Goal: Task Accomplishment & Management: Use online tool/utility

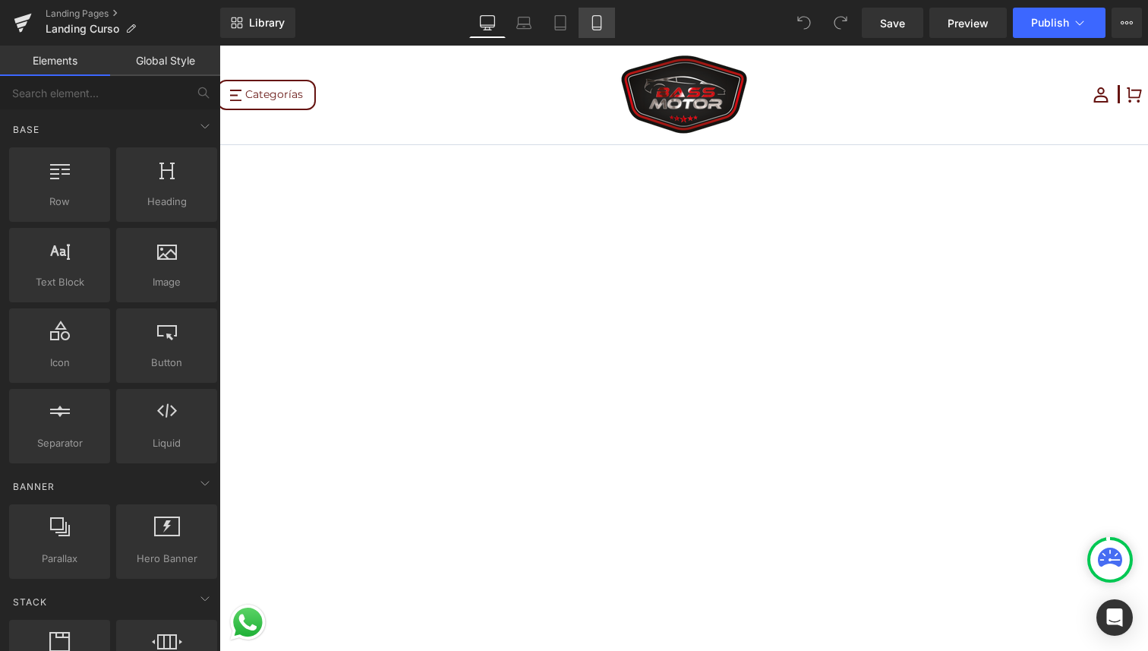
click at [600, 24] on icon at bounding box center [596, 22] width 15 height 15
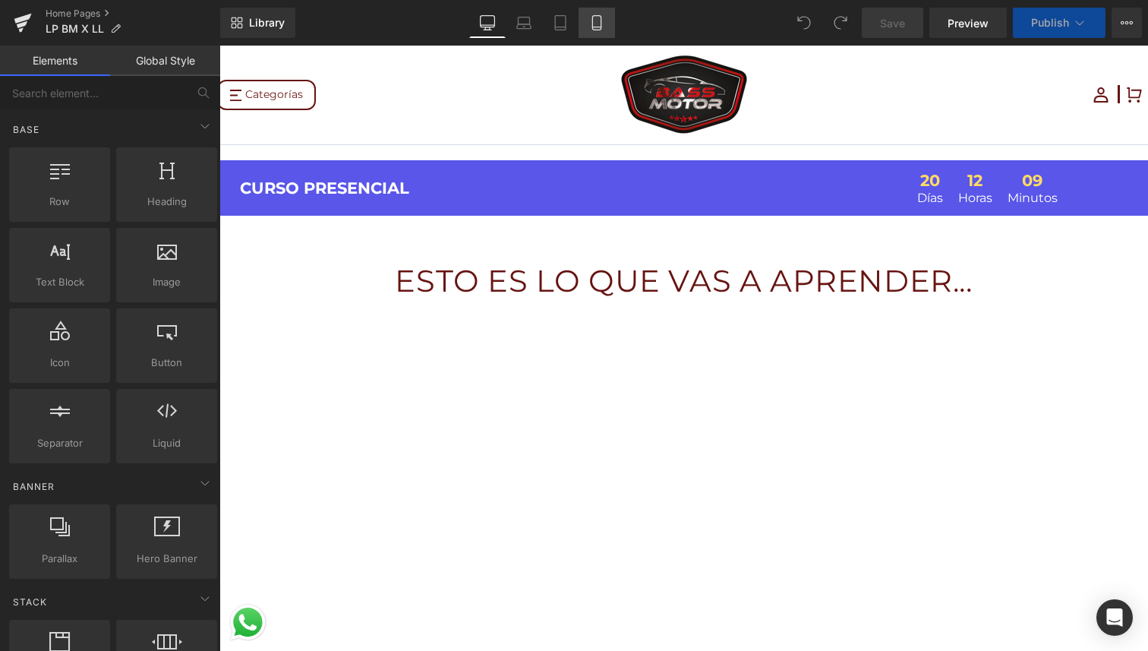
click at [595, 36] on link "Mobile" at bounding box center [597, 23] width 36 height 30
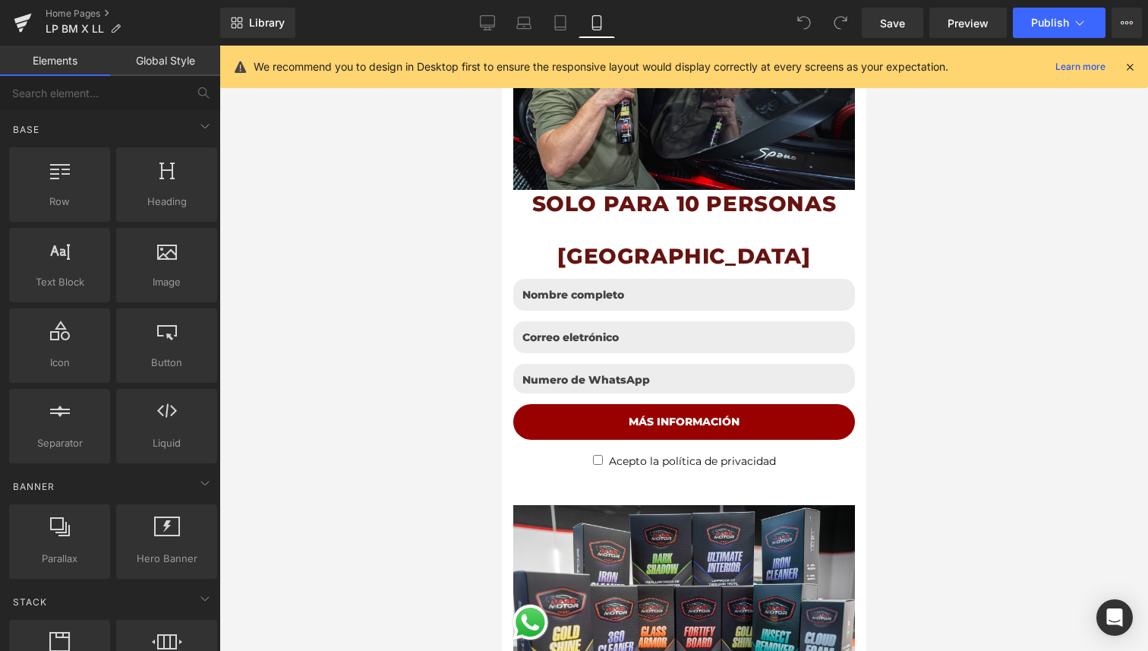
scroll to position [664, 0]
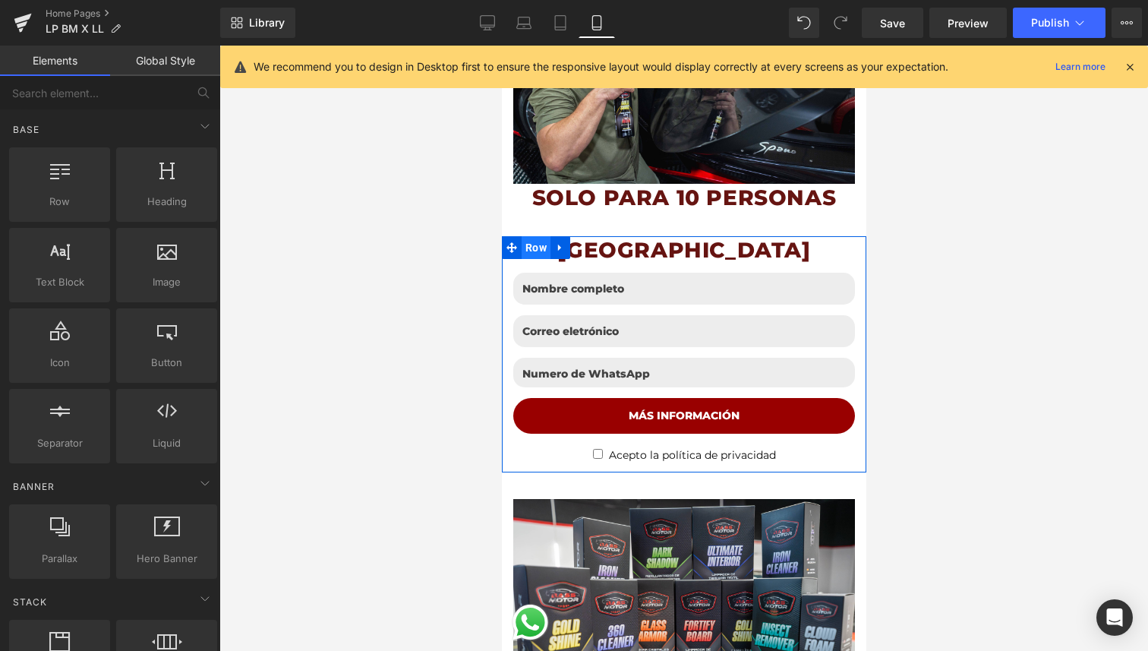
click at [532, 247] on span "Row" at bounding box center [535, 247] width 29 height 23
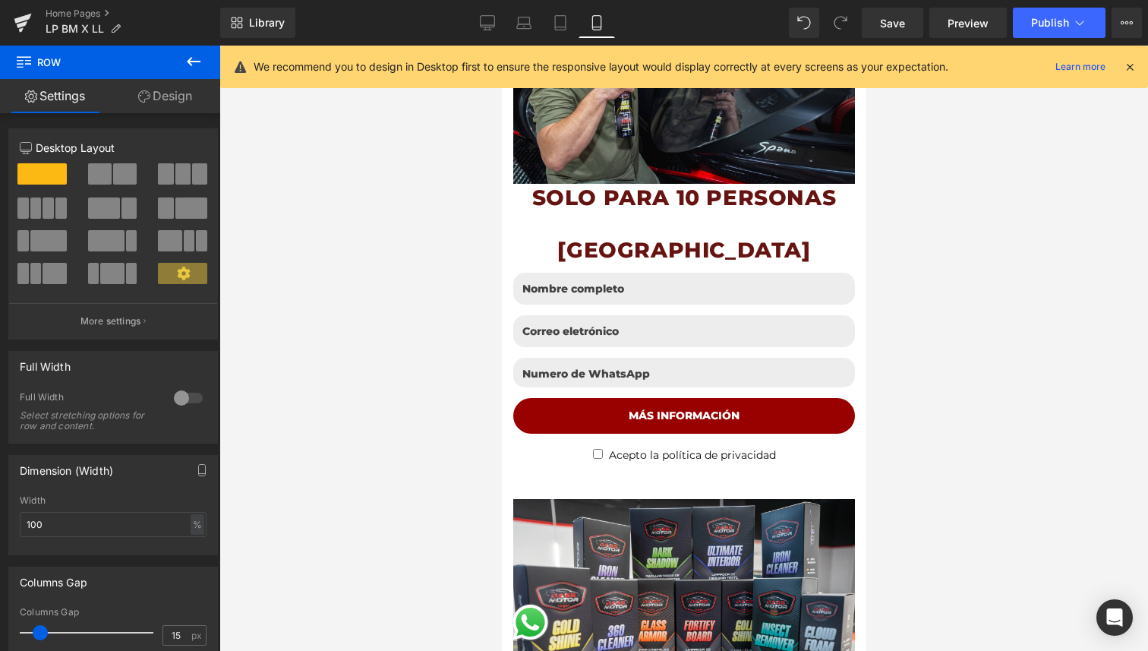
click at [151, 97] on link "Design" at bounding box center [165, 96] width 110 height 34
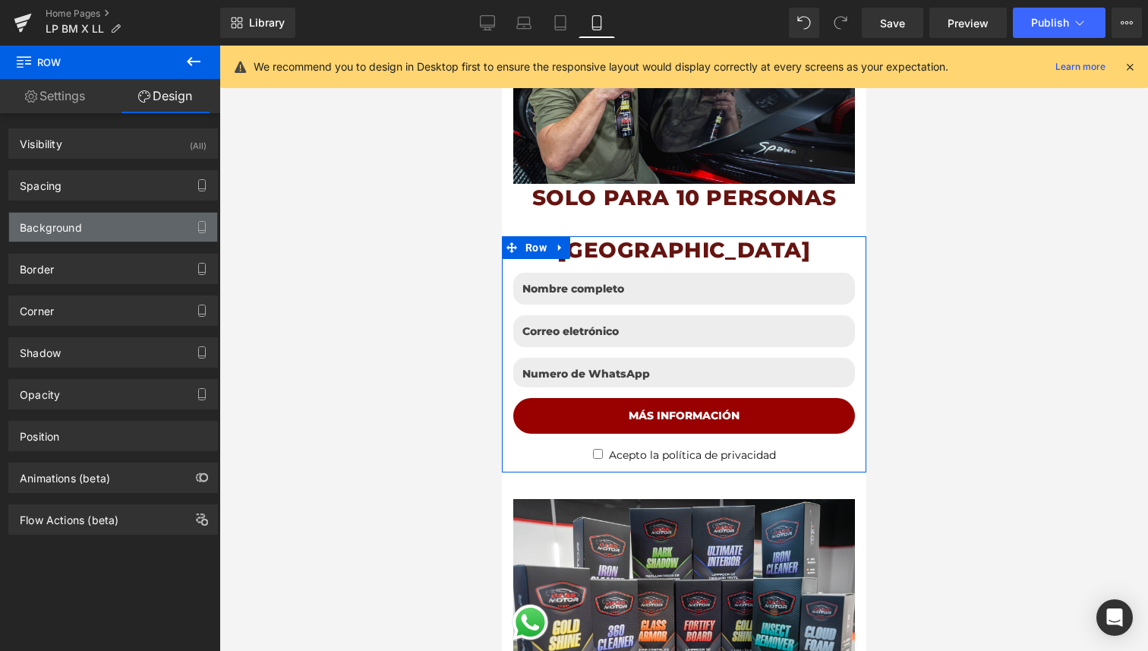
click at [80, 226] on div "Background" at bounding box center [51, 223] width 62 height 21
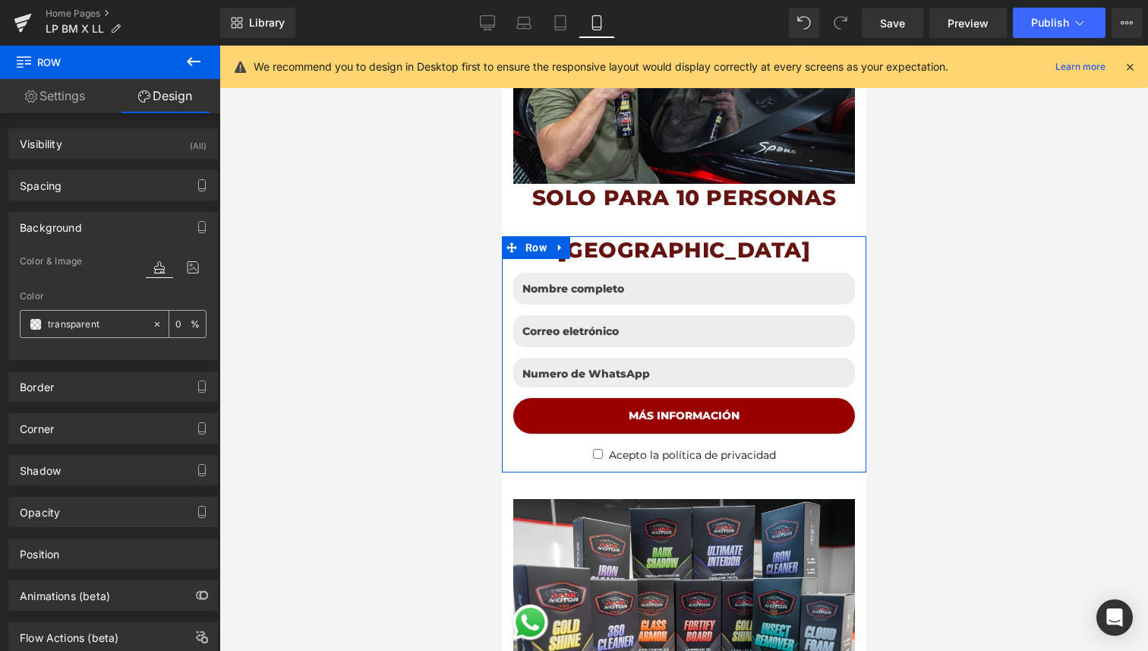
click at [39, 326] on span at bounding box center [36, 324] width 12 height 12
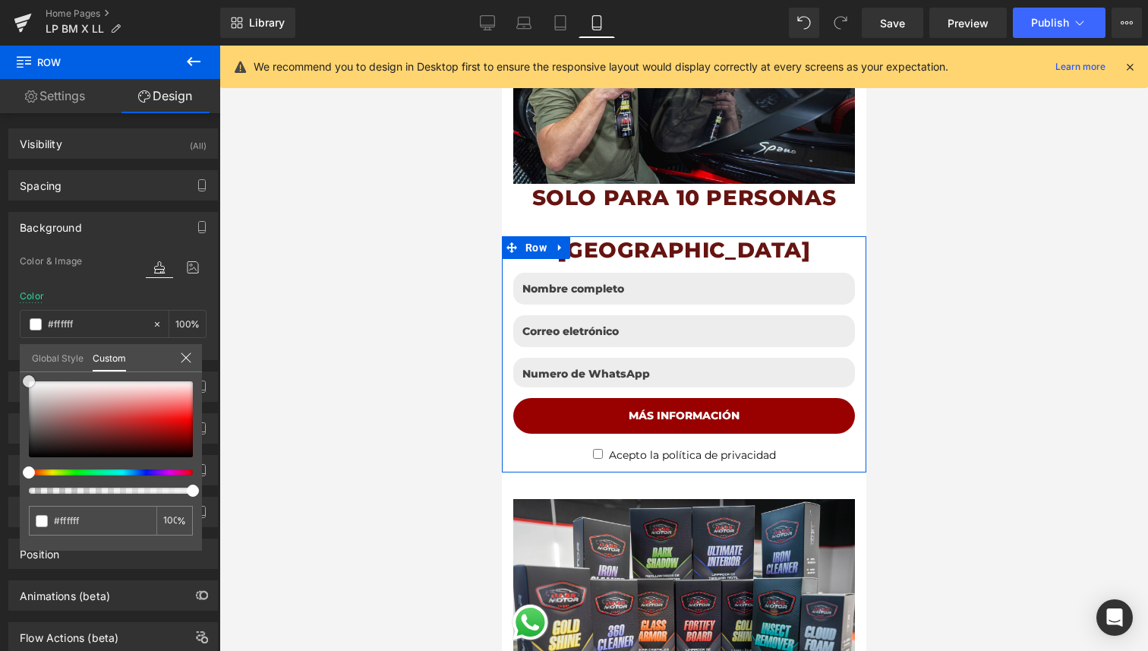
drag, startPoint x: 34, startPoint y: 394, endPoint x: 27, endPoint y: 368, distance: 27.6
click at [27, 368] on div "Global Style Custom Setup Global Style transparent 0 %" at bounding box center [111, 367] width 182 height 46
click at [378, 281] on div at bounding box center [683, 348] width 929 height 605
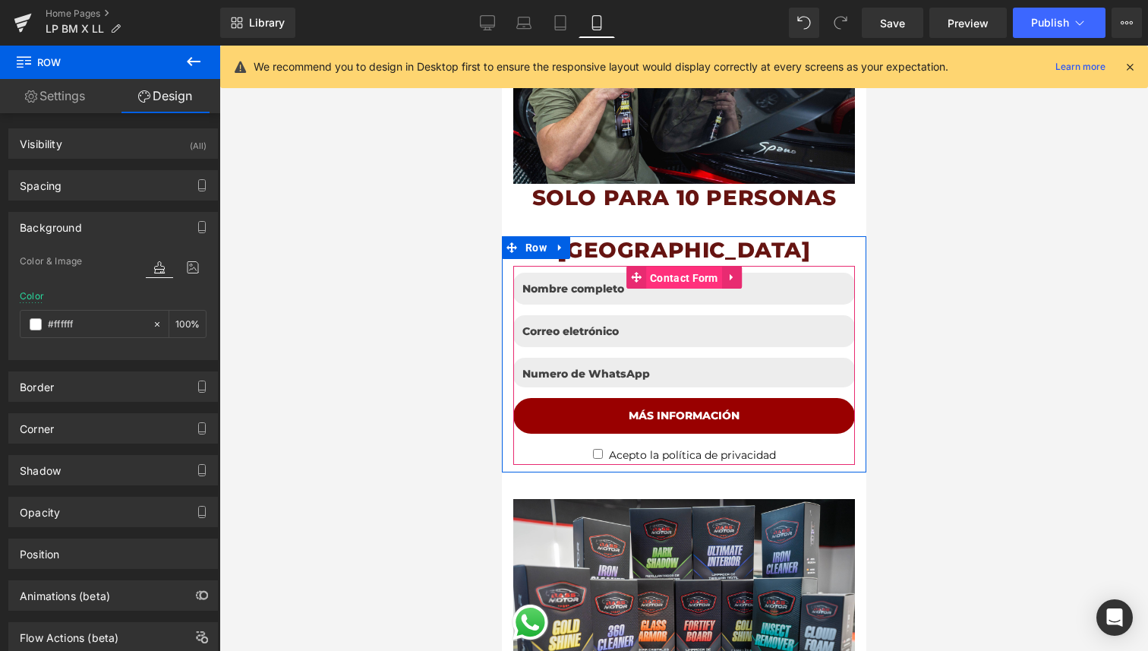
click at [667, 279] on span "Contact Form" at bounding box center [683, 278] width 76 height 23
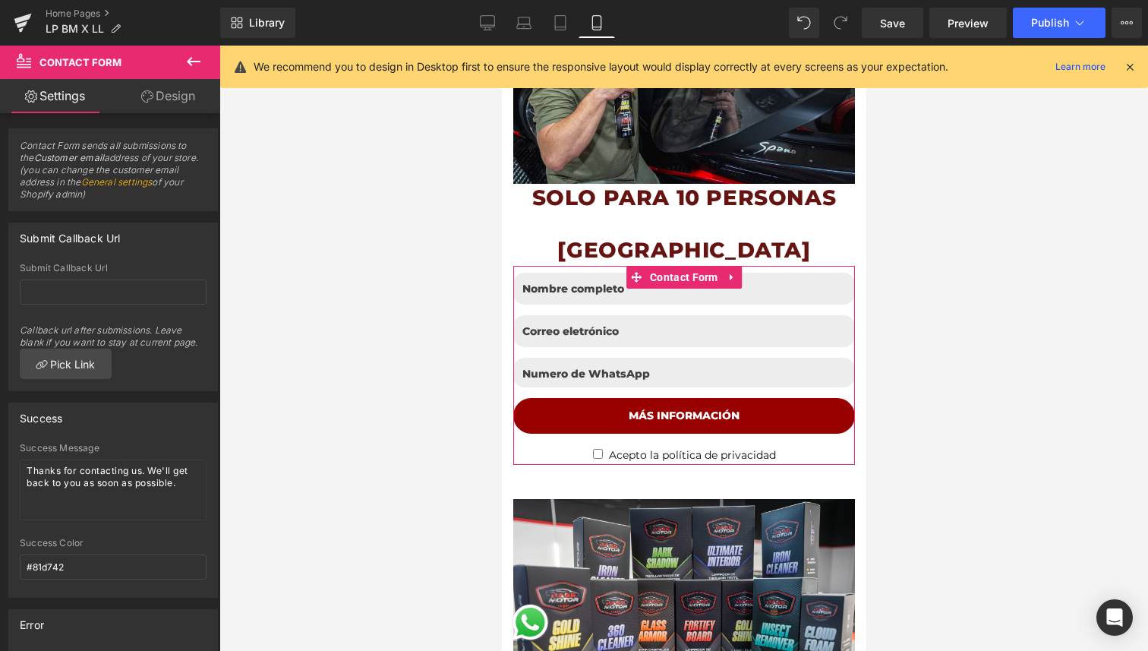
click at [191, 96] on link "Design" at bounding box center [168, 96] width 110 height 34
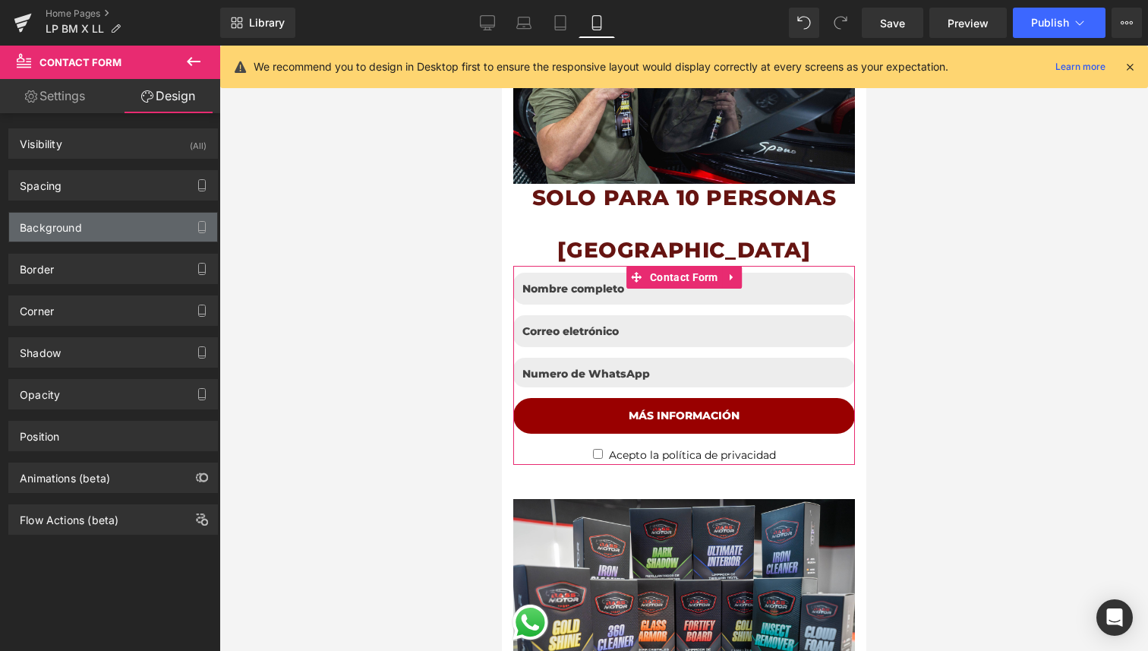
click at [103, 225] on div "Background" at bounding box center [113, 227] width 208 height 29
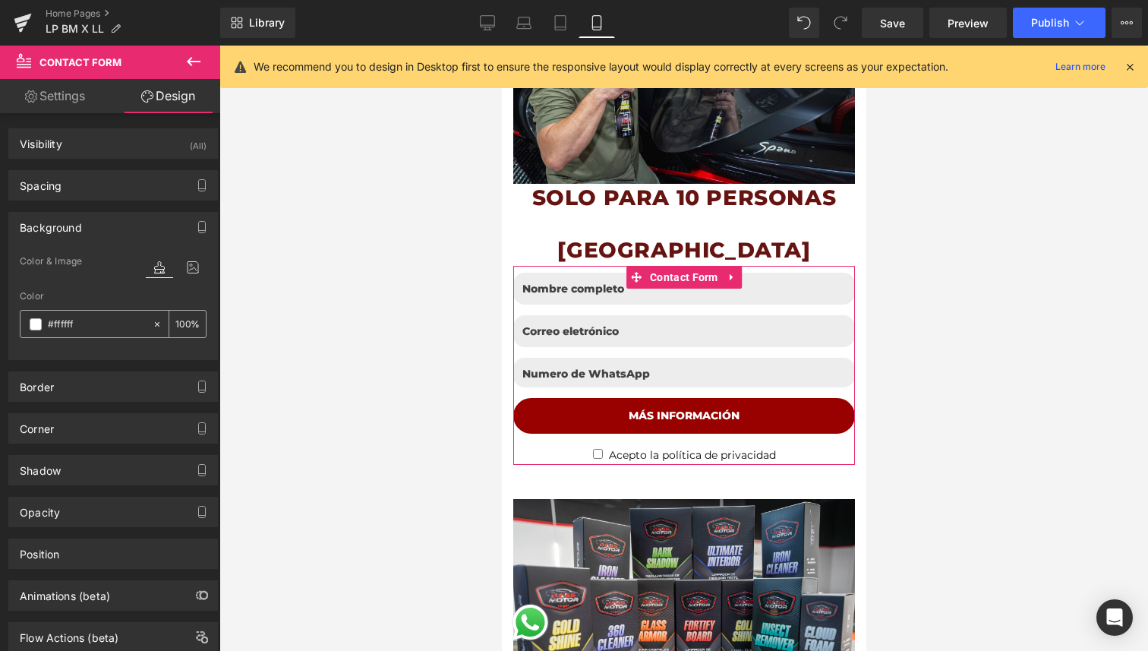
click at [38, 326] on span at bounding box center [36, 324] width 12 height 12
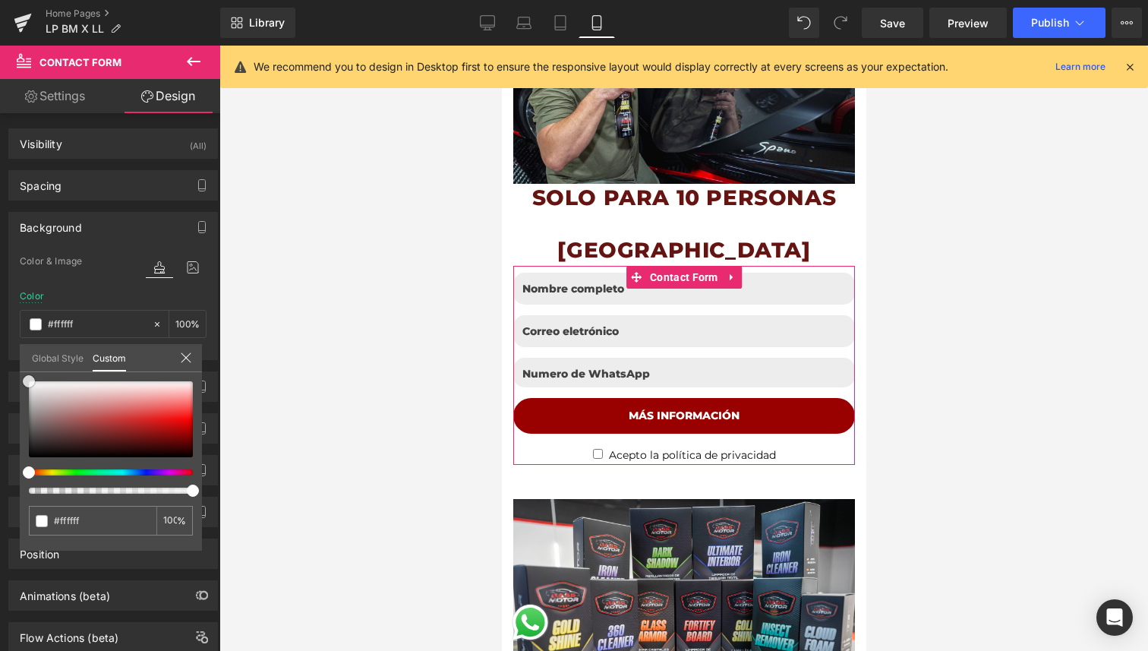
drag, startPoint x: 38, startPoint y: 390, endPoint x: 0, endPoint y: 324, distance: 75.5
click at [0, 324] on div "Background Color & Image color Color #ffffff 100 % Image Replace Image Upload i…" at bounding box center [113, 279] width 227 height 159
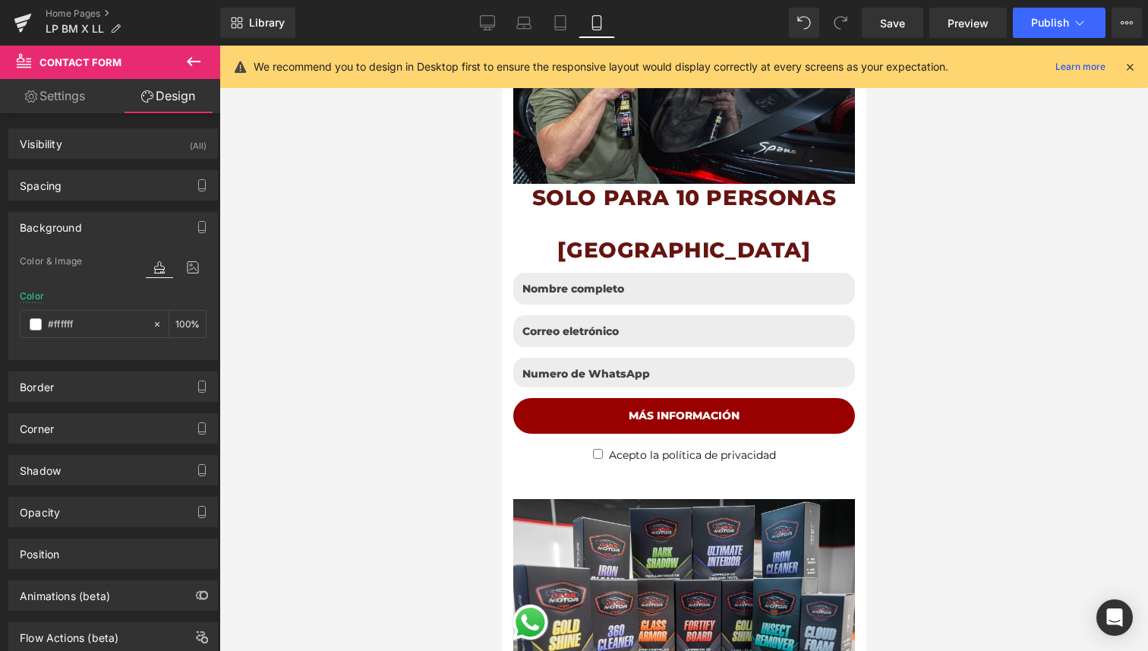
click at [296, 238] on div at bounding box center [683, 348] width 929 height 605
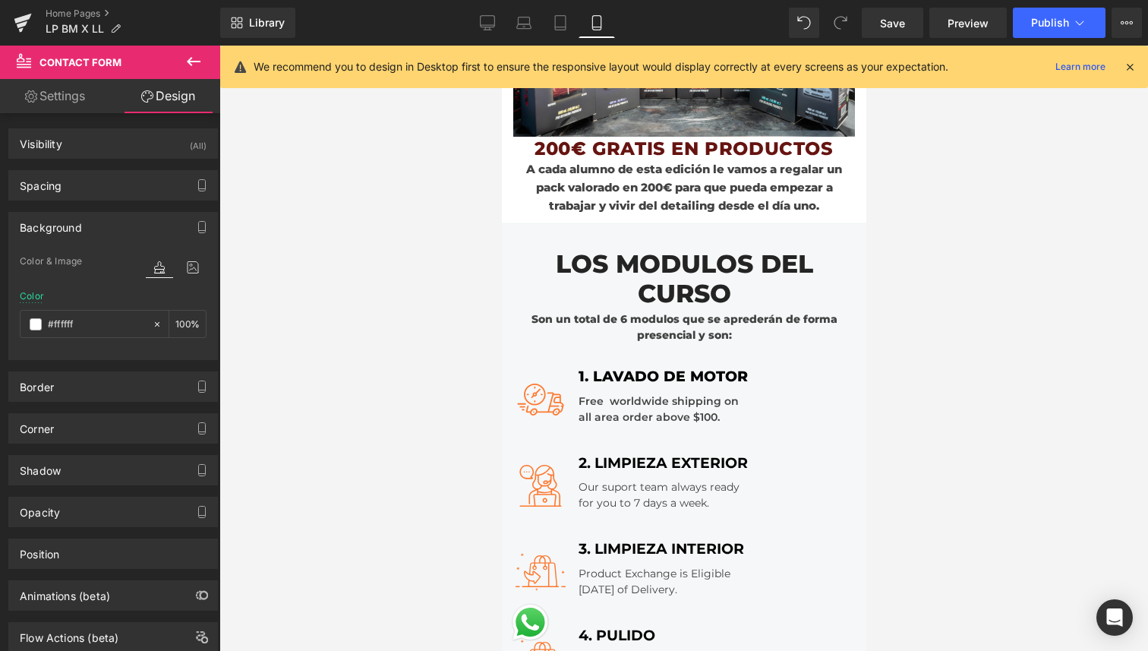
scroll to position [1277, 0]
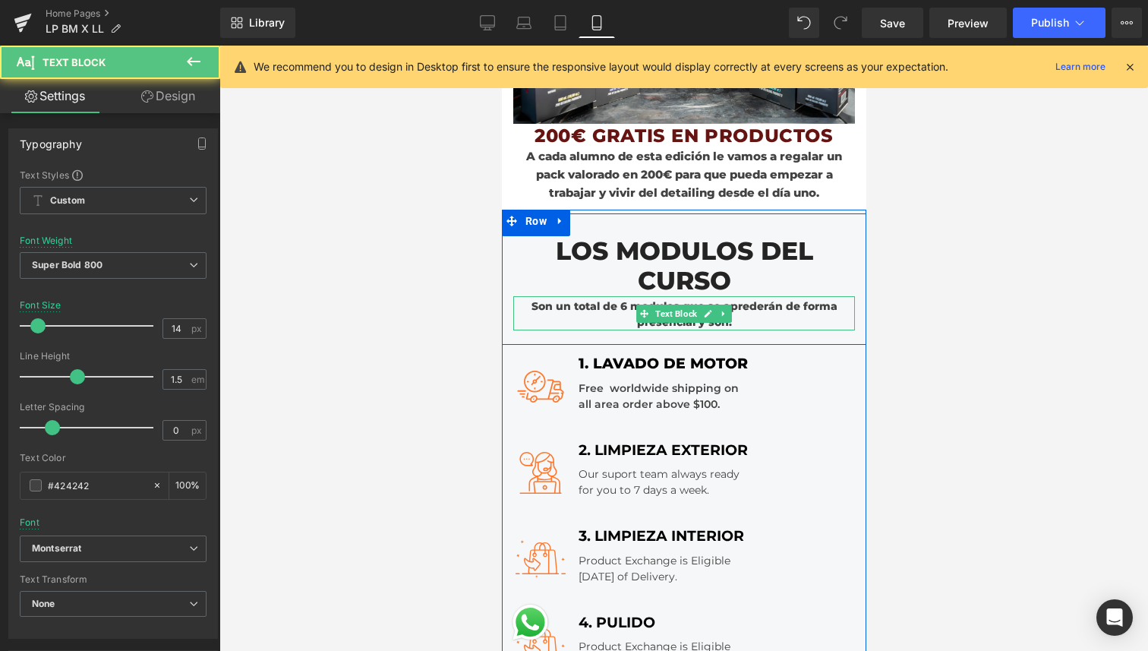
click at [746, 322] on div "Son un total de 6 modulos que se aprederán de forma presencial y son:" at bounding box center [684, 313] width 342 height 34
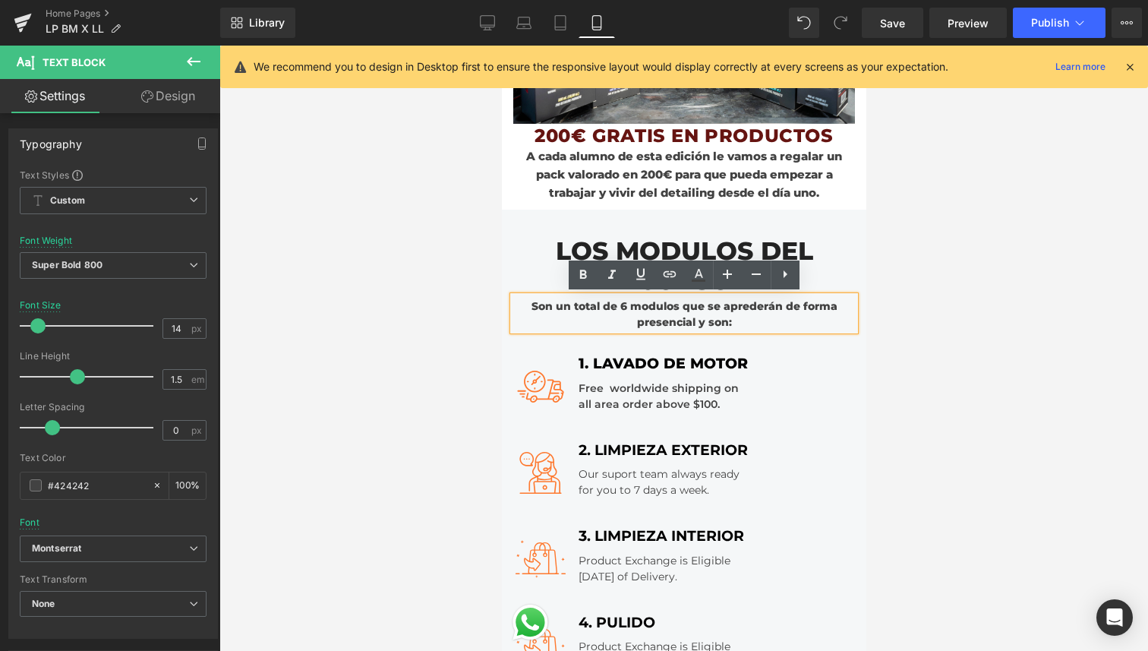
click at [746, 322] on div "Son un total de 6 modulos que se aprederán de forma presencial y son:" at bounding box center [684, 313] width 342 height 34
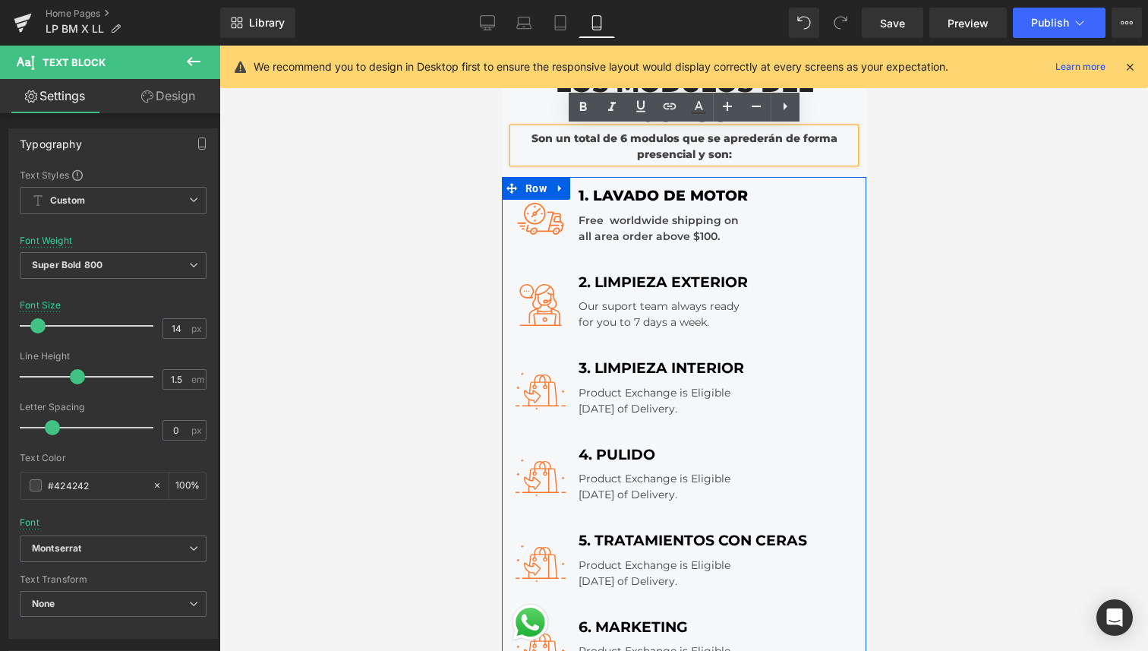
scroll to position [1456, 0]
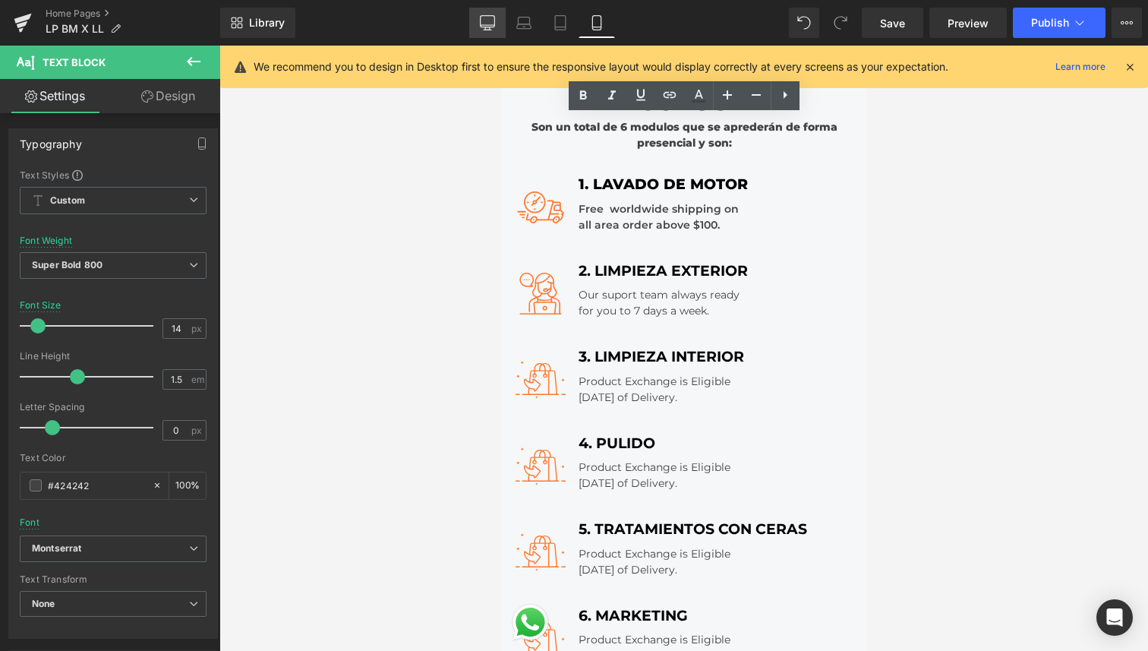
click at [490, 27] on icon at bounding box center [487, 28] width 5 height 3
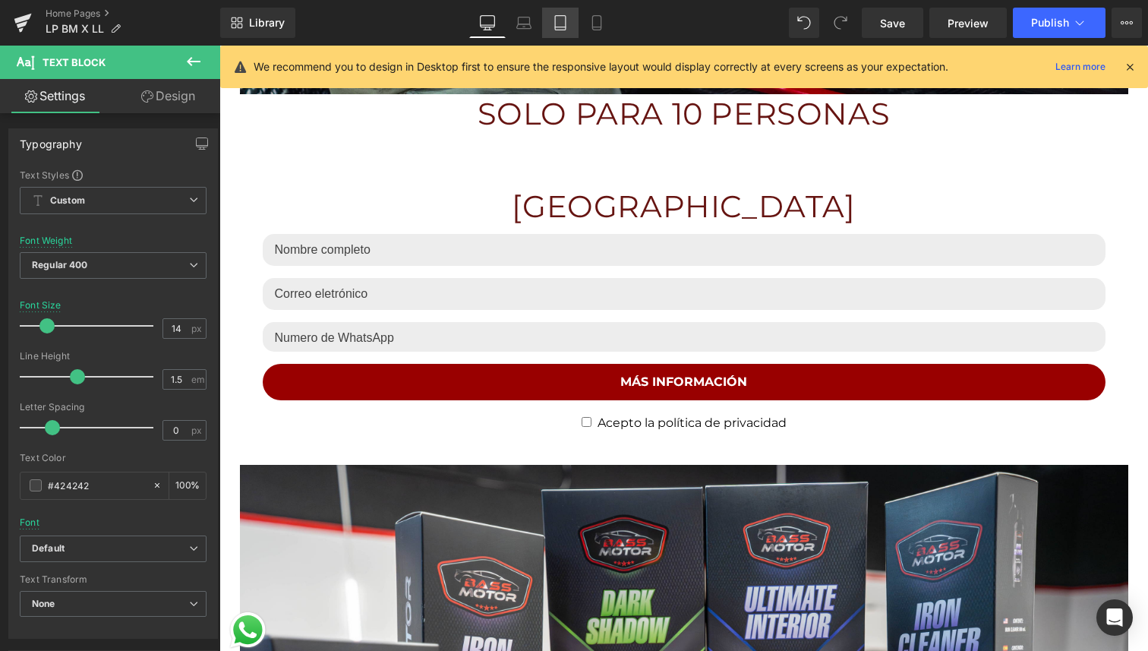
scroll to position [2591, 0]
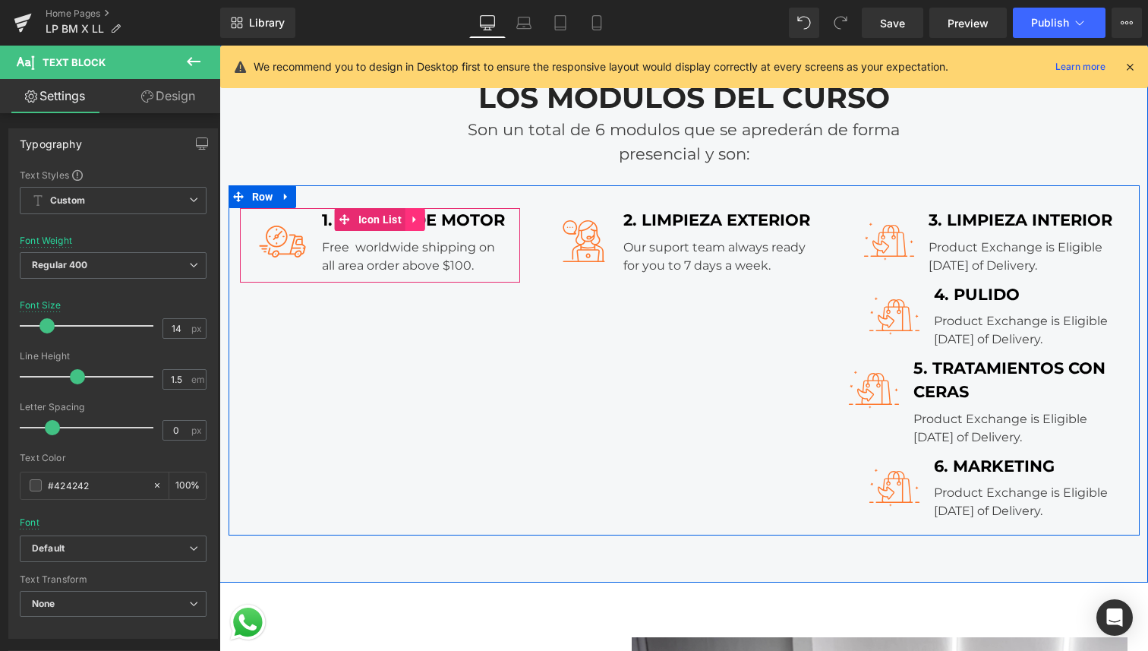
click at [411, 225] on icon at bounding box center [415, 219] width 11 height 11
click at [402, 222] on icon at bounding box center [405, 219] width 11 height 11
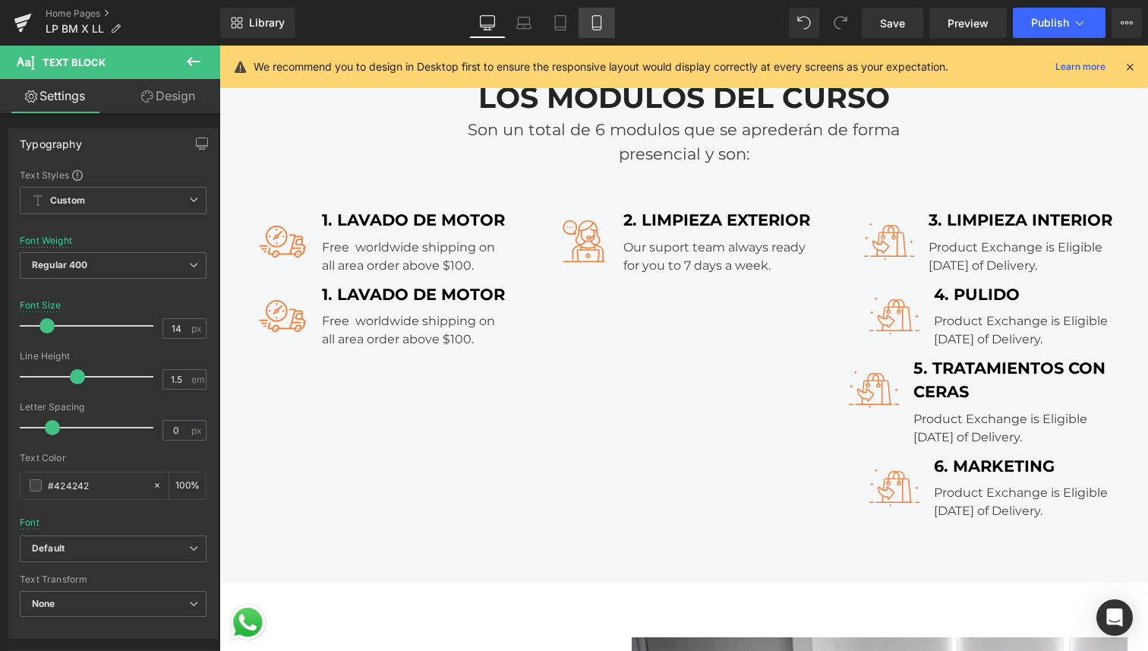
click at [604, 24] on icon at bounding box center [596, 22] width 15 height 15
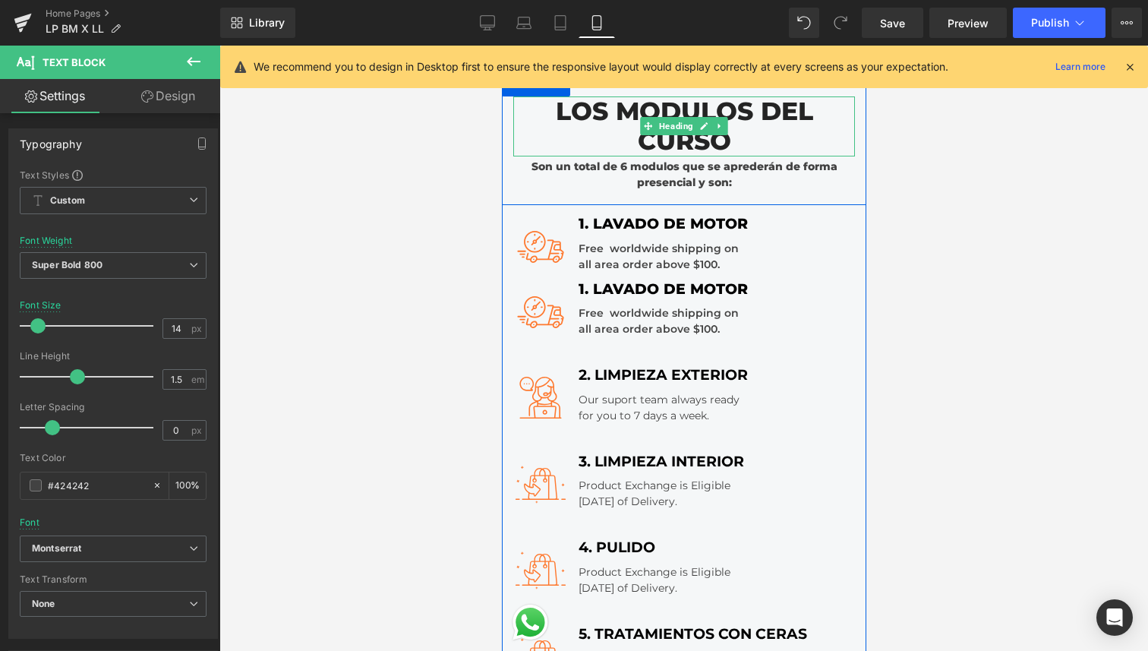
scroll to position [1414, 0]
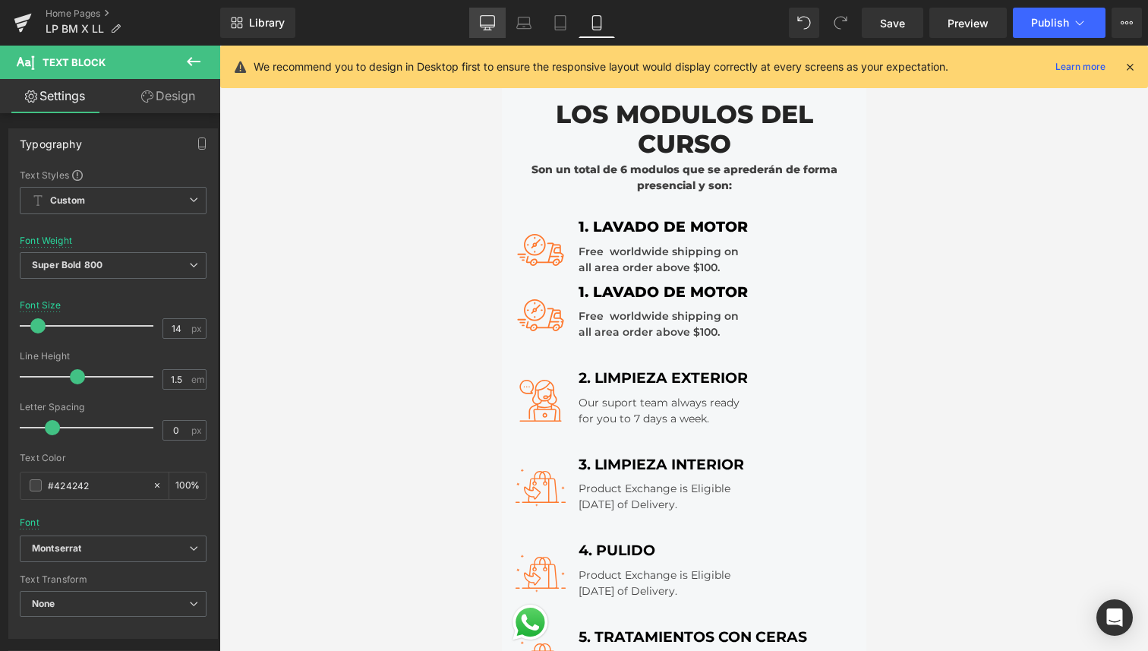
click at [494, 14] on link "Desktop" at bounding box center [487, 23] width 36 height 30
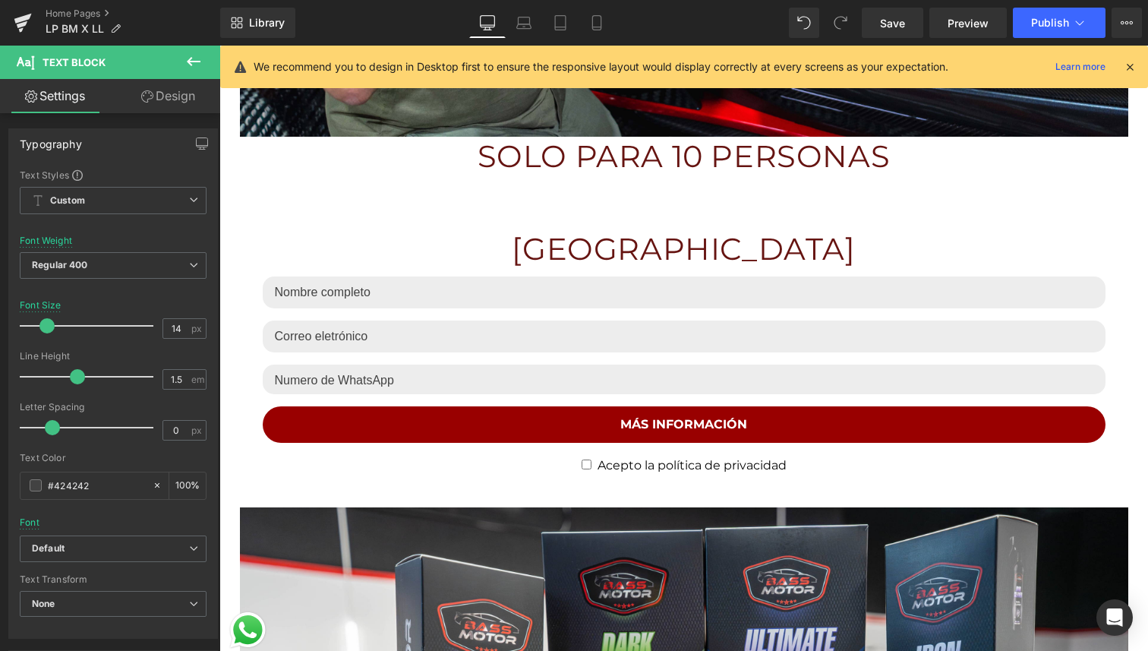
scroll to position [2548, 0]
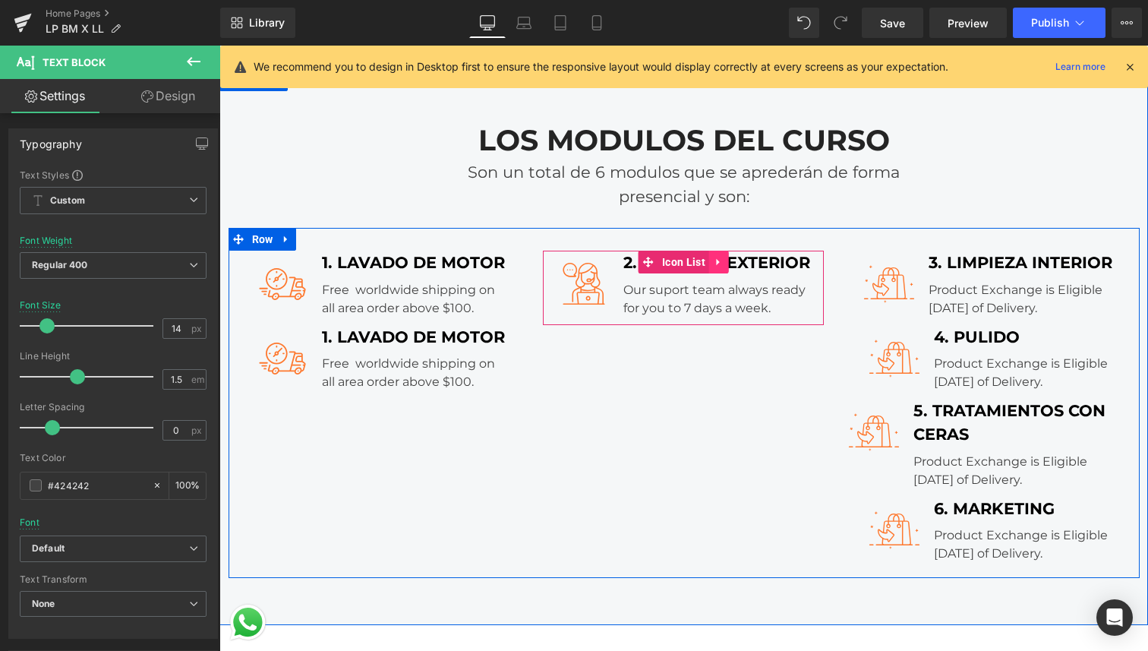
click at [721, 262] on icon at bounding box center [719, 262] width 11 height 11
click at [708, 266] on icon at bounding box center [709, 262] width 11 height 11
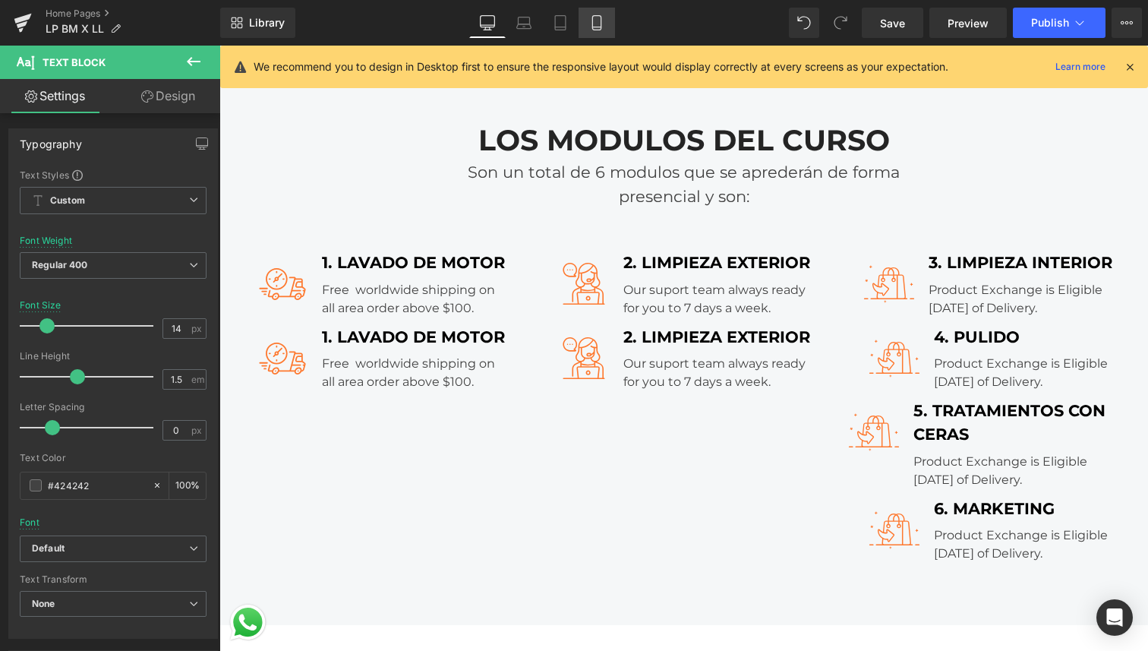
click at [596, 30] on icon at bounding box center [596, 23] width 8 height 14
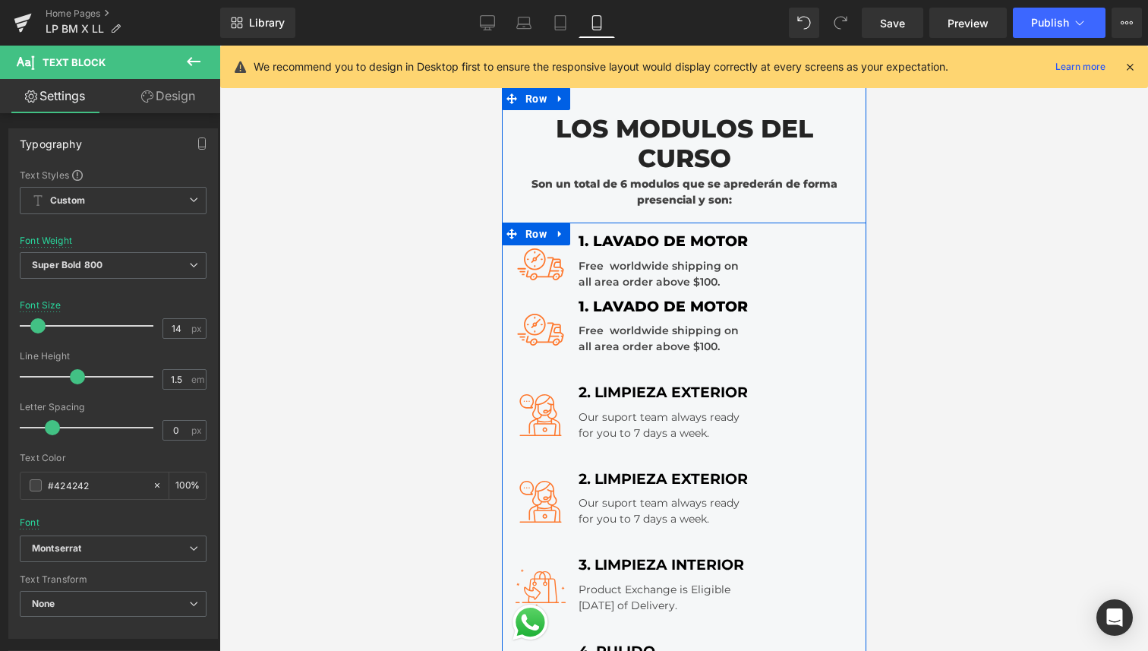
scroll to position [1404, 0]
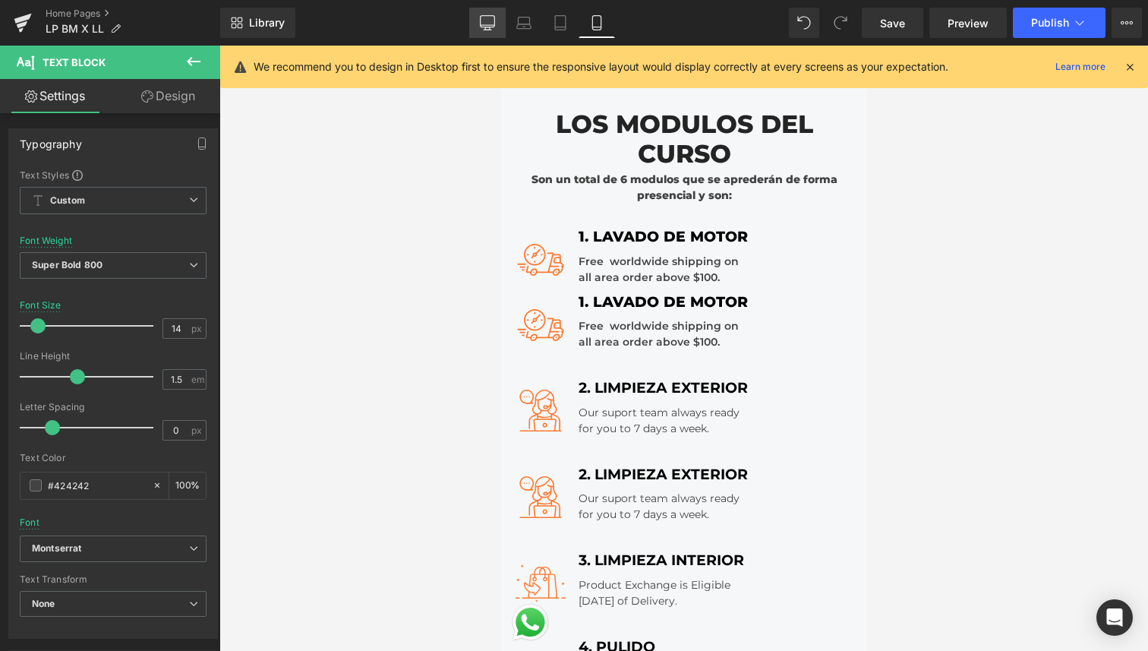
click at [499, 21] on link "Desktop" at bounding box center [487, 23] width 36 height 30
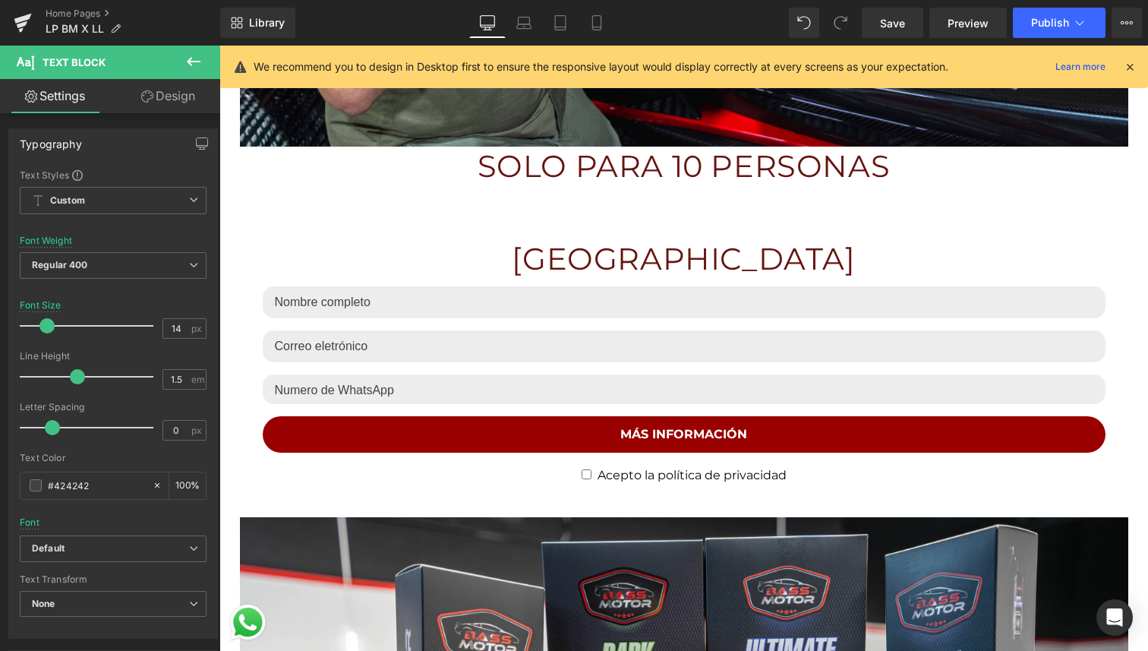
scroll to position [2538, 0]
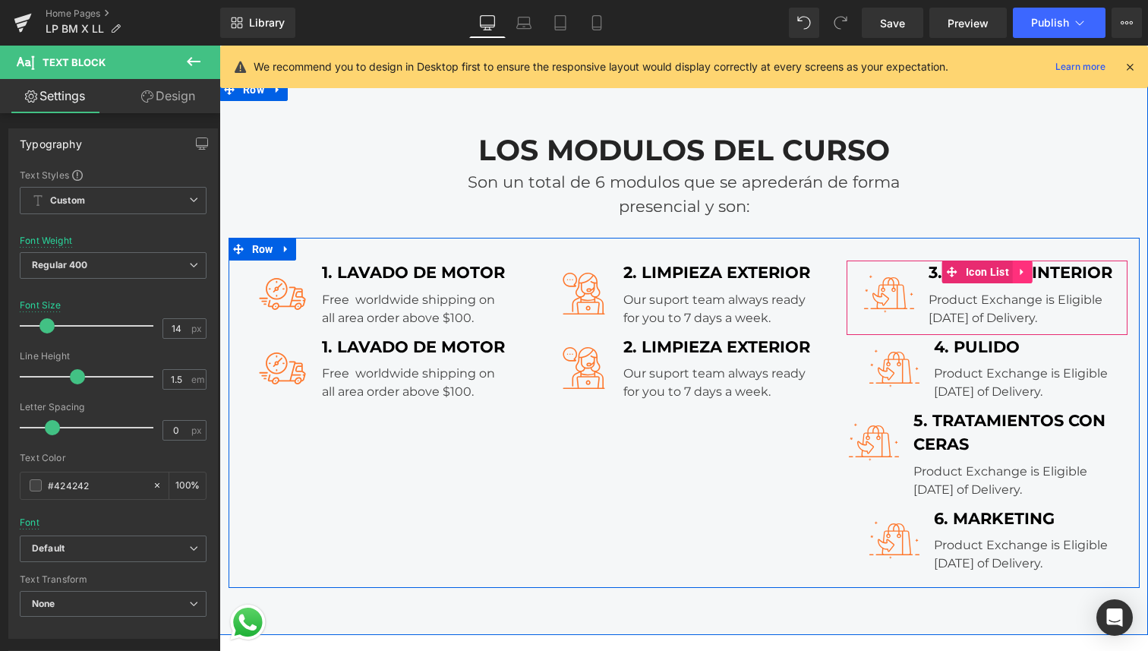
click at [1021, 271] on icon at bounding box center [1022, 272] width 3 height 7
click at [1008, 273] on icon at bounding box center [1013, 272] width 11 height 11
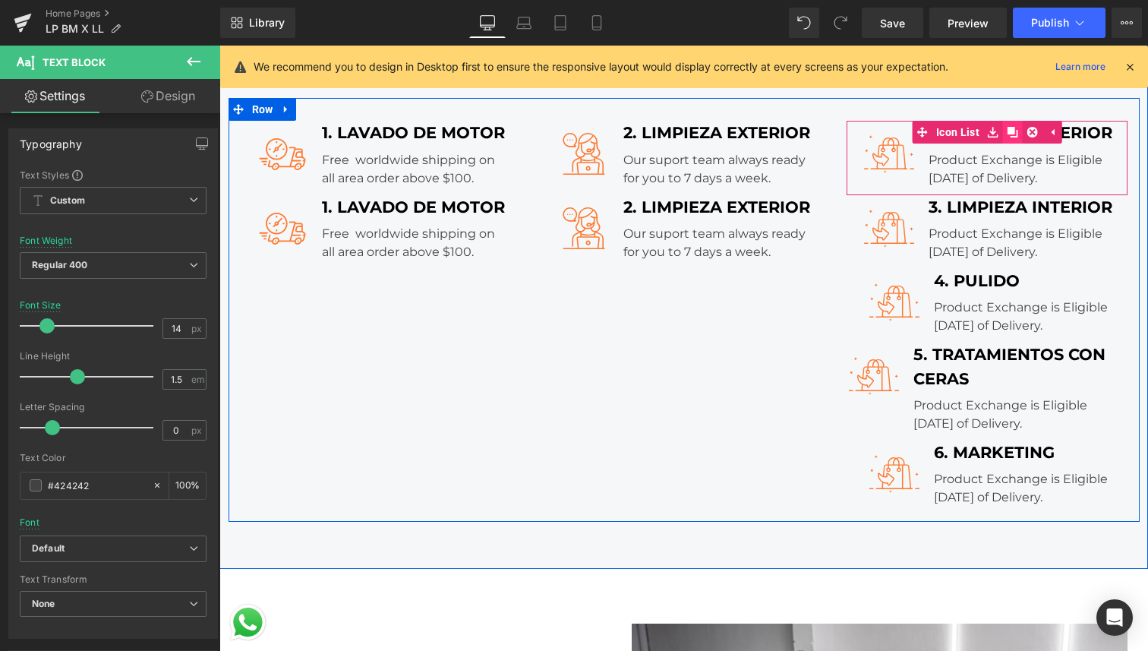
scroll to position [2680, 0]
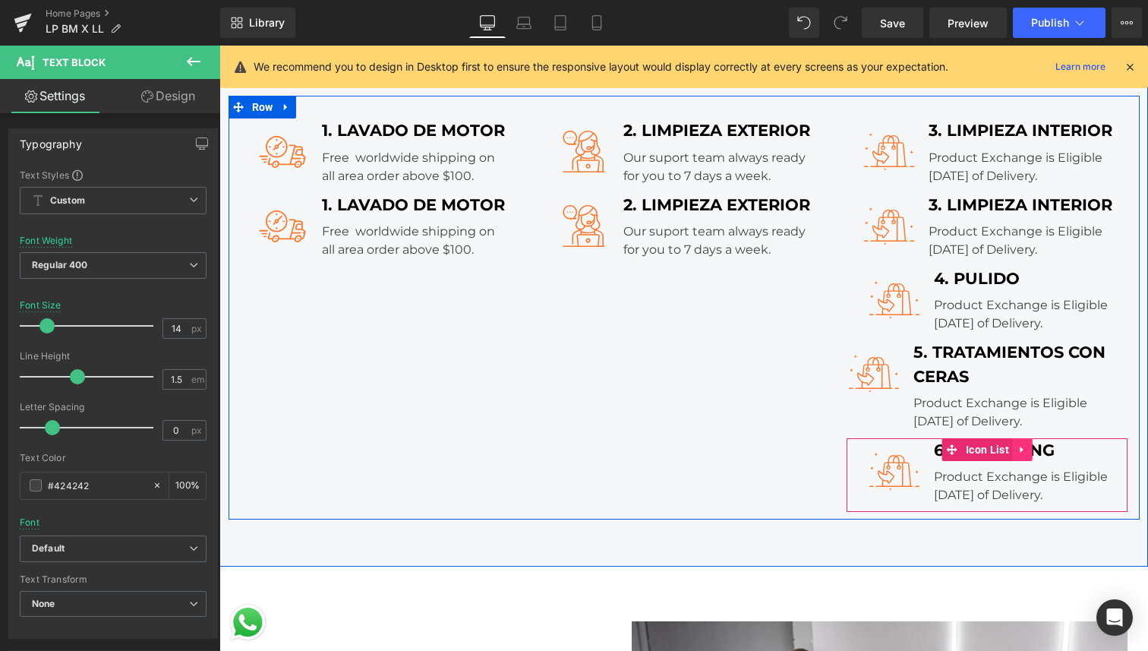
click at [1018, 443] on icon at bounding box center [1023, 448] width 11 height 11
click at [1030, 443] on icon at bounding box center [1032, 448] width 11 height 11
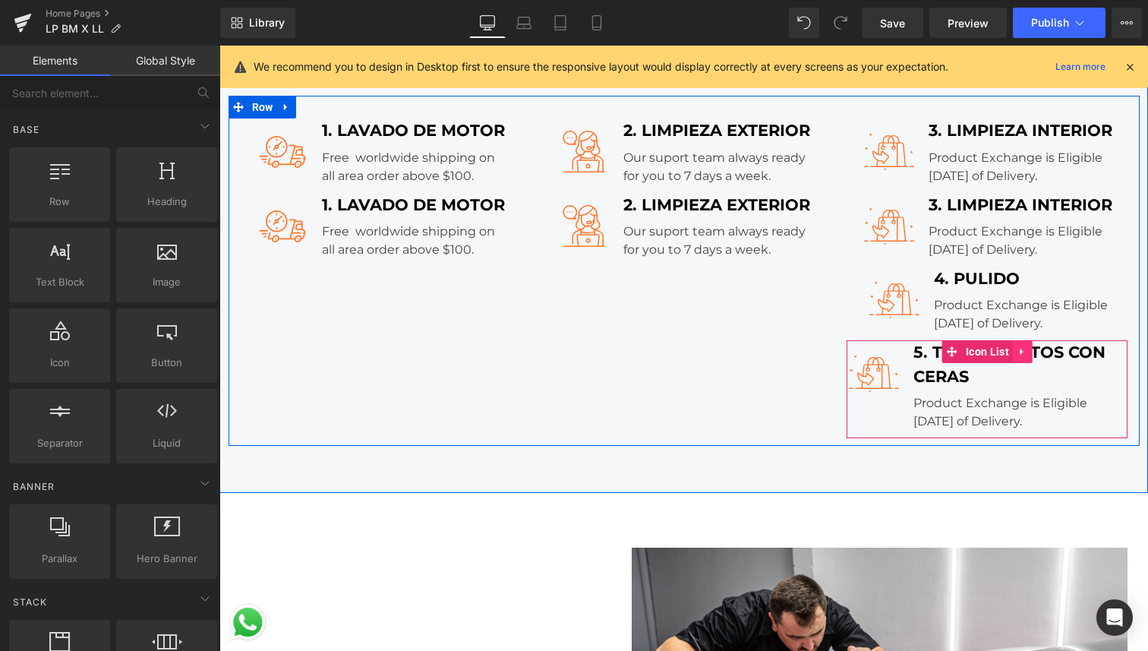
click at [1022, 353] on icon at bounding box center [1023, 351] width 11 height 11
click at [1033, 350] on icon at bounding box center [1032, 351] width 11 height 11
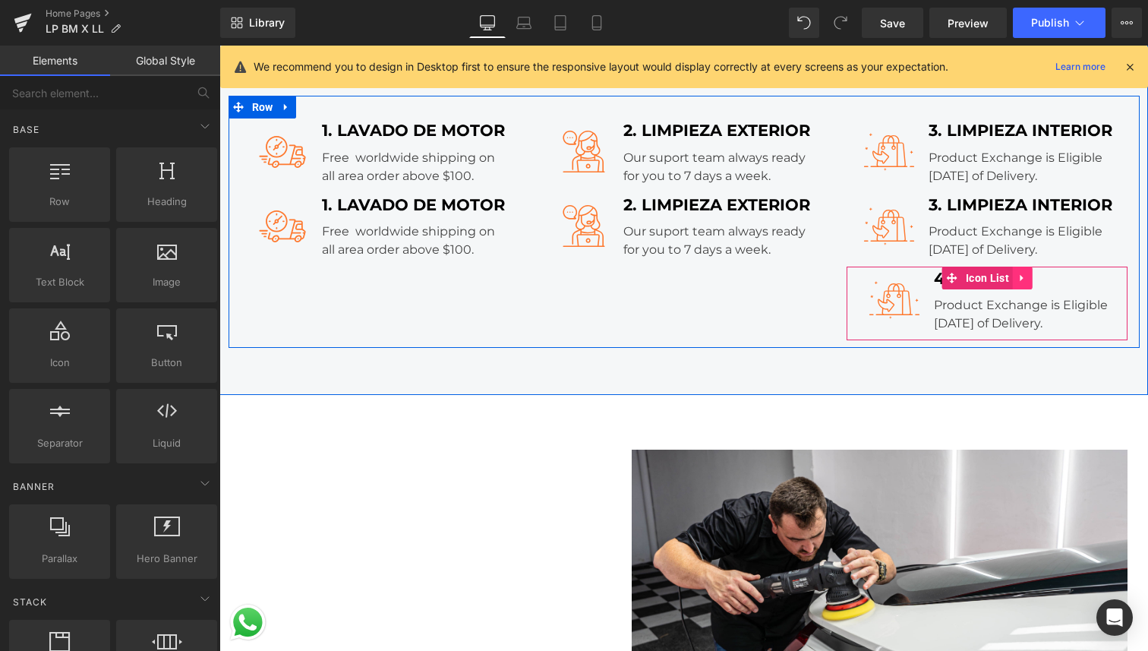
click at [1024, 275] on icon at bounding box center [1023, 277] width 11 height 11
click at [1030, 278] on icon at bounding box center [1032, 278] width 11 height 11
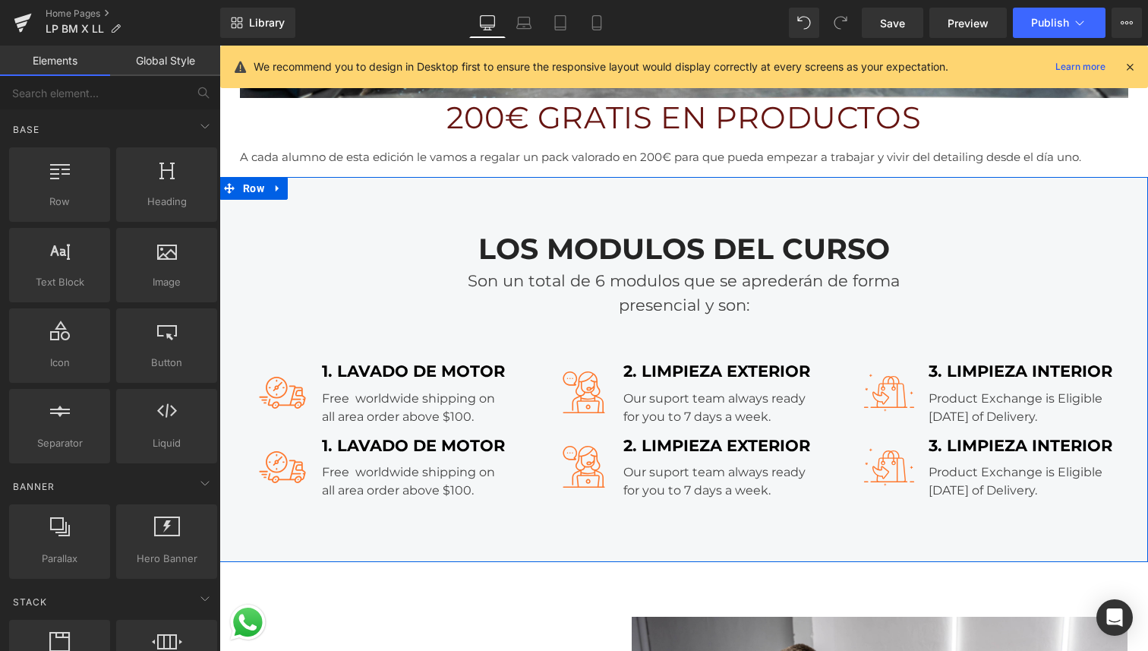
scroll to position [2439, 0]
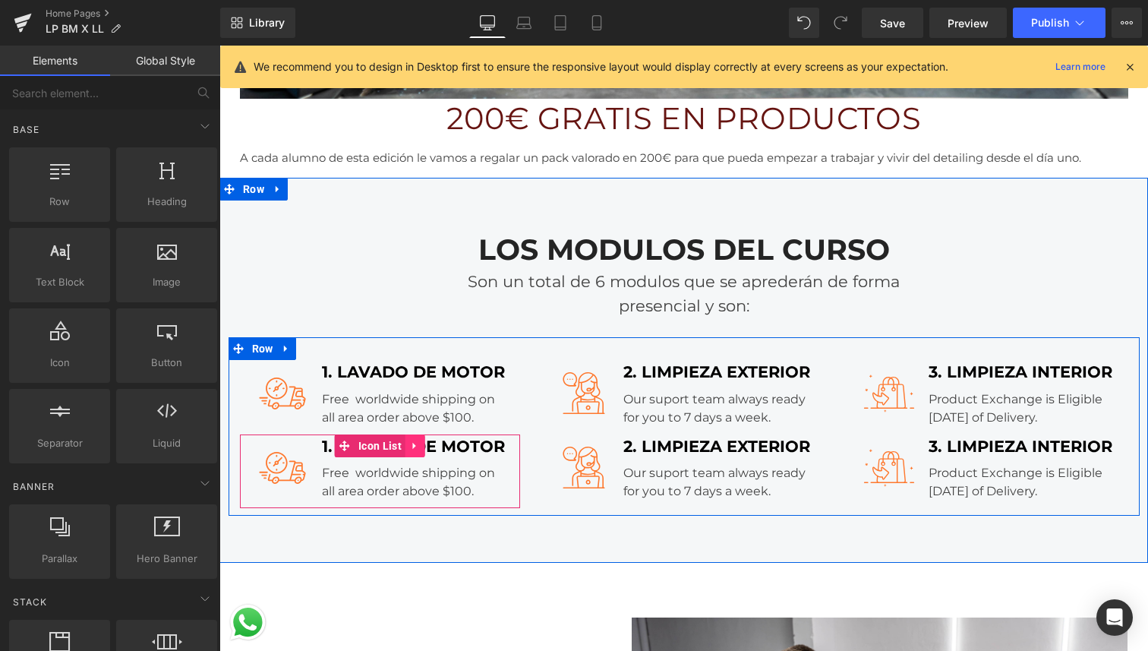
click at [415, 451] on link at bounding box center [415, 445] width 20 height 23
click at [421, 450] on icon at bounding box center [425, 445] width 11 height 11
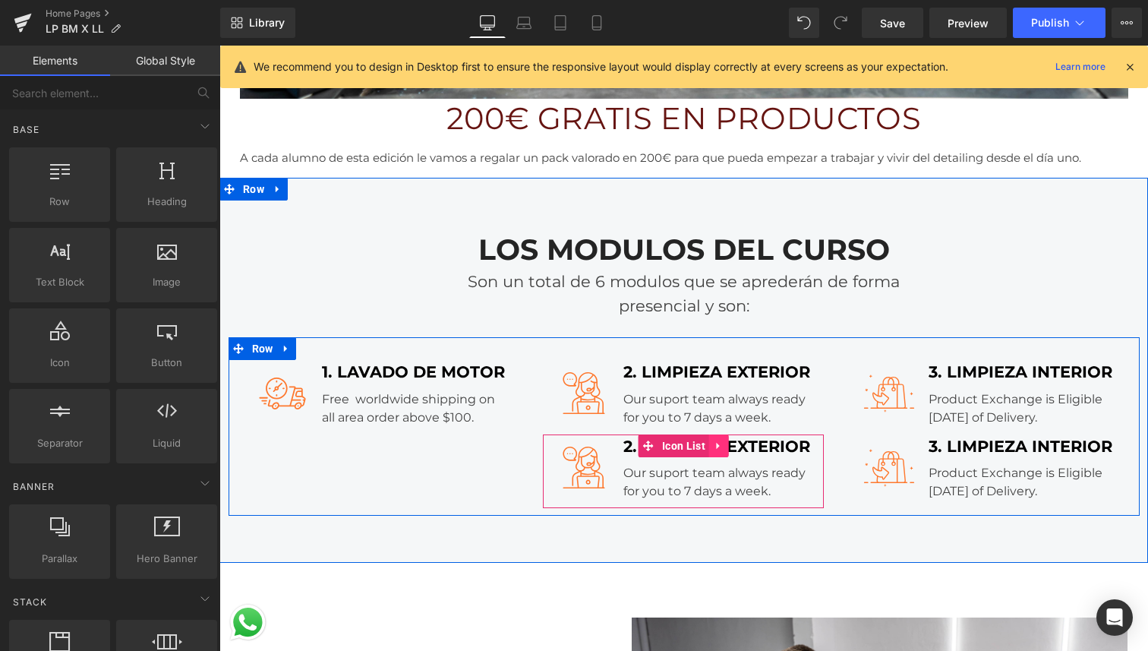
click at [723, 446] on icon at bounding box center [719, 445] width 11 height 11
click at [734, 446] on link at bounding box center [729, 445] width 20 height 23
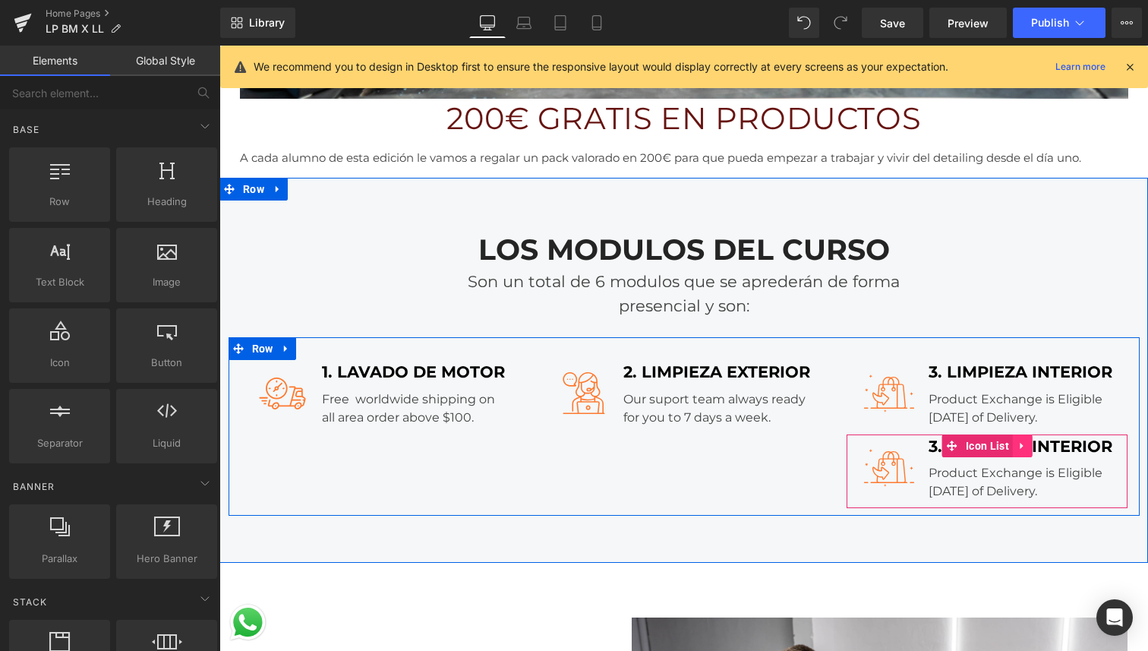
click at [1021, 447] on icon at bounding box center [1022, 445] width 3 height 7
click at [1032, 442] on icon at bounding box center [1032, 445] width 11 height 11
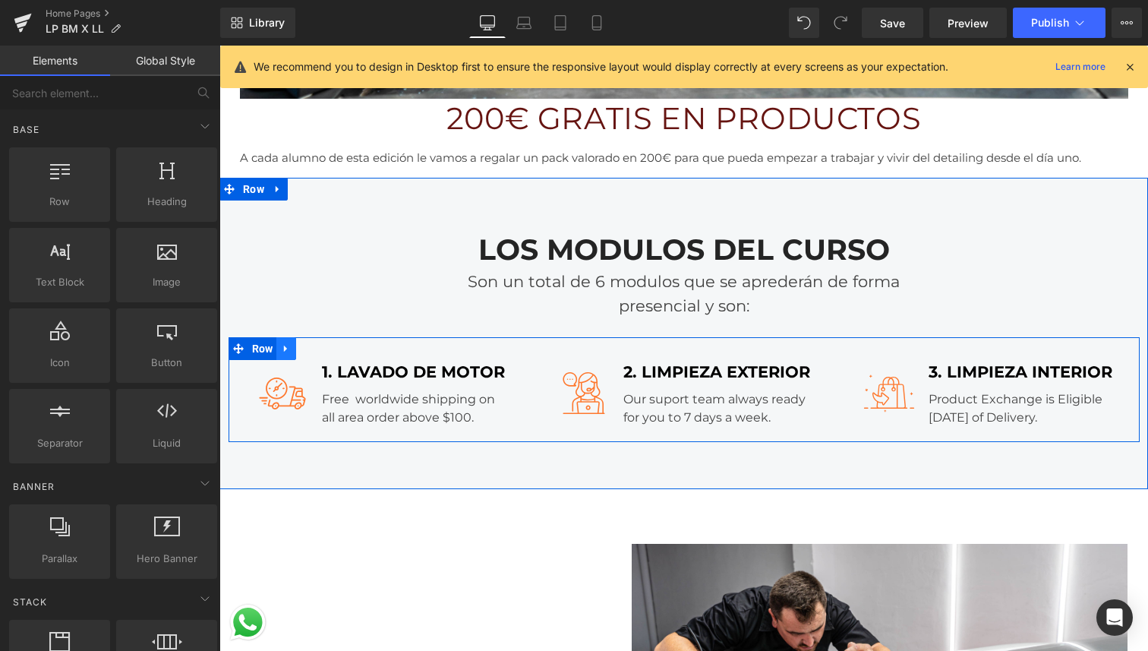
click at [286, 351] on icon at bounding box center [285, 348] width 3 height 7
click at [310, 351] on icon at bounding box center [306, 348] width 11 height 11
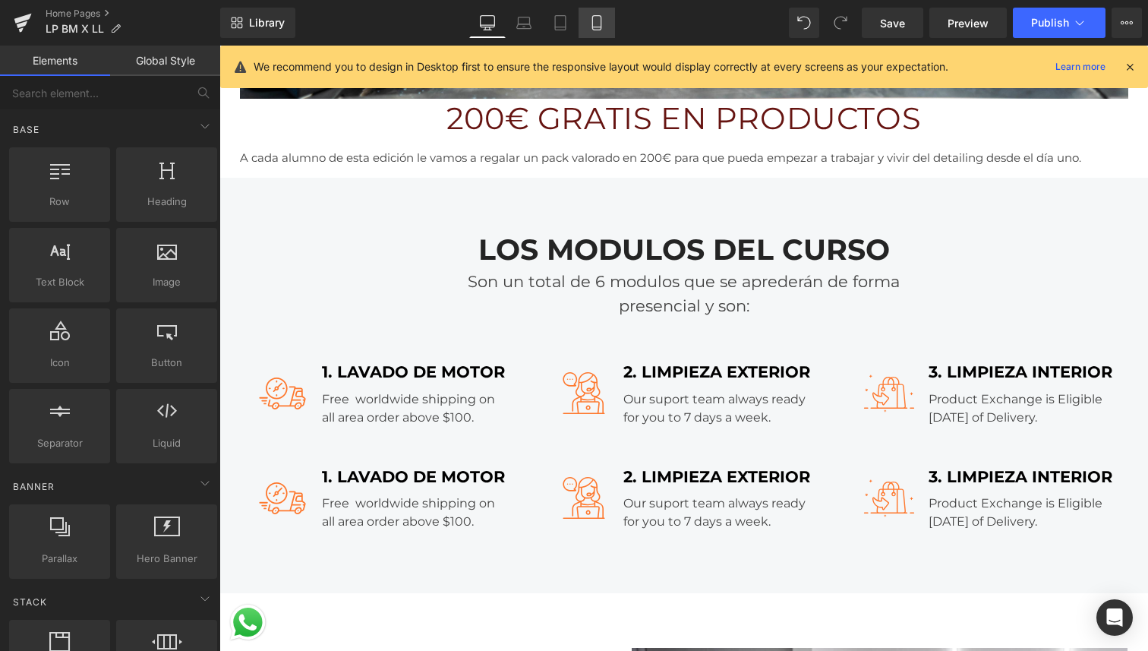
click at [595, 28] on icon at bounding box center [596, 22] width 15 height 15
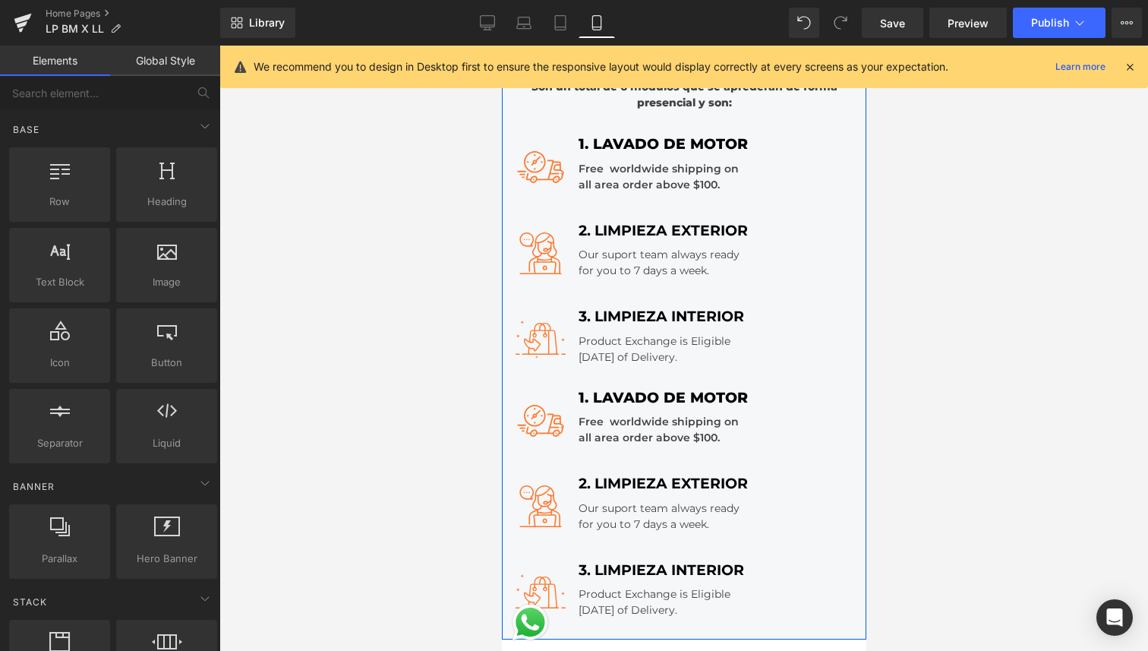
scroll to position [1496, 0]
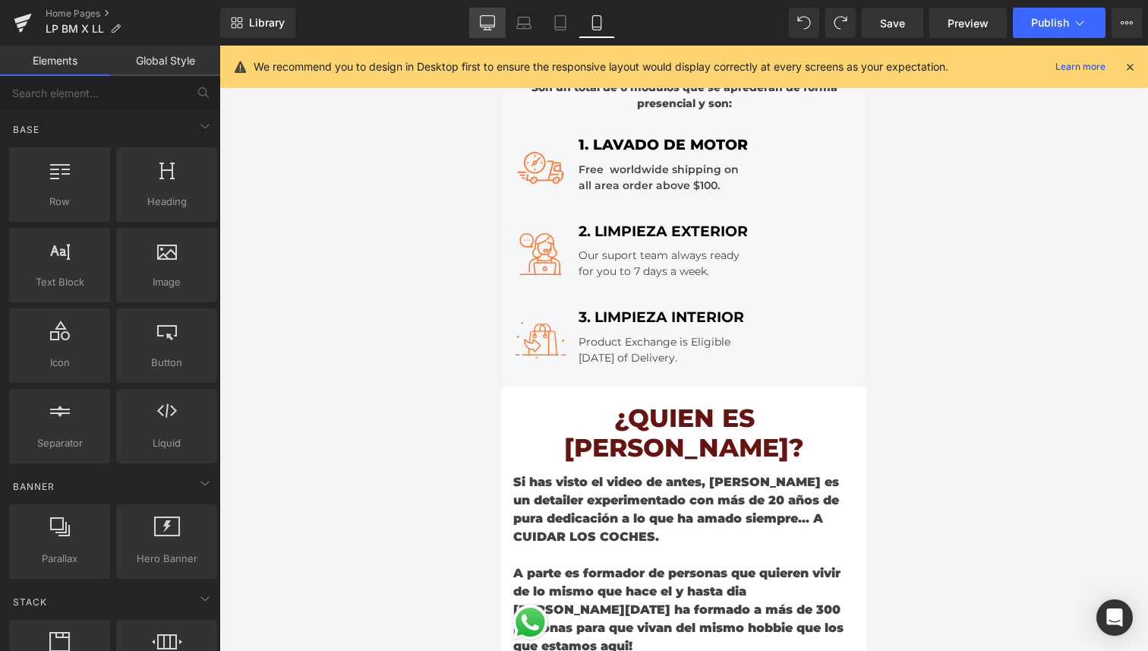
click at [485, 20] on icon at bounding box center [487, 22] width 15 height 15
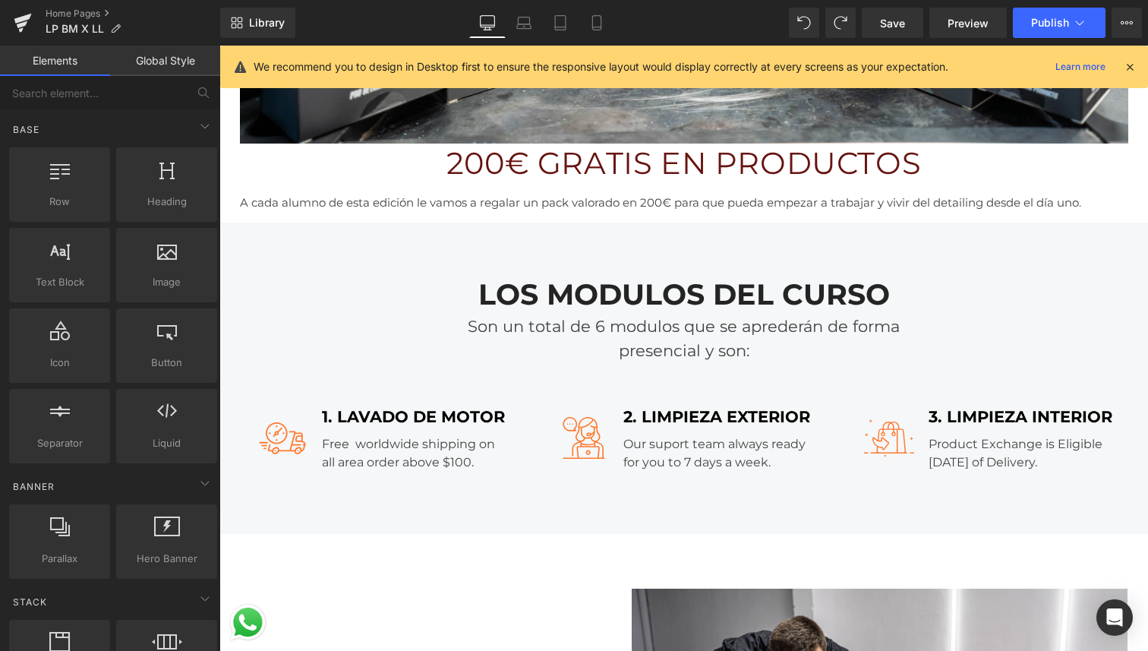
scroll to position [2372, 0]
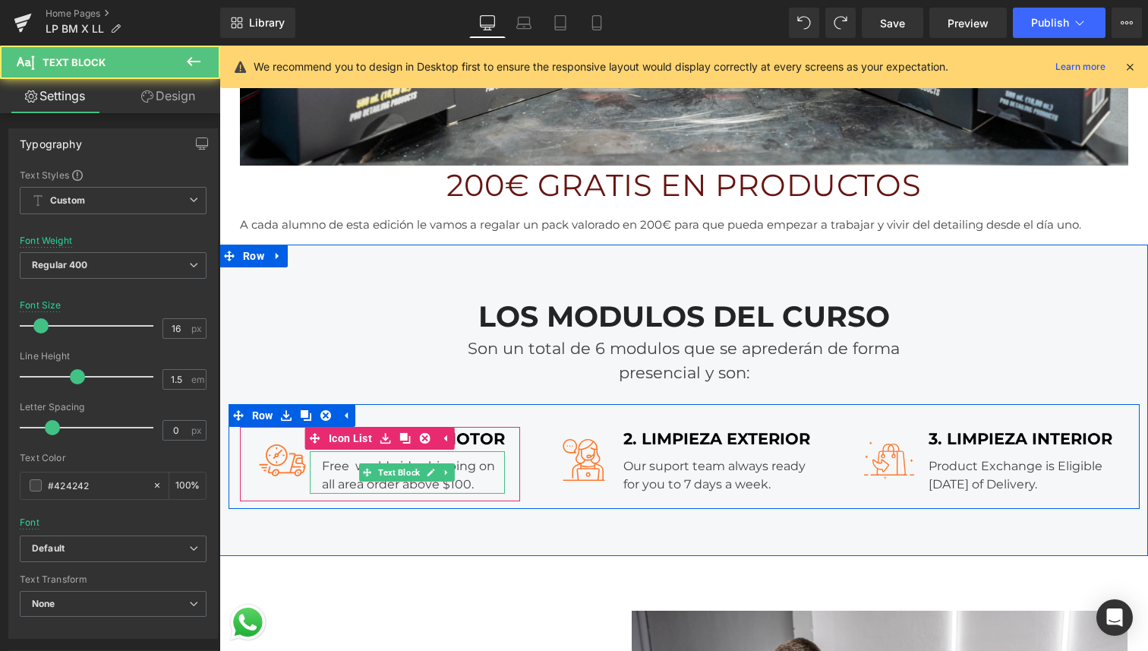
click at [465, 480] on div "Free worldwide shipping on all area order above $100." at bounding box center [407, 472] width 195 height 43
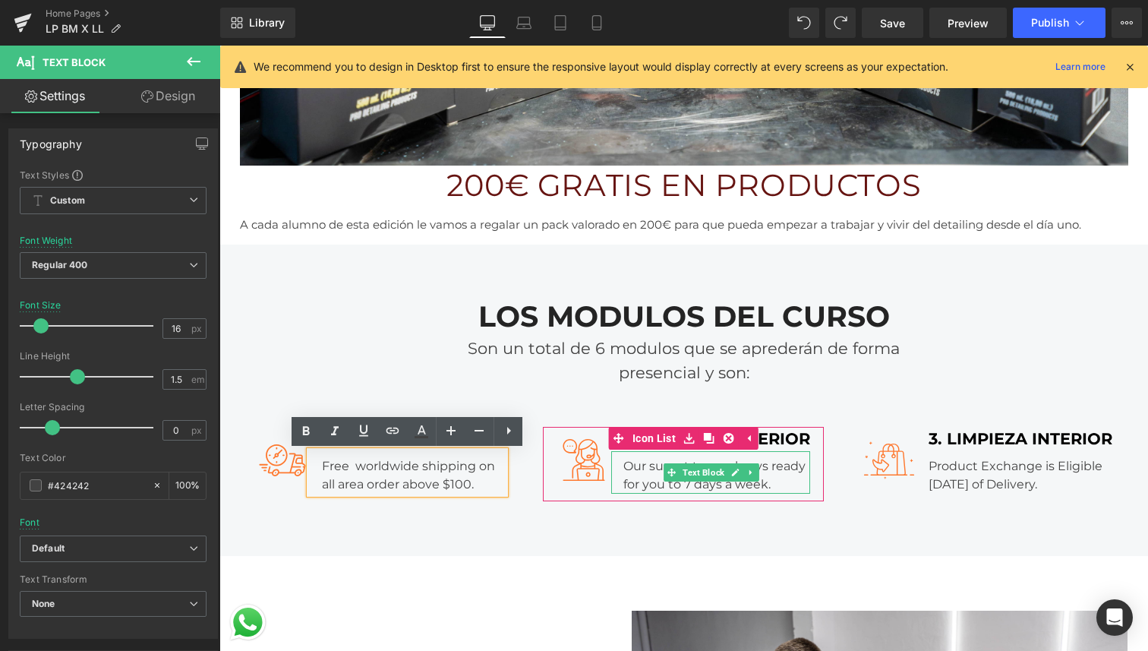
click at [637, 468] on div "Our suport team always ready for you to 7 days a week." at bounding box center [710, 472] width 199 height 43
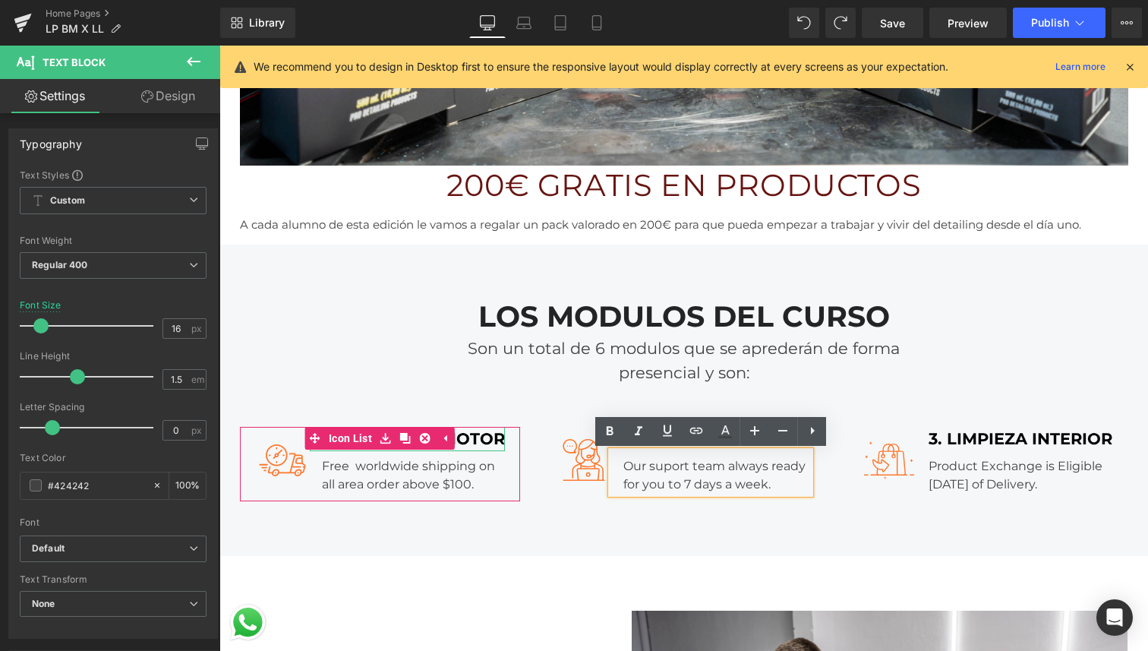
click at [476, 442] on div "1. LAVADO DE MOTOR" at bounding box center [407, 439] width 195 height 24
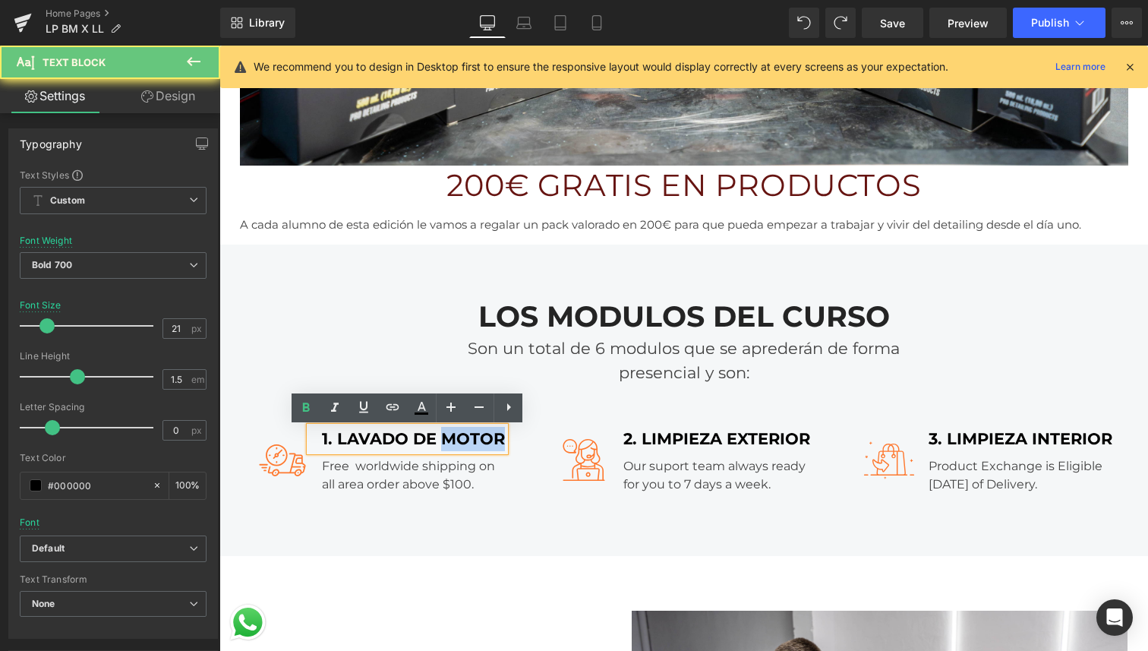
click at [476, 442] on div "1. LAVADO DE MOTOR" at bounding box center [407, 439] width 195 height 24
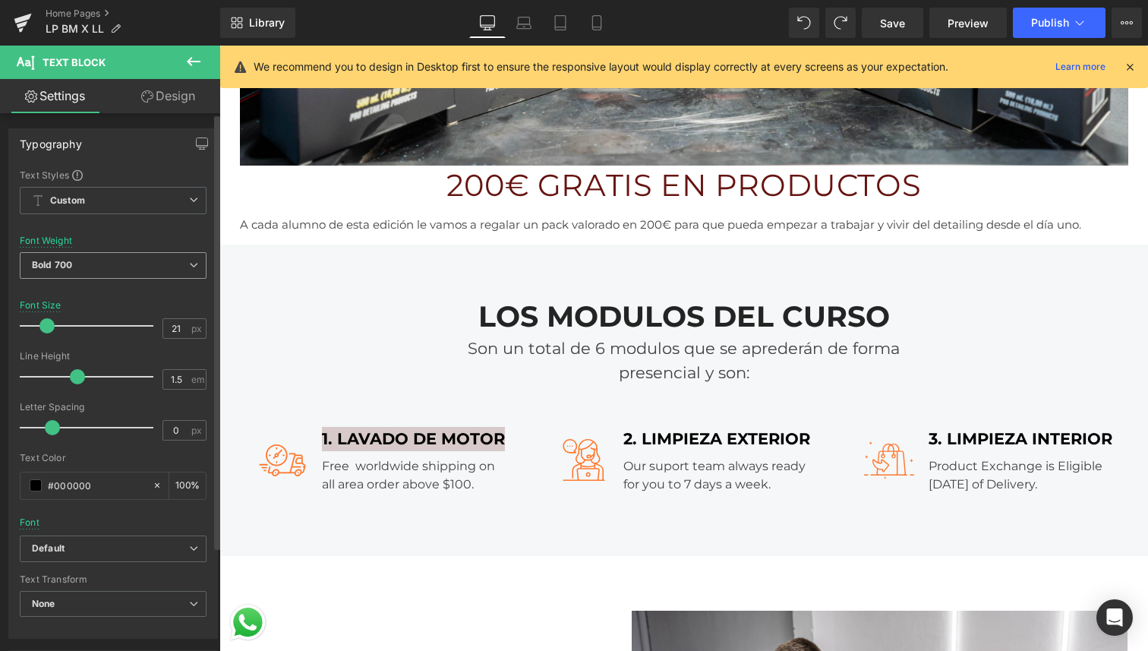
click at [118, 263] on span "Bold 700" at bounding box center [113, 265] width 187 height 27
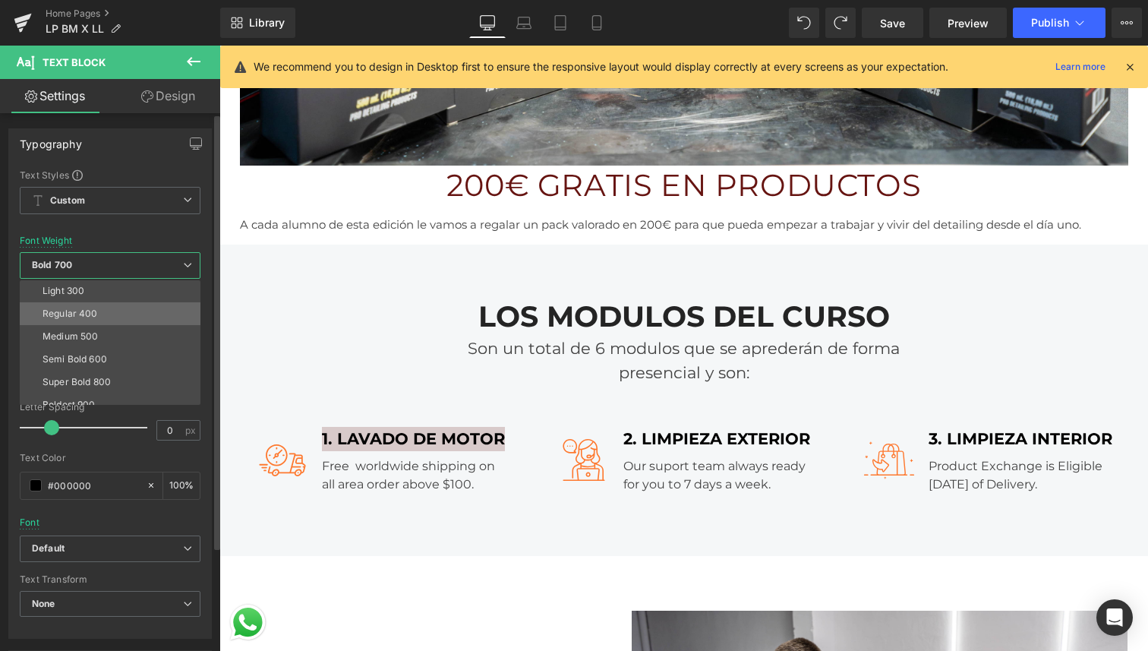
scroll to position [58, 0]
click at [114, 363] on li "Super Bold 800" at bounding box center [114, 369] width 188 height 23
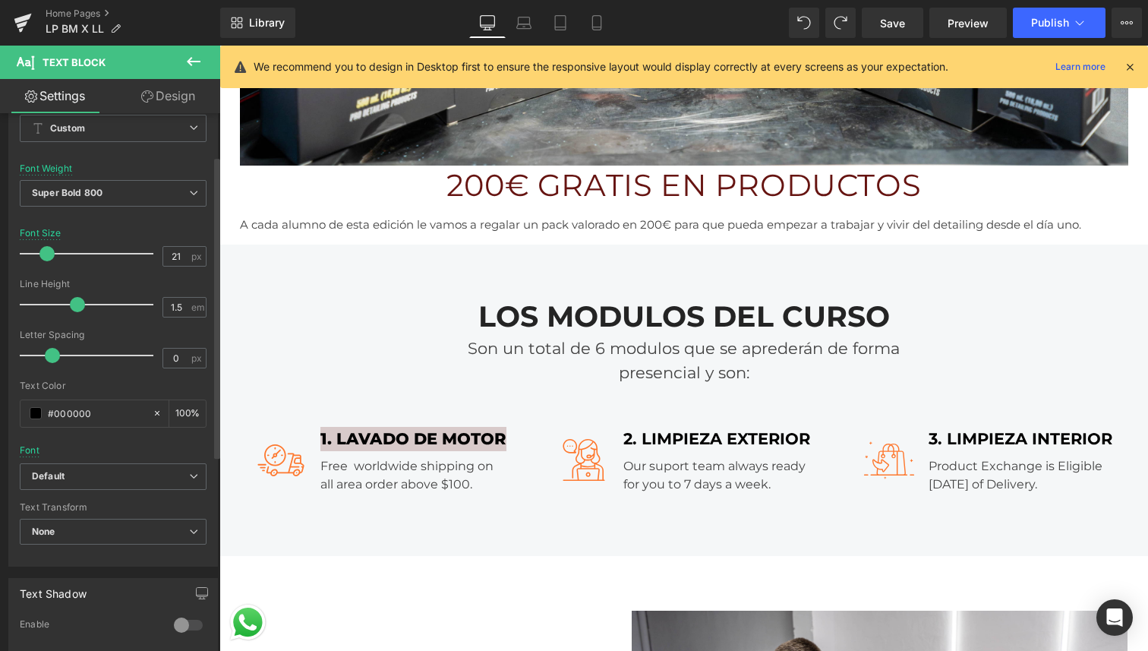
scroll to position [86, 0]
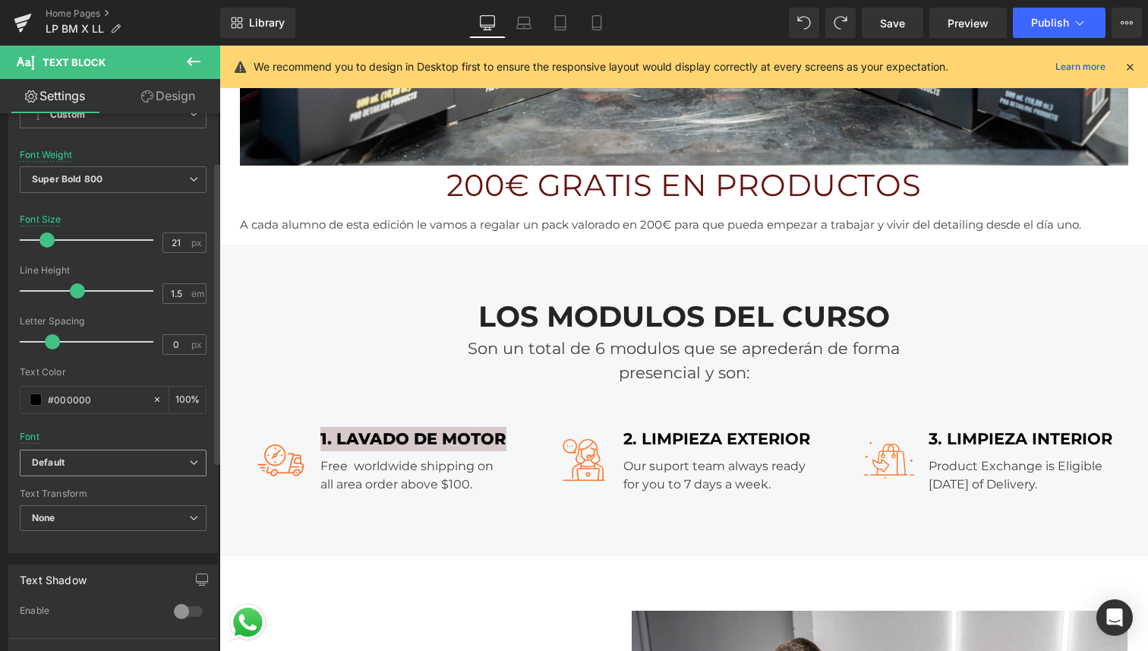
click at [113, 464] on b "Default" at bounding box center [110, 462] width 157 height 13
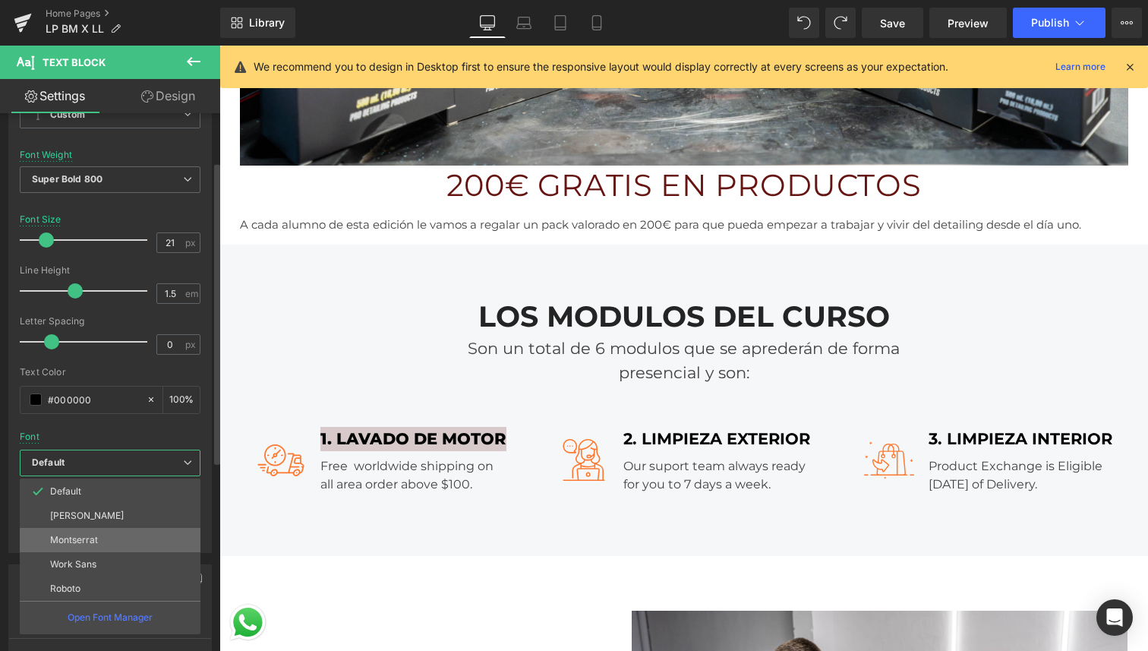
click at [103, 542] on li "Montserrat" at bounding box center [110, 540] width 181 height 24
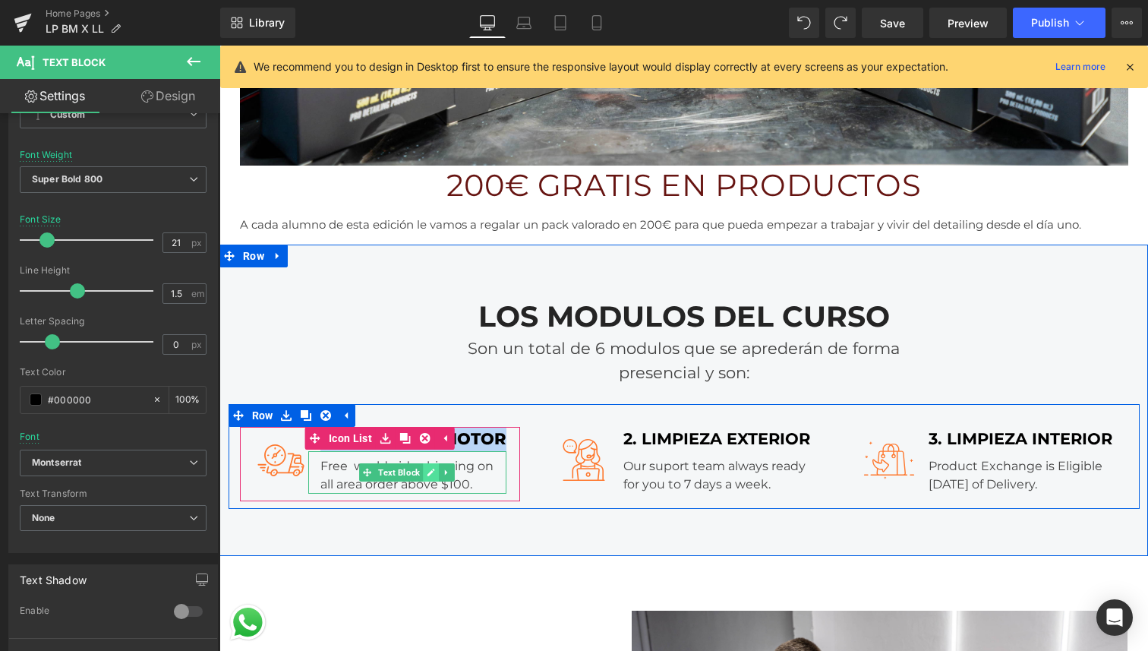
click at [436, 475] on link at bounding box center [431, 472] width 16 height 18
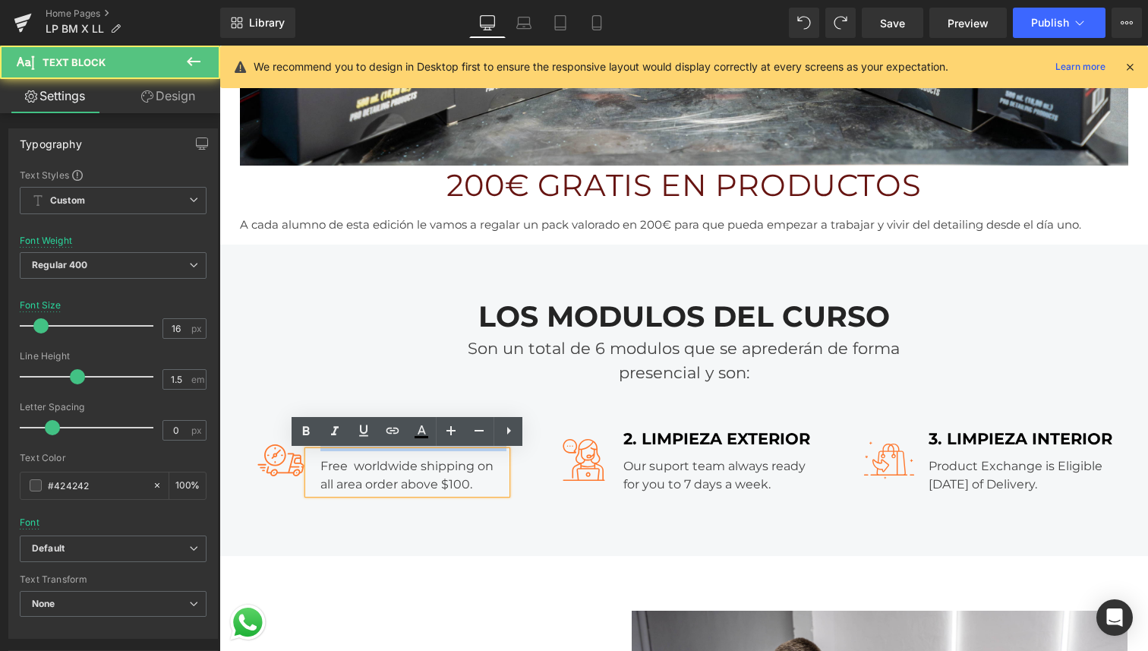
click at [436, 475] on div "Free worldwide shipping on all area order above $100." at bounding box center [407, 472] width 198 height 43
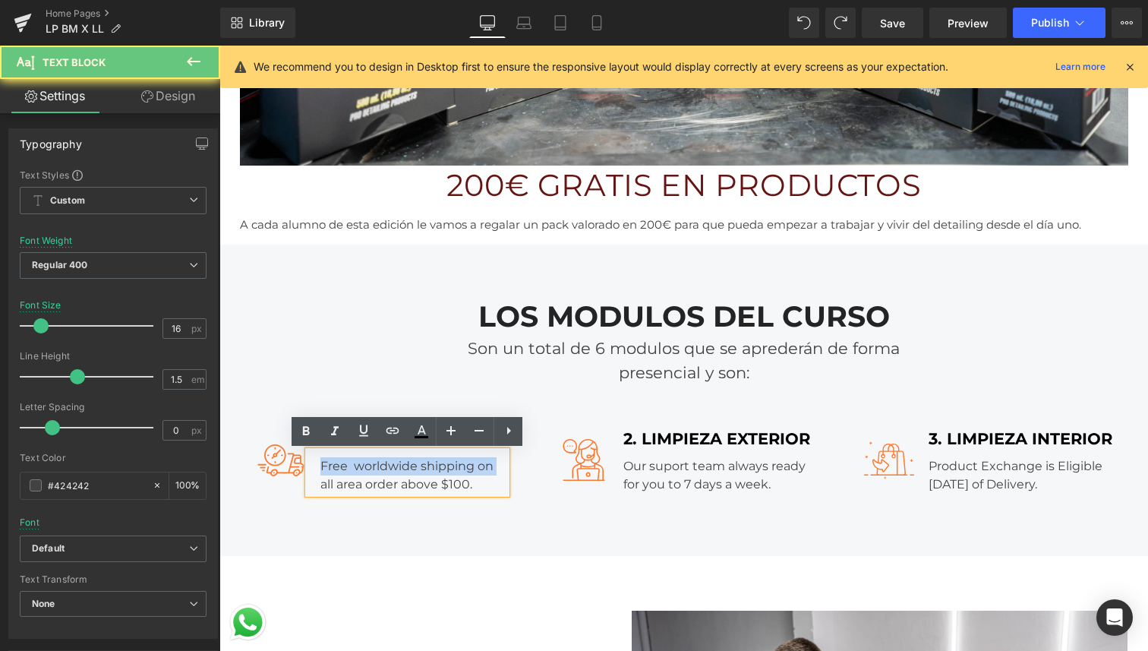
click at [436, 475] on div "Free worldwide shipping on all area order above $100." at bounding box center [407, 472] width 198 height 43
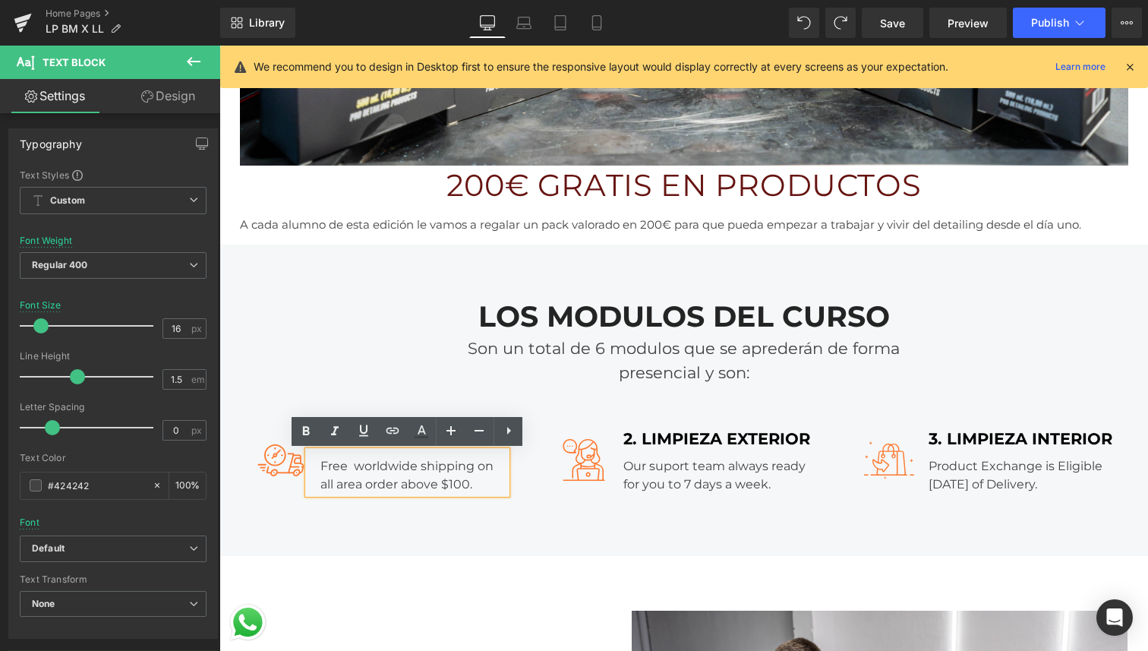
click at [437, 483] on div "Free worldwide shipping on all area order above $100." at bounding box center [407, 472] width 198 height 43
drag, startPoint x: 476, startPoint y: 486, endPoint x: 320, endPoint y: 473, distance: 156.2
click at [320, 473] on div "Free worldwide shipping on all area order above $100." at bounding box center [407, 472] width 198 height 43
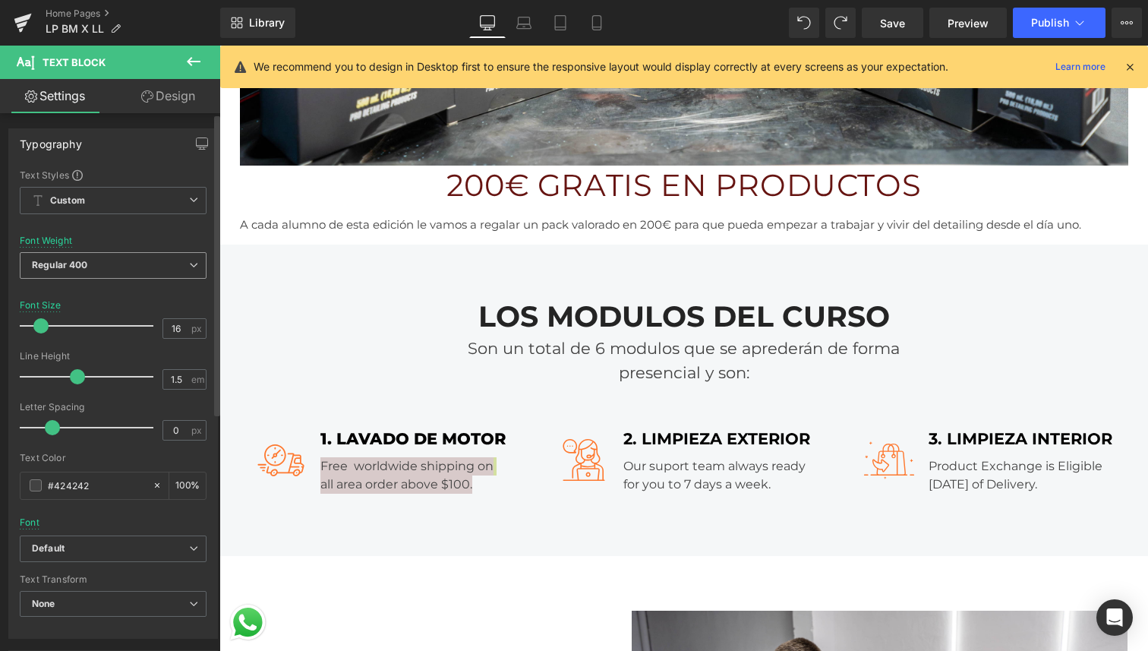
click at [124, 265] on span "Regular 400" at bounding box center [113, 265] width 187 height 27
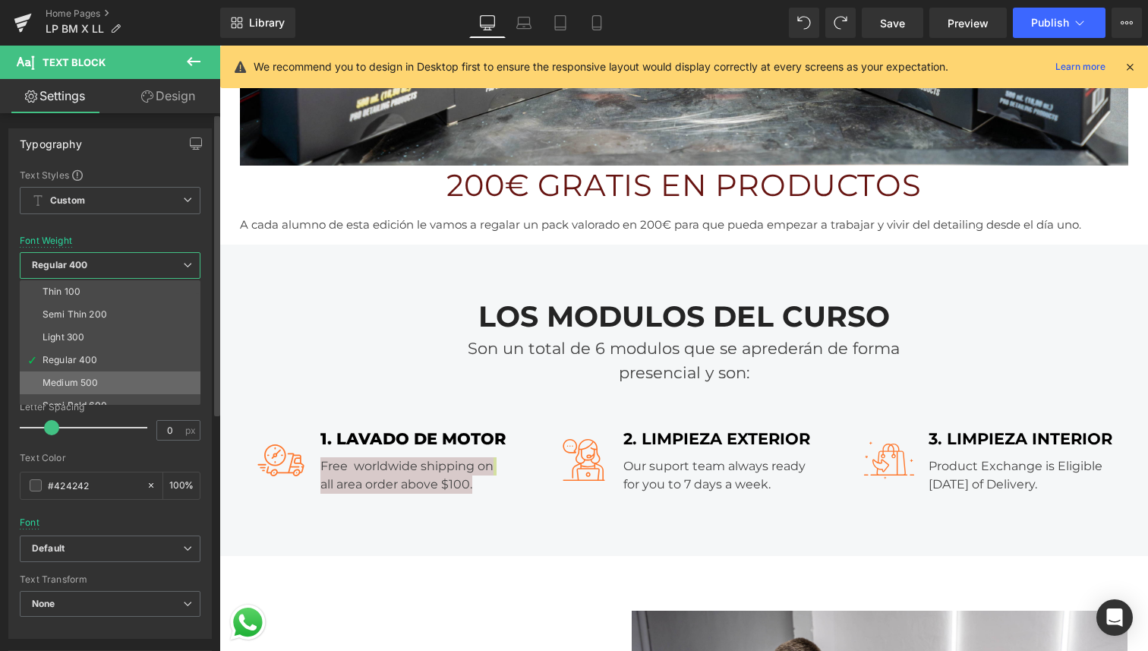
scroll to position [36, 0]
click at [121, 364] on li "Semi Bold 600" at bounding box center [114, 369] width 188 height 23
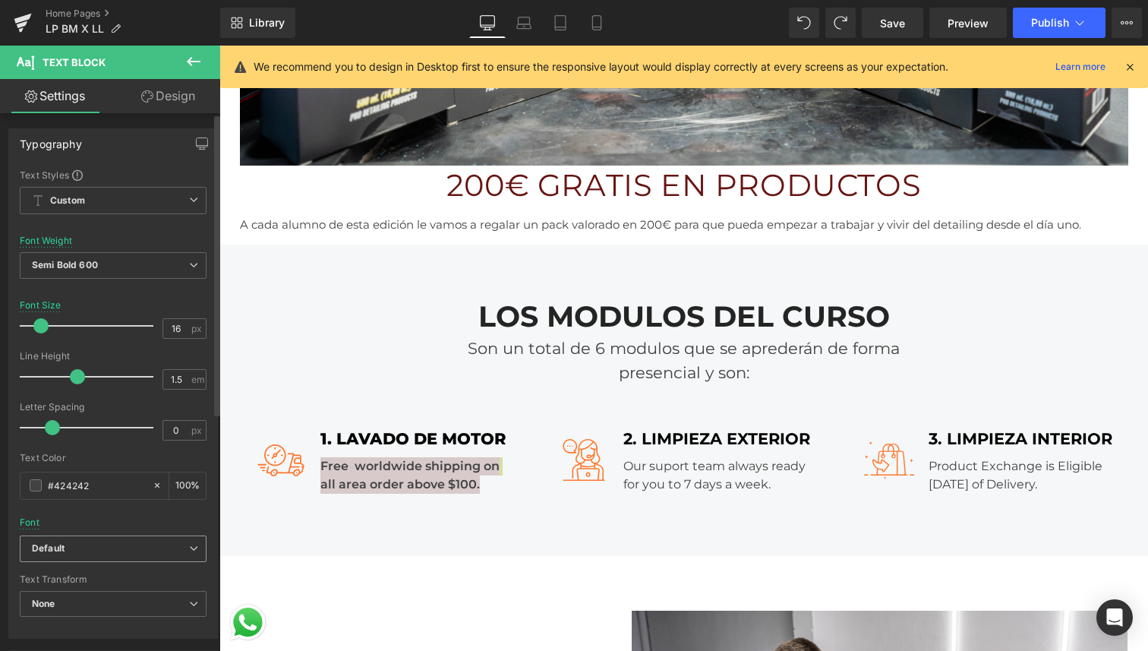
click at [103, 551] on b "Default" at bounding box center [110, 548] width 157 height 13
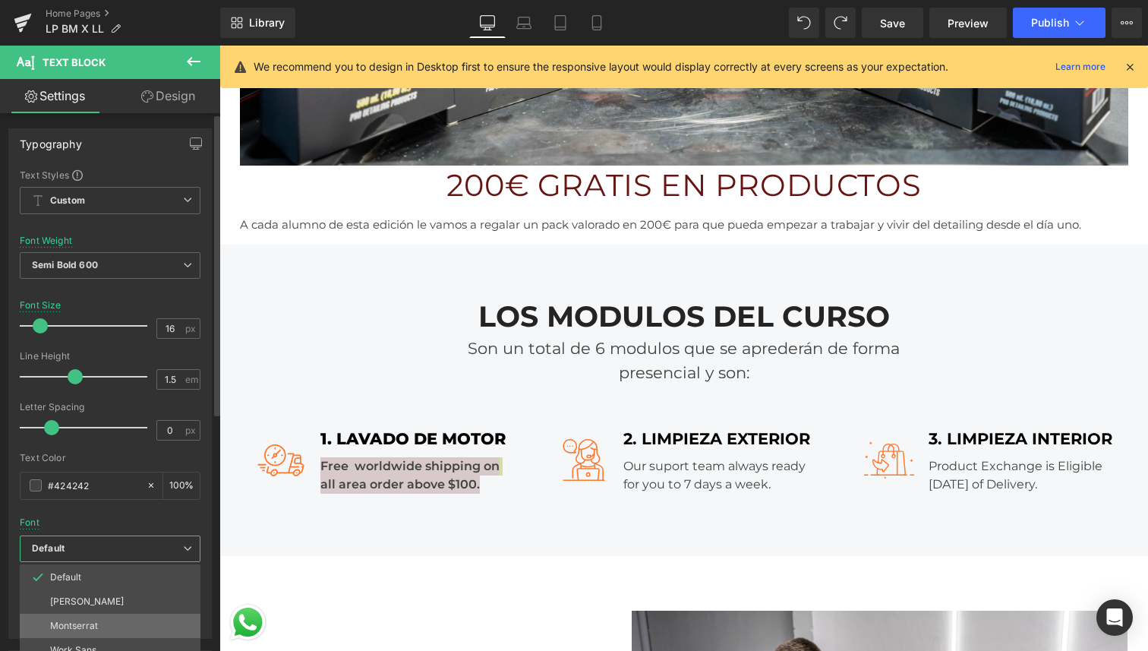
click at [90, 614] on li "Montserrat" at bounding box center [110, 626] width 181 height 24
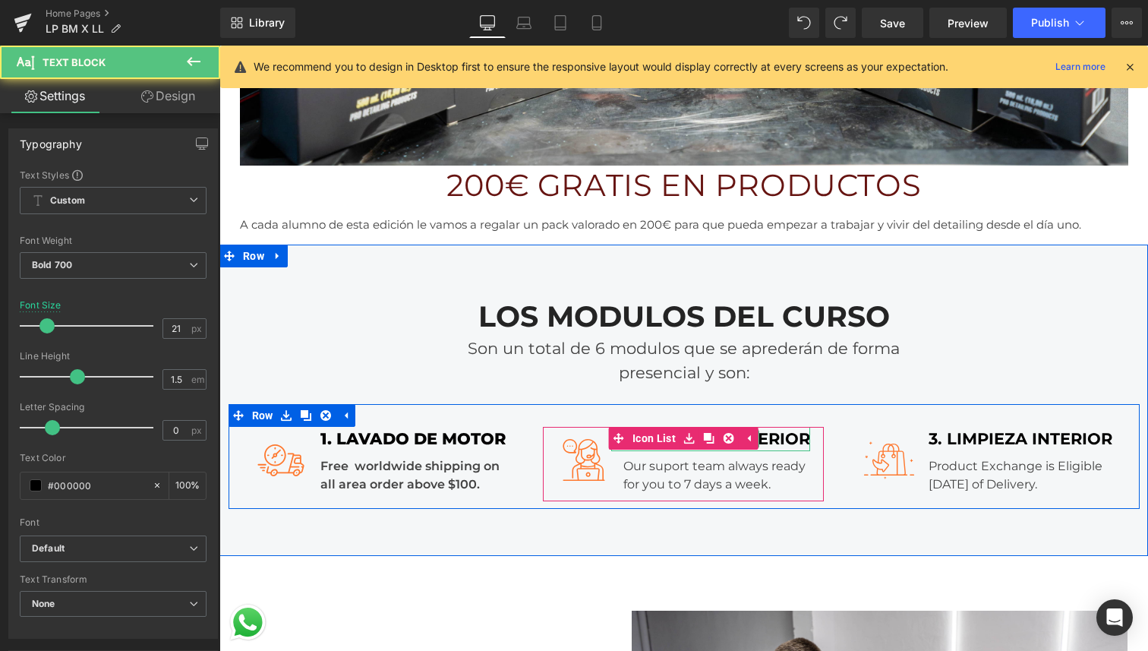
click at [787, 446] on div "2. LIMPIEZA EXTERIOR" at bounding box center [710, 439] width 199 height 24
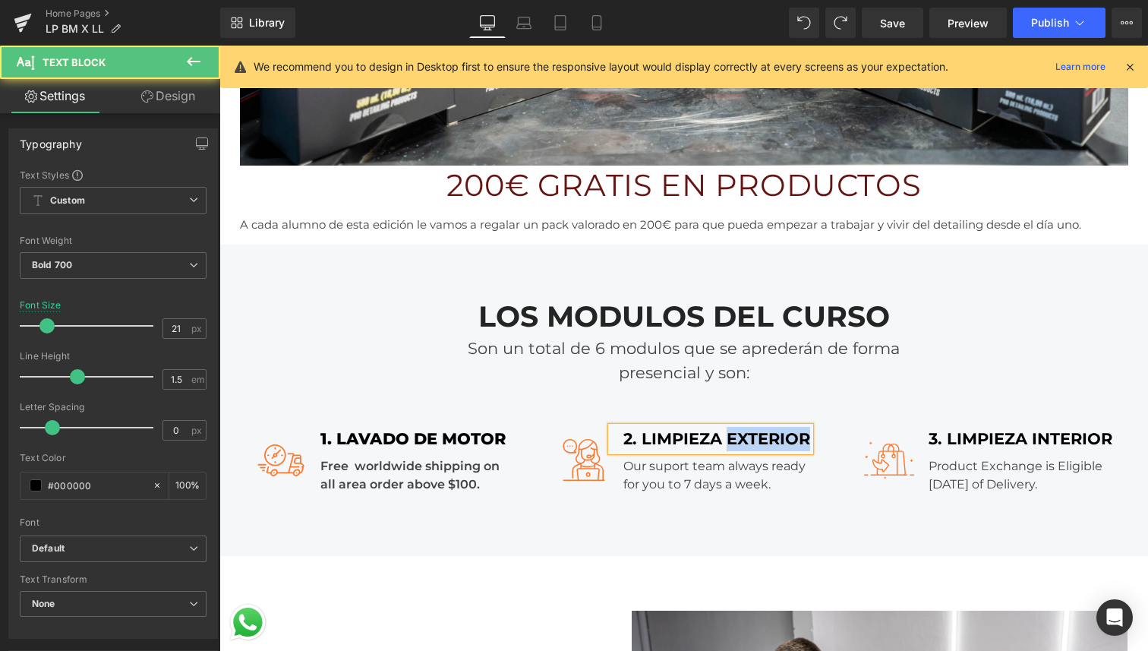
click at [787, 446] on div "2. LIMPIEZA EXTERIOR" at bounding box center [710, 439] width 199 height 24
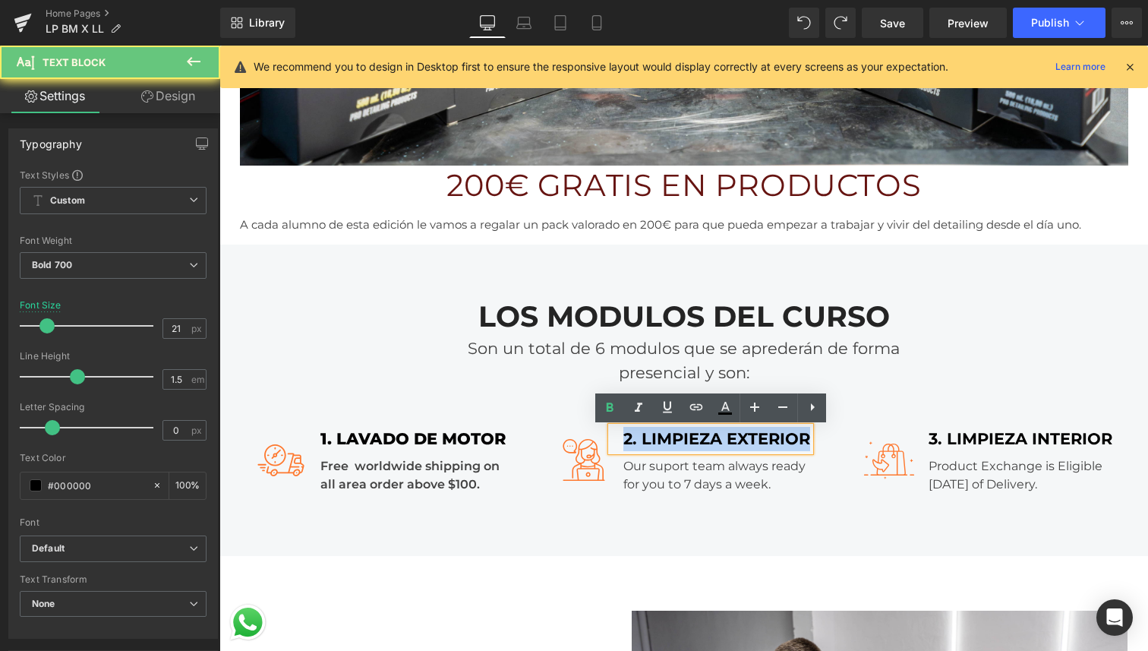
click at [787, 446] on div "2. LIMPIEZA EXTERIOR" at bounding box center [710, 439] width 199 height 24
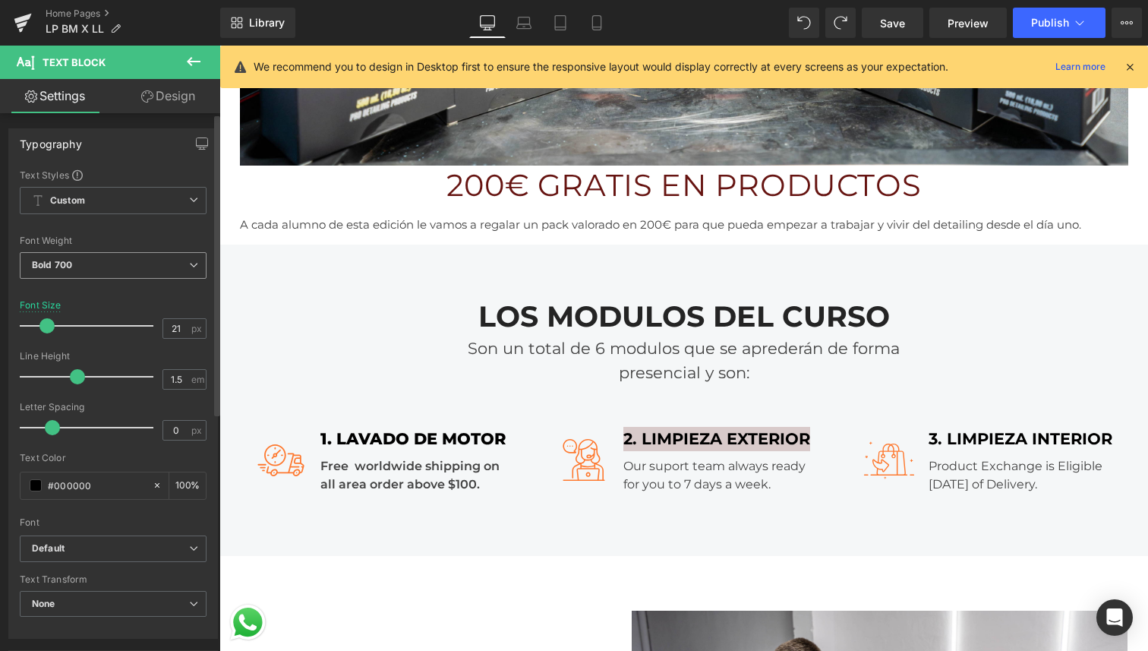
click at [166, 264] on span "Bold 700" at bounding box center [113, 265] width 187 height 27
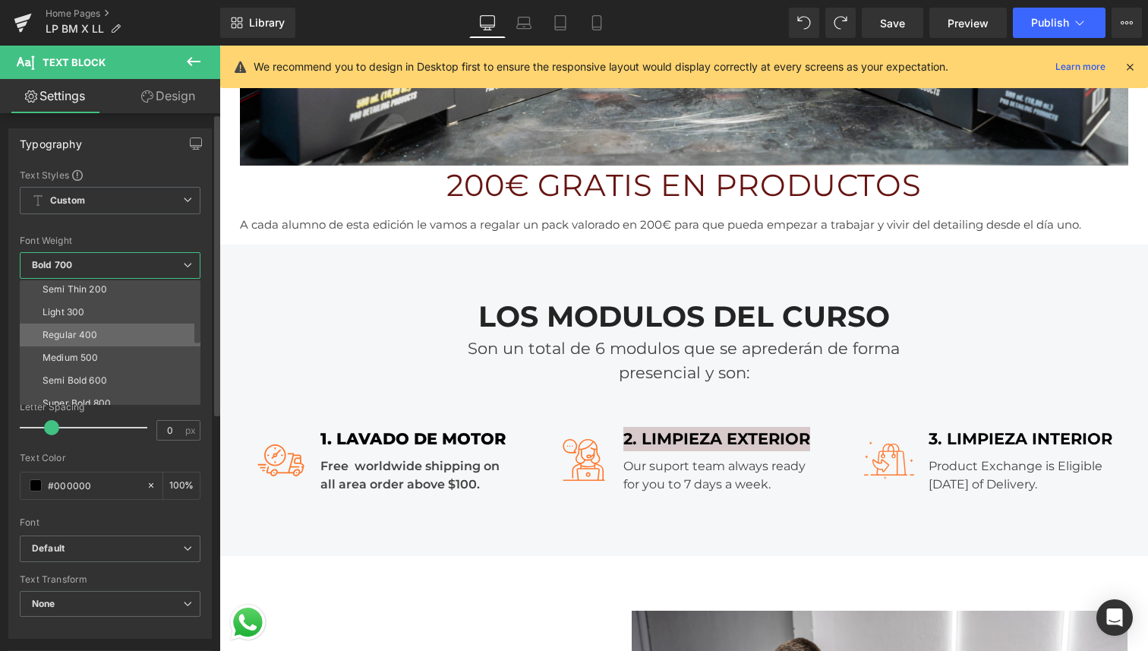
scroll to position [34, 0]
click at [125, 390] on li "Super Bold 800" at bounding box center [114, 394] width 188 height 23
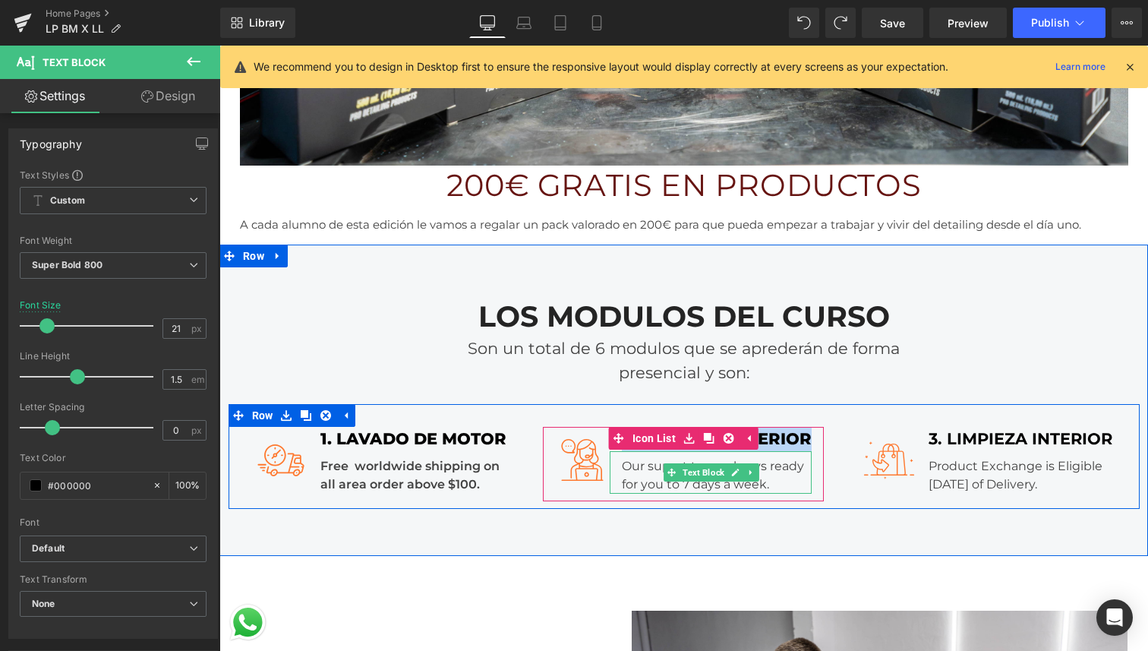
click at [773, 487] on div "Our suport team always ready for you to 7 days a week." at bounding box center [711, 472] width 202 height 43
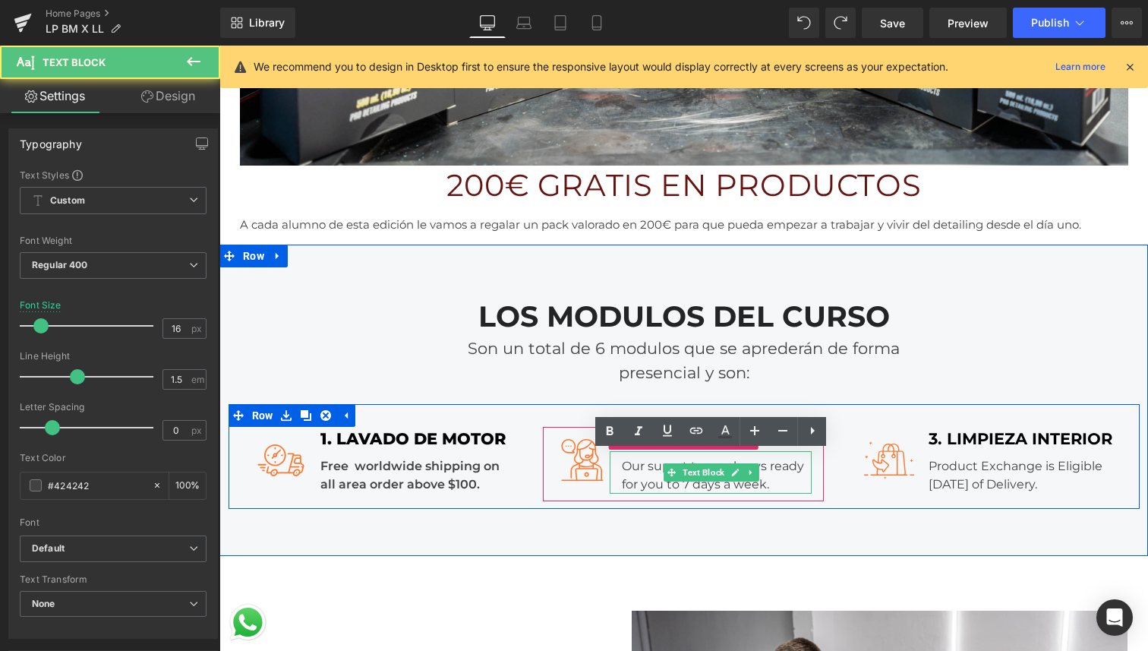
click at [773, 487] on div "Our suport team always ready for you to 7 days a week." at bounding box center [711, 472] width 202 height 43
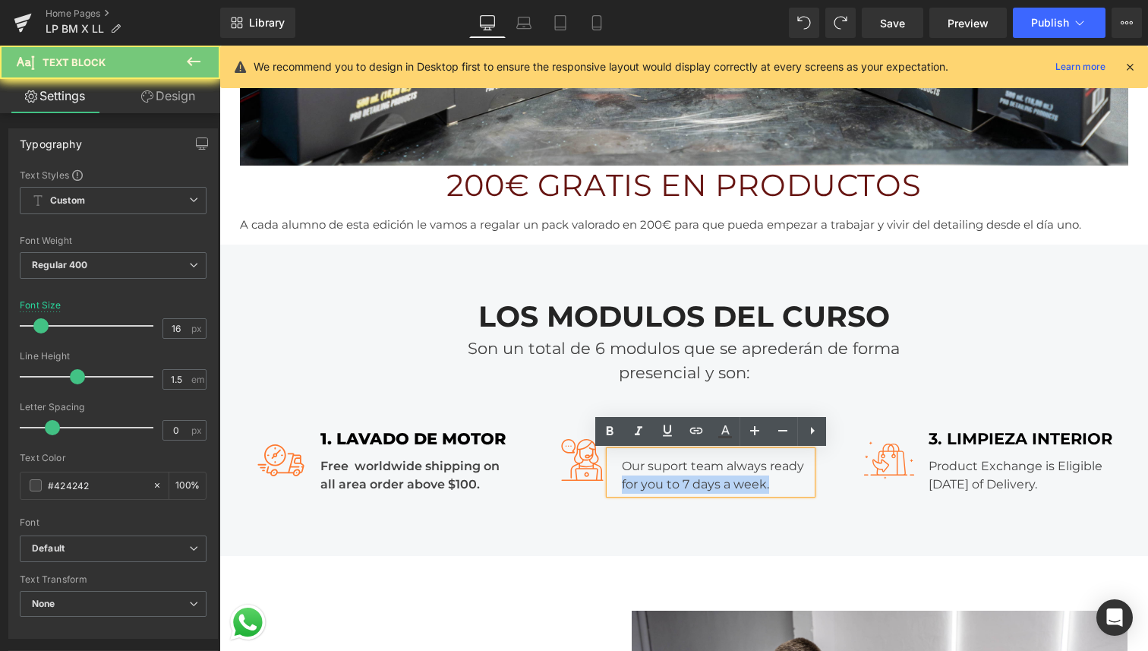
click at [773, 487] on div "Our suport team always ready for you to 7 days a week." at bounding box center [711, 472] width 202 height 43
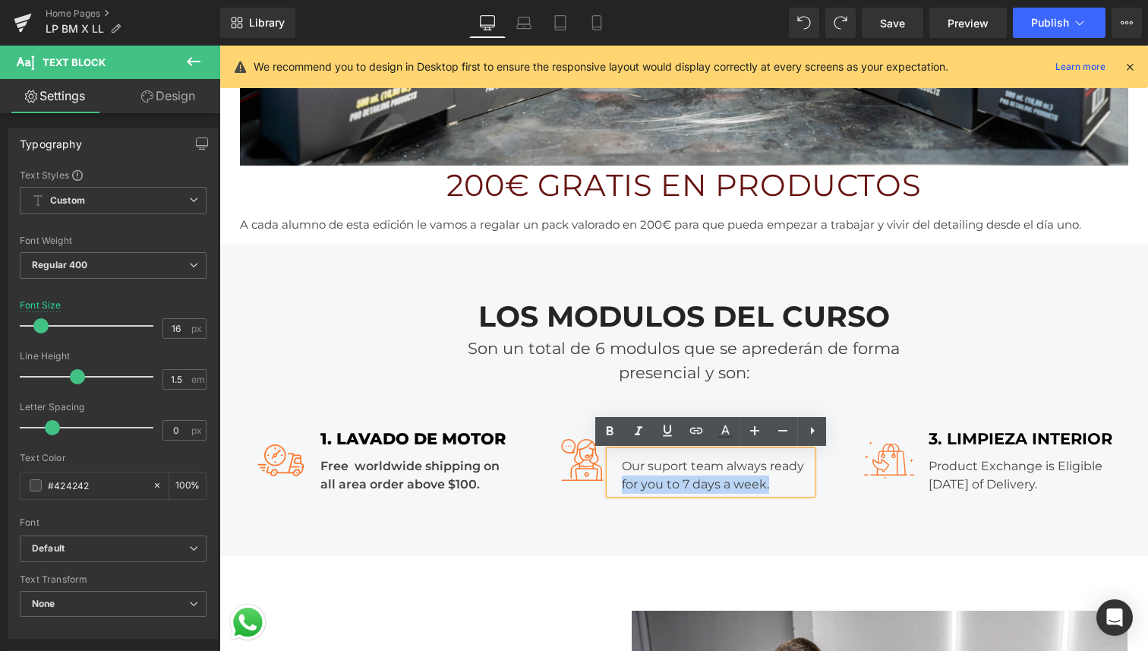
click at [730, 480] on div "Our suport team always ready for you to 7 days a week." at bounding box center [711, 472] width 202 height 43
drag, startPoint x: 775, startPoint y: 484, endPoint x: 620, endPoint y: 465, distance: 156.1
click at [620, 465] on div "Our suport team always ready for you to 7 days a week." at bounding box center [711, 472] width 202 height 43
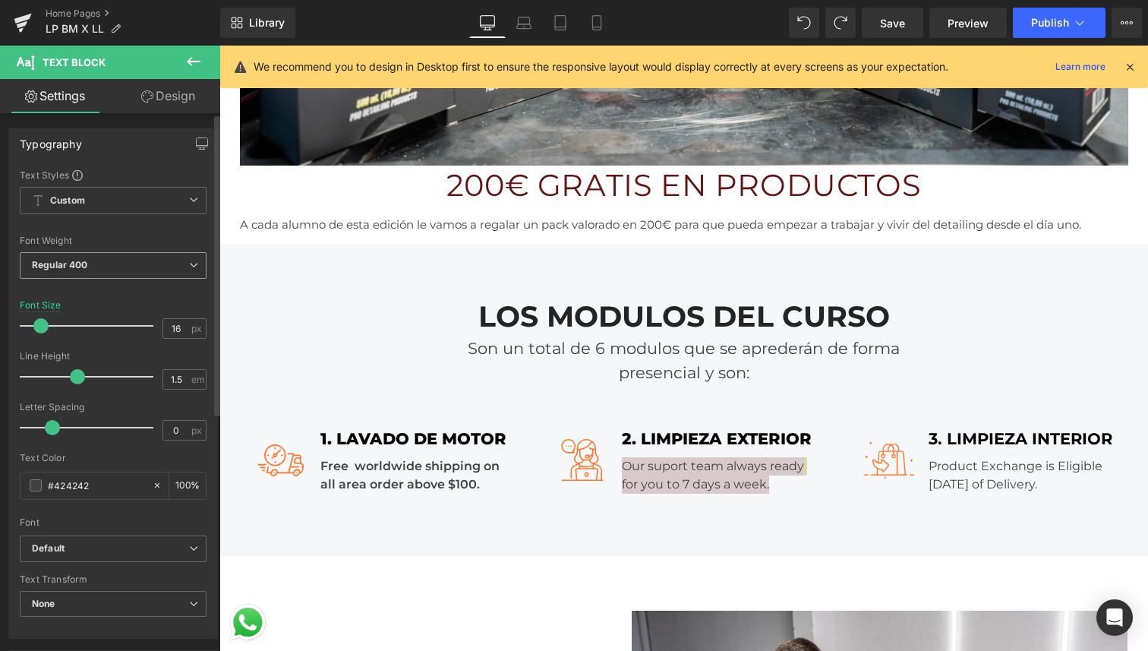
click at [117, 276] on span "Regular 400" at bounding box center [113, 265] width 187 height 27
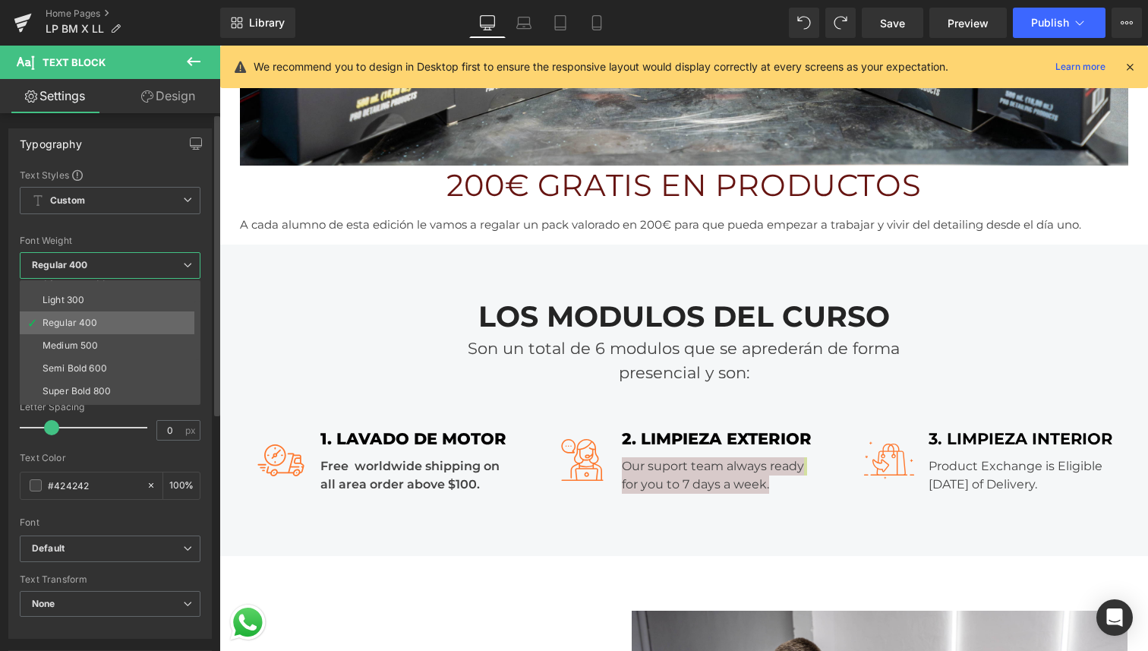
scroll to position [38, 0]
click at [107, 362] on li "Semi Bold 600" at bounding box center [114, 367] width 188 height 23
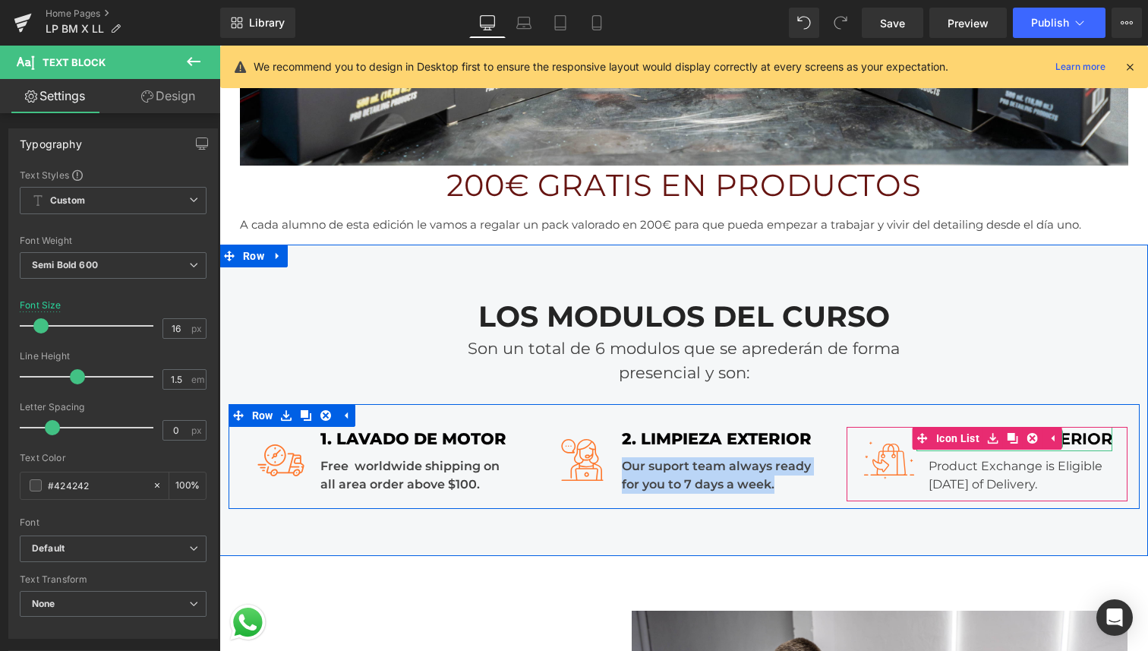
click at [1084, 440] on div "3. LIMPIEZA INTERIOR" at bounding box center [1015, 439] width 196 height 24
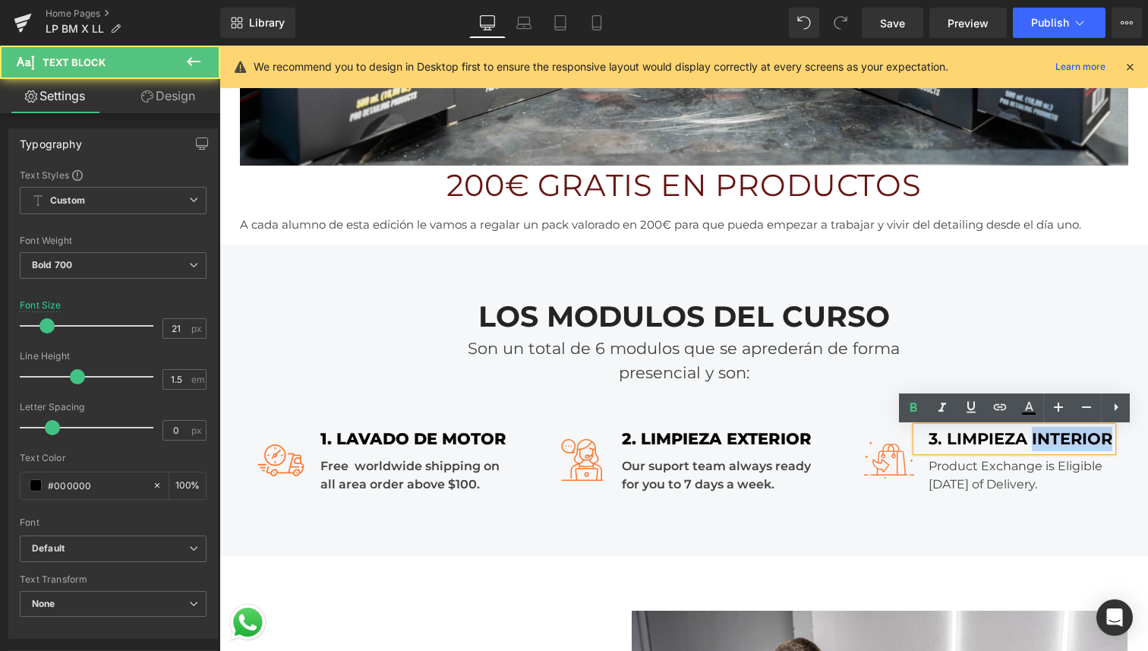
click at [1084, 440] on div "3. LIMPIEZA INTERIOR" at bounding box center [1015, 439] width 196 height 24
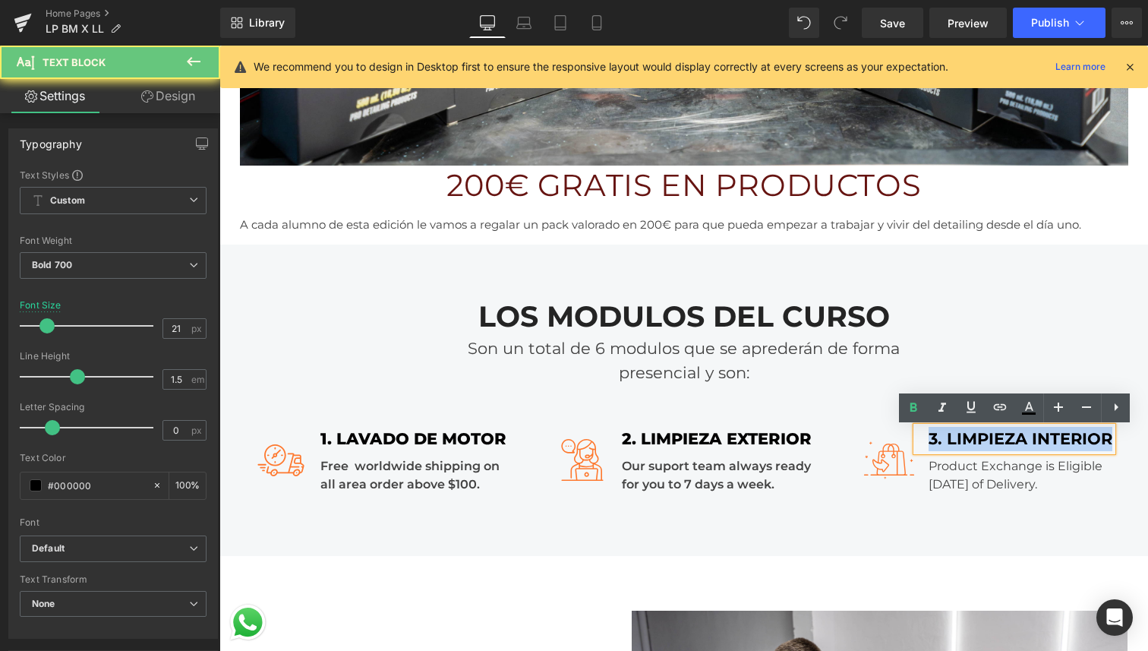
click at [1084, 440] on div "3. LIMPIEZA INTERIOR" at bounding box center [1015, 439] width 196 height 24
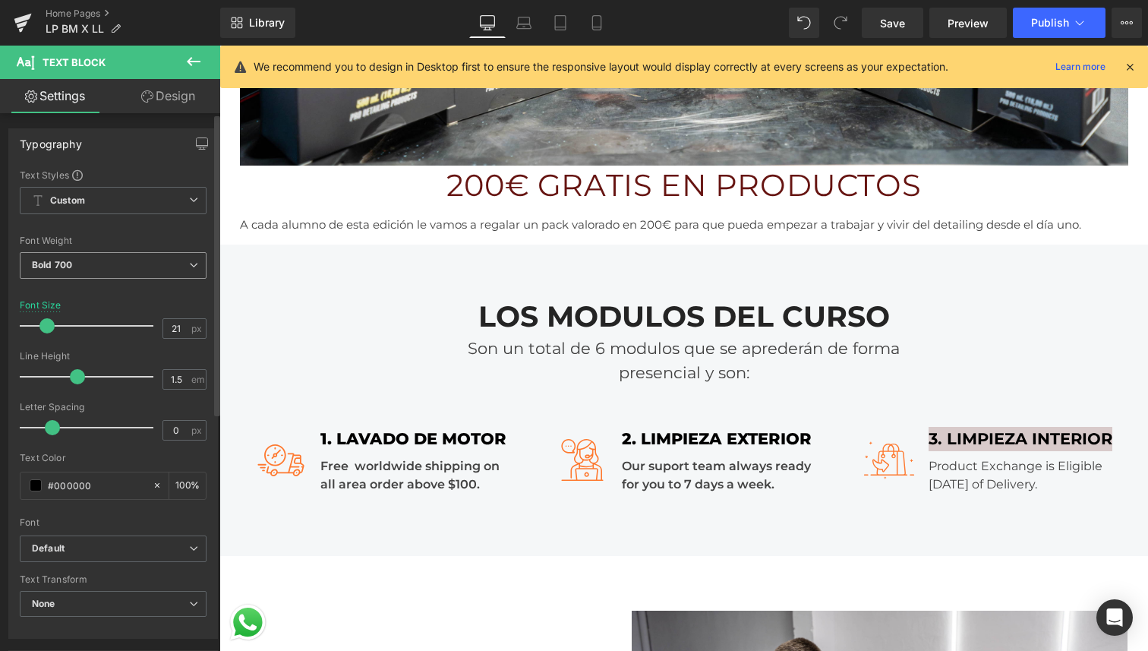
click at [90, 260] on span "Bold 700" at bounding box center [113, 265] width 187 height 27
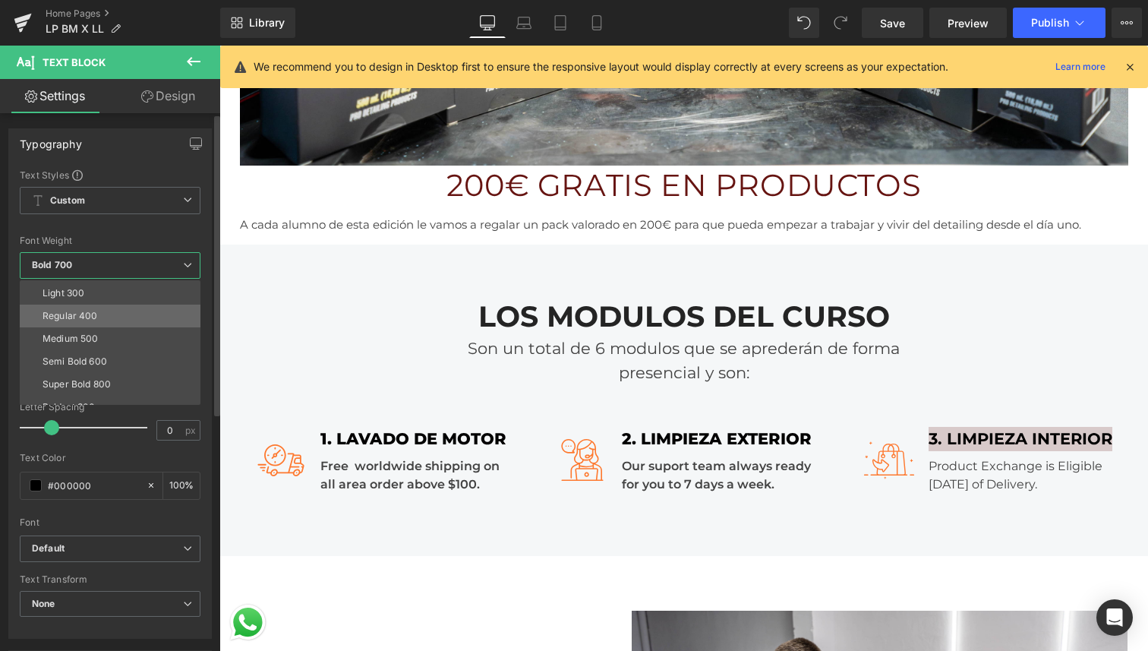
scroll to position [64, 0]
click at [90, 367] on div "Super Bold 800" at bounding box center [77, 364] width 68 height 11
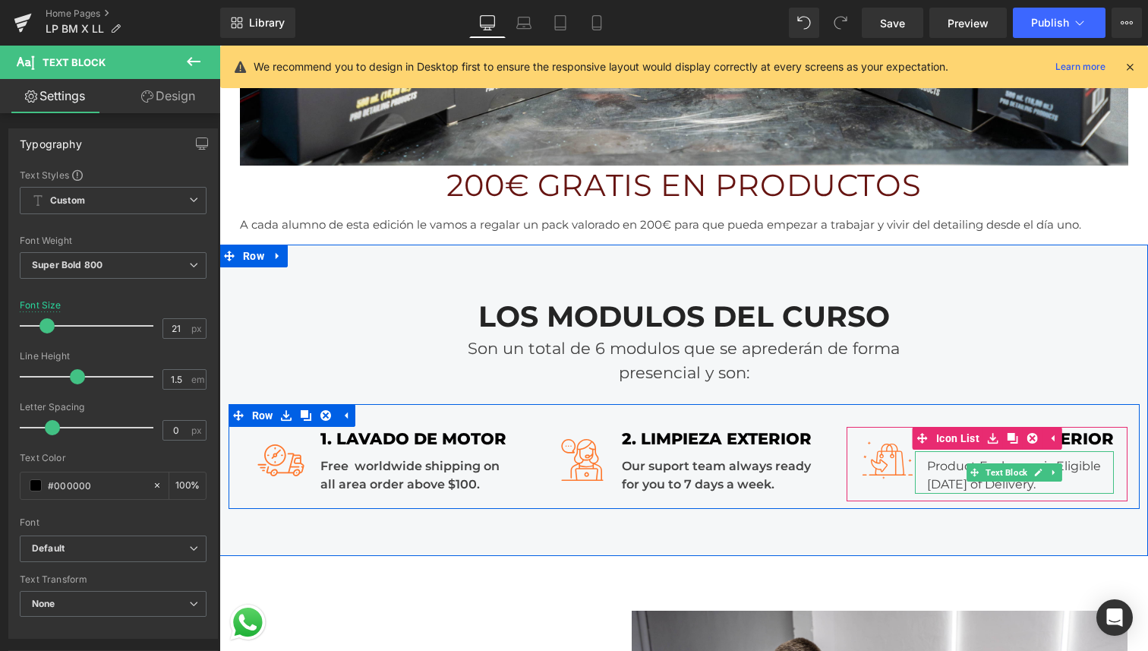
click at [1068, 484] on div "Product Exchange is Eligible Within 7 Days of Delivery." at bounding box center [1014, 472] width 199 height 43
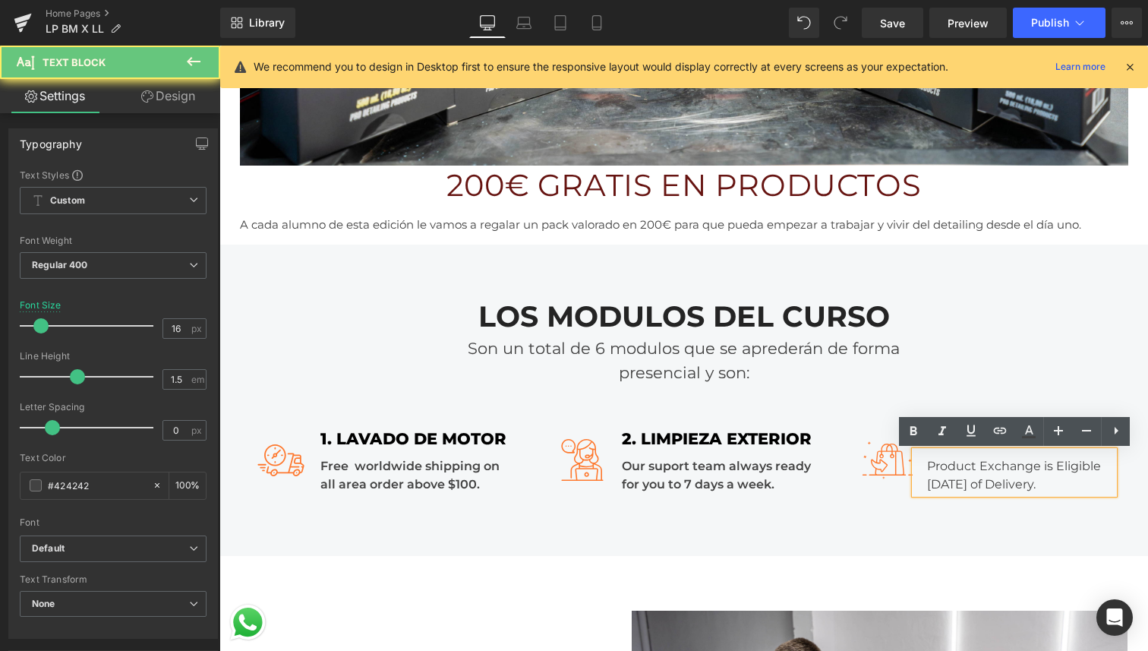
click at [1068, 484] on div "Product Exchange is Eligible Within 7 Days of Delivery." at bounding box center [1014, 472] width 199 height 43
click at [1073, 485] on div "Product Exchange is Eligible Within 7 Days of Delivery." at bounding box center [1014, 472] width 199 height 43
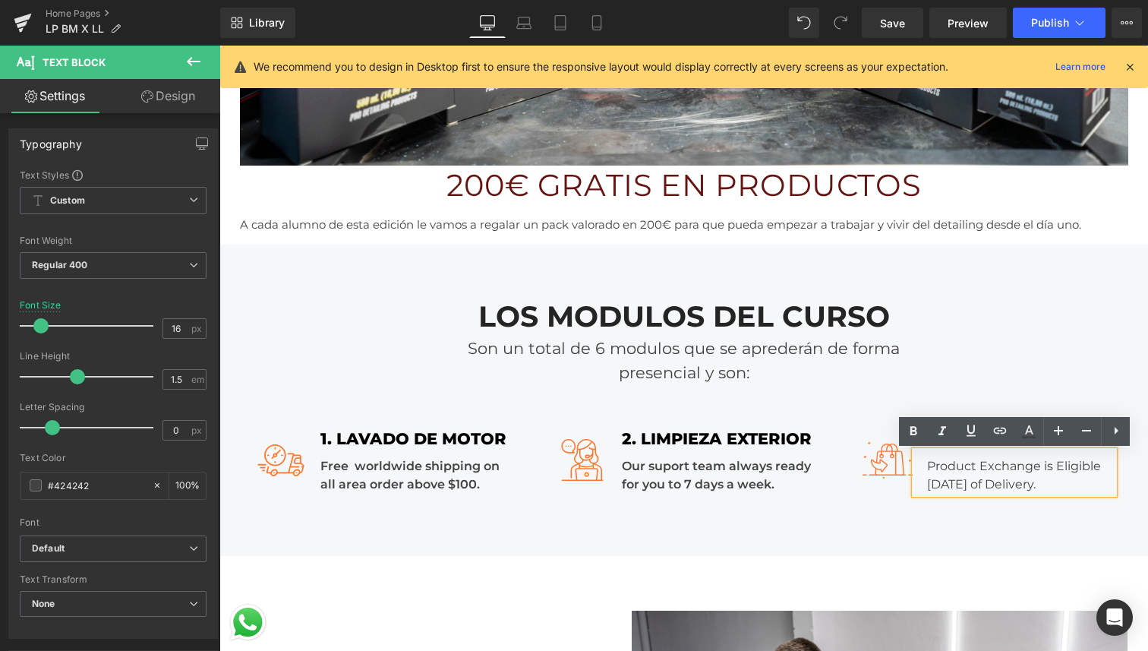
drag, startPoint x: 1090, startPoint y: 484, endPoint x: 923, endPoint y: 465, distance: 168.1
click at [923, 465] on div "Product Exchange is Eligible Within 7 Days of Delivery." at bounding box center [1014, 472] width 199 height 43
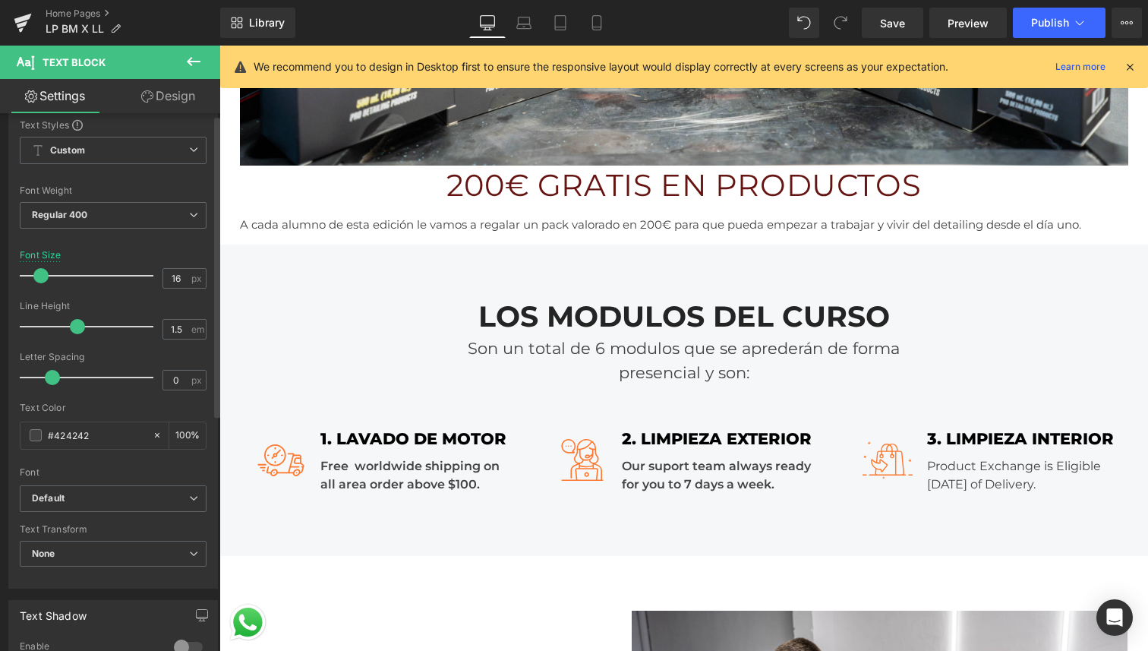
scroll to position [57, 0]
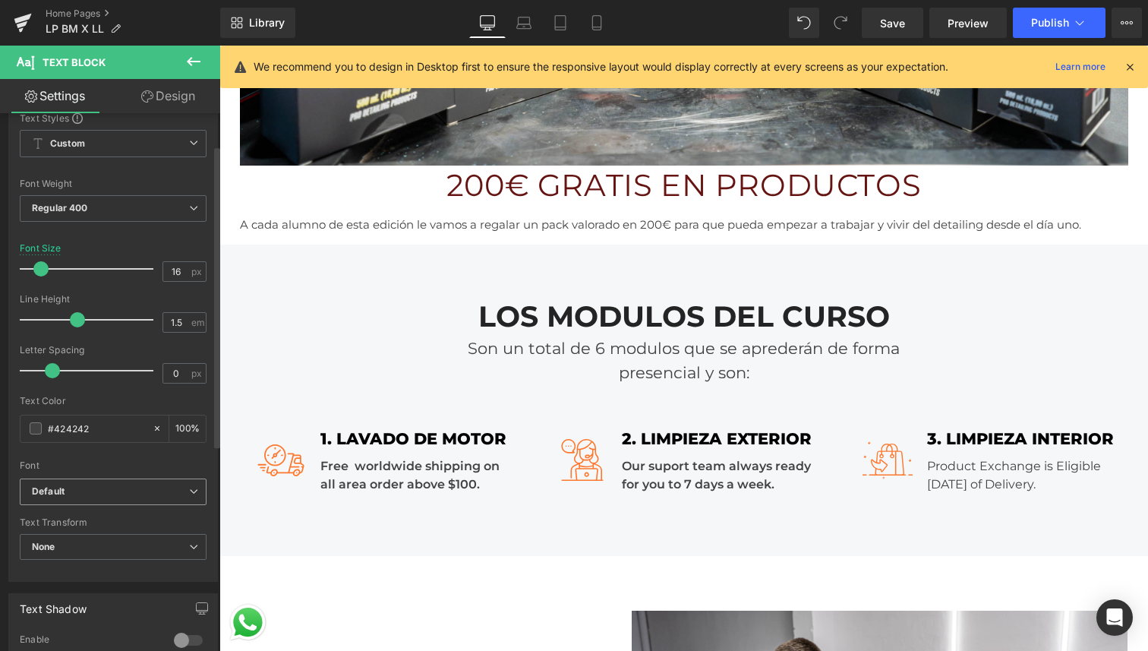
click at [108, 487] on b "Default" at bounding box center [110, 491] width 157 height 13
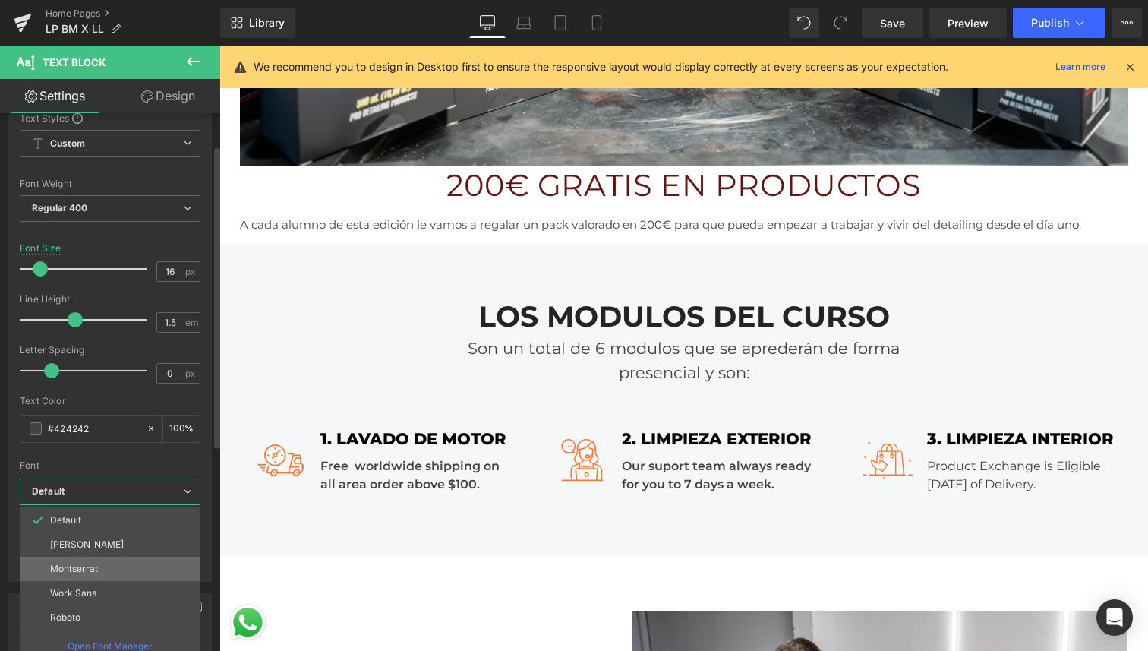
click at [115, 564] on li "Montserrat" at bounding box center [110, 569] width 181 height 24
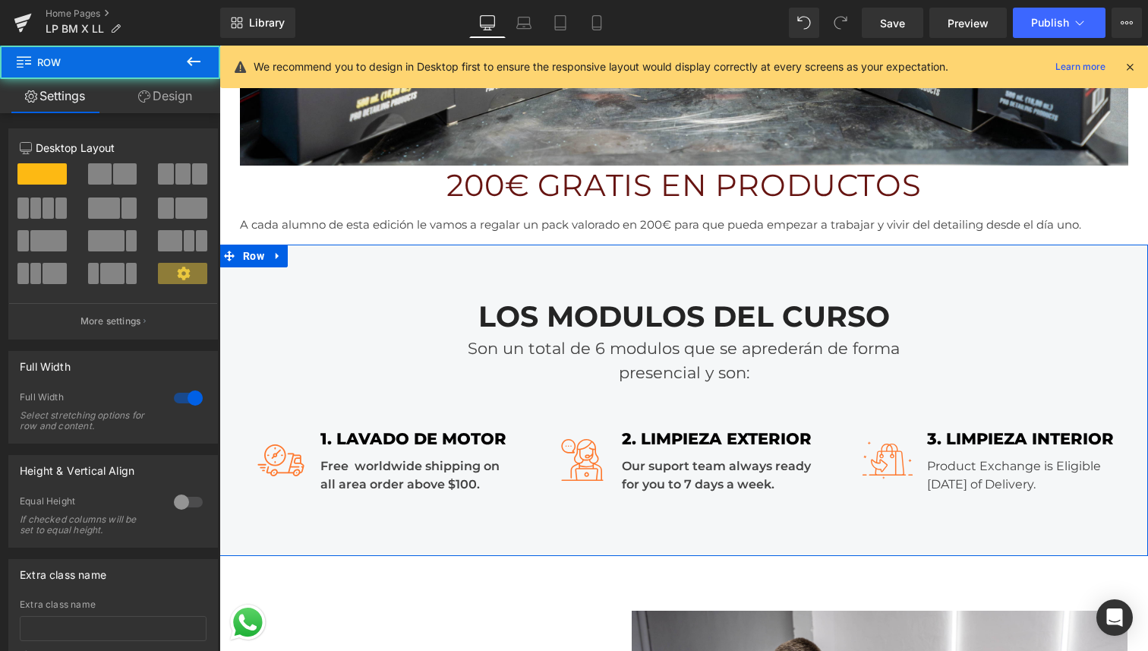
click at [696, 534] on div "LOS MODULOS DEL CURSO Heading Son un total de 6 modulos que se aprederán de for…" at bounding box center [683, 400] width 929 height 311
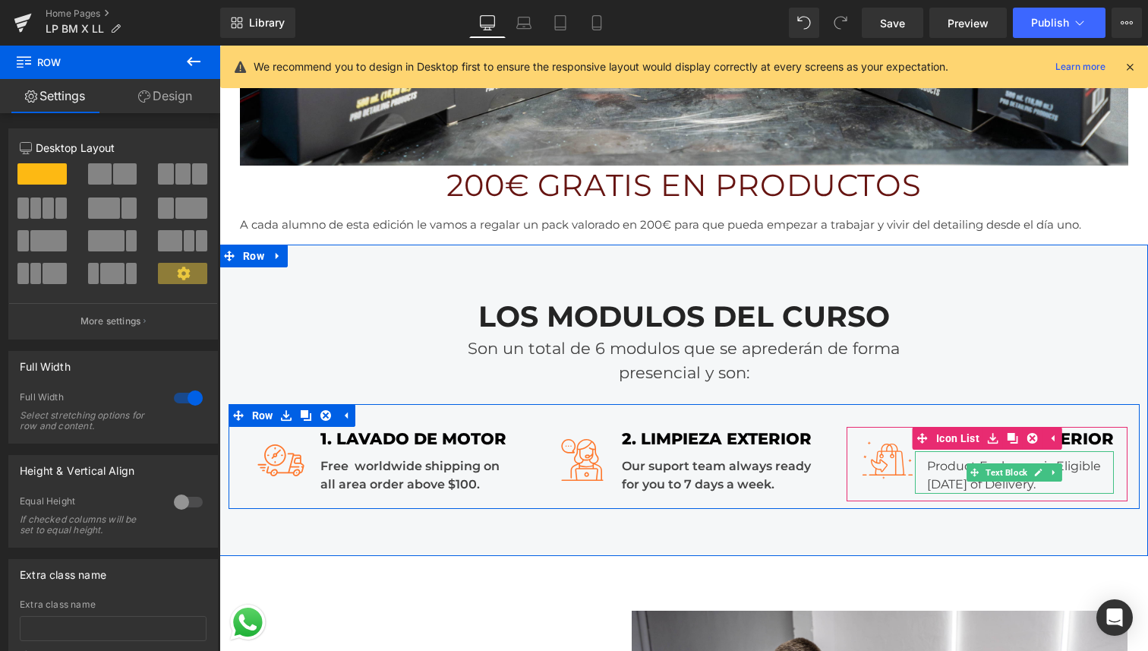
click at [1068, 484] on div "Product Exchange is Eligible Within 7 Days of Delivery." at bounding box center [1014, 472] width 199 height 43
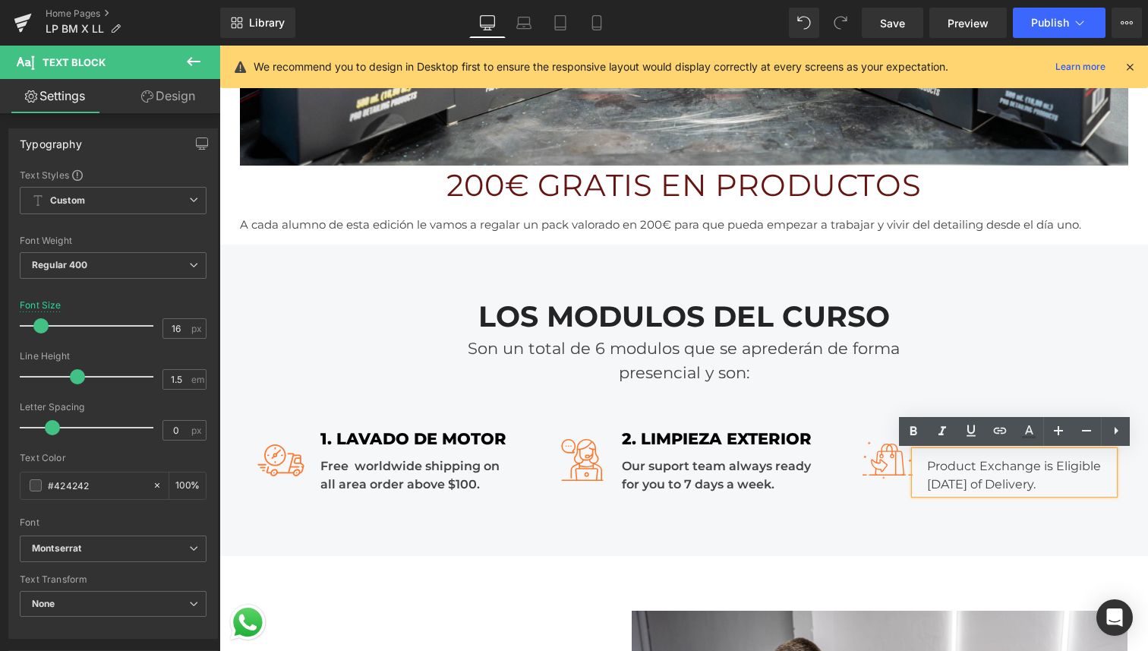
drag, startPoint x: 1087, startPoint y: 485, endPoint x: 923, endPoint y: 468, distance: 164.2
click at [923, 468] on div "Product Exchange is Eligible Within 7 Days of Delivery." at bounding box center [1014, 472] width 199 height 43
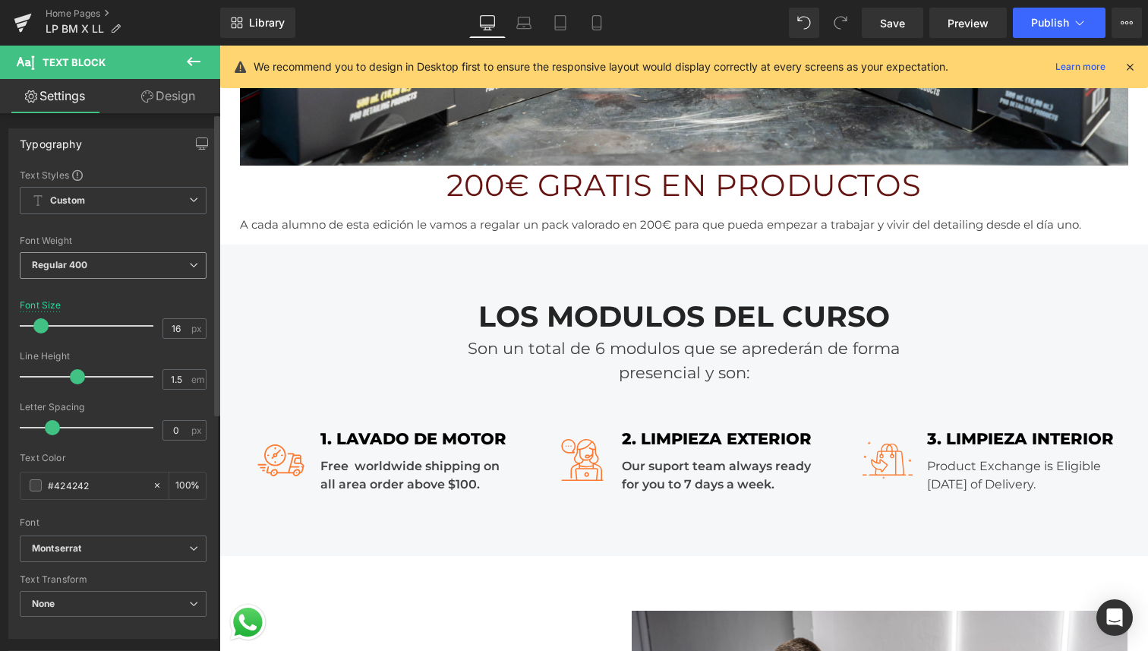
click at [111, 264] on span "Regular 400" at bounding box center [113, 265] width 187 height 27
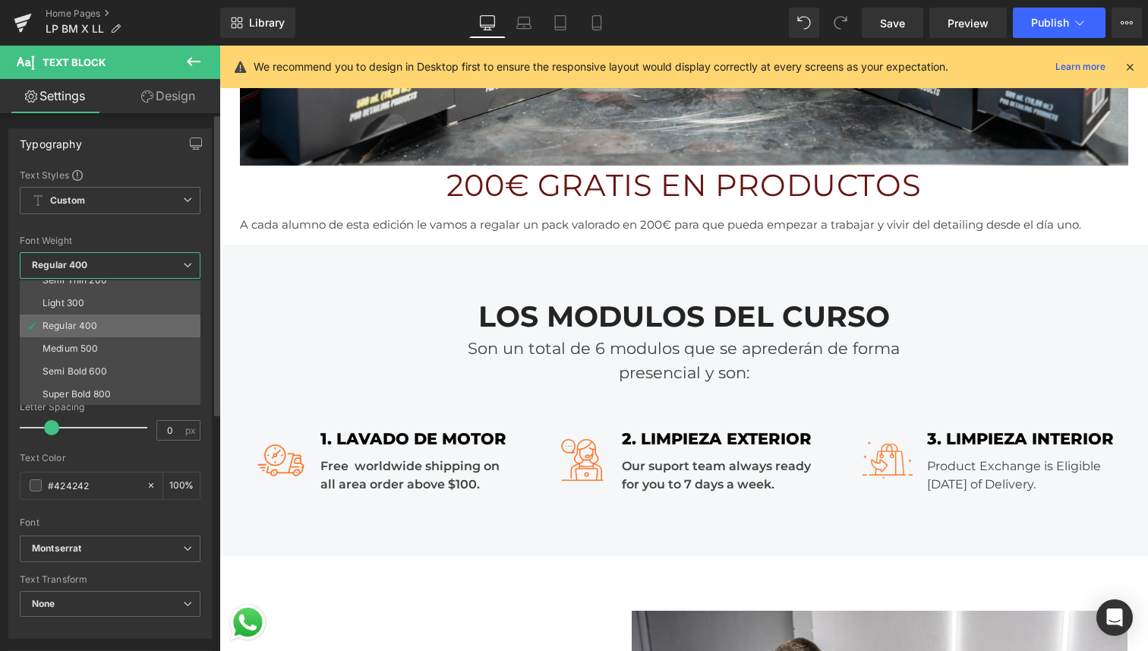
scroll to position [47, 0]
click at [101, 361] on div "Semi Bold 600" at bounding box center [75, 358] width 65 height 11
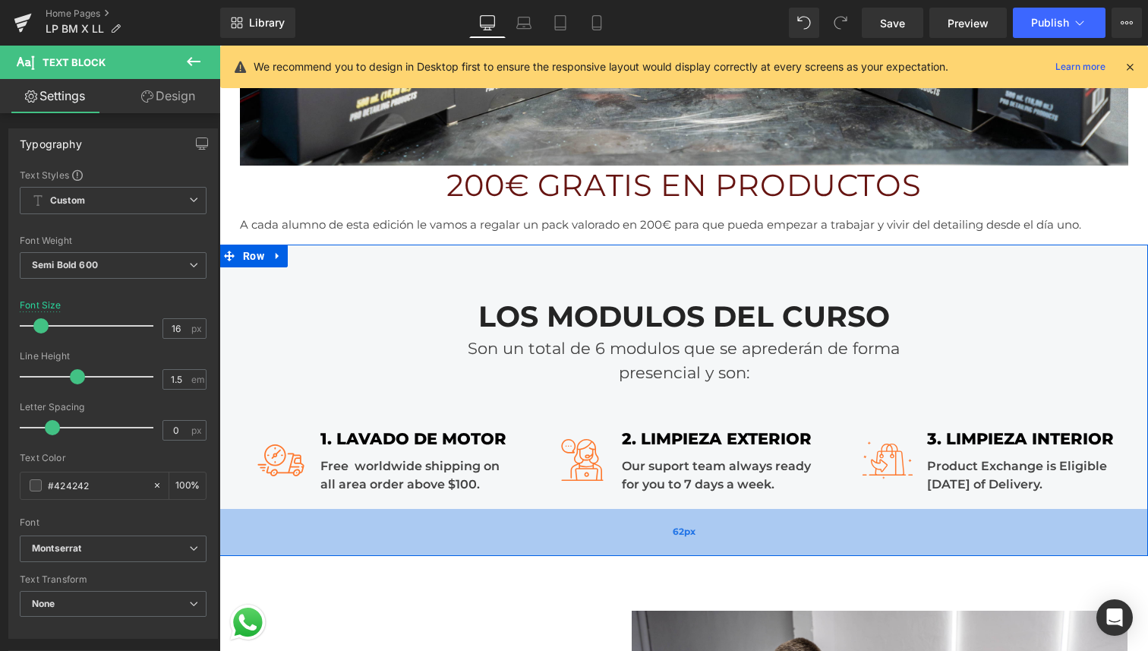
click at [879, 536] on div "62px" at bounding box center [683, 532] width 929 height 47
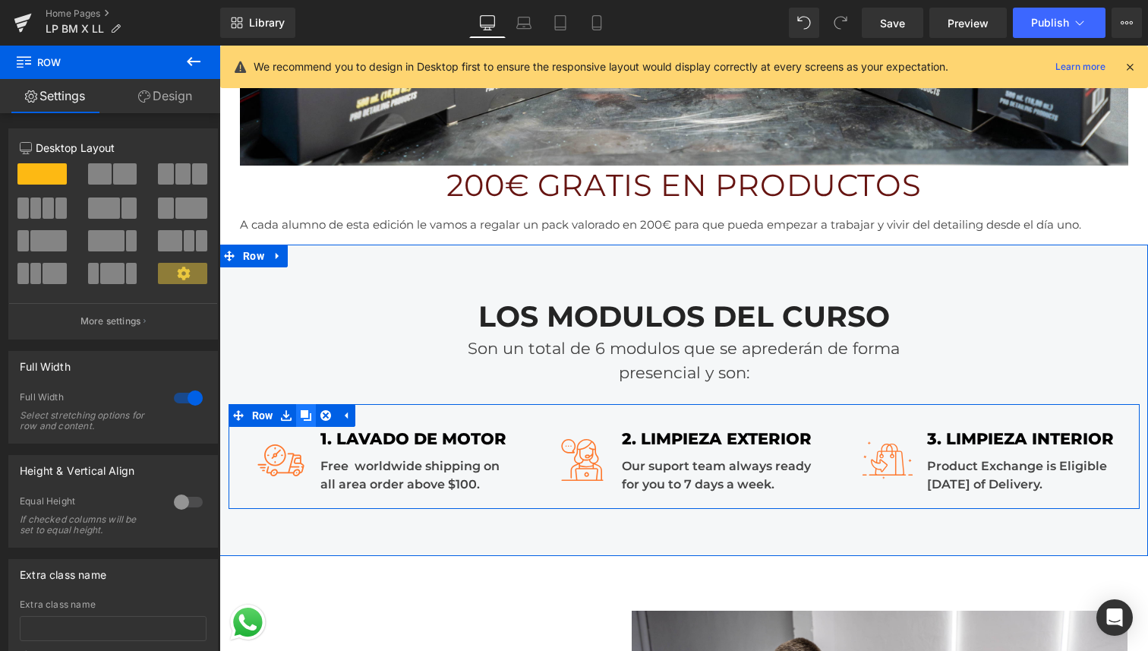
click at [308, 418] on icon at bounding box center [306, 415] width 11 height 11
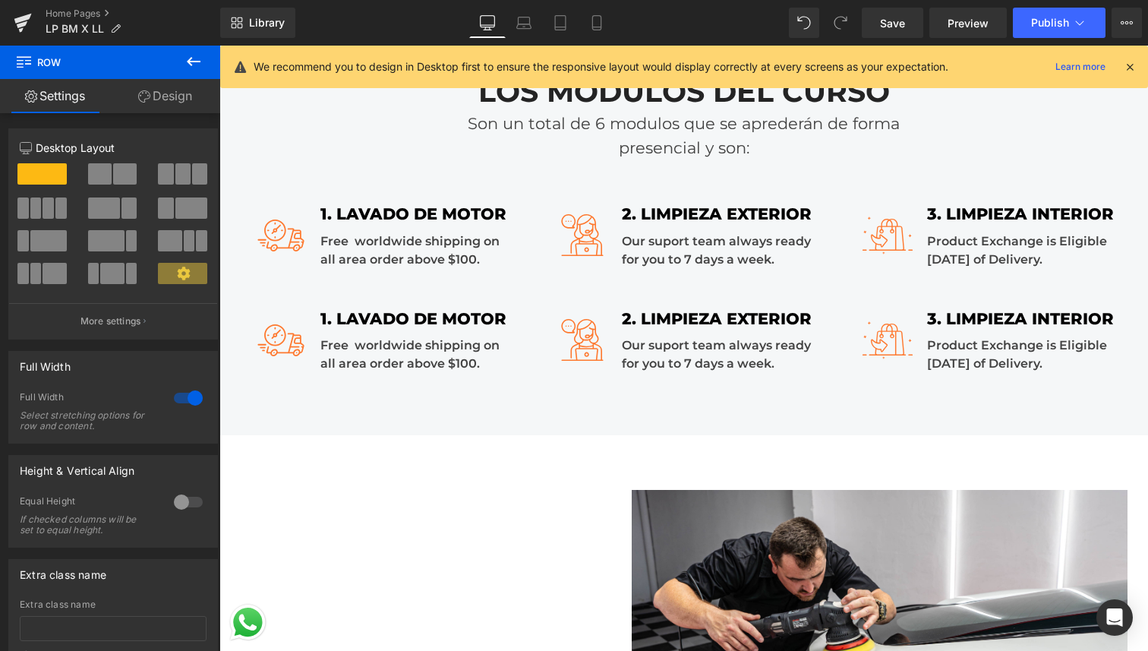
scroll to position [2585, 0]
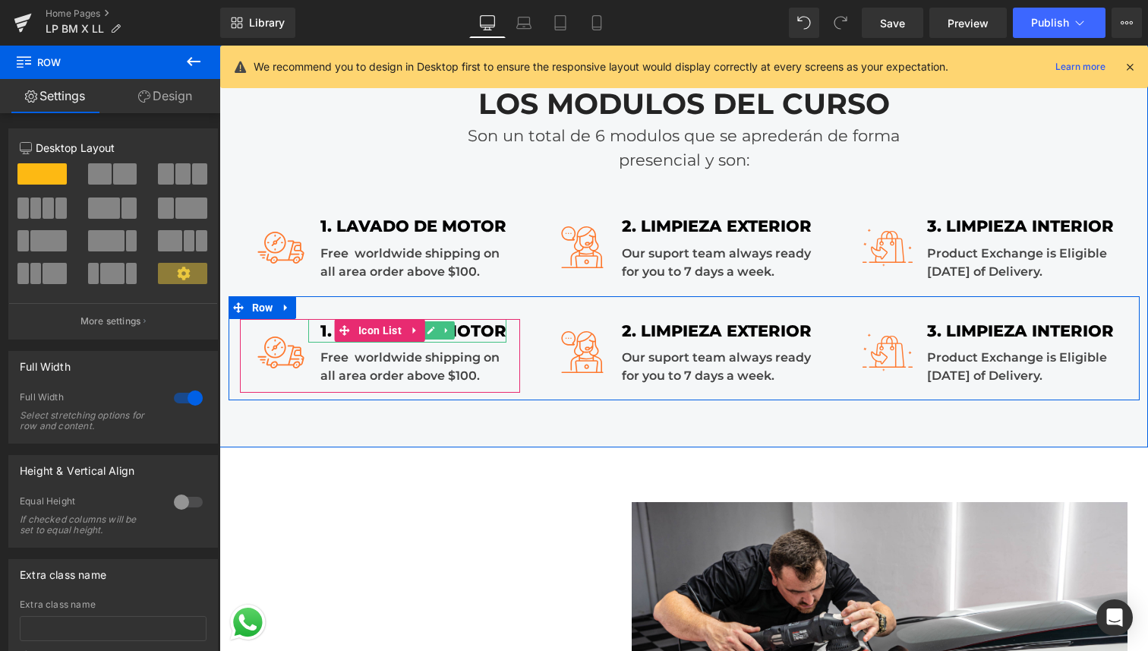
click at [475, 333] on div "1. LAVADO DE MOTOR" at bounding box center [407, 331] width 198 height 24
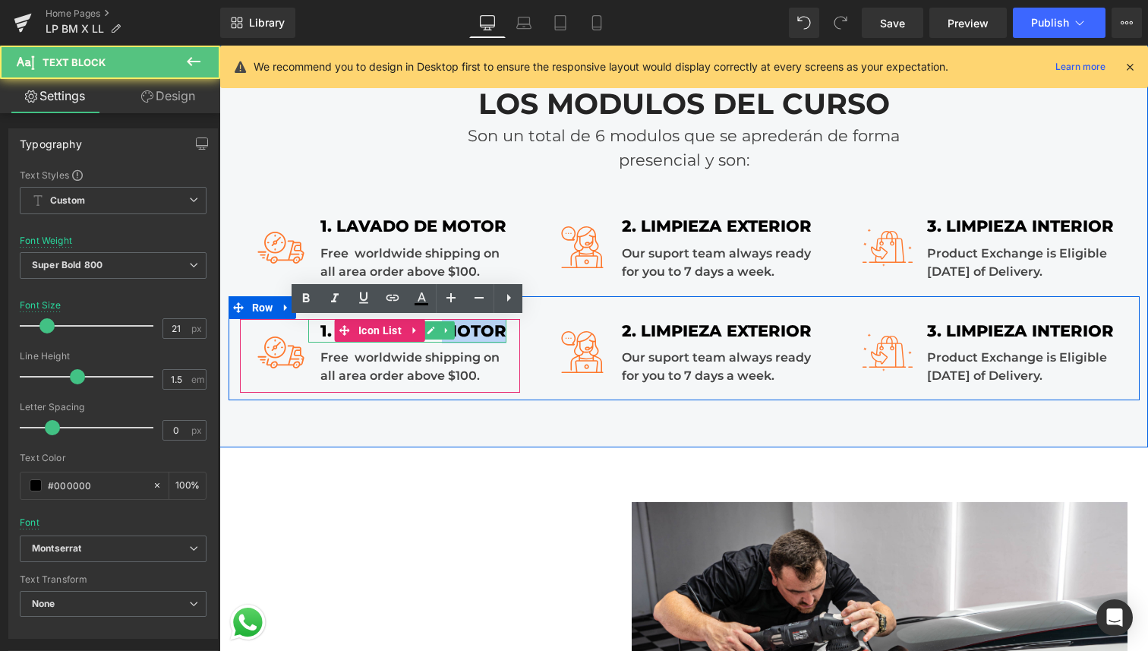
click at [475, 333] on div "1. LAVADO DE MOTOR" at bounding box center [407, 331] width 198 height 24
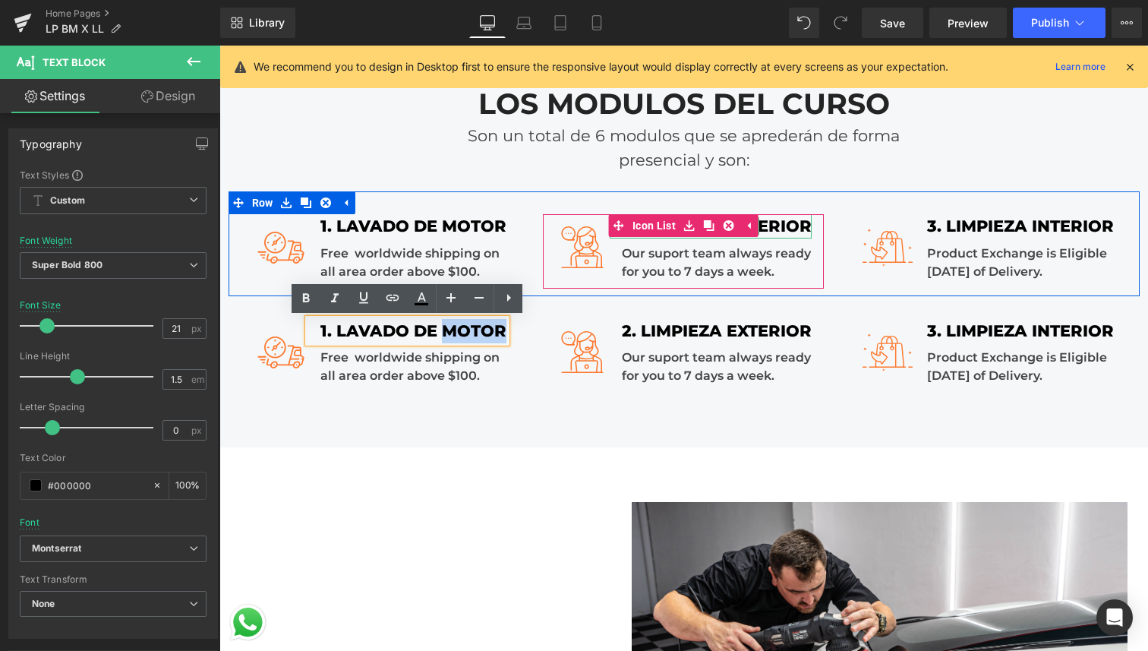
click at [781, 227] on div "2. LIMPIEZA EXTERIOR" at bounding box center [711, 226] width 202 height 24
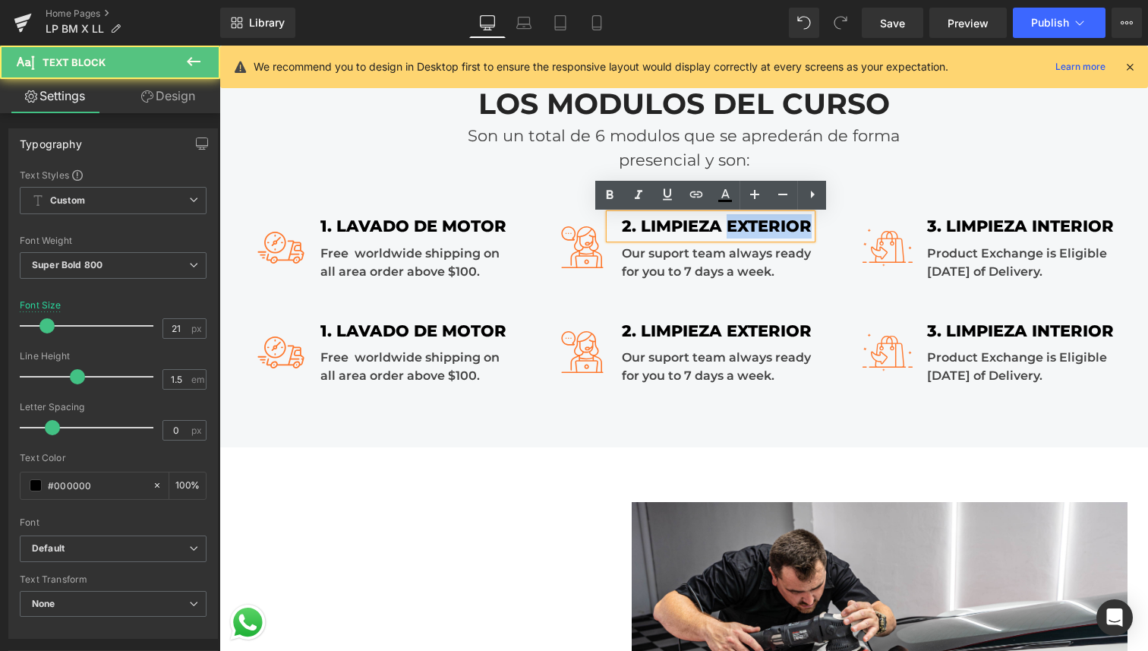
click at [781, 227] on div "2. LIMPIEZA EXTERIOR" at bounding box center [711, 226] width 202 height 24
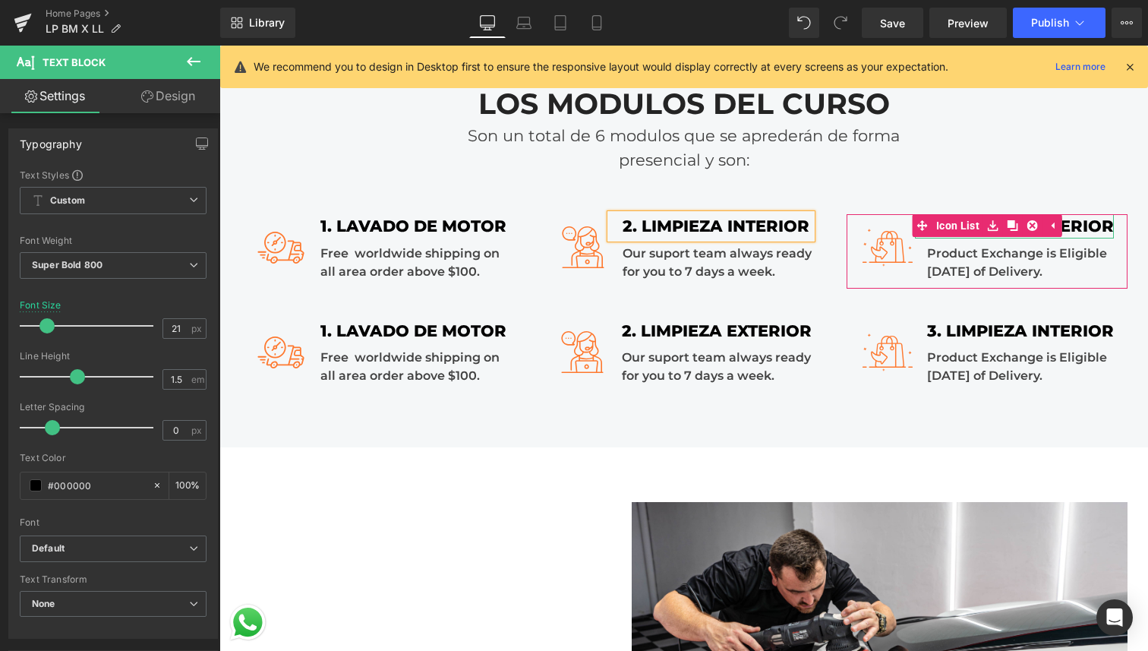
click at [1090, 228] on div "3. LIMPIEZA INTERIOR" at bounding box center [1014, 226] width 199 height 24
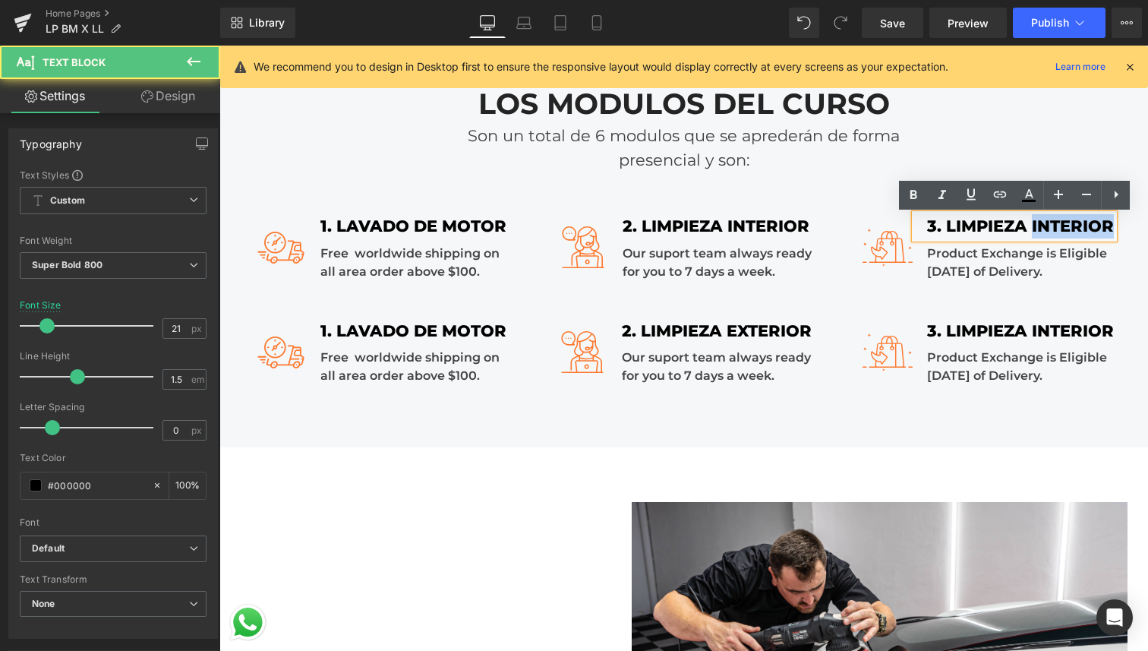
click at [1090, 228] on div "3. LIMPIEZA INTERIOR" at bounding box center [1014, 226] width 199 height 24
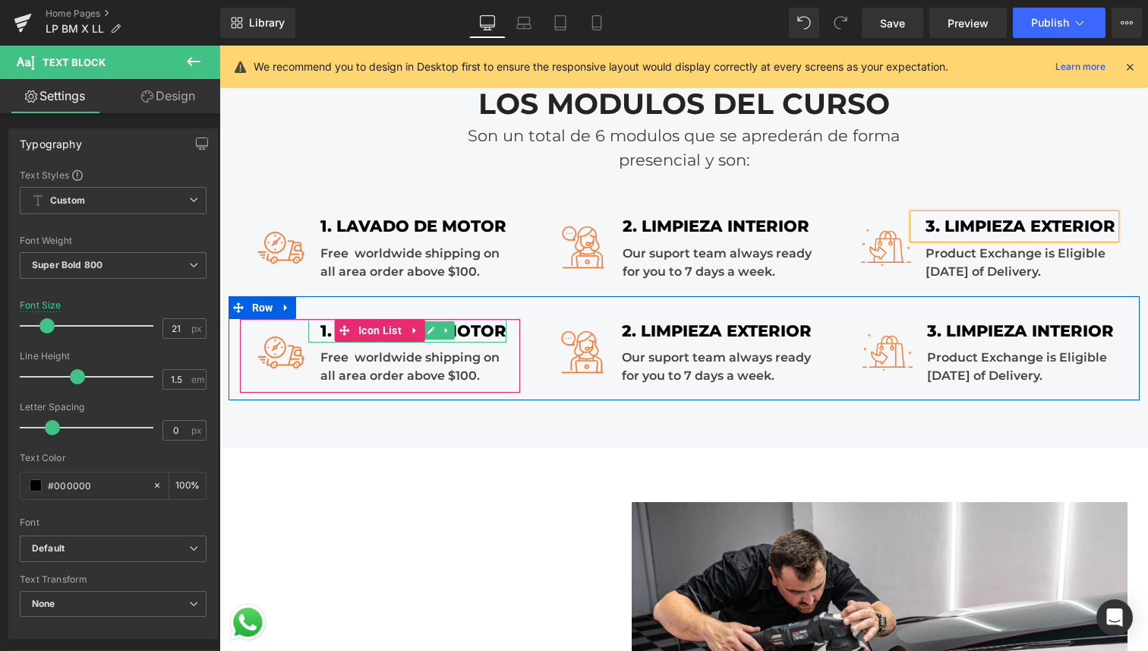
click at [470, 327] on div "1. LAVADO DE MOTOR" at bounding box center [407, 331] width 198 height 24
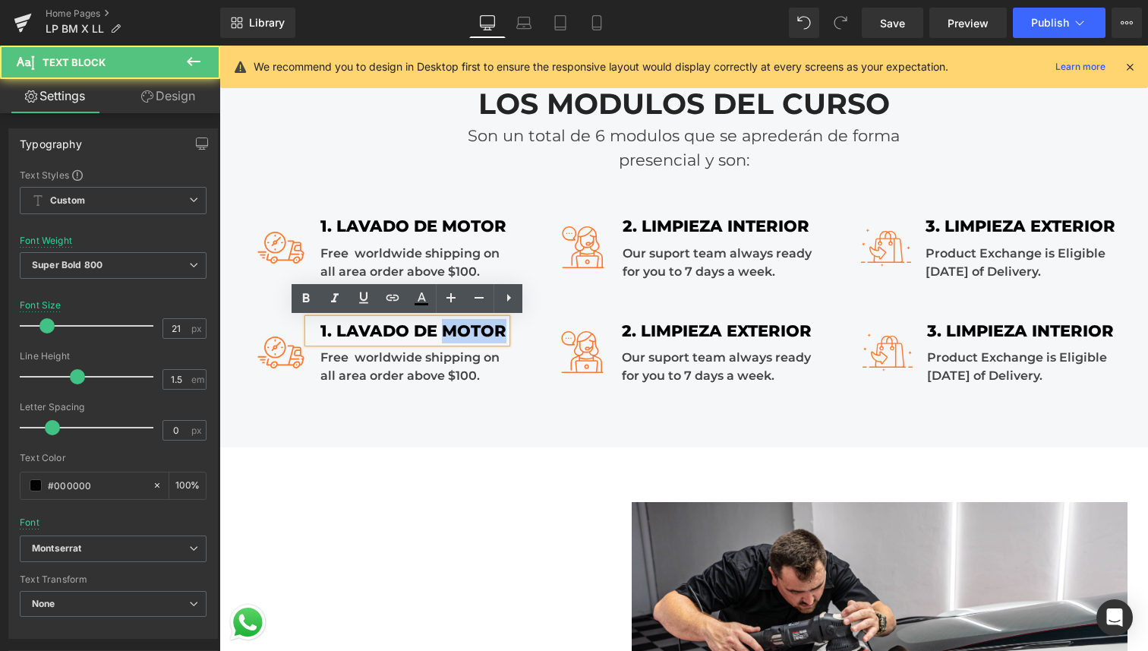
click at [470, 327] on div "1. LAVADO DE MOTOR" at bounding box center [407, 331] width 198 height 24
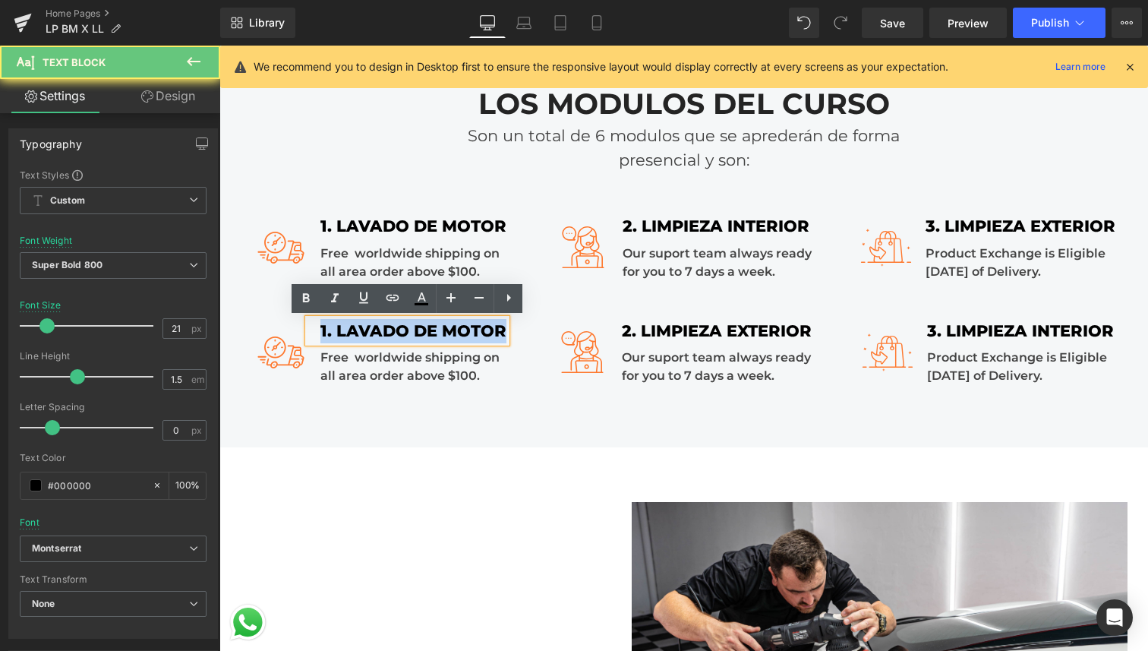
click at [470, 327] on div "1. LAVADO DE MOTOR" at bounding box center [407, 331] width 198 height 24
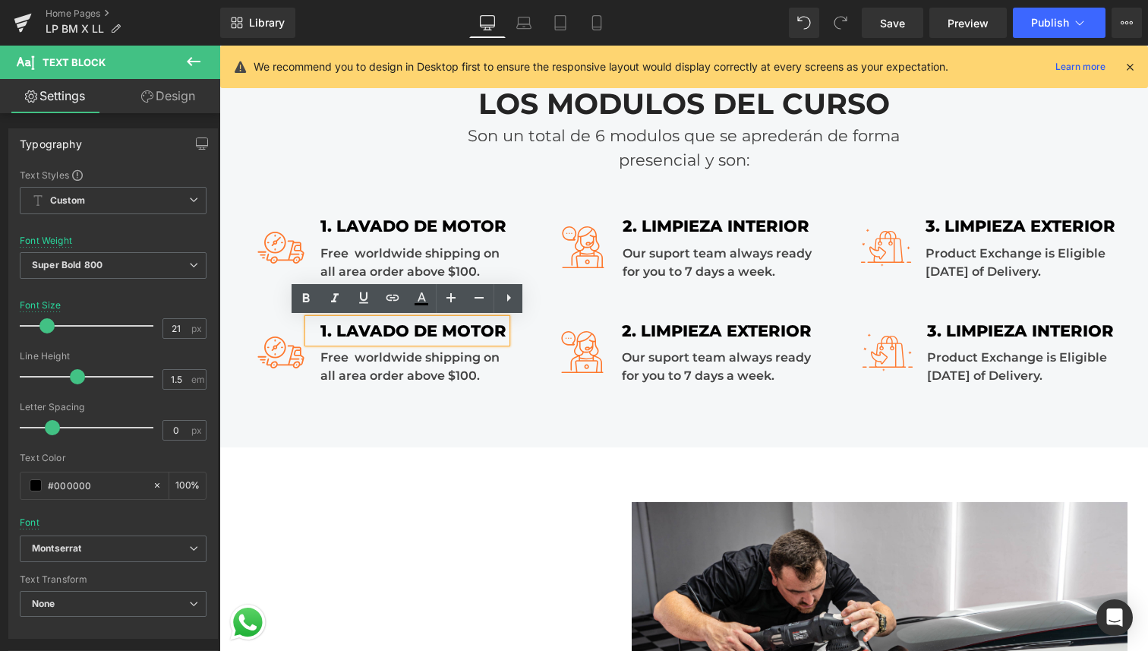
click at [457, 329] on div "1. LAVADO DE MOTOR" at bounding box center [407, 331] width 198 height 24
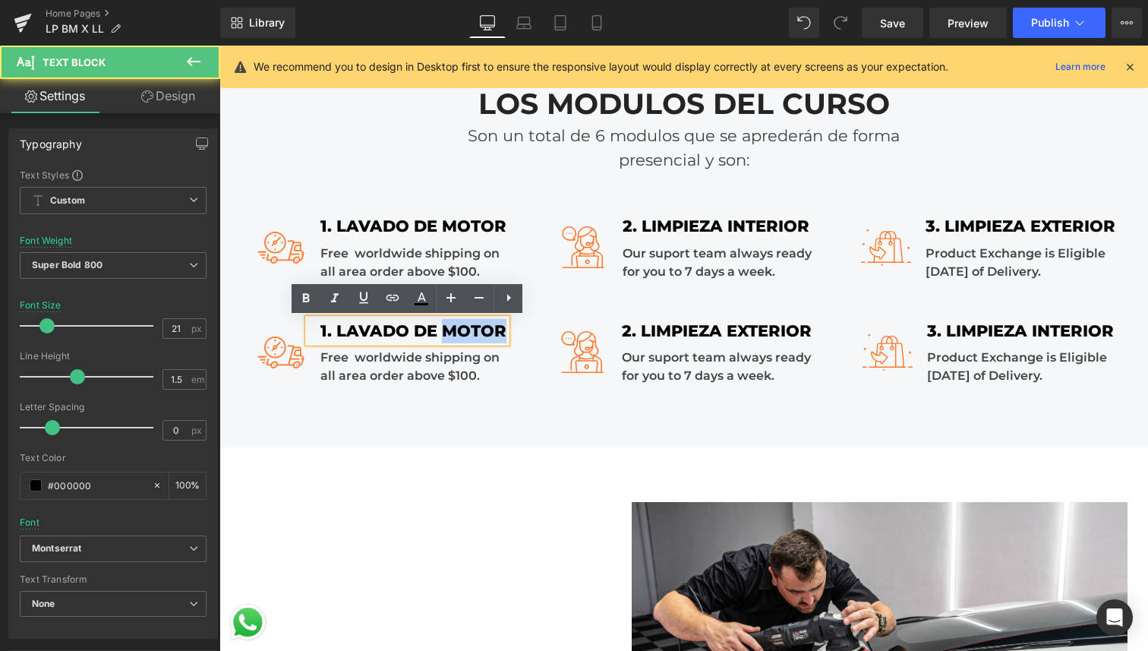
click at [457, 329] on div "1. LAVADO DE MOTOR" at bounding box center [407, 331] width 198 height 24
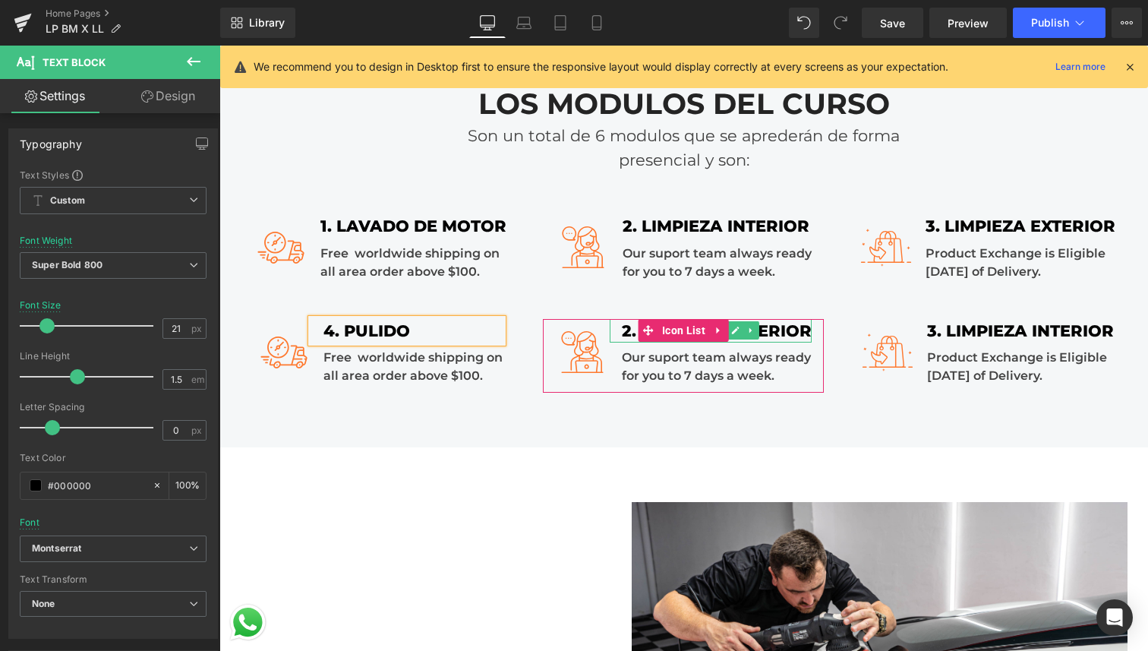
click at [781, 330] on div "2. LIMPIEZA EXTERIOR" at bounding box center [711, 331] width 202 height 24
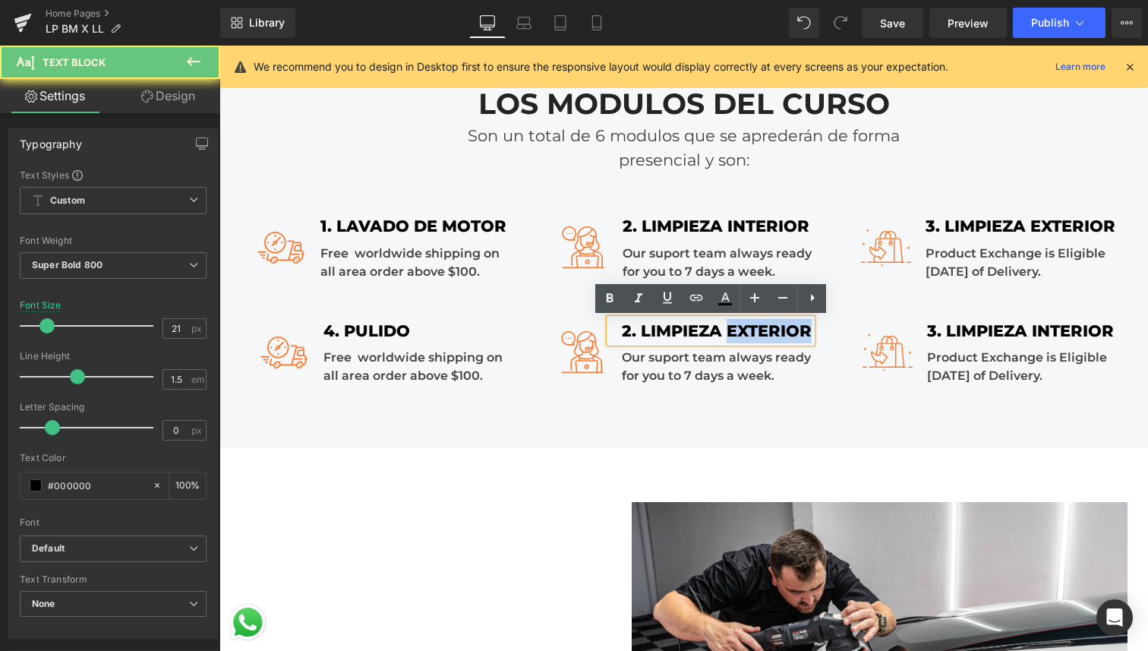
click at [781, 330] on div "2. LIMPIEZA EXTERIOR" at bounding box center [711, 331] width 202 height 24
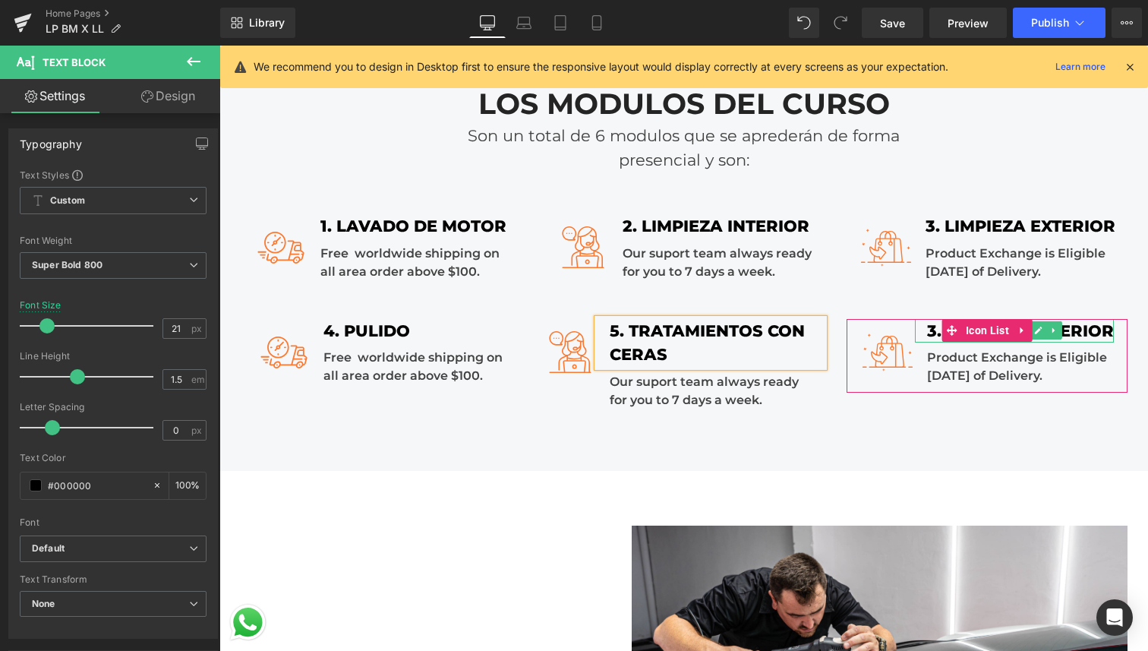
click at [1096, 324] on div "3. LIMPIEZA INTERIOR" at bounding box center [1014, 331] width 199 height 24
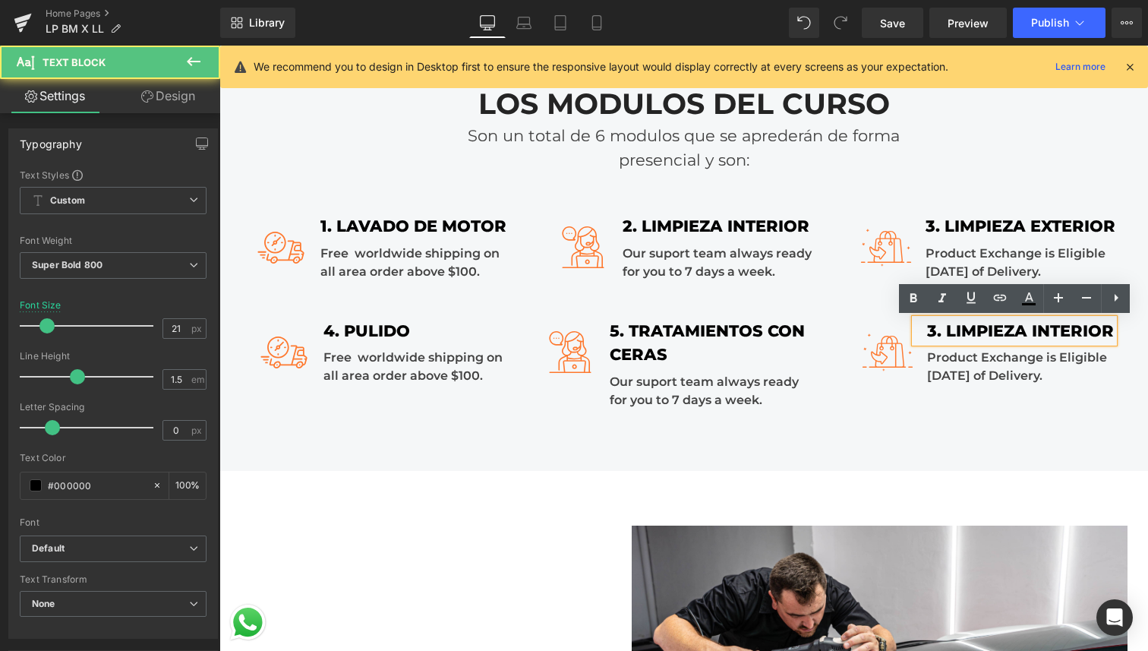
click at [1104, 331] on div "3. LIMPIEZA INTERIOR" at bounding box center [1014, 331] width 199 height 24
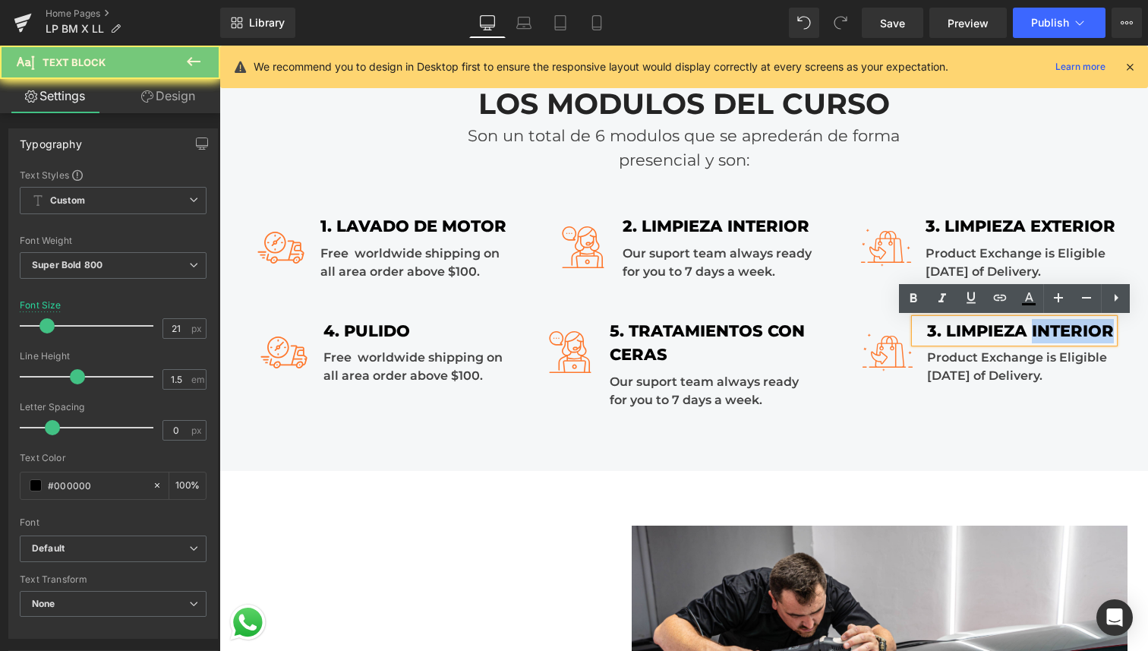
click at [1104, 331] on div "3. LIMPIEZA INTERIOR" at bounding box center [1014, 331] width 199 height 24
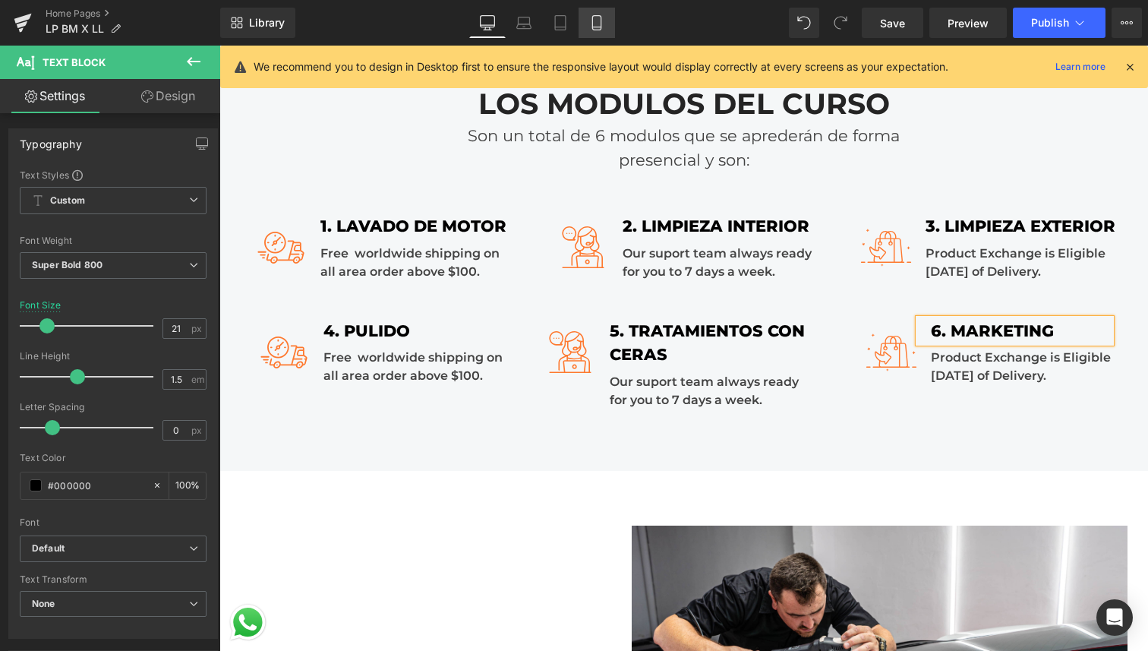
click at [596, 28] on icon at bounding box center [596, 22] width 15 height 15
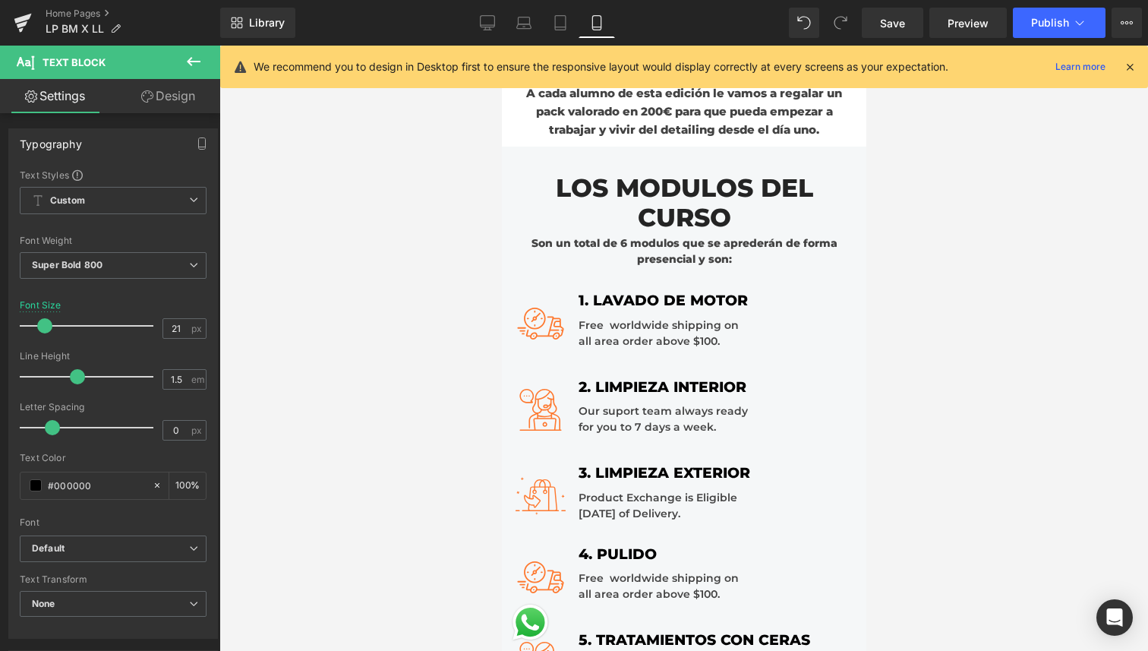
scroll to position [1333, 0]
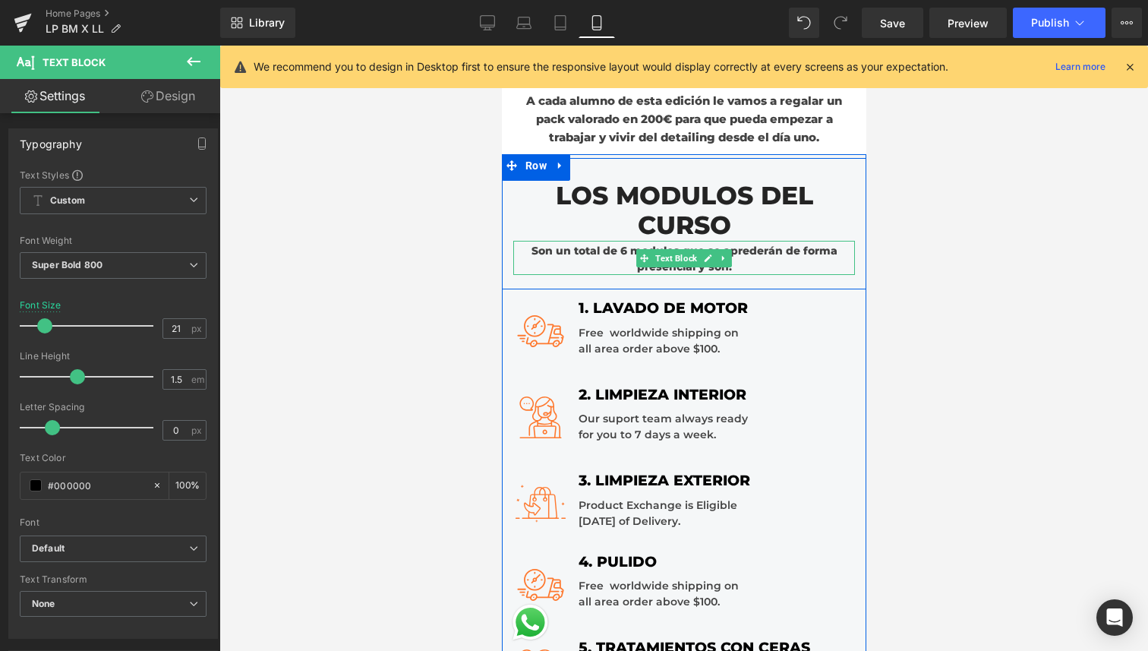
click at [762, 261] on div "Son un total de 6 modulos que se aprederán de forma presencial y son:" at bounding box center [684, 258] width 342 height 34
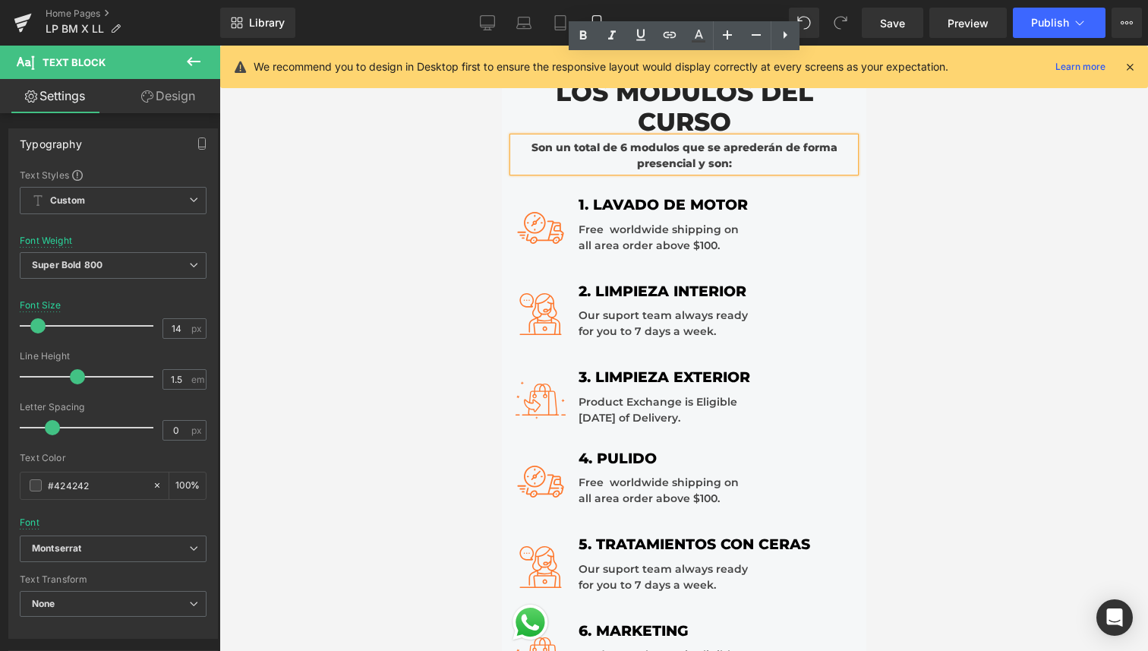
scroll to position [1432, 0]
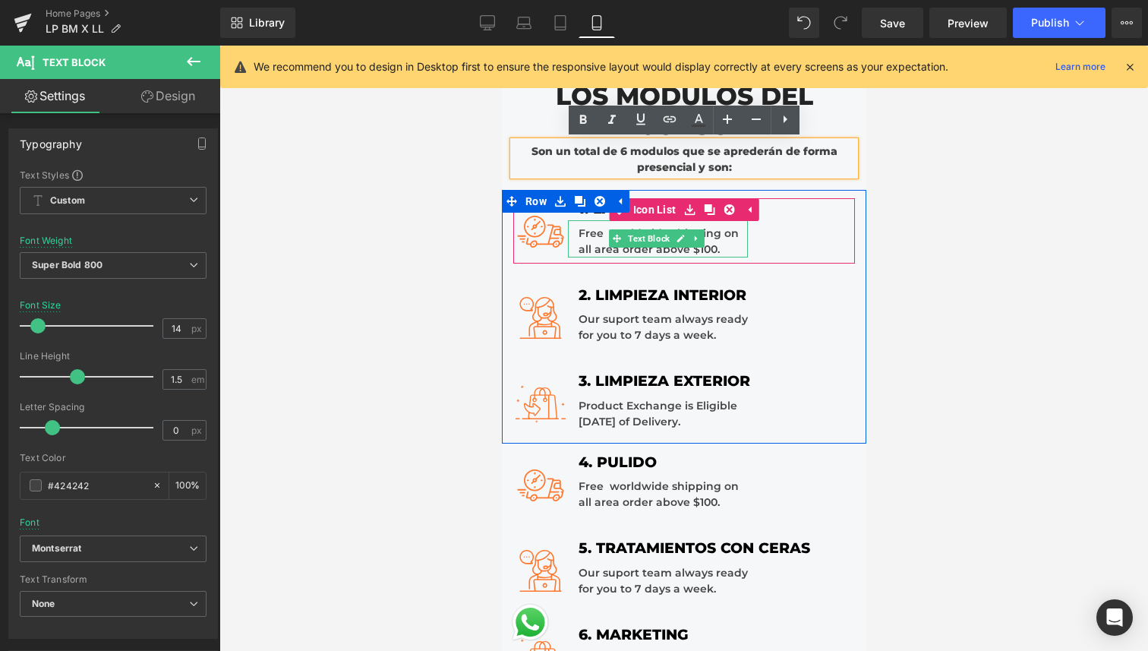
click at [726, 246] on div "Free worldwide shipping on all area order above $100." at bounding box center [657, 238] width 180 height 37
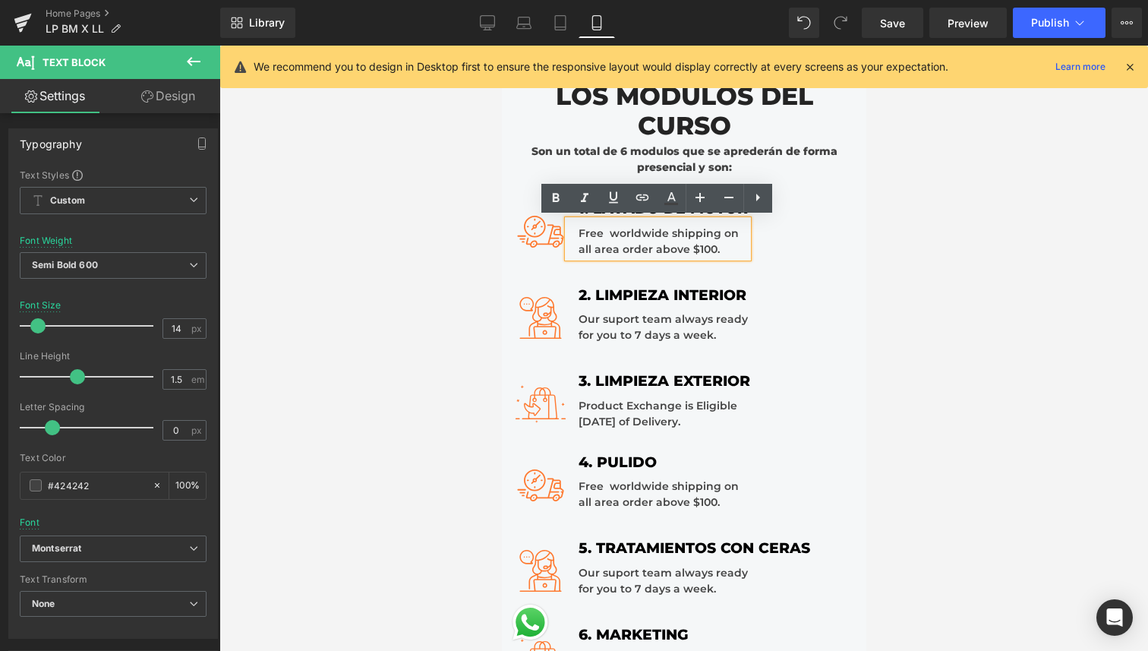
click at [680, 238] on div "Free worldwide shipping on all area order above $100." at bounding box center [657, 238] width 180 height 37
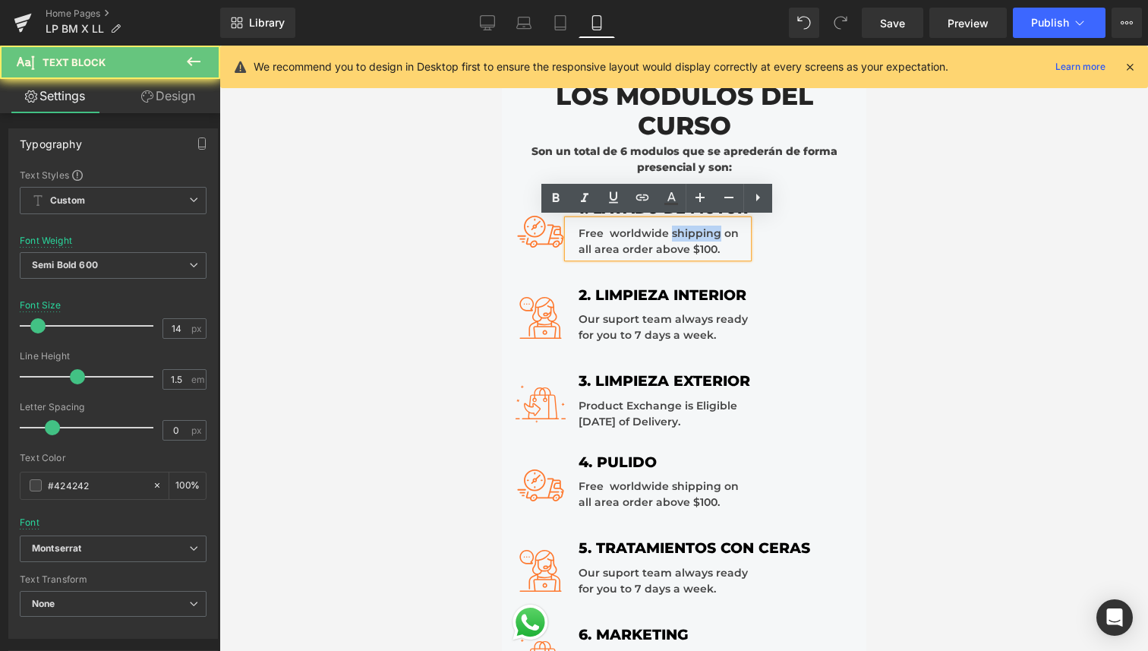
click at [680, 238] on div "Free worldwide shipping on all area order above $100." at bounding box center [657, 238] width 180 height 37
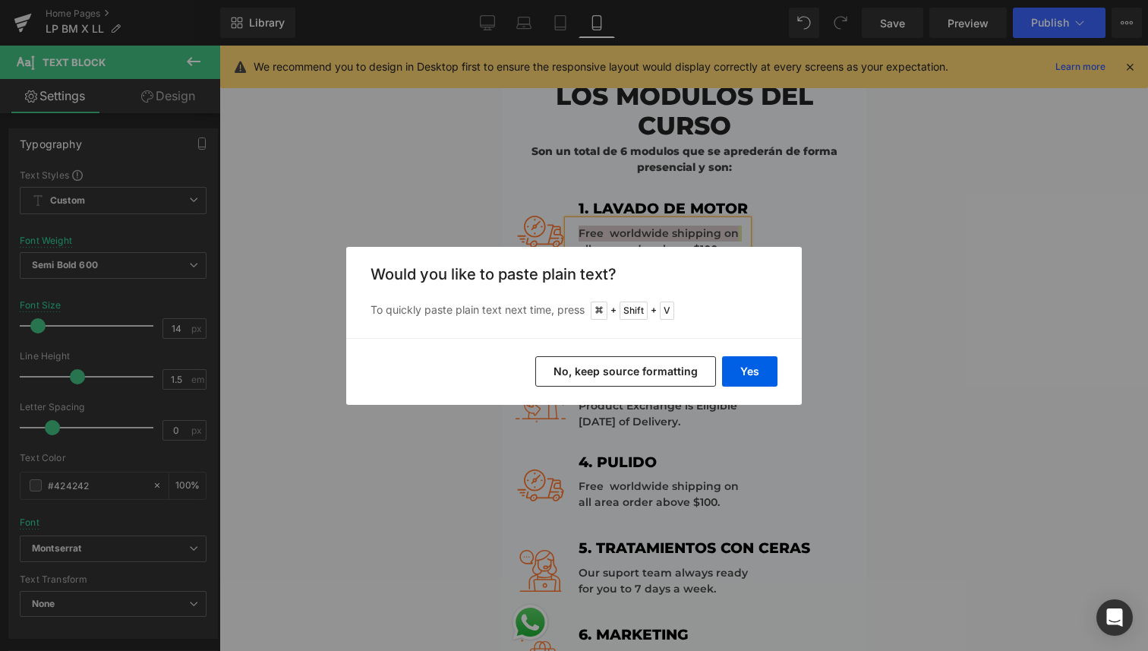
drag, startPoint x: 686, startPoint y: 373, endPoint x: 185, endPoint y: 327, distance: 504.0
click at [686, 373] on button "No, keep source formatting" at bounding box center [625, 371] width 181 height 30
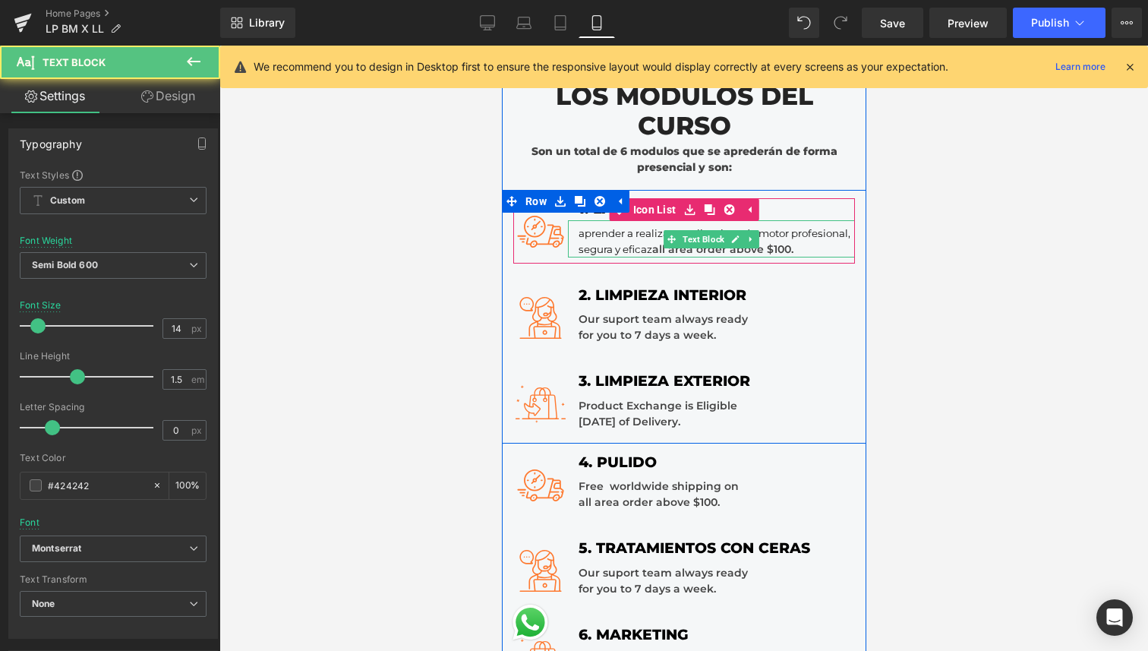
click at [790, 246] on div "aprender a realizar una limpieza de motor profesional, segura y eficaz all area…" at bounding box center [710, 238] width 287 height 37
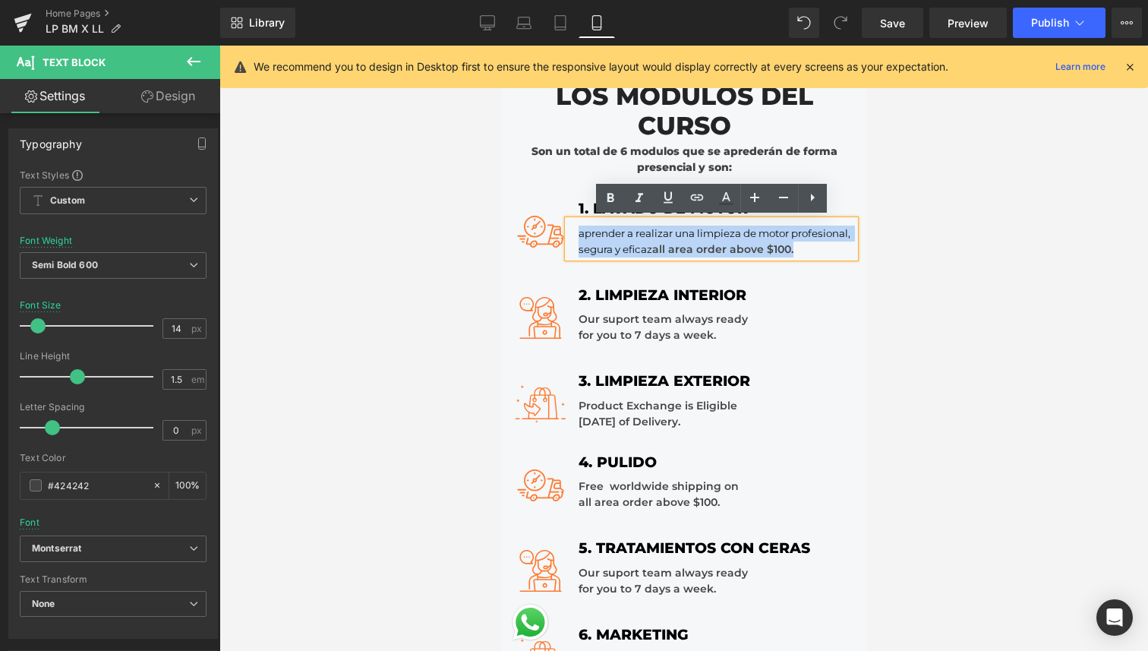
drag, startPoint x: 805, startPoint y: 248, endPoint x: 576, endPoint y: 232, distance: 229.9
click at [576, 232] on div "aprender a realizar una limpieza de motor profesional, segura y eficaz all area…" at bounding box center [710, 238] width 287 height 37
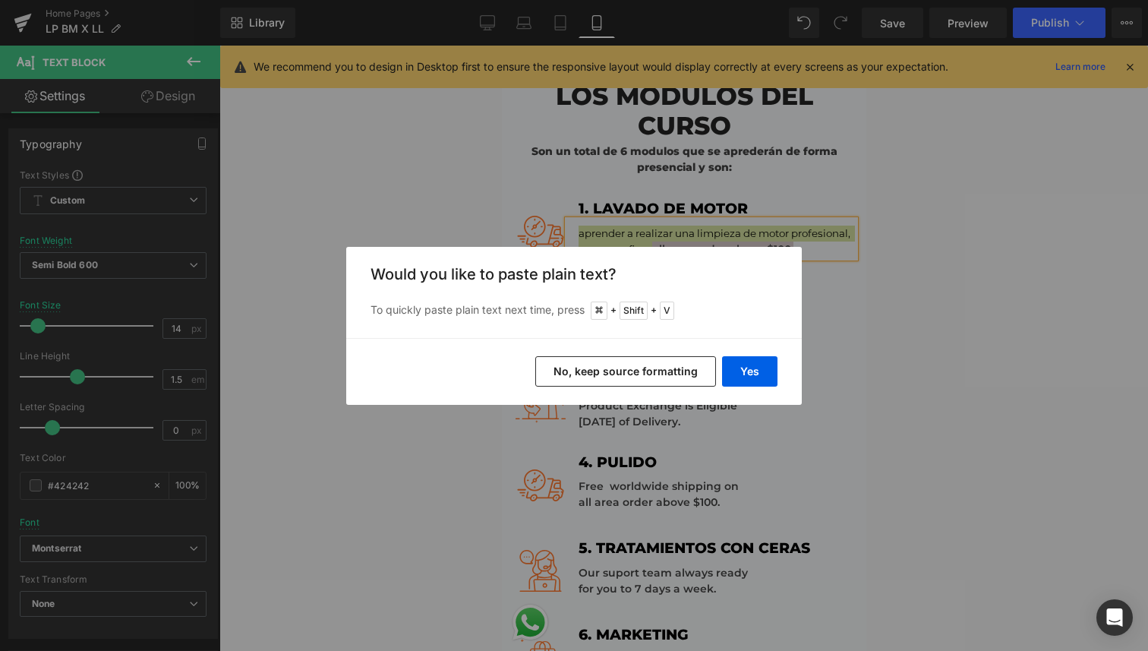
click at [636, 376] on button "No, keep source formatting" at bounding box center [625, 371] width 181 height 30
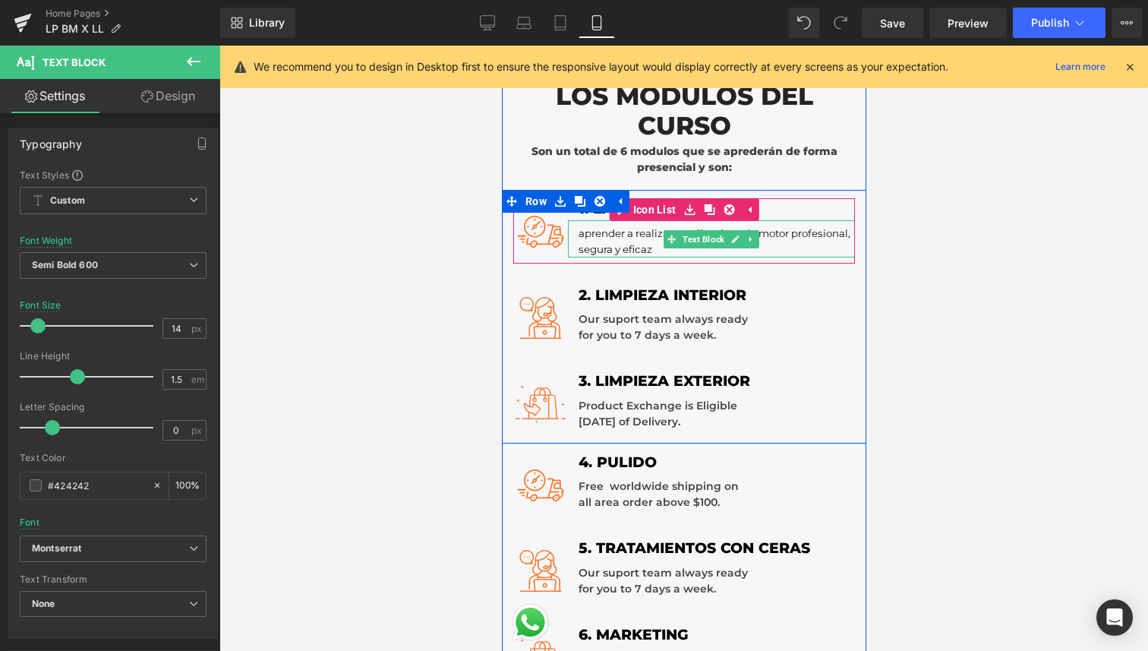
click at [594, 234] on span "aprender a realizar una limpieza de motor profesional, segura y eficaz" at bounding box center [715, 241] width 274 height 28
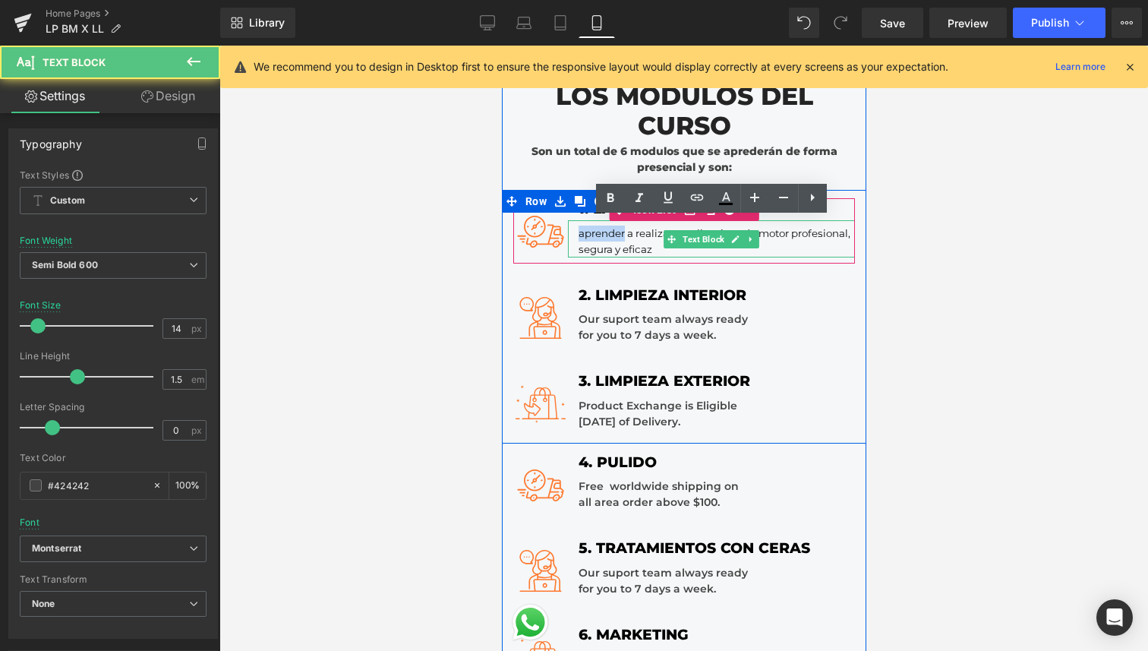
click at [595, 234] on span "aprender a realizar una limpieza de motor profesional, segura y eficaz" at bounding box center [715, 241] width 274 height 28
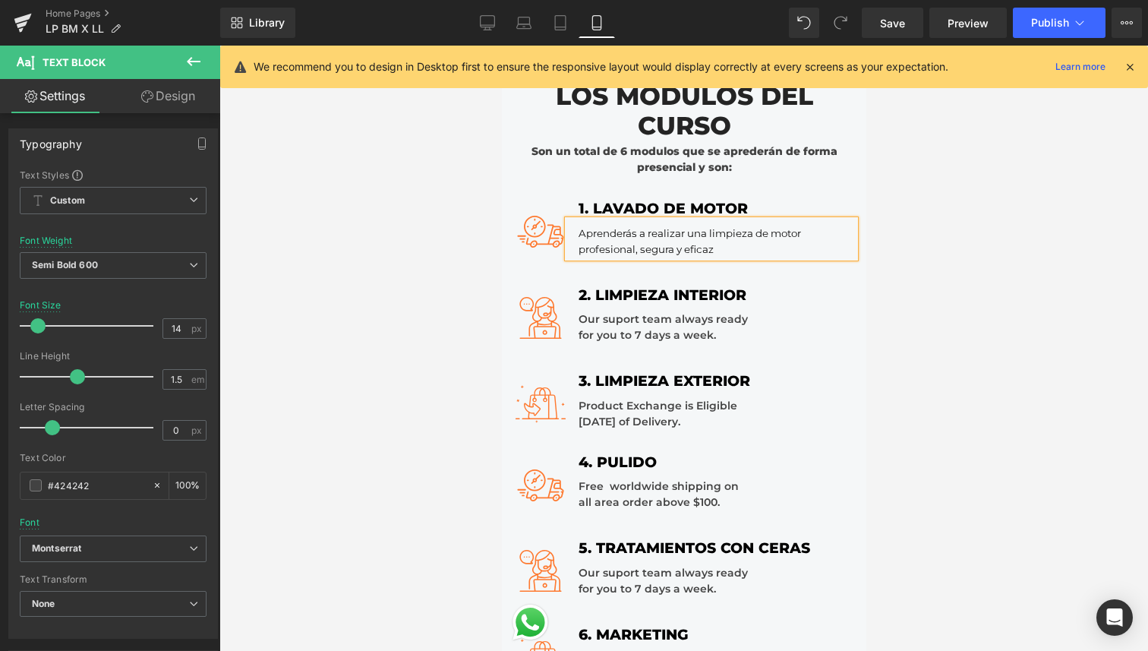
click at [772, 250] on div "Aprenderás a realizar una limpieza de motor profesional, segura y eficaz" at bounding box center [710, 238] width 287 height 37
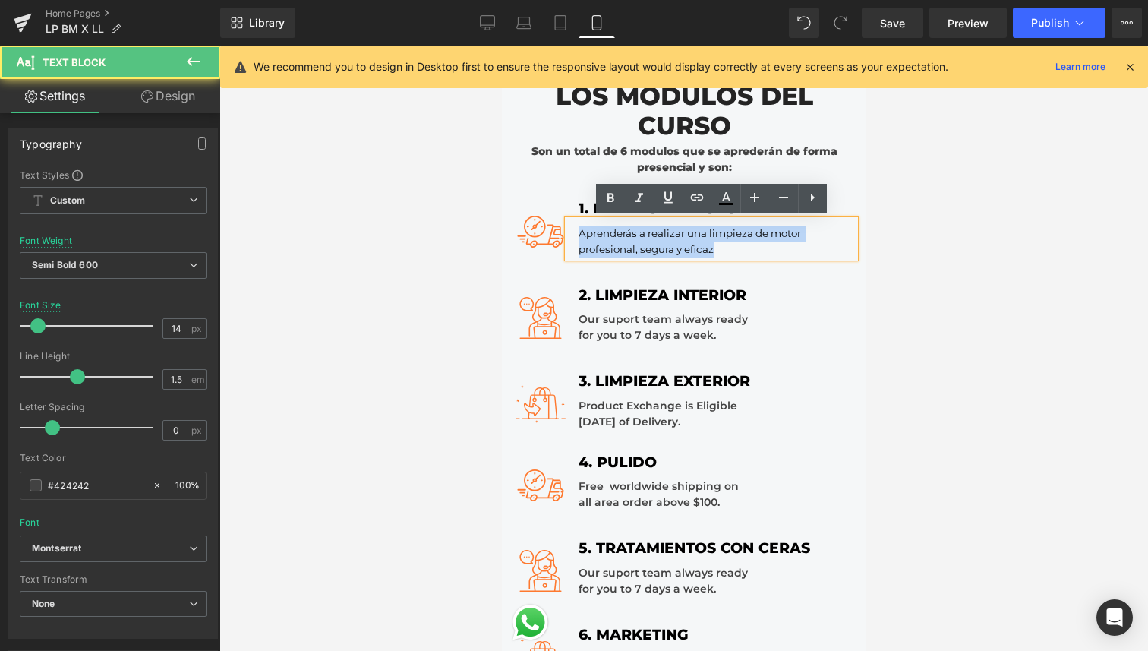
drag, startPoint x: 728, startPoint y: 245, endPoint x: 582, endPoint y: 222, distance: 147.6
click at [582, 222] on div "Aprenderás a realizar una limpieza de motor profesional, segura y eficaz" at bounding box center [710, 238] width 287 height 37
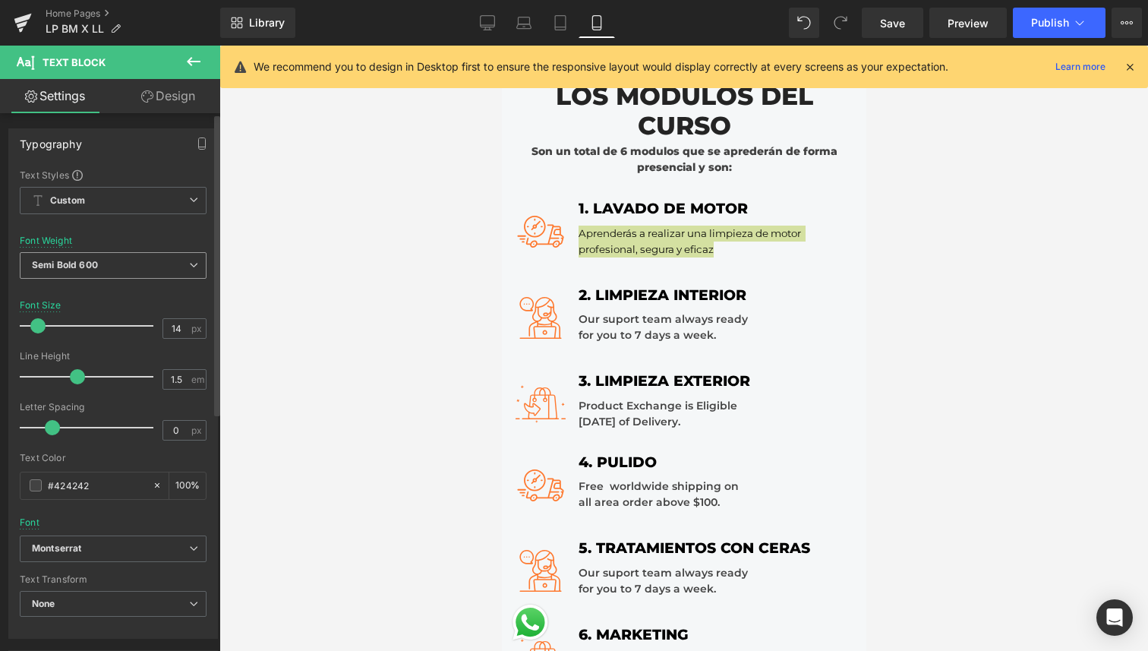
click at [139, 272] on span "Semi Bold 600" at bounding box center [113, 265] width 187 height 27
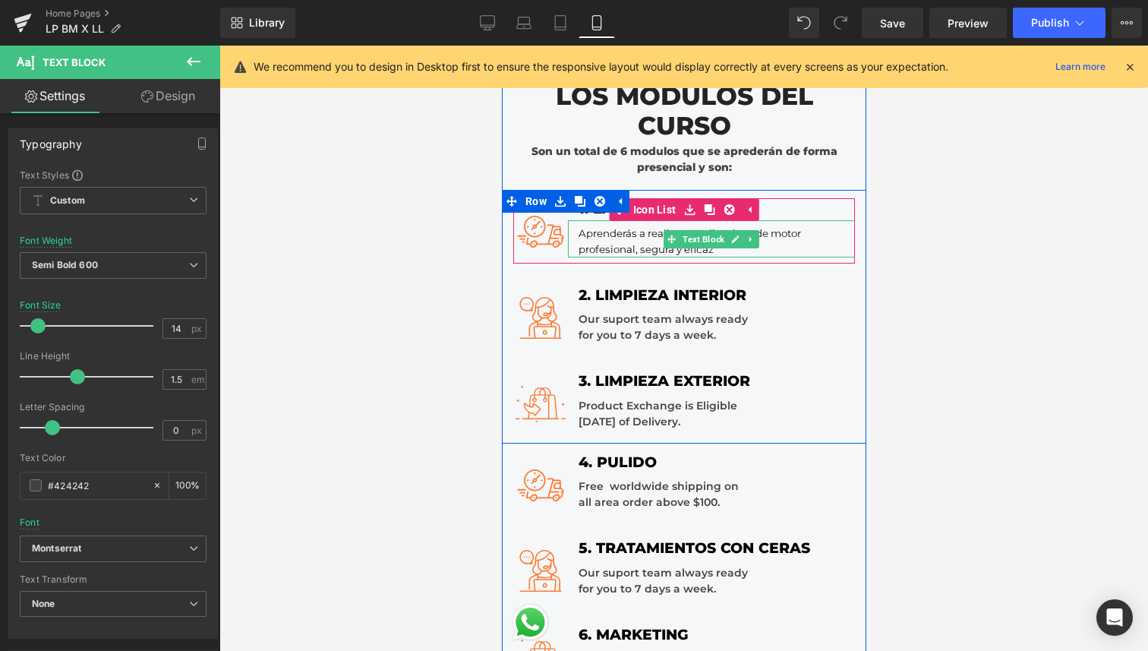
click at [662, 244] on span "Aprenderás a realizar una limpieza de motor profesional, segura y eficaz" at bounding box center [690, 241] width 225 height 28
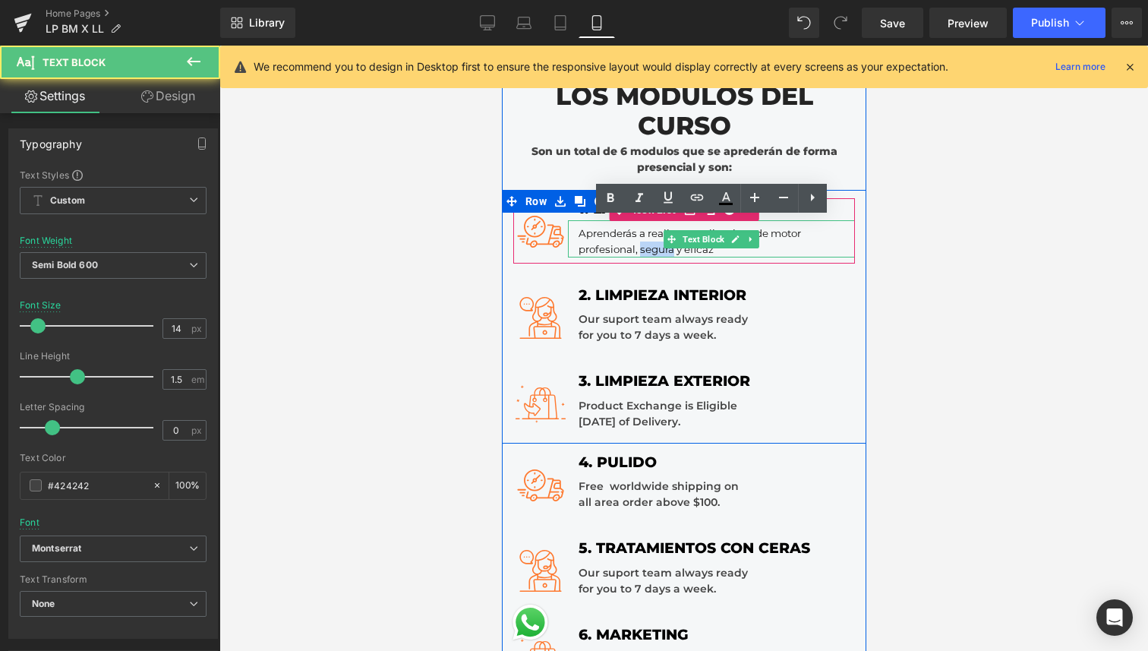
click at [662, 244] on span "Aprenderás a realizar una limpieza de motor profesional, segura y eficaz" at bounding box center [690, 241] width 225 height 28
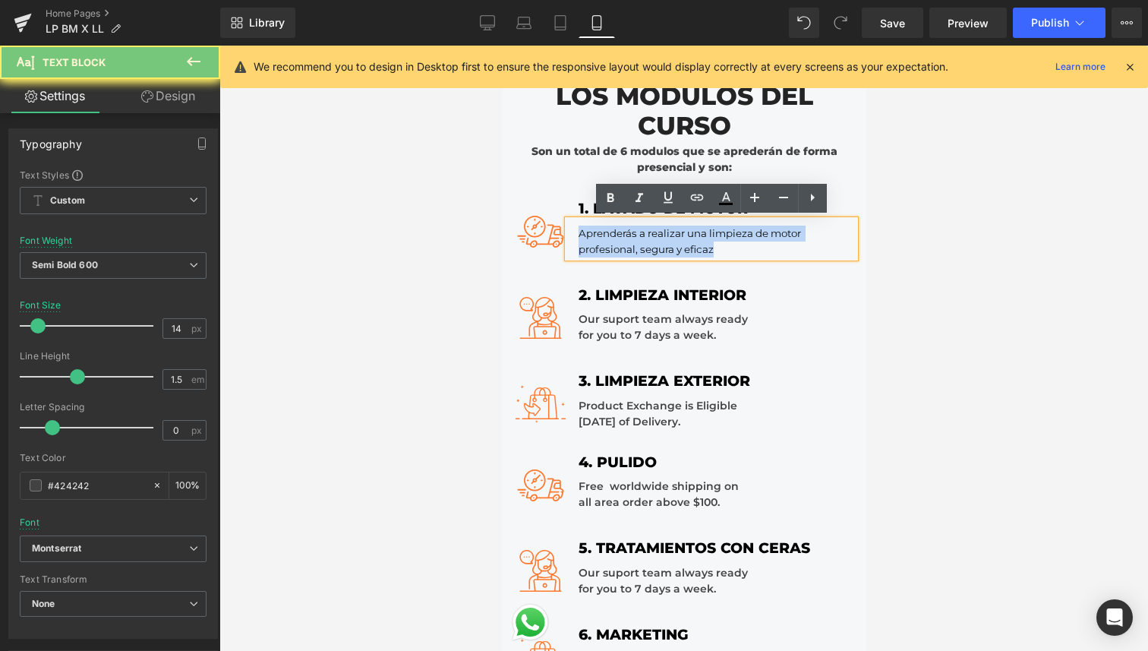
click at [662, 244] on span "Aprenderás a realizar una limpieza de motor profesional, segura y eficaz" at bounding box center [690, 241] width 225 height 28
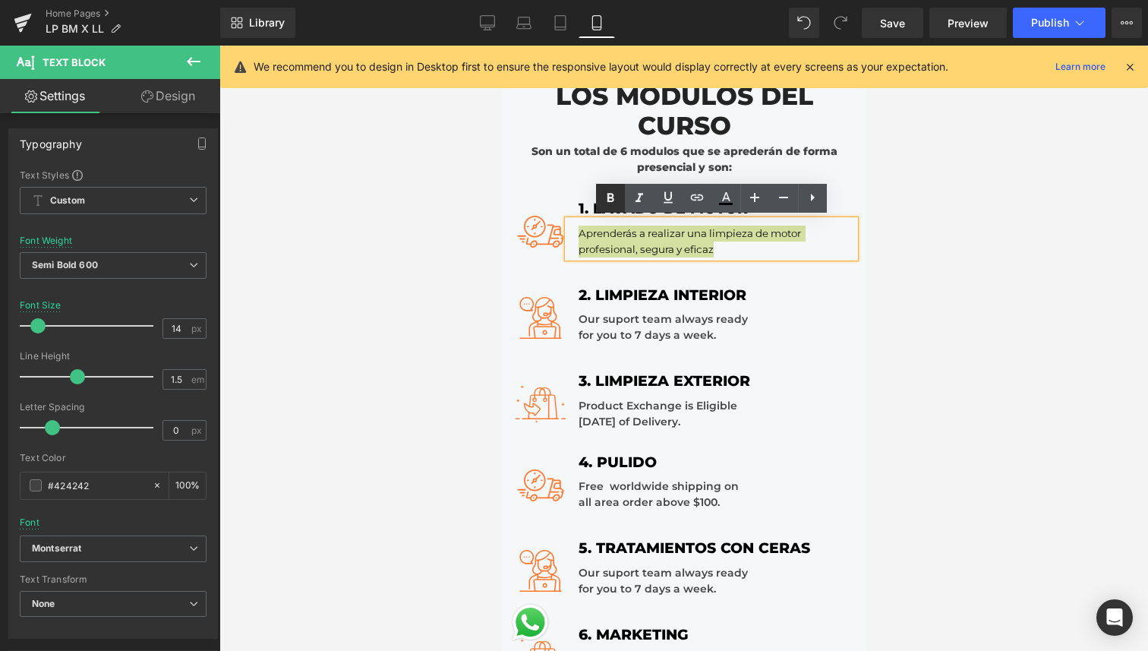
click at [607, 192] on icon at bounding box center [610, 198] width 18 height 18
click at [626, 251] on span "Aprenderás a realizar una limpieza de motor profesional, segura y eficaz" at bounding box center [696, 241] width 236 height 28
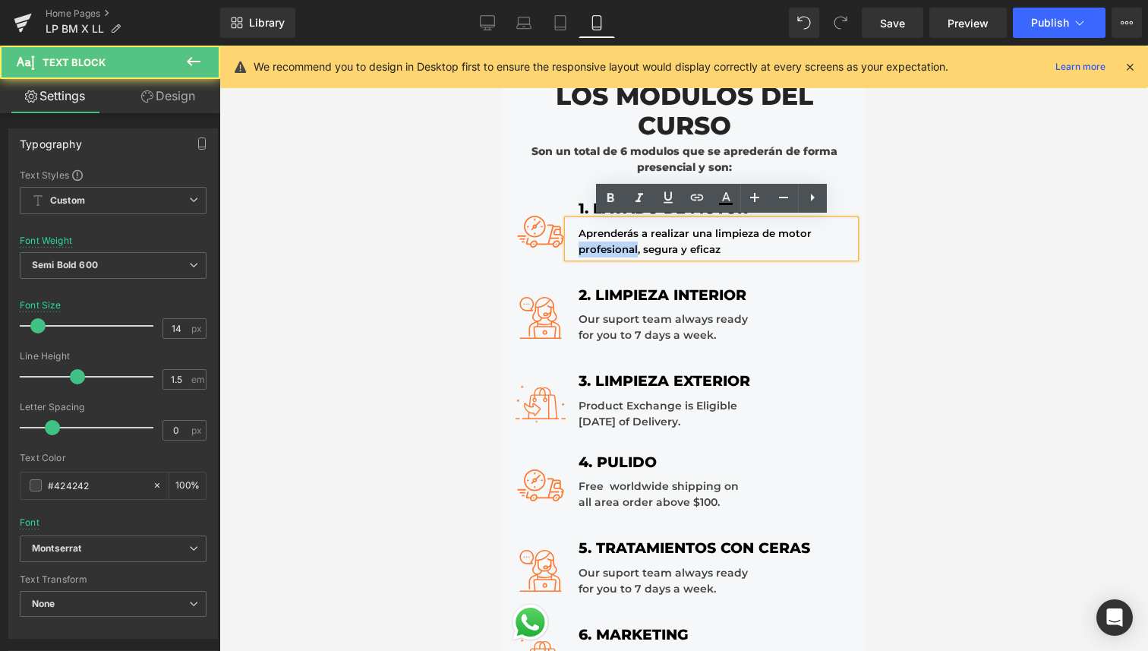
click at [626, 251] on span "Aprenderás a realizar una limpieza de motor profesional, segura y eficaz" at bounding box center [696, 241] width 236 height 28
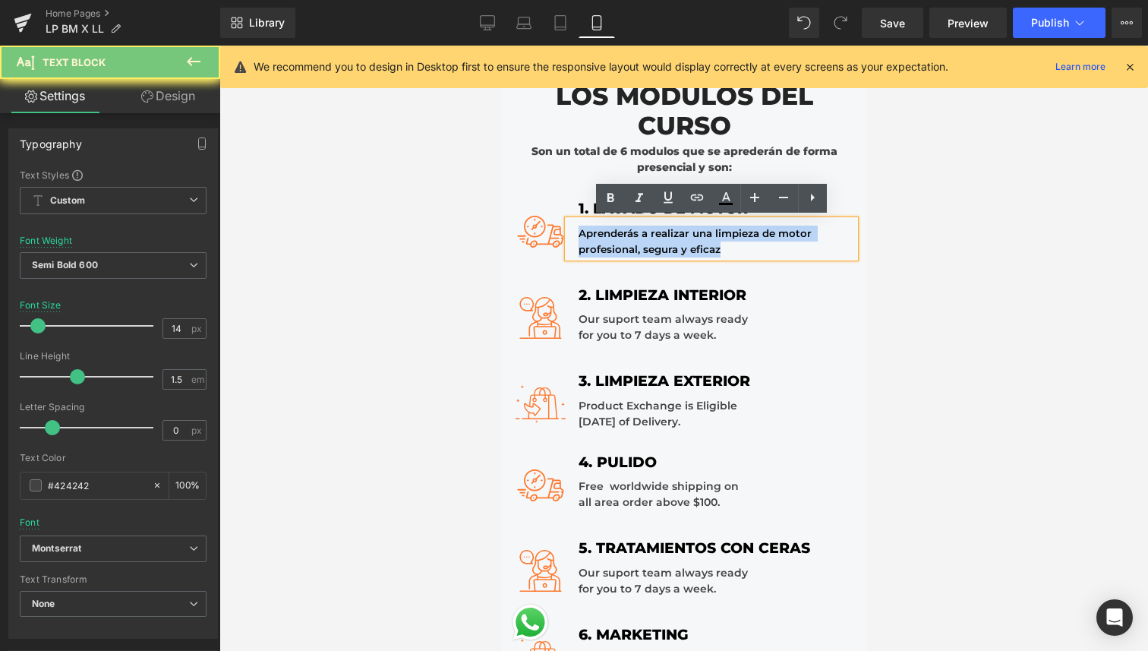
click at [626, 251] on span "Aprenderás a realizar una limpieza de motor profesional, segura y eficaz" at bounding box center [696, 241] width 236 height 28
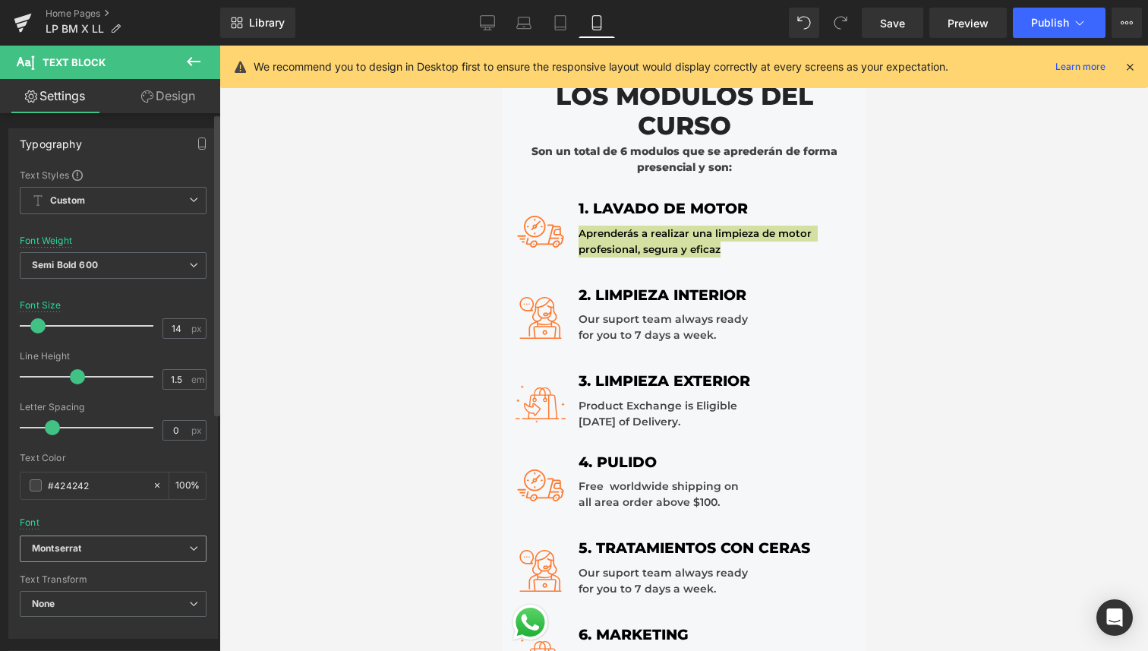
click at [106, 552] on b "Montserrat" at bounding box center [110, 548] width 157 height 13
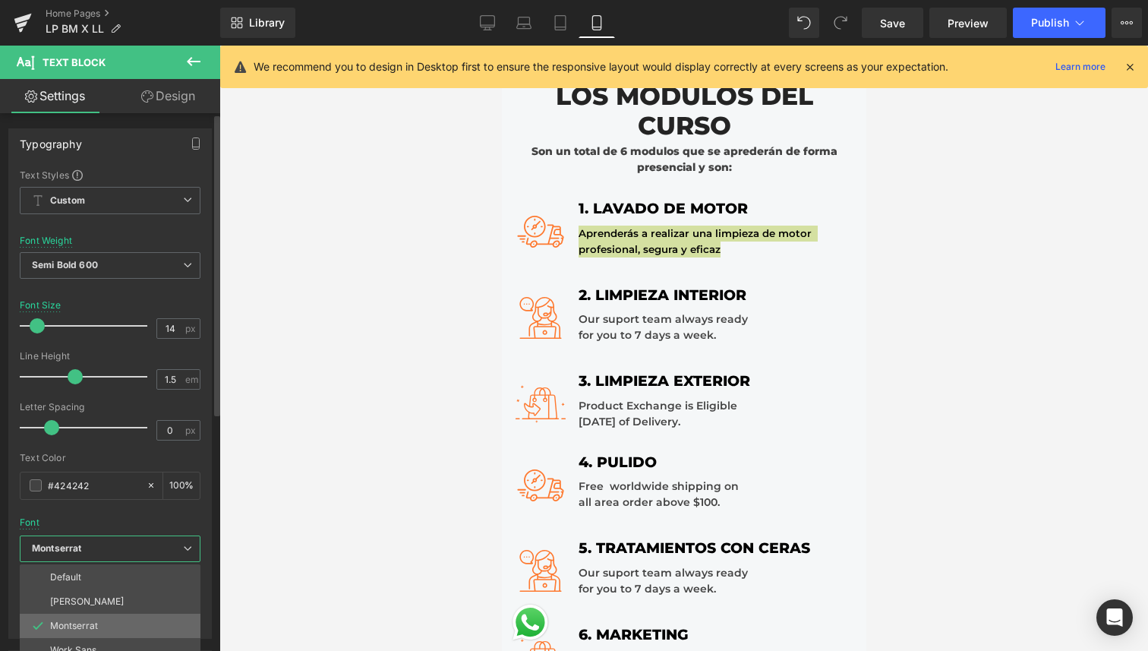
click at [80, 623] on p "Montserrat" at bounding box center [74, 625] width 48 height 11
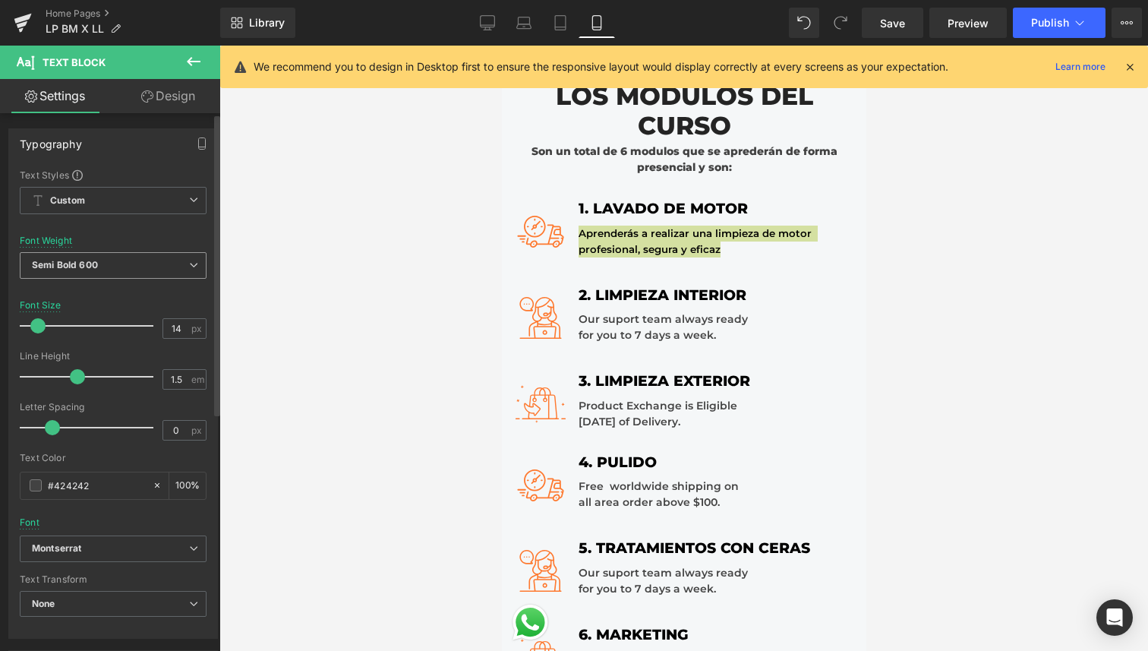
click at [120, 253] on span "Semi Bold 600" at bounding box center [113, 265] width 187 height 27
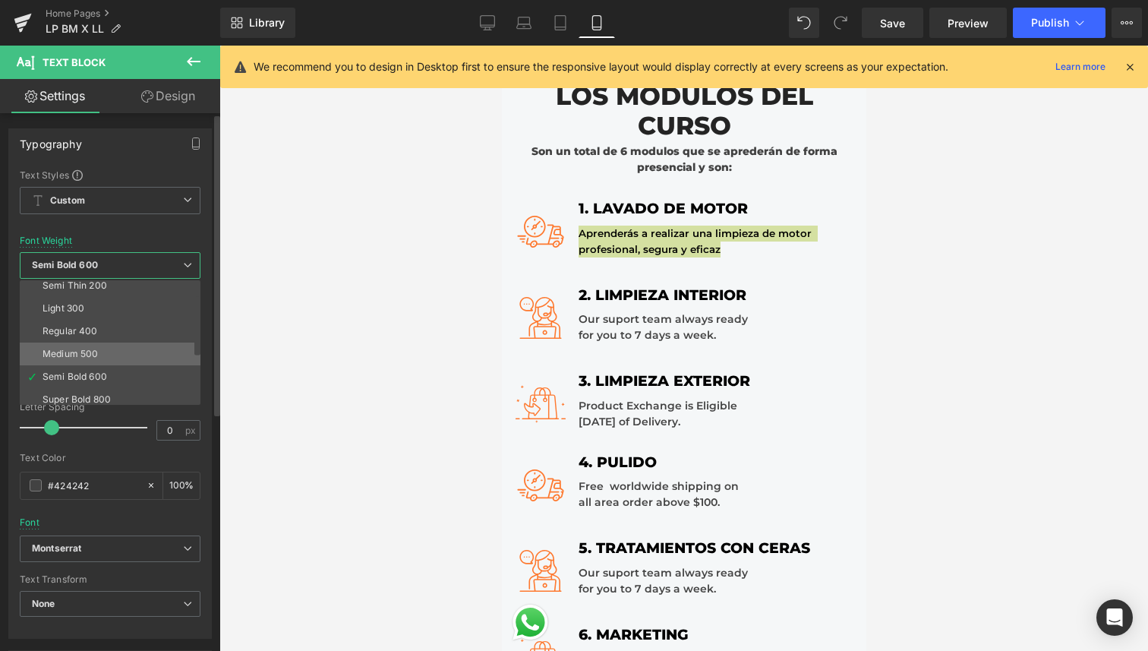
scroll to position [31, 0]
click at [110, 377] on li "Semi Bold 600" at bounding box center [114, 374] width 188 height 23
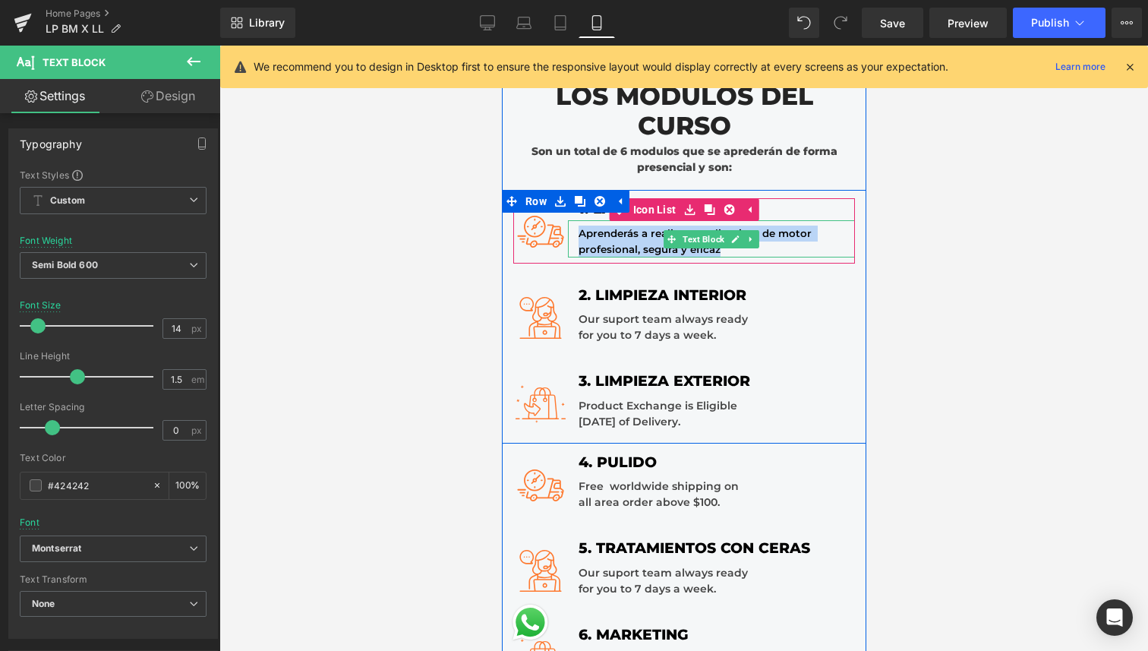
click at [783, 238] on span "Aprenderás a realizar una limpieza de motor profesional, segura y eficaz" at bounding box center [696, 241] width 236 height 28
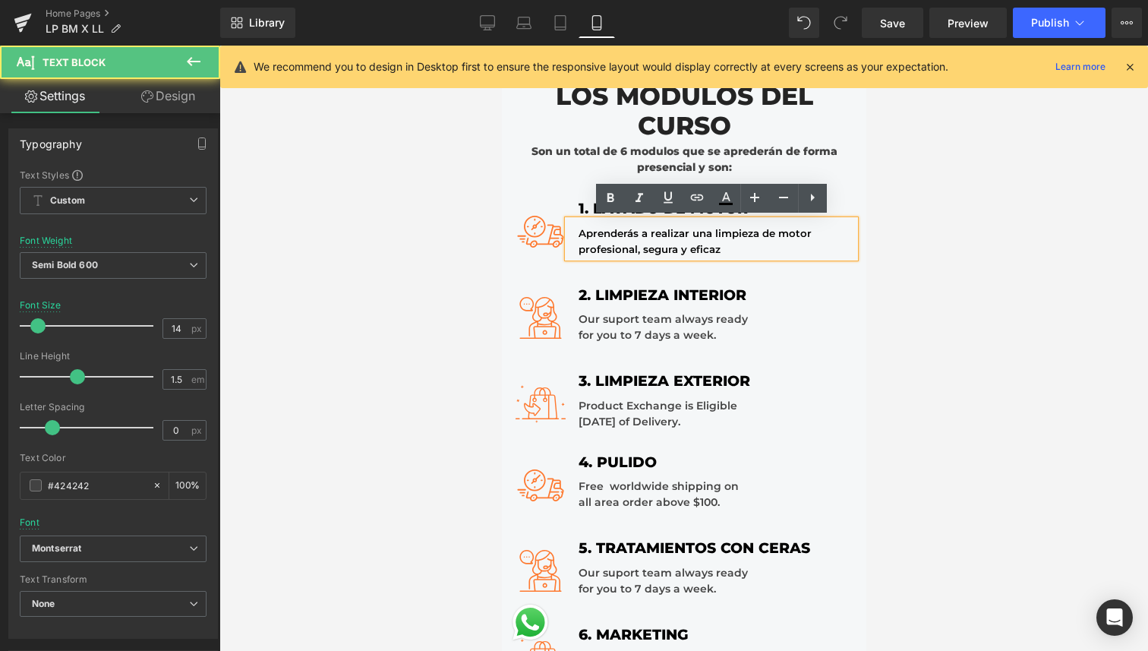
click at [776, 248] on div "Aprenderás a realizar una limpieza de motor profesional, segura y eficaz" at bounding box center [710, 238] width 287 height 37
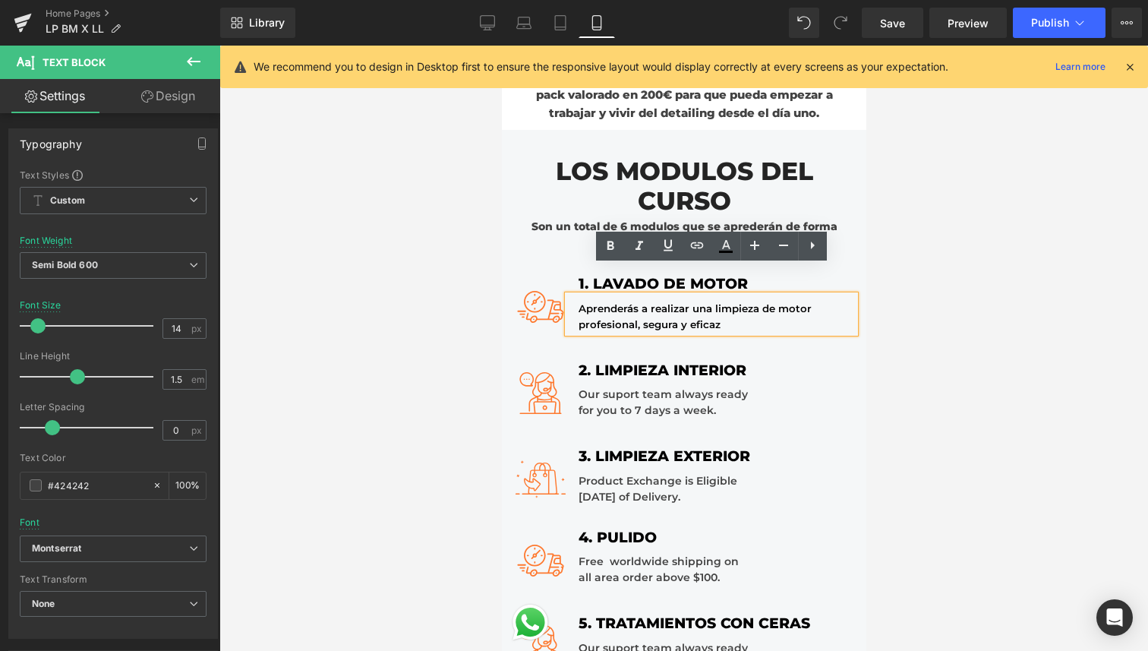
scroll to position [1355, 0]
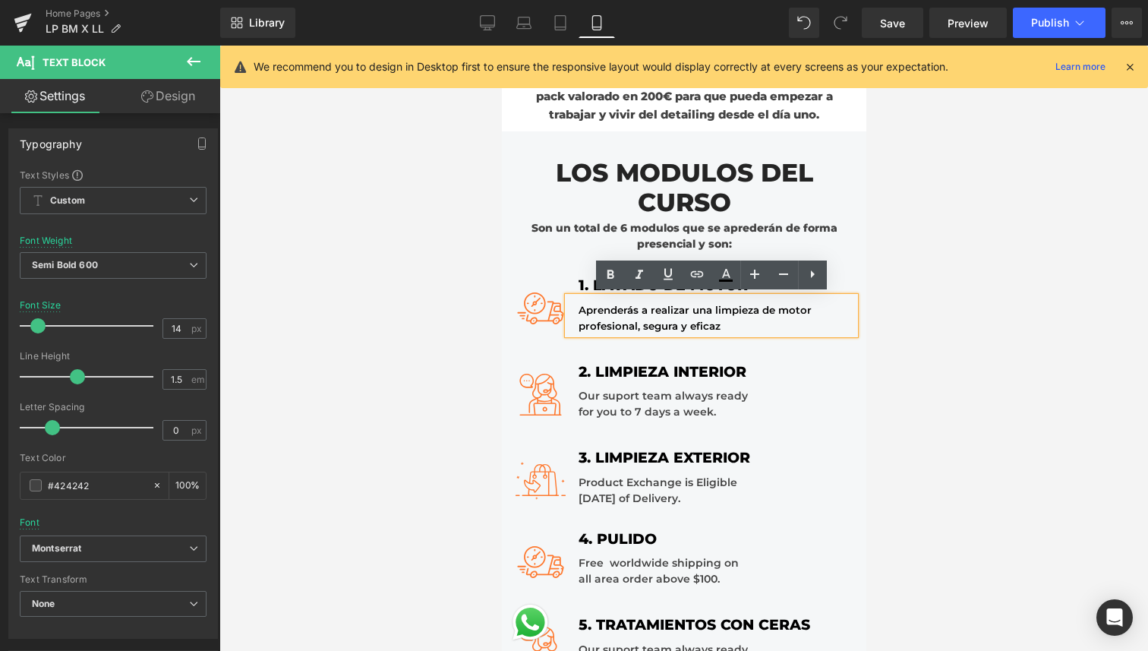
click at [959, 352] on div at bounding box center [683, 348] width 929 height 605
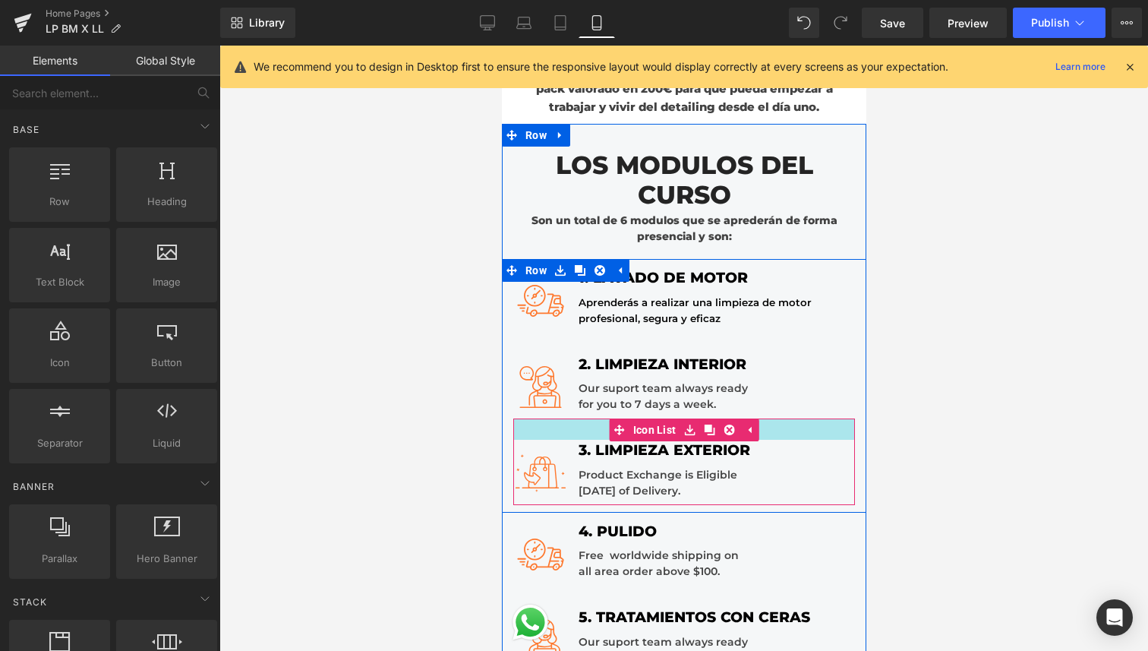
scroll to position [1357, 0]
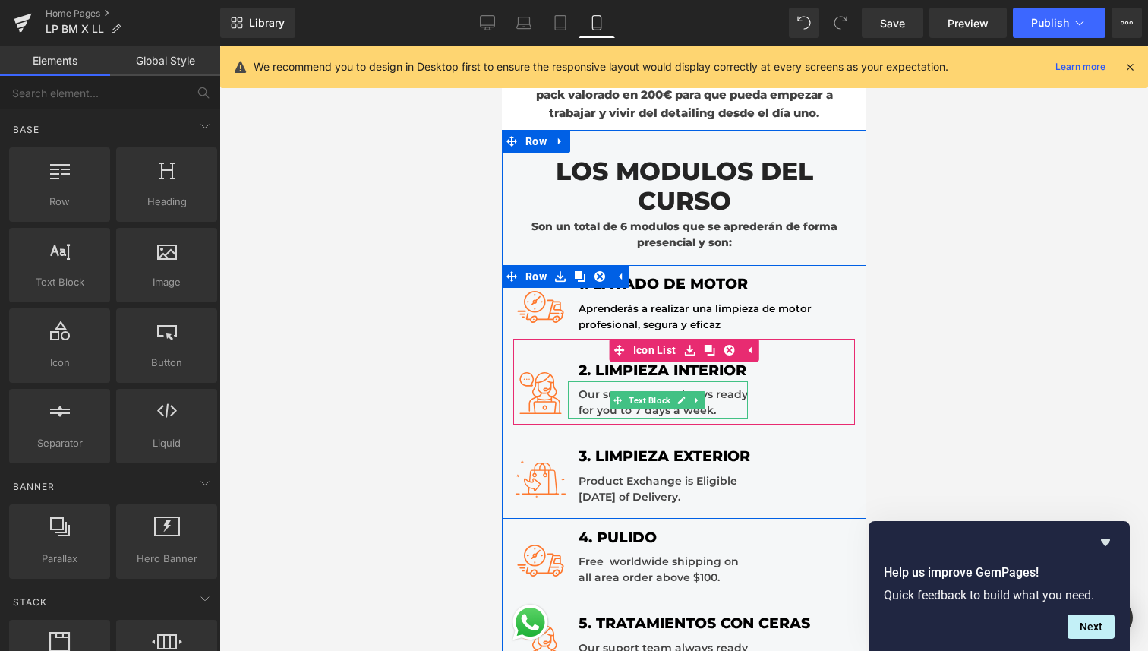
click at [728, 396] on div "Our suport team always ready for you to 7 days a week." at bounding box center [657, 399] width 180 height 37
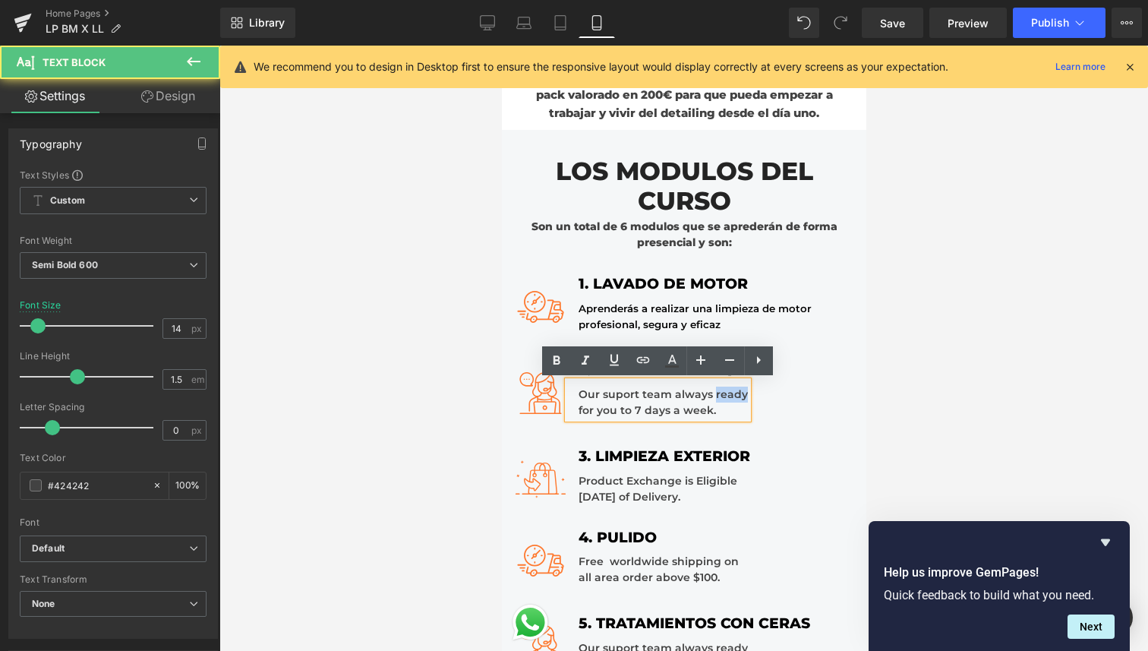
click at [728, 396] on div "Our suport team always ready for you to 7 days a week." at bounding box center [657, 399] width 180 height 37
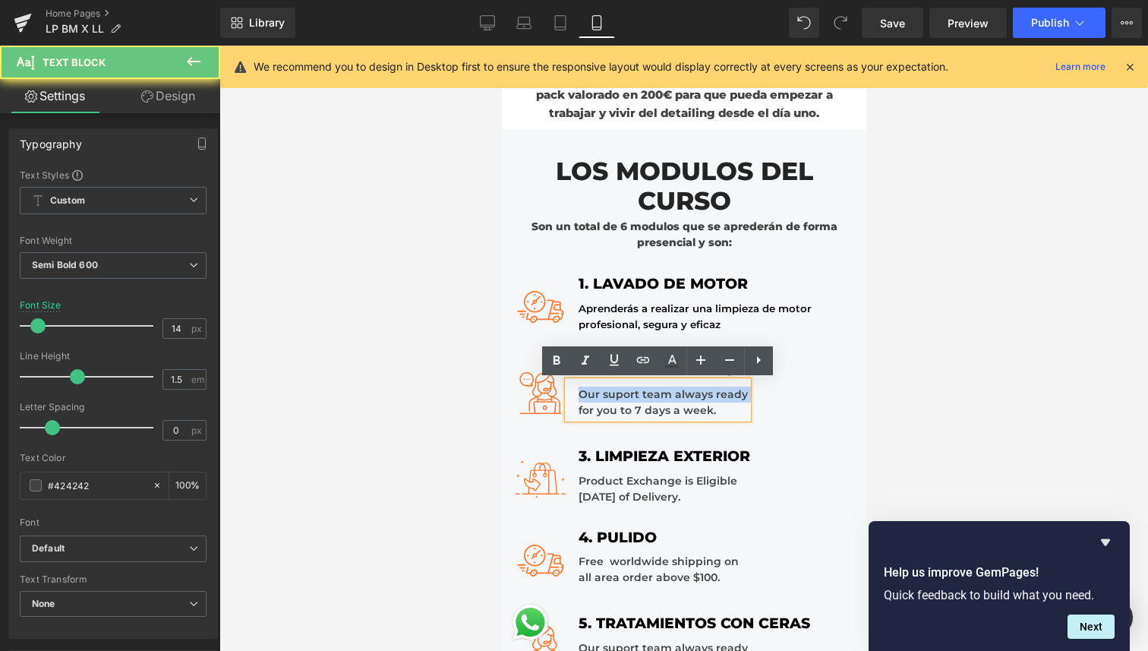
click at [728, 396] on div "Our suport team always ready for you to 7 days a week." at bounding box center [657, 399] width 180 height 37
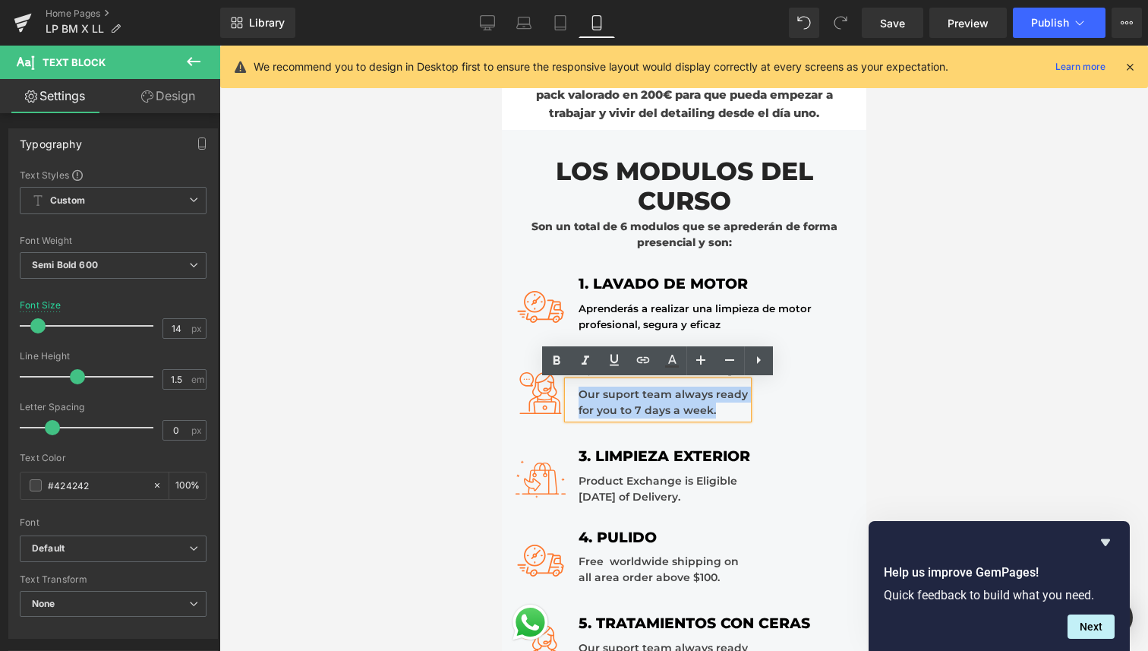
drag, startPoint x: 727, startPoint y: 409, endPoint x: 579, endPoint y: 395, distance: 149.5
click at [579, 395] on div "Our suport team always ready for you to 7 days a week." at bounding box center [657, 399] width 180 height 37
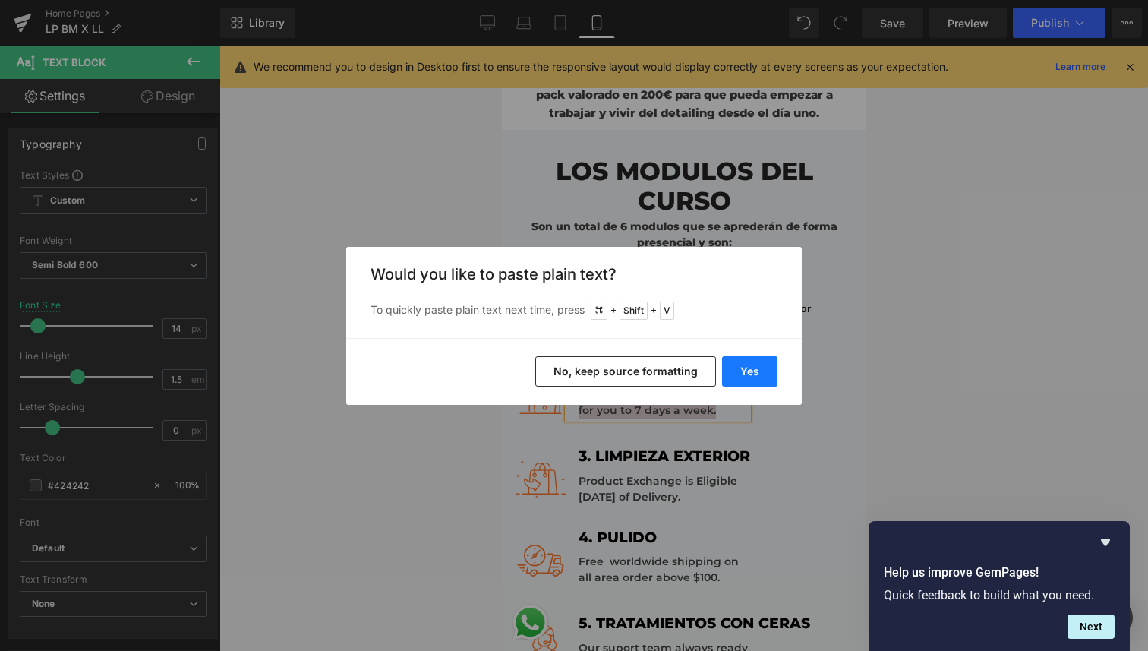
click at [755, 369] on button "Yes" at bounding box center [749, 371] width 55 height 30
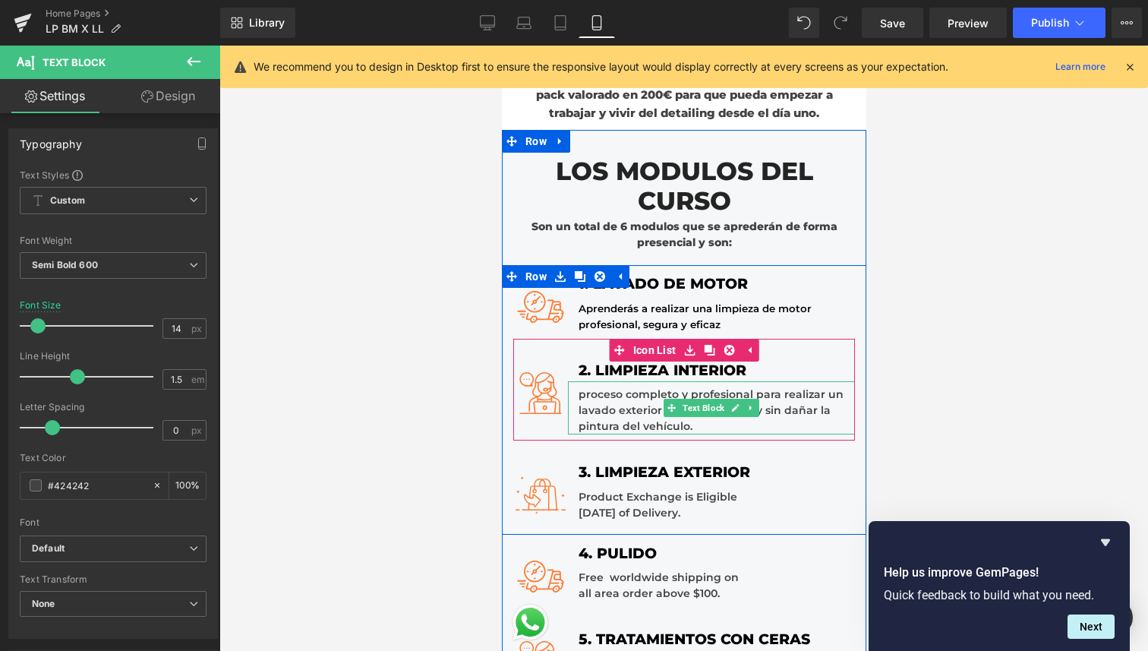
click at [746, 421] on div "proceso completo y profesional para realizar un lavado exterior seguro, efectiv…" at bounding box center [710, 407] width 287 height 53
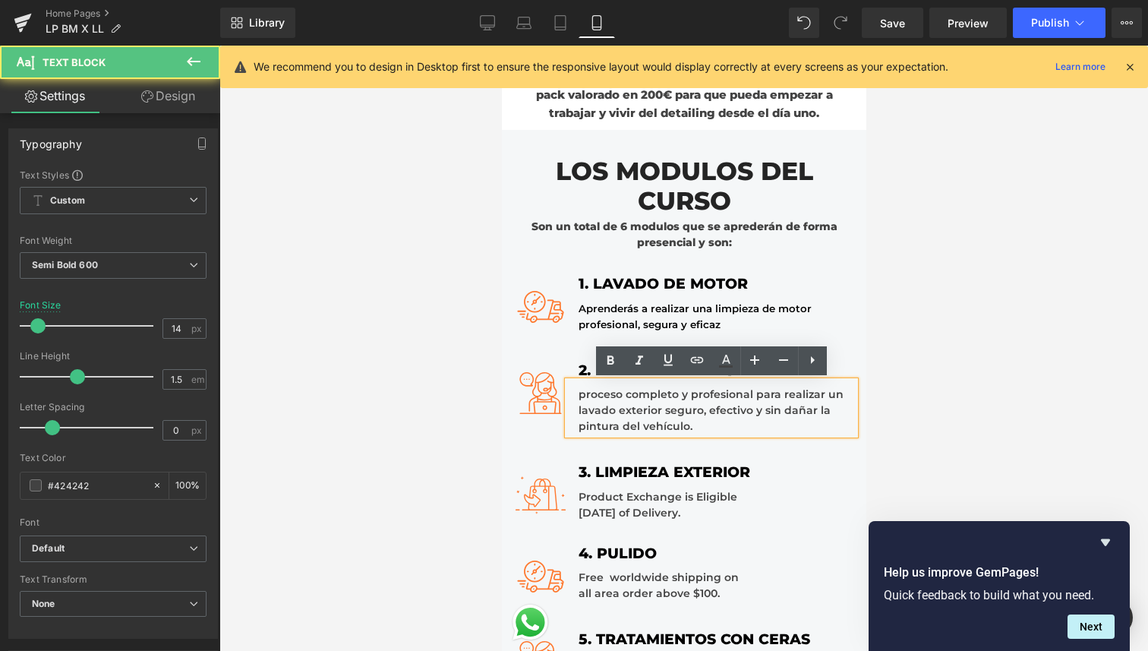
click at [584, 393] on div "proceso completo y profesional para realizar un lavado exterior seguro, efectiv…" at bounding box center [710, 407] width 287 height 53
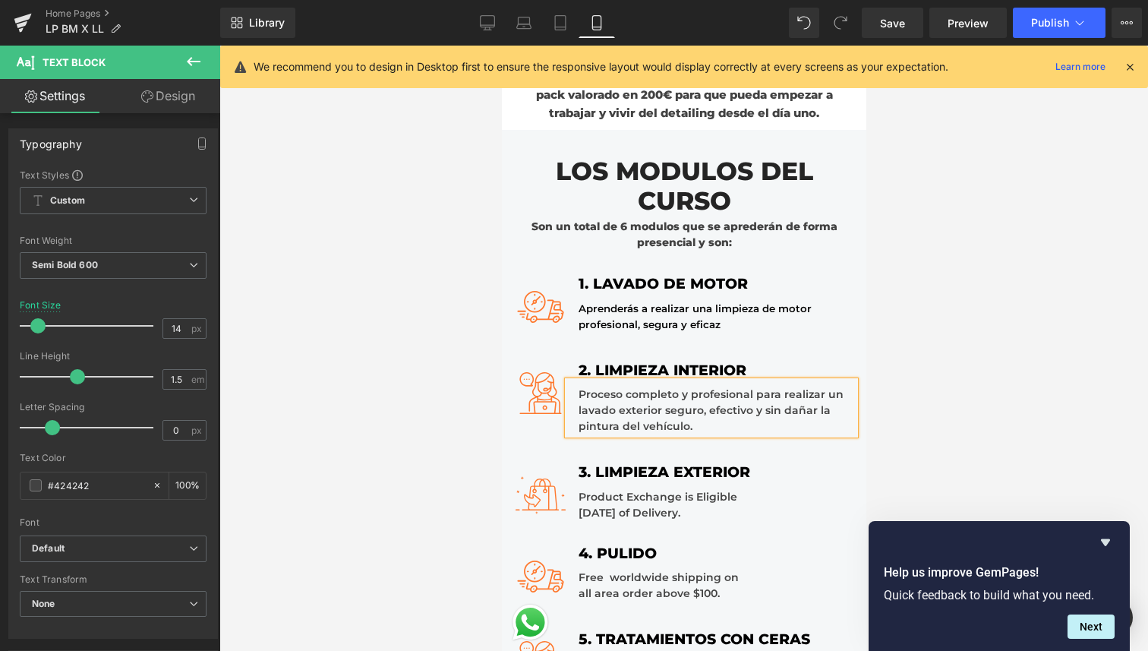
click at [710, 420] on div "Proceso completo y profesional para realizar un lavado exterior seguro, efectiv…" at bounding box center [710, 407] width 287 height 53
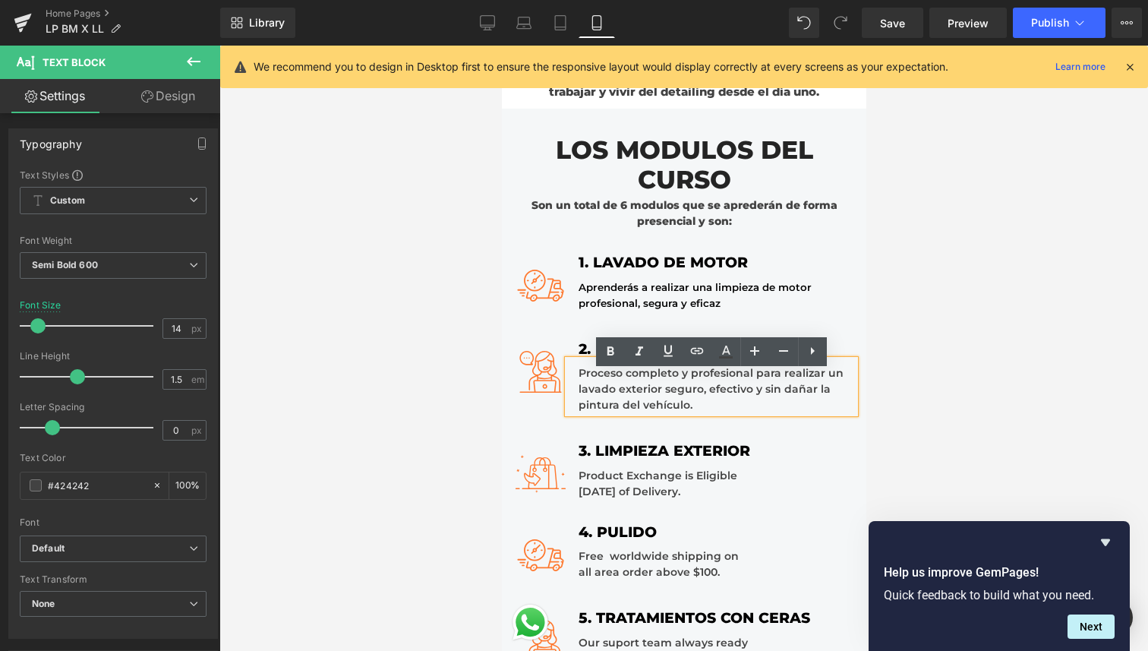
scroll to position [1382, 0]
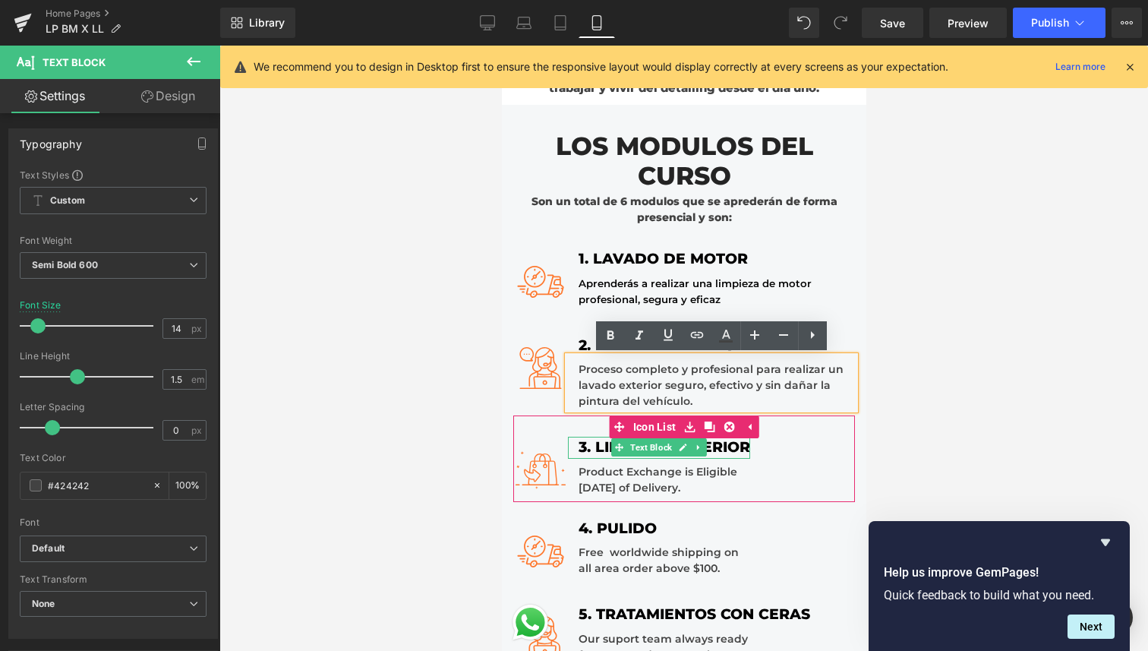
click at [727, 446] on div "3. LIMPIEZA EXTERIOR" at bounding box center [658, 448] width 182 height 22
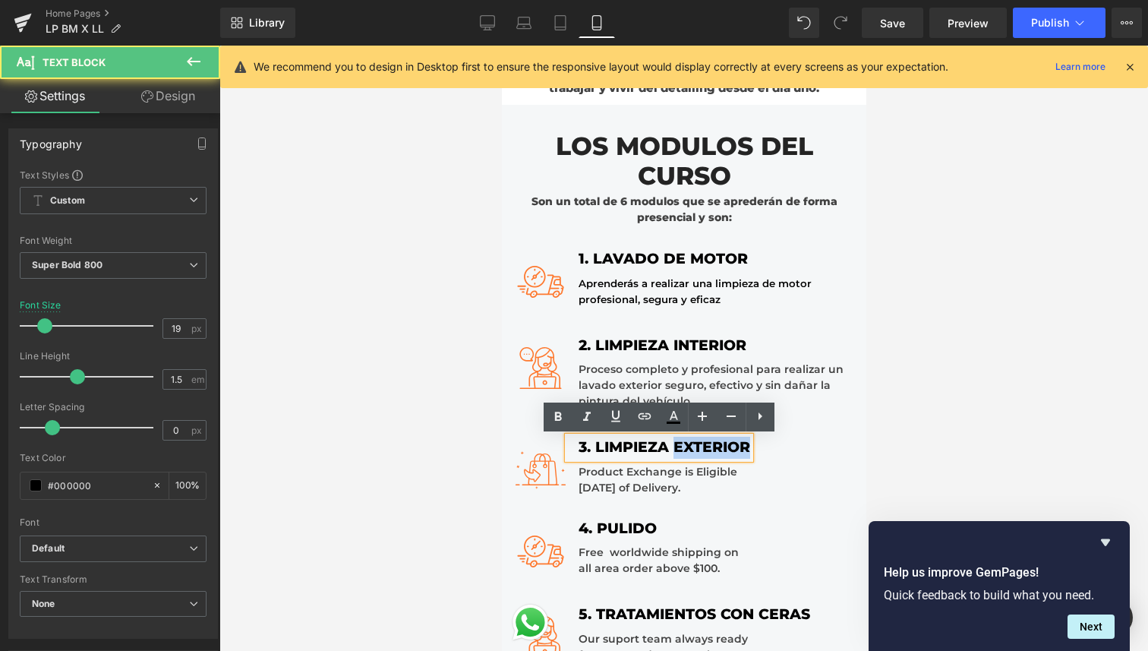
click at [727, 446] on div "3. LIMPIEZA EXTERIOR" at bounding box center [658, 448] width 182 height 22
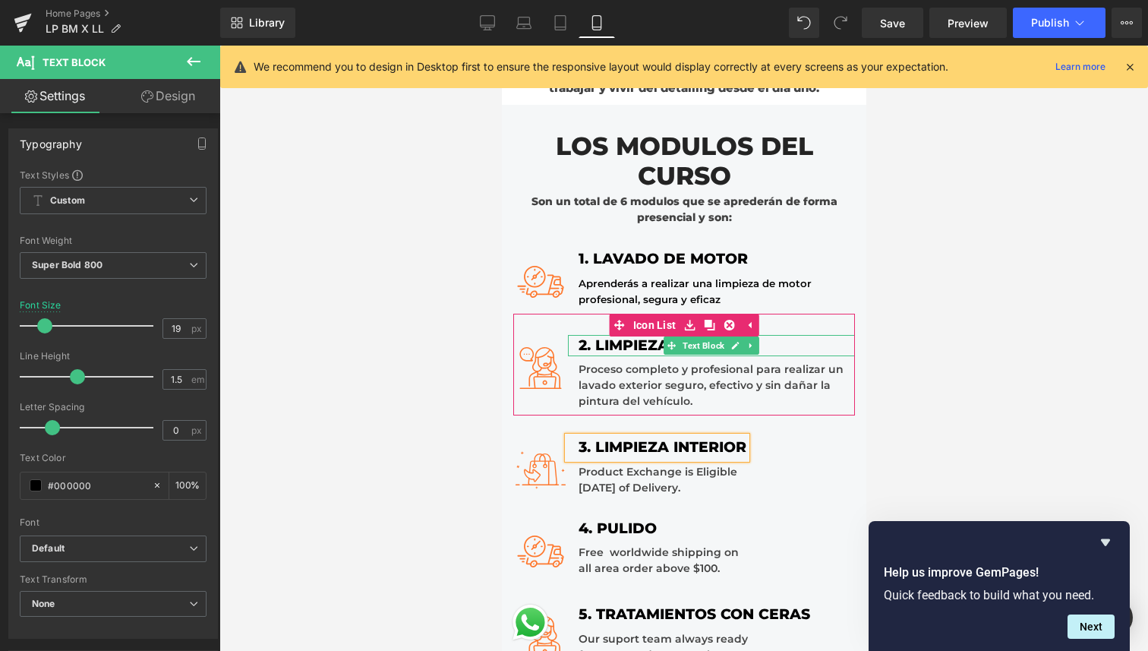
click at [769, 343] on div "2. LIMPIEZA INTERIOR" at bounding box center [710, 346] width 287 height 22
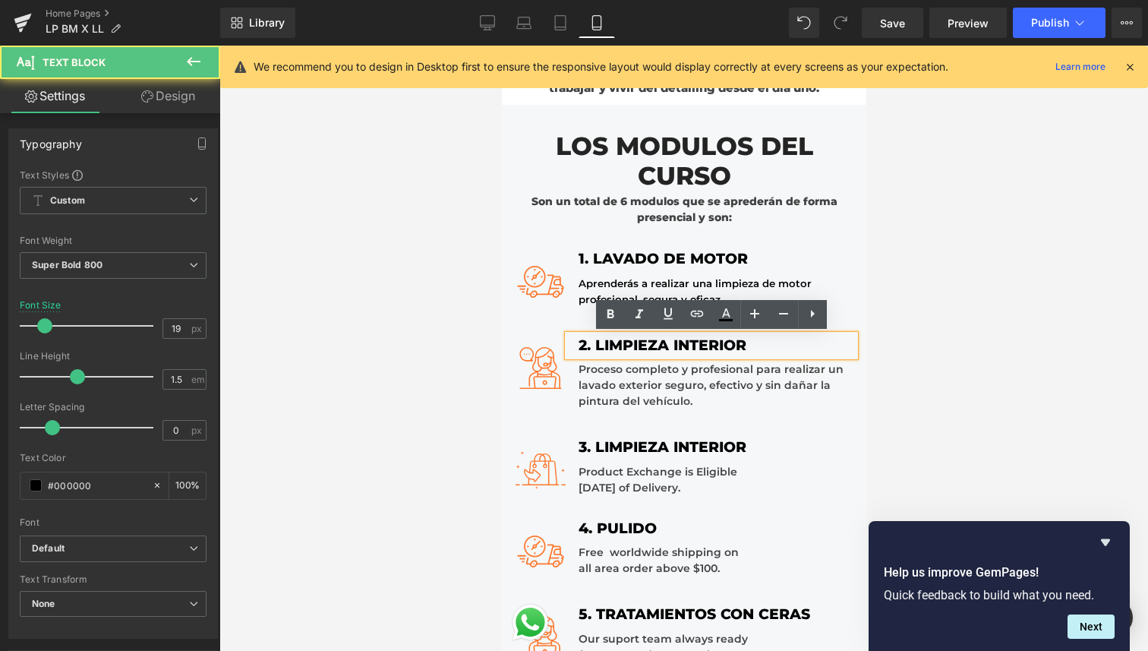
click at [712, 344] on div "2. LIMPIEZA INTERIOR" at bounding box center [710, 346] width 287 height 22
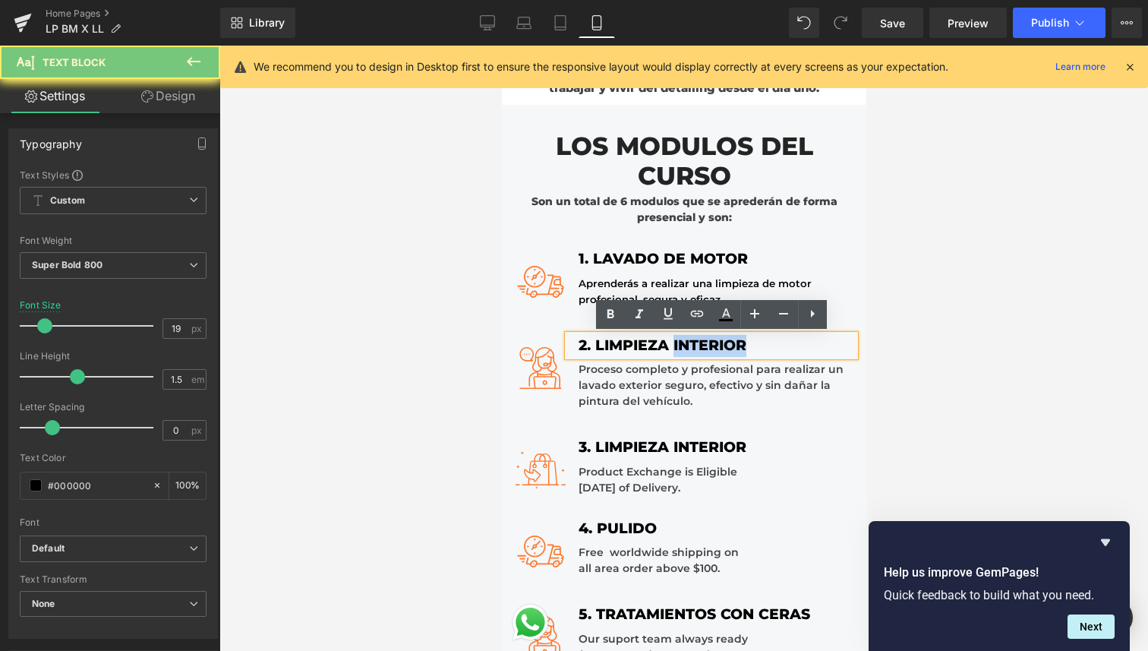
click at [712, 344] on div "2. LIMPIEZA INTERIOR" at bounding box center [710, 346] width 287 height 22
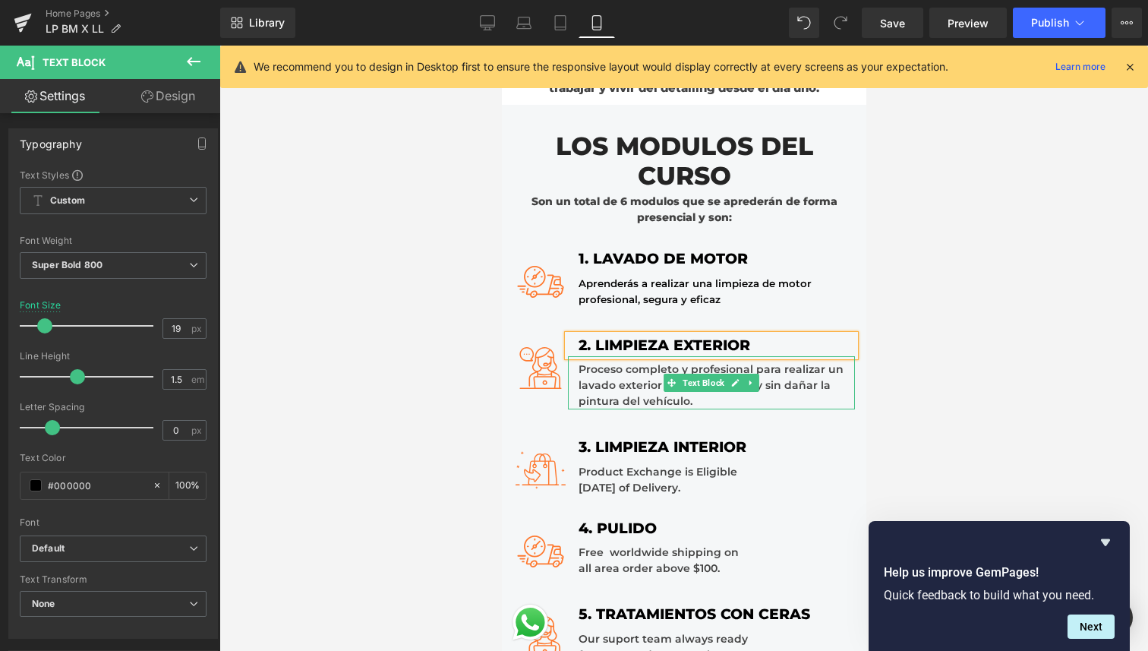
click at [800, 396] on div "Proceso completo y profesional para realizar un lavado exterior seguro, efectiv…" at bounding box center [710, 382] width 287 height 53
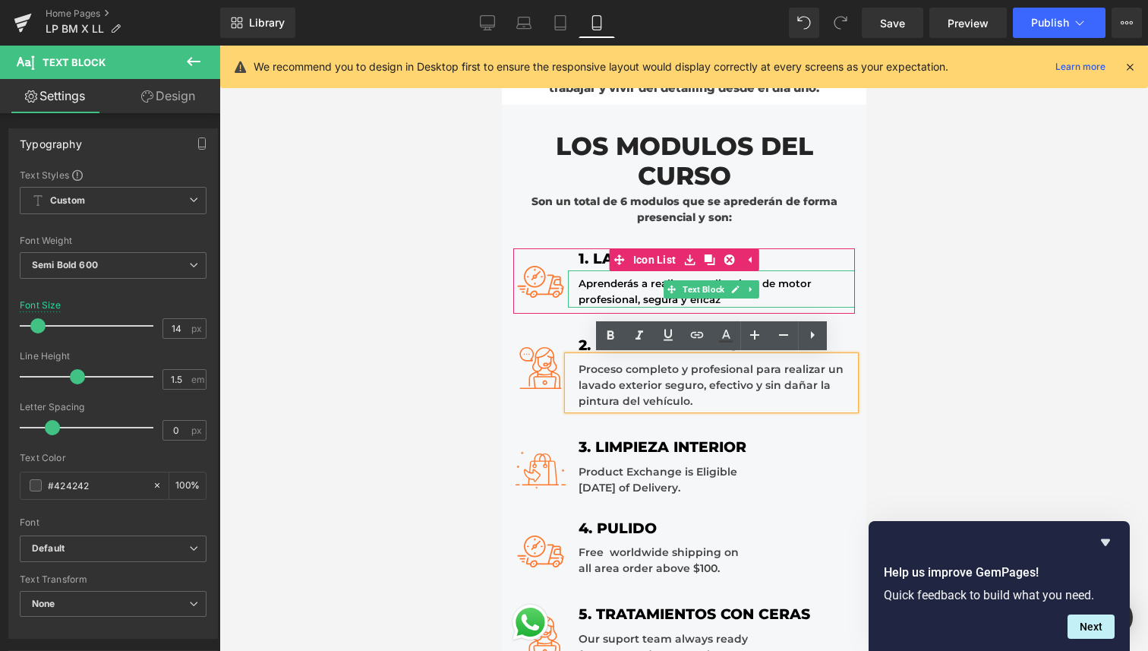
click at [642, 288] on span "Aprenderás a realizar una limpieza de motor profesional, segura y eficaz" at bounding box center [696, 291] width 236 height 28
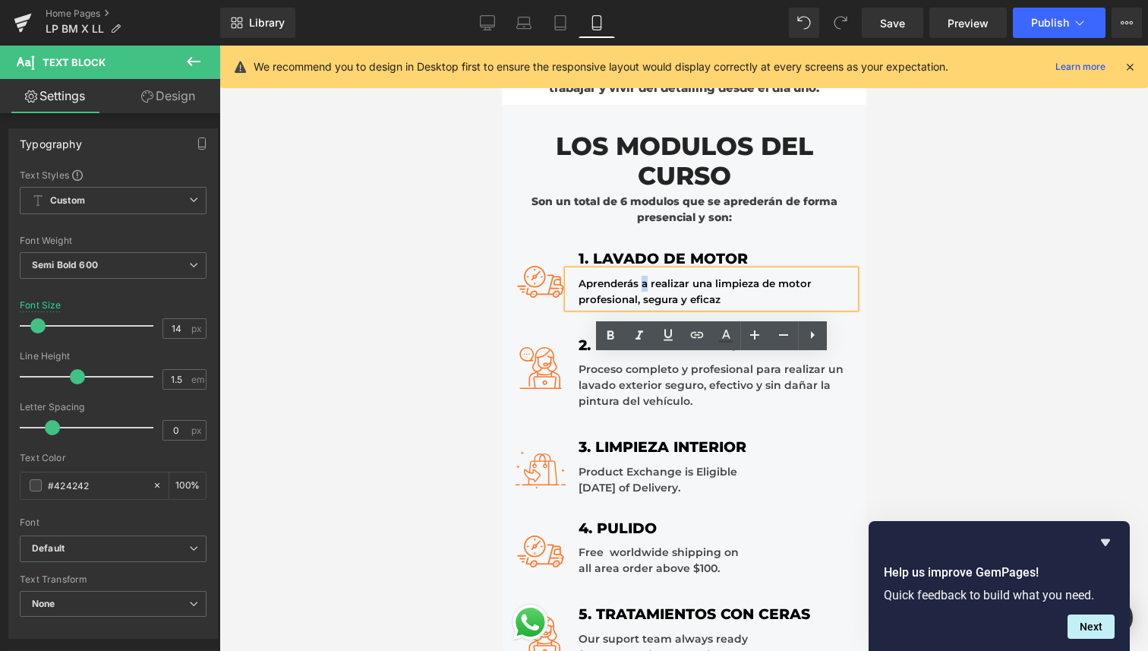
click at [642, 288] on span "Aprenderás a realizar una limpieza de motor profesional, segura y eficaz" at bounding box center [696, 291] width 236 height 28
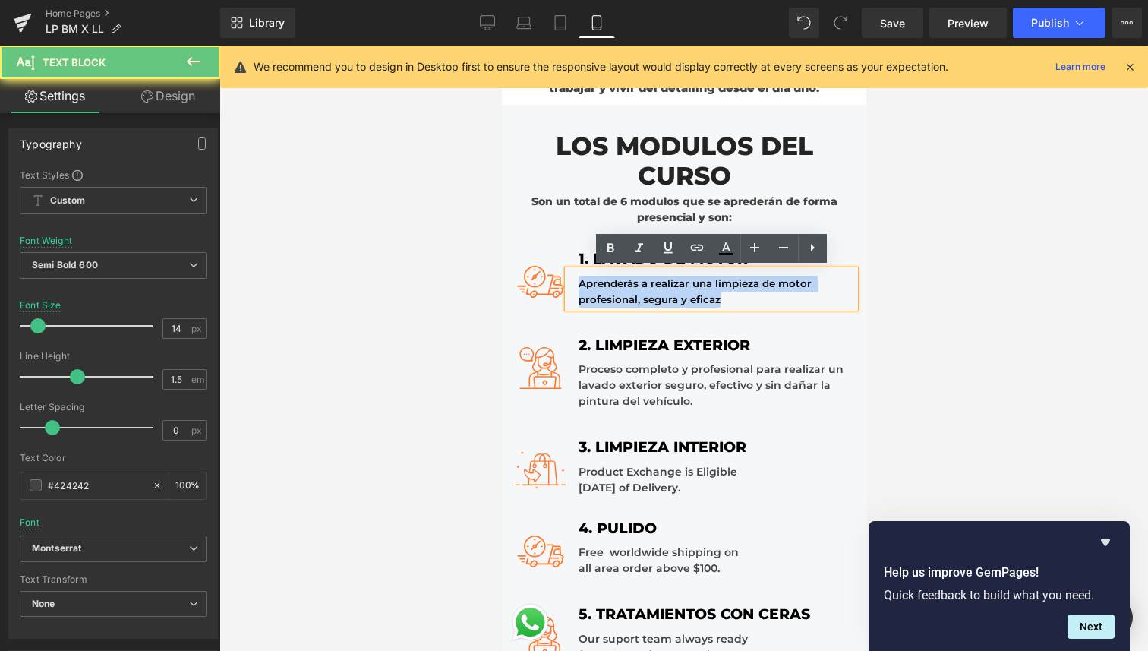
click at [642, 288] on span "Aprenderás a realizar una limpieza de motor profesional, segura y eficaz" at bounding box center [696, 291] width 236 height 28
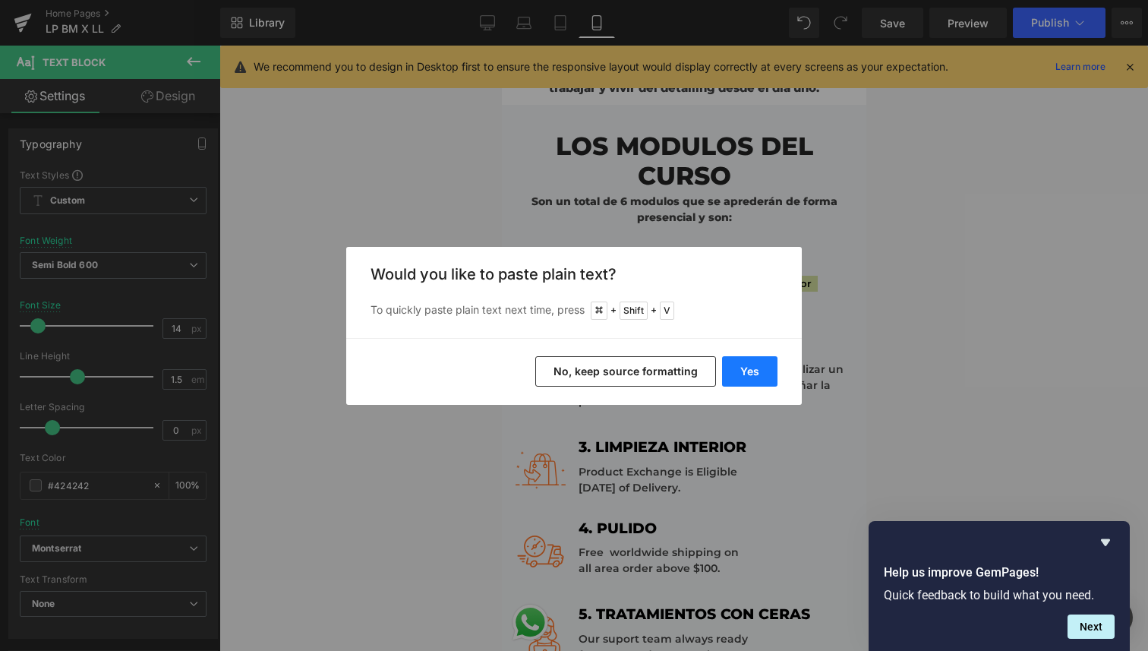
click at [744, 371] on button "Yes" at bounding box center [749, 371] width 55 height 30
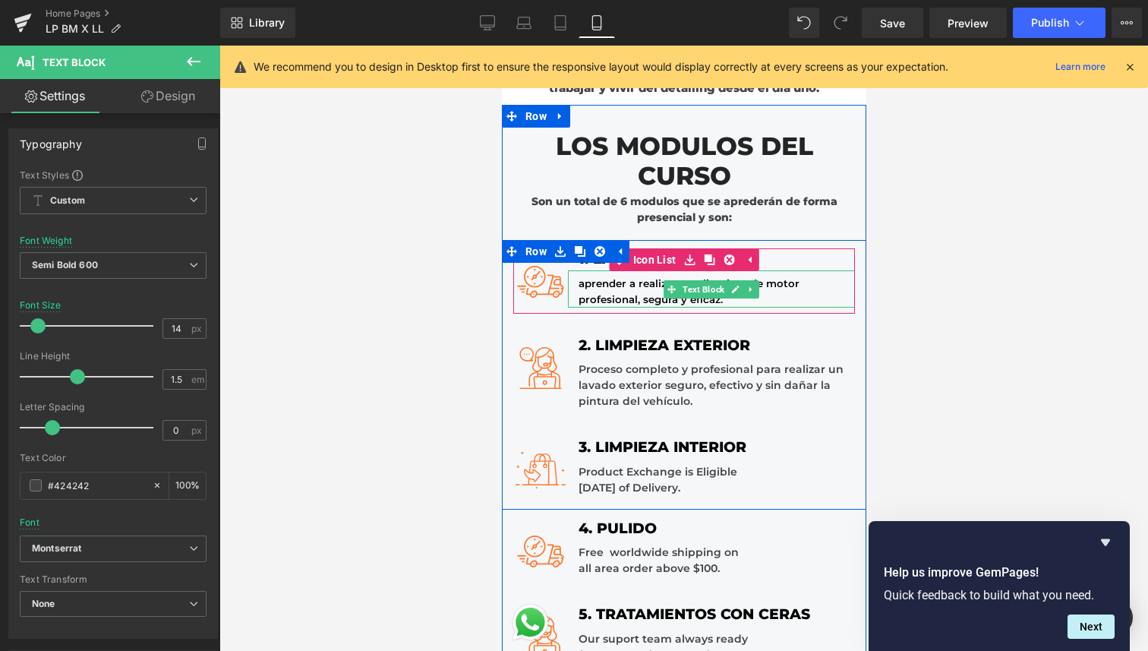
click at [799, 298] on div "aprender a realizar una limpieza de motor profesional, segura y eficaz." at bounding box center [710, 288] width 287 height 37
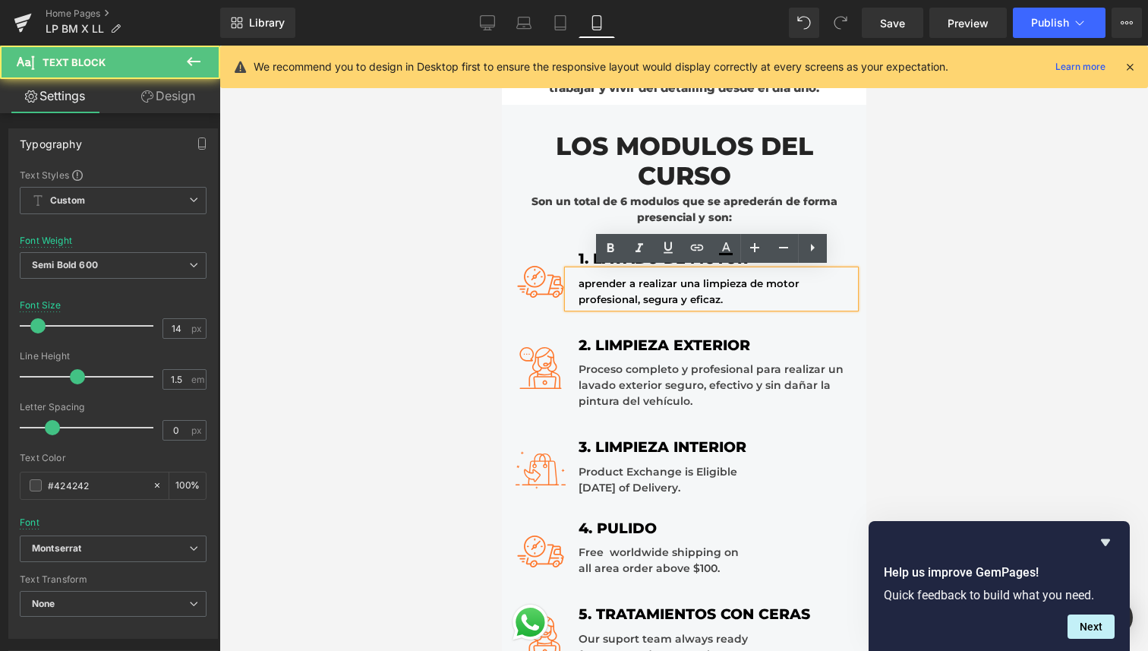
click at [799, 298] on div "aprender a realizar una limpieza de motor profesional, segura y eficaz." at bounding box center [710, 288] width 287 height 37
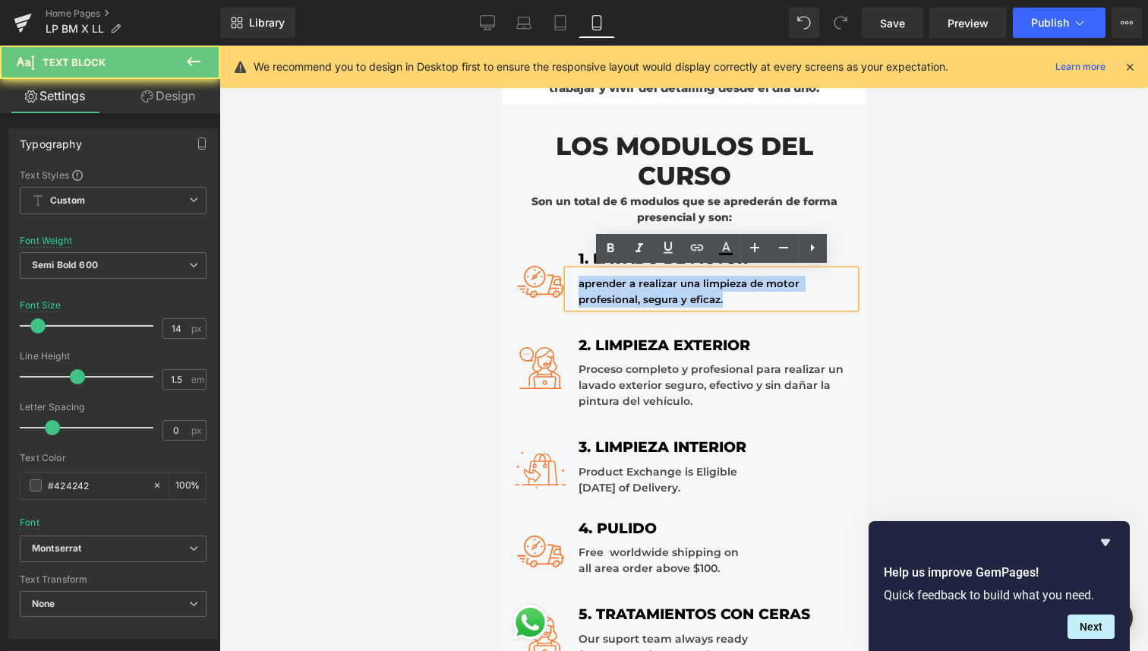
click at [799, 298] on div "aprender a realizar una limpieza de motor profesional, segura y eficaz." at bounding box center [710, 288] width 287 height 37
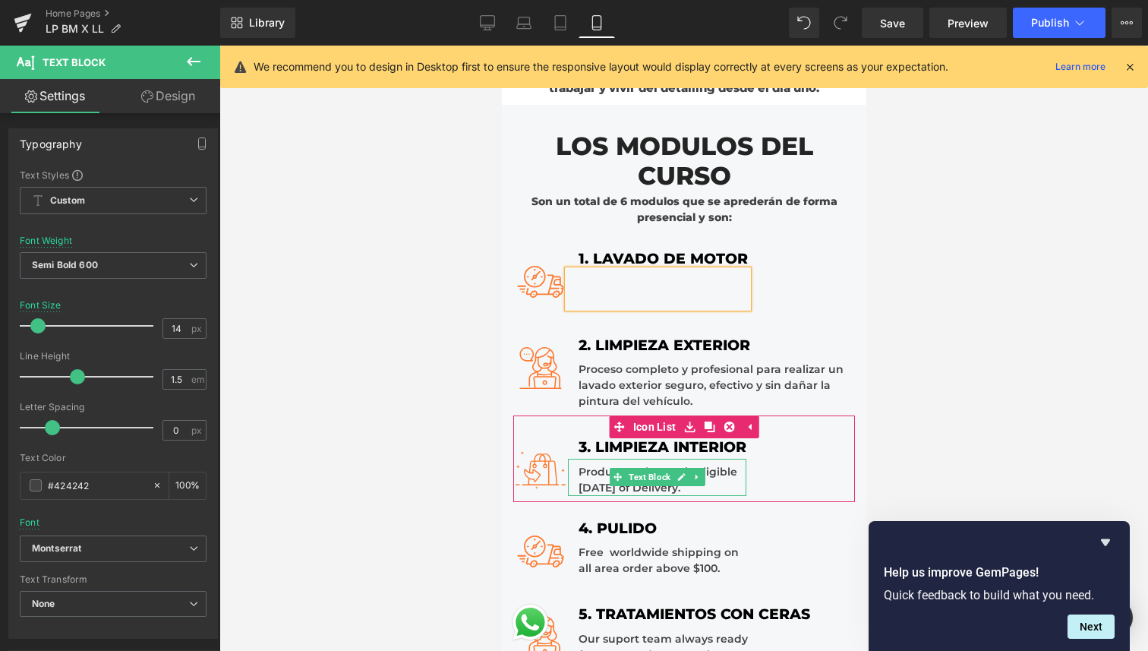
click at [728, 484] on div "Product Exchange is Eligible Within 7 Days of Delivery." at bounding box center [656, 477] width 178 height 37
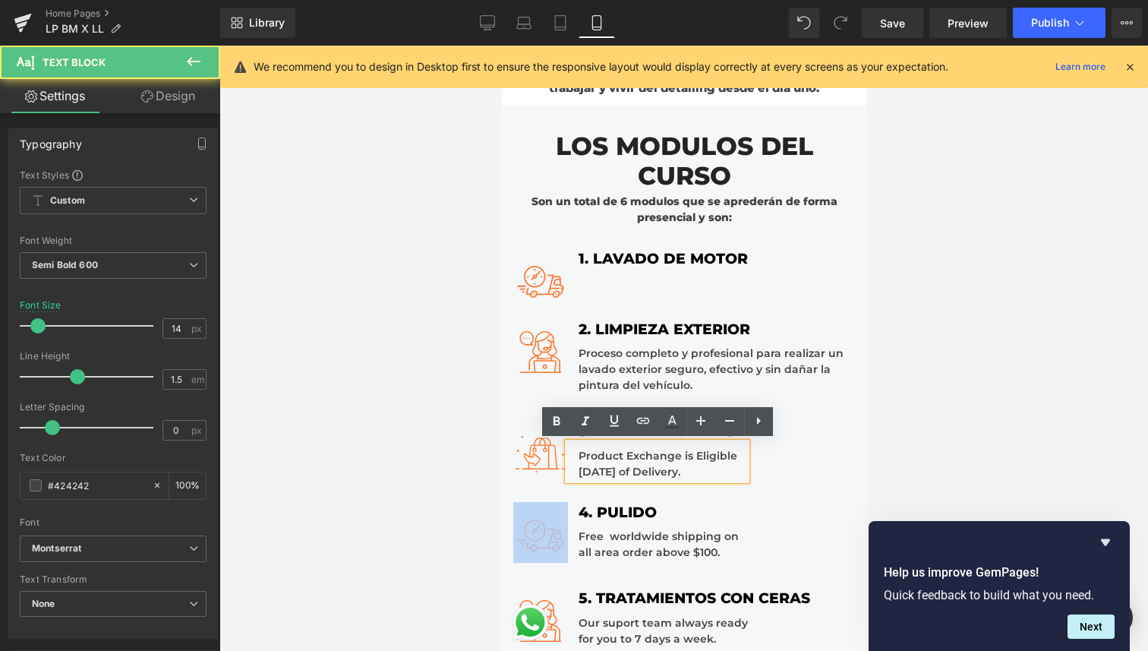
click at [728, 484] on div "Image 3. LIMPIEZA INTERIOR Text Block Product Exchange is Eligible Within 7 Day…" at bounding box center [684, 453] width 342 height 65
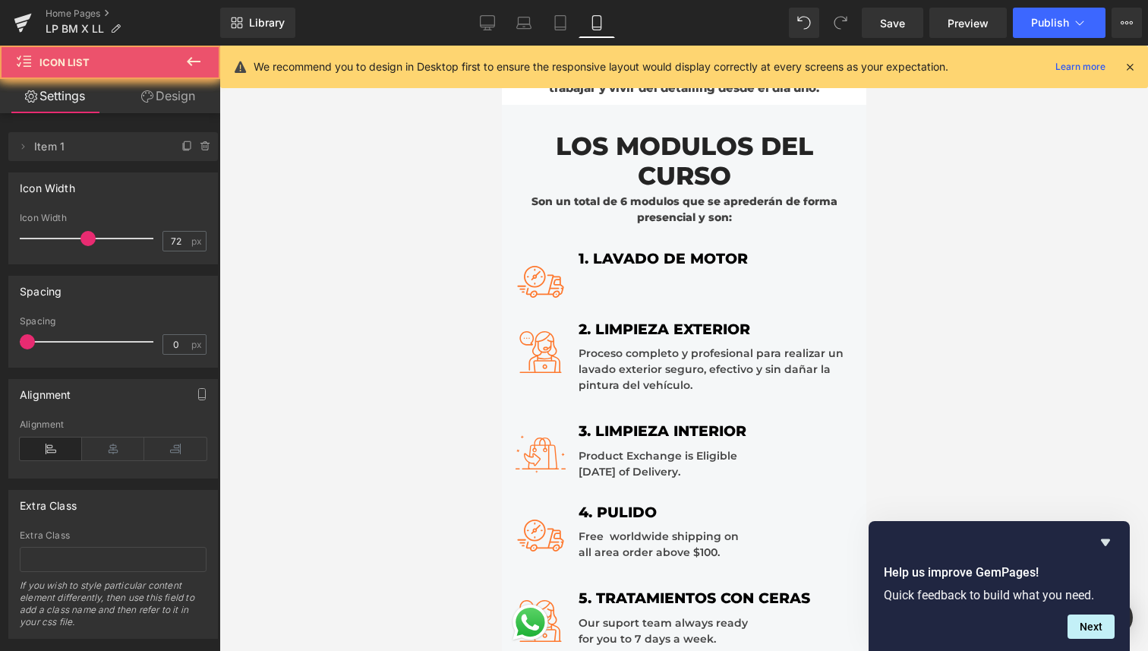
click at [728, 484] on div "Image 3. LIMPIEZA INTERIOR Text Block Product Exchange is Eligible Within 7 Day…" at bounding box center [684, 442] width 342 height 87
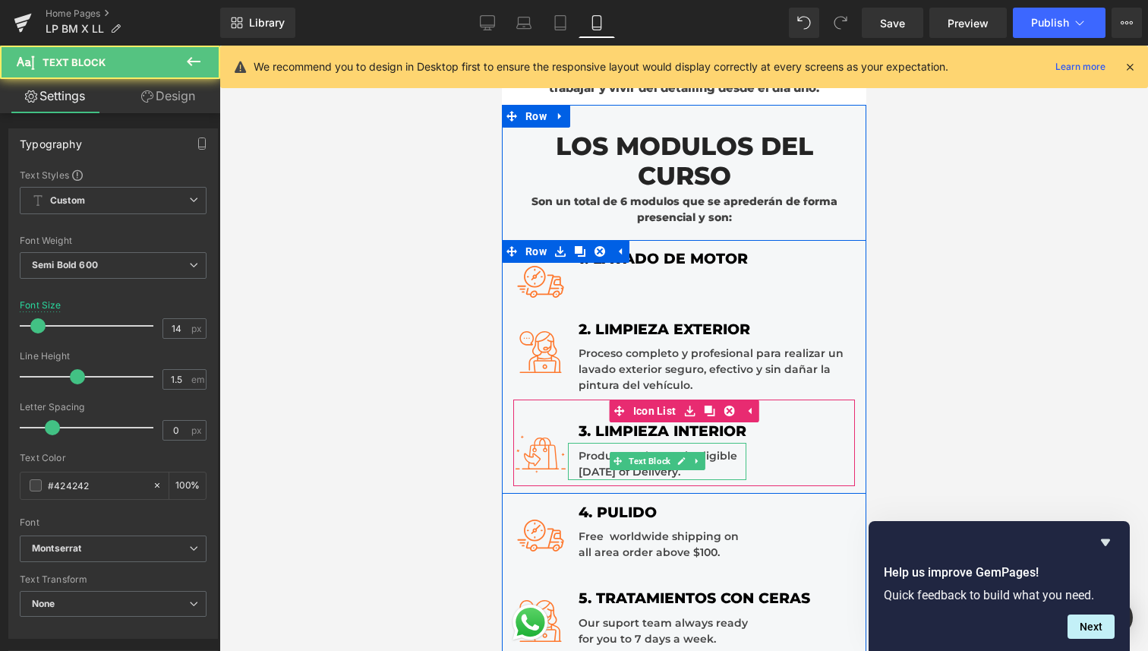
click at [724, 466] on div "Product Exchange is Eligible Within 7 Days of Delivery." at bounding box center [656, 461] width 178 height 37
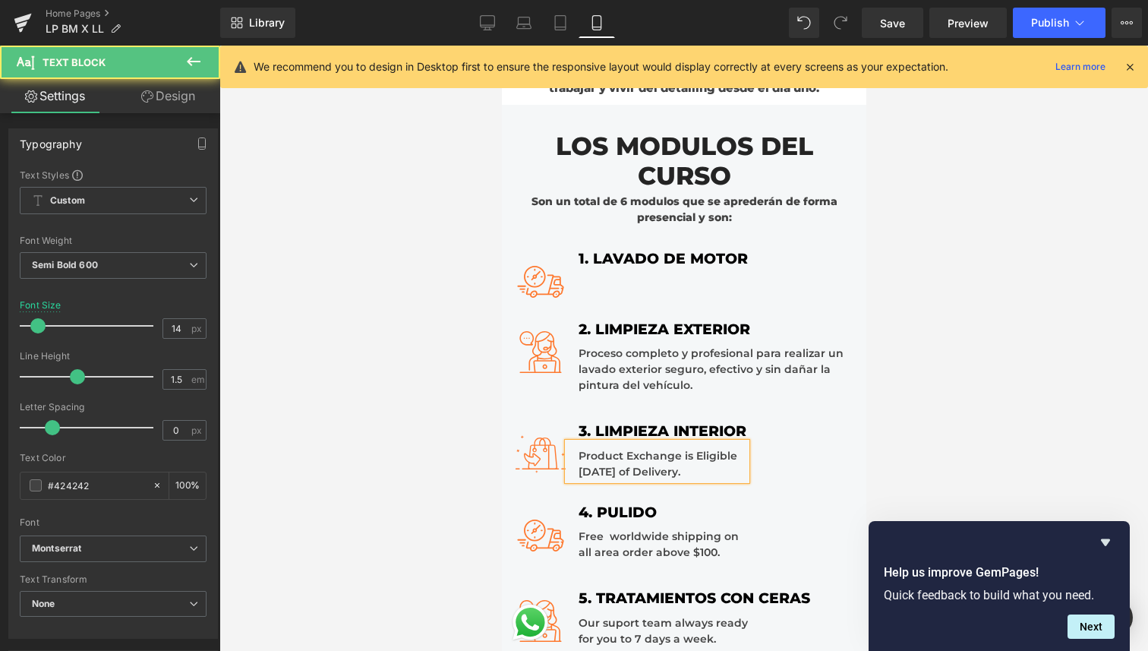
click at [724, 466] on div "Product Exchange is Eligible Within 7 Days of Delivery." at bounding box center [656, 461] width 178 height 37
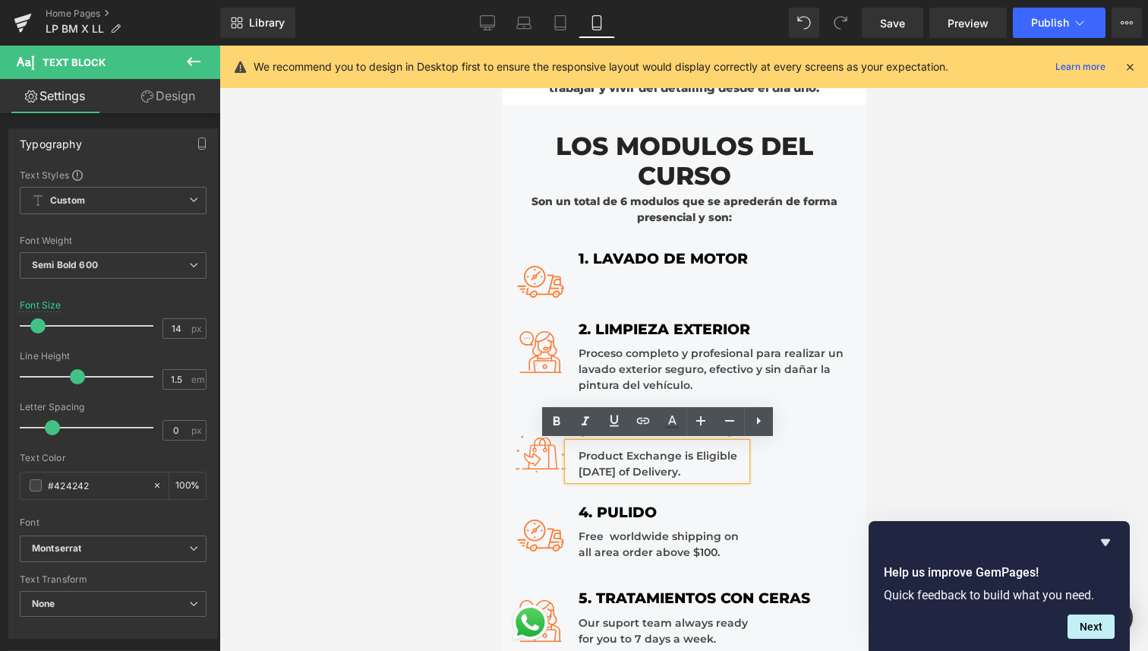
click at [724, 466] on div "Product Exchange is Eligible Within 7 Days of Delivery." at bounding box center [656, 461] width 178 height 37
click at [721, 469] on div "Product Exchange is Eligible Within 7 Days of Delivery." at bounding box center [656, 461] width 178 height 37
drag, startPoint x: 731, startPoint y: 472, endPoint x: 572, endPoint y: 439, distance: 162.8
click at [572, 443] on div "Product Exchange is Eligible Within 7 Days of Delivery." at bounding box center [656, 461] width 178 height 37
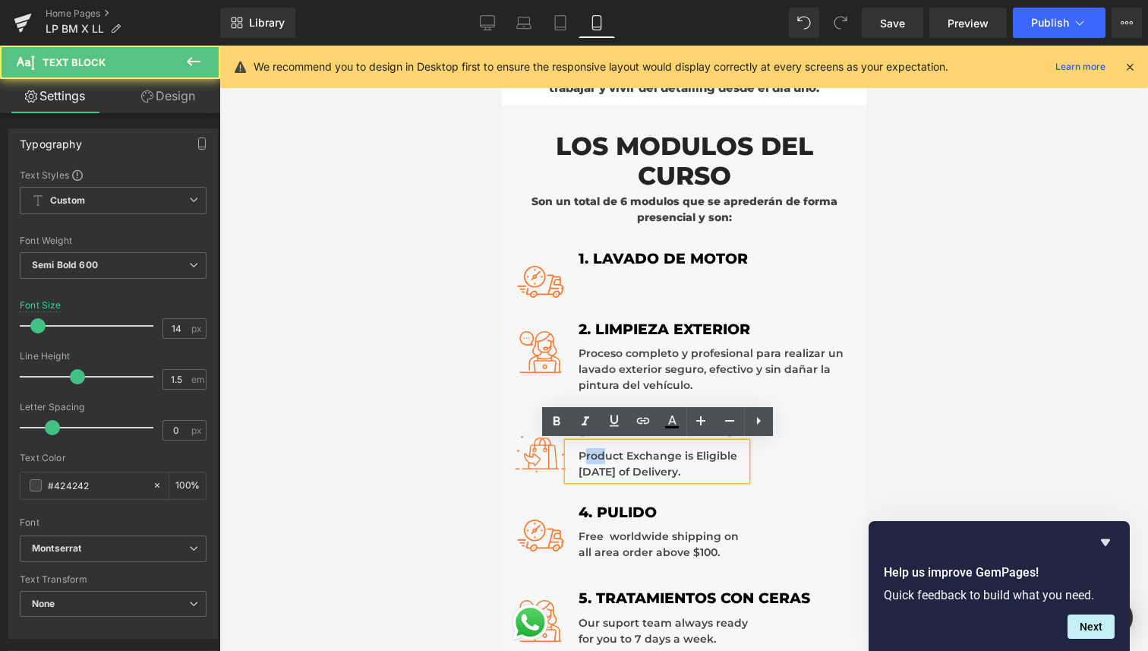
drag, startPoint x: 582, startPoint y: 454, endPoint x: 598, endPoint y: 459, distance: 16.6
click at [599, 459] on div "Product Exchange is Eligible Within 7 Days of Delivery." at bounding box center [656, 461] width 178 height 37
drag, startPoint x: 576, startPoint y: 454, endPoint x: 732, endPoint y: 470, distance: 156.5
click at [733, 470] on div "Product Exchange is Eligible Within 7 Days of Delivery." at bounding box center [656, 461] width 178 height 37
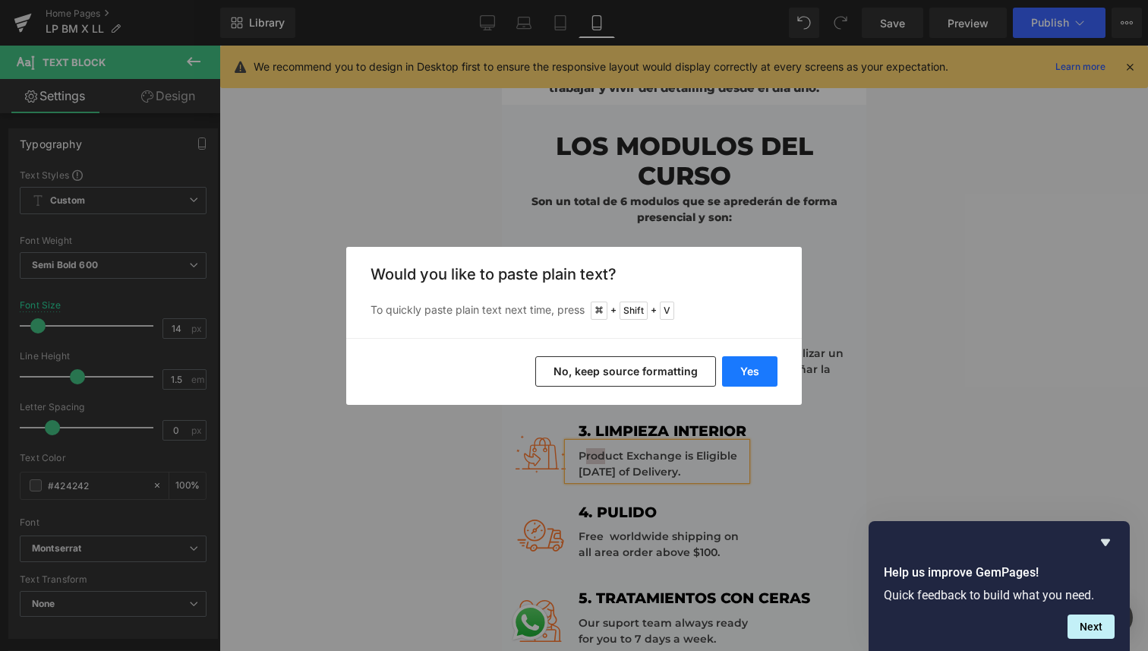
drag, startPoint x: 760, startPoint y: 374, endPoint x: 258, endPoint y: 329, distance: 503.9
click at [760, 374] on button "Yes" at bounding box center [749, 371] width 55 height 30
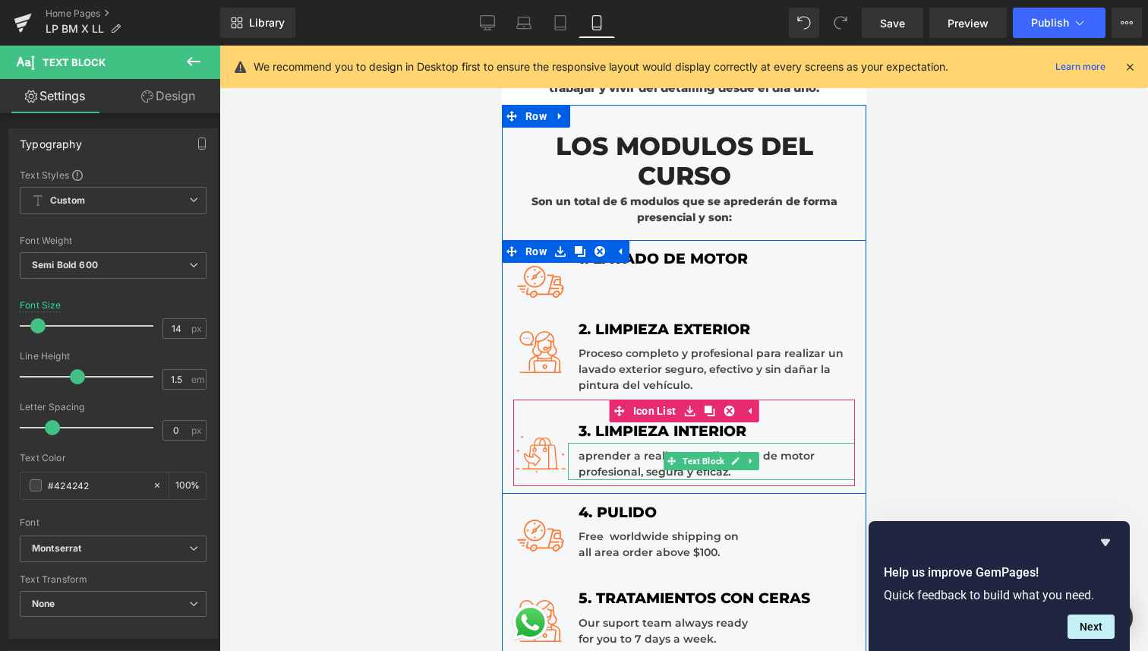
click at [592, 453] on div "aprender a realizar una limpieza de motor profesional, segura y eficaz." at bounding box center [710, 461] width 287 height 37
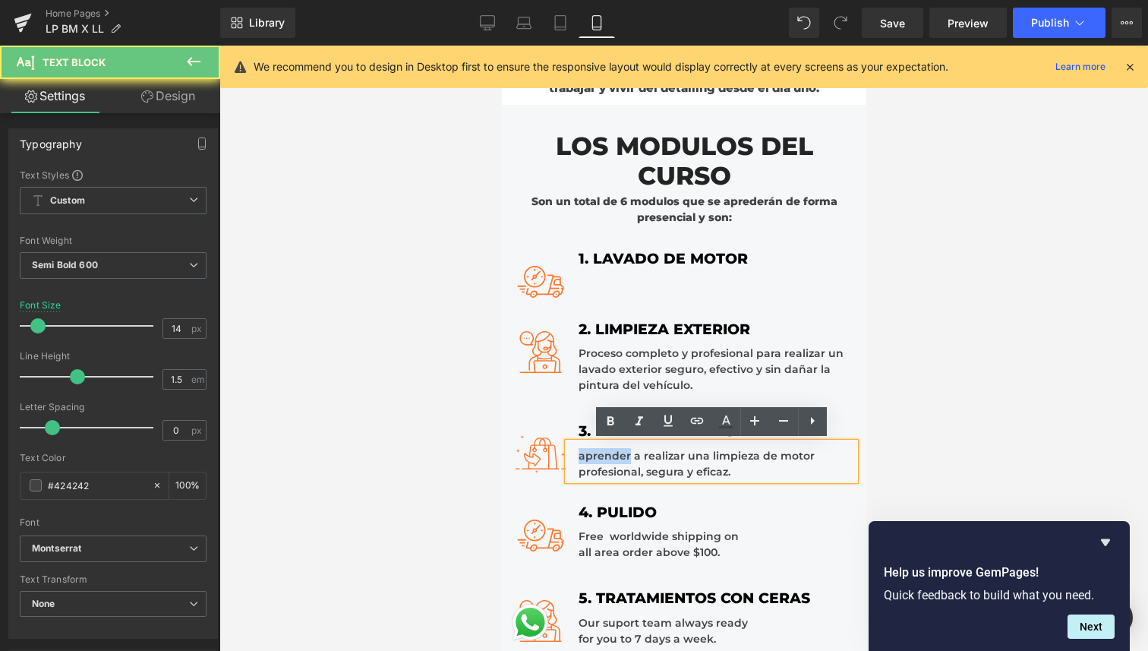
click at [592, 453] on div "aprender a realizar una limpieza de motor profesional, segura y eficaz." at bounding box center [710, 461] width 287 height 37
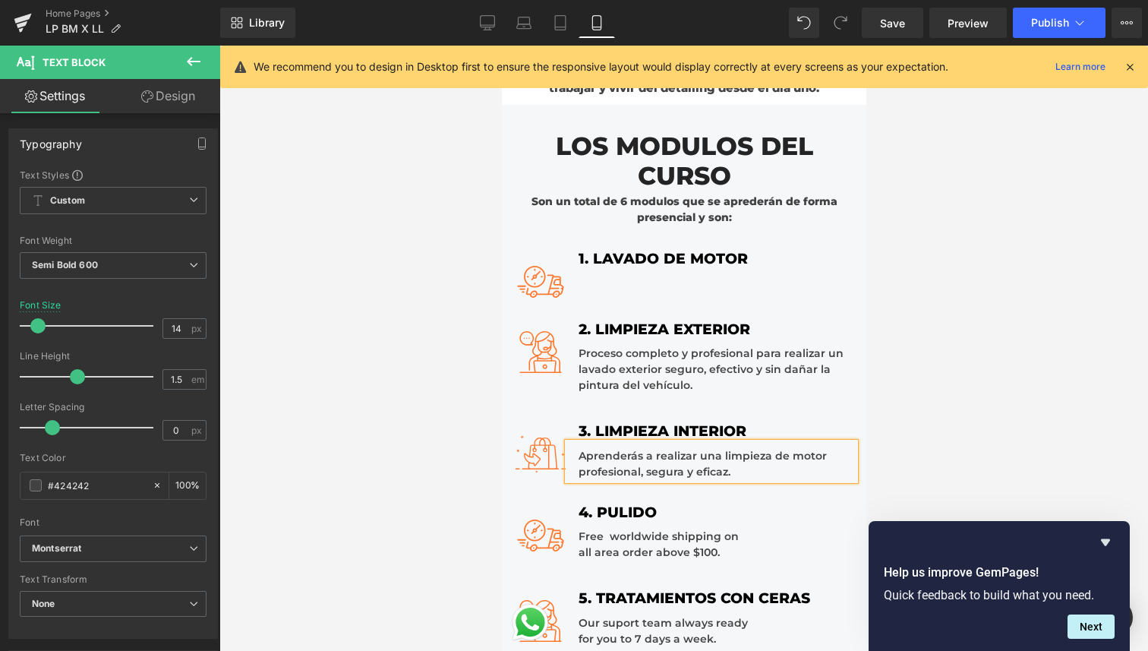
click at [748, 473] on div "Aprenderás a realizar una limpieza de motor profesional, segura y eficaz." at bounding box center [710, 461] width 287 height 37
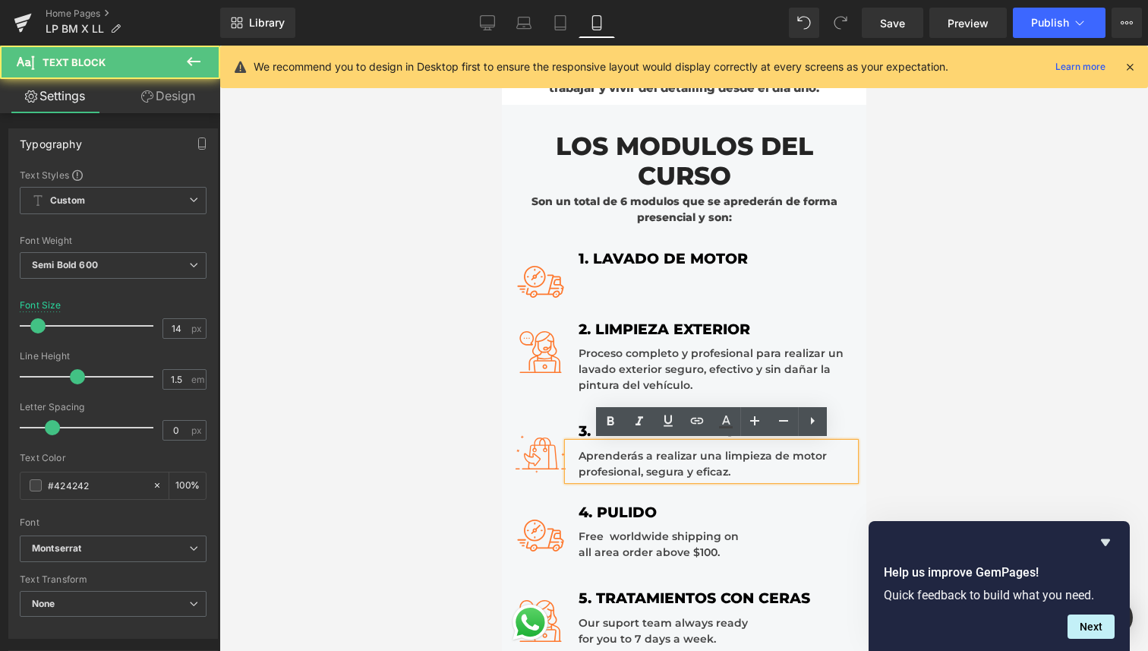
click at [748, 473] on div "Aprenderás a realizar una limpieza de motor profesional, segura y eficaz." at bounding box center [710, 461] width 287 height 37
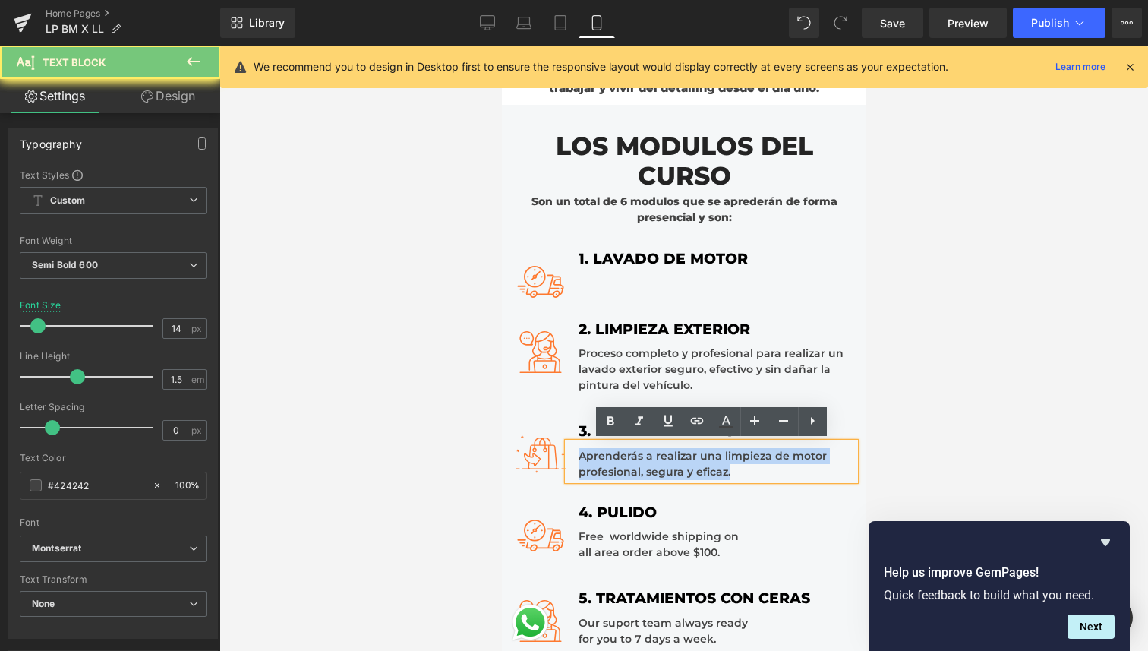
click at [748, 473] on div "Aprenderás a realizar una limpieza de motor profesional, segura y eficaz." at bounding box center [710, 461] width 287 height 37
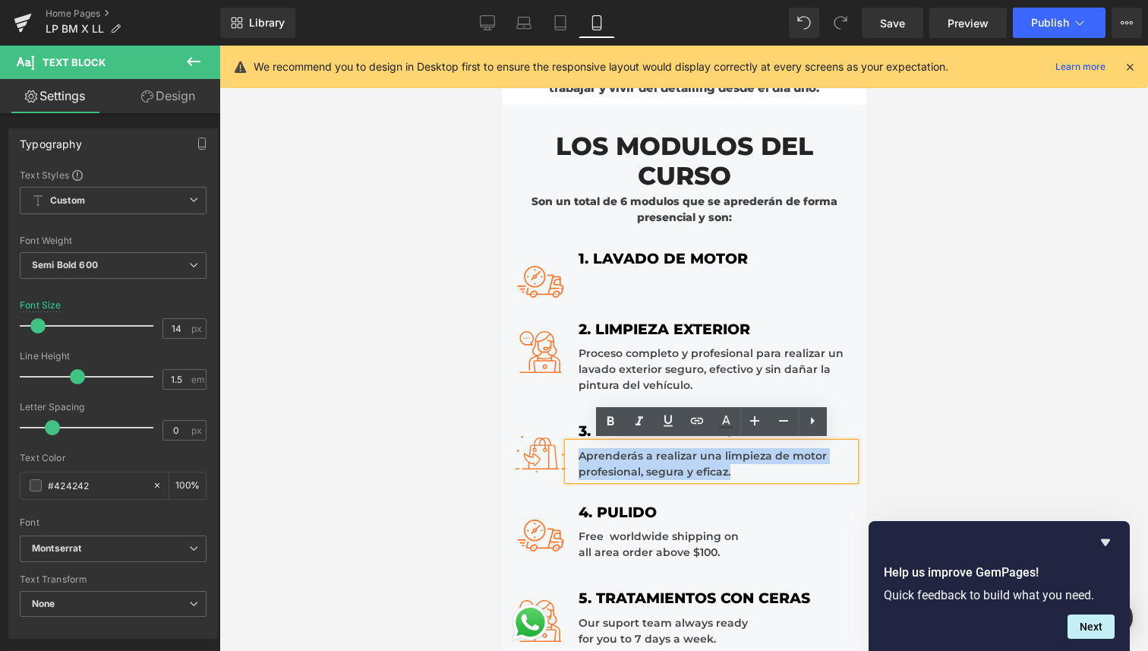
copy div "Aprenderás a realizar una limpieza de motor profesional, segura y eficaz."
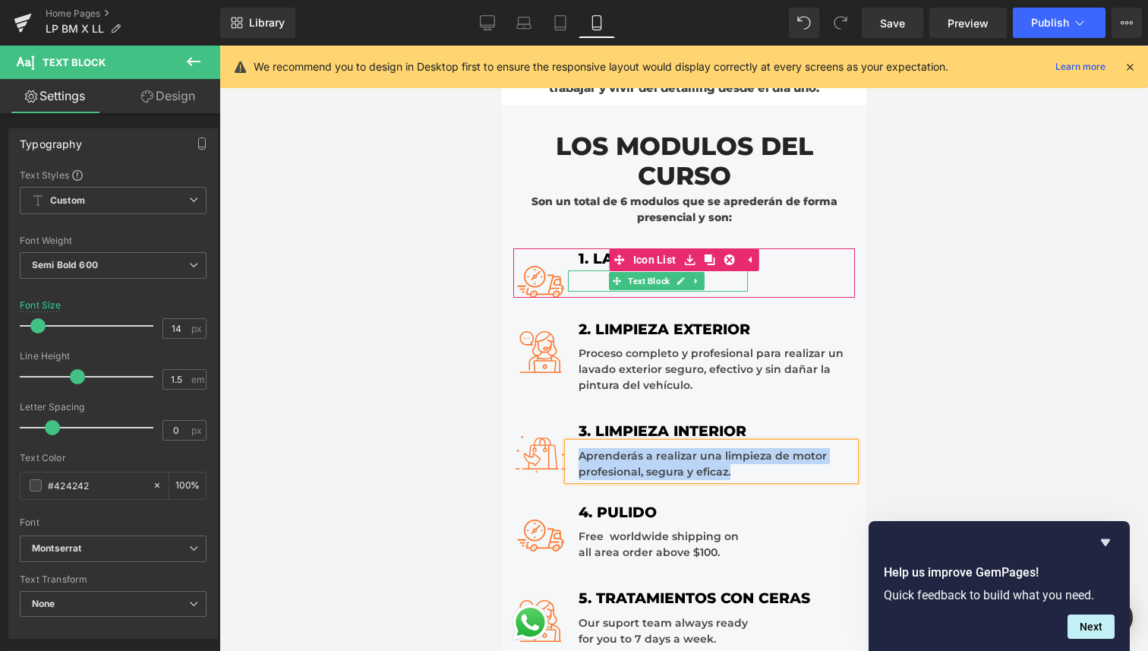
click at [708, 279] on div at bounding box center [657, 280] width 180 height 21
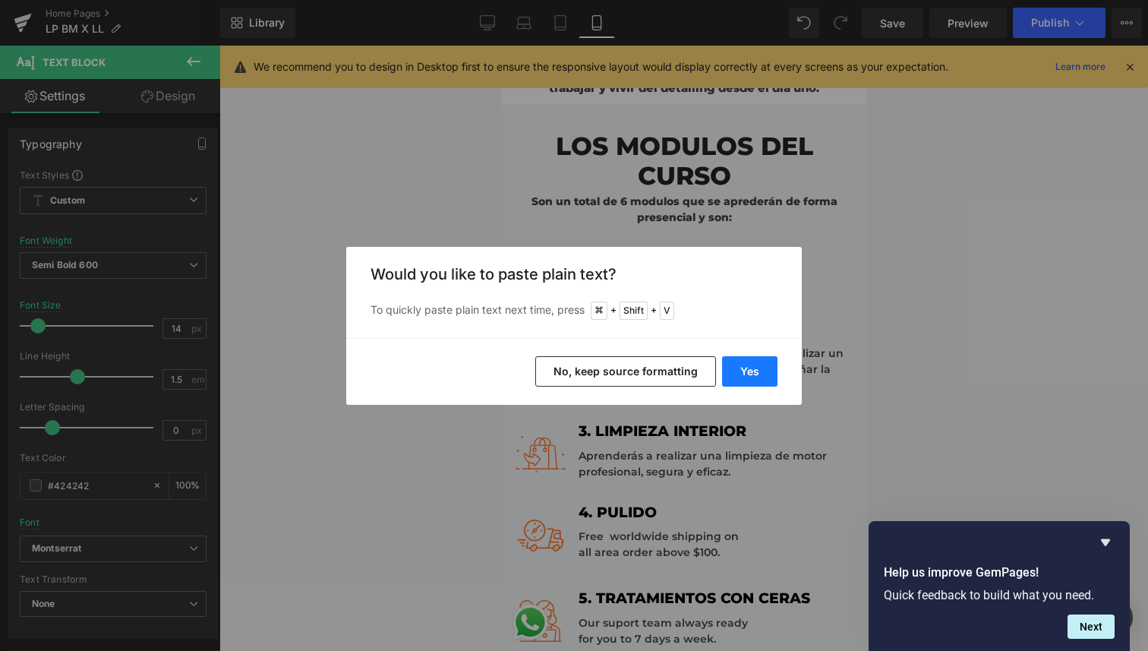
click at [753, 374] on button "Yes" at bounding box center [749, 371] width 55 height 30
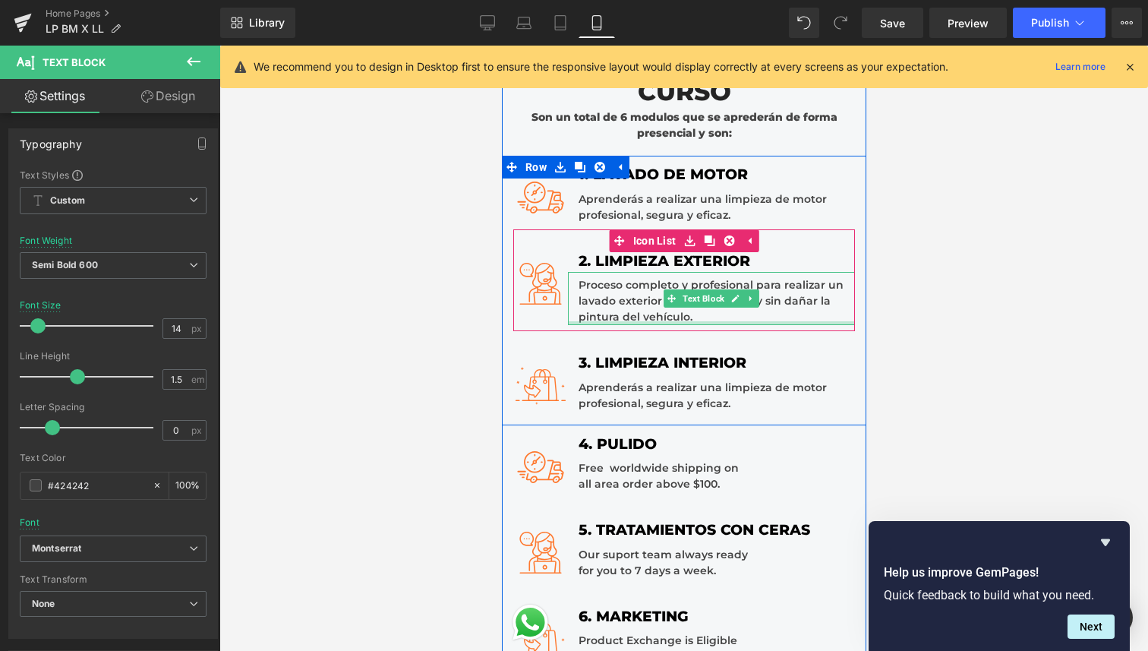
scroll to position [1471, 0]
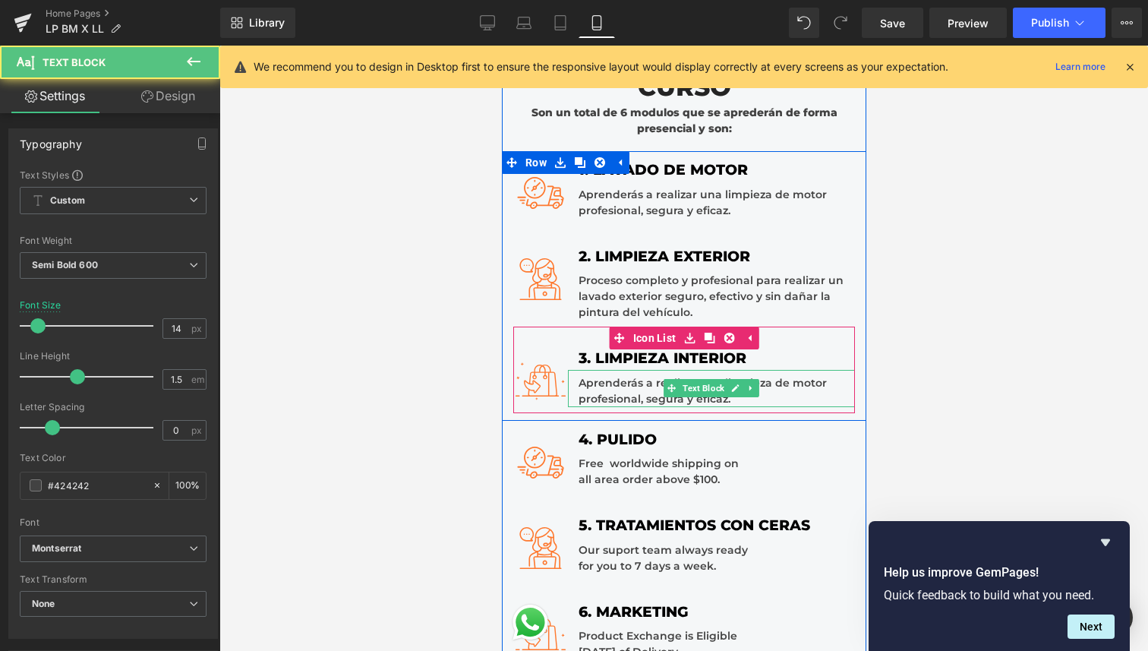
click at [779, 384] on div "Aprenderás a realizar una limpieza de motor profesional, segura y eficaz." at bounding box center [710, 388] width 287 height 37
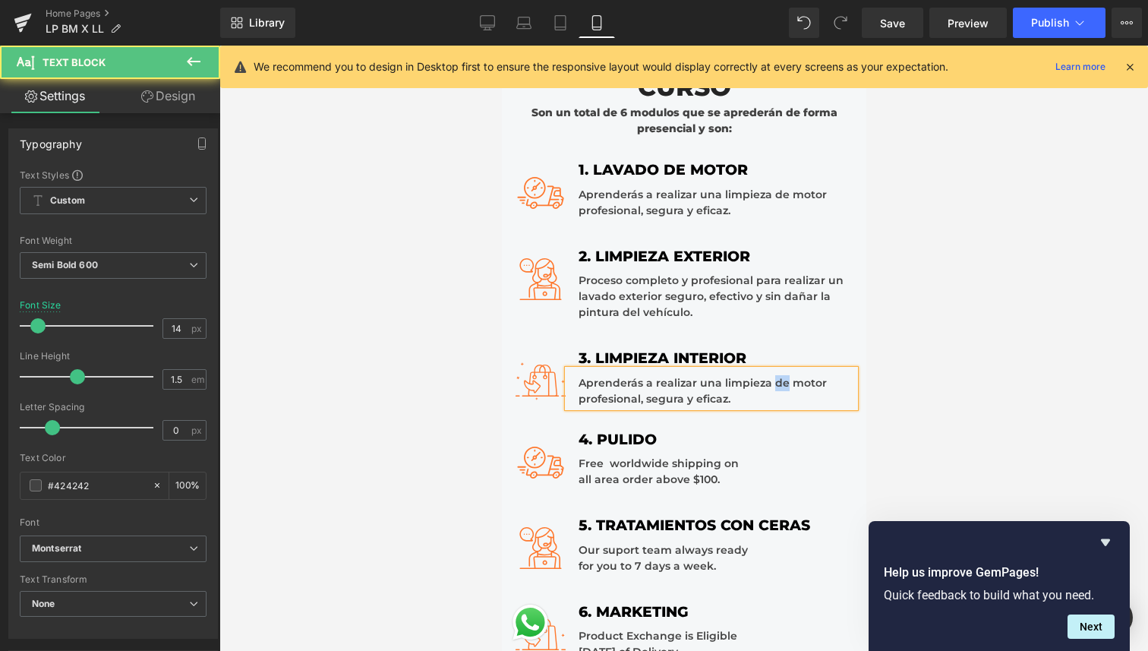
click at [779, 384] on div "Aprenderás a realizar una limpieza de motor profesional, segura y eficaz." at bounding box center [710, 388] width 287 height 37
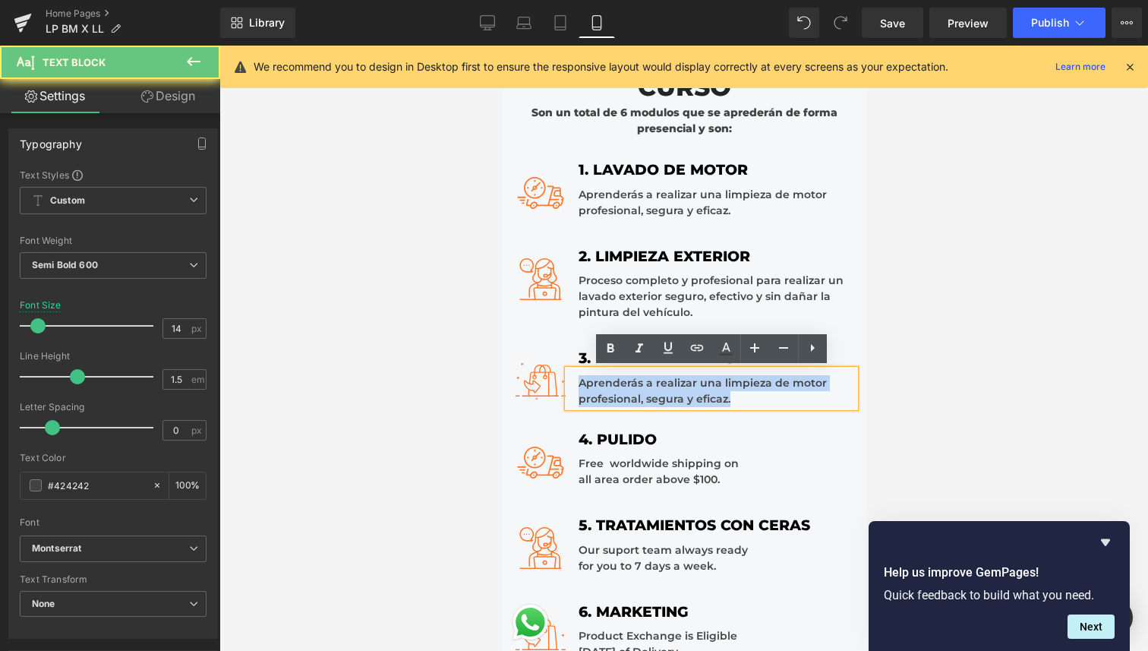
click at [779, 384] on div "Aprenderás a realizar una limpieza de motor profesional, segura y eficaz." at bounding box center [710, 388] width 287 height 37
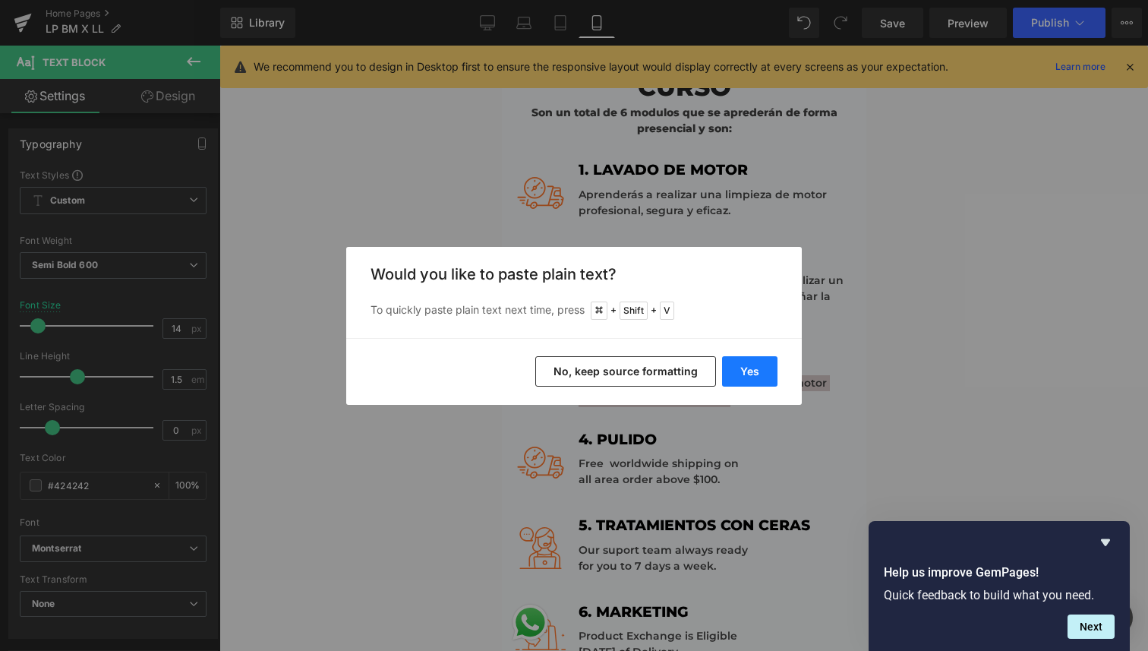
click at [765, 371] on button "Yes" at bounding box center [749, 371] width 55 height 30
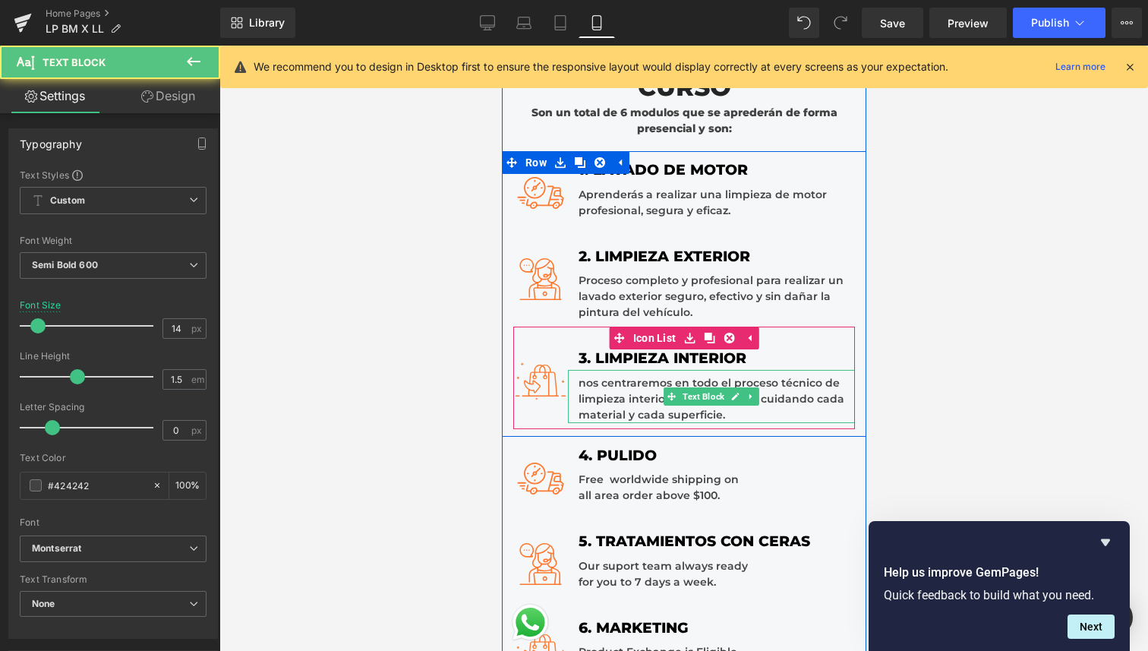
click at [582, 385] on div "nos centraremos en todo el proceso técnico de limpieza interior de un vehículo,…" at bounding box center [710, 396] width 287 height 53
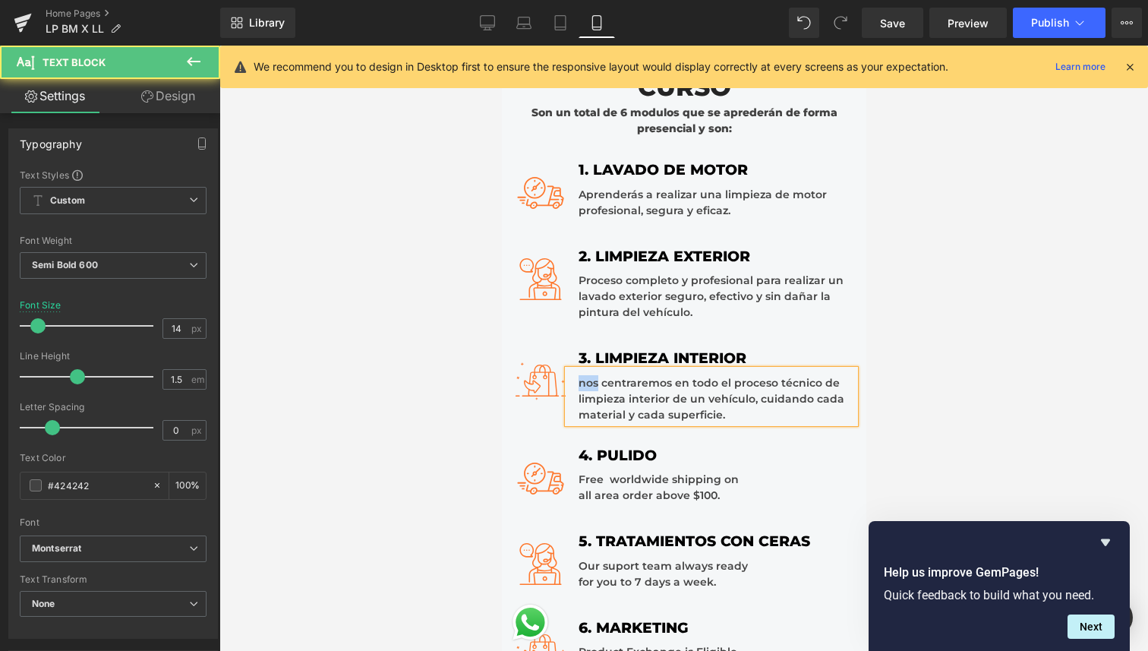
click at [582, 385] on div "nos centraremos en todo el proceso técnico de limpieza interior de un vehículo,…" at bounding box center [710, 396] width 287 height 53
click at [645, 383] on div "Nos centraremos en todo el proceso técnico de limpieza interior de un vehículo,…" at bounding box center [710, 396] width 287 height 53
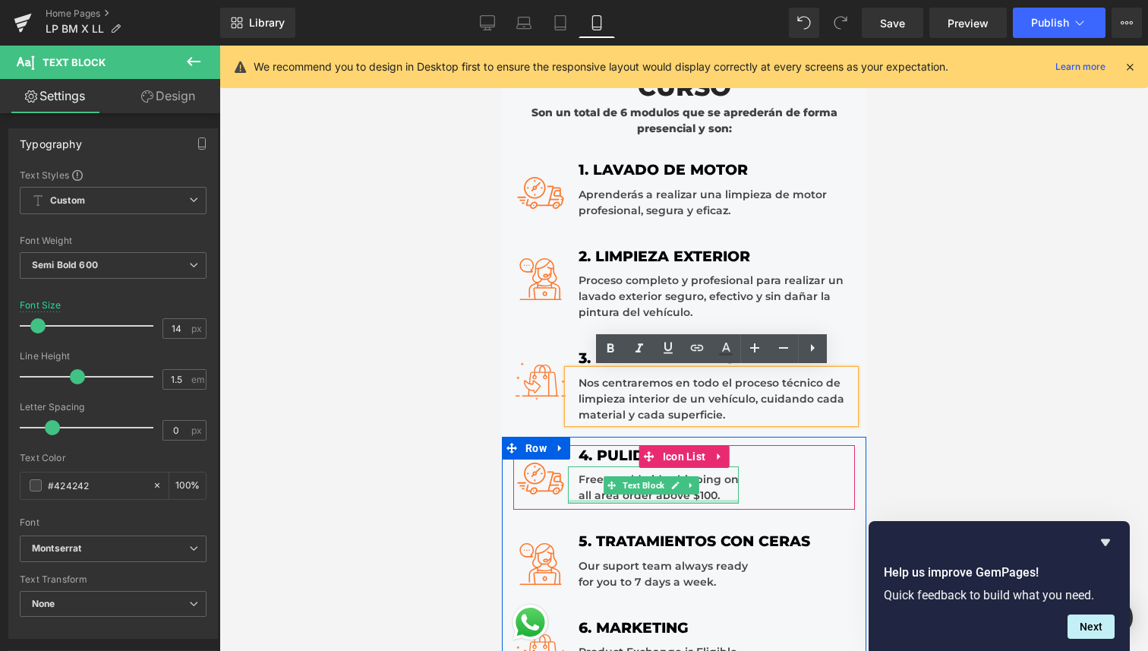
click at [728, 492] on div "Free worldwide shipping on all area order above $100." at bounding box center [652, 484] width 171 height 37
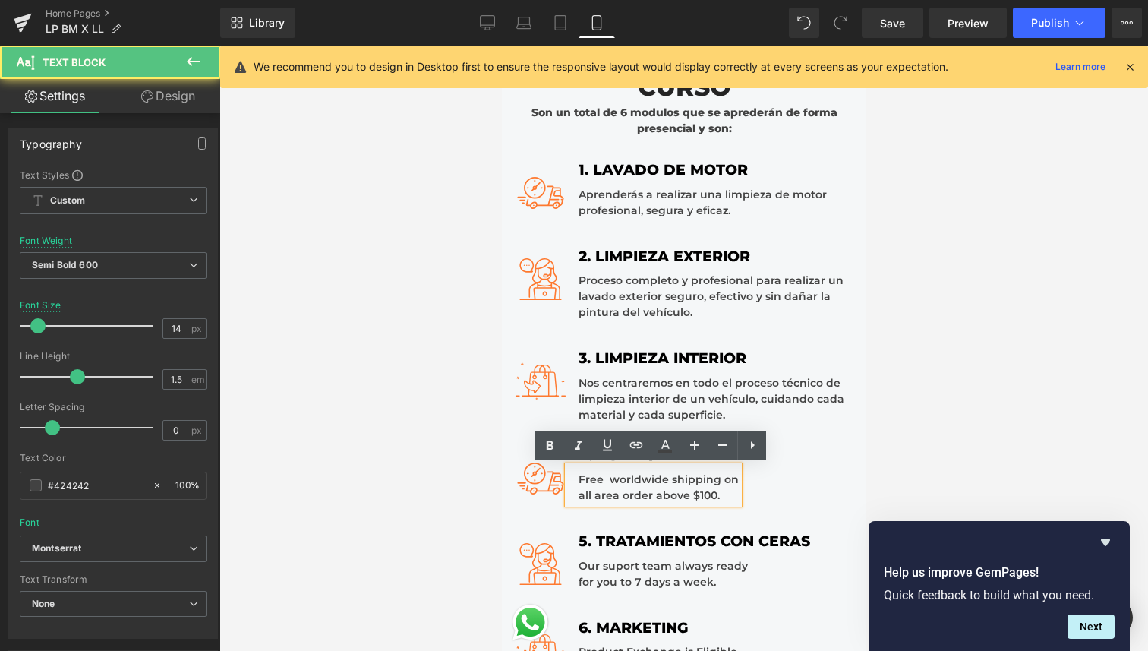
click at [728, 492] on div "Free worldwide shipping on all area order above $100." at bounding box center [652, 484] width 171 height 37
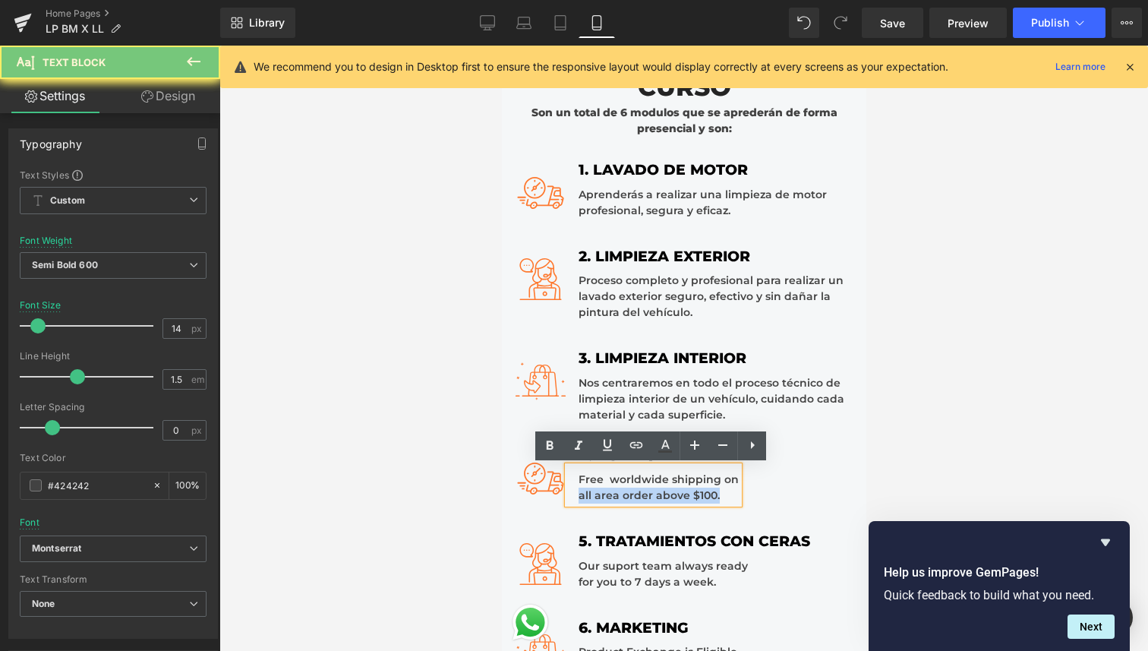
click at [728, 492] on div "Free worldwide shipping on all area order above $100." at bounding box center [652, 484] width 171 height 37
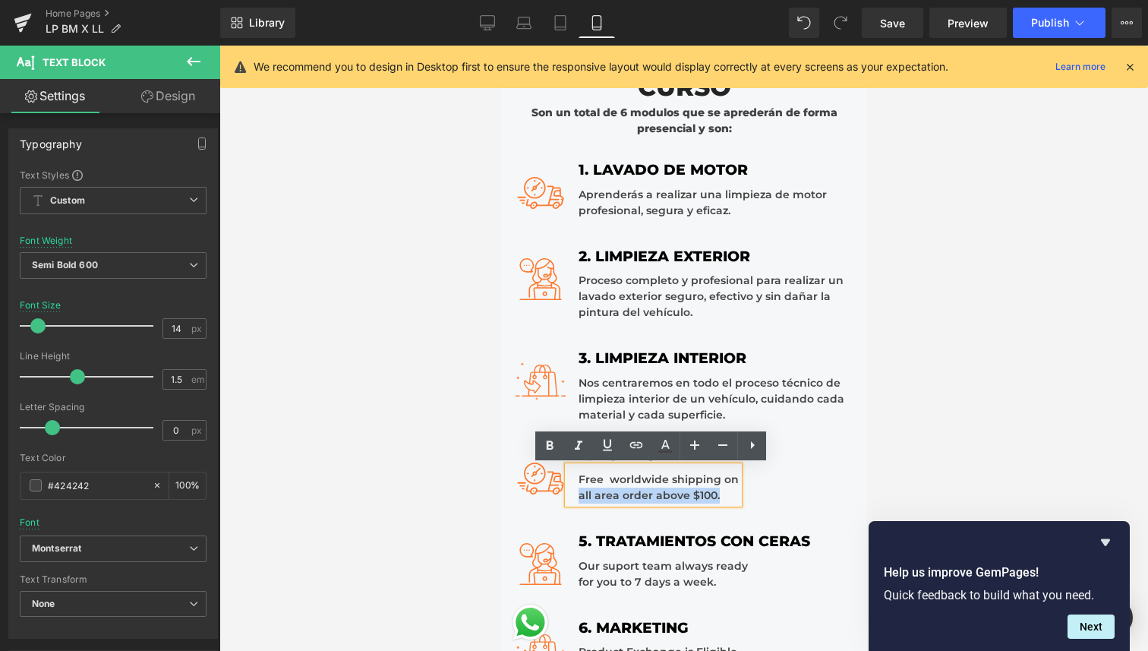
click at [721, 492] on div "Free worldwide shipping on all area order above $100." at bounding box center [652, 484] width 171 height 37
drag, startPoint x: 721, startPoint y: 492, endPoint x: 576, endPoint y: 482, distance: 144.6
click at [576, 482] on div "Free worldwide shipping on all area order above $100." at bounding box center [652, 484] width 171 height 37
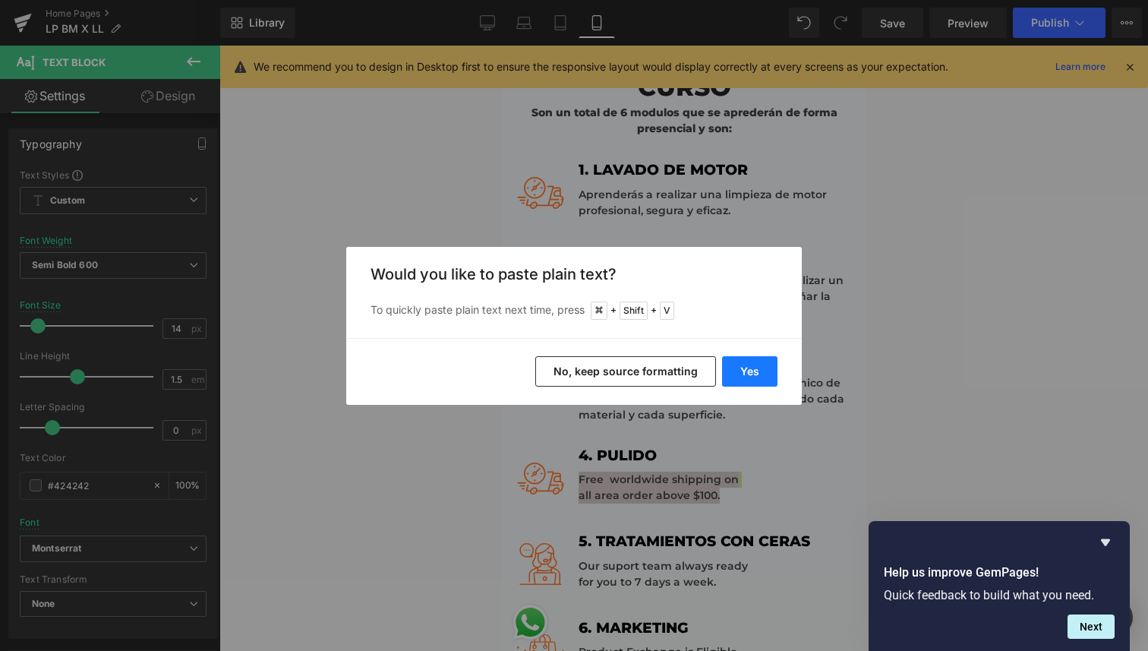
click at [747, 362] on button "Yes" at bounding box center [749, 371] width 55 height 30
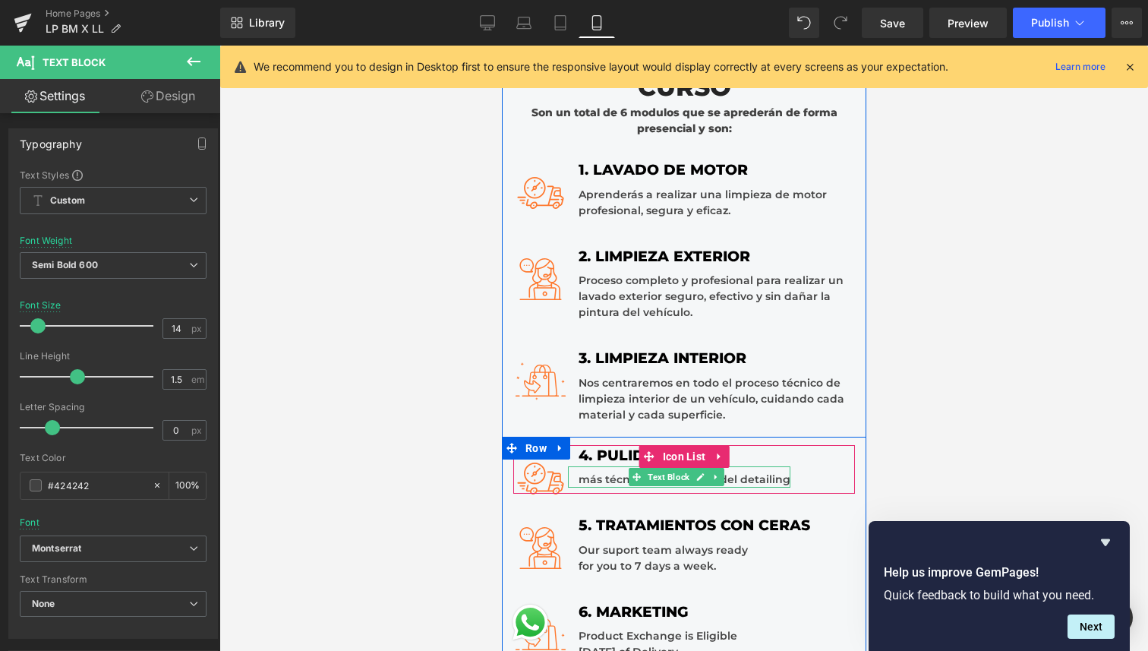
click at [579, 481] on div "más técnicas y delicadas del detailing" at bounding box center [678, 476] width 222 height 21
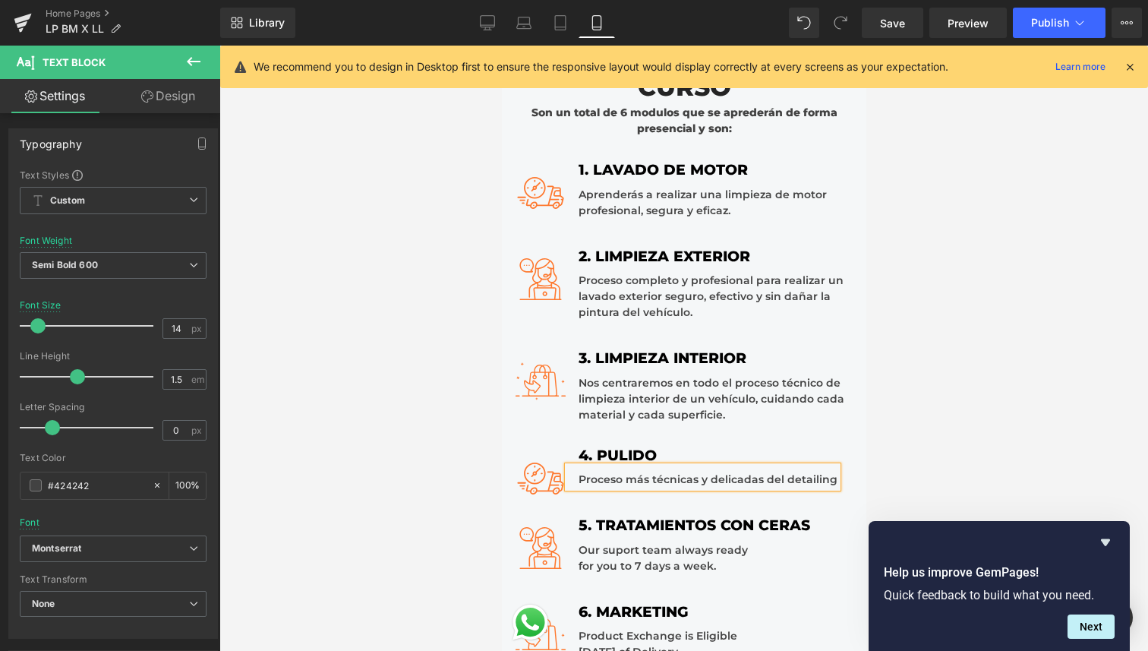
click at [695, 478] on div "Proceso más técnicas y delicadas del detailing" at bounding box center [702, 476] width 270 height 21
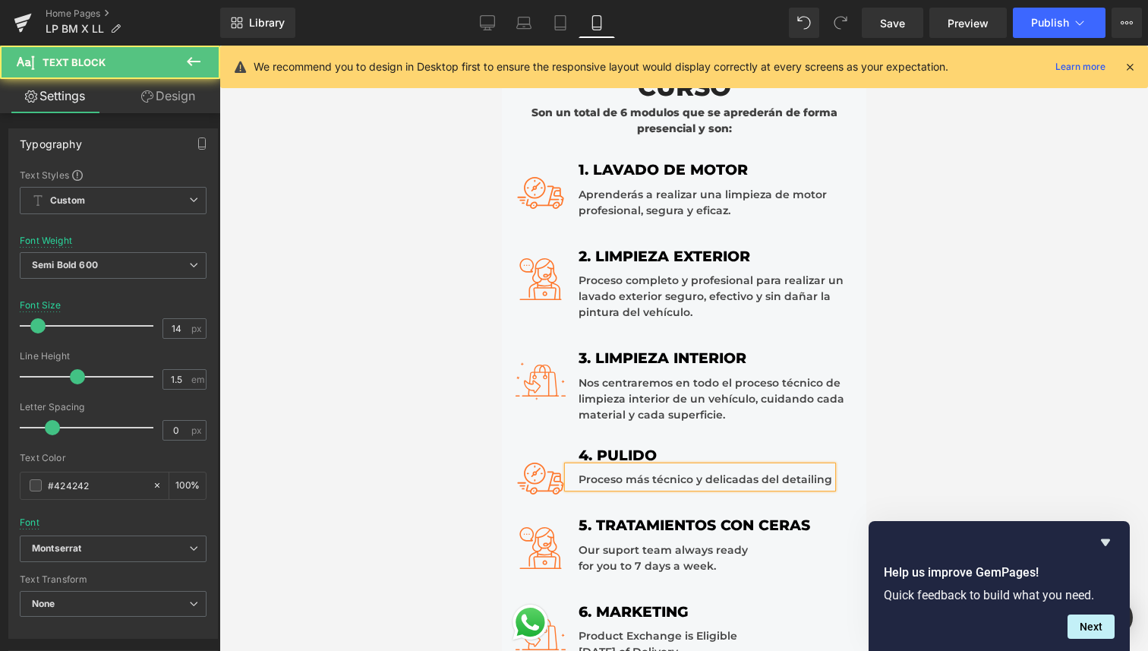
click at [754, 480] on div "Proceso más técnico y delicadas del detailing" at bounding box center [699, 476] width 264 height 21
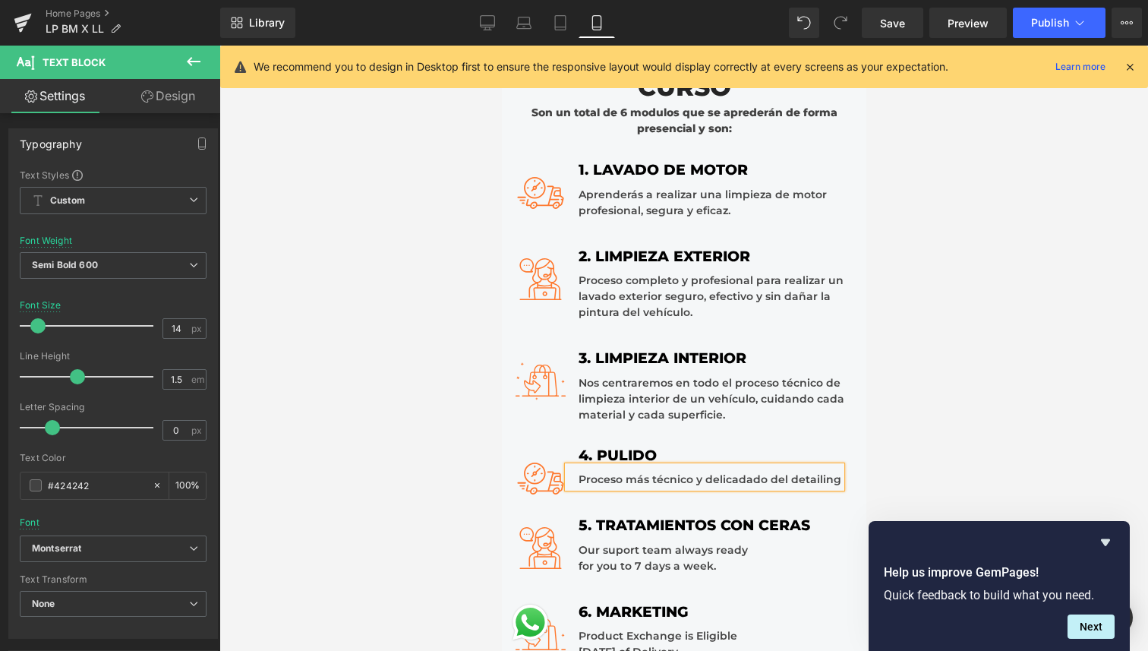
click at [835, 482] on div "Proceso más técnico y delicadado del detailing" at bounding box center [703, 476] width 273 height 21
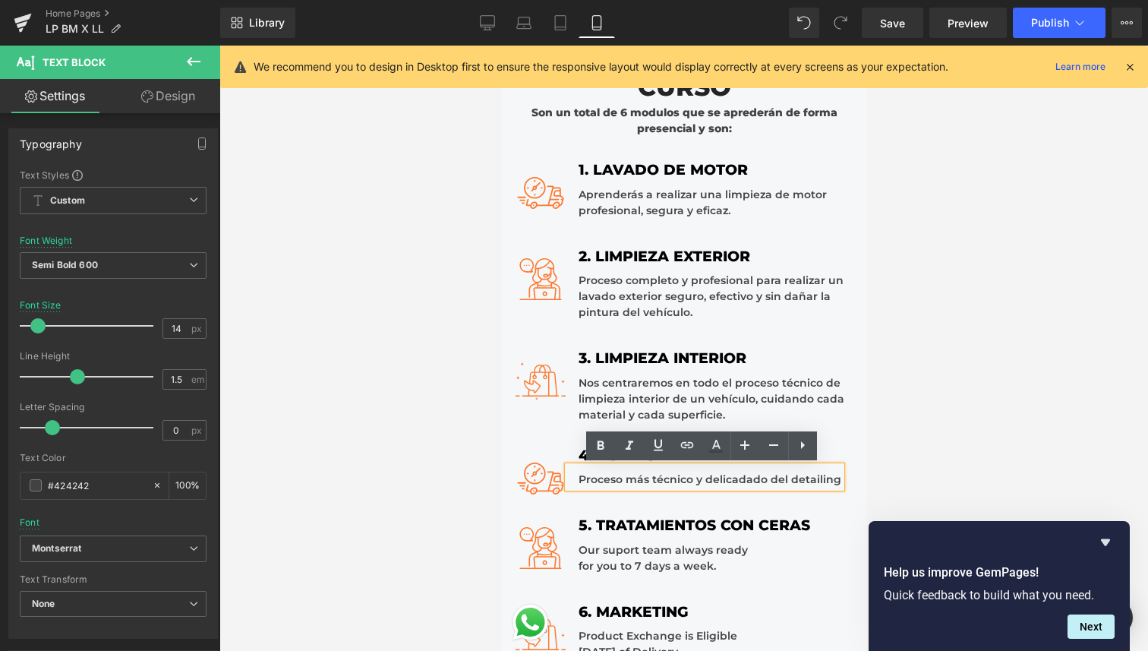
click at [748, 478] on div "Proceso más técnico y delicadado del detailing" at bounding box center [703, 476] width 273 height 21
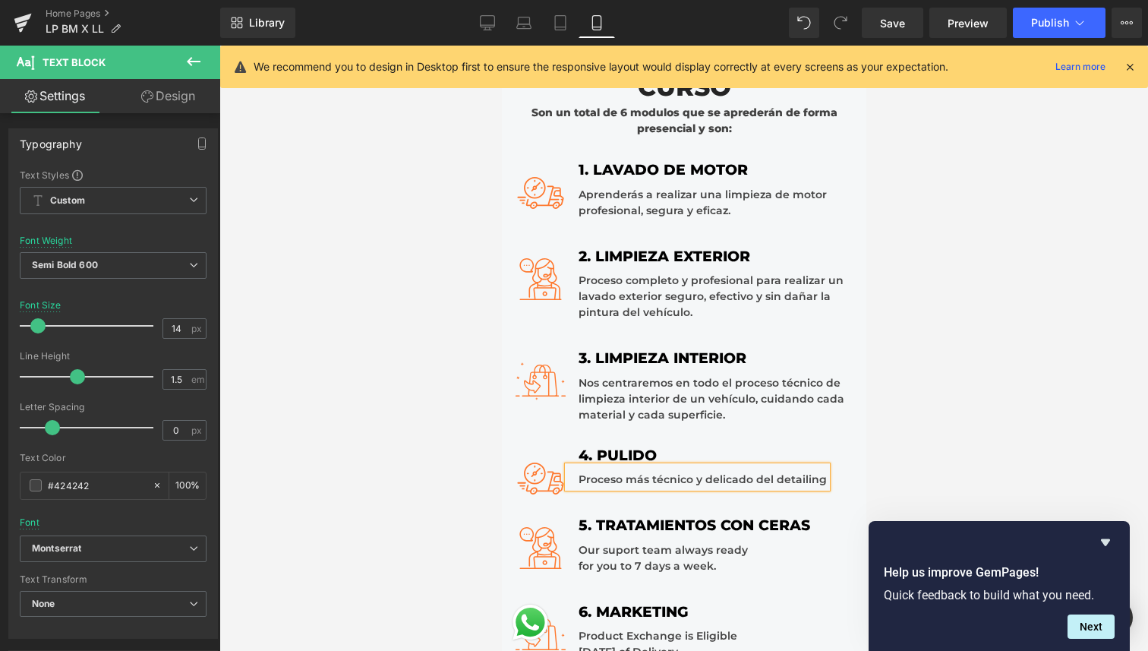
click at [820, 482] on div "Proceso más técnico y delicado del detailing" at bounding box center [696, 476] width 259 height 21
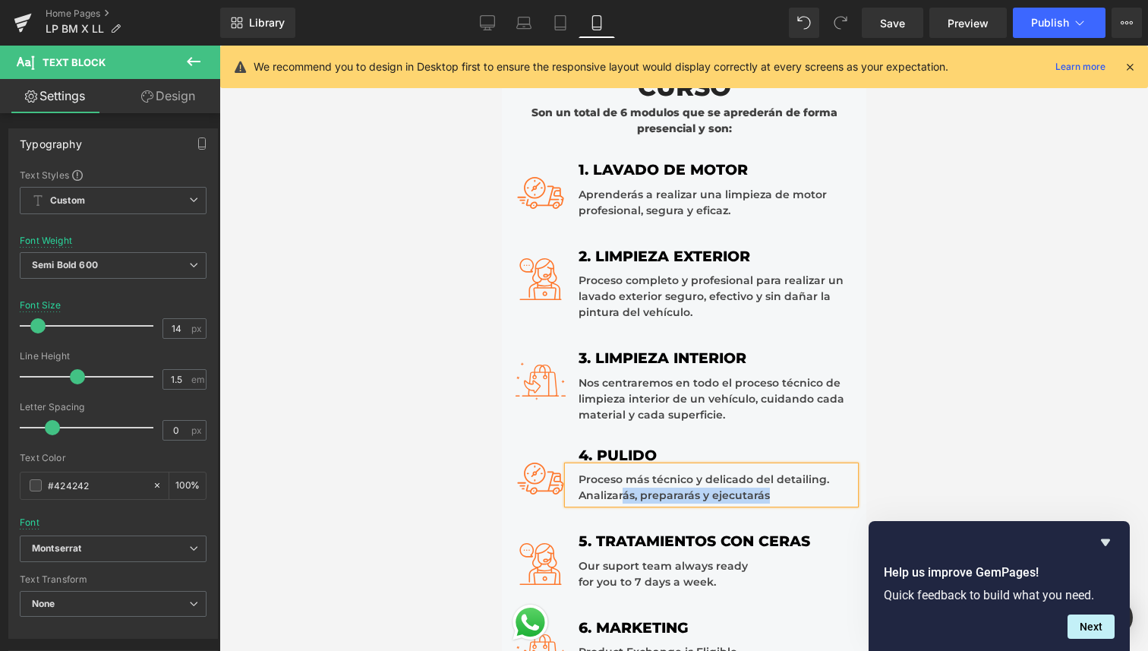
drag, startPoint x: 782, startPoint y: 495, endPoint x: 620, endPoint y: 495, distance: 161.7
click at [620, 495] on div "Proceso más técnico y delicado del detailing. Analizarás, prepararás y ejecutar…" at bounding box center [710, 484] width 287 height 37
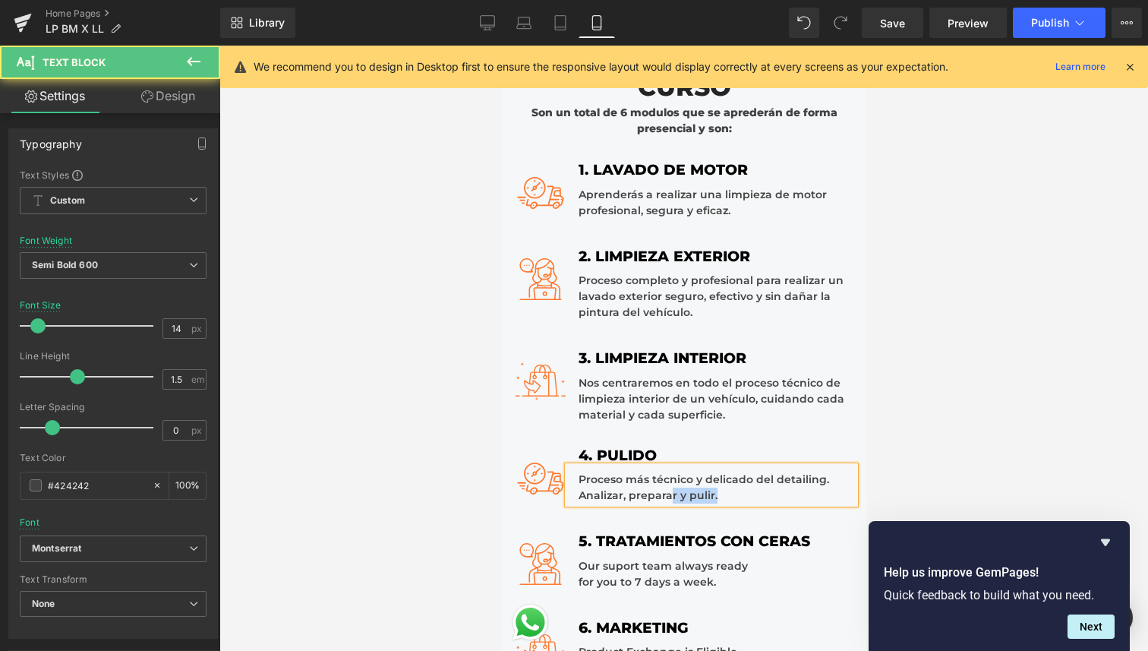
drag, startPoint x: 718, startPoint y: 491, endPoint x: 670, endPoint y: 490, distance: 48.6
click at [670, 490] on div "Proceso más técnico y delicado del detailing. Analizar, preparar y pulir." at bounding box center [710, 484] width 287 height 37
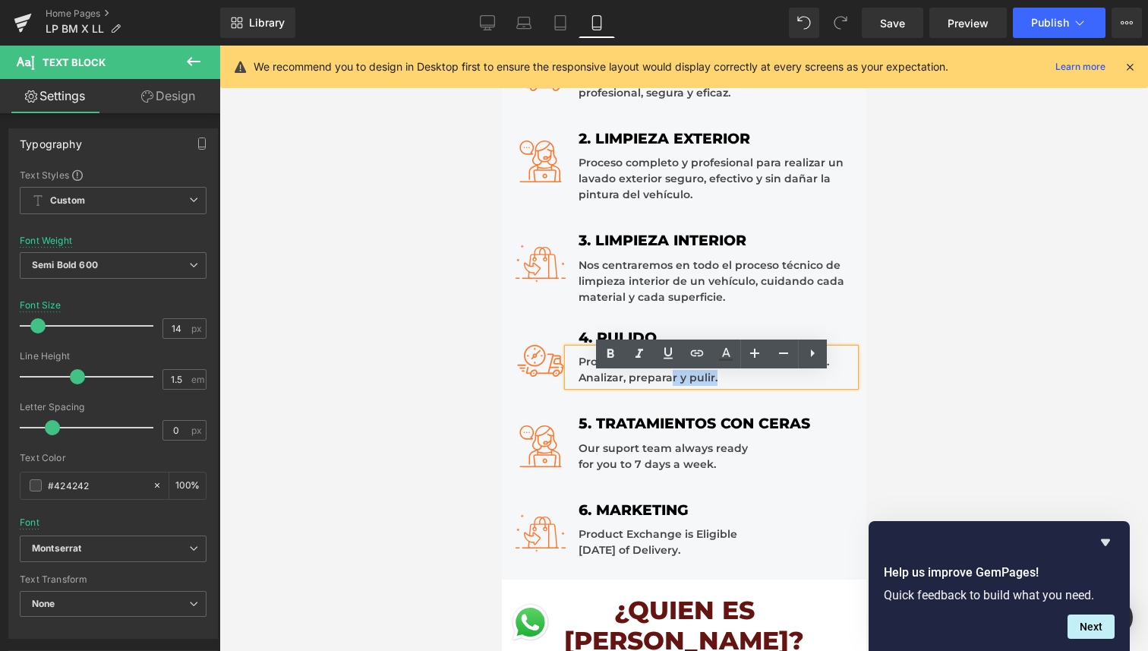
scroll to position [1593, 0]
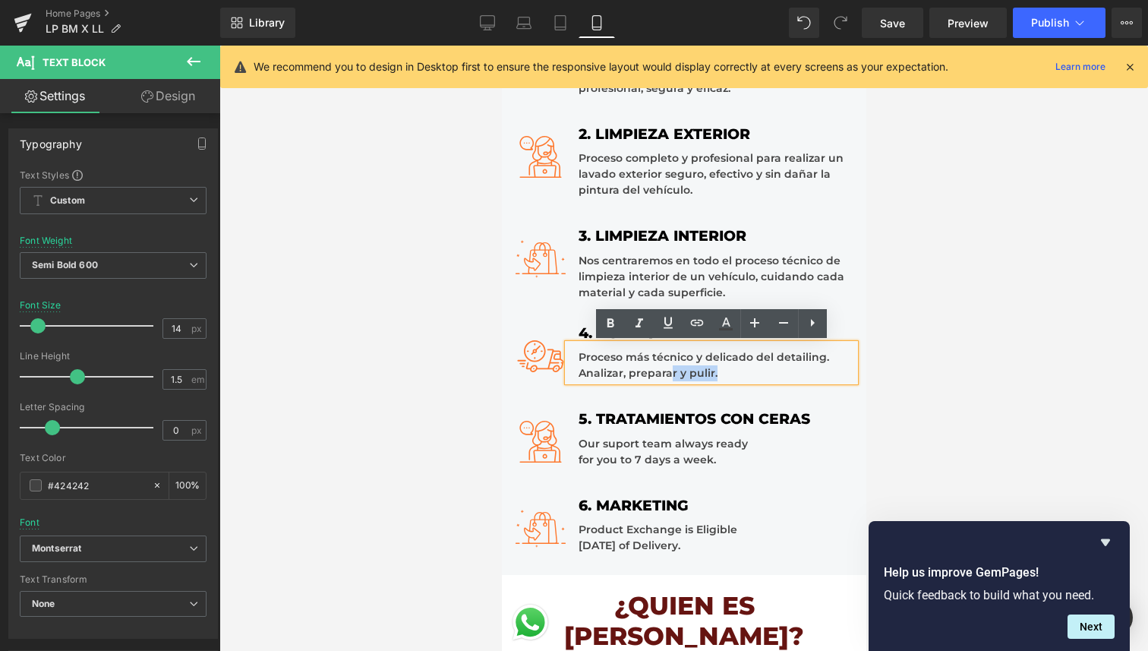
click at [720, 459] on div "Our suport team always ready for you to 7 days a week." at bounding box center [688, 449] width 242 height 37
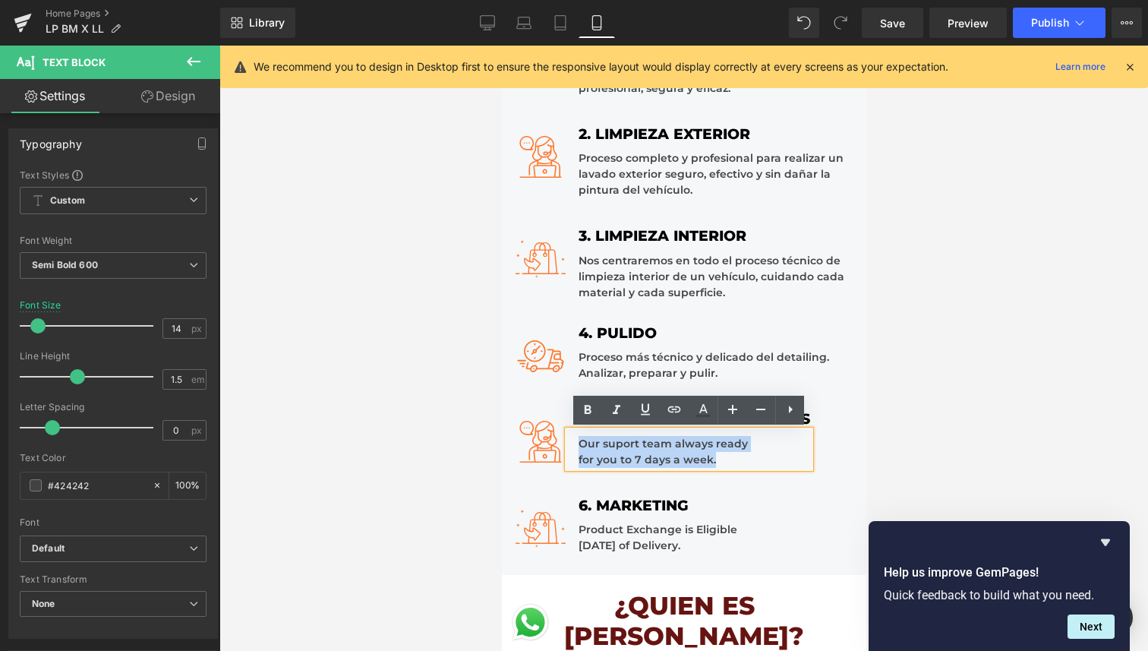
drag, startPoint x: 720, startPoint y: 459, endPoint x: 576, endPoint y: 447, distance: 144.8
click at [576, 447] on div "Our suport team always ready for you to 7 days a week." at bounding box center [688, 449] width 242 height 37
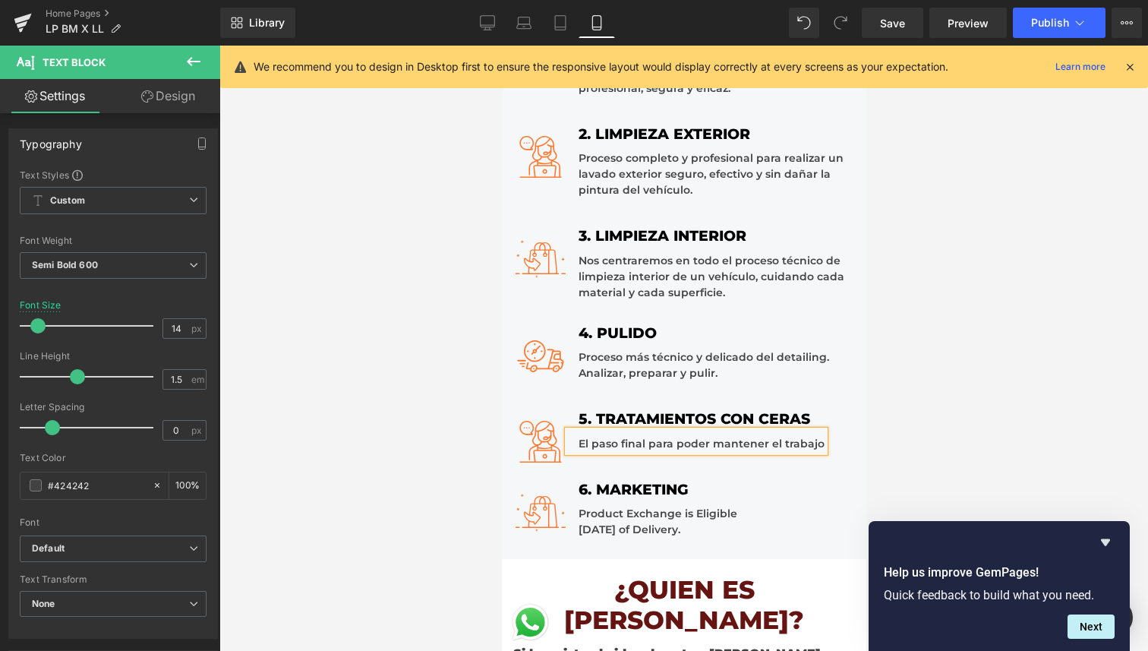
click at [766, 443] on div "El paso final para poder mantener el trabajo" at bounding box center [695, 441] width 257 height 21
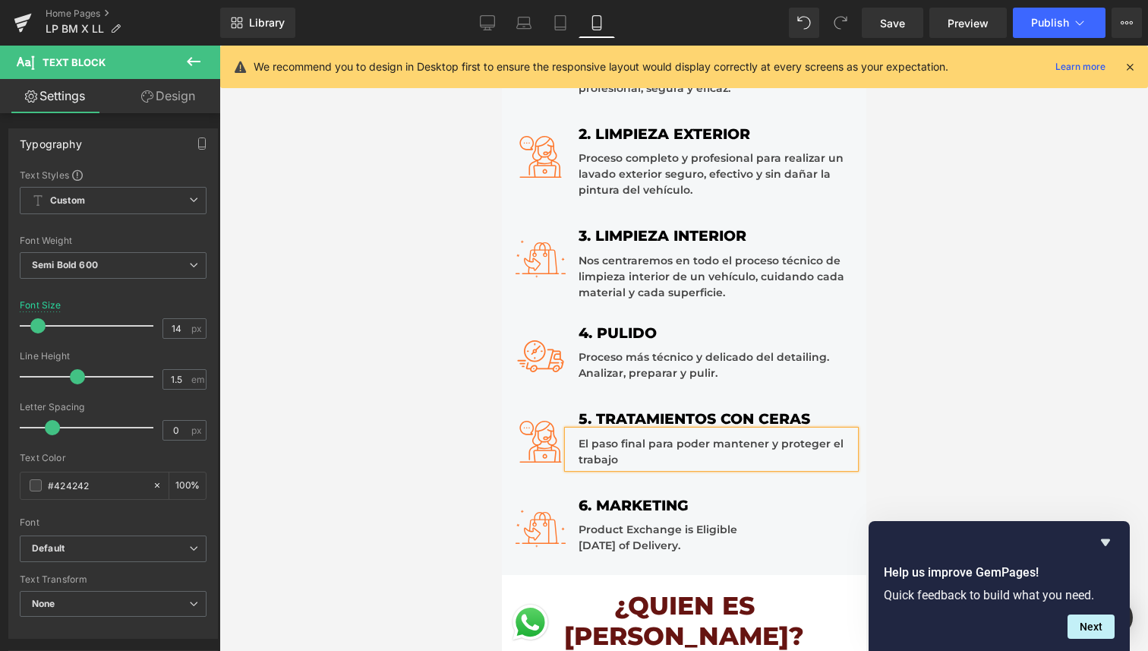
click at [679, 460] on div "El paso final para poder mantener y proteger el trabajo" at bounding box center [710, 449] width 287 height 37
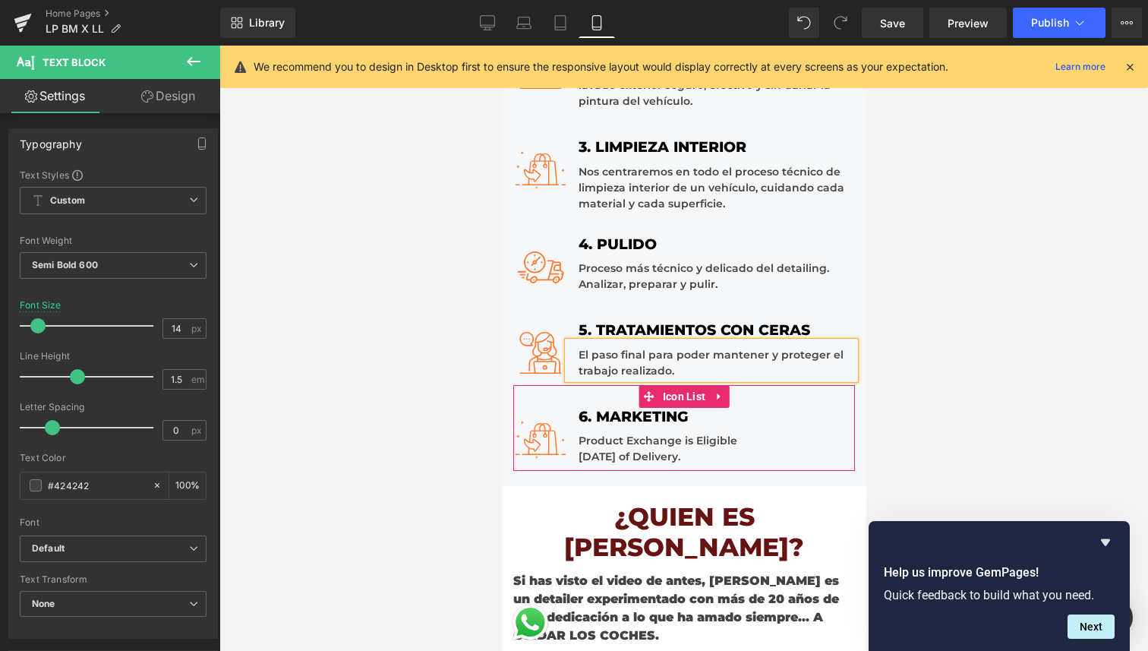
scroll to position [1683, 0]
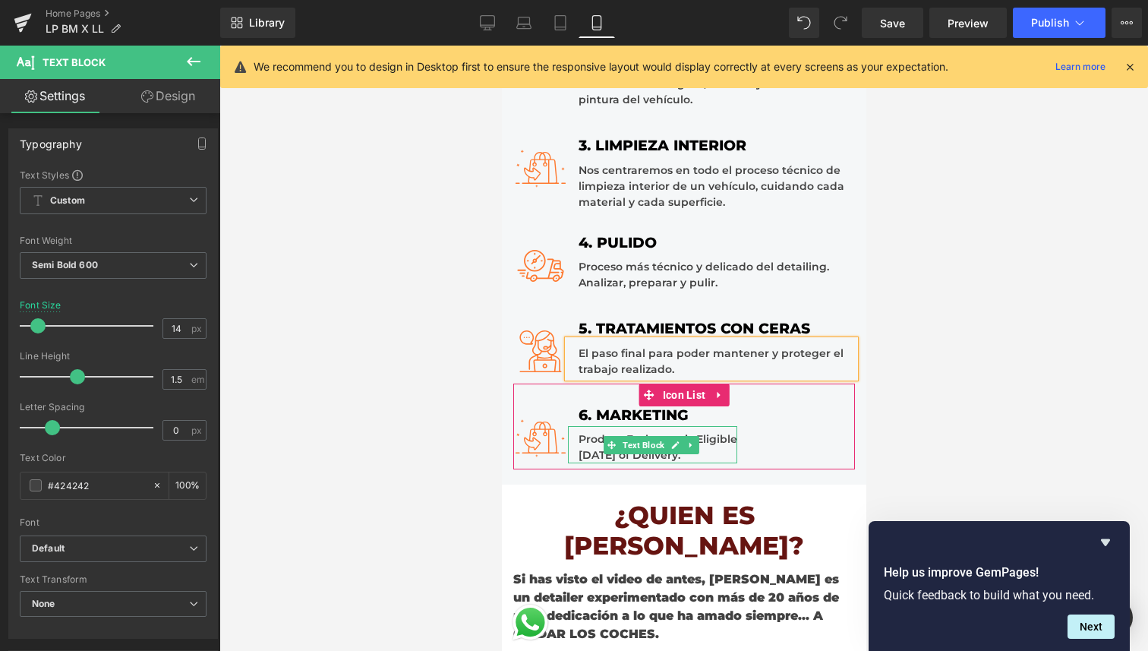
click at [721, 460] on div "Product Exchange is Eligible Within 7 Days of Delivery. Text Block" at bounding box center [651, 444] width 169 height 37
click at [721, 460] on div "Product Exchange is Eligible Within 7 Days of Delivery." at bounding box center [651, 444] width 169 height 37
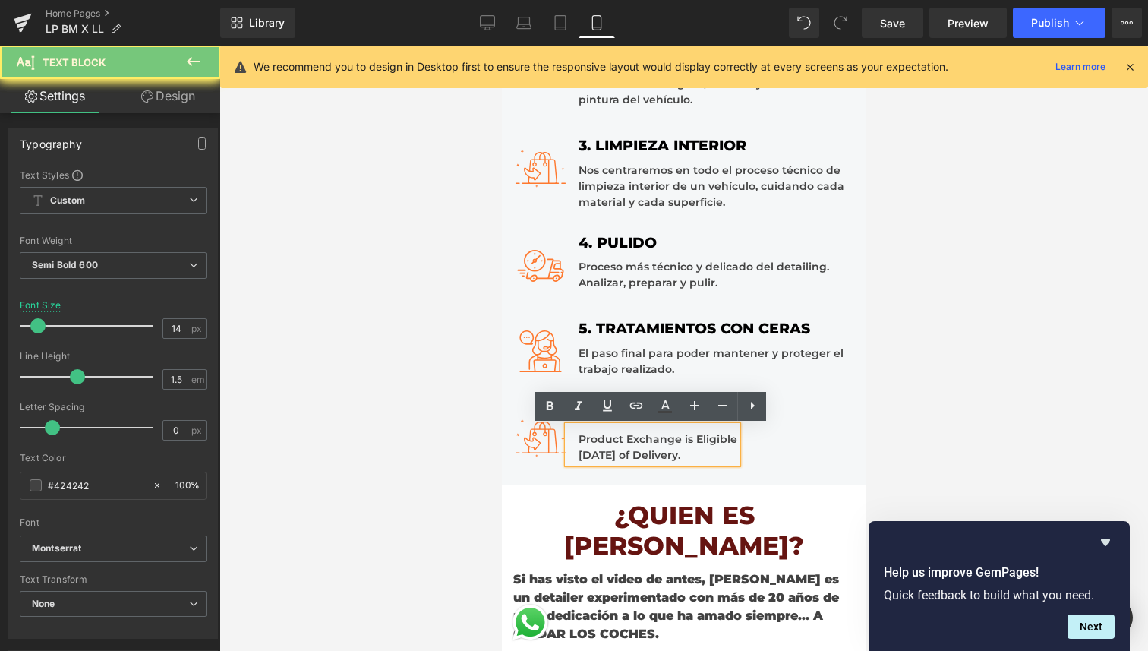
click at [721, 460] on div "Product Exchange is Eligible Within 7 Days of Delivery." at bounding box center [651, 444] width 169 height 37
click at [730, 457] on div "Product Exchange is Eligible Within 7 Days of Delivery." at bounding box center [651, 444] width 169 height 37
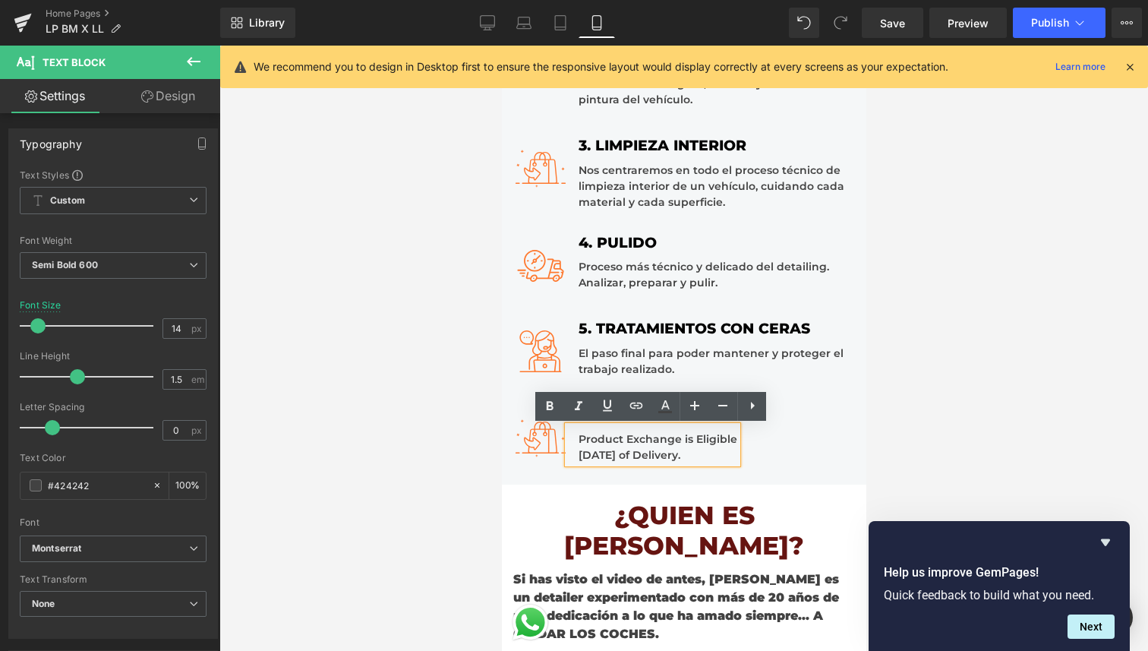
drag, startPoint x: 730, startPoint y: 457, endPoint x: 579, endPoint y: 439, distance: 153.0
click at [579, 439] on div "Product Exchange is Eligible Within 7 Days of Delivery." at bounding box center [651, 444] width 169 height 37
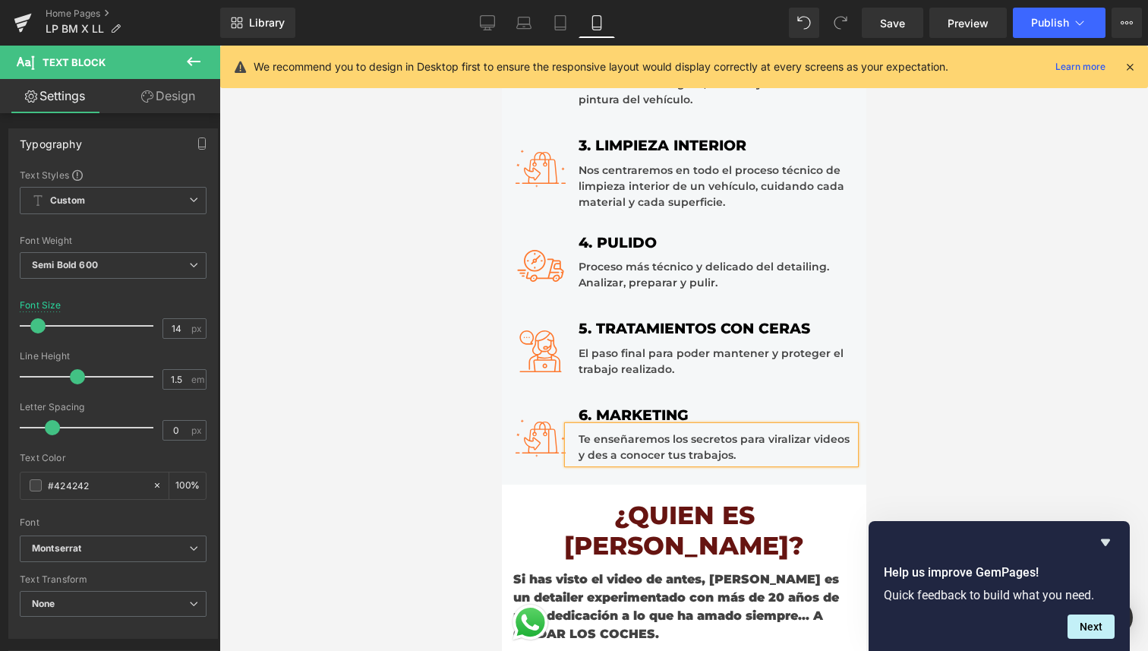
click at [769, 440] on div "Te enseñaremos los secretos para viralizar videos y des a conocer tus trabajos." at bounding box center [710, 444] width 287 height 37
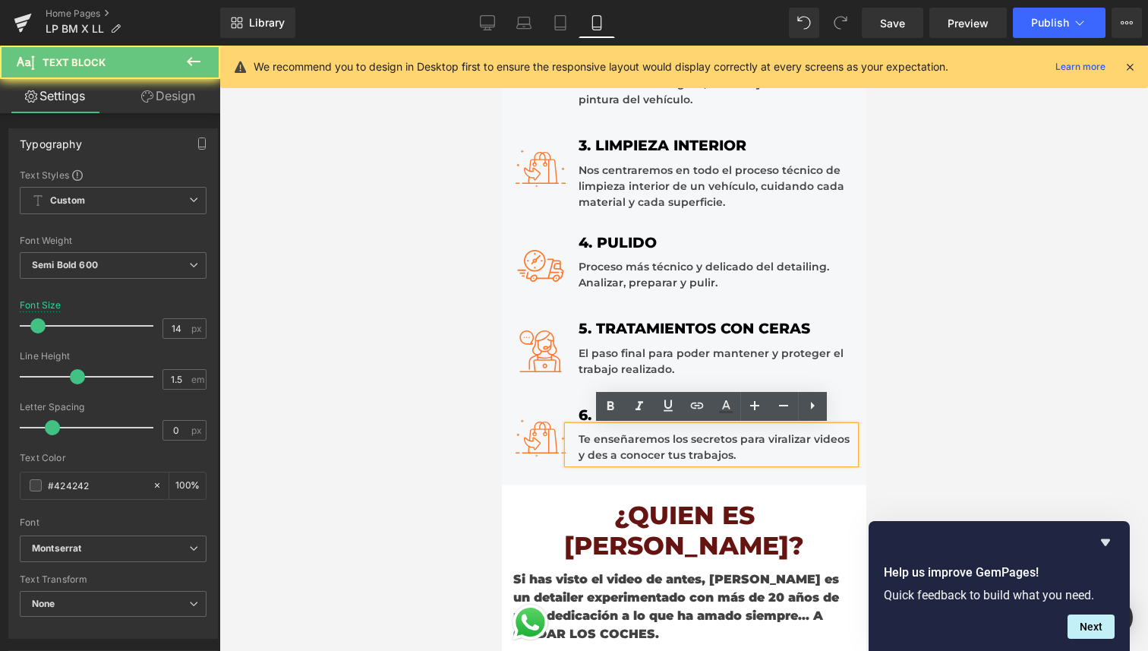
click at [781, 440] on div "Te enseñaremos los secretos para viralizar videos y des a conocer tus trabajos." at bounding box center [710, 444] width 287 height 37
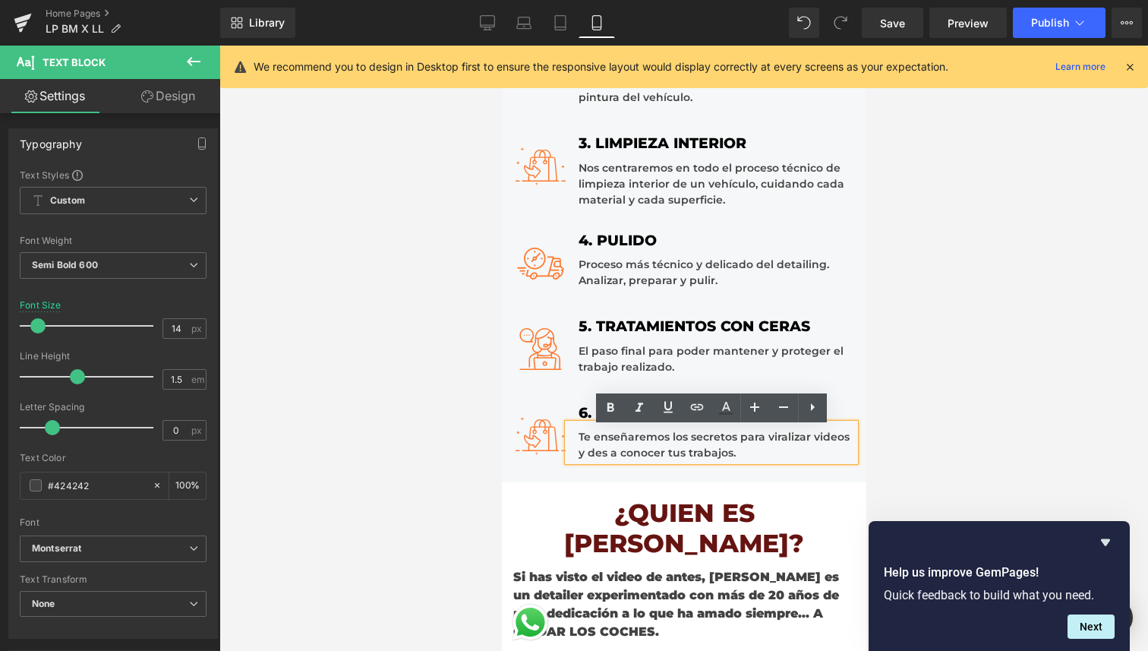
scroll to position [1691, 0]
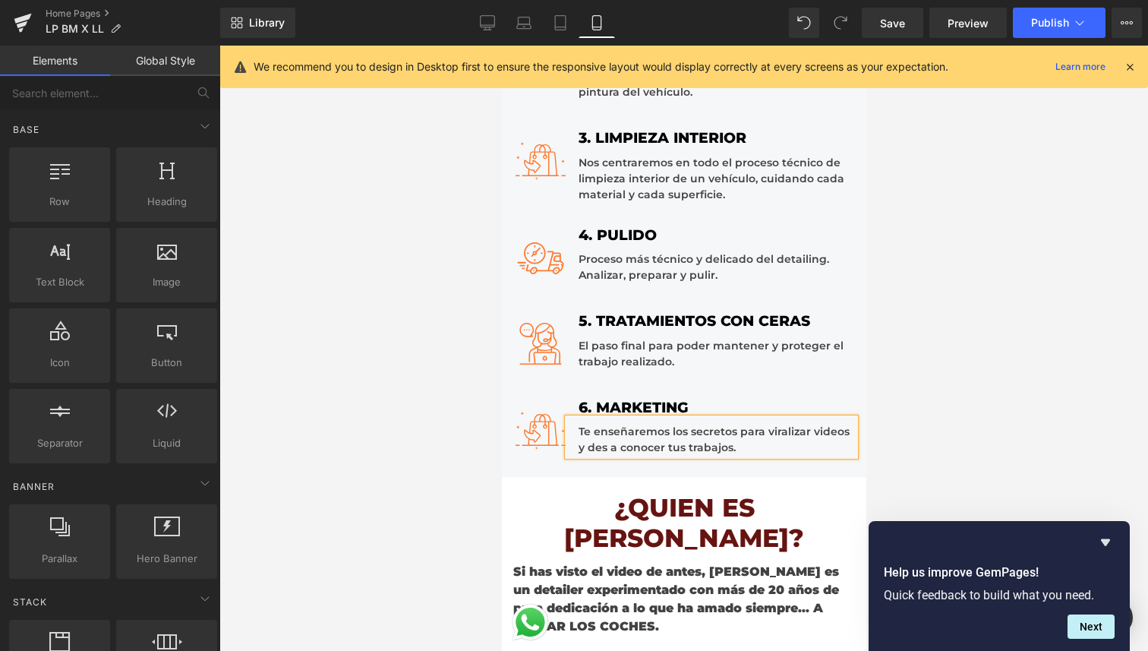
click at [916, 380] on div at bounding box center [683, 348] width 929 height 605
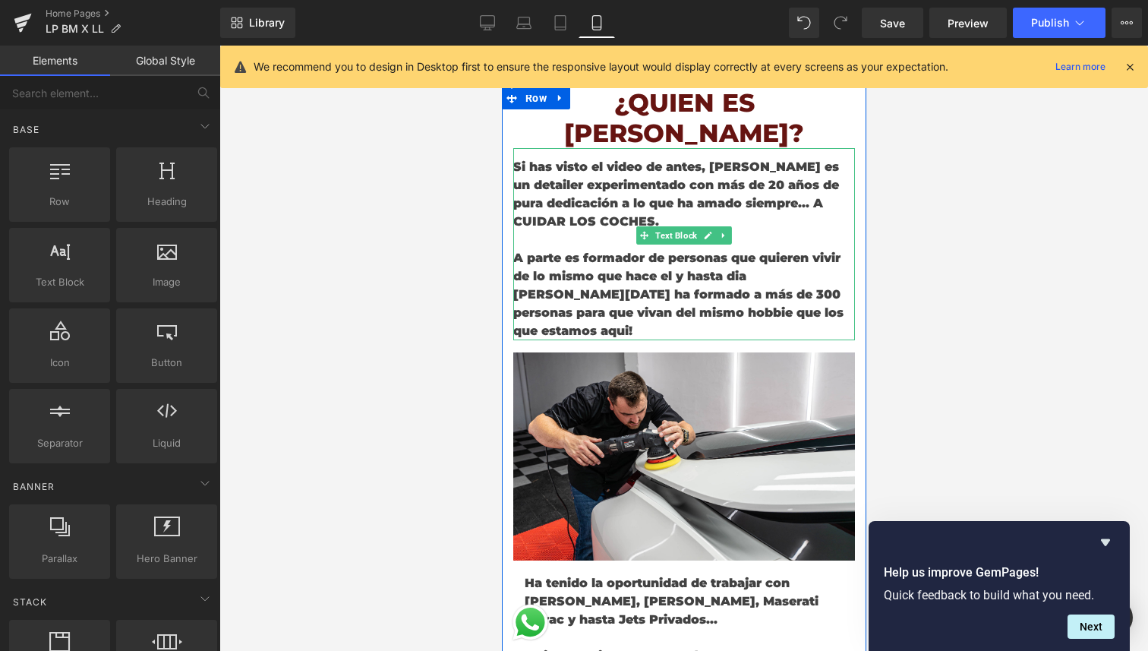
scroll to position [2098, 0]
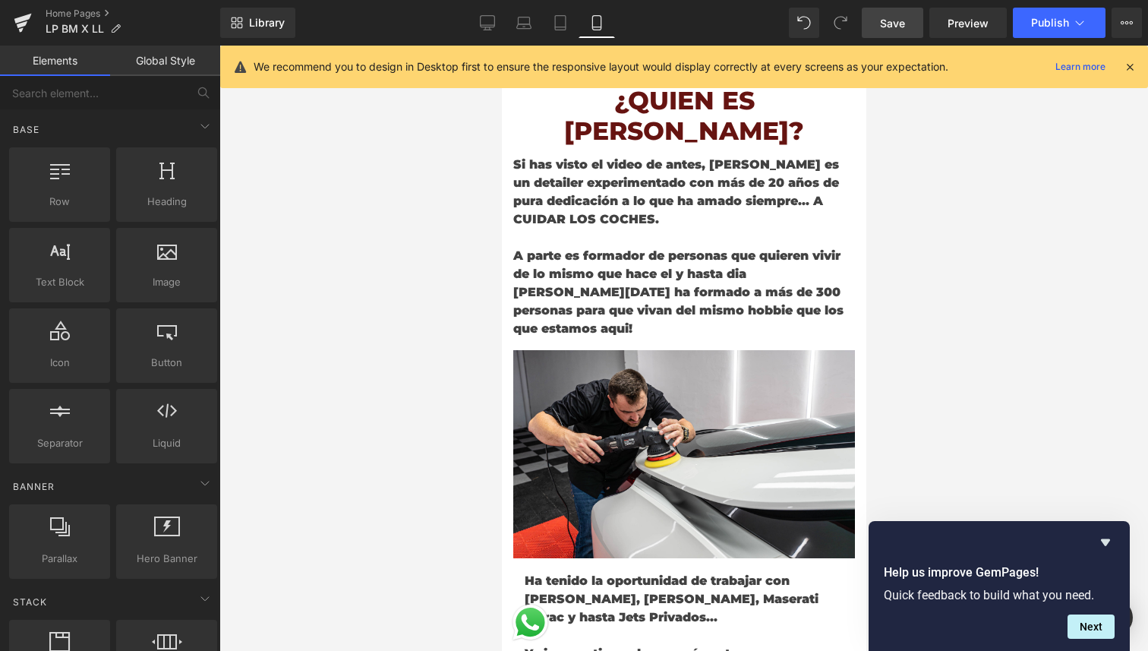
click at [885, 30] on span "Save" at bounding box center [892, 23] width 25 height 16
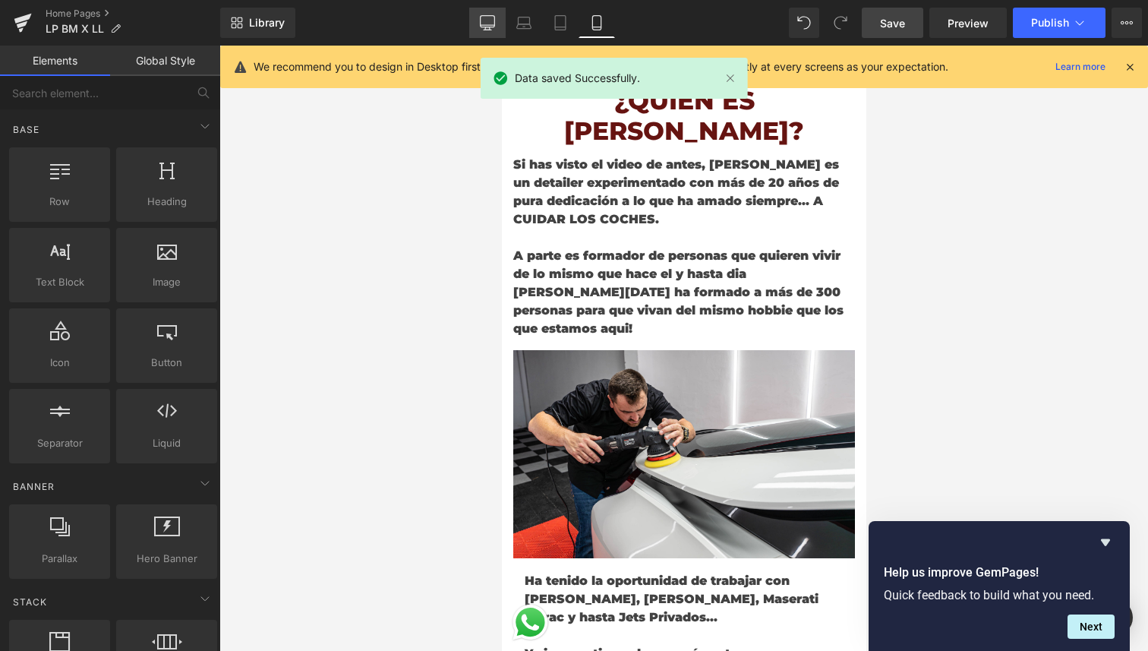
click at [494, 24] on icon at bounding box center [487, 22] width 15 height 15
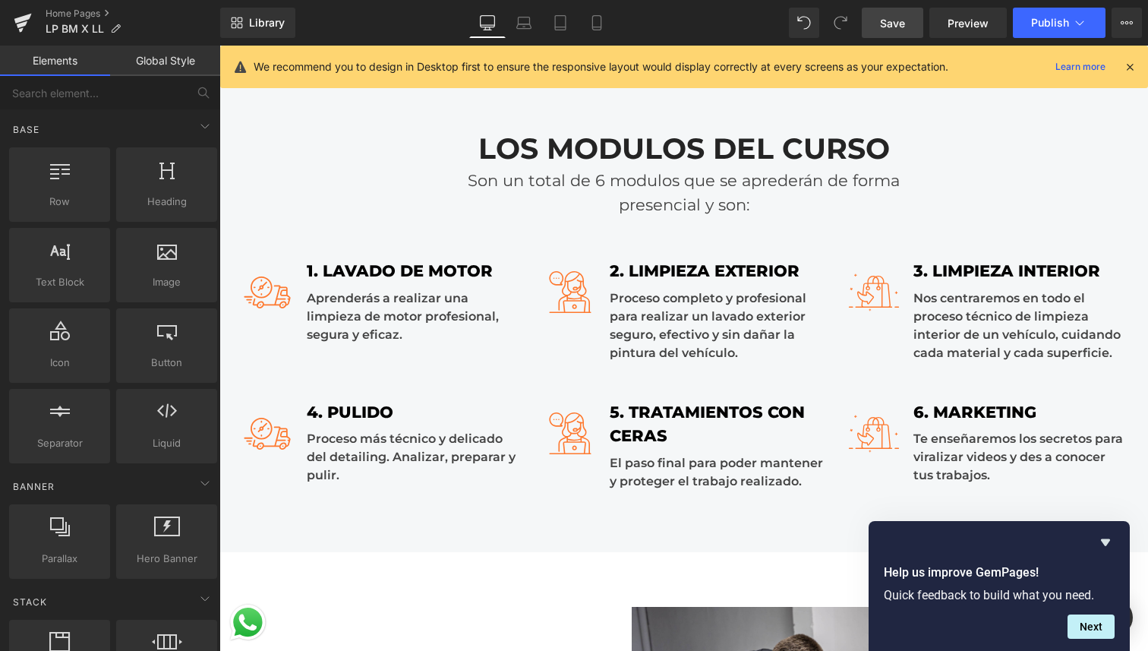
scroll to position [2532, 0]
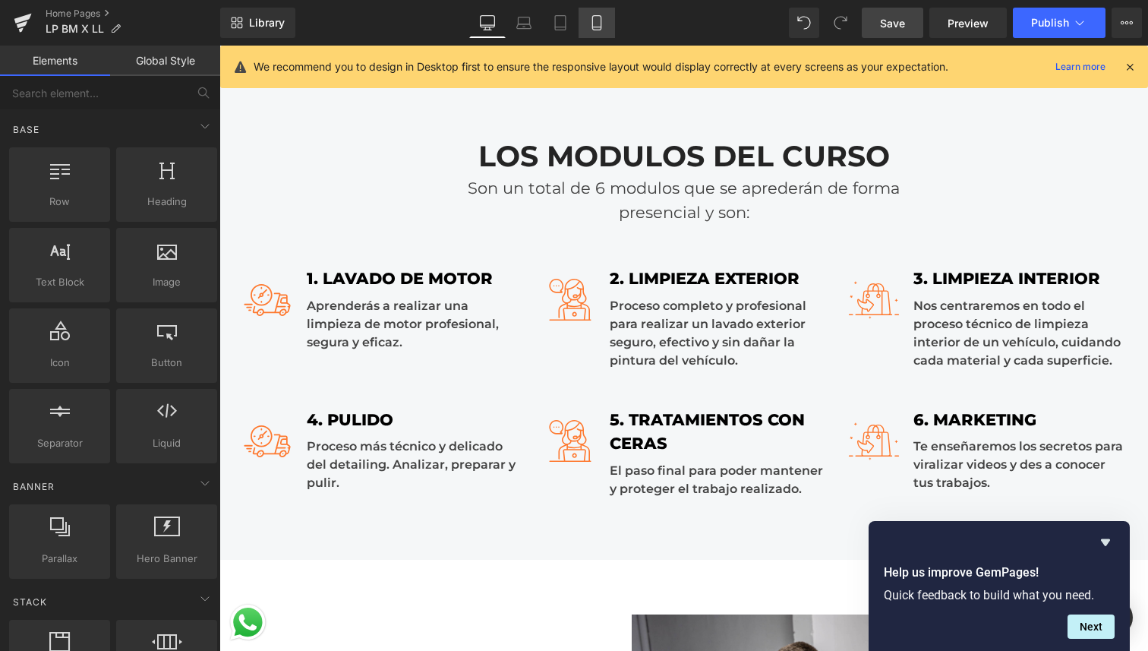
click at [598, 23] on icon at bounding box center [596, 22] width 15 height 15
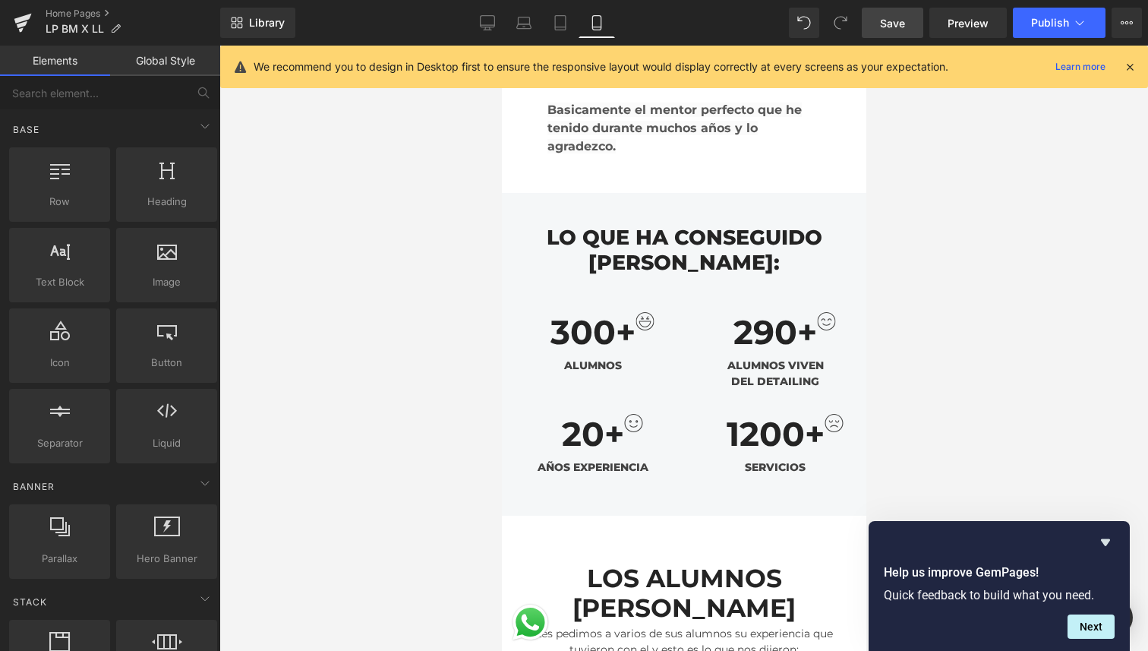
scroll to position [3357, 0]
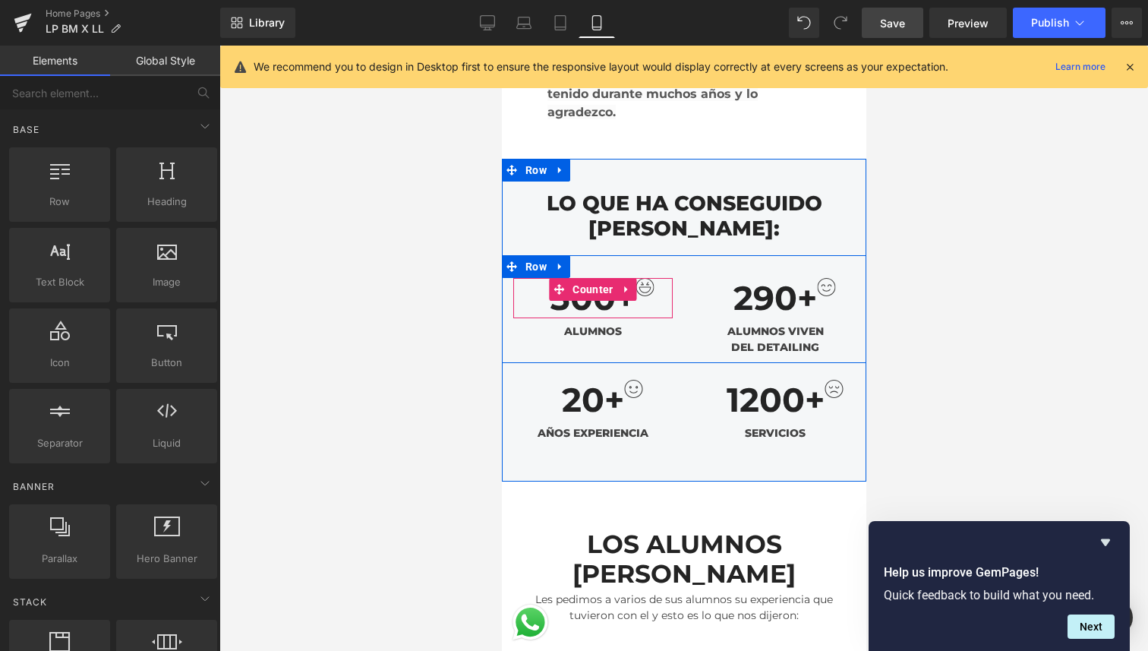
click at [648, 278] on img at bounding box center [644, 287] width 19 height 18
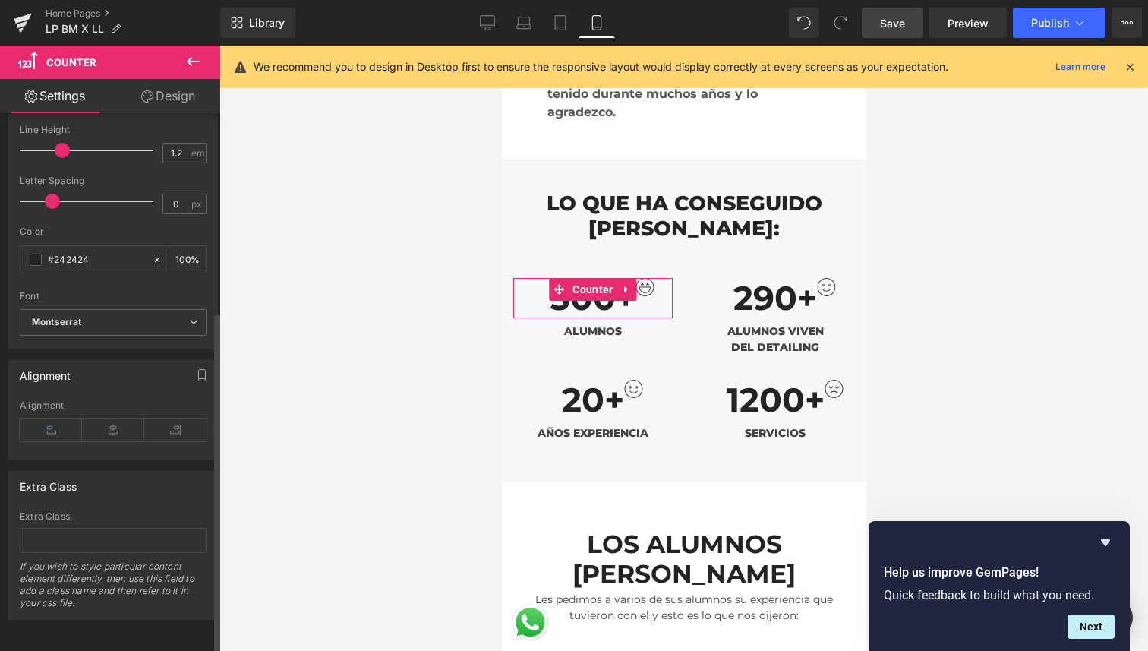
scroll to position [320, 0]
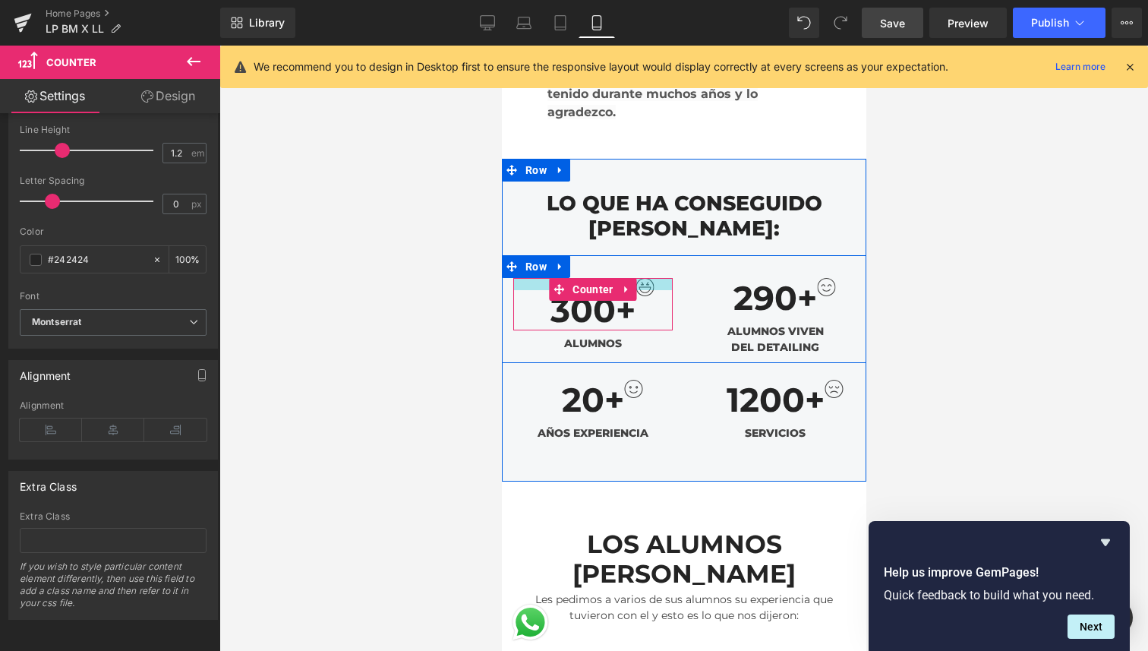
drag, startPoint x: 663, startPoint y: 207, endPoint x: 663, endPoint y: 222, distance: 15.2
click at [663, 278] on div "300 + Counter" at bounding box center [592, 304] width 159 height 52
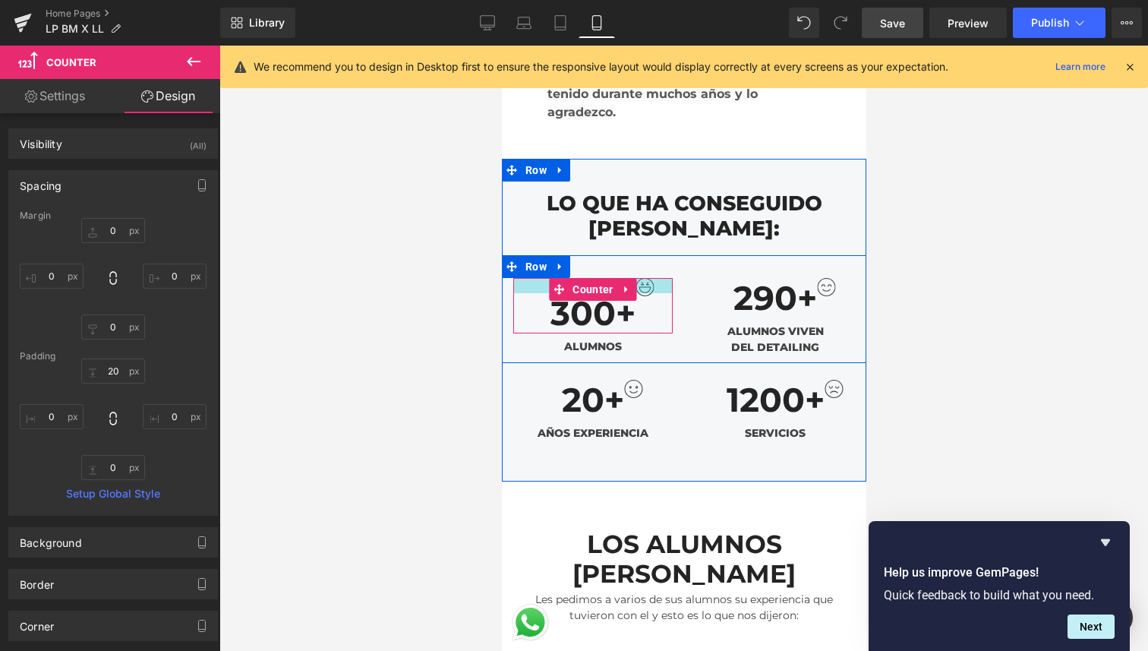
click at [644, 278] on div at bounding box center [592, 285] width 159 height 15
drag, startPoint x: 667, startPoint y: 215, endPoint x: 665, endPoint y: 204, distance: 10.7
click at [665, 255] on div "300 + Counter ALUMNOS Text Block 290 + Counter ALUMNOS VIVEN DEL DETAILING Text…" at bounding box center [683, 309] width 364 height 108
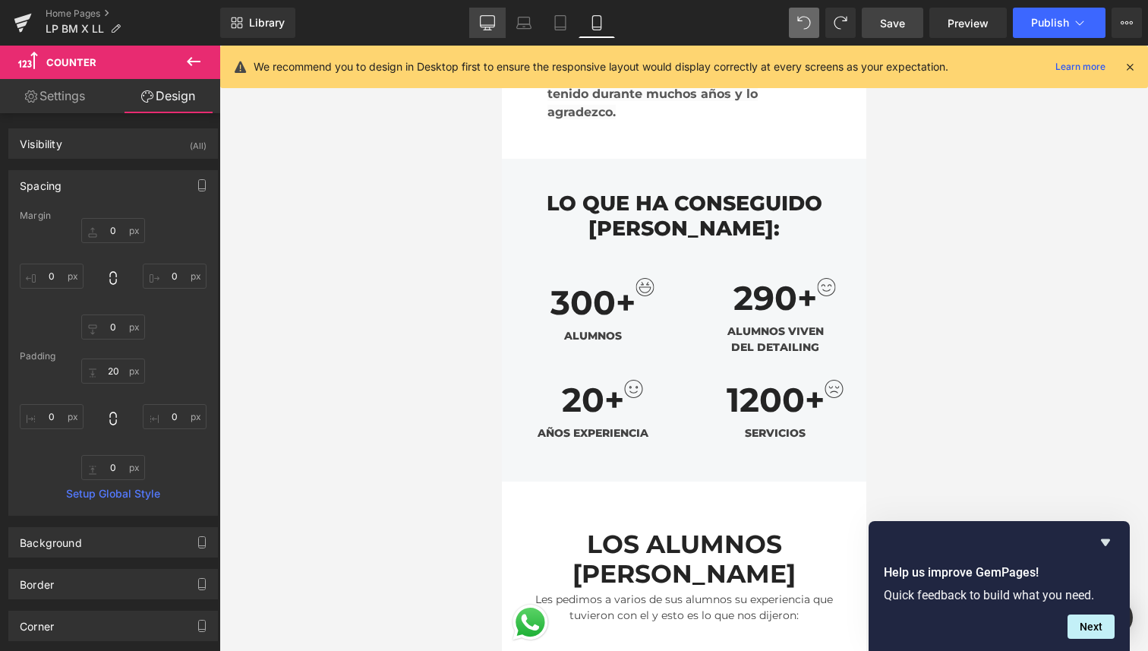
click at [477, 24] on link "Desktop" at bounding box center [487, 23] width 36 height 30
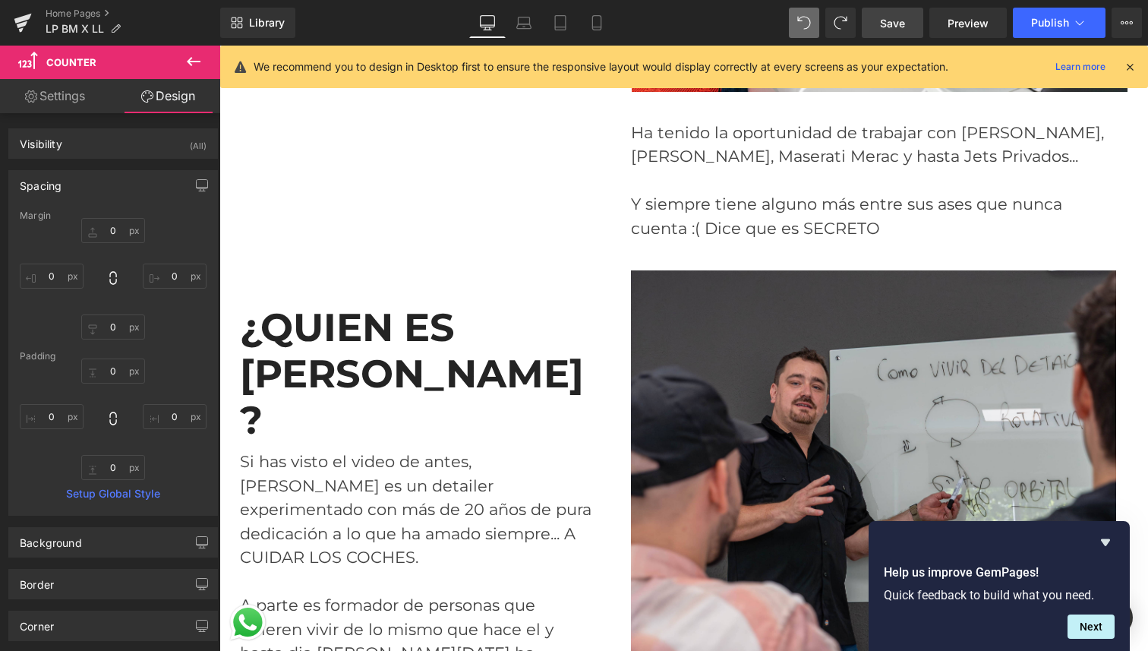
scroll to position [4603, 0]
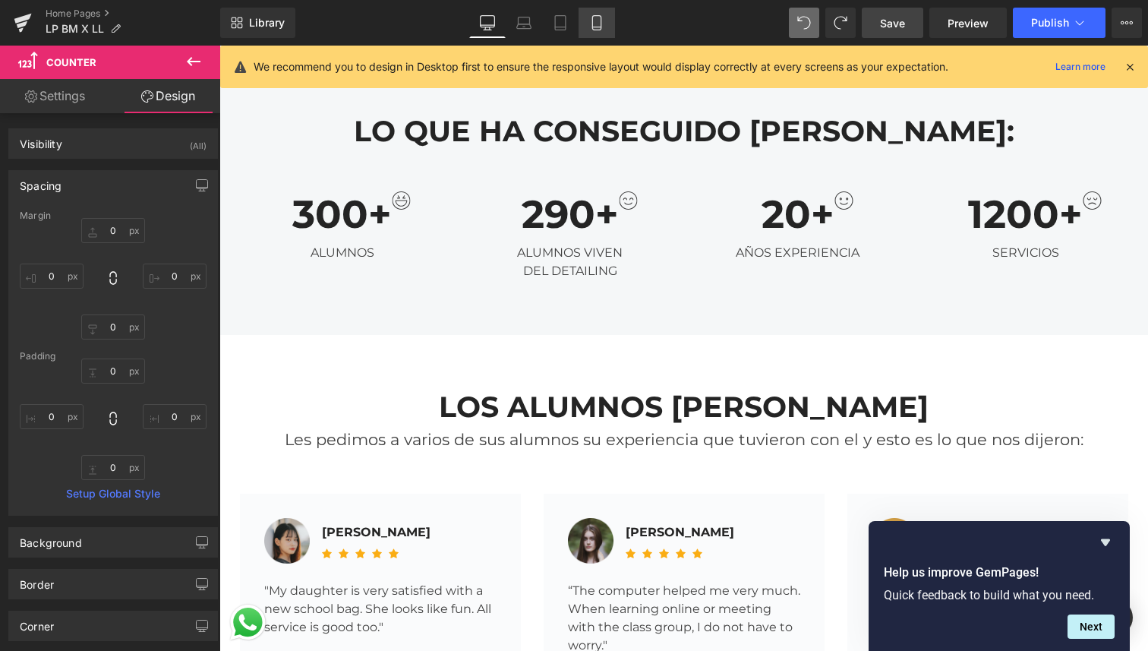
click at [595, 25] on icon at bounding box center [596, 22] width 15 height 15
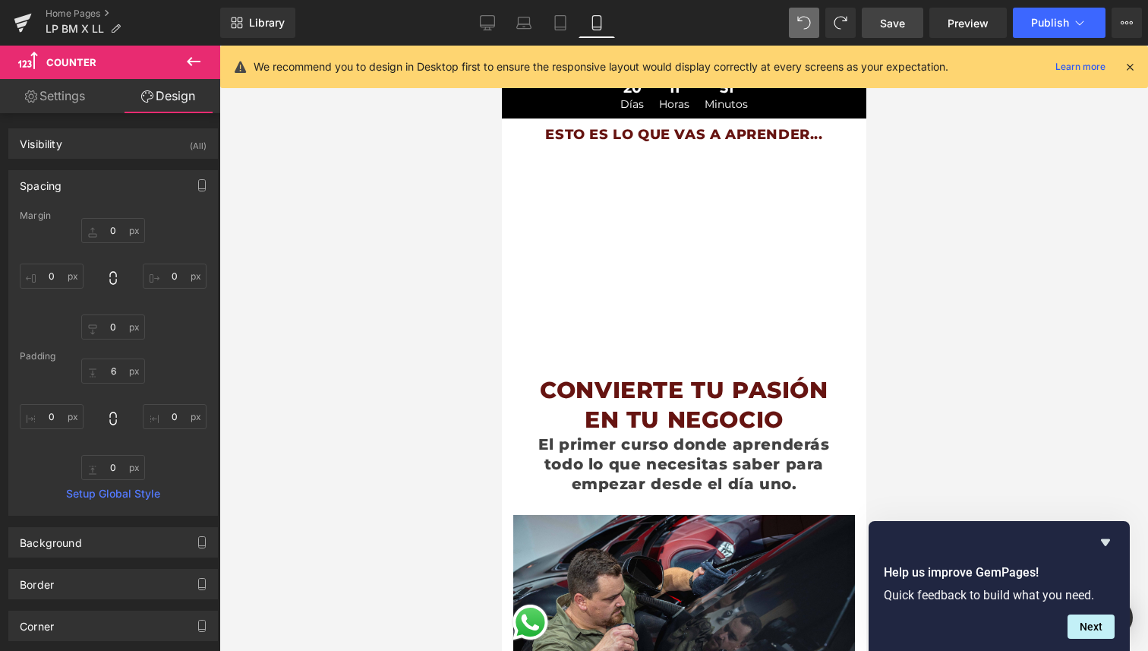
scroll to position [0, 0]
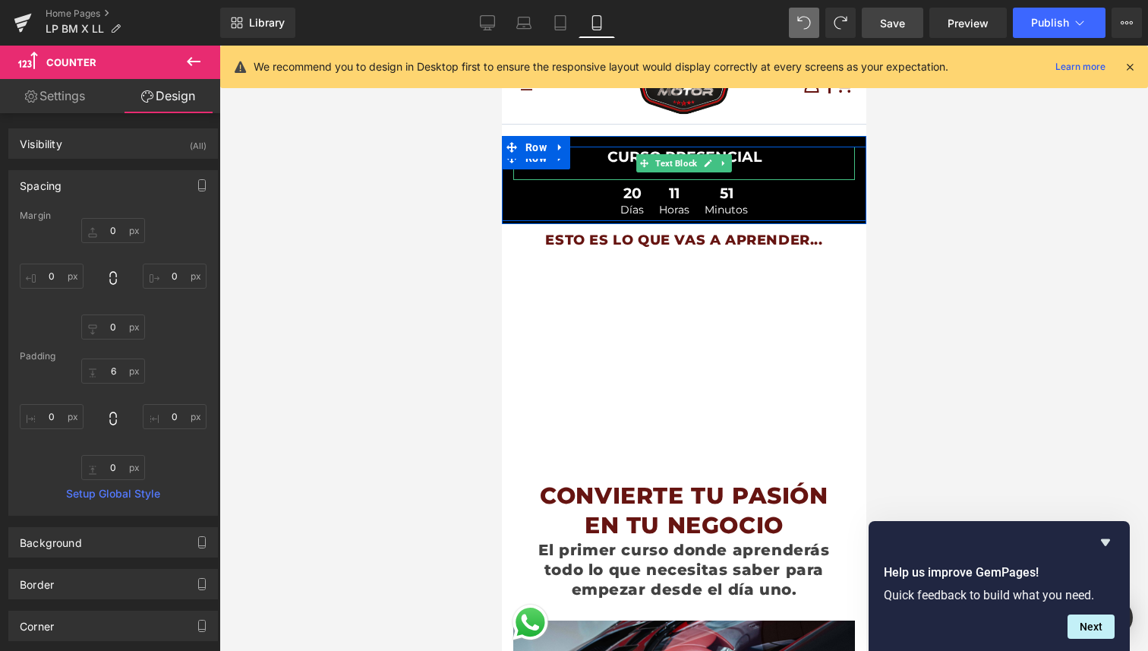
click at [761, 161] on div "CURSO PRESENCIAL" at bounding box center [684, 163] width 342 height 33
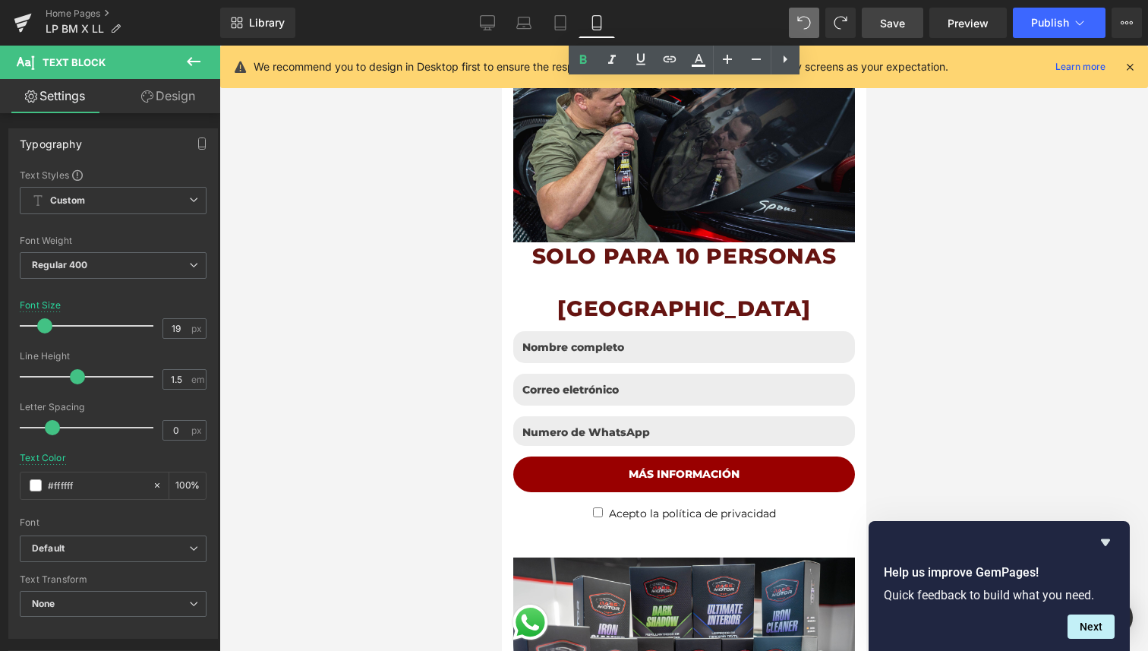
scroll to position [604, 0]
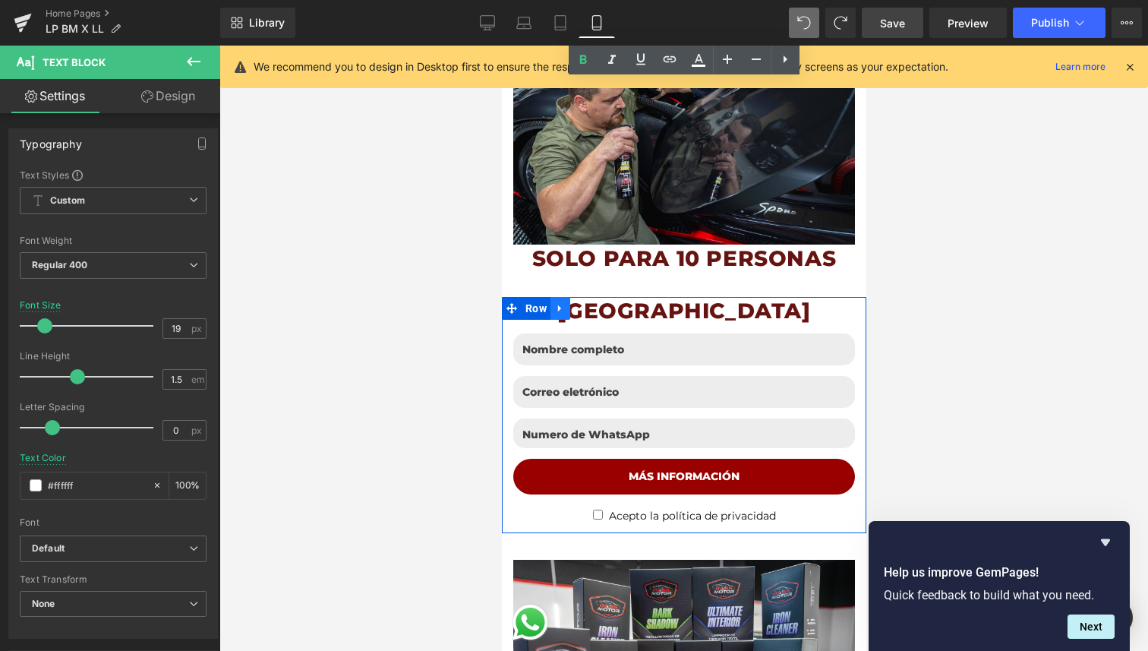
click at [561, 308] on icon at bounding box center [559, 307] width 11 height 11
click at [584, 308] on icon at bounding box center [579, 308] width 11 height 11
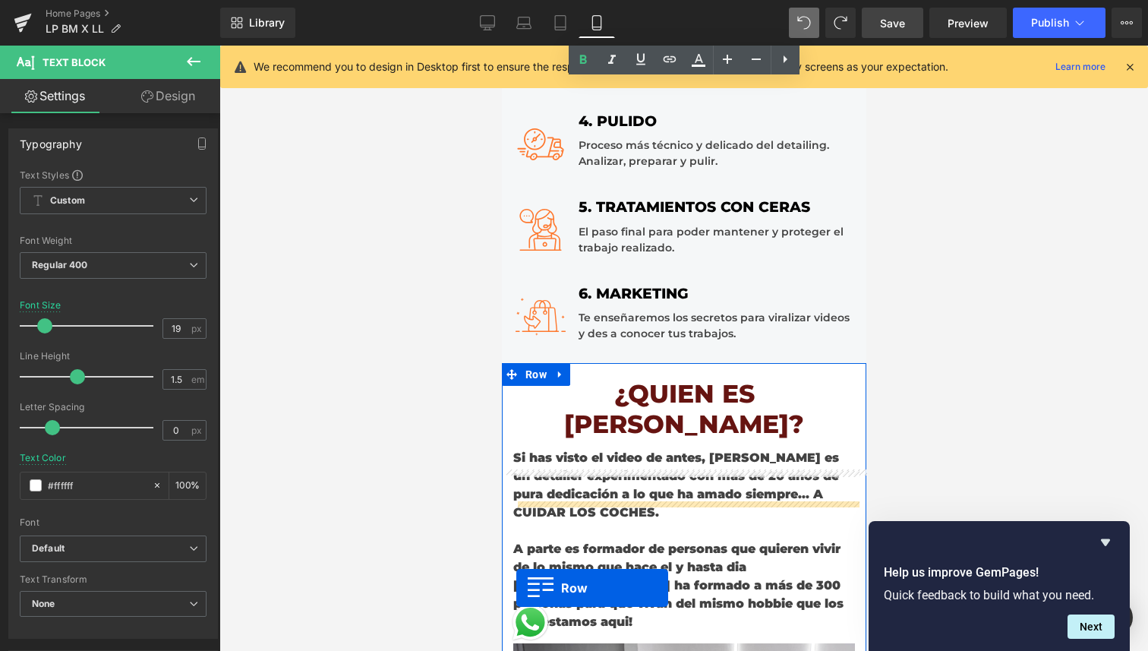
scroll to position [1919, 0]
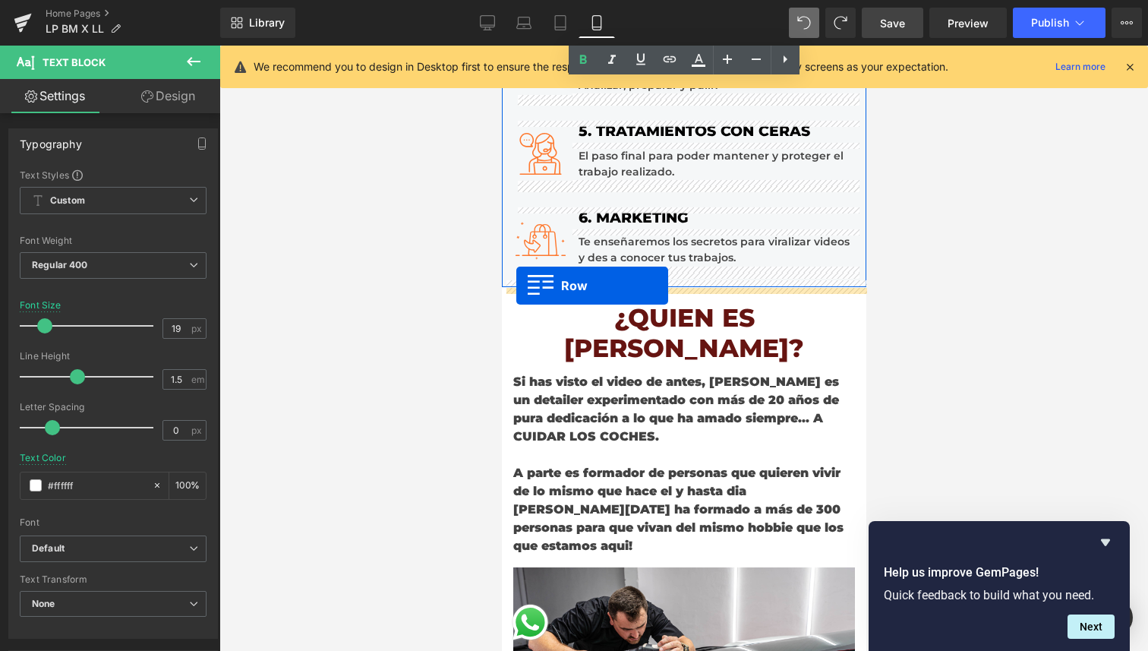
drag, startPoint x: 510, startPoint y: 217, endPoint x: 516, endPoint y: 286, distance: 68.5
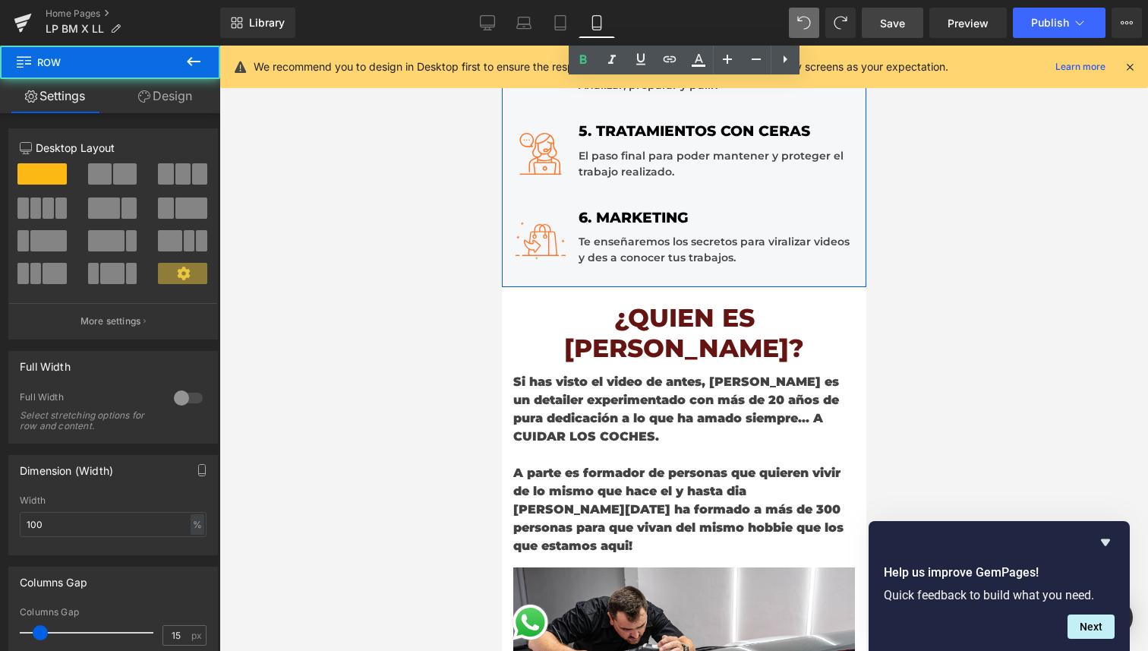
scroll to position [1881, 0]
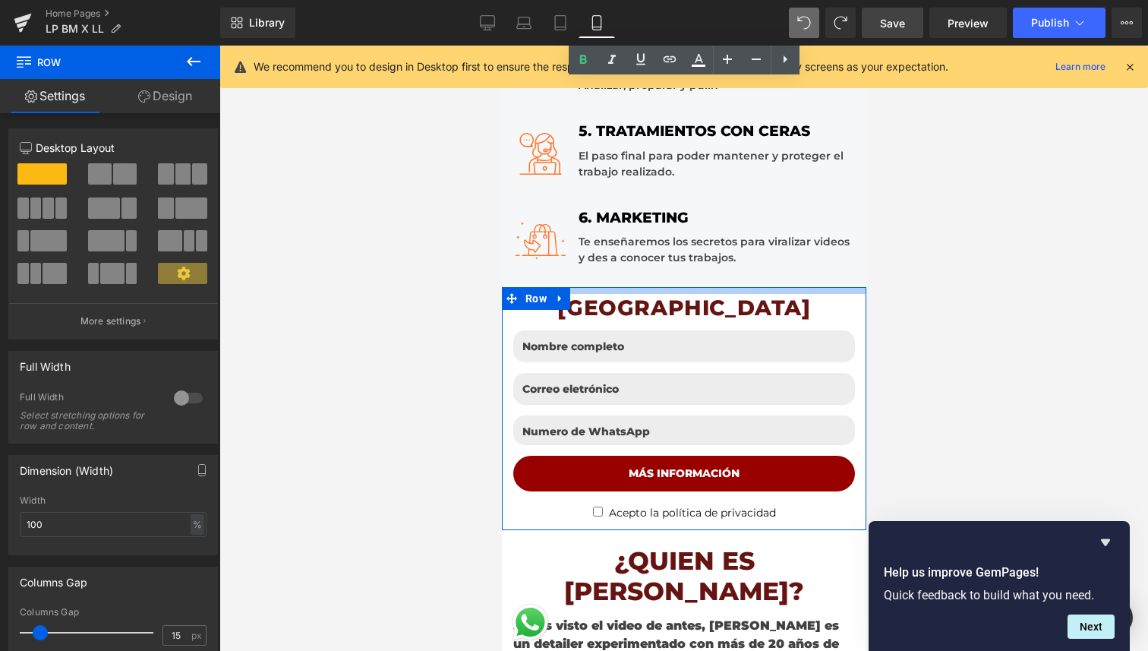
click at [838, 297] on div "RESERVA TU PLAZA Heading Row Text Field Email Field Email Field MÁS INFORMACIÓN…" at bounding box center [683, 408] width 364 height 243
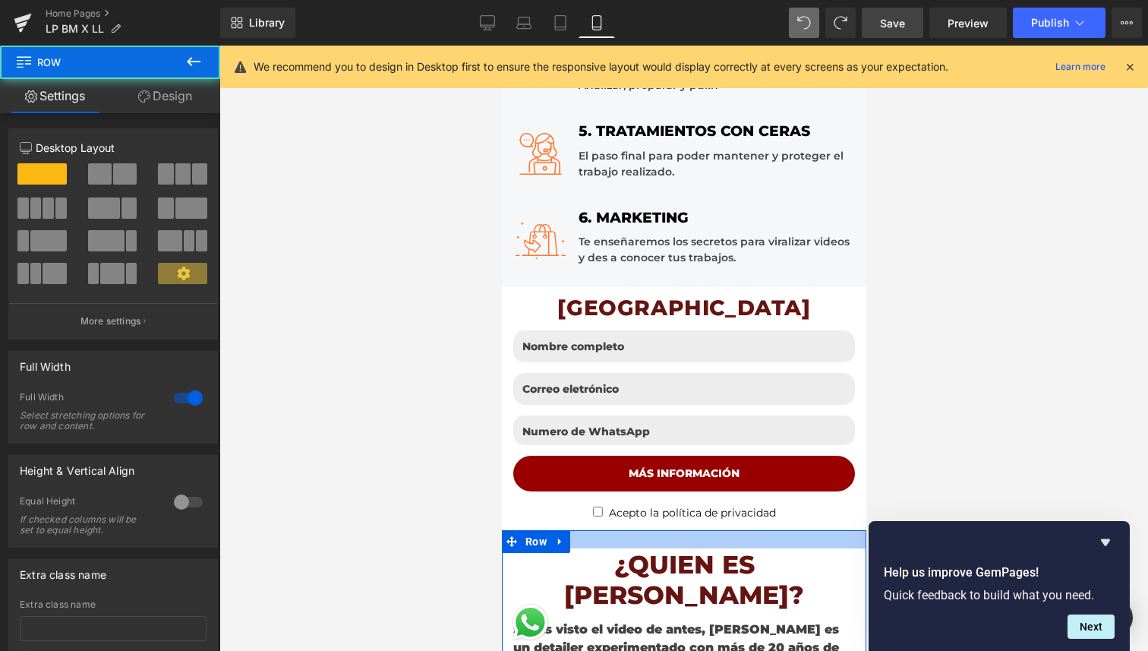
click at [786, 538] on div at bounding box center [683, 539] width 364 height 18
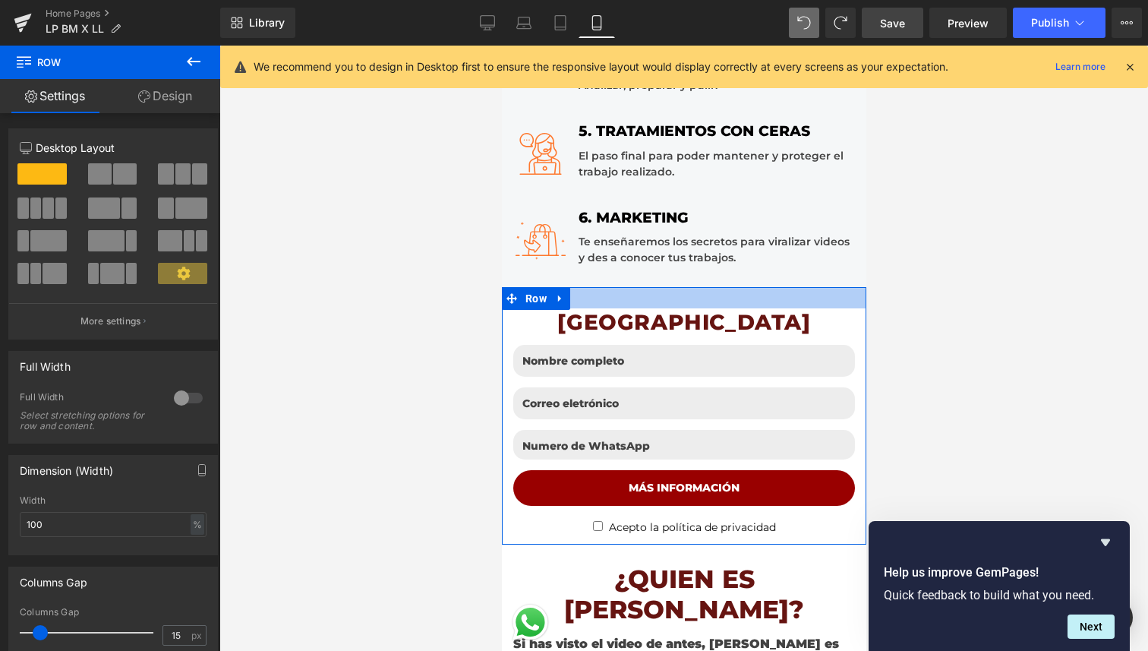
drag, startPoint x: 842, startPoint y: 290, endPoint x: 844, endPoint y: 306, distance: 16.1
click at [844, 306] on div at bounding box center [683, 297] width 364 height 21
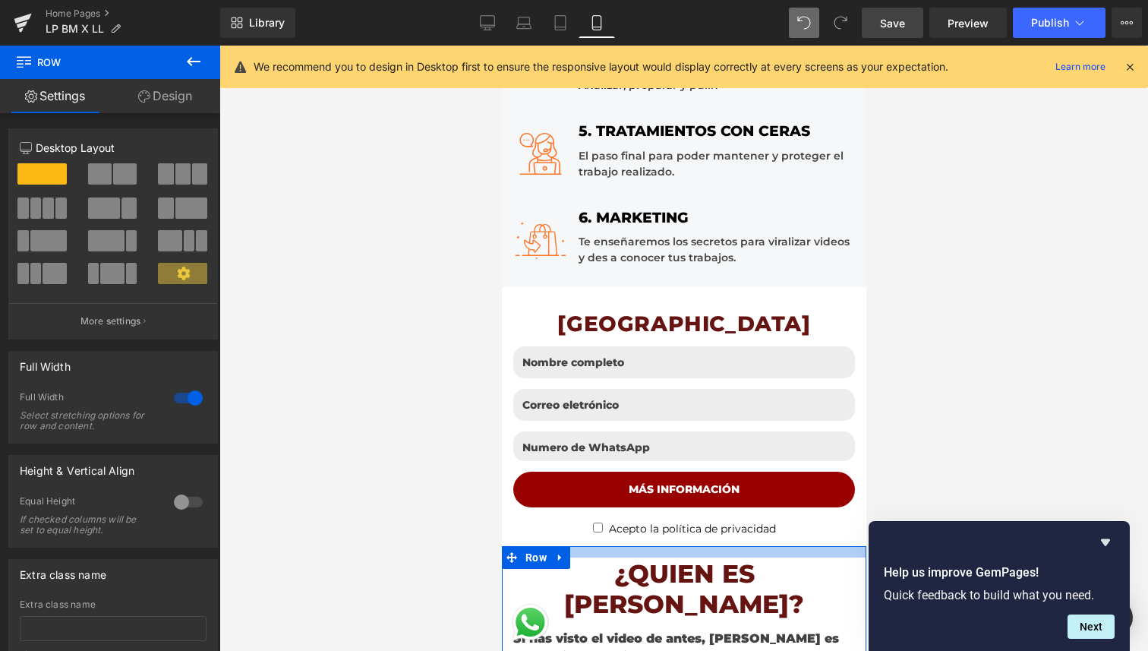
drag, startPoint x: 768, startPoint y: 555, endPoint x: 783, endPoint y: 548, distance: 16.7
click at [783, 548] on div at bounding box center [683, 551] width 364 height 11
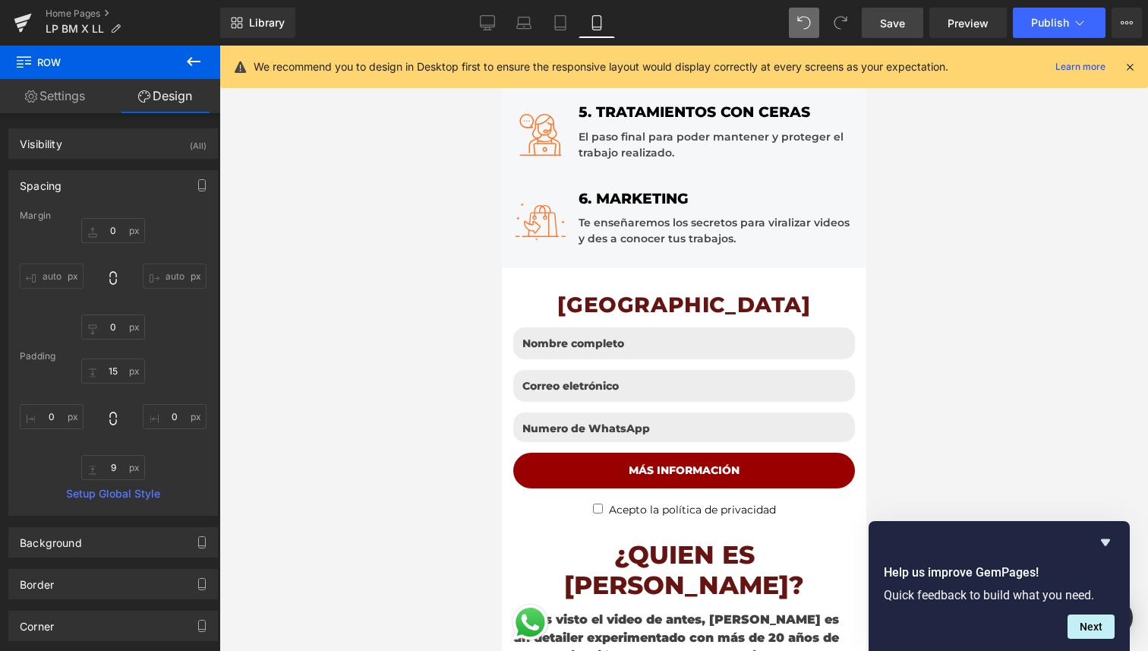
scroll to position [1897, 0]
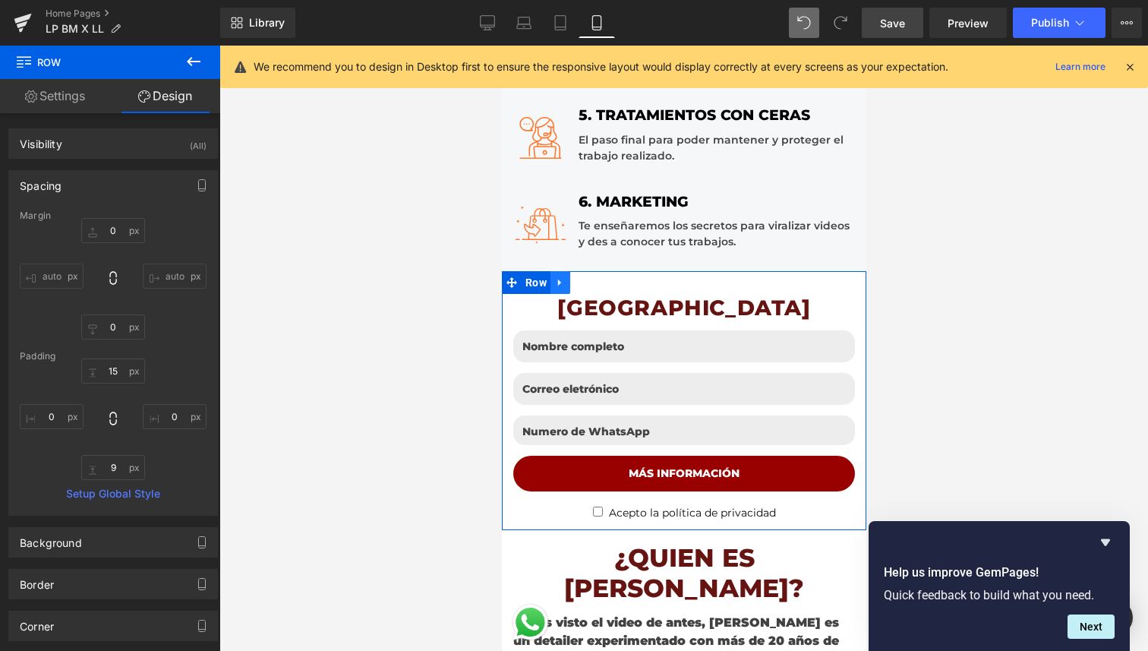
click at [558, 280] on icon at bounding box center [559, 282] width 11 height 11
click at [579, 286] on icon at bounding box center [579, 282] width 11 height 11
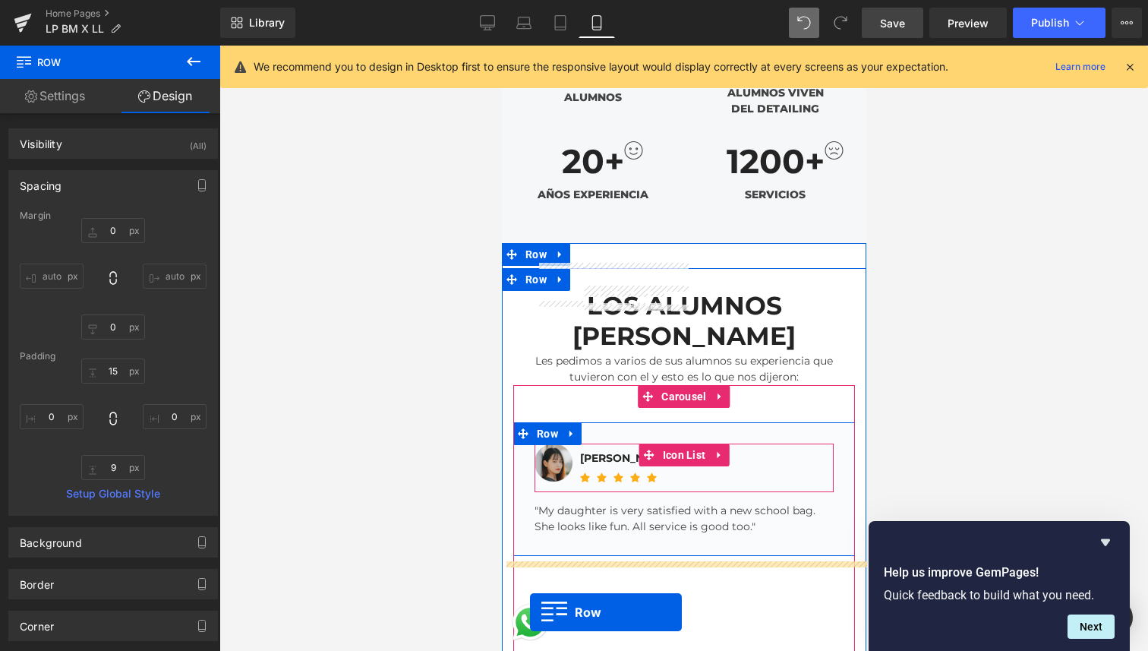
scroll to position [4102, 0]
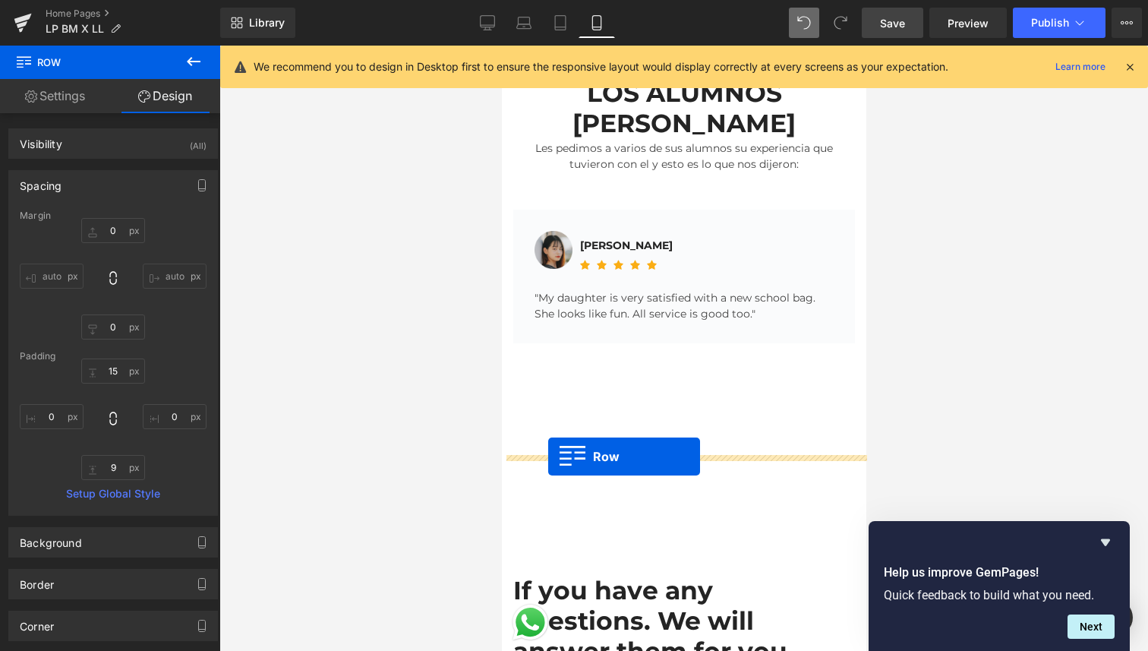
drag, startPoint x: 510, startPoint y: 232, endPoint x: 547, endPoint y: 456, distance: 227.1
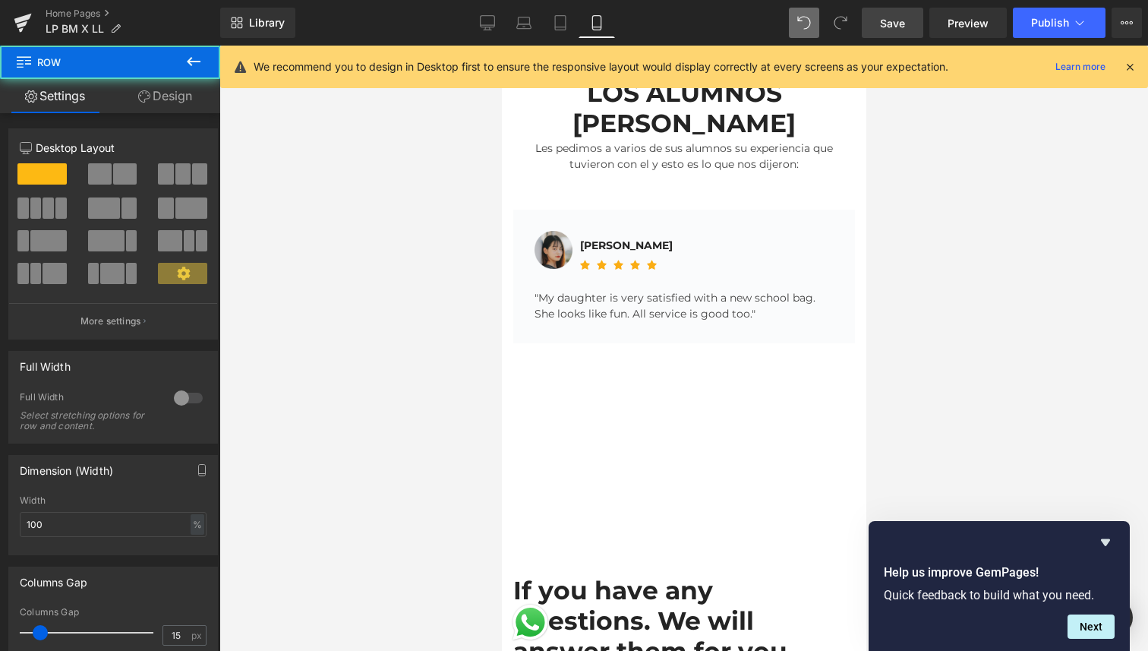
scroll to position [4064, 0]
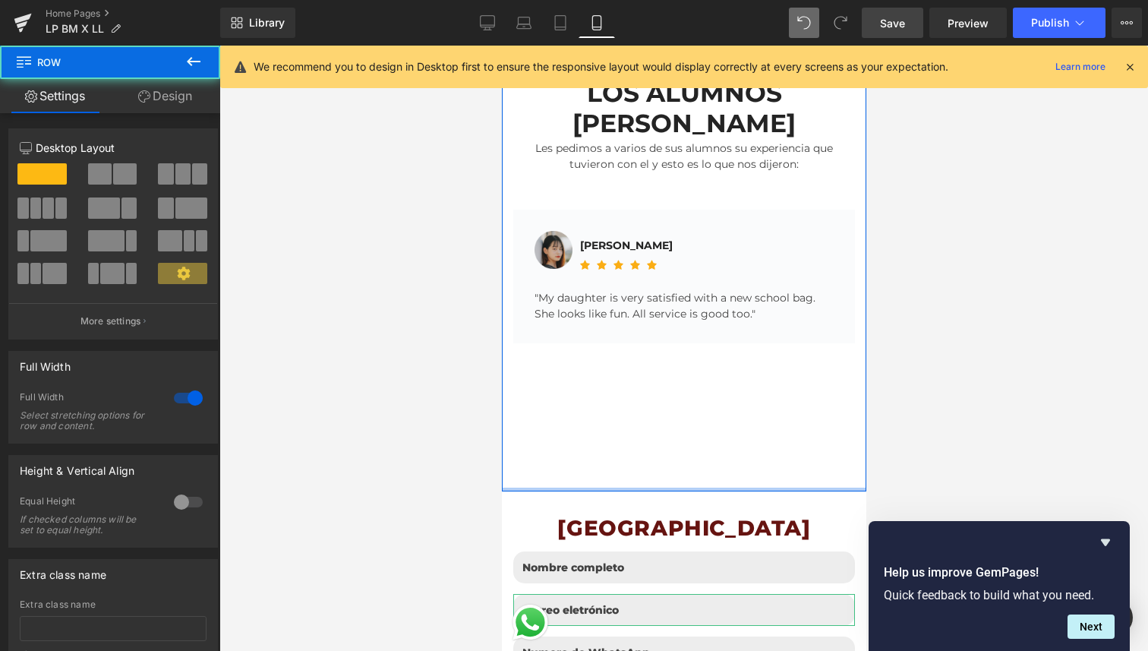
drag, startPoint x: 597, startPoint y: 434, endPoint x: 653, endPoint y: 341, distance: 109.0
click at [643, 398] on div "LOS ALUMNOS DE LEANDRO Heading Les pedimos a varios de sus alumnos su experienc…" at bounding box center [683, 260] width 364 height 461
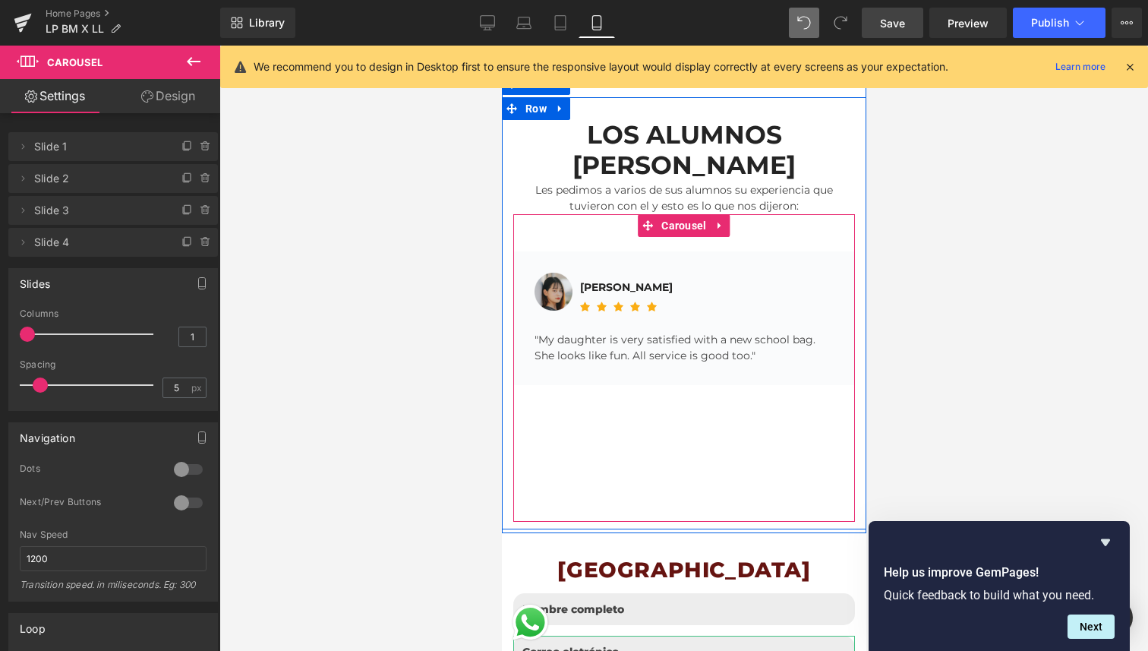
scroll to position [4019, 0]
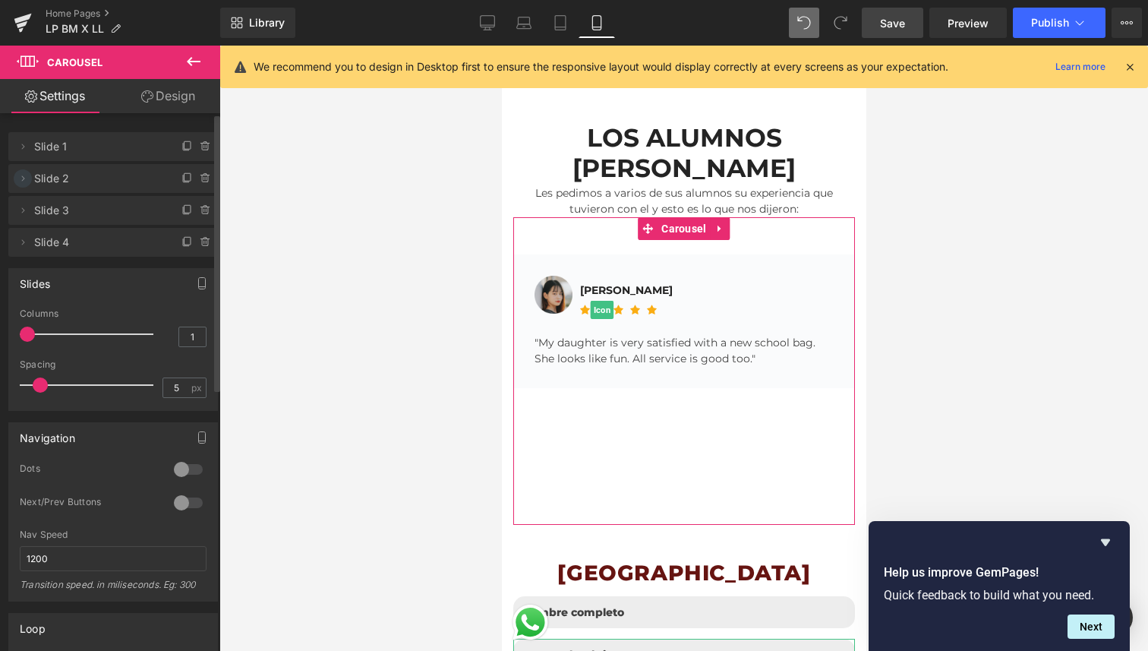
click at [23, 176] on icon at bounding box center [23, 178] width 12 height 12
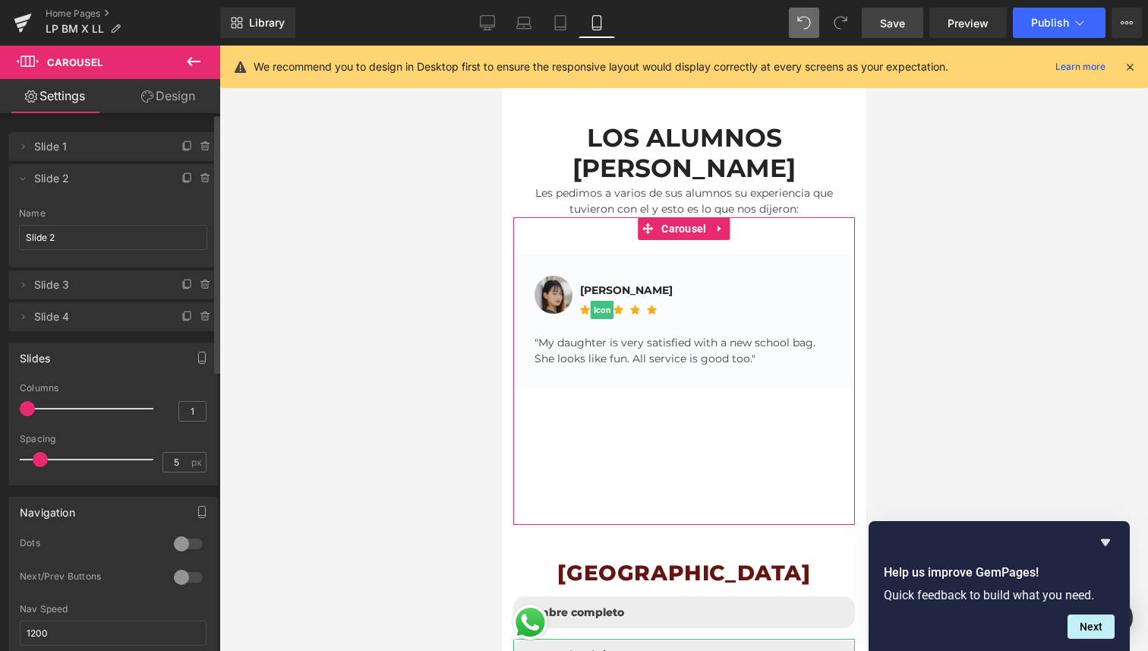
click at [54, 178] on span "Slide 2" at bounding box center [98, 178] width 128 height 29
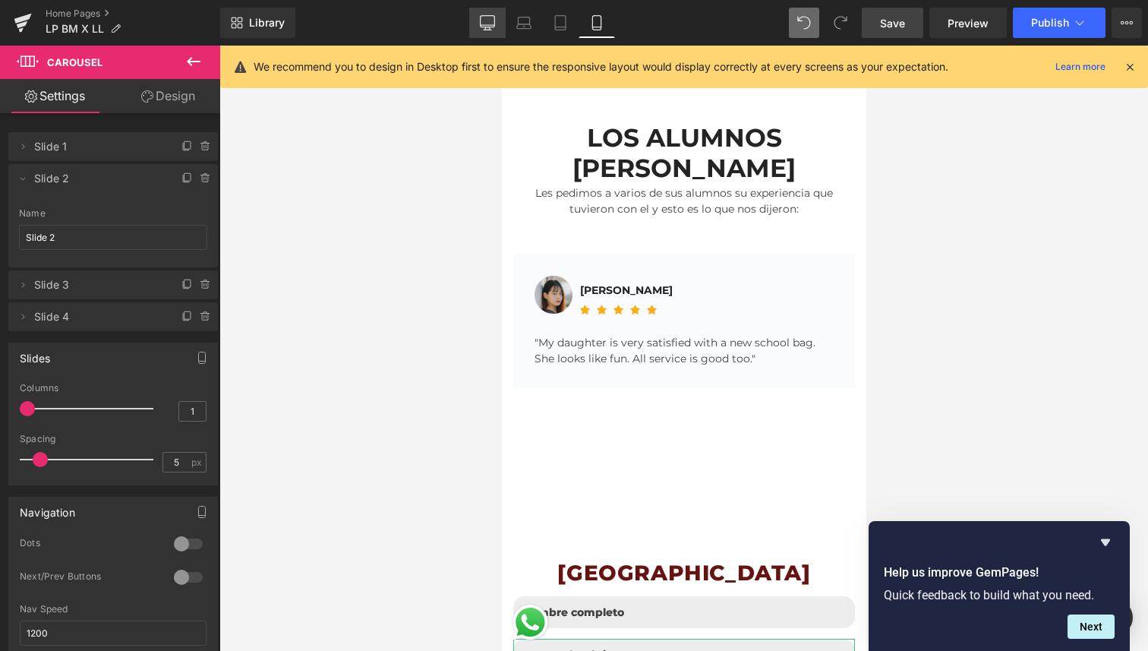
click at [483, 17] on icon at bounding box center [487, 22] width 15 height 15
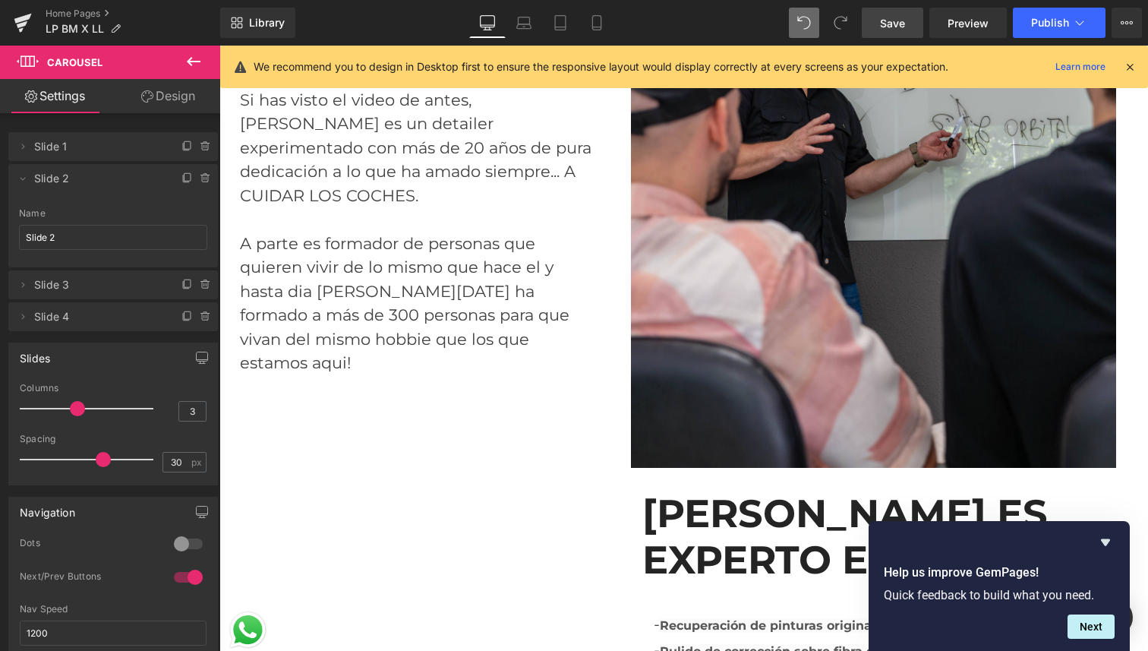
scroll to position [5211, 0]
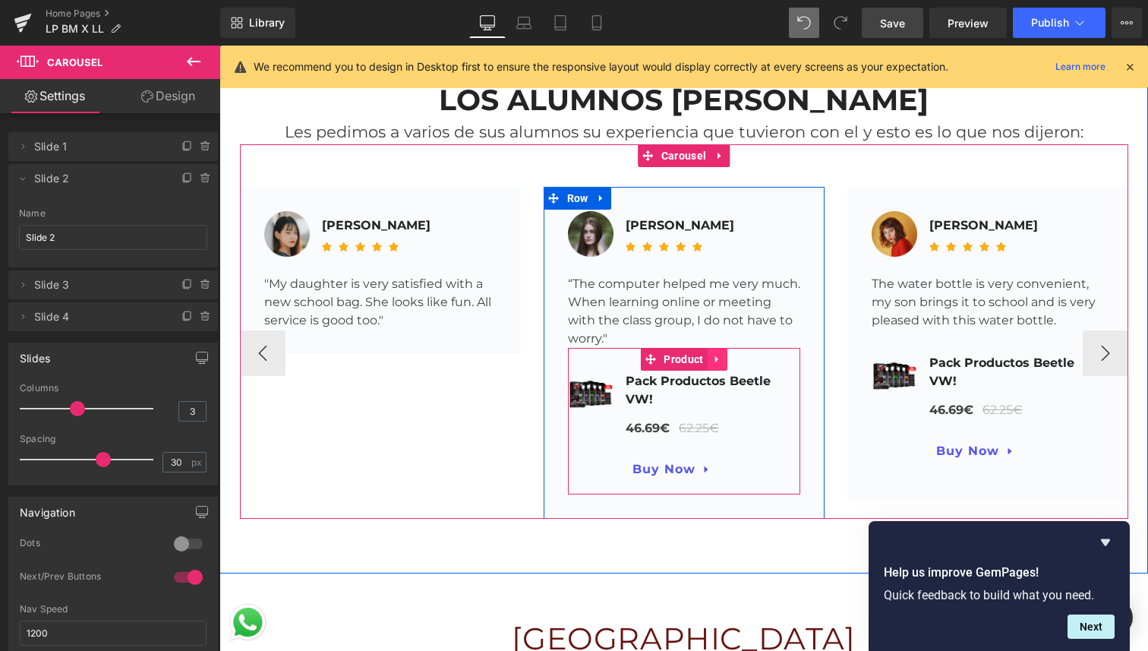
click at [715, 356] on icon at bounding box center [716, 359] width 3 height 7
click at [730, 355] on icon at bounding box center [727, 359] width 11 height 11
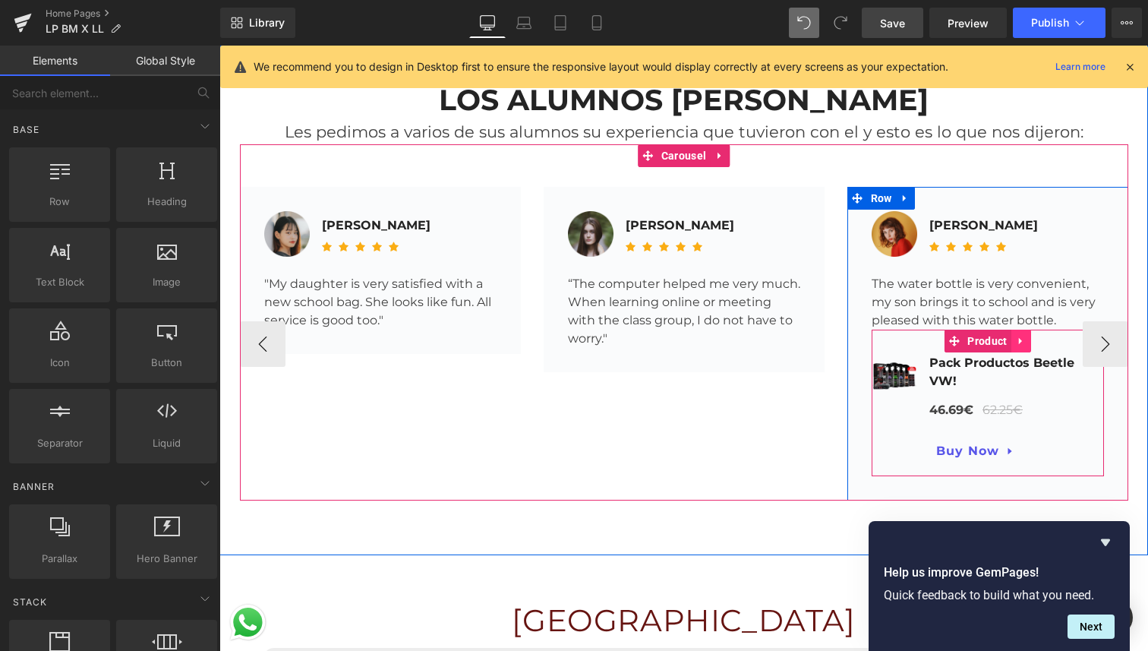
click at [1019, 338] on icon at bounding box center [1019, 341] width 3 height 7
click at [1031, 337] on icon at bounding box center [1031, 341] width 11 height 11
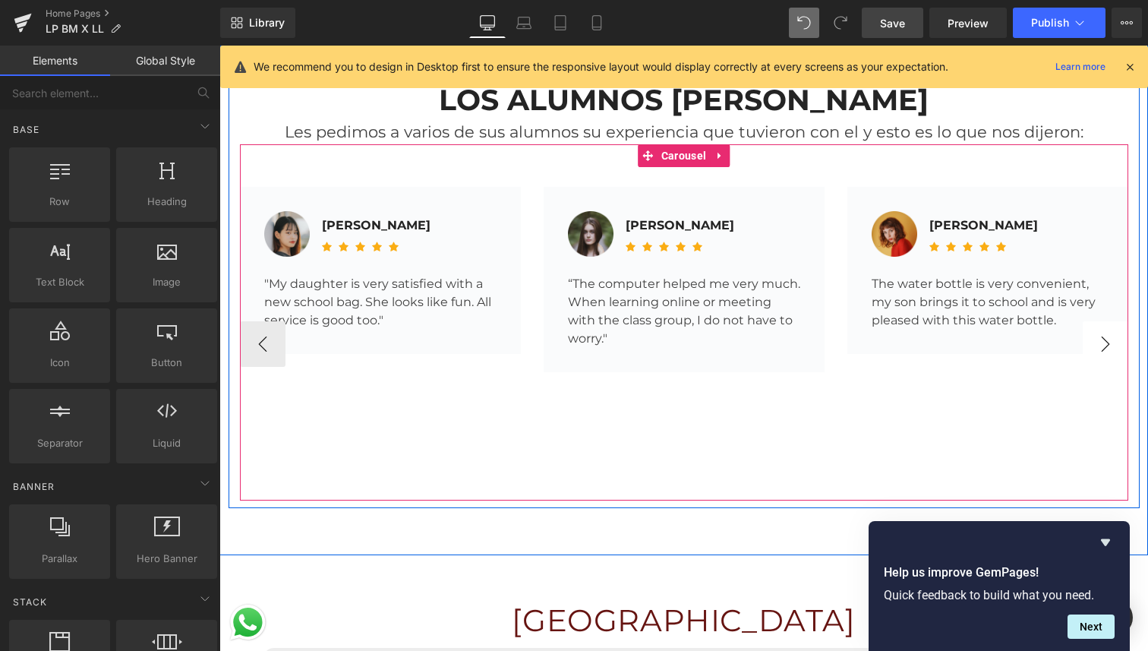
click at [1096, 339] on button "›" at bounding box center [1106, 344] width 46 height 46
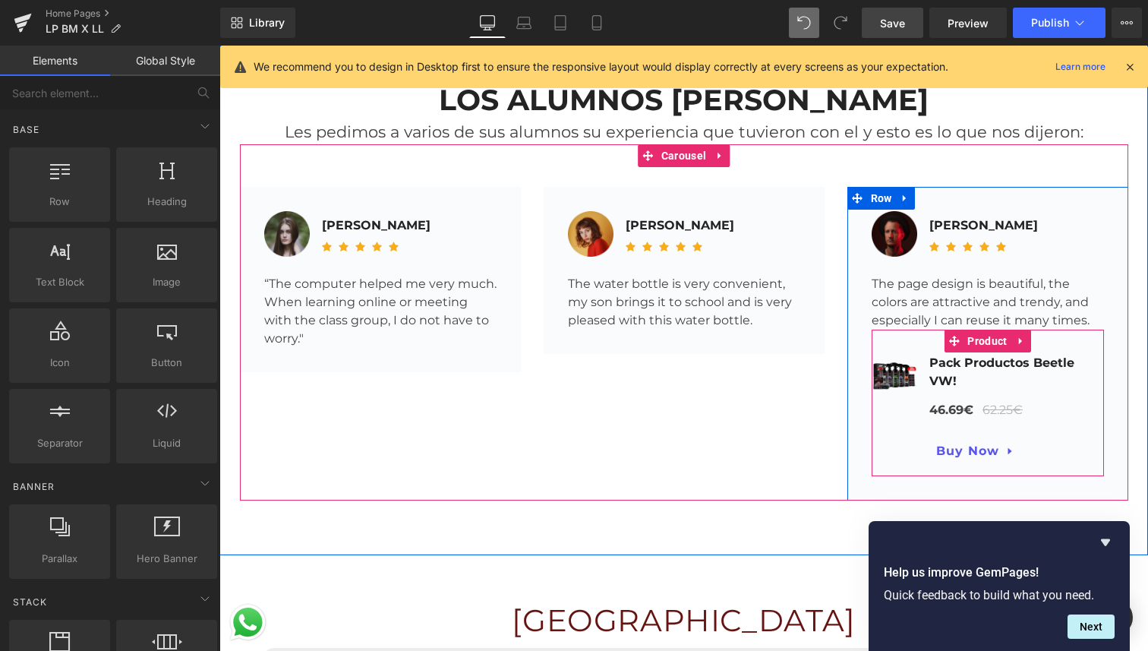
click at [1022, 336] on icon at bounding box center [1021, 341] width 11 height 11
click at [1027, 336] on icon at bounding box center [1031, 341] width 11 height 11
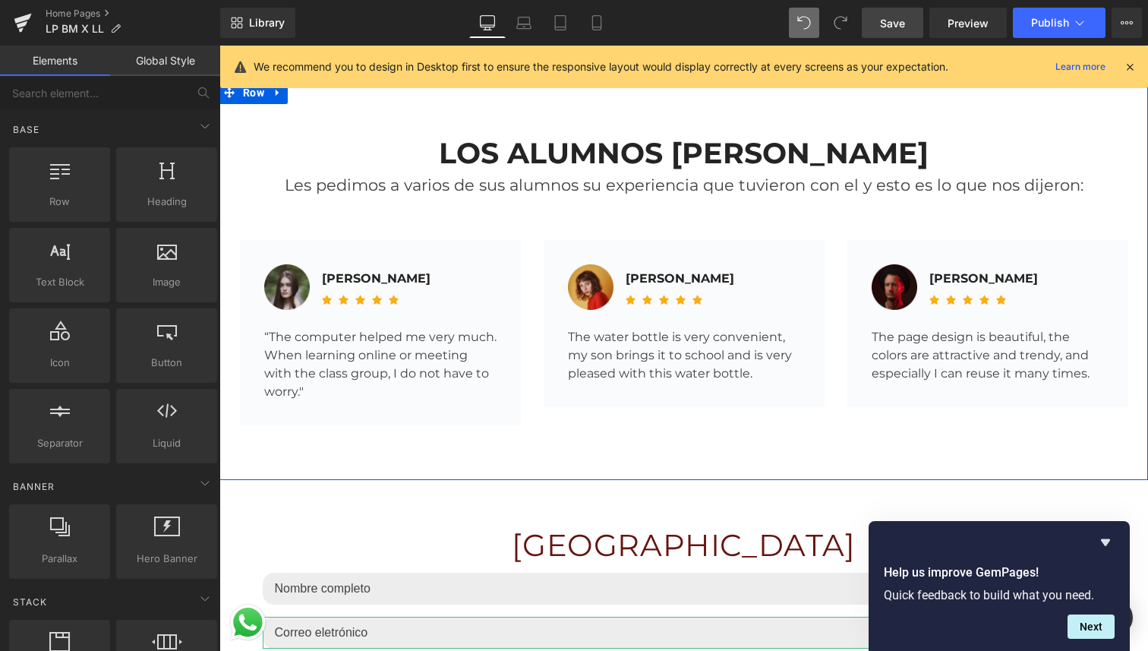
scroll to position [5146, 0]
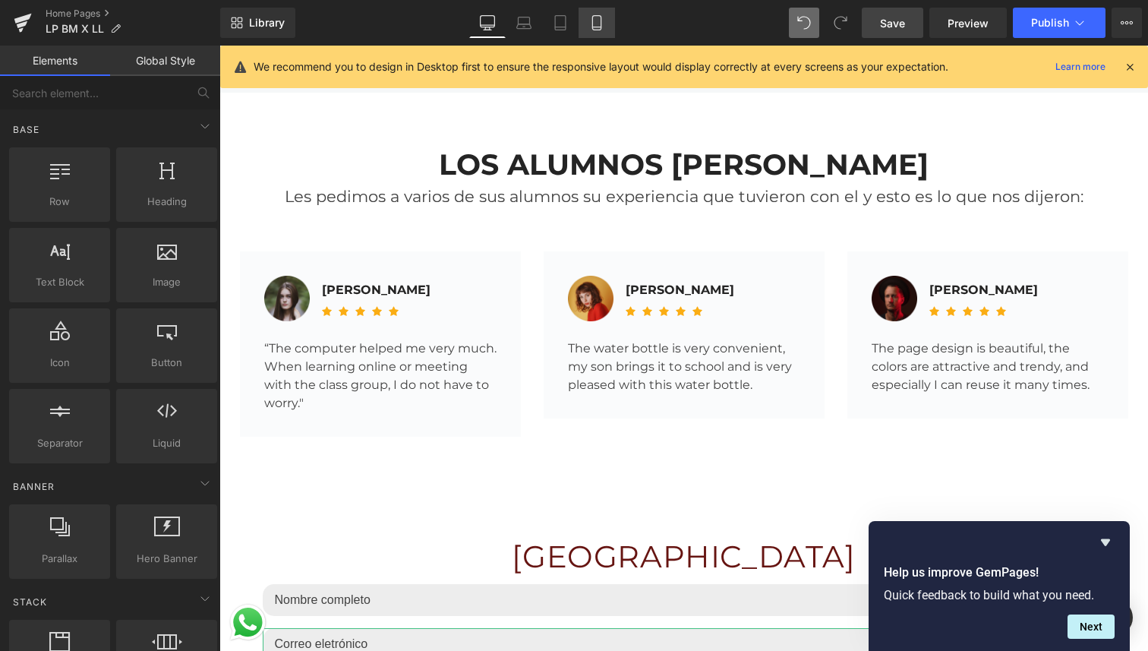
click at [598, 17] on icon at bounding box center [596, 22] width 15 height 15
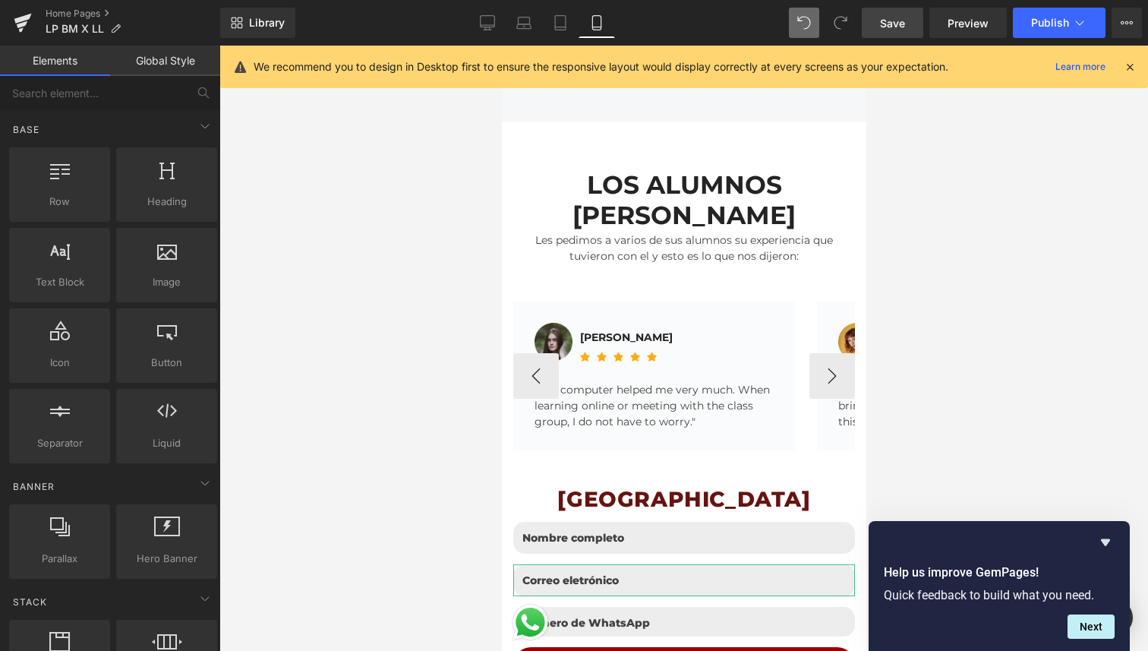
scroll to position [3974, 0]
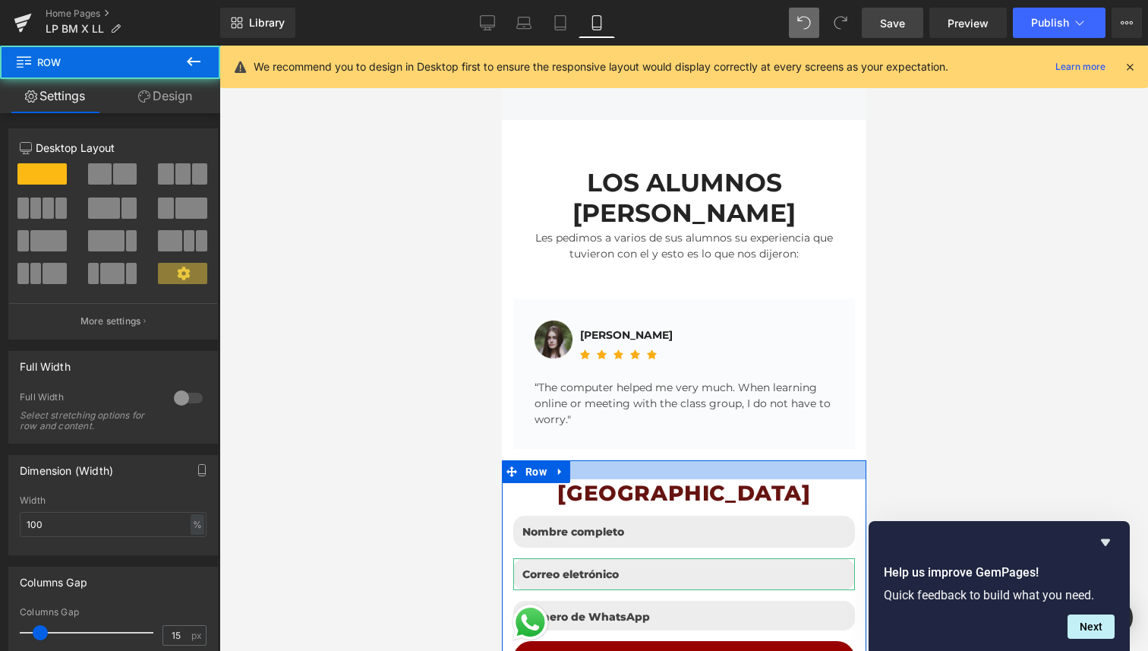
drag, startPoint x: 651, startPoint y: 388, endPoint x: 659, endPoint y: 384, distance: 9.2
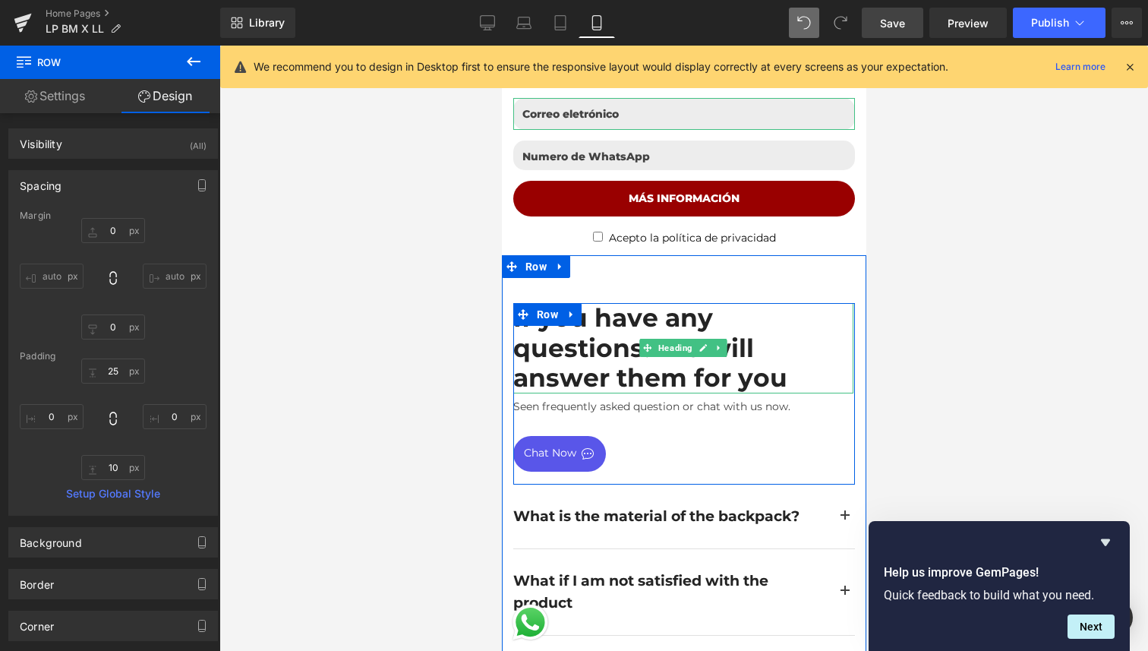
scroll to position [4439, 0]
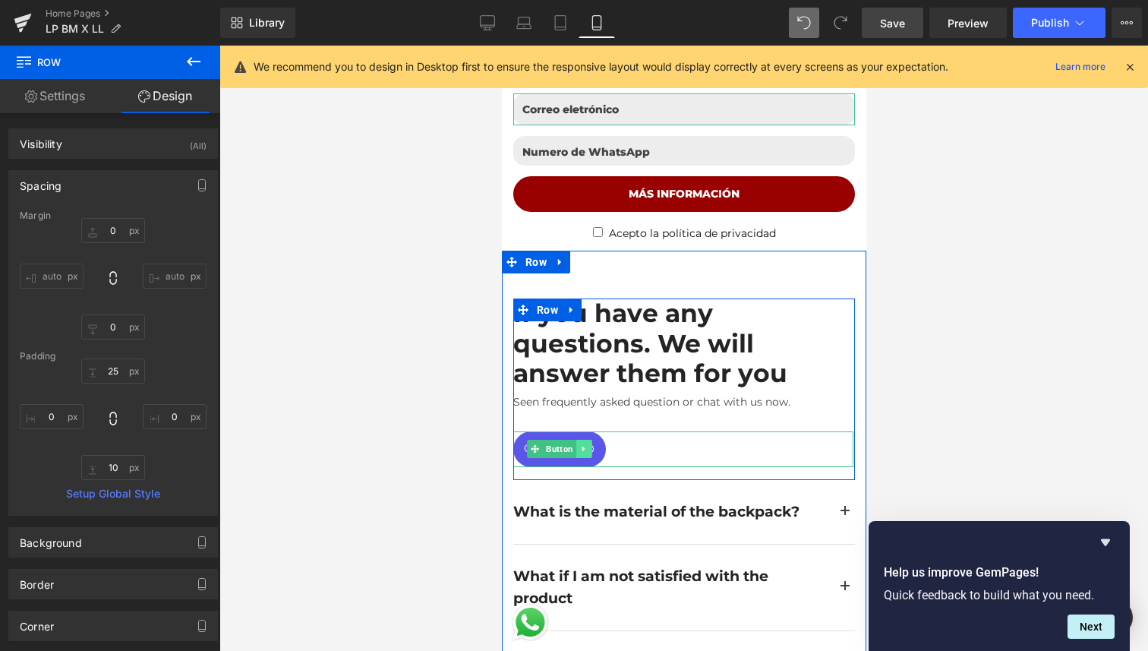
click at [586, 444] on icon at bounding box center [583, 448] width 8 height 9
click at [590, 445] on icon at bounding box center [591, 449] width 8 height 8
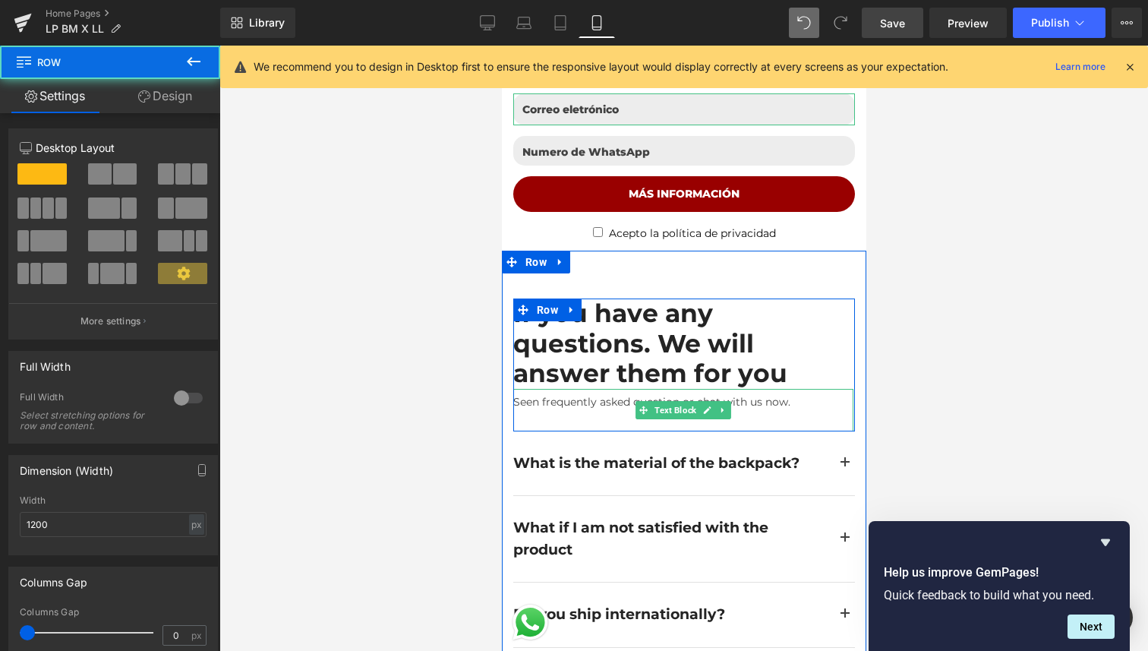
drag, startPoint x: 604, startPoint y: 366, endPoint x: 619, endPoint y: 348, distance: 23.2
click at [619, 348] on div "If you have any questions. We will answer them for you Heading Seen frequently …" at bounding box center [684, 364] width 342 height 133
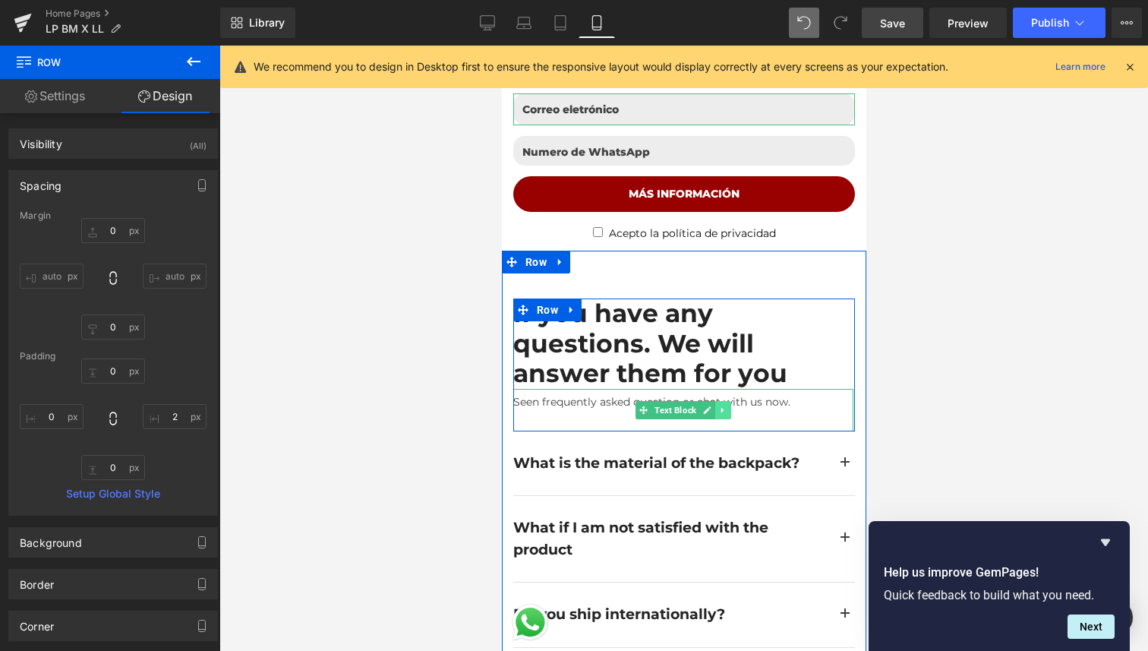
click at [721, 405] on icon at bounding box center [722, 409] width 8 height 9
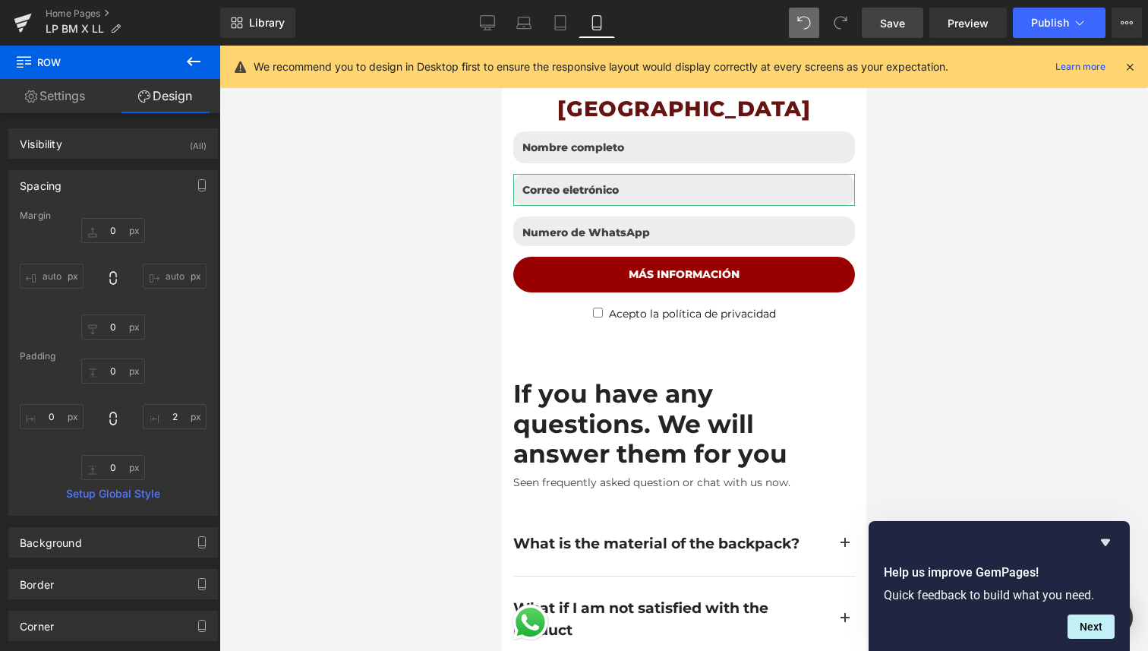
scroll to position [4343, 0]
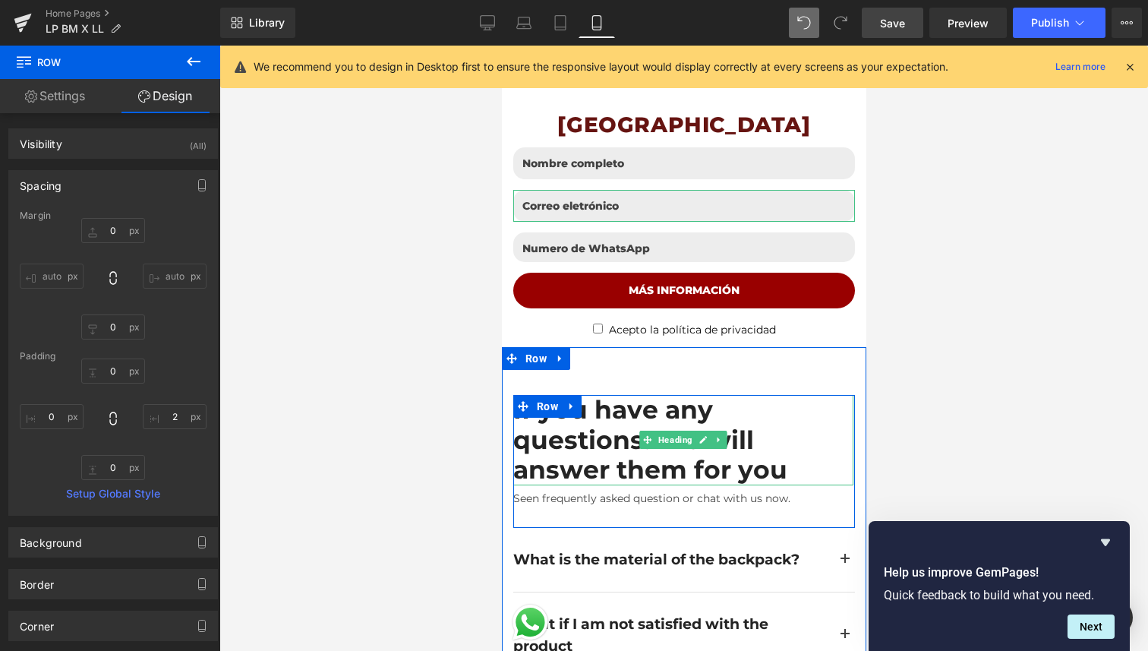
click at [576, 395] on h2 "If you have any questions. We will answer them for you" at bounding box center [683, 440] width 340 height 90
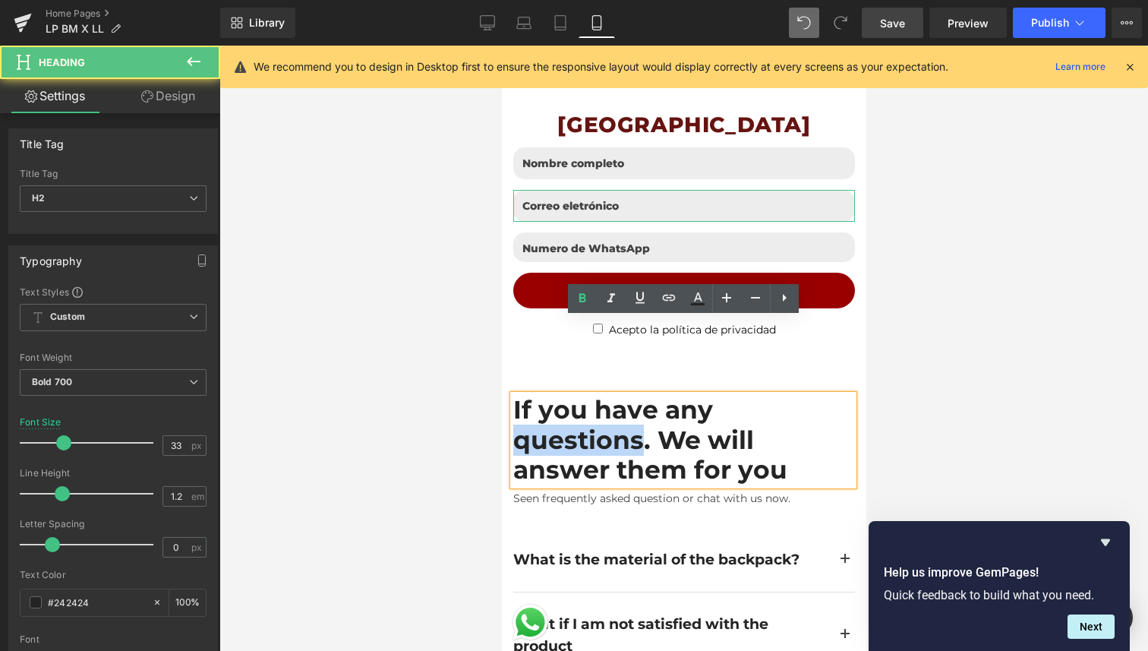
click at [576, 395] on h2 "If you have any questions. We will answer them for you" at bounding box center [683, 440] width 340 height 90
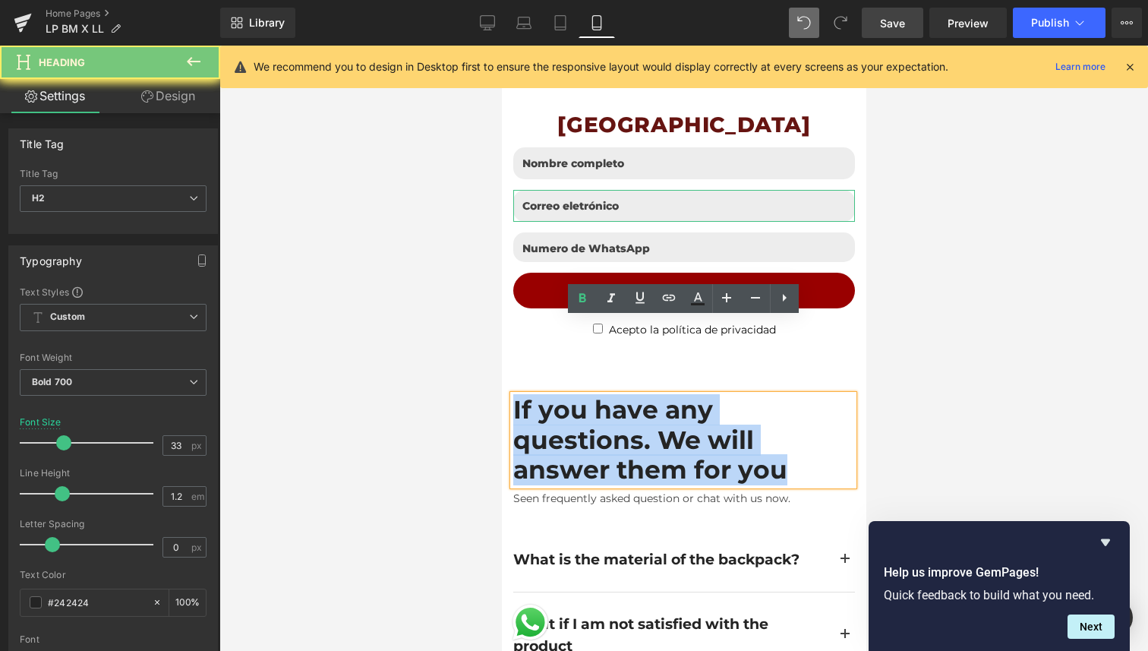
click at [576, 395] on h2 "If you have any questions. We will answer them for you" at bounding box center [683, 440] width 340 height 90
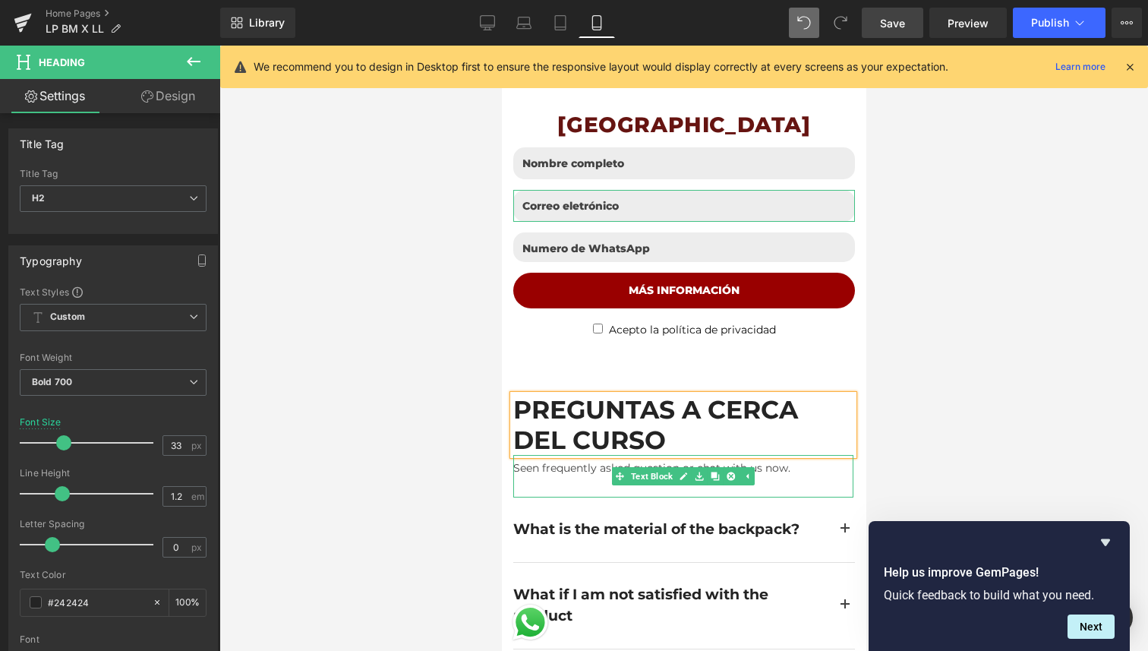
click at [773, 455] on div "Seen frequently asked question or chat with us now." at bounding box center [683, 476] width 340 height 43
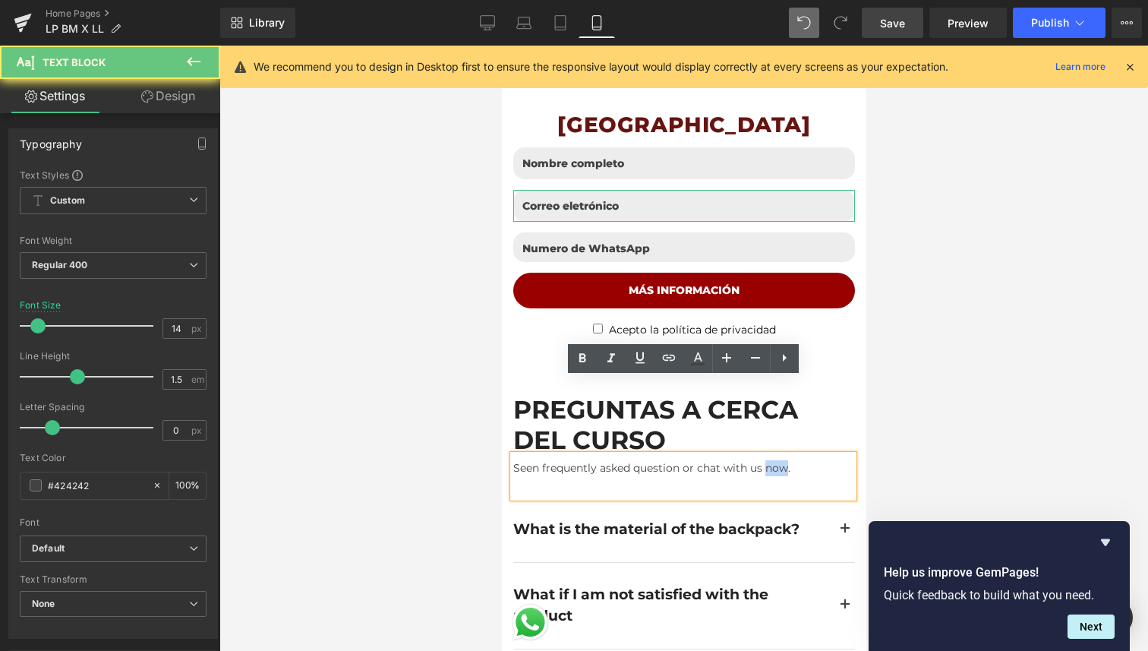
click at [773, 455] on div "Seen frequently asked question or chat with us now." at bounding box center [683, 476] width 340 height 43
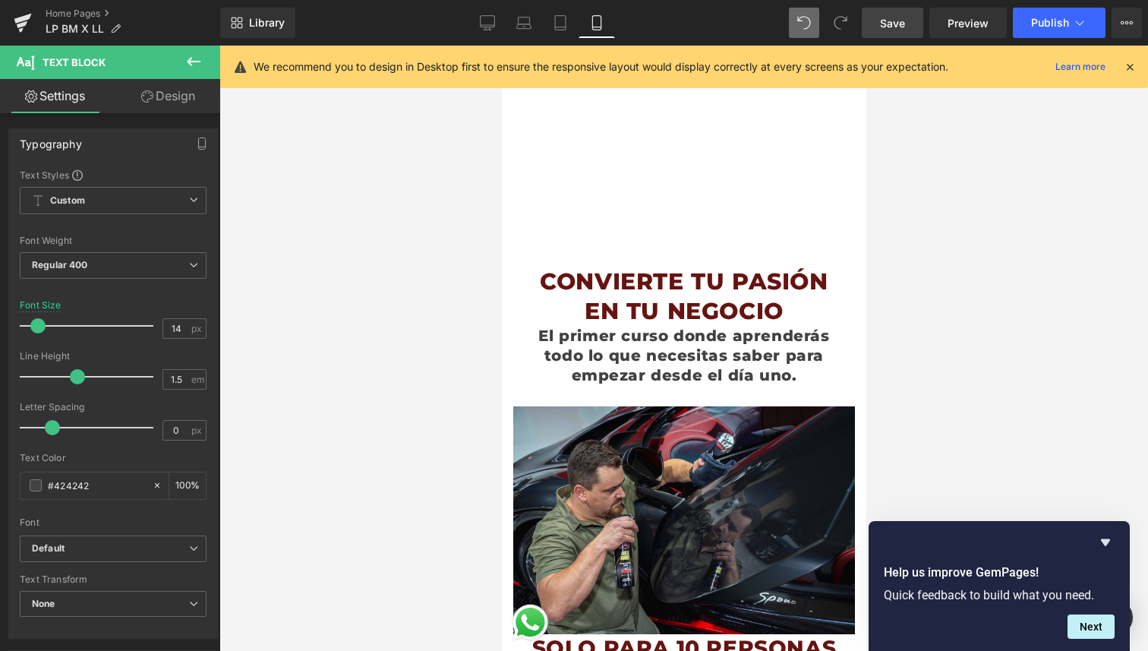
scroll to position [226, 0]
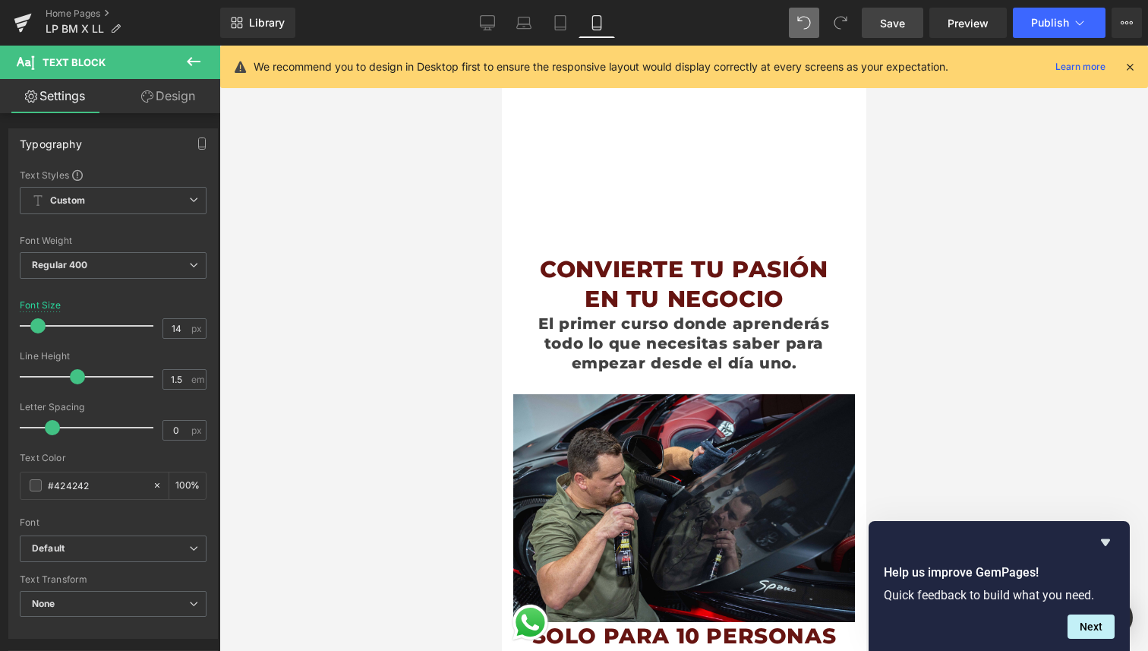
click at [901, 27] on span "Save" at bounding box center [892, 23] width 25 height 16
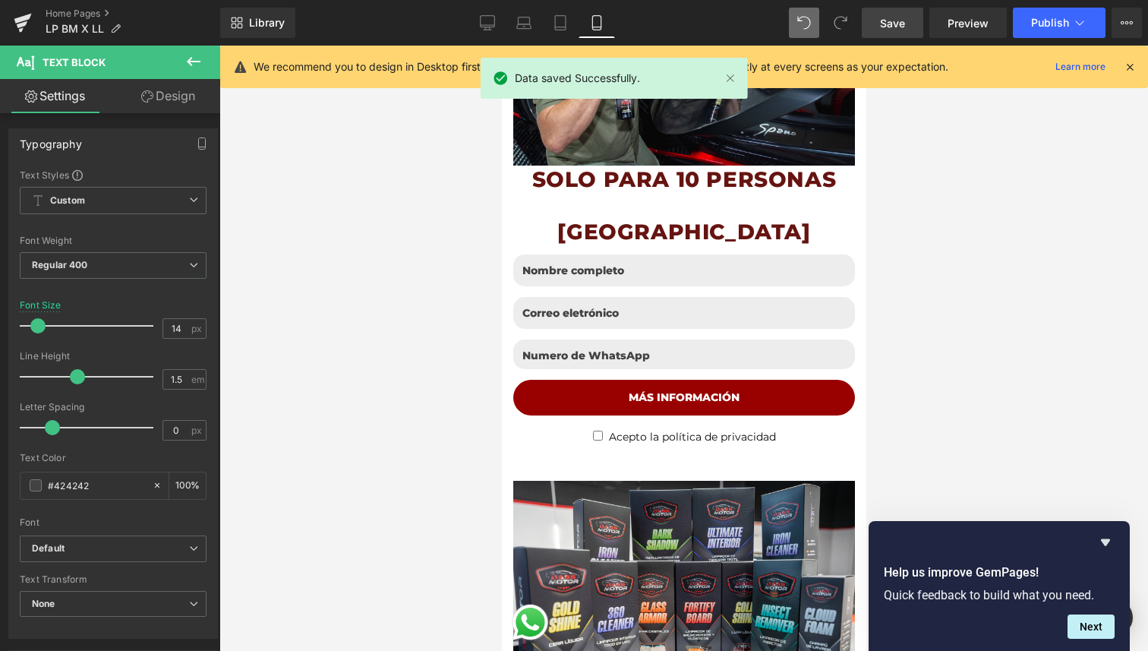
scroll to position [688, 0]
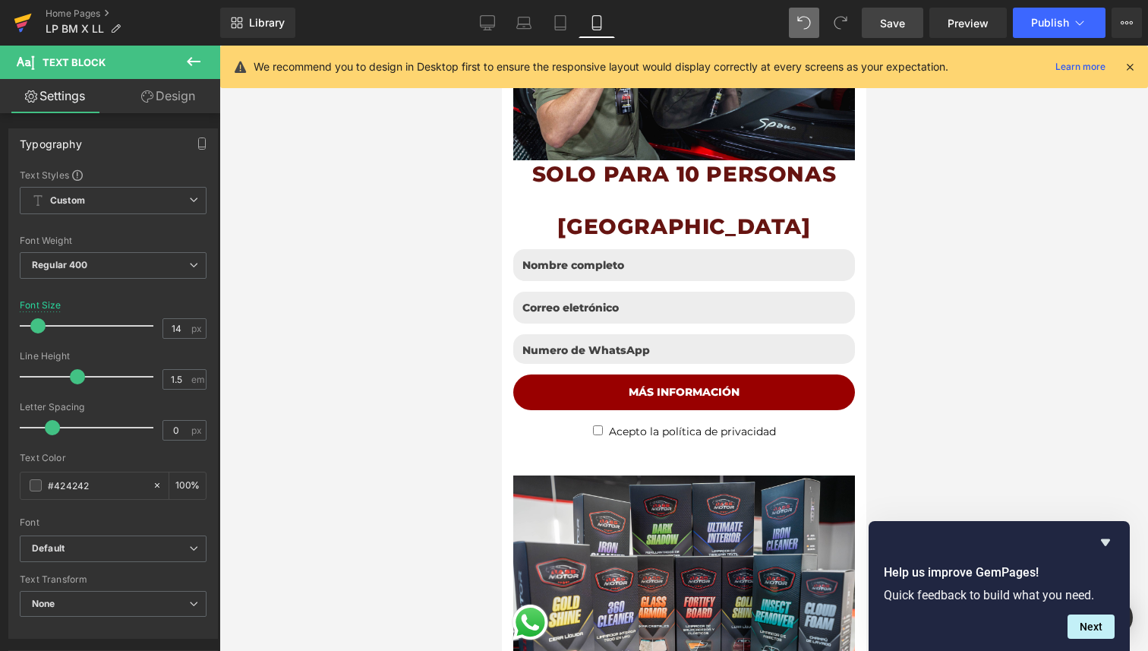
click at [0, 0] on link at bounding box center [23, 23] width 46 height 46
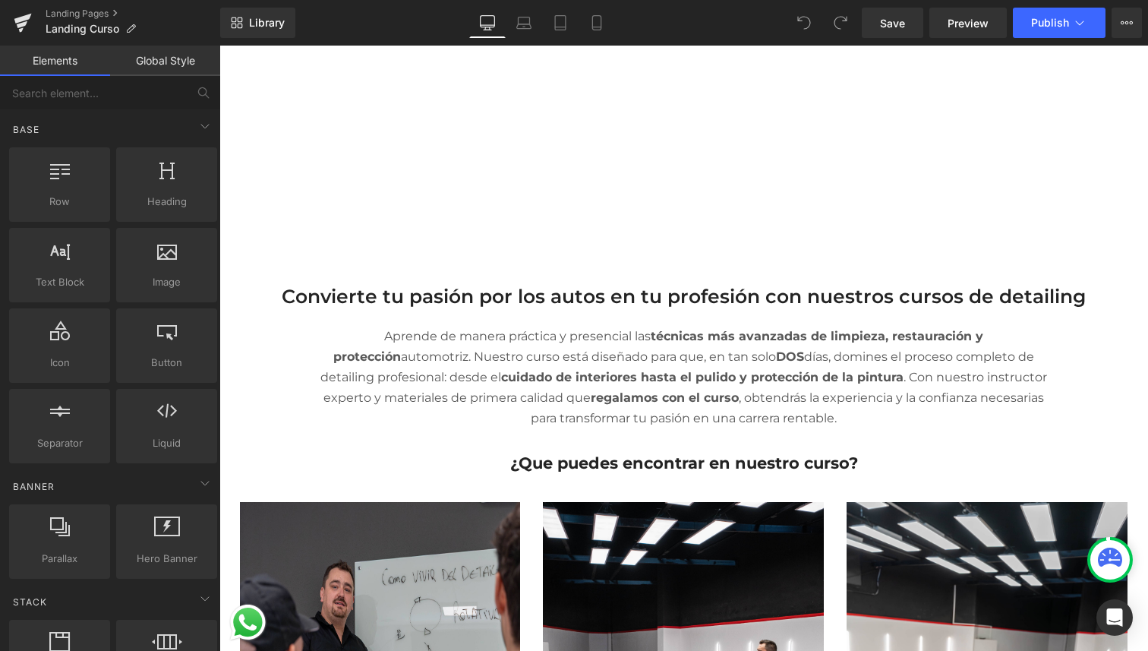
scroll to position [433, 0]
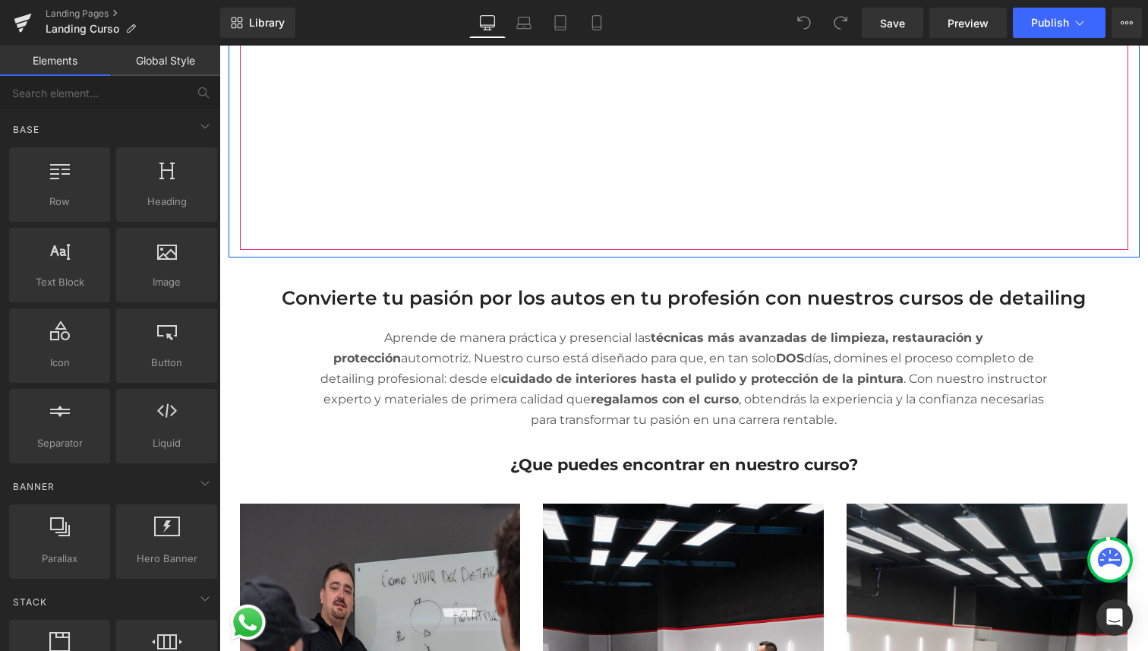
click at [273, 208] on div at bounding box center [684, 0] width 888 height 500
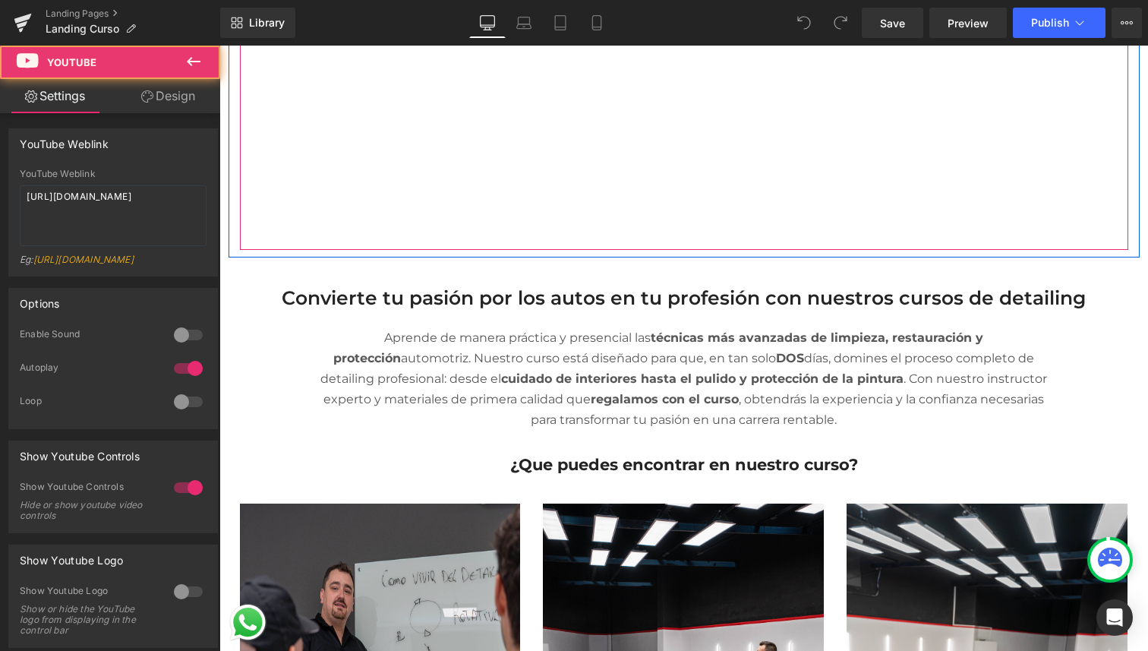
click at [322, 106] on div at bounding box center [684, 0] width 888 height 500
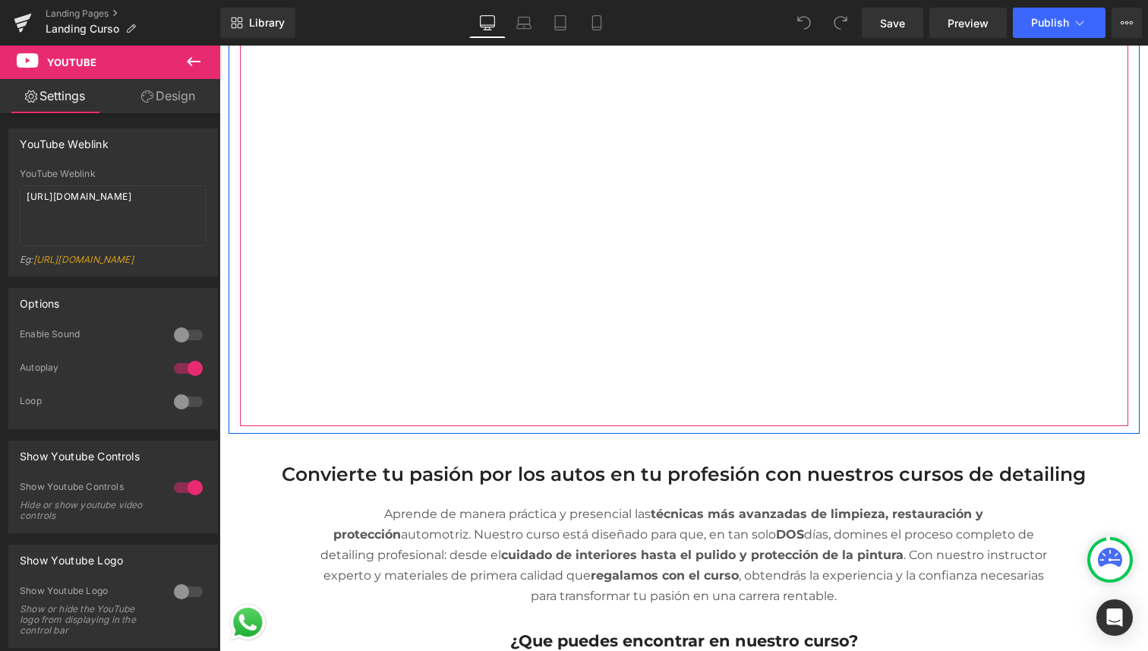
scroll to position [0, 0]
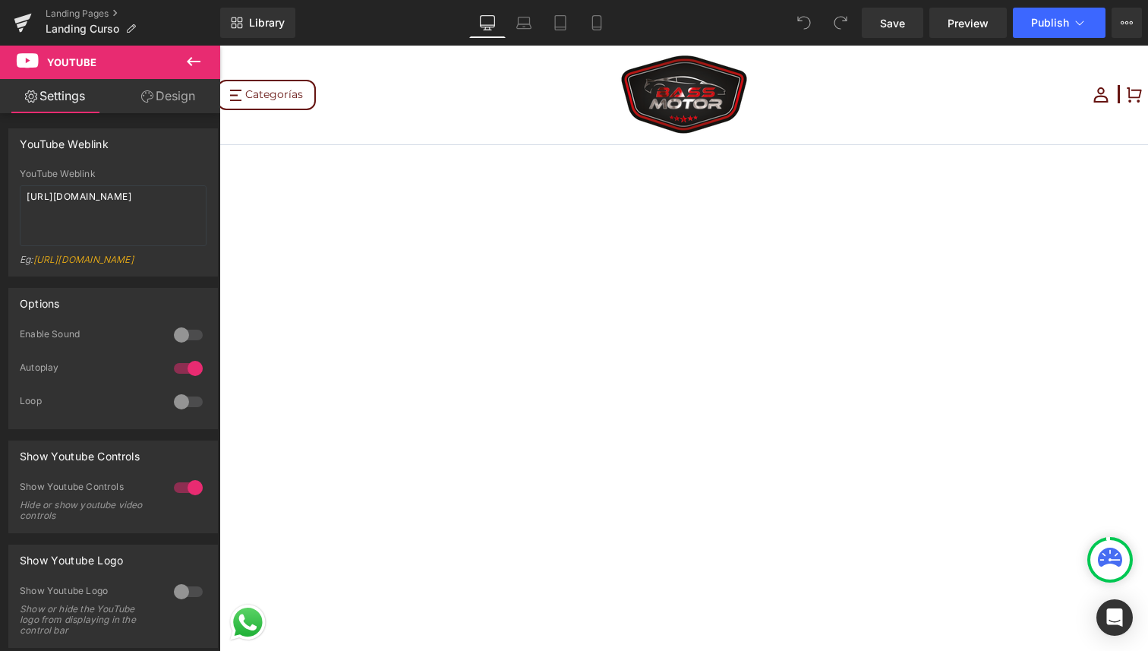
click at [370, 383] on div at bounding box center [684, 433] width 888 height 500
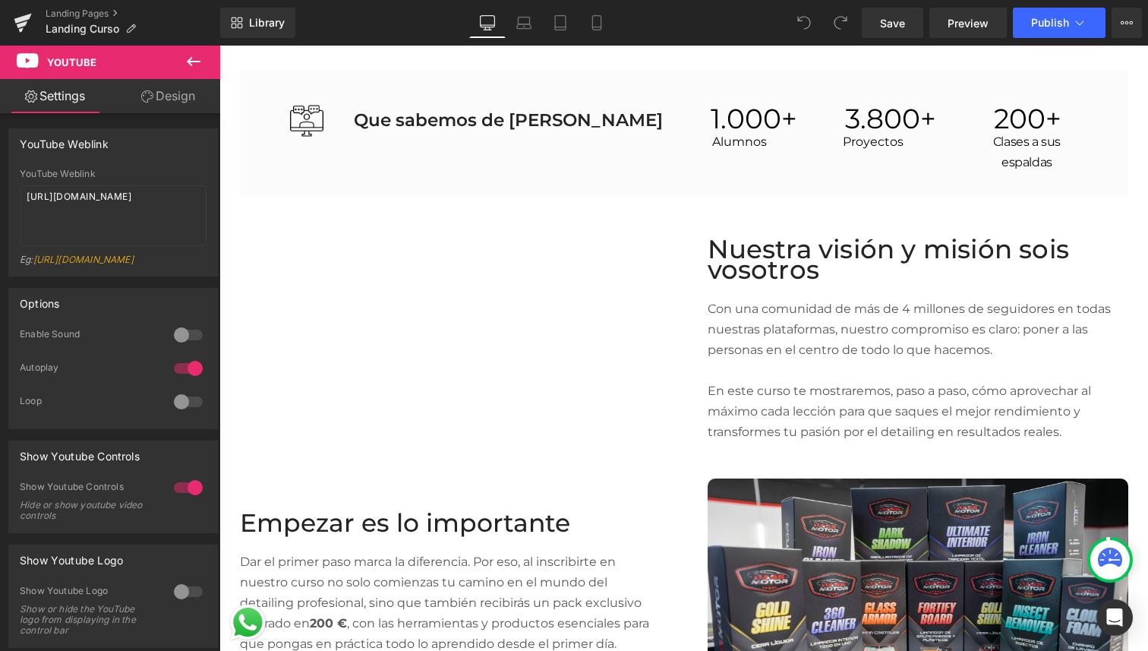
scroll to position [3776, 0]
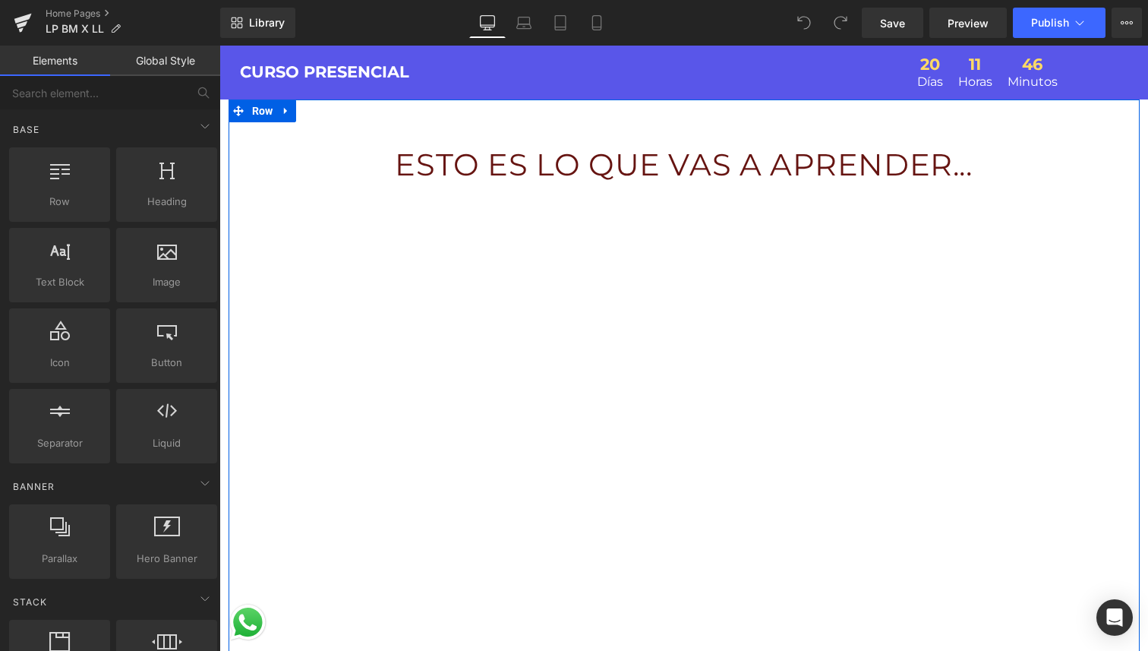
scroll to position [189, 0]
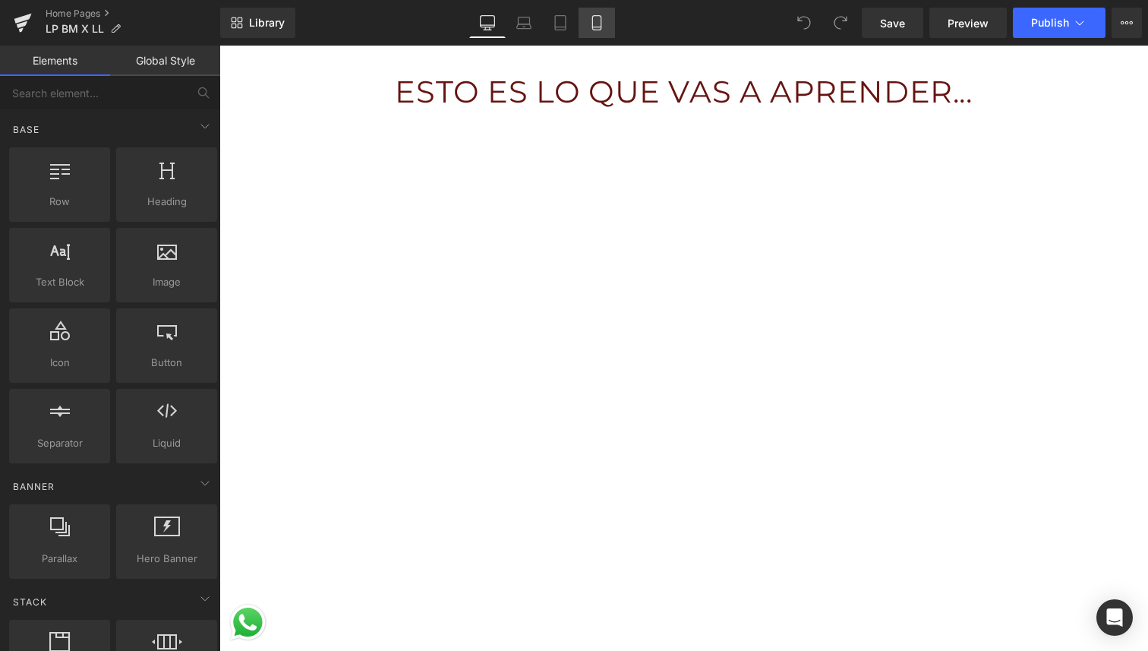
click at [596, 17] on icon at bounding box center [596, 22] width 15 height 15
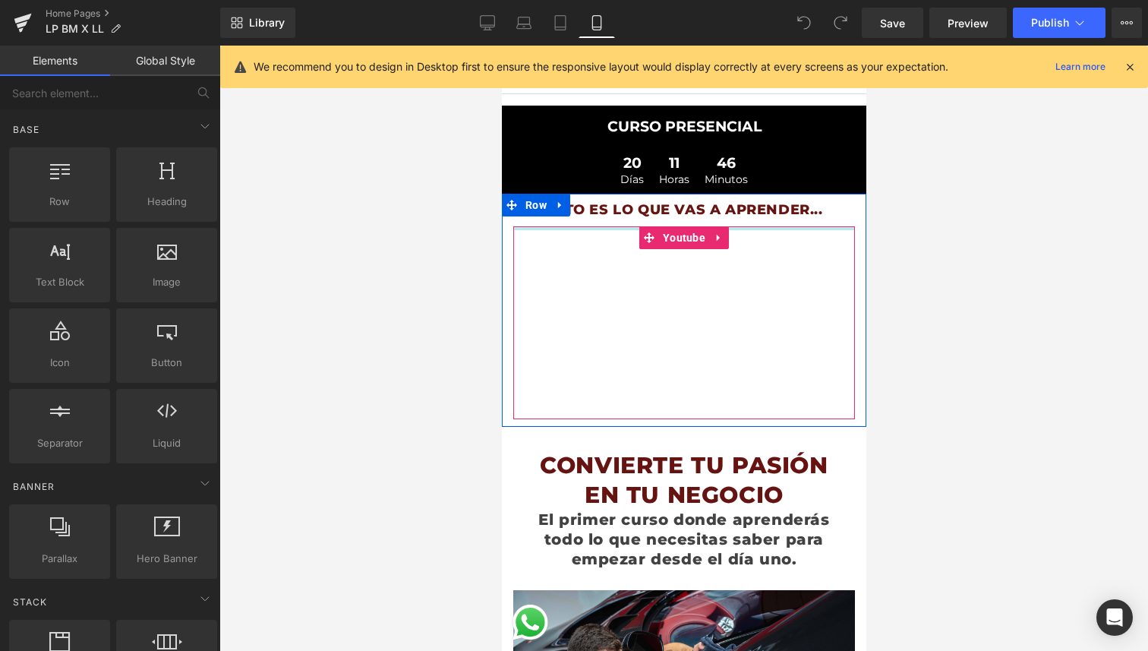
scroll to position [25, 0]
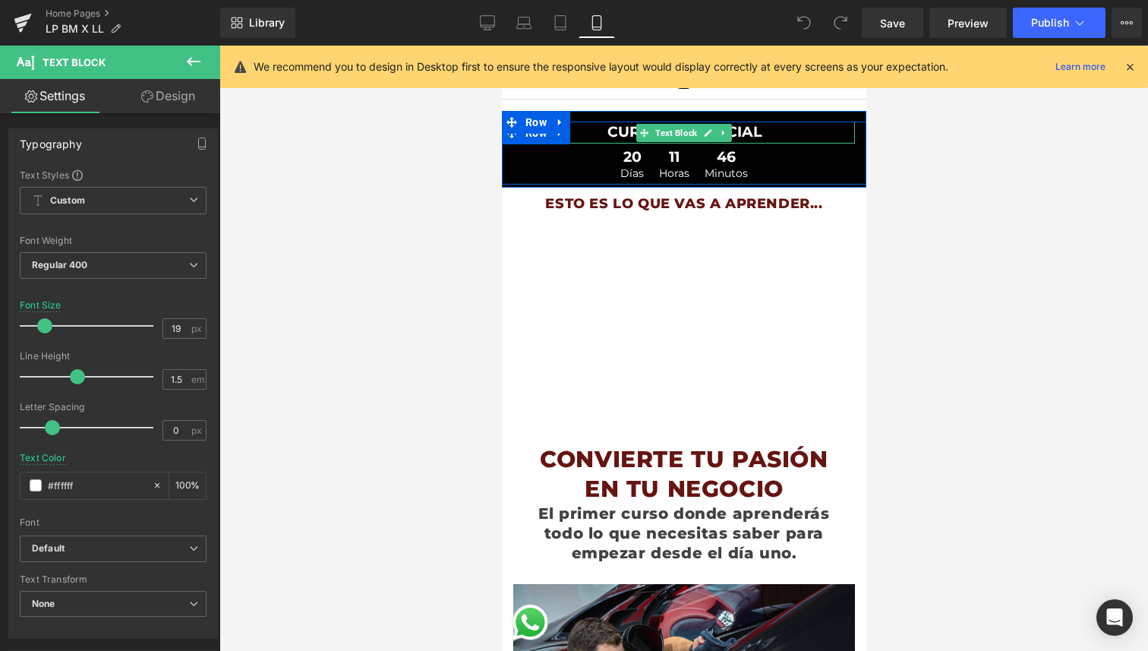
drag, startPoint x: 742, startPoint y: 153, endPoint x: 761, endPoint y: 139, distance: 23.4
click at [761, 139] on div "CURSO PRESENCIAL Text Block" at bounding box center [684, 132] width 342 height 22
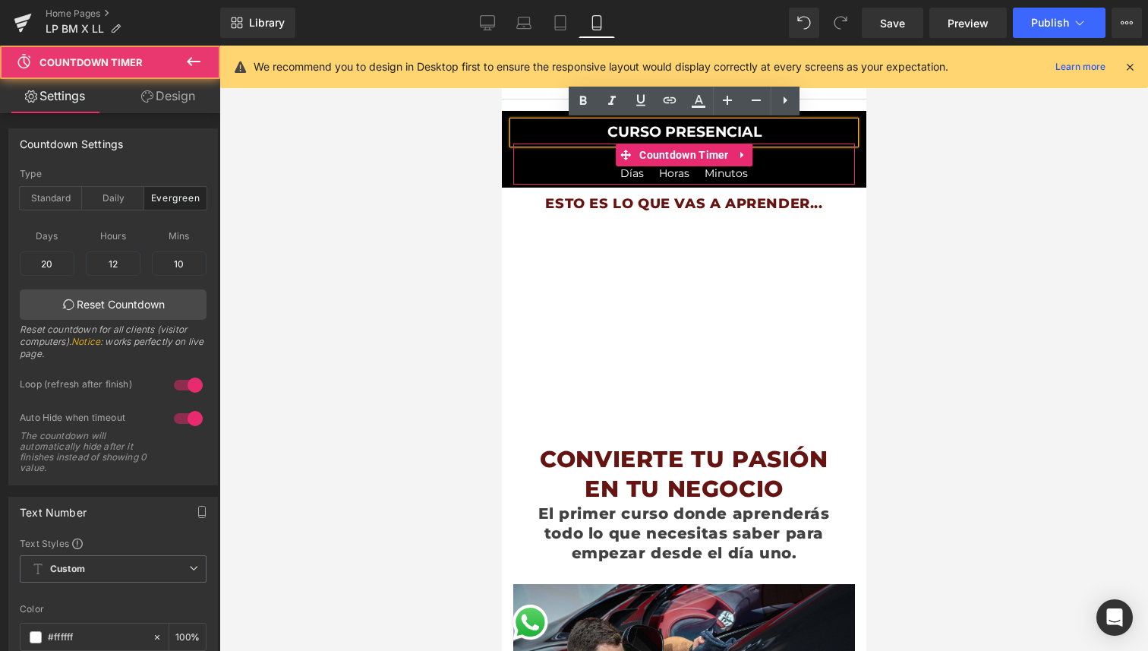
drag, startPoint x: 783, startPoint y: 182, endPoint x: 791, endPoint y: 175, distance: 11.3
click at [791, 175] on div "20 Días 11 Horas 46 Minutos Countdown Timer" at bounding box center [684, 164] width 342 height 41
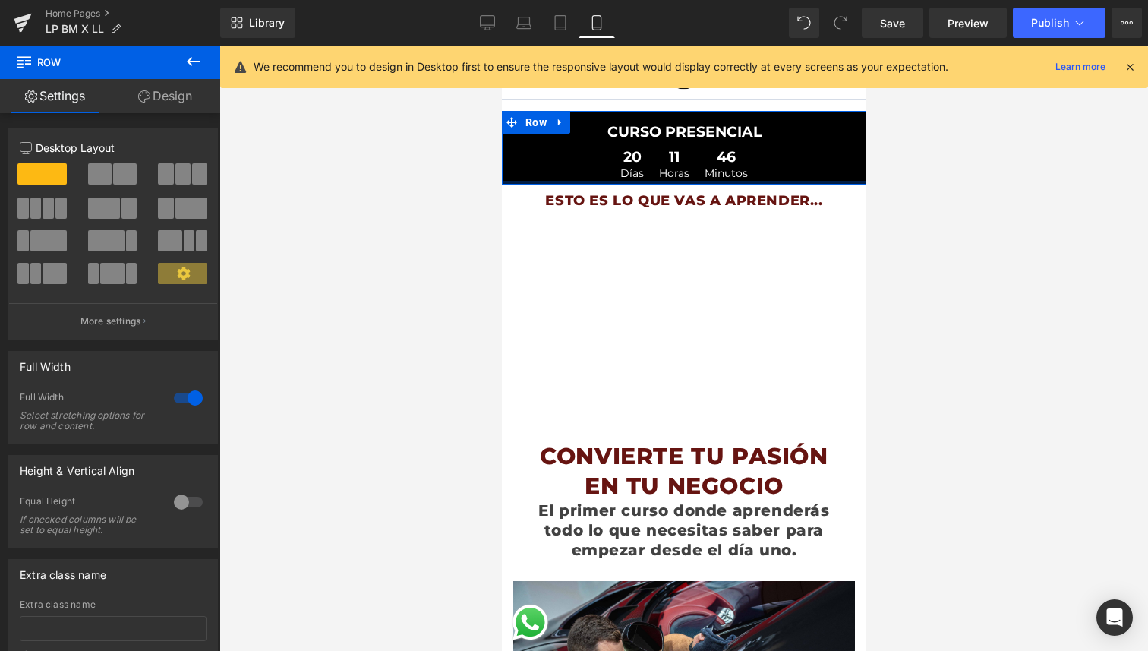
drag, startPoint x: 792, startPoint y: 184, endPoint x: 803, endPoint y: 178, distance: 11.9
click at [803, 178] on div "CURSO PRESENCIAL Text Block 20 Días 11 Horas 46 Minutos Countdown Timer Row Row" at bounding box center [683, 148] width 364 height 74
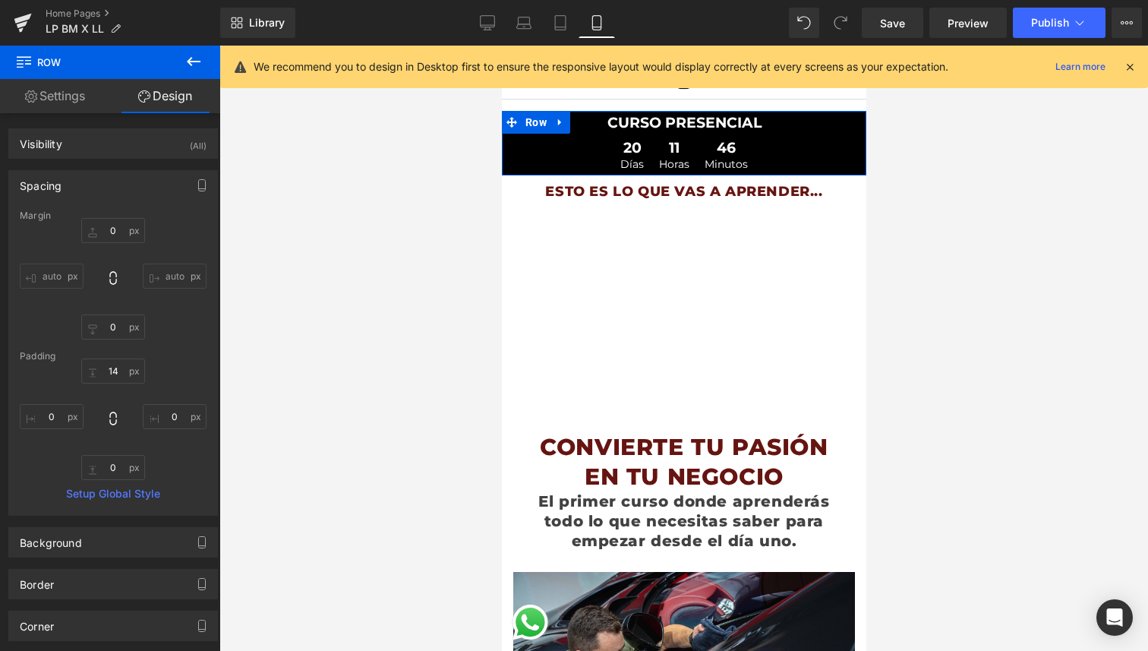
drag, startPoint x: 812, startPoint y: 117, endPoint x: 832, endPoint y: 108, distance: 22.4
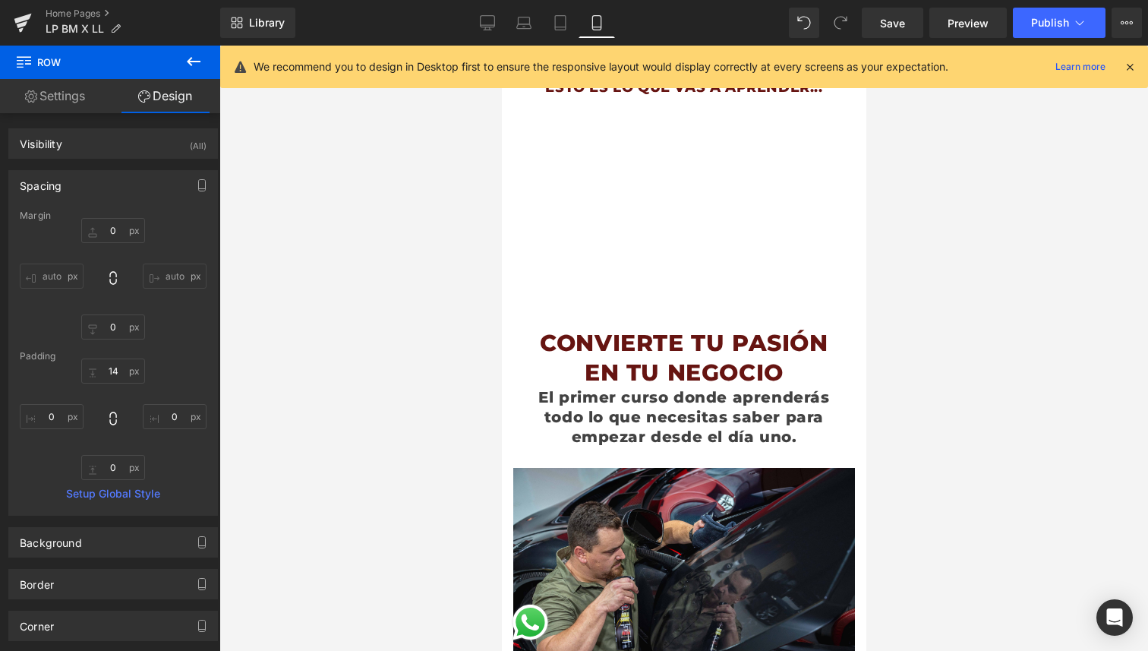
scroll to position [131, 0]
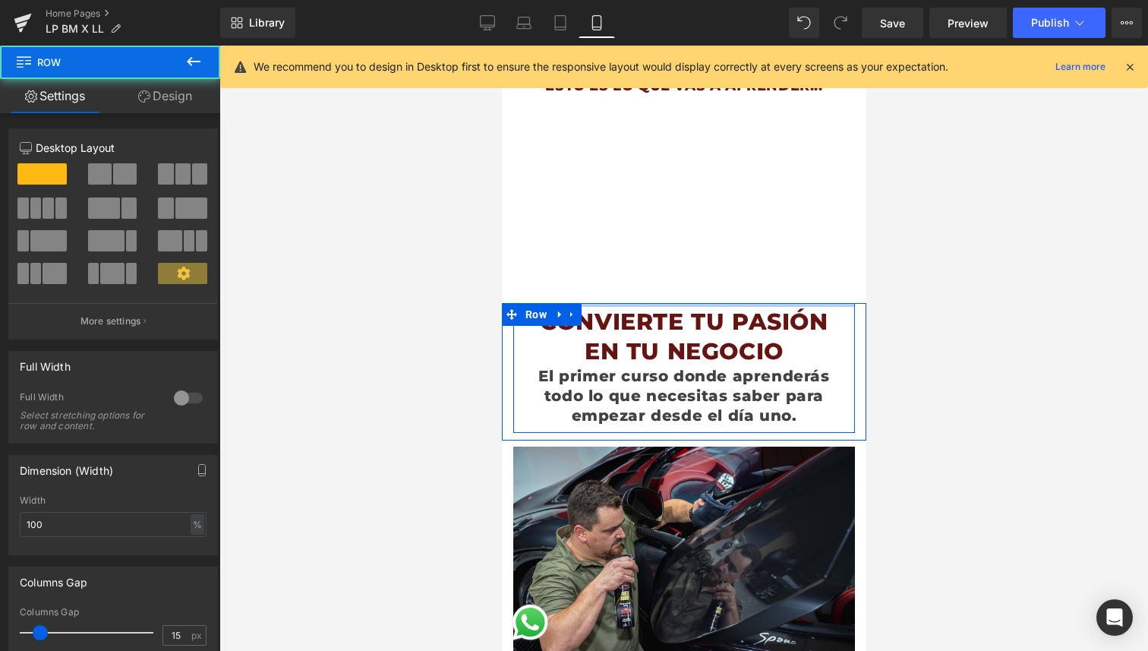
drag, startPoint x: 768, startPoint y: 314, endPoint x: 790, endPoint y: 299, distance: 26.3
click at [790, 299] on div "ESTO ES LO QUE VAS A APRENDER... Heading Row Youtube Row" at bounding box center [683, 186] width 364 height 233
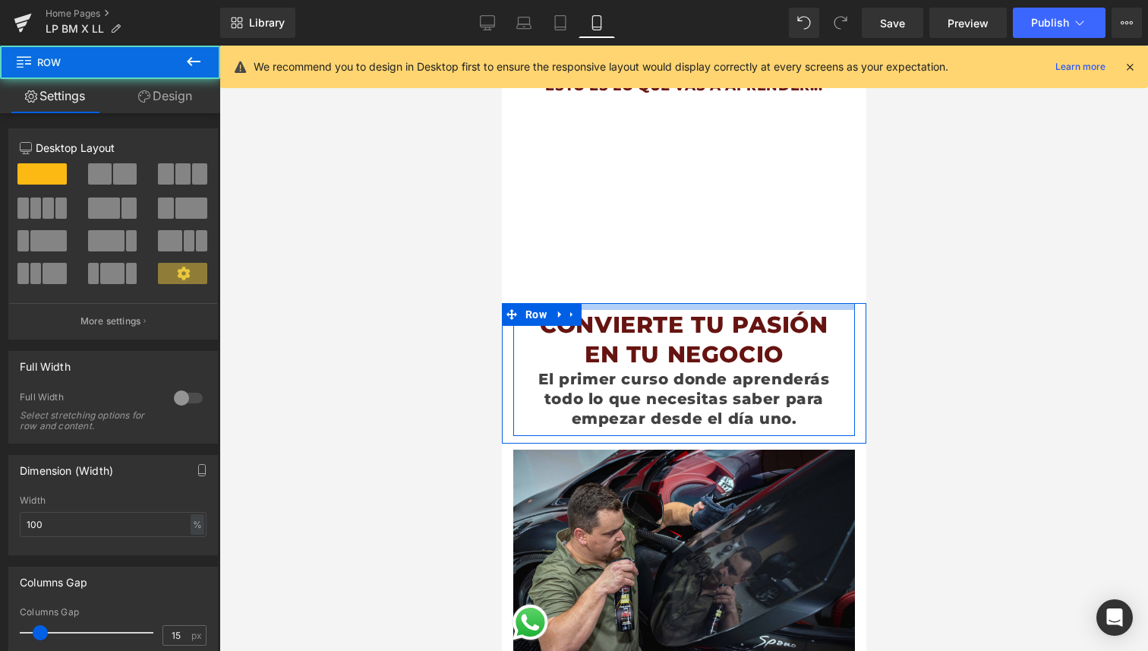
click at [787, 308] on div at bounding box center [684, 306] width 342 height 7
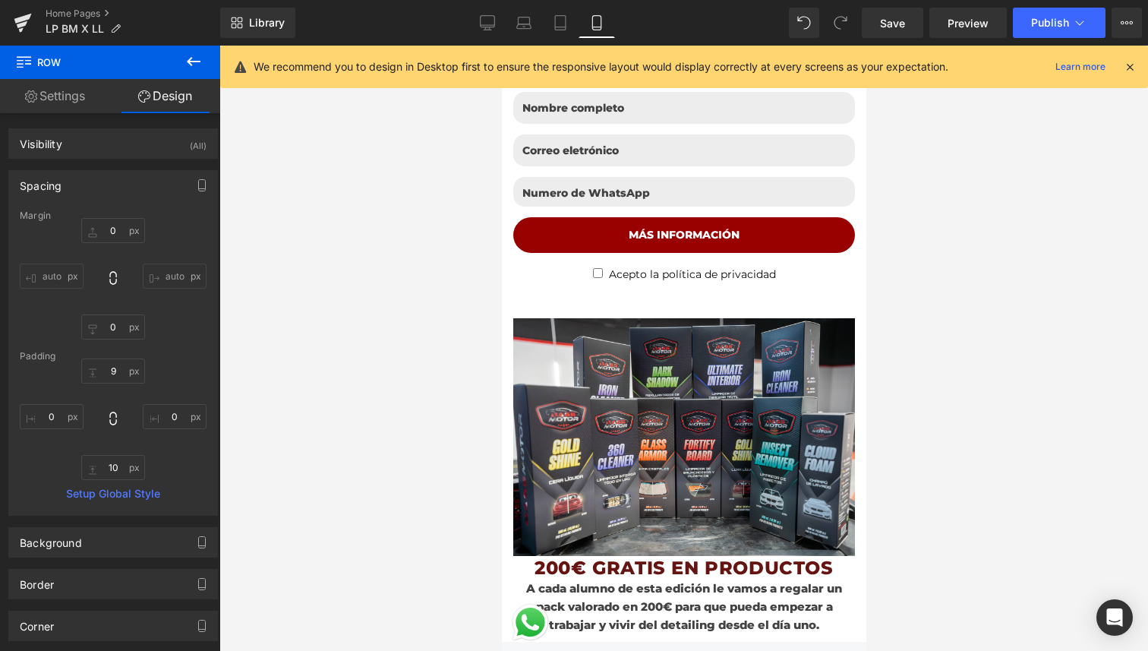
scroll to position [806, 0]
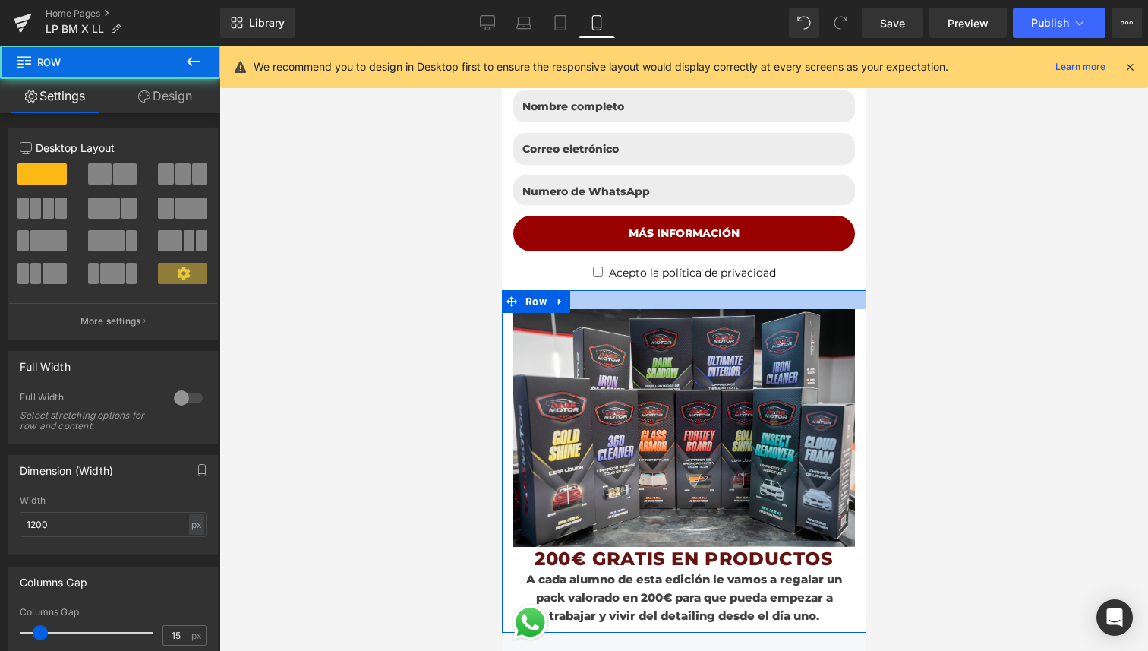
drag, startPoint x: 749, startPoint y: 302, endPoint x: 771, endPoint y: 294, distance: 23.6
click at [771, 294] on div at bounding box center [683, 299] width 364 height 19
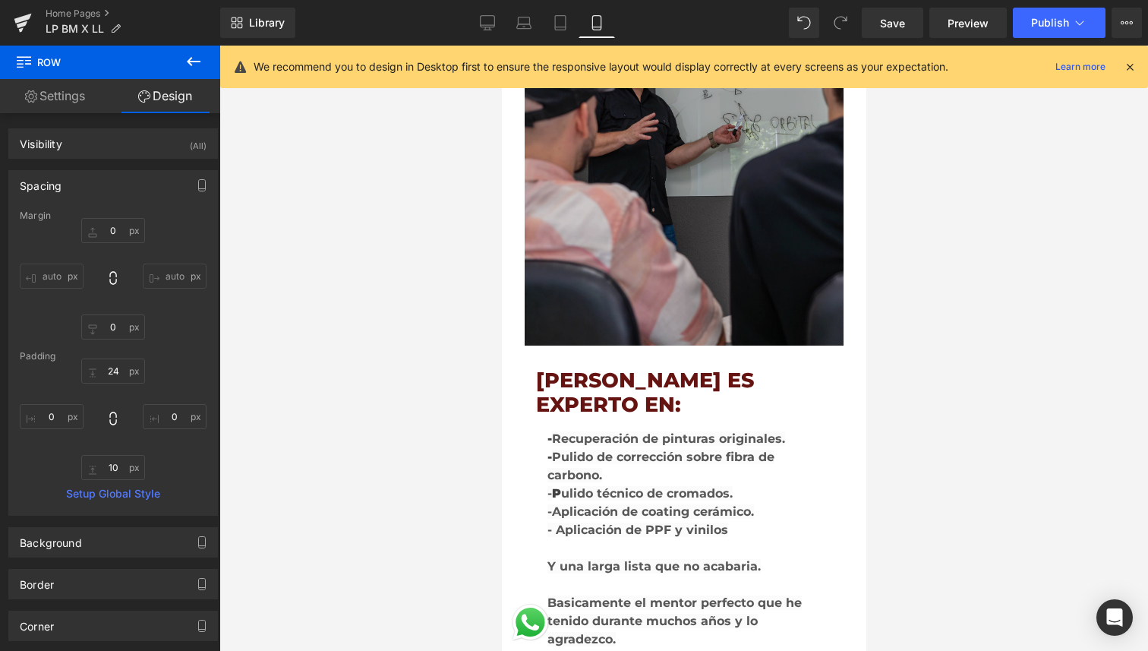
scroll to position [3065, 0]
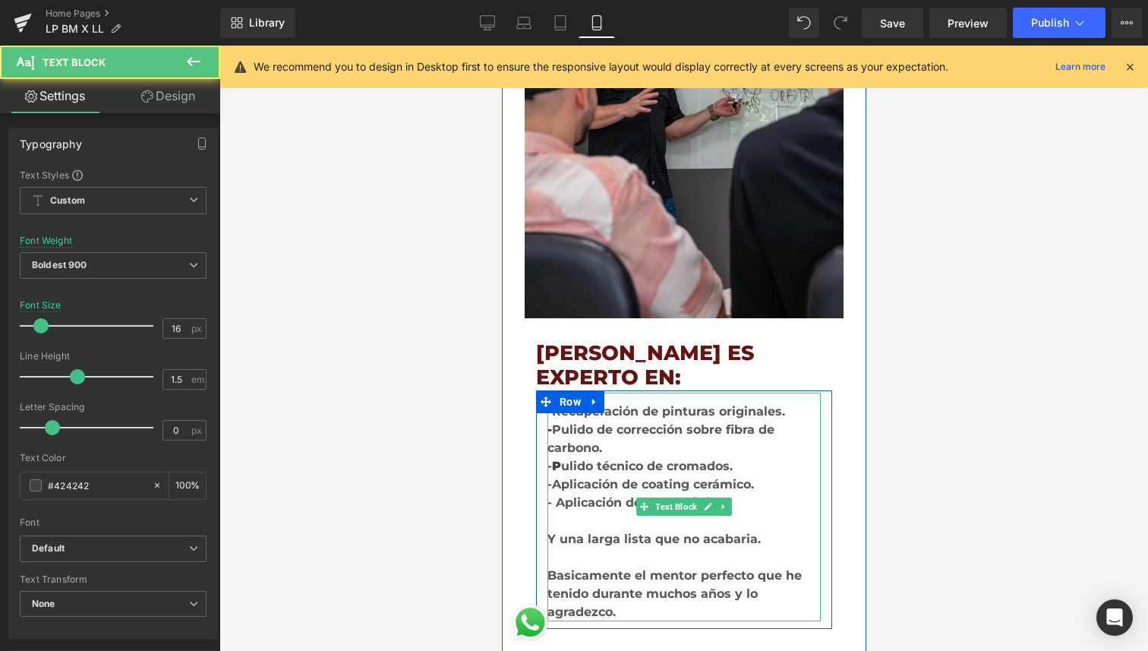
click at [560, 393] on div "- R ecuperación de pinturas originales. - Pulido de corrección sobre fibra de c…" at bounding box center [683, 507] width 273 height 229
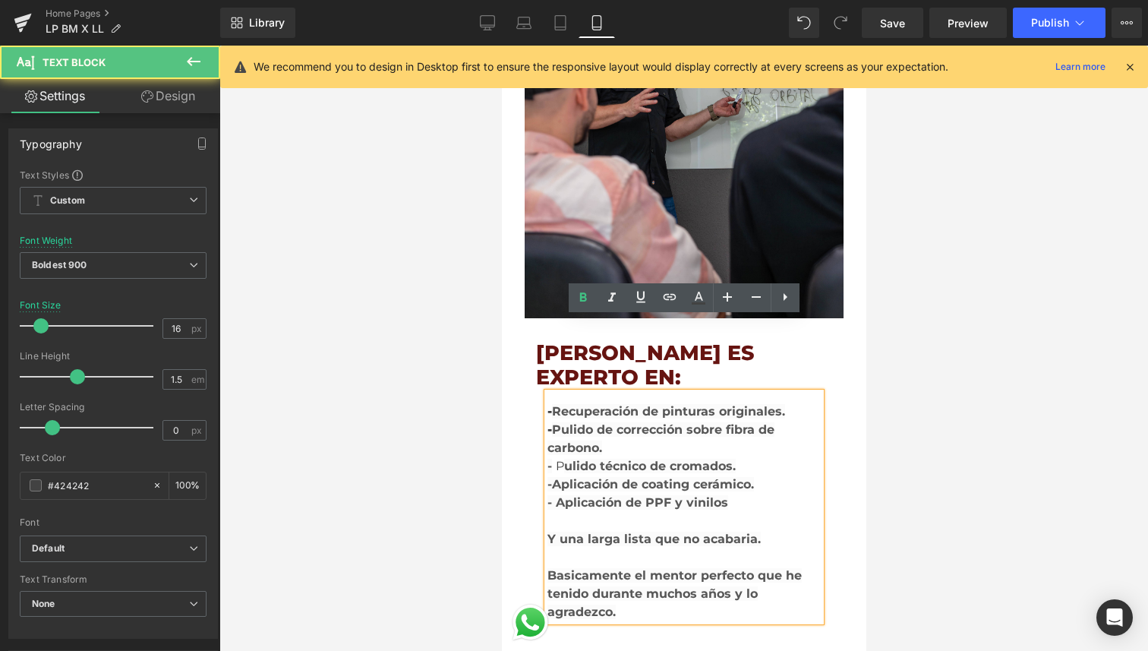
click at [563, 459] on span "P" at bounding box center [559, 466] width 8 height 14
click at [585, 459] on strong "ulido técnico de cromados. -" at bounding box center [639, 475] width 185 height 33
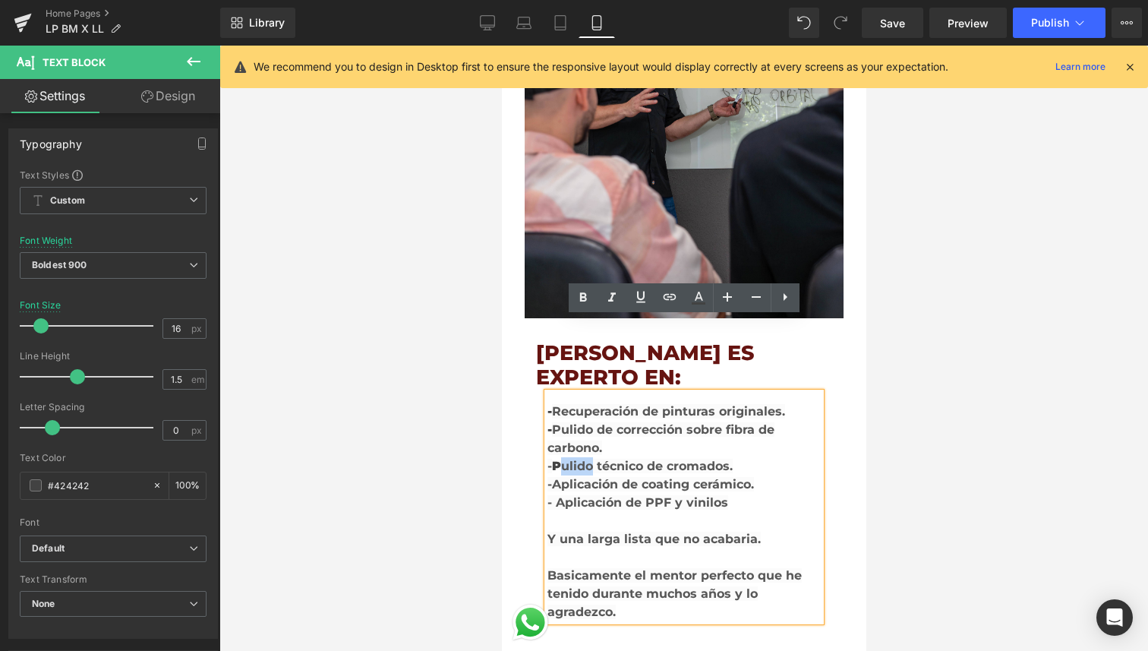
click at [588, 459] on strong "ulido técnico de cromados. -" at bounding box center [639, 475] width 185 height 33
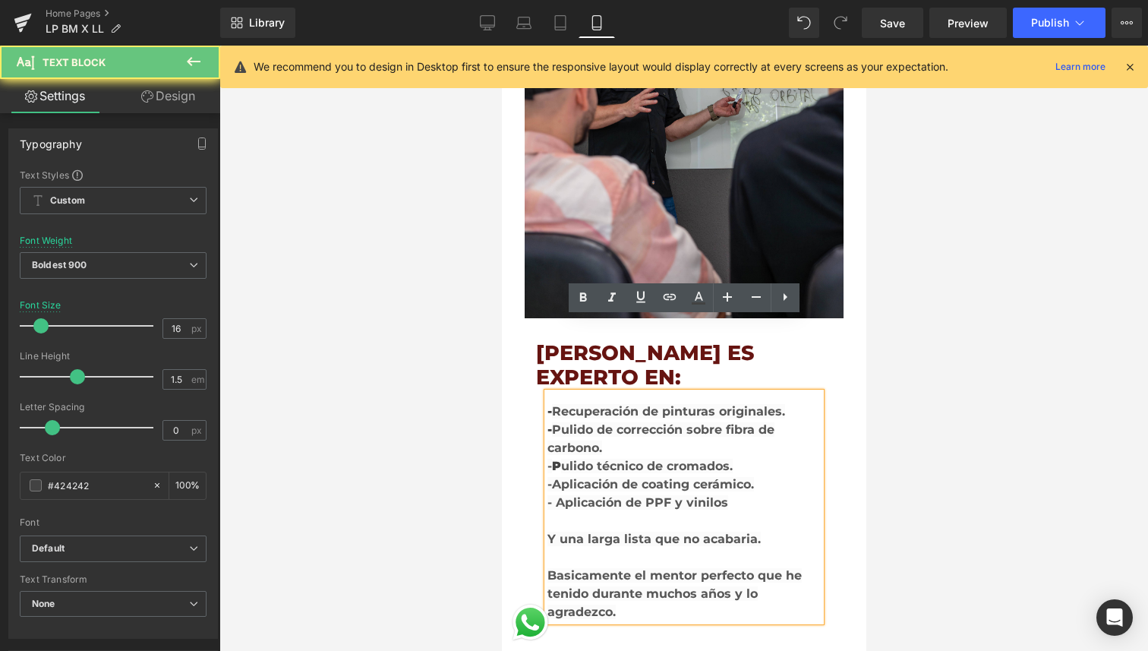
click at [582, 459] on strong "ulido técnico de cromados. -" at bounding box center [639, 475] width 185 height 33
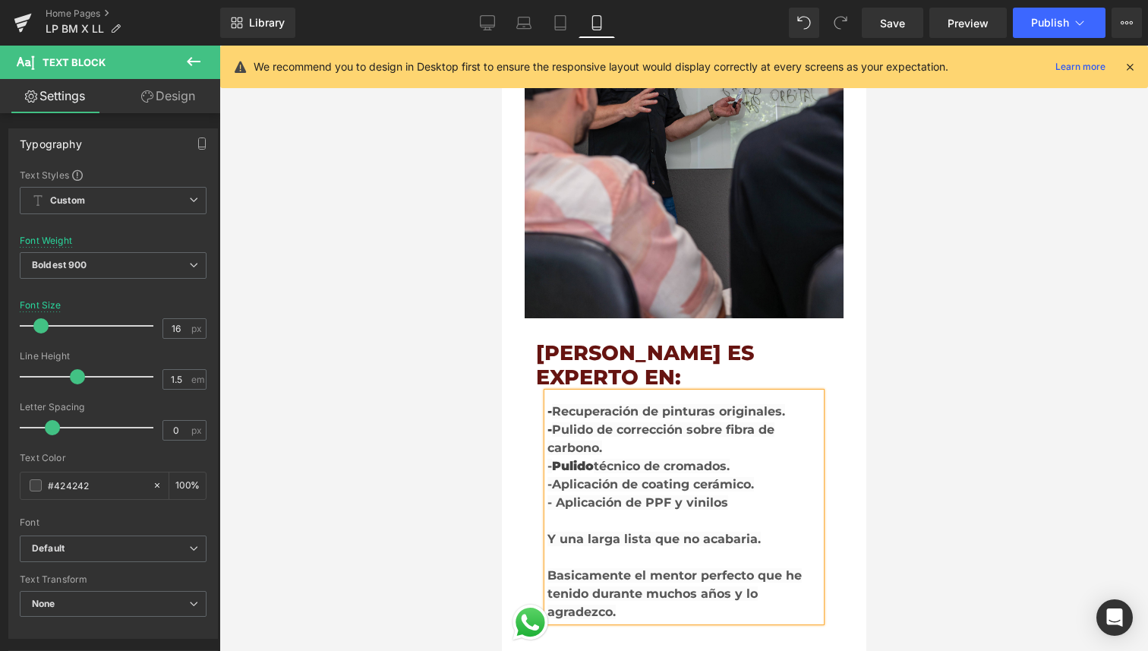
click at [579, 394] on div "- R ecuperación de pinturas originales. - Pulido de corrección sobre fibra de c…" at bounding box center [683, 507] width 273 height 229
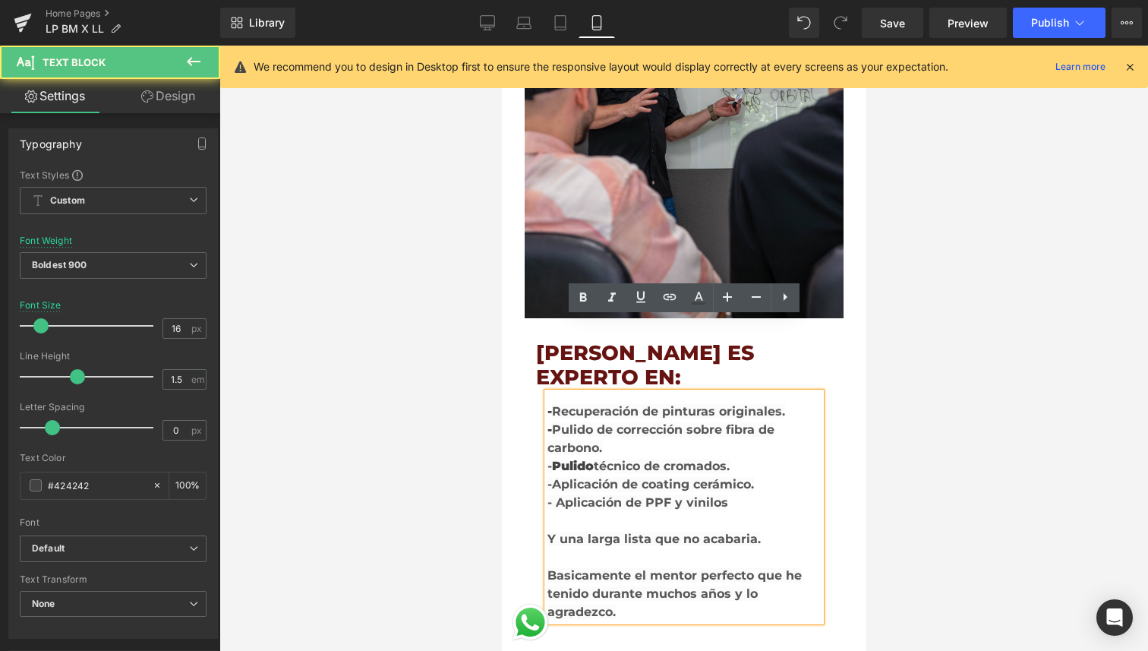
click at [579, 394] on div "- R ecuperación de pinturas originales. - Pulido de corrección sobre fibra de c…" at bounding box center [683, 507] width 273 height 229
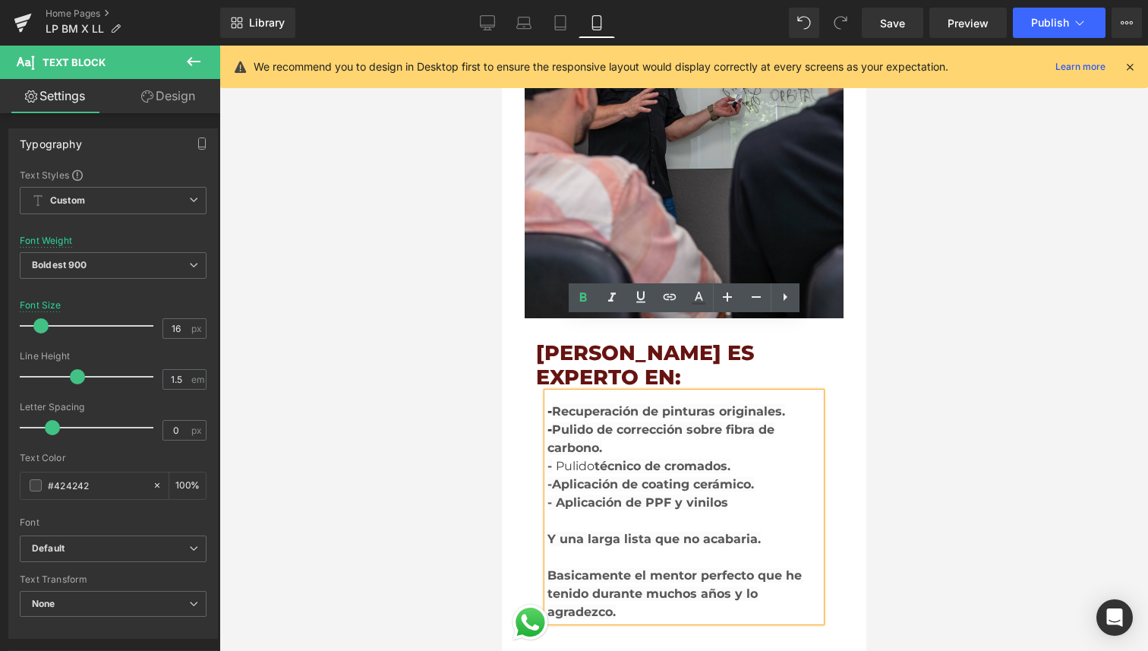
click at [579, 459] on span "Pulido" at bounding box center [574, 466] width 39 height 14
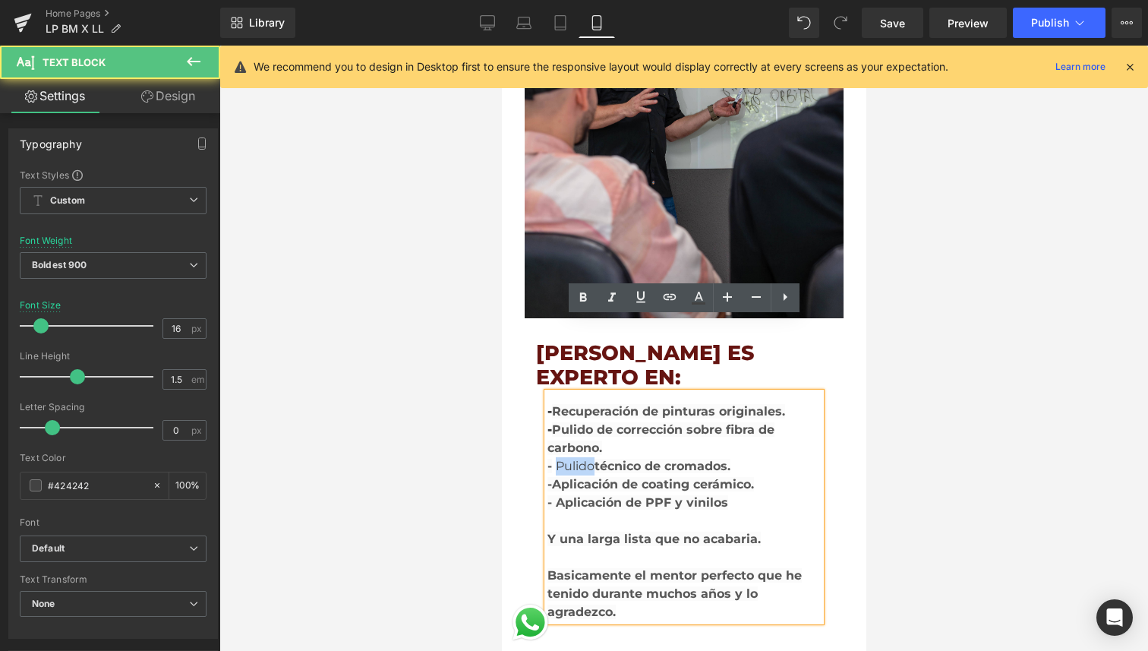
click at [579, 459] on span "Pulido" at bounding box center [574, 466] width 39 height 14
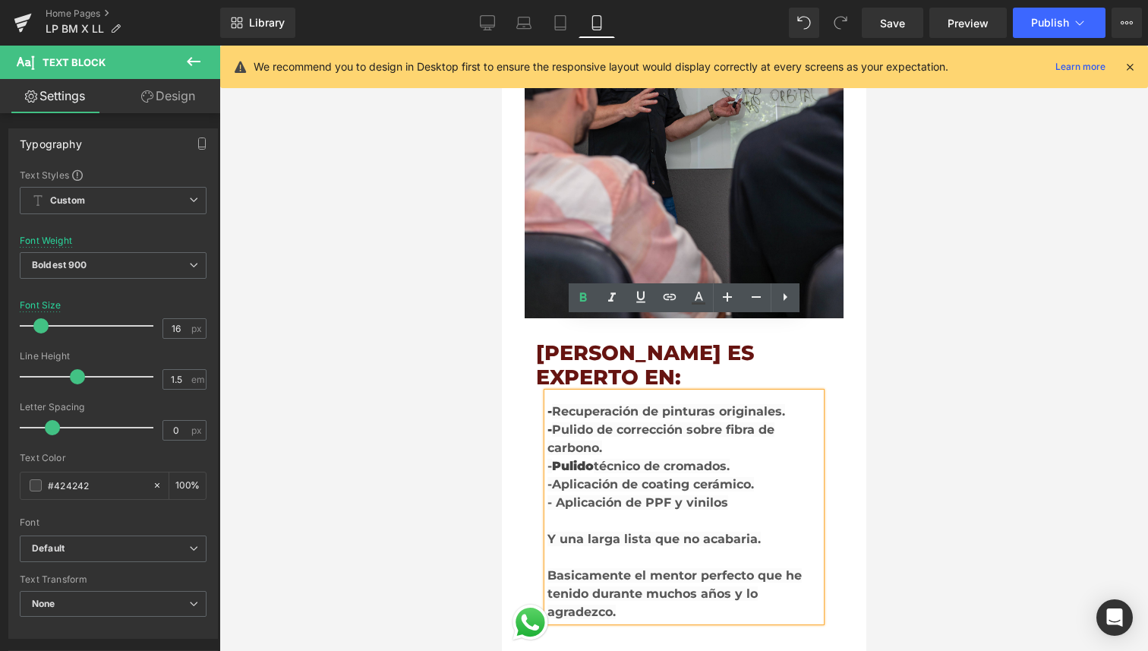
click at [575, 393] on div "- R ecuperación de pinturas originales. - Pulido de corrección sobre fibra de c…" at bounding box center [683, 507] width 273 height 229
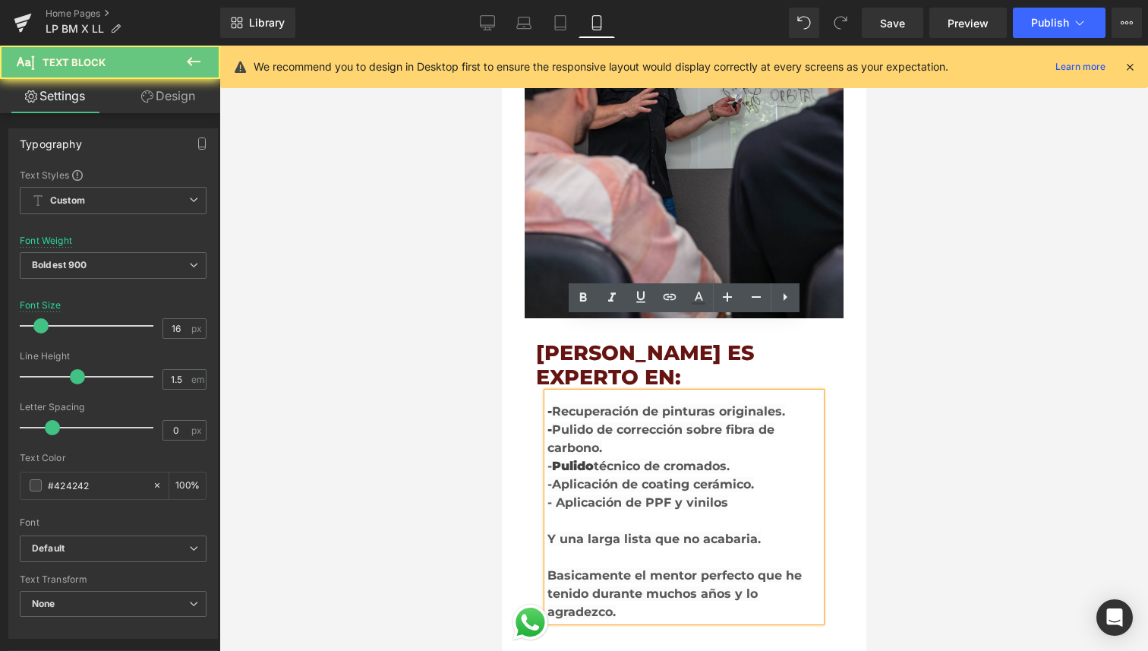
click at [575, 393] on div "- R ecuperación de pinturas originales. - Pulido de corrección sobre fibra de c…" at bounding box center [683, 507] width 273 height 229
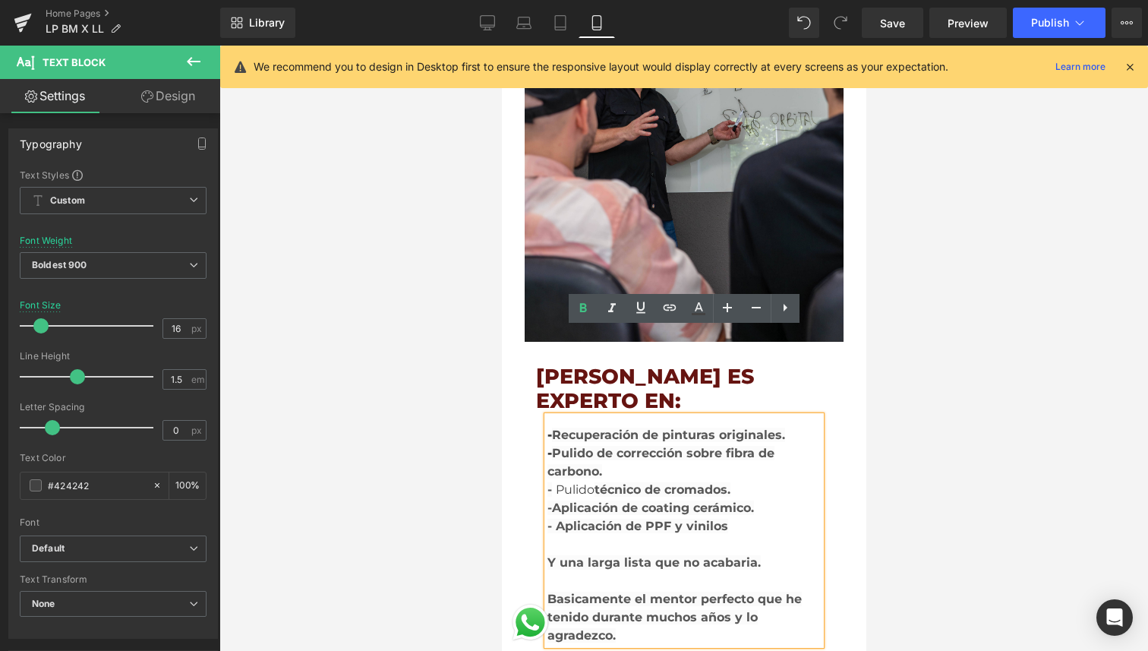
scroll to position [3043, 0]
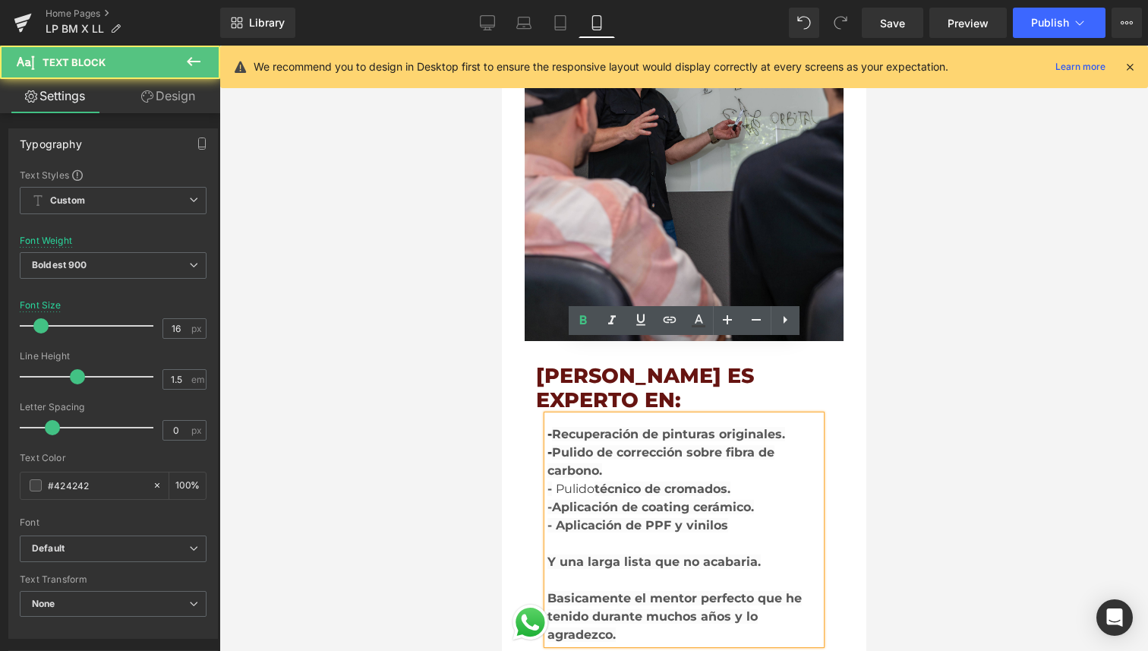
click at [584, 481] on span "Pulido" at bounding box center [574, 488] width 39 height 14
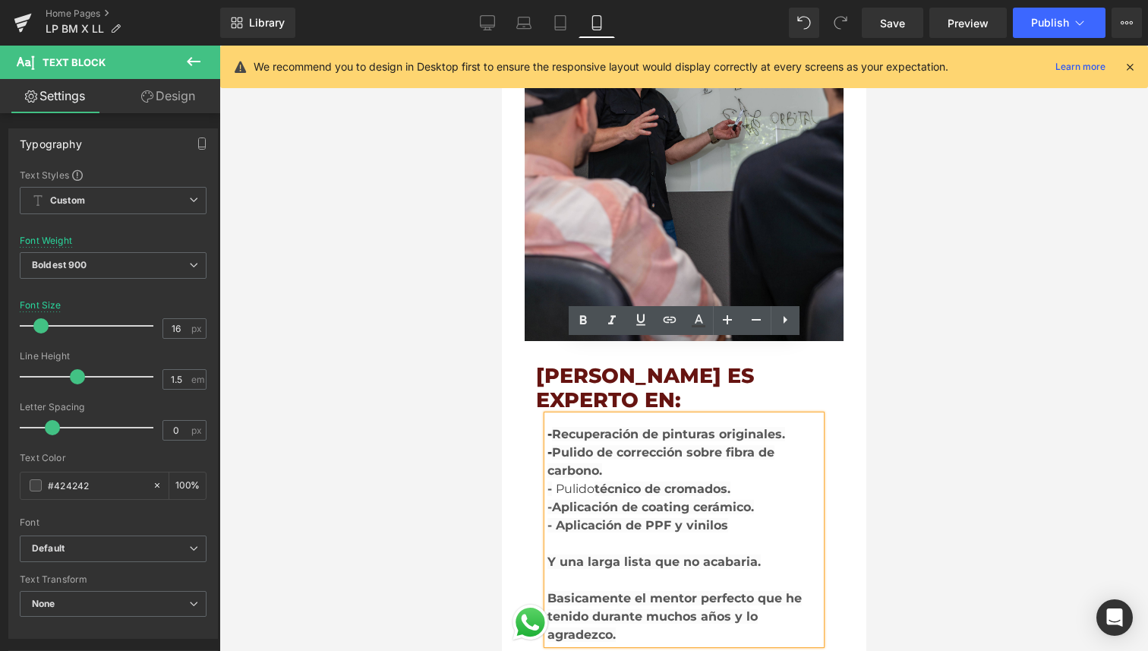
click at [623, 481] on strong "técnico de cromados. -" at bounding box center [638, 497] width 183 height 33
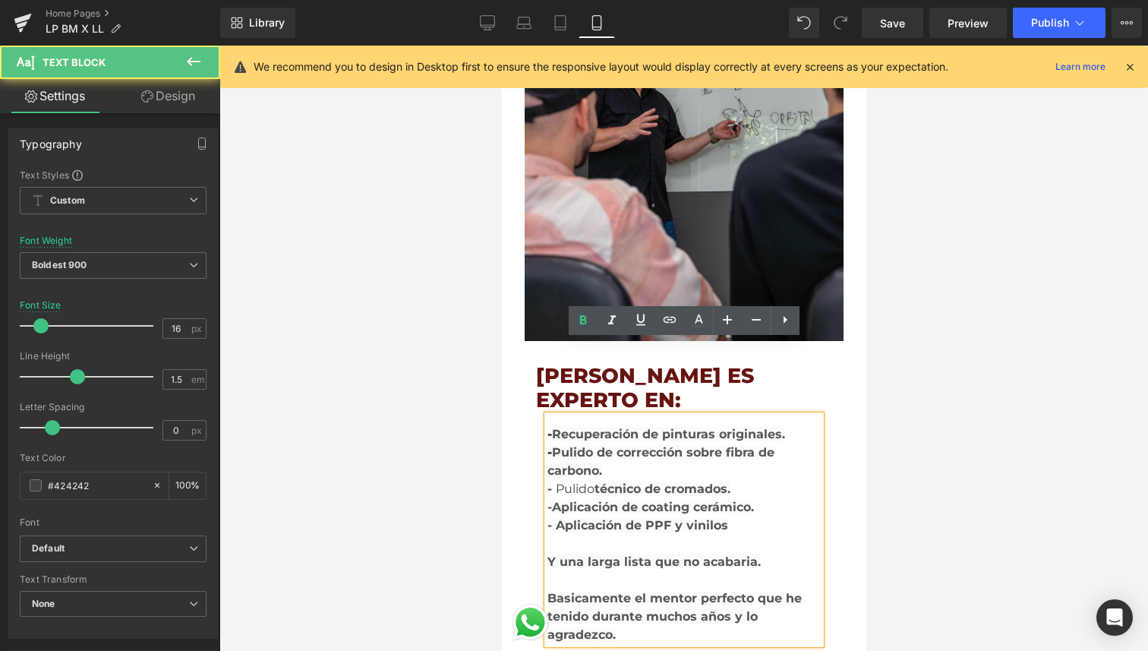
click at [573, 481] on span "Pulido" at bounding box center [574, 488] width 39 height 14
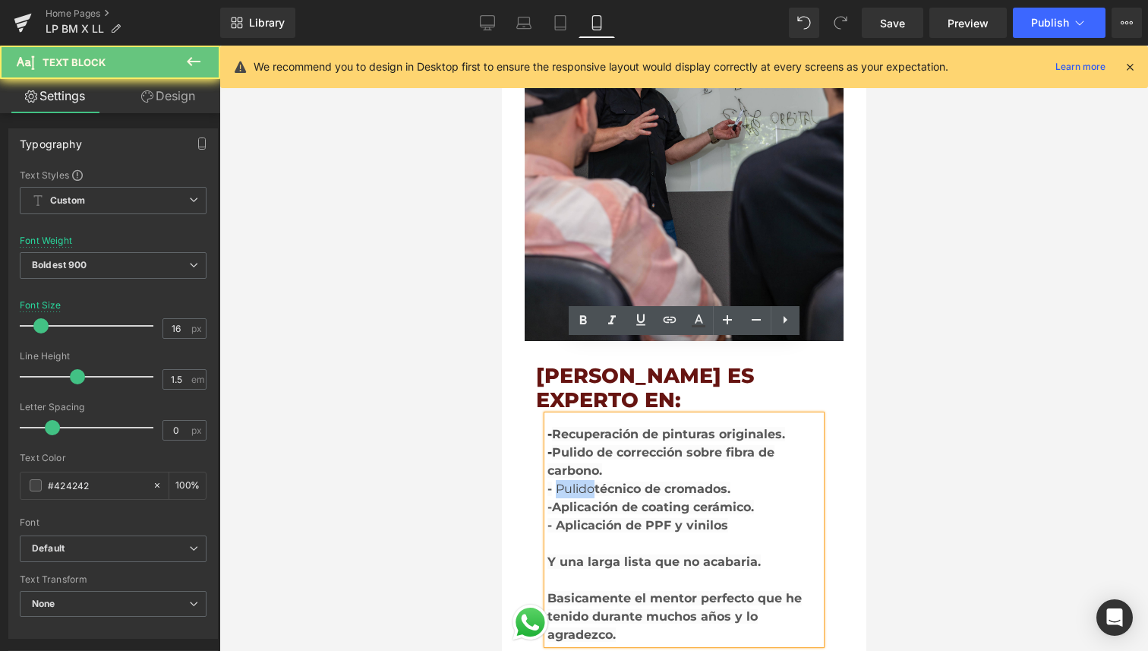
click at [573, 481] on span "Pulido" at bounding box center [574, 488] width 39 height 14
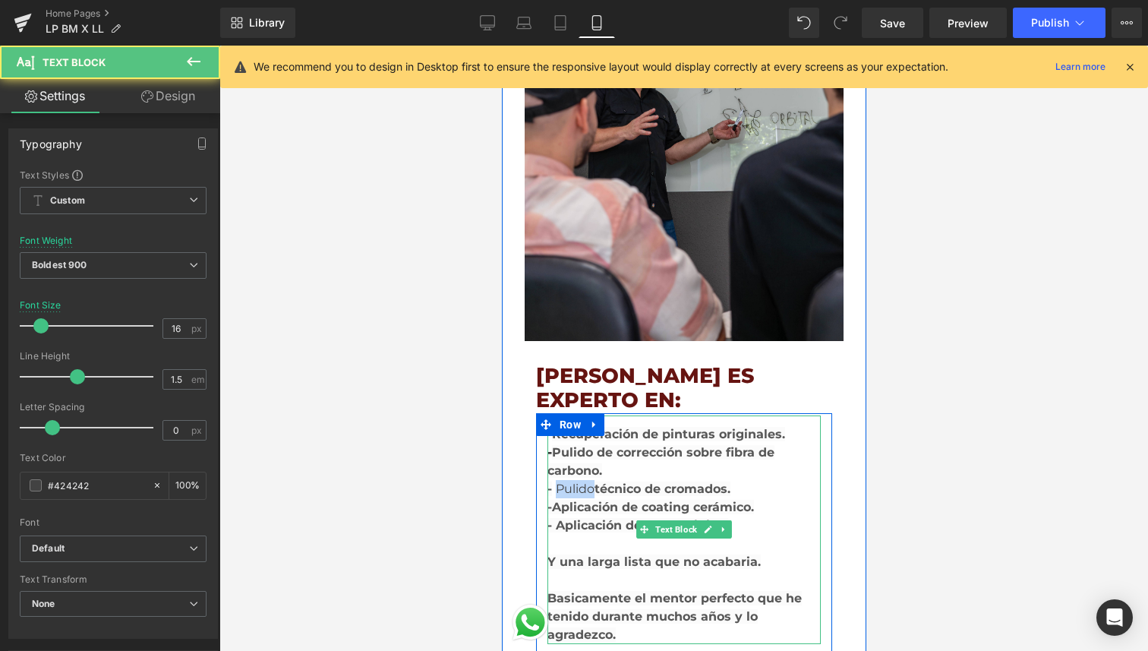
drag, startPoint x: 742, startPoint y: 414, endPoint x: 556, endPoint y: 417, distance: 186.1
click at [556, 417] on div "- R ecuperación de pinturas originales. - Pulido de corrección sobre fibra de c…" at bounding box center [683, 529] width 273 height 229
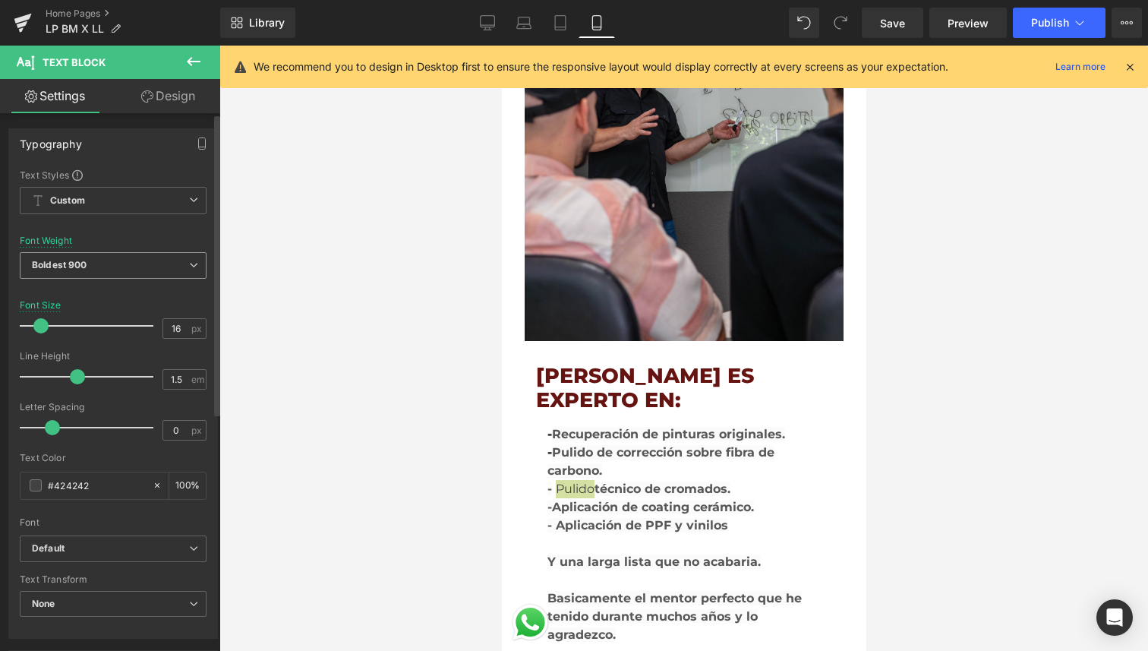
click at [163, 267] on span "Boldest 900" at bounding box center [113, 265] width 187 height 27
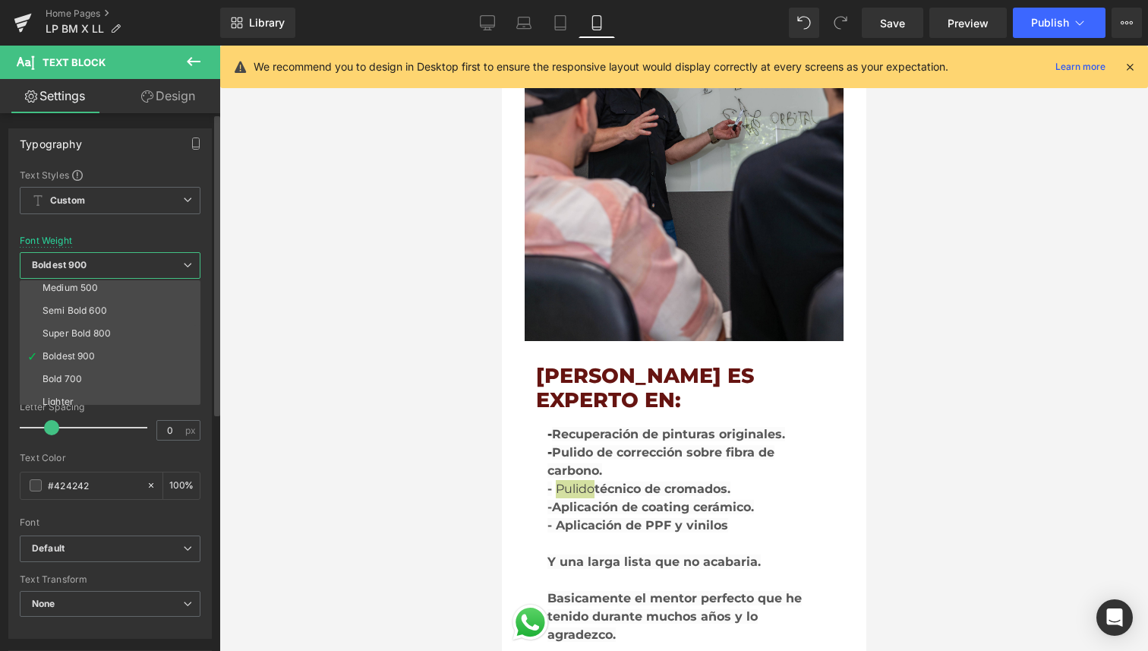
scroll to position [99, 0]
click at [131, 348] on li "Boldest 900" at bounding box center [114, 352] width 188 height 23
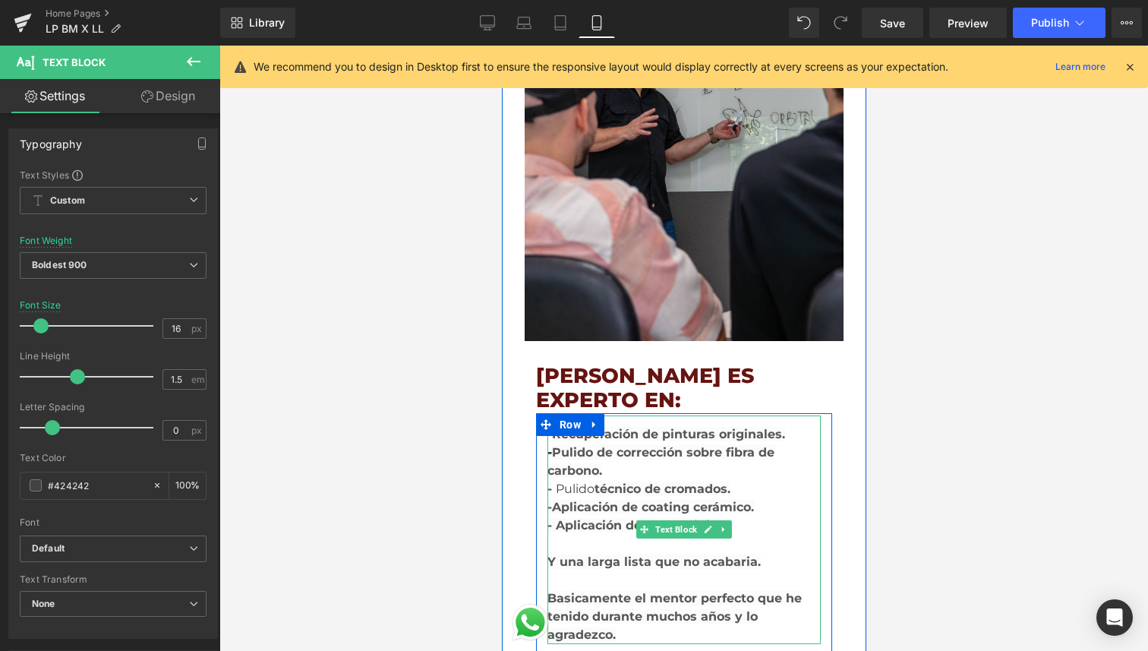
click at [600, 445] on strong "Pulido de corrección sobre fibra de carbono. -" at bounding box center [660, 470] width 227 height 51
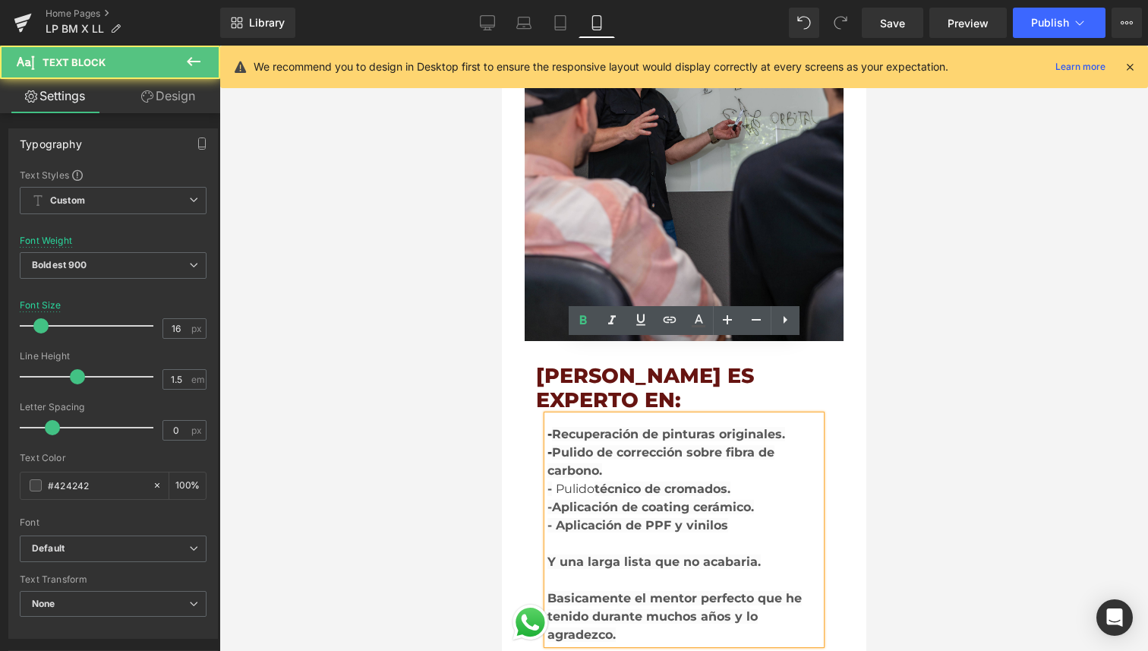
click at [585, 481] on span "Pulido" at bounding box center [574, 488] width 39 height 14
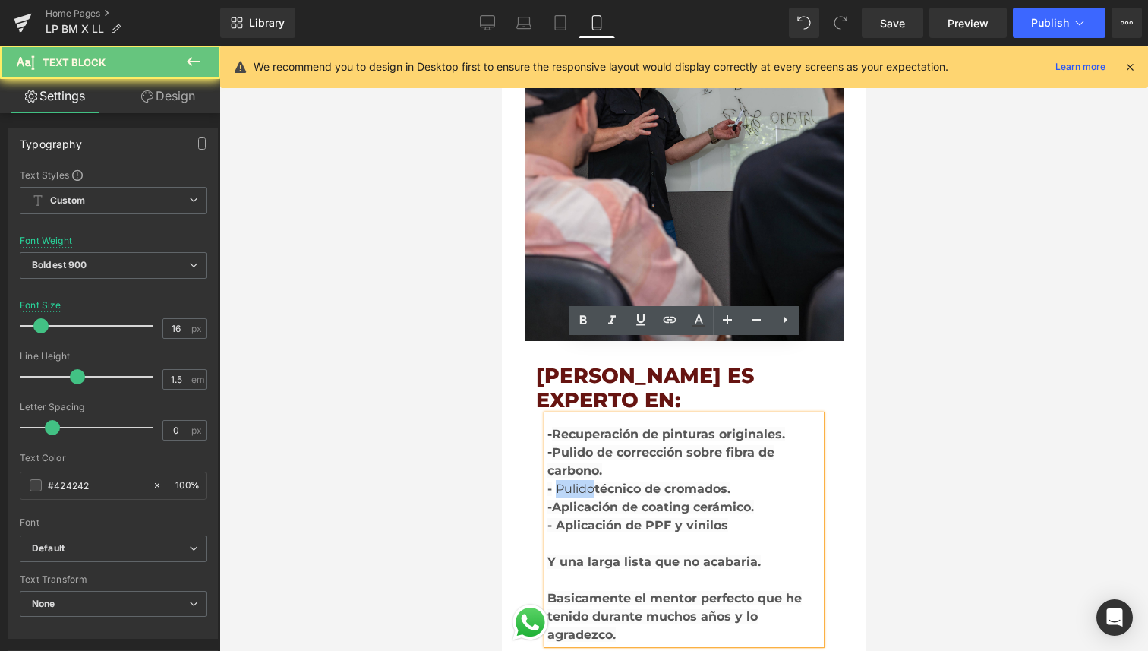
click at [585, 481] on span "Pulido" at bounding box center [574, 488] width 39 height 14
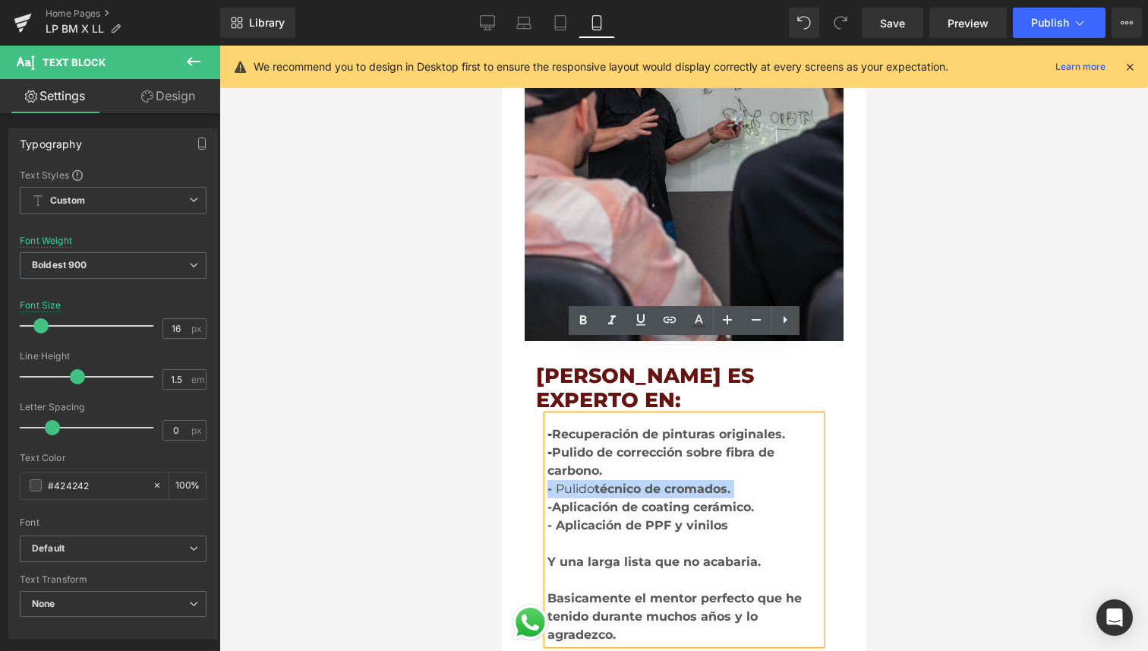
click at [585, 481] on span "Pulido" at bounding box center [574, 488] width 39 height 14
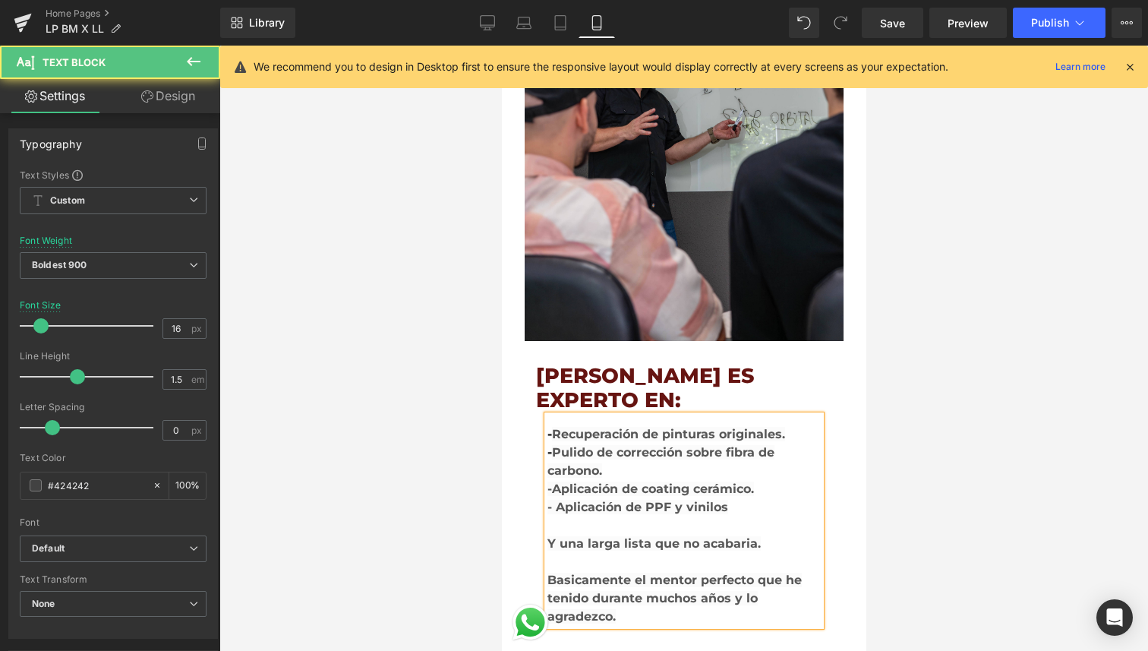
click at [636, 415] on div "- R ecuperación de pinturas originales. - Pulido de corrección sobre fibra de c…" at bounding box center [683, 520] width 273 height 210
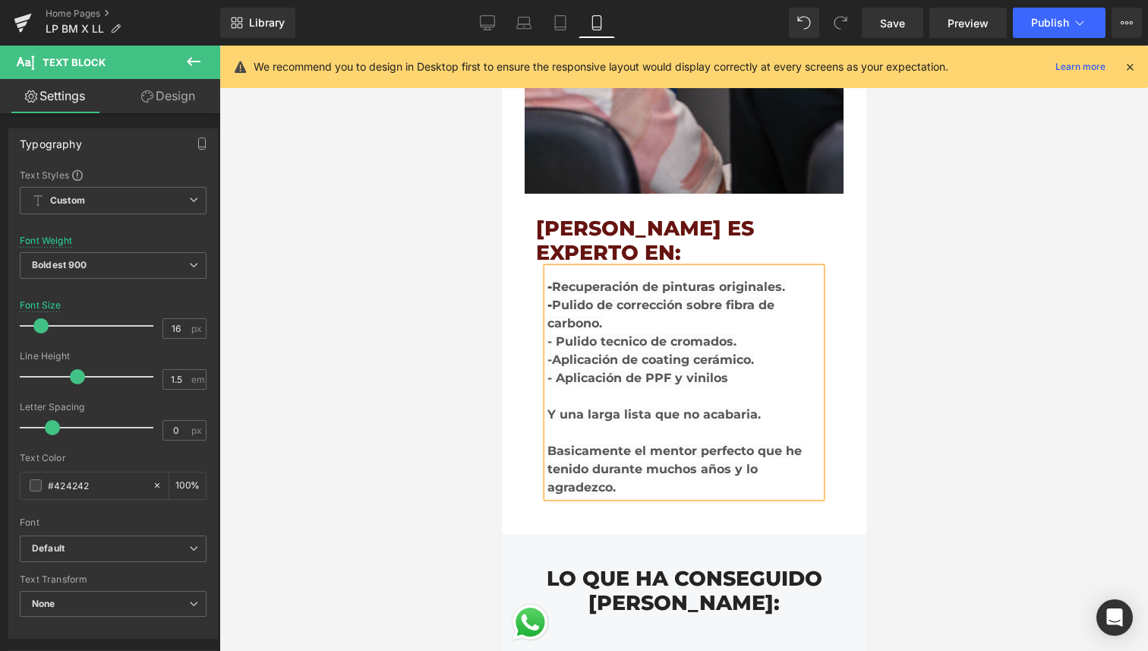
scroll to position [3191, 0]
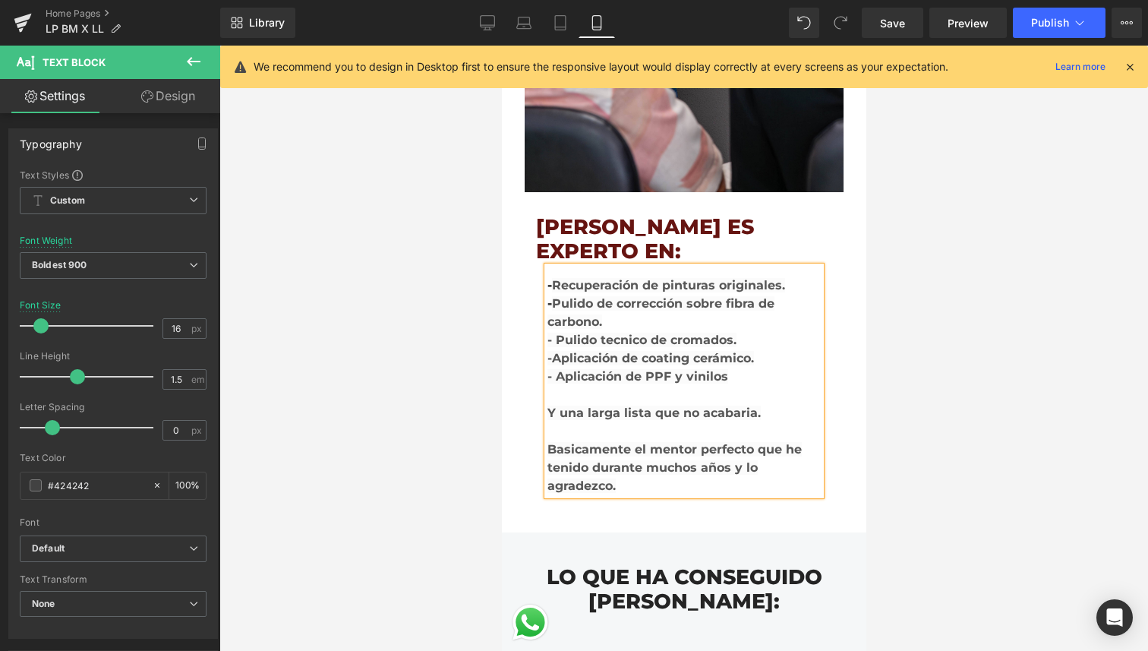
click at [928, 395] on div at bounding box center [683, 348] width 929 height 605
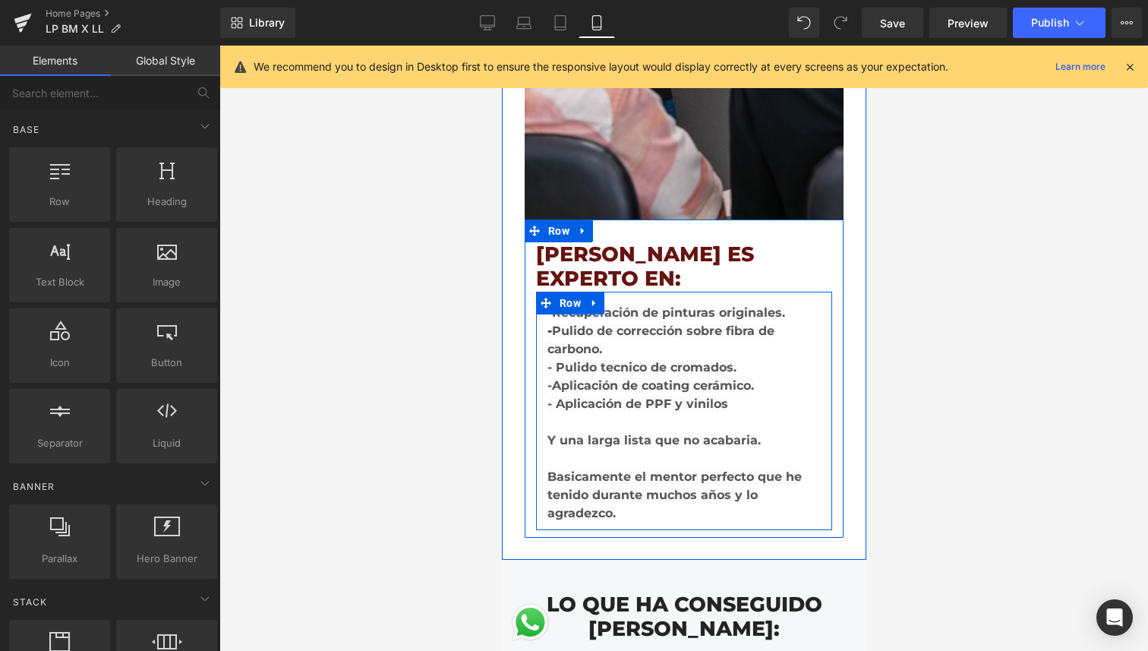
scroll to position [3156, 0]
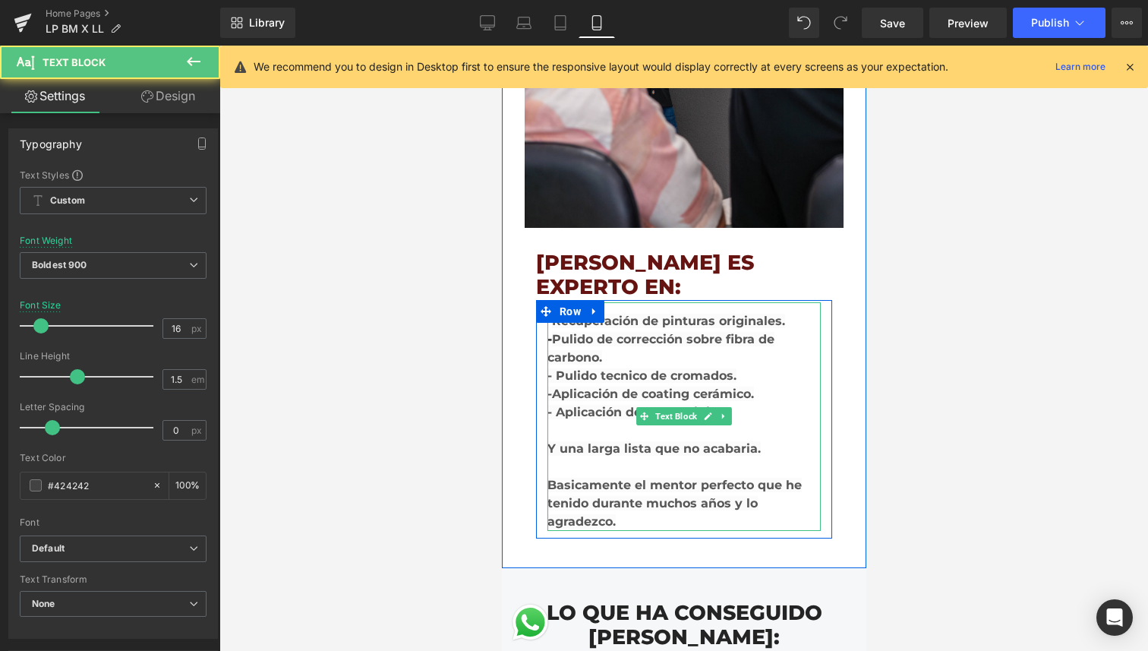
click at [695, 387] on strong "Aplicación de coating cerámico. - Aplicación de PPF y vinilos Y una larga lista…" at bounding box center [653, 421] width 213 height 69
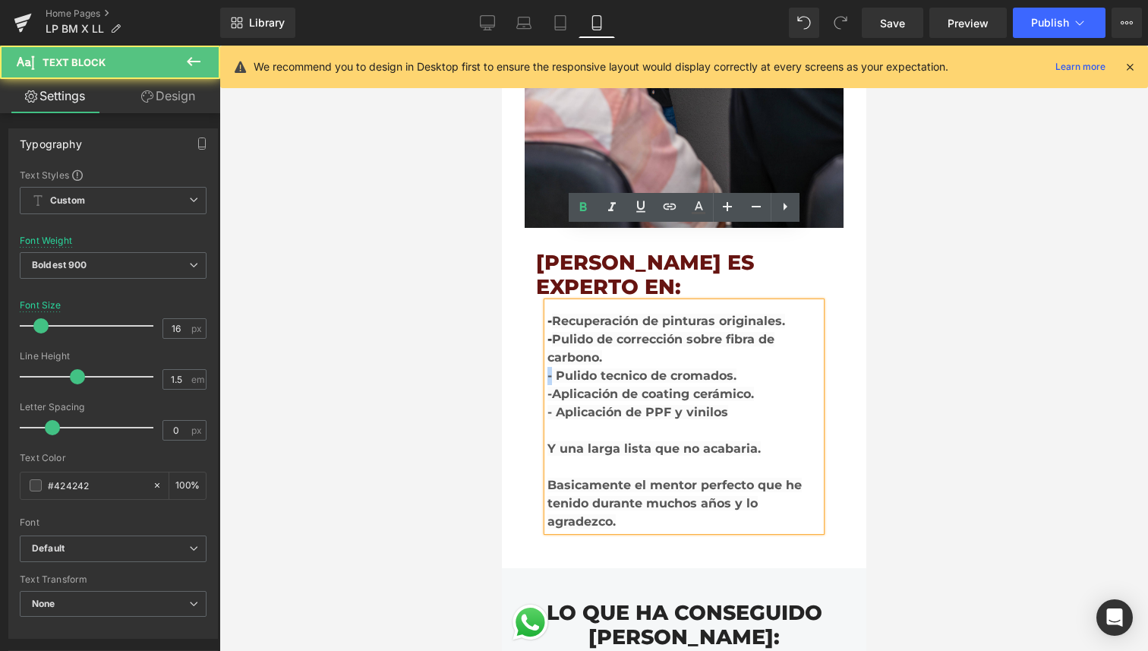
click at [547, 332] on strong "Pulido de corrección sobre fibra de carbono. - Pulido tecnico de cromados." at bounding box center [660, 357] width 227 height 51
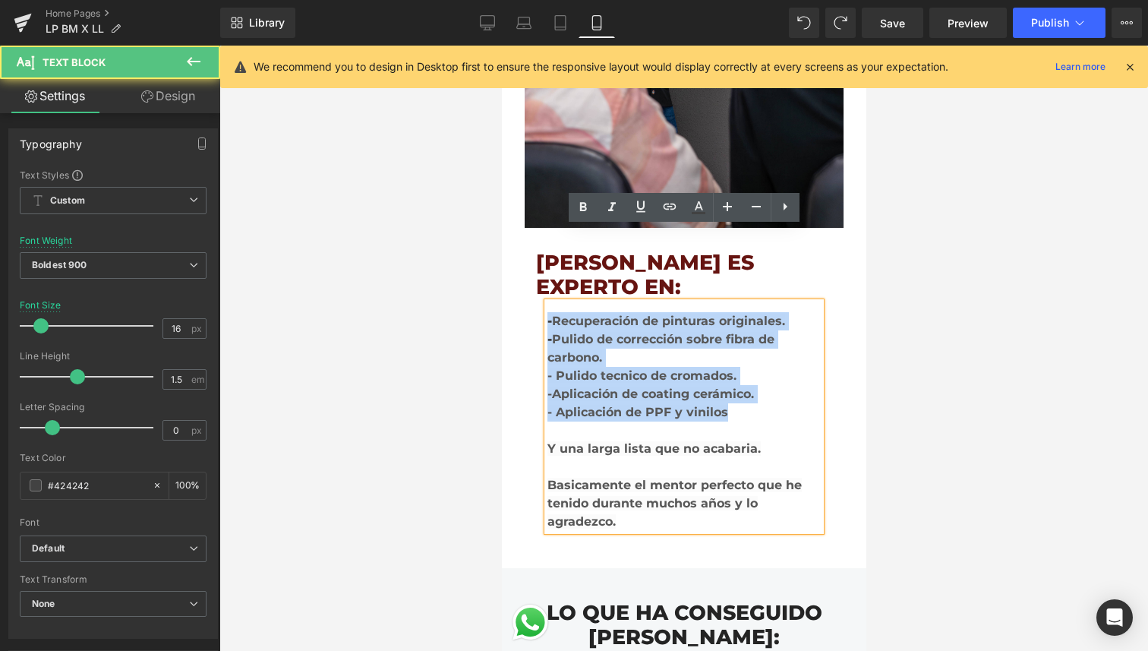
drag, startPoint x: 548, startPoint y: 248, endPoint x: 761, endPoint y: 346, distance: 234.4
click at [761, 346] on div "- R ecuperación de pinturas originales. - Pulido de corrección sobre fibra de c…" at bounding box center [683, 416] width 273 height 229
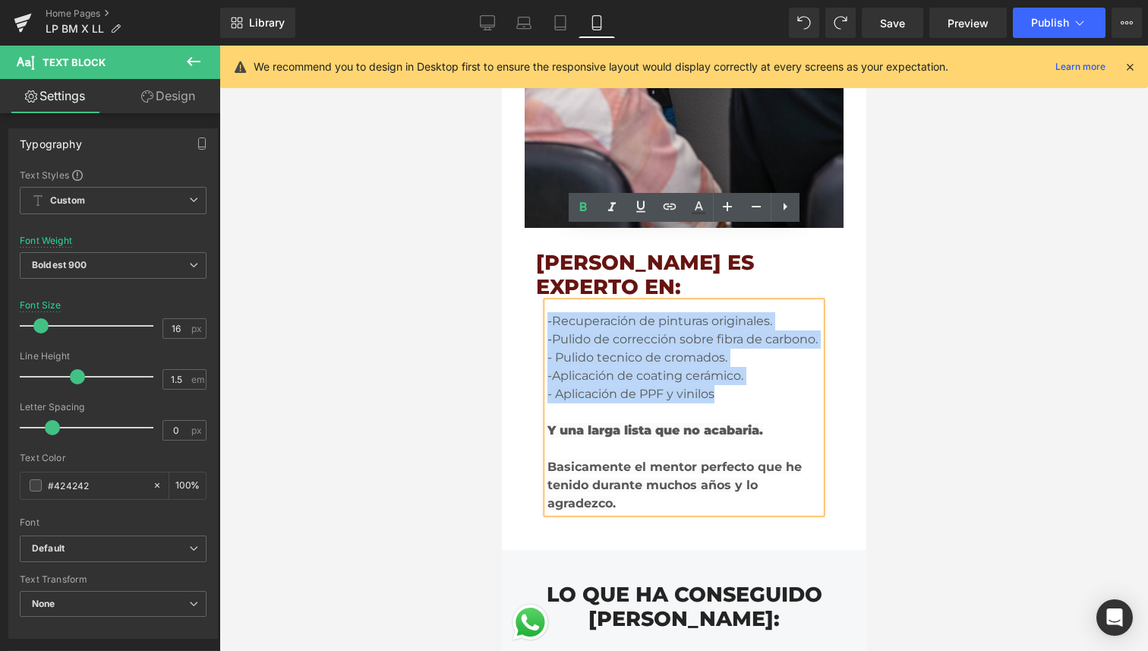
drag, startPoint x: 721, startPoint y: 342, endPoint x: 547, endPoint y: 249, distance: 196.4
click at [547, 302] on div "- R ecuperación de pinturas originales. - Pulido de corrección sobre fibra de c…" at bounding box center [683, 407] width 273 height 210
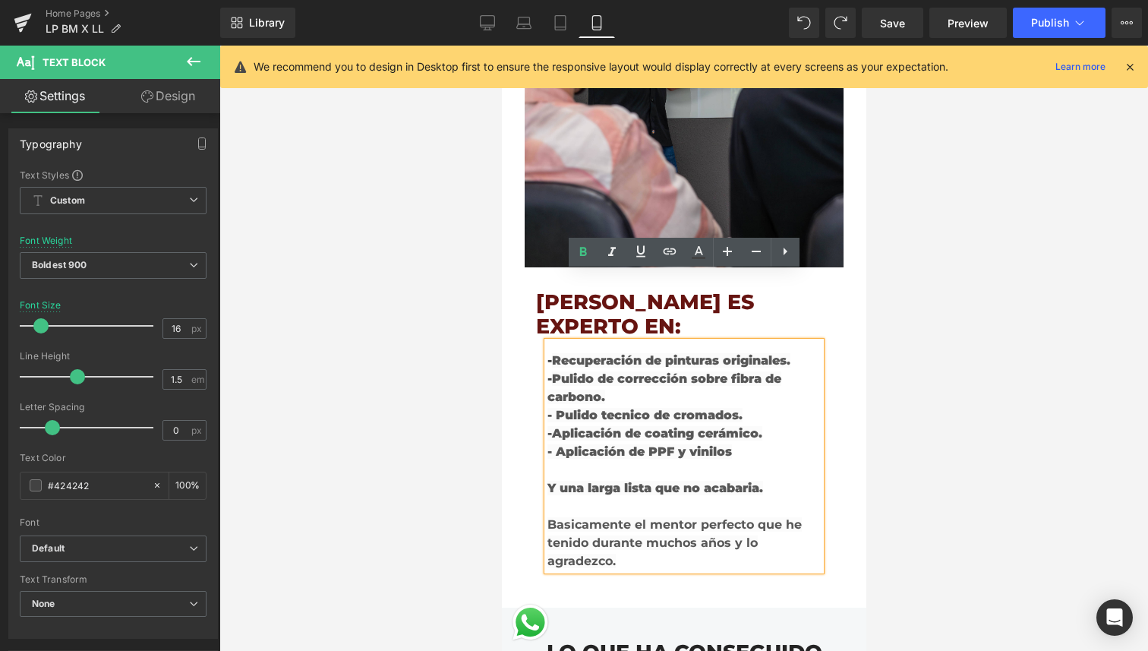
scroll to position [3109, 0]
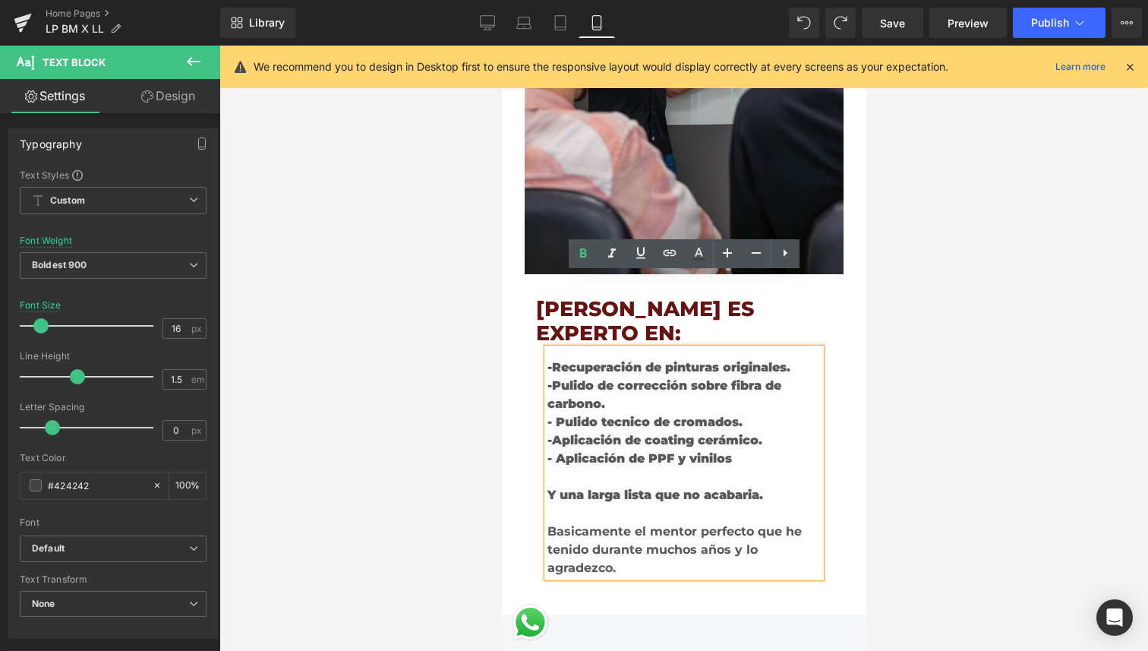
click at [619, 522] on div "Basicamente el mentor perfecto que he tenido durante muchos años y lo agradezco." at bounding box center [683, 549] width 273 height 55
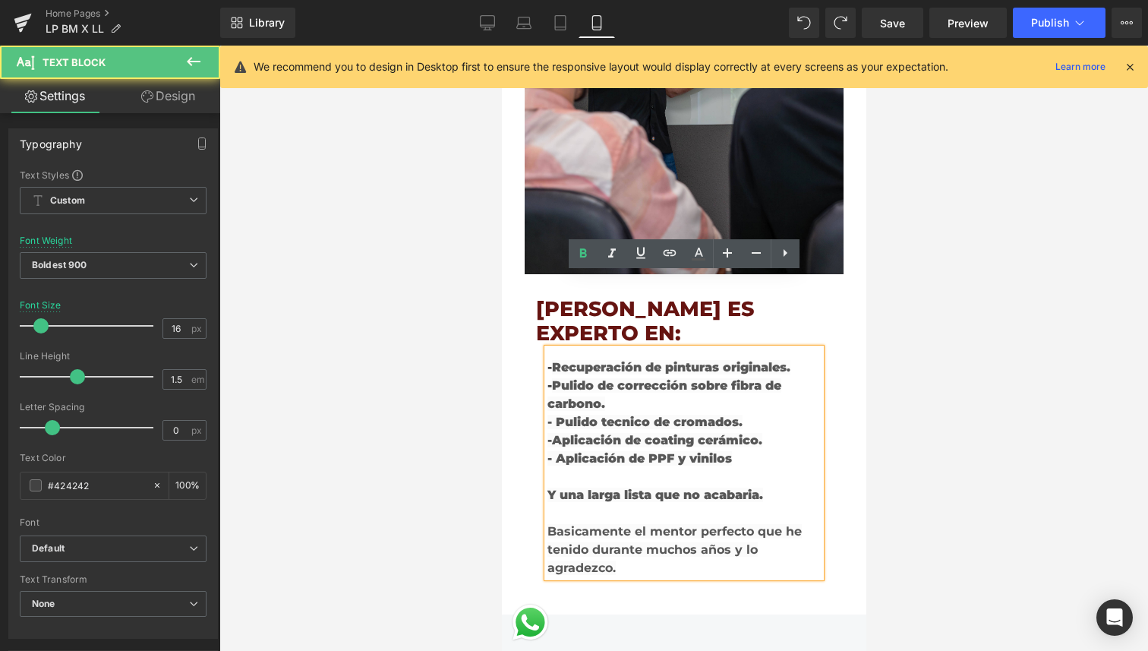
click at [619, 522] on div "Basicamente el mentor perfecto que he tenido durante muchos años y lo agradezco." at bounding box center [683, 549] width 273 height 55
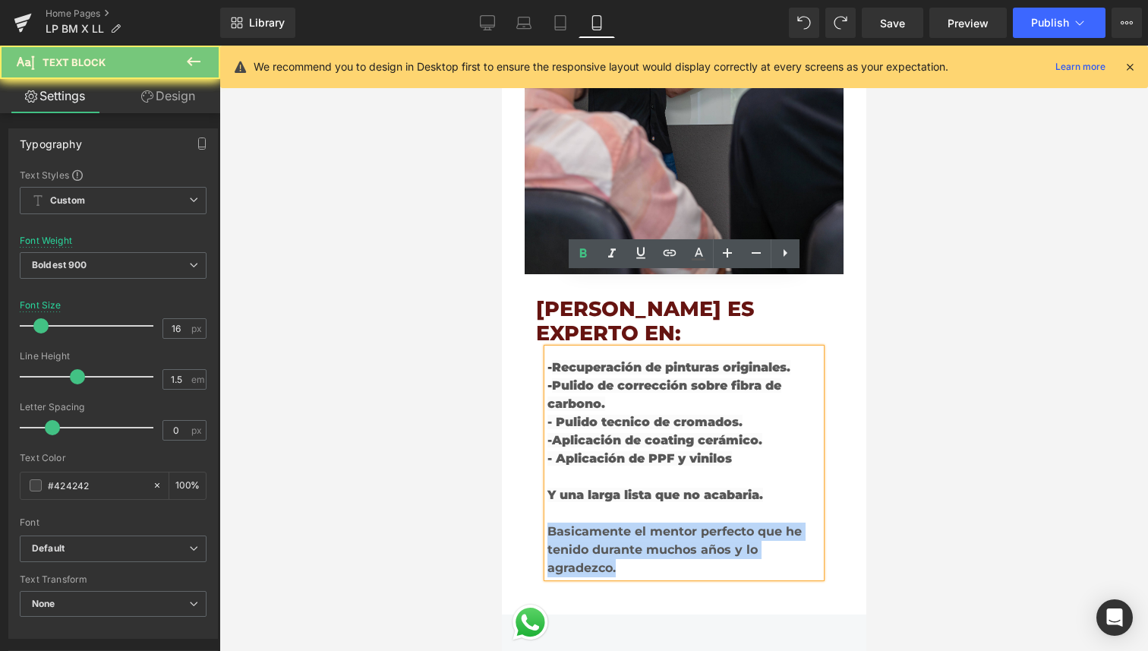
click at [619, 522] on div "Basicamente el mentor perfecto que he tenido durante muchos años y lo agradezco." at bounding box center [683, 549] width 273 height 55
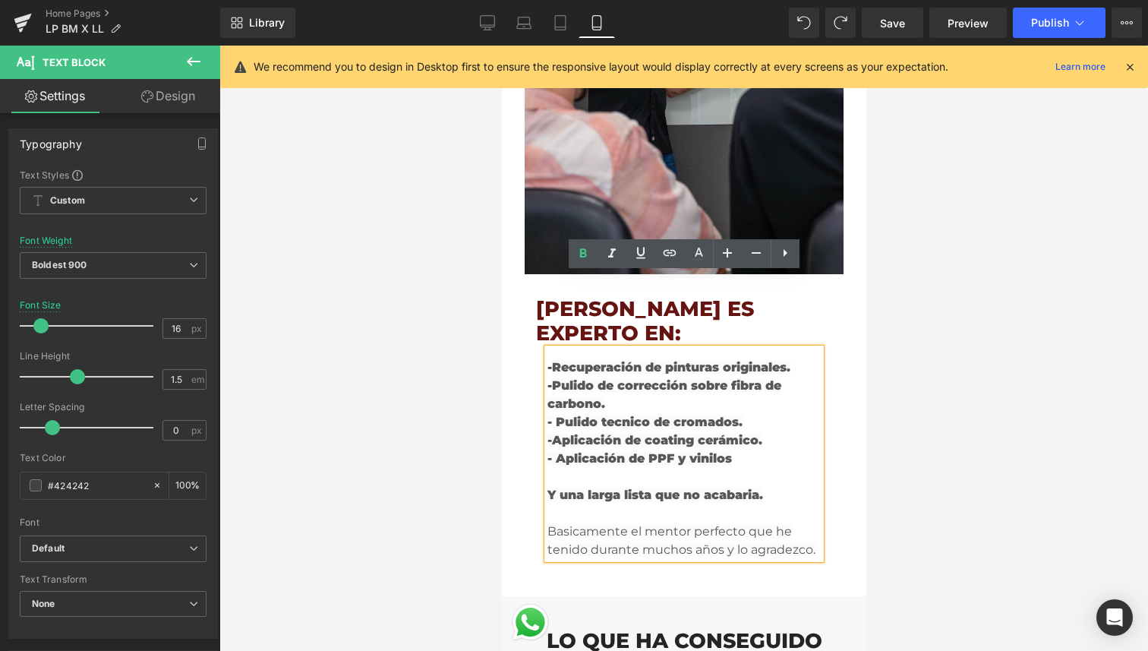
click at [622, 524] on span "Basicamente el mentor perfecto que he tenido durante muchos años y lo agradezco." at bounding box center [681, 540] width 268 height 33
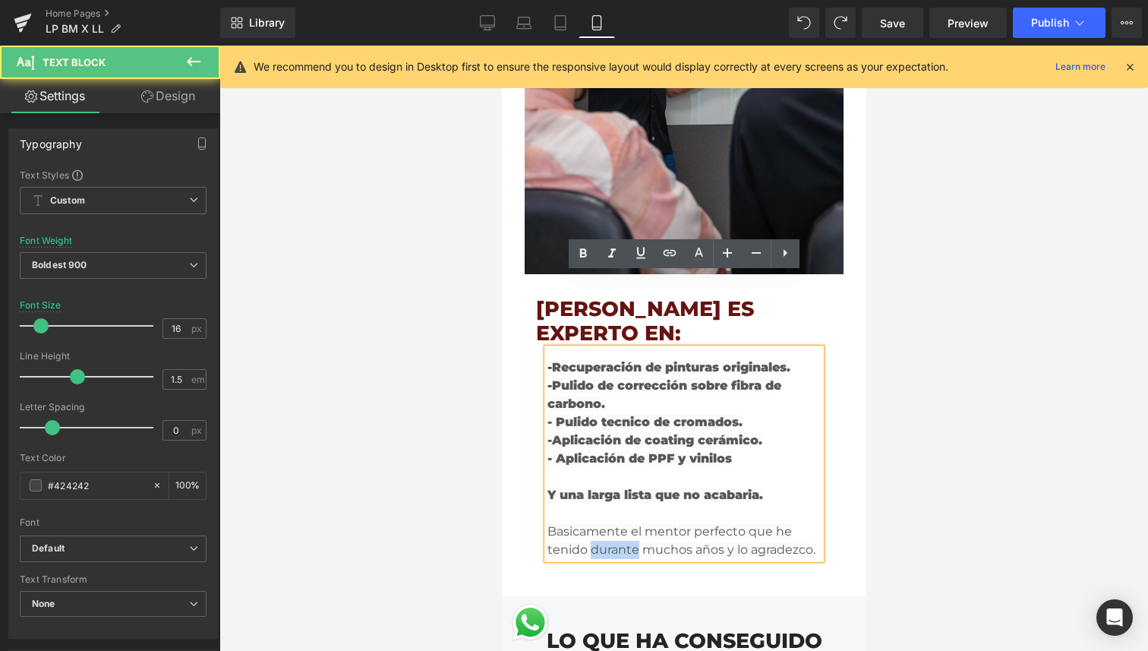
click at [622, 524] on span "Basicamente el mentor perfecto que he tenido durante muchos años y lo agradezco." at bounding box center [681, 540] width 268 height 33
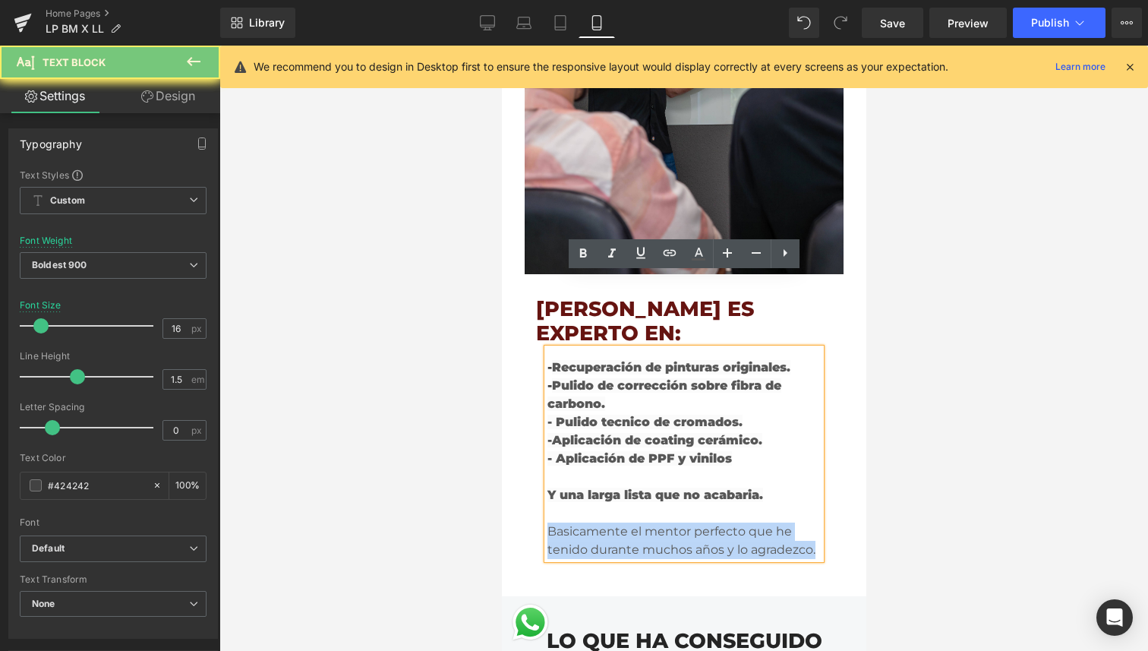
click at [622, 524] on span "Basicamente el mentor perfecto que he tenido durante muchos años y lo agradezco." at bounding box center [681, 540] width 268 height 33
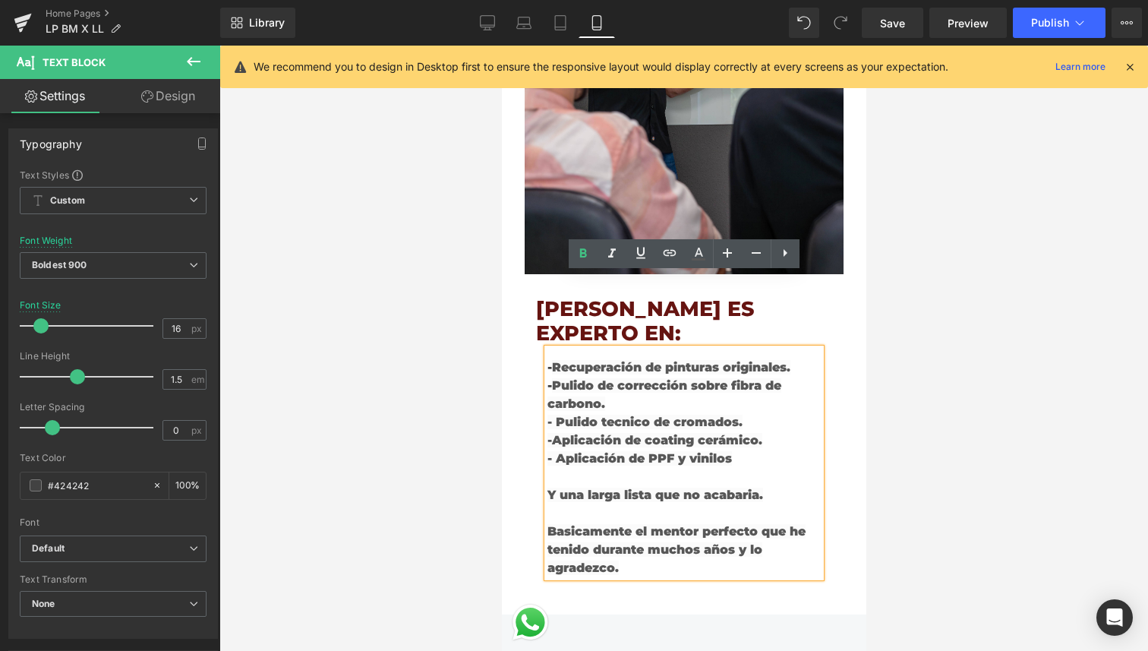
click at [649, 522] on div "Basicamente el mentor perfecto que he tenido durante muchos años y lo agradezco." at bounding box center [683, 549] width 273 height 55
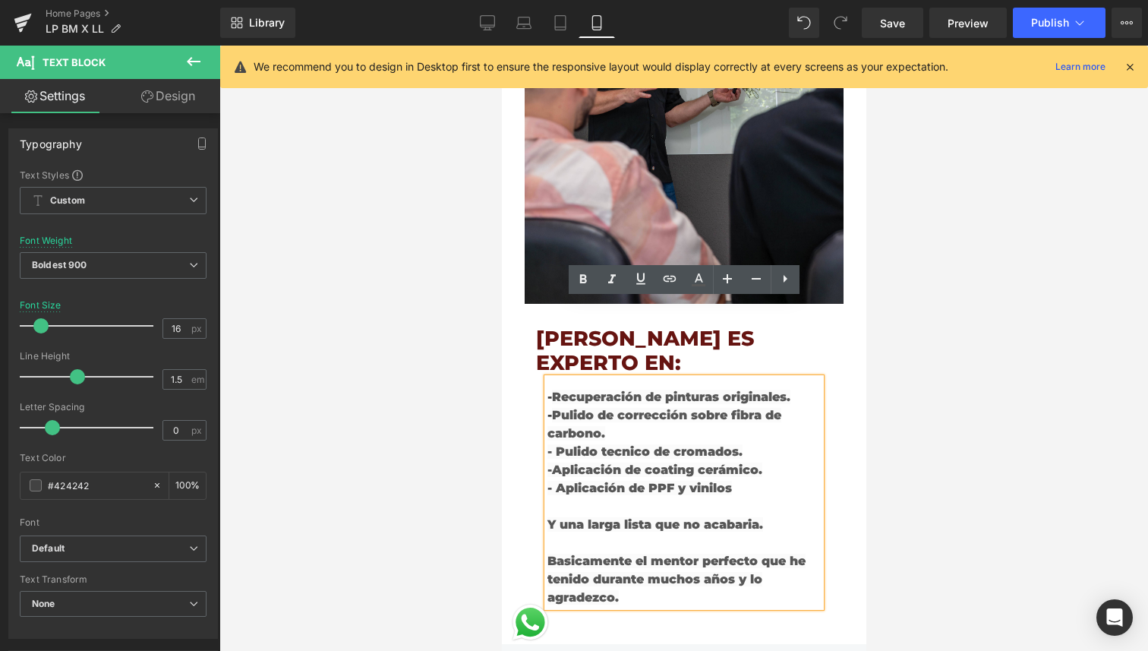
scroll to position [3089, 0]
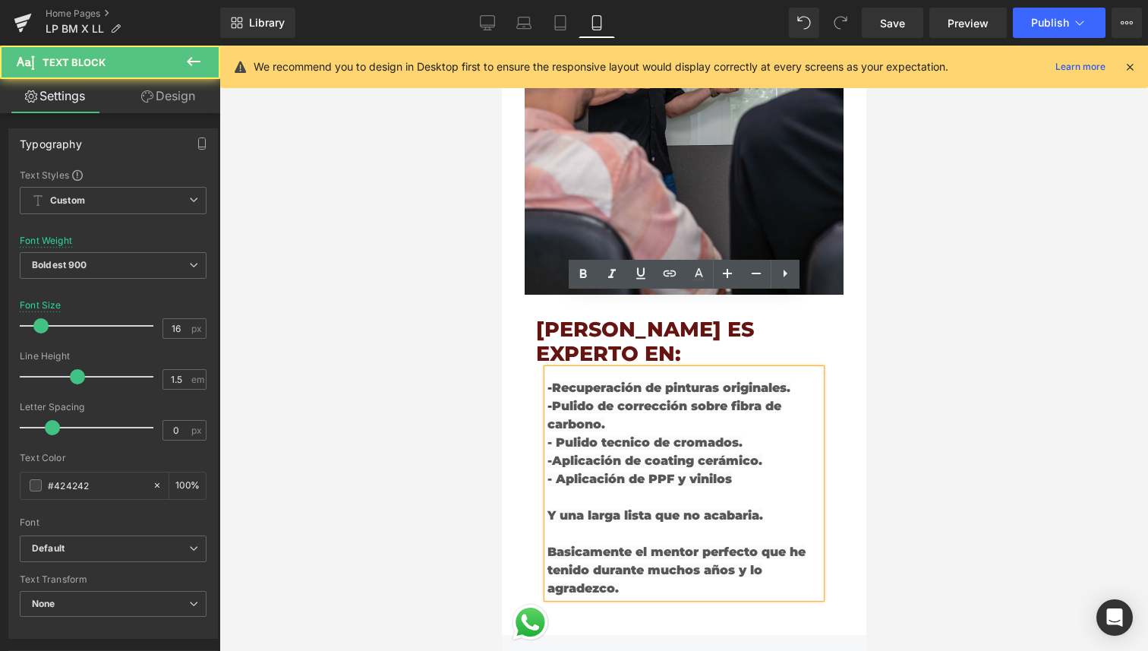
click at [756, 453] on span "Aplicación de coating cerámico. - Aplicación de PPF y vinilos Y una larga lista…" at bounding box center [655, 487] width 216 height 69
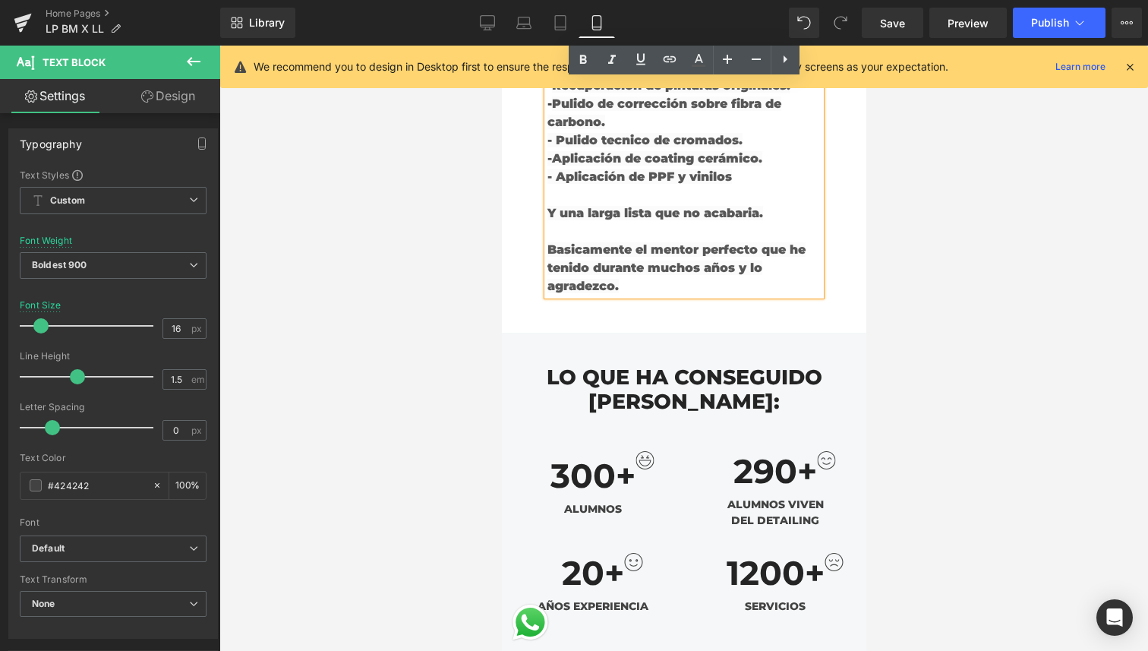
scroll to position [3403, 0]
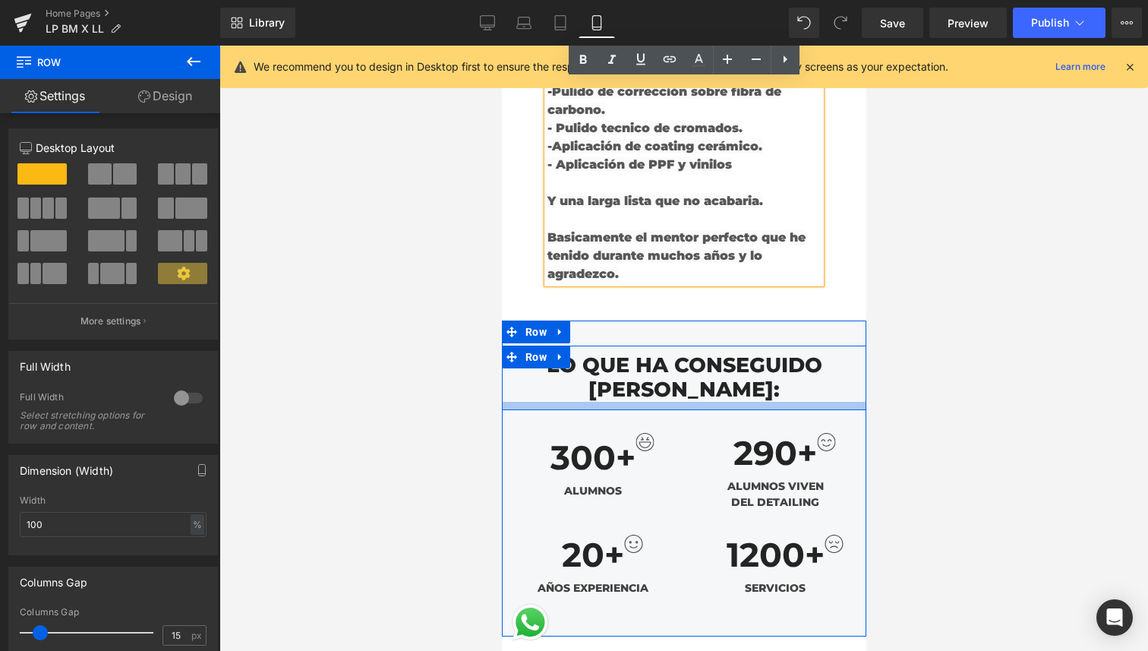
drag, startPoint x: 732, startPoint y: 339, endPoint x: 749, endPoint y: 333, distance: 18.5
click at [749, 402] on div at bounding box center [683, 406] width 364 height 8
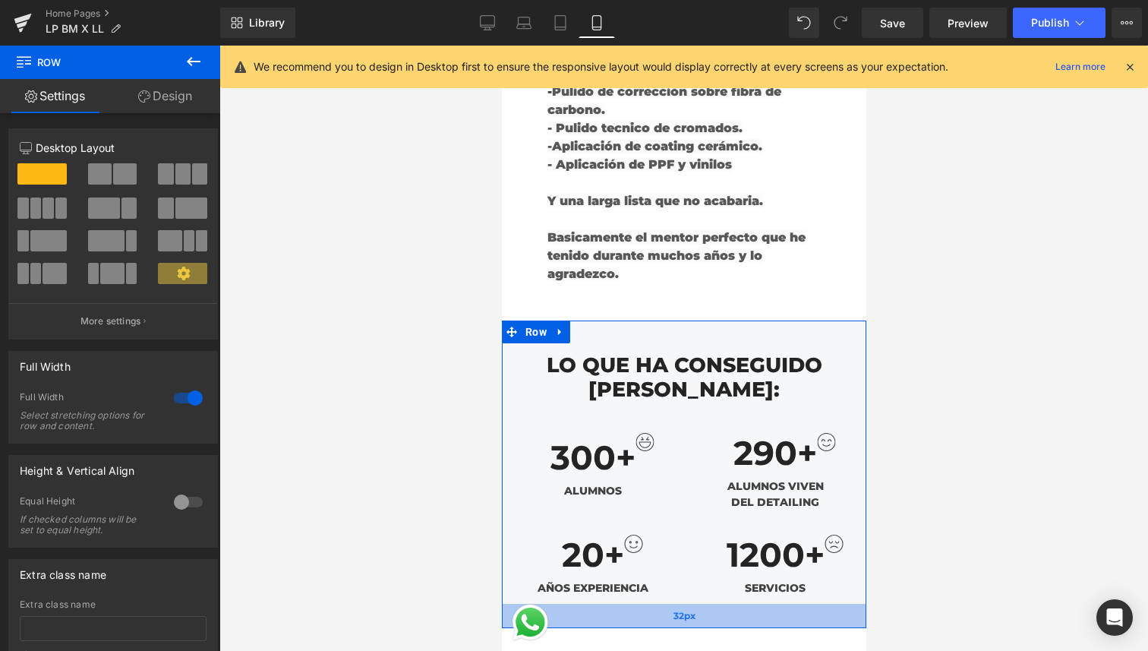
drag, startPoint x: 784, startPoint y: 554, endPoint x: 800, endPoint y: 545, distance: 18.7
click at [800, 604] on div "32px" at bounding box center [683, 616] width 364 height 24
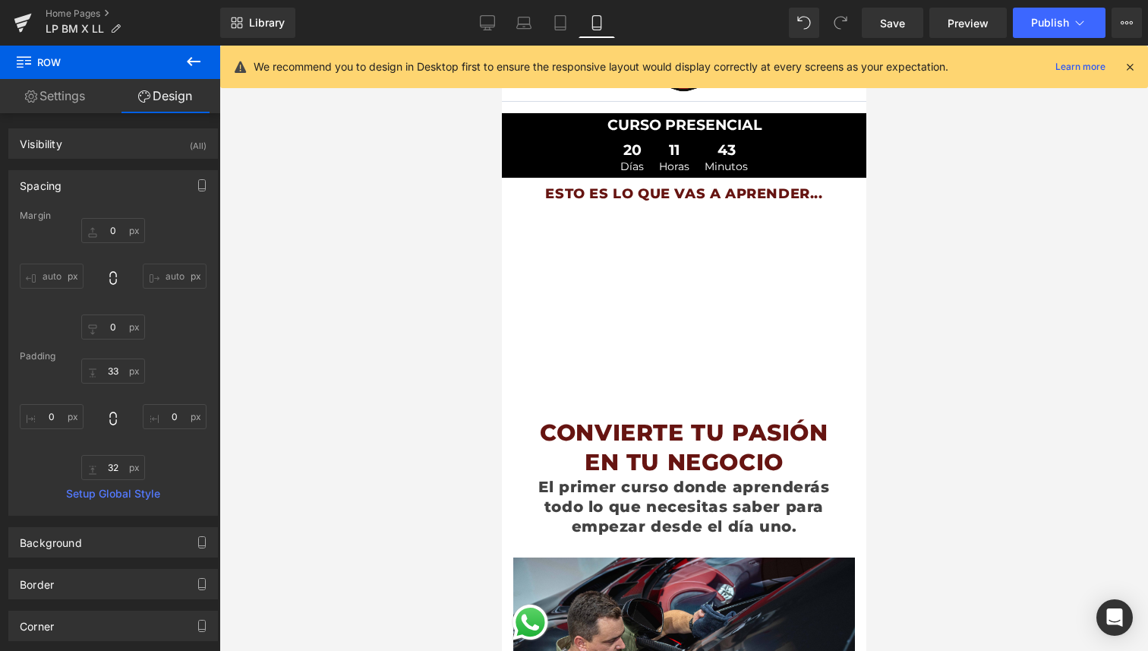
scroll to position [0, 0]
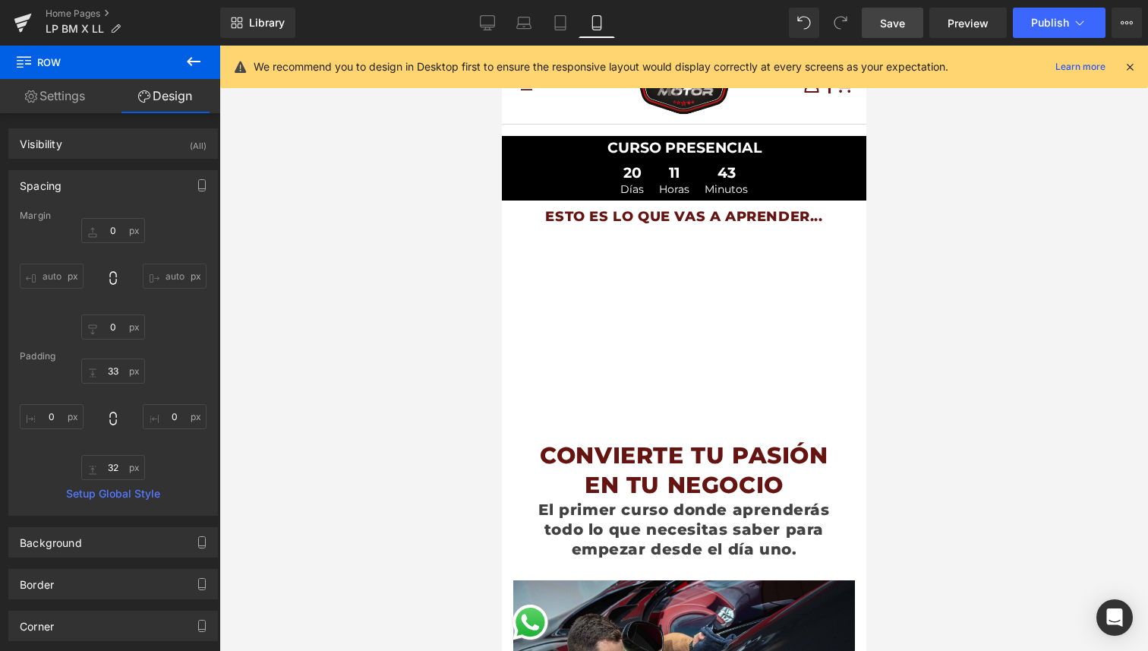
click at [891, 25] on span "Save" at bounding box center [892, 23] width 25 height 16
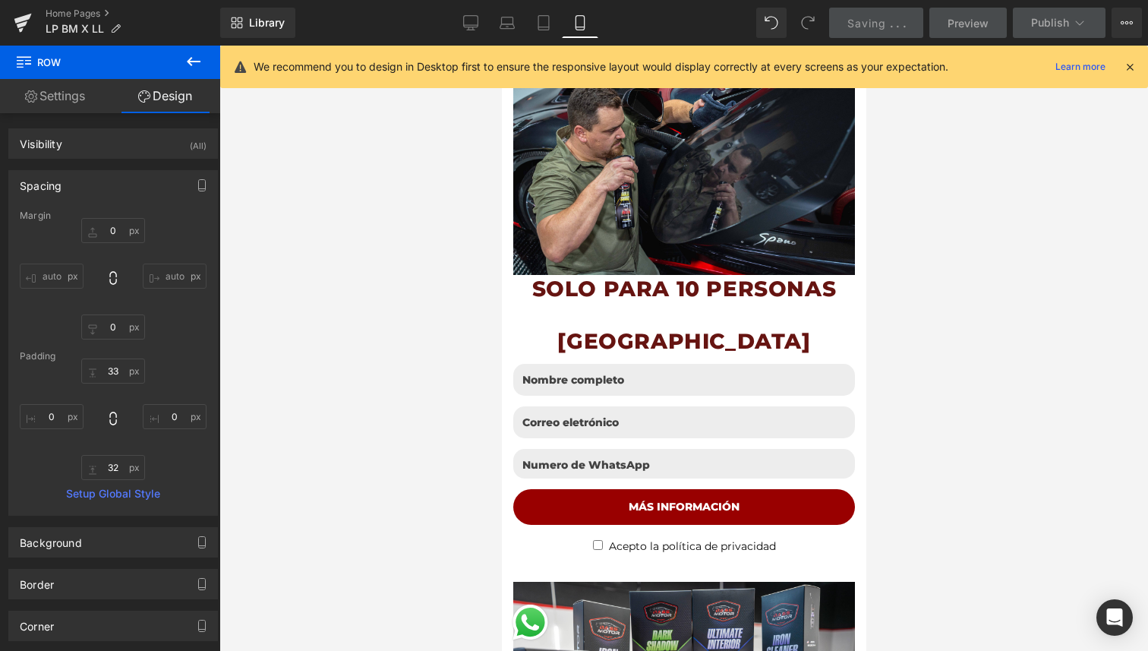
scroll to position [589, 0]
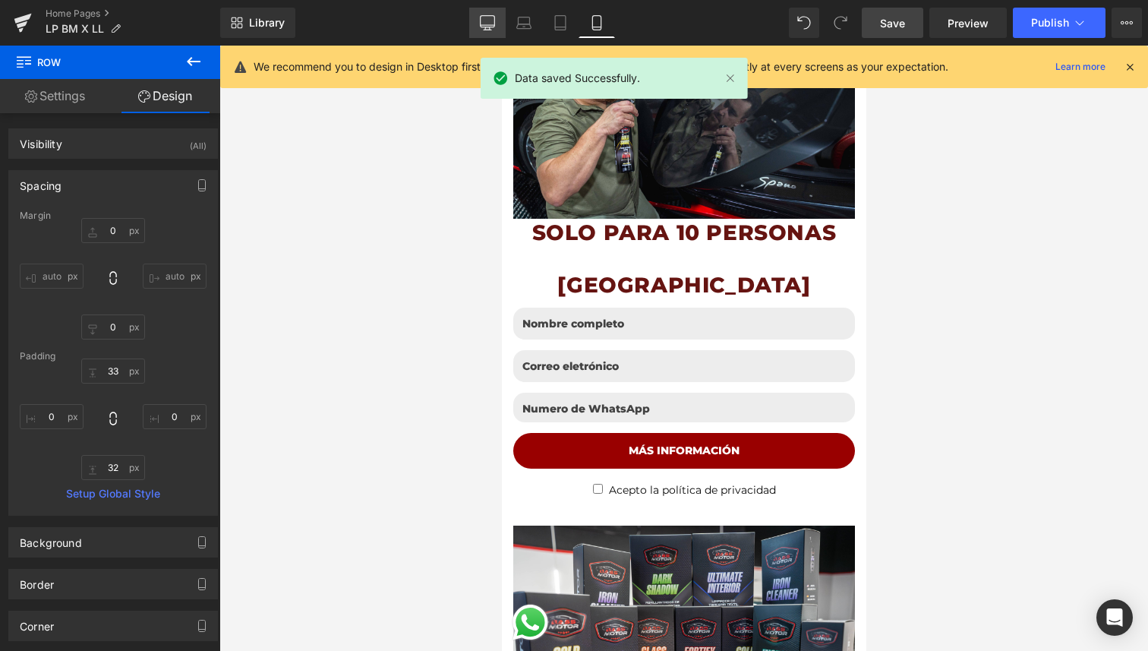
click at [481, 23] on icon at bounding box center [487, 22] width 15 height 15
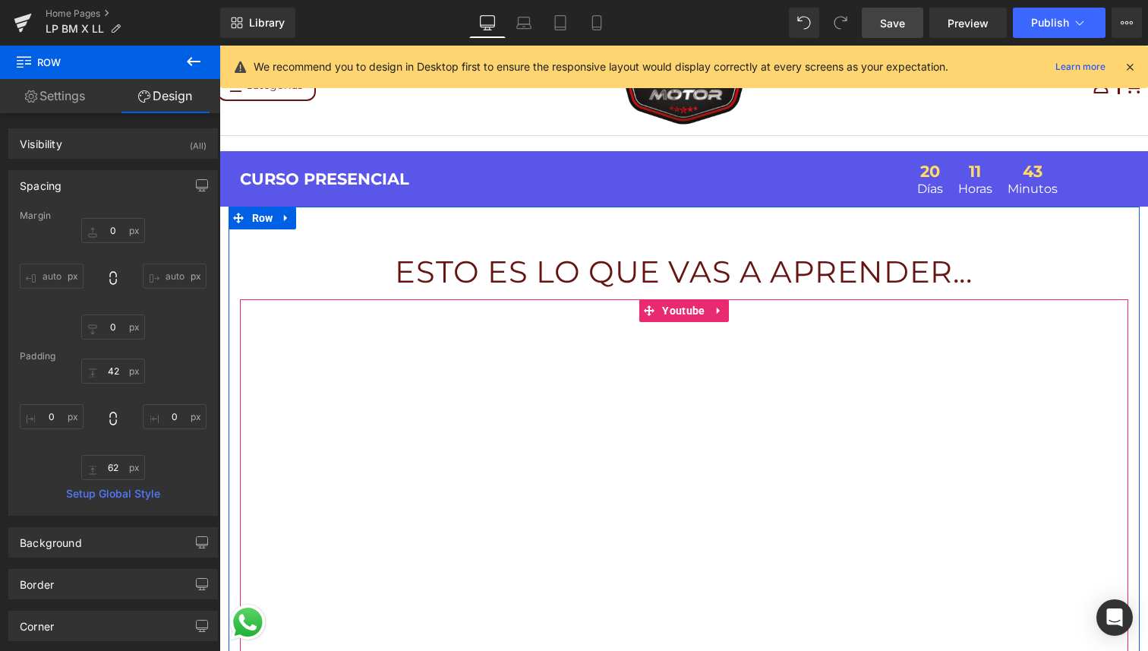
scroll to position [0, 0]
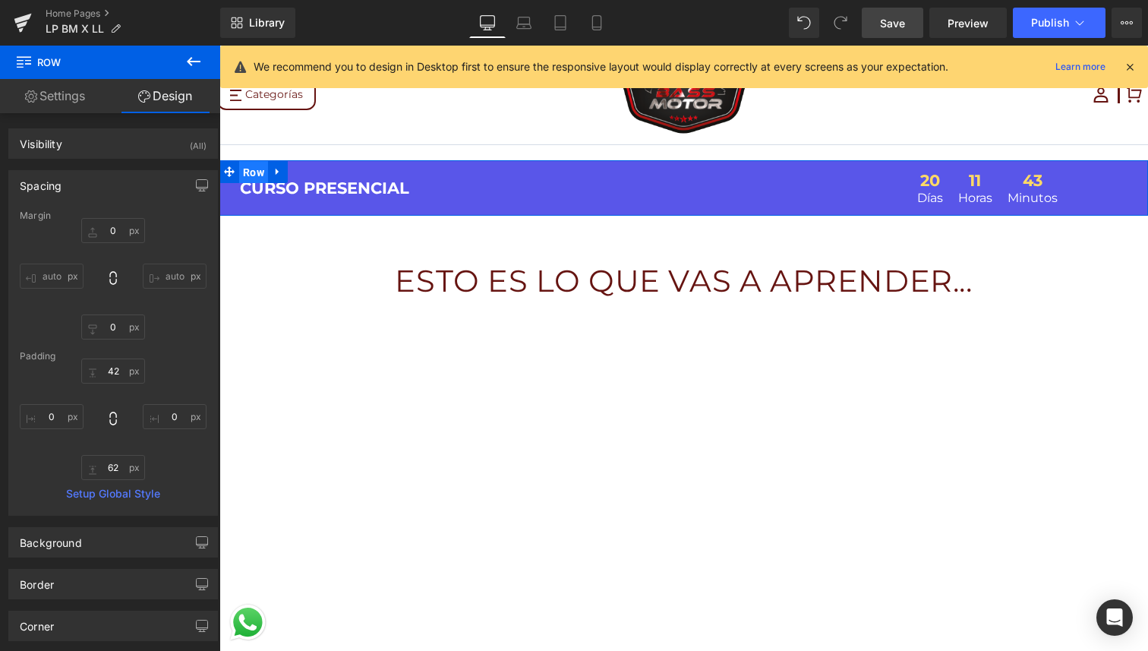
click at [250, 172] on span "Row" at bounding box center [253, 172] width 29 height 23
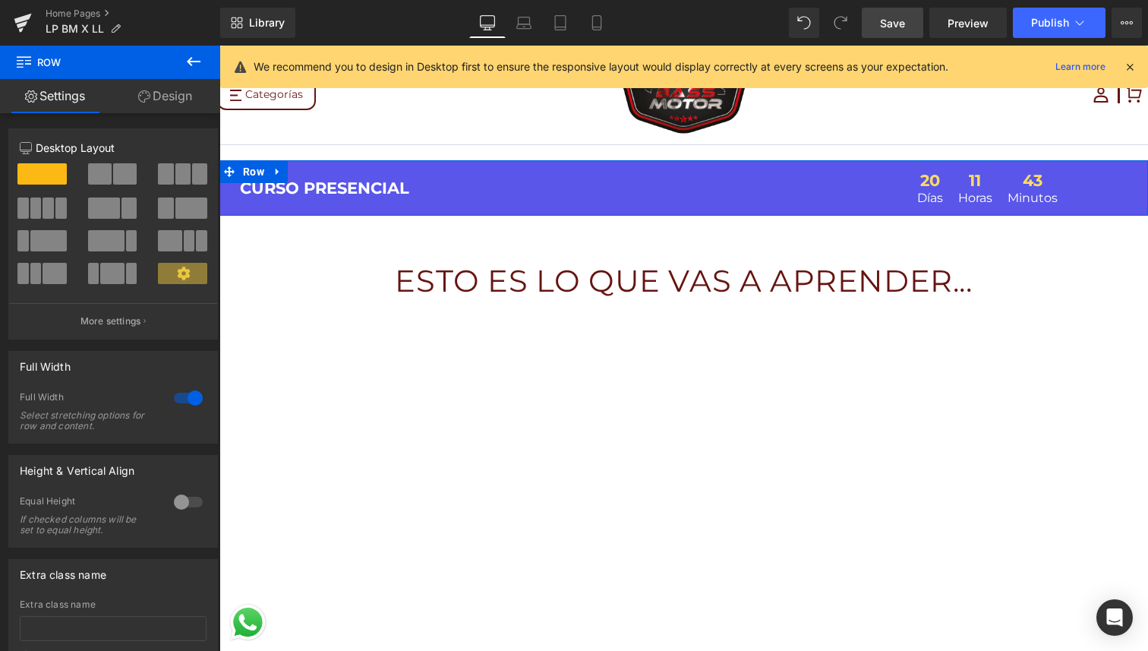
click at [176, 108] on link "Design" at bounding box center [165, 96] width 110 height 34
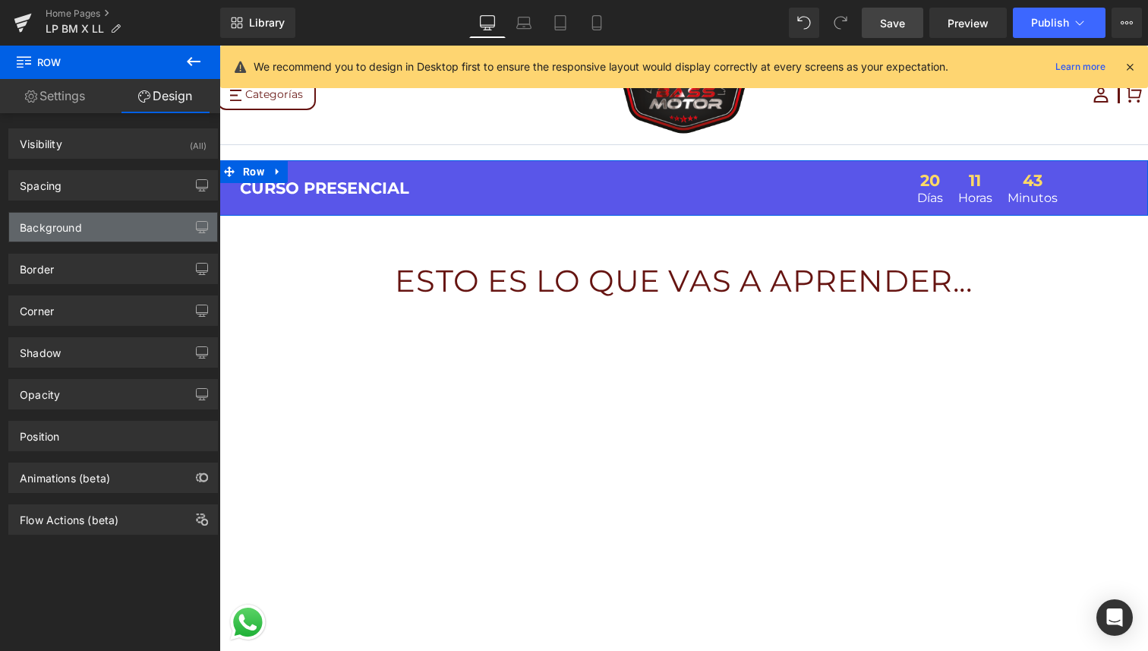
click at [111, 229] on div "Background" at bounding box center [113, 227] width 208 height 29
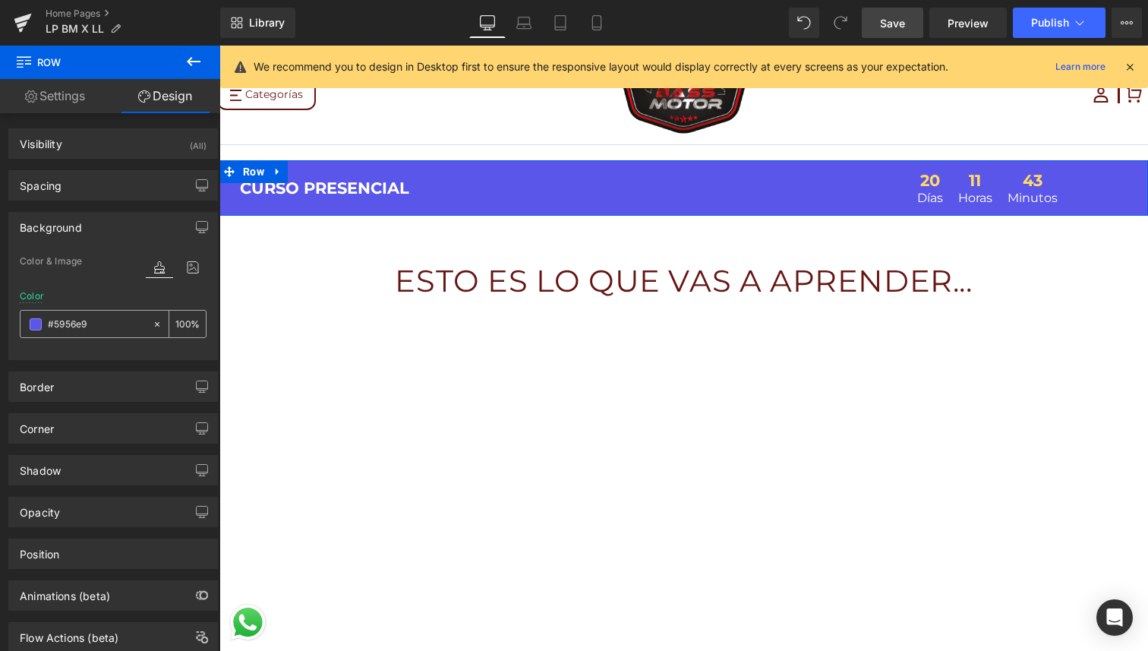
click at [34, 325] on span at bounding box center [36, 324] width 12 height 12
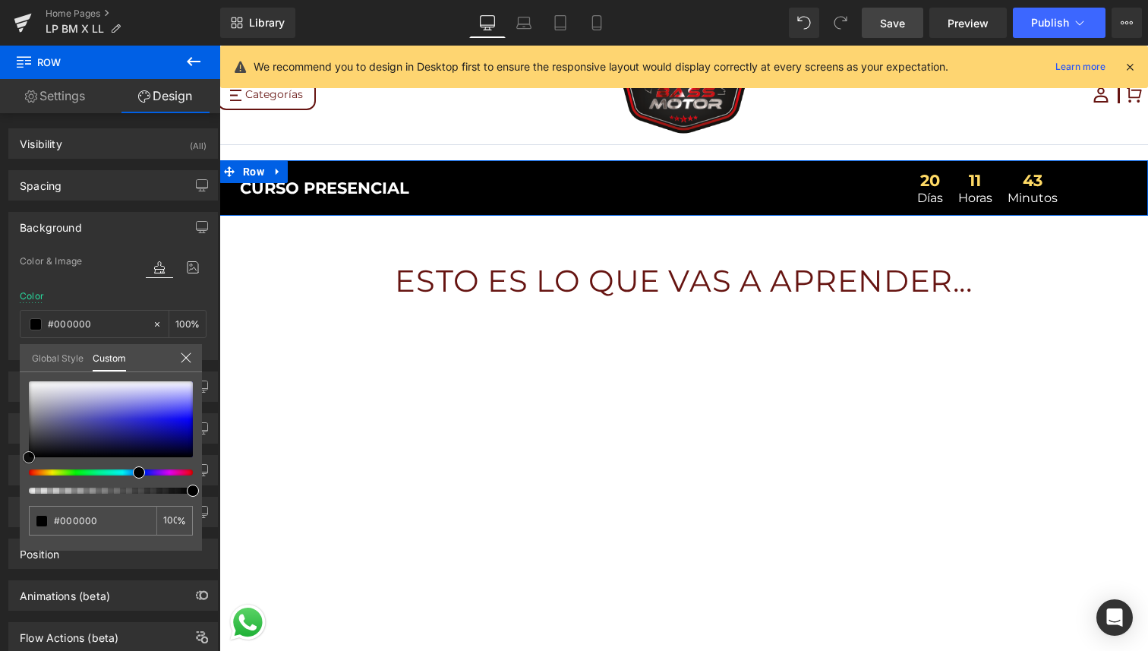
drag, startPoint x: 42, startPoint y: 410, endPoint x: 14, endPoint y: 464, distance: 60.4
click at [14, 360] on div "Background Color & Image color Color #5956e9 100 % Image Replace Image Upload i…" at bounding box center [113, 279] width 227 height 159
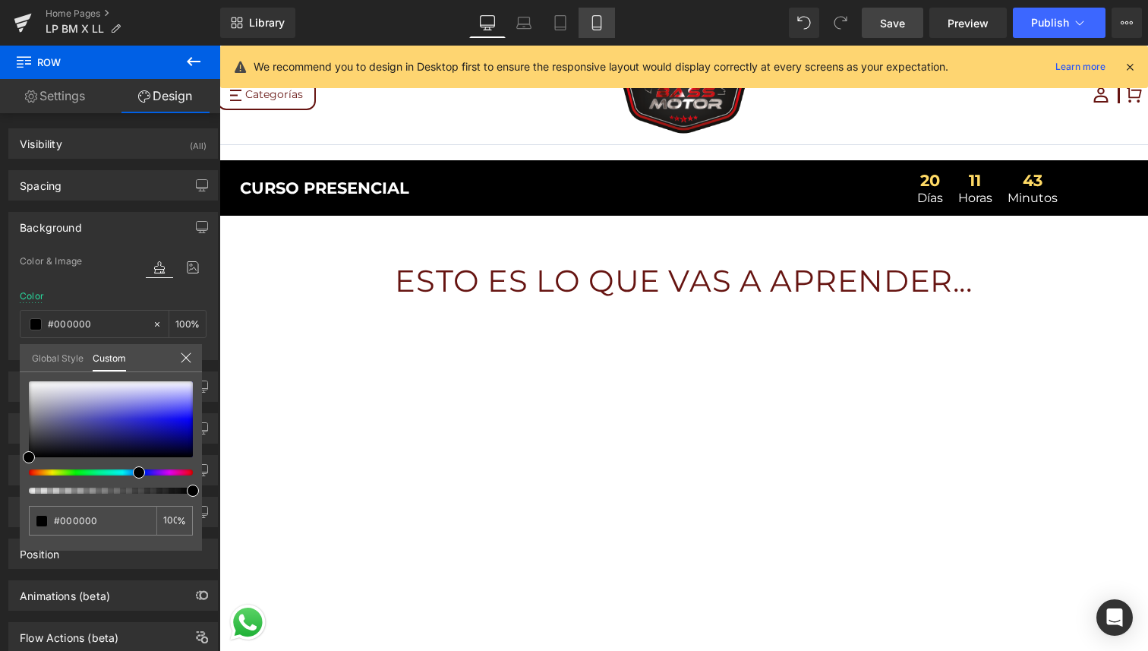
click at [595, 16] on icon at bounding box center [596, 23] width 8 height 14
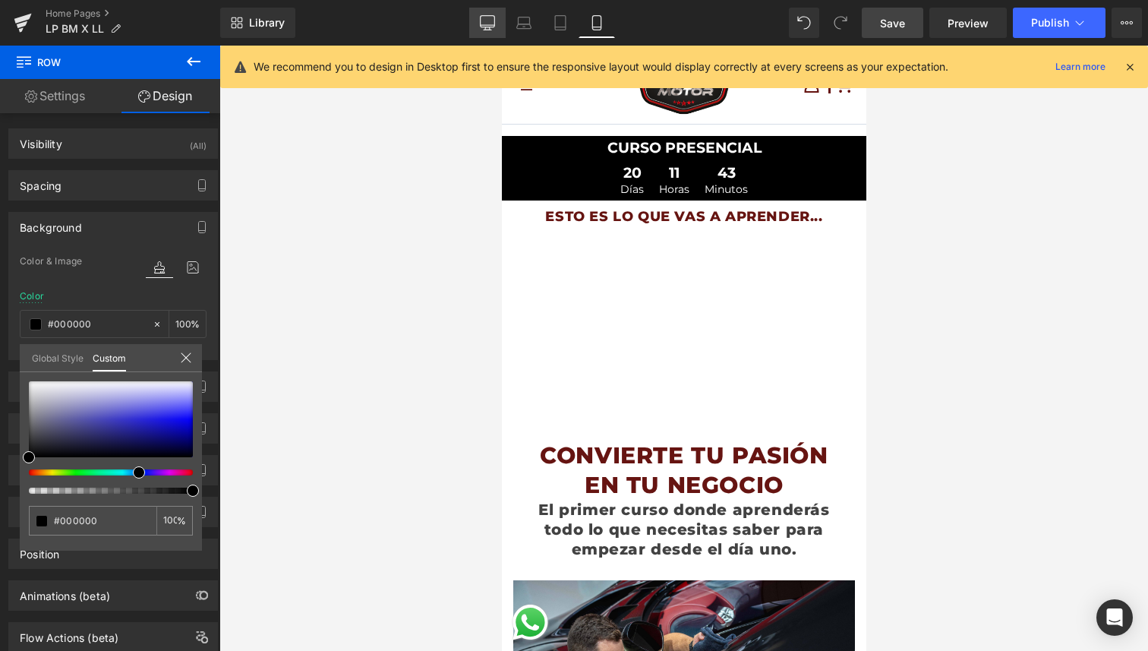
click at [487, 25] on icon at bounding box center [488, 25] width 14 height 0
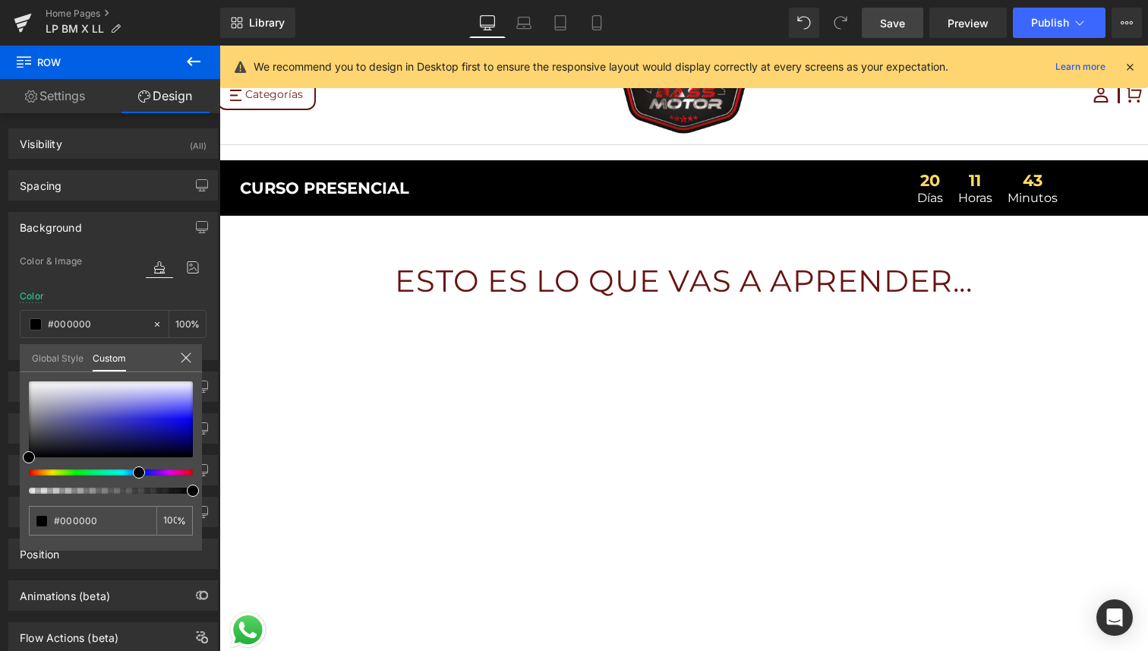
scroll to position [24, 0]
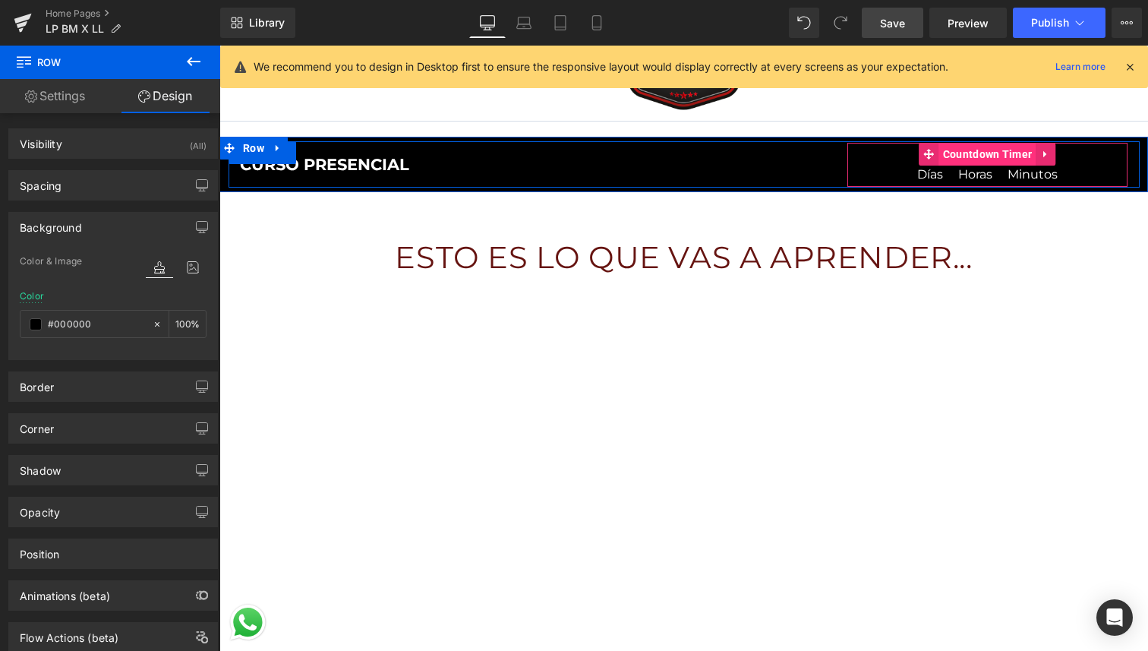
click at [964, 147] on span "Countdown Timer" at bounding box center [987, 154] width 97 height 23
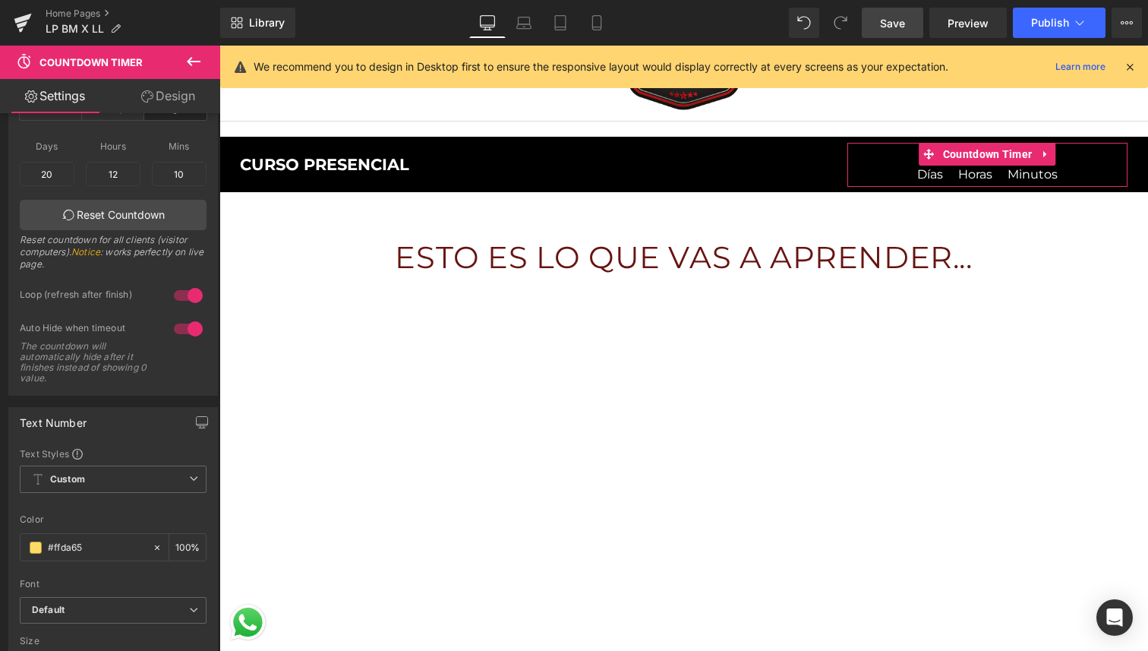
scroll to position [103, 0]
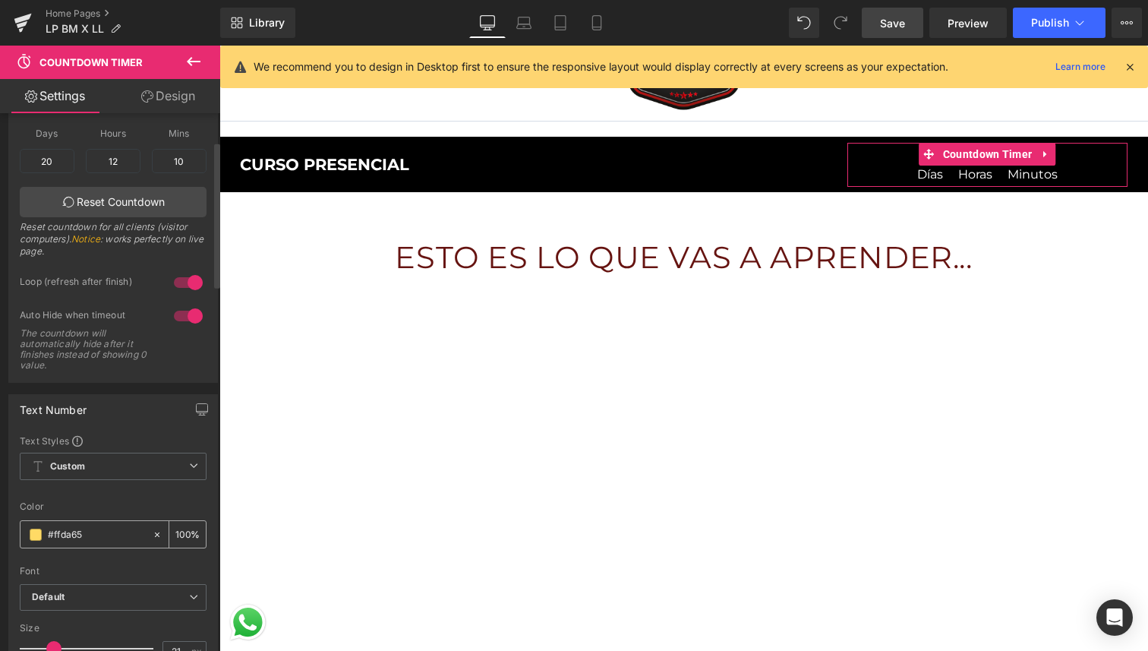
click at [36, 531] on span at bounding box center [36, 534] width 12 height 12
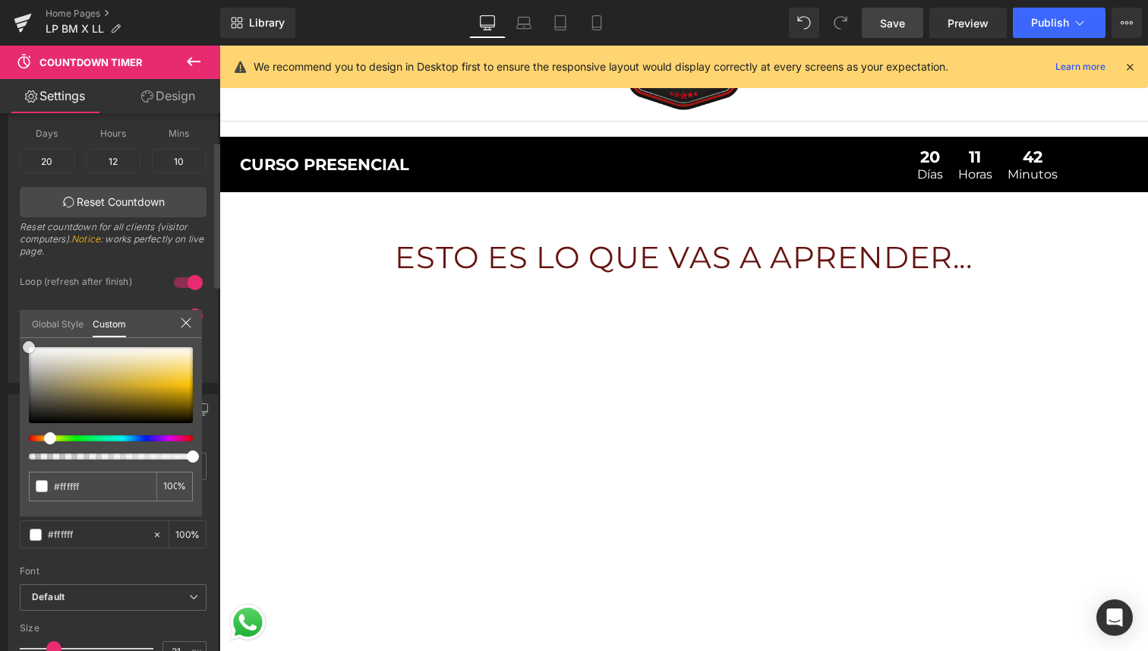
drag, startPoint x: 46, startPoint y: 365, endPoint x: 19, endPoint y: 341, distance: 36.0
click at [19, 383] on div "Text Number Text Styles Custom Custom Setup Global Style Custom Setup Global St…" at bounding box center [113, 529] width 227 height 292
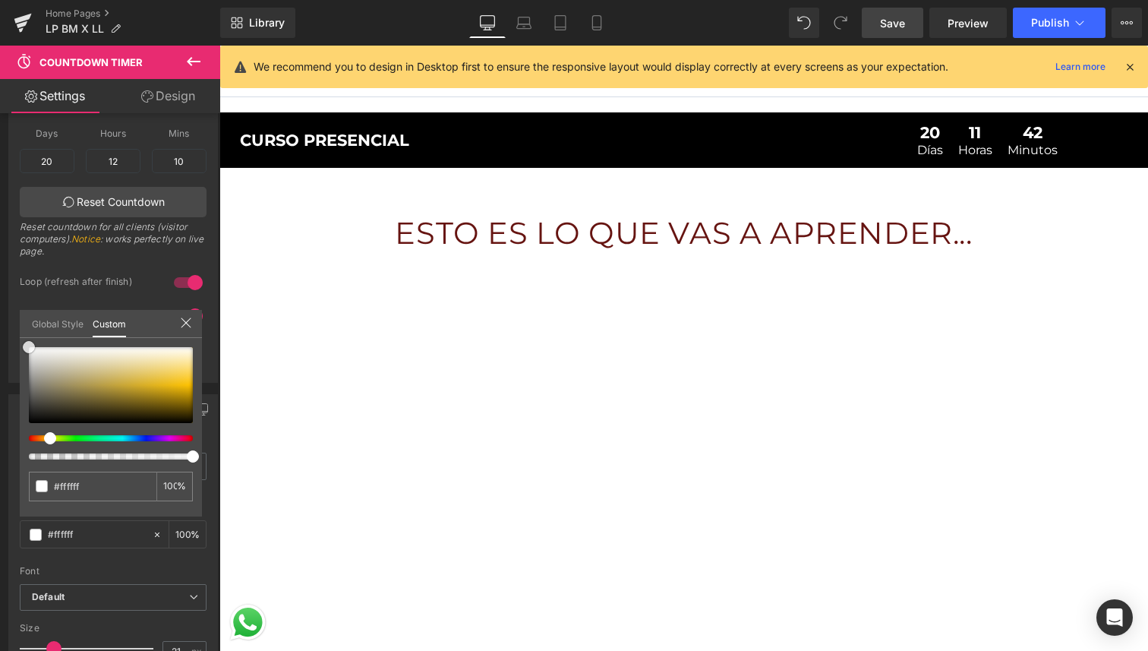
scroll to position [33, 0]
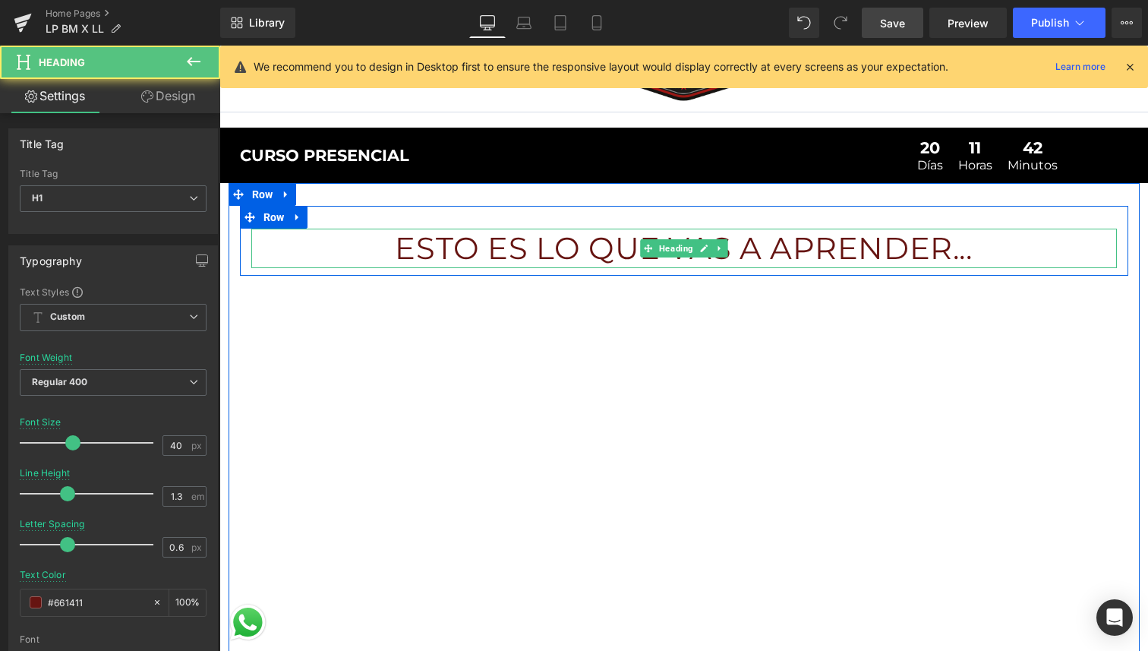
click at [767, 247] on h1 "ESTO ES LO QUE VAS A APRENDER..." at bounding box center [684, 248] width 866 height 39
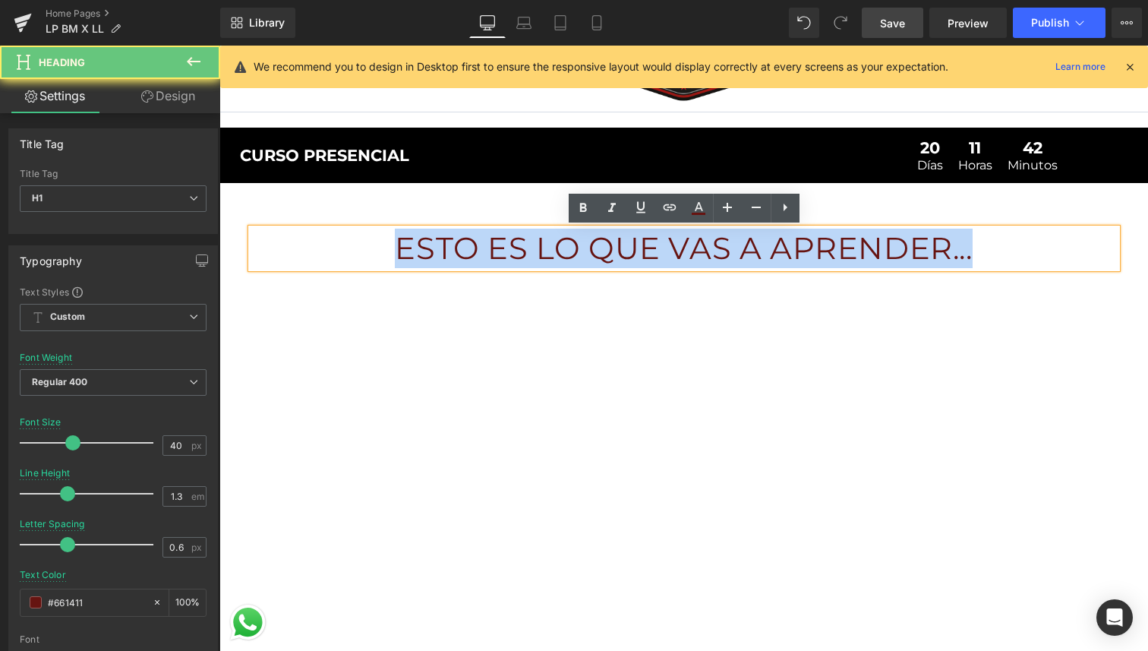
click at [767, 247] on h1 "ESTO ES LO QUE VAS A APRENDER..." at bounding box center [684, 248] width 866 height 39
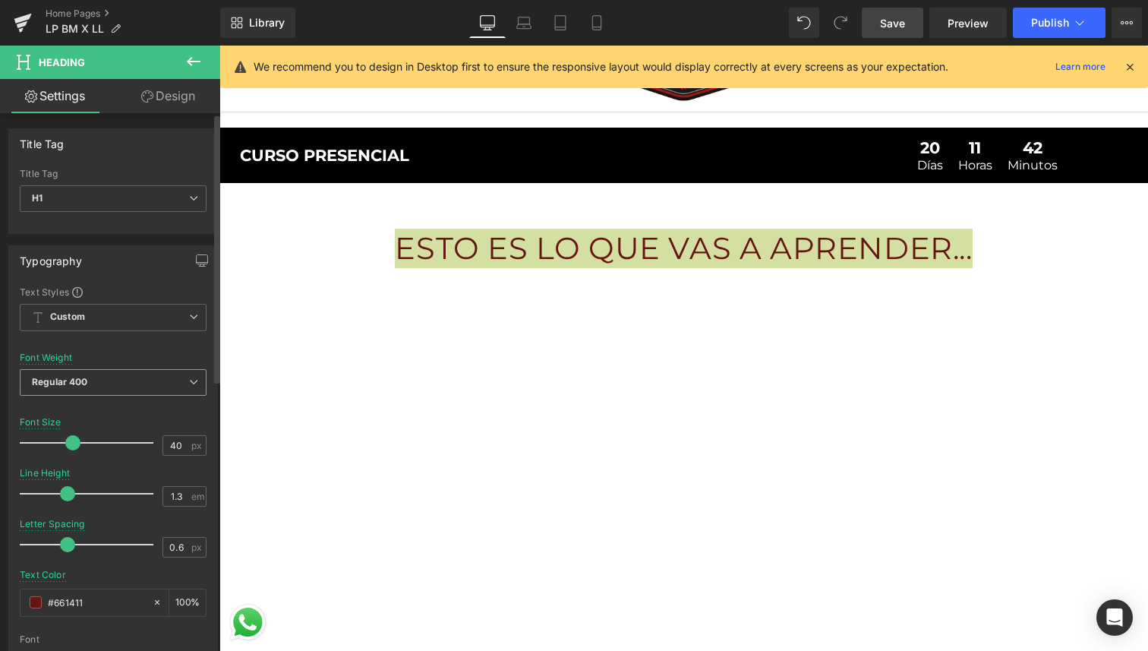
click at [102, 375] on span "Regular 400" at bounding box center [113, 382] width 187 height 27
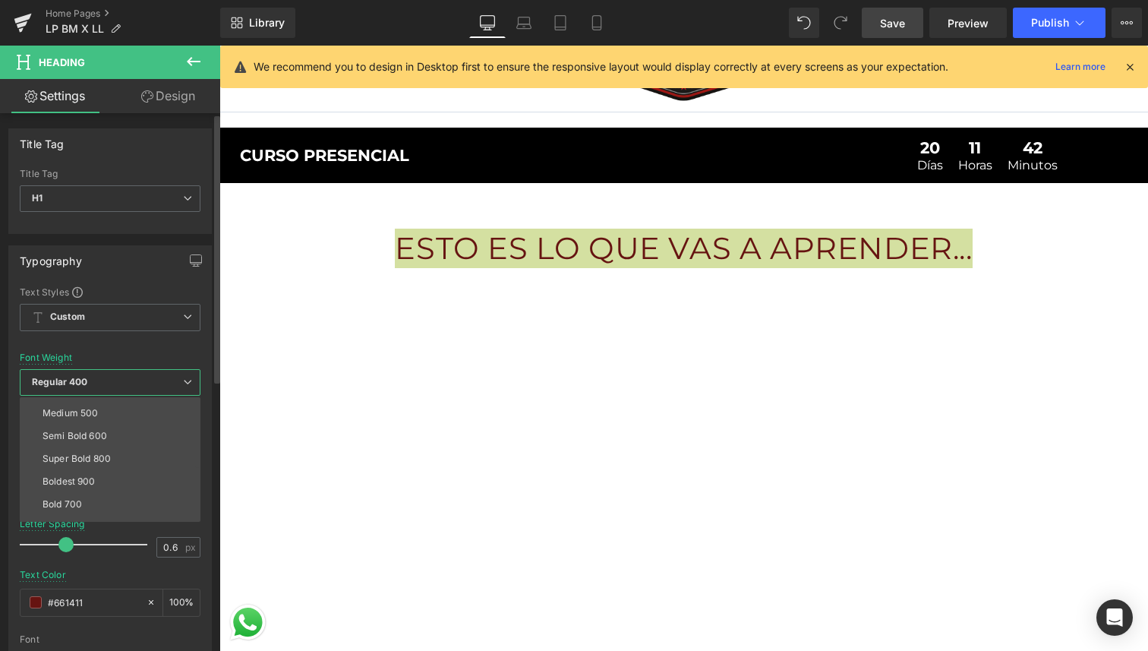
scroll to position [88, 0]
click at [98, 456] on div "Super Bold 800" at bounding box center [77, 457] width 68 height 11
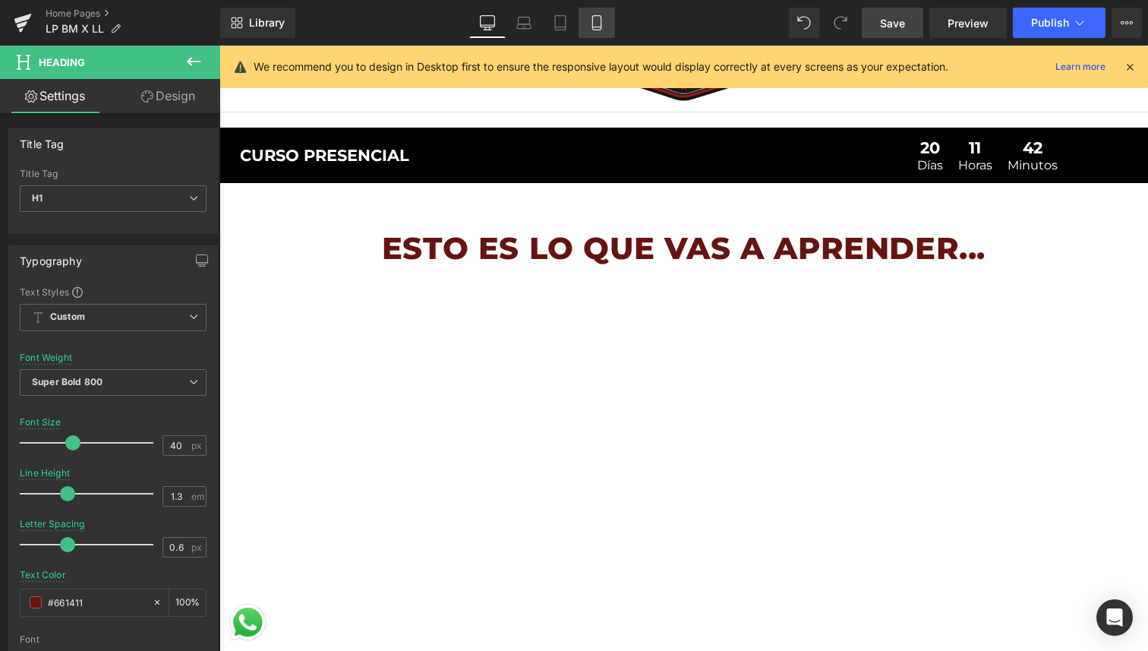
click at [604, 27] on icon at bounding box center [596, 22] width 15 height 15
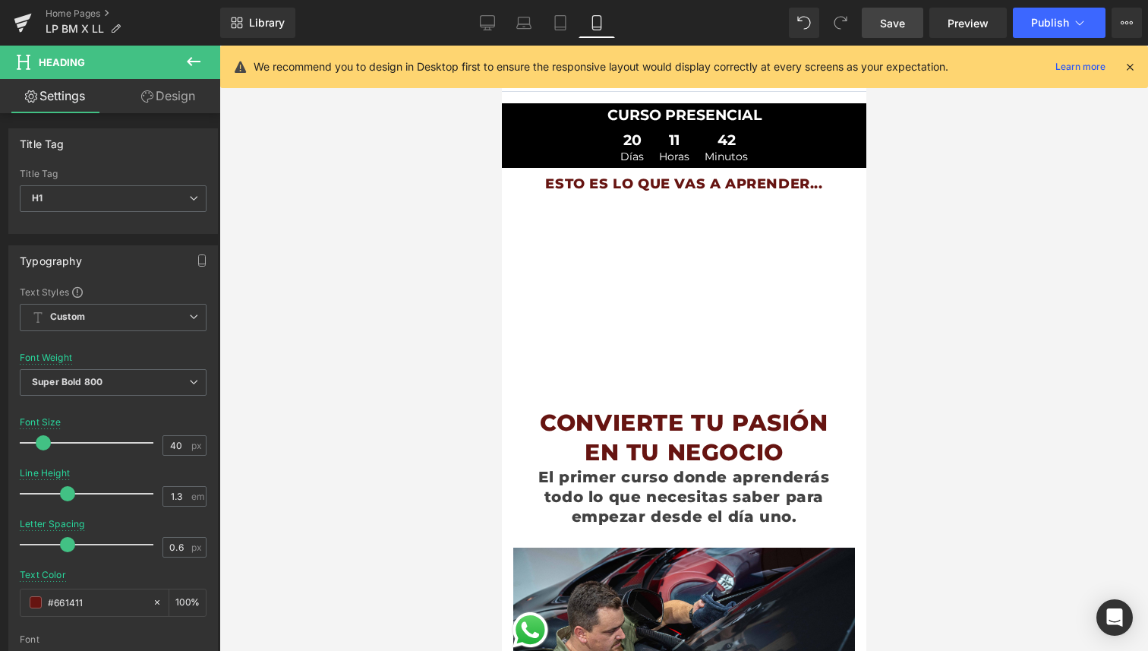
scroll to position [0, 0]
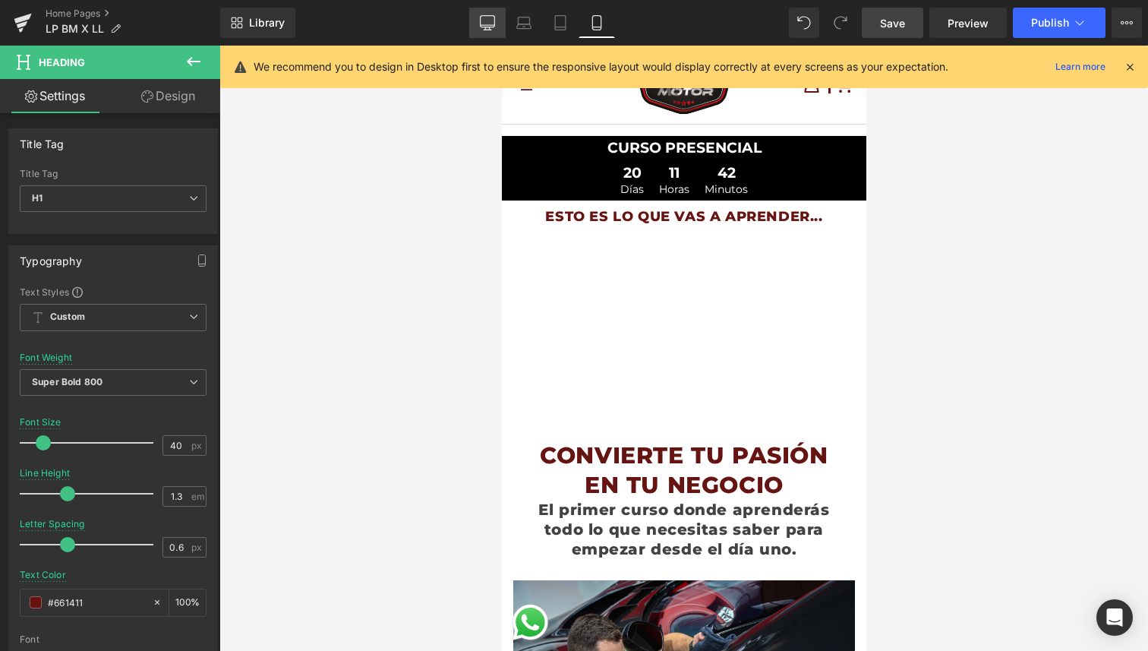
click at [491, 25] on icon at bounding box center [488, 25] width 14 height 0
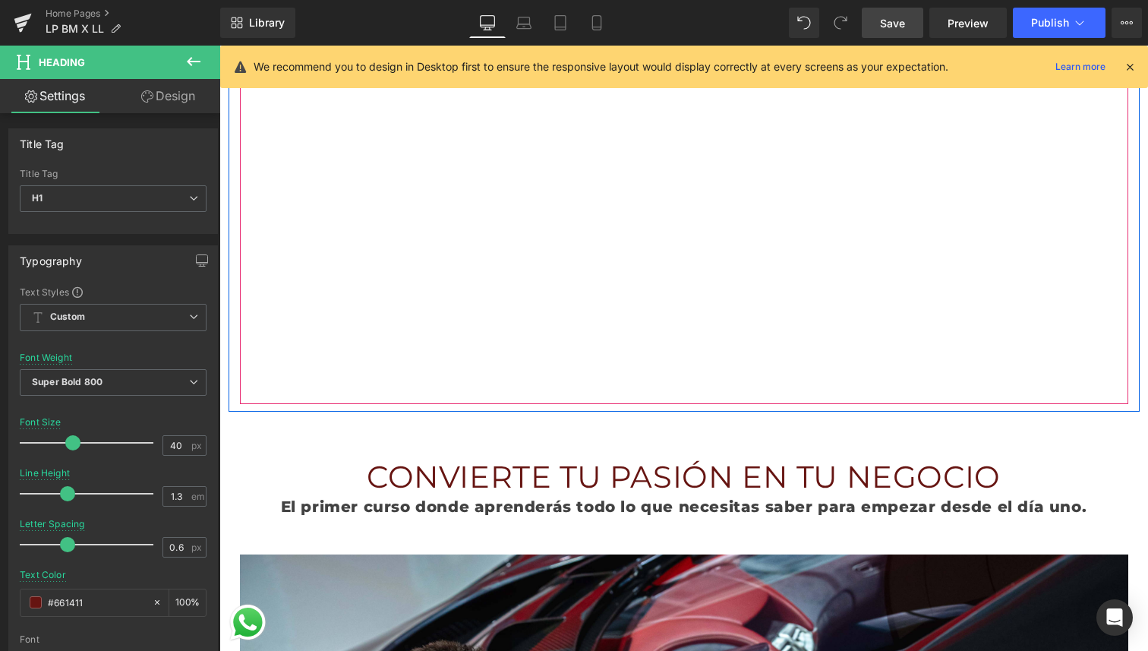
scroll to position [445, 0]
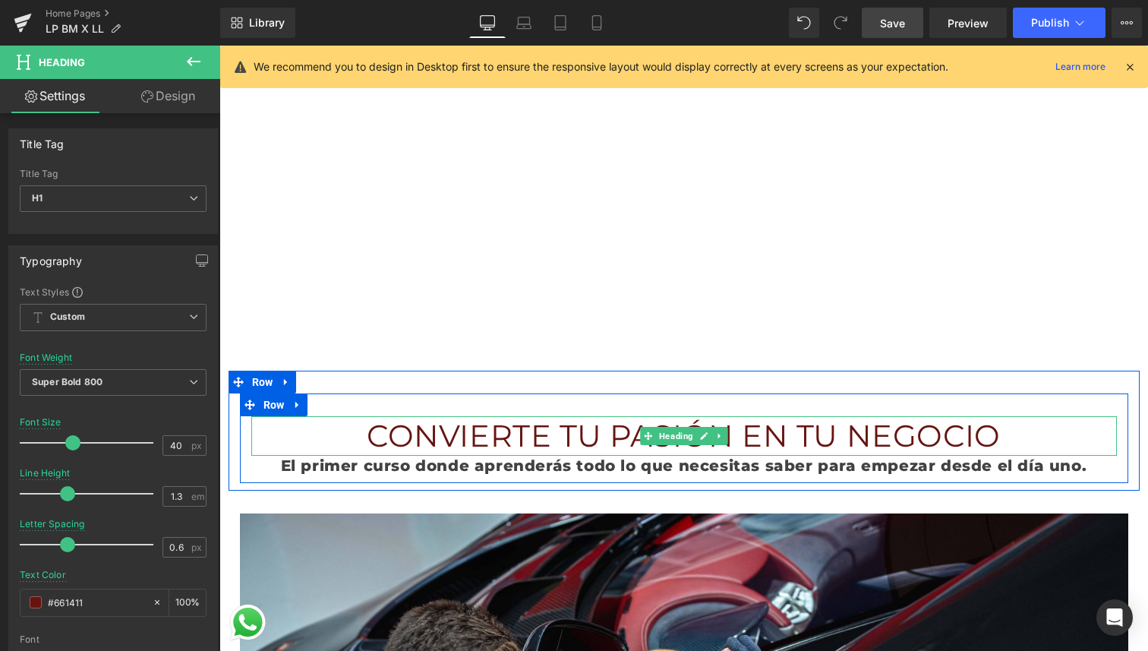
click at [617, 435] on h1 "CONVIERTE TU PASIÓN EN TU NEGOCIO" at bounding box center [684, 435] width 866 height 39
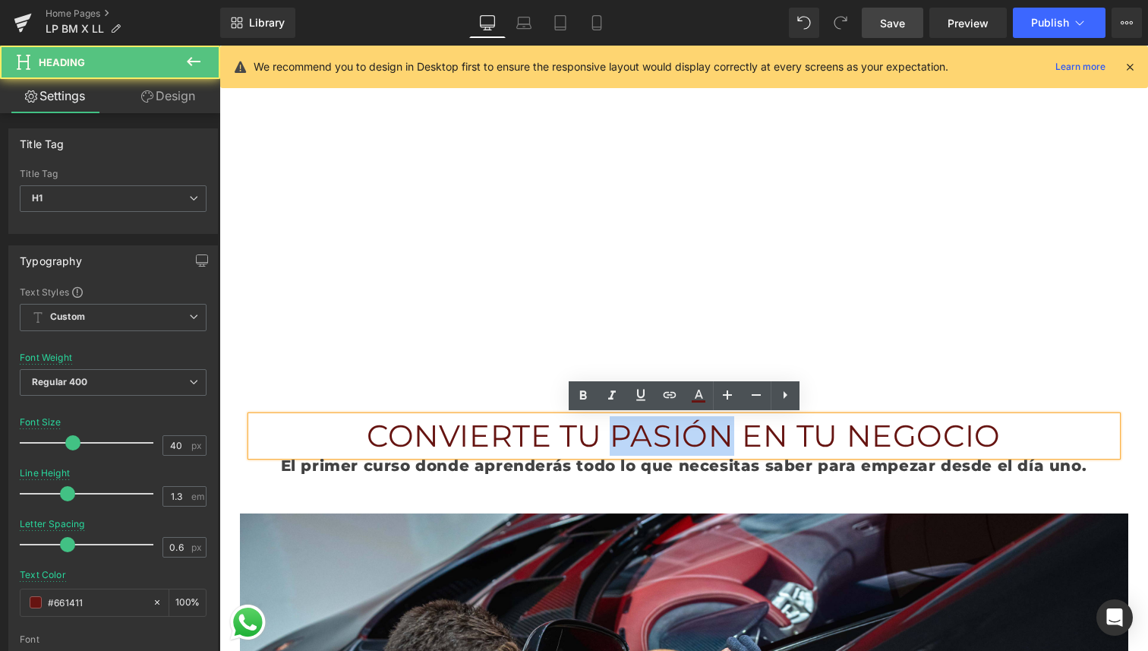
click at [617, 435] on h1 "CONVIERTE TU PASIÓN EN TU NEGOCIO" at bounding box center [684, 435] width 866 height 39
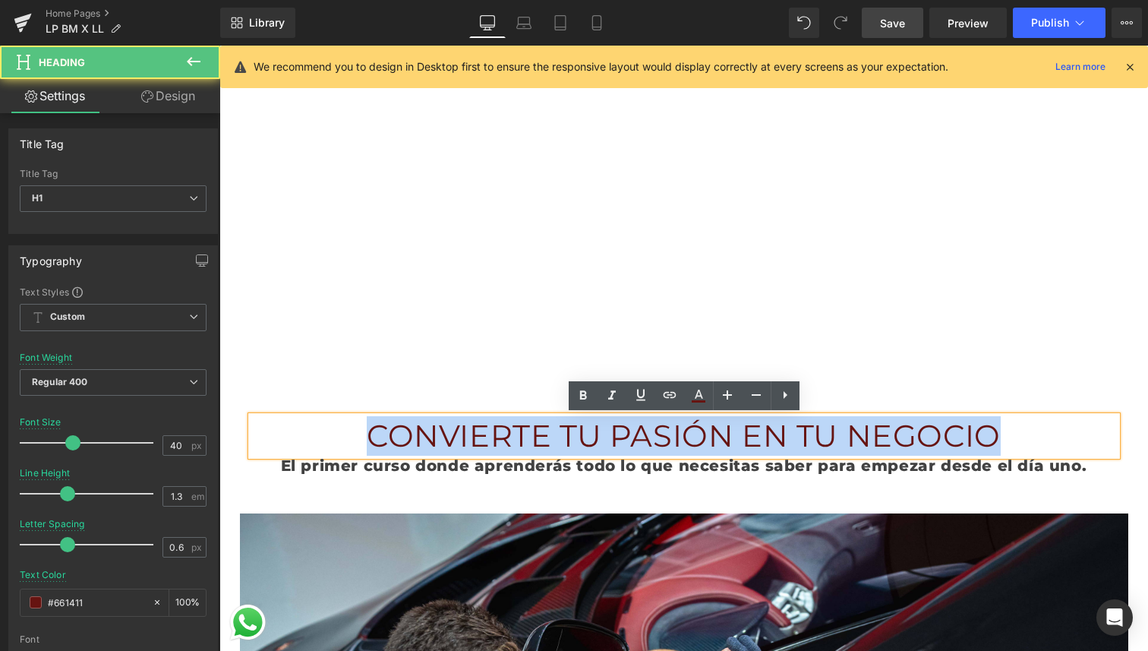
click at [617, 435] on h1 "CONVIERTE TU PASIÓN EN TU NEGOCIO" at bounding box center [684, 435] width 866 height 39
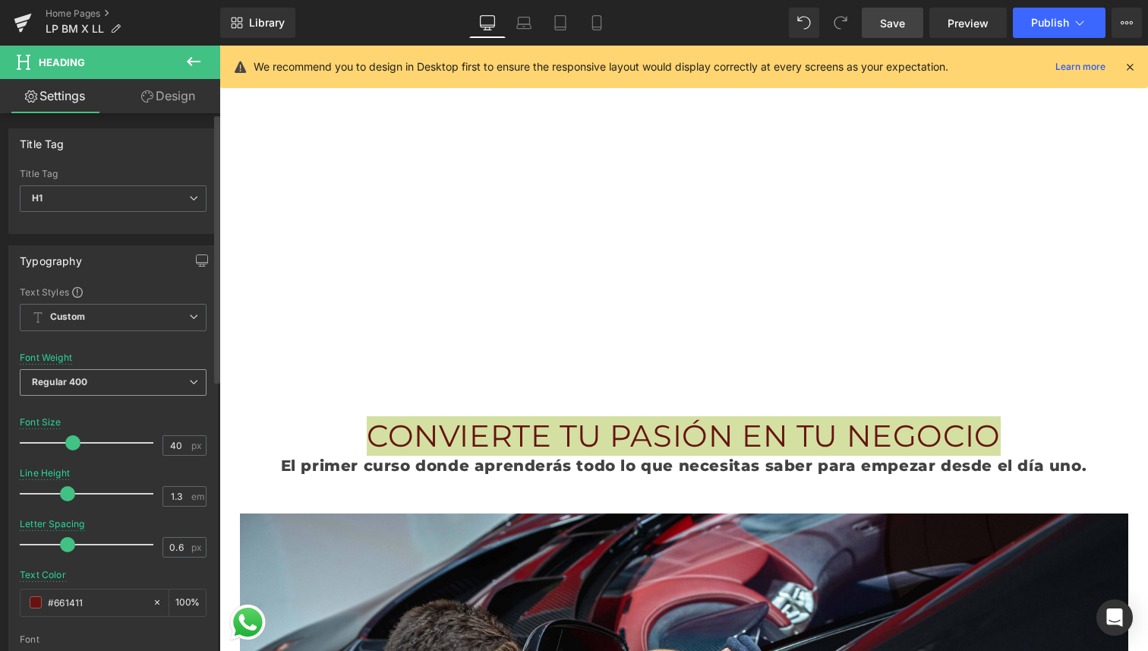
click at [125, 374] on span "Regular 400" at bounding box center [113, 382] width 187 height 27
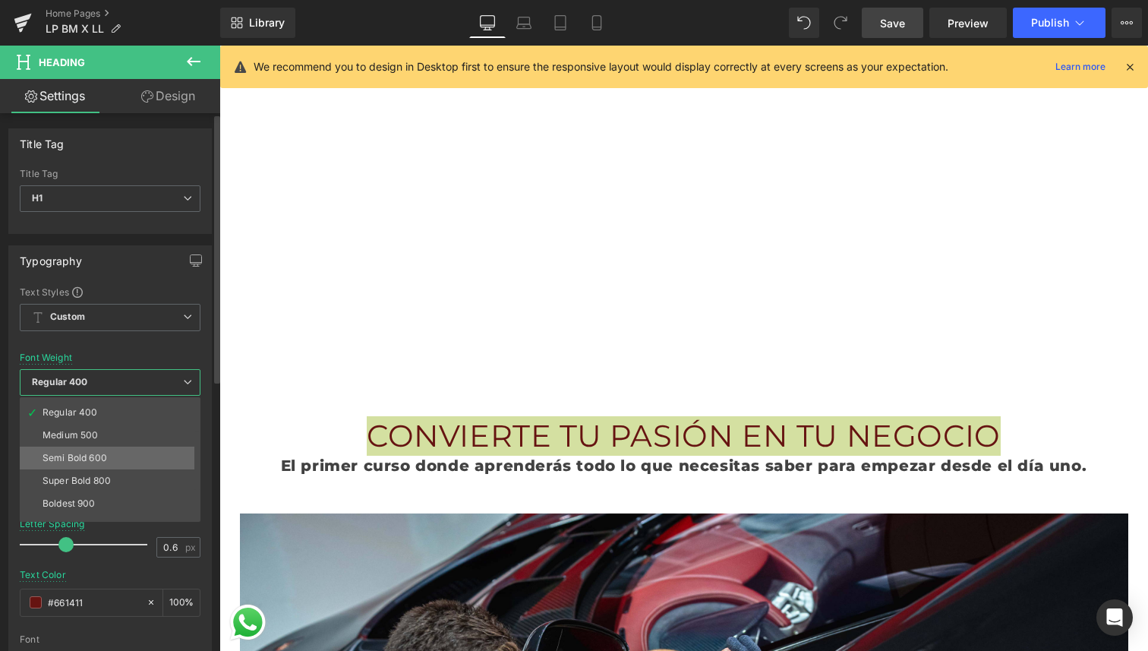
scroll to position [67, 0]
click at [119, 469] on li "Super Bold 800" at bounding box center [114, 478] width 188 height 23
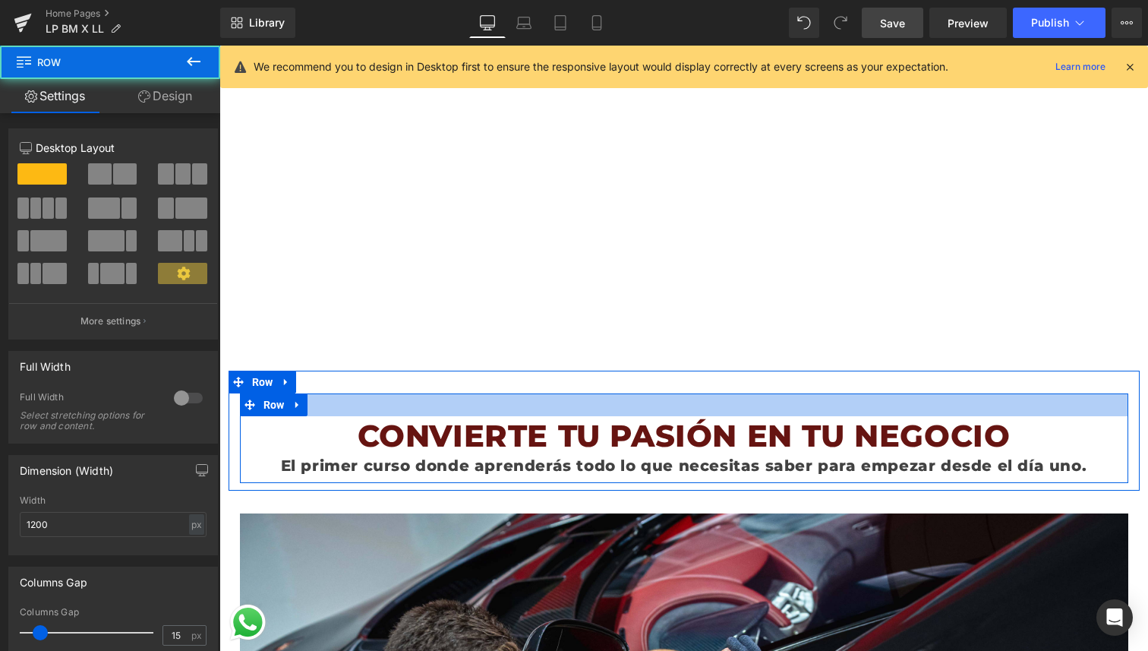
click at [705, 394] on div "CONVIERTE TU PASIÓN EN TU NEGOCIO Heading El primer curso donde aprenderás todo…" at bounding box center [684, 438] width 888 height 90
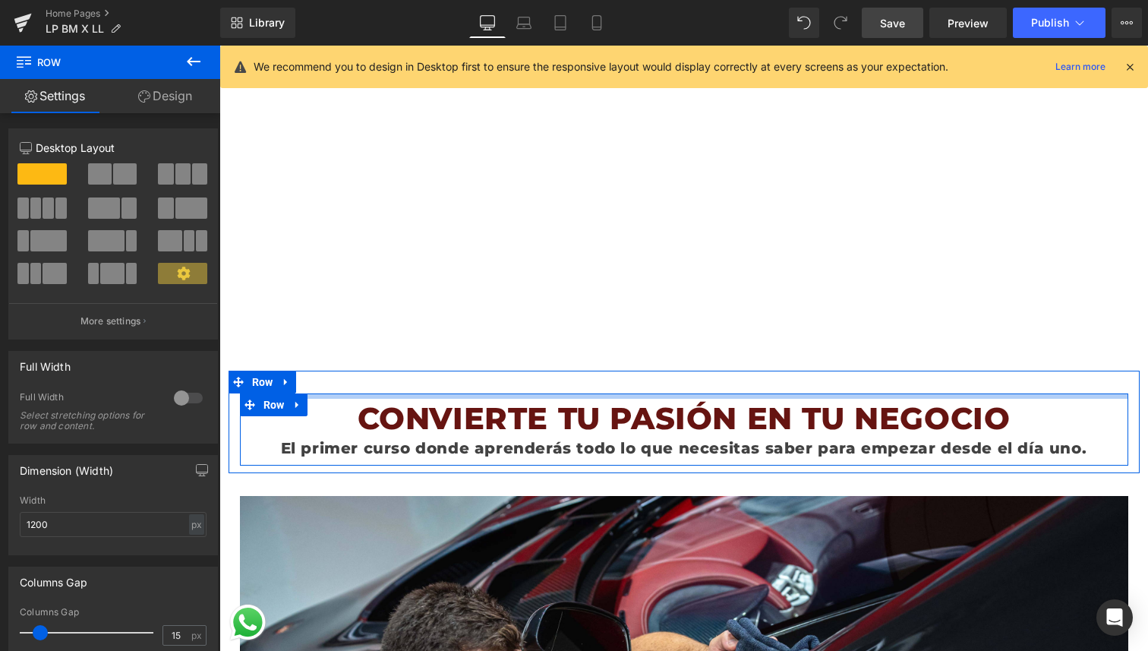
drag, startPoint x: 705, startPoint y: 403, endPoint x: 731, endPoint y: 386, distance: 31.2
click at [731, 386] on div "CONVIERTE TU PASIÓN EN TU NEGOCIO Heading El primer curso donde aprenderás todo…" at bounding box center [684, 422] width 911 height 103
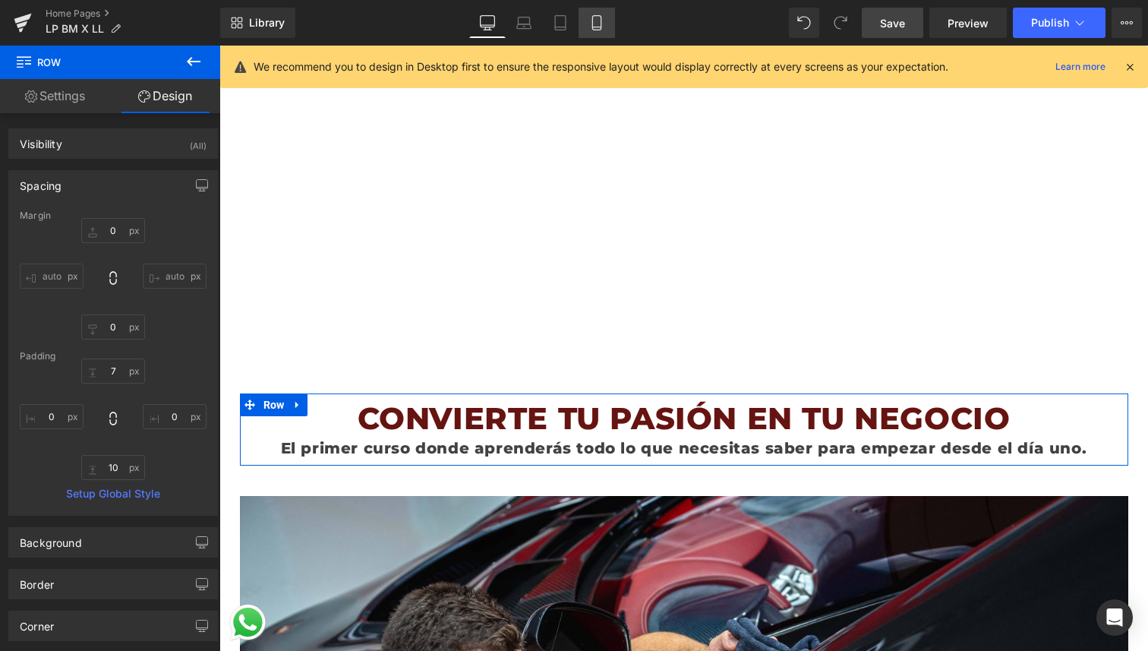
click at [610, 17] on link "Mobile" at bounding box center [597, 23] width 36 height 30
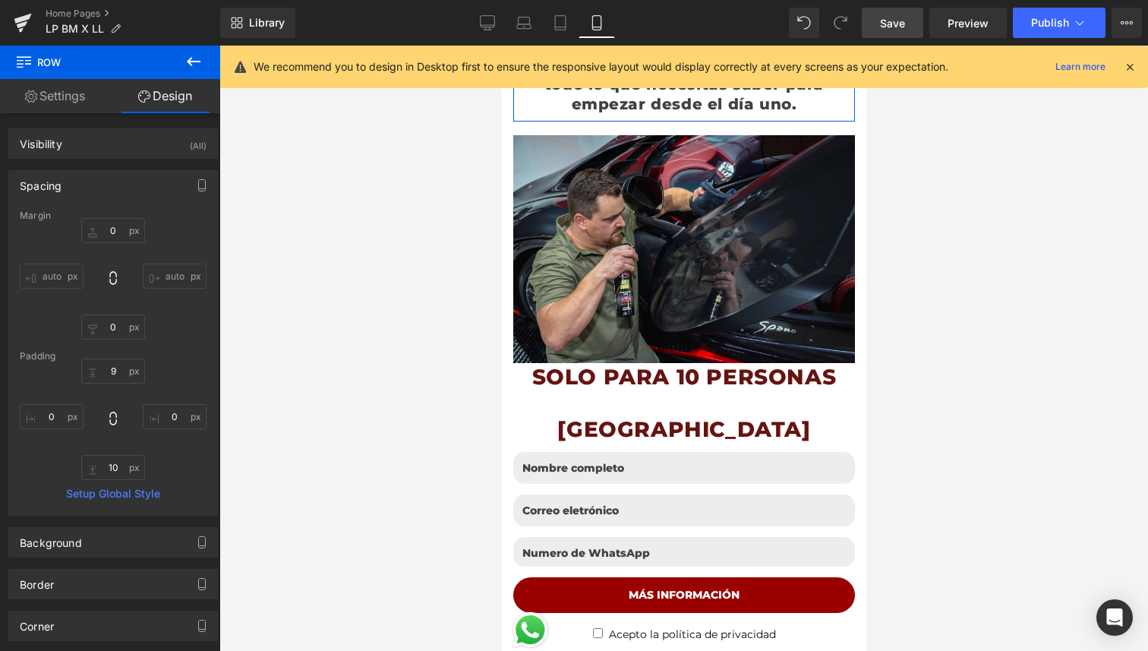
scroll to position [39, 0]
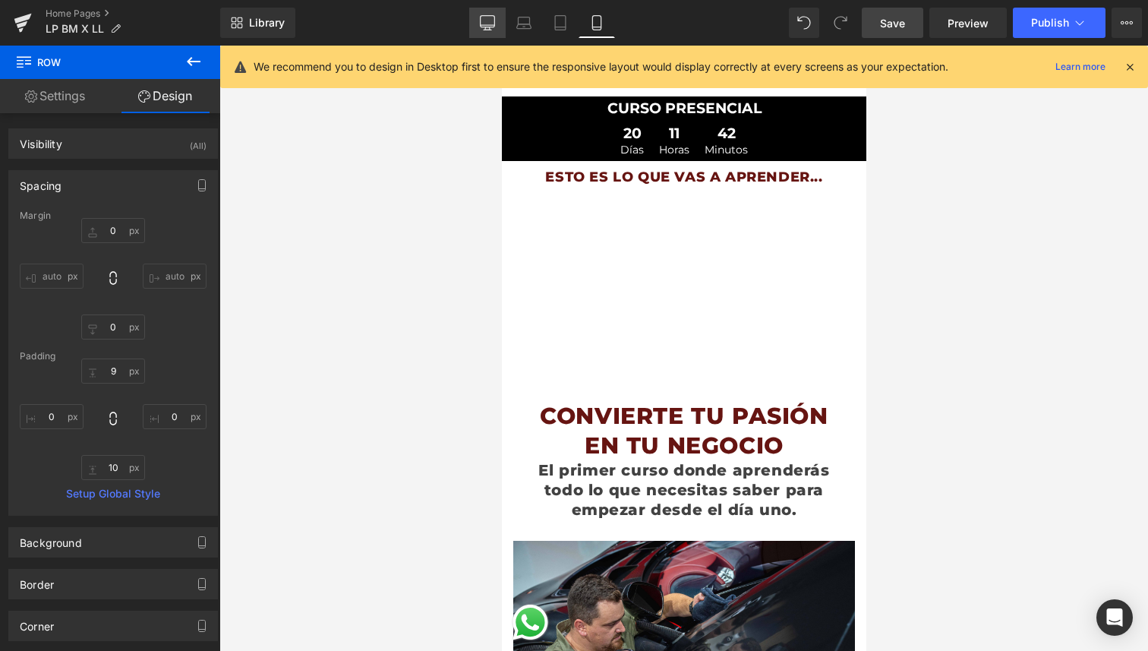
click at [481, 17] on icon at bounding box center [487, 22] width 15 height 15
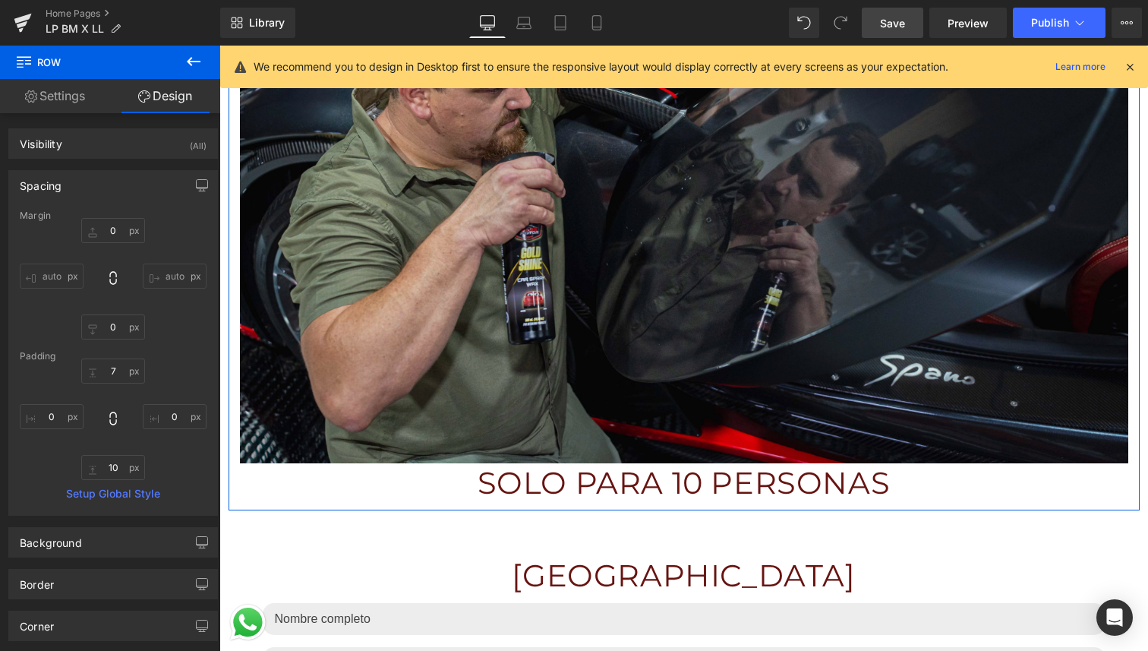
scroll to position [1073, 0]
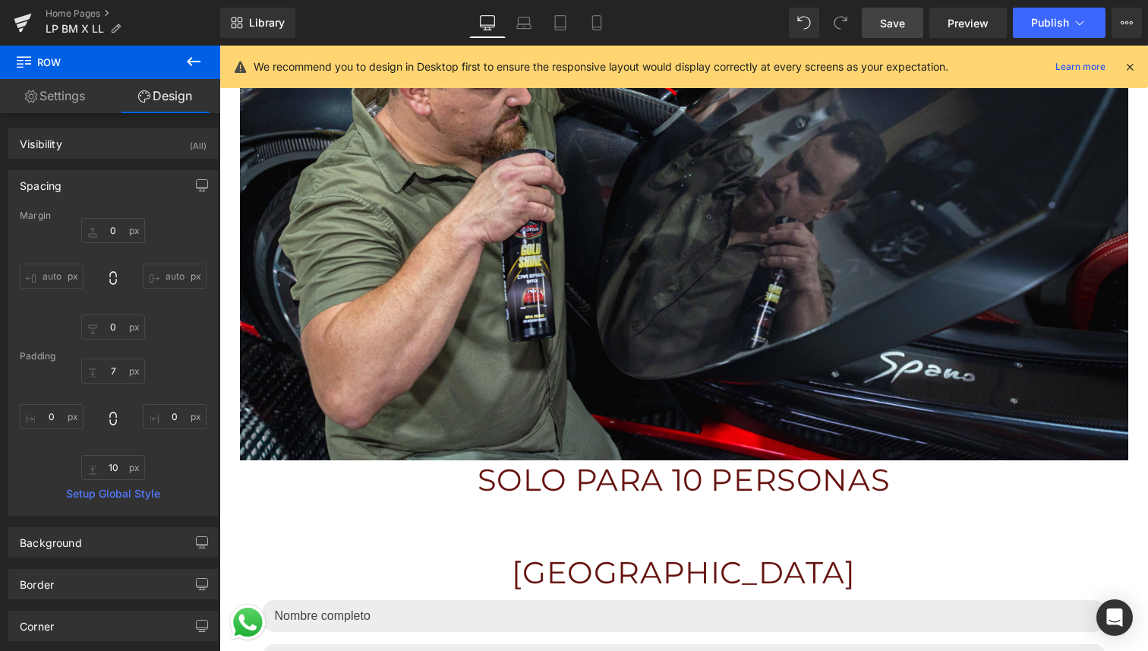
click at [755, 483] on h1 "SOLO PARA 10 PERSONAS" at bounding box center [684, 479] width 888 height 39
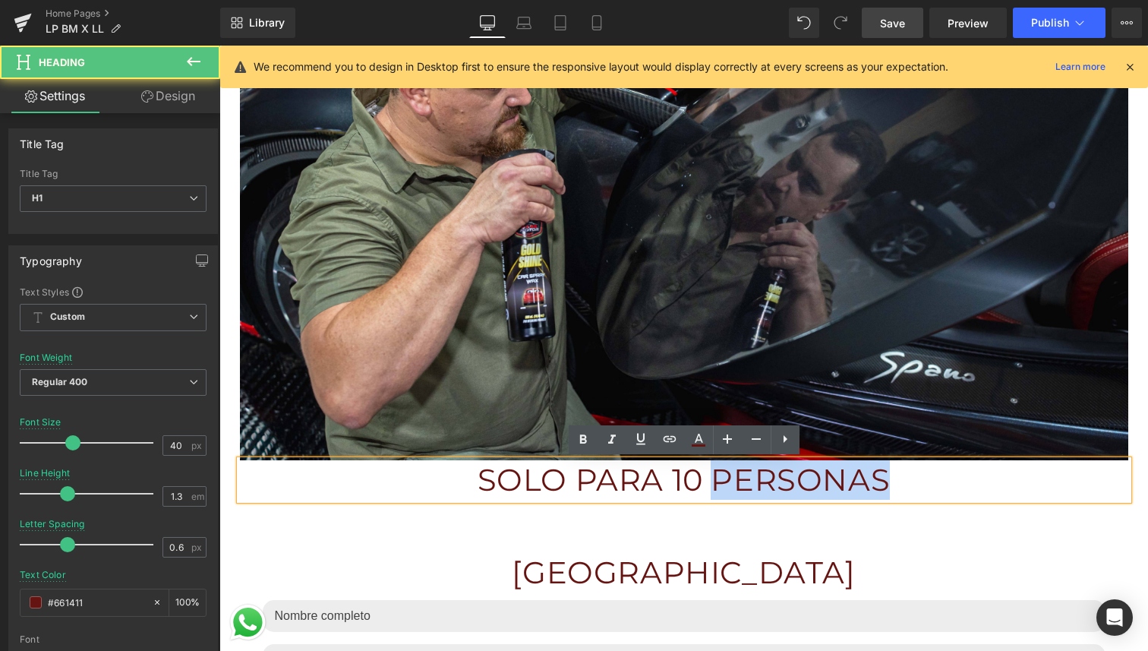
click at [755, 483] on h1 "SOLO PARA 10 PERSONAS" at bounding box center [684, 479] width 888 height 39
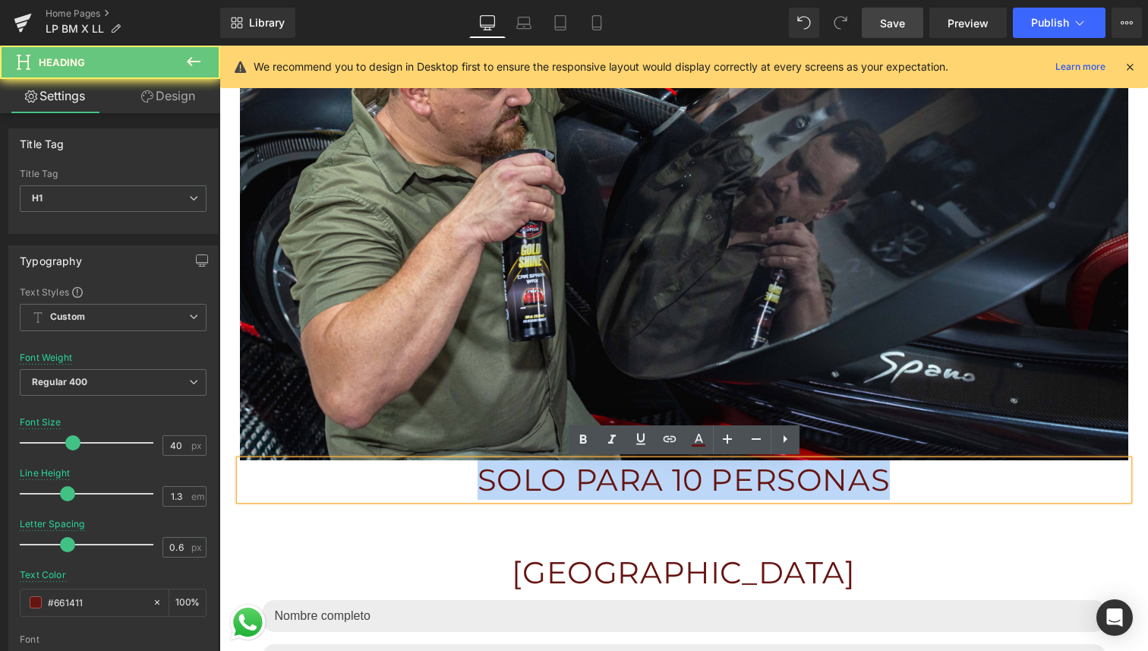
click at [755, 483] on h1 "SOLO PARA 10 PERSONAS" at bounding box center [684, 479] width 888 height 39
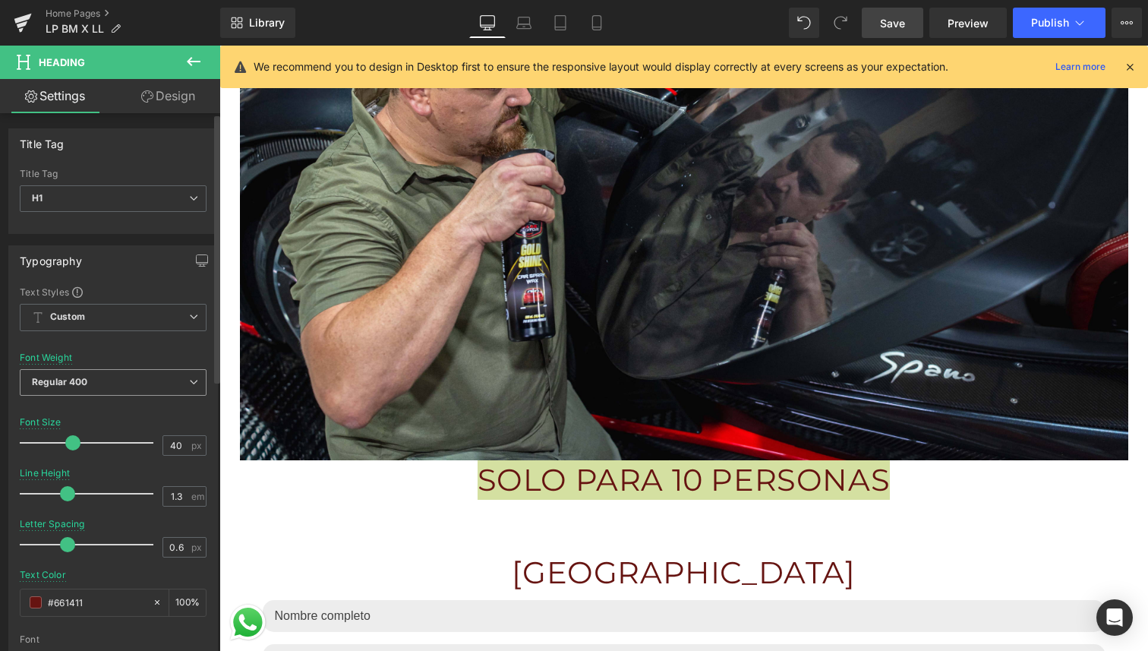
click at [106, 371] on span "Regular 400" at bounding box center [113, 382] width 187 height 27
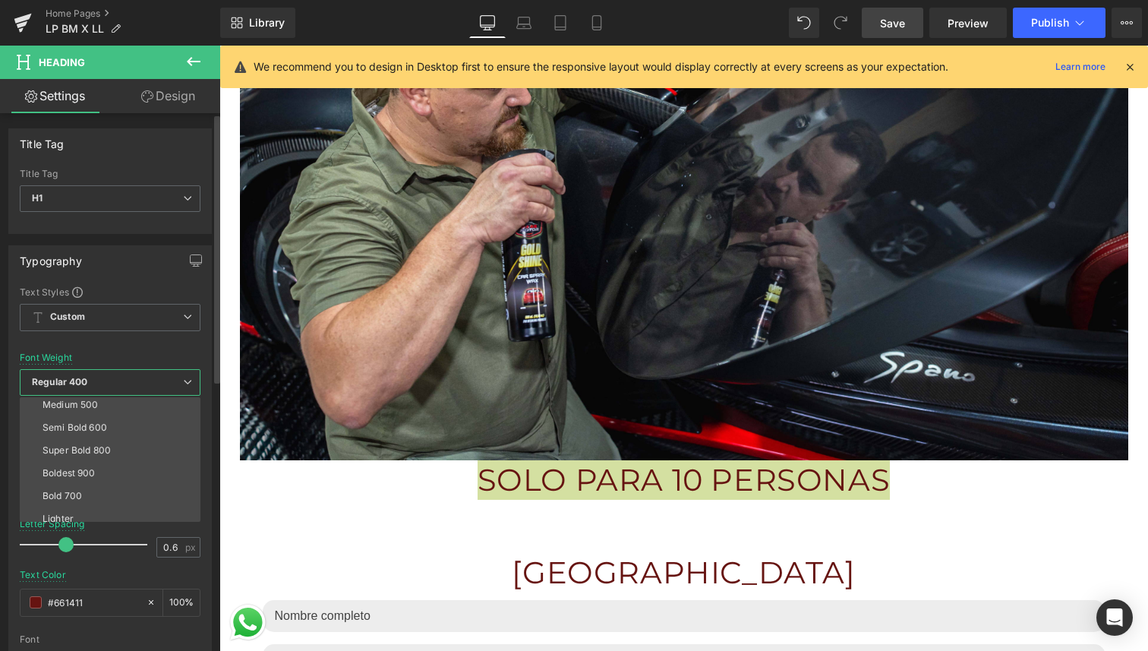
scroll to position [96, 0]
click at [103, 448] on div "Super Bold 800" at bounding box center [77, 449] width 68 height 11
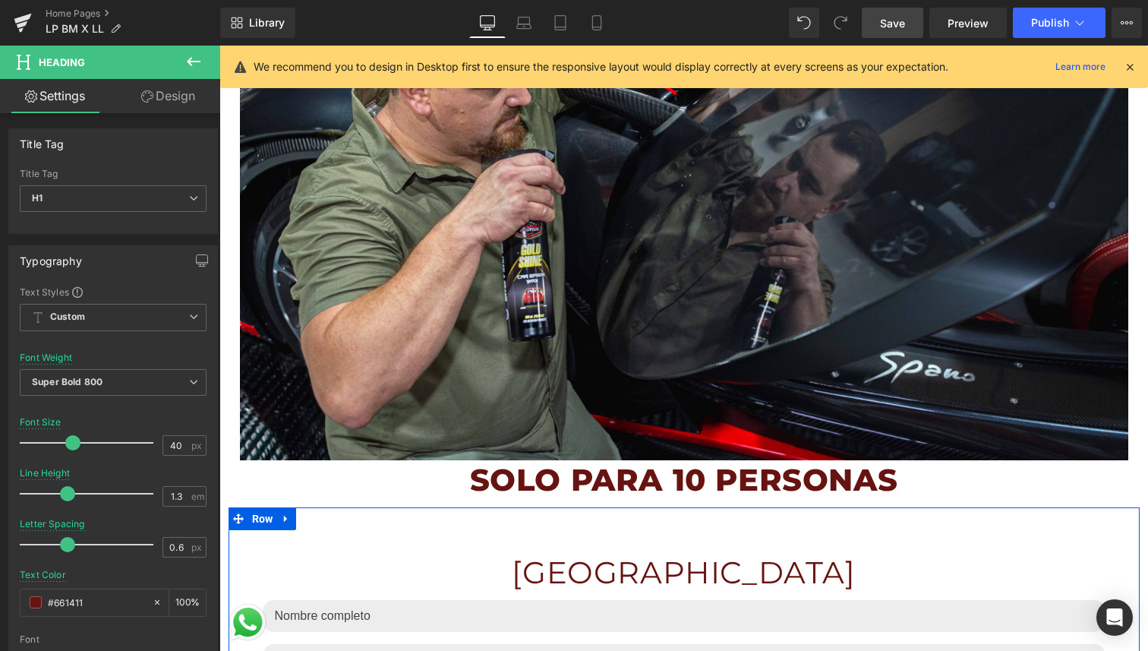
click at [673, 515] on div "RESERVA TU PLAZA Heading Row Text Field Email Field Email Field MÁS INFORMACIÓN…" at bounding box center [684, 657] width 911 height 301
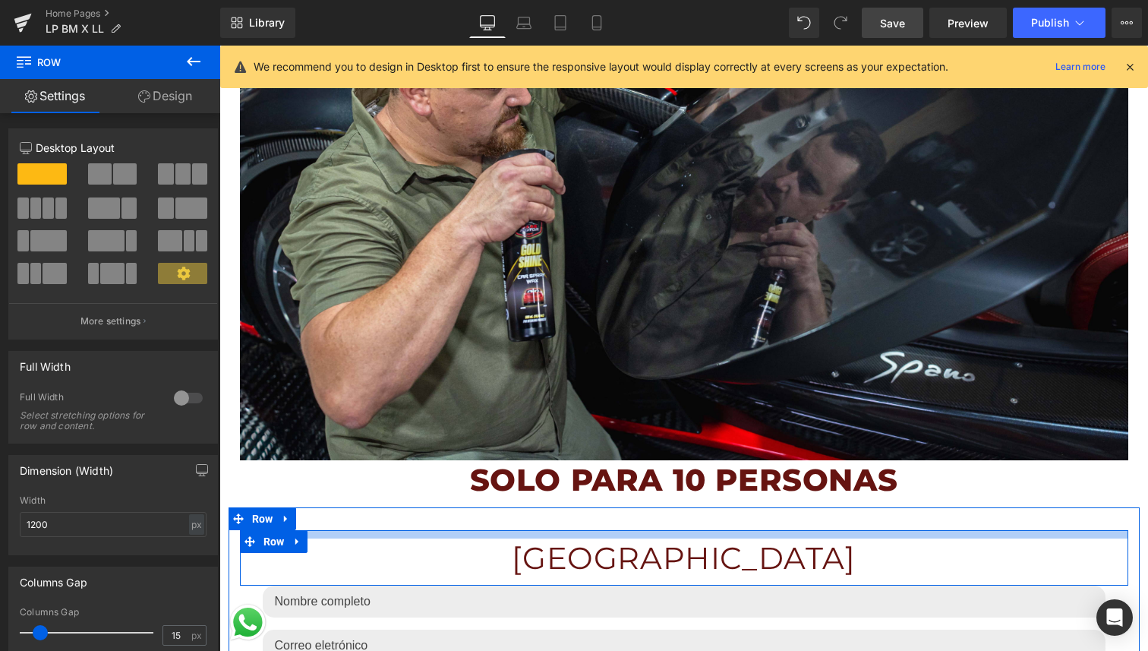
drag, startPoint x: 677, startPoint y: 541, endPoint x: 696, endPoint y: 527, distance: 23.8
click at [696, 527] on div "RESERVA TU PLAZA Heading Row Text Field Email Field Email Field MÁS INFORMACIÓN…" at bounding box center [684, 650] width 911 height 286
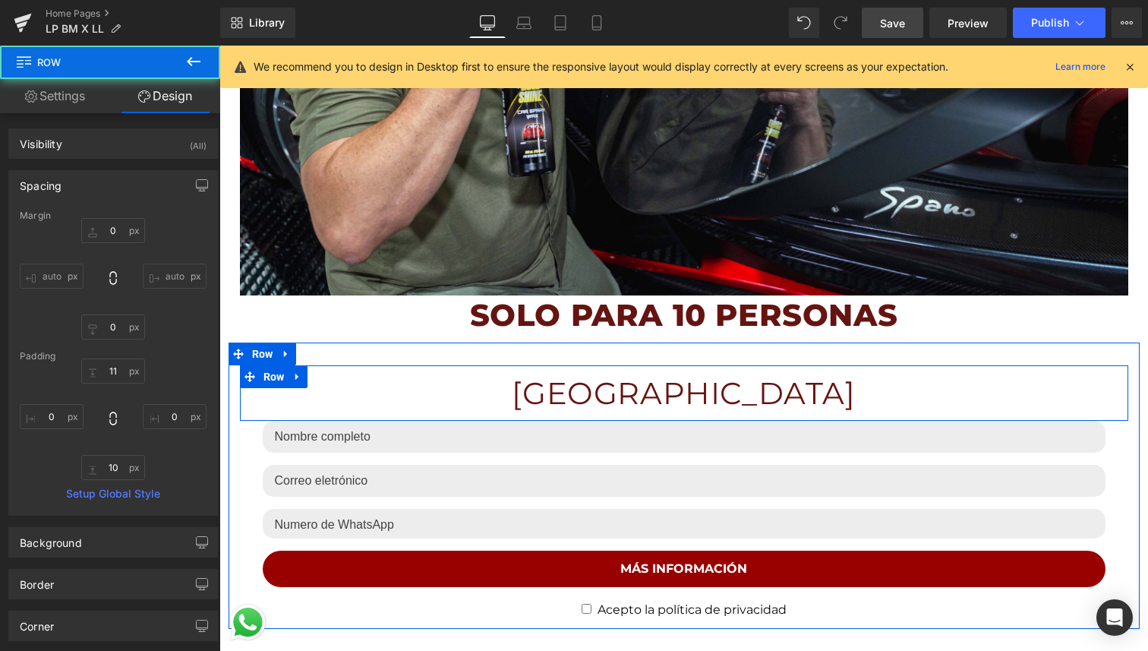
scroll to position [1260, 0]
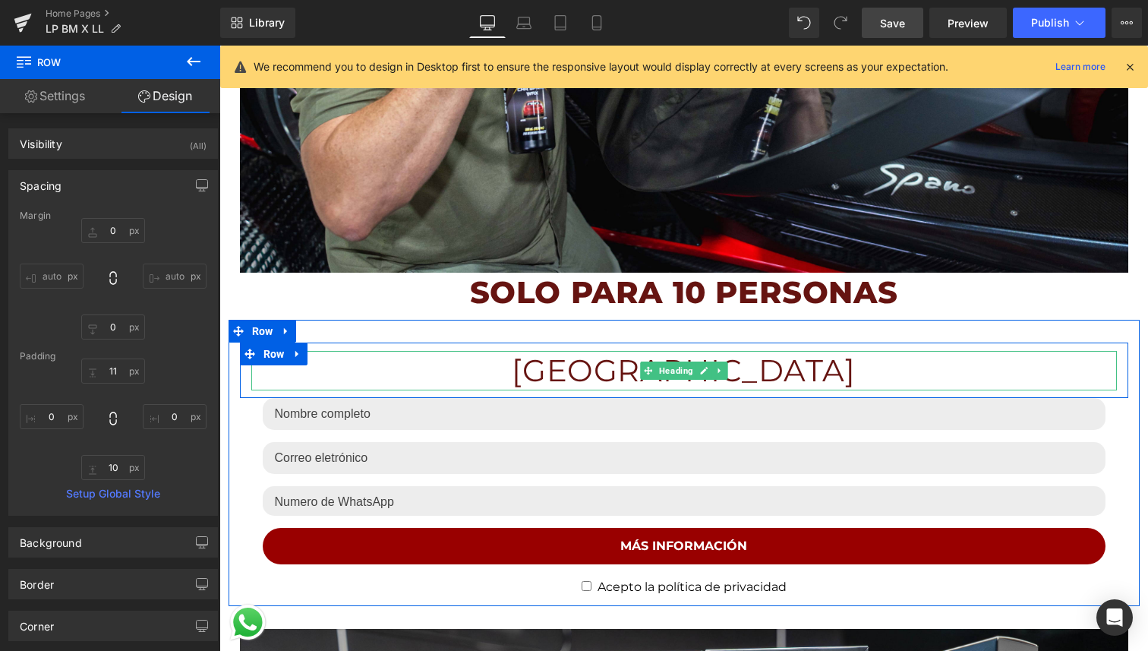
click at [765, 362] on h1 "[GEOGRAPHIC_DATA]" at bounding box center [684, 370] width 866 height 39
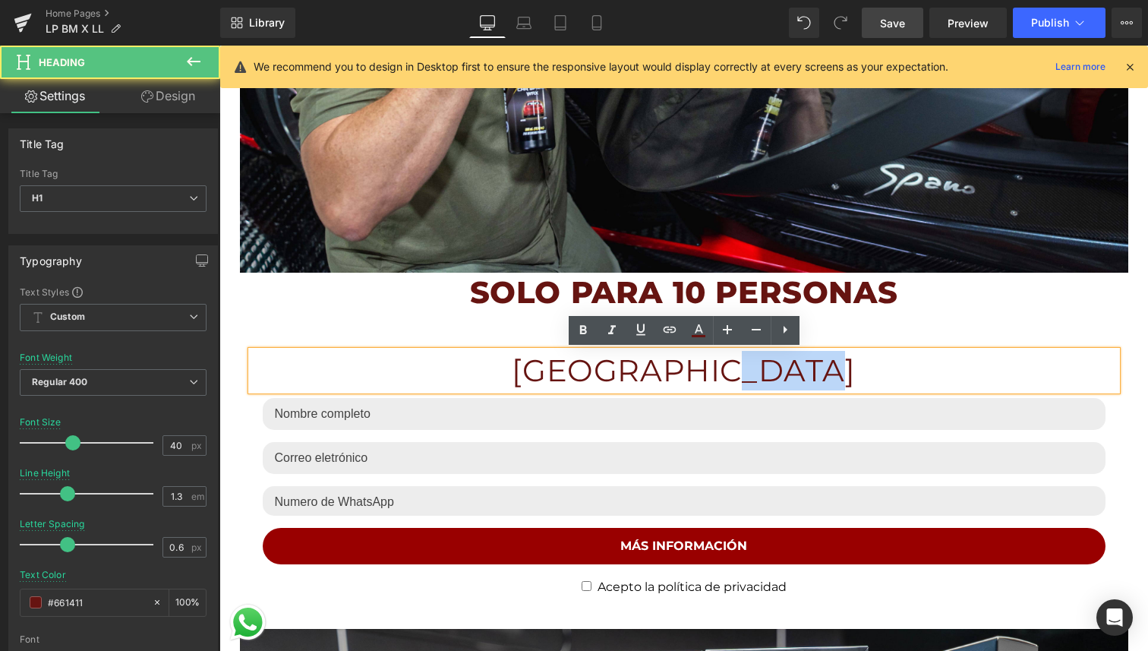
click at [765, 362] on h1 "[GEOGRAPHIC_DATA]" at bounding box center [684, 370] width 866 height 39
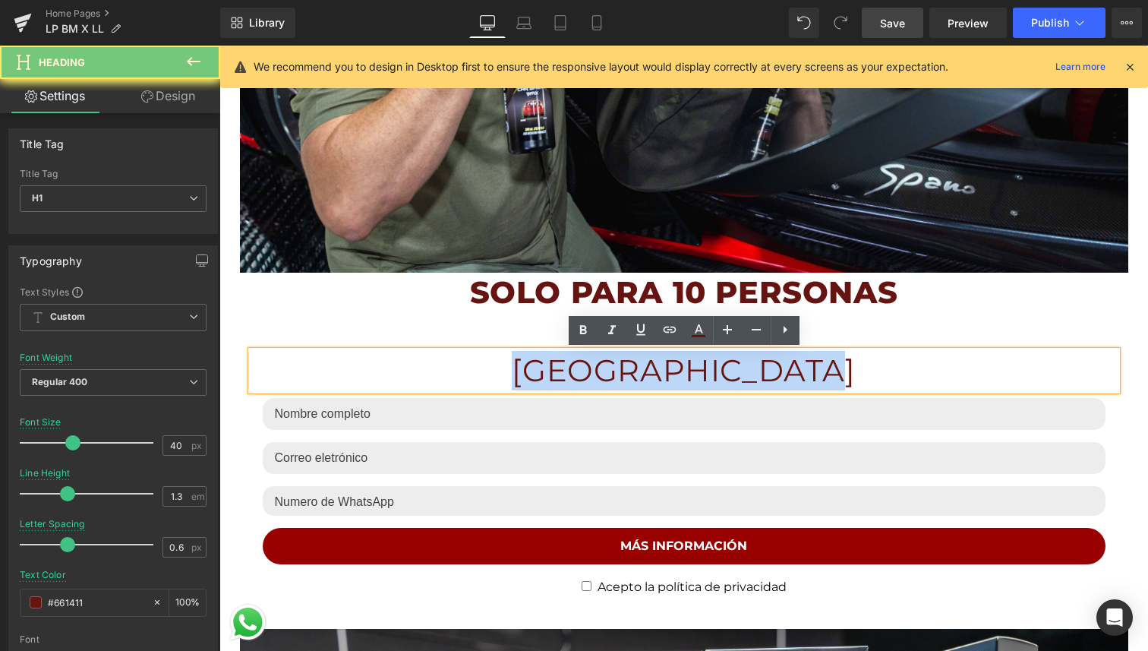
click at [765, 362] on h1 "[GEOGRAPHIC_DATA]" at bounding box center [684, 370] width 866 height 39
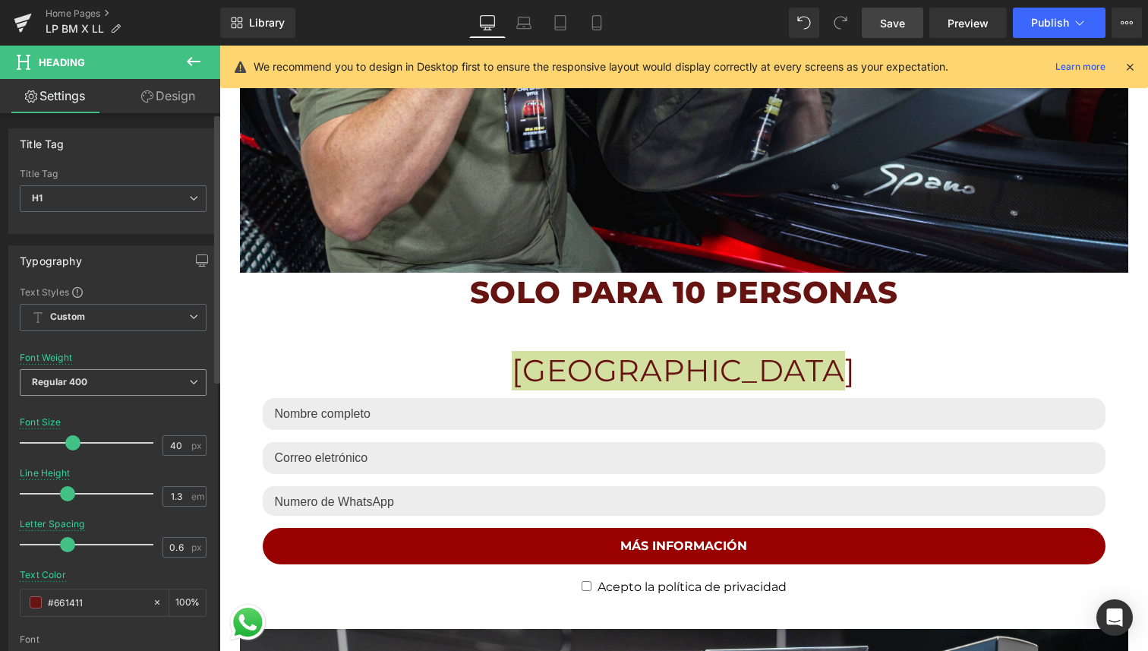
click at [115, 381] on span "Regular 400" at bounding box center [113, 382] width 187 height 27
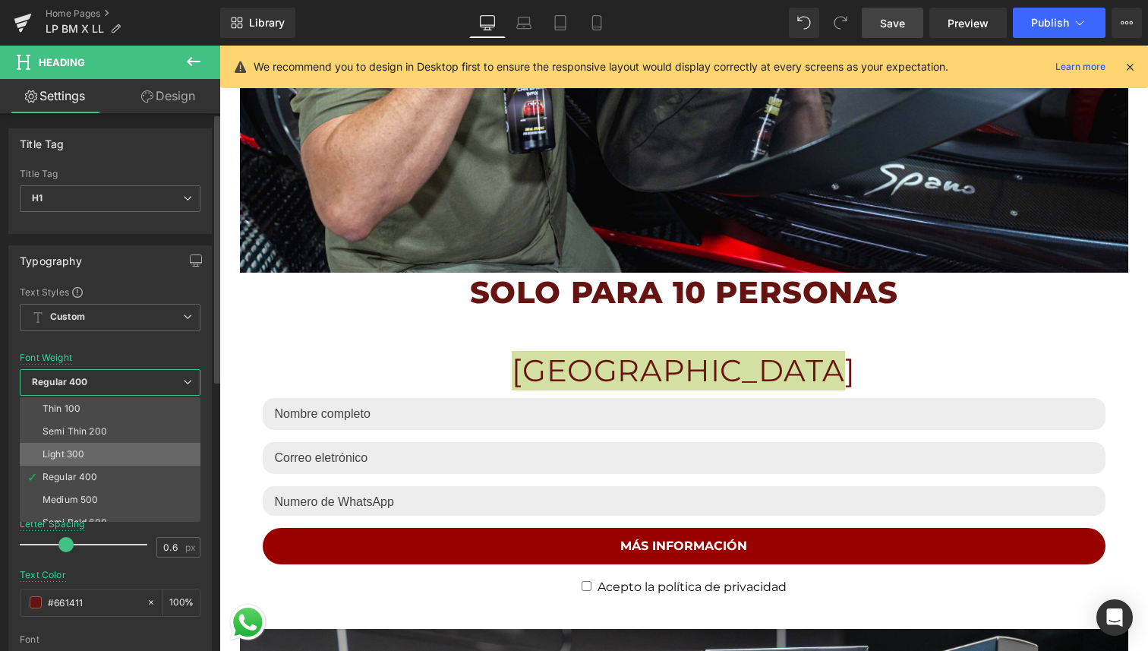
scroll to position [58, 0]
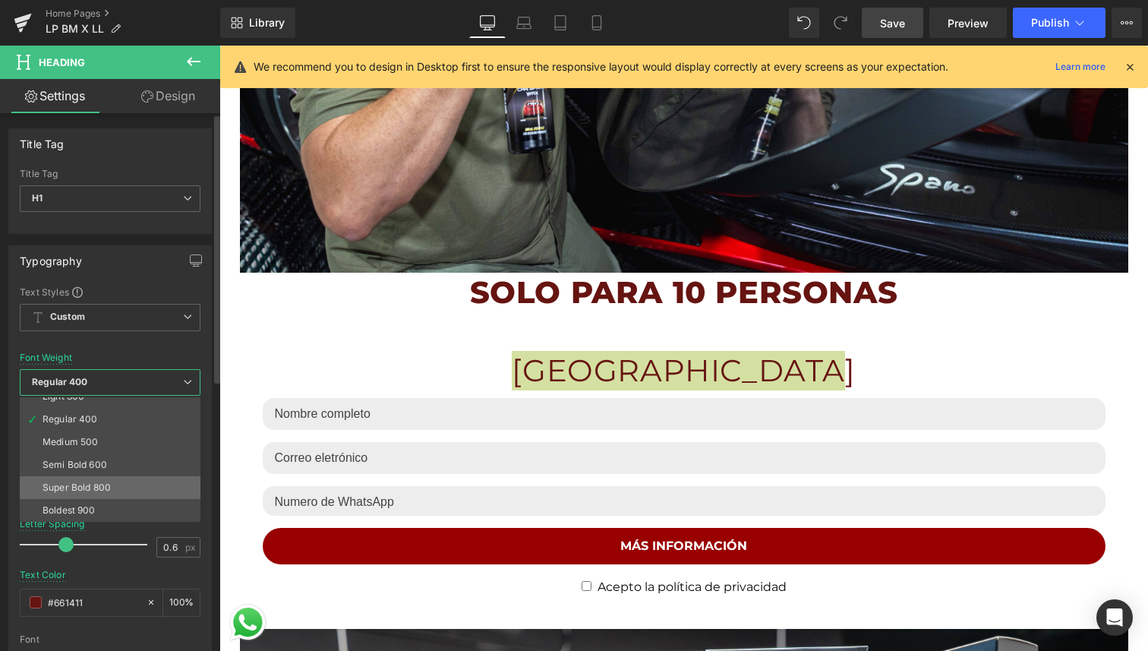
click at [107, 490] on div "Super Bold 800" at bounding box center [77, 487] width 68 height 11
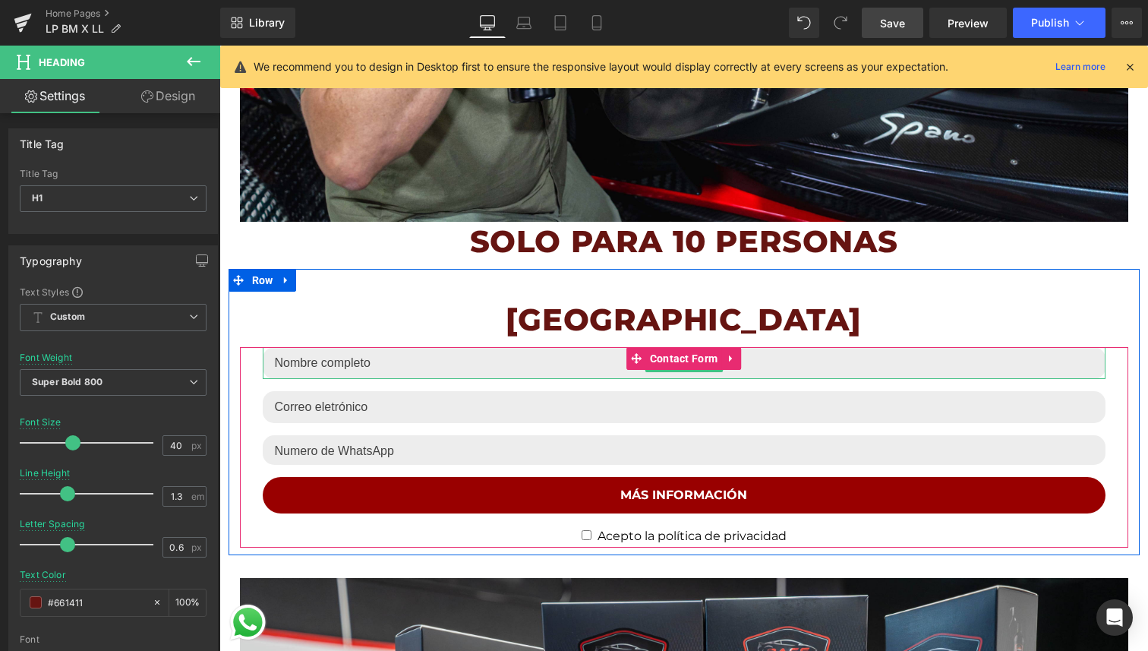
scroll to position [1312, 0]
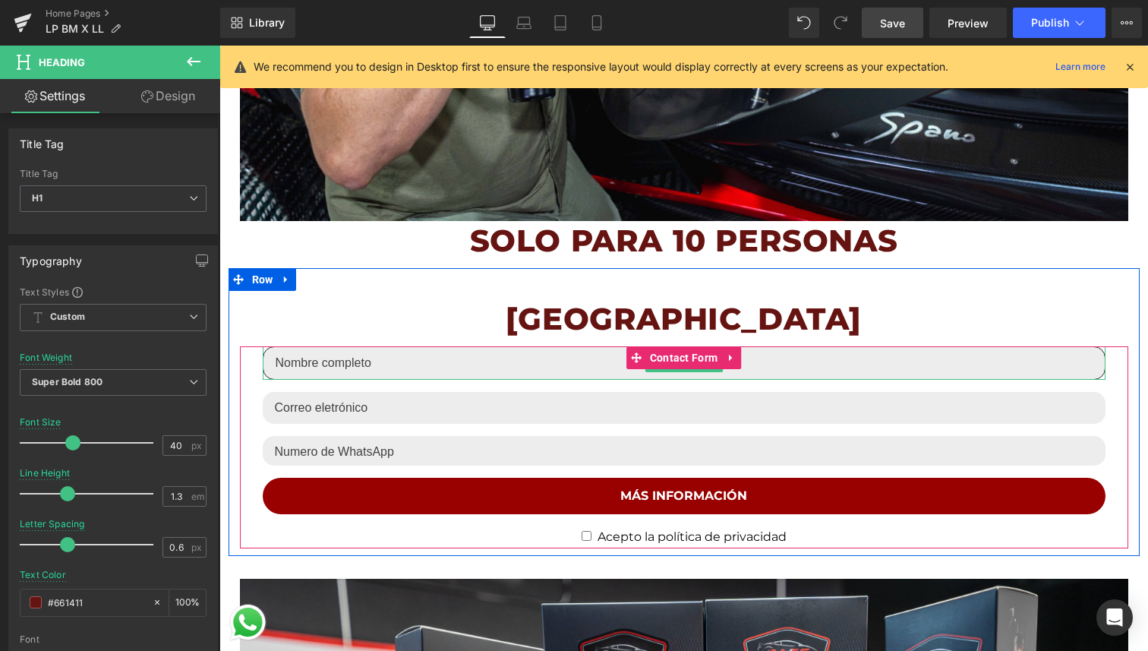
click at [389, 361] on input "text" at bounding box center [684, 362] width 843 height 33
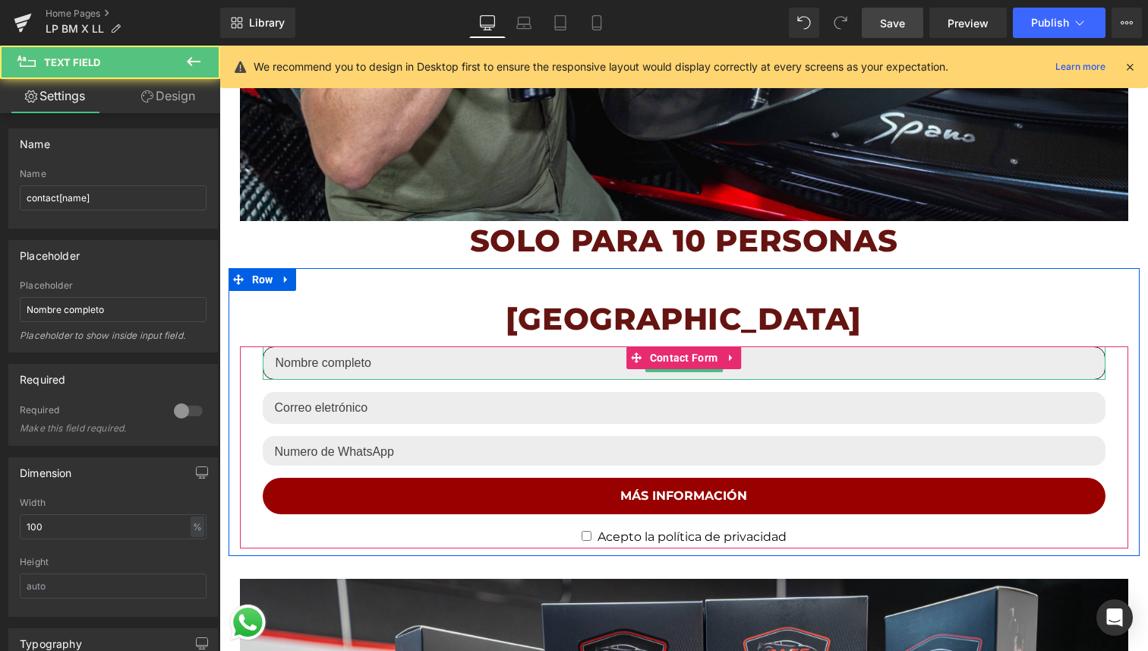
click at [389, 361] on input "text" at bounding box center [684, 362] width 843 height 33
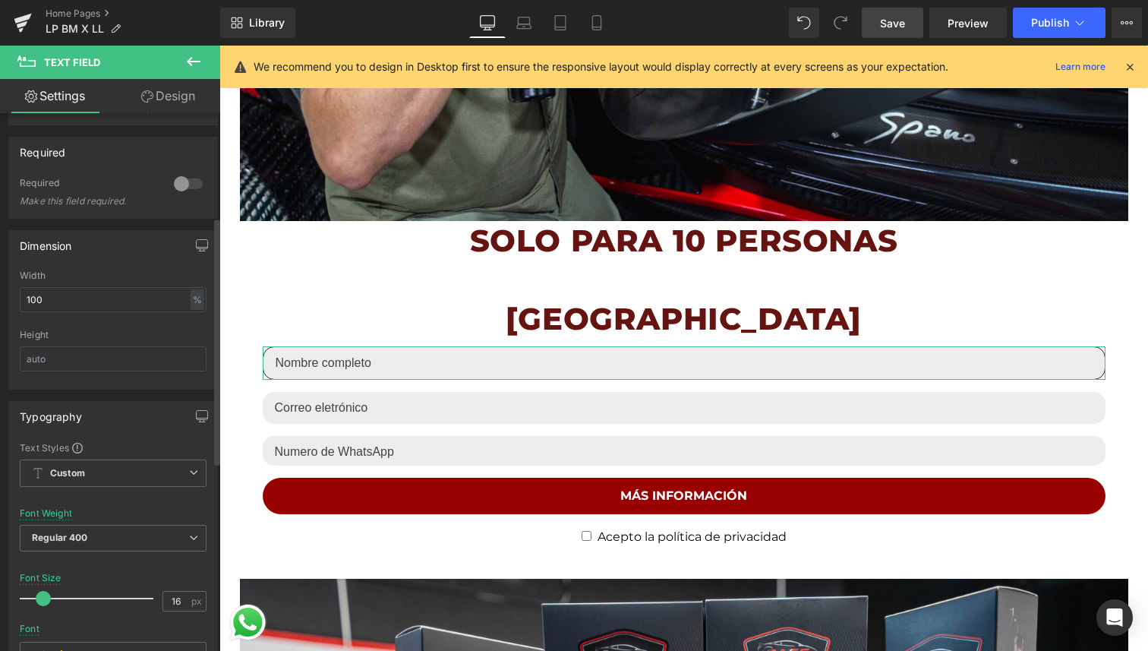
scroll to position [239, 0]
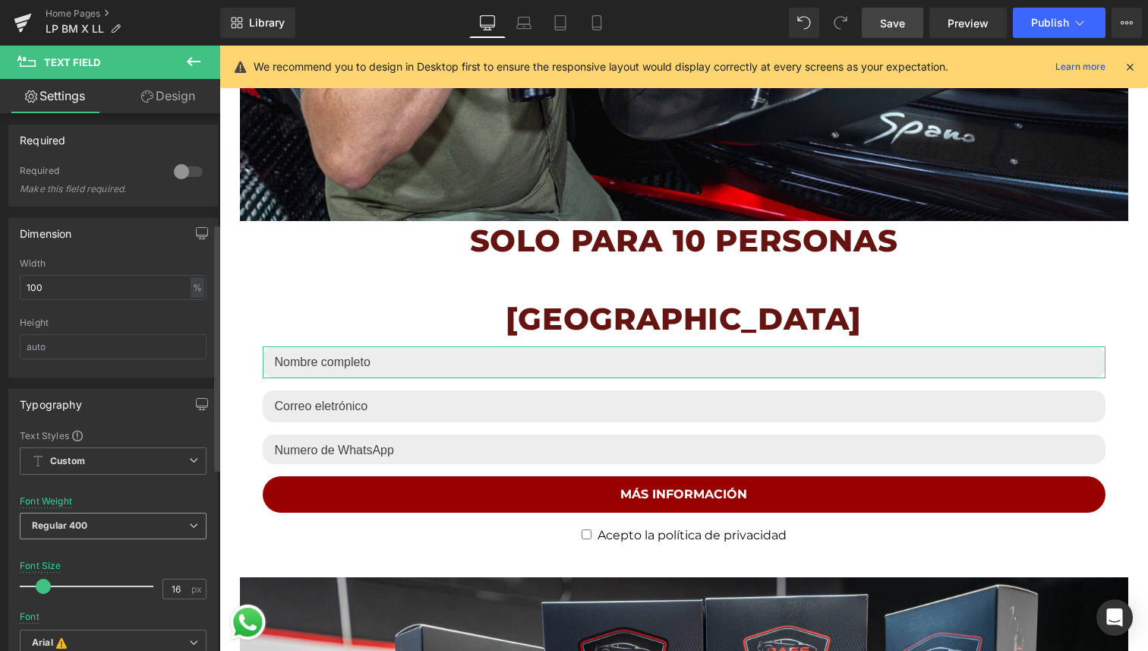
click at [90, 538] on div "Regular 400 Thin 100 Semi Thin 200 Light 300 Regular 400 Medium 500 Semi Bold 6…" at bounding box center [113, 530] width 187 height 34
click at [98, 532] on span "Regular 400" at bounding box center [113, 526] width 187 height 27
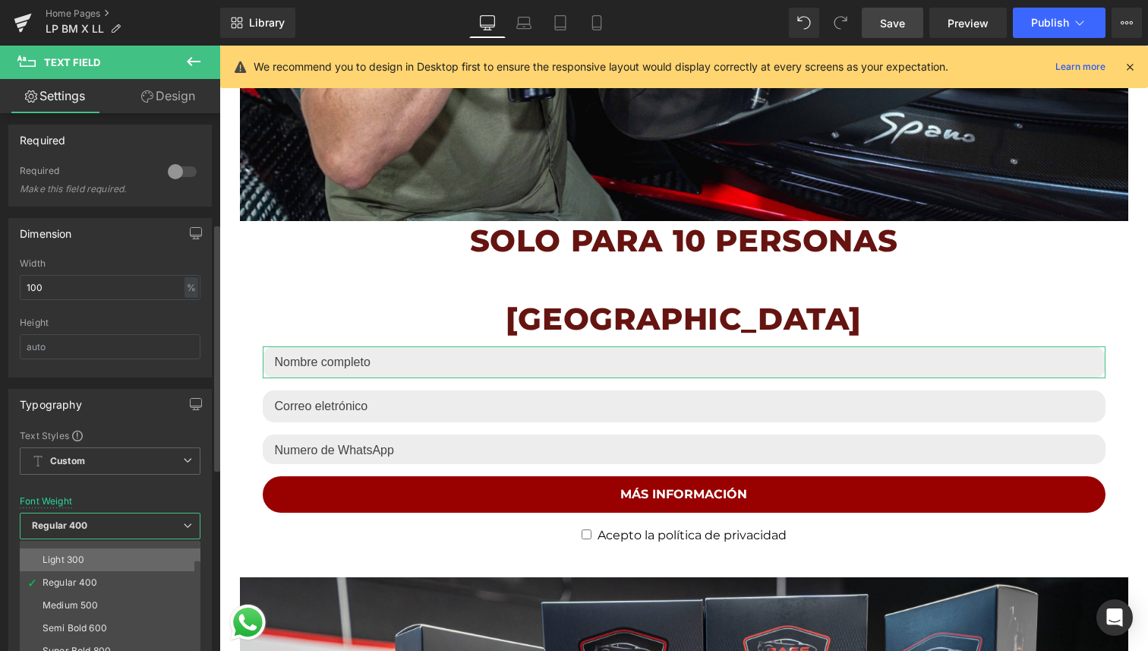
scroll to position [51, 0]
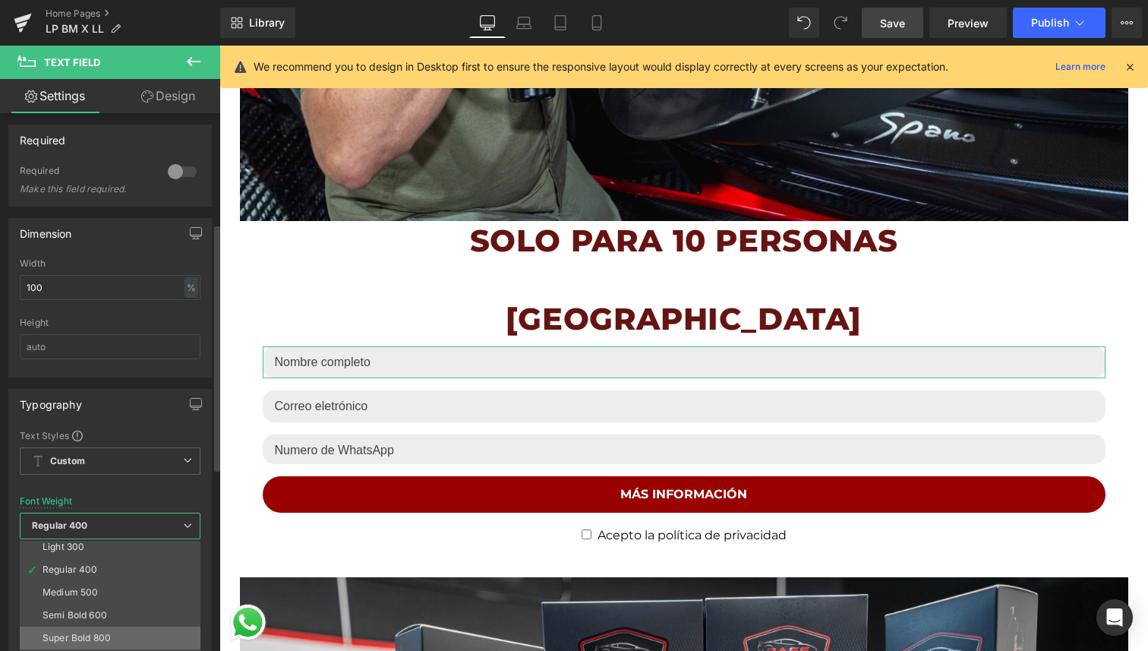
click at [87, 627] on li "Super Bold 800" at bounding box center [114, 637] width 188 height 23
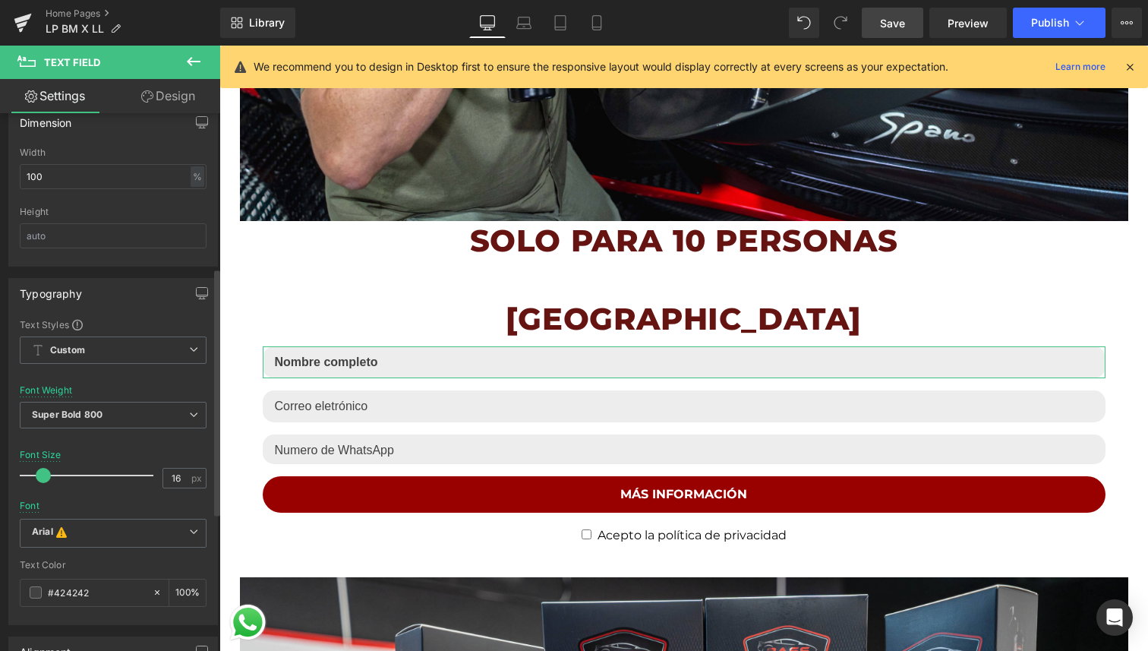
scroll to position [377, 0]
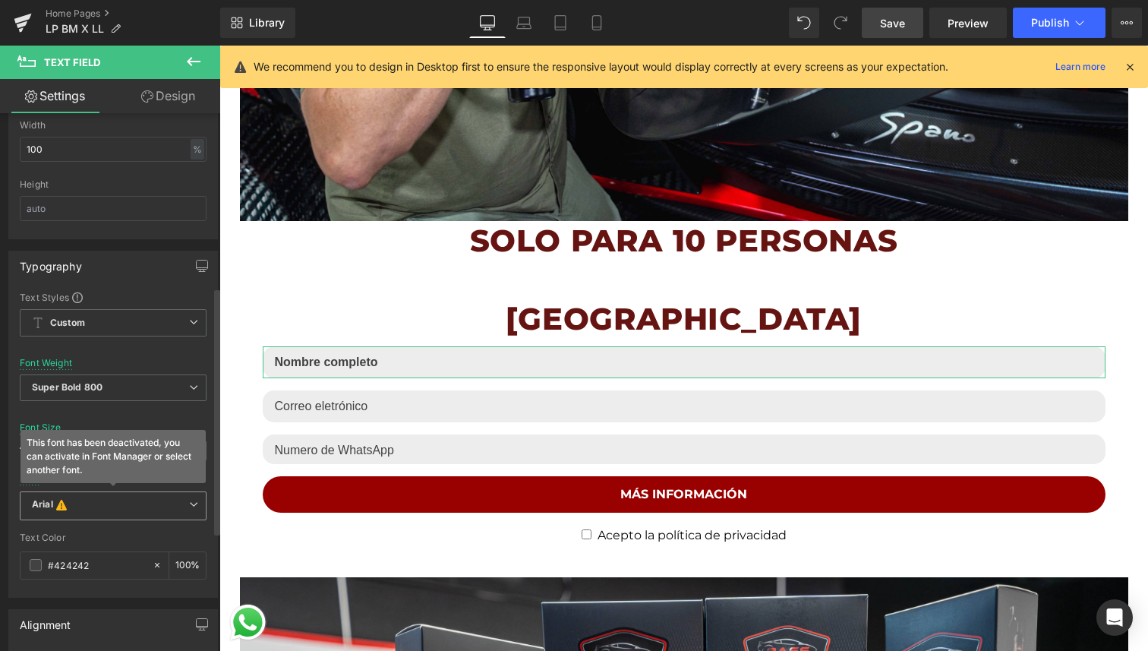
click at [125, 504] on b "Arial This font has been deactivated, you can activate in Font Manager or selec…" at bounding box center [110, 505] width 157 height 15
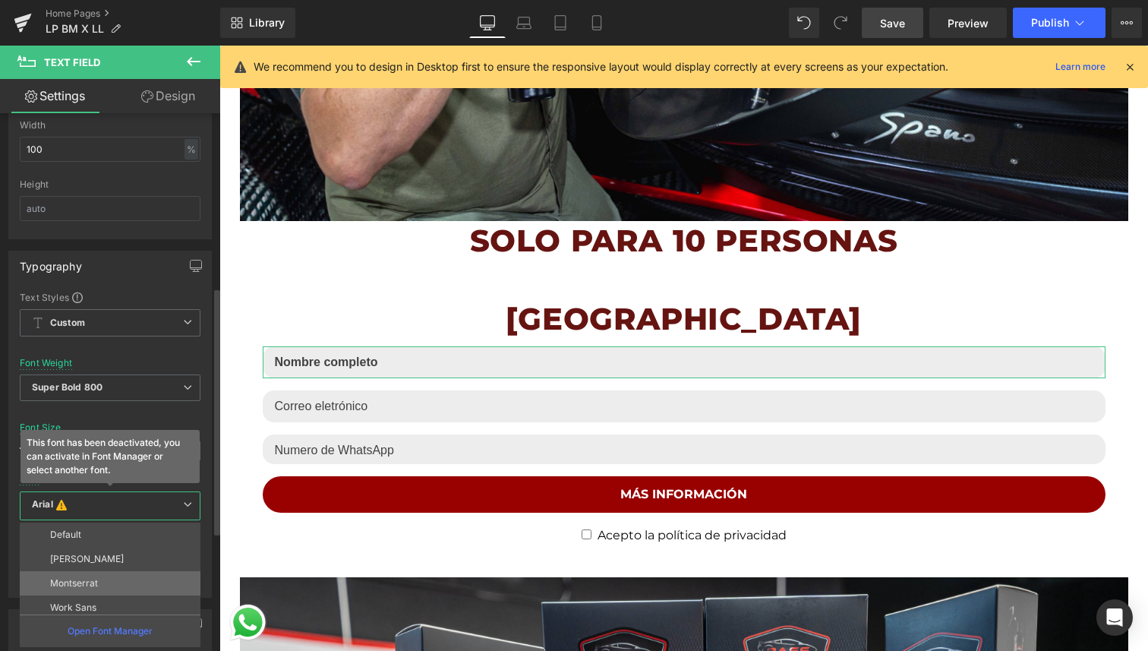
click at [108, 576] on li "Montserrat" at bounding box center [114, 583] width 188 height 24
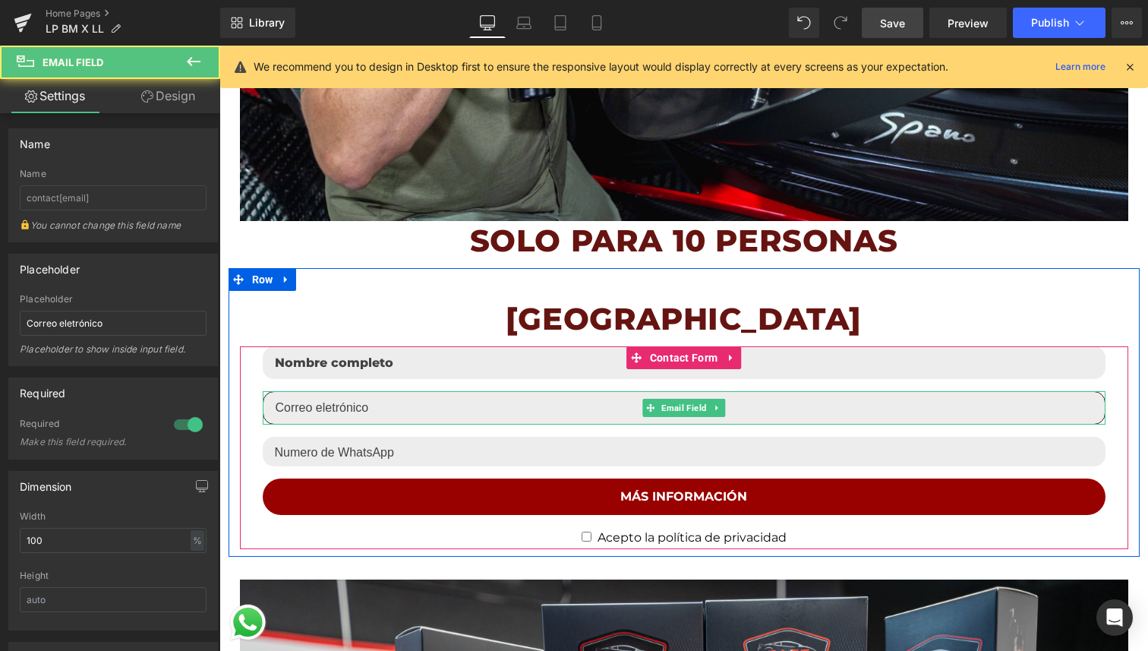
click at [345, 409] on input "email" at bounding box center [684, 407] width 843 height 33
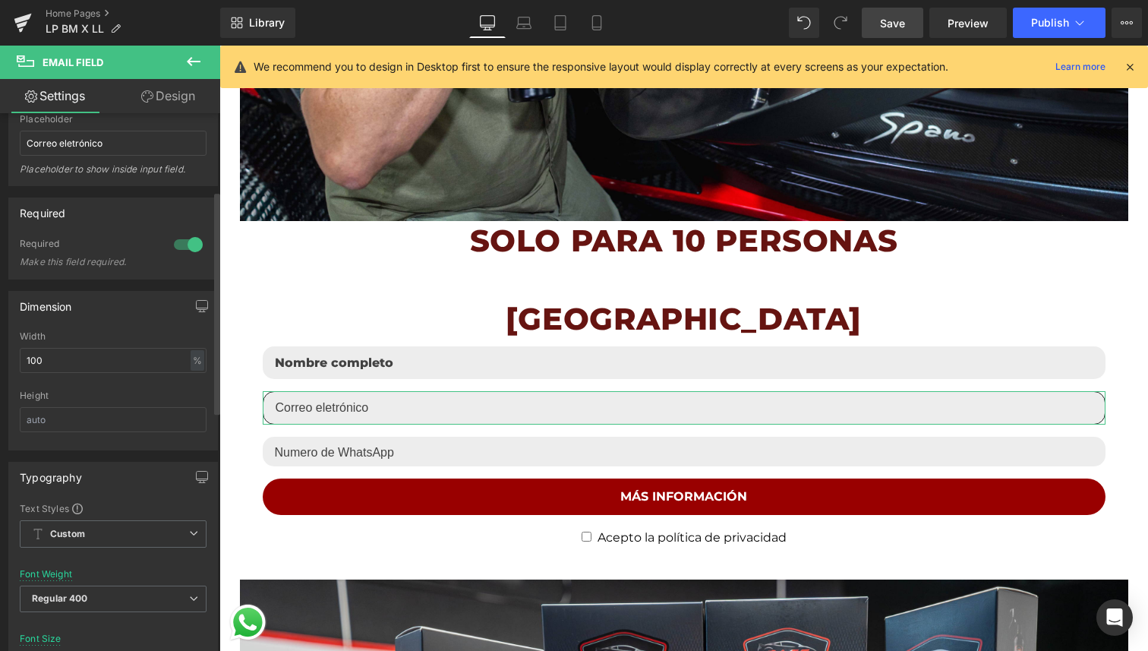
scroll to position [192, 0]
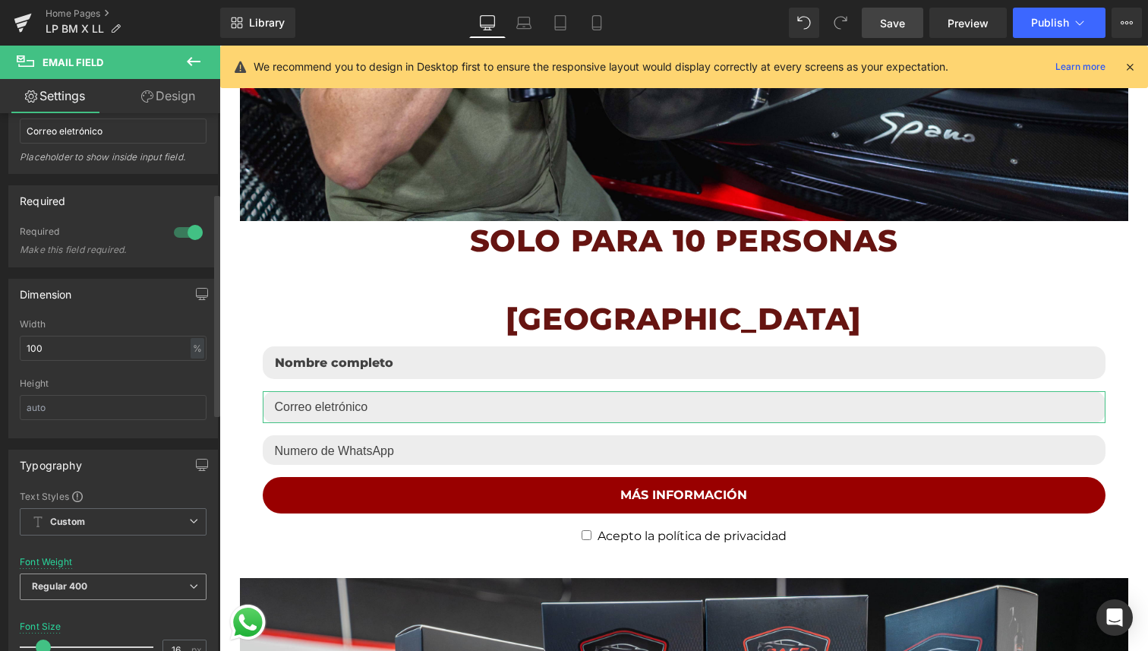
click at [90, 585] on span "Regular 400" at bounding box center [113, 586] width 187 height 27
click at [96, 619] on div "Super Bold 800" at bounding box center [77, 623] width 68 height 11
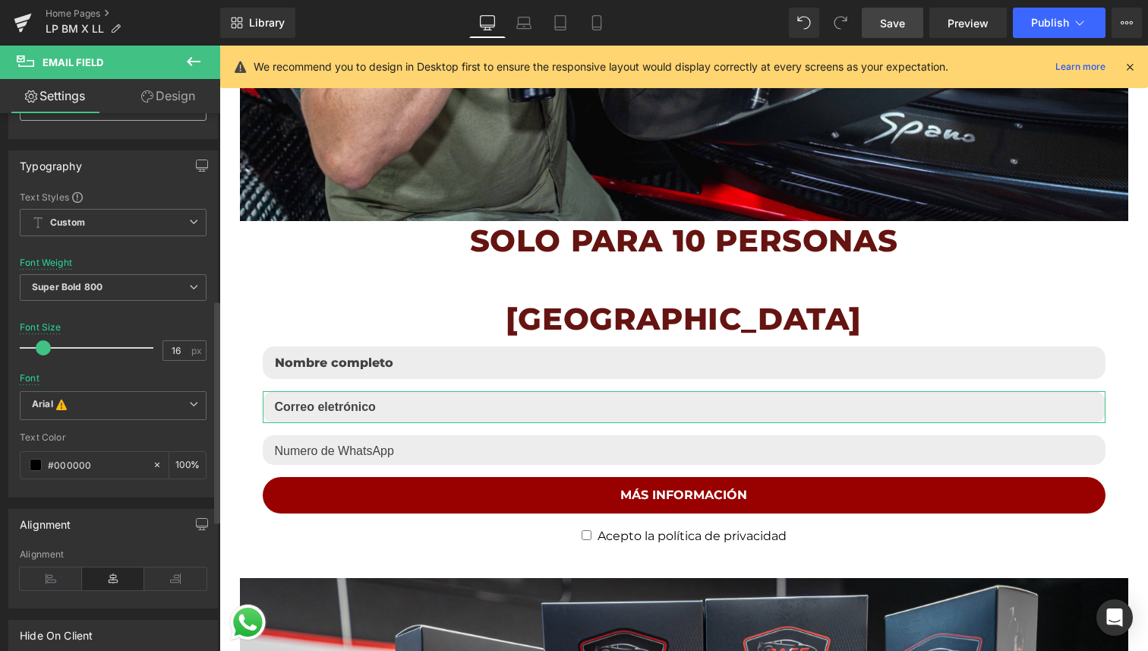
scroll to position [495, 0]
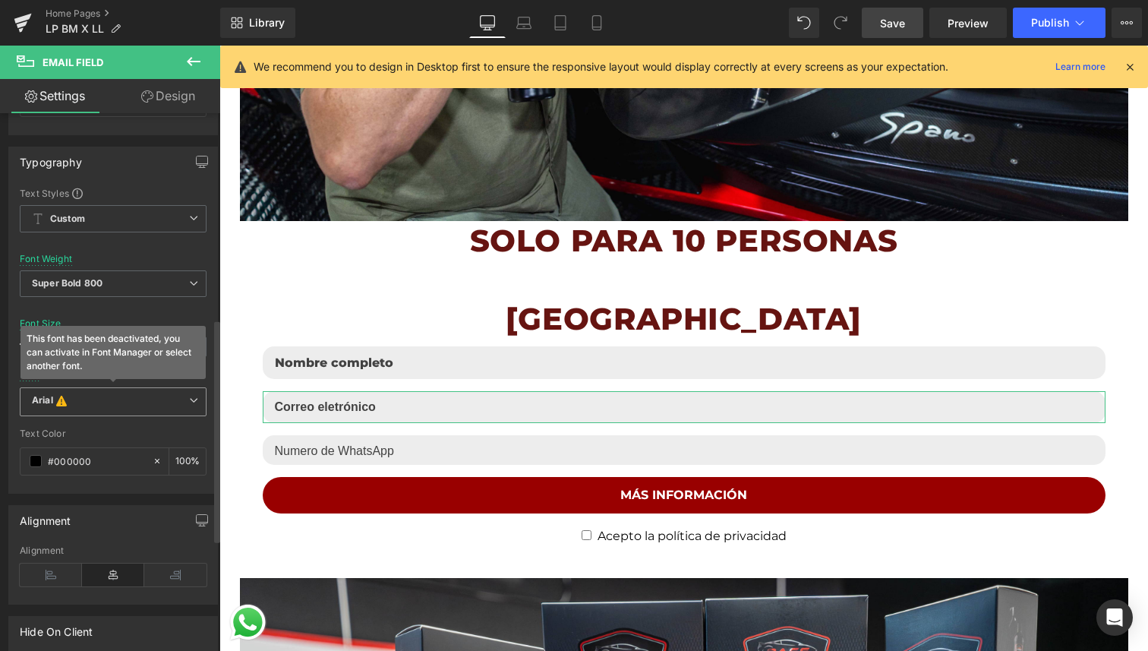
click at [154, 396] on b "Arial This font has been deactivated, you can activate in Font Manager or selec…" at bounding box center [110, 401] width 157 height 15
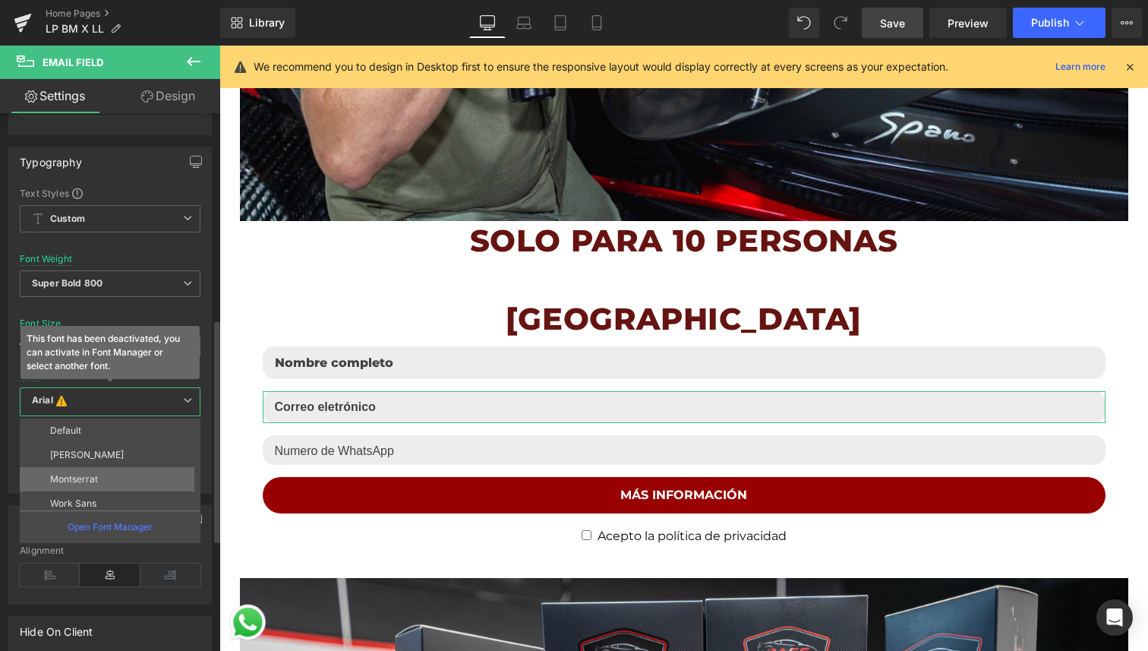
click at [134, 472] on li "Montserrat" at bounding box center [114, 479] width 188 height 24
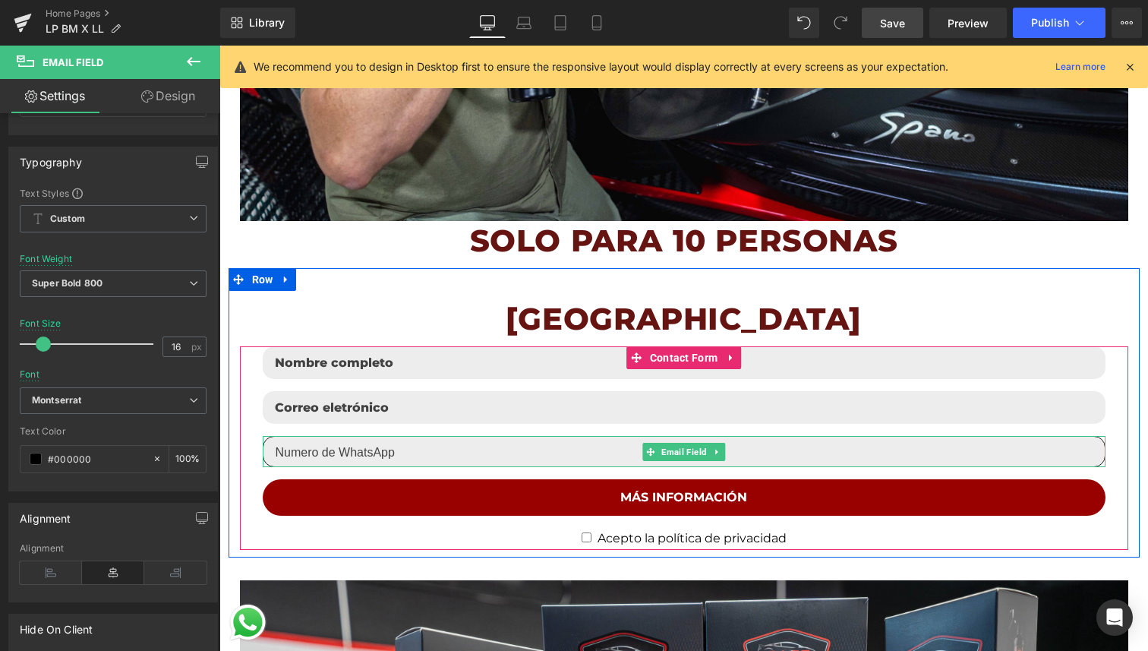
click at [329, 451] on input "email" at bounding box center [684, 451] width 843 height 31
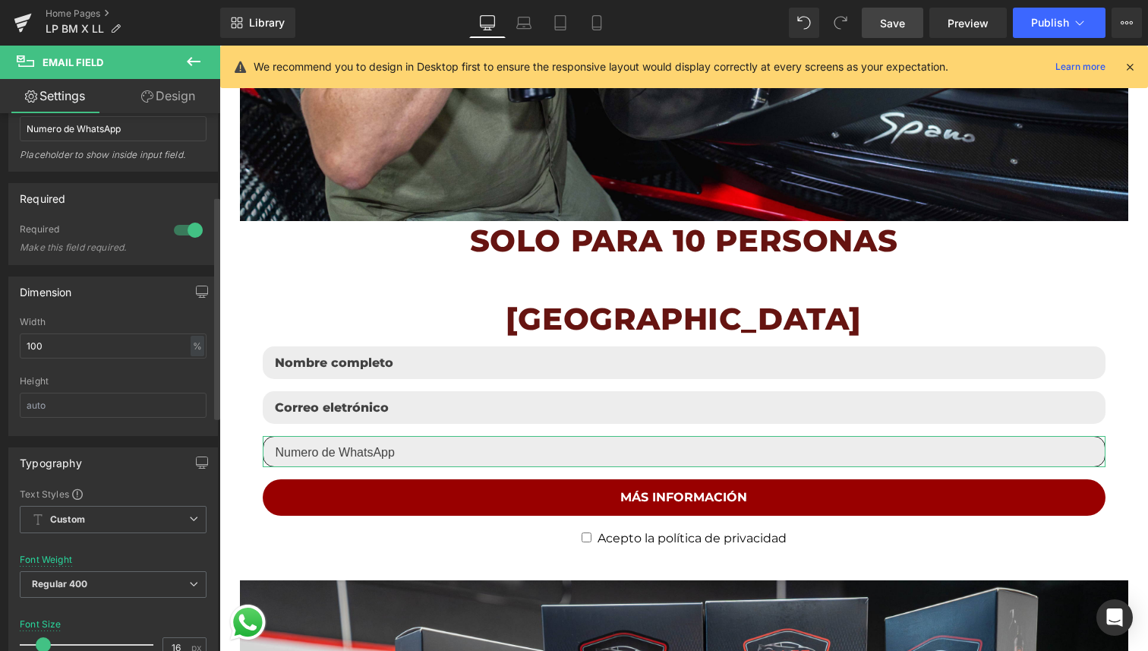
scroll to position [199, 0]
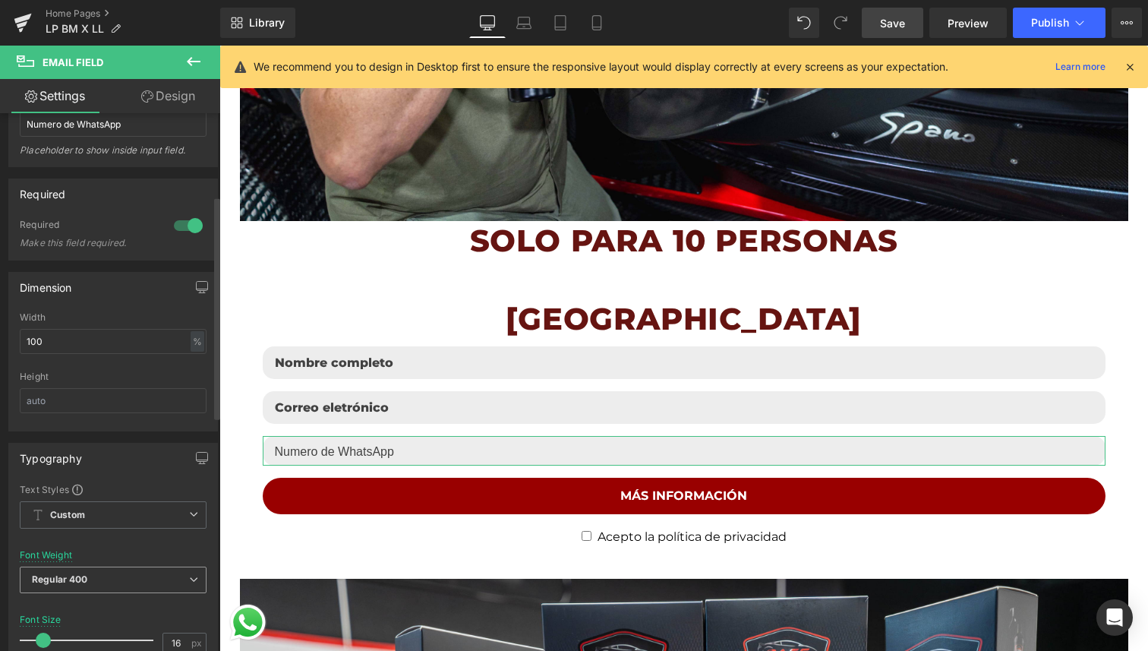
click at [95, 575] on span "Regular 400" at bounding box center [113, 579] width 187 height 27
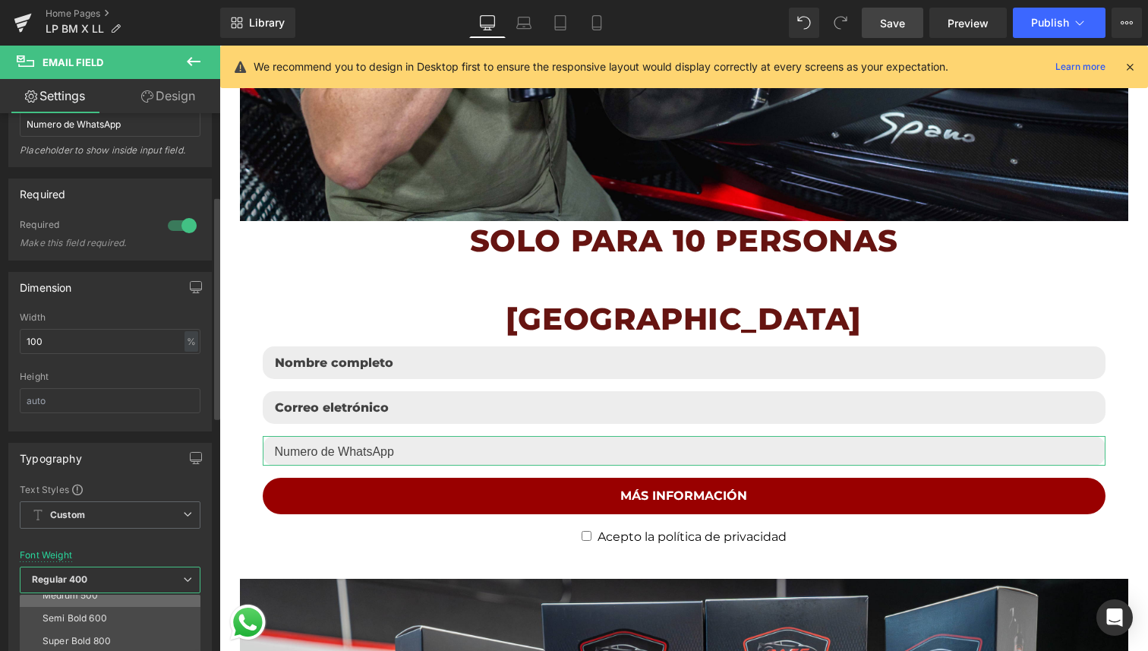
scroll to position [126, 0]
click at [106, 611] on div "Super Bold 800" at bounding box center [77, 616] width 68 height 11
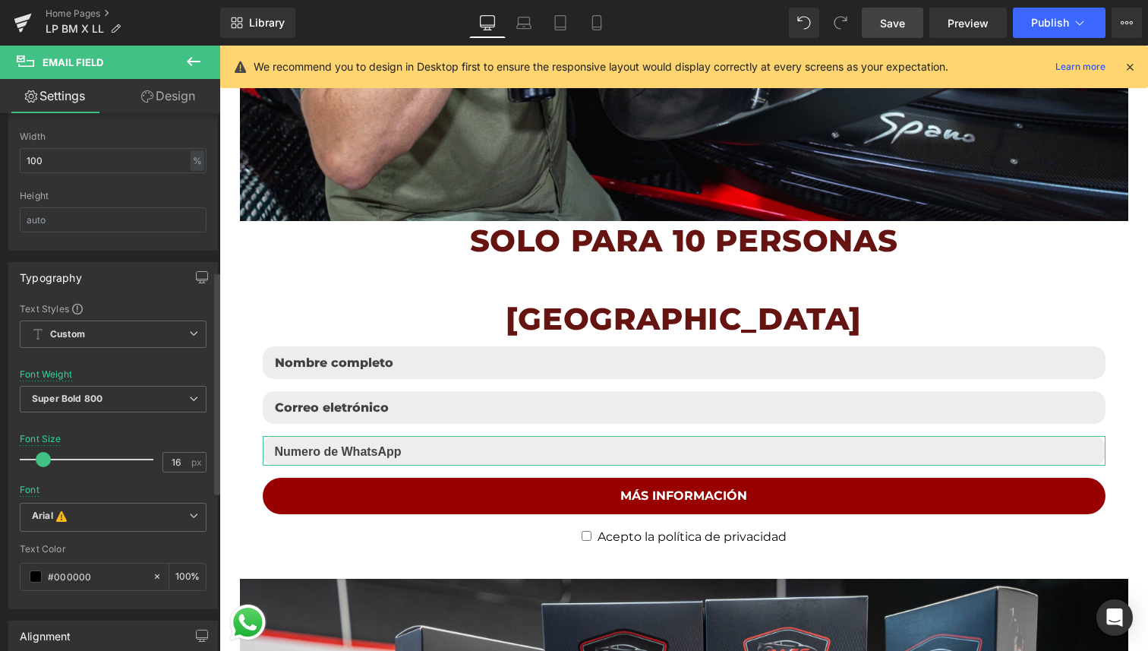
scroll to position [408, 0]
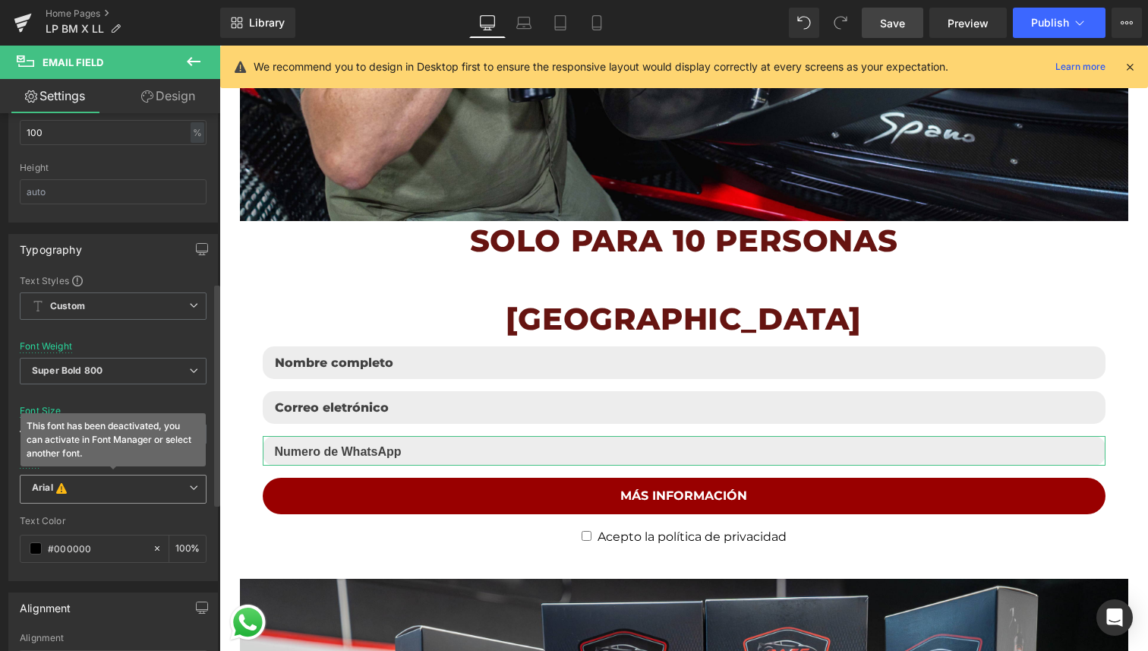
click at [149, 503] on div "Arial This font has been deactivated, you can activate in Font Manager or selec…" at bounding box center [113, 493] width 187 height 37
click at [151, 498] on span "Arial This font has been deactivated, you can activate in Font Manager or selec…" at bounding box center [113, 489] width 187 height 29
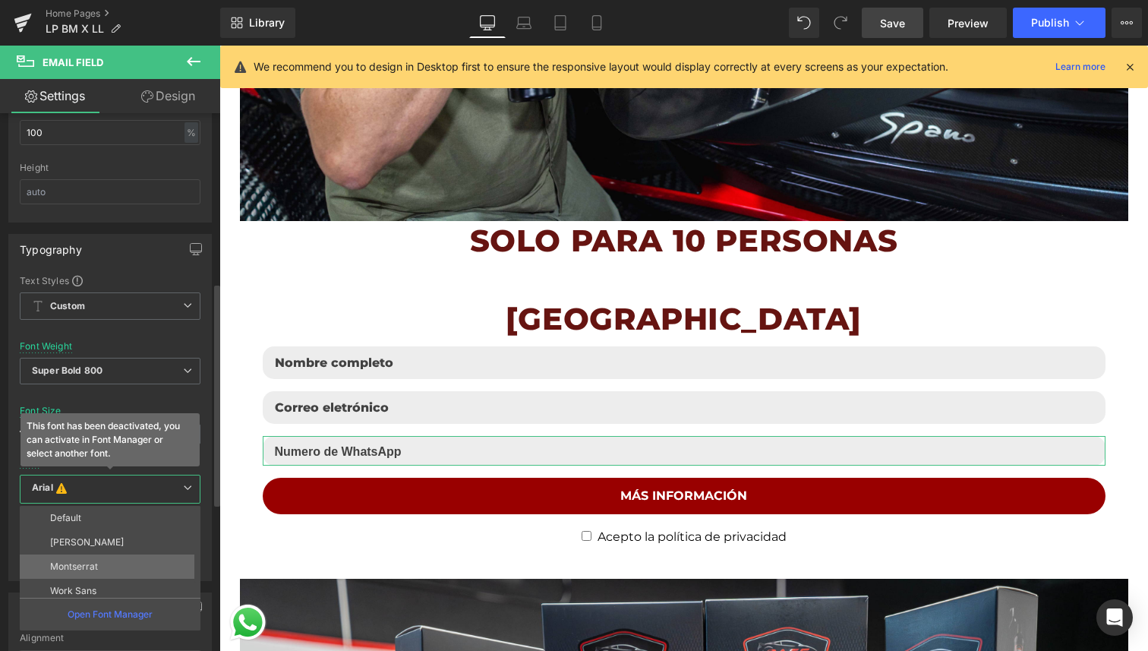
click at [112, 555] on li "Montserrat" at bounding box center [114, 566] width 188 height 24
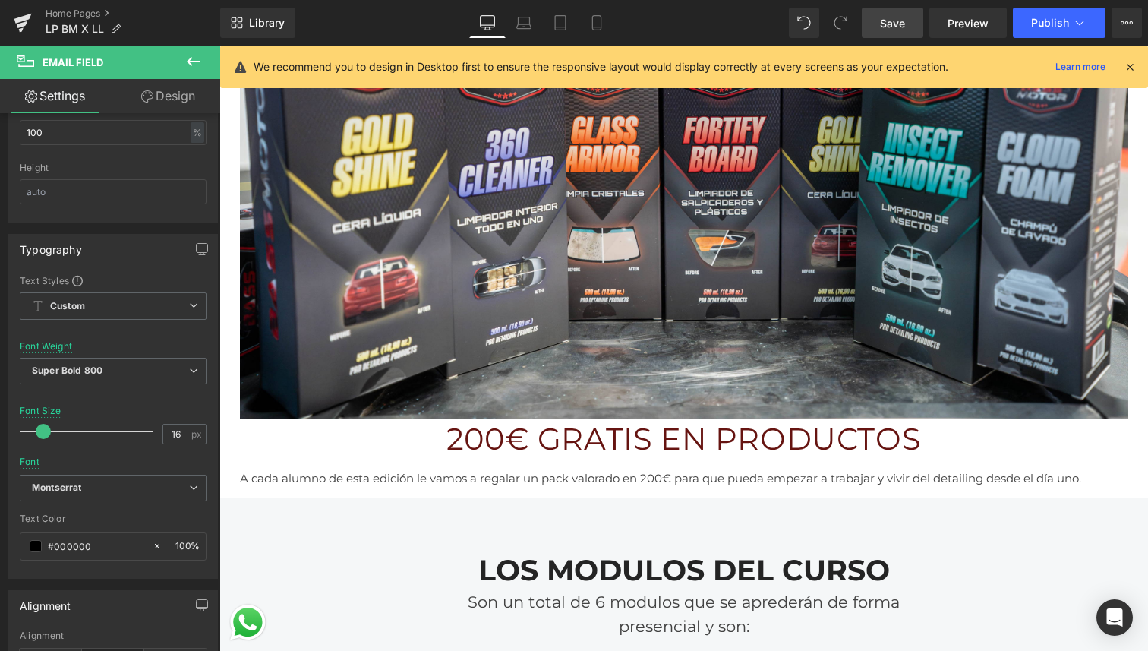
scroll to position [2091, 0]
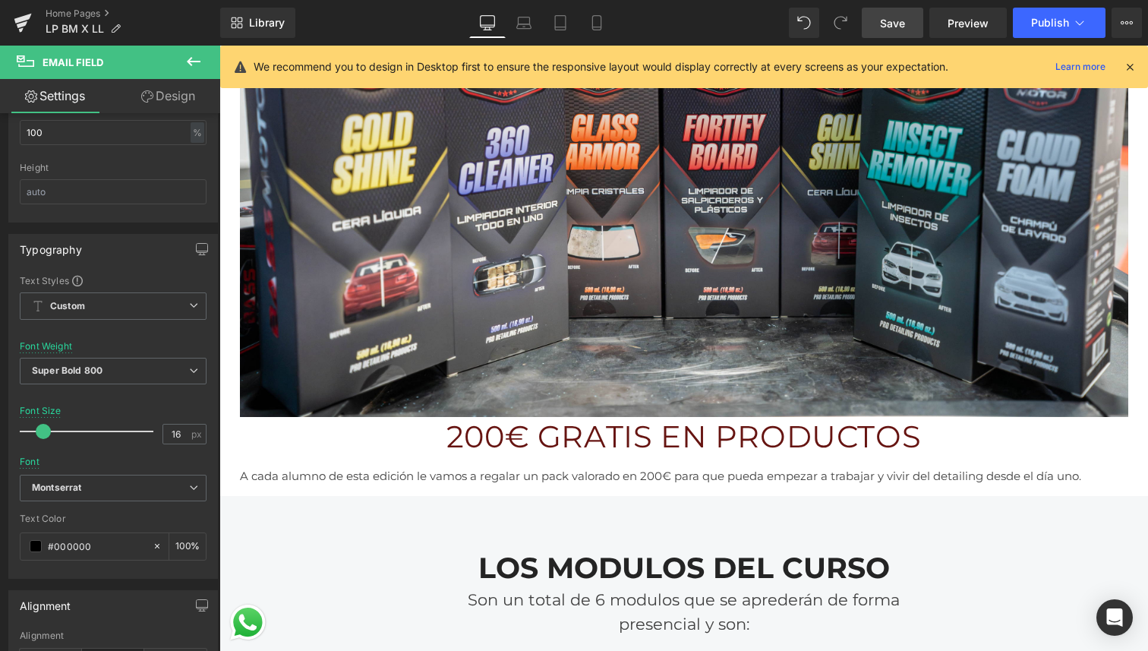
click at [753, 440] on h1 "200€ GRATIS EN PRODUCTOS" at bounding box center [684, 436] width 888 height 39
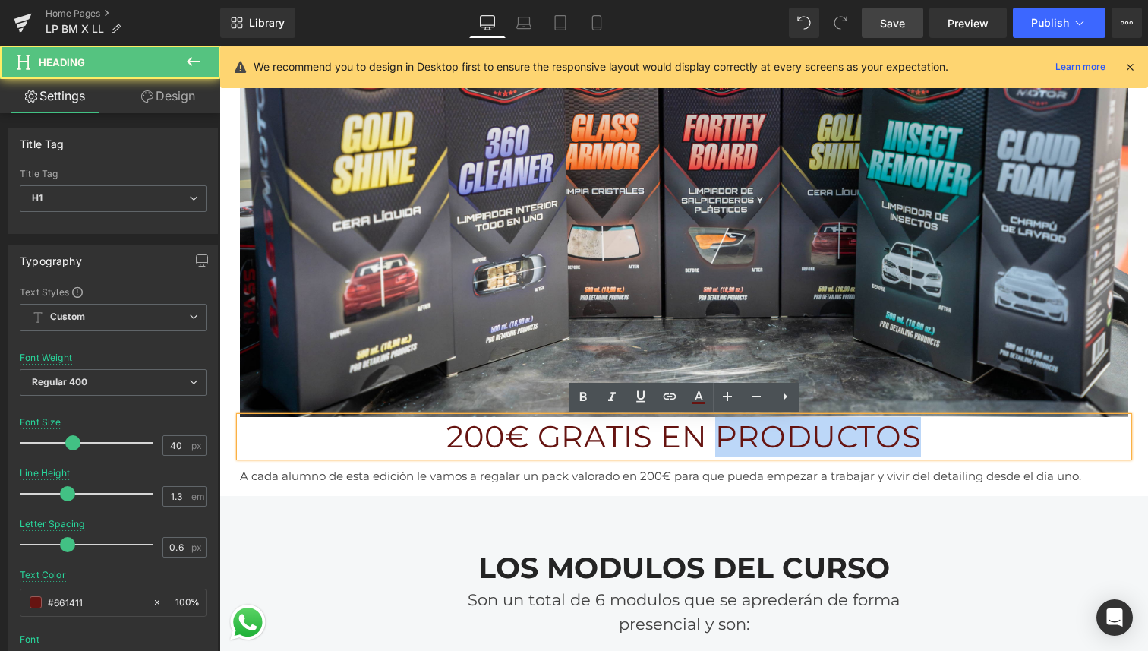
click at [753, 440] on h1 "200€ GRATIS EN PRODUCTOS" at bounding box center [684, 436] width 888 height 39
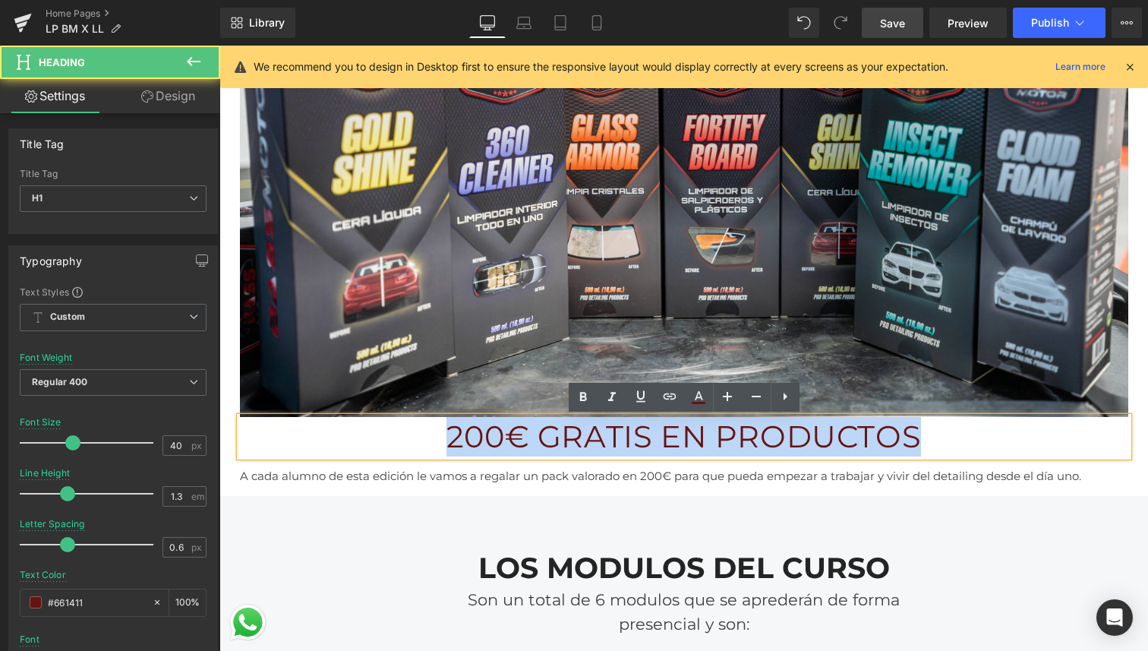
click at [753, 440] on h1 "200€ GRATIS EN PRODUCTOS" at bounding box center [684, 436] width 888 height 39
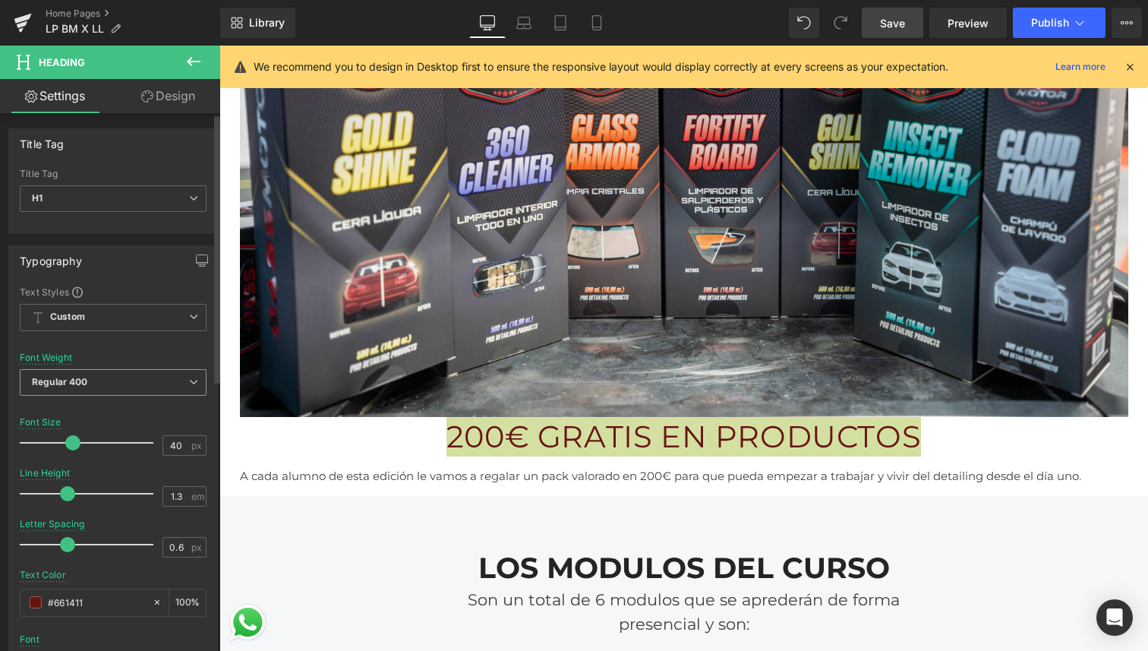
click at [163, 380] on span "Regular 400" at bounding box center [113, 382] width 187 height 27
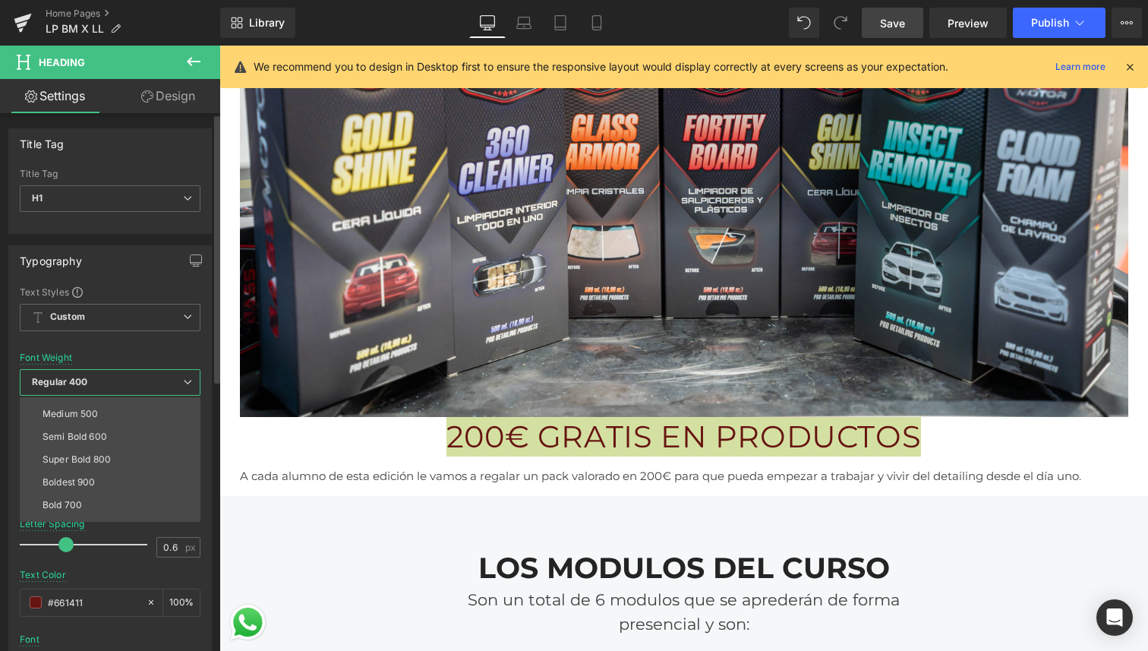
scroll to position [88, 0]
click at [112, 458] on li "Super Bold 800" at bounding box center [114, 457] width 188 height 23
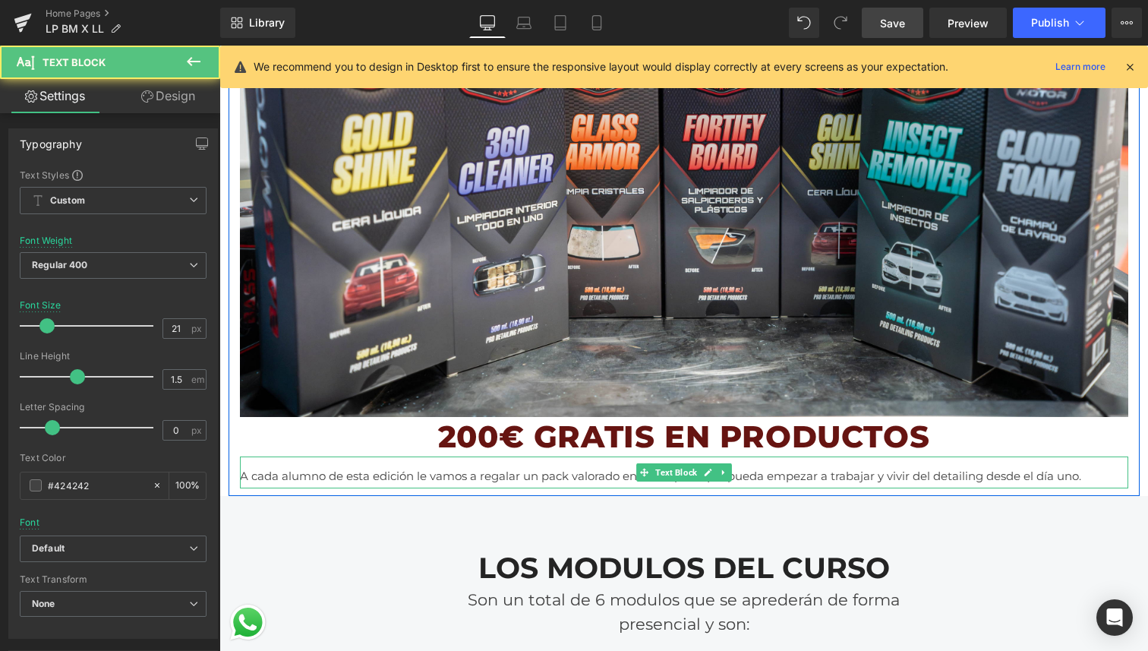
click at [349, 475] on span "A cada alumno de esta edición le vamos a regalar un pack valorado en 200€ para …" at bounding box center [660, 476] width 841 height 14
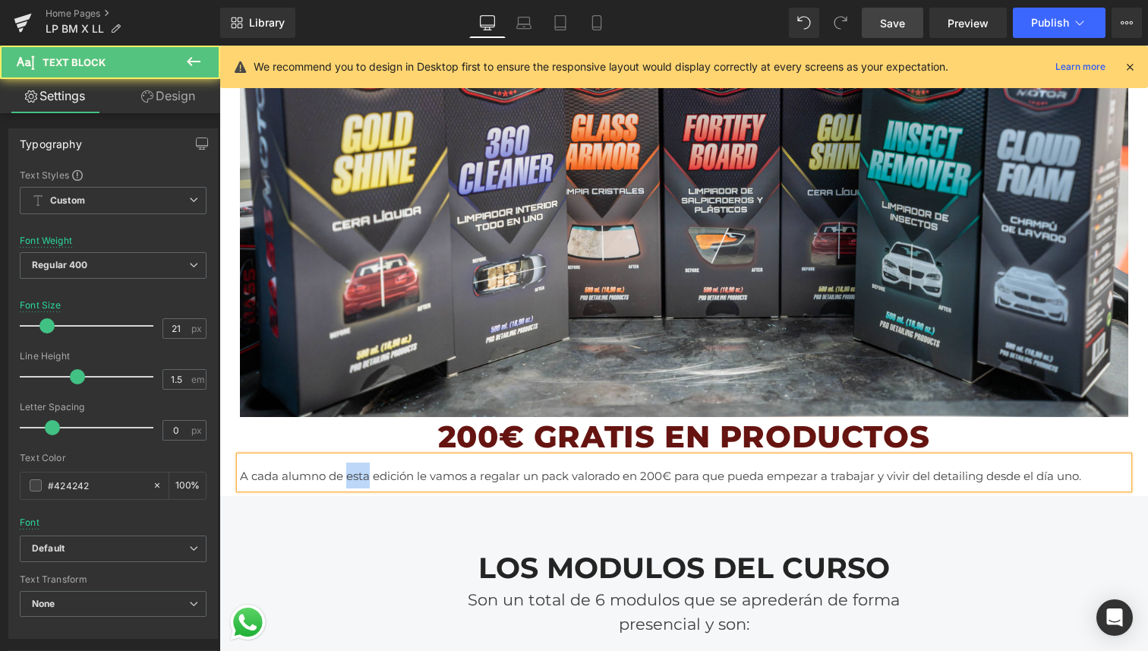
click at [349, 475] on span "A cada alumno de esta edición le vamos a regalar un pack valorado en 200€ para …" at bounding box center [660, 476] width 841 height 14
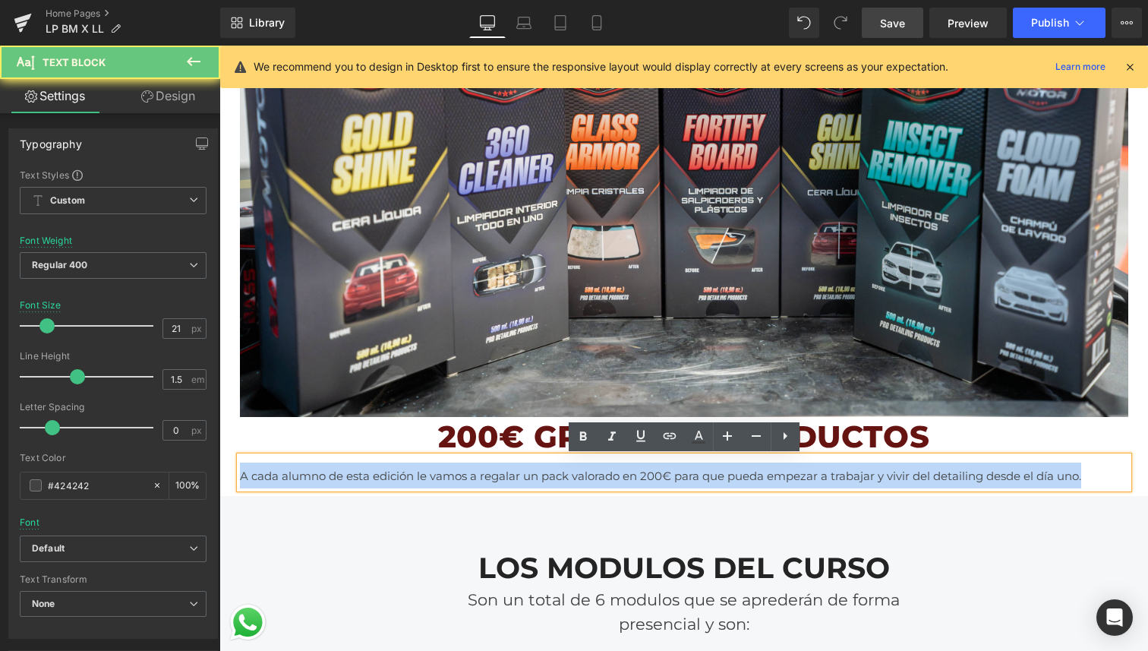
click at [349, 475] on span "A cada alumno de esta edición le vamos a regalar un pack valorado en 200€ para …" at bounding box center [660, 476] width 841 height 14
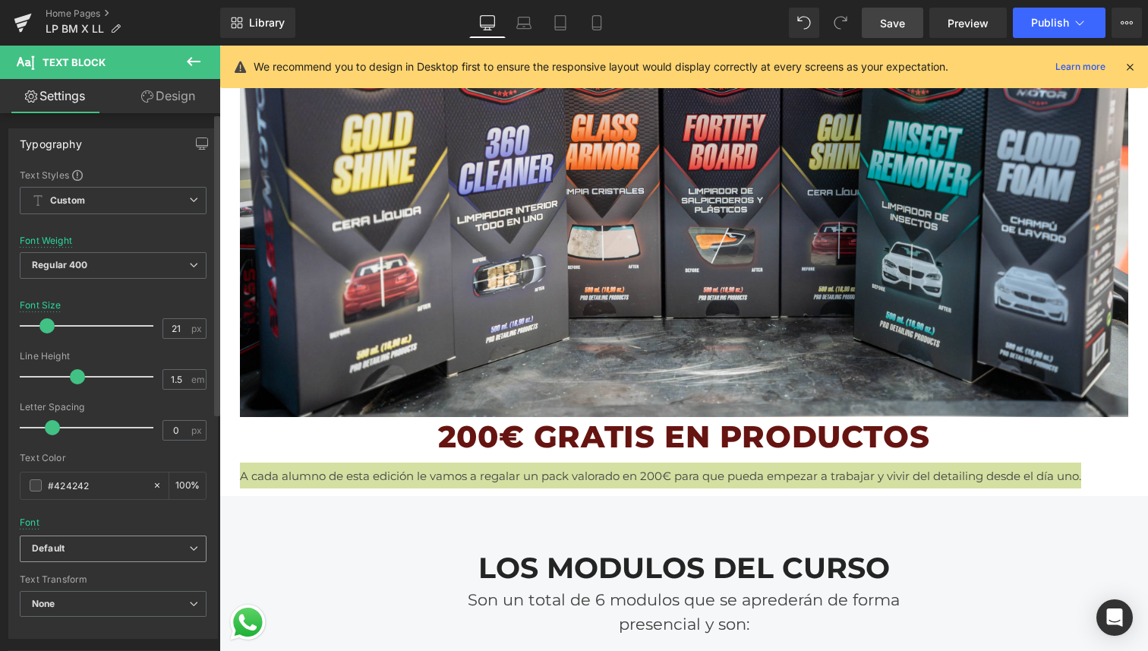
click at [71, 547] on b "Default" at bounding box center [110, 548] width 157 height 13
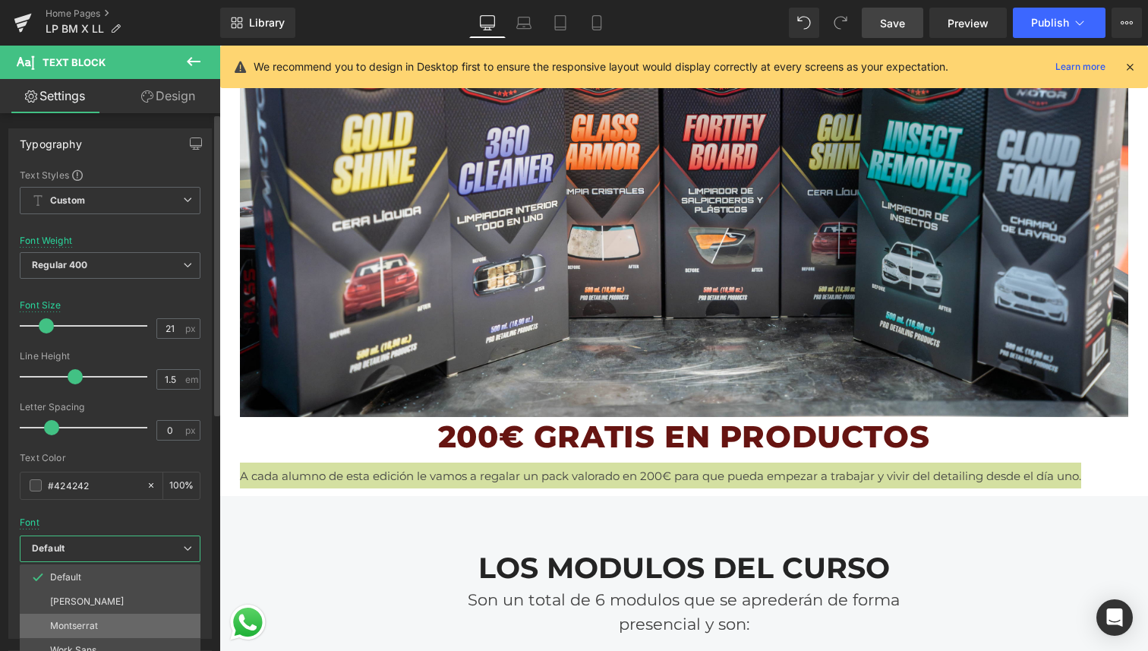
click at [74, 617] on li "Montserrat" at bounding box center [110, 626] width 181 height 24
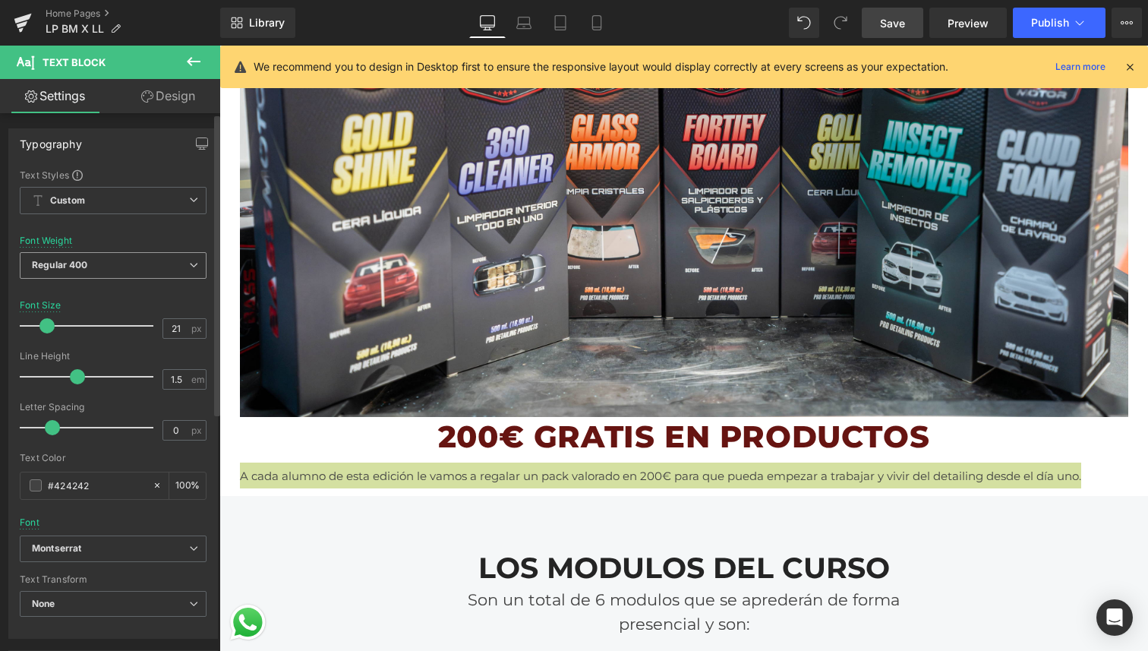
click at [87, 279] on div "Regular 400 Thin 100 Semi Thin 200 Light 300 Regular 400 Medium 500 Semi Bold 6…" at bounding box center [113, 269] width 187 height 34
click at [111, 266] on span "Regular 400" at bounding box center [113, 265] width 187 height 27
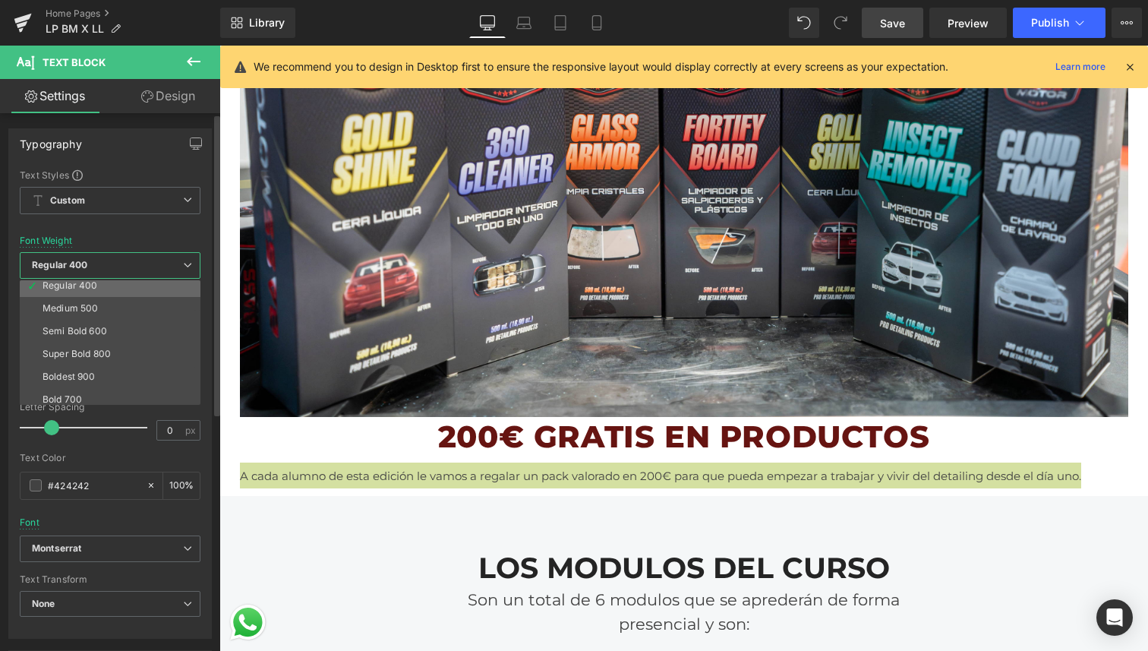
scroll to position [84, 0]
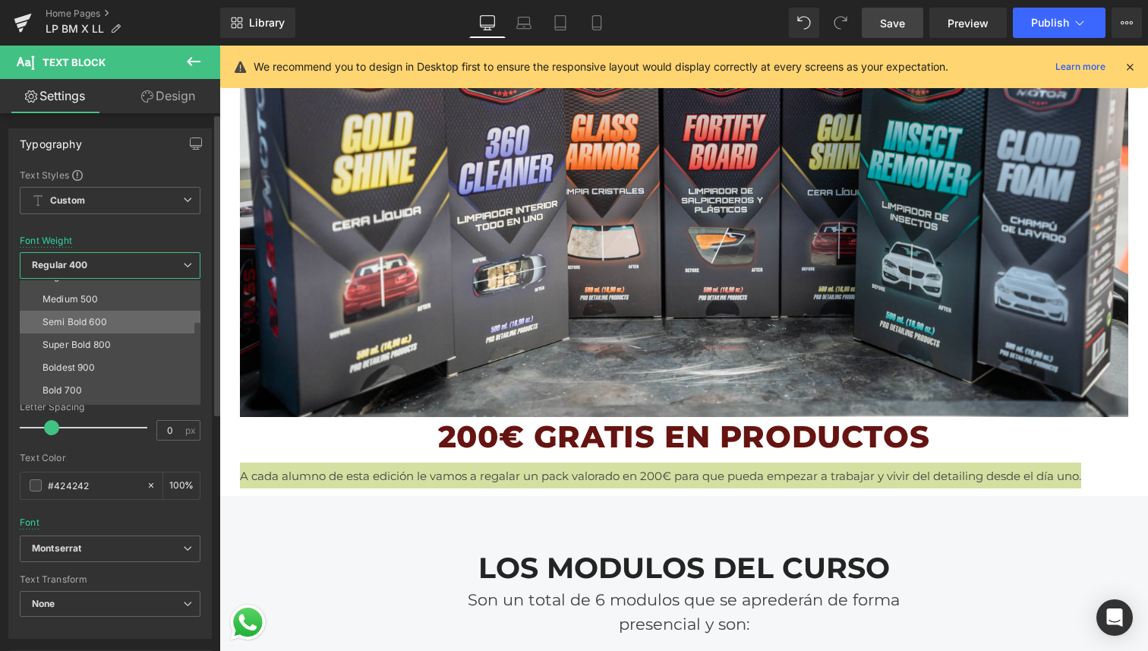
click at [101, 325] on div "Semi Bold 600" at bounding box center [75, 322] width 65 height 11
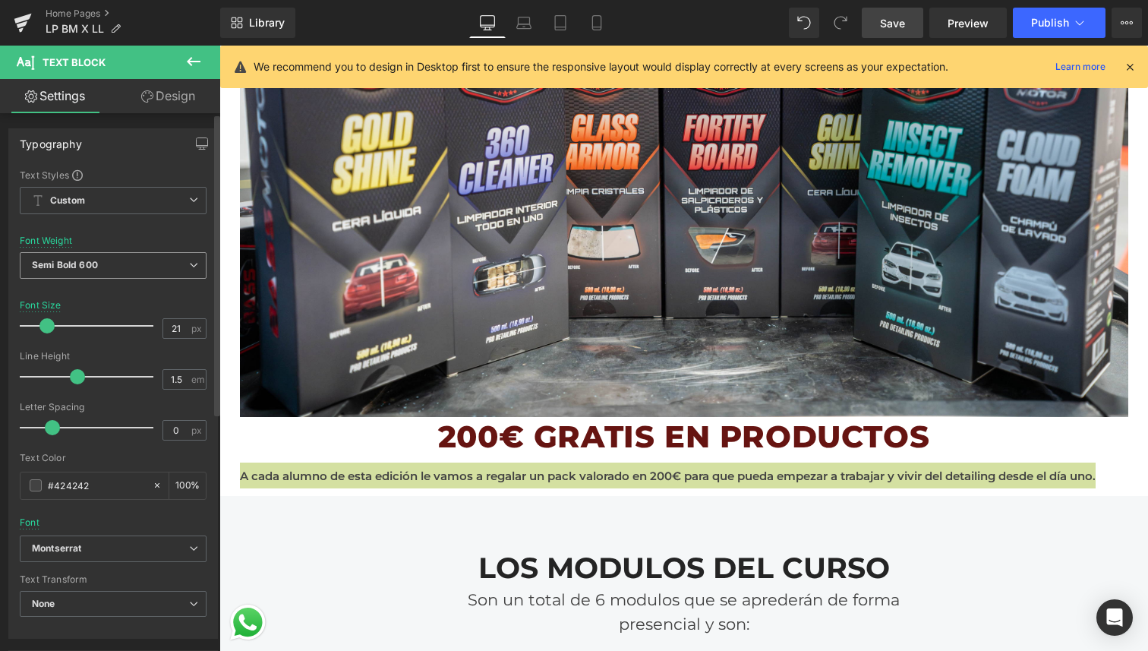
click at [114, 271] on span "Semi Bold 600" at bounding box center [113, 265] width 187 height 27
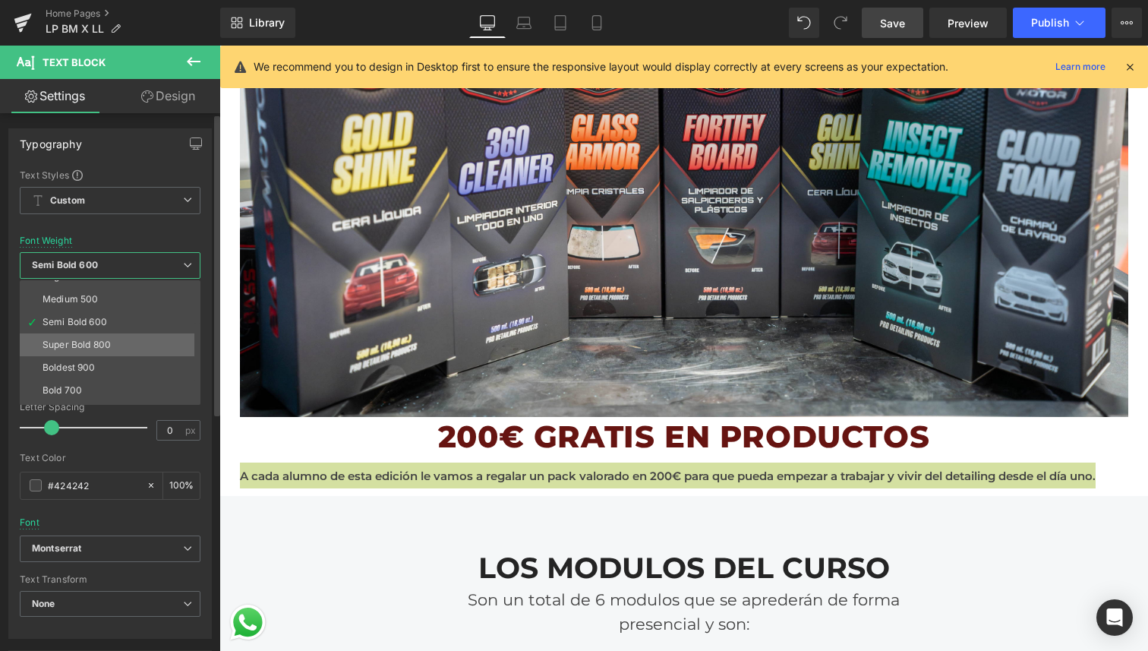
click at [105, 345] on div "Super Bold 800" at bounding box center [77, 344] width 68 height 11
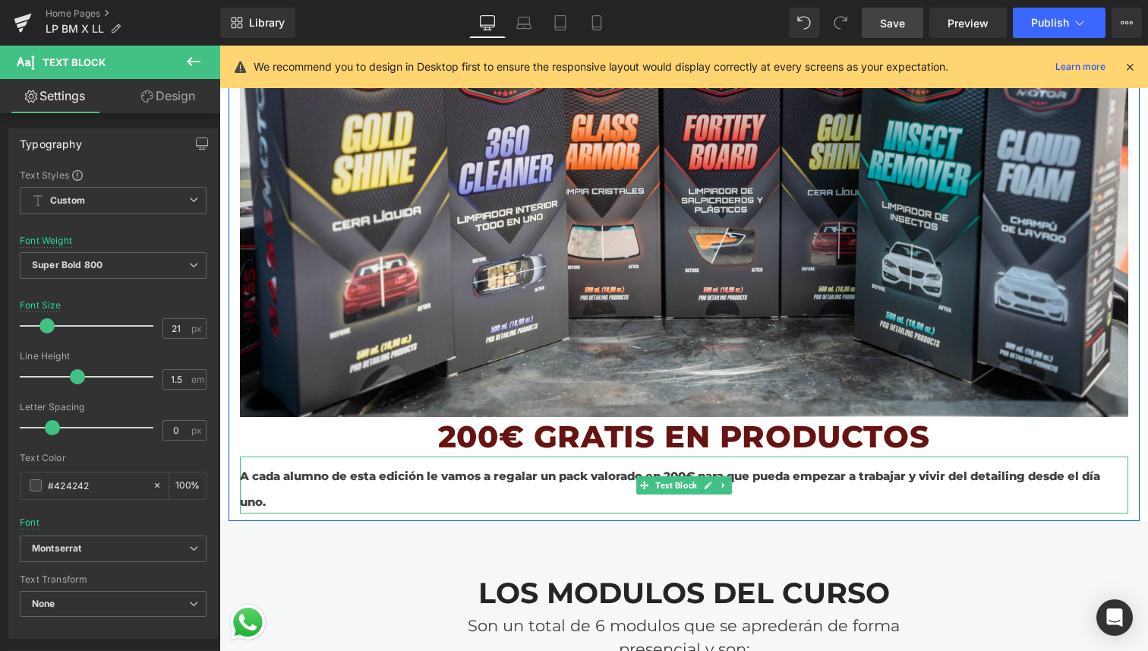
click at [515, 479] on span "A cada alumno de esta edición le vamos a regalar un pack valorado en 200€ para …" at bounding box center [670, 489] width 860 height 40
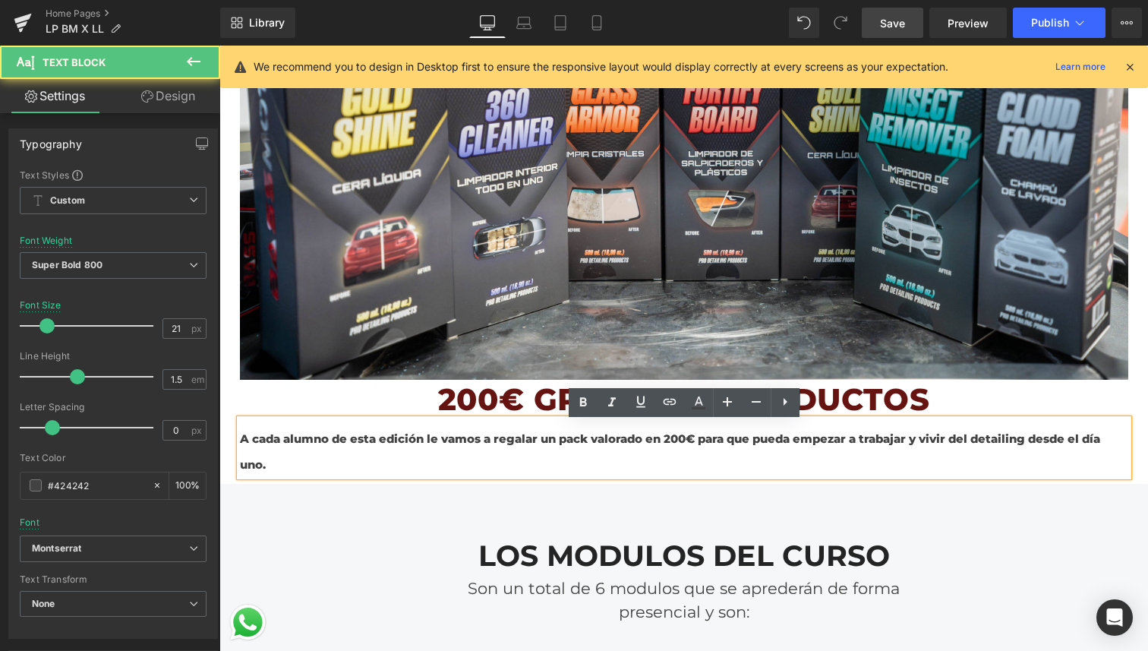
scroll to position [2135, 0]
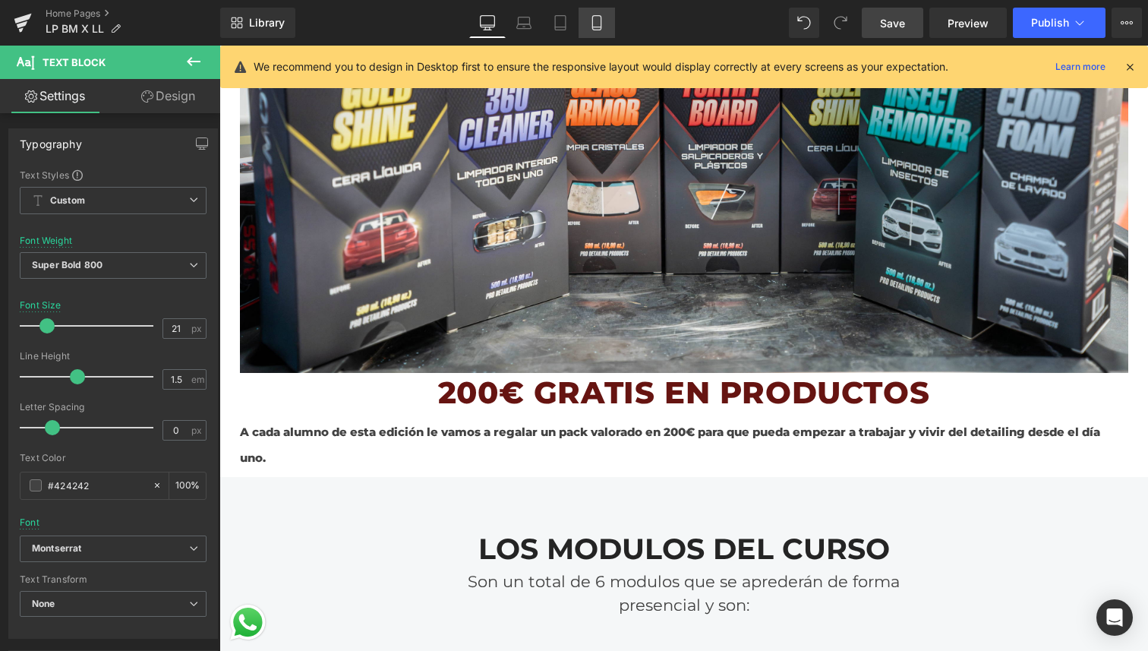
click at [598, 22] on icon at bounding box center [596, 22] width 15 height 15
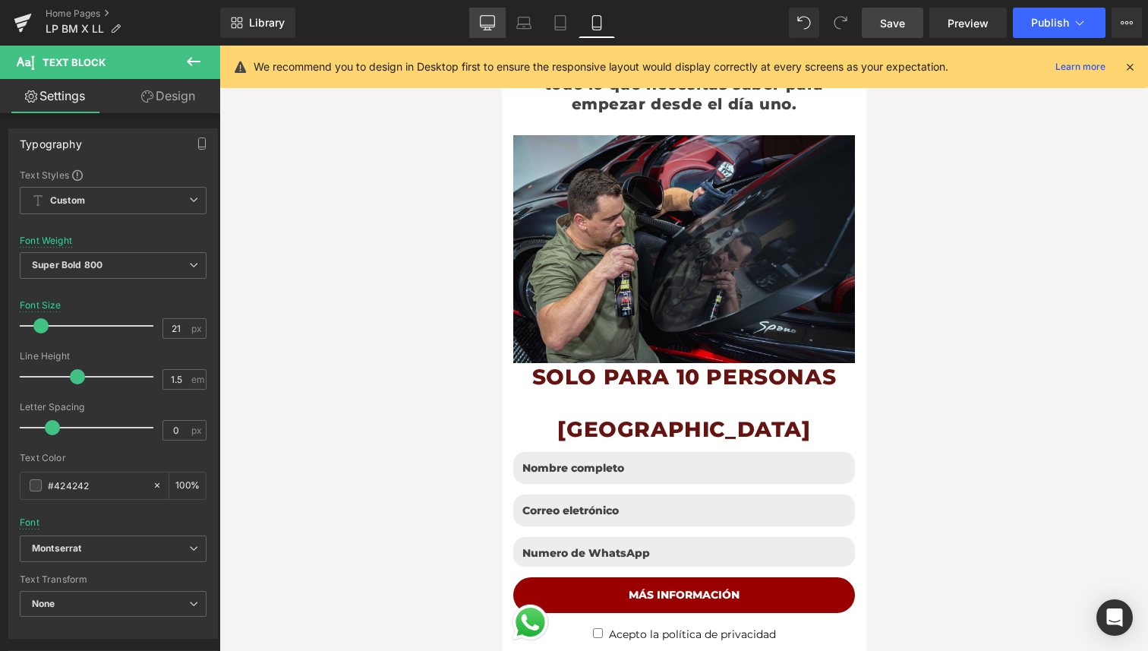
click at [489, 26] on icon at bounding box center [487, 22] width 15 height 15
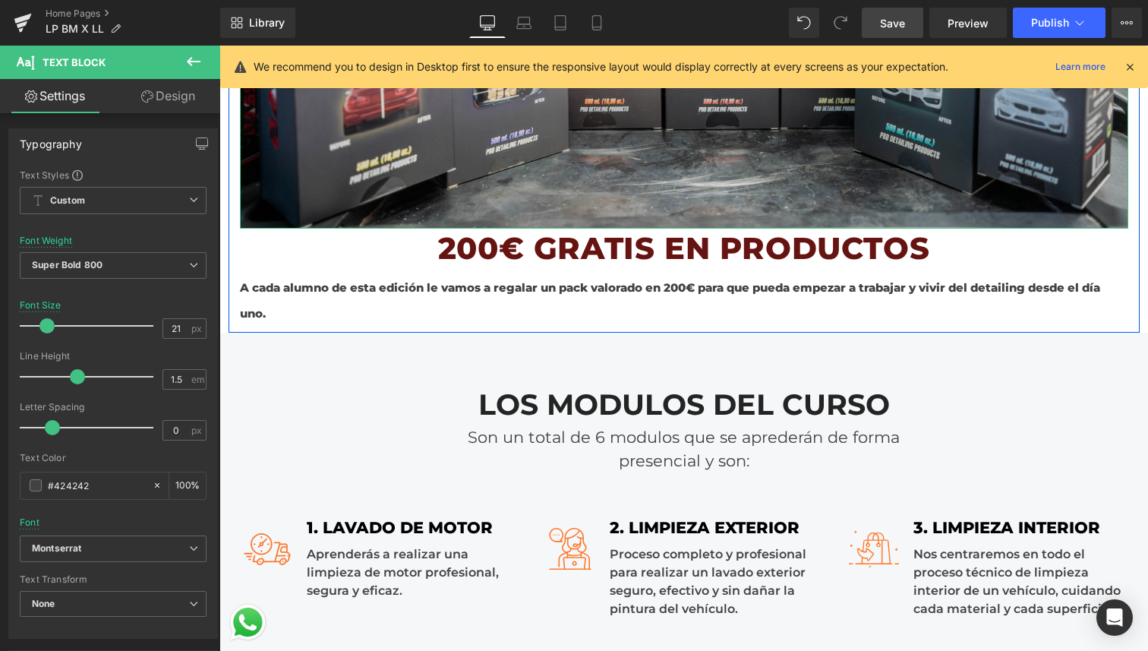
scroll to position [2304, 0]
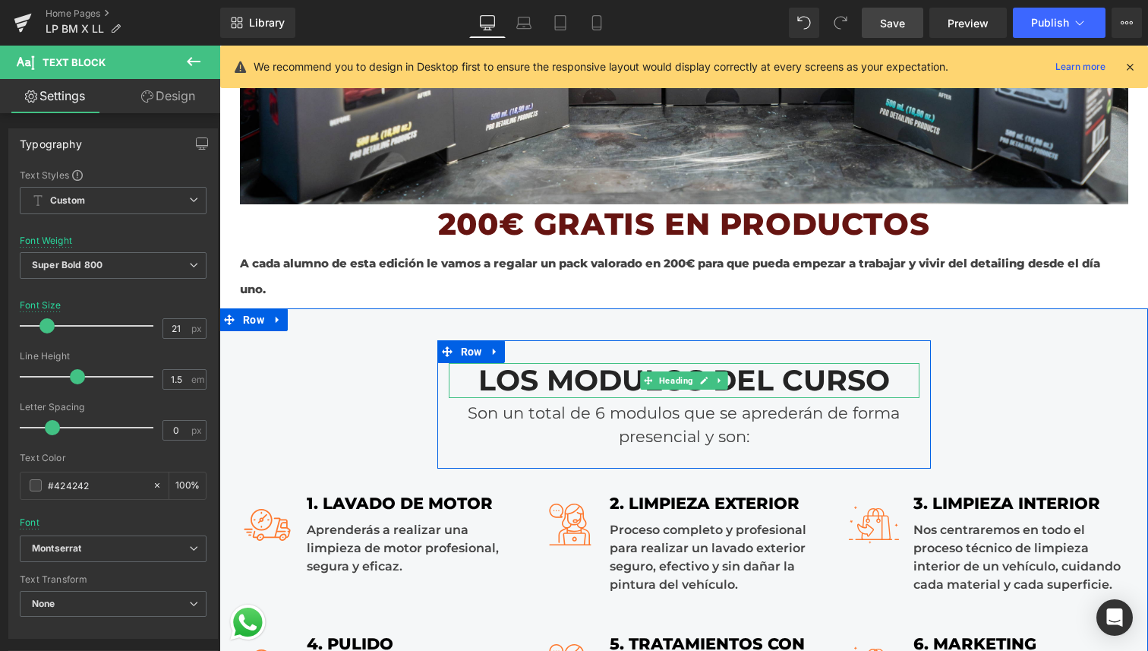
click at [602, 387] on h2 "LOS MODULOS DEL CURSO" at bounding box center [684, 380] width 471 height 35
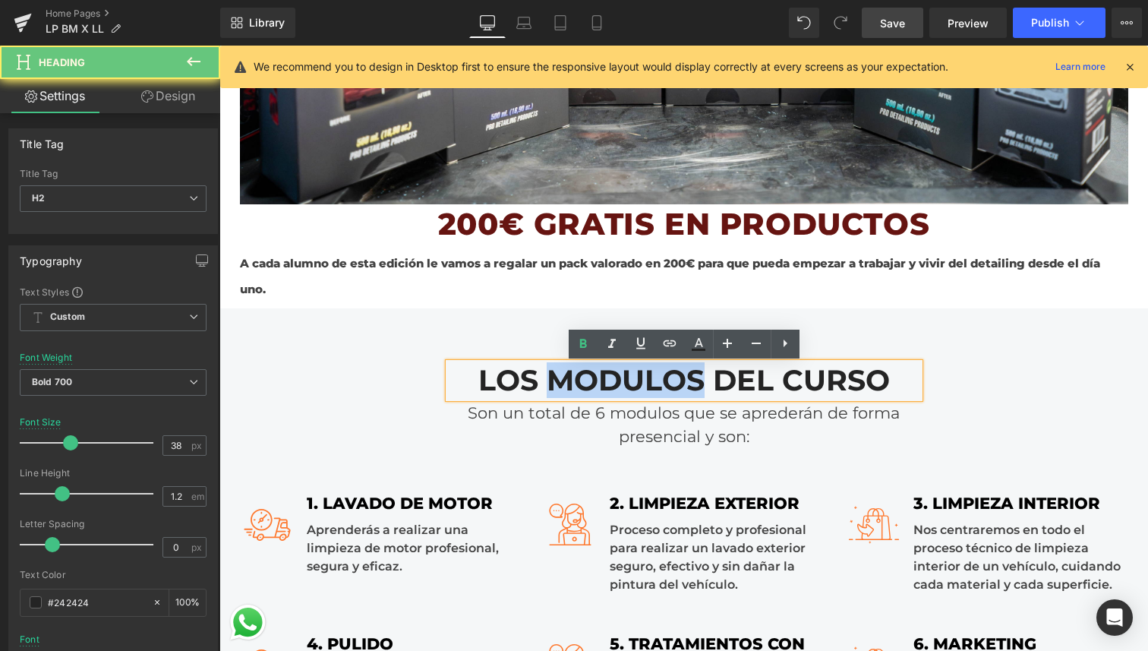
click at [602, 387] on h2 "LOS MODULOS DEL CURSO" at bounding box center [684, 380] width 471 height 35
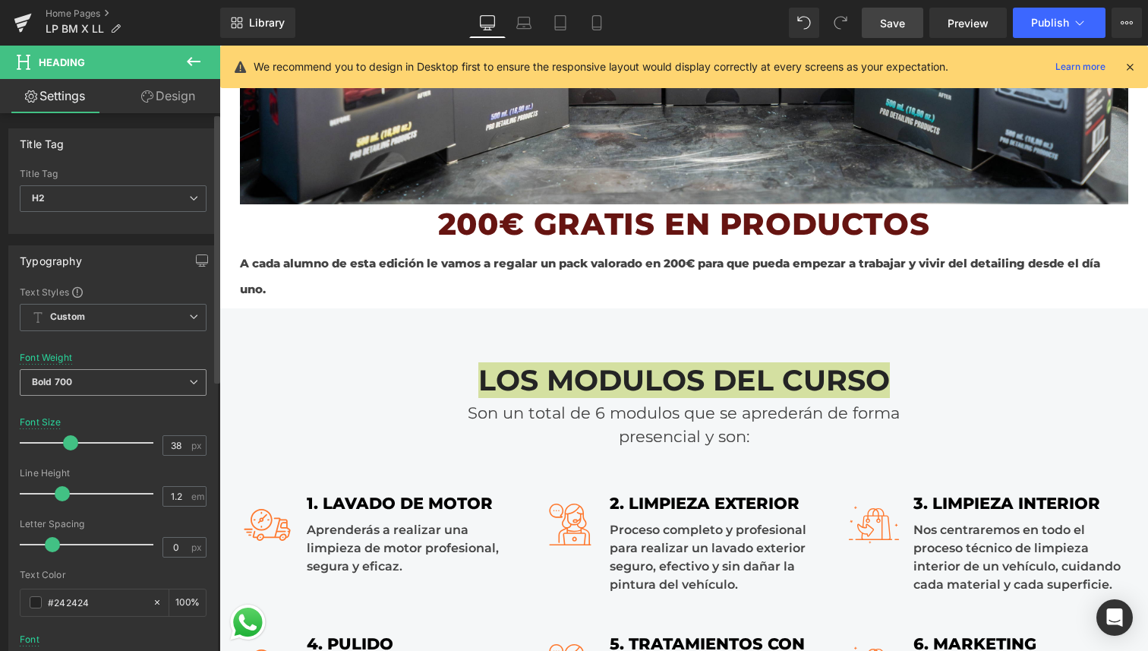
click at [120, 392] on span "Bold 700" at bounding box center [113, 382] width 187 height 27
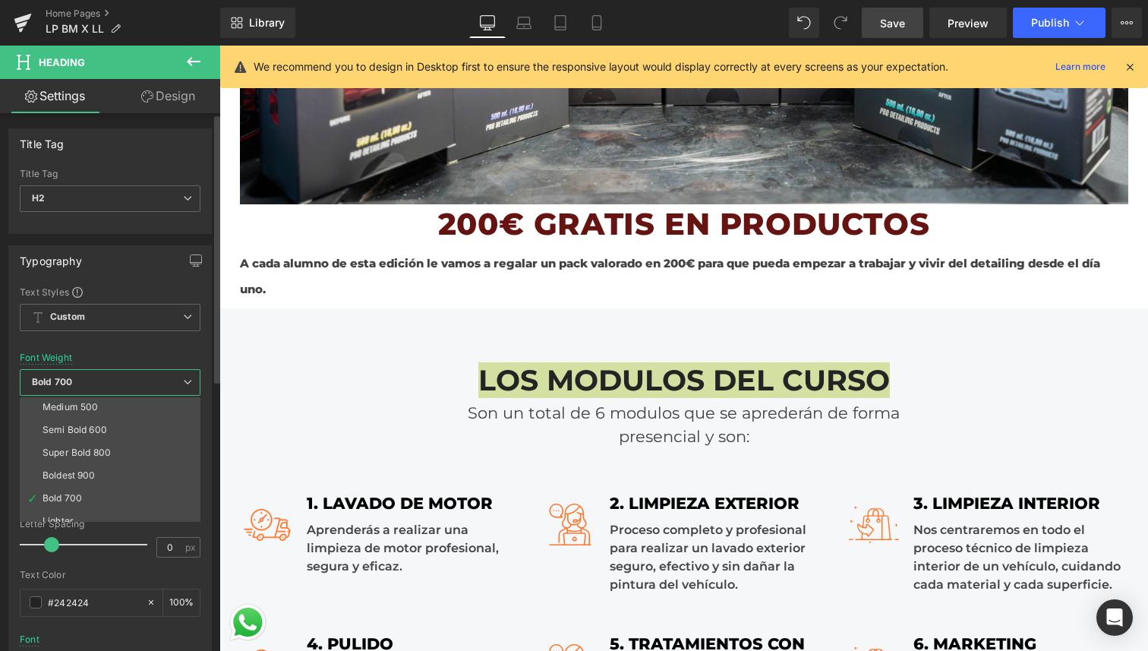
scroll to position [94, 0]
click at [118, 449] on li "Super Bold 800" at bounding box center [114, 451] width 188 height 23
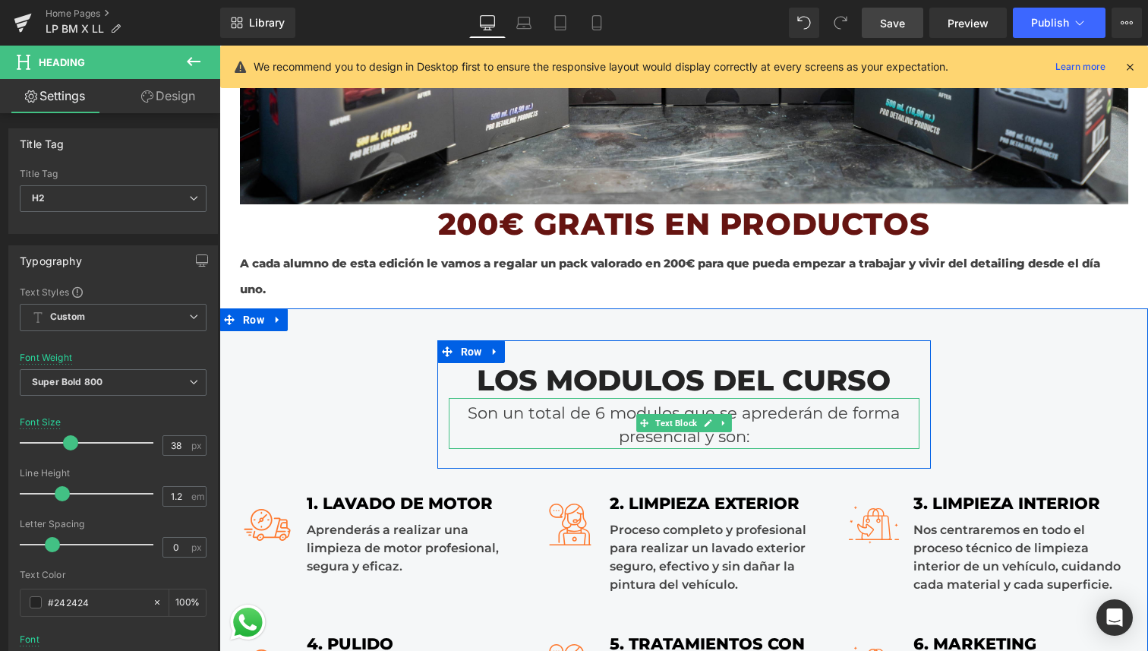
click at [566, 414] on div "Son un total de 6 modulos que se aprederán de forma presencial y son:" at bounding box center [684, 423] width 471 height 51
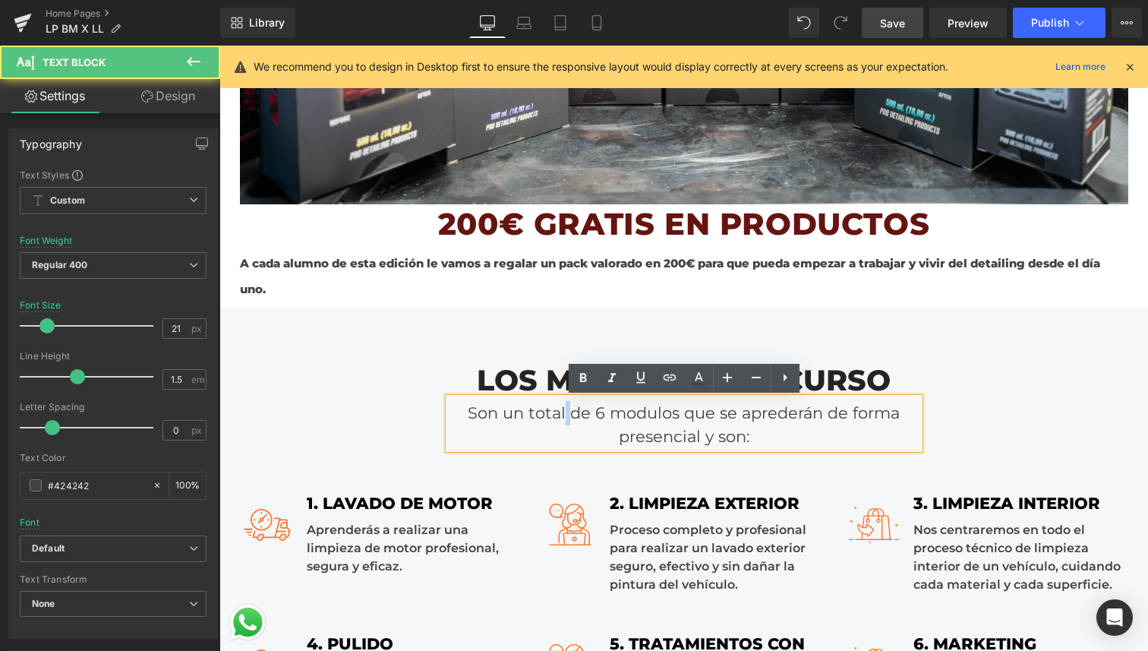
click at [566, 414] on div "Son un total de 6 modulos que se aprederán de forma presencial y son:" at bounding box center [684, 423] width 471 height 51
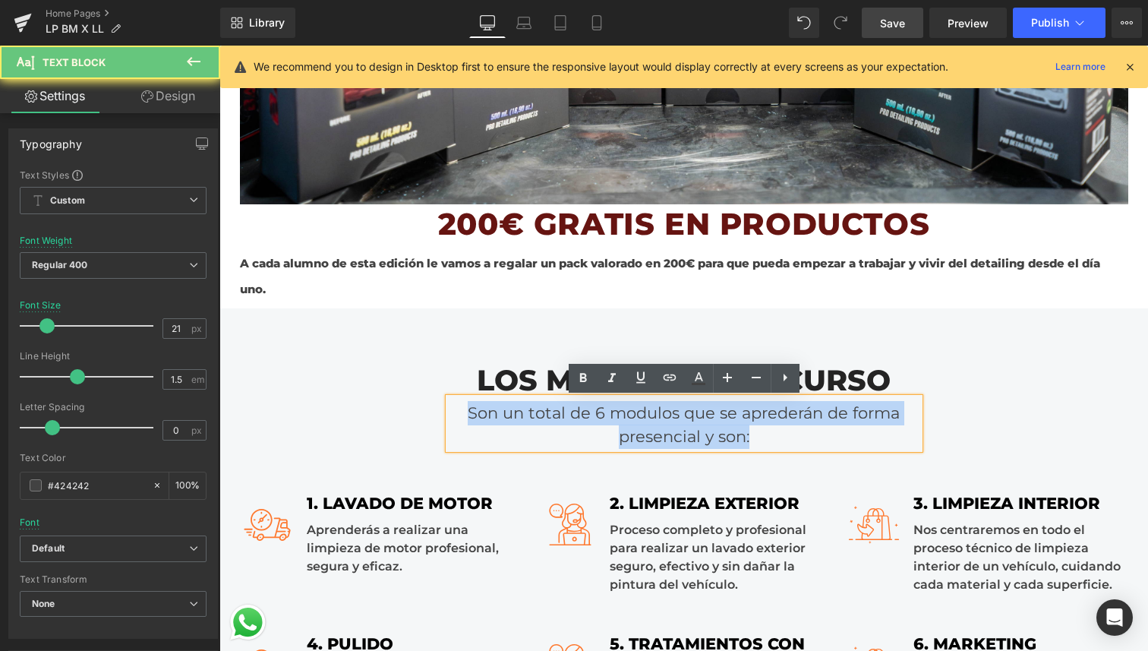
click at [566, 414] on div "Son un total de 6 modulos que se aprederán de forma presencial y son:" at bounding box center [684, 423] width 471 height 51
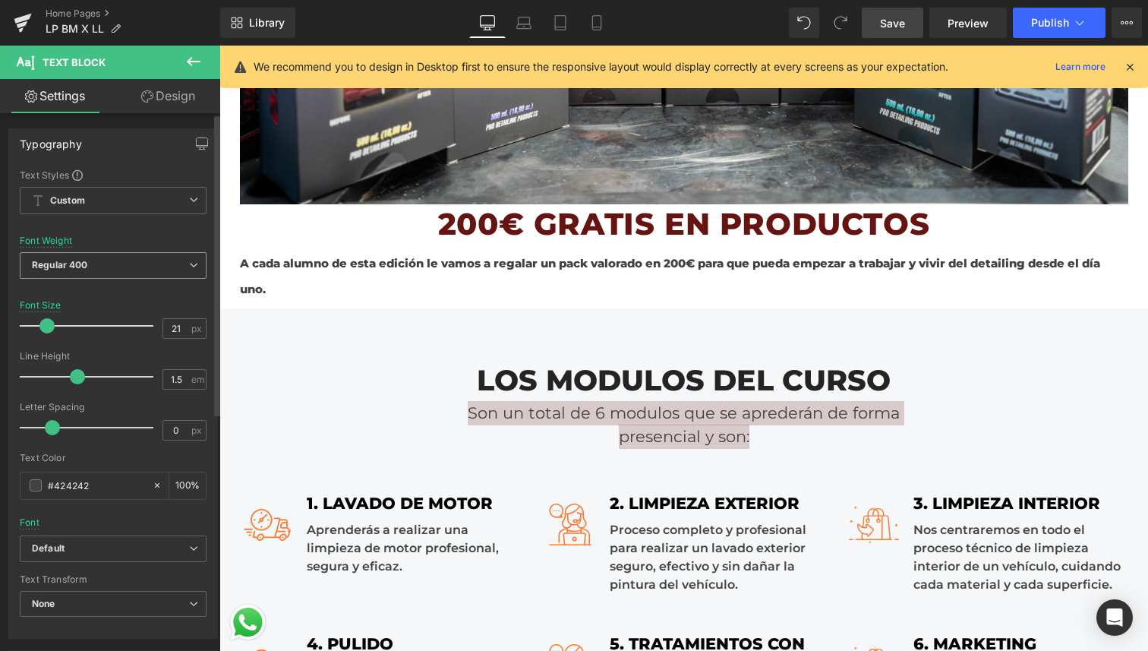
click at [145, 273] on span "Regular 400" at bounding box center [113, 265] width 187 height 27
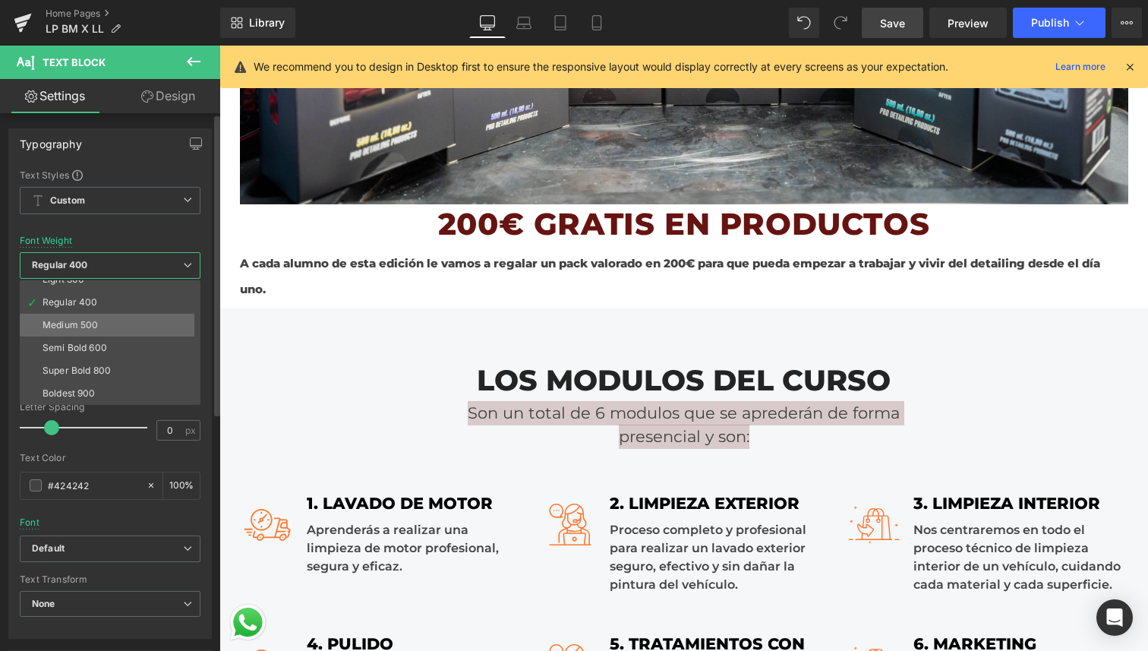
scroll to position [61, 0]
click at [115, 389] on li "Boldest 900" at bounding box center [114, 390] width 188 height 23
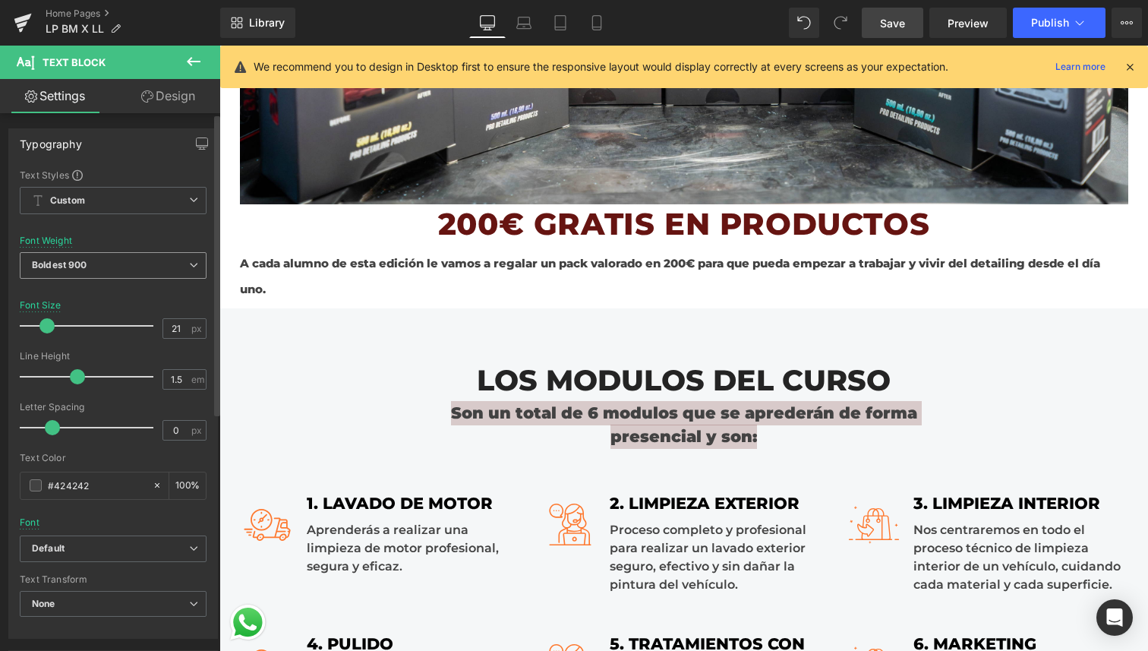
click at [137, 267] on span "Boldest 900" at bounding box center [113, 265] width 187 height 27
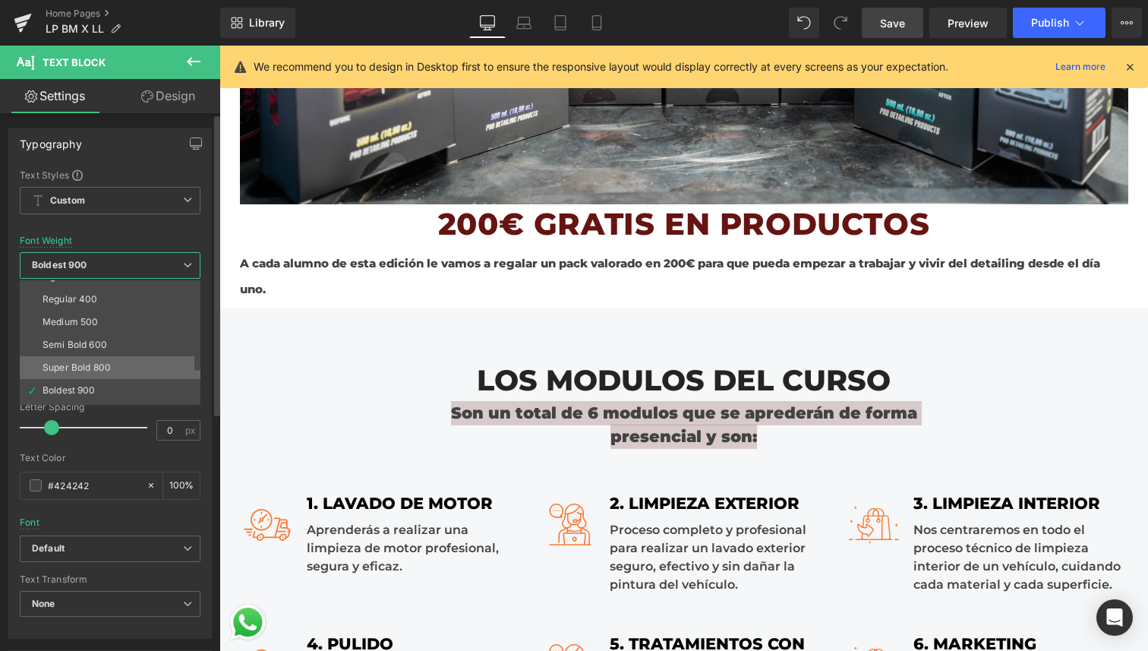
click at [106, 368] on div "Super Bold 800" at bounding box center [77, 367] width 68 height 11
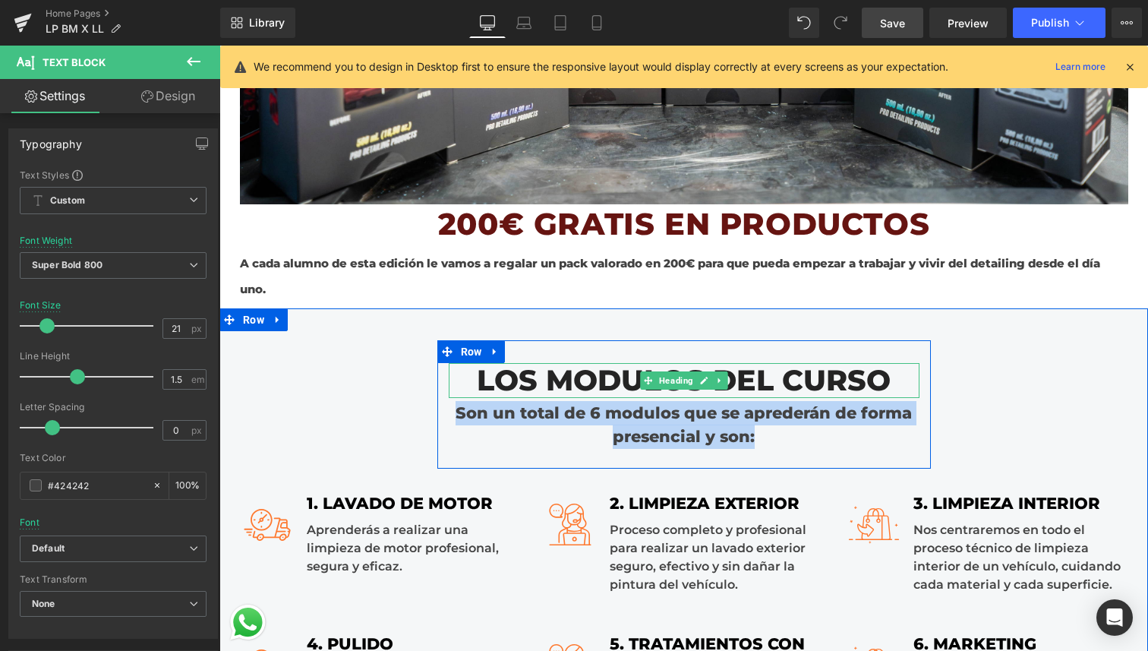
click at [606, 369] on h2 "LOS MODULOS DEL CURSO" at bounding box center [684, 380] width 471 height 35
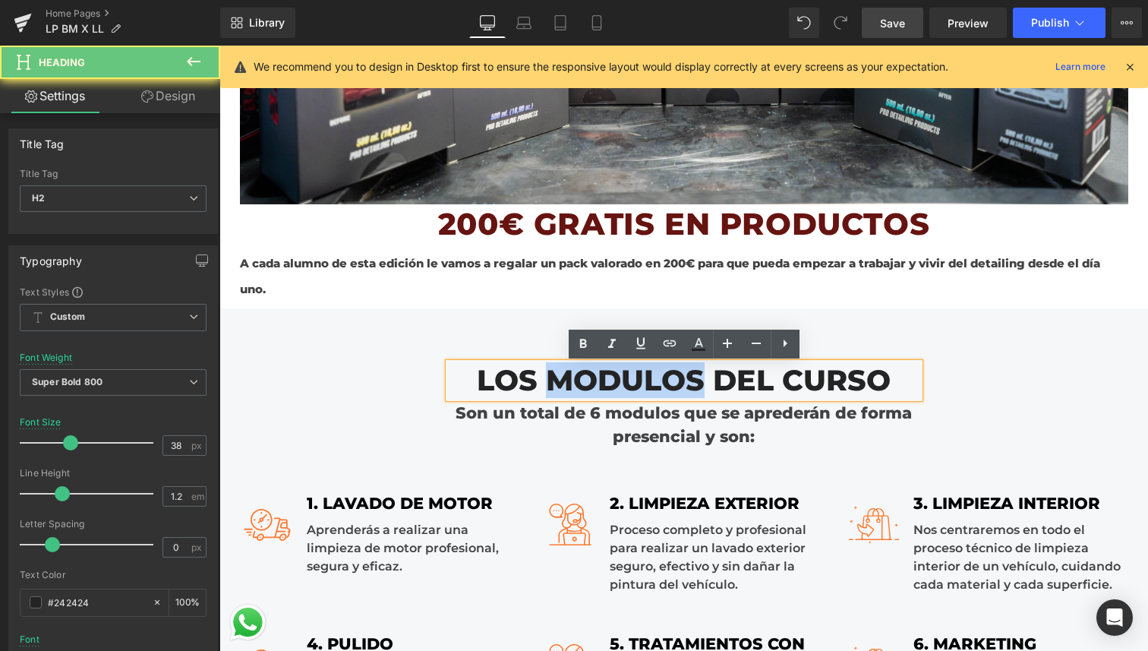
click at [606, 369] on h2 "LOS MODULOS DEL CURSO" at bounding box center [684, 380] width 471 height 35
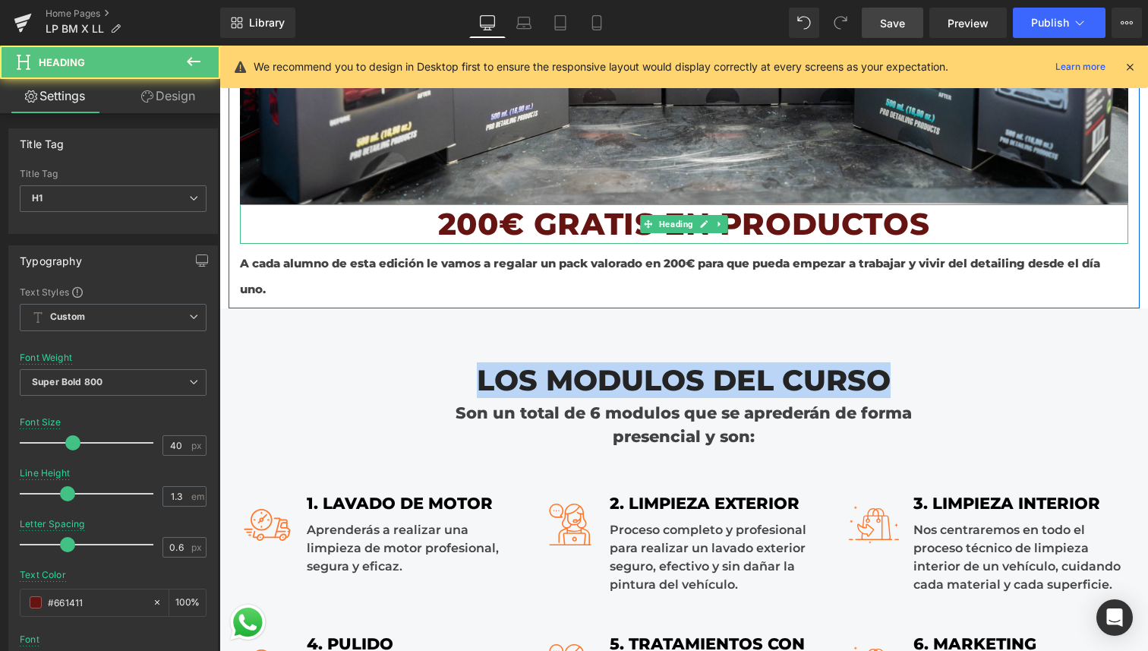
click at [541, 226] on h1 "200€ GRATIS EN PRODUCTOS" at bounding box center [684, 223] width 888 height 39
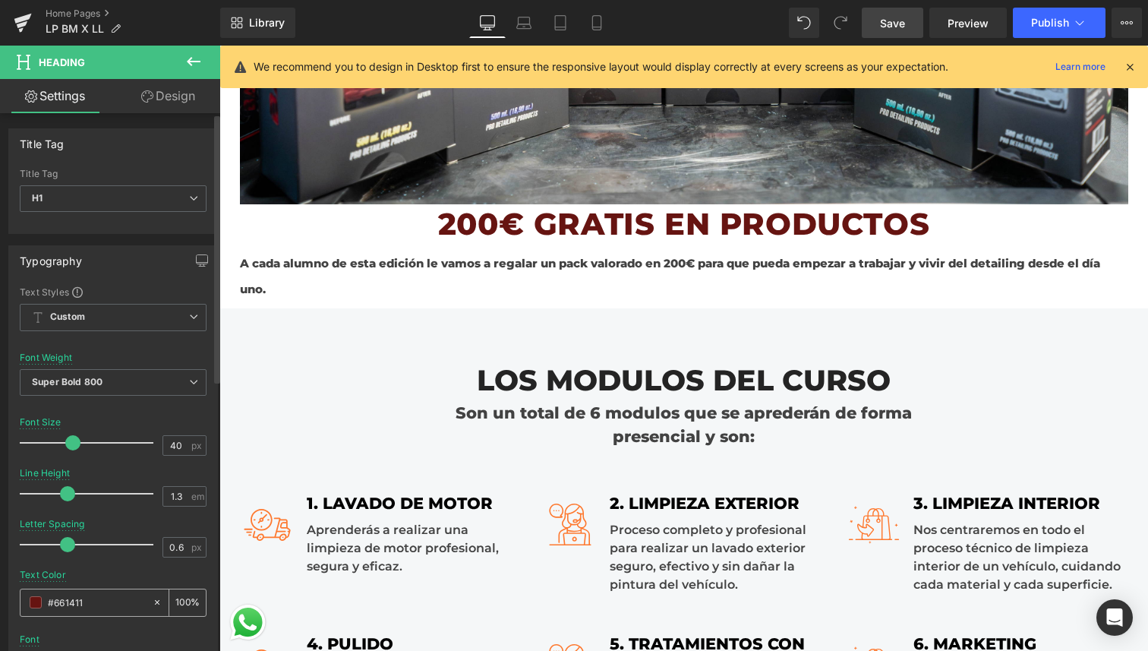
click at [89, 601] on input "#661411" at bounding box center [96, 602] width 97 height 17
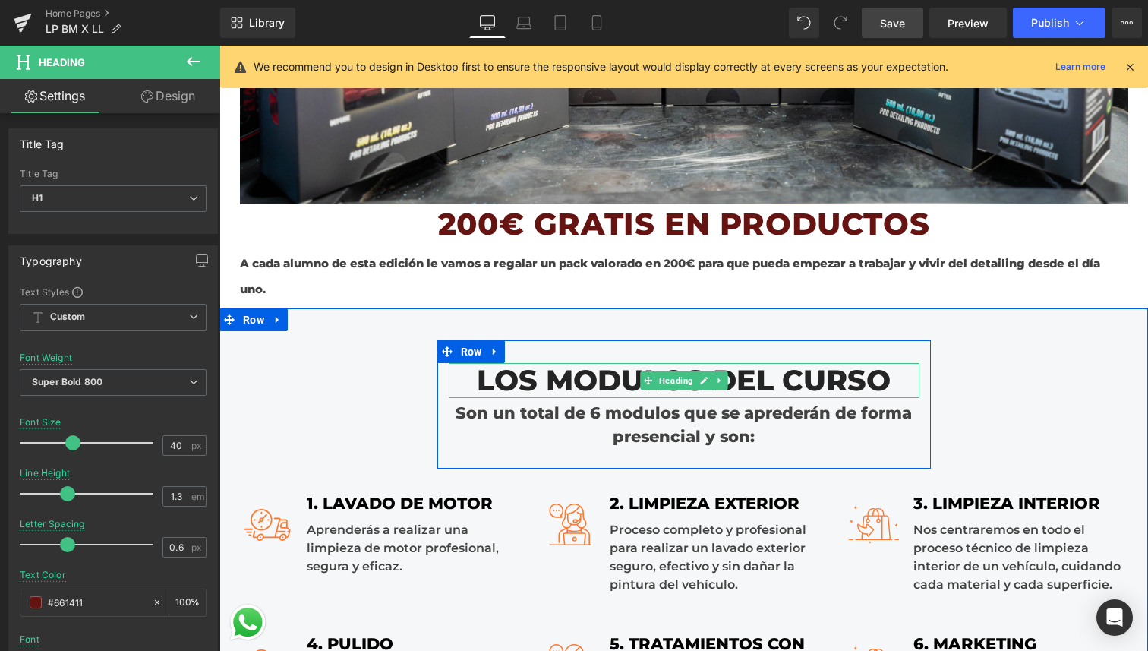
click at [574, 382] on h2 "LOS MODULOS DEL CURSO" at bounding box center [684, 380] width 471 height 35
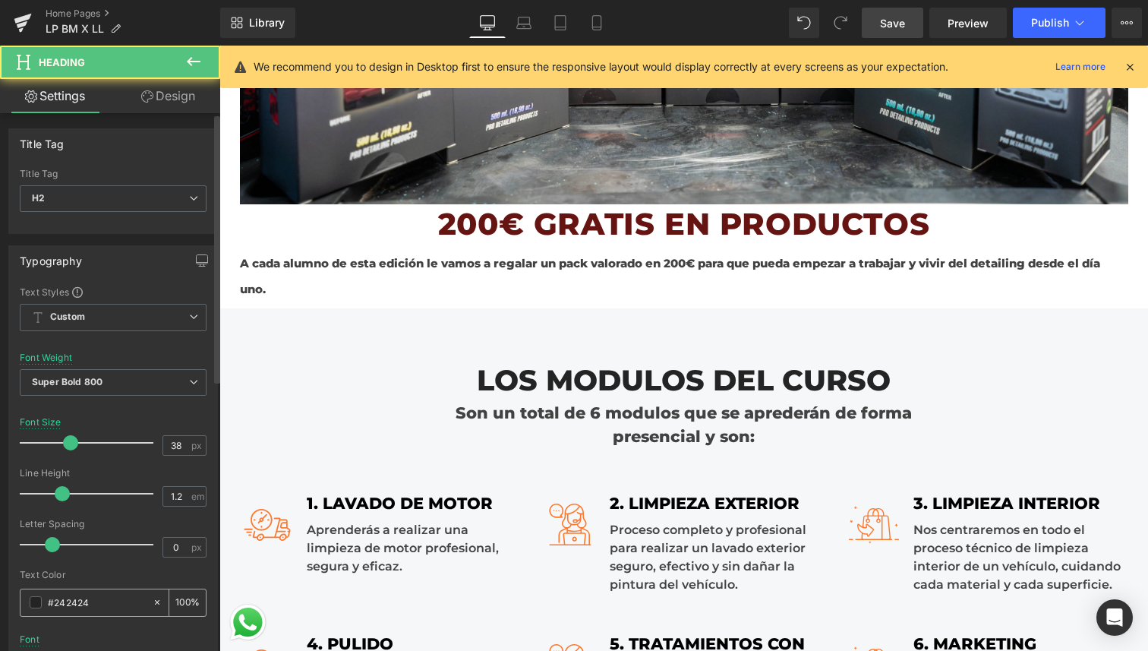
click at [92, 603] on input "#242424" at bounding box center [96, 602] width 97 height 17
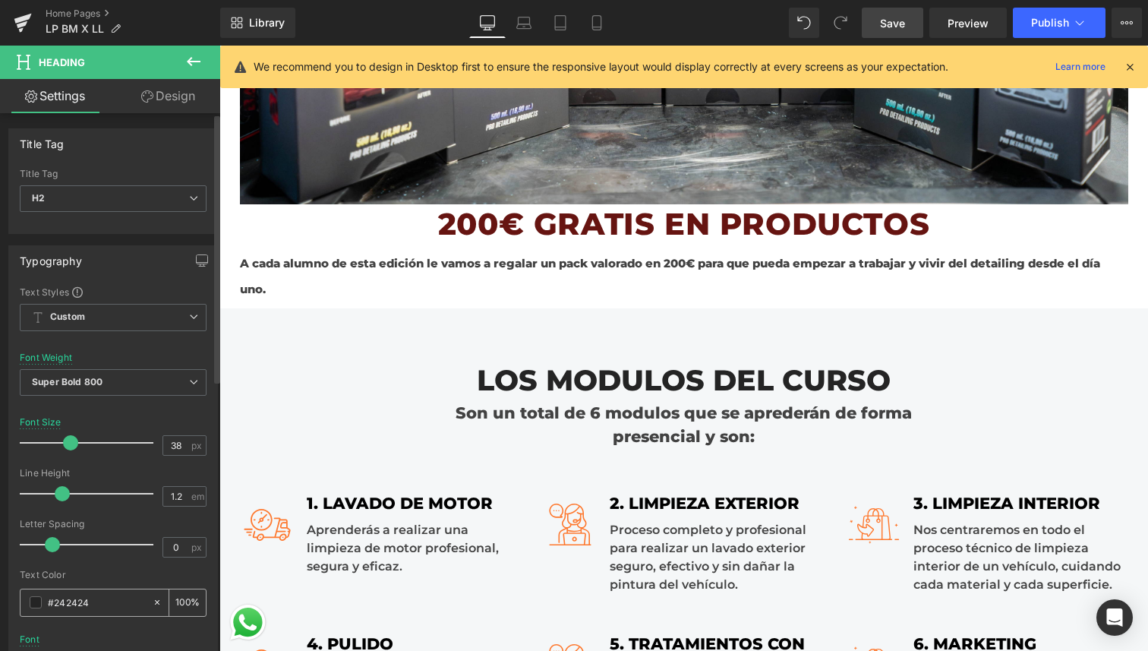
click at [92, 603] on input "#242424" at bounding box center [96, 602] width 97 height 17
type input "#661411"
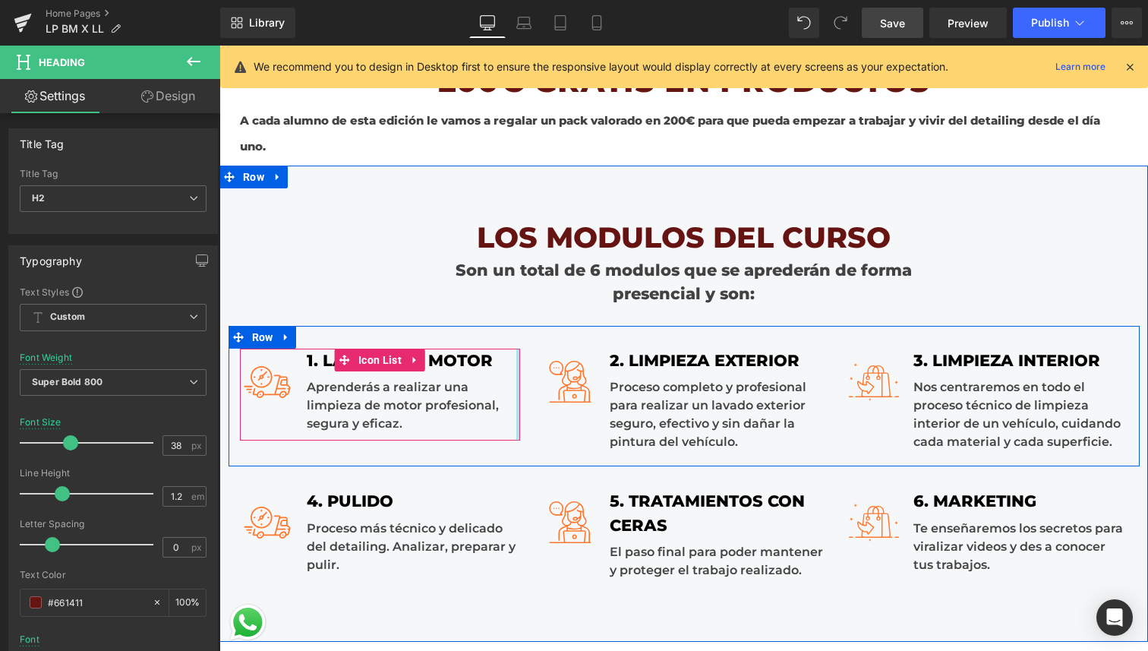
scroll to position [2450, 0]
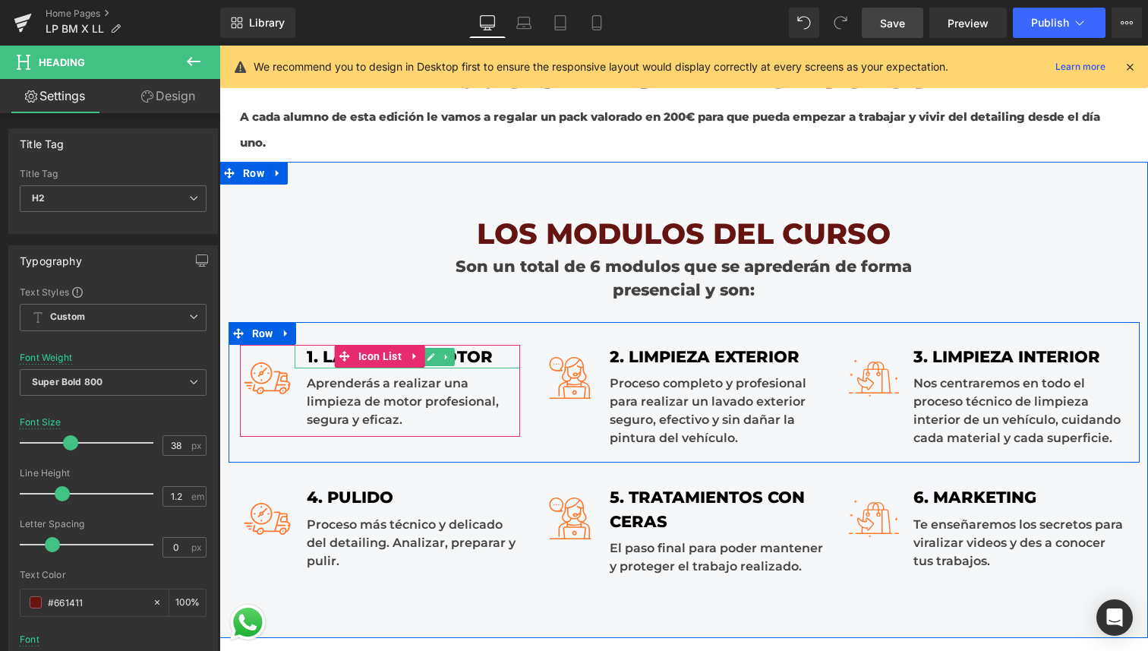
click at [475, 358] on div "1. LAVADO DE MOTOR" at bounding box center [408, 357] width 226 height 24
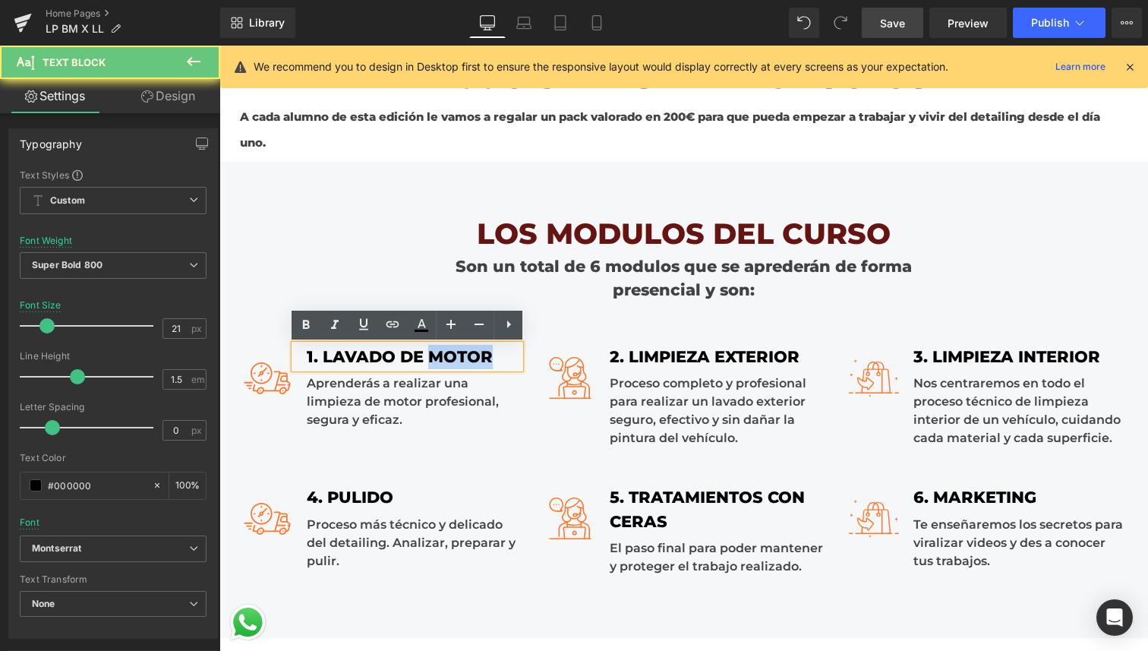
click at [475, 358] on div "1. LAVADO DE MOTOR" at bounding box center [408, 357] width 226 height 24
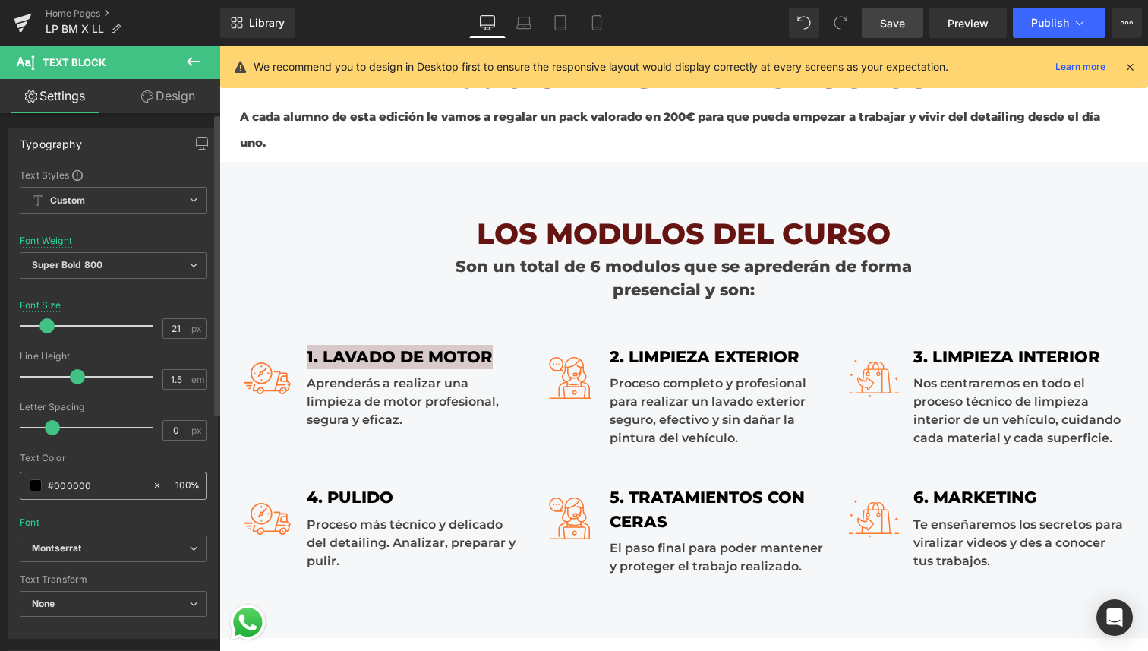
click at [93, 485] on input "#000000" at bounding box center [96, 485] width 97 height 17
click at [93, 485] on input "##661411" at bounding box center [96, 485] width 97 height 17
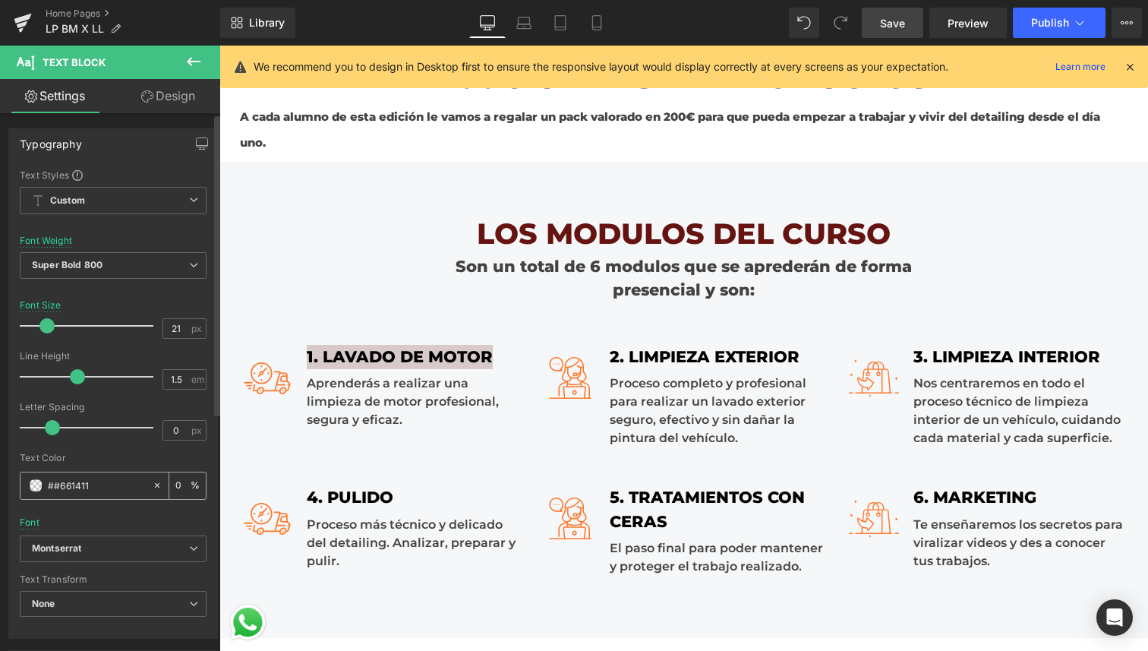
type input "#661411"
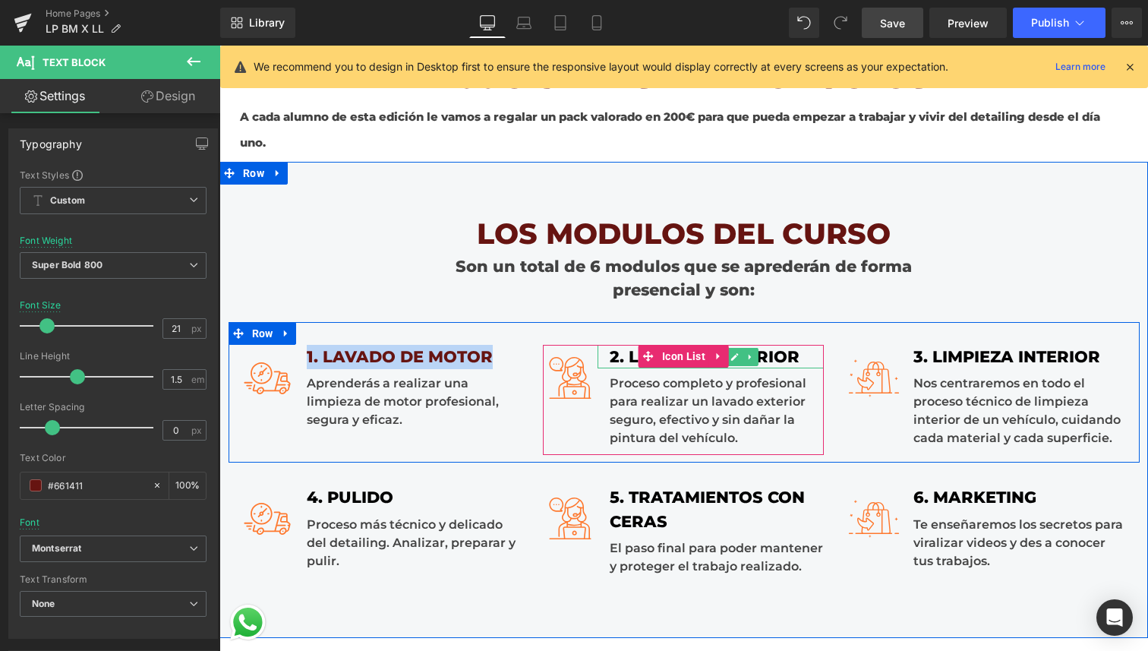
click at [763, 355] on div "2. LIMPIEZA EXTERIOR" at bounding box center [711, 357] width 226 height 24
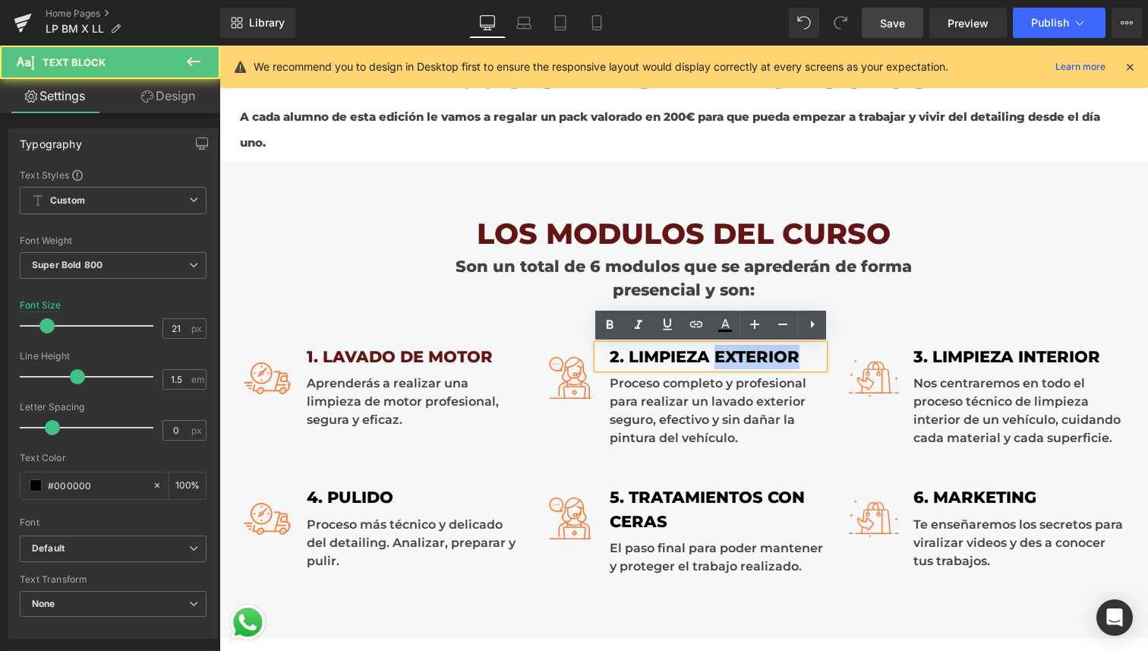
click at [763, 355] on div "2. LIMPIEZA EXTERIOR" at bounding box center [711, 357] width 226 height 24
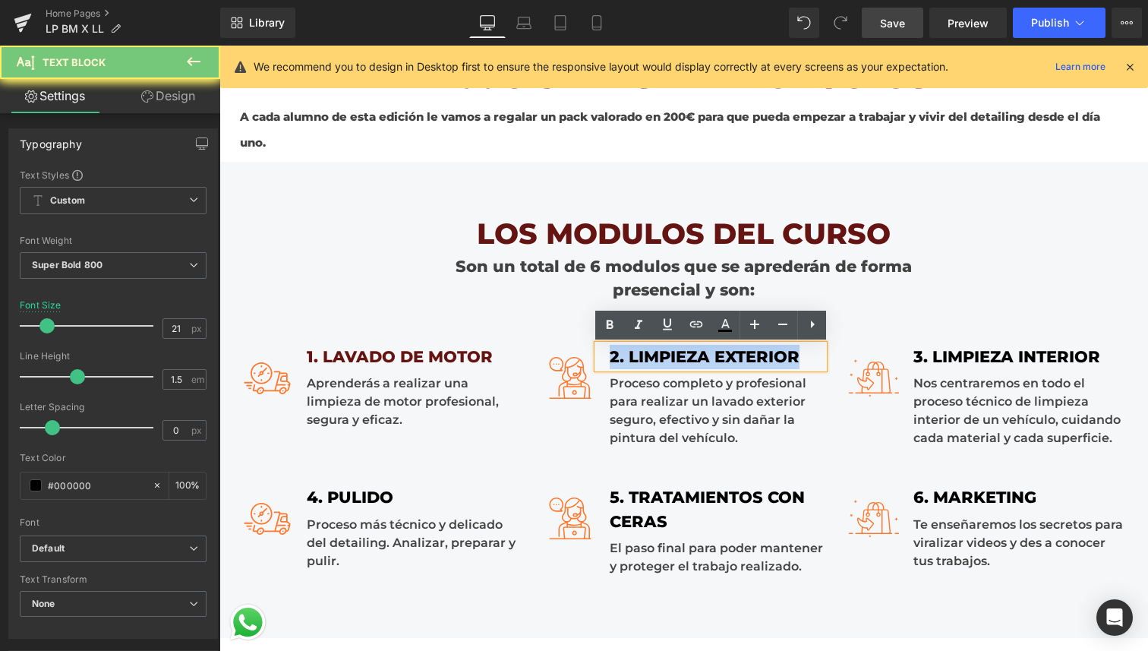
click at [763, 355] on div "2. LIMPIEZA EXTERIOR" at bounding box center [711, 357] width 226 height 24
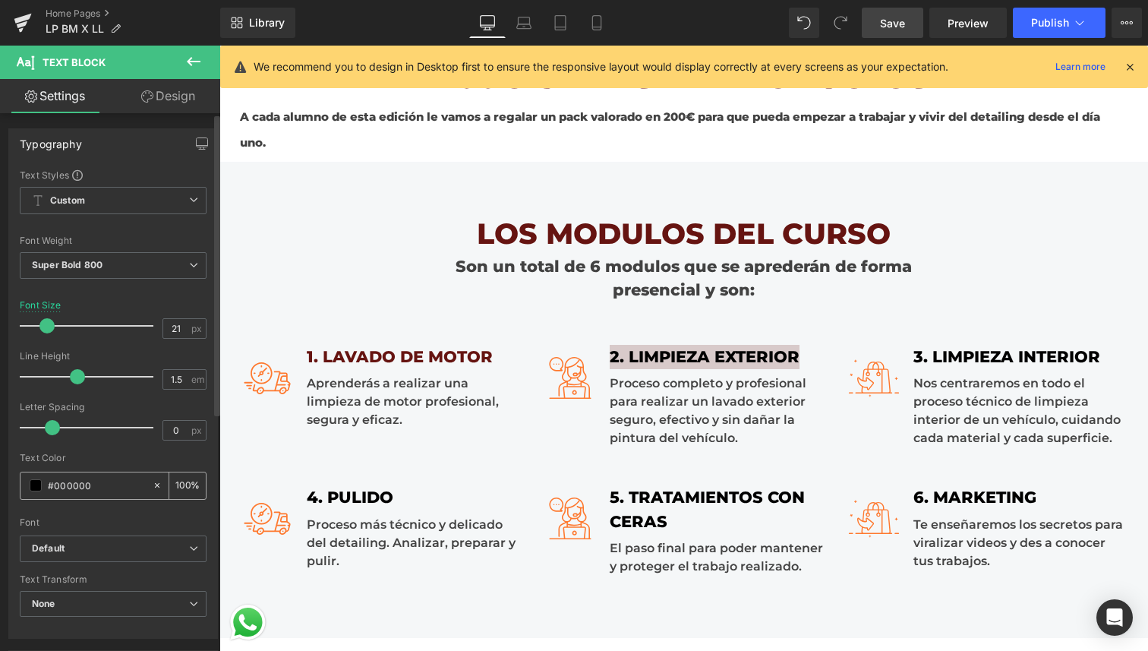
click at [80, 478] on input "#000000" at bounding box center [96, 485] width 97 height 17
type input "#661411"
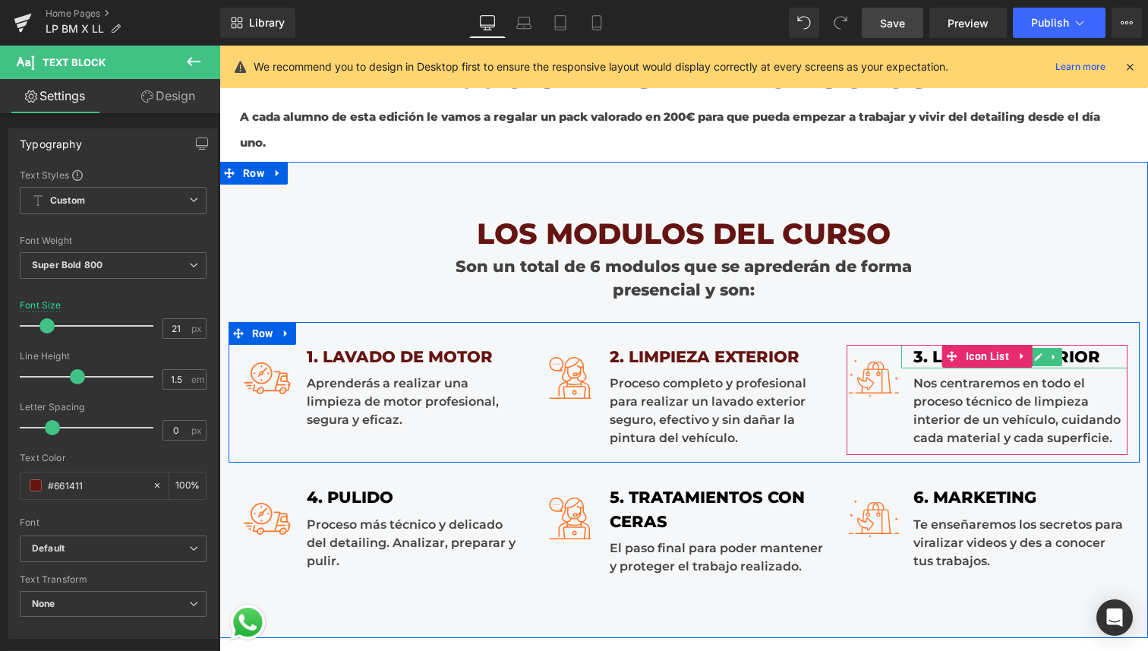
click at [1095, 358] on div "3. LIMPIEZA INTERIOR" at bounding box center [1014, 357] width 226 height 24
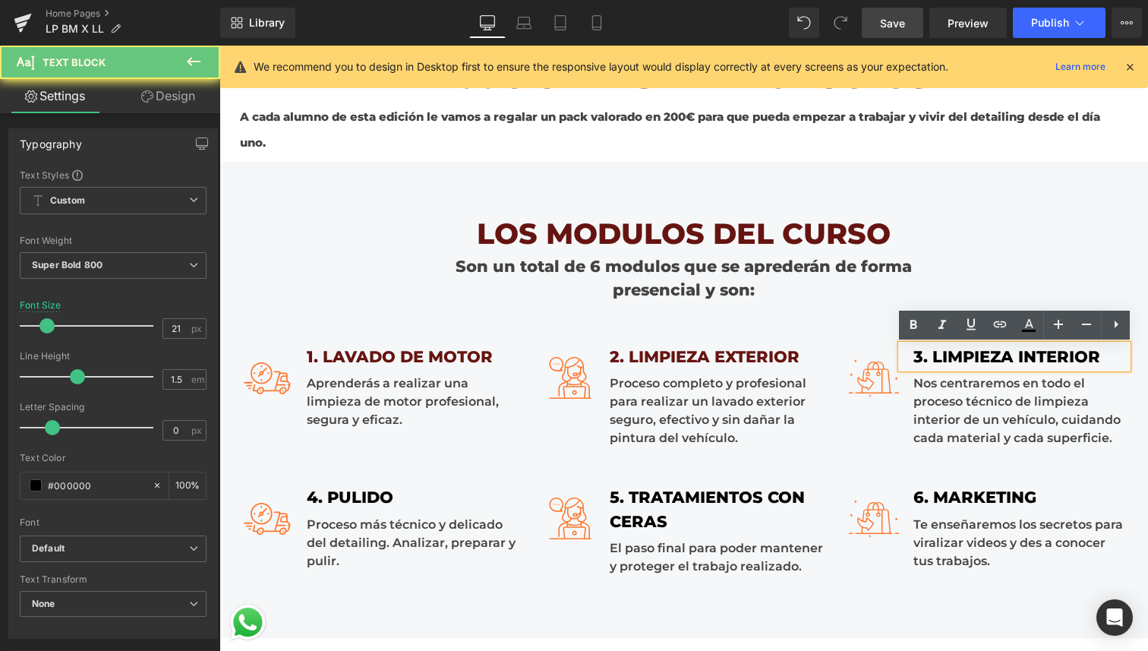
click at [1095, 358] on div "3. LIMPIEZA INTERIOR" at bounding box center [1014, 357] width 226 height 24
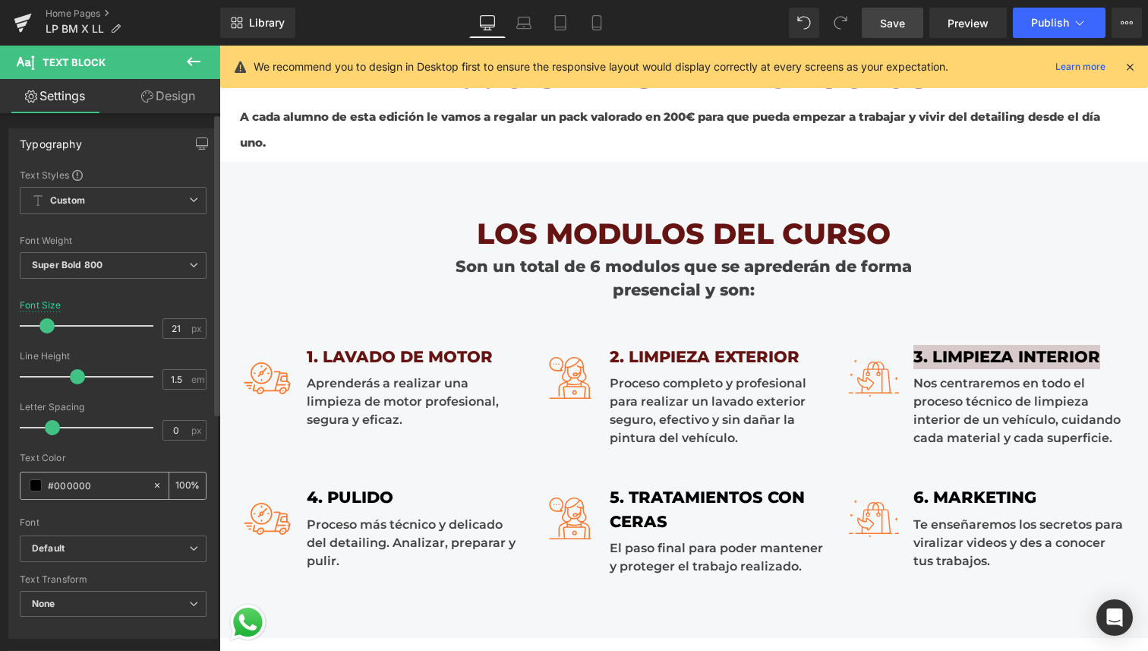
click at [125, 486] on input "#000000" at bounding box center [96, 485] width 97 height 17
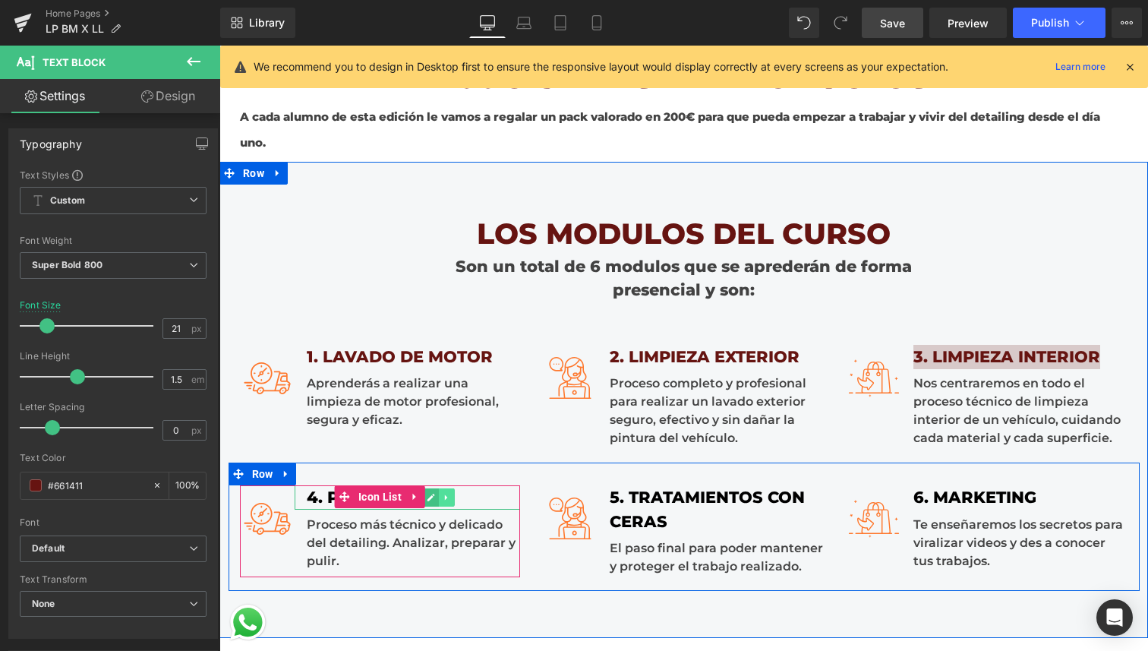
type input "#661411"
click at [453, 491] on link at bounding box center [447, 497] width 16 height 18
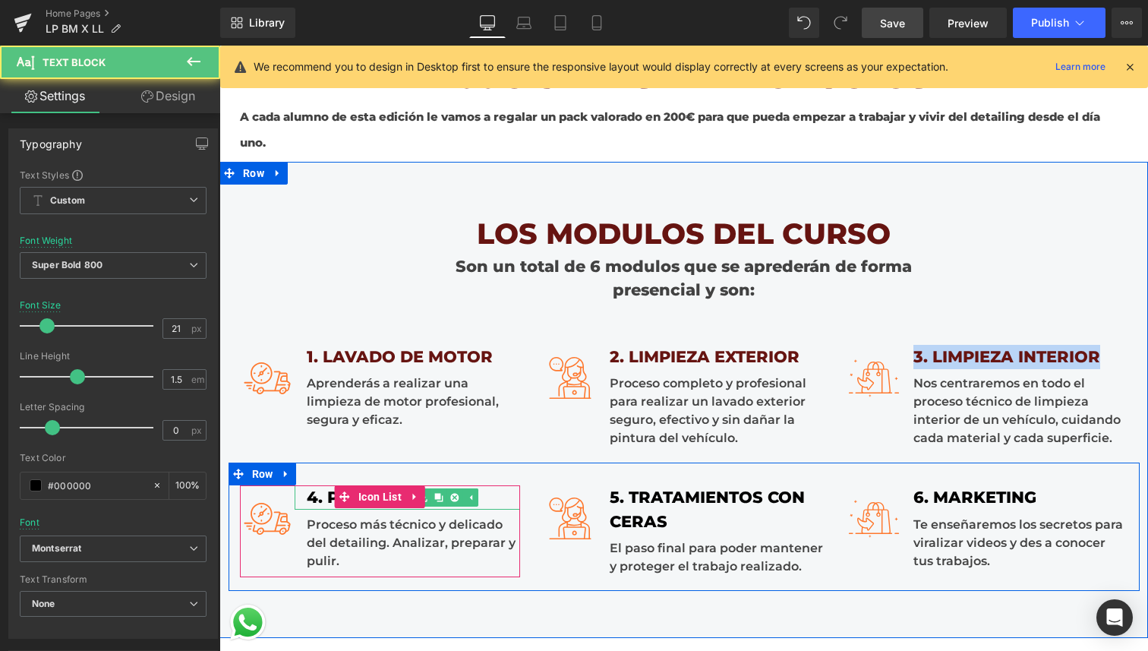
click at [313, 497] on div "4. PULIDO" at bounding box center [408, 497] width 226 height 24
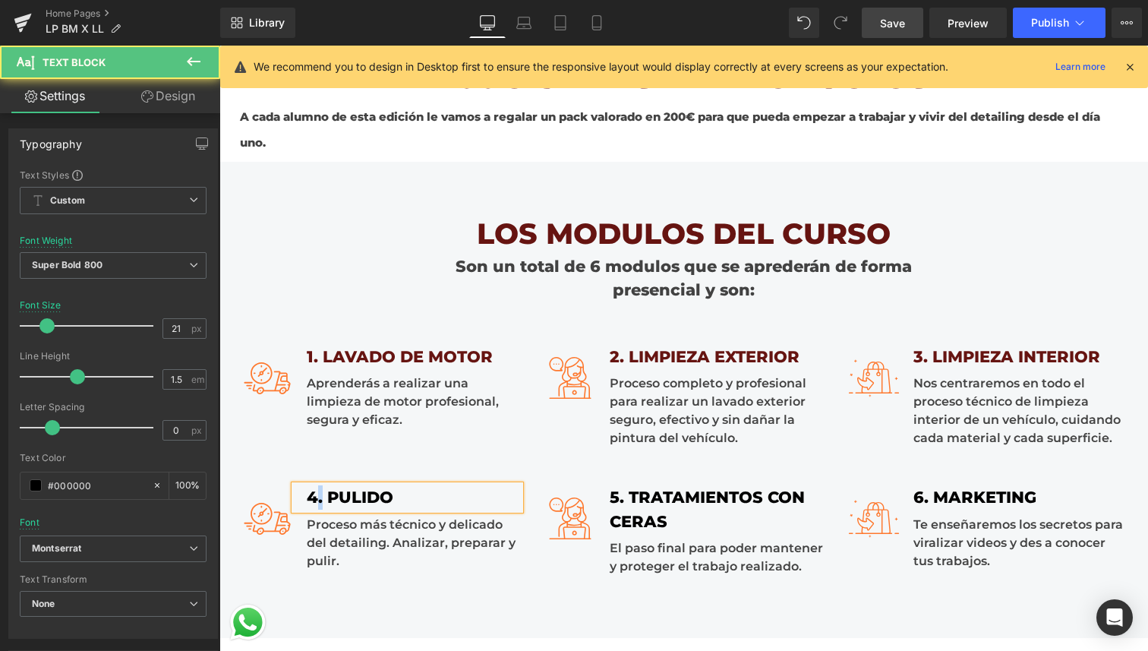
click at [313, 497] on div "4. PULIDO" at bounding box center [408, 497] width 226 height 24
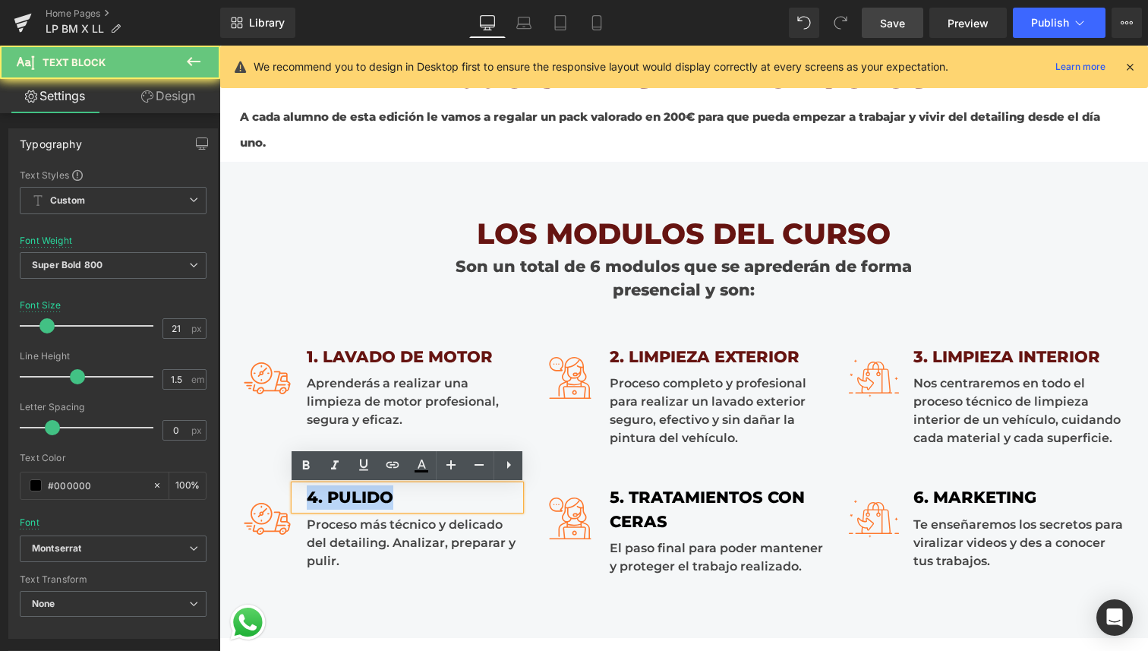
click at [313, 497] on div "4. PULIDO" at bounding box center [408, 497] width 226 height 24
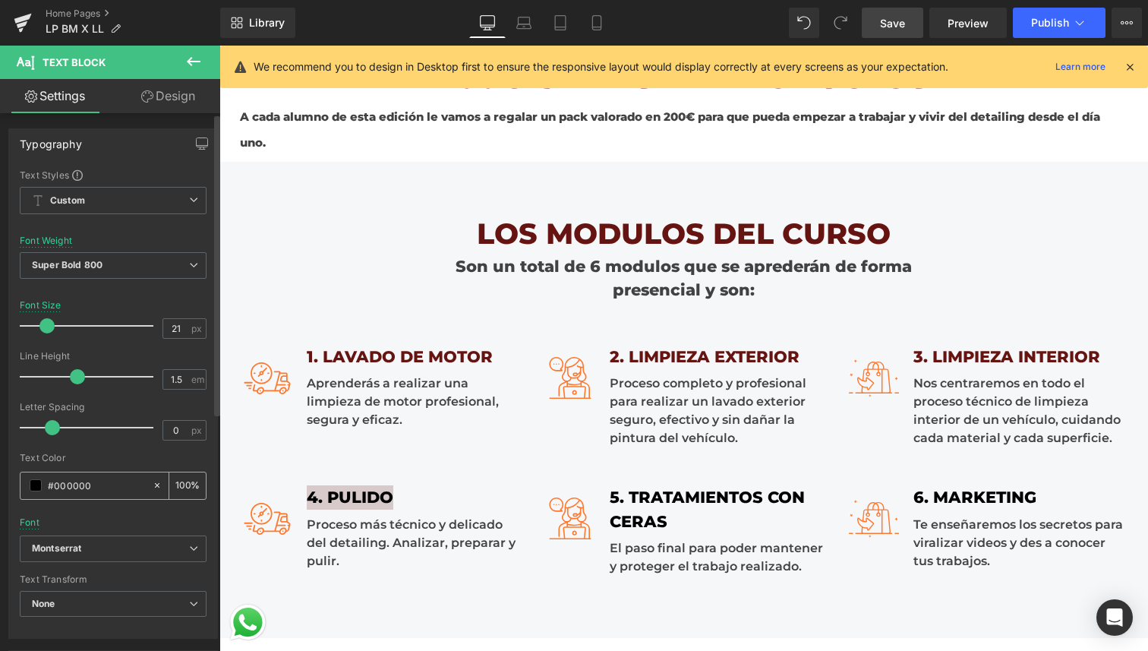
click at [79, 489] on input "#000000" at bounding box center [96, 485] width 97 height 17
type input "#661411"
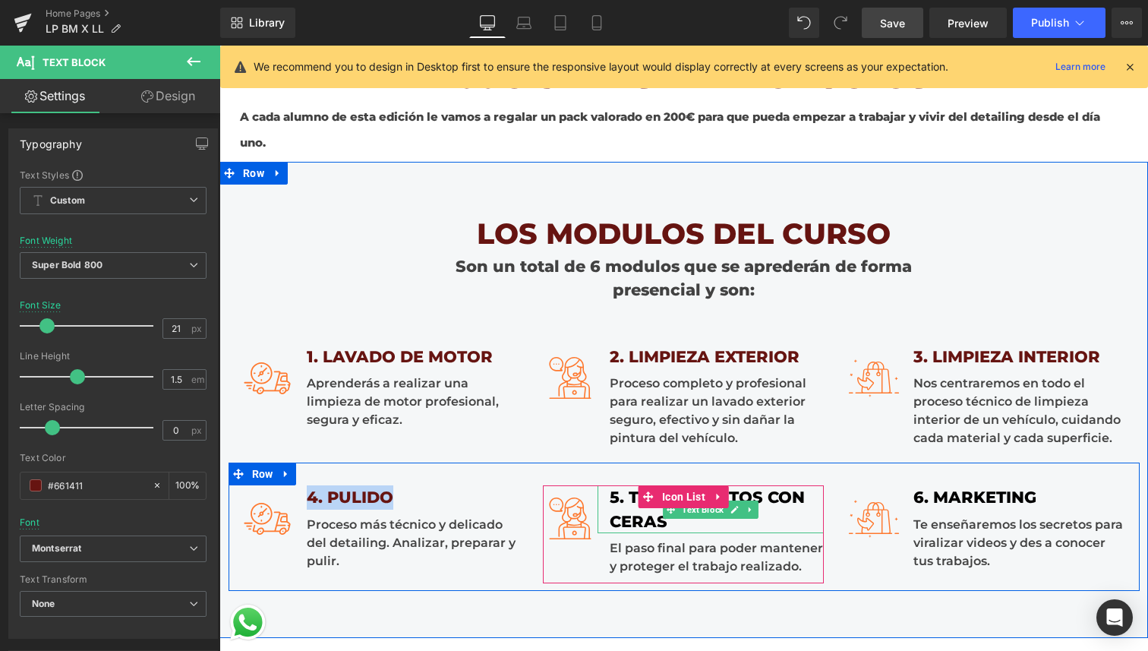
click at [616, 497] on div "5. TRATAMIENTOS CON CERAS" at bounding box center [711, 509] width 226 height 48
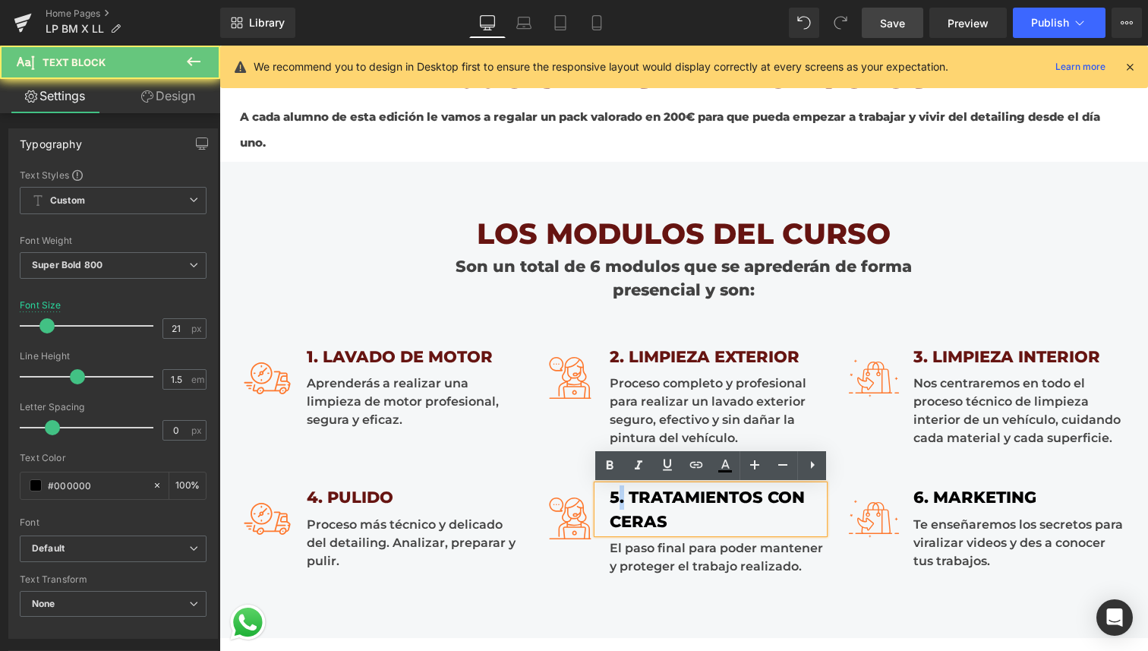
click at [616, 497] on div "5. TRATAMIENTOS CON CERAS" at bounding box center [711, 509] width 226 height 48
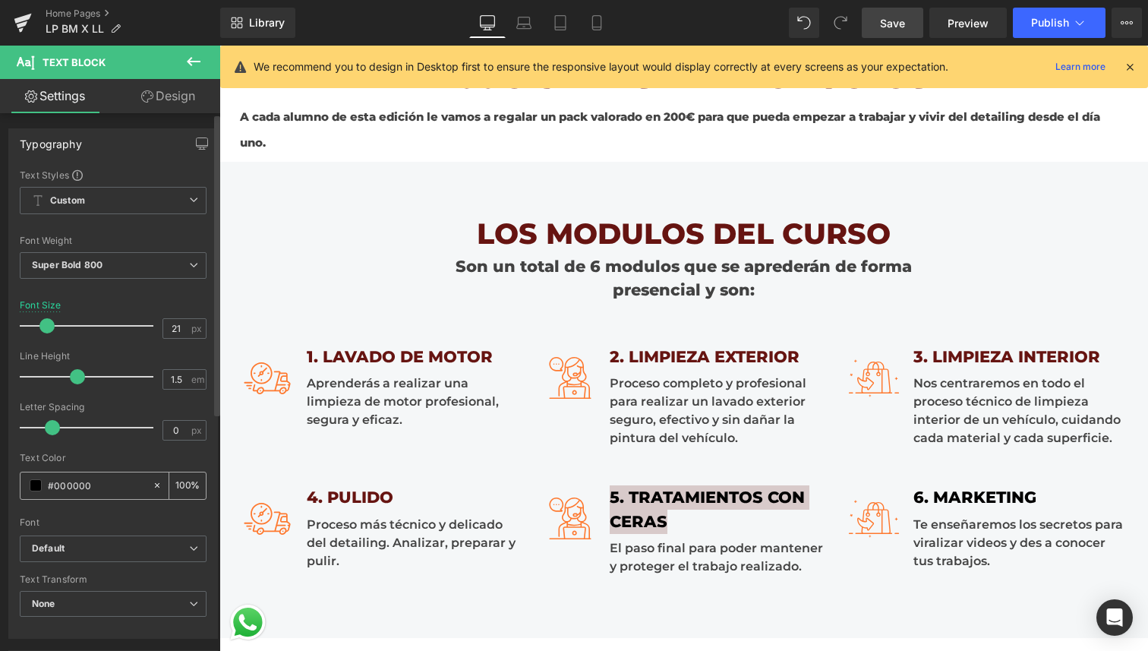
click at [155, 485] on icon at bounding box center [157, 485] width 5 height 5
click at [126, 484] on input "#000000" at bounding box center [96, 485] width 97 height 17
paste input "#661411"
click at [126, 485] on input "none#661411" at bounding box center [96, 485] width 97 height 17
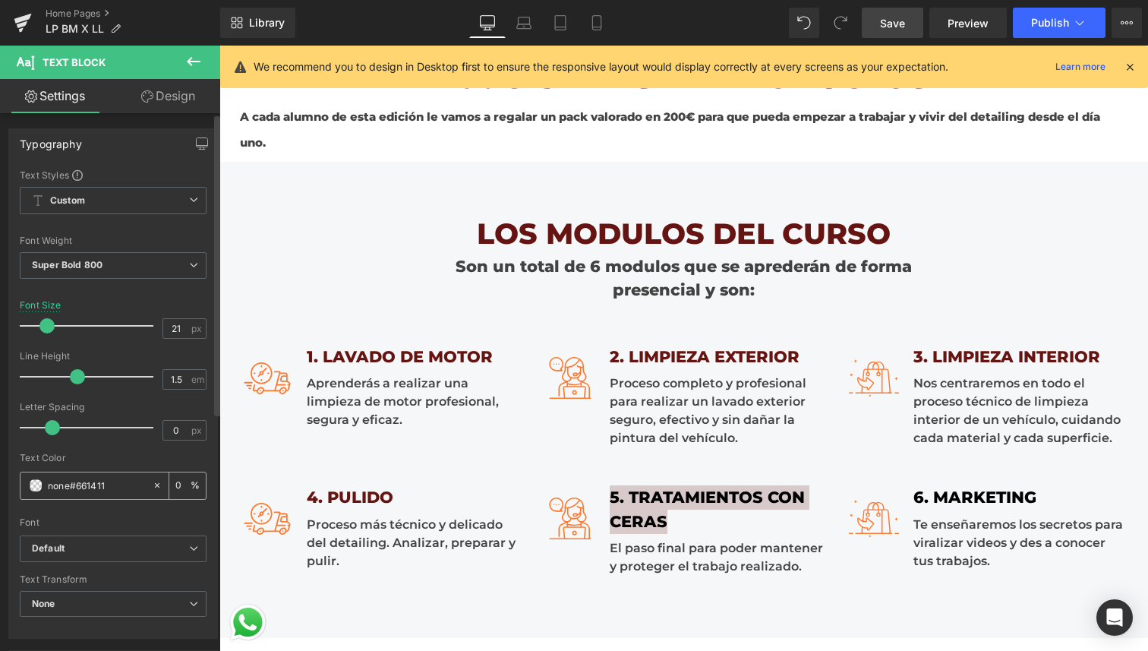
click at [126, 485] on input "none#661411" at bounding box center [96, 485] width 97 height 17
paste input "text"
type input "#661411"
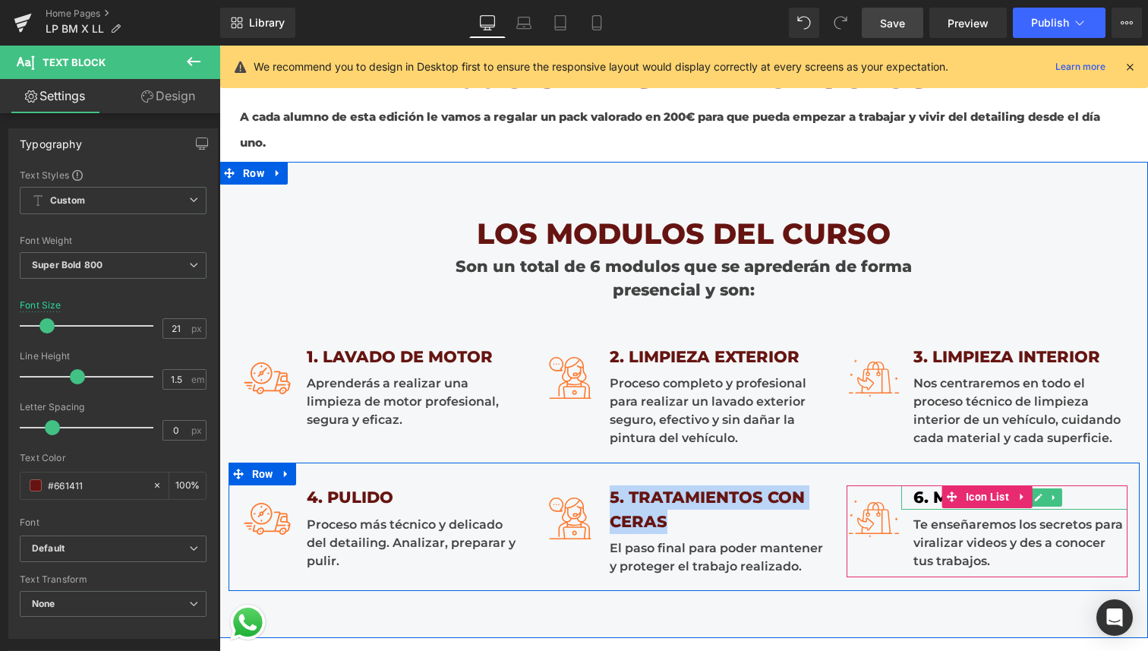
click at [930, 500] on div "6. MARKETING" at bounding box center [1014, 497] width 226 height 24
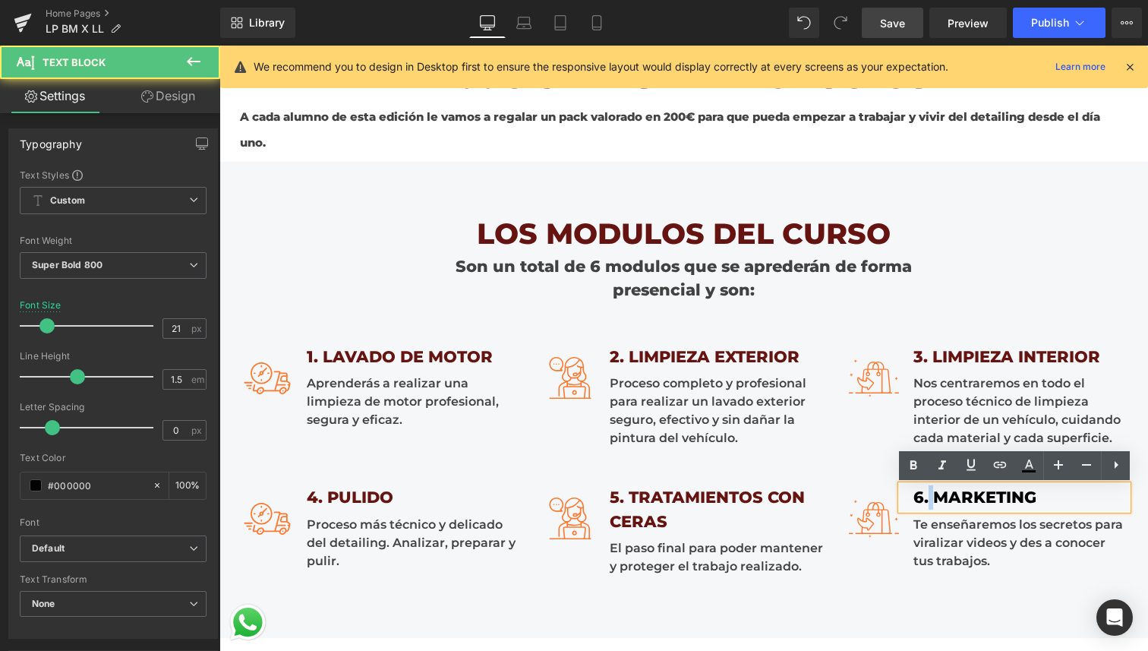
click at [930, 500] on div "6. MARKETING" at bounding box center [1014, 497] width 226 height 24
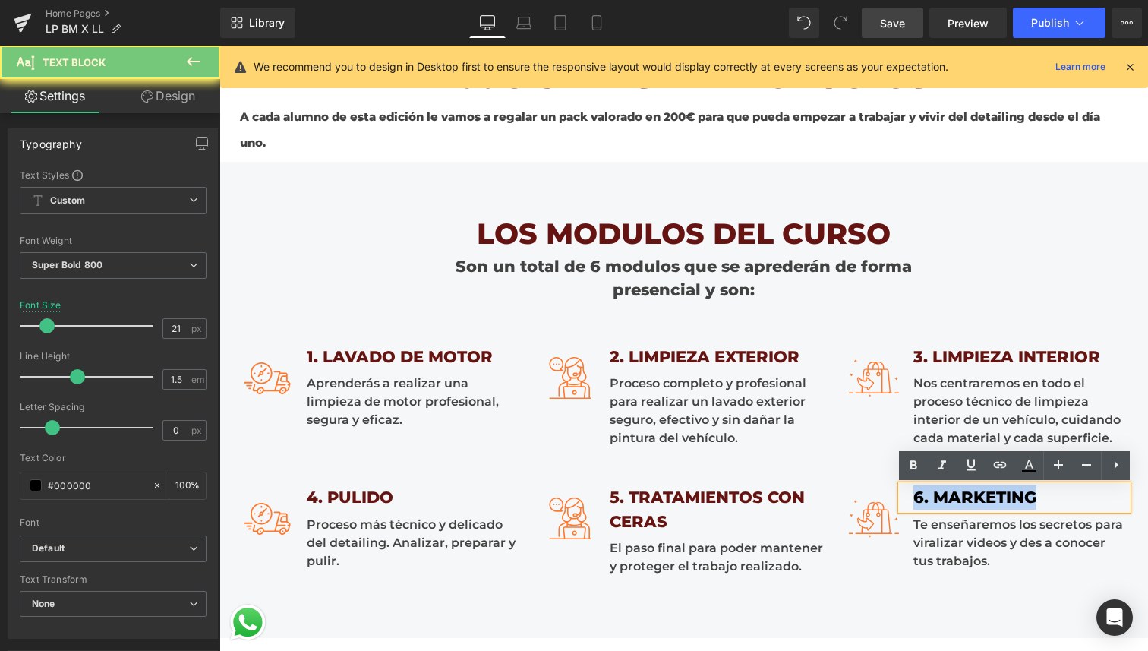
click at [930, 500] on div "6. MARKETING" at bounding box center [1014, 497] width 226 height 24
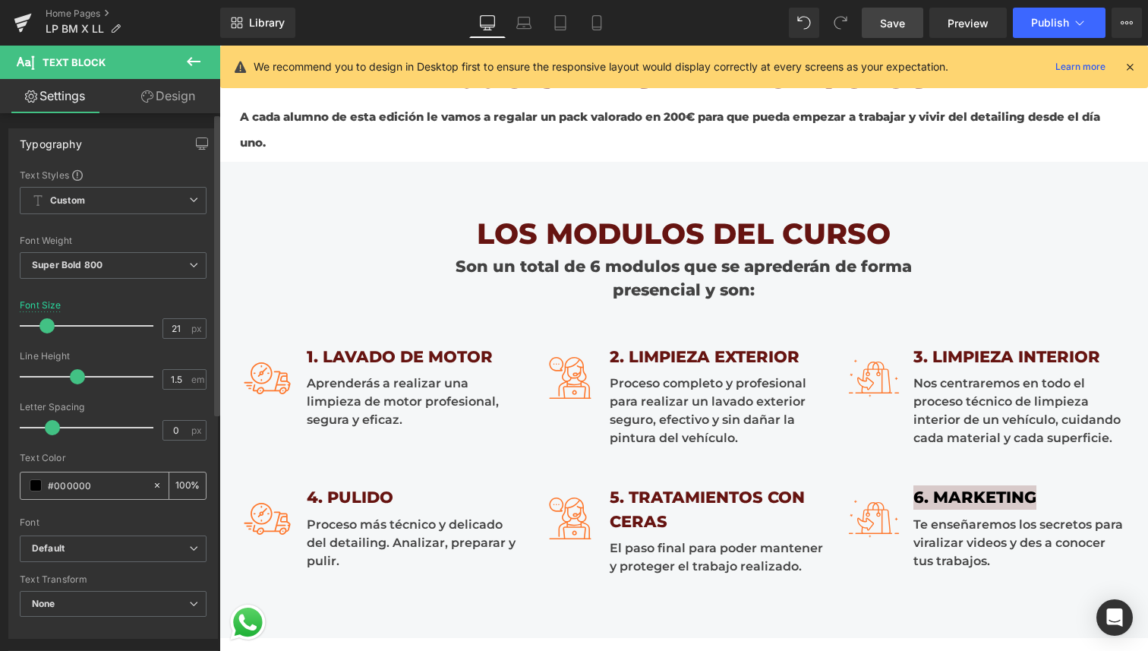
click at [93, 484] on input "#000000" at bounding box center [96, 485] width 97 height 17
type input "#661411"
click at [603, 27] on icon at bounding box center [596, 22] width 15 height 15
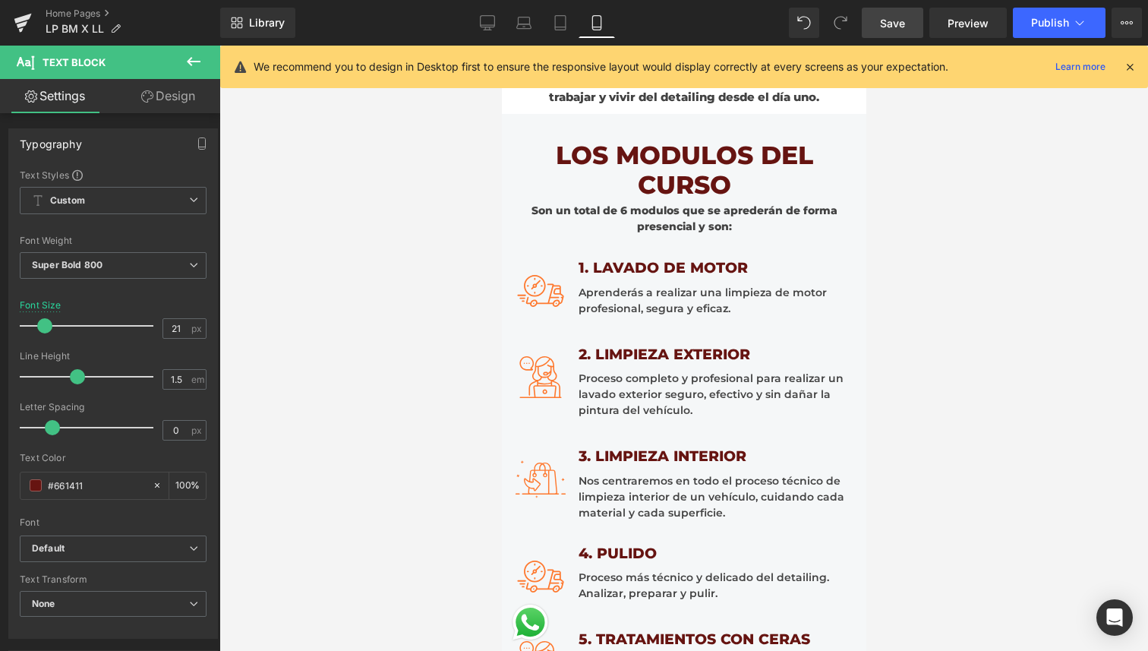
scroll to position [1313, 0]
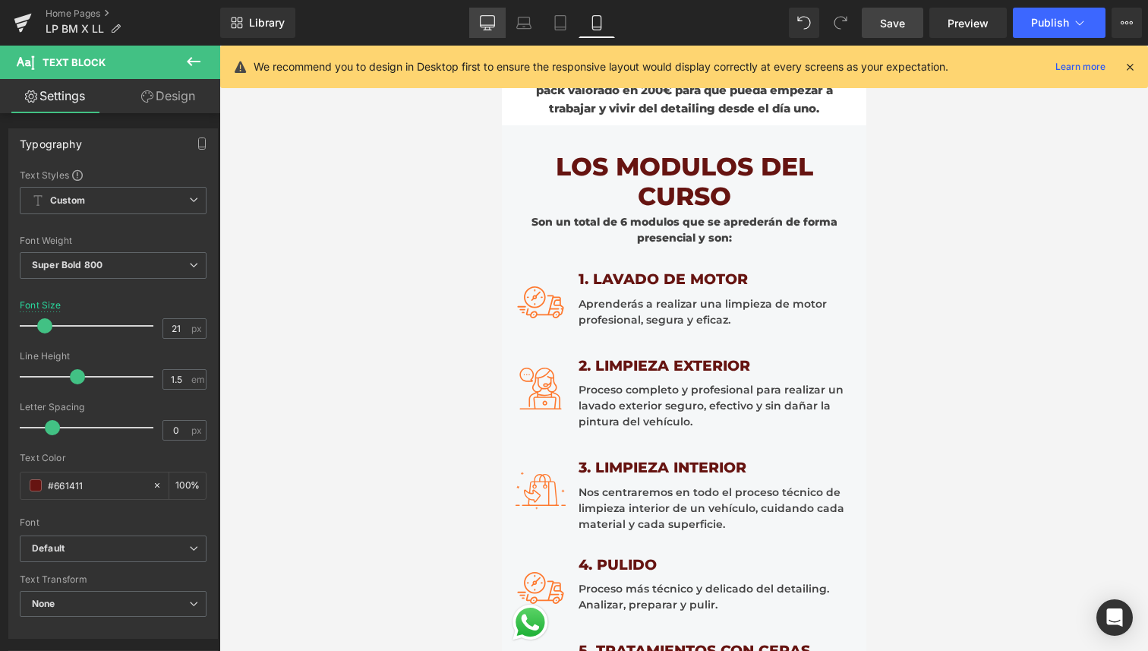
click at [487, 30] on link "Desktop" at bounding box center [487, 23] width 36 height 30
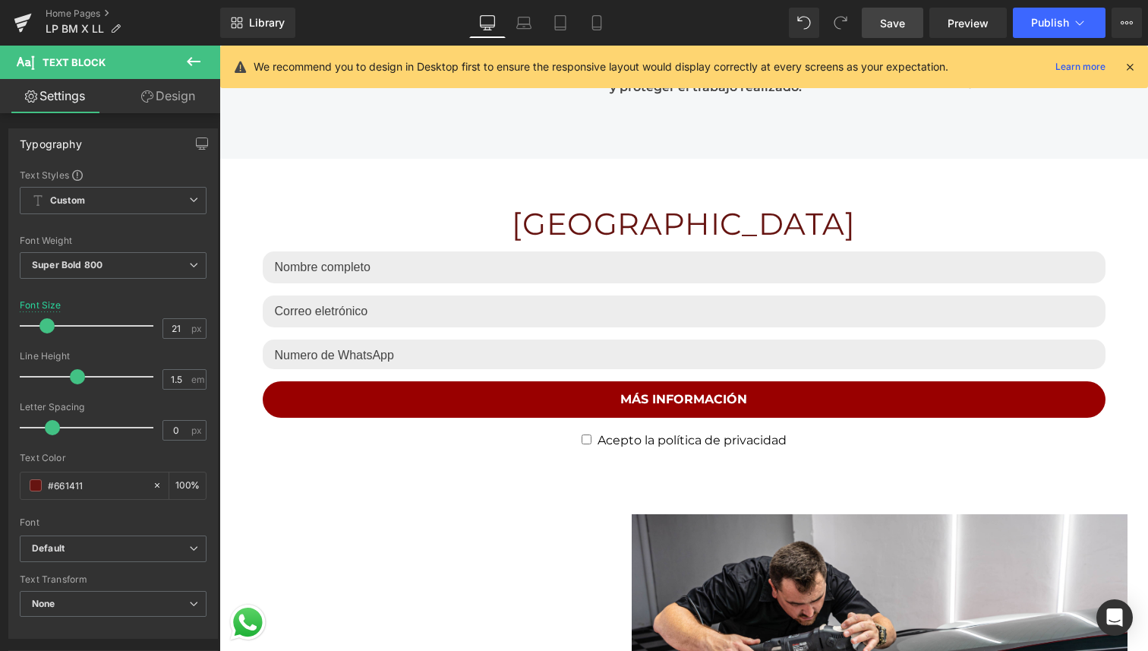
scroll to position [2932, 0]
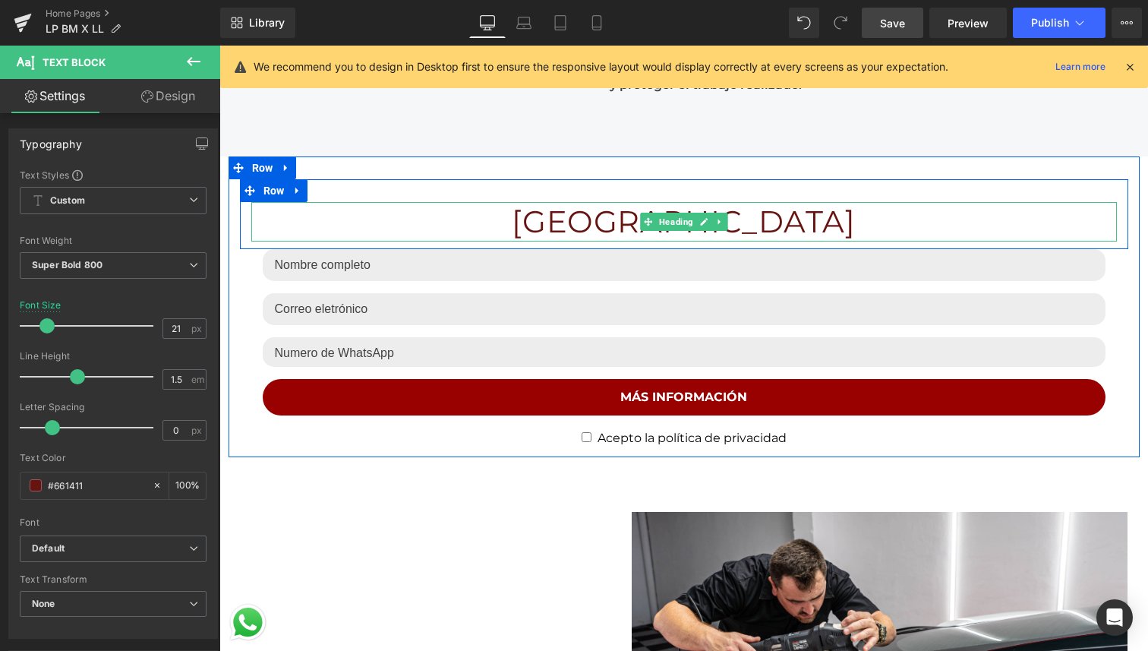
click at [608, 219] on h1 "[GEOGRAPHIC_DATA]" at bounding box center [684, 221] width 866 height 39
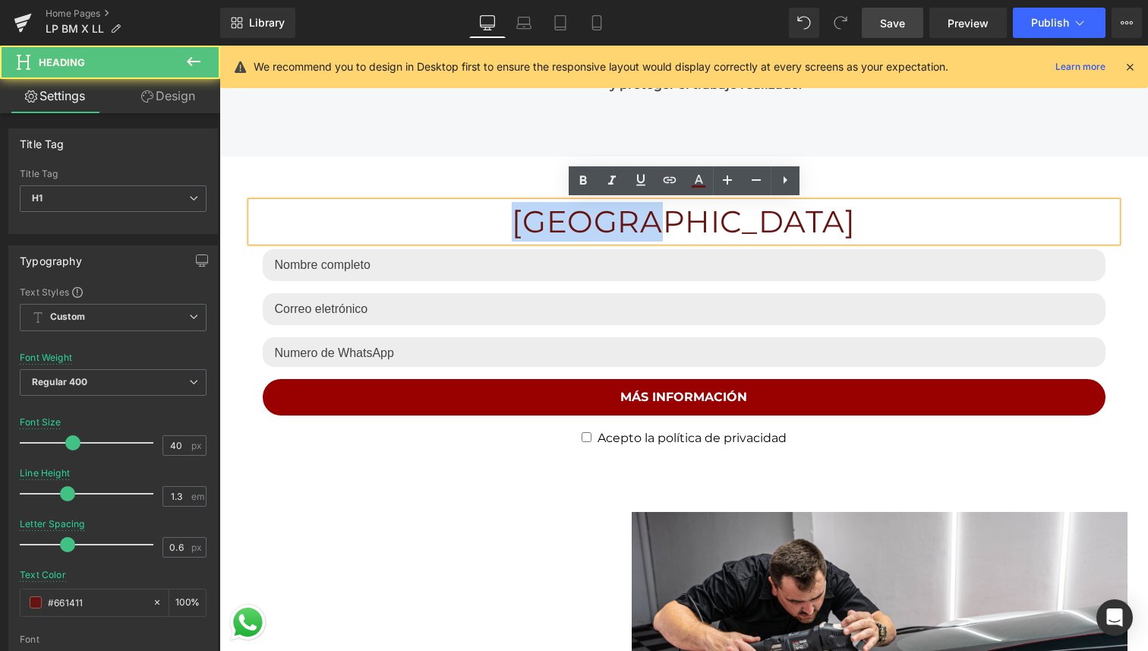
click at [608, 219] on h1 "[GEOGRAPHIC_DATA]" at bounding box center [684, 221] width 866 height 39
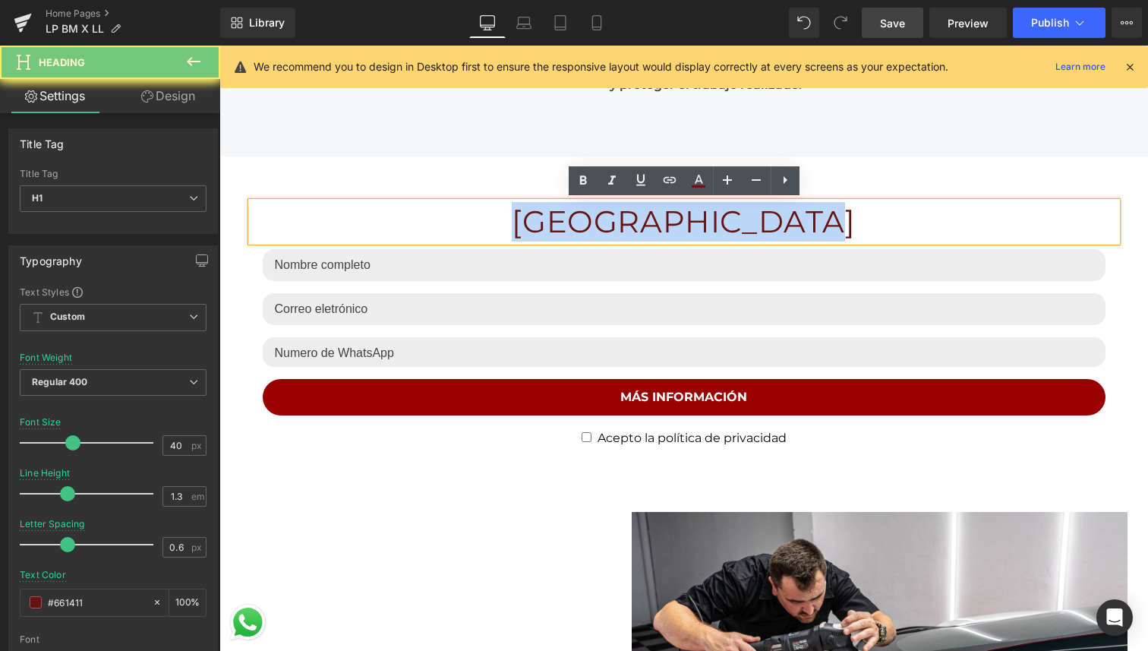
click at [608, 219] on h1 "[GEOGRAPHIC_DATA]" at bounding box center [684, 221] width 866 height 39
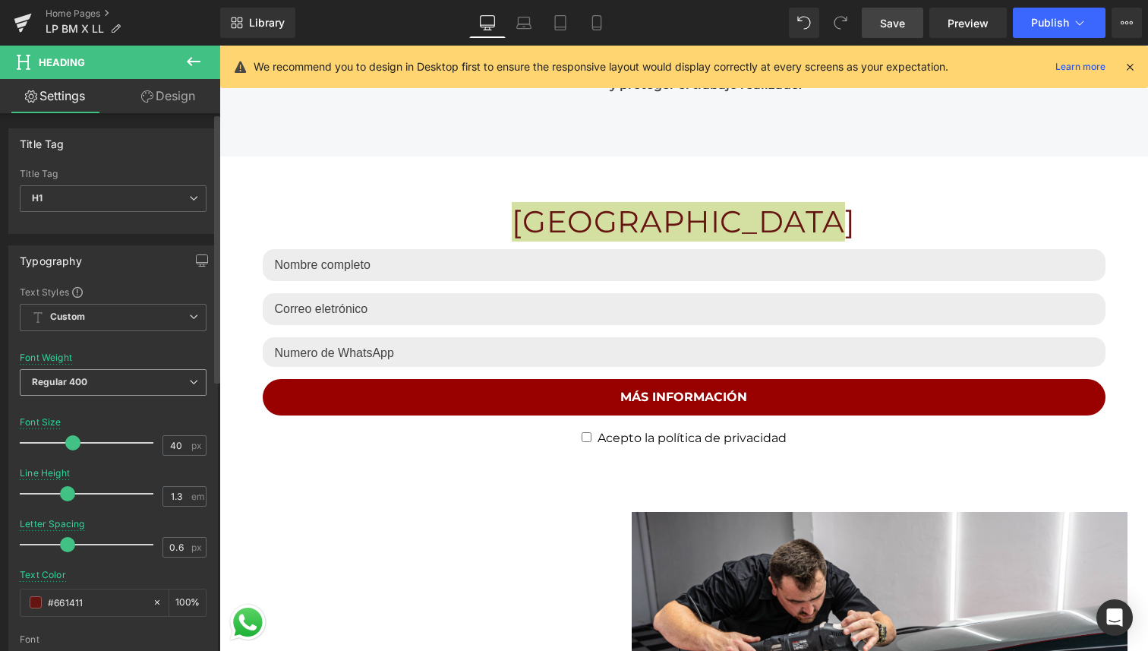
click at [91, 383] on span "Regular 400" at bounding box center [113, 382] width 187 height 27
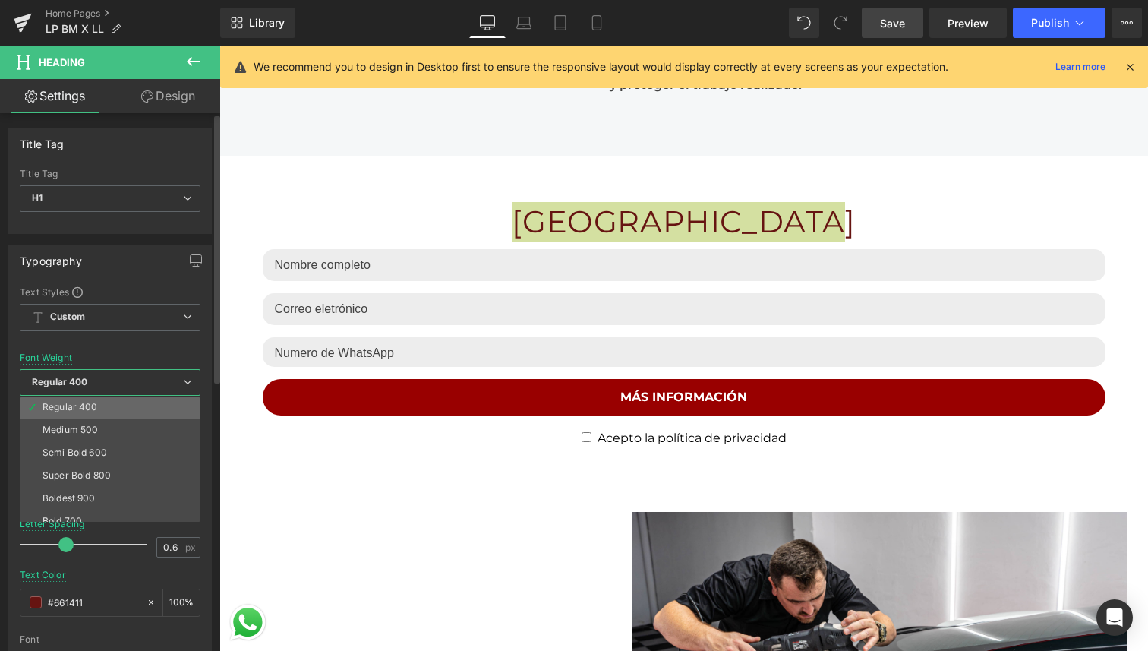
scroll to position [74, 0]
click at [94, 477] on li "Super Bold 800" at bounding box center [114, 470] width 188 height 23
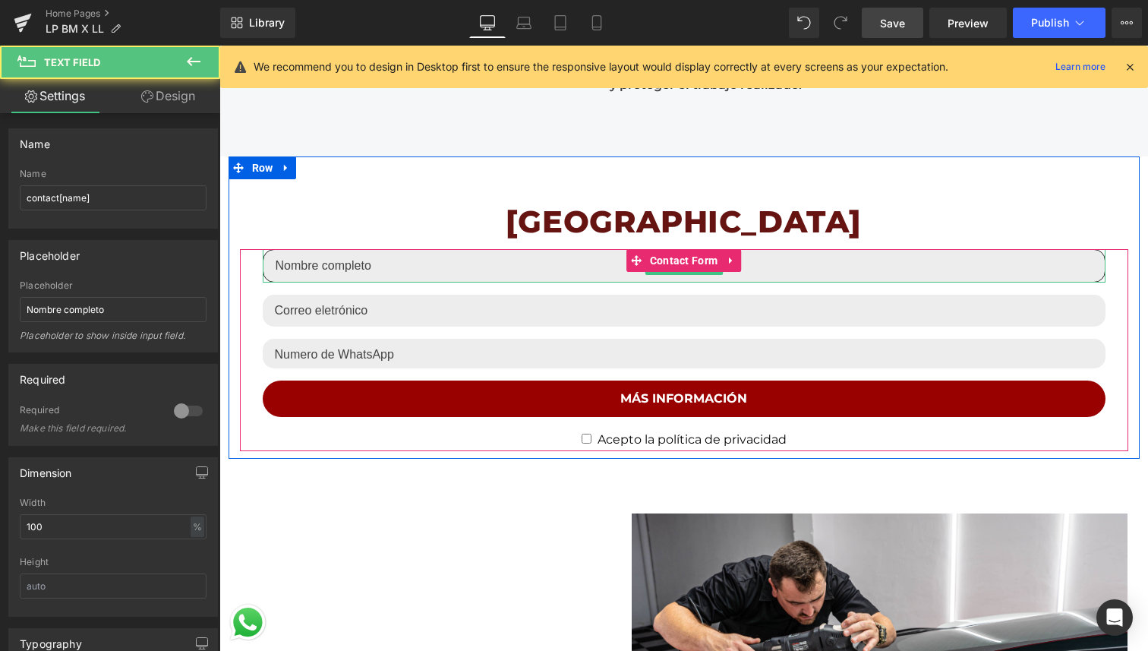
click at [339, 269] on input "text" at bounding box center [684, 265] width 843 height 33
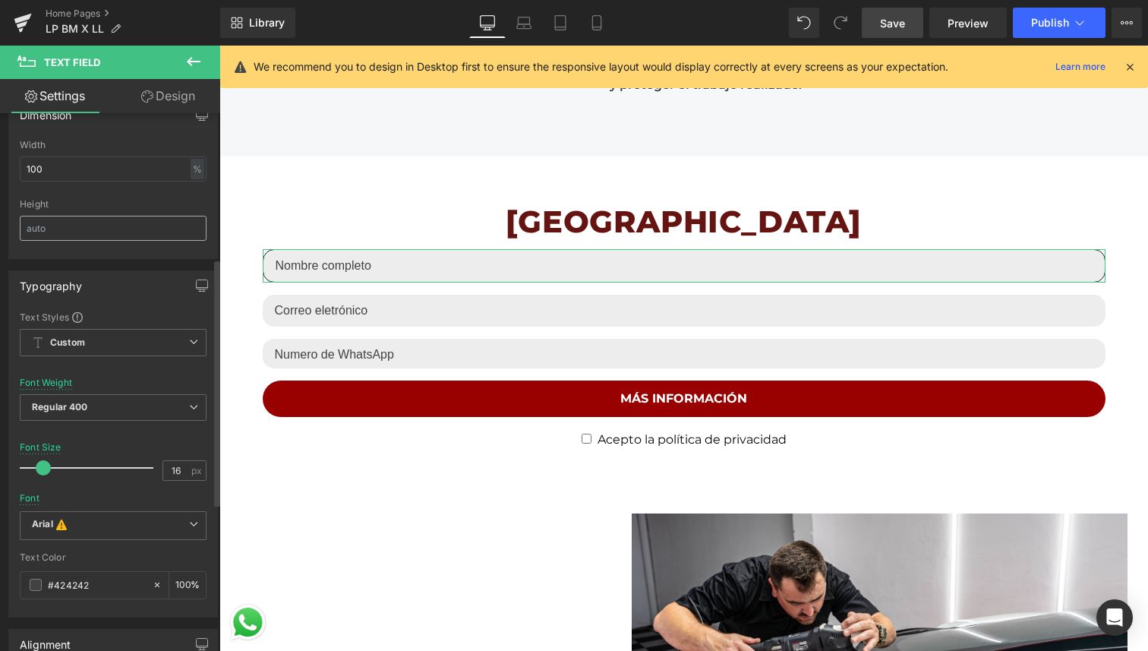
scroll to position [368, 0]
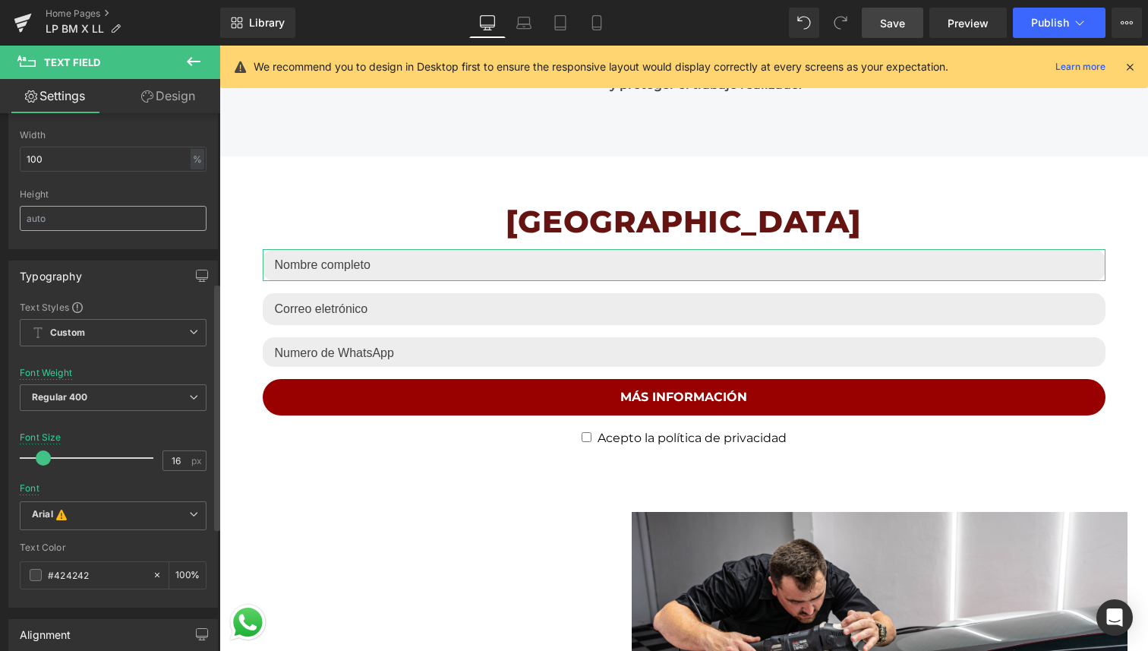
click at [92, 395] on span "Regular 400" at bounding box center [113, 397] width 187 height 27
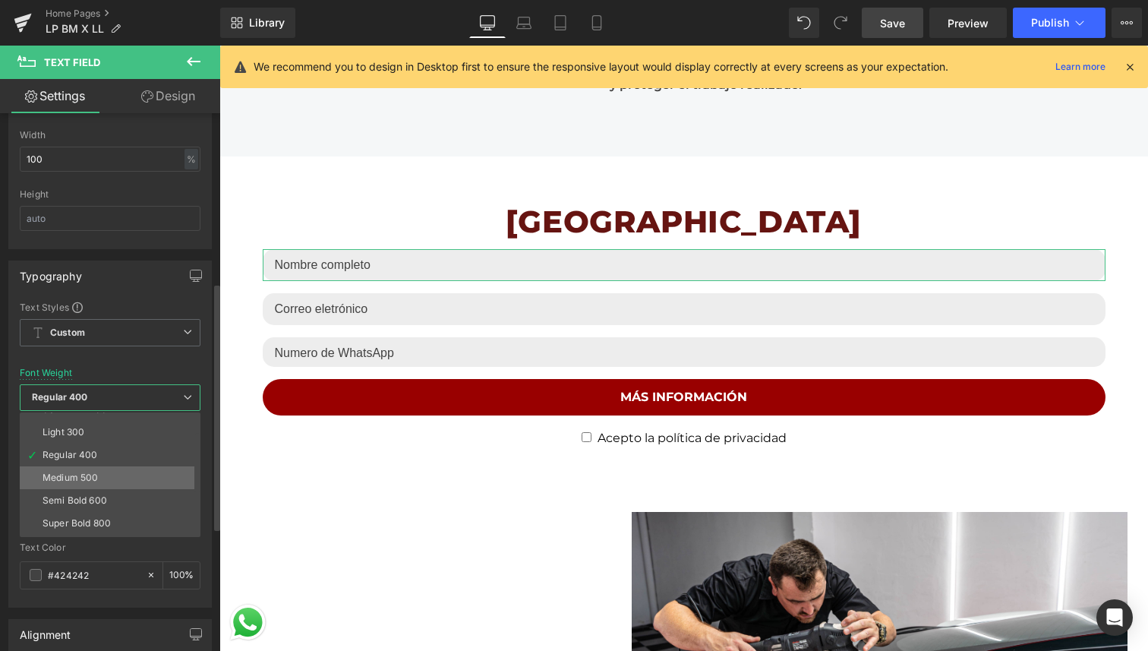
scroll to position [39, 0]
click at [102, 516] on div "Super Bold 800" at bounding box center [77, 521] width 68 height 11
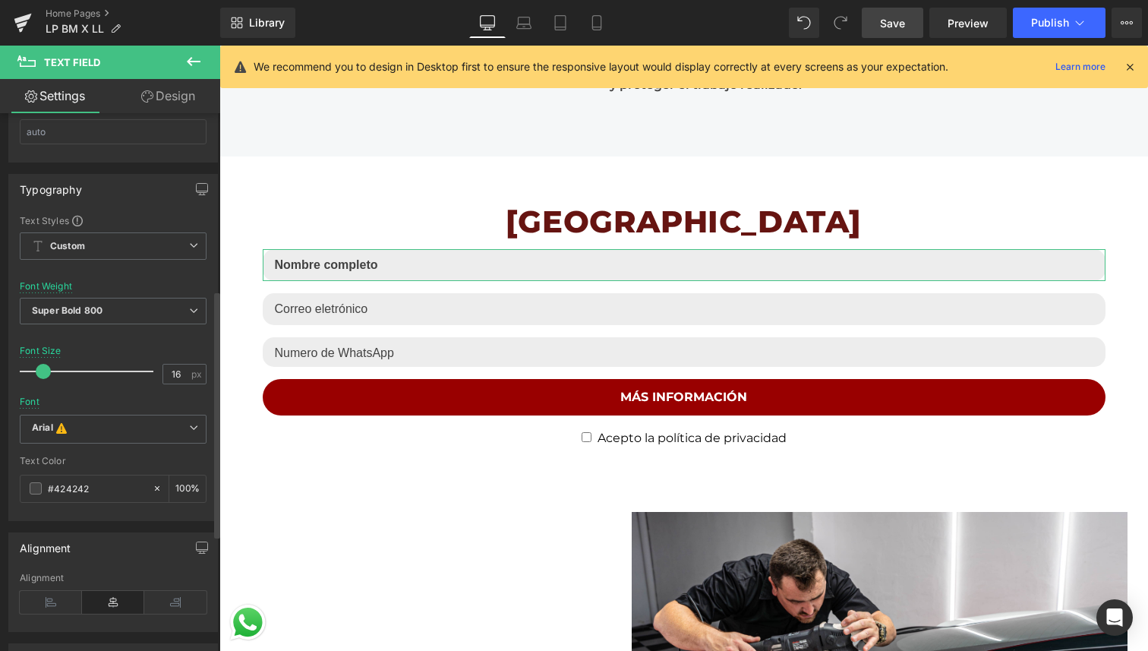
scroll to position [459, 0]
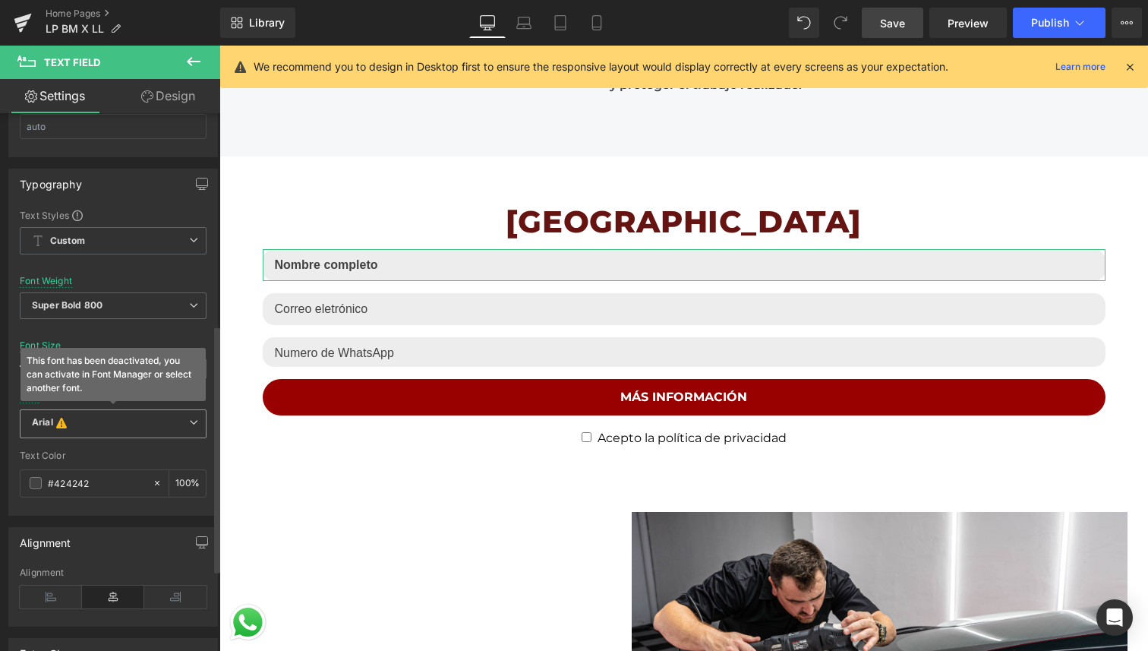
click at [105, 435] on span "Arial This font has been deactivated, you can activate in Font Manager or selec…" at bounding box center [113, 423] width 187 height 29
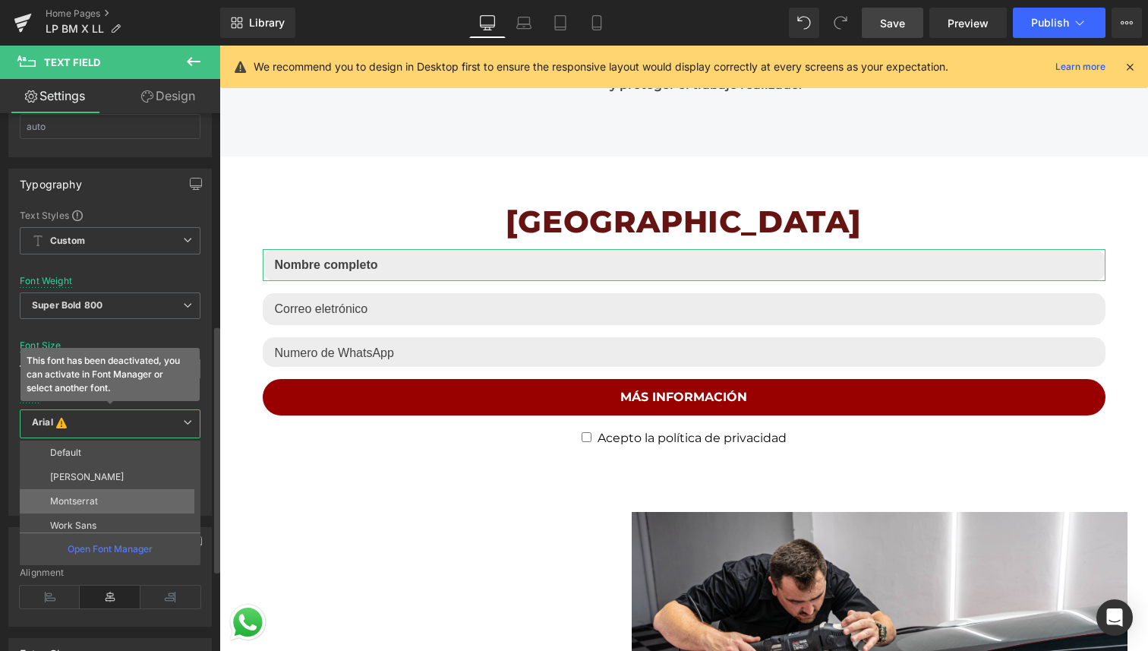
click at [89, 500] on p "Montserrat" at bounding box center [74, 501] width 48 height 11
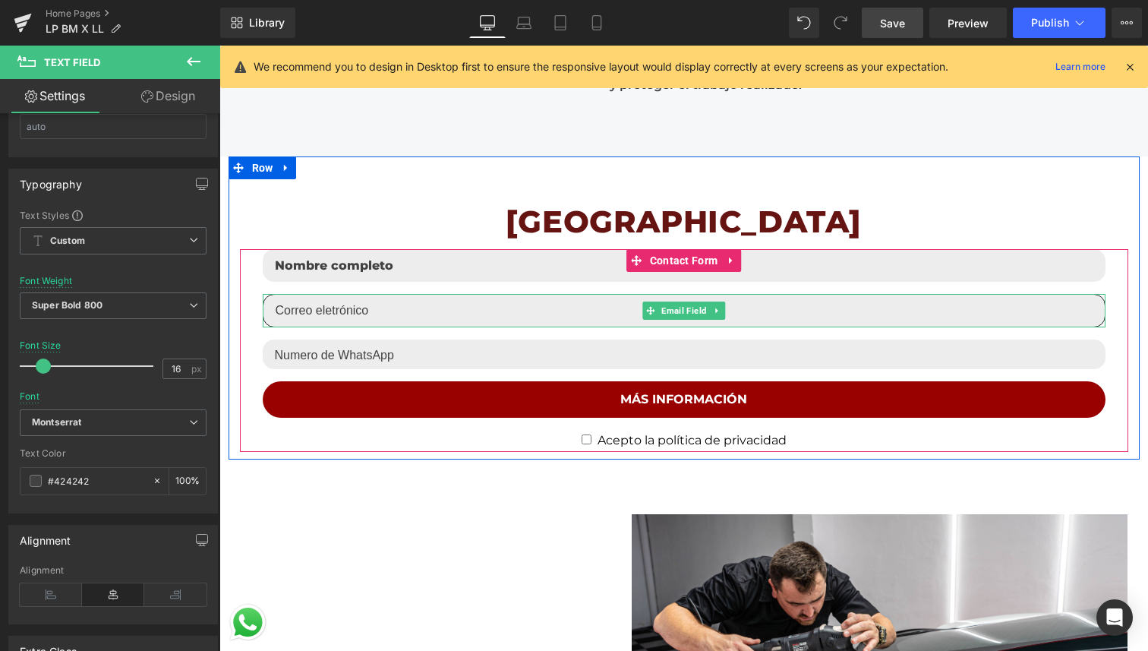
click at [361, 309] on input "email" at bounding box center [684, 310] width 843 height 33
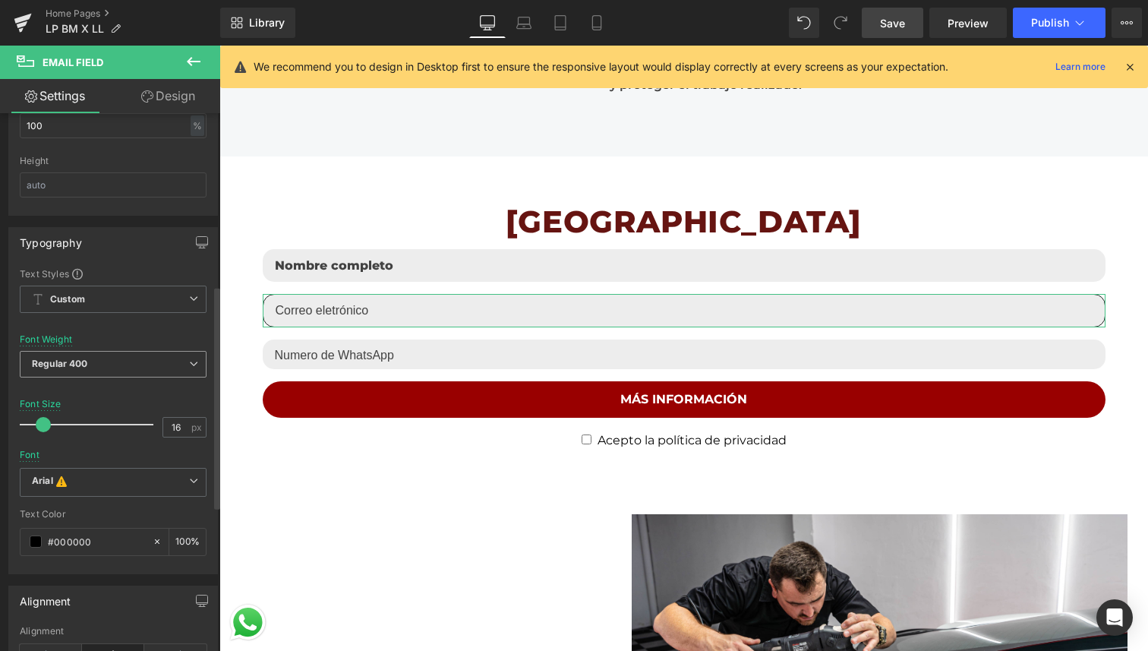
scroll to position [465, 0]
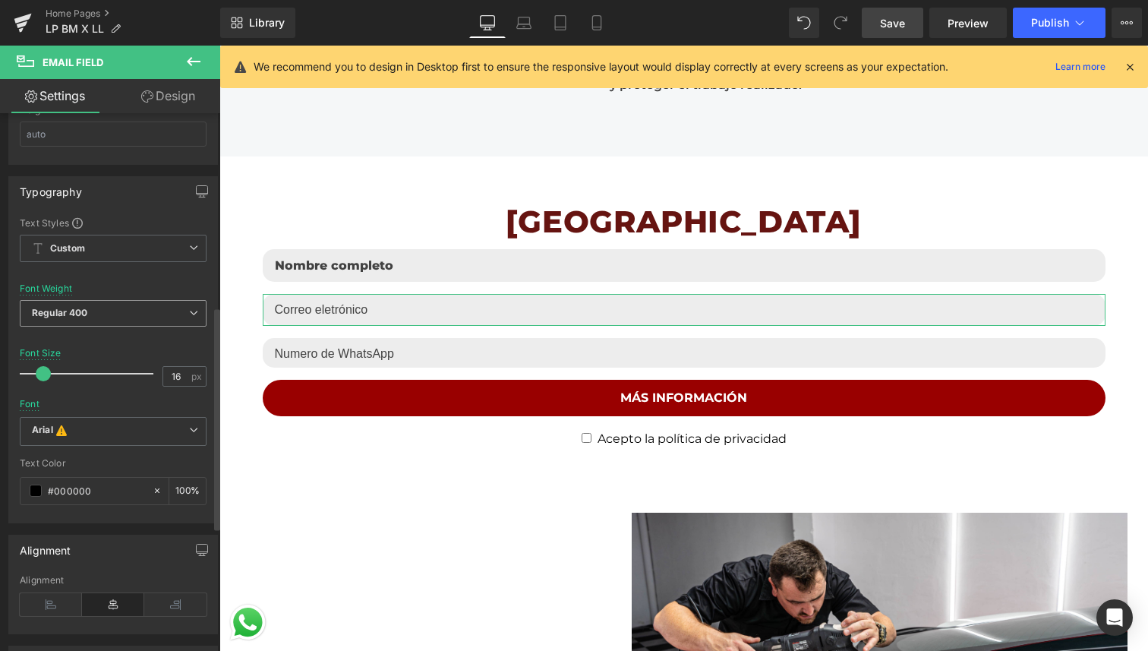
click at [111, 319] on span "Regular 400" at bounding box center [113, 313] width 187 height 27
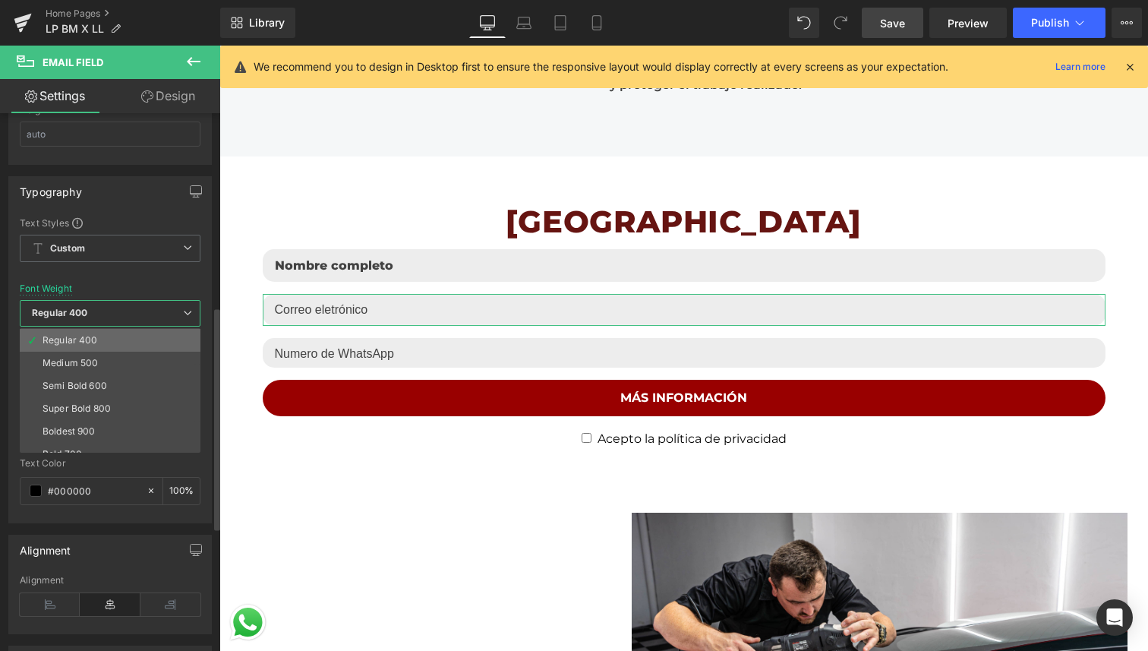
scroll to position [69, 0]
click at [114, 403] on li "Super Bold 800" at bounding box center [114, 407] width 188 height 23
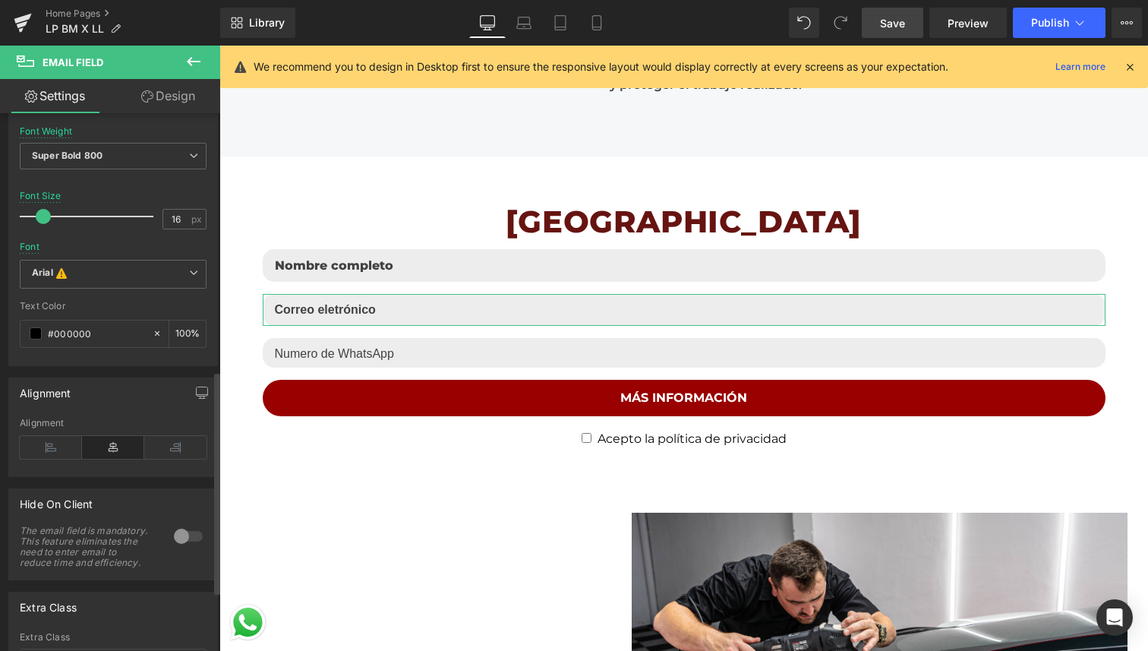
scroll to position [607, 0]
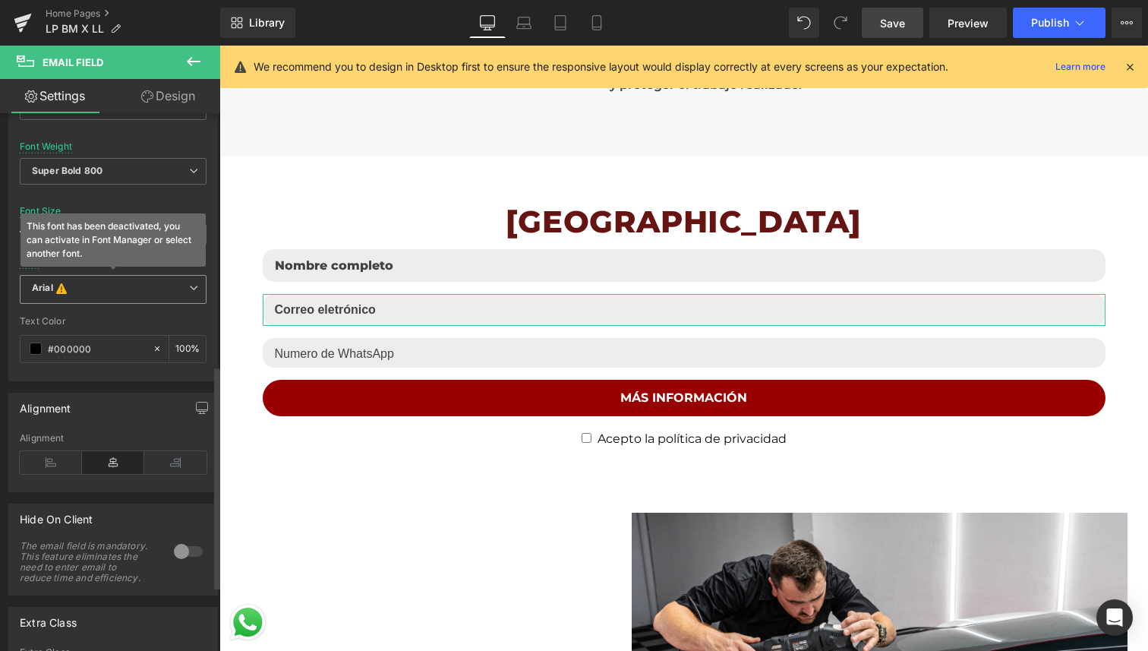
click at [118, 279] on span "Arial This font has been deactivated, you can activate in Font Manager or selec…" at bounding box center [113, 289] width 187 height 29
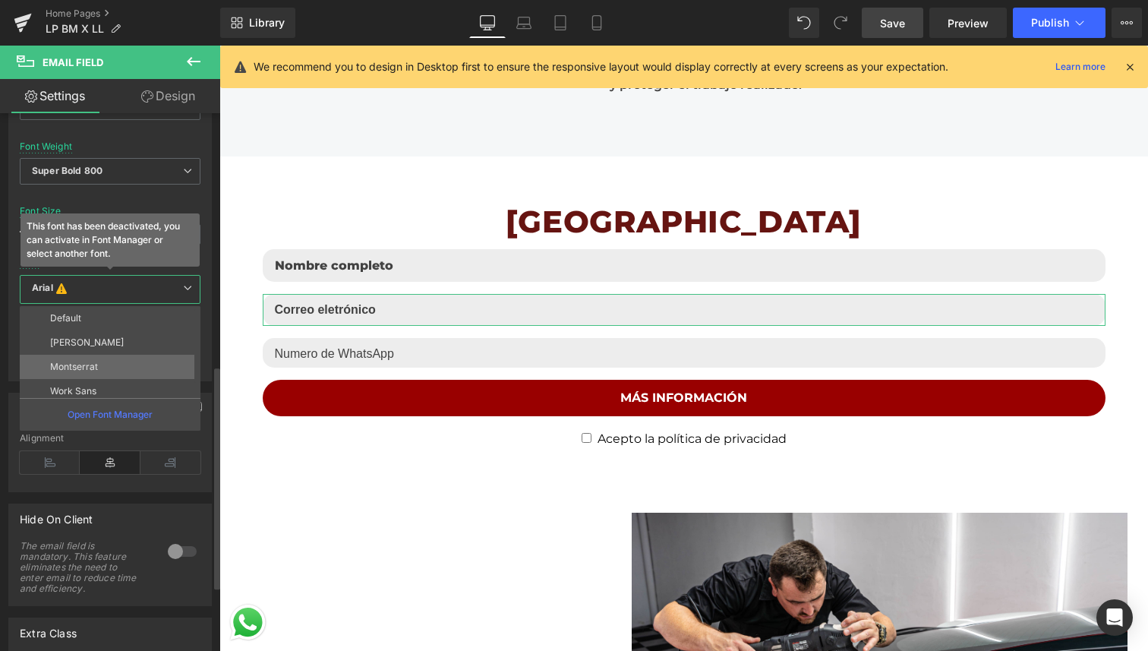
click at [105, 361] on li "Montserrat" at bounding box center [114, 367] width 188 height 24
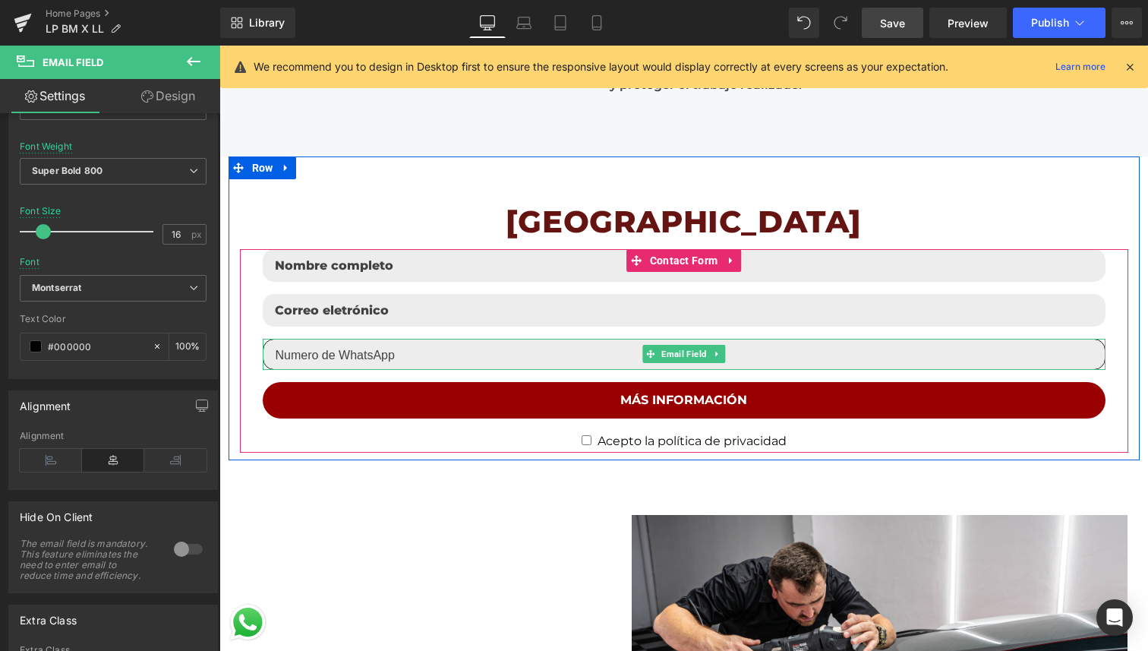
click at [323, 357] on input "email" at bounding box center [684, 354] width 843 height 31
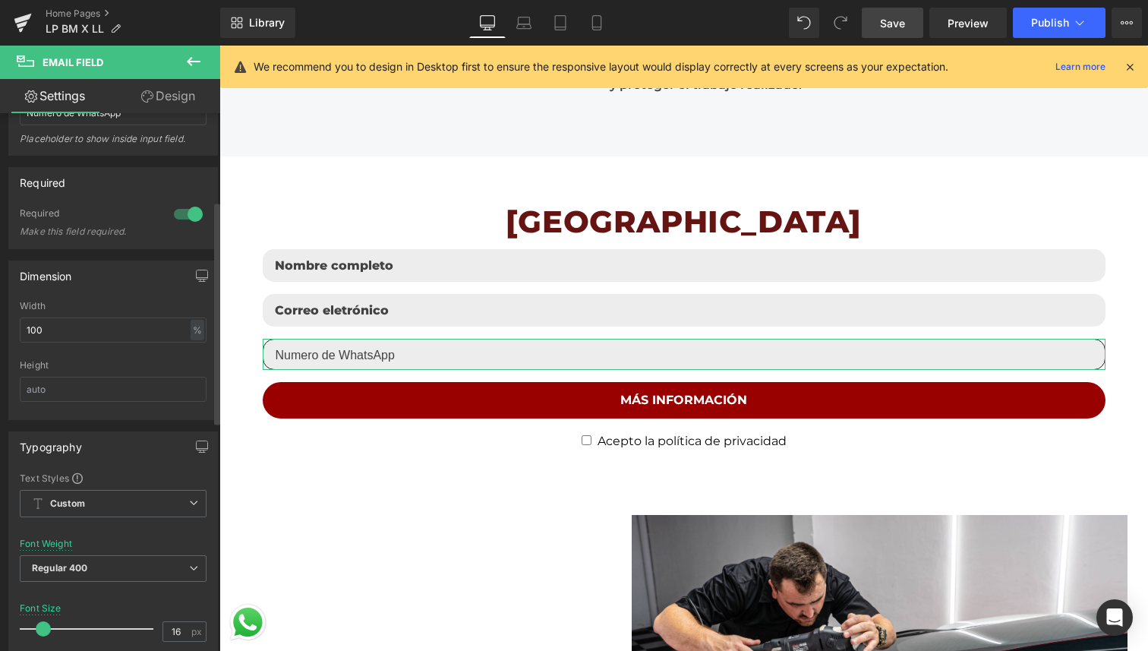
scroll to position [211, 0]
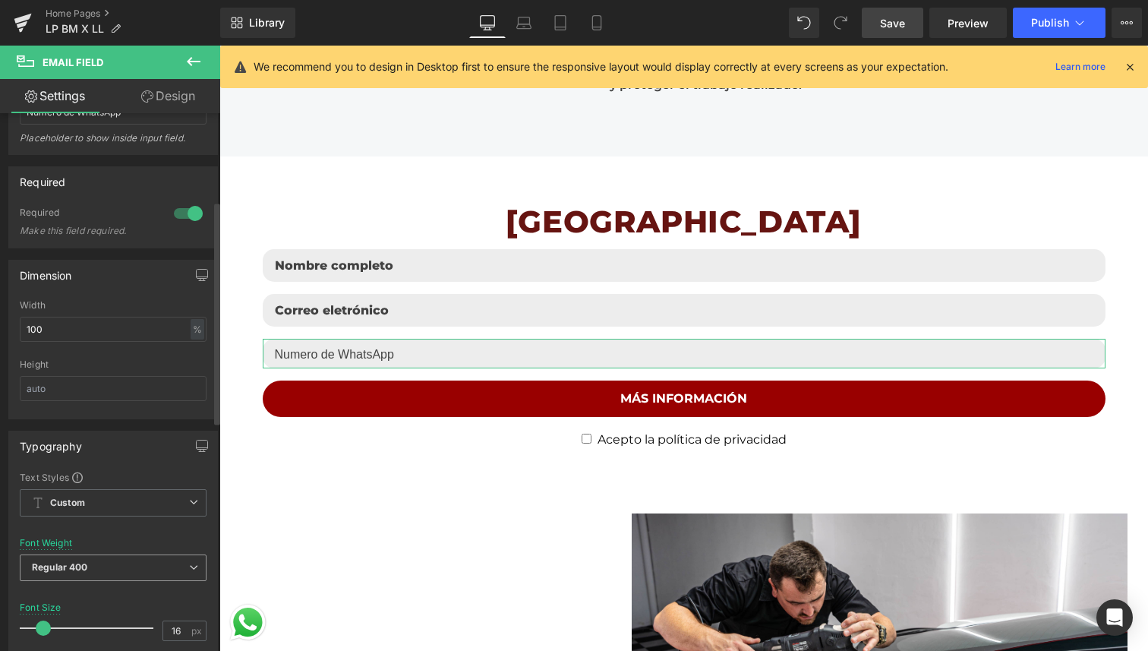
click at [79, 565] on b "Regular 400" at bounding box center [60, 566] width 56 height 11
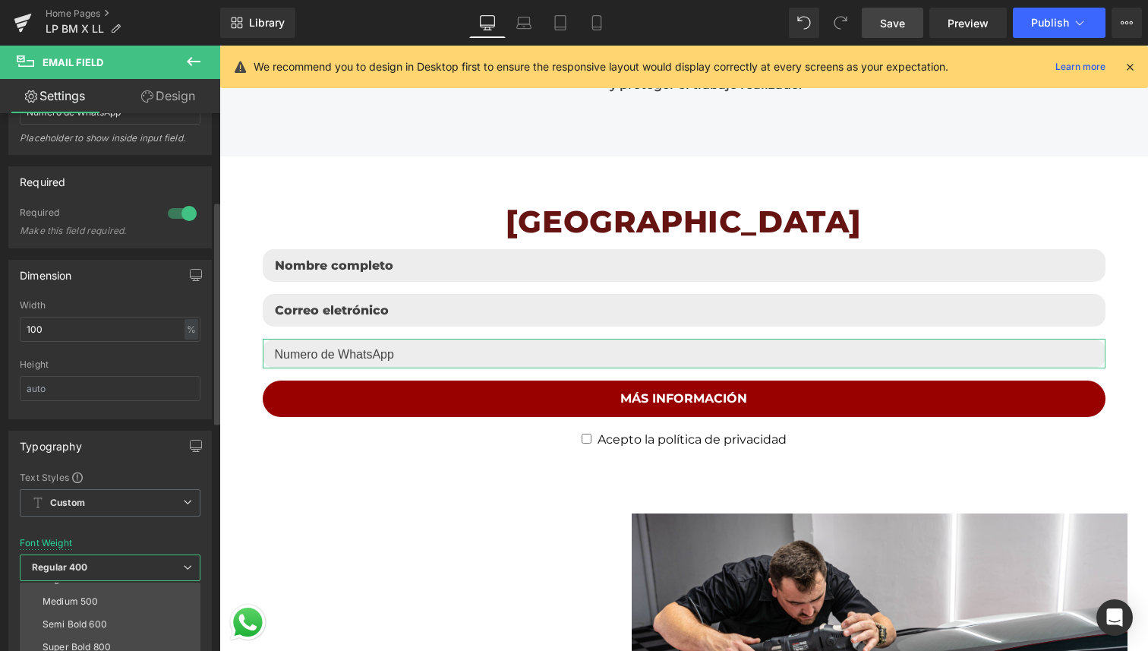
scroll to position [87, 0]
click at [77, 638] on div "Super Bold 800" at bounding box center [77, 643] width 68 height 11
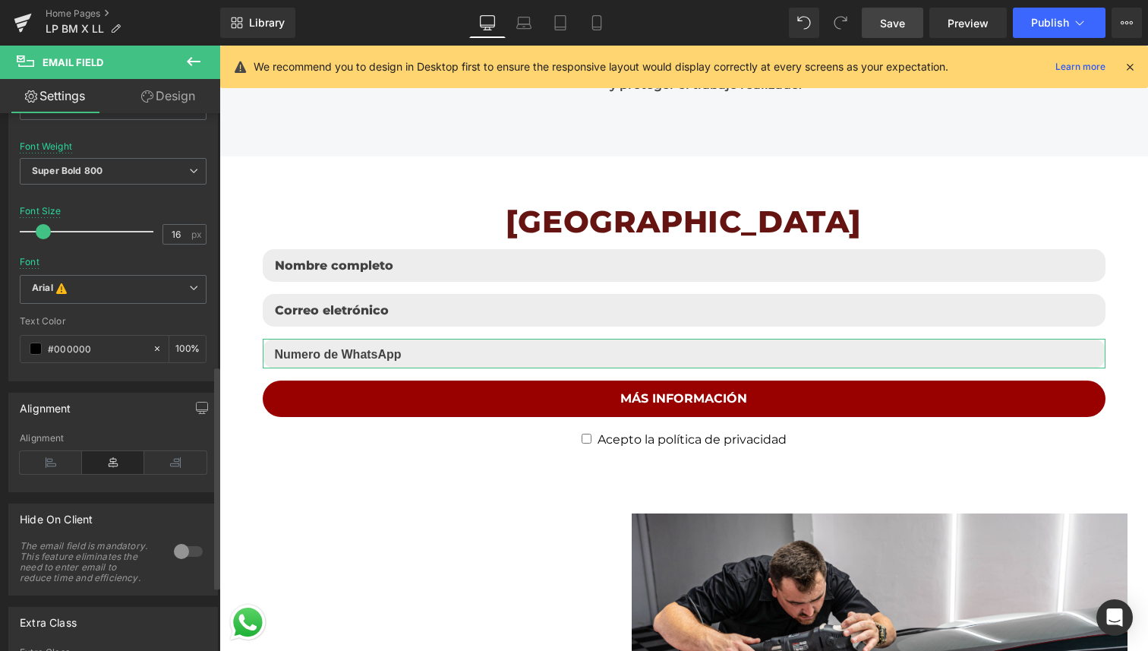
scroll to position [613, 0]
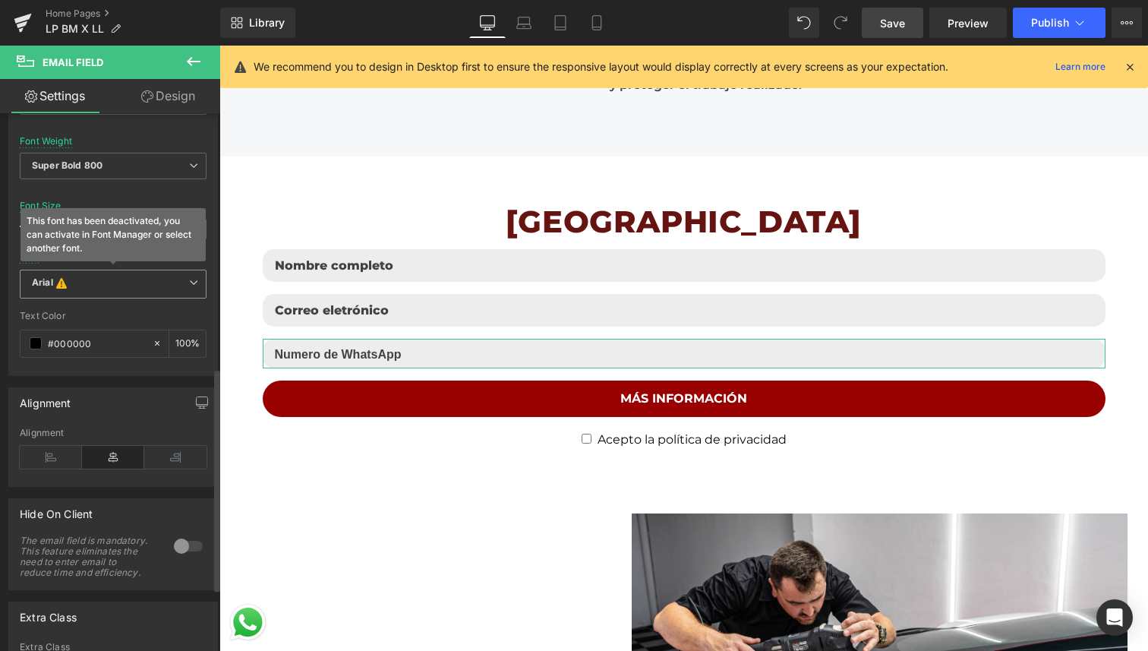
click at [119, 287] on b "Arial This font has been deactivated, you can activate in Font Manager or selec…" at bounding box center [110, 283] width 157 height 15
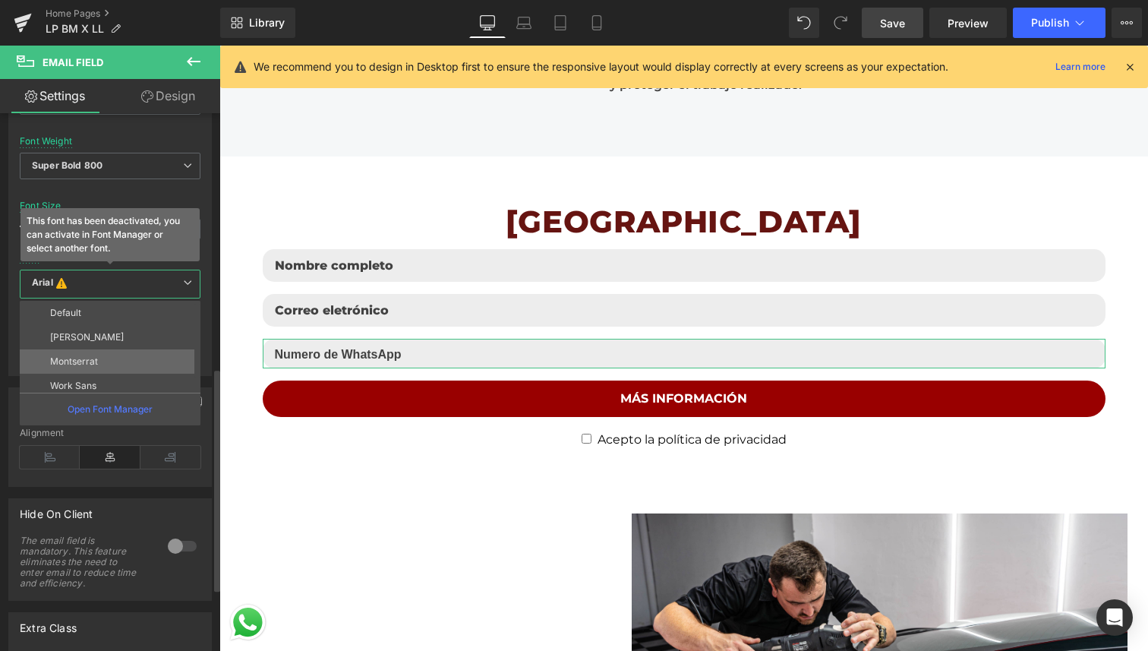
click at [103, 359] on li "Montserrat" at bounding box center [114, 361] width 188 height 24
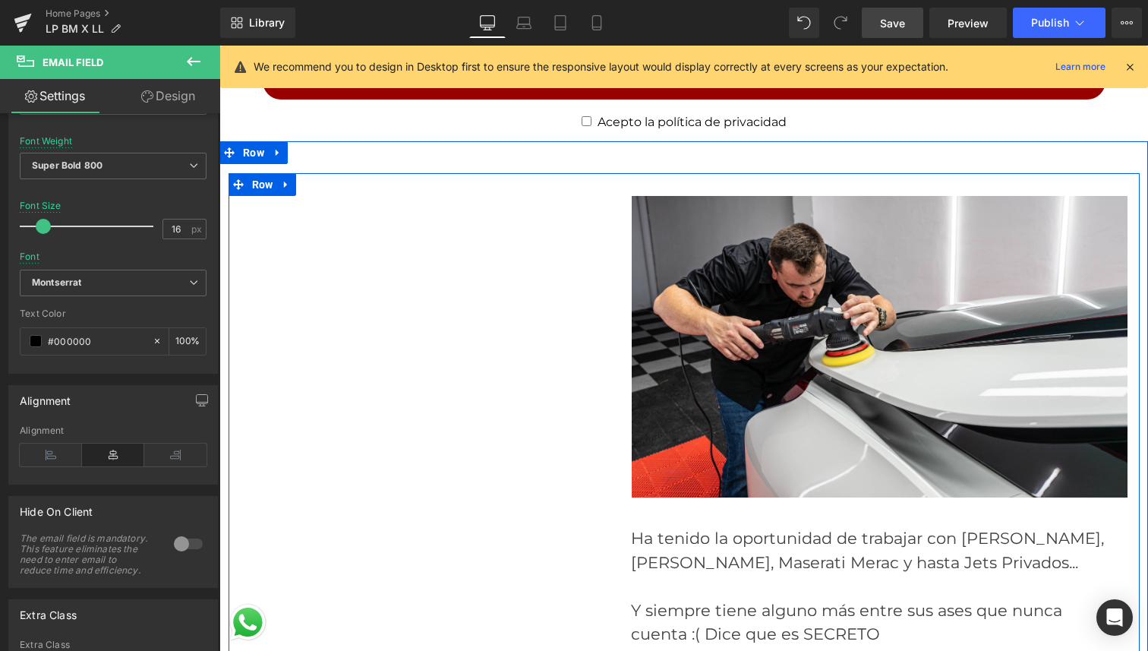
scroll to position [3154, 0]
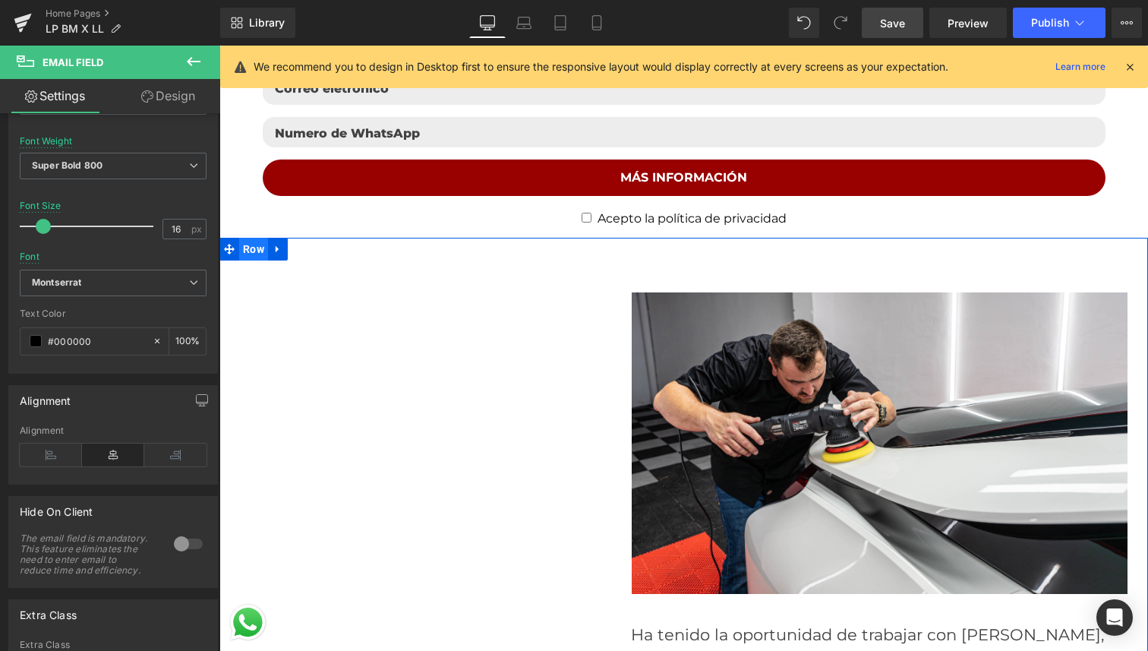
click at [253, 254] on span "Row" at bounding box center [253, 249] width 29 height 23
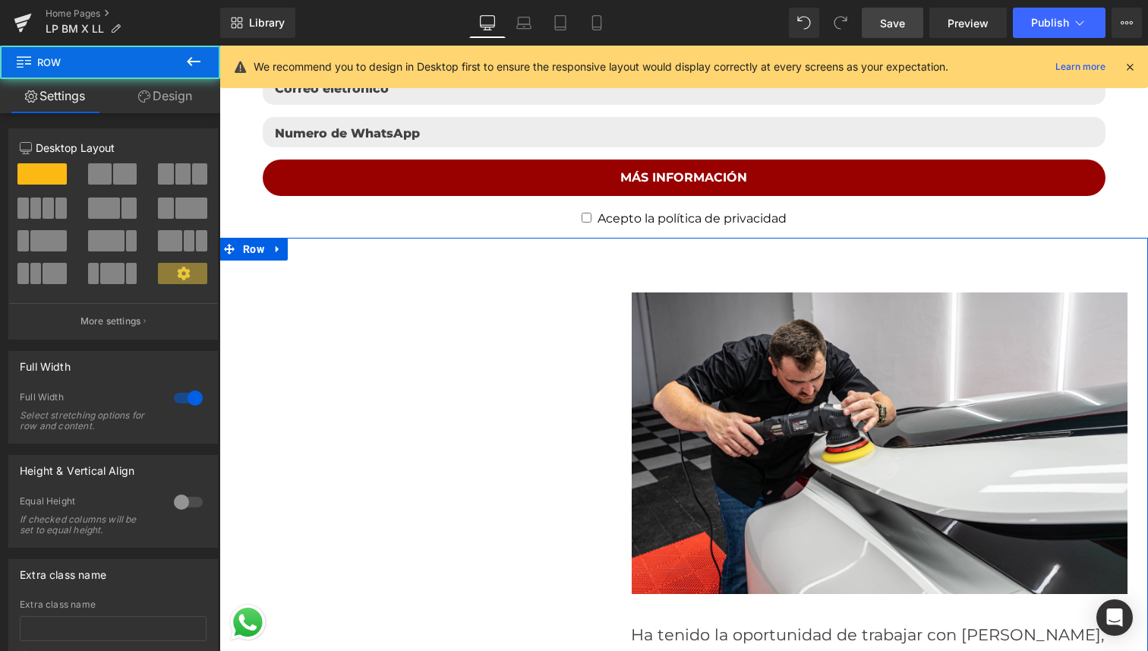
click at [175, 102] on link "Design" at bounding box center [165, 96] width 110 height 34
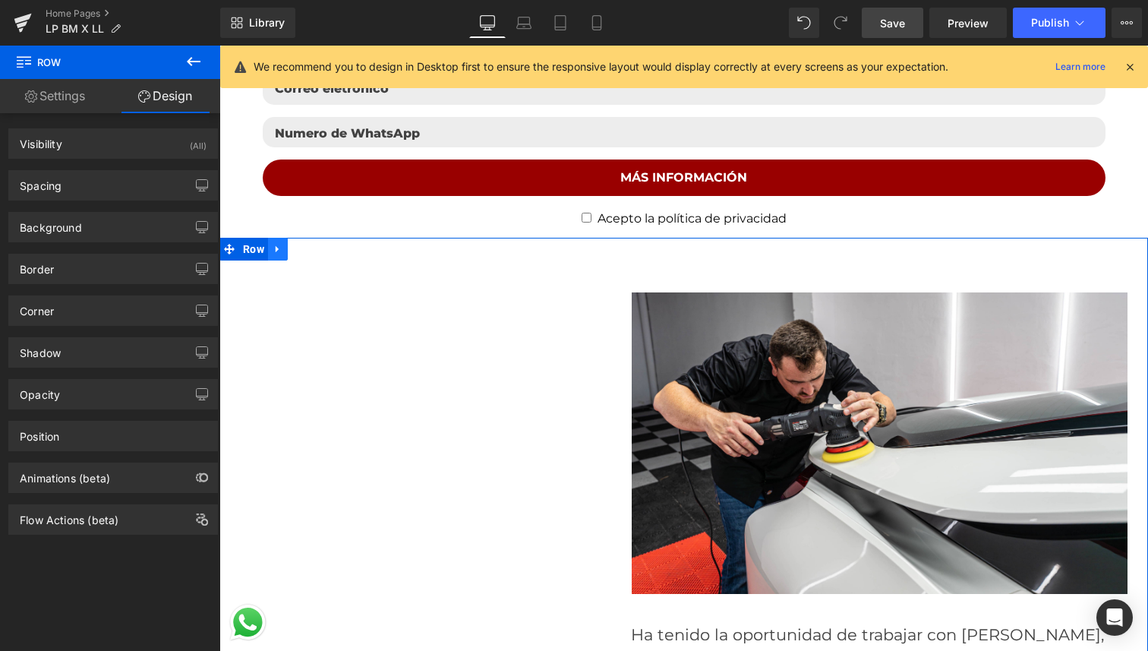
click at [281, 254] on icon at bounding box center [278, 248] width 11 height 11
click at [295, 251] on icon at bounding box center [297, 249] width 11 height 11
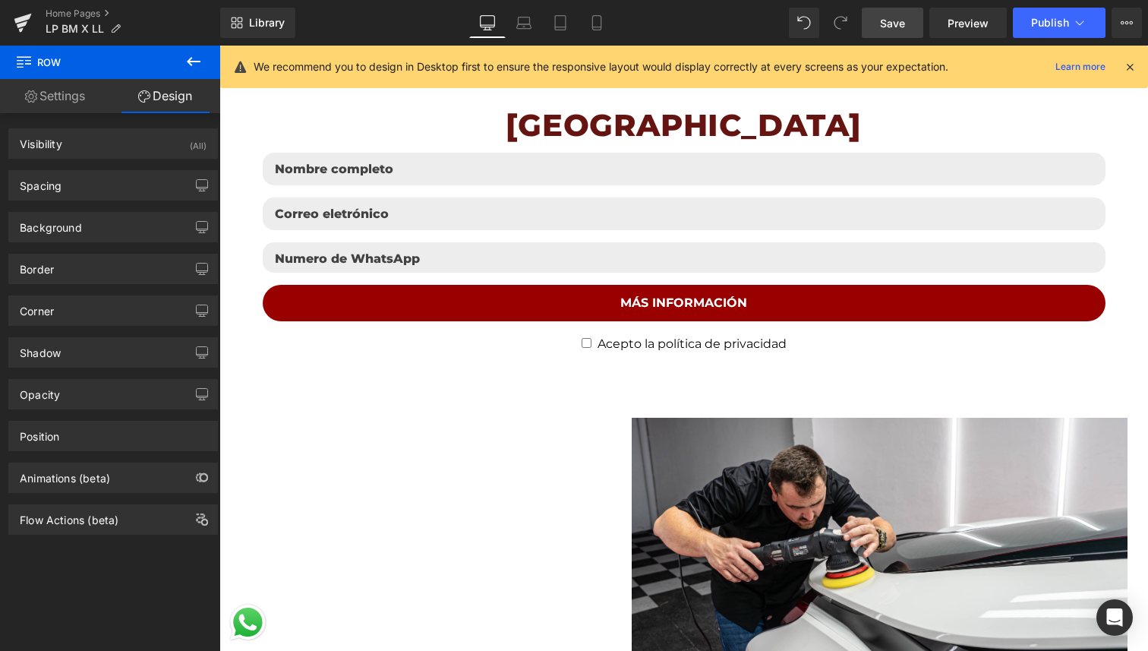
scroll to position [3039, 0]
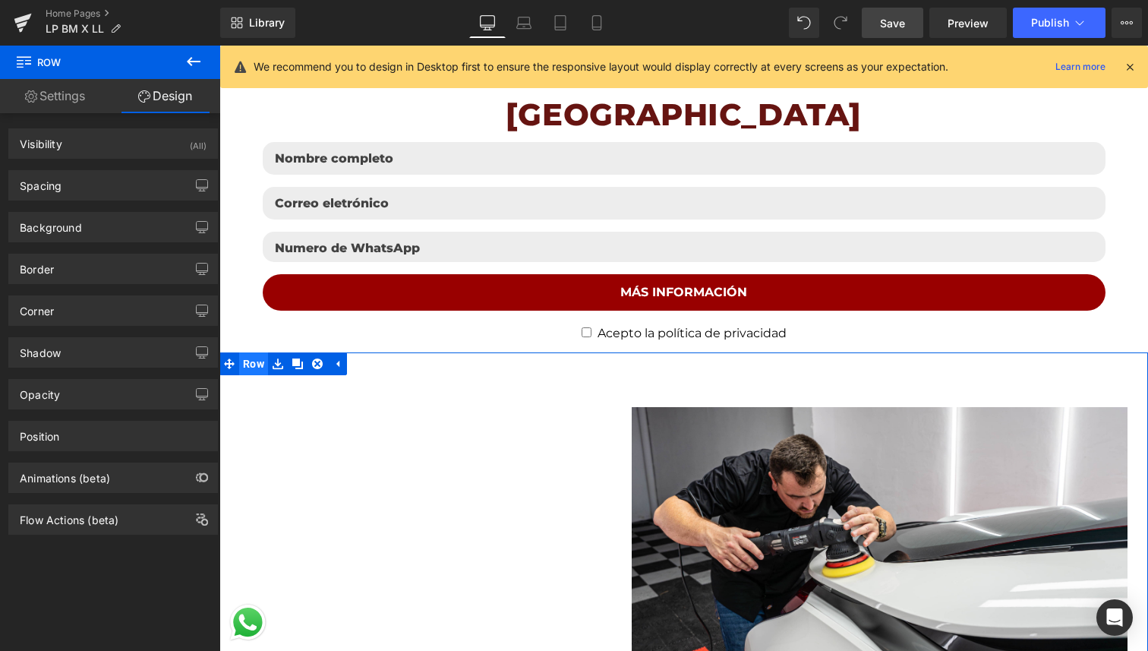
click at [256, 367] on span "Row" at bounding box center [253, 363] width 29 height 23
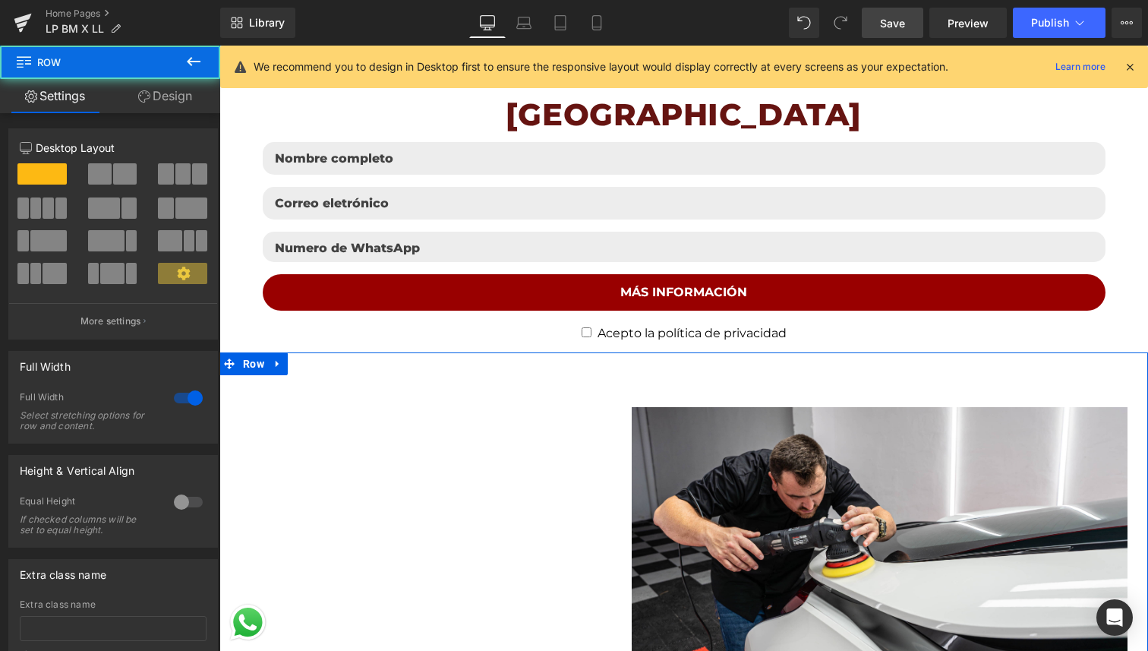
click at [160, 103] on link "Design" at bounding box center [165, 96] width 110 height 34
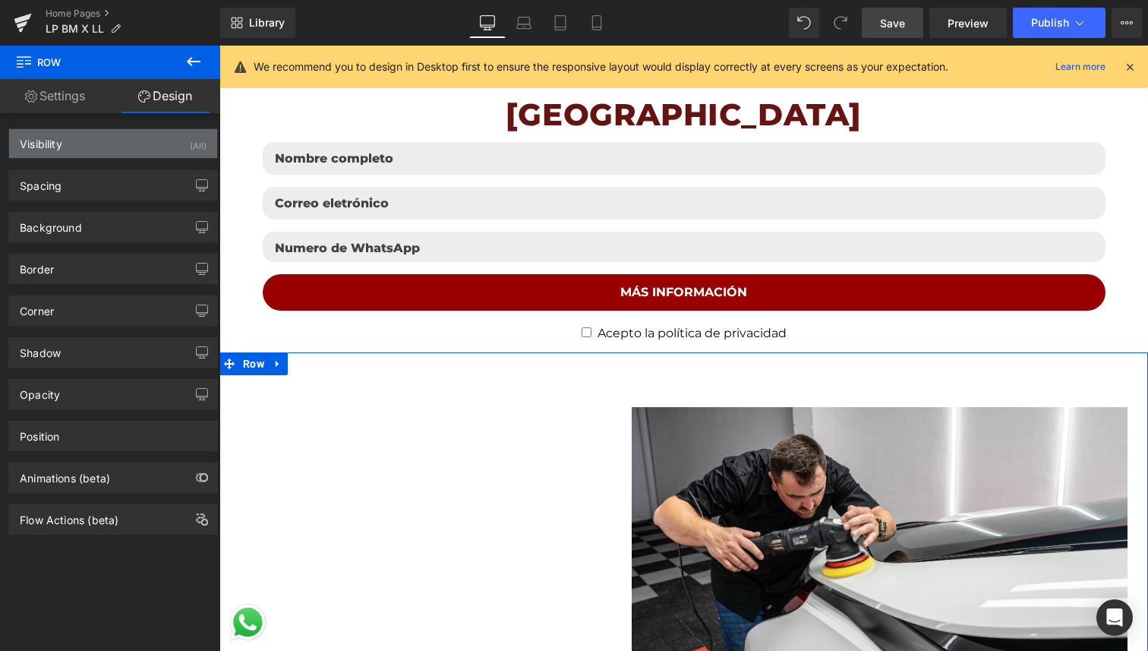
click at [152, 138] on div "Visibility (All)" at bounding box center [113, 143] width 208 height 29
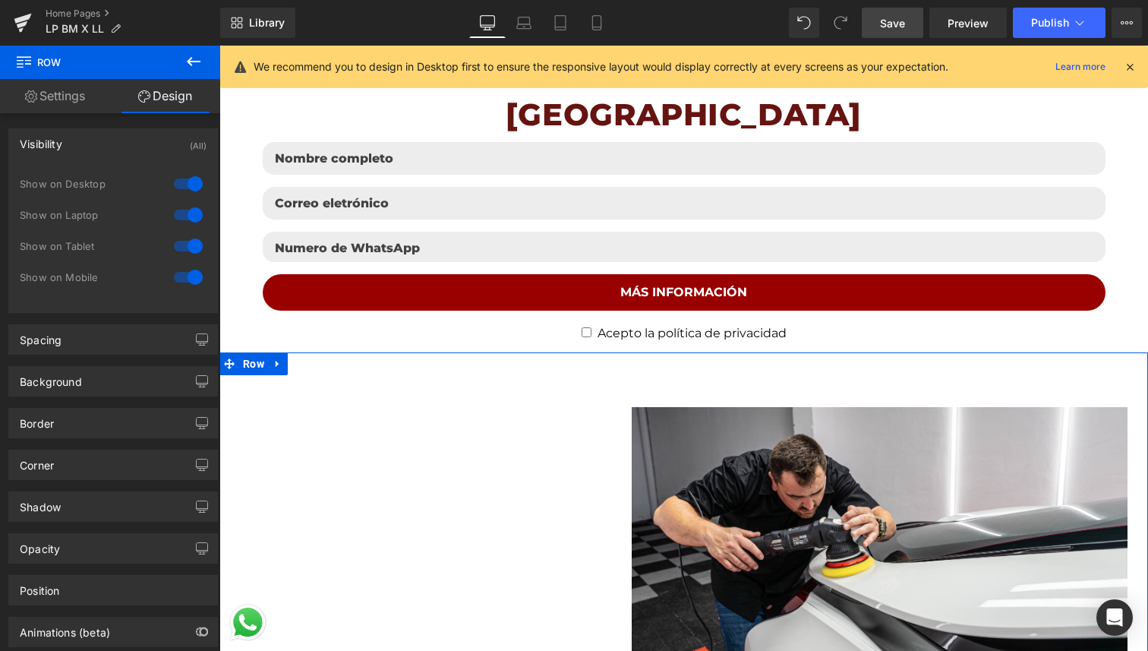
click at [189, 185] on div at bounding box center [188, 184] width 36 height 24
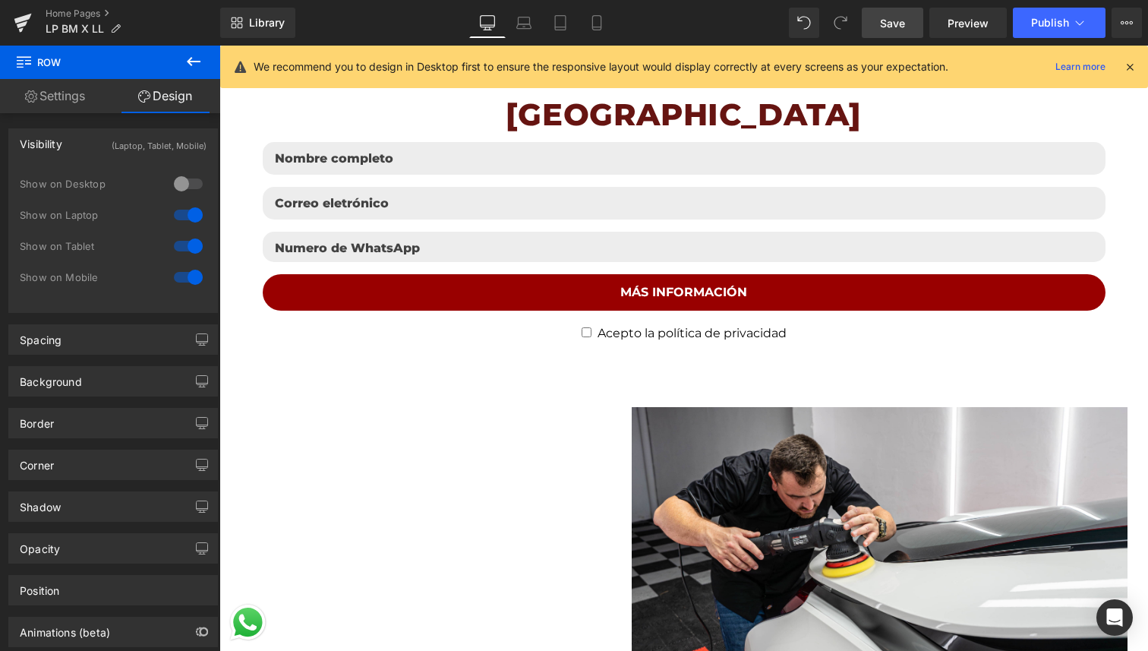
click at [184, 210] on div at bounding box center [188, 215] width 36 height 24
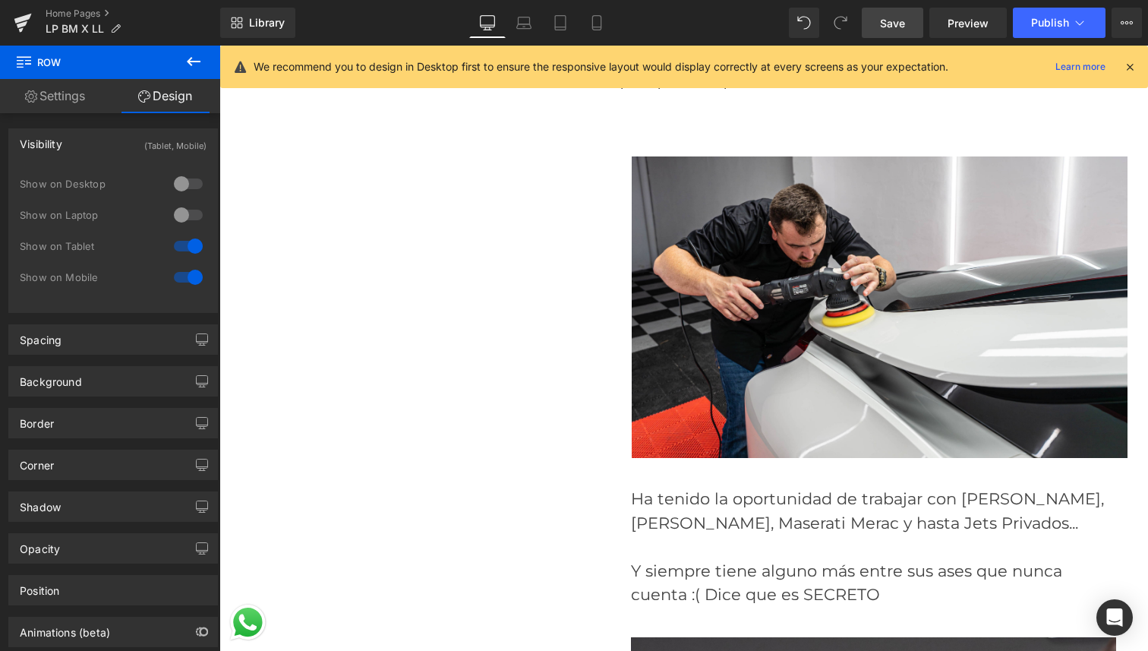
scroll to position [3296, 0]
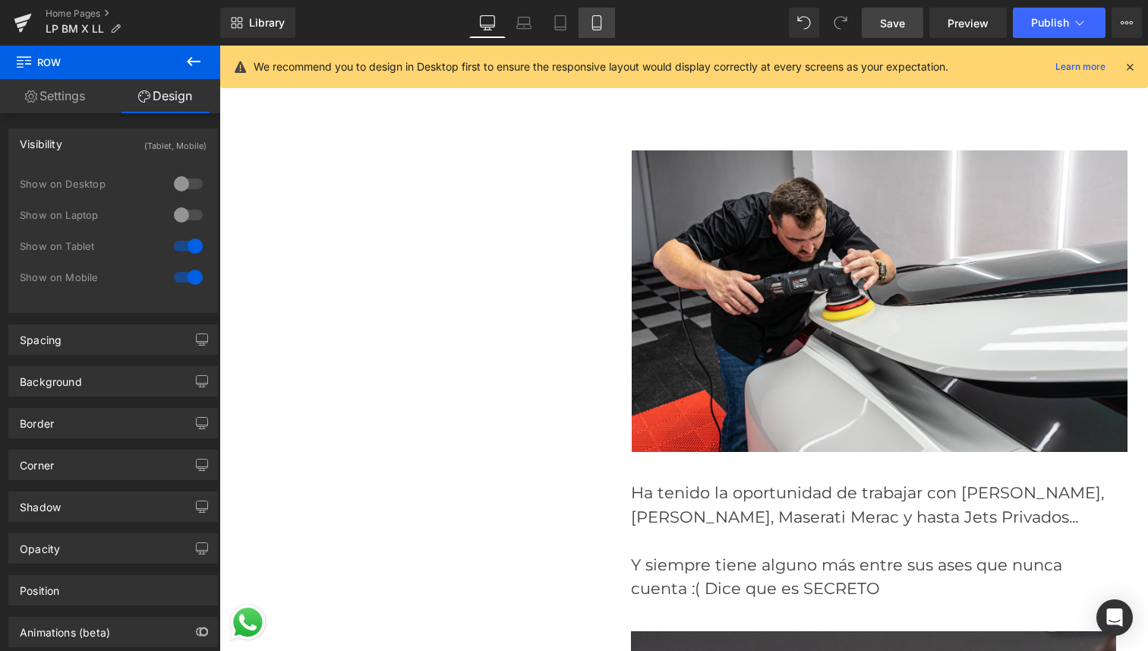
click at [595, 25] on icon at bounding box center [596, 22] width 15 height 15
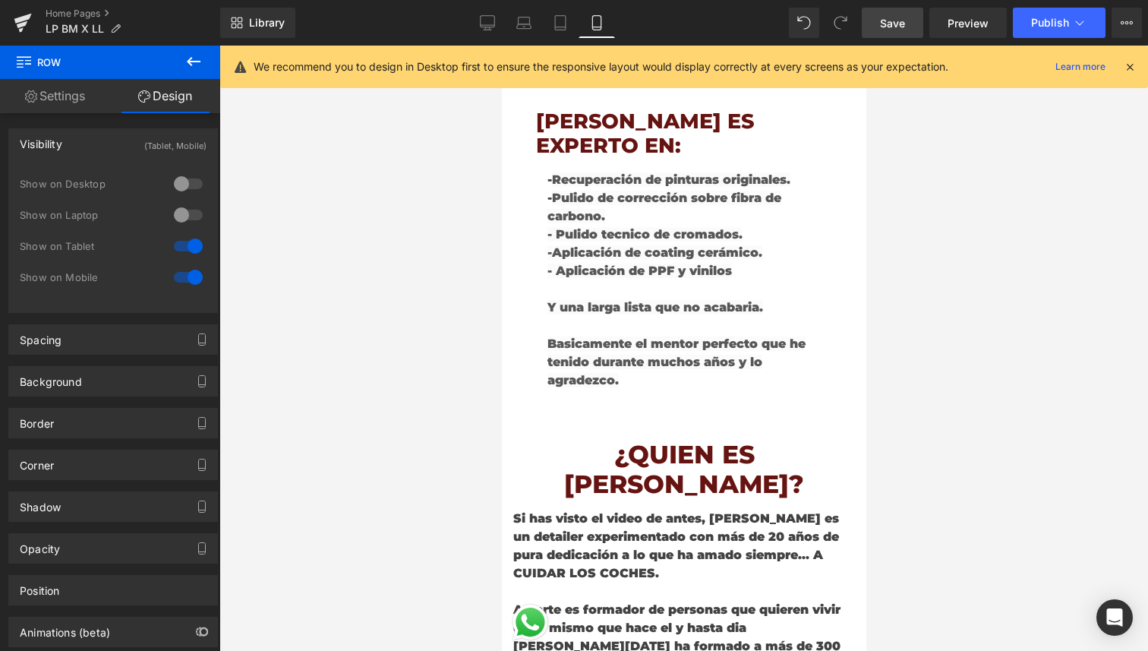
scroll to position [3306, 0]
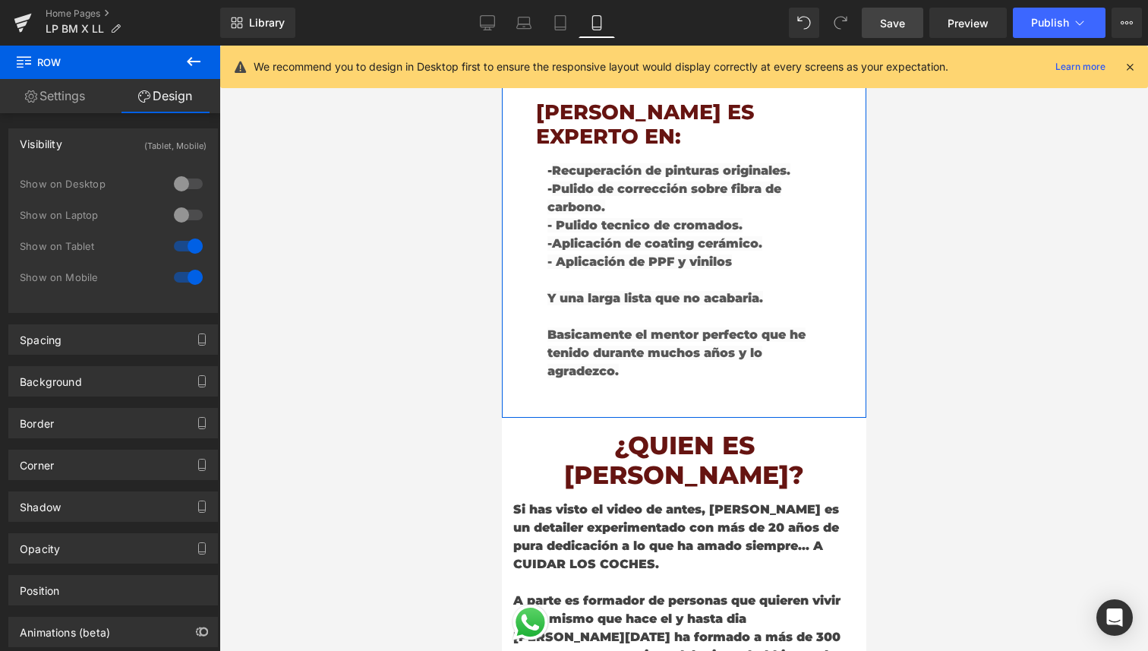
click at [54, 90] on link "Settings" at bounding box center [55, 96] width 110 height 34
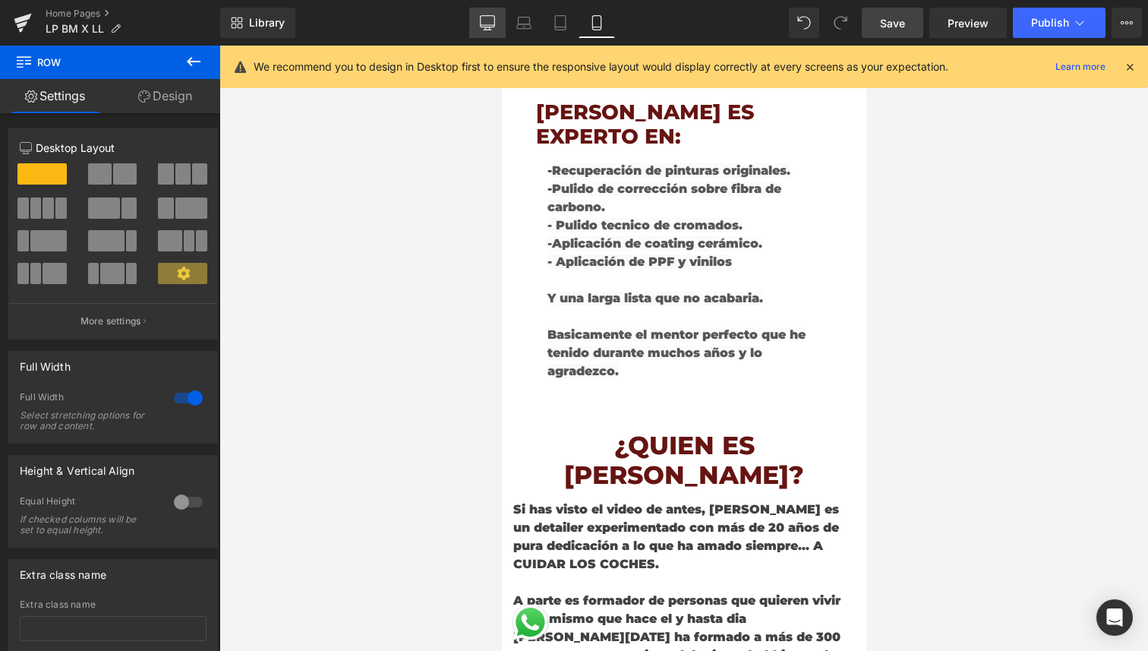
click at [500, 18] on link "Desktop" at bounding box center [487, 23] width 36 height 30
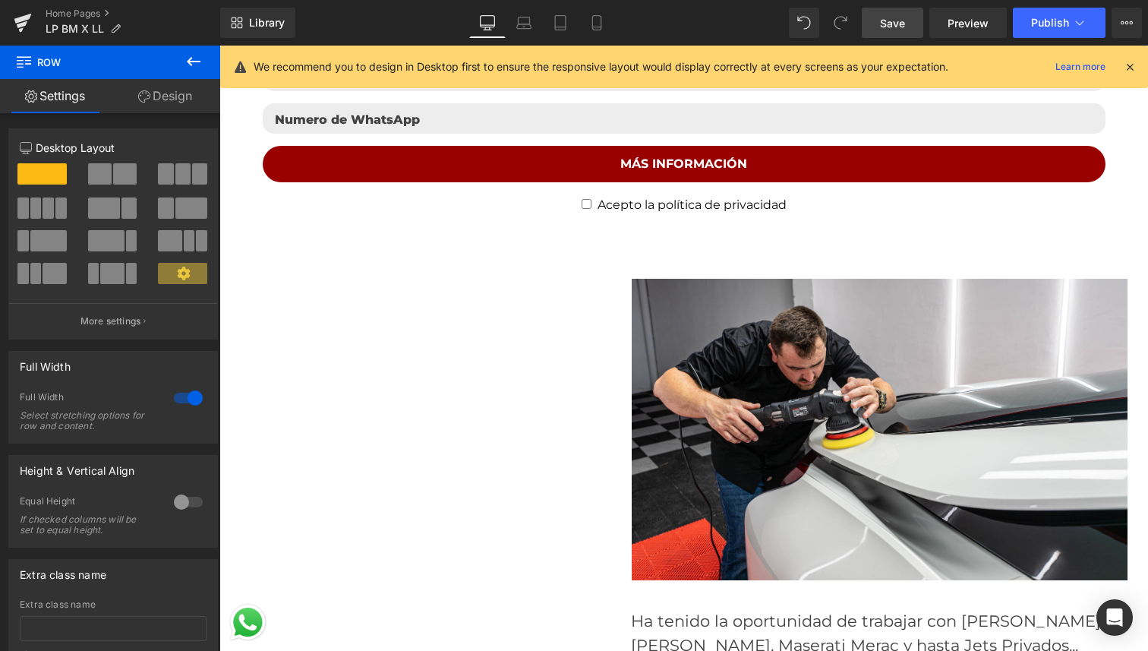
scroll to position [3149, 0]
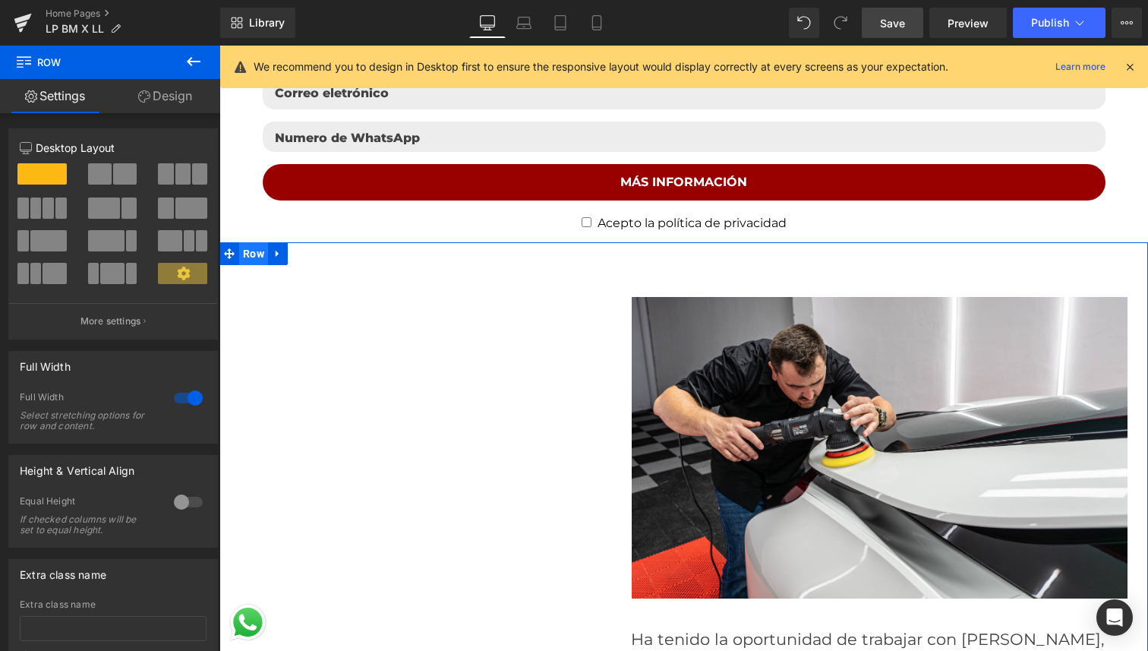
click at [253, 254] on span "Row" at bounding box center [253, 253] width 29 height 23
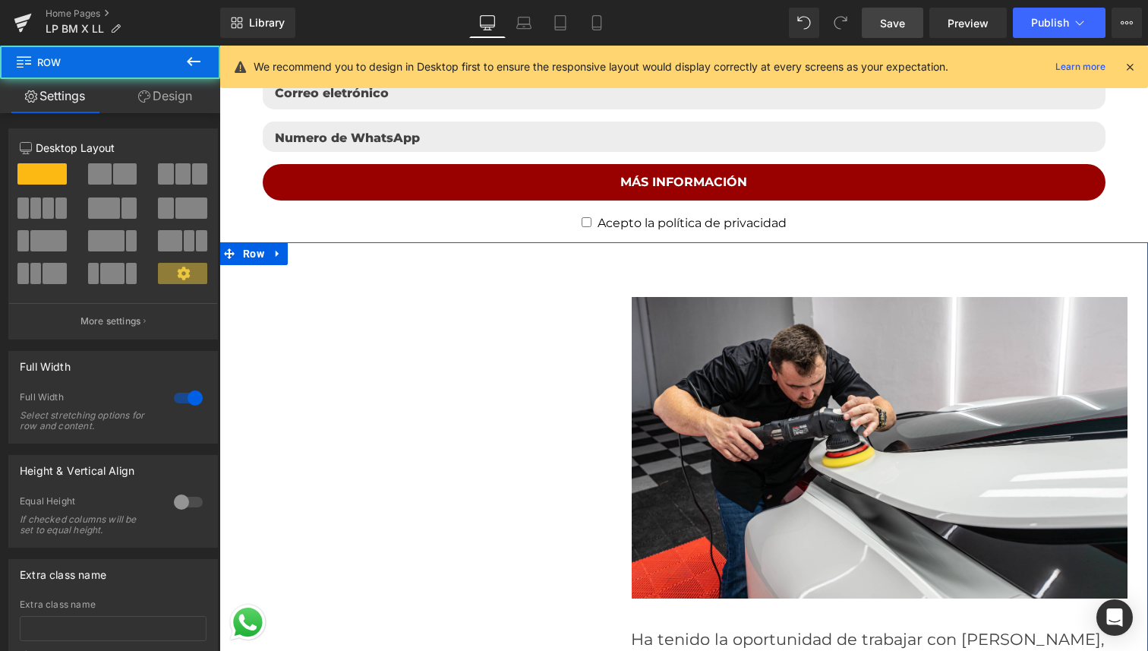
click at [158, 96] on link "Design" at bounding box center [165, 96] width 110 height 34
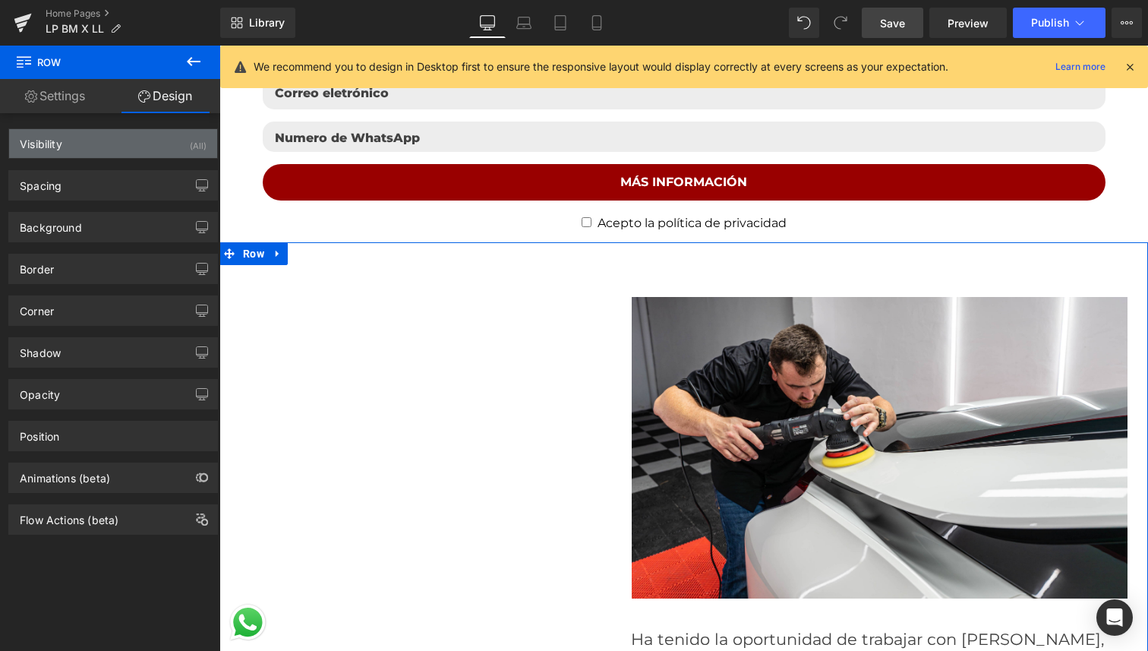
click at [159, 142] on div "Visibility (All)" at bounding box center [113, 143] width 208 height 29
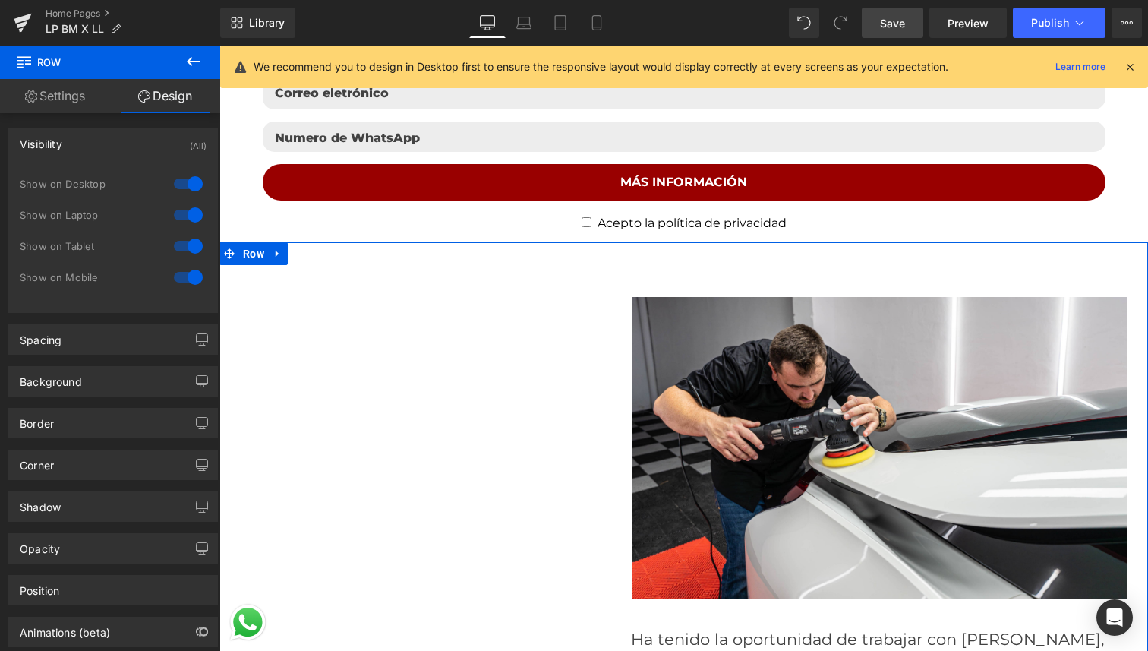
click at [186, 246] on div at bounding box center [188, 246] width 36 height 24
click at [185, 281] on div at bounding box center [188, 277] width 36 height 24
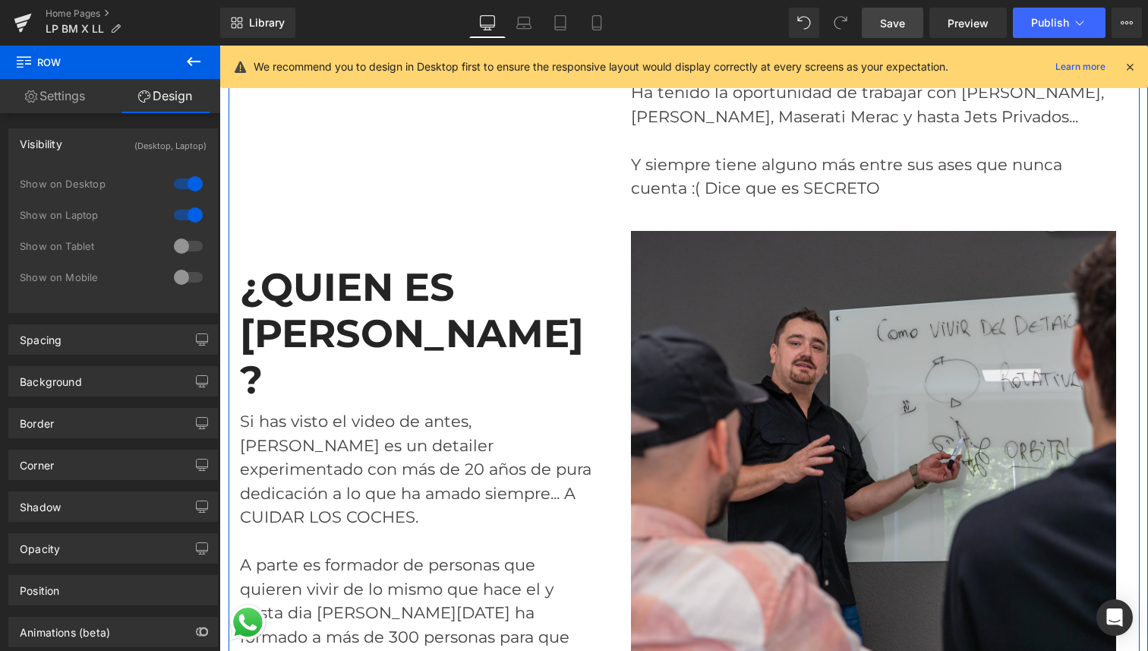
scroll to position [3598, 0]
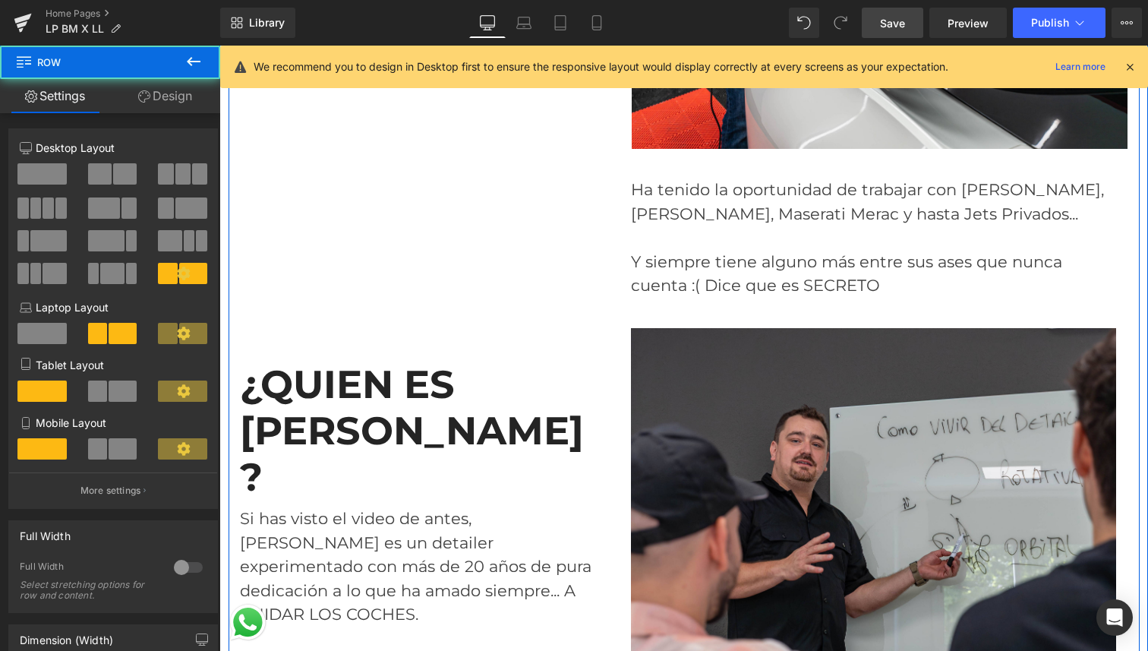
click at [398, 394] on div "¿QUIEN ES LEANDRO? Heading Si has visto el video de antes, Leandro es un detail…" at bounding box center [419, 577] width 380 height 1461
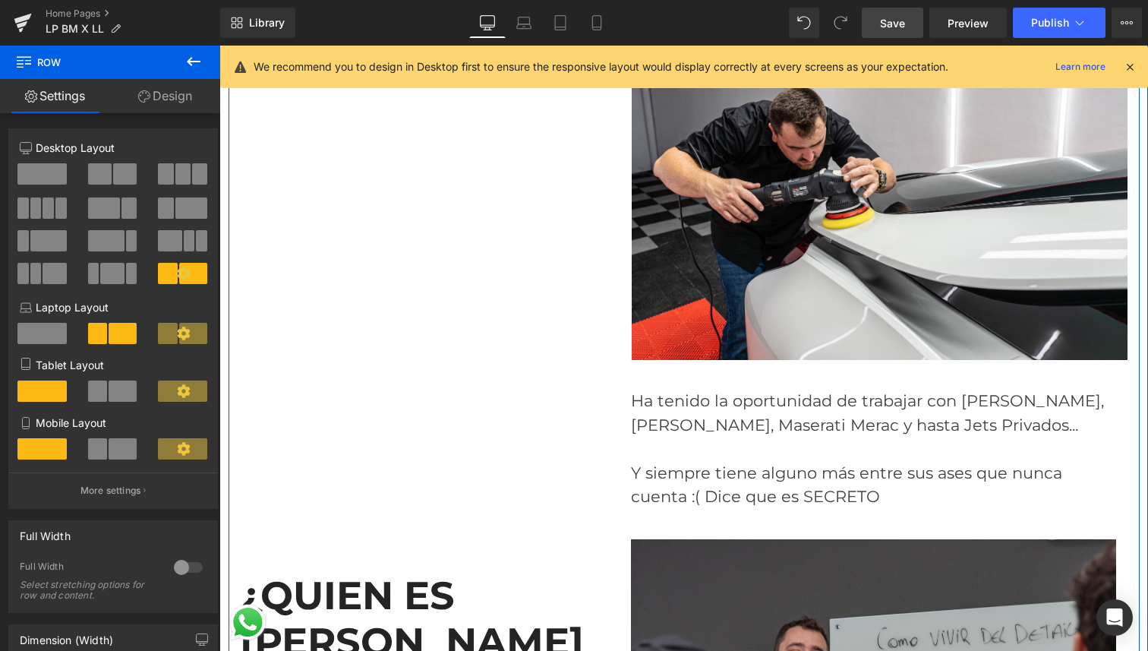
scroll to position [3147, 0]
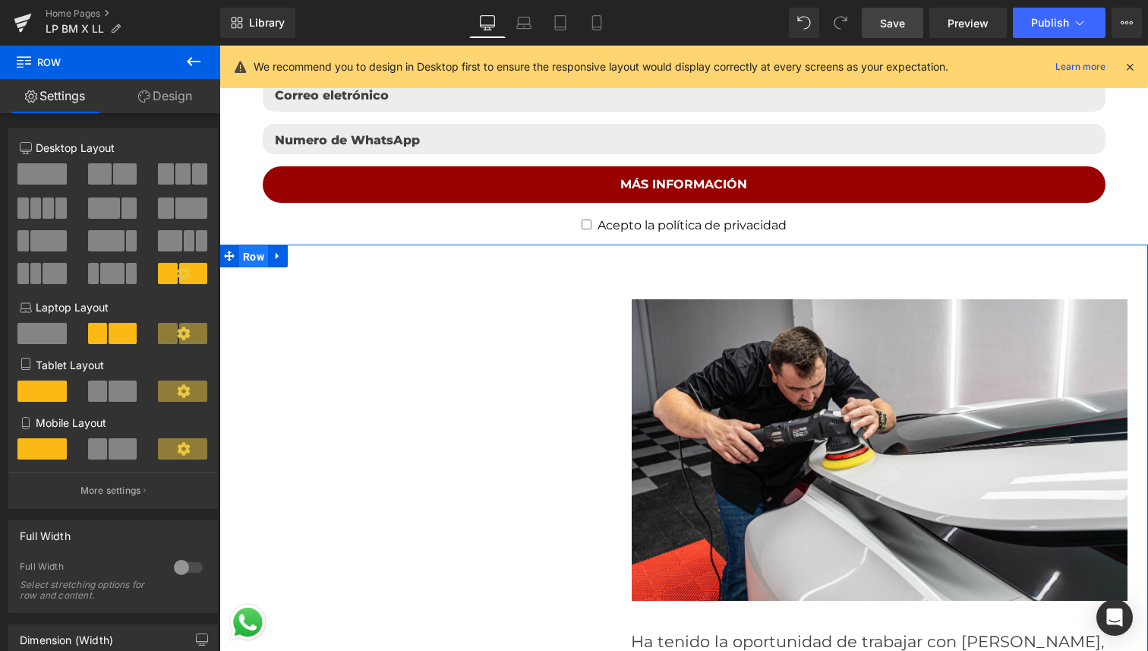
click at [255, 253] on span "Row" at bounding box center [253, 256] width 29 height 23
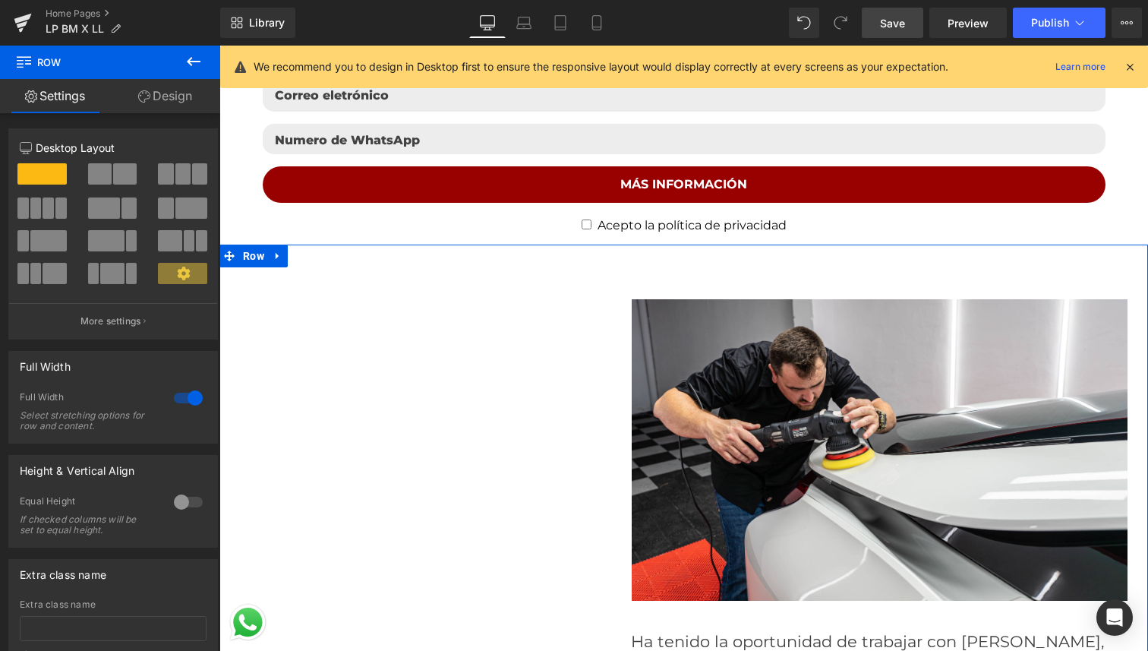
click at [113, 178] on span at bounding box center [125, 173] width 24 height 21
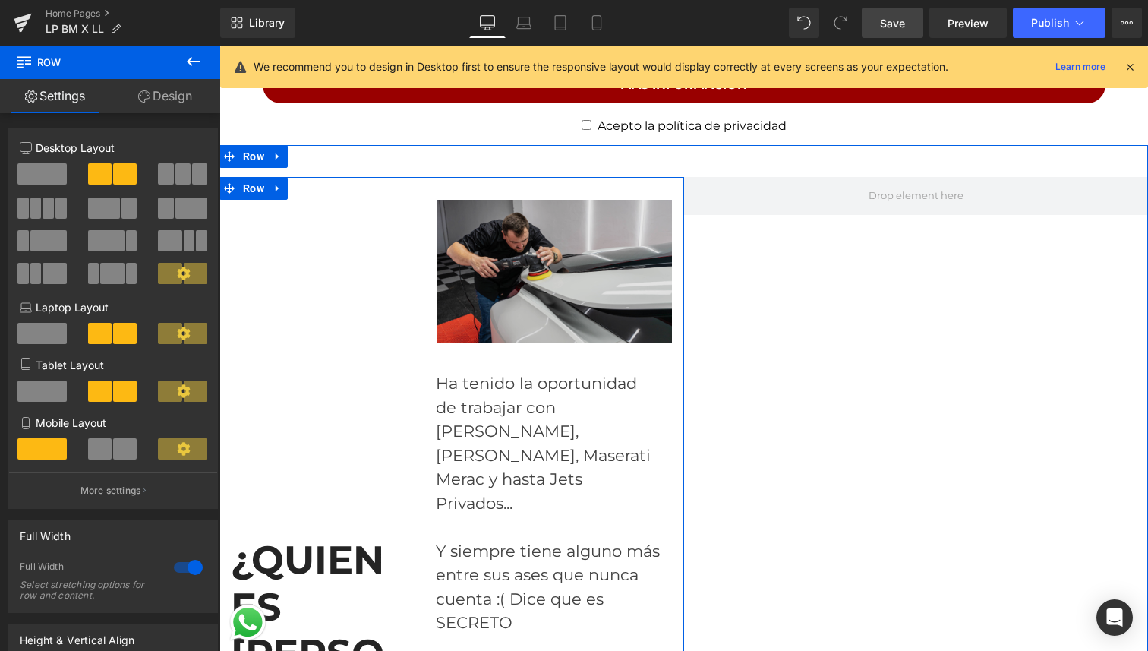
scroll to position [3245, 0]
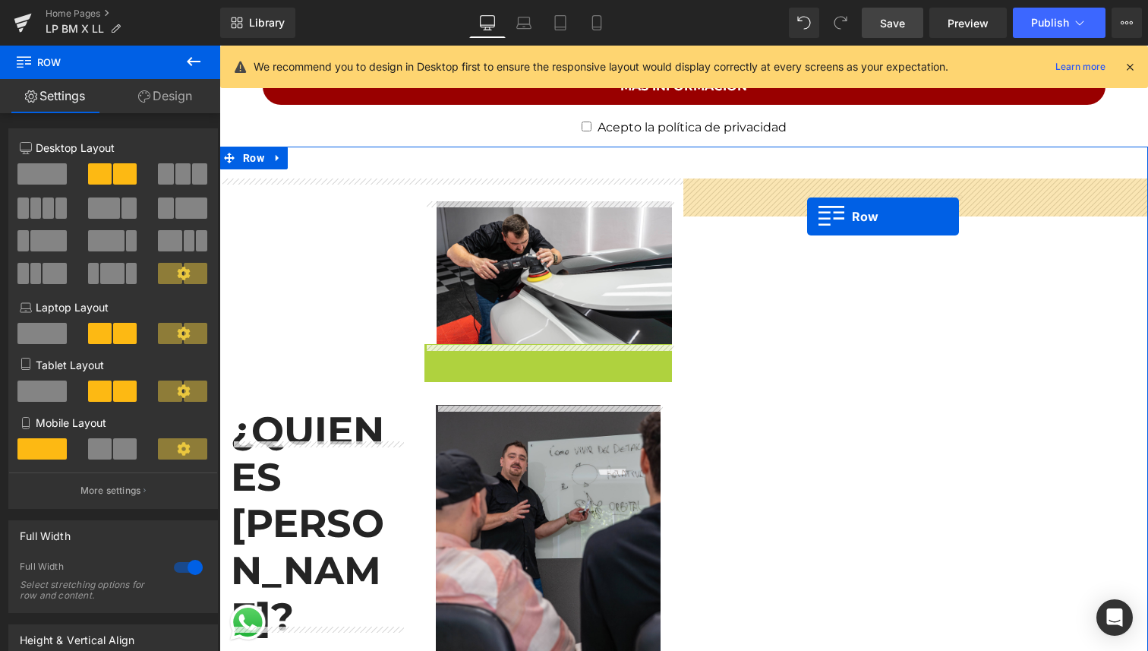
drag, startPoint x: 433, startPoint y: 358, endPoint x: 807, endPoint y: 216, distance: 400.4
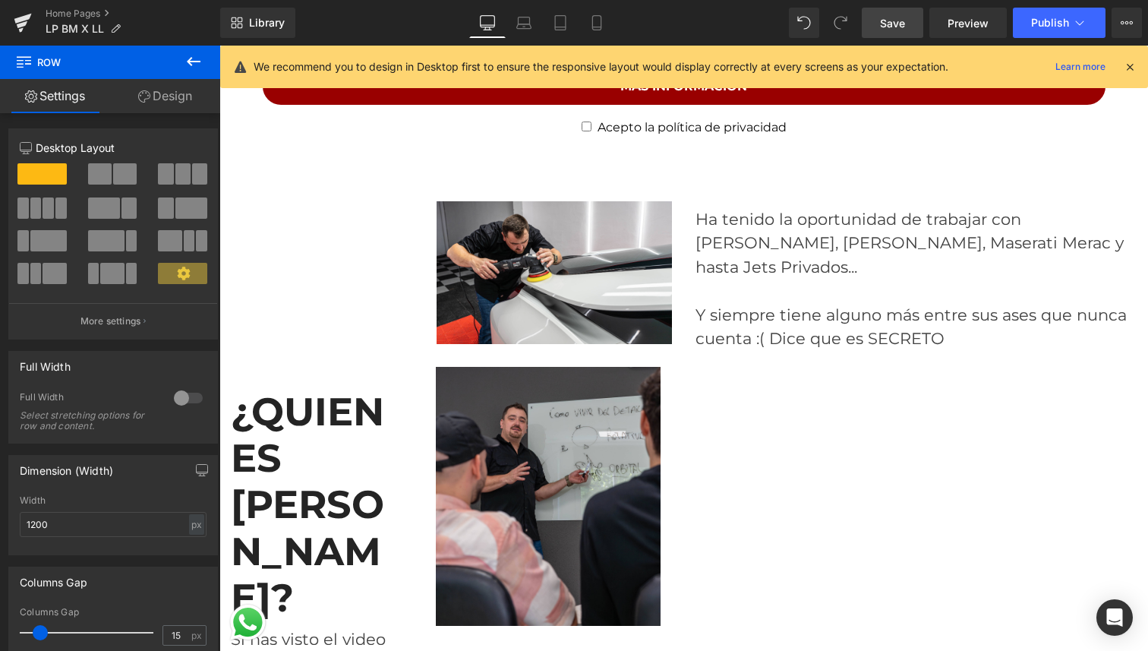
click at [191, 64] on icon at bounding box center [194, 61] width 18 height 18
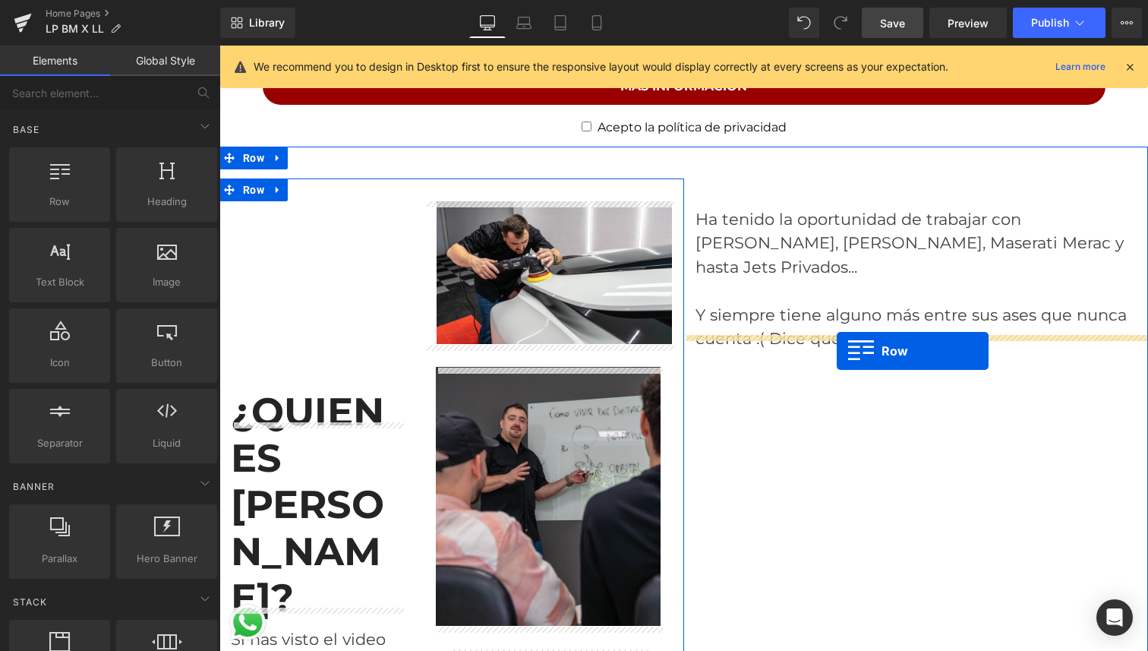
drag, startPoint x: 249, startPoint y: 226, endPoint x: 837, endPoint y: 351, distance: 600.8
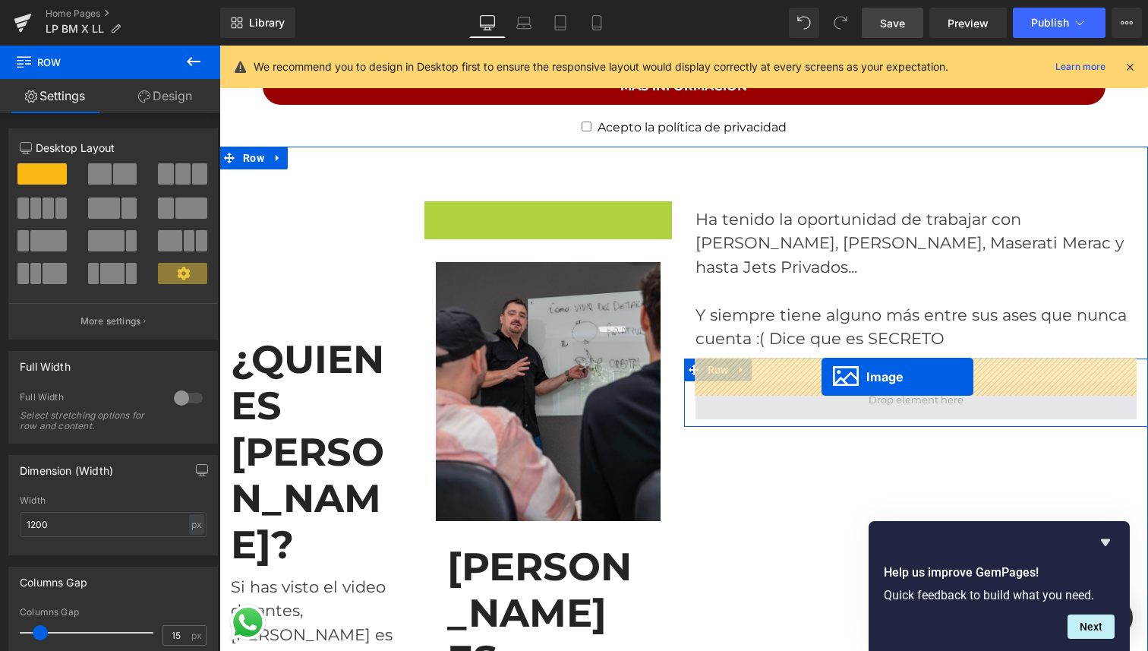
drag, startPoint x: 521, startPoint y: 277, endPoint x: 822, endPoint y: 377, distance: 316.7
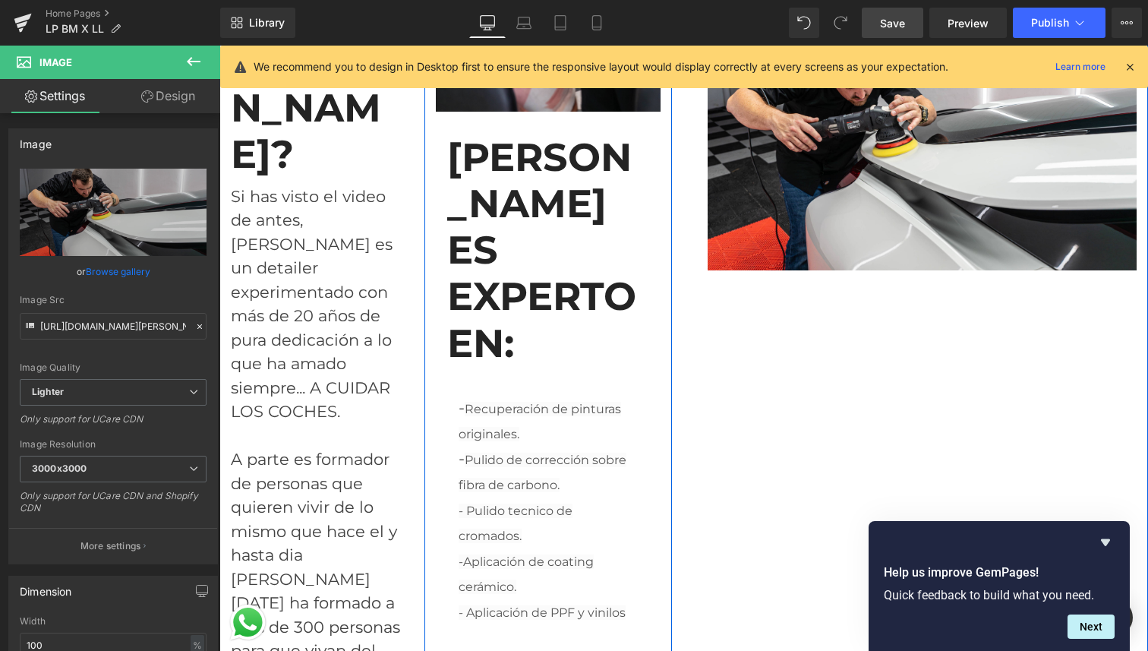
scroll to position [3621, 0]
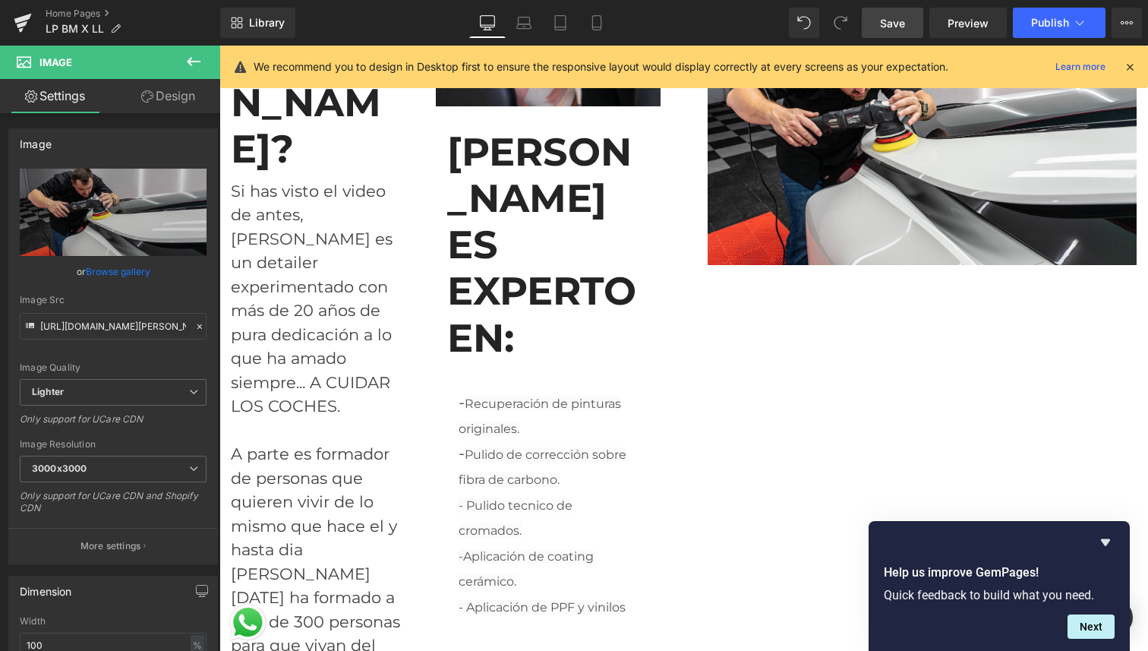
click at [200, 60] on icon at bounding box center [194, 61] width 18 height 18
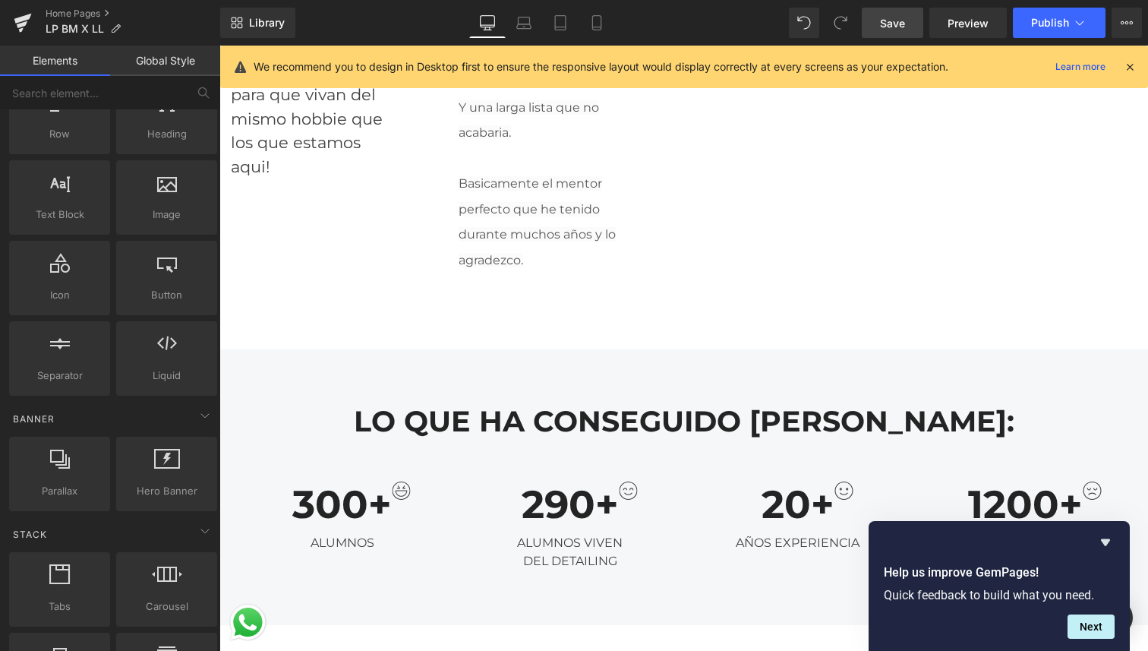
scroll to position [0, 0]
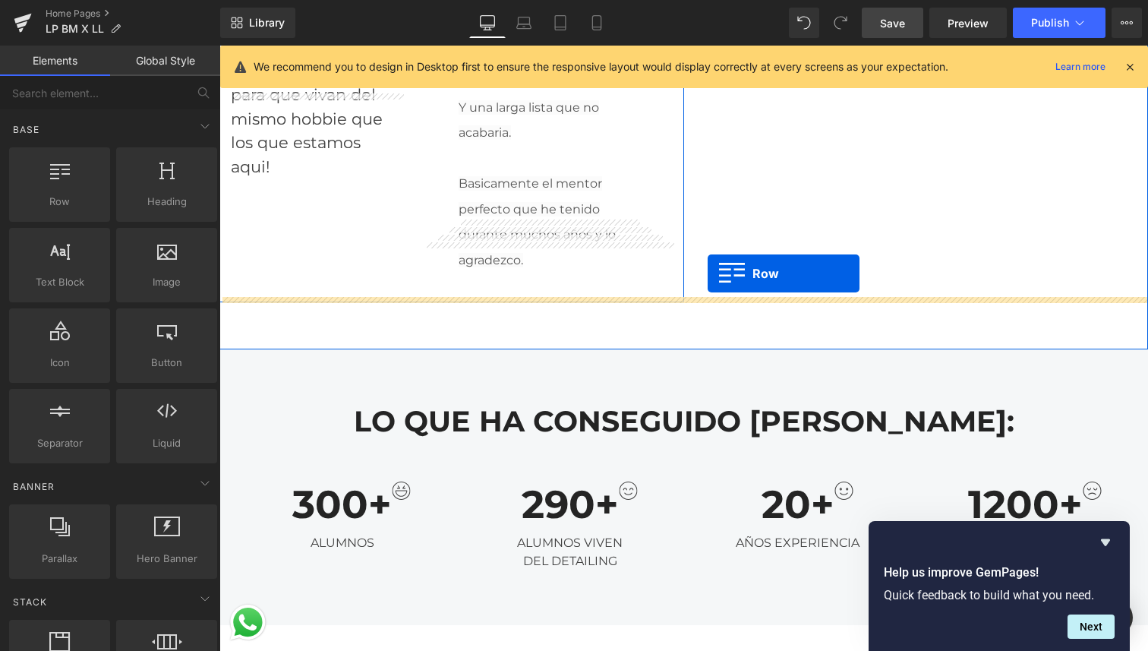
drag, startPoint x: 276, startPoint y: 229, endPoint x: 708, endPoint y: 273, distance: 434.4
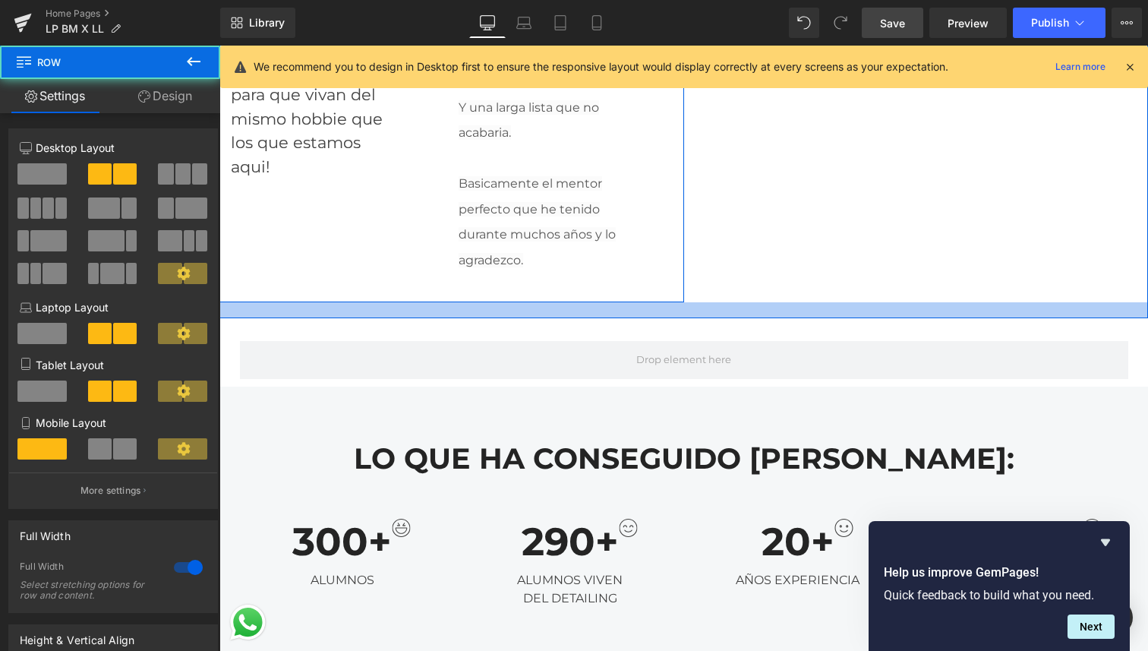
drag, startPoint x: 705, startPoint y: 295, endPoint x: 727, endPoint y: 264, distance: 38.6
click at [727, 302] on div at bounding box center [683, 310] width 929 height 16
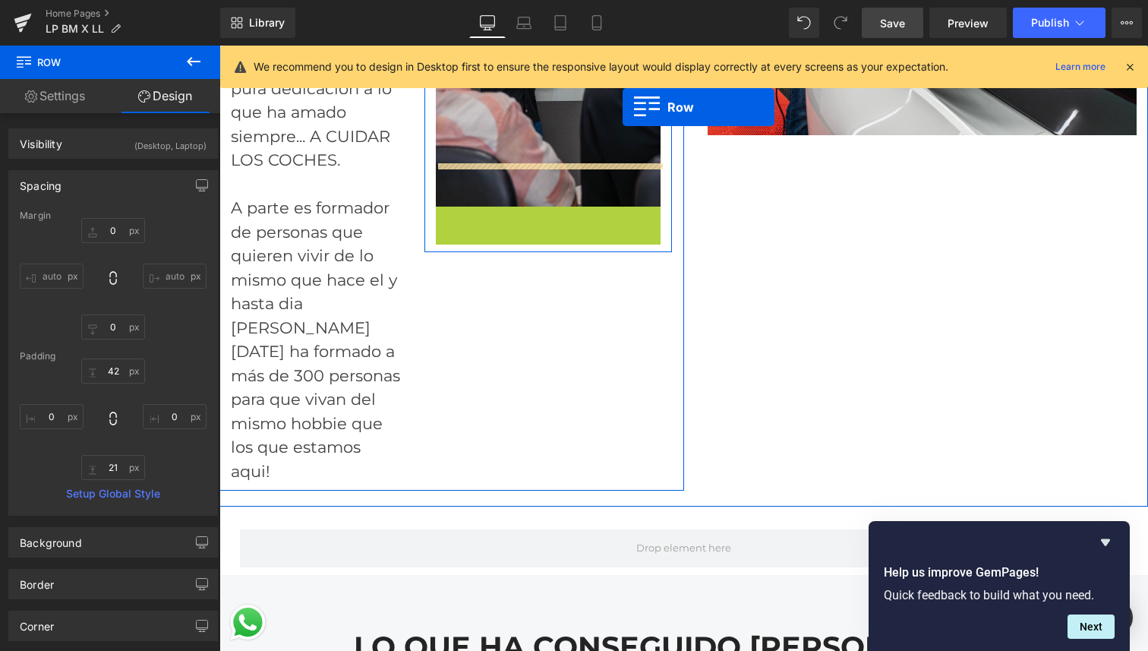
scroll to position [3645, 0]
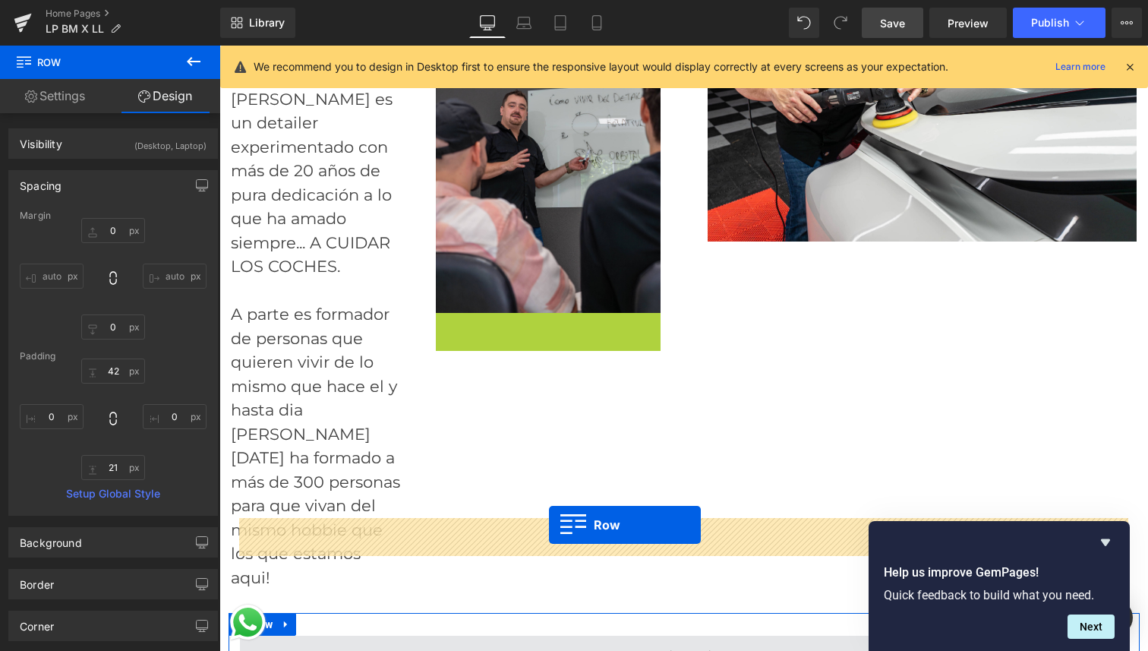
drag, startPoint x: 445, startPoint y: 155, endPoint x: 549, endPoint y: 524, distance: 383.4
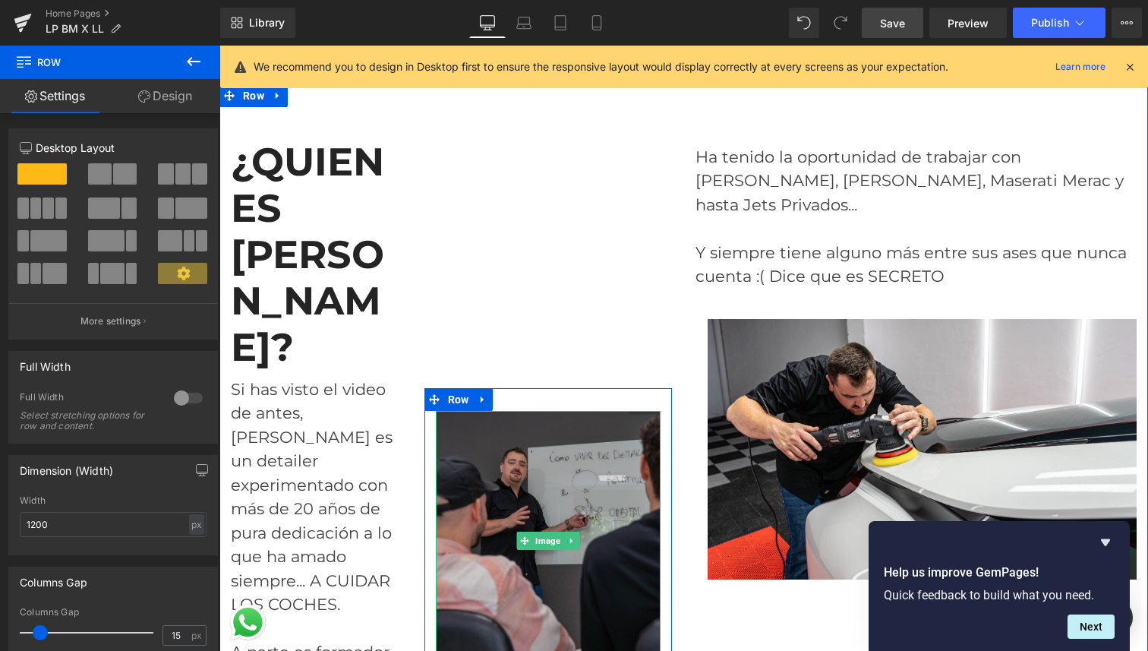
scroll to position [3302, 0]
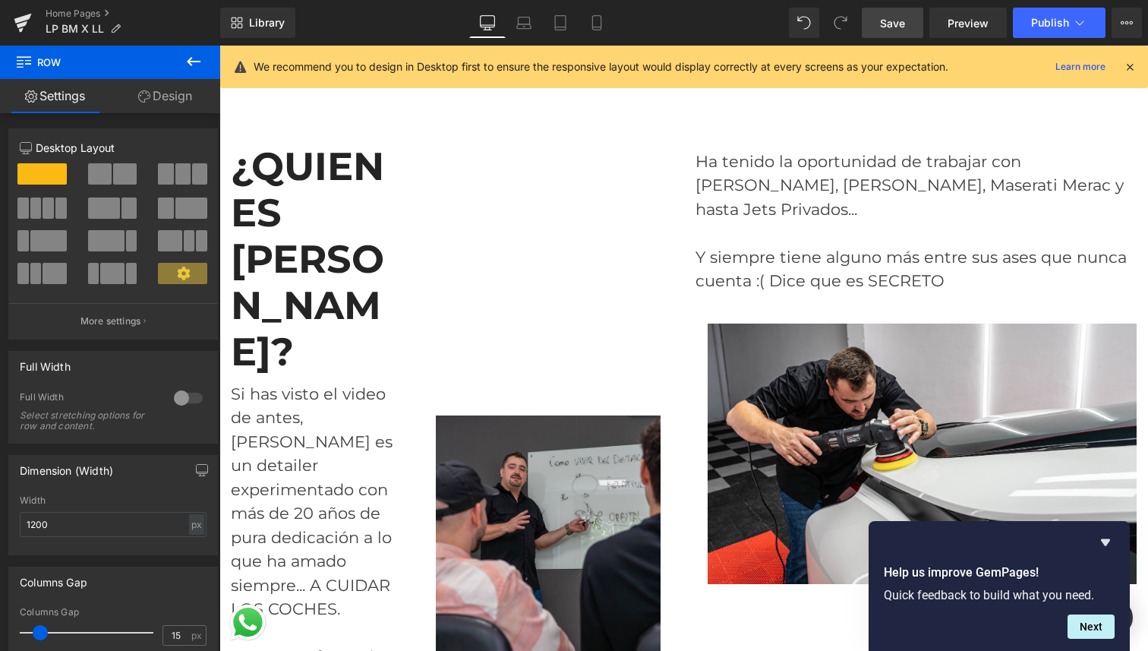
click at [197, 58] on icon at bounding box center [194, 61] width 18 height 18
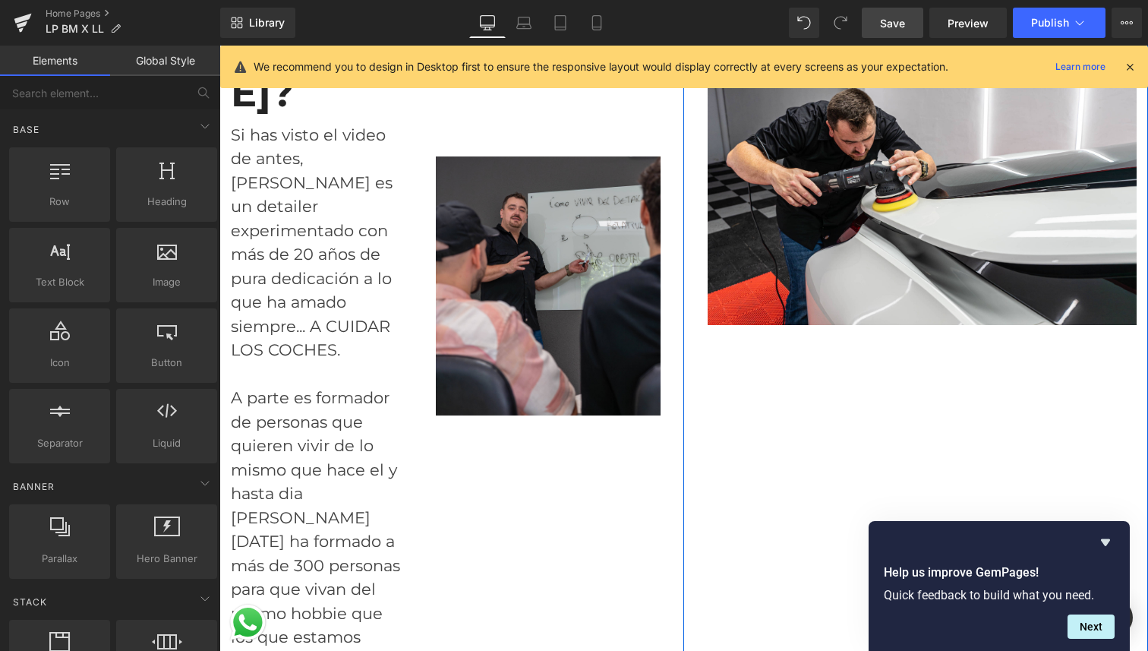
scroll to position [3576, 0]
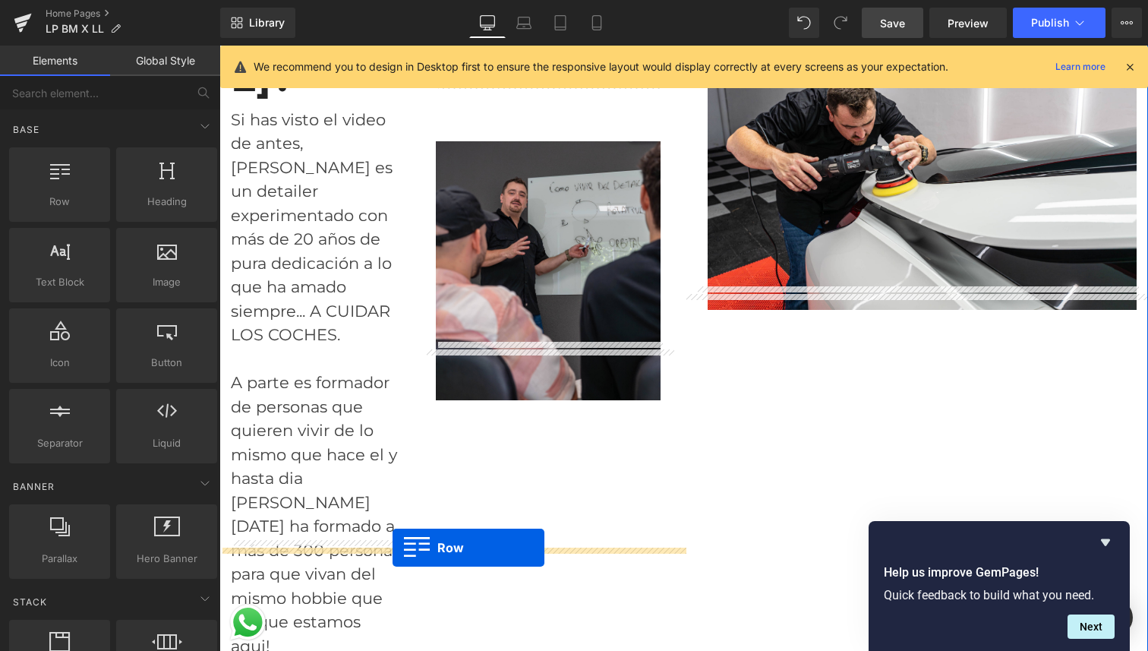
drag, startPoint x: 283, startPoint y: 231, endPoint x: 393, endPoint y: 547, distance: 335.0
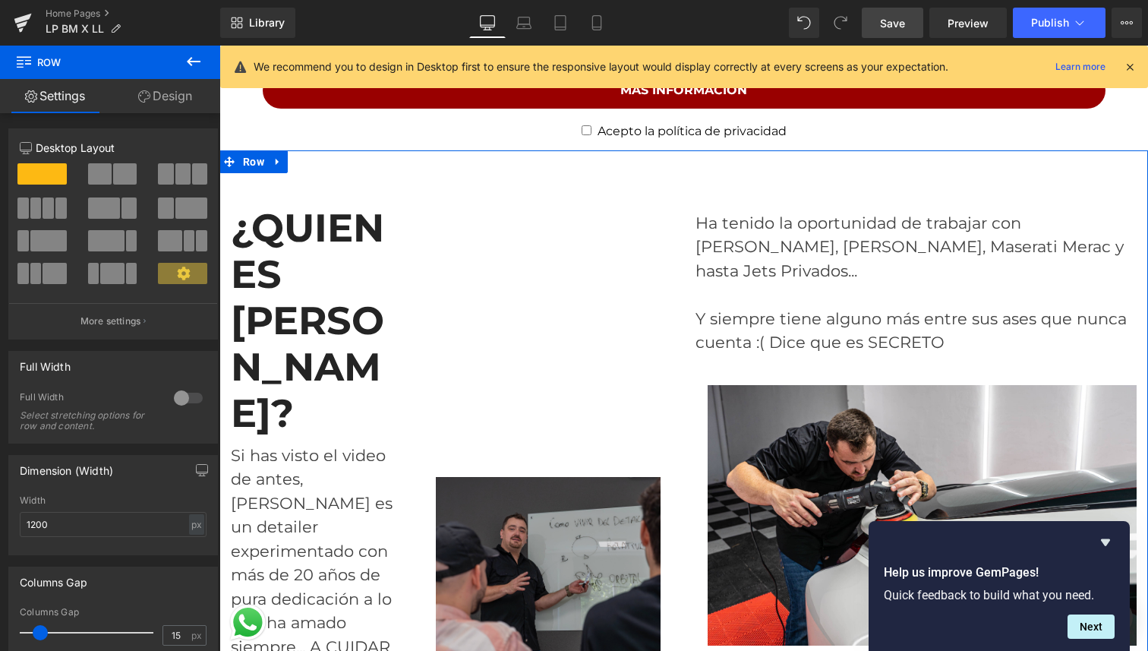
scroll to position [3240, 0]
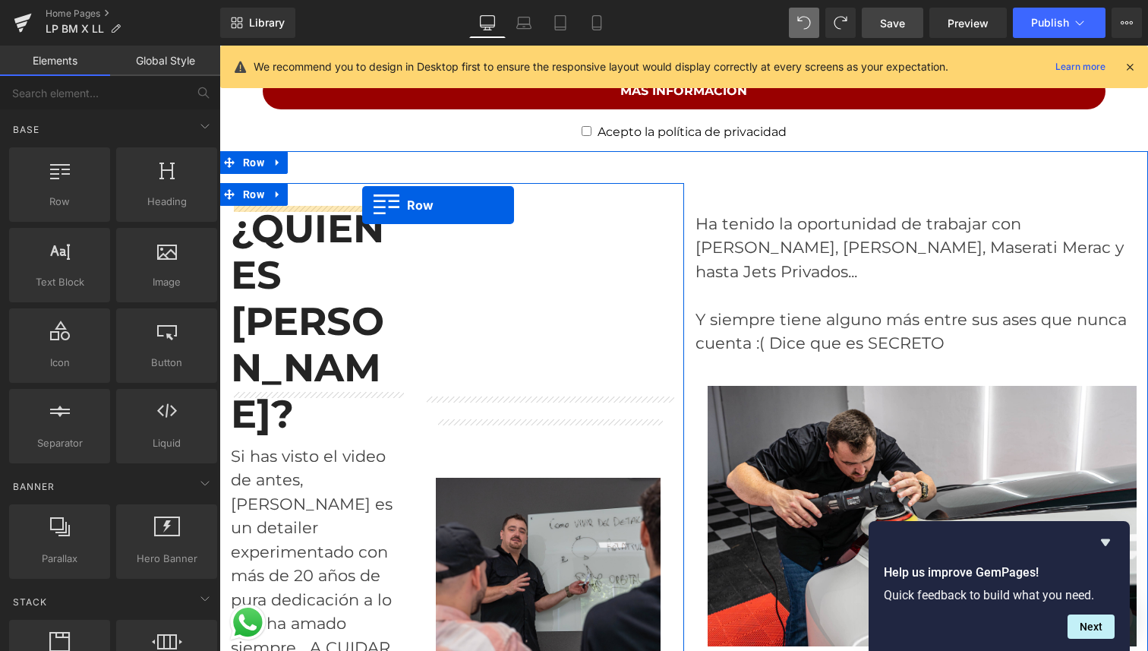
drag, startPoint x: 265, startPoint y: 216, endPoint x: 362, endPoint y: 205, distance: 97.8
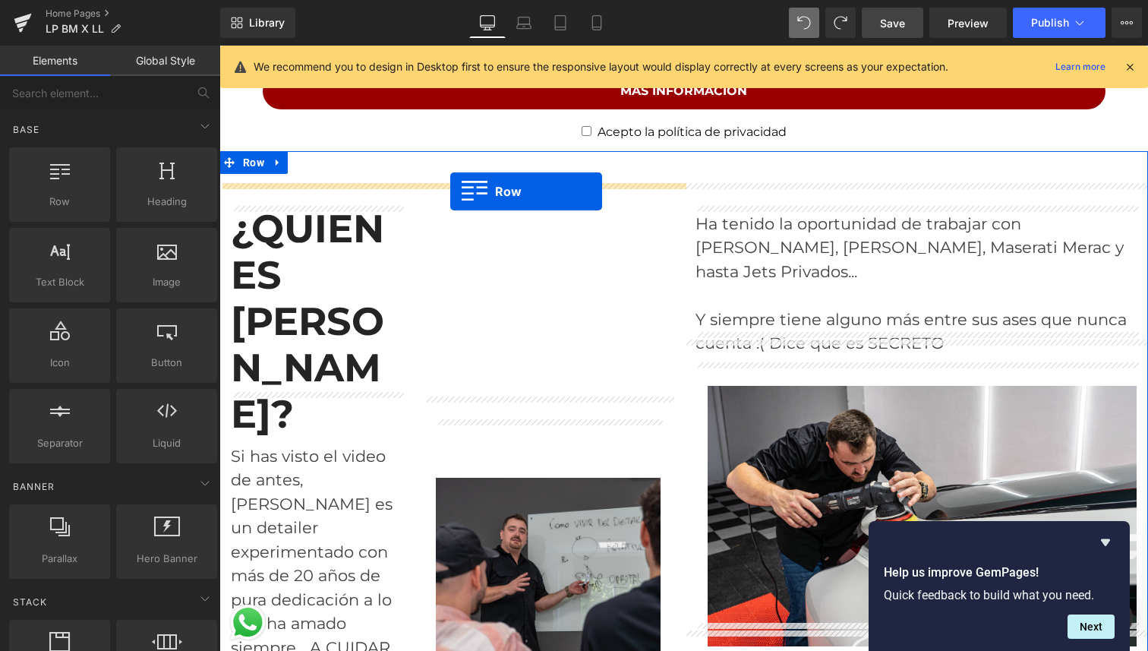
drag, startPoint x: 267, startPoint y: 228, endPoint x: 450, endPoint y: 191, distance: 186.6
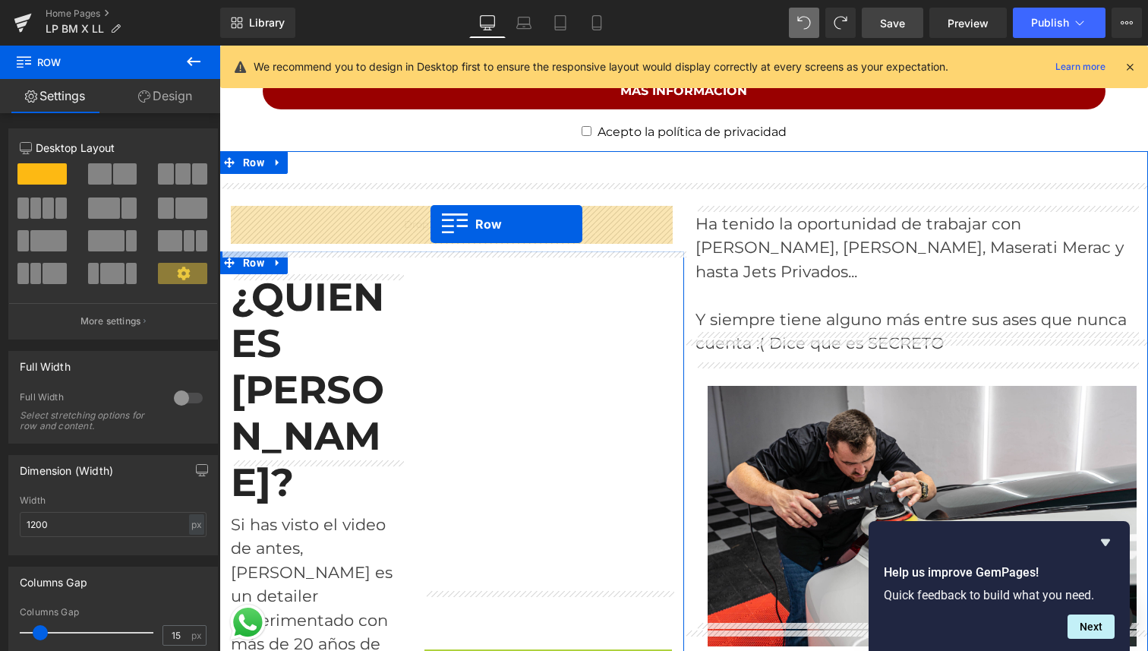
drag, startPoint x: 433, startPoint y: 480, endPoint x: 431, endPoint y: 224, distance: 255.9
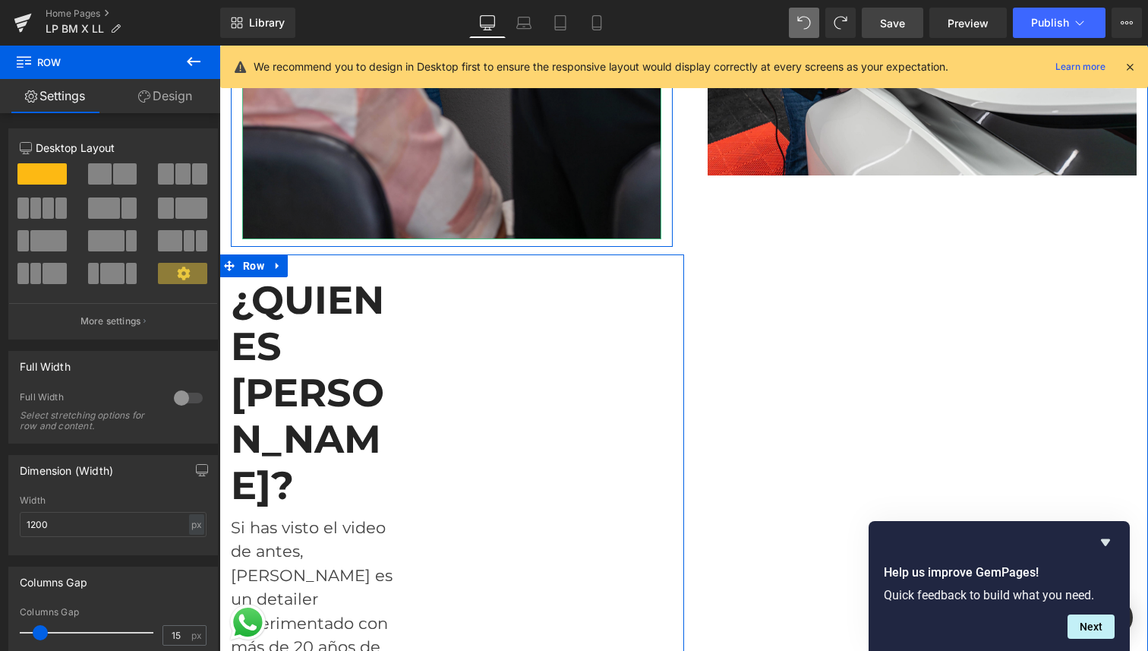
scroll to position [3753, 0]
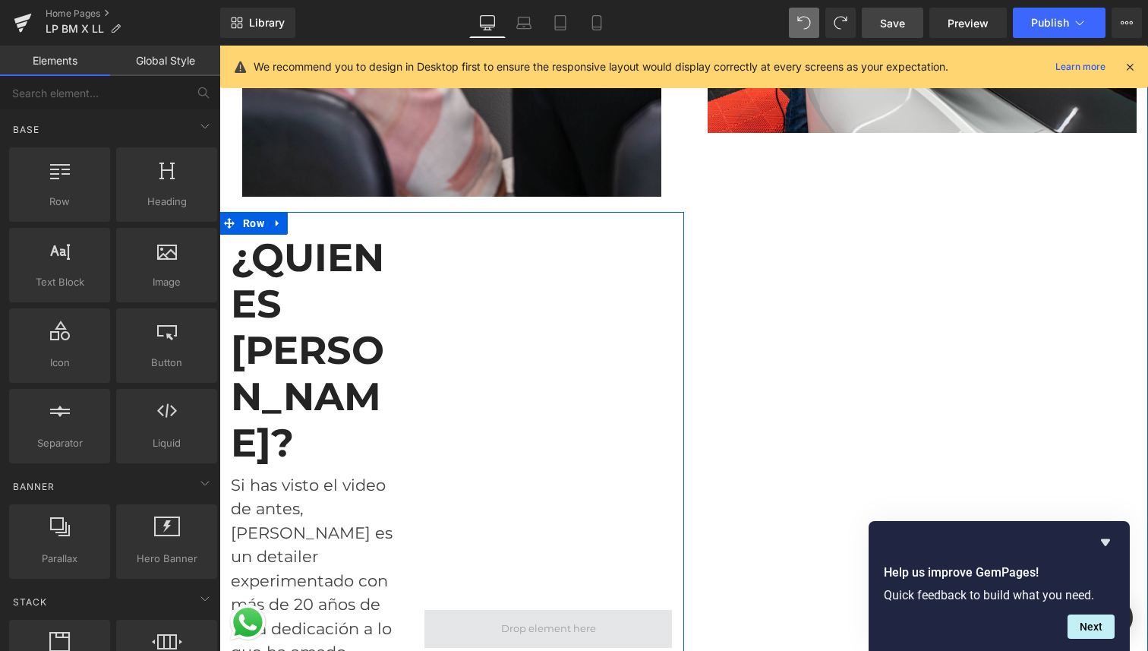
click at [522, 616] on span at bounding box center [549, 628] width 106 height 25
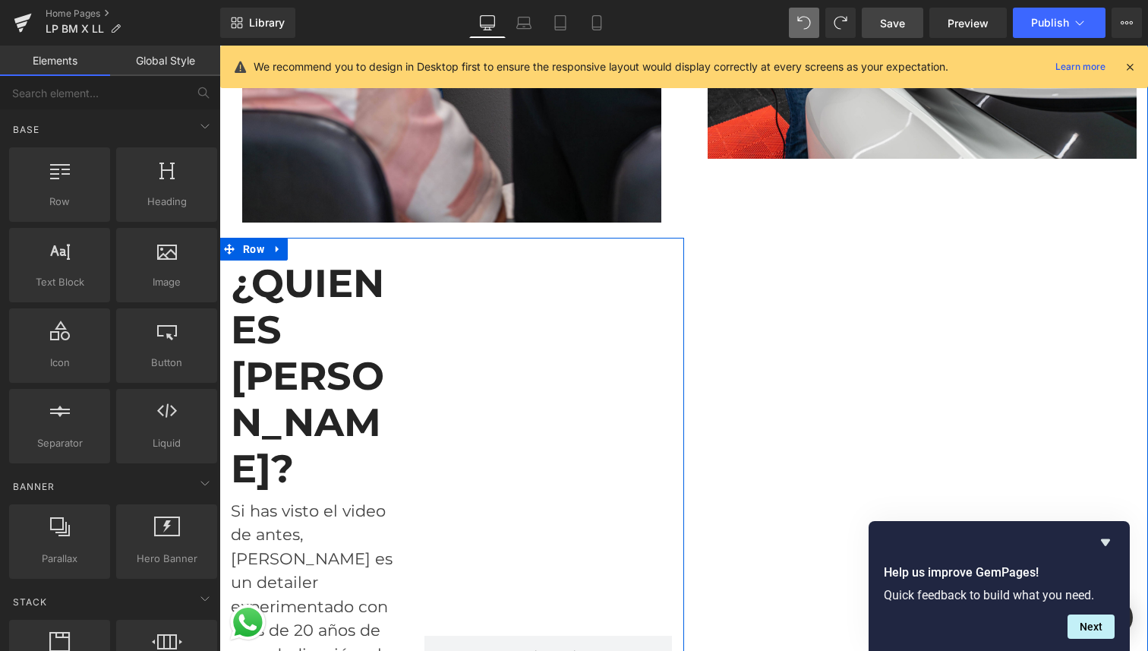
scroll to position [3725, 0]
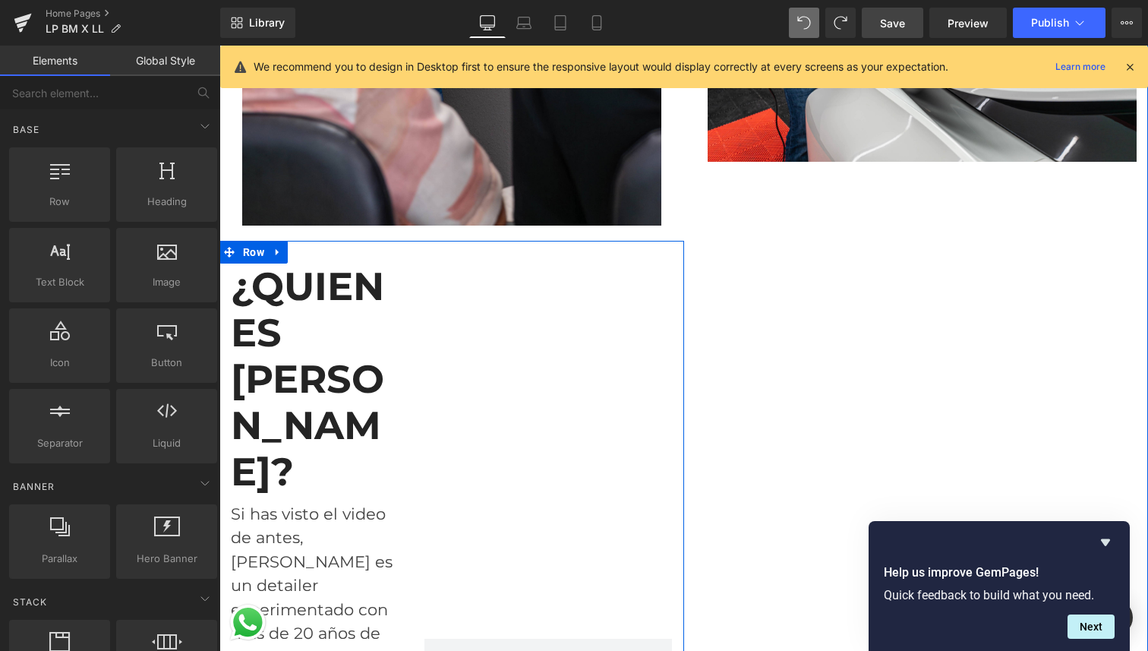
click at [370, 377] on span "¿QUIEN ES [PERSON_NAME]?" at bounding box center [307, 379] width 153 height 233
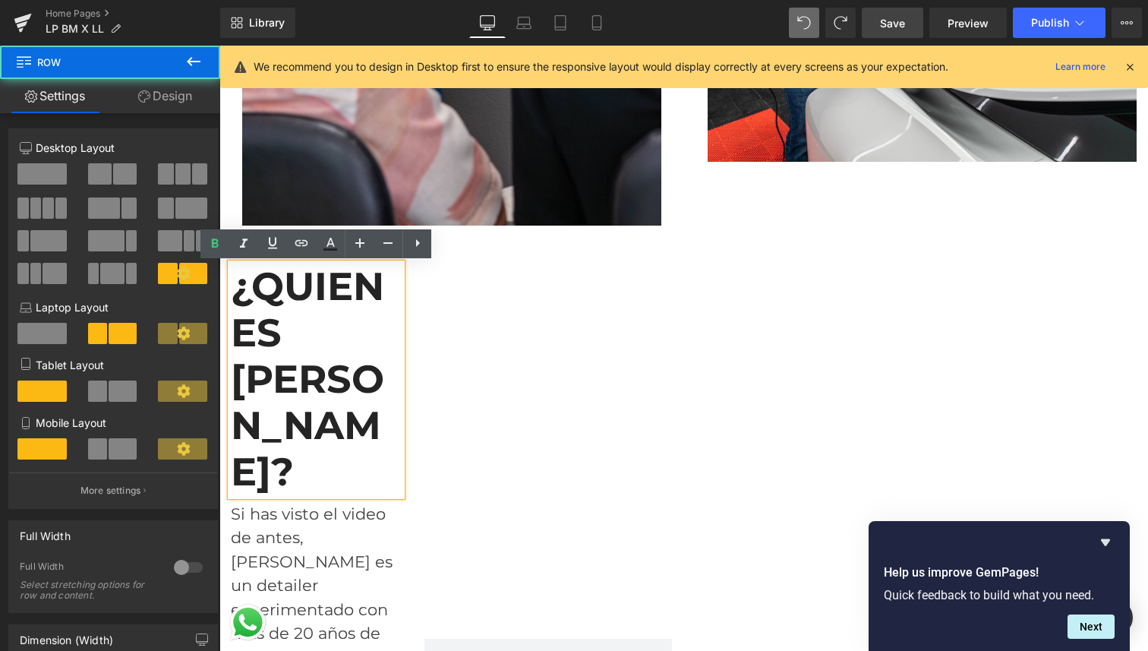
click at [522, 389] on div at bounding box center [548, 657] width 271 height 789
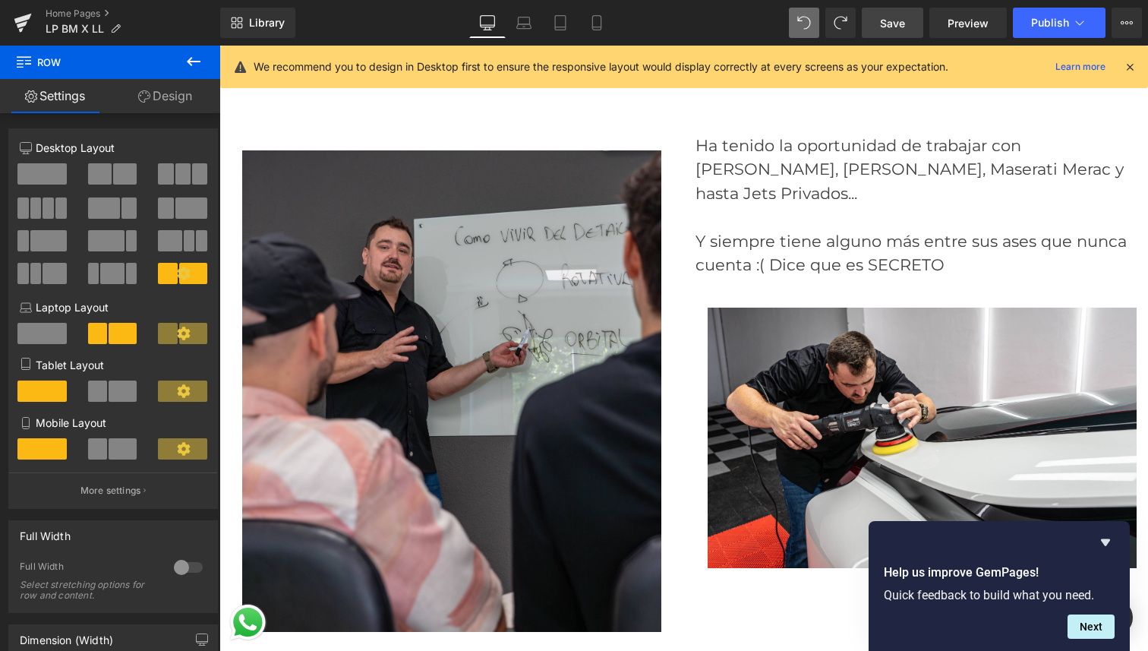
scroll to position [3322, 0]
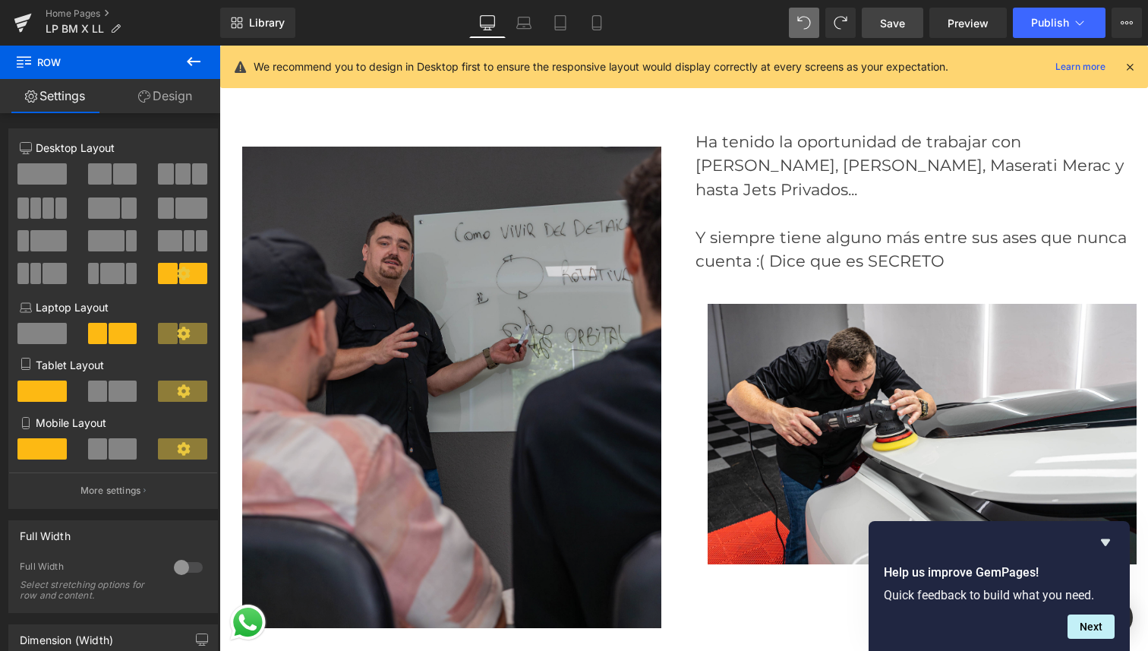
click at [542, 267] on img at bounding box center [451, 387] width 419 height 481
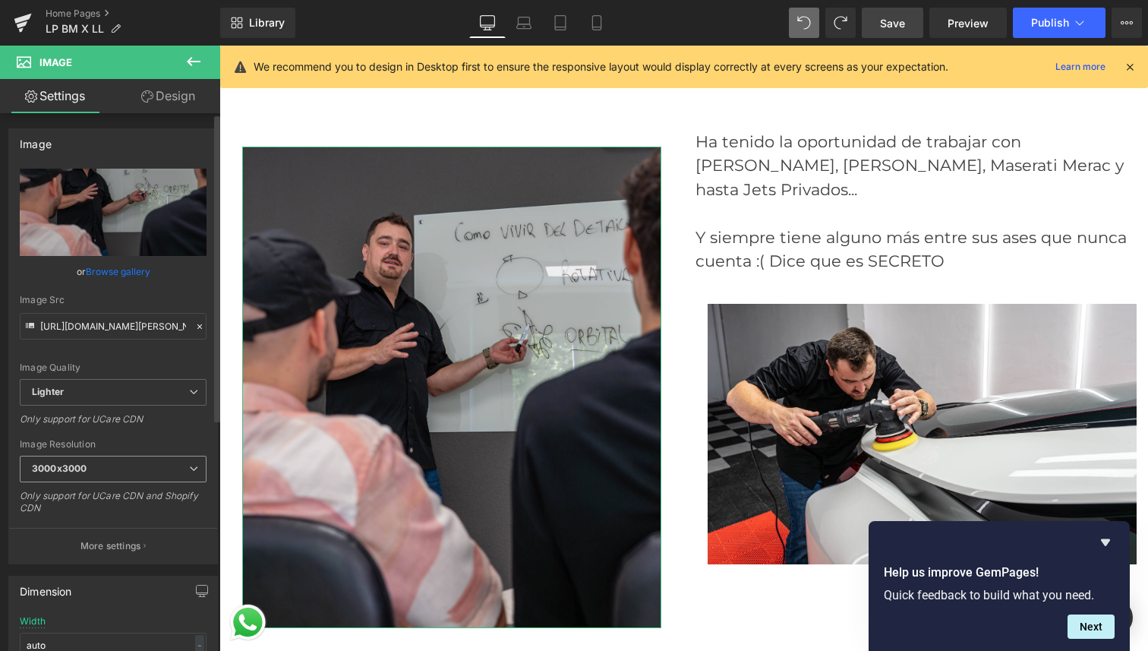
click at [104, 465] on span "3000x3000" at bounding box center [113, 469] width 187 height 27
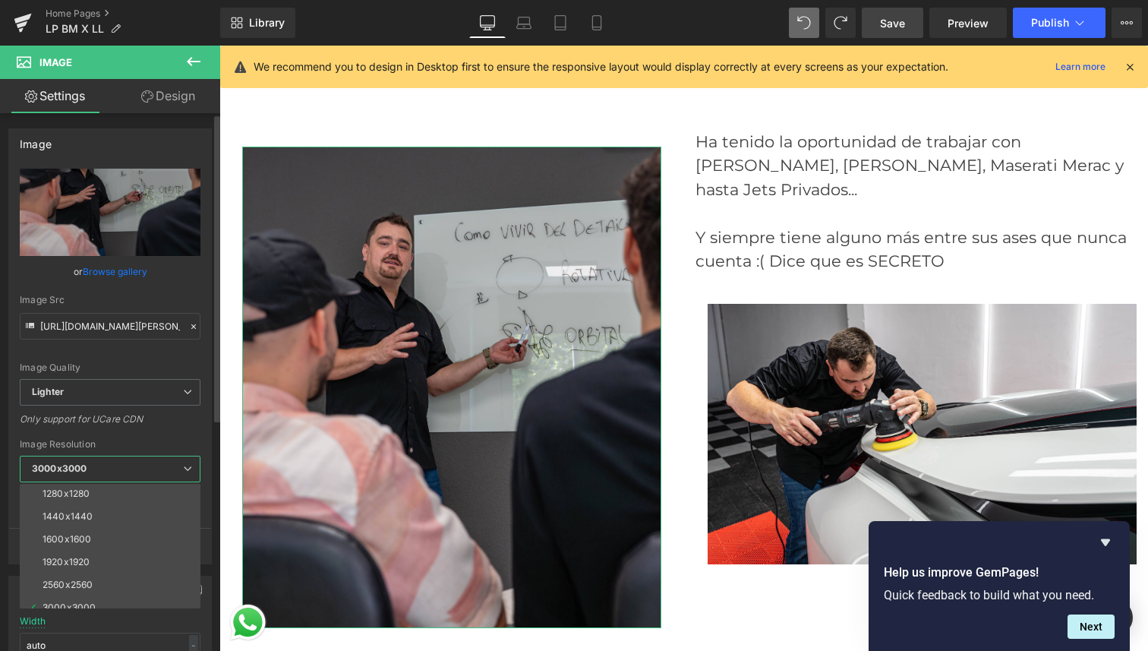
scroll to position [208, 0]
click at [95, 534] on li "1600x1600" at bounding box center [114, 537] width 188 height 23
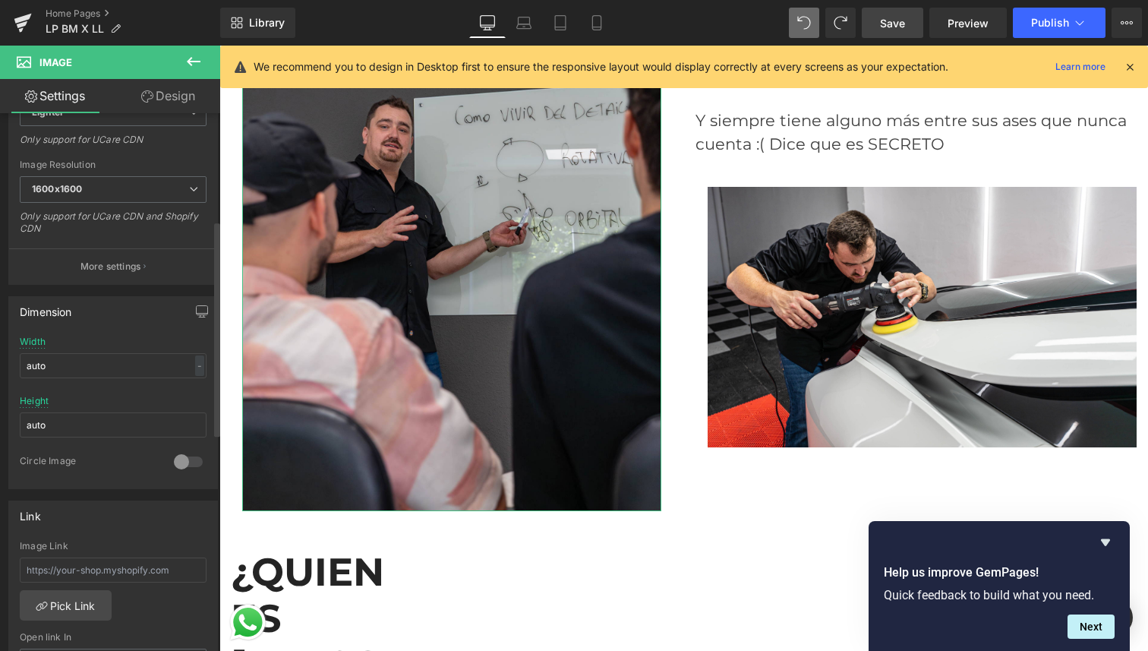
scroll to position [281, 0]
click at [188, 465] on div at bounding box center [188, 460] width 36 height 24
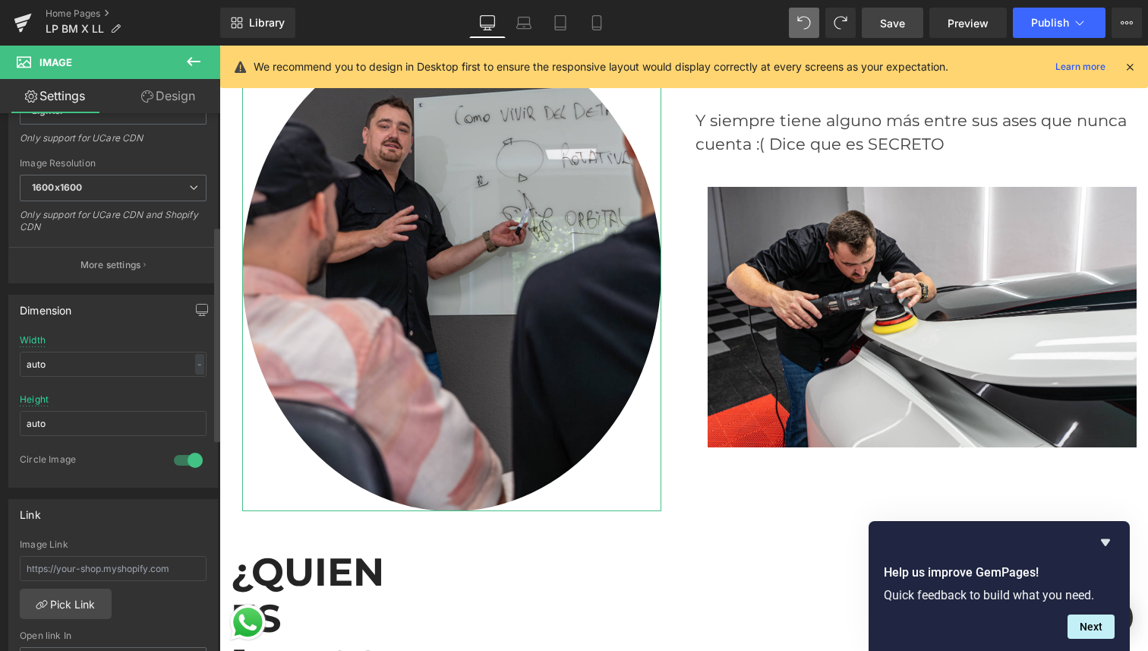
click at [188, 465] on div at bounding box center [188, 460] width 36 height 24
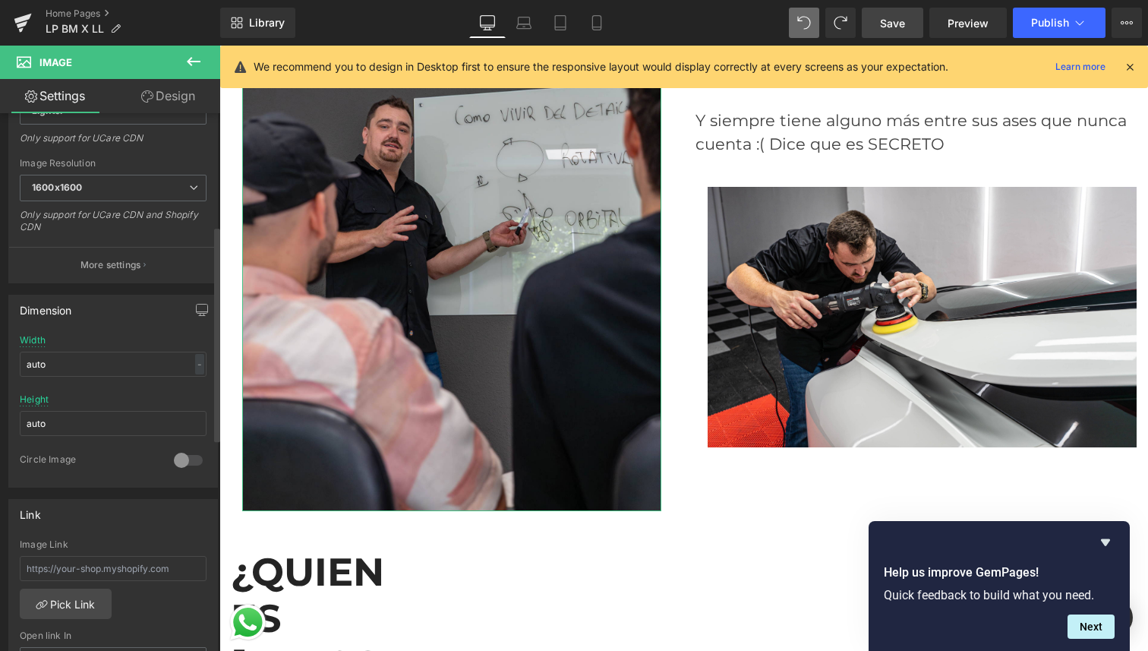
click at [188, 465] on div at bounding box center [188, 460] width 36 height 24
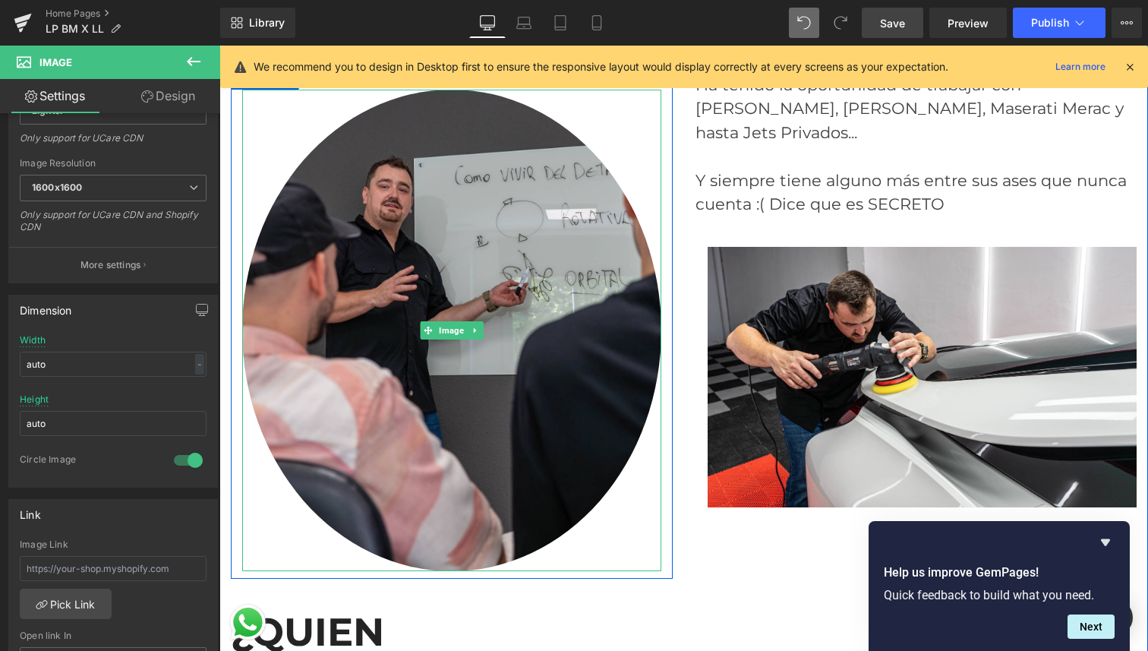
scroll to position [3365, 0]
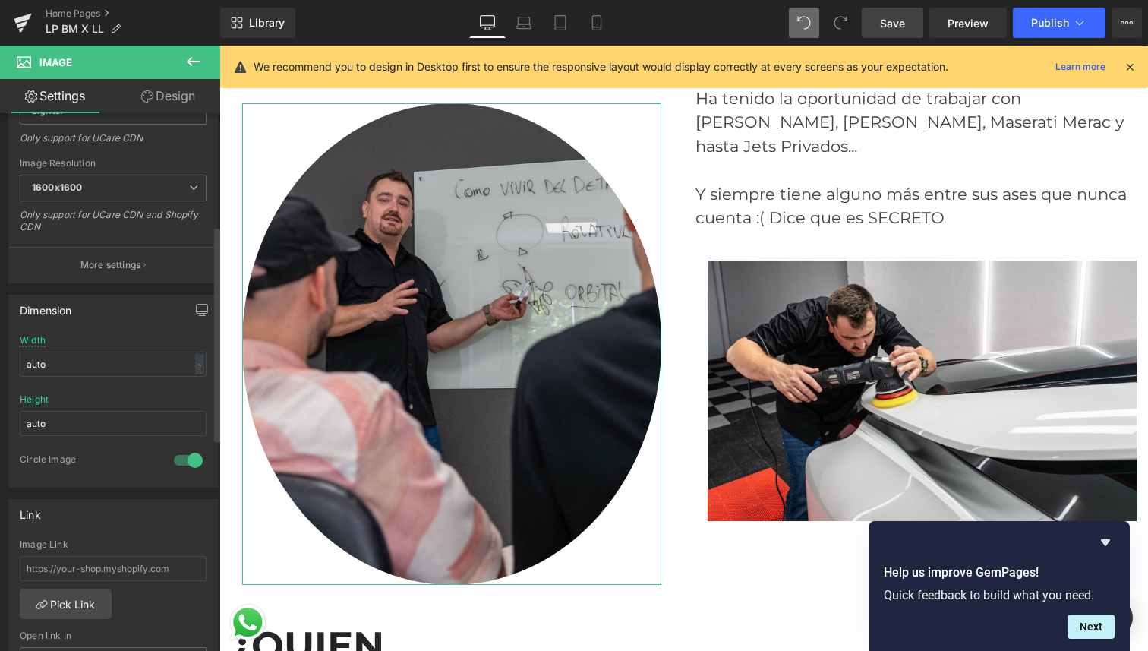
click at [181, 458] on div at bounding box center [188, 460] width 36 height 24
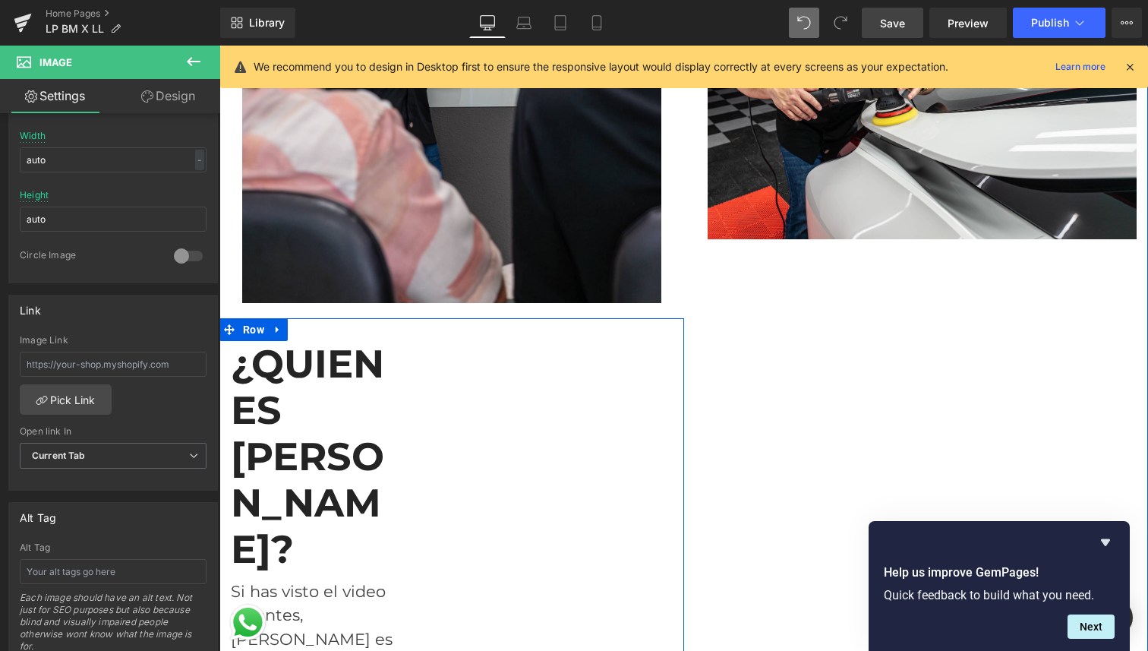
scroll to position [3630, 0]
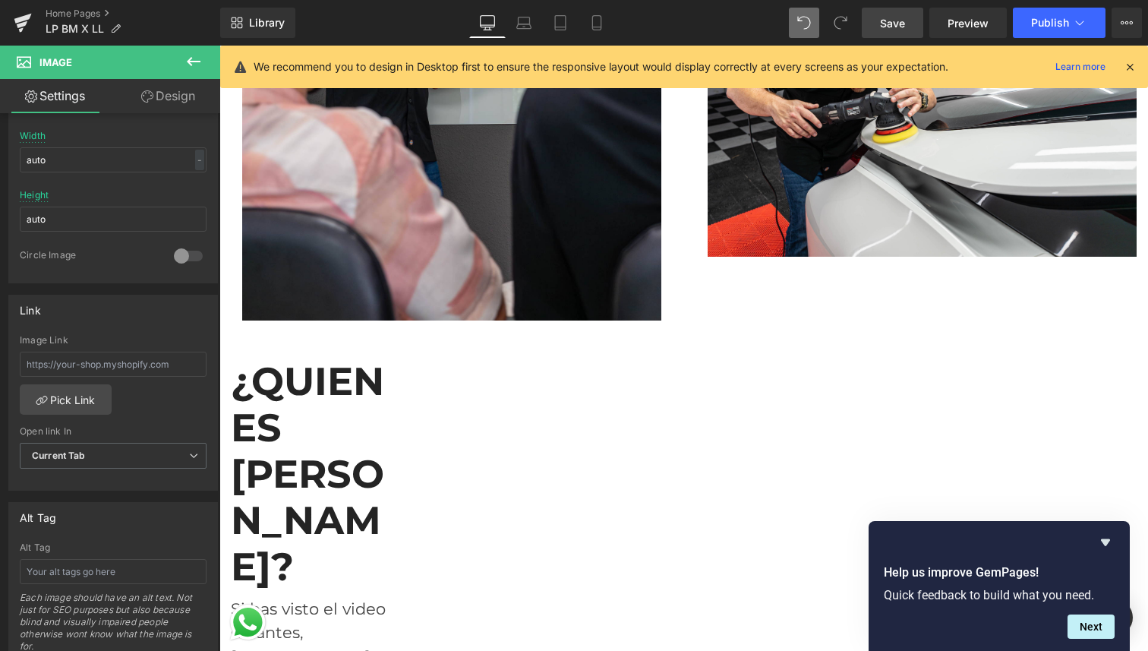
click at [194, 63] on icon at bounding box center [194, 61] width 18 height 18
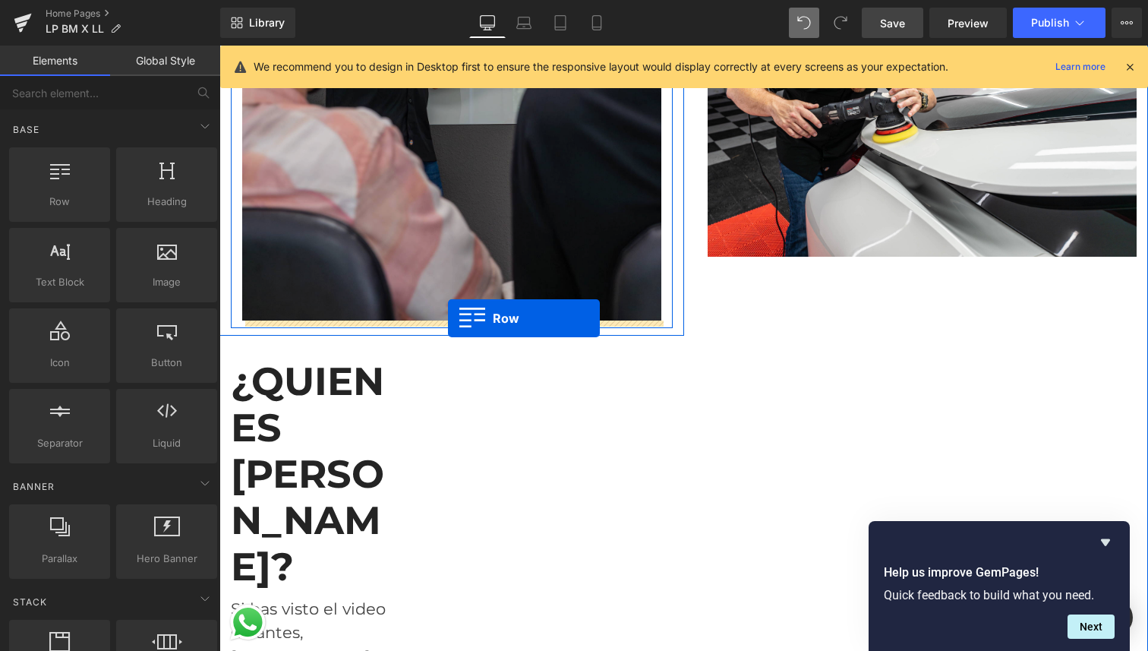
drag, startPoint x: 267, startPoint y: 226, endPoint x: 448, endPoint y: 318, distance: 203.1
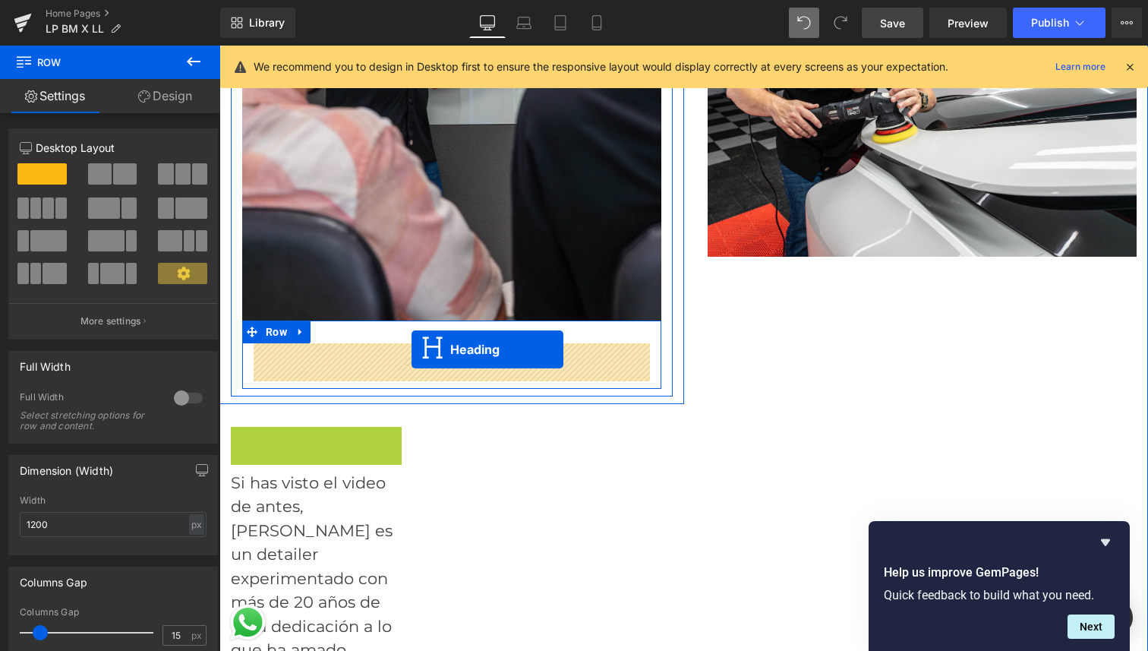
drag, startPoint x: 282, startPoint y: 522, endPoint x: 412, endPoint y: 349, distance: 215.3
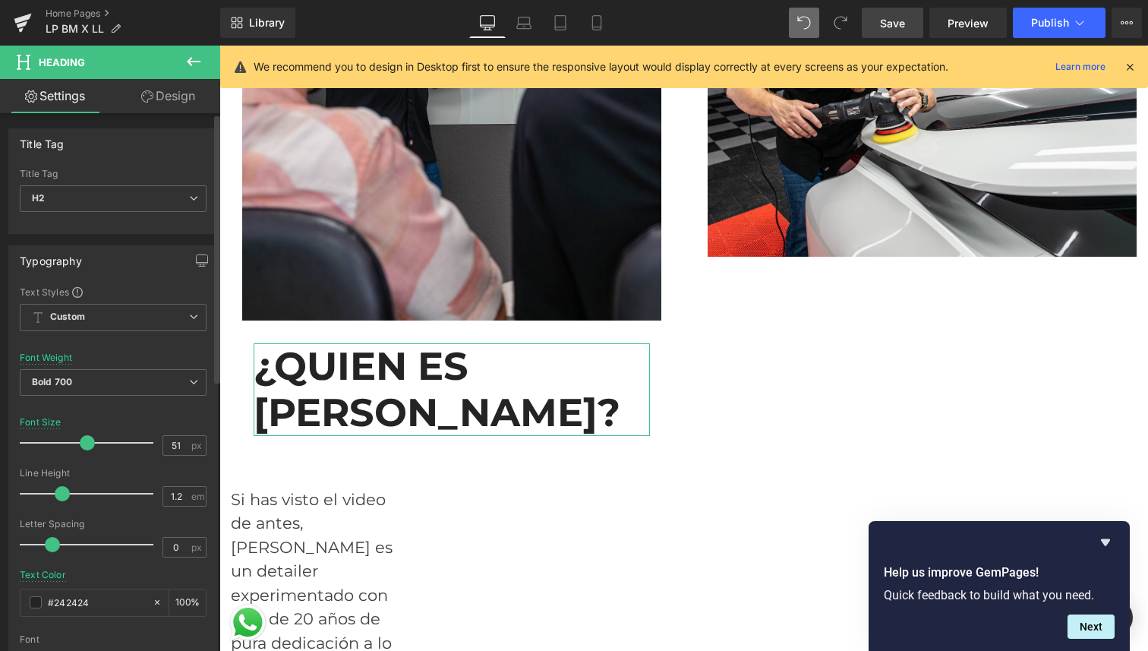
click at [60, 440] on div at bounding box center [90, 443] width 126 height 30
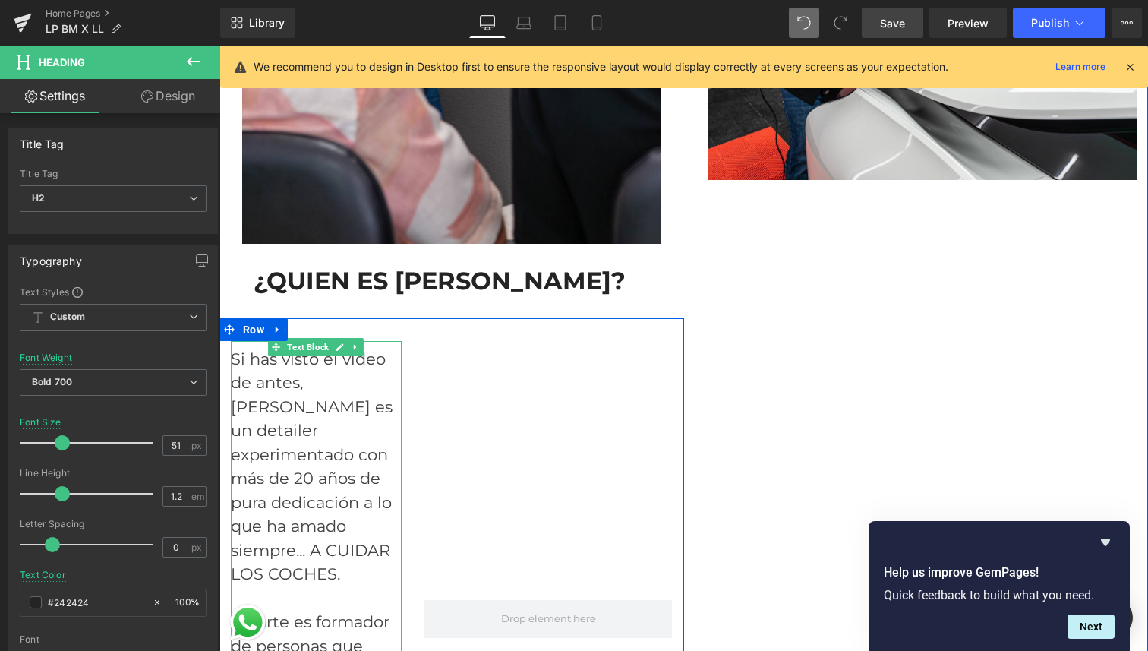
scroll to position [3708, 0]
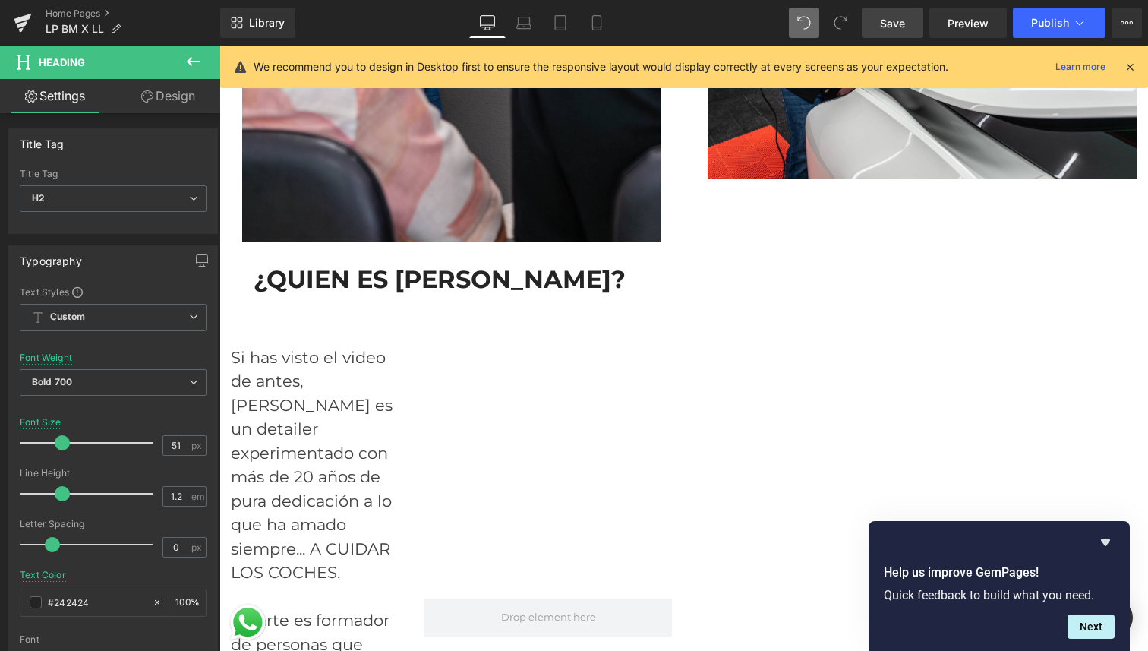
click at [194, 62] on icon at bounding box center [194, 61] width 14 height 9
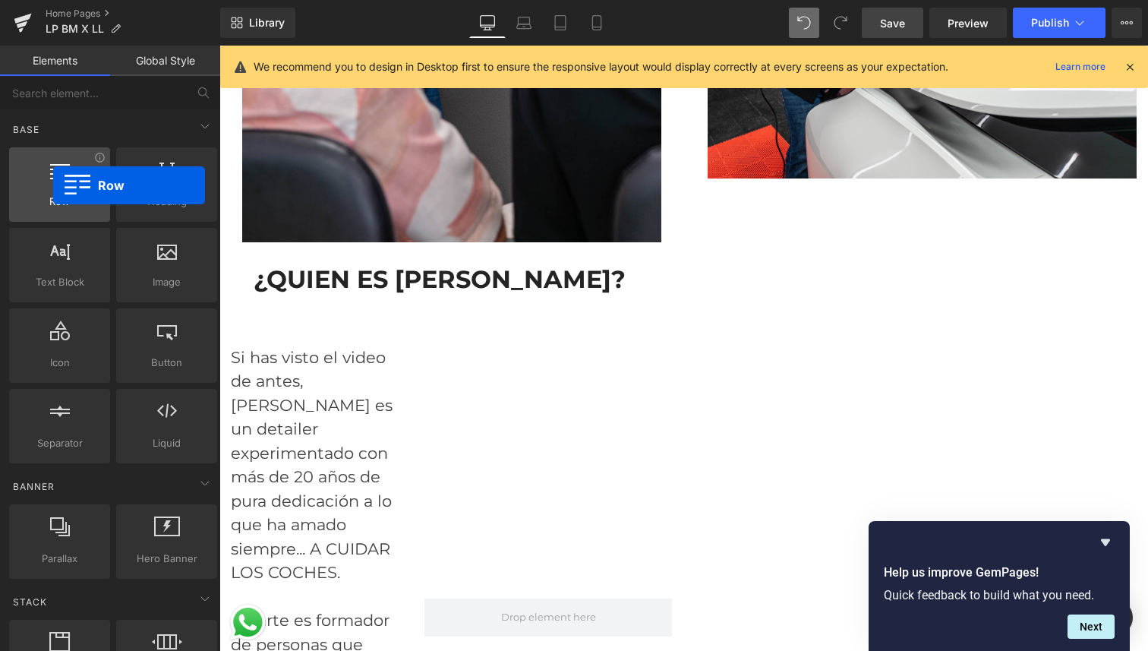
click at [52, 185] on div at bounding box center [60, 176] width 92 height 34
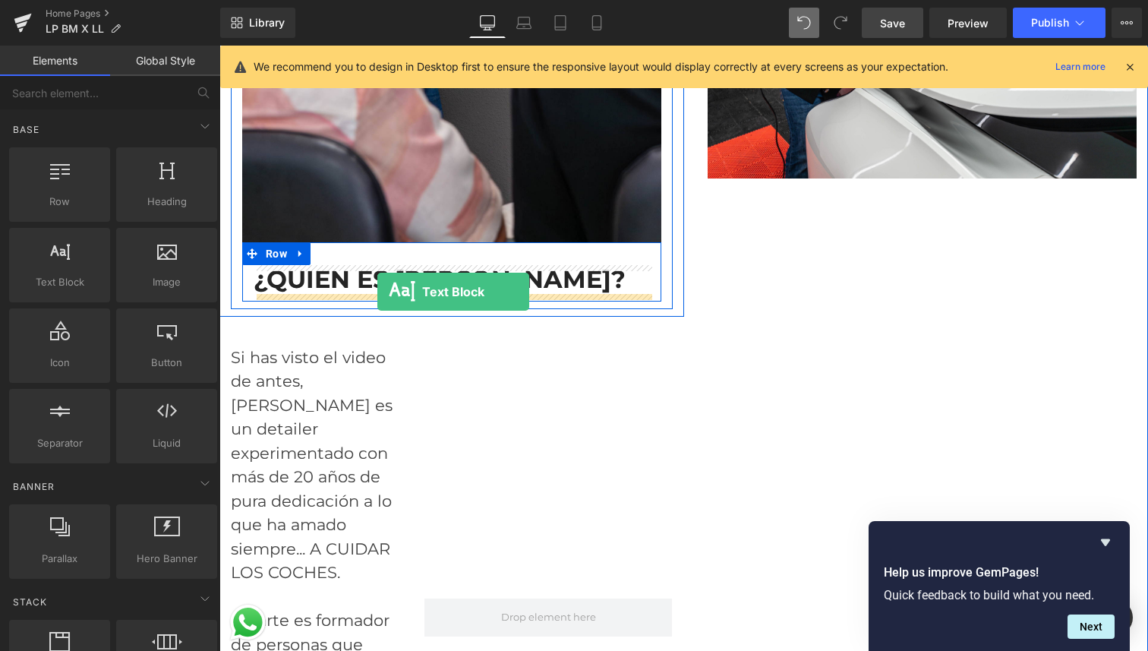
drag, startPoint x: 289, startPoint y: 304, endPoint x: 377, endPoint y: 292, distance: 89.0
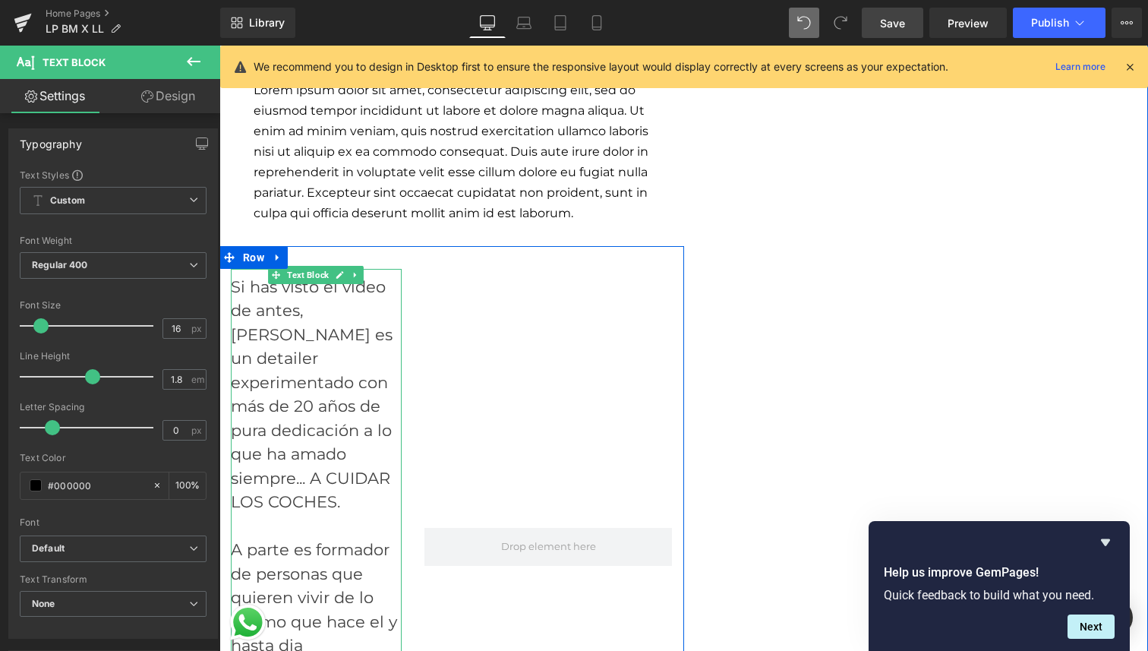
scroll to position [3929, 0]
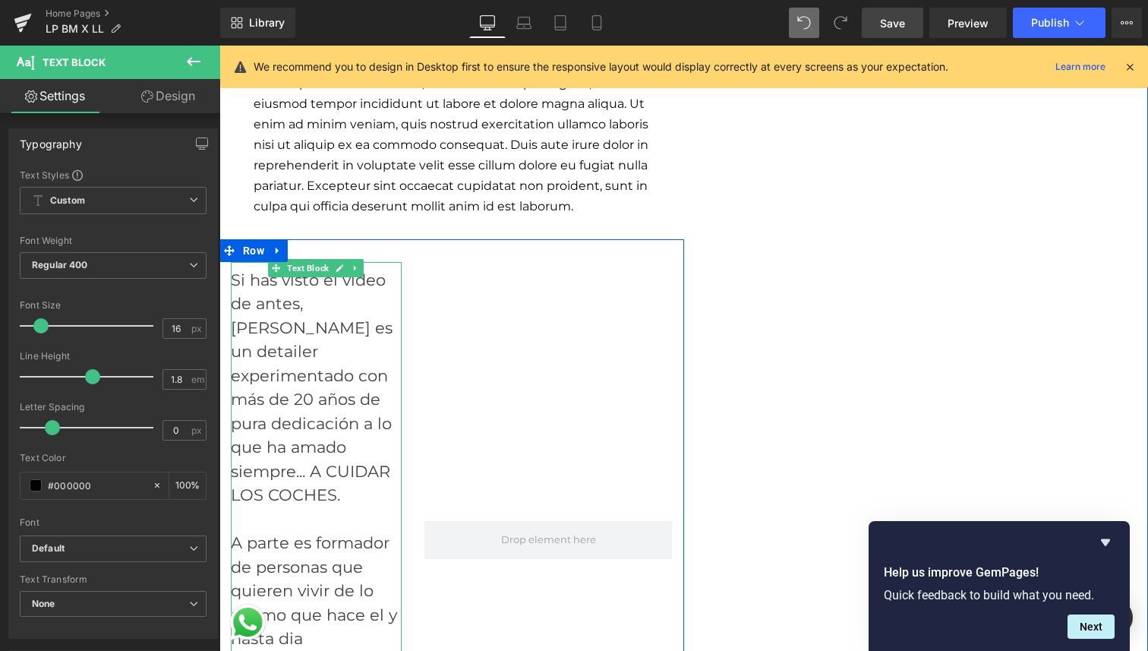
click at [307, 420] on div "Si has visto el video de antes, Leandro es un detailer experimentado con más de…" at bounding box center [316, 540] width 171 height 557
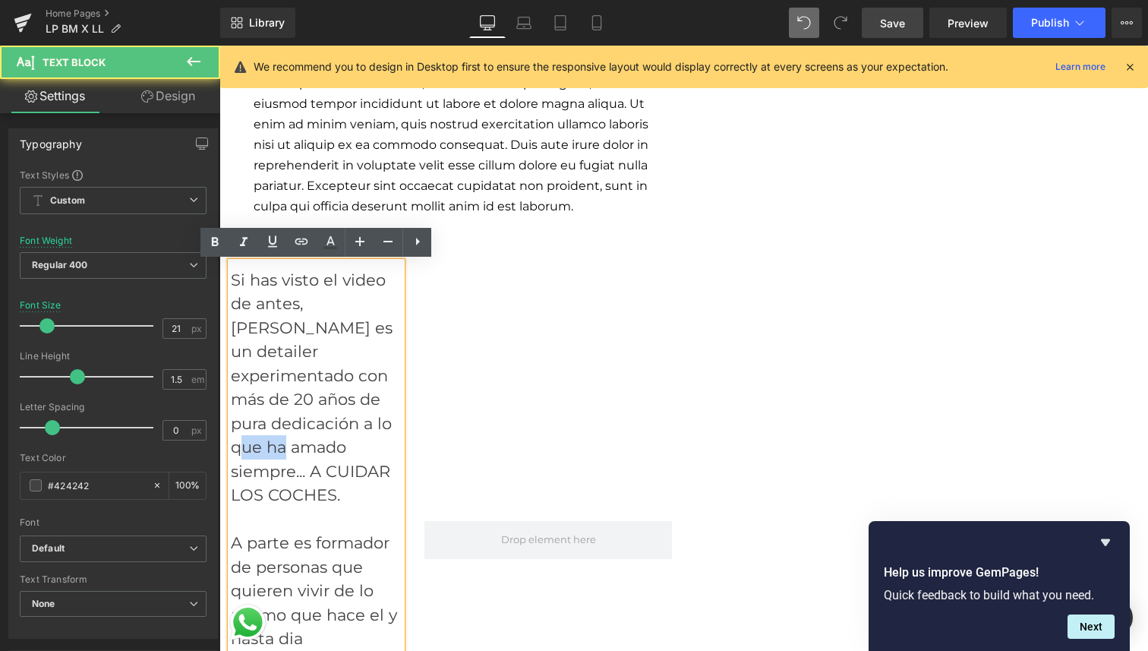
click at [307, 420] on div "Si has visto el video de antes, Leandro es un detailer experimentado con más de…" at bounding box center [316, 540] width 171 height 557
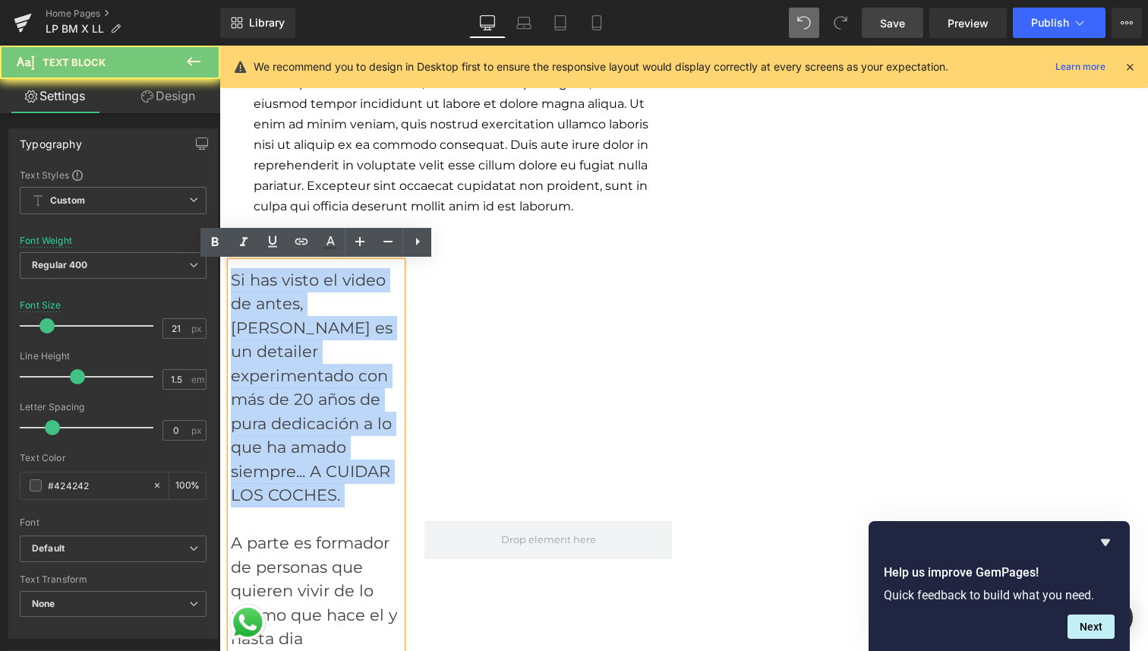
click at [307, 420] on div "Si has visto el video de antes, Leandro es un detailer experimentado con más de…" at bounding box center [316, 540] width 171 height 557
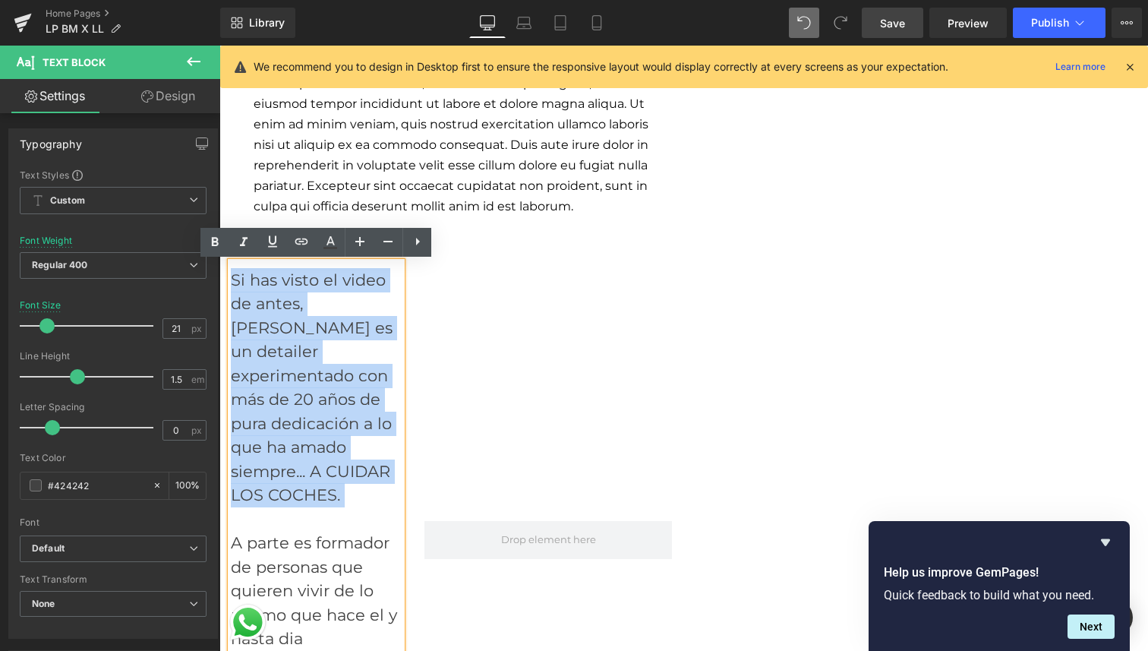
copy div "Si has visto el video de antes, [PERSON_NAME] es un detailer experimentado con …"
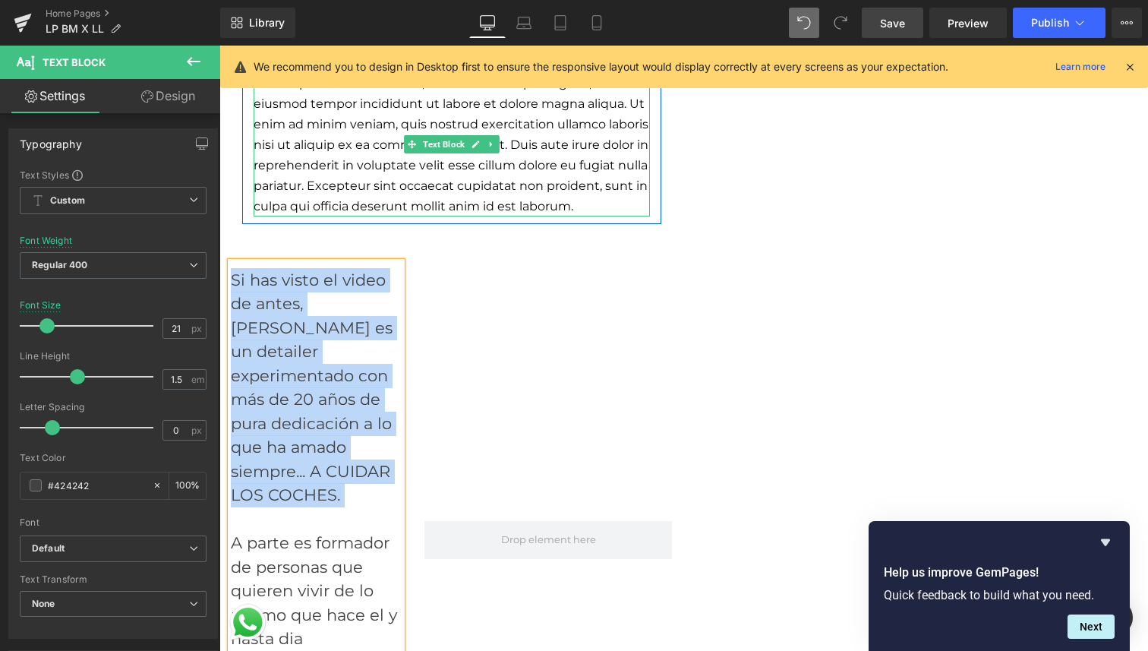
click at [490, 191] on p "Lorem ipsum dolor sit amet, consectetur adipiscing elit, sed do eiusmod tempor …" at bounding box center [452, 145] width 396 height 144
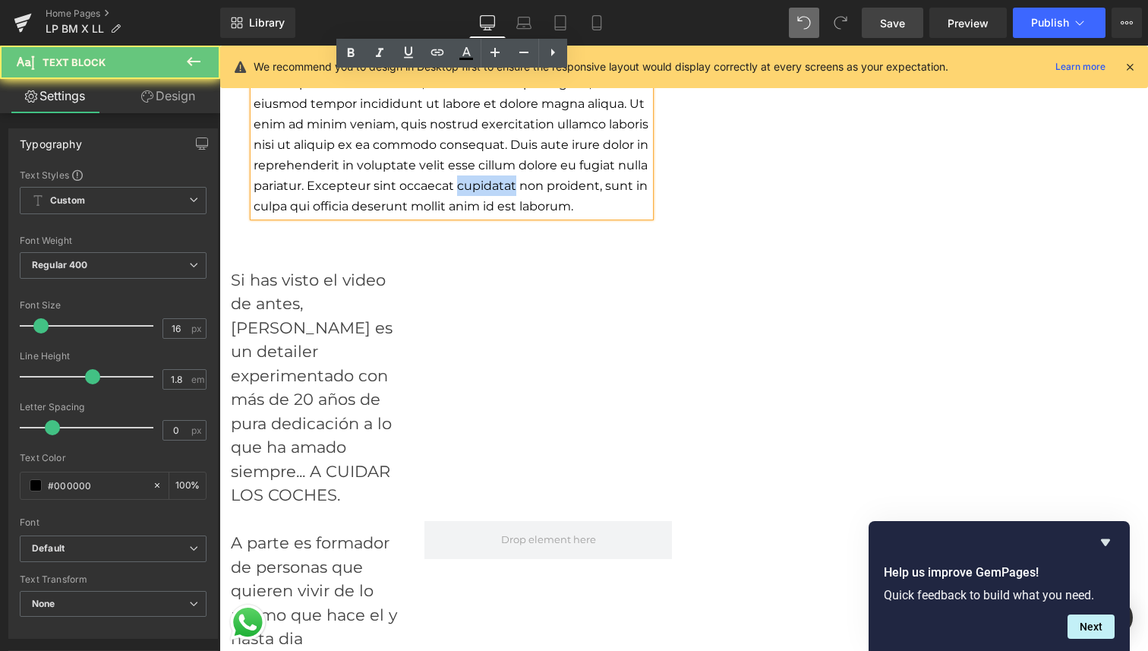
click at [490, 191] on p "Lorem ipsum dolor sit amet, consectetur adipiscing elit, sed do eiusmod tempor …" at bounding box center [452, 145] width 396 height 144
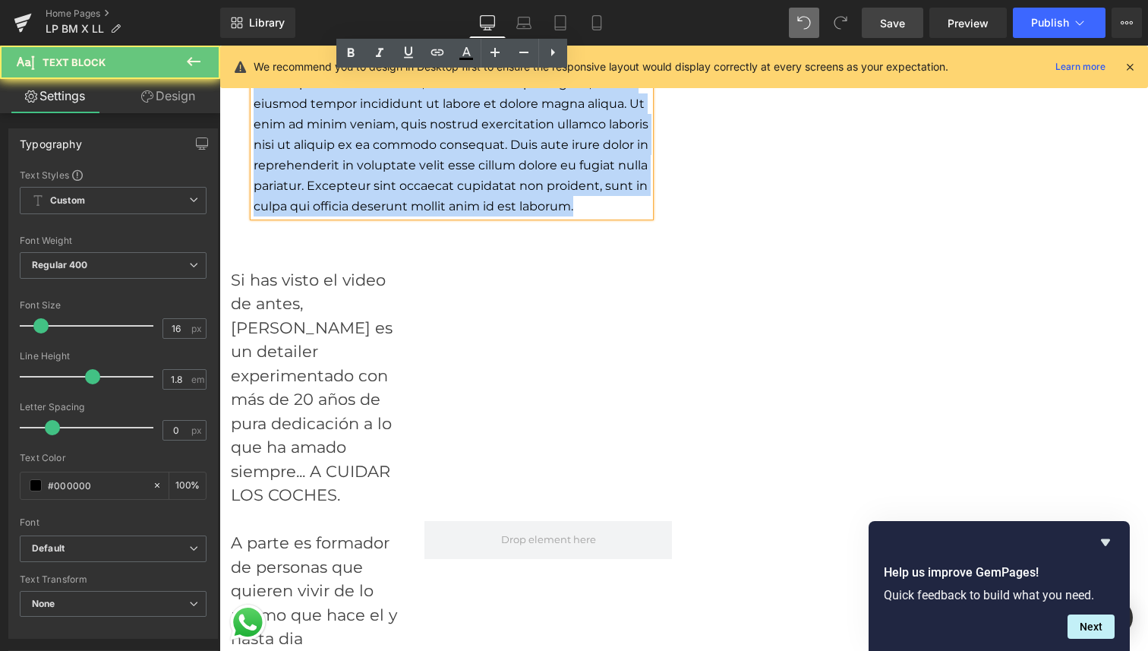
click at [490, 191] on p "Lorem ipsum dolor sit amet, consectetur adipiscing elit, sed do eiusmod tempor …" at bounding box center [452, 145] width 396 height 144
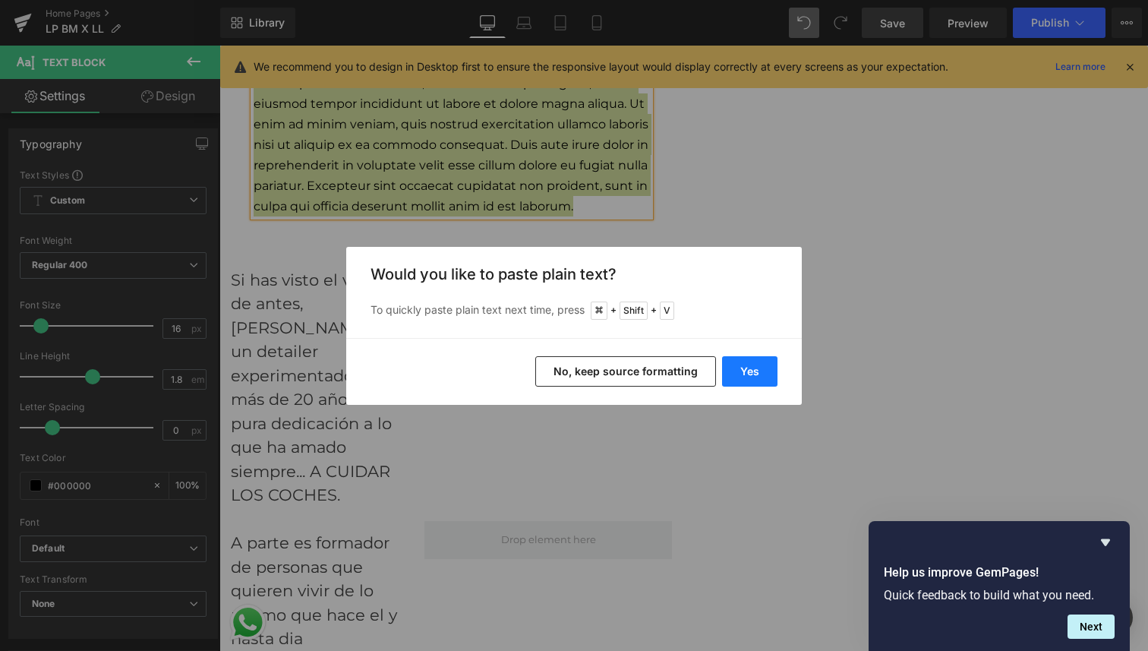
click at [753, 369] on button "Yes" at bounding box center [749, 371] width 55 height 30
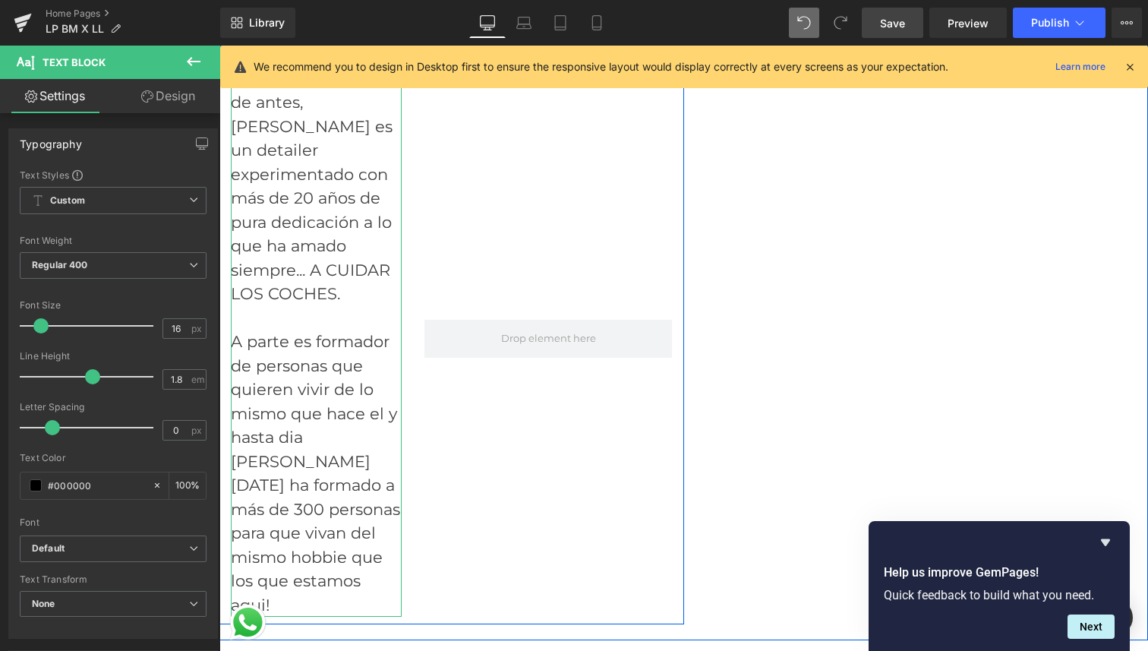
scroll to position [4079, 0]
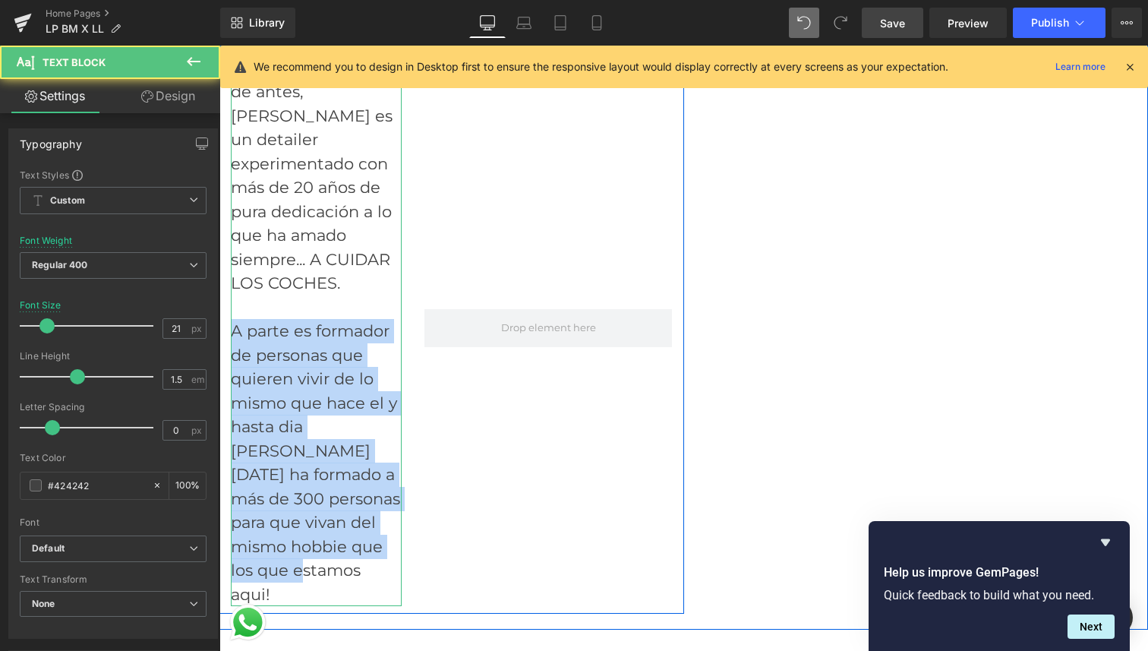
drag, startPoint x: 235, startPoint y: 309, endPoint x: 384, endPoint y: 515, distance: 254.4
click at [384, 515] on div "Si has visto el video de antes, Leandro es un detailer experimentado con más de…" at bounding box center [316, 328] width 171 height 557
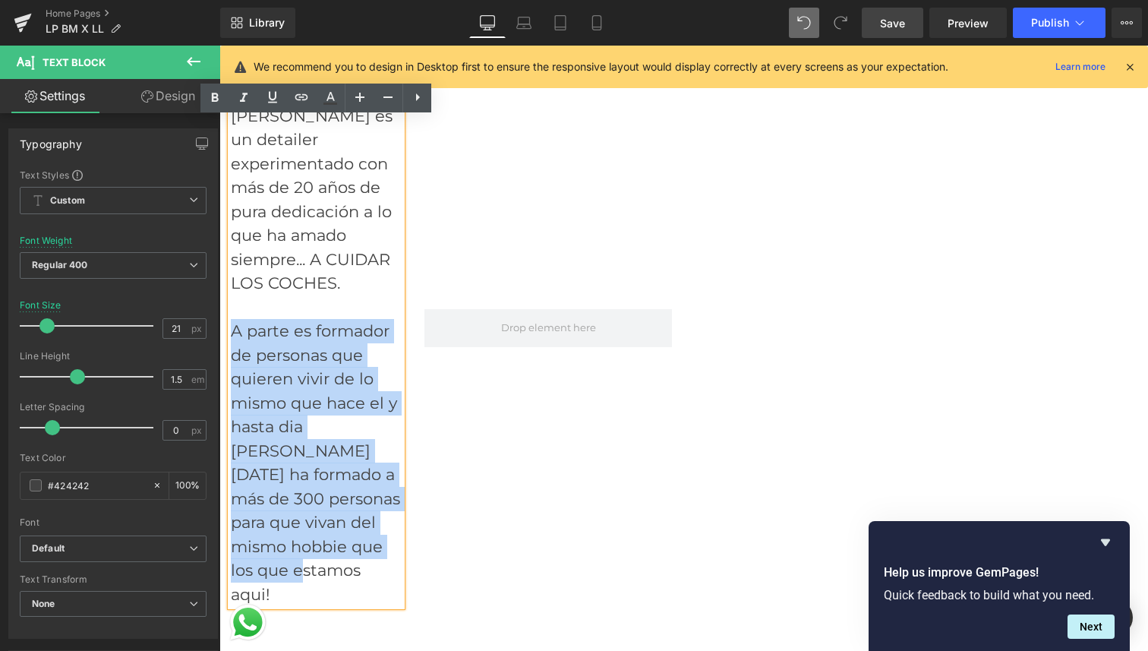
copy div "A parte es formador de personas que quieren vivir de lo mismo que hace el y has…"
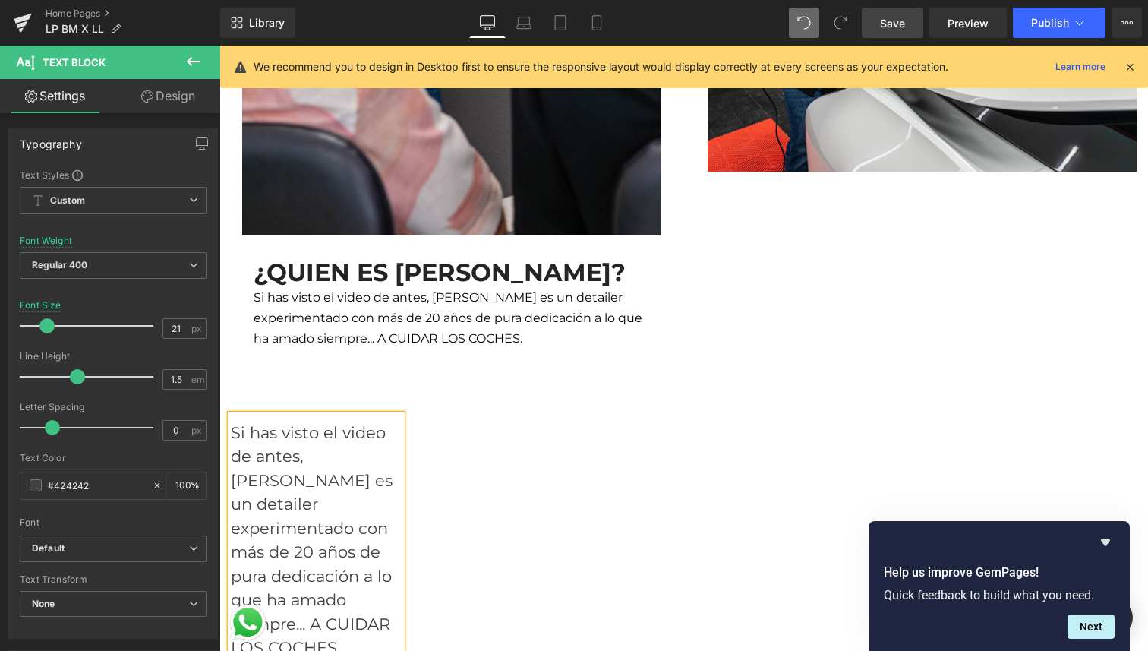
scroll to position [3711, 0]
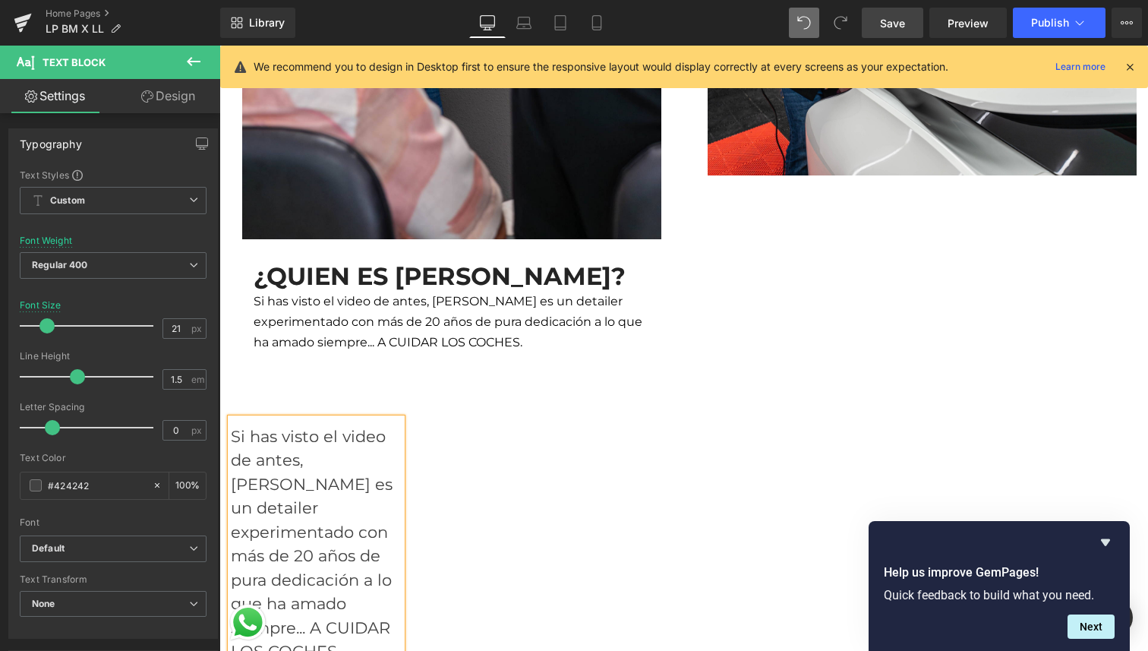
click at [548, 339] on p "Si has visto el video de antes, [PERSON_NAME] es un detailer experimentado con …" at bounding box center [452, 322] width 396 height 62
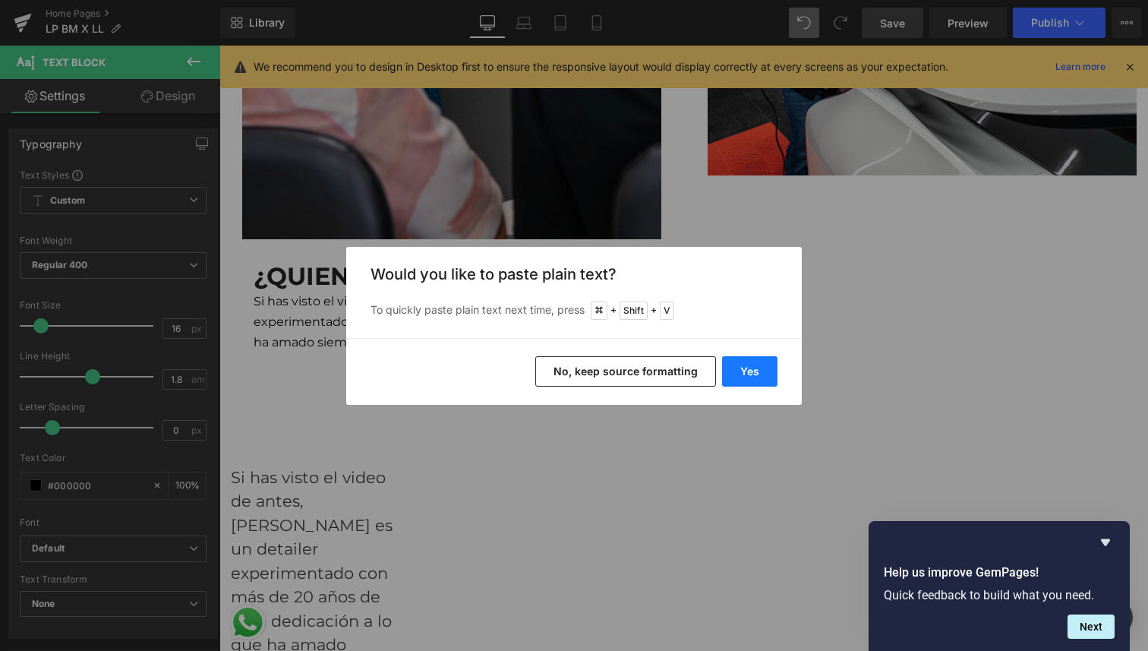
click at [739, 375] on button "Yes" at bounding box center [749, 371] width 55 height 30
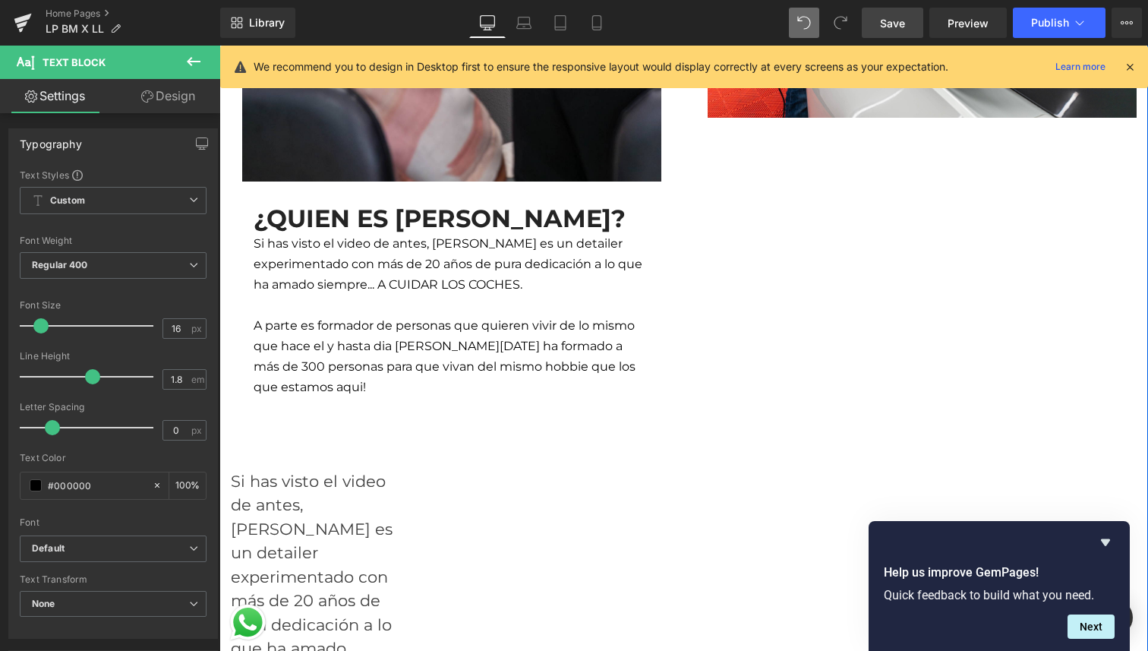
scroll to position [3814, 0]
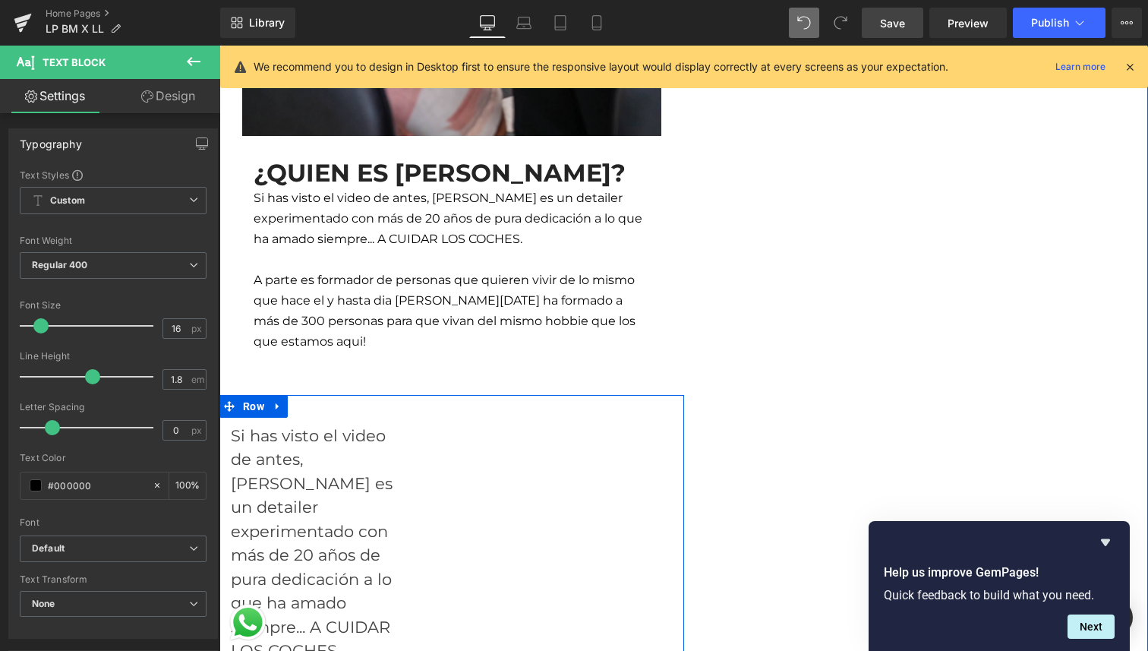
click at [276, 409] on icon at bounding box center [277, 406] width 3 height 7
click at [317, 405] on icon at bounding box center [317, 406] width 11 height 11
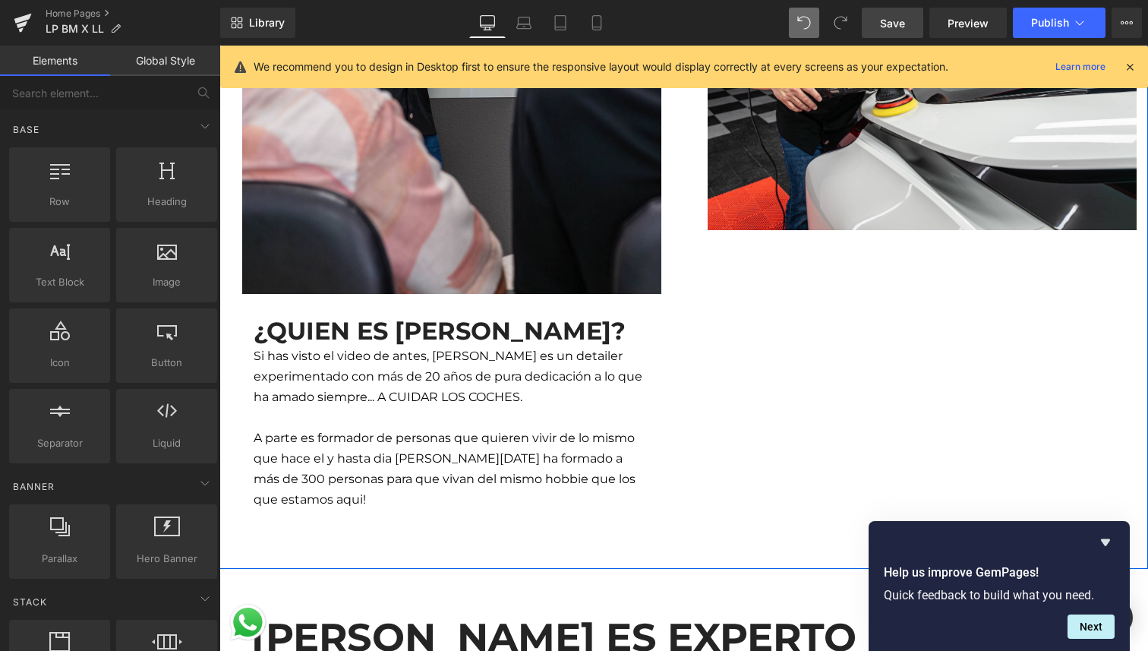
scroll to position [3629, 0]
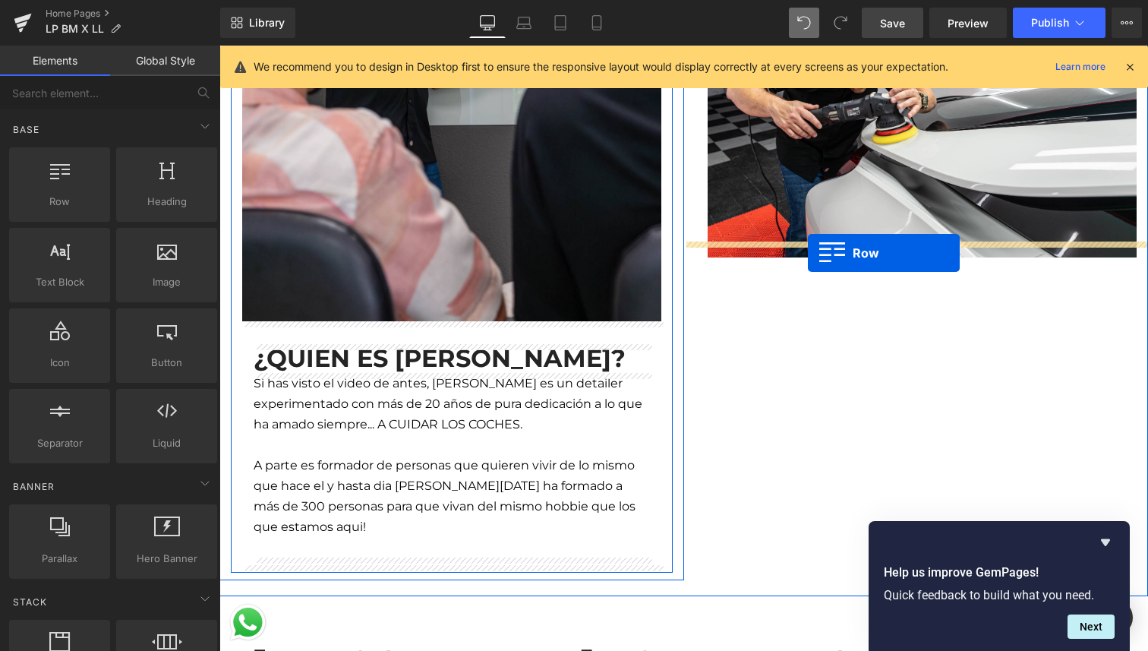
drag, startPoint x: 276, startPoint y: 241, endPoint x: 807, endPoint y: 250, distance: 531.6
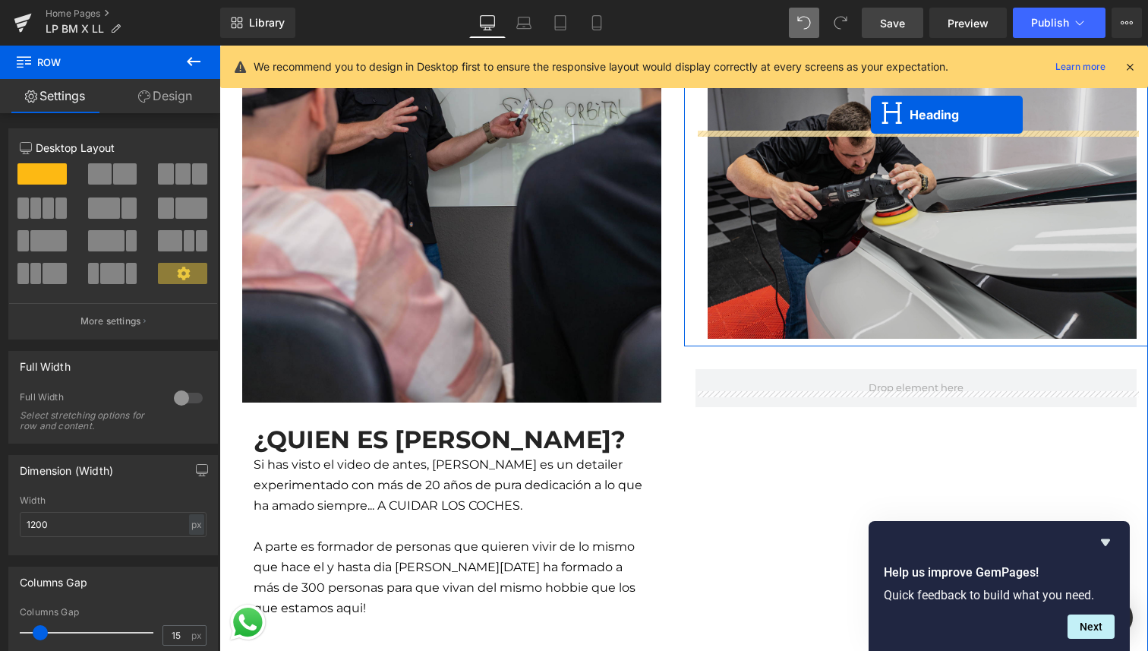
scroll to position [3456, 0]
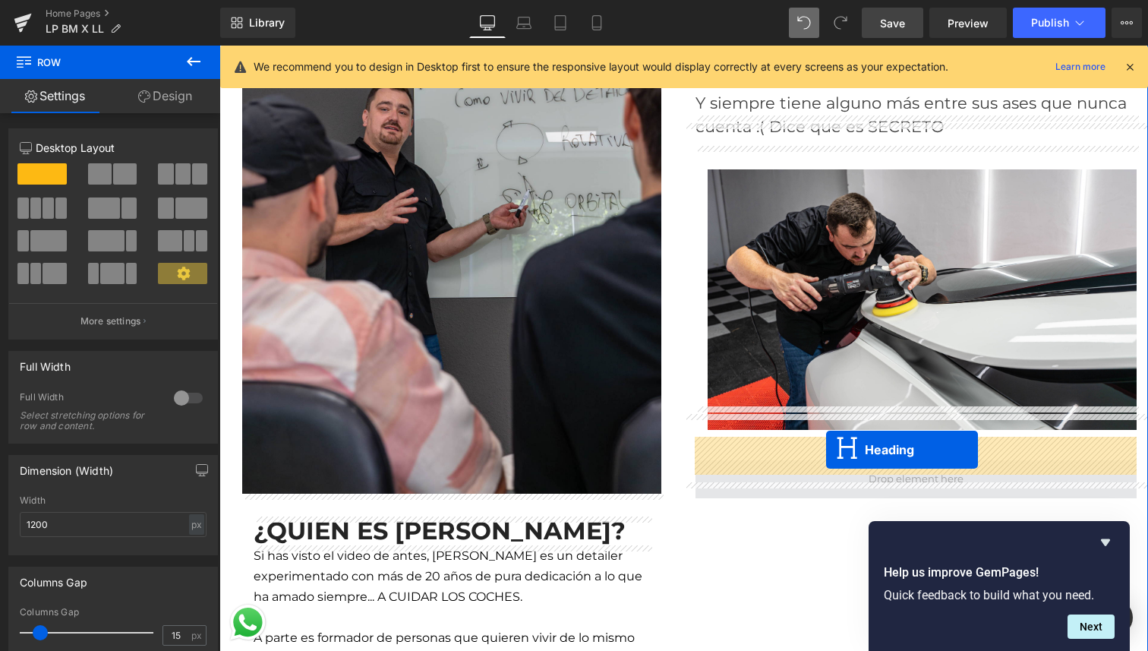
drag, startPoint x: 645, startPoint y: 430, endPoint x: 826, endPoint y: 450, distance: 181.8
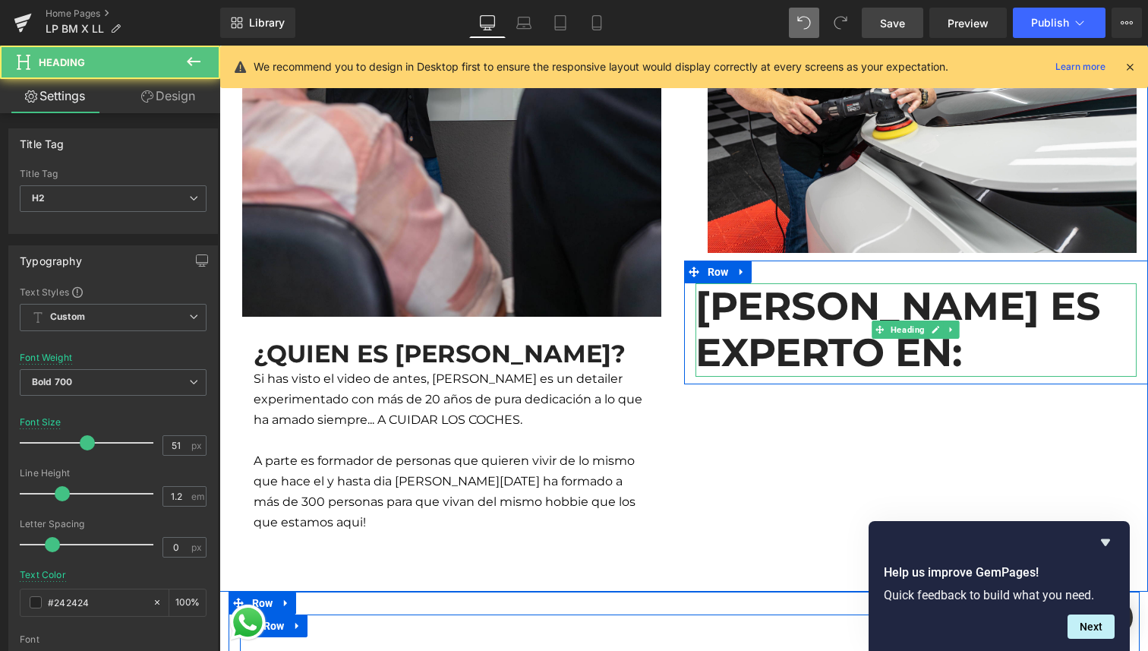
scroll to position [3636, 0]
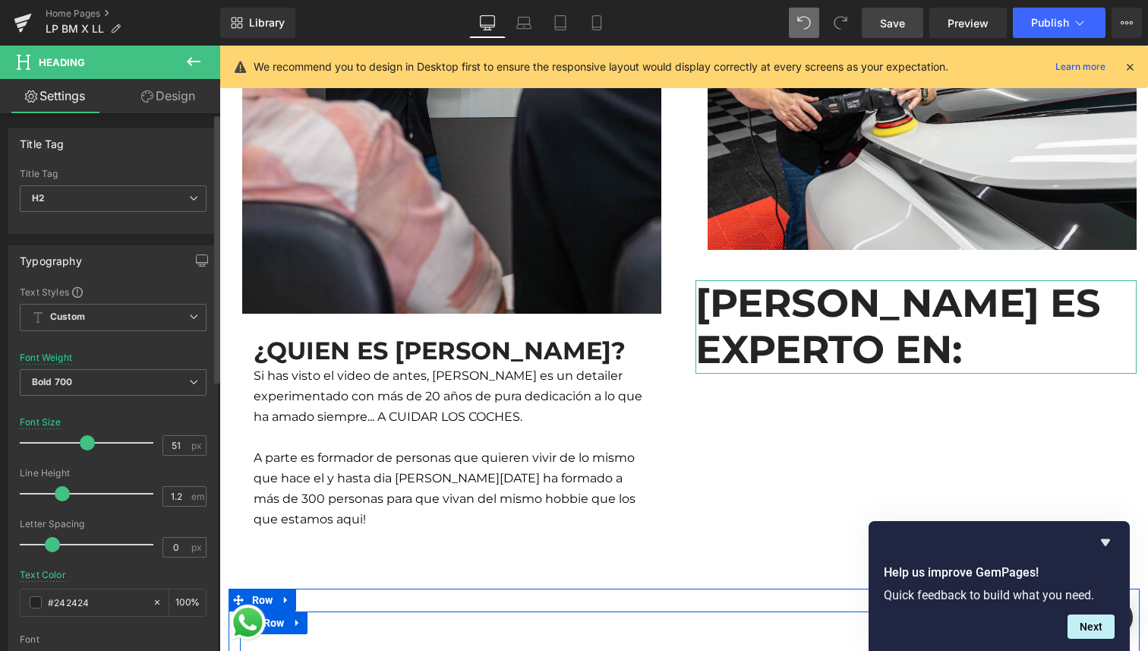
click at [60, 446] on div at bounding box center [90, 443] width 126 height 30
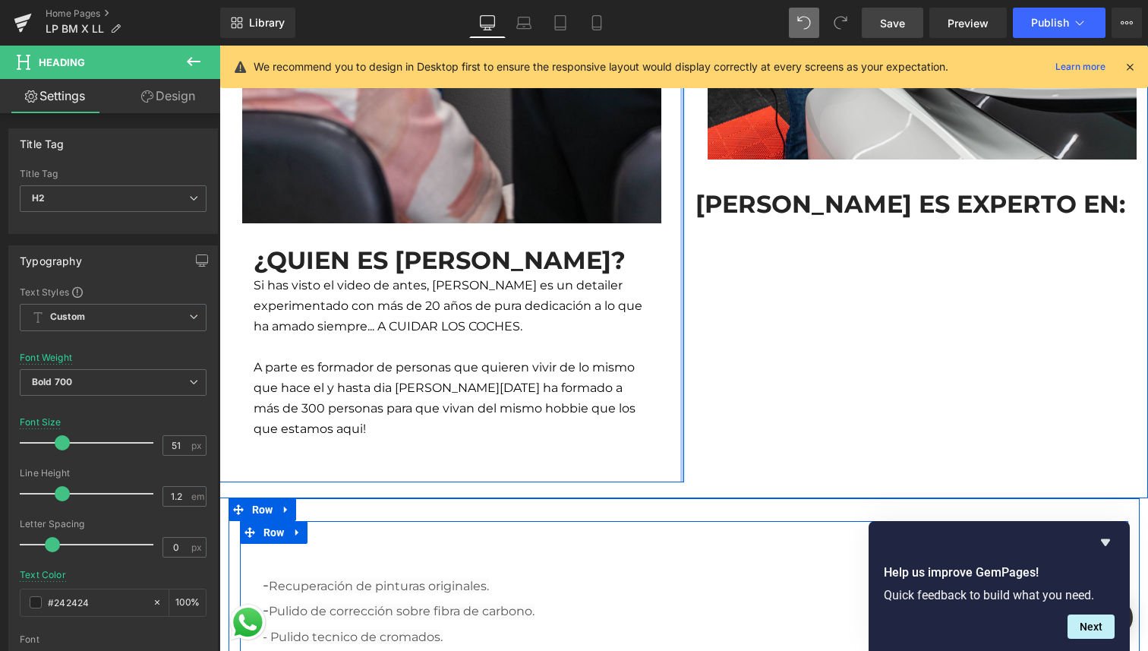
scroll to position [3696, 0]
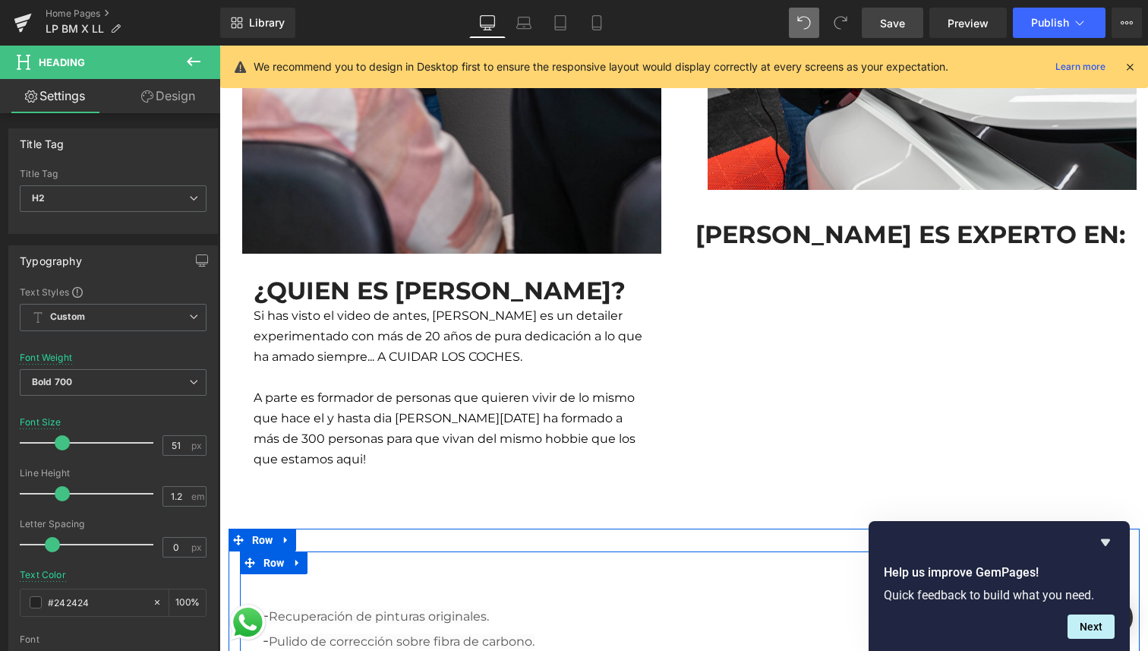
click at [193, 61] on icon at bounding box center [194, 61] width 14 height 9
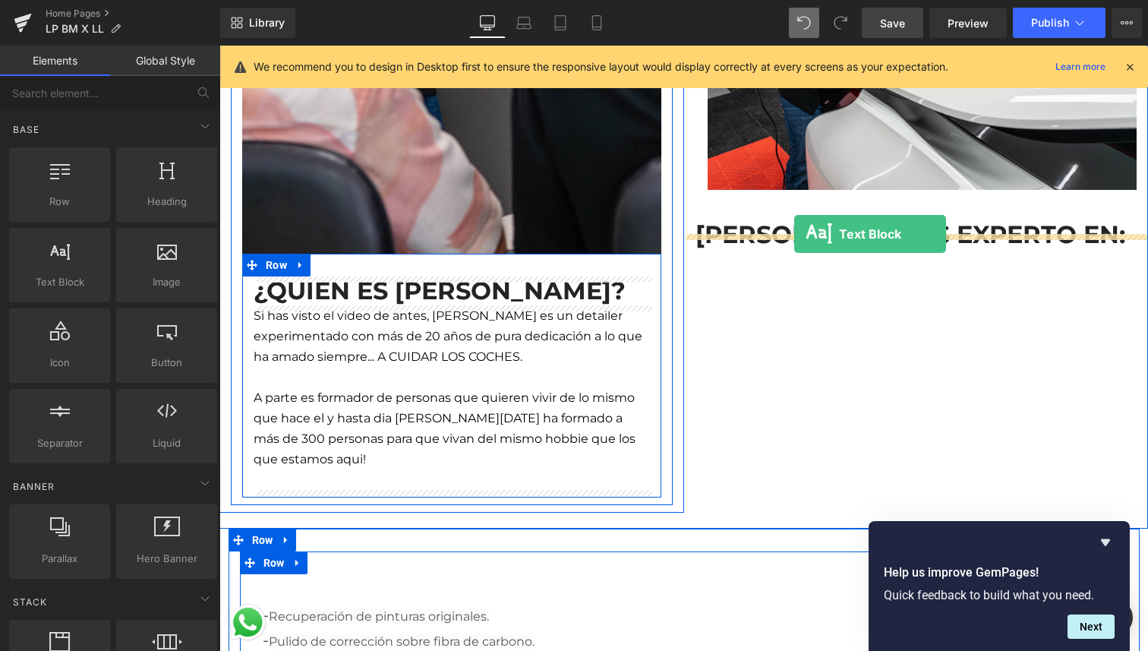
drag, startPoint x: 290, startPoint y: 328, endPoint x: 794, endPoint y: 233, distance: 512.3
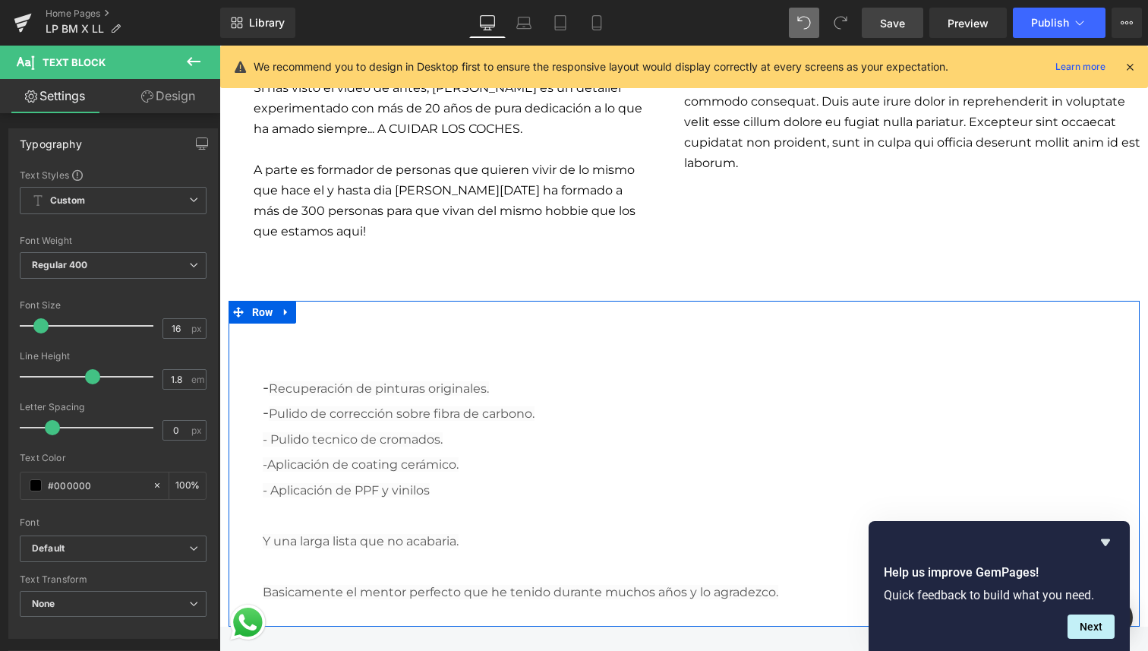
scroll to position [3937, 0]
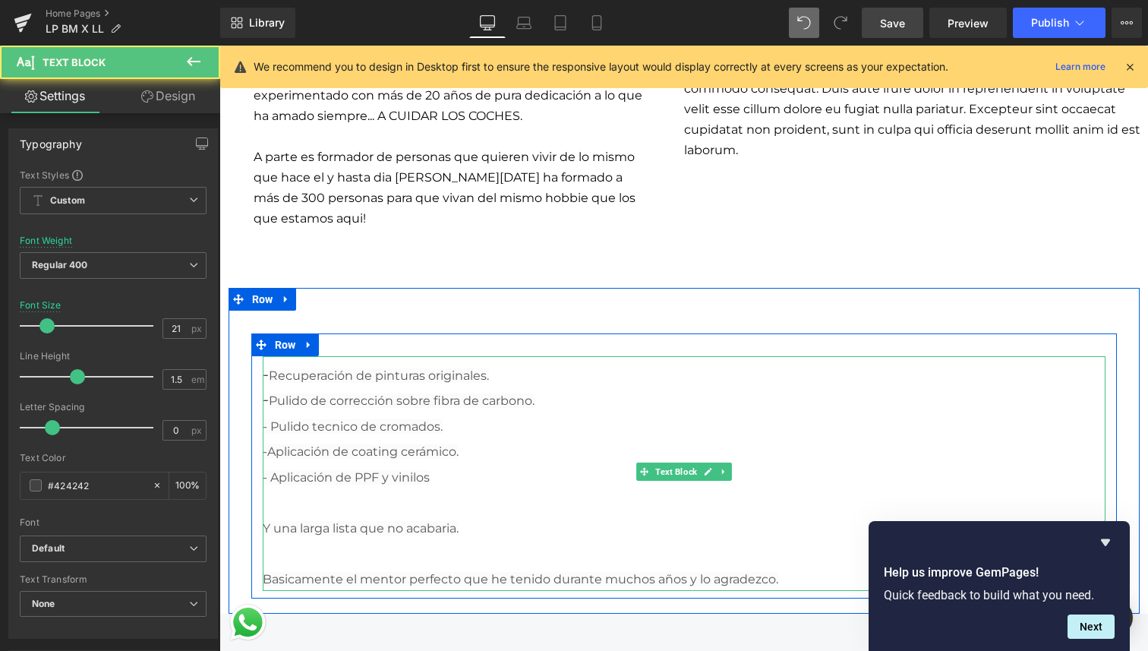
click at [781, 579] on div "Basicamente el mentor perfecto que he tenido durante muchos años y lo agradezco." at bounding box center [684, 579] width 843 height 26
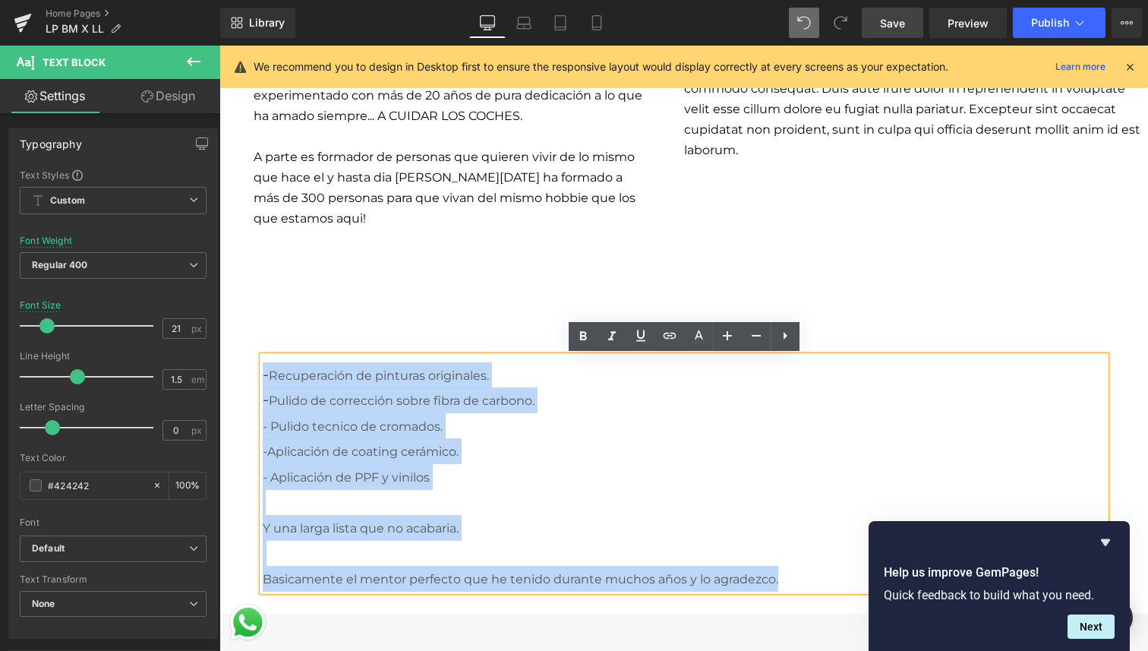
drag, startPoint x: 787, startPoint y: 579, endPoint x: 263, endPoint y: 374, distance: 563.3
click at [263, 374] on div "- R ecuperación de pinturas originales. - Pulido de corrección sobre fibra de c…" at bounding box center [684, 473] width 843 height 235
copy div "- R ecuperación de pinturas originales. - Pulido de corrección sobre fibra de c…"
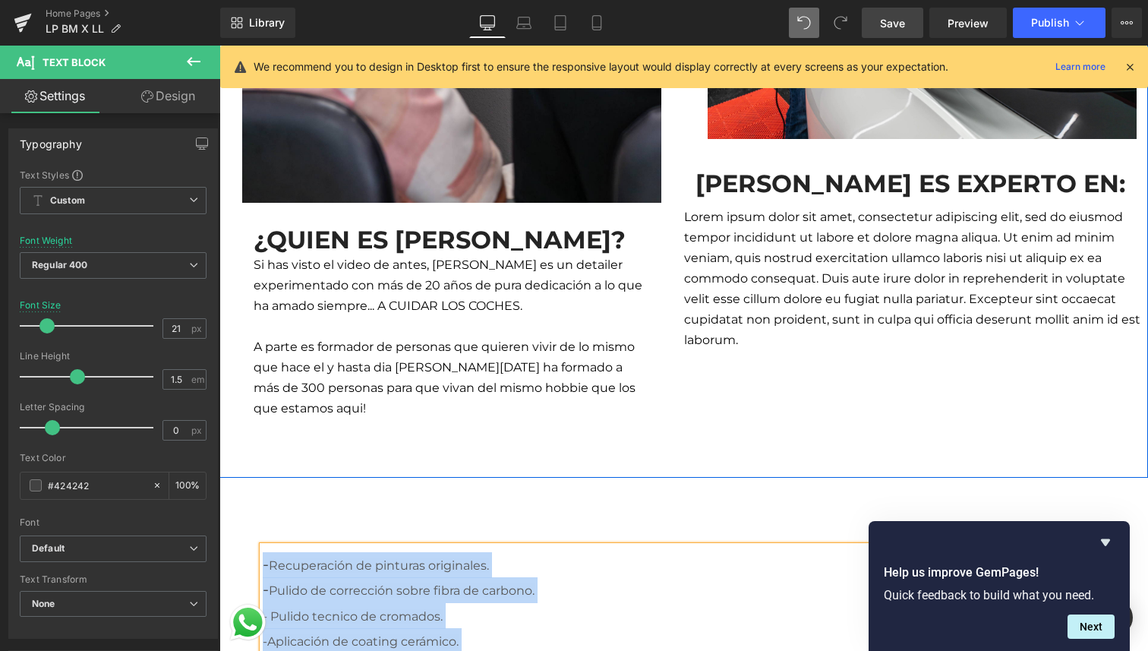
scroll to position [3735, 0]
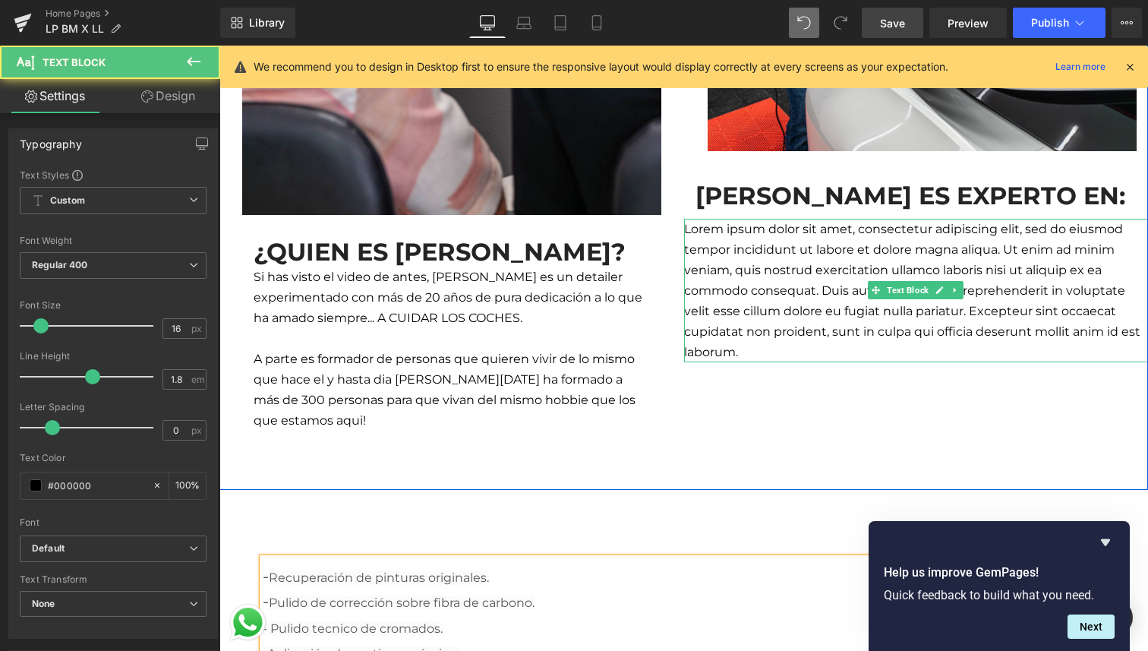
click at [778, 255] on p "Lorem ipsum dolor sit amet, consectetur adipiscing elit, sed do eiusmod tempor …" at bounding box center [916, 291] width 465 height 144
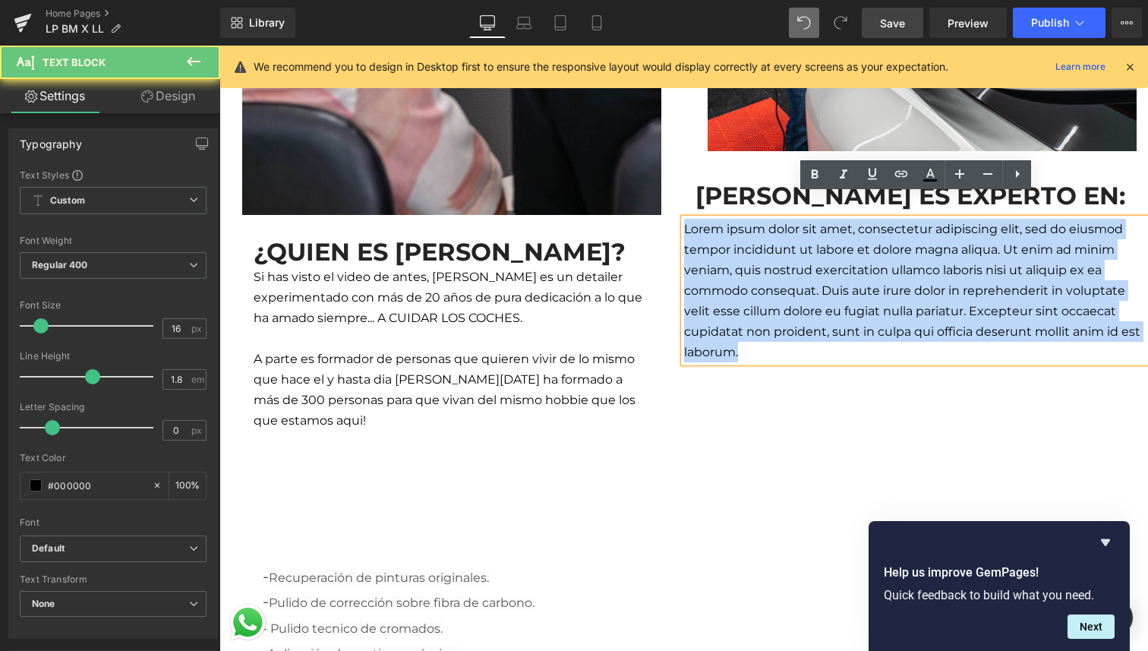
click at [778, 255] on p "Lorem ipsum dolor sit amet, consectetur adipiscing elit, sed do eiusmod tempor …" at bounding box center [916, 291] width 465 height 144
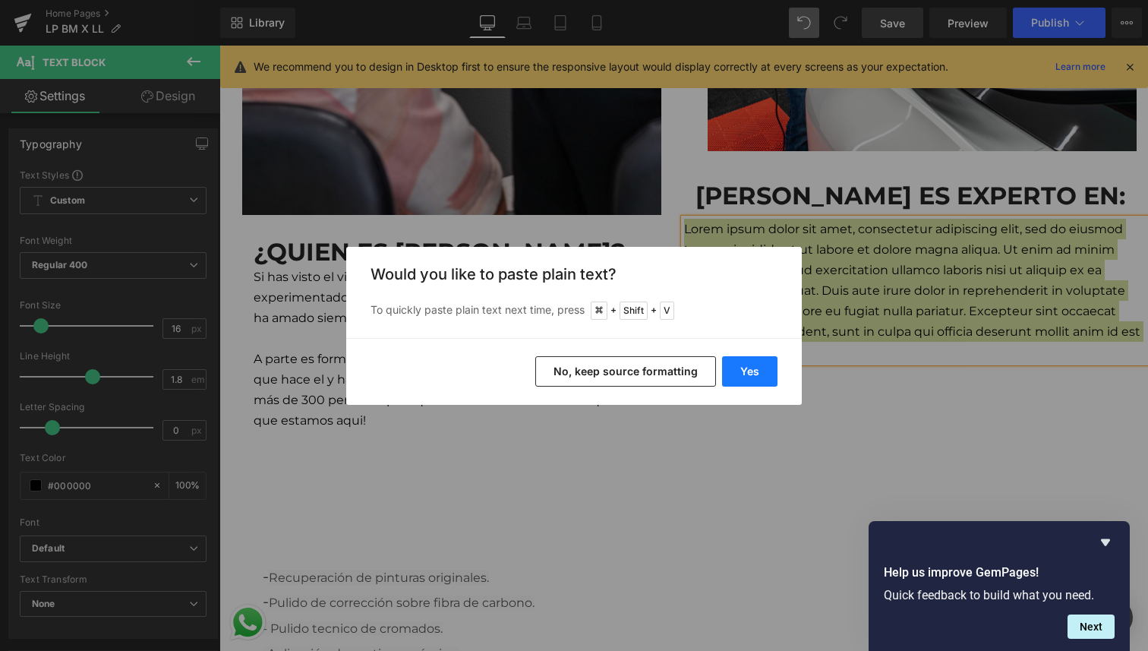
click at [756, 367] on button "Yes" at bounding box center [749, 371] width 55 height 30
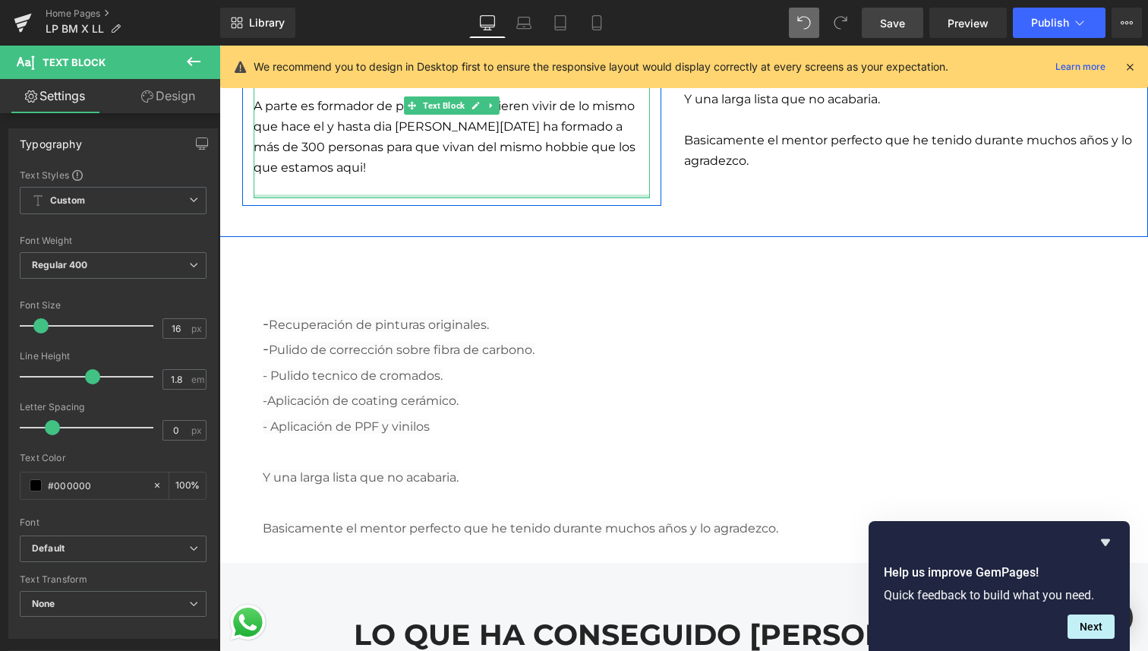
scroll to position [3992, 0]
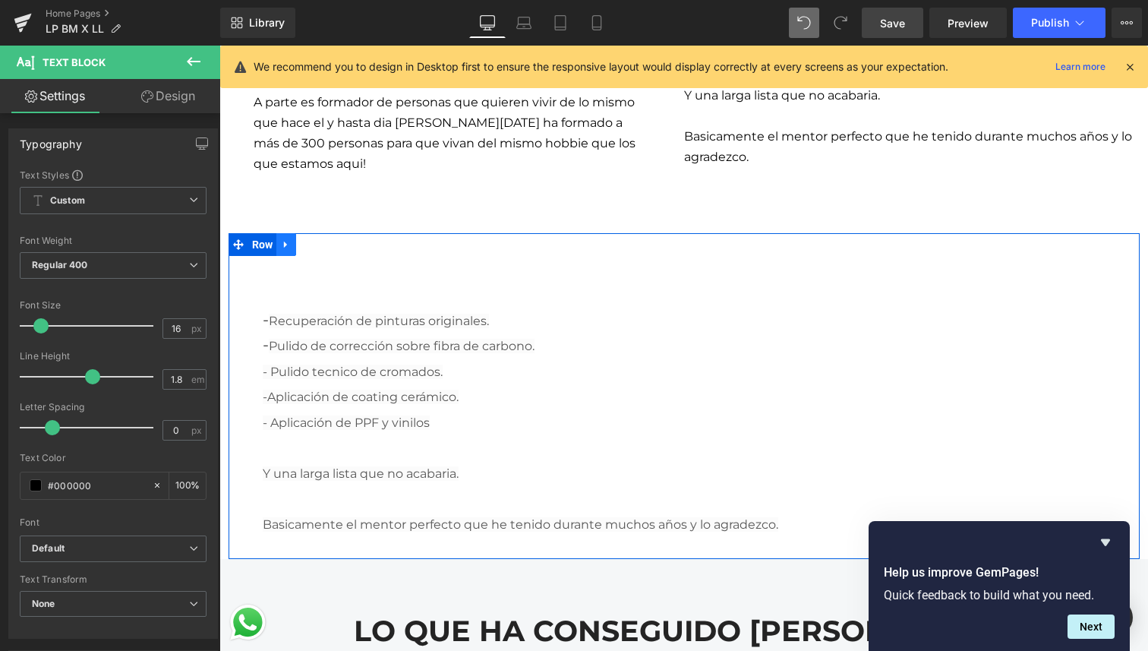
click at [285, 244] on icon at bounding box center [285, 244] width 3 height 7
click at [324, 249] on icon at bounding box center [325, 244] width 11 height 11
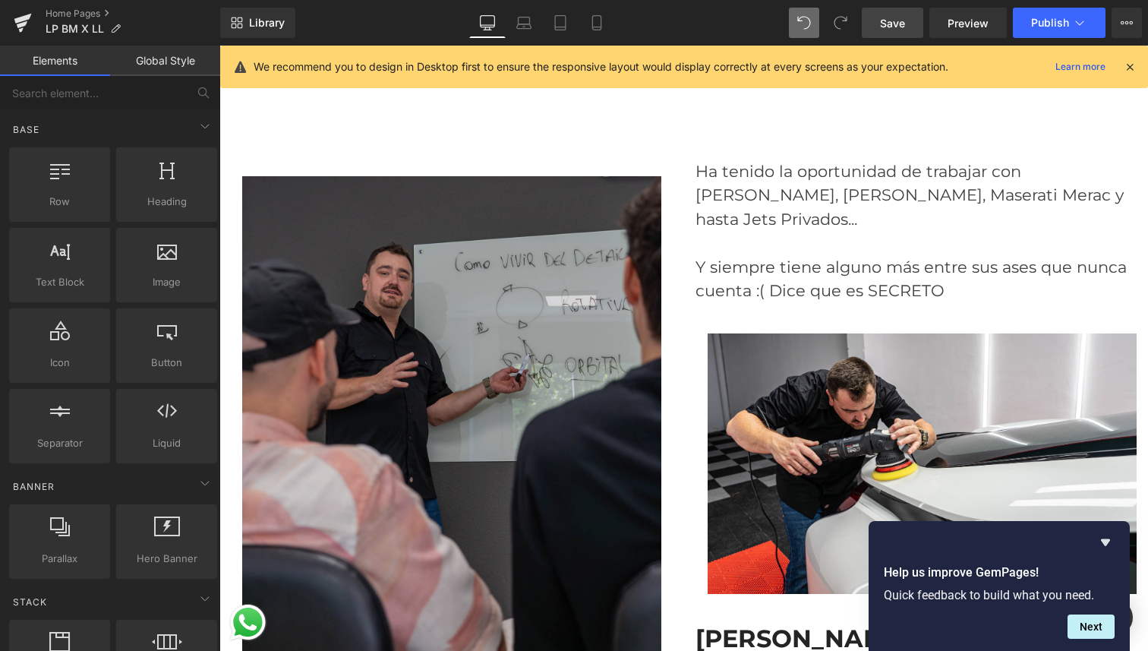
scroll to position [3296, 0]
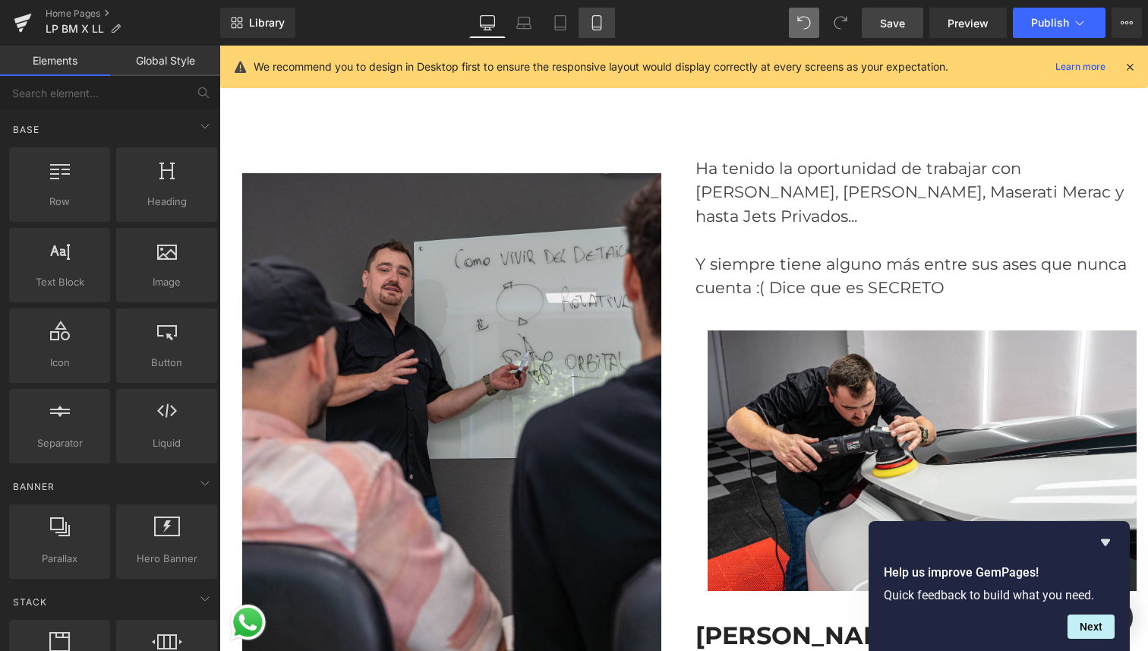
click at [608, 30] on link "Mobile" at bounding box center [597, 23] width 36 height 30
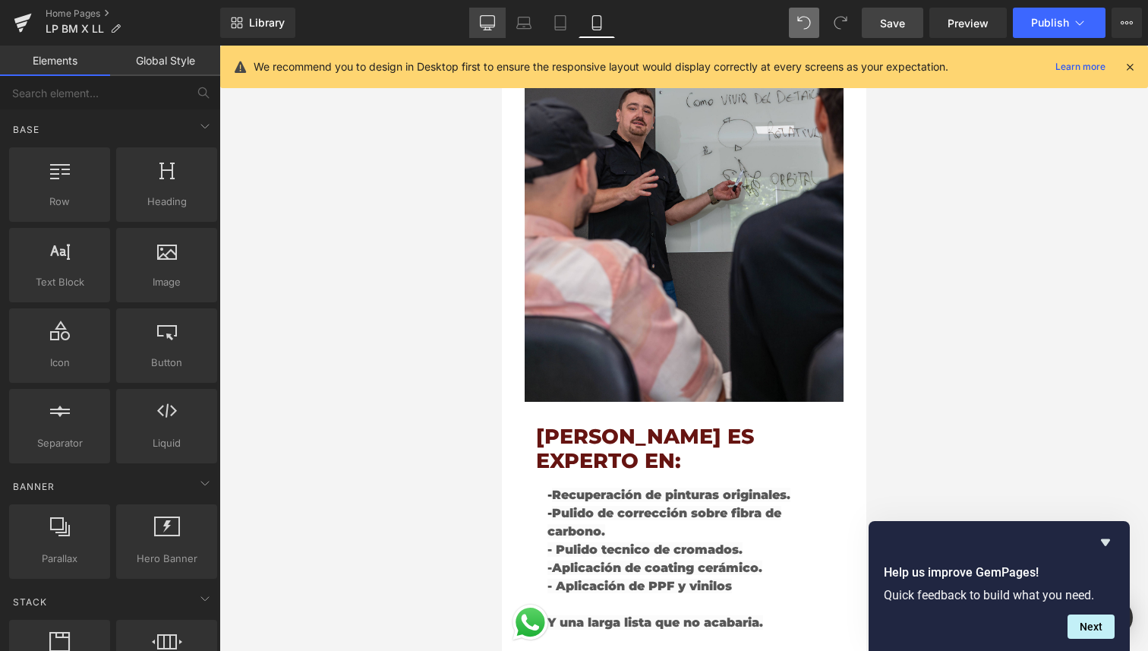
click at [491, 24] on icon at bounding box center [487, 22] width 15 height 15
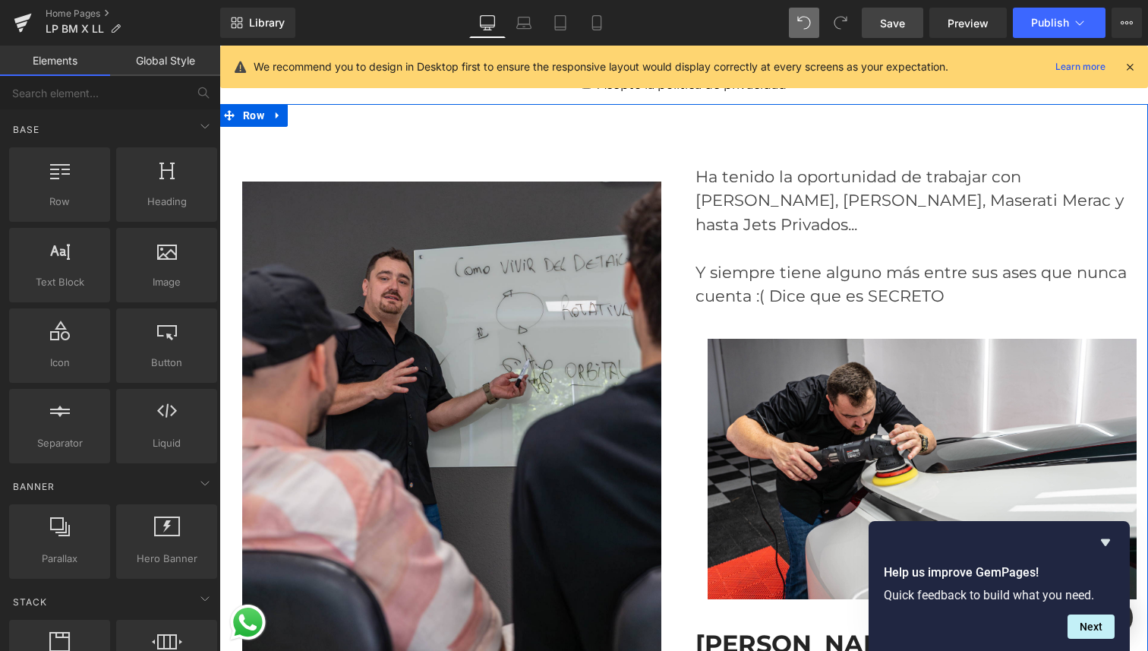
scroll to position [3260, 0]
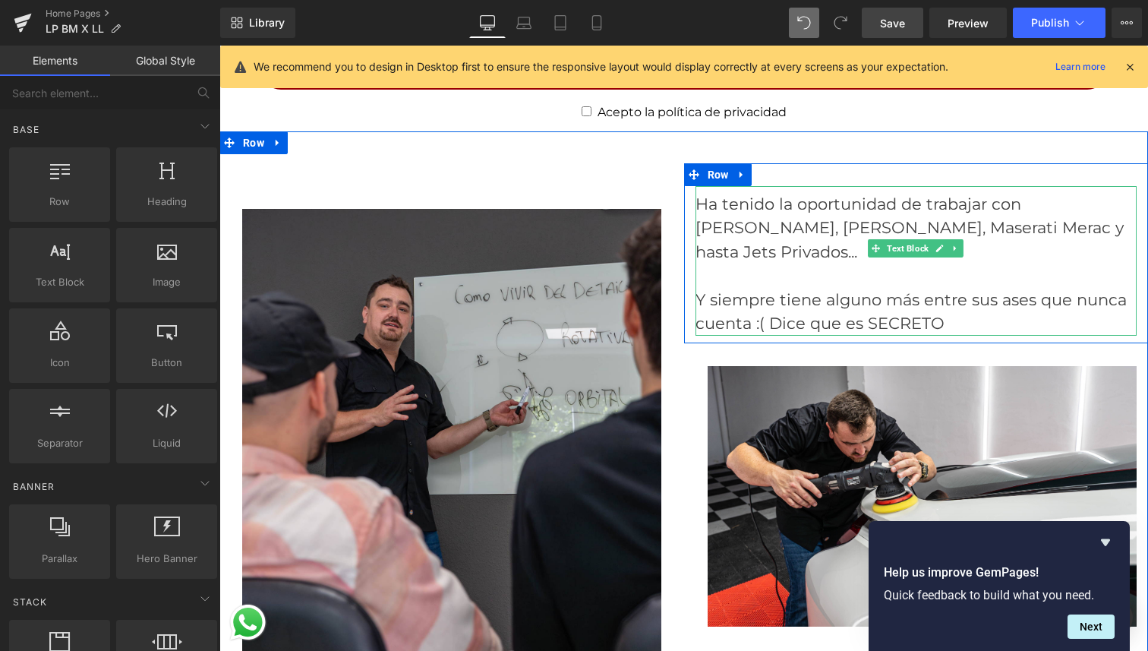
click at [804, 212] on div "Ha tenido la oportunidad de trabajar con Ferrari Enzo, Pagani Zonda, Maserati M…" at bounding box center [917, 261] width 442 height 150
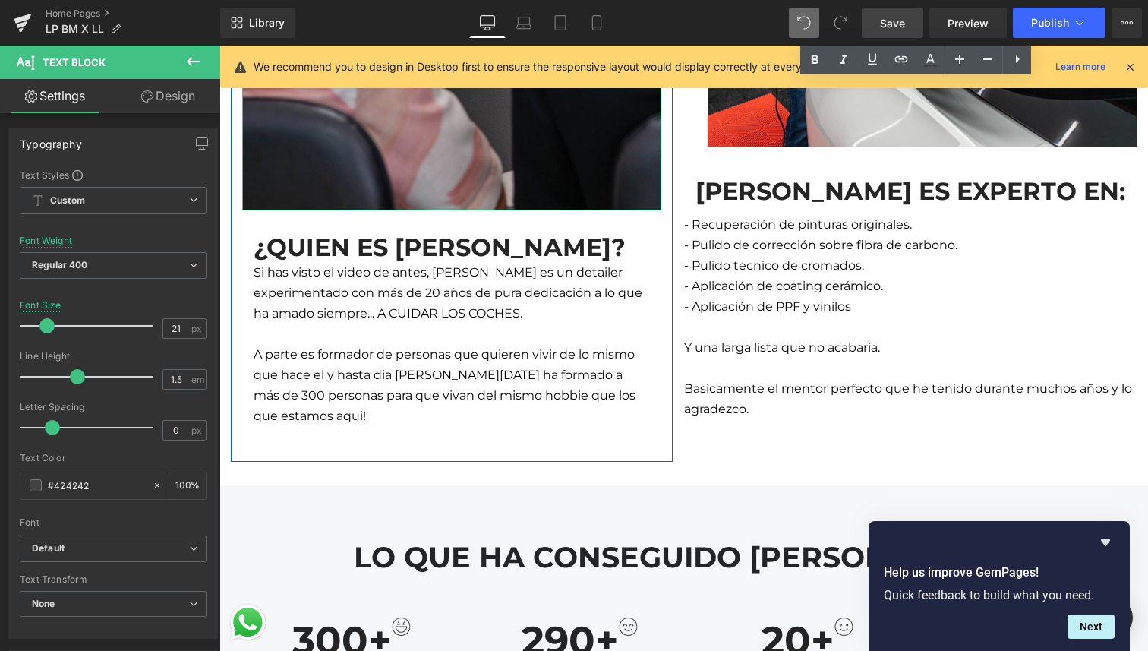
scroll to position [3750, 0]
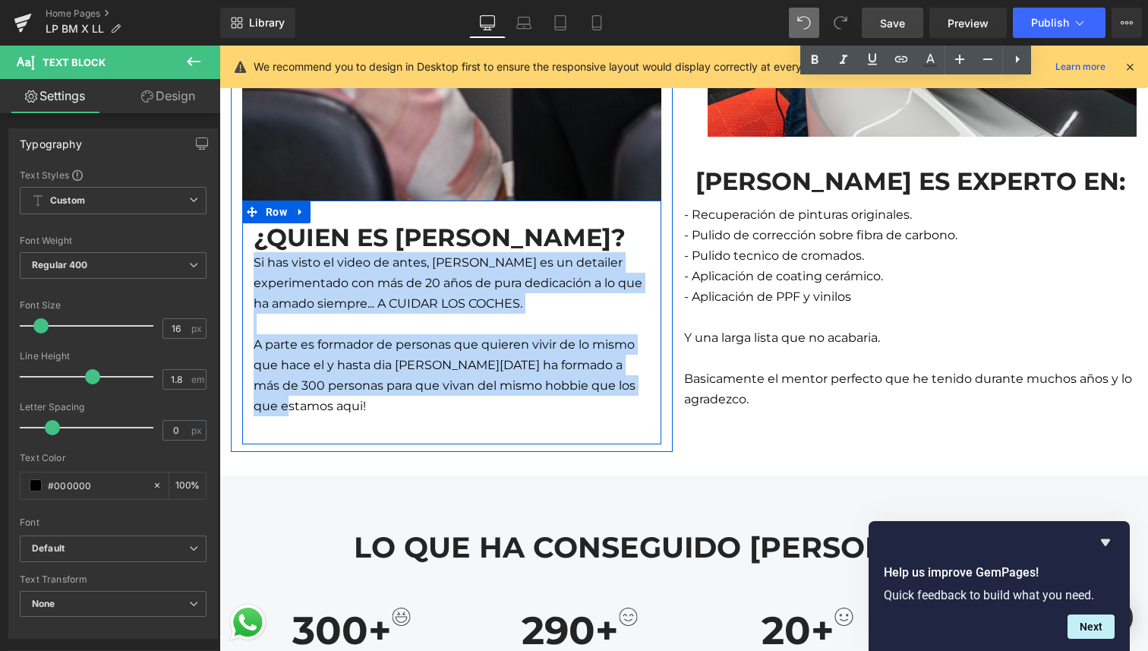
drag, startPoint x: 303, startPoint y: 411, endPoint x: 252, endPoint y: 261, distance: 158.0
click at [252, 261] on div "¿QUIEN ES LEANDRO? Heading Si has visto el video de antes, Leandro es un detail…" at bounding box center [451, 329] width 419 height 213
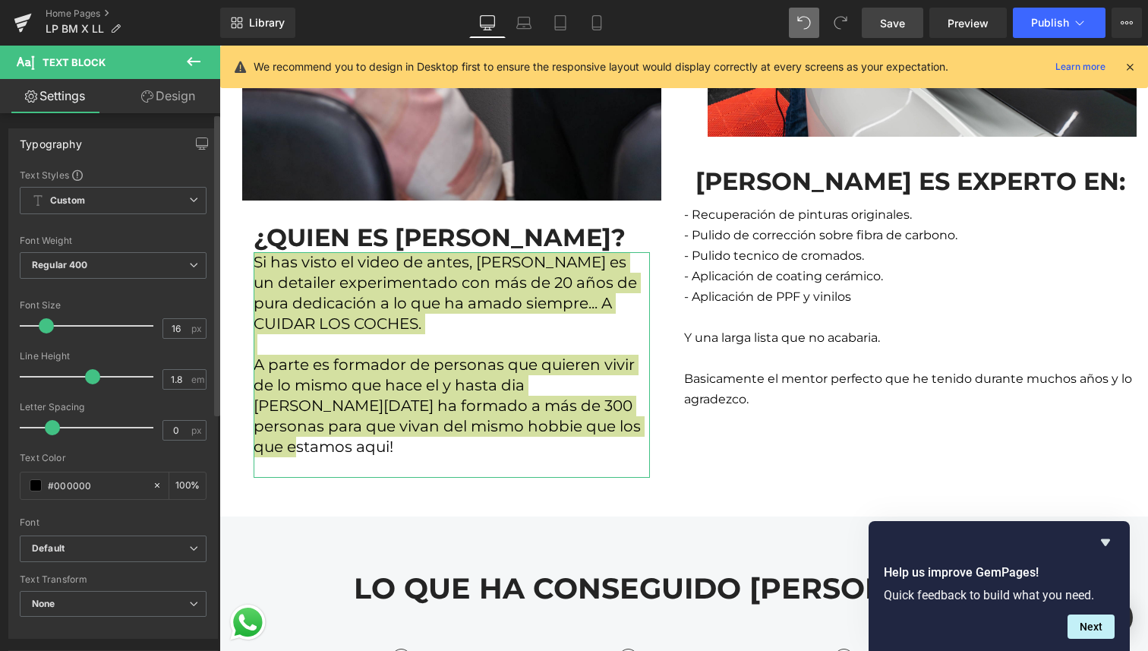
click at [46, 327] on span at bounding box center [46, 325] width 15 height 15
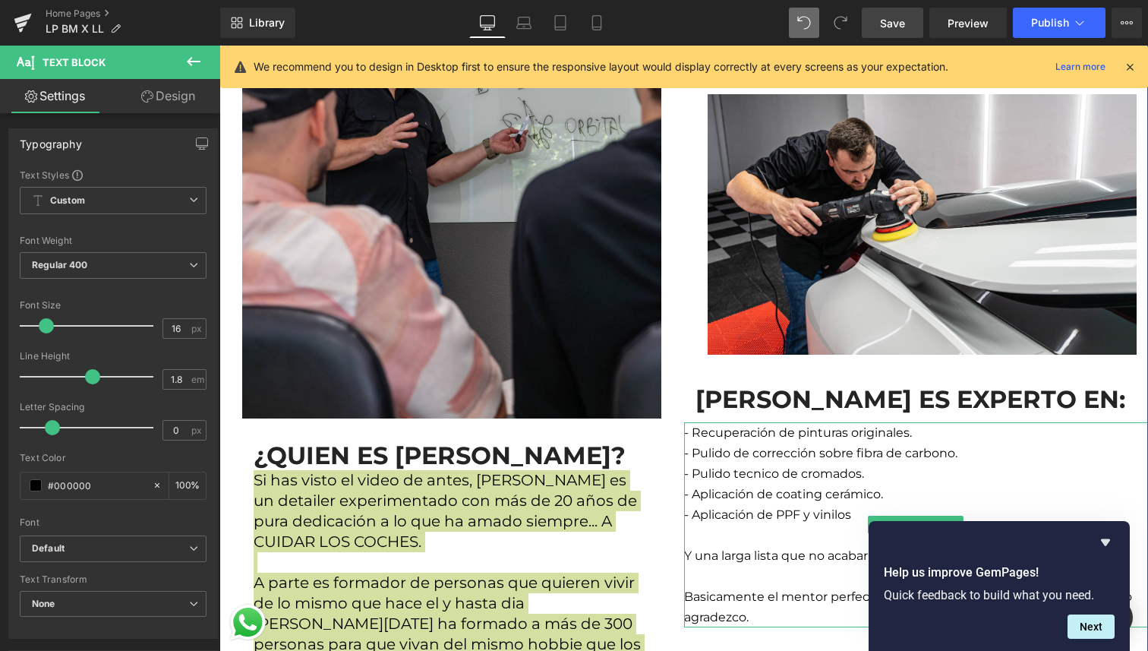
scroll to position [3284, 0]
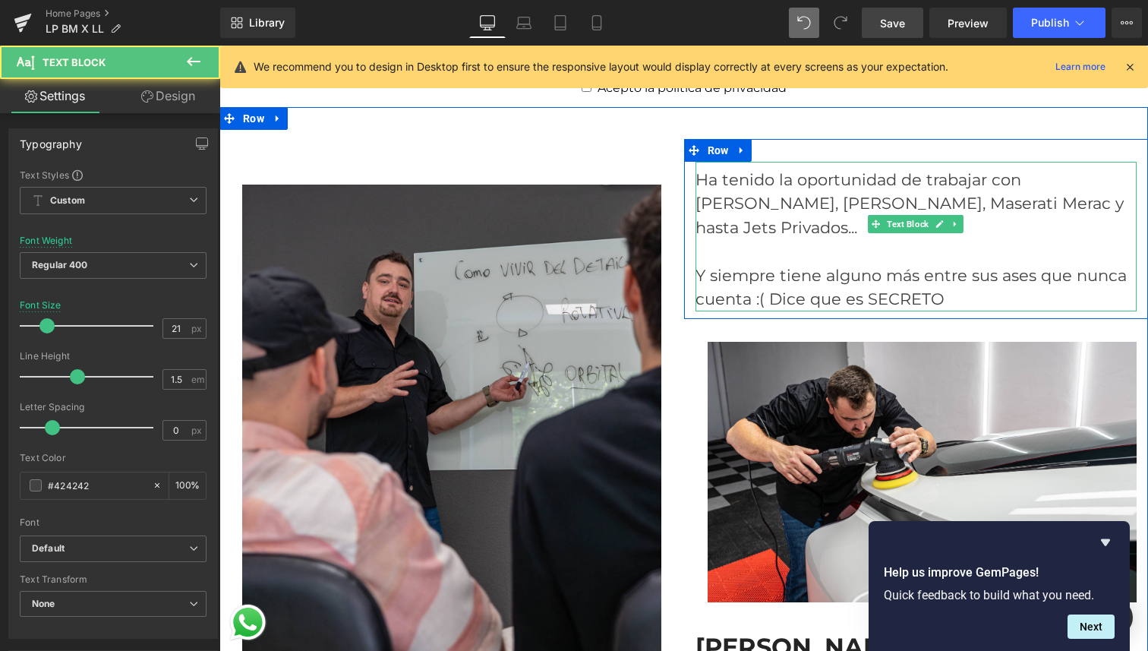
click at [848, 204] on div "Ha tenido la oportunidad de trabajar con Ferrari Enzo, Pagani Zonda, Maserati M…" at bounding box center [917, 237] width 442 height 150
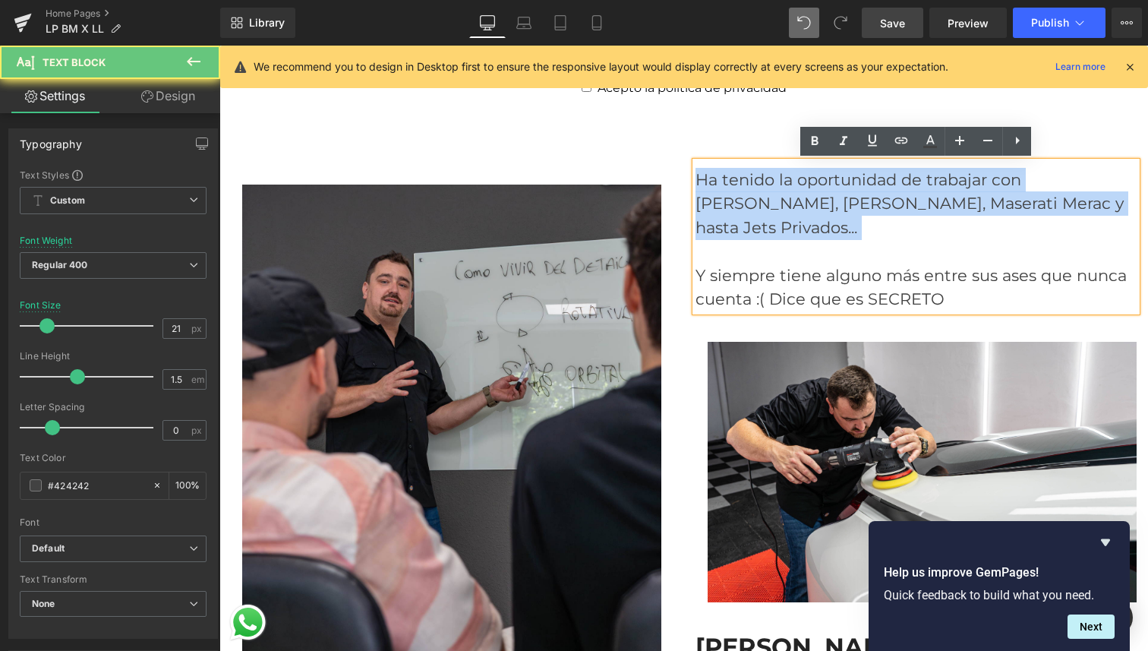
click at [848, 204] on div "Ha tenido la oportunidad de trabajar con Ferrari Enzo, Pagani Zonda, Maserati M…" at bounding box center [917, 237] width 442 height 150
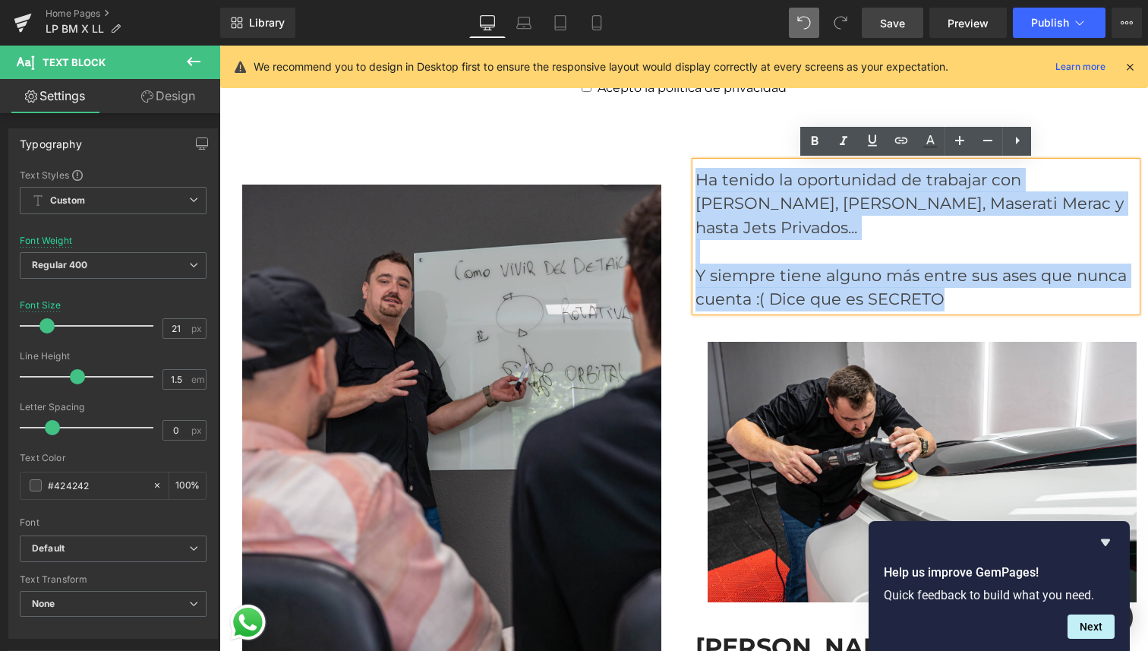
drag, startPoint x: 956, startPoint y: 272, endPoint x: 697, endPoint y: 183, distance: 273.8
click at [697, 183] on div "Ha tenido la oportunidad de trabajar con Ferrari Enzo, Pagani Zonda, Maserati M…" at bounding box center [917, 237] width 442 height 150
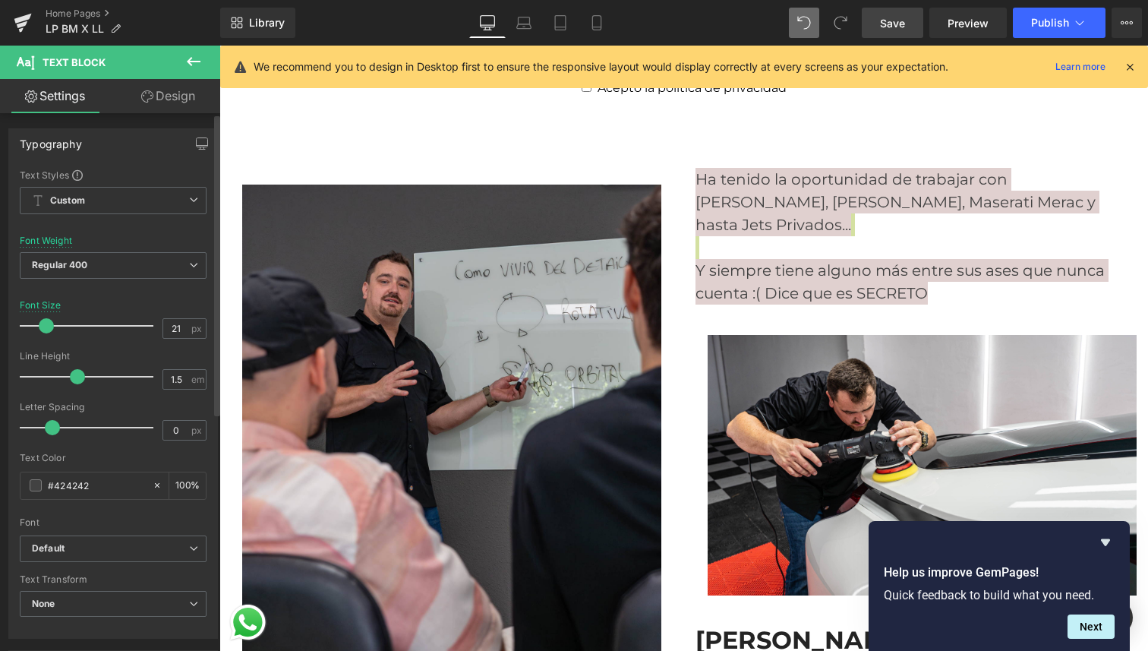
click at [46, 324] on span at bounding box center [46, 325] width 15 height 15
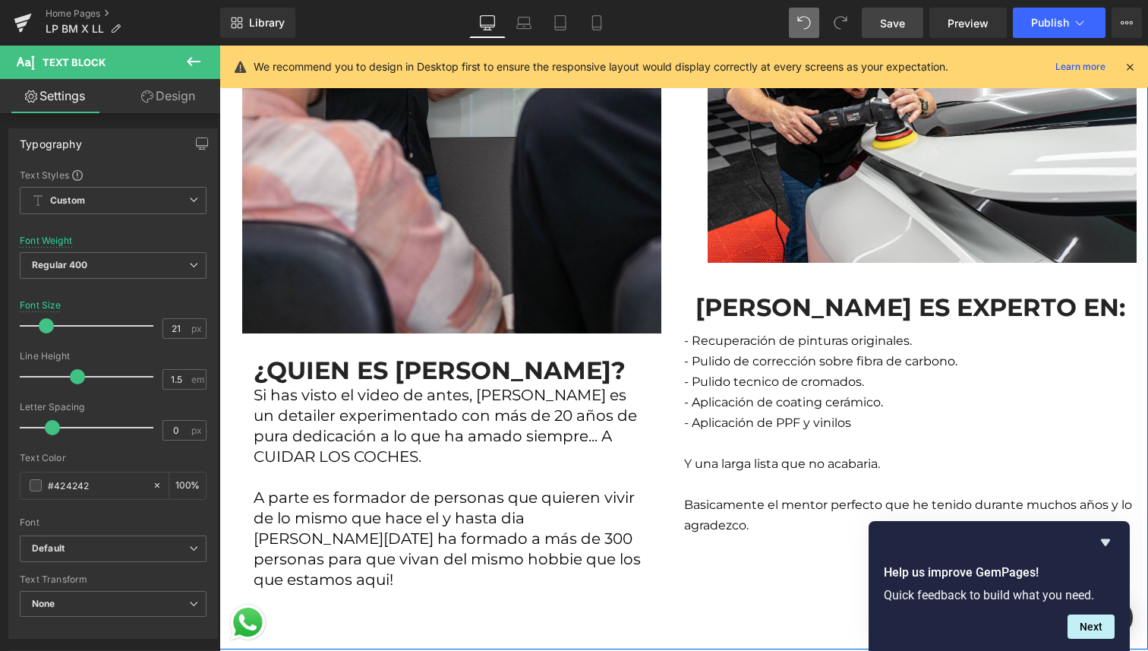
scroll to position [3673, 0]
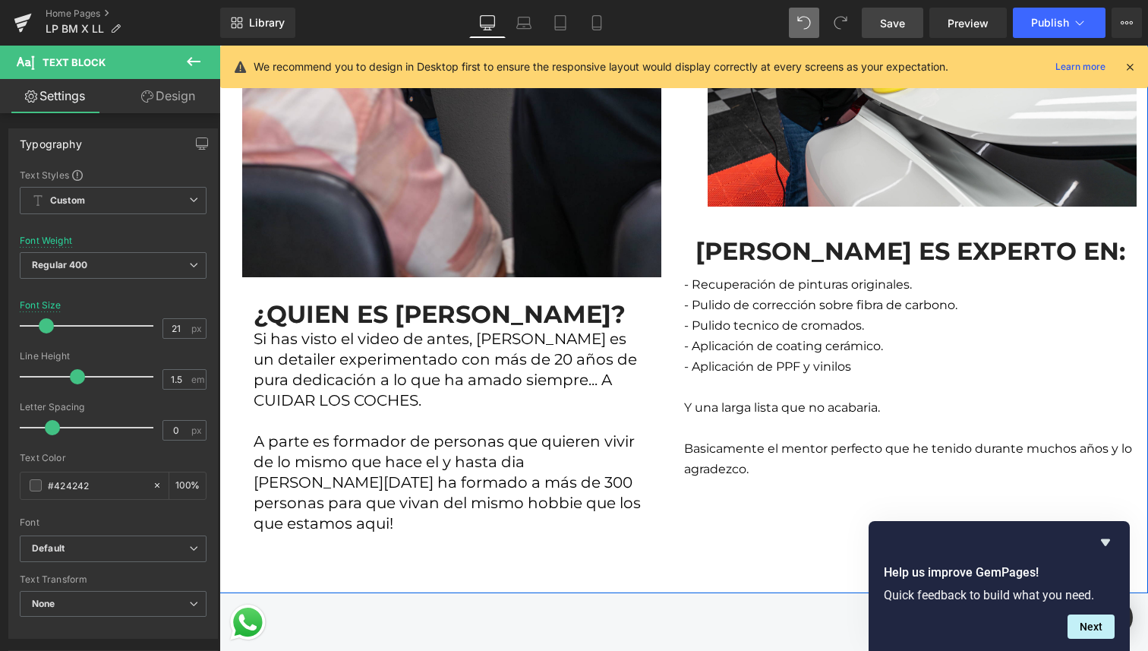
click at [836, 356] on p "- Aplicación de PPF y vinilos" at bounding box center [916, 366] width 465 height 21
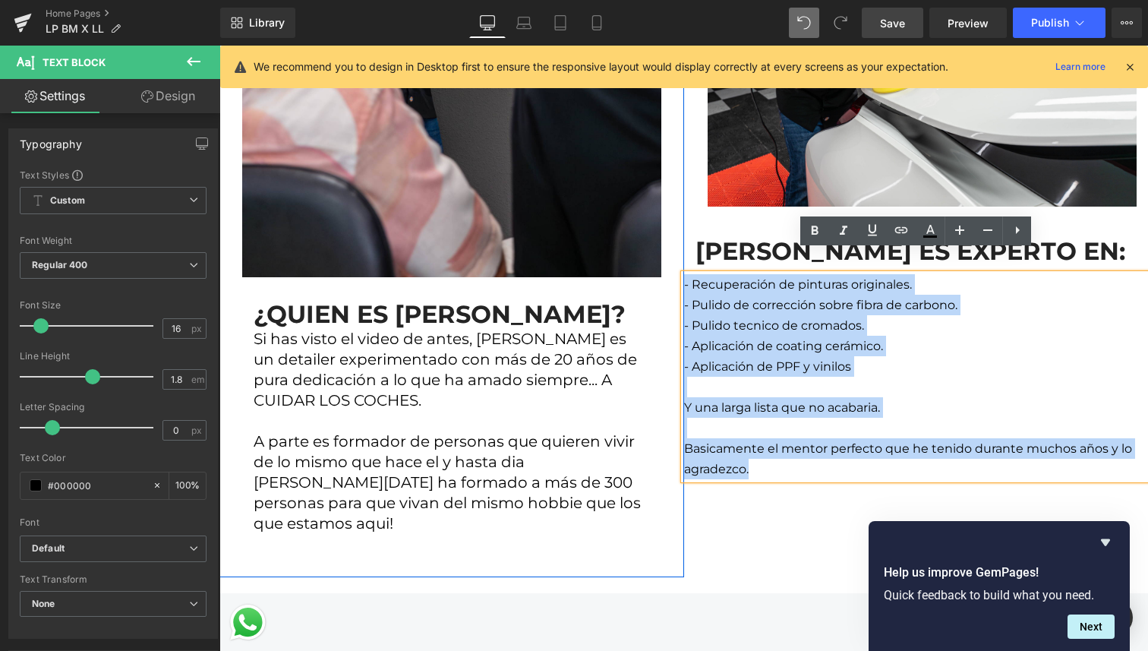
drag, startPoint x: 761, startPoint y: 450, endPoint x: 678, endPoint y: 267, distance: 200.8
click at [678, 267] on div "Image ¿QUIEN ES LEANDRO? Heading Si has visto el video de antes, Leandro es un …" at bounding box center [683, 155] width 929 height 875
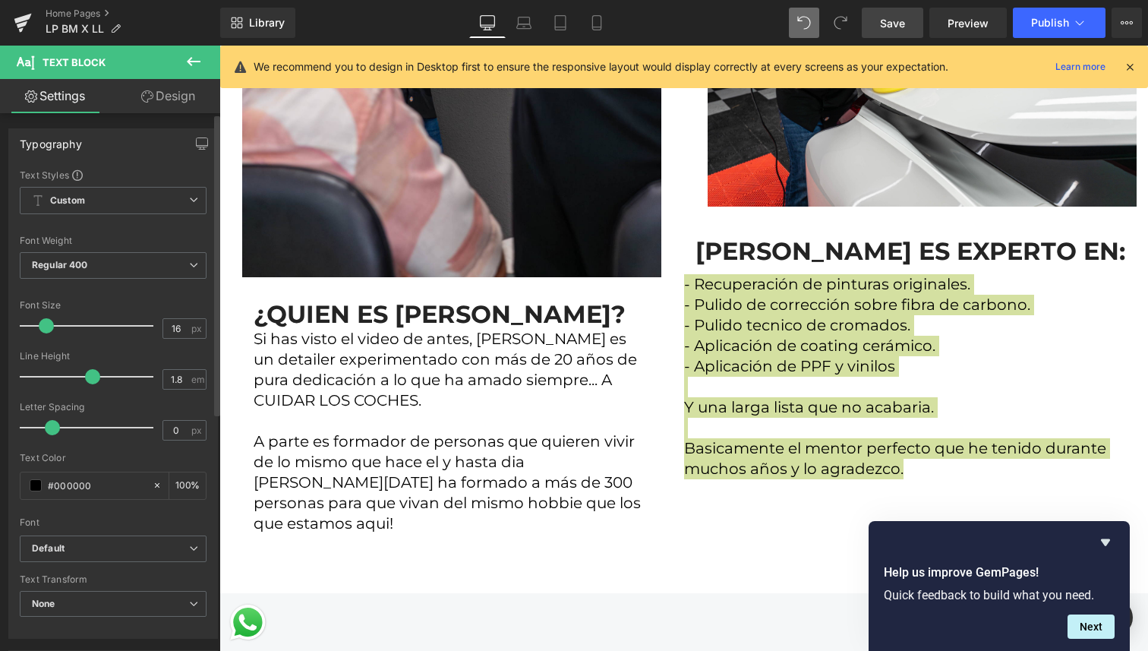
click at [46, 324] on div at bounding box center [90, 326] width 126 height 30
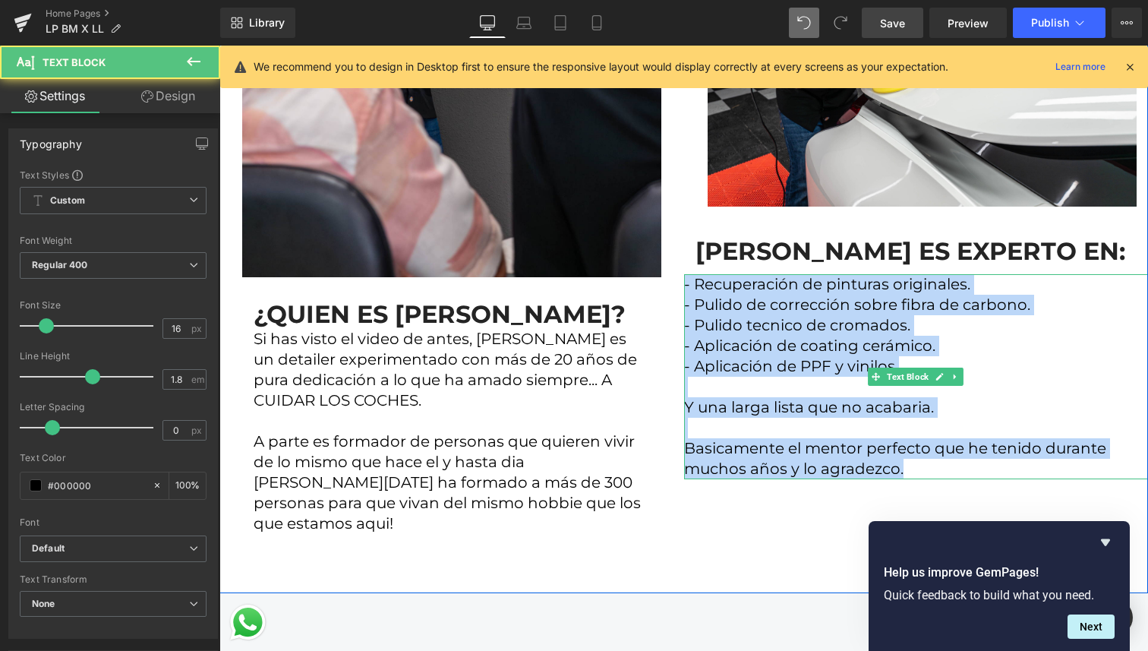
click at [831, 356] on p "- Aplicación de PPF y vinilos" at bounding box center [916, 366] width 465 height 21
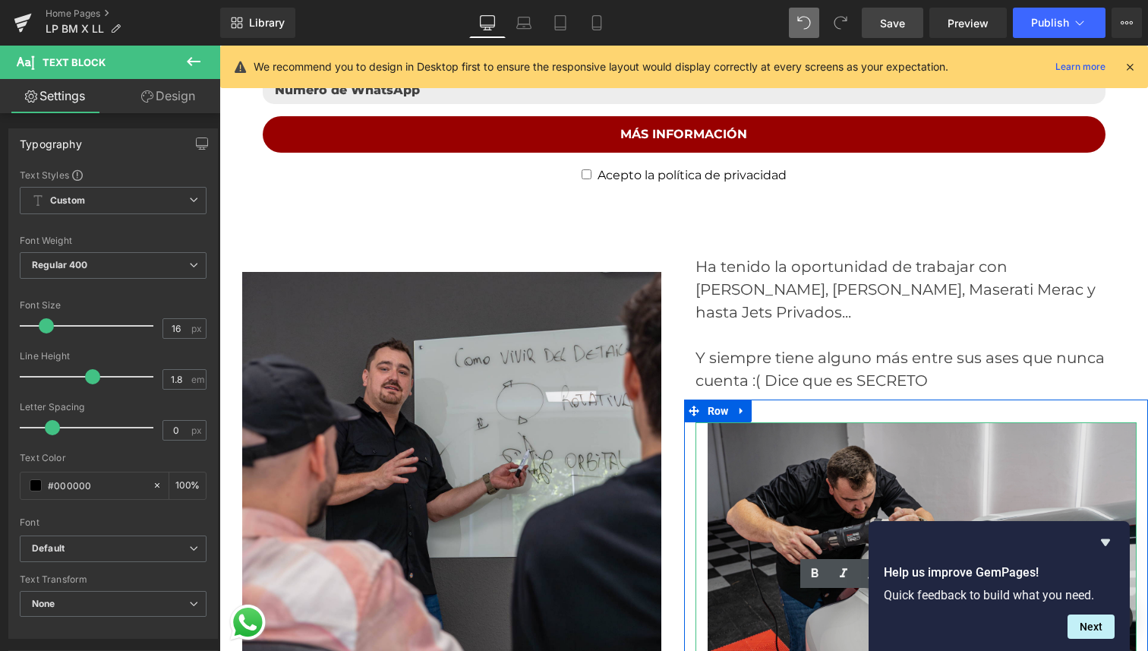
scroll to position [3193, 0]
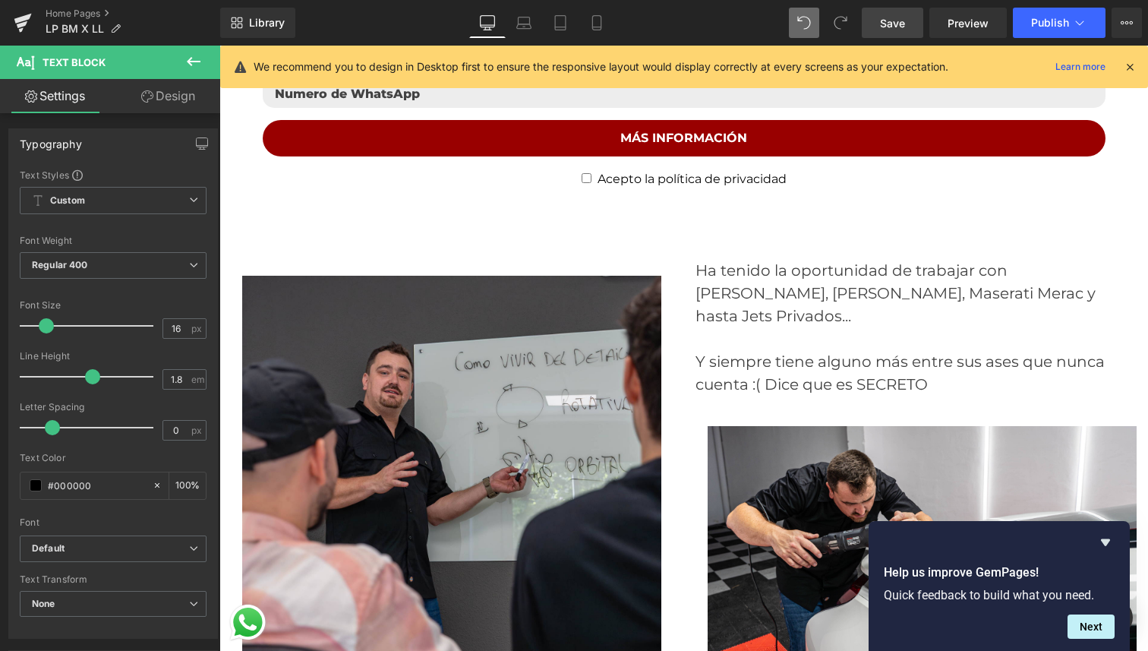
click at [191, 64] on icon at bounding box center [194, 61] width 14 height 9
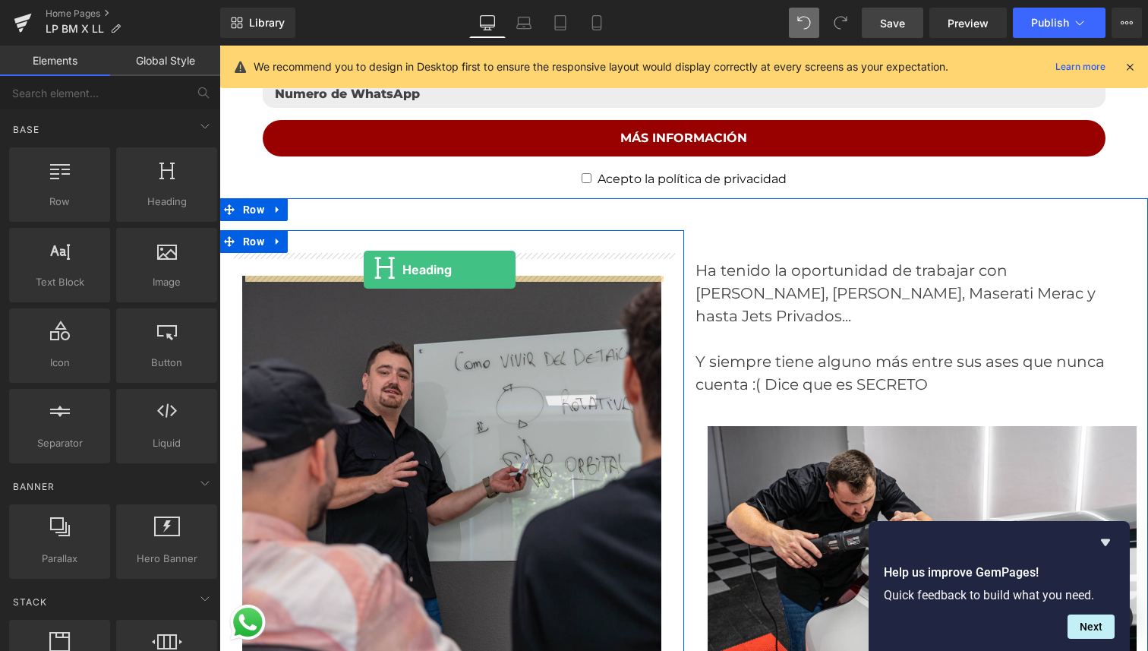
drag, startPoint x: 377, startPoint y: 234, endPoint x: 364, endPoint y: 270, distance: 38.2
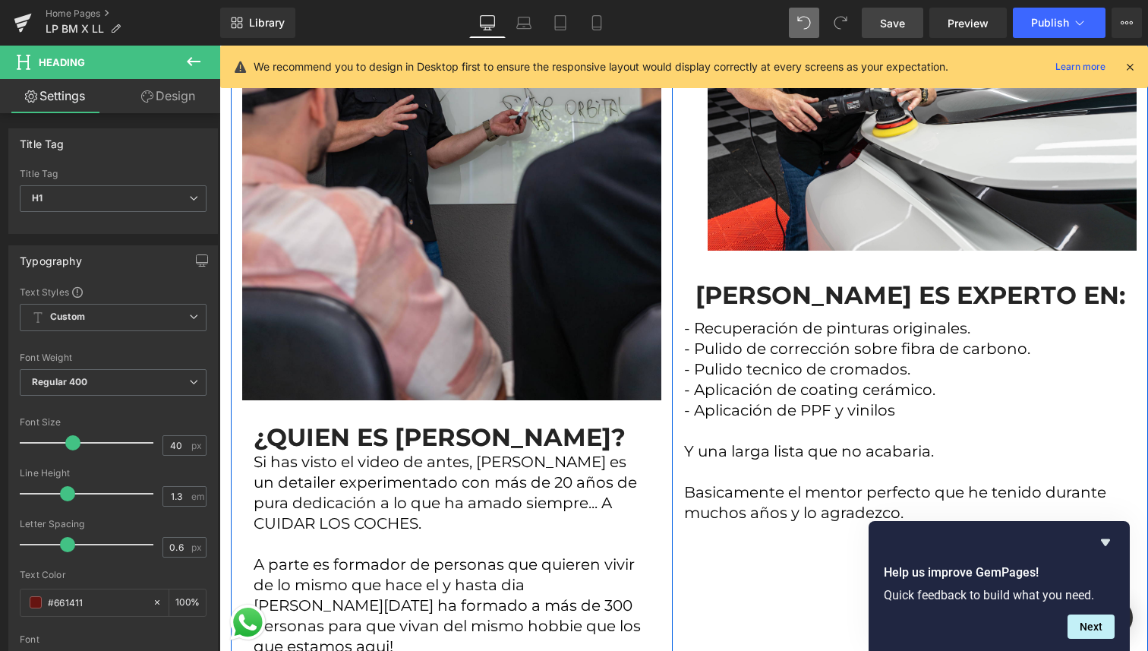
scroll to position [3634, 0]
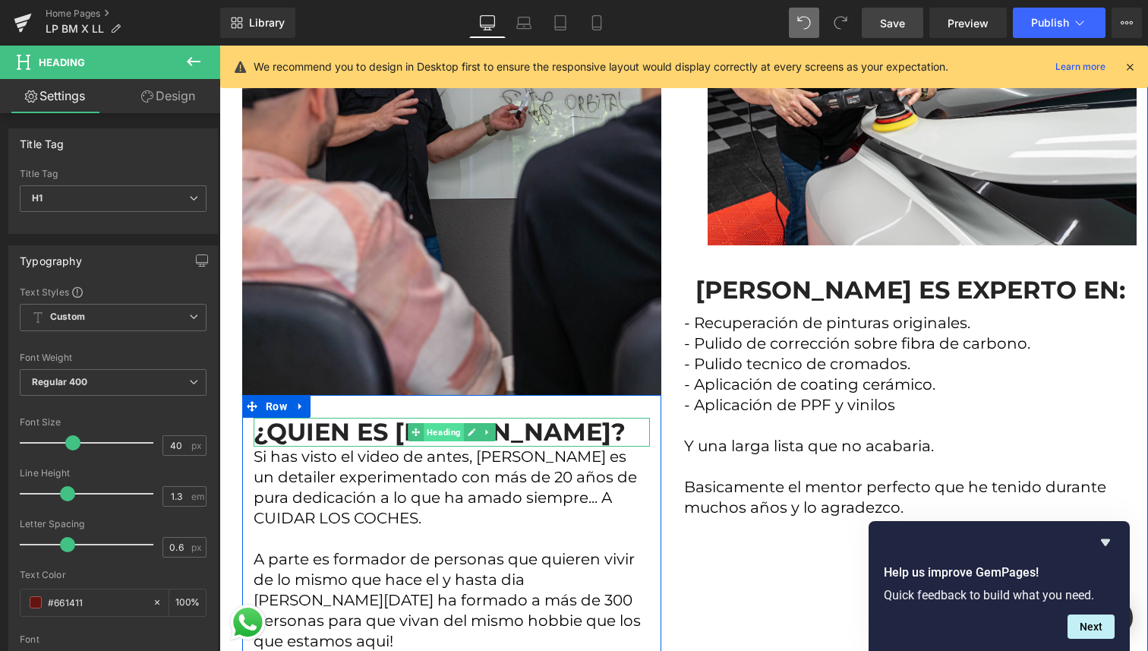
click at [425, 436] on span "Heading" at bounding box center [444, 432] width 40 height 18
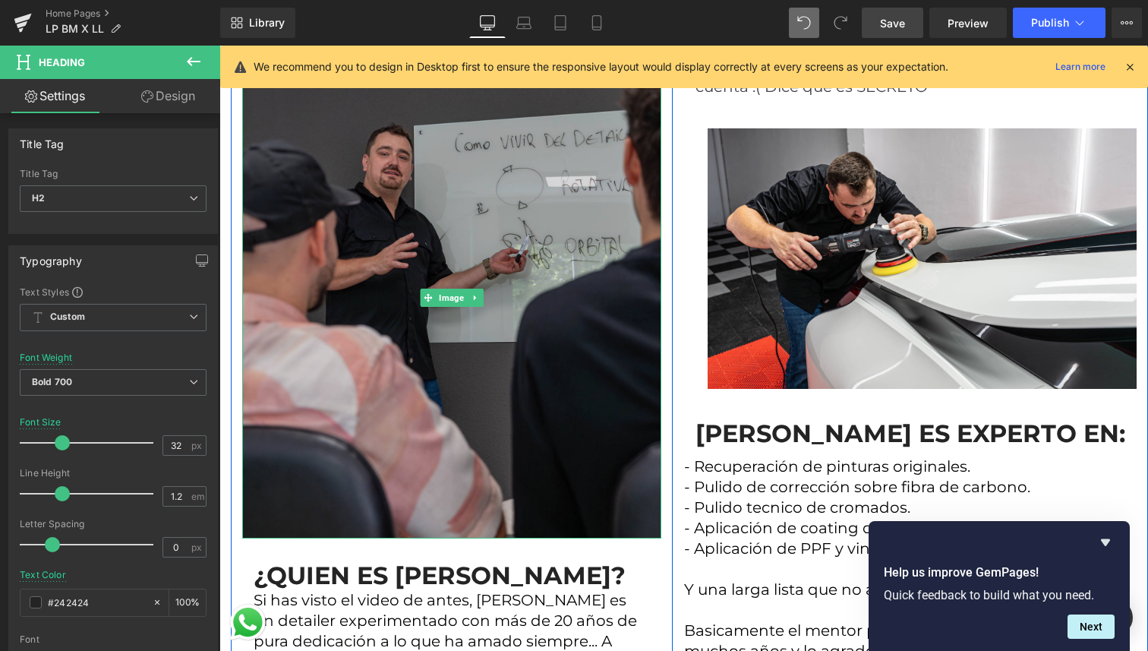
scroll to position [3494, 0]
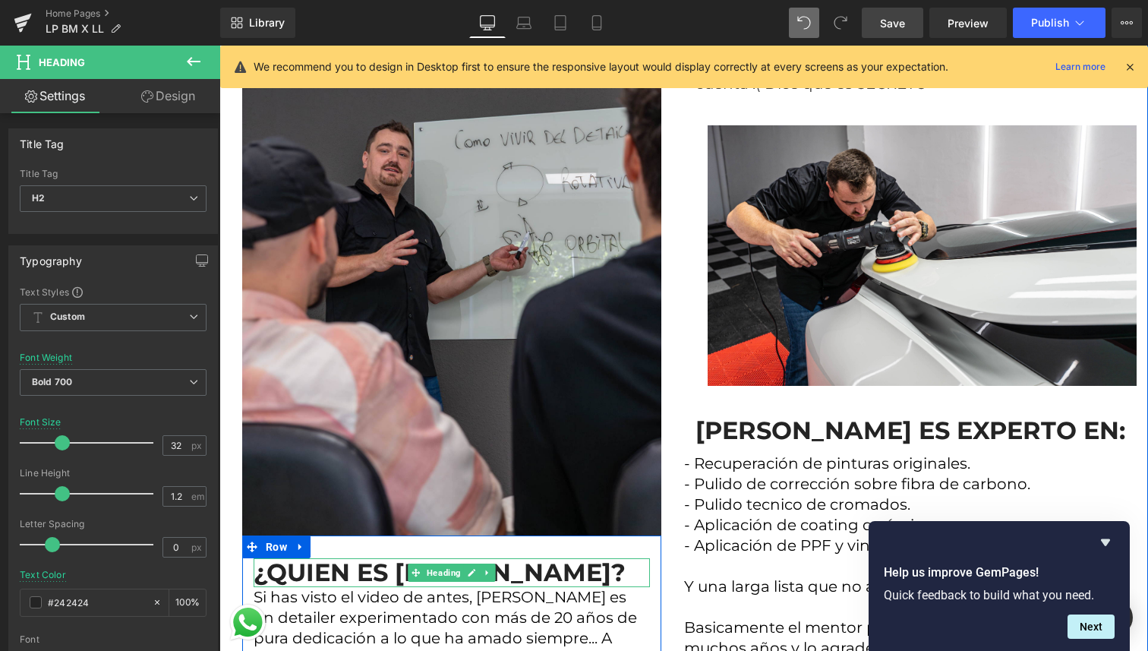
click at [354, 576] on span "¿QUIEN ES [PERSON_NAME]?" at bounding box center [440, 572] width 372 height 30
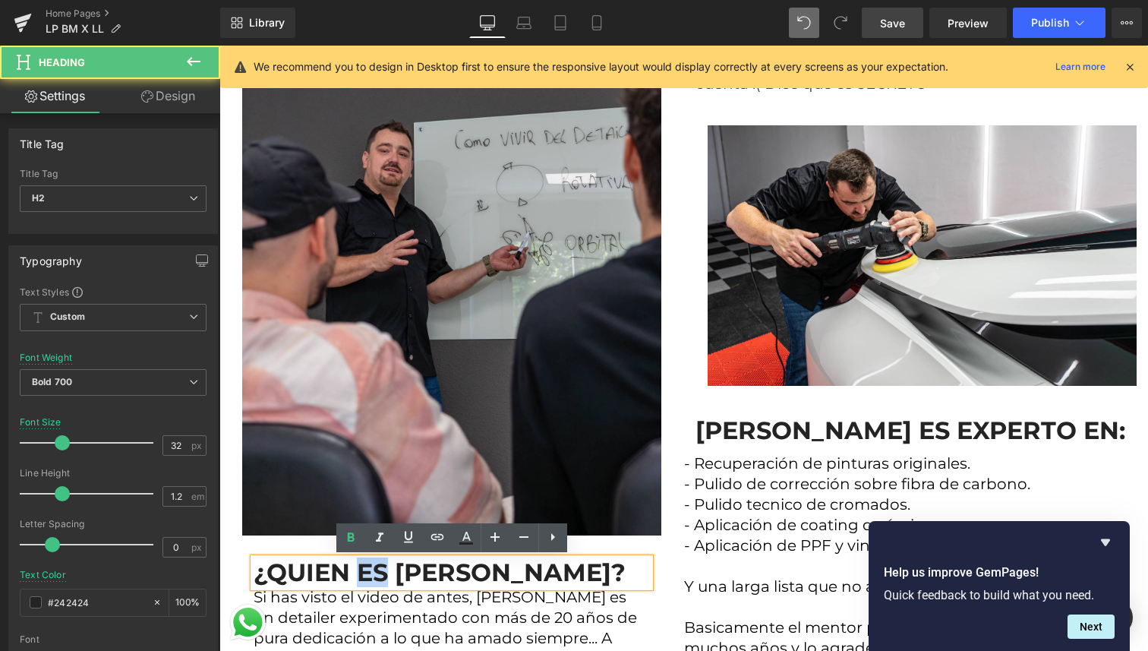
click at [354, 576] on span "¿QUIEN ES [PERSON_NAME]?" at bounding box center [440, 572] width 372 height 30
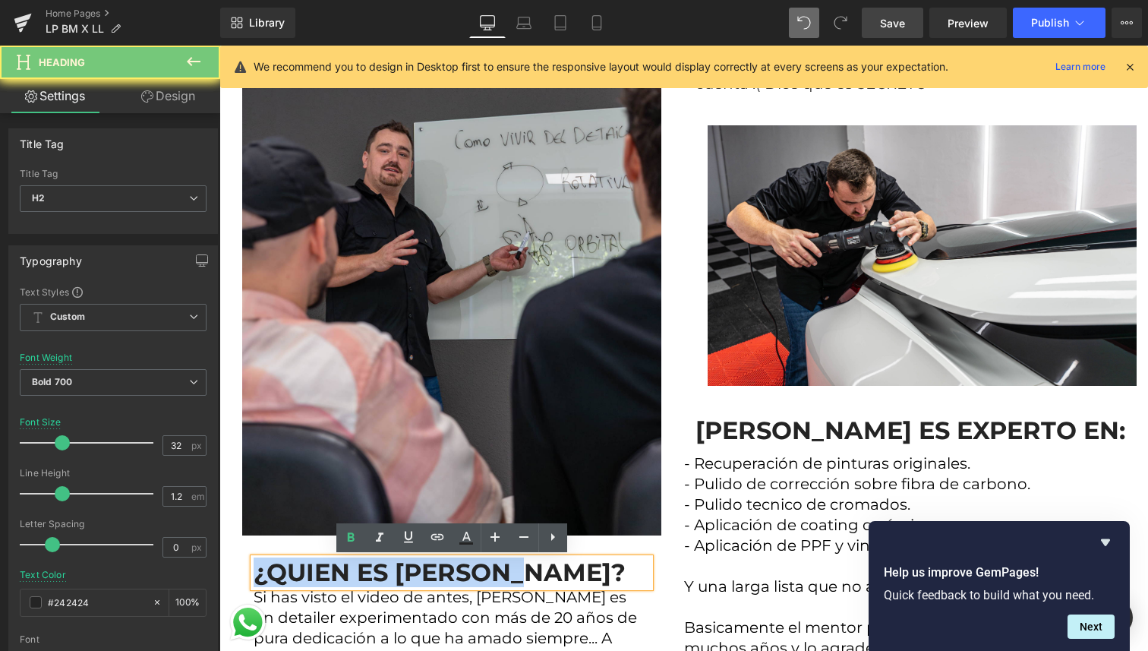
copy span "¿QUIEN ES [PERSON_NAME]?"
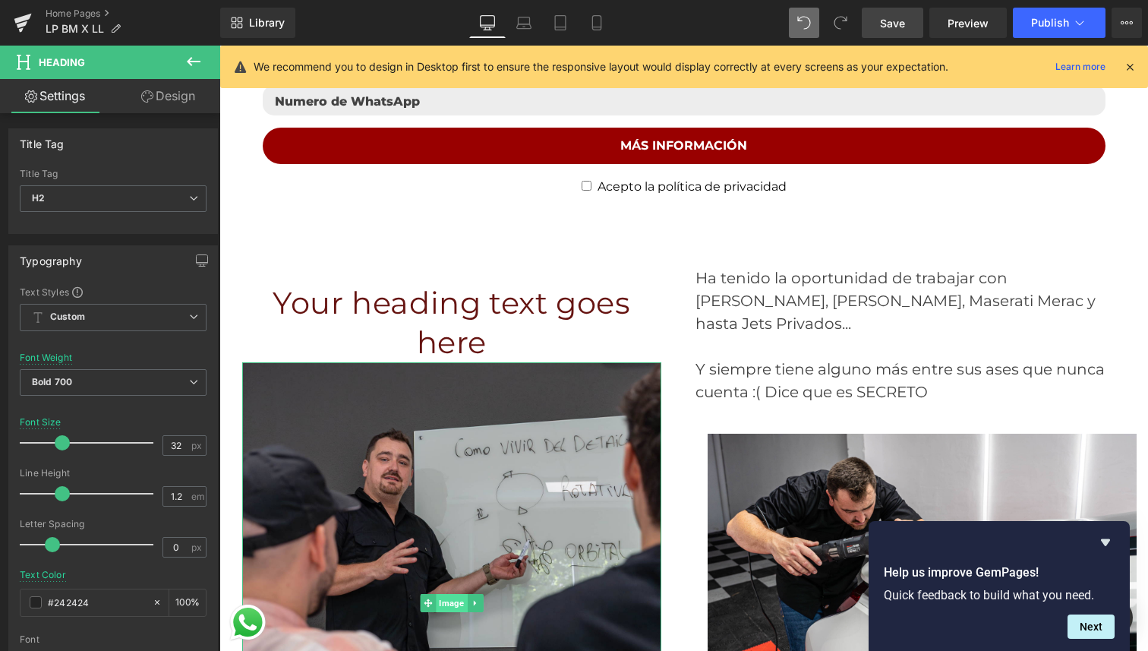
scroll to position [3158, 0]
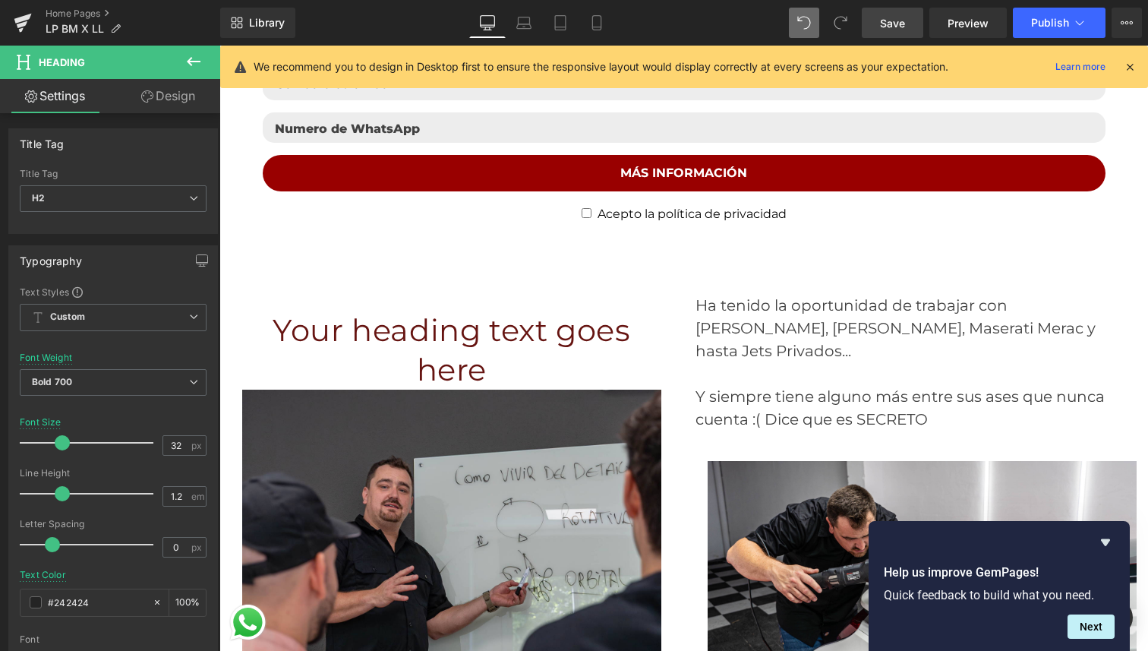
click at [409, 333] on h1 "Your heading text goes here" at bounding box center [451, 350] width 419 height 79
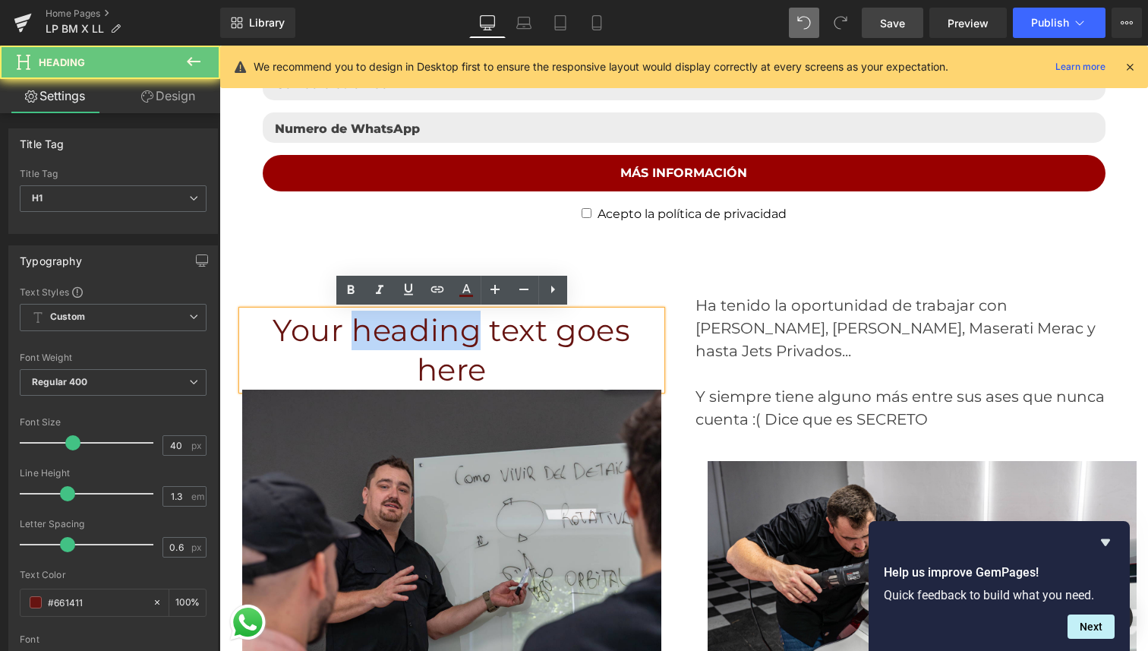
click at [409, 333] on h1 "Your heading text goes here" at bounding box center [451, 350] width 419 height 79
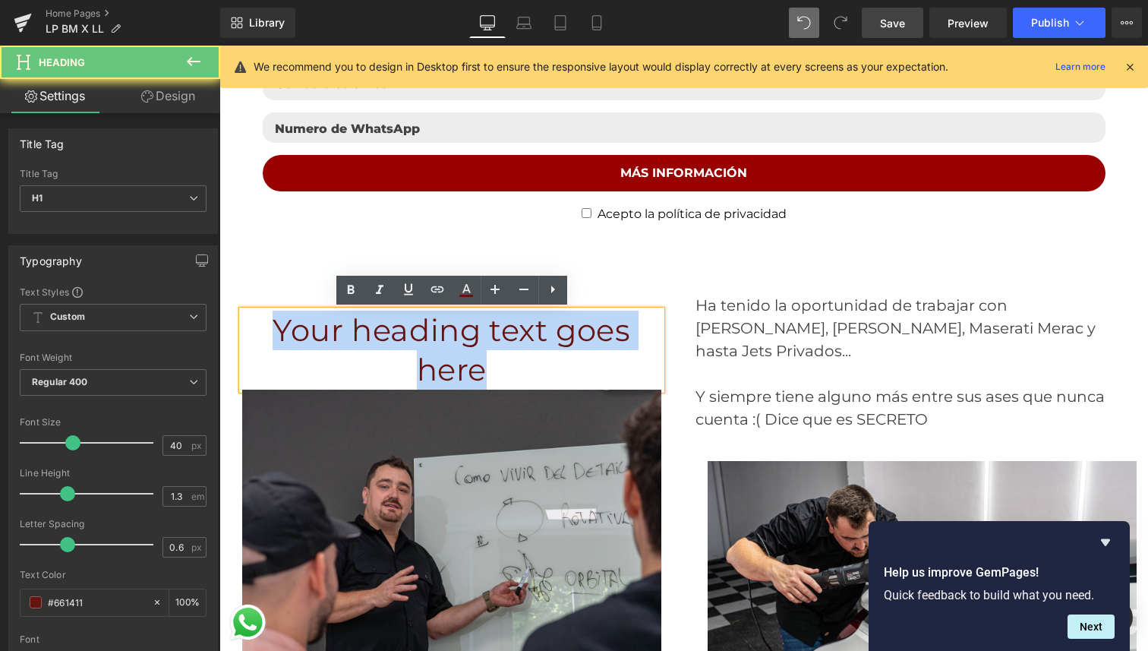
click at [409, 333] on h1 "Your heading text goes here" at bounding box center [451, 350] width 419 height 79
paste div
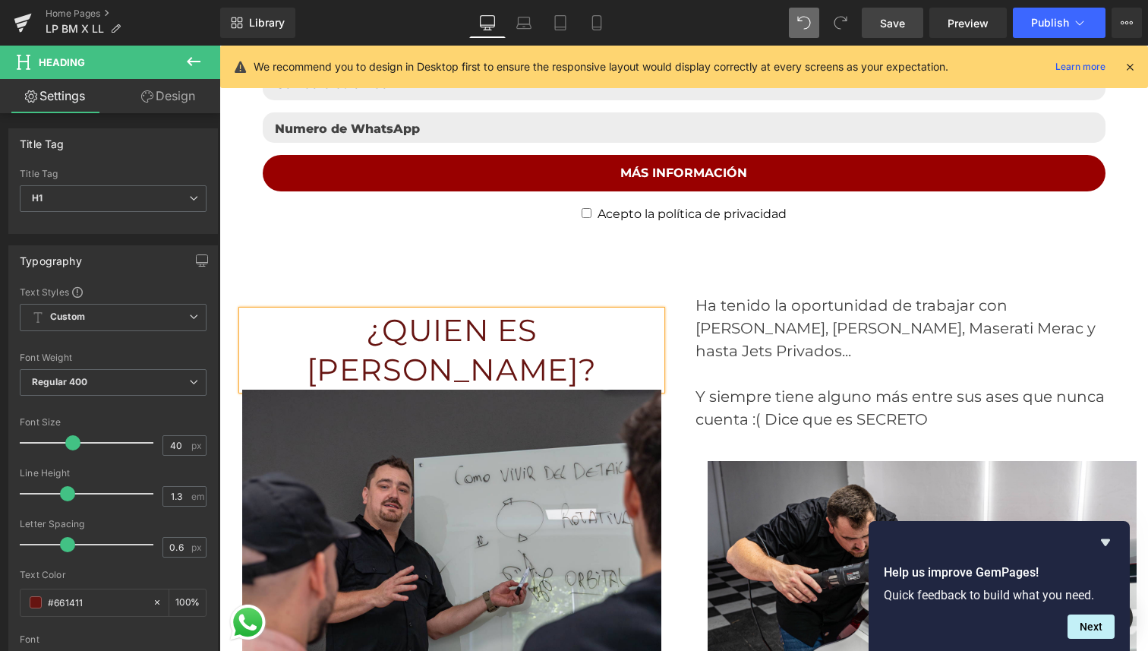
click at [527, 329] on h1 "¿QUIEN ES [PERSON_NAME]?" at bounding box center [451, 350] width 419 height 79
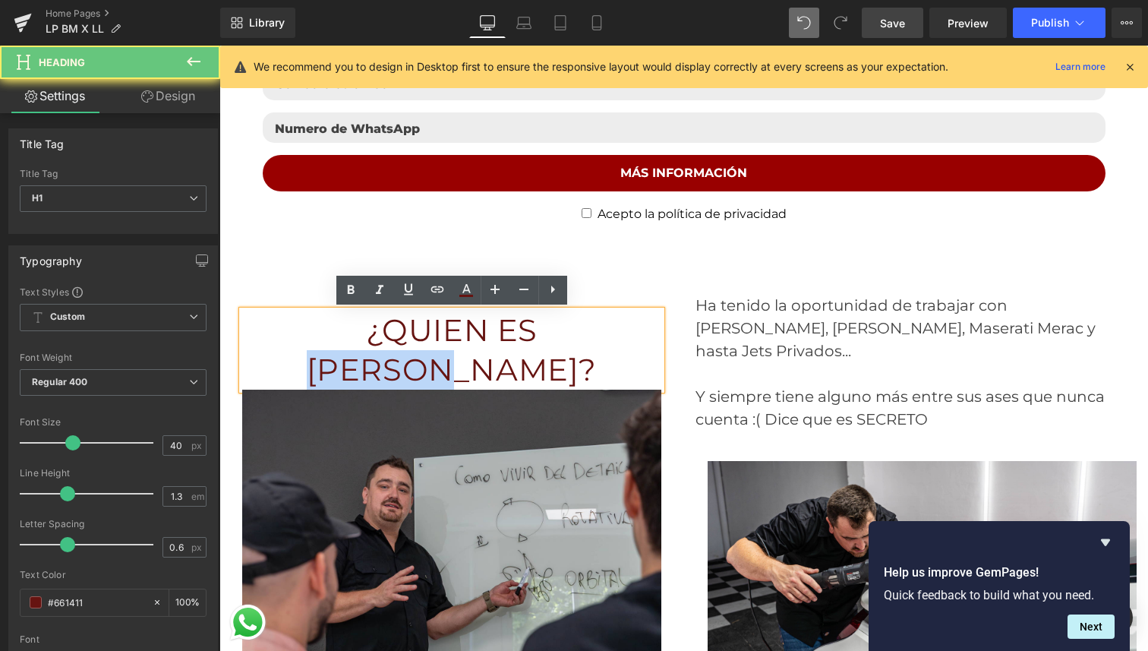
click at [527, 329] on h1 "¿QUIEN ES [PERSON_NAME]?" at bounding box center [451, 350] width 419 height 79
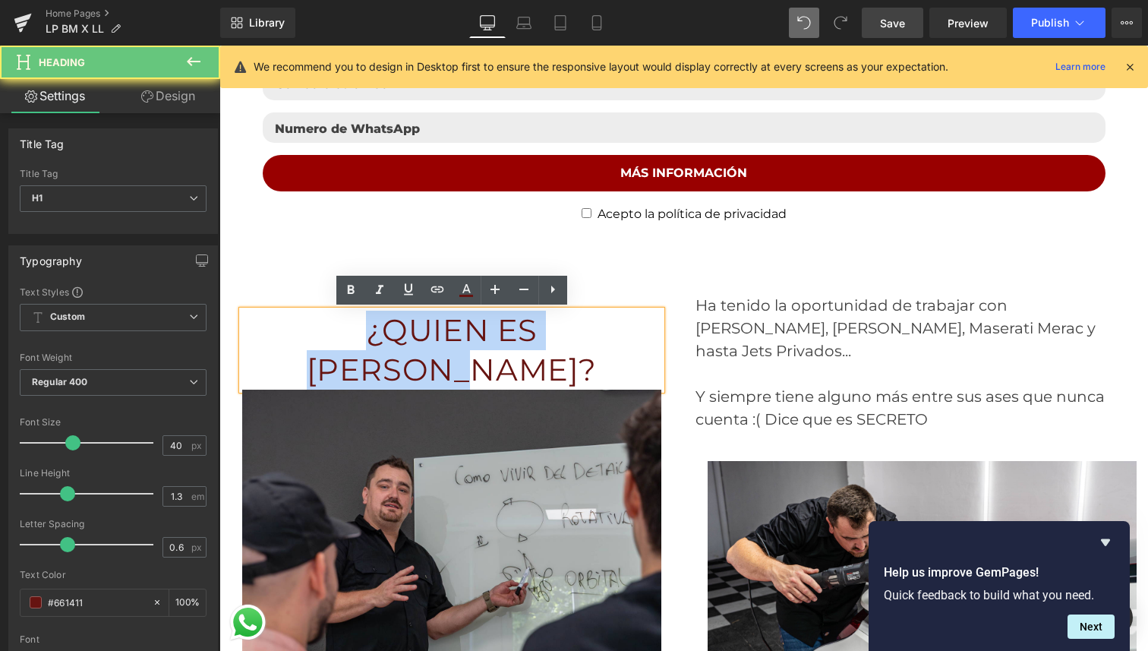
click at [527, 329] on h1 "¿QUIEN ES [PERSON_NAME]?" at bounding box center [451, 350] width 419 height 79
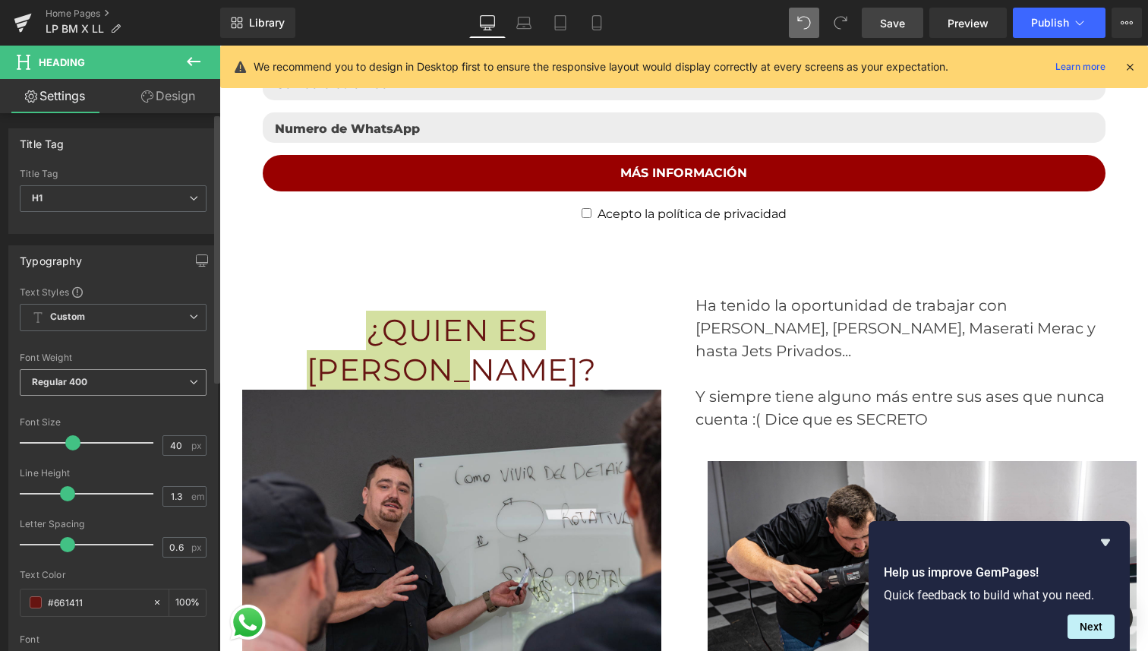
click at [112, 388] on span "Regular 400" at bounding box center [113, 382] width 187 height 27
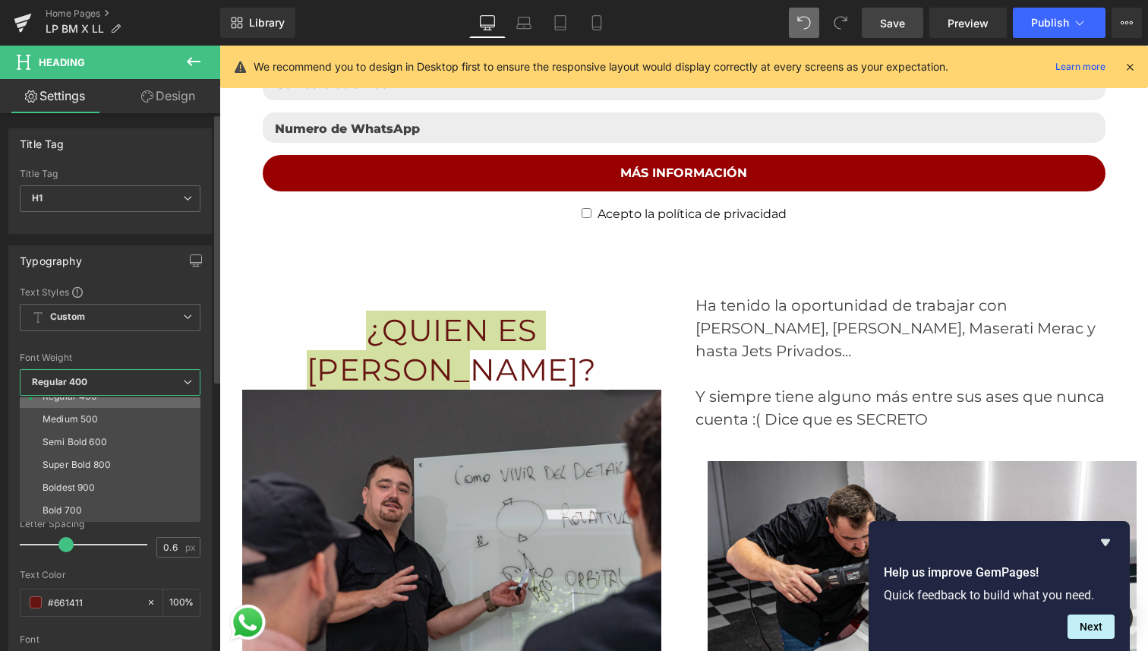
scroll to position [84, 0]
click at [106, 464] on div "Super Bold 800" at bounding box center [77, 461] width 68 height 11
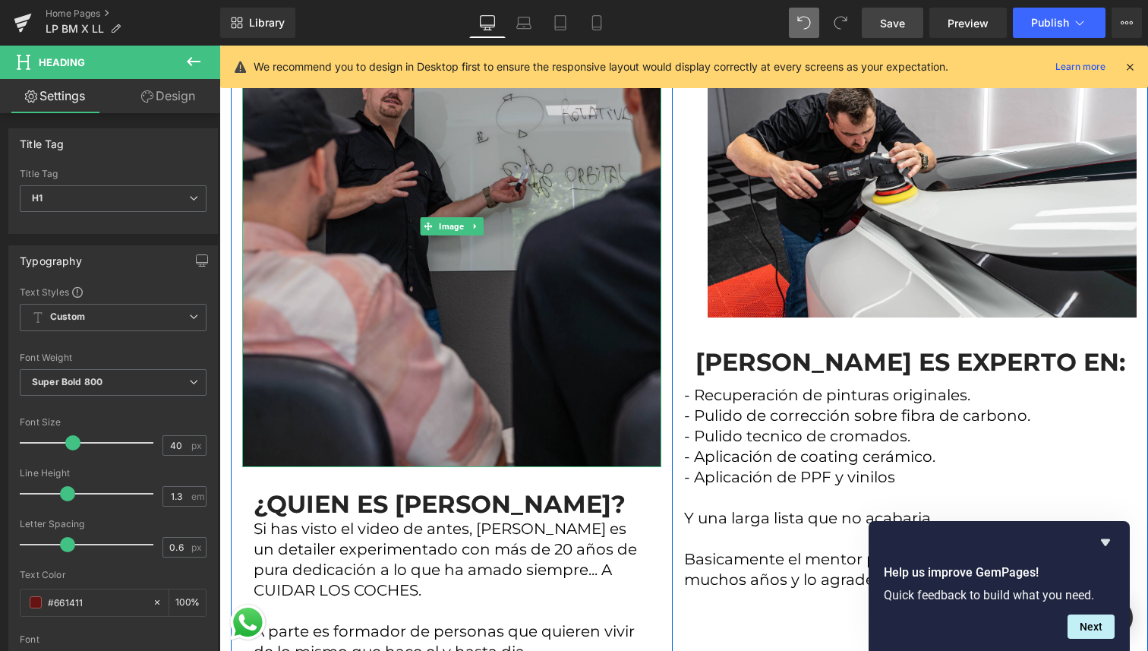
scroll to position [3568, 0]
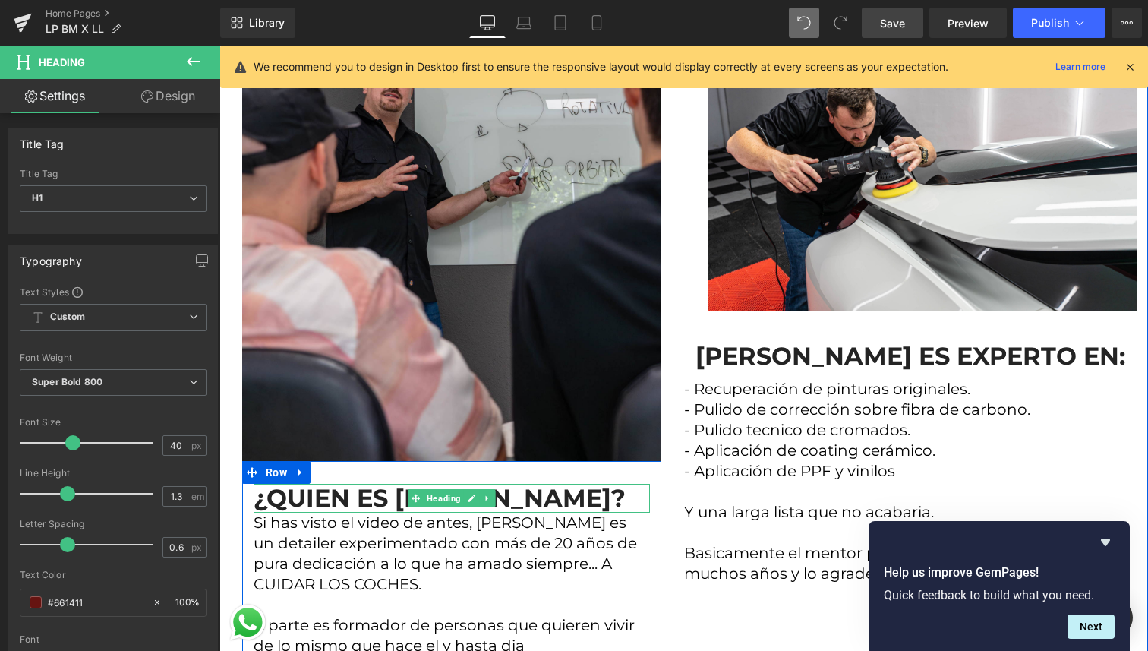
click at [522, 483] on span "¿QUIEN ES [PERSON_NAME]?" at bounding box center [440, 498] width 372 height 30
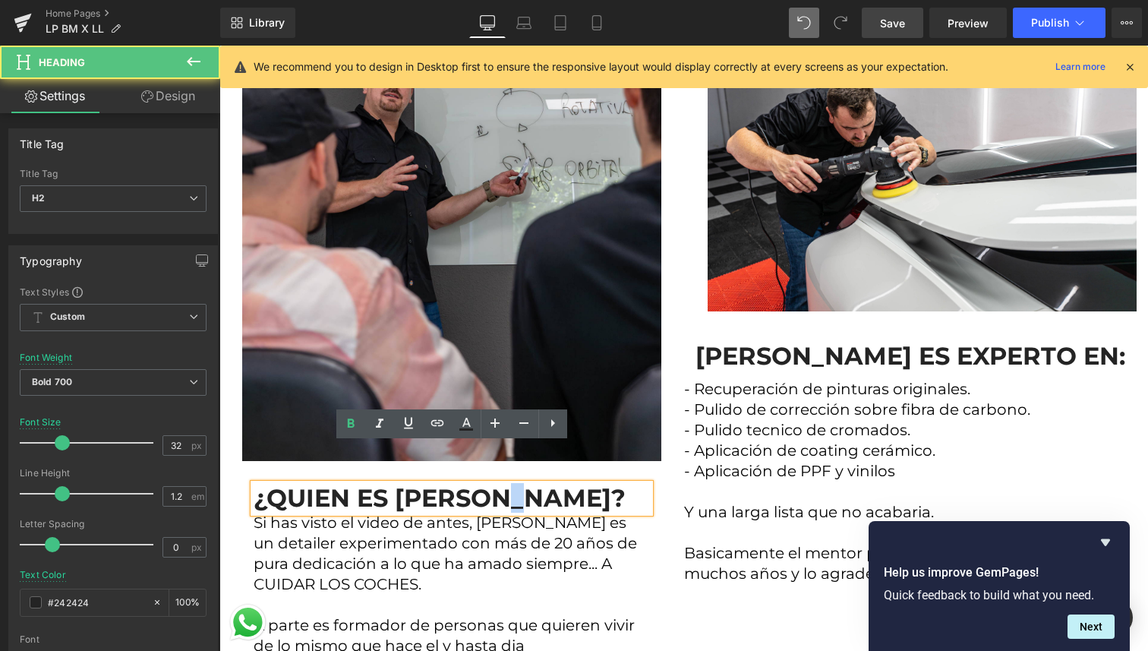
click at [522, 483] on span "¿QUIEN ES [PERSON_NAME]?" at bounding box center [440, 498] width 372 height 30
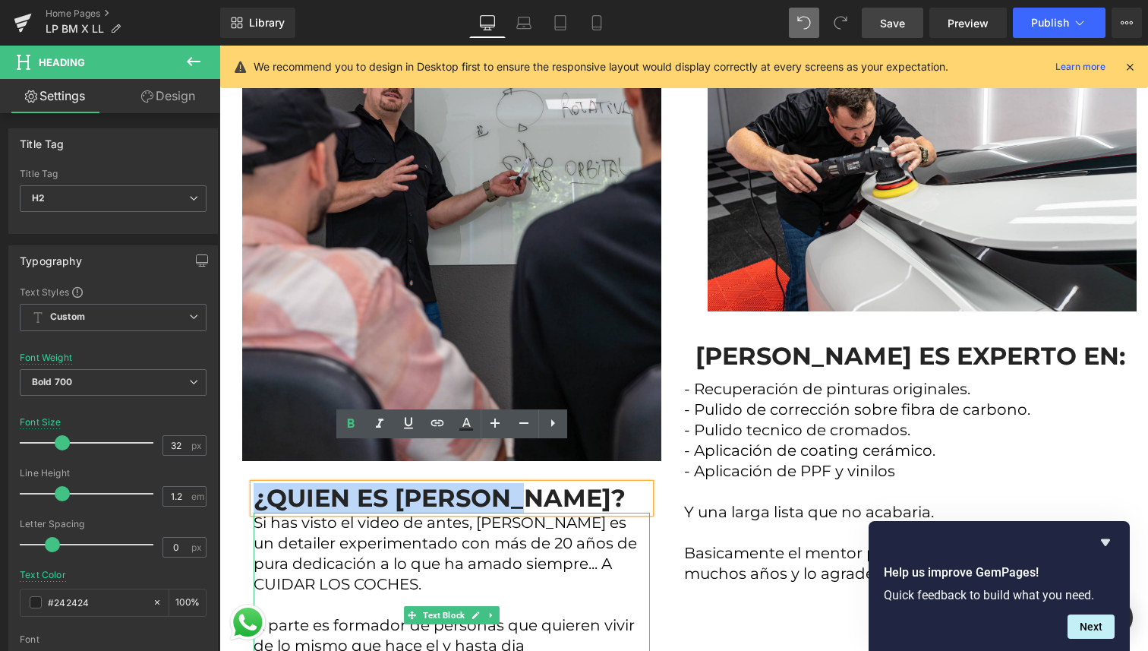
click at [492, 534] on p "Si has visto el video de antes, Leandro es un detailer experimentado con más de…" at bounding box center [452, 615] width 396 height 205
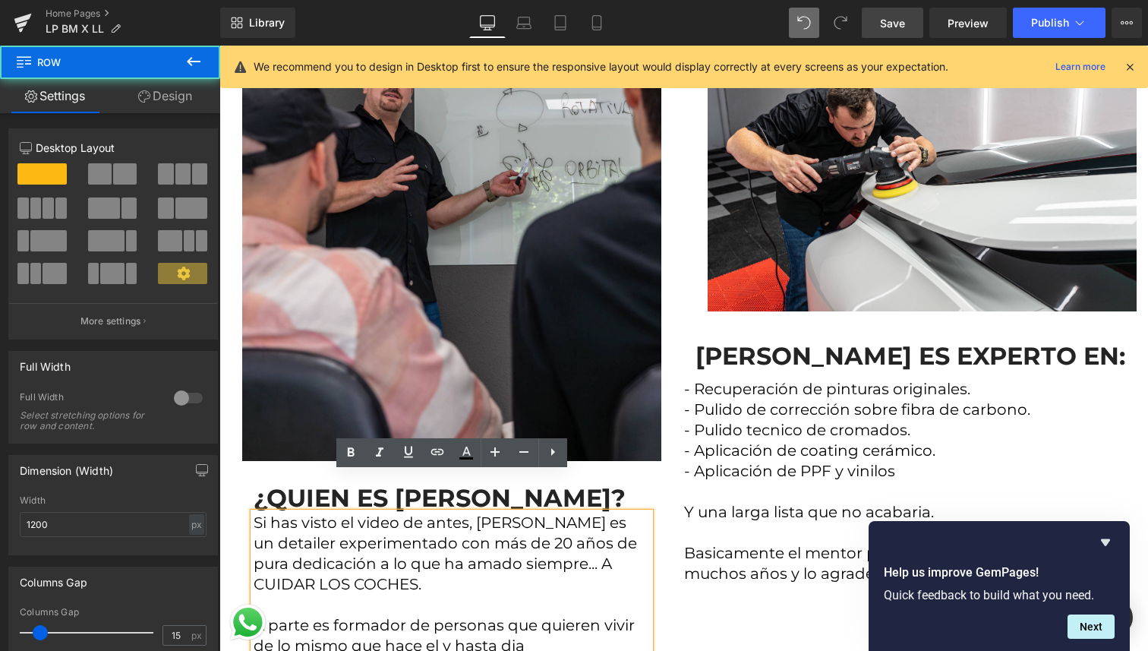
click at [249, 532] on div "¿QUIEN ES LEANDRO? Heading Si has visto el video de antes, Leandro es un detail…" at bounding box center [451, 611] width 419 height 254
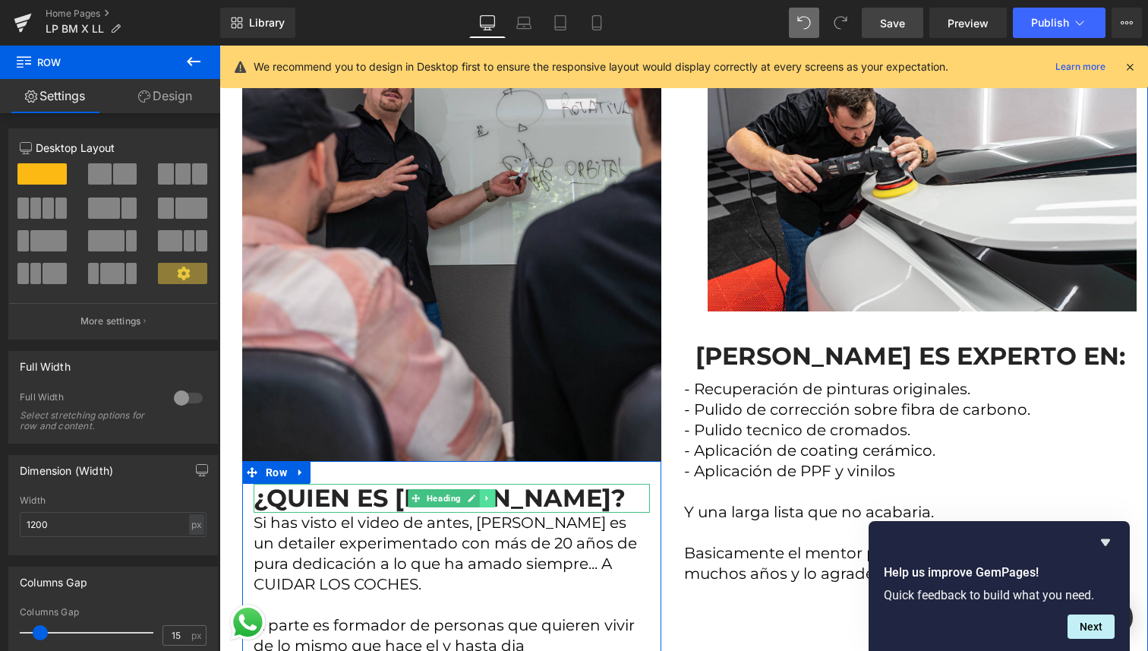
click at [491, 494] on icon at bounding box center [487, 498] width 8 height 9
click at [491, 494] on icon at bounding box center [495, 498] width 8 height 8
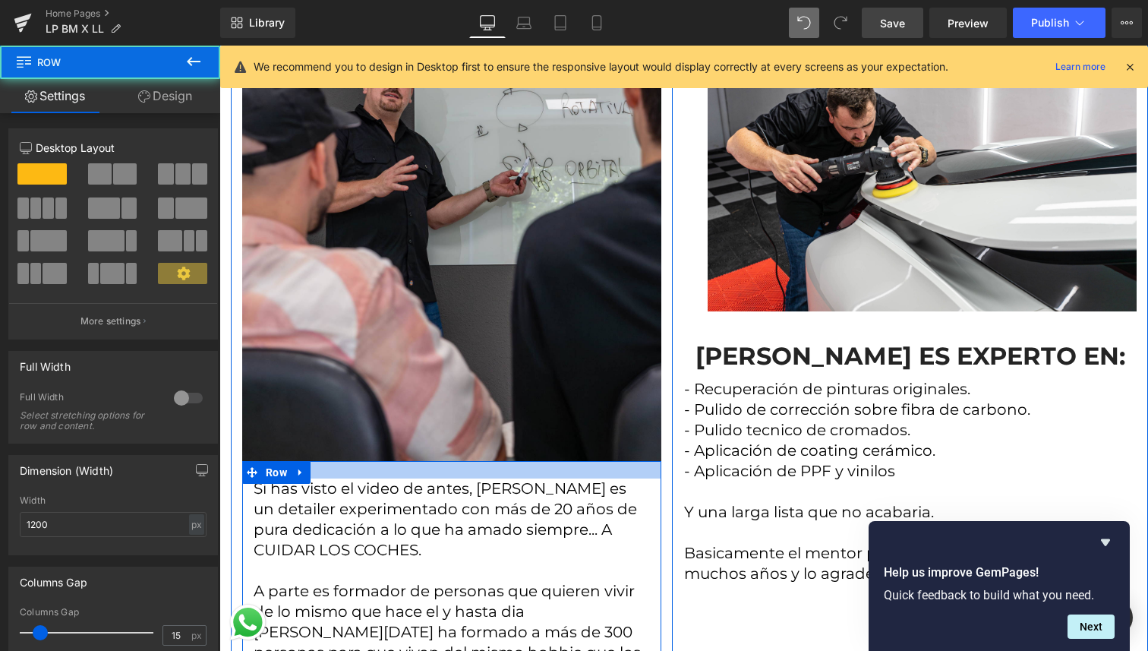
drag, startPoint x: 495, startPoint y: 438, endPoint x: 501, endPoint y: 433, distance: 8.1
click at [501, 461] on div at bounding box center [451, 469] width 419 height 17
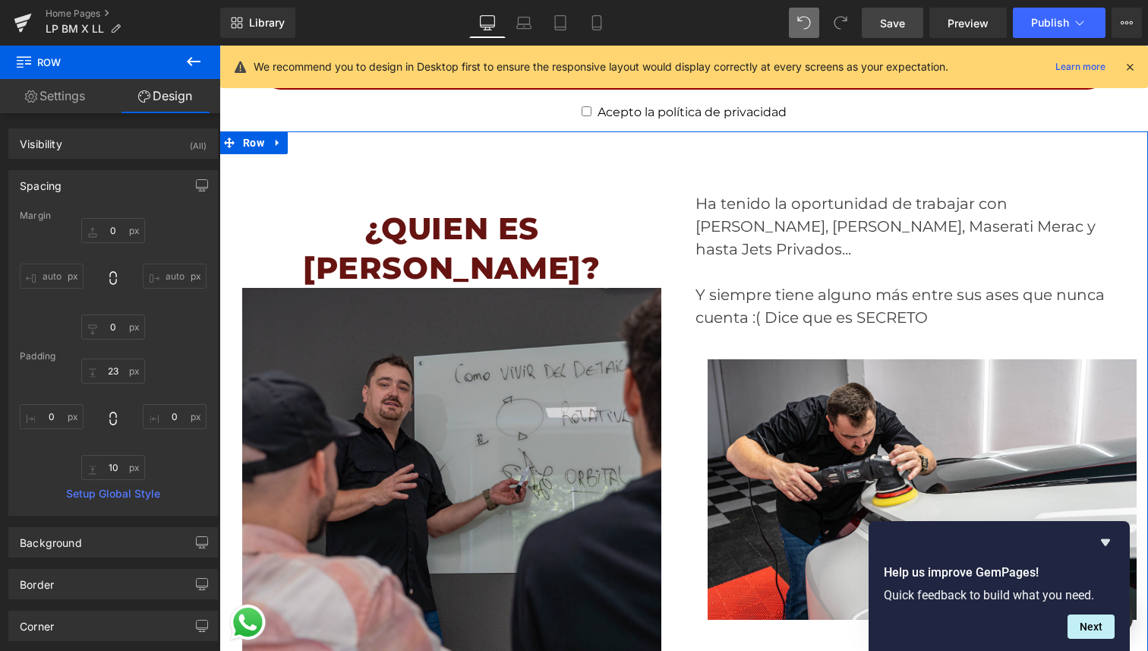
scroll to position [3299, 0]
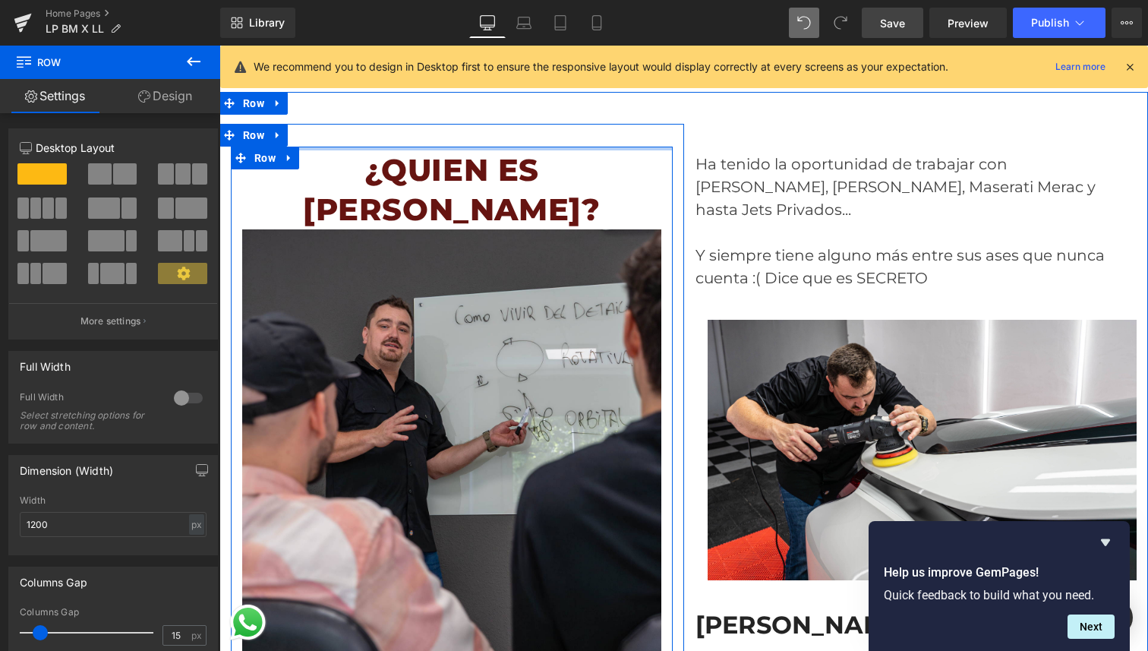
drag, startPoint x: 554, startPoint y: 169, endPoint x: 573, endPoint y: 150, distance: 26.3
click at [573, 150] on div at bounding box center [452, 149] width 442 height 4
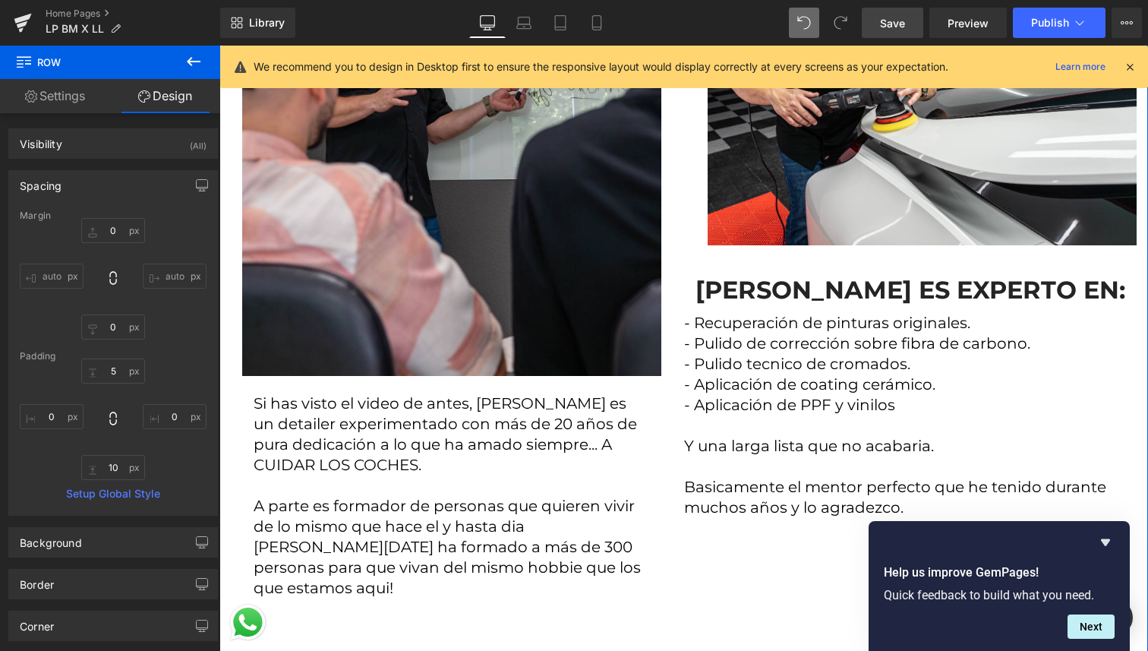
scroll to position [3650, 0]
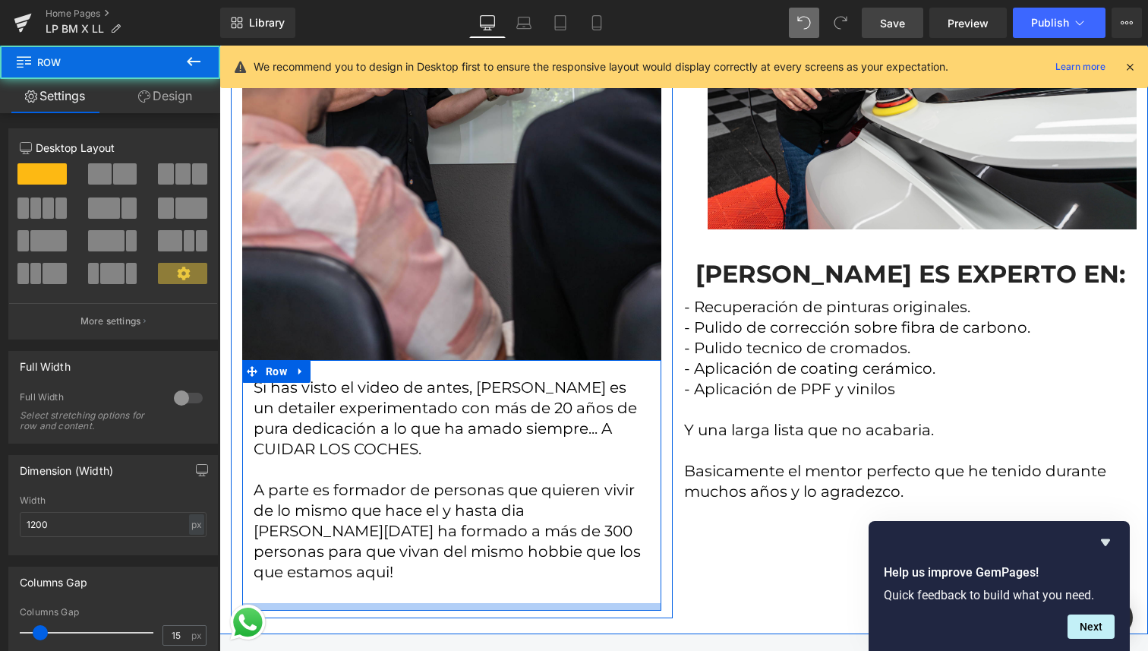
drag, startPoint x: 481, startPoint y: 560, endPoint x: 494, endPoint y: 544, distance: 20.4
click at [494, 544] on div "¿QUIEN ES LEANDRO? Heading Image Si has visto el video de antes, Leandro es un …" at bounding box center [451, 195] width 465 height 845
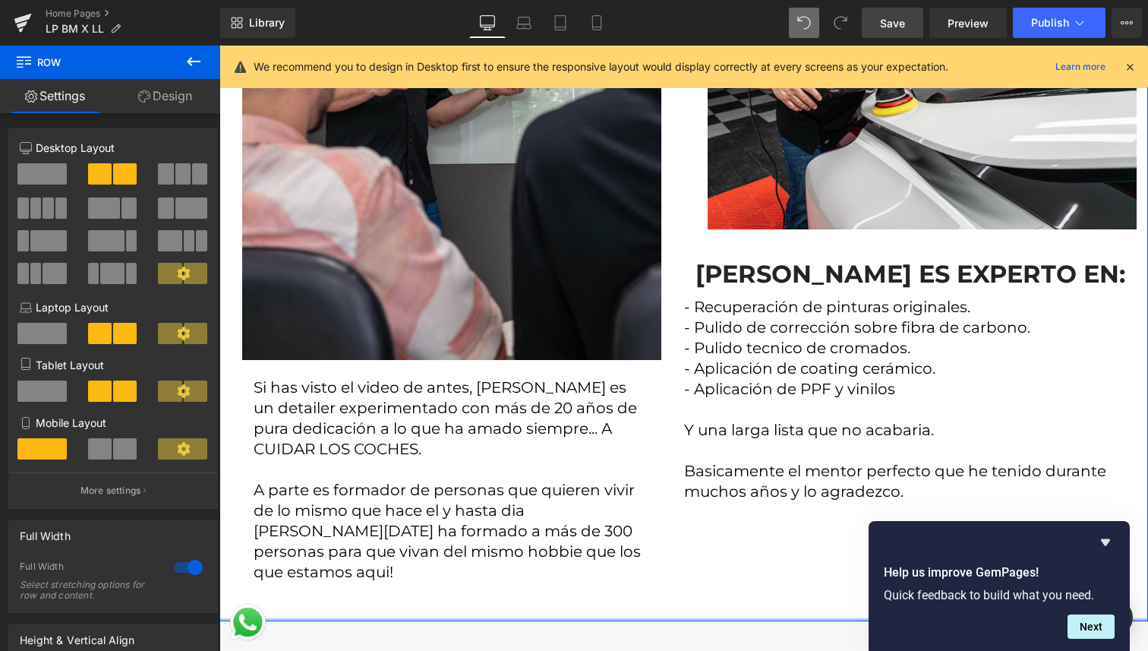
drag, startPoint x: 525, startPoint y: 570, endPoint x: 539, endPoint y: 557, distance: 19.9
click at [539, 557] on div "¿QUIEN ES LEANDRO? Heading Image Si has visto el video de antes, Leandro es un …" at bounding box center [683, 181] width 929 height 880
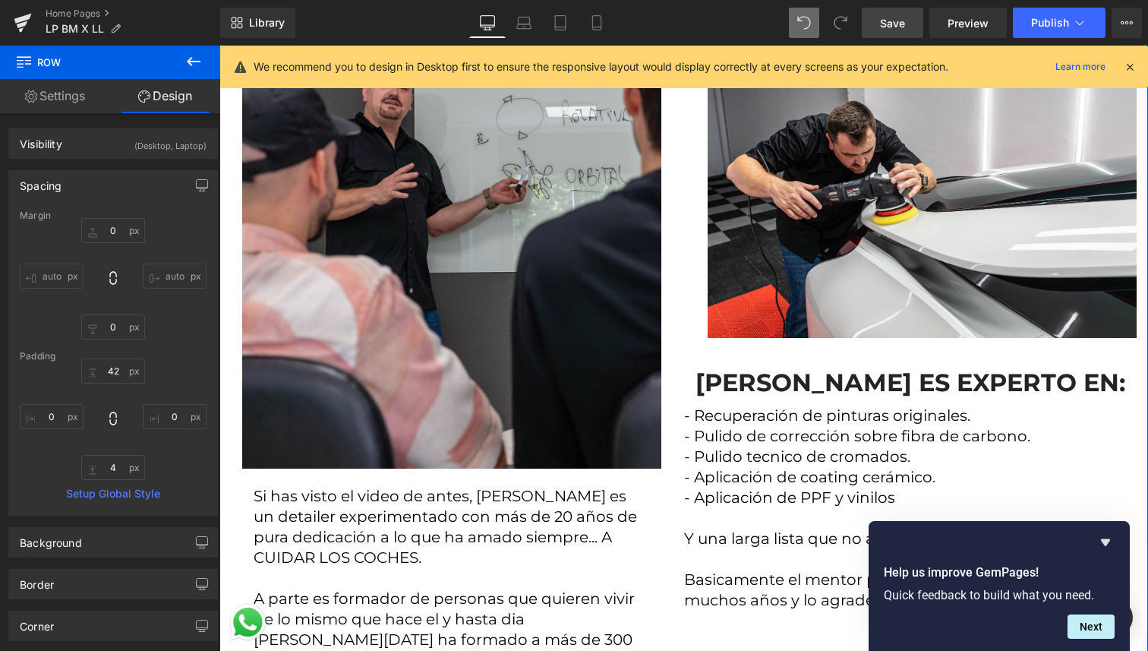
scroll to position [3558, 0]
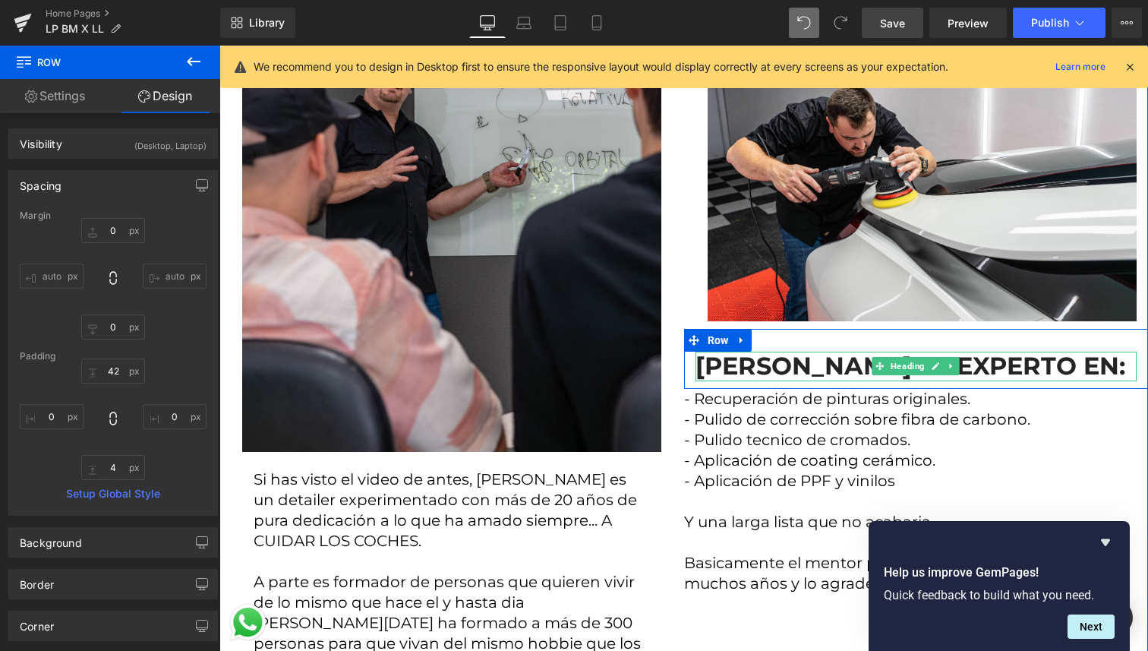
click at [790, 352] on h2 "[PERSON_NAME] ES EXPERTO EN:" at bounding box center [917, 366] width 442 height 29
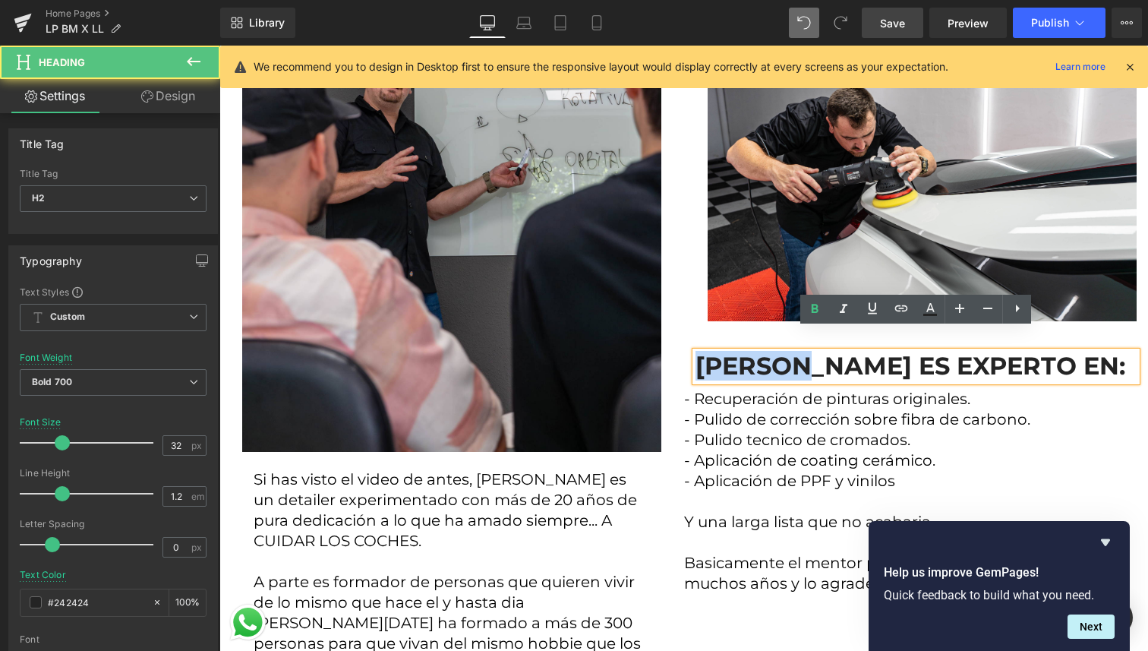
click at [790, 352] on h2 "[PERSON_NAME] ES EXPERTO EN:" at bounding box center [917, 366] width 442 height 29
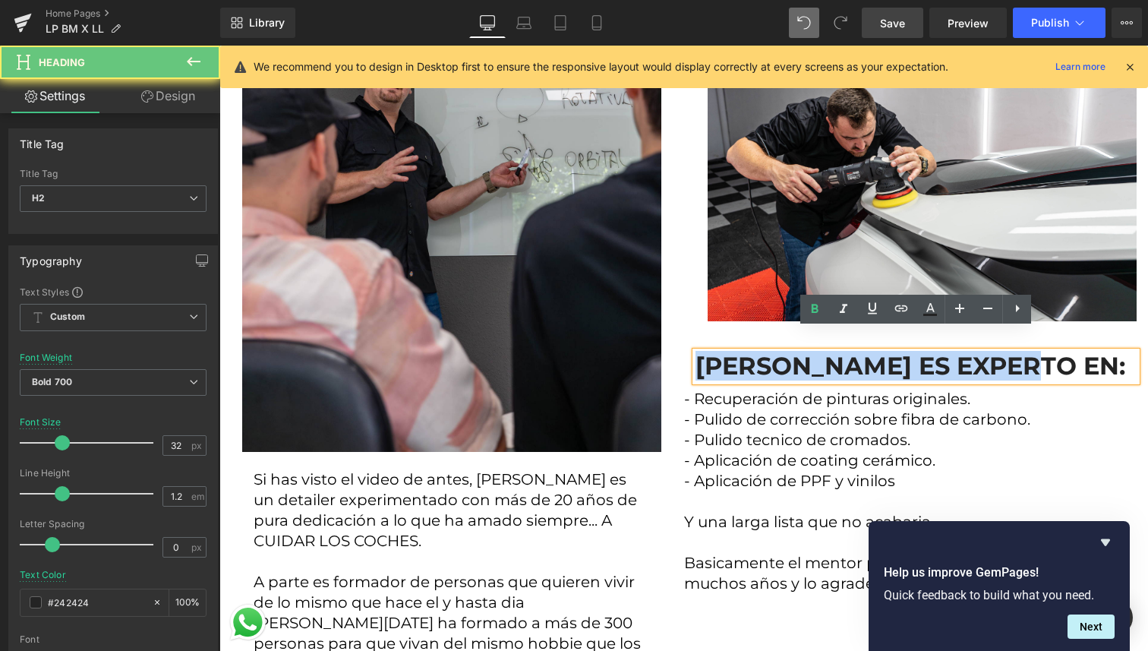
click at [790, 352] on h2 "[PERSON_NAME] ES EXPERTO EN:" at bounding box center [917, 366] width 442 height 29
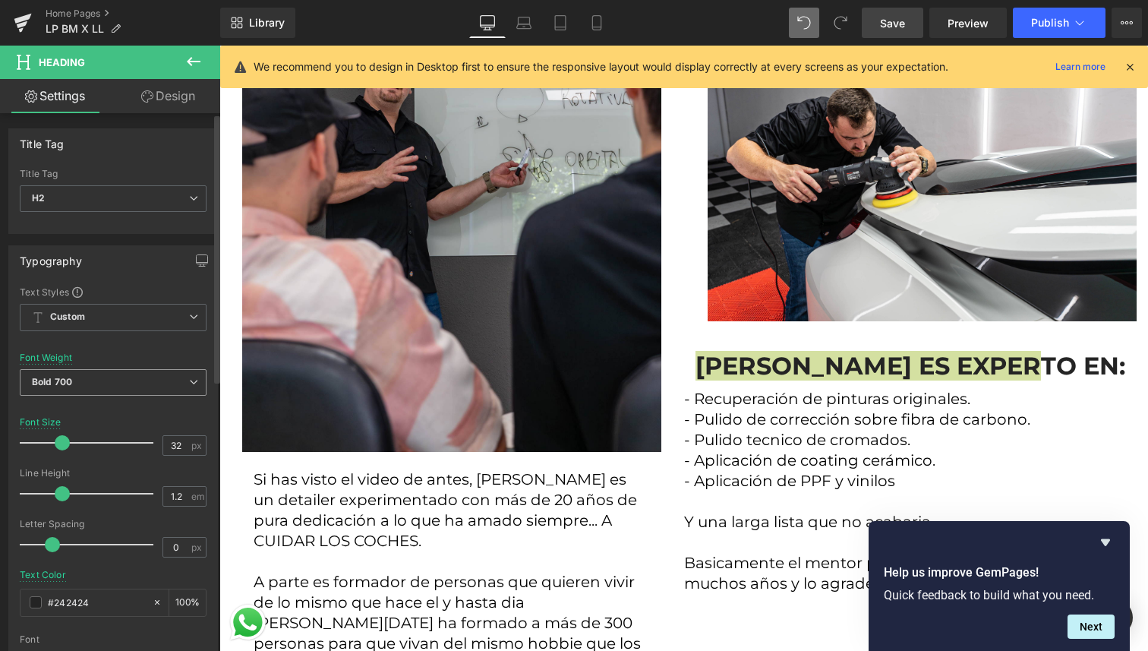
click at [118, 381] on span "Bold 700" at bounding box center [113, 382] width 187 height 27
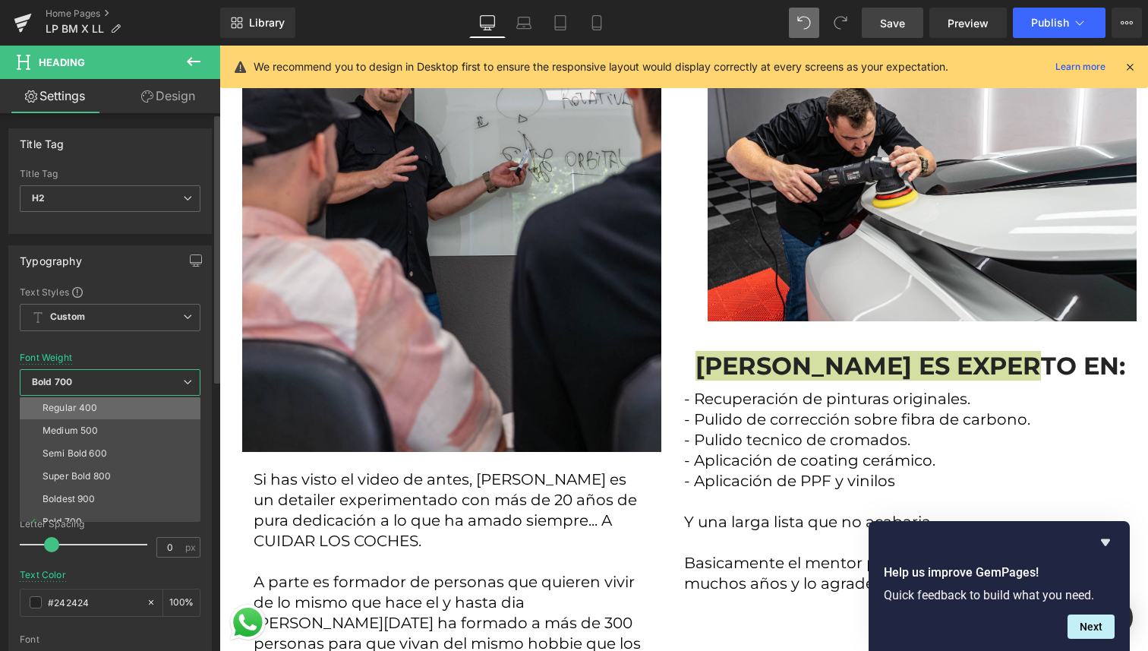
scroll to position [71, 0]
click at [108, 478] on div "Super Bold 800" at bounding box center [77, 474] width 68 height 11
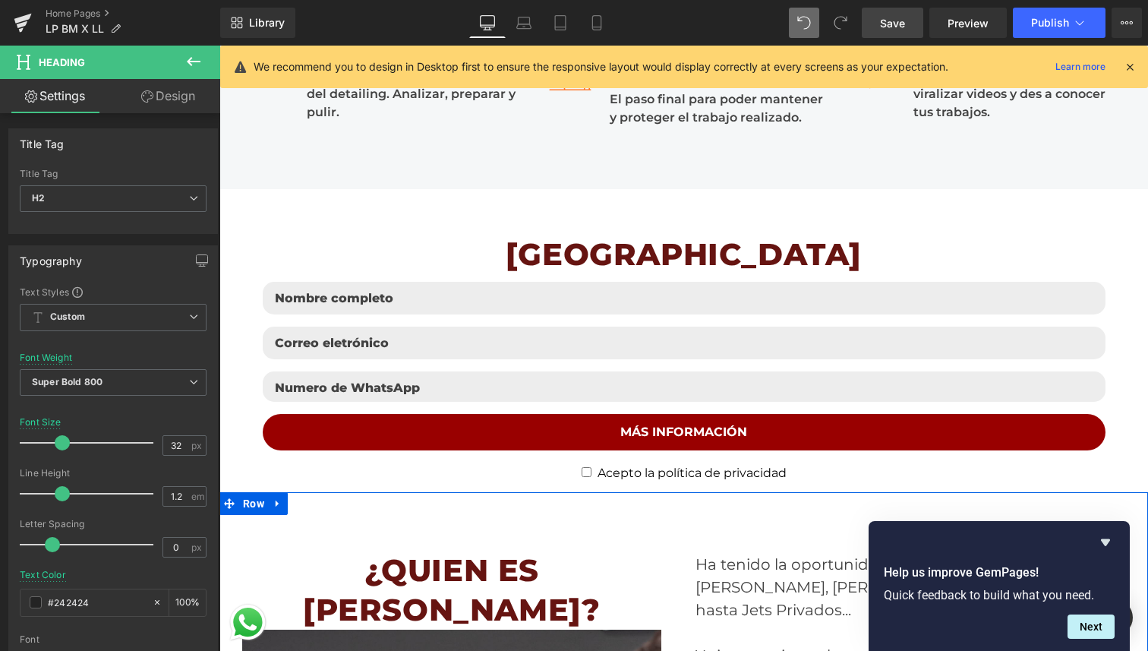
scroll to position [2894, 0]
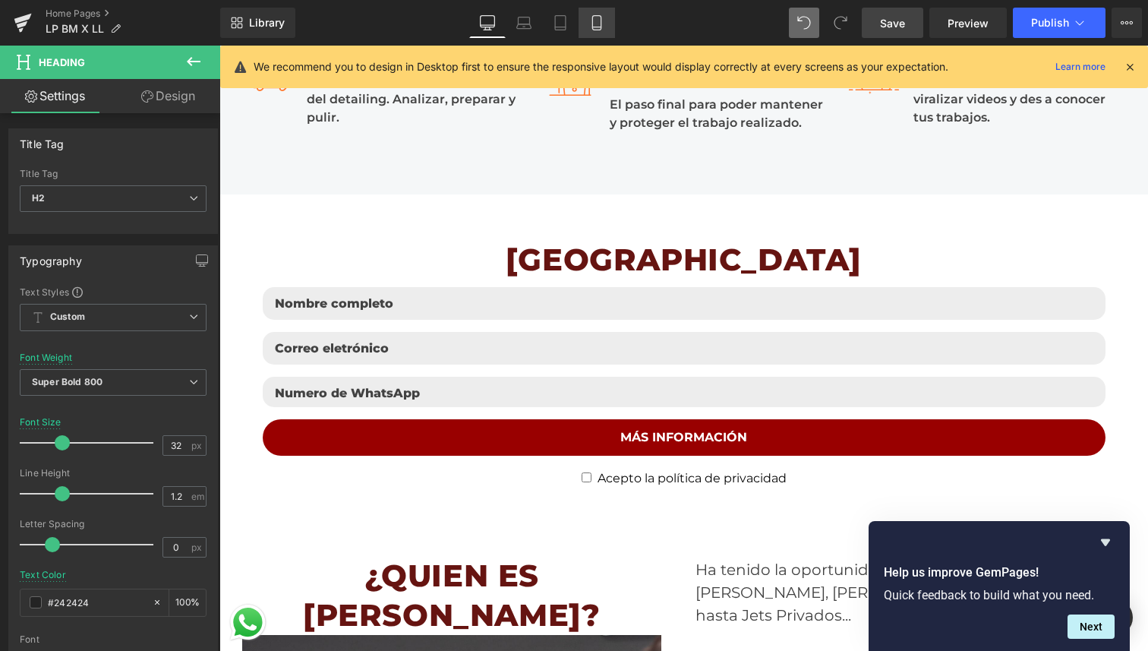
click at [595, 14] on link "Mobile" at bounding box center [597, 23] width 36 height 30
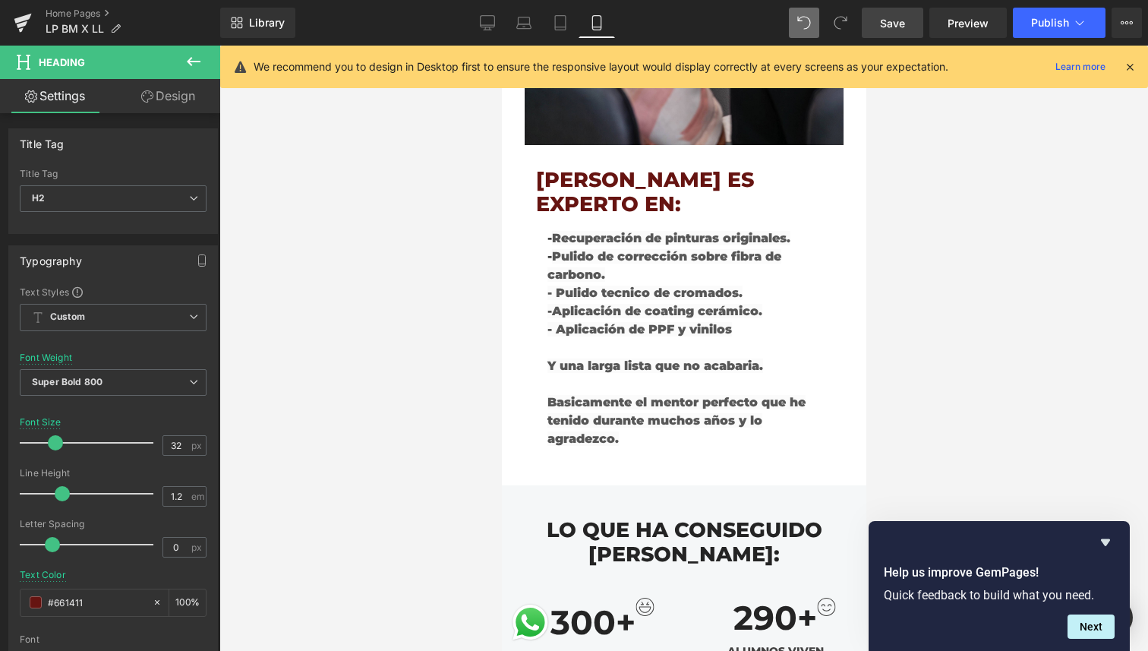
scroll to position [3247, 0]
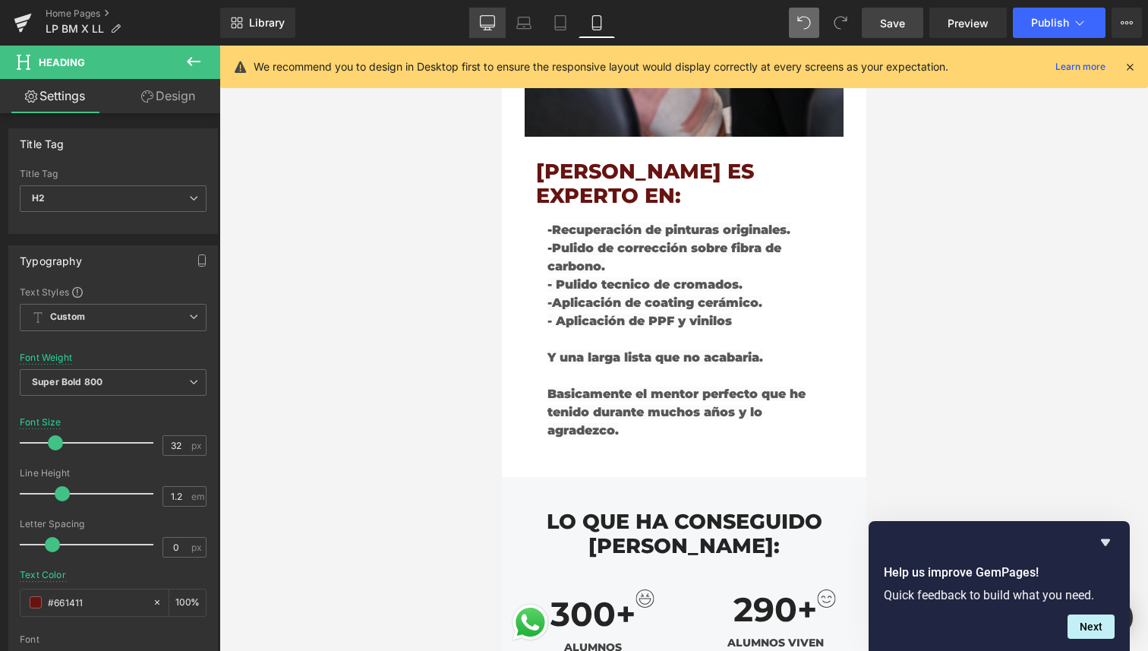
click at [483, 24] on icon at bounding box center [487, 22] width 15 height 15
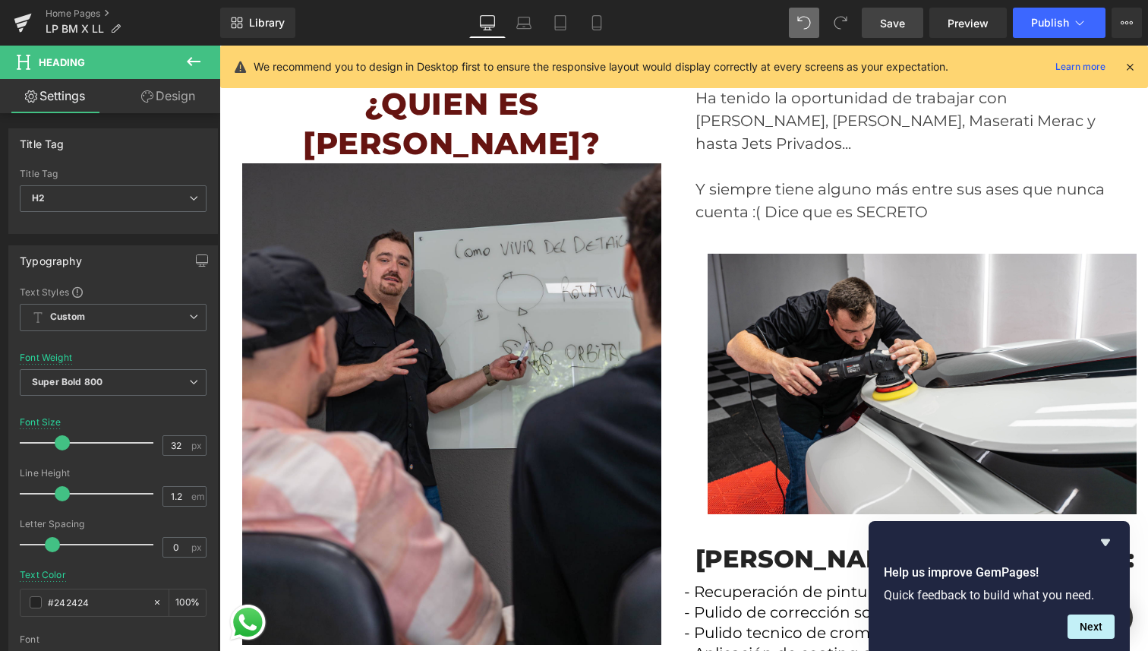
scroll to position [3366, 0]
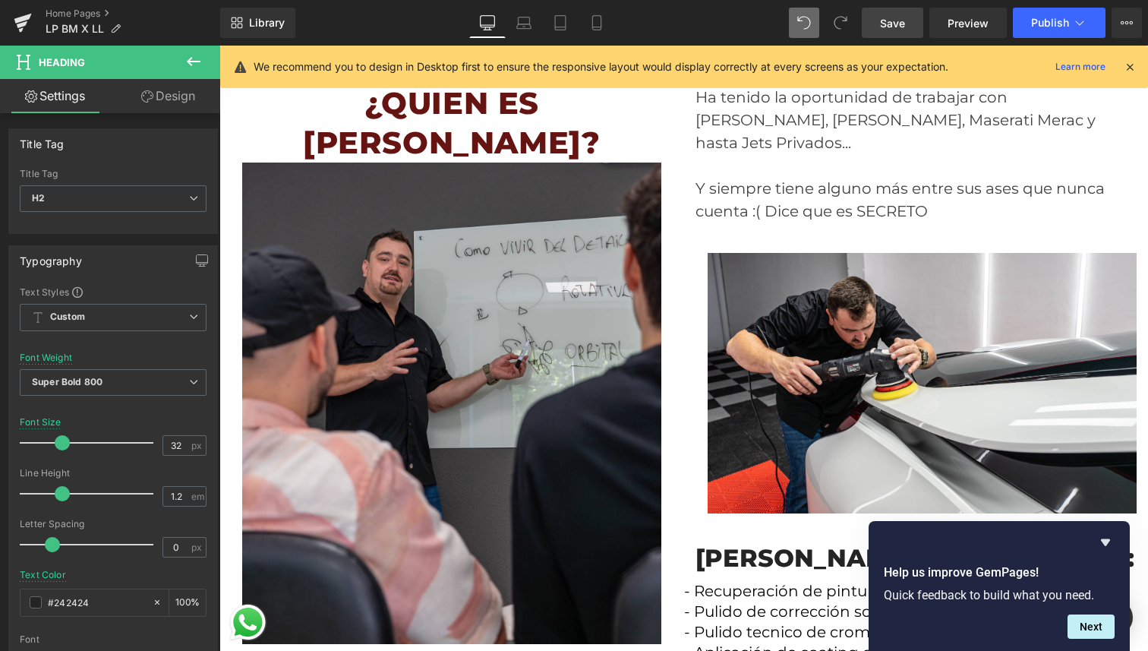
click at [887, 17] on span "Save" at bounding box center [892, 23] width 25 height 16
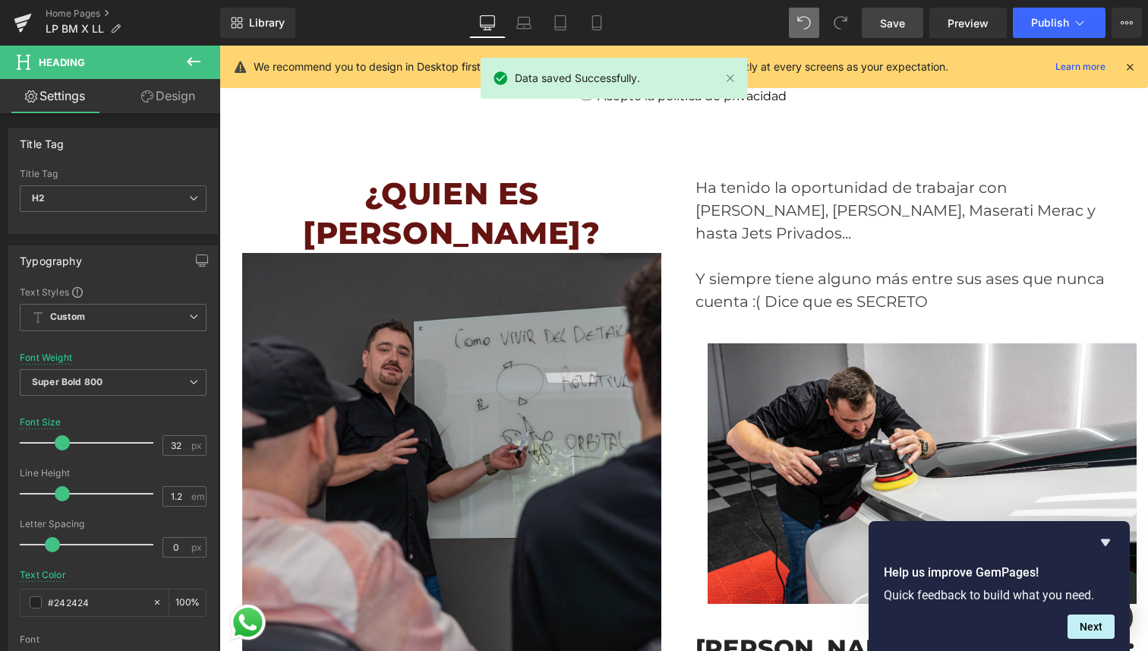
scroll to position [3352, 0]
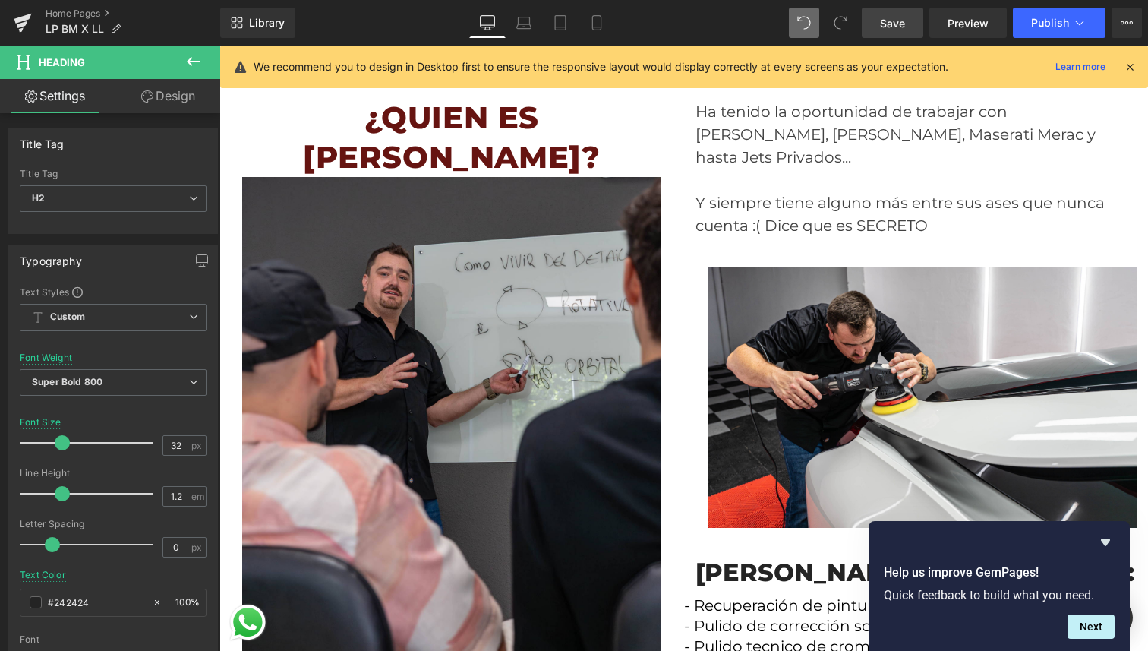
click at [188, 52] on icon at bounding box center [194, 61] width 18 height 18
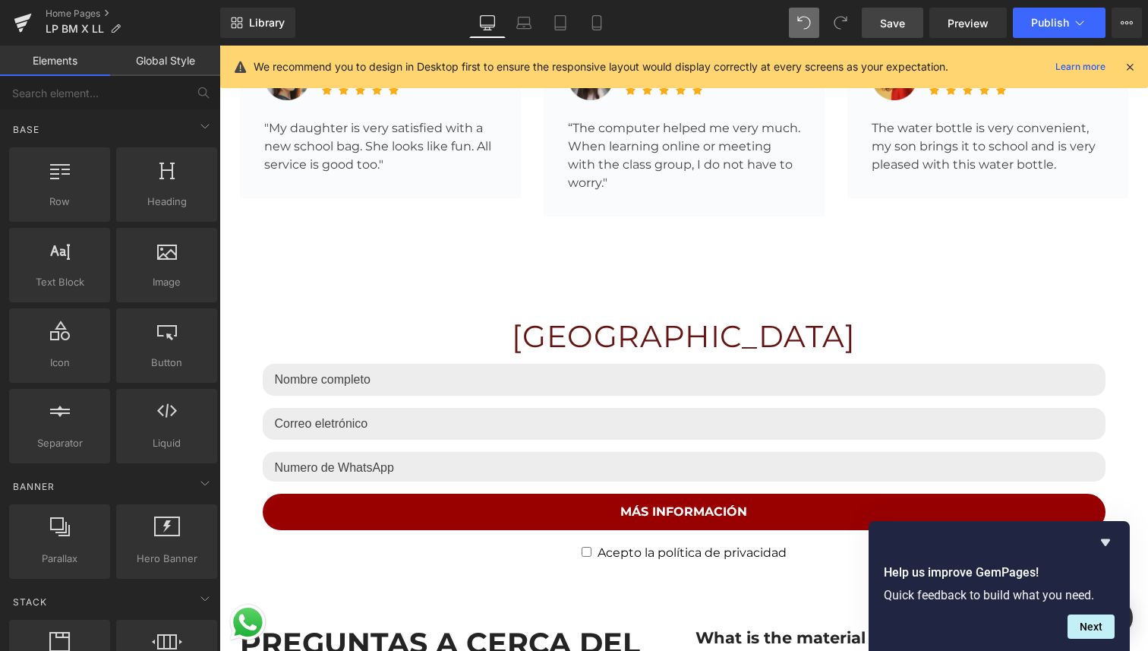
scroll to position [4684, 0]
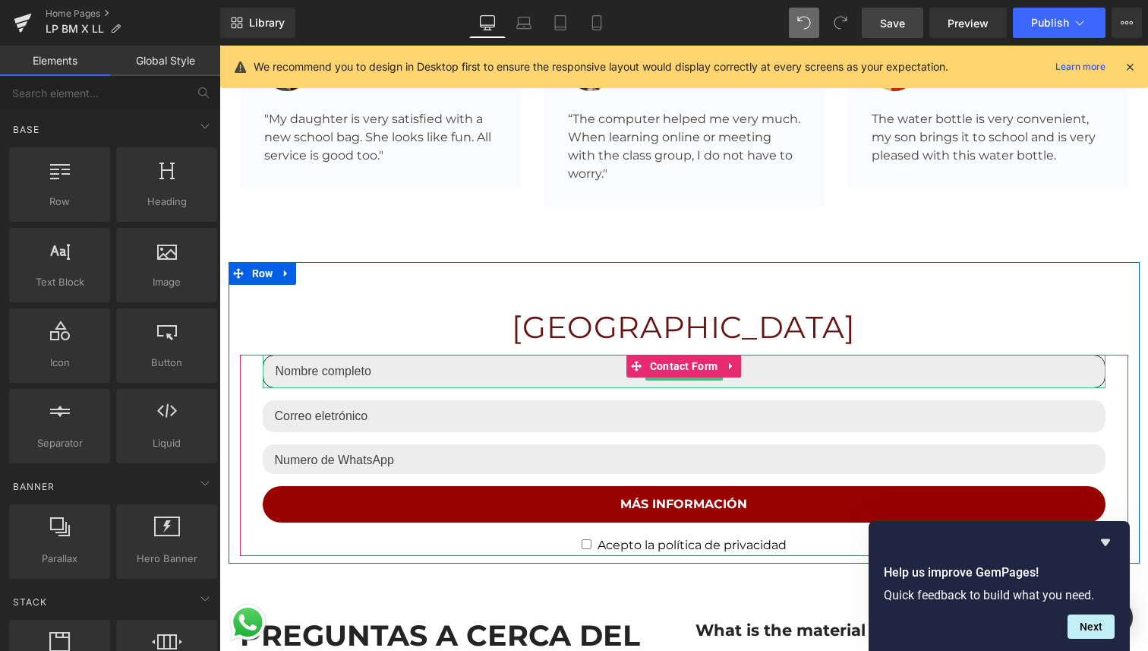
click at [403, 355] on input "text" at bounding box center [684, 371] width 843 height 33
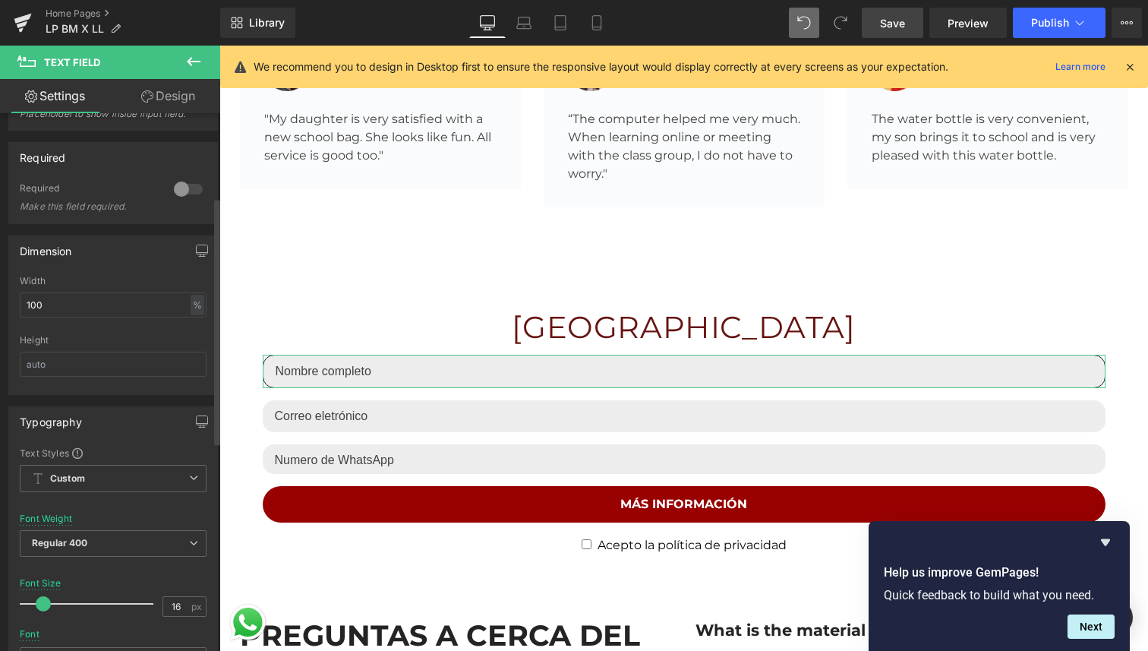
scroll to position [224, 0]
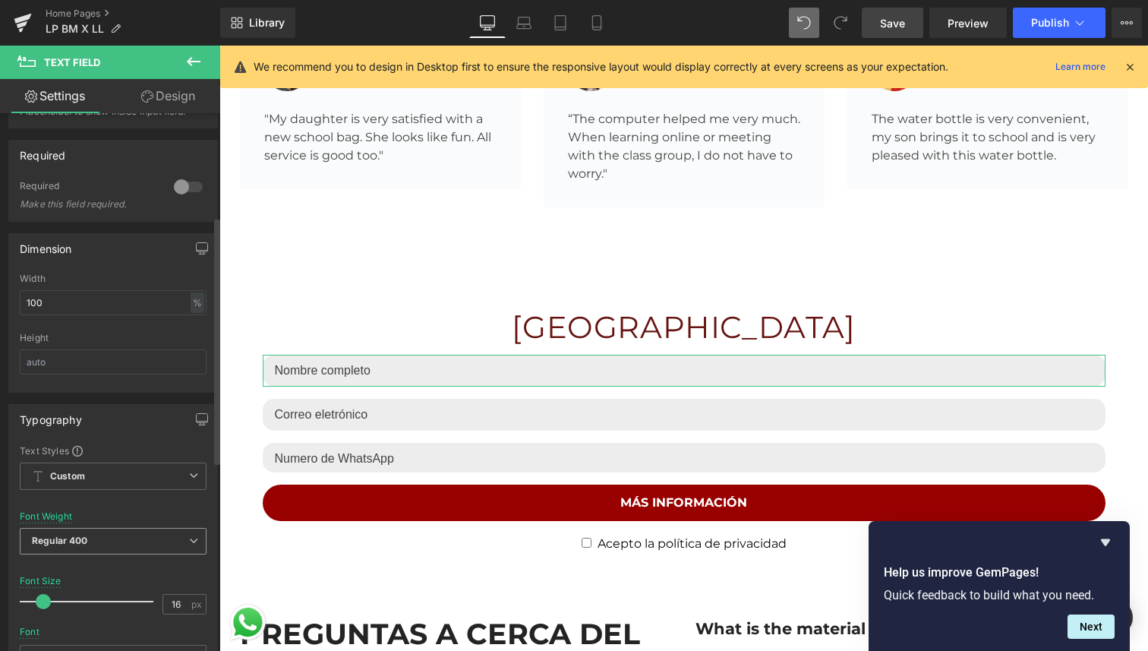
click at [81, 540] on b "Regular 400" at bounding box center [60, 540] width 56 height 11
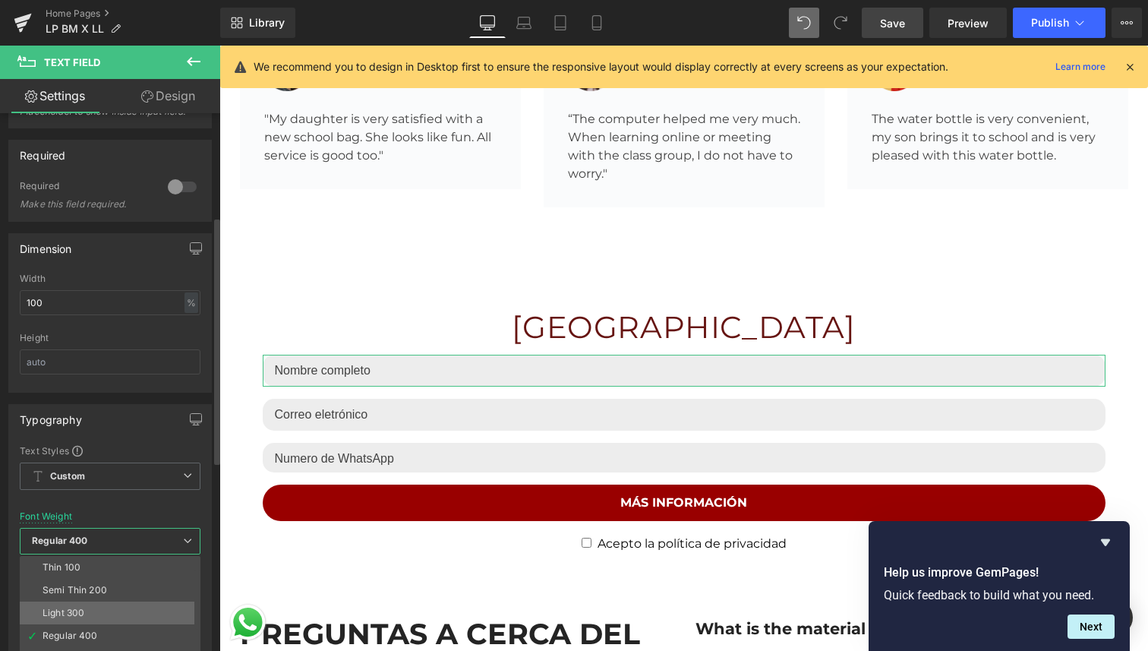
scroll to position [126, 0]
click at [98, 581] on div "Super Bold 800" at bounding box center [77, 578] width 68 height 11
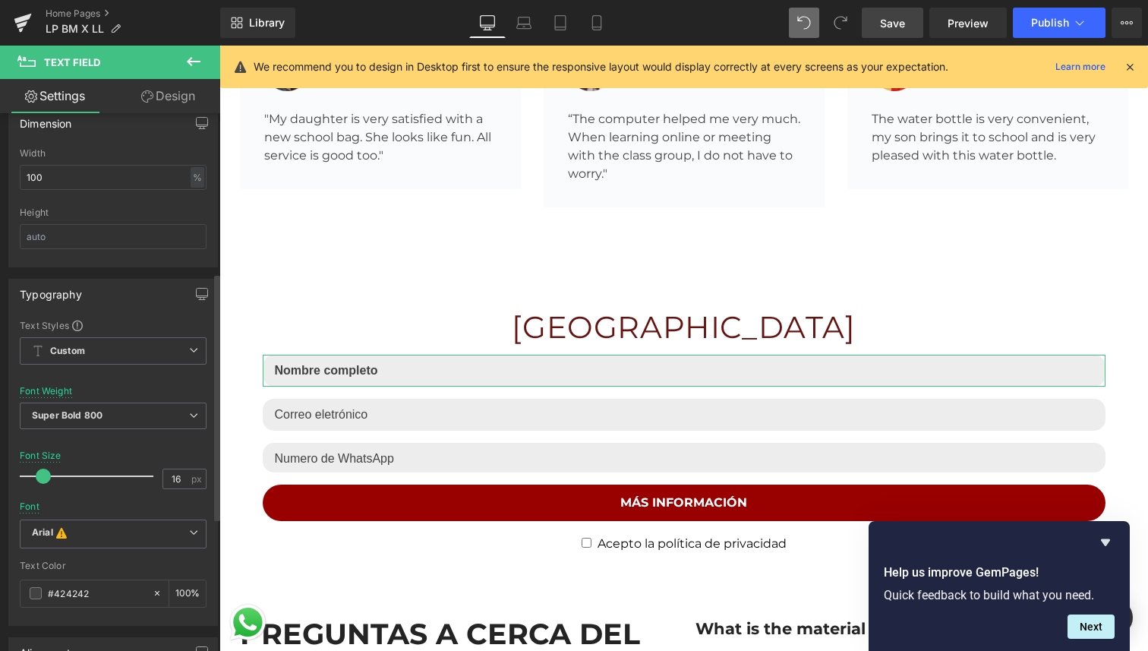
scroll to position [371, 0]
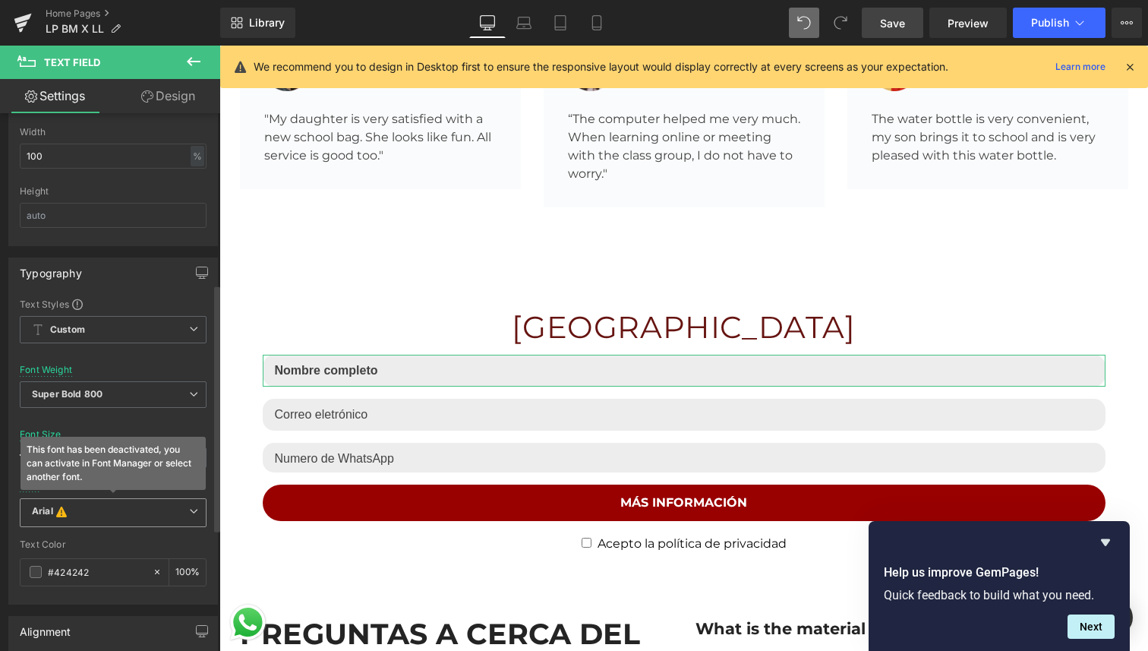
click at [115, 516] on b "Arial This font has been deactivated, you can activate in Font Manager or selec…" at bounding box center [110, 512] width 157 height 15
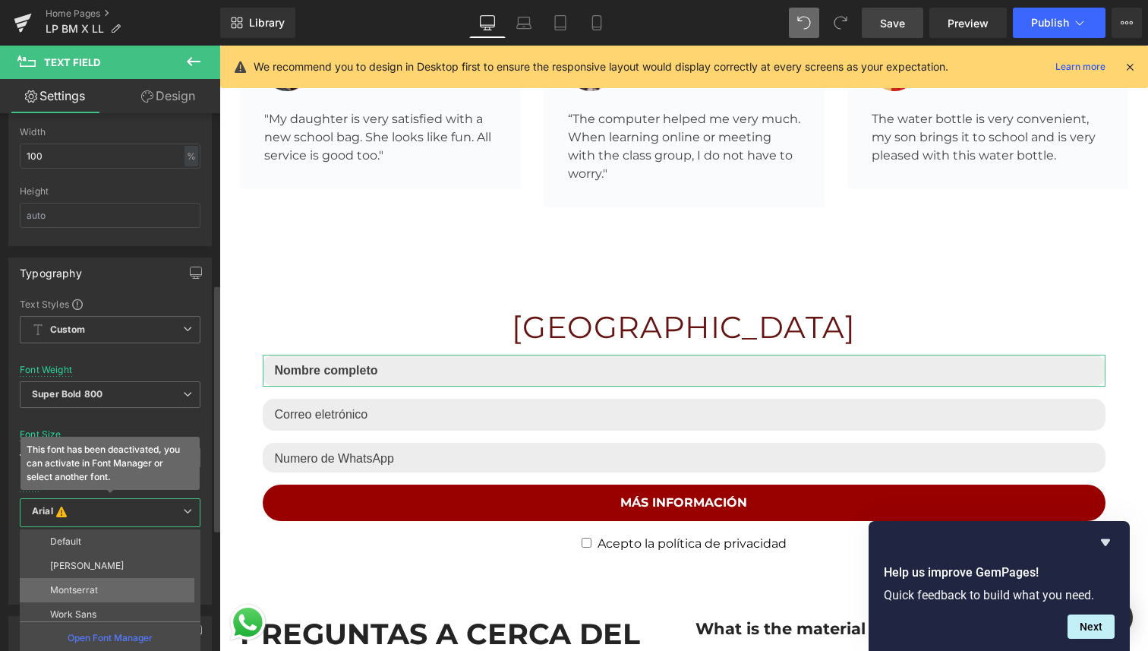
click at [106, 588] on li "Montserrat" at bounding box center [114, 590] width 188 height 24
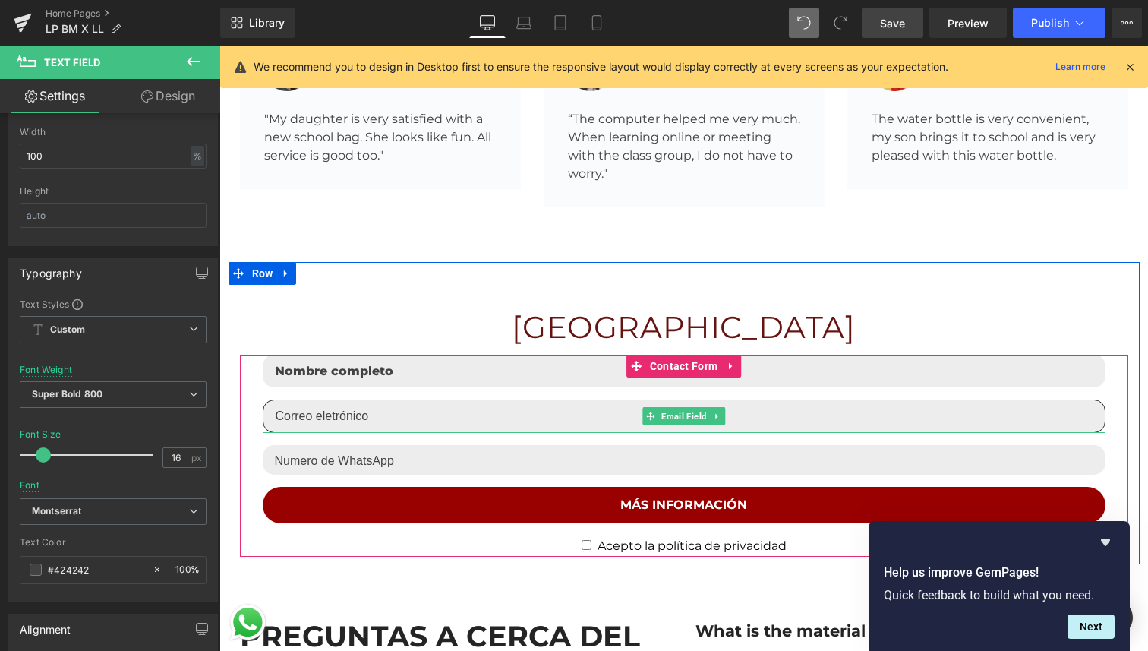
click at [352, 399] on input "email" at bounding box center [684, 415] width 843 height 33
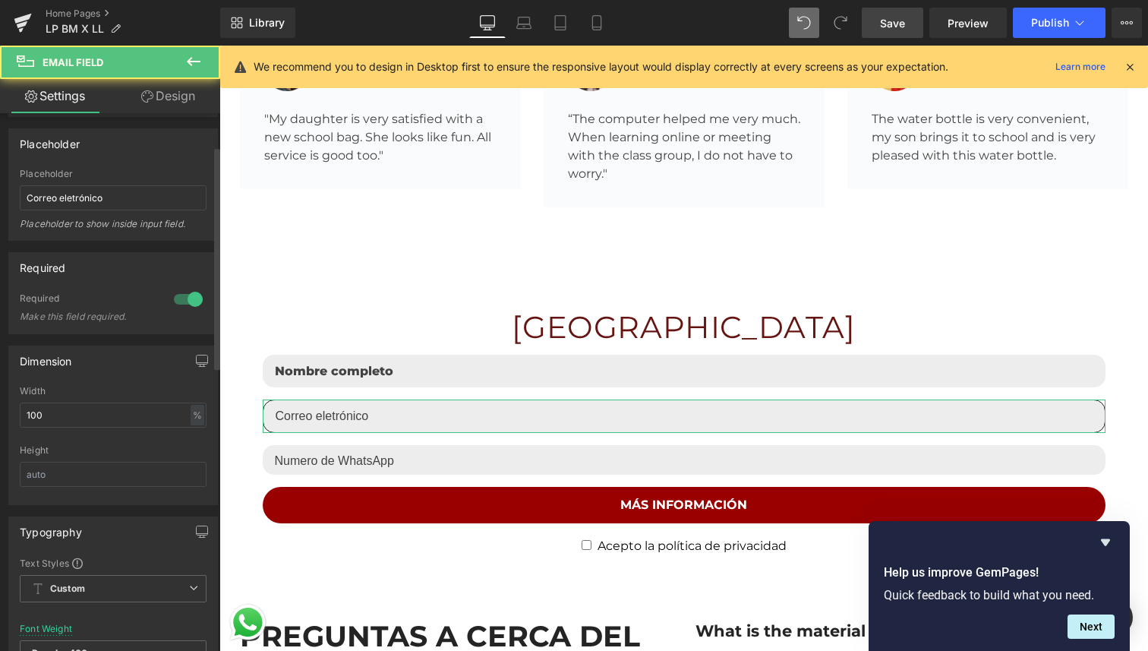
scroll to position [156, 0]
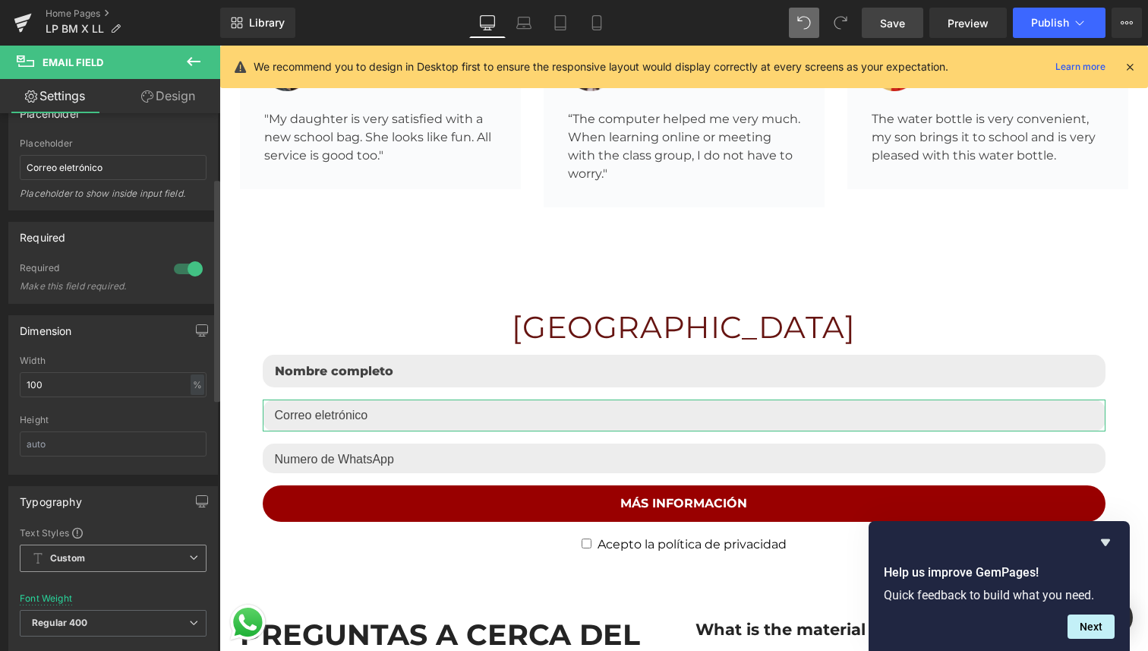
click at [103, 559] on span "Custom Setup Global Style" at bounding box center [113, 557] width 187 height 27
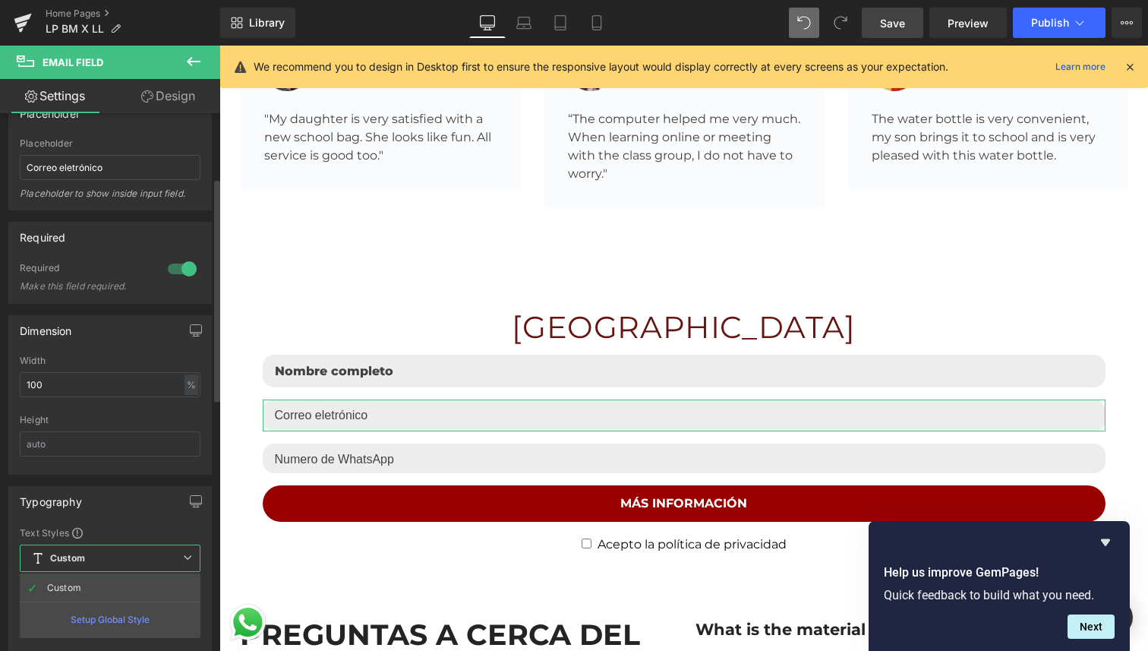
click at [126, 519] on div "Typography Text Styles Custom Custom Setup Global Style Custom Setup Global Sty…" at bounding box center [110, 659] width 204 height 347
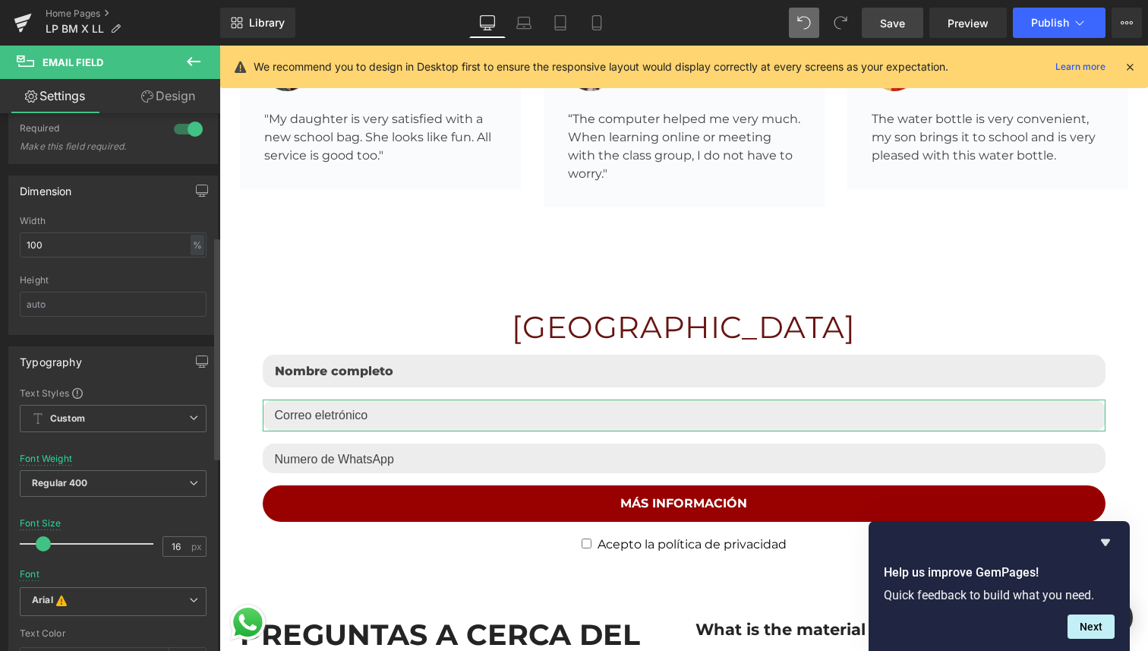
scroll to position [296, 0]
click at [122, 481] on span "Regular 400" at bounding box center [113, 482] width 187 height 27
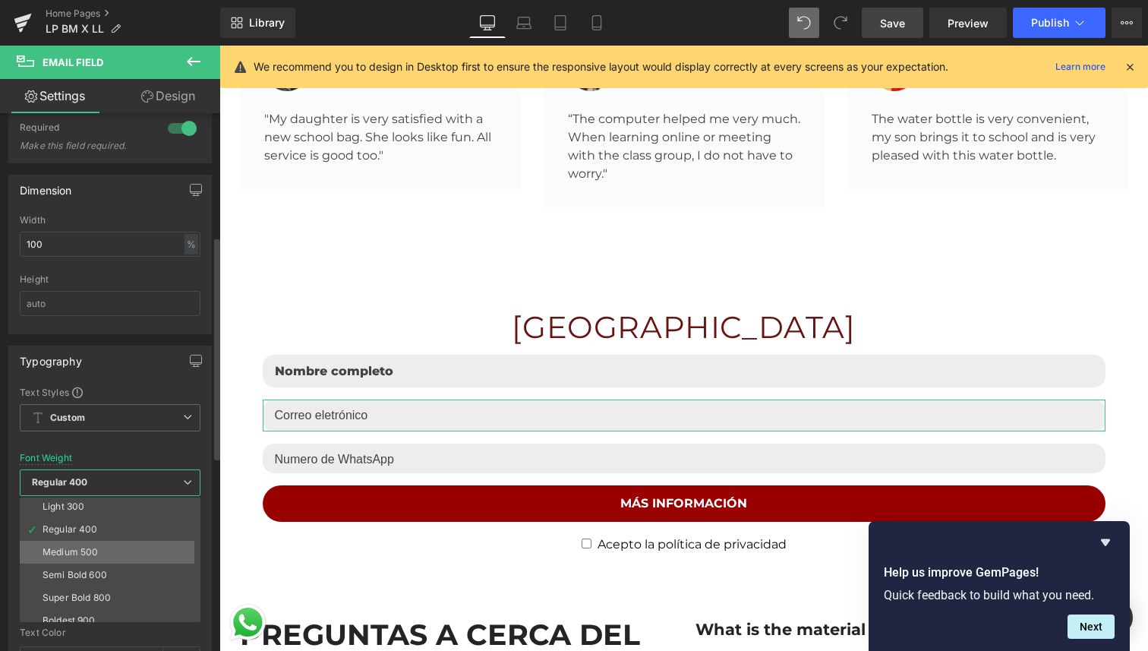
scroll to position [50, 0]
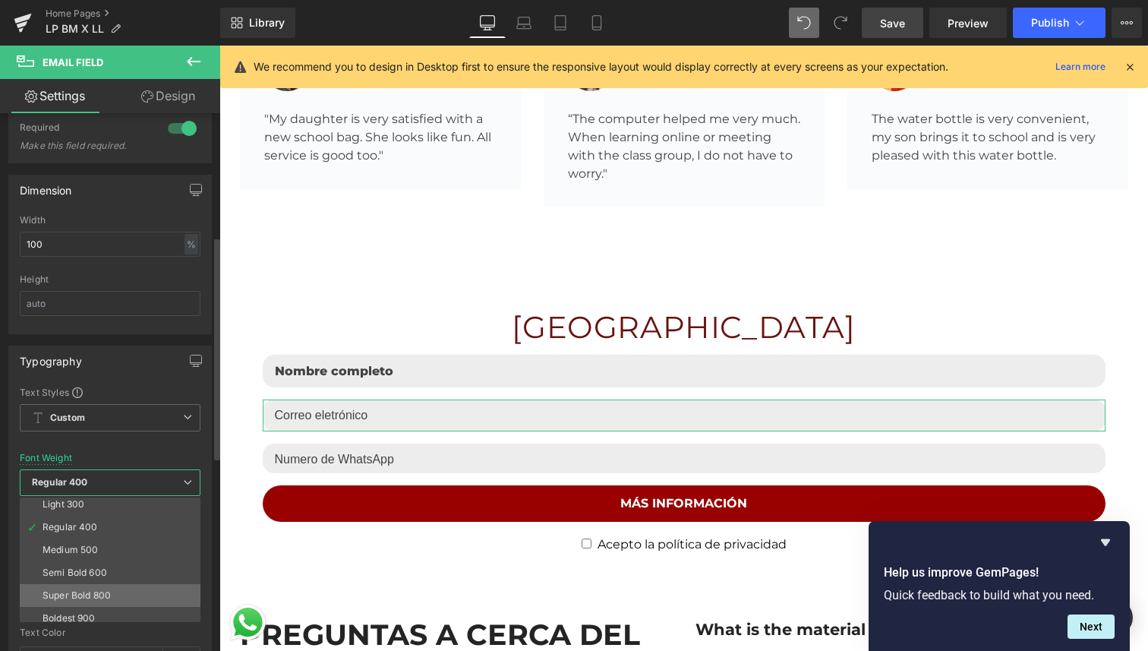
click at [111, 590] on li "Super Bold 800" at bounding box center [114, 595] width 188 height 23
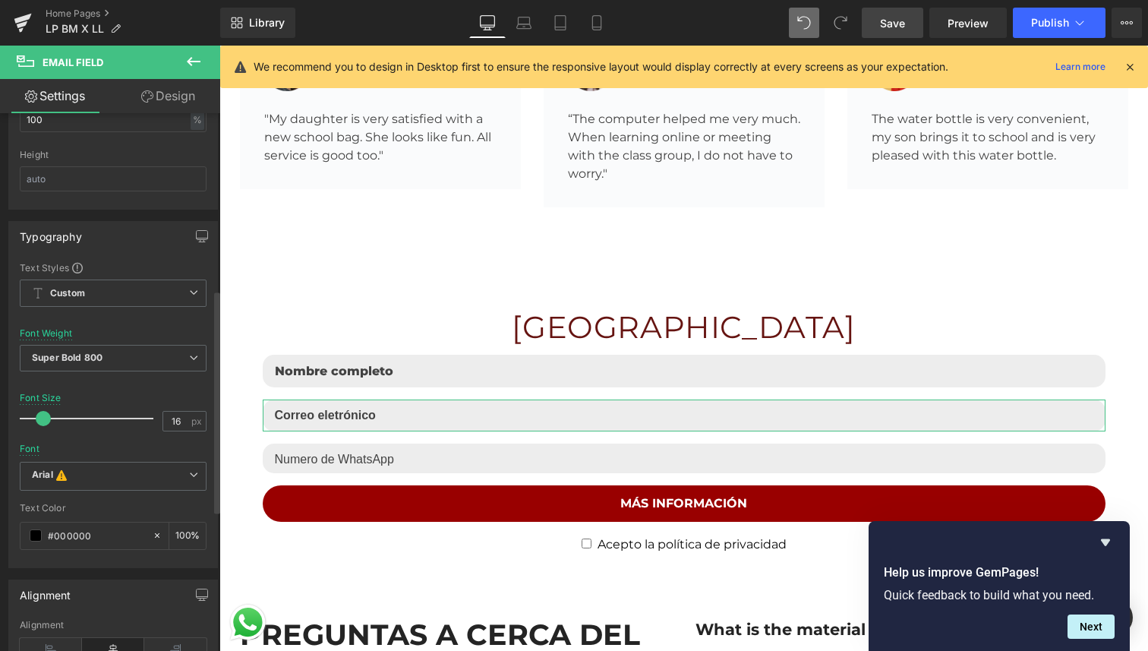
scroll to position [427, 0]
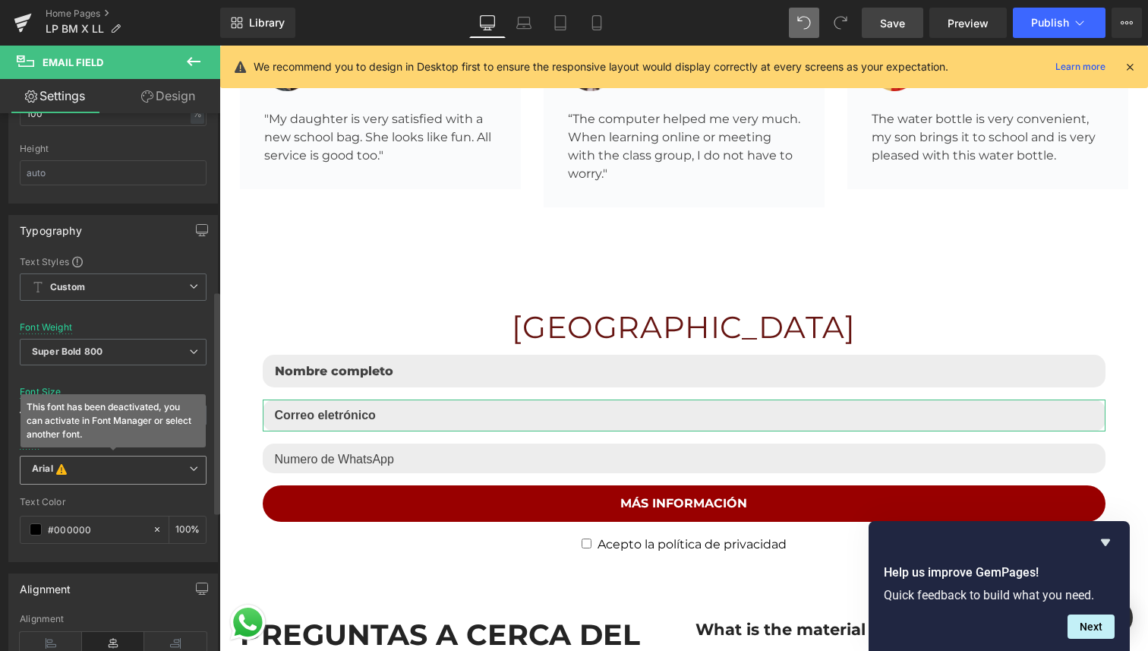
click at [130, 484] on div "Arial This font has been deactivated, you can activate in Font Manager or selec…" at bounding box center [113, 474] width 187 height 37
click at [149, 470] on b "Arial This font has been deactivated, you can activate in Font Manager or selec…" at bounding box center [110, 469] width 157 height 15
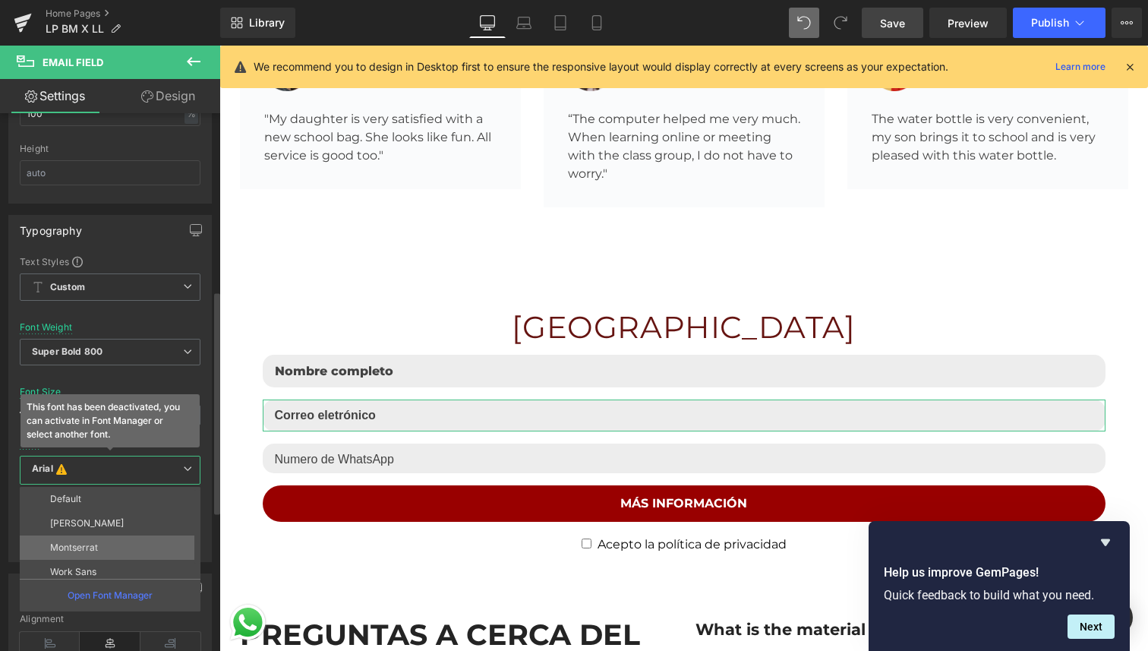
click at [124, 540] on li "Montserrat" at bounding box center [114, 547] width 188 height 24
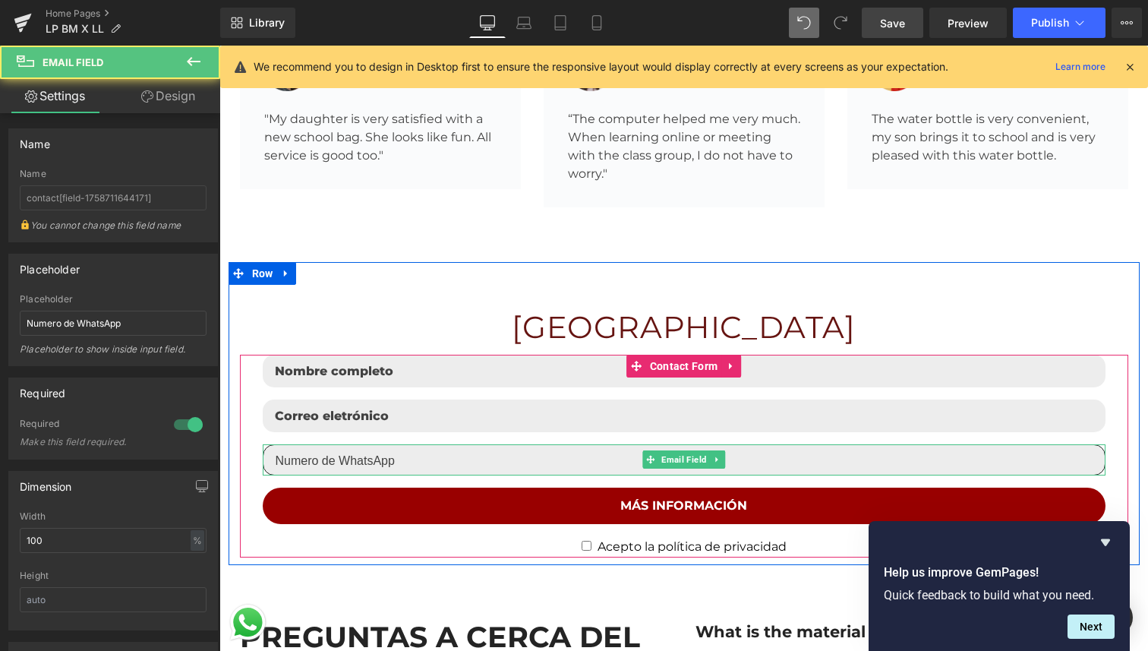
click at [339, 444] on input "email" at bounding box center [684, 459] width 843 height 31
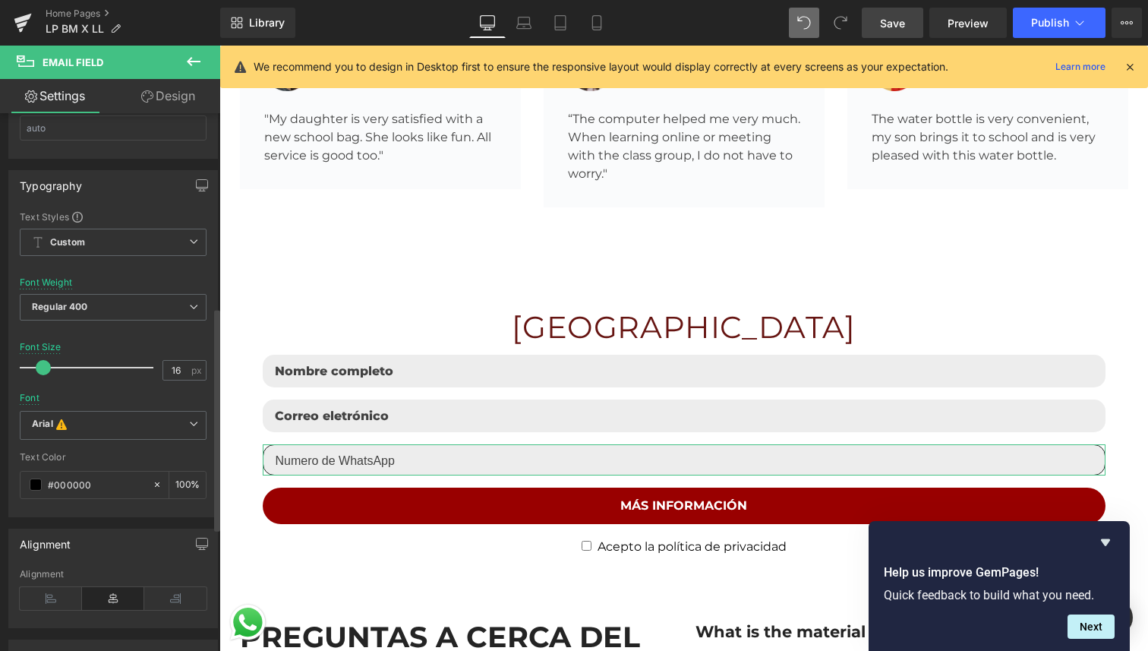
scroll to position [475, 0]
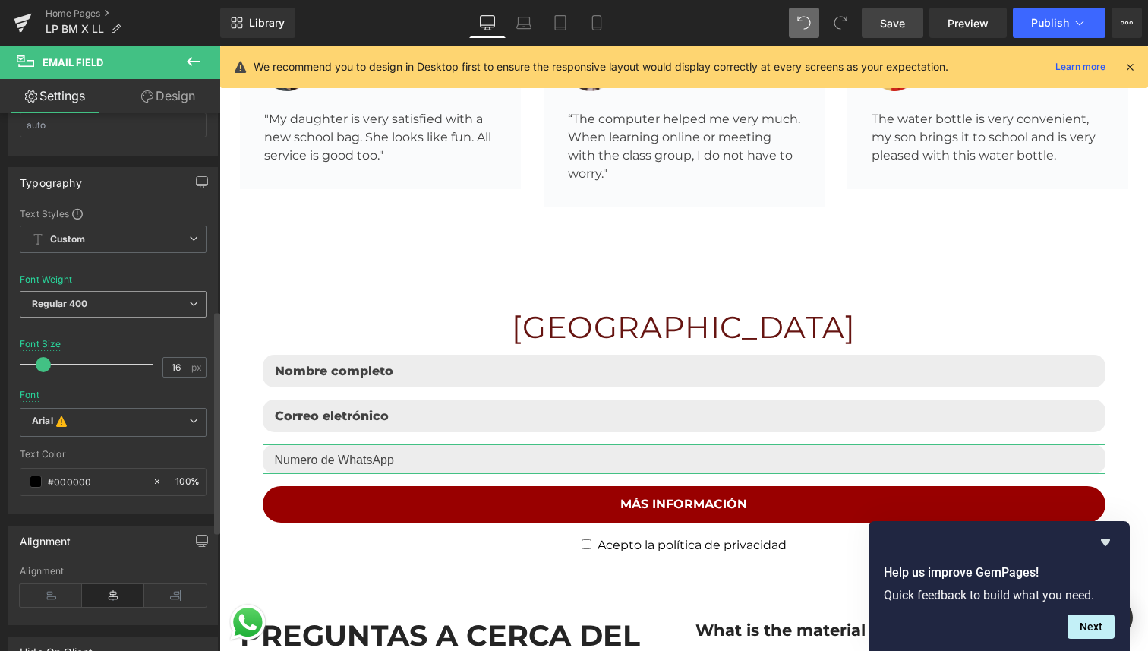
click at [116, 301] on span "Regular 400" at bounding box center [113, 304] width 187 height 27
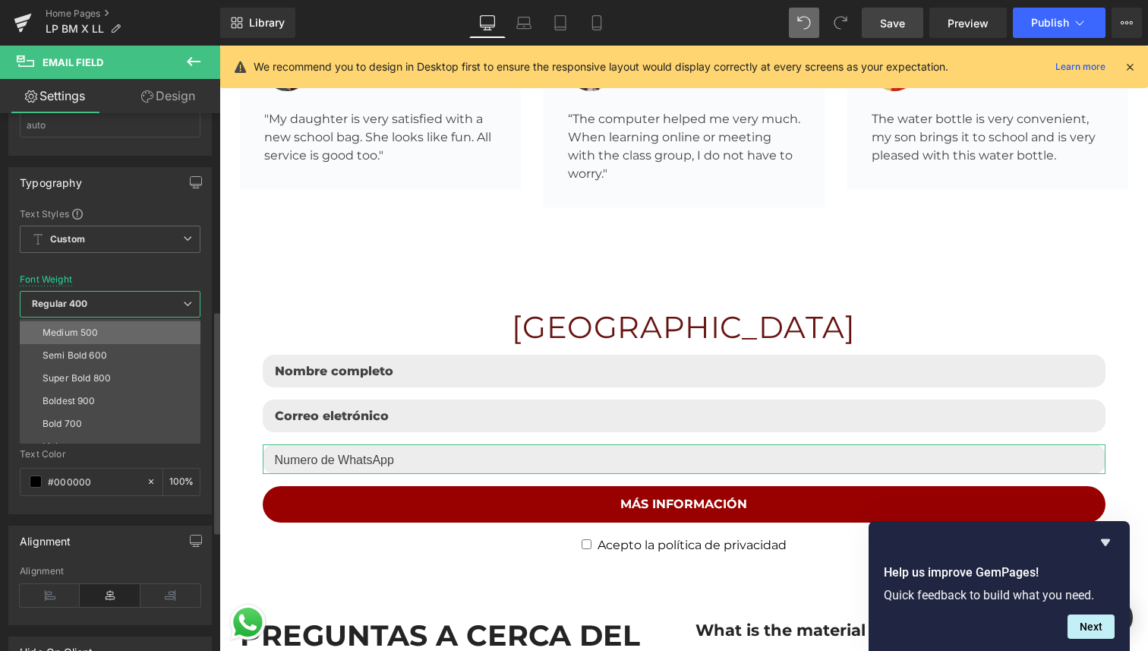
scroll to position [102, 0]
click at [106, 369] on li "Super Bold 800" at bounding box center [114, 365] width 188 height 23
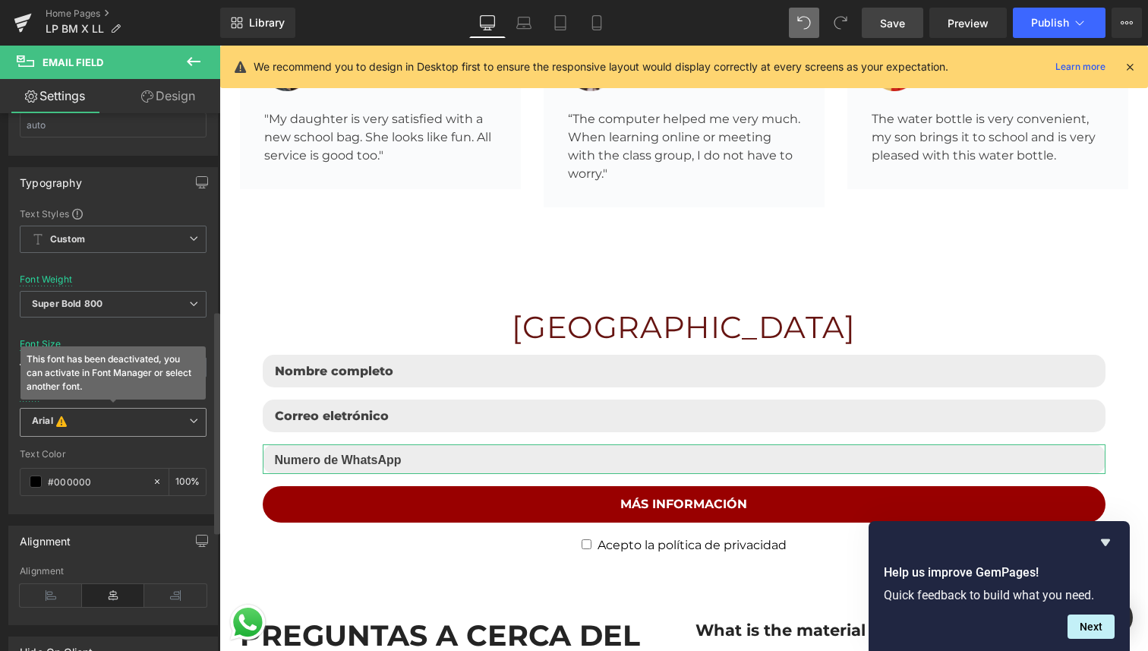
click at [81, 423] on b "Arial This font has been deactivated, you can activate in Font Manager or selec…" at bounding box center [110, 422] width 157 height 15
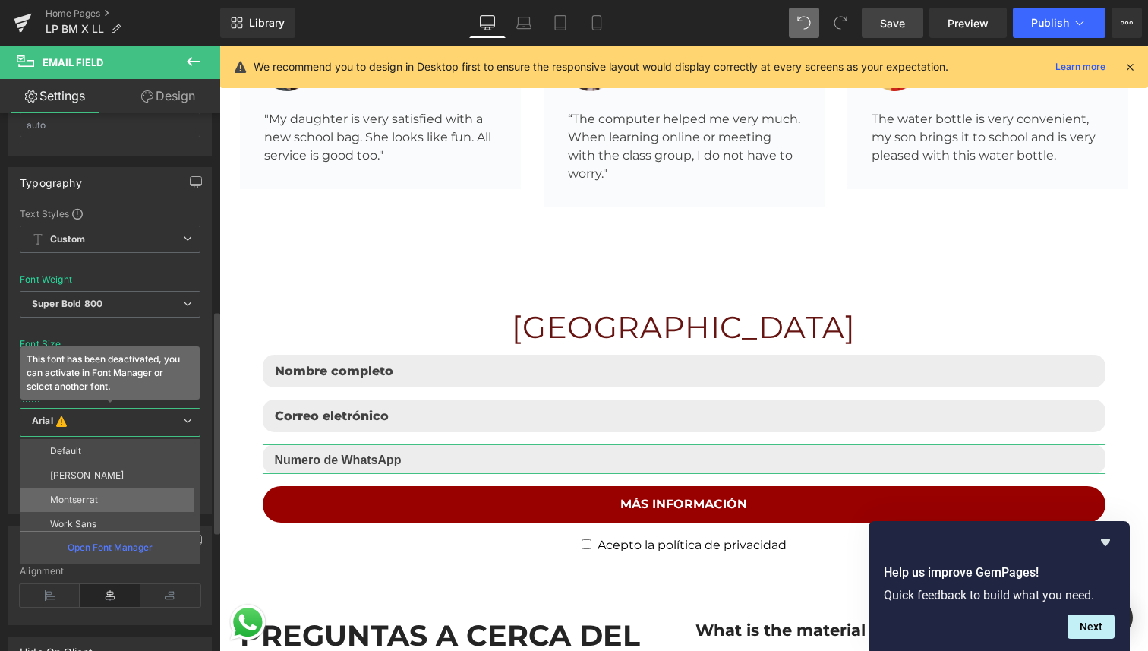
click at [76, 487] on li "Montserrat" at bounding box center [114, 499] width 188 height 24
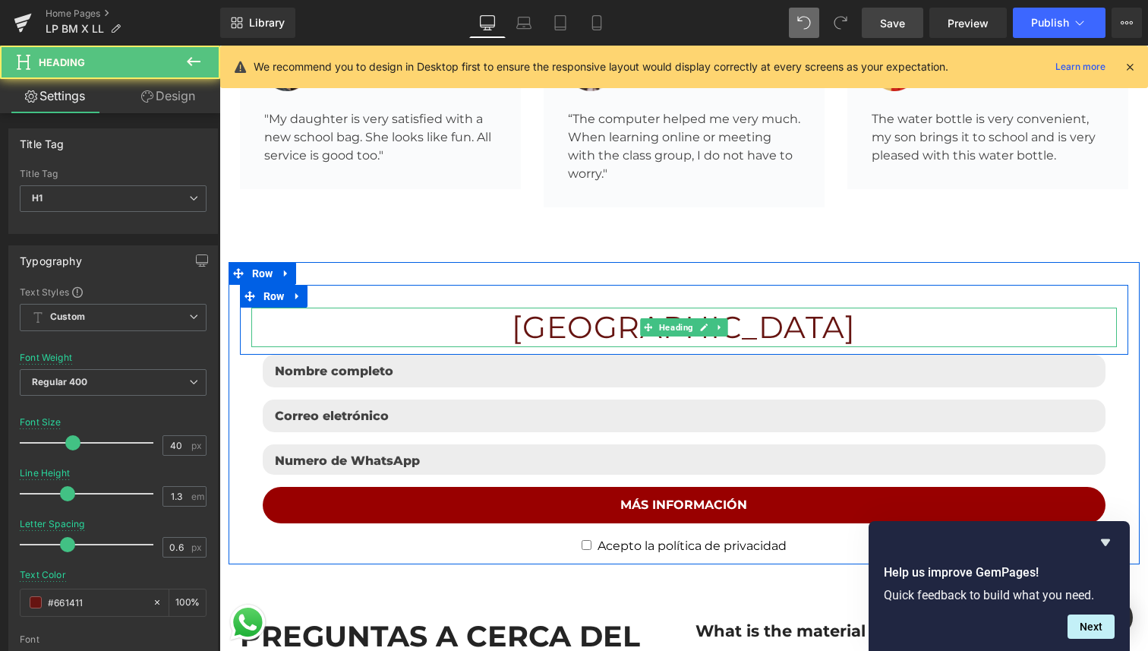
click at [618, 308] on h1 "[GEOGRAPHIC_DATA]" at bounding box center [684, 327] width 866 height 39
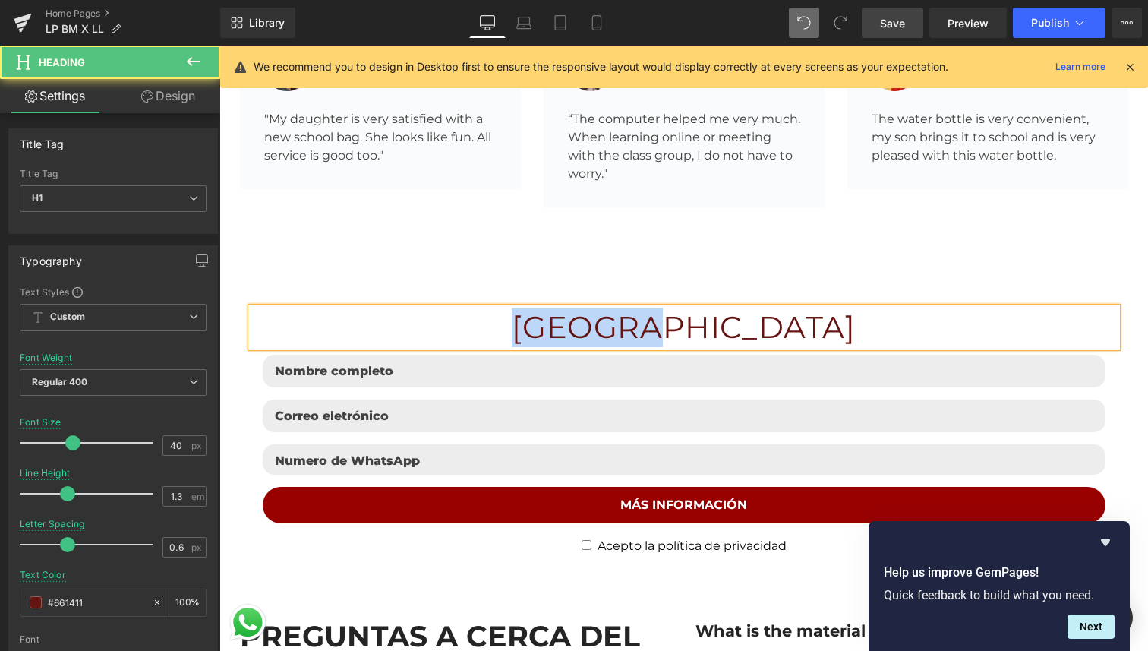
click at [618, 308] on h1 "[GEOGRAPHIC_DATA]" at bounding box center [684, 327] width 866 height 39
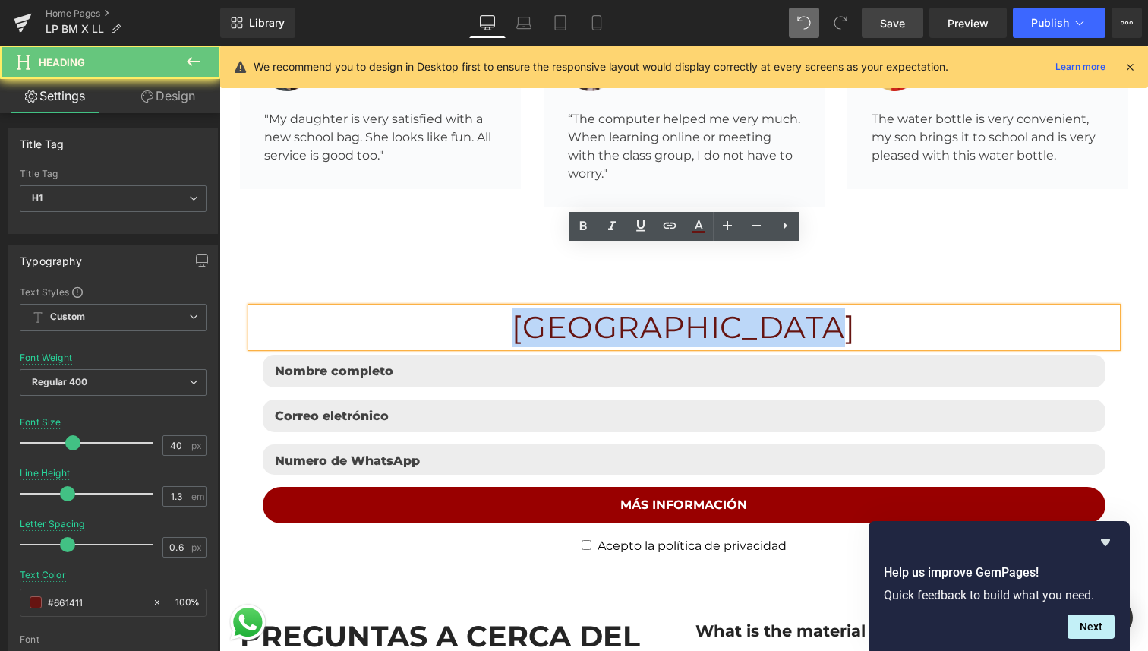
click at [618, 308] on h1 "[GEOGRAPHIC_DATA]" at bounding box center [684, 327] width 866 height 39
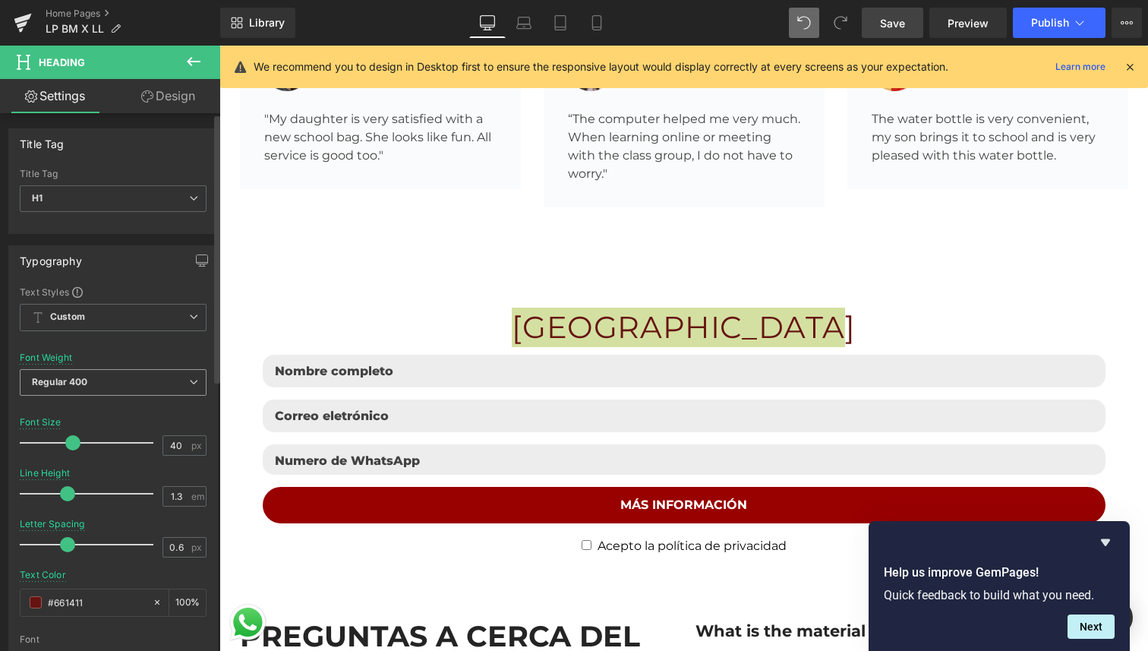
click at [116, 378] on span "Regular 400" at bounding box center [113, 382] width 187 height 27
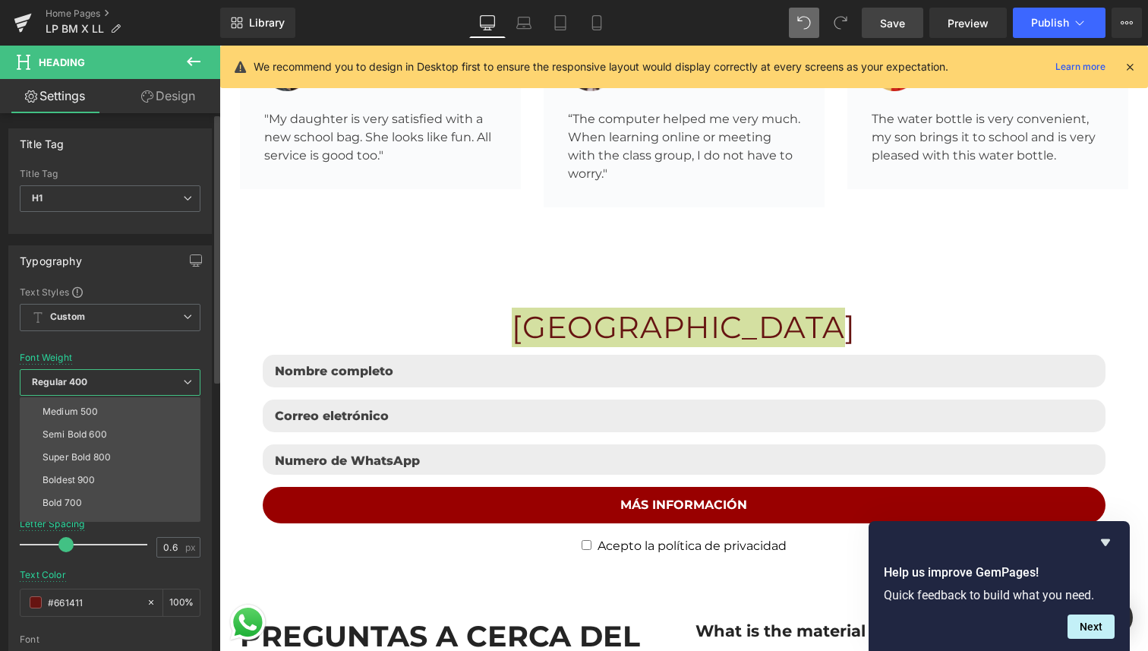
scroll to position [90, 0]
click at [110, 462] on li "Super Bold 800" at bounding box center [114, 455] width 188 height 23
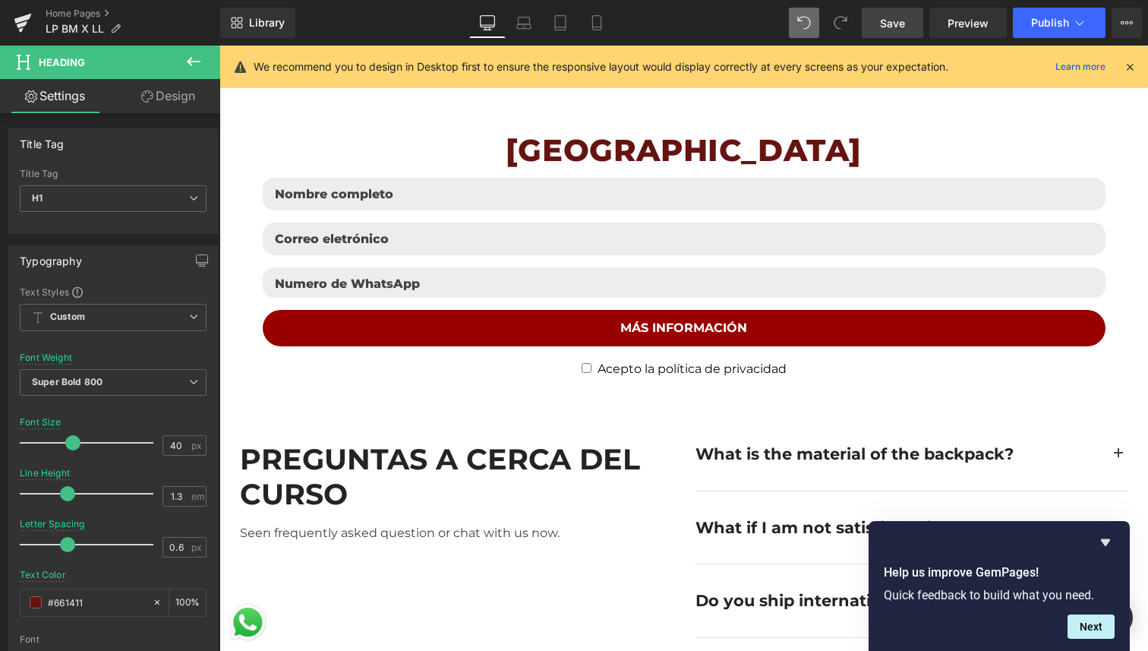
scroll to position [4851, 0]
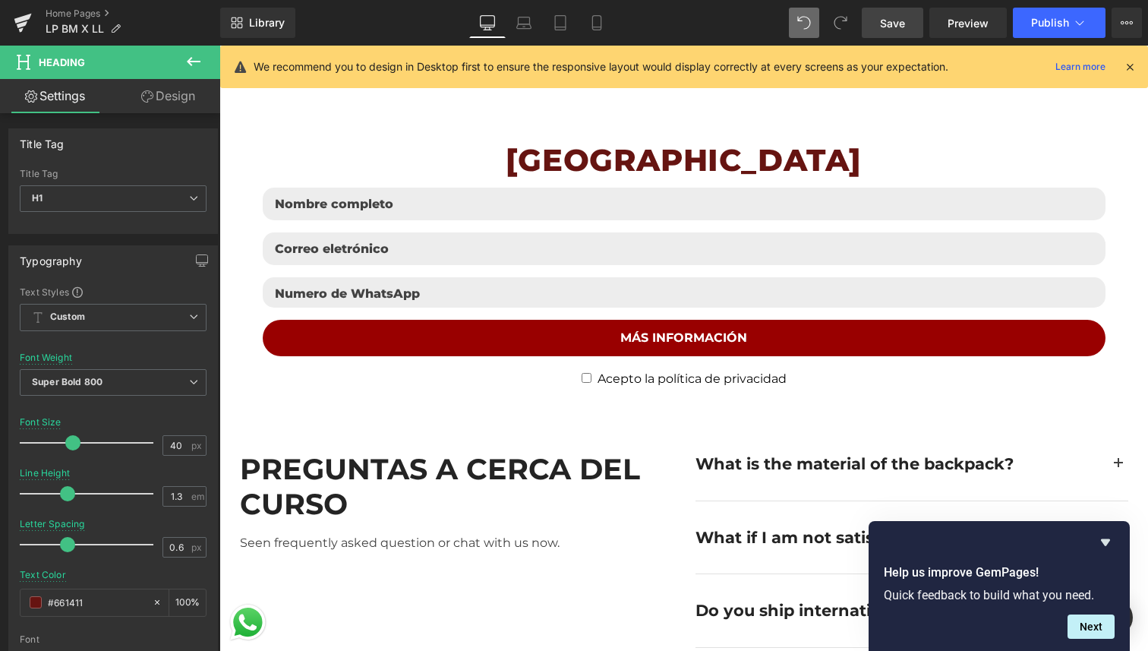
click at [395, 452] on h2 "PREGUNTAS A CERCA DEL CURSO" at bounding box center [444, 486] width 409 height 69
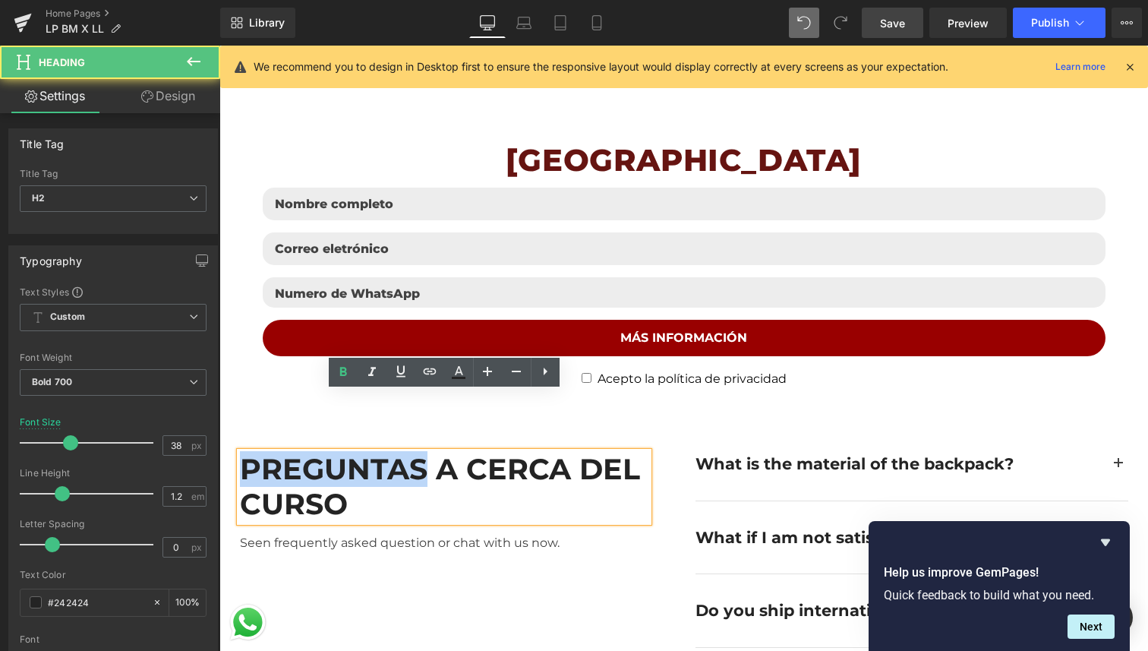
click at [395, 452] on h2 "PREGUNTAS A CERCA DEL CURSO" at bounding box center [444, 486] width 409 height 69
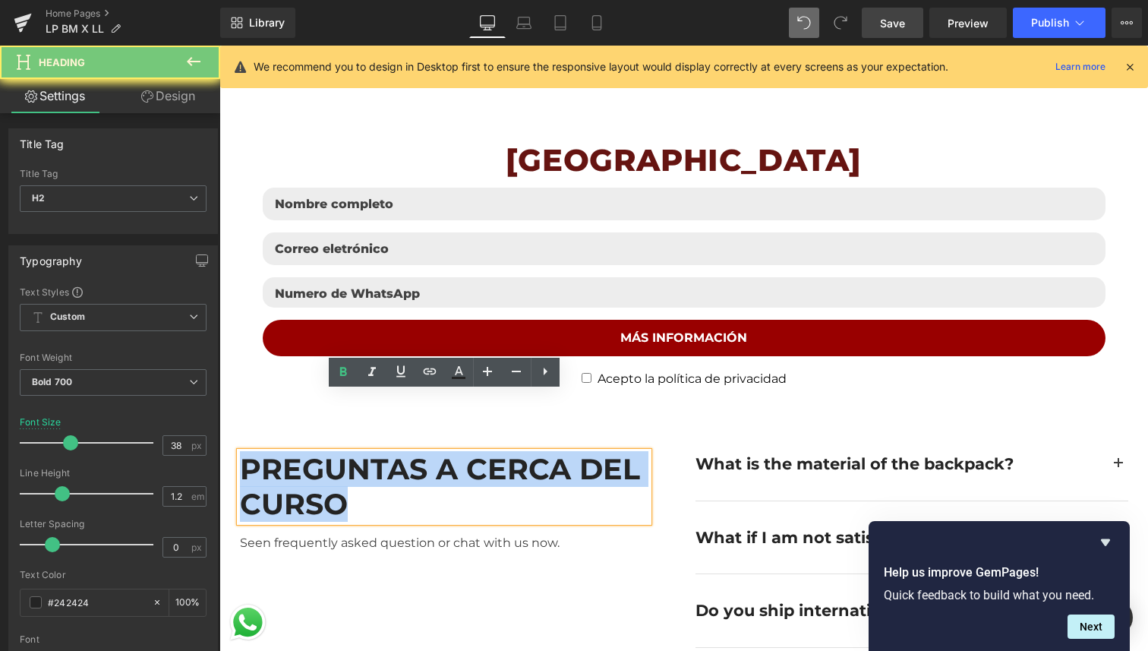
click at [395, 452] on h2 "PREGUNTAS A CERCA DEL CURSO" at bounding box center [444, 486] width 409 height 69
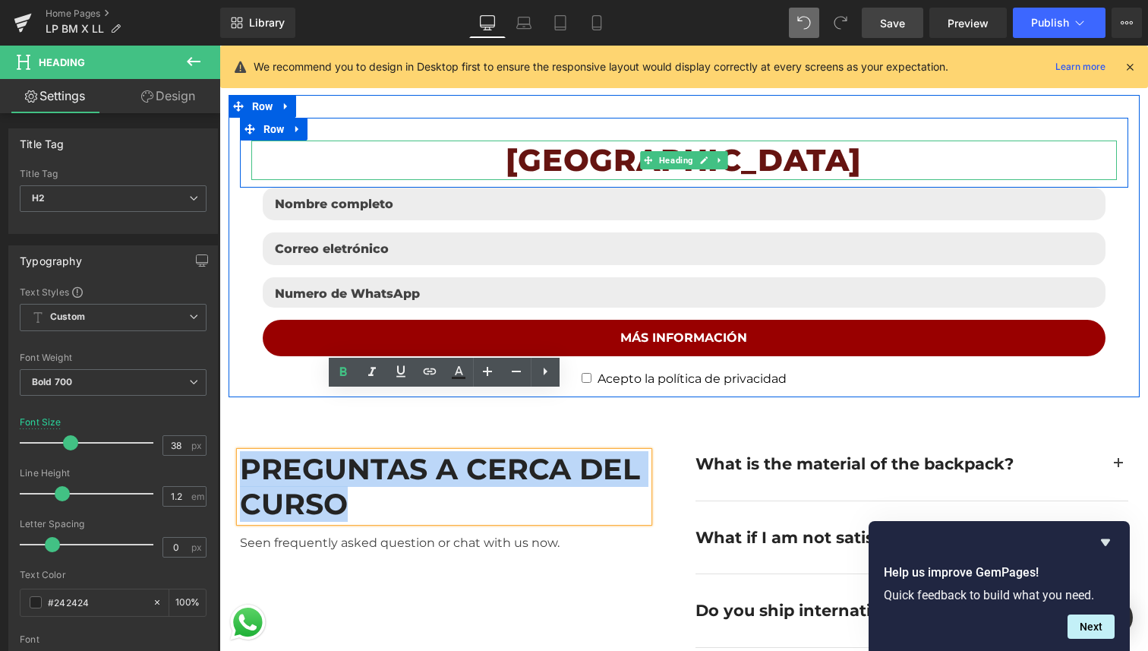
click at [589, 140] on h1 "[GEOGRAPHIC_DATA]" at bounding box center [684, 159] width 866 height 39
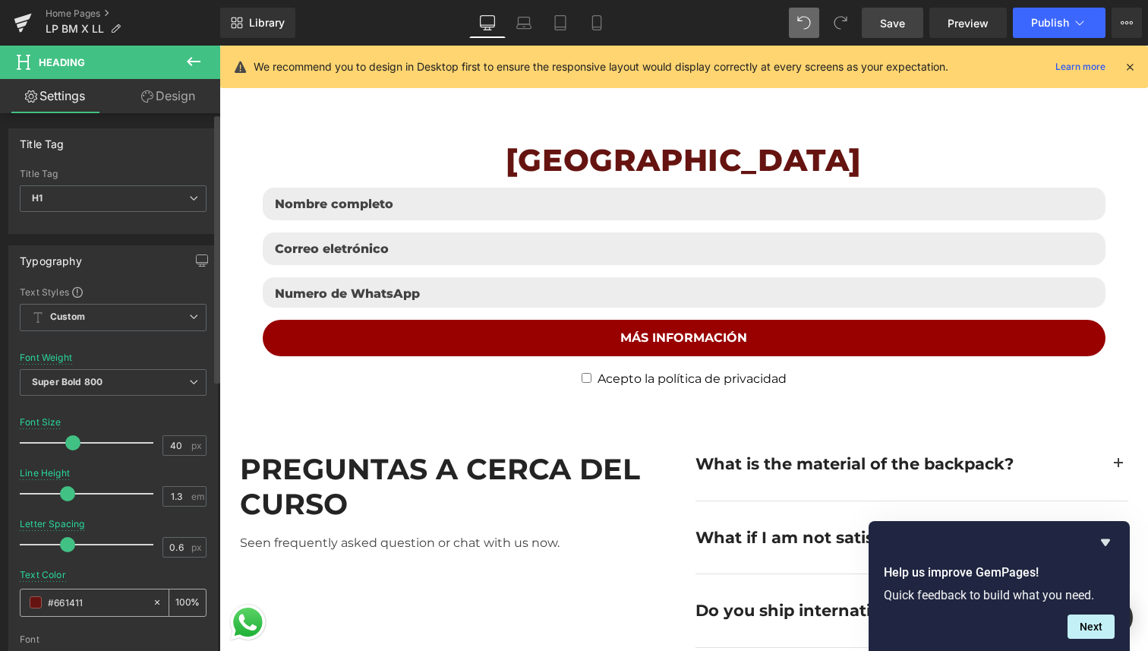
click at [66, 611] on div "#661411" at bounding box center [86, 602] width 131 height 27
click at [66, 608] on input "#661411" at bounding box center [96, 602] width 97 height 17
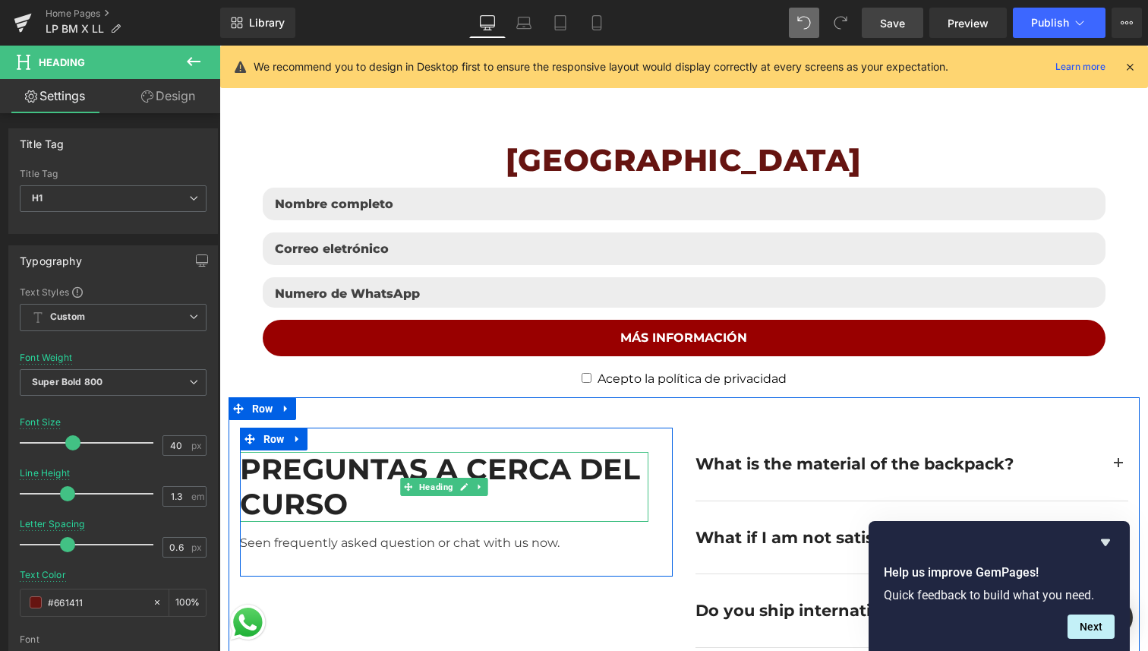
click at [330, 452] on h2 "PREGUNTAS A CERCA DEL CURSO" at bounding box center [444, 486] width 409 height 69
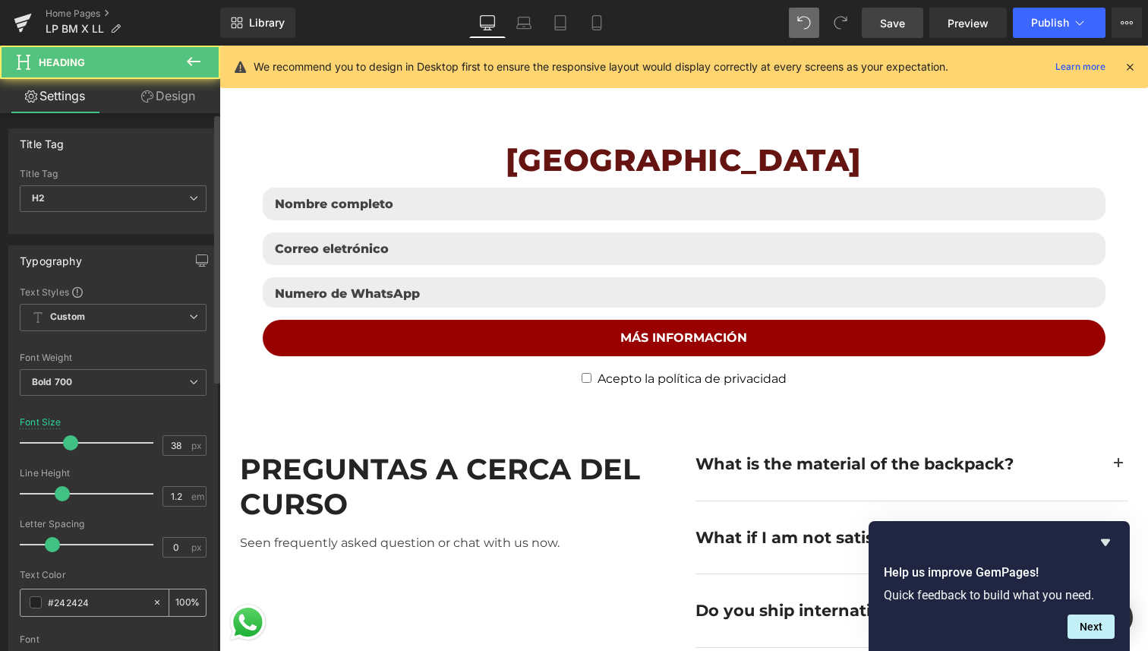
click at [81, 597] on input "#242424" at bounding box center [96, 602] width 97 height 17
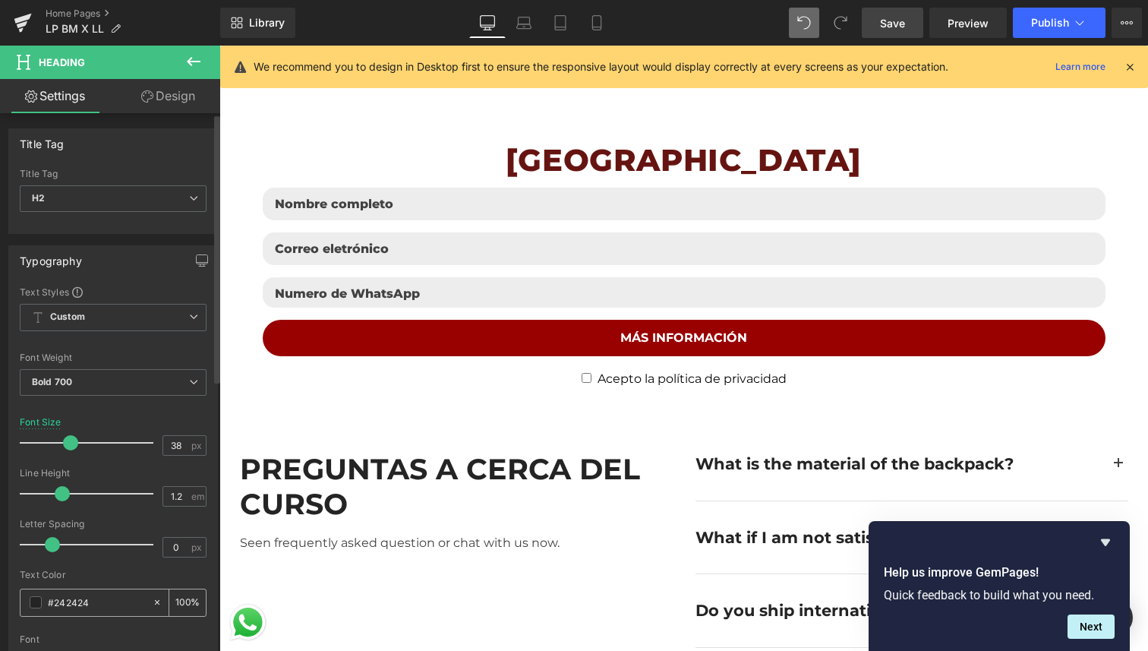
click at [81, 597] on input "#242424" at bounding box center [96, 602] width 97 height 17
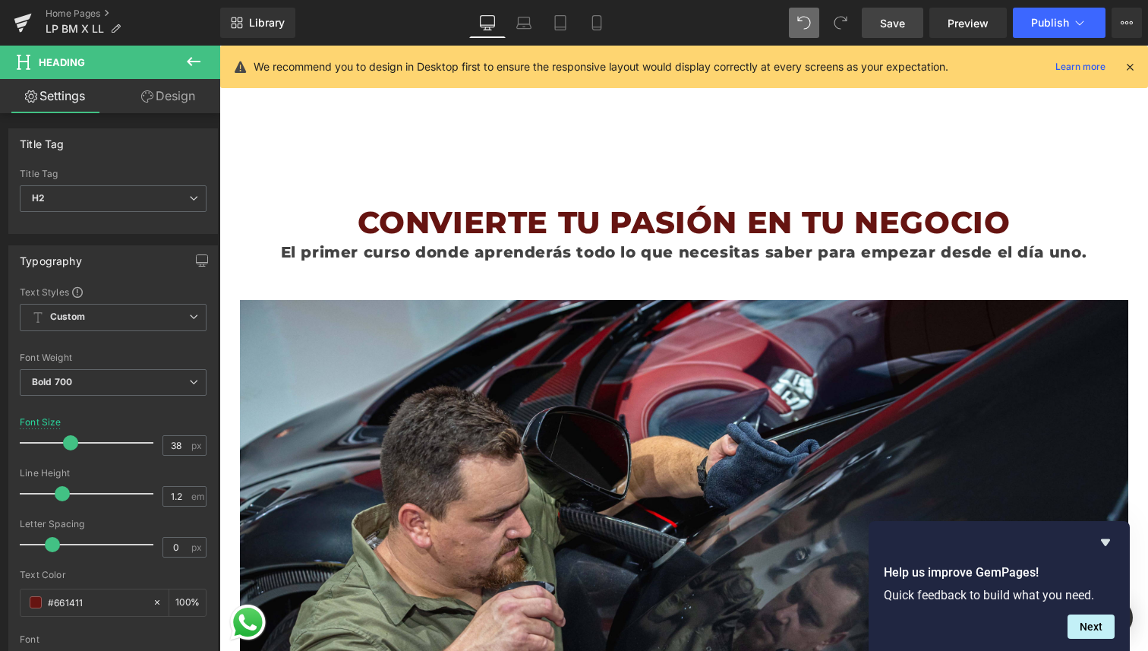
scroll to position [446, 0]
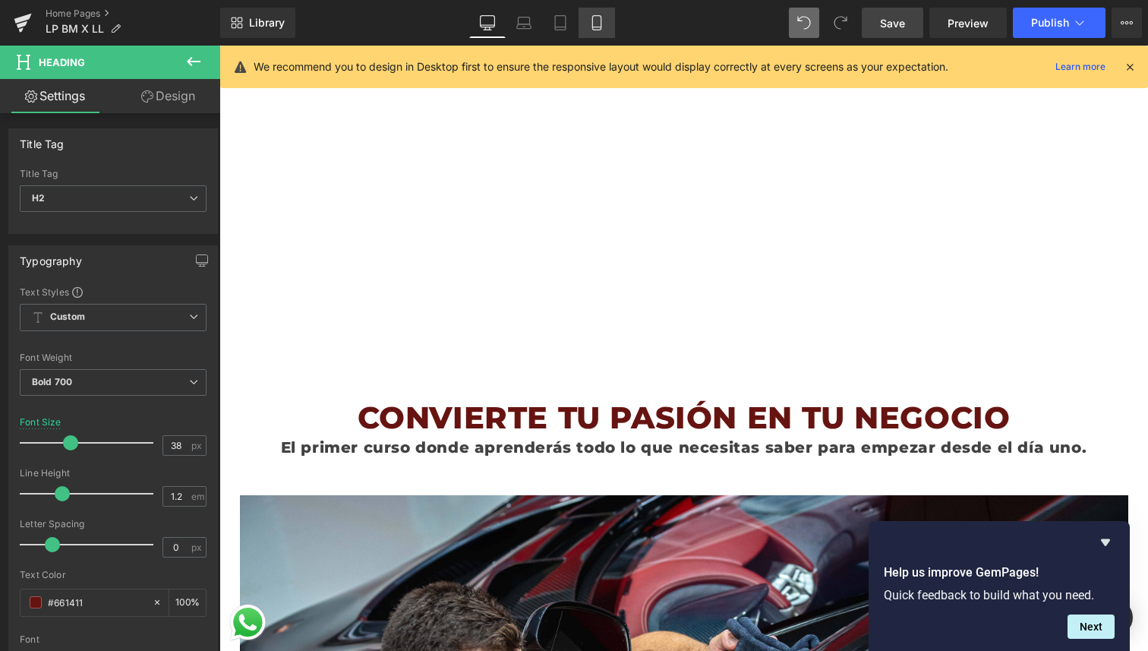
type input "#661411"
click at [598, 26] on icon at bounding box center [596, 22] width 15 height 15
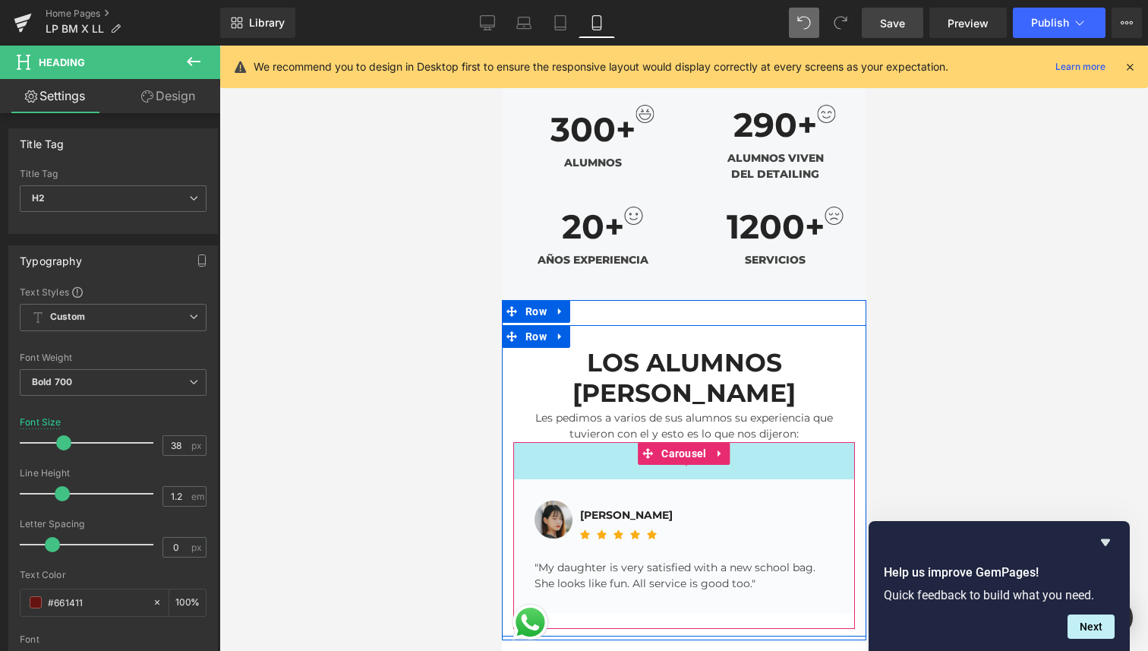
scroll to position [3731, 0]
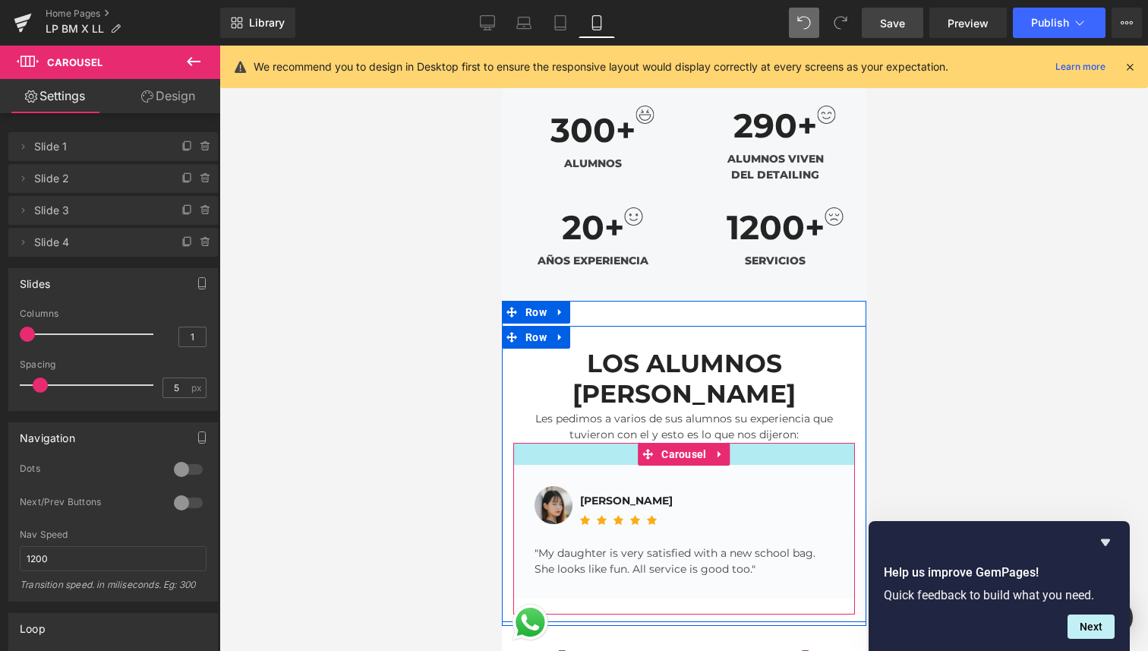
drag, startPoint x: 734, startPoint y: 399, endPoint x: 760, endPoint y: 383, distance: 30.6
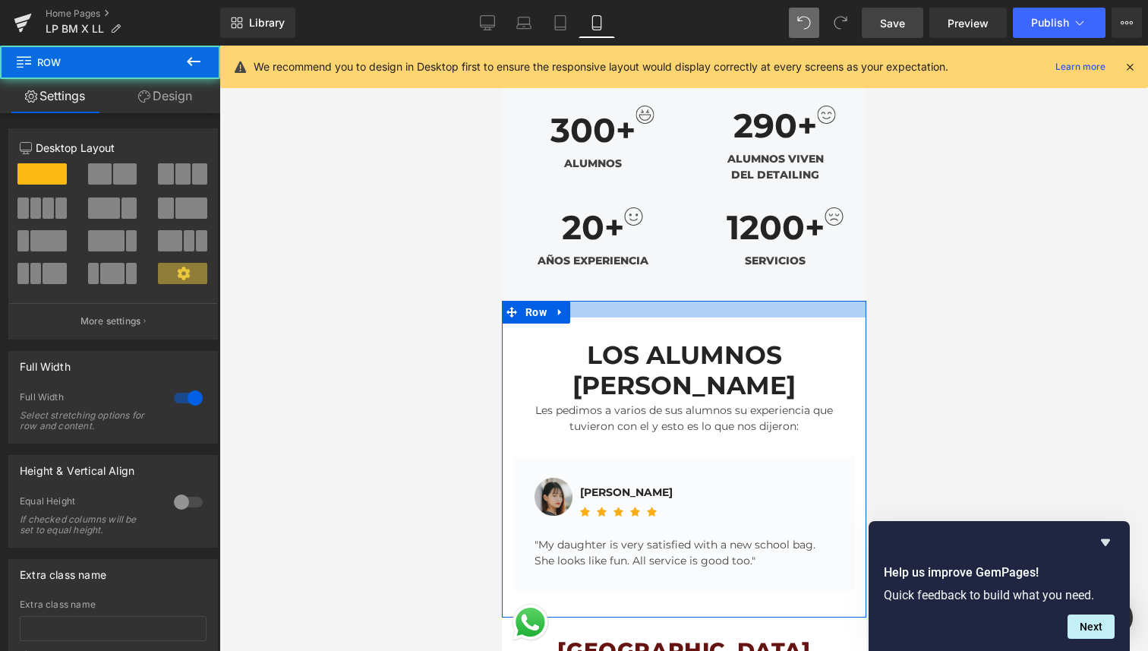
drag, startPoint x: 772, startPoint y: 242, endPoint x: 789, endPoint y: 234, distance: 18.7
click at [789, 301] on div at bounding box center [683, 309] width 364 height 17
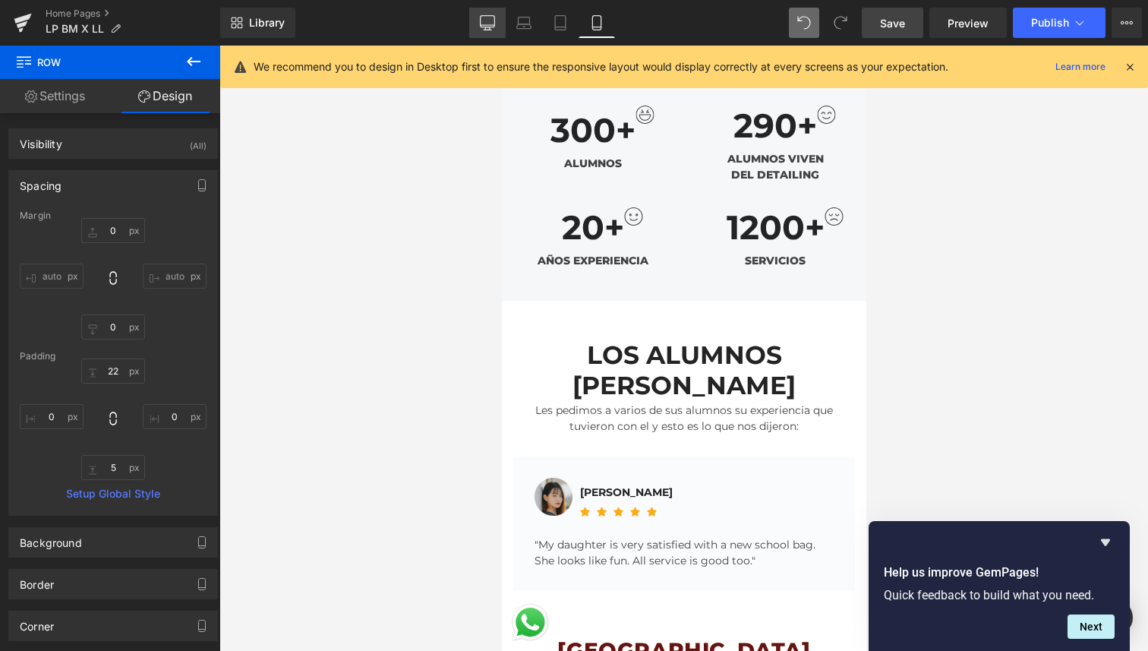
click at [496, 36] on link "Desktop" at bounding box center [487, 23] width 36 height 30
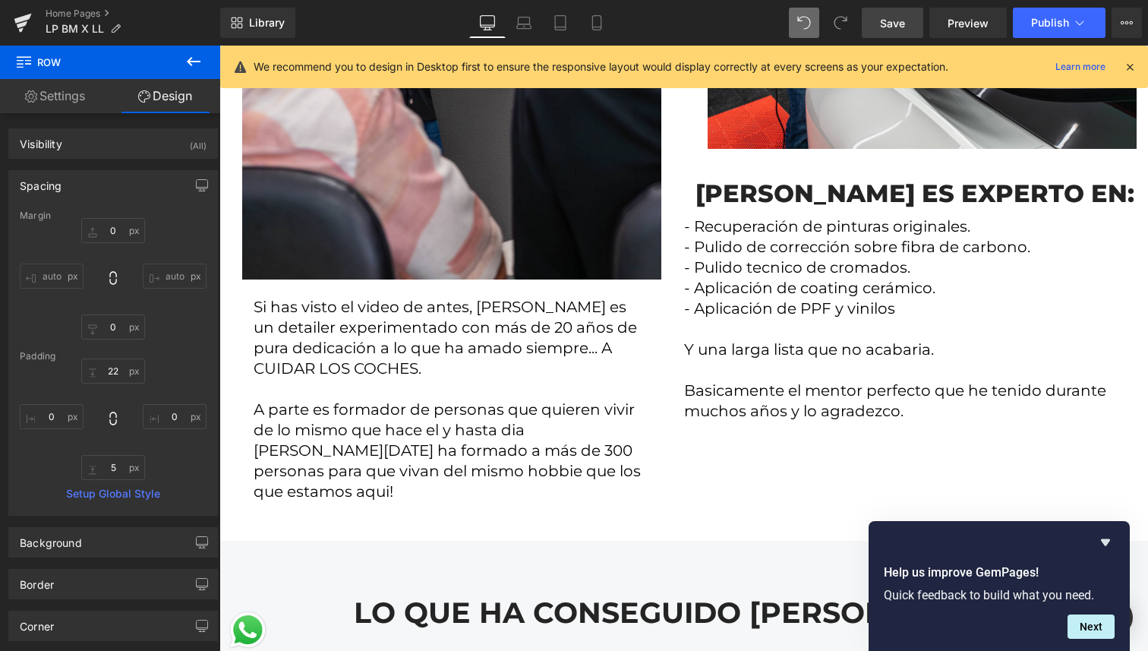
scroll to position [4260, 0]
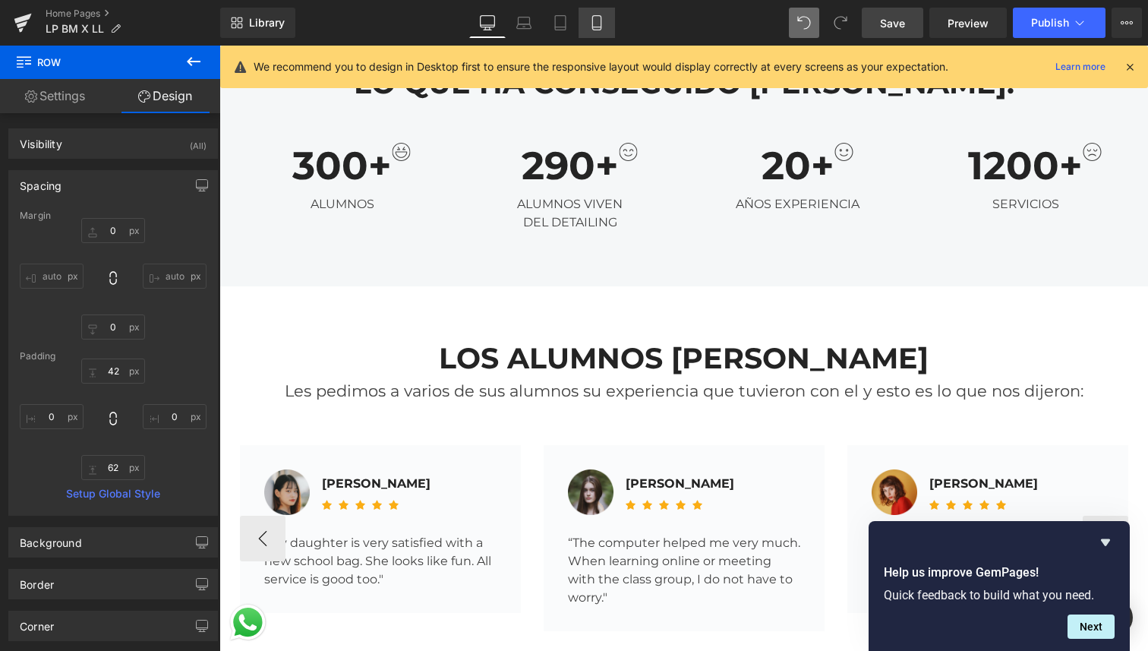
click at [604, 26] on icon at bounding box center [596, 22] width 15 height 15
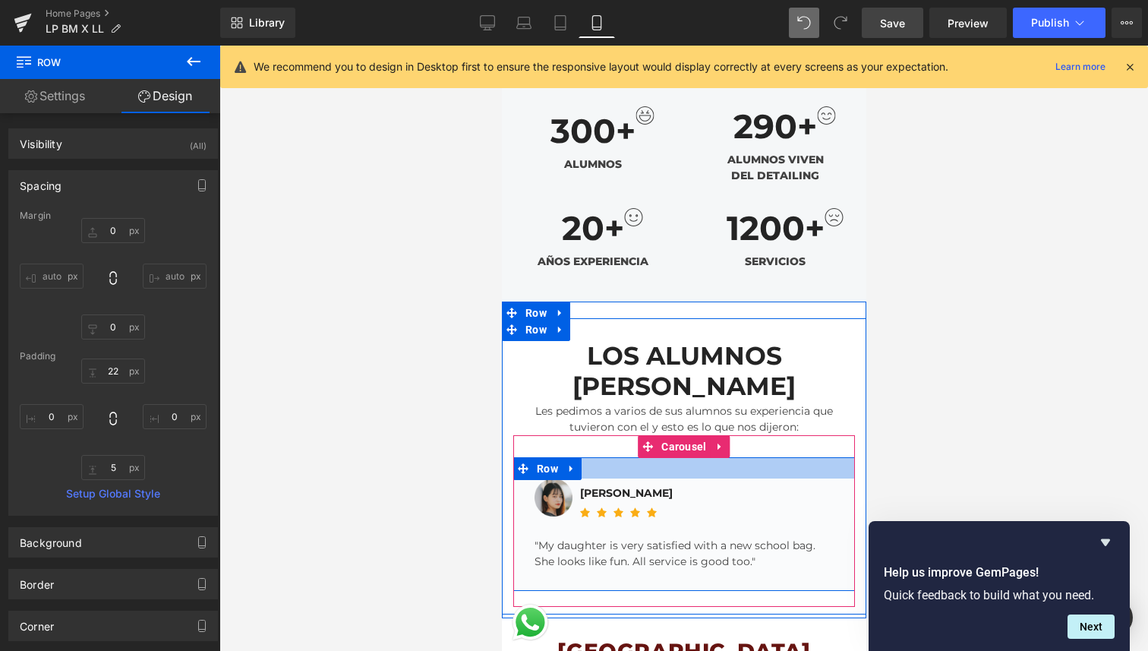
scroll to position [3776, 0]
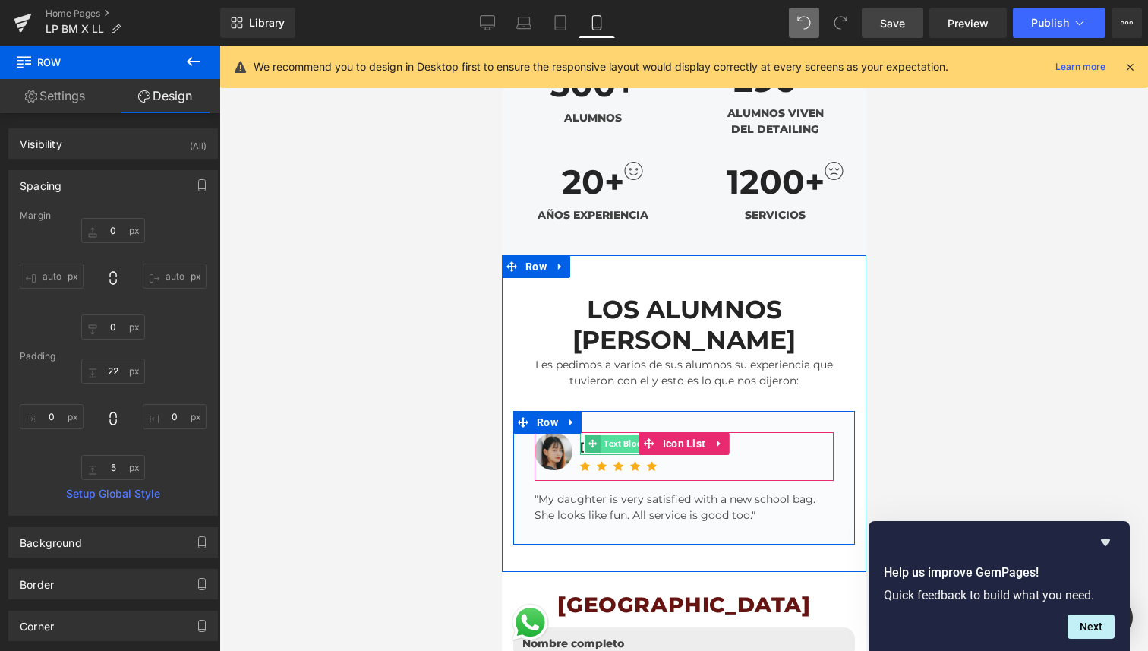
click at [628, 434] on span "Text Block" at bounding box center [624, 443] width 48 height 18
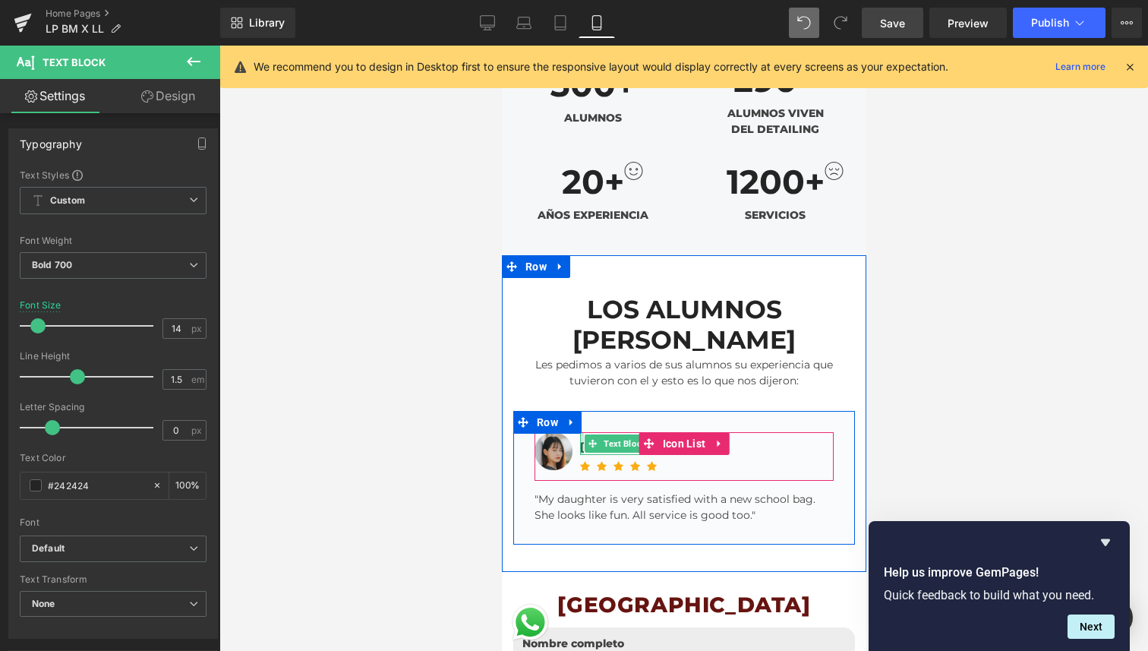
click at [579, 432] on div at bounding box center [581, 443] width 4 height 23
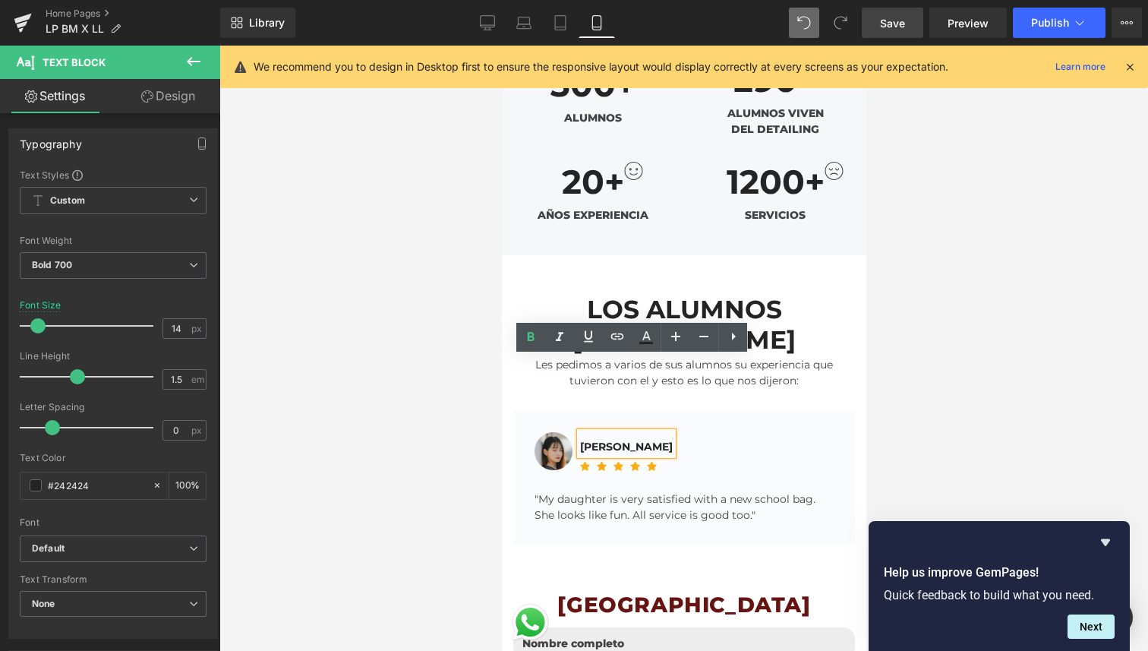
click at [599, 432] on div "Jacintha McKinsey" at bounding box center [625, 443] width 93 height 23
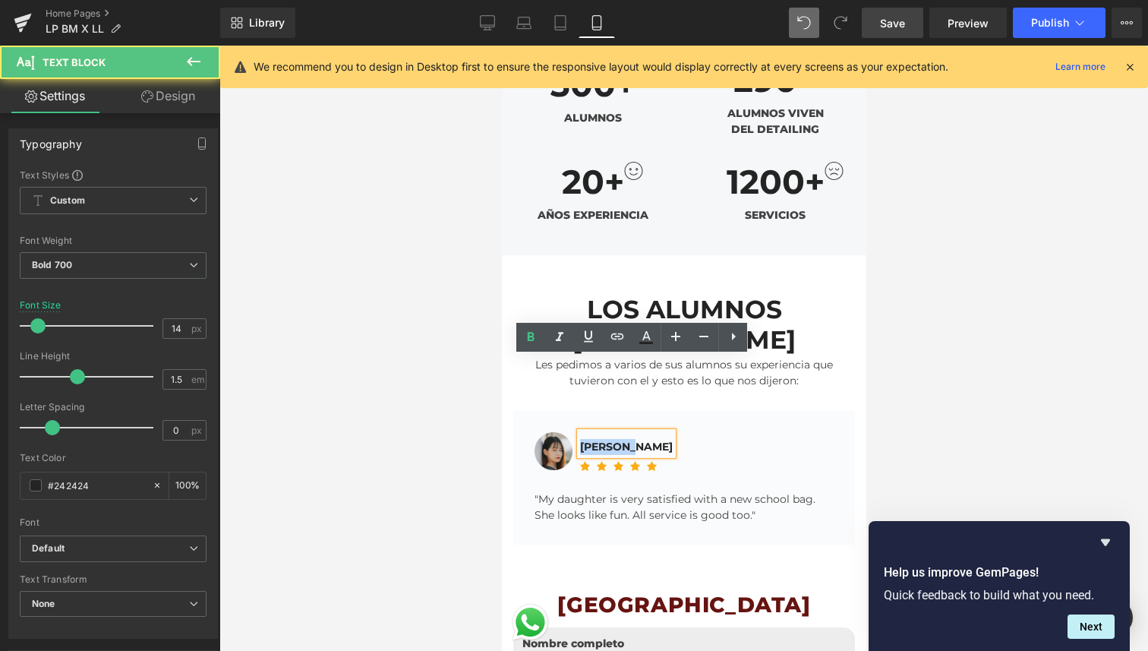
click at [599, 432] on div "Jacintha McKinsey" at bounding box center [625, 443] width 93 height 23
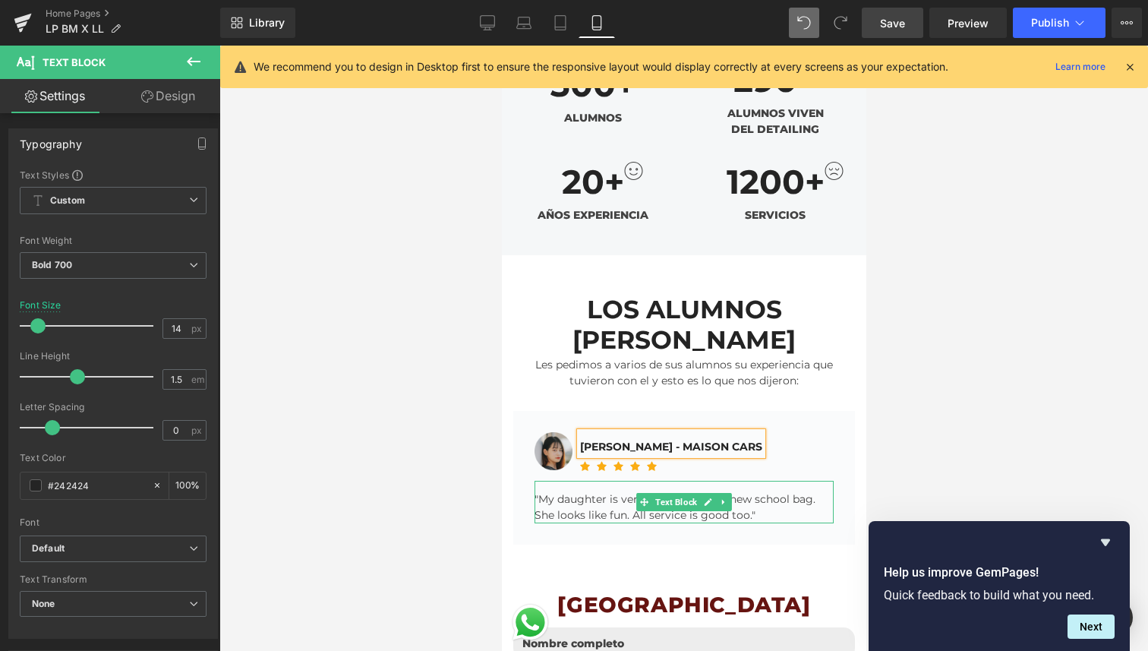
click at [601, 481] on div ""My daughter is very satisfied with a new school bag. She looks like fun. All s…" at bounding box center [683, 502] width 299 height 43
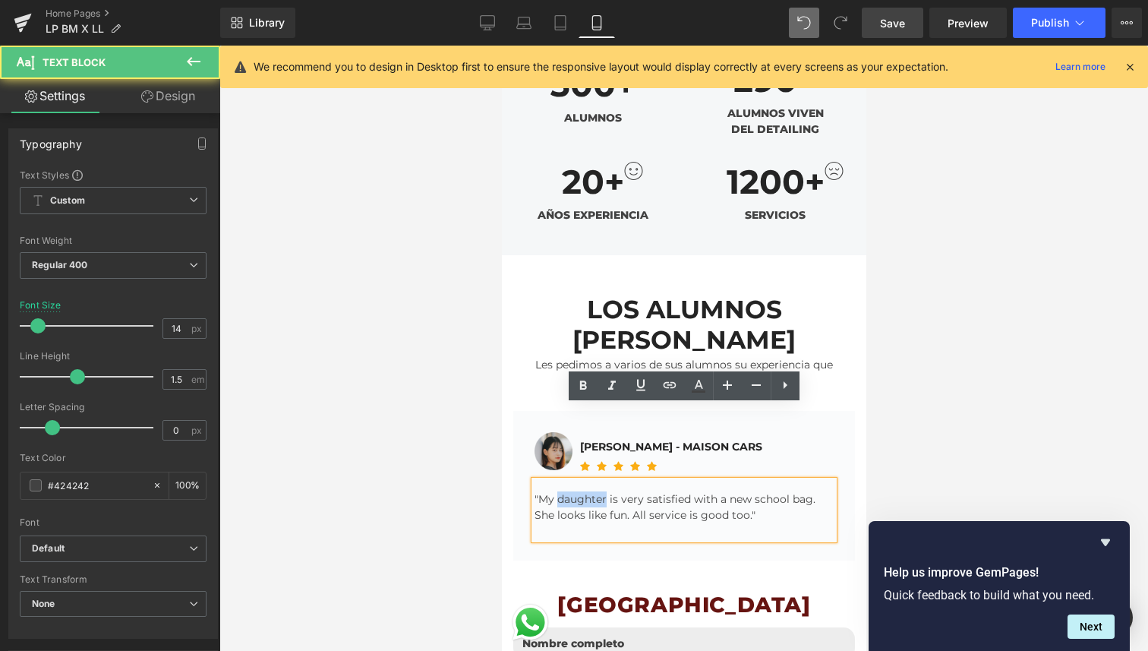
click at [601, 481] on div ""My daughter is very satisfied with a new school bag. She looks like fun. All s…" at bounding box center [683, 510] width 299 height 58
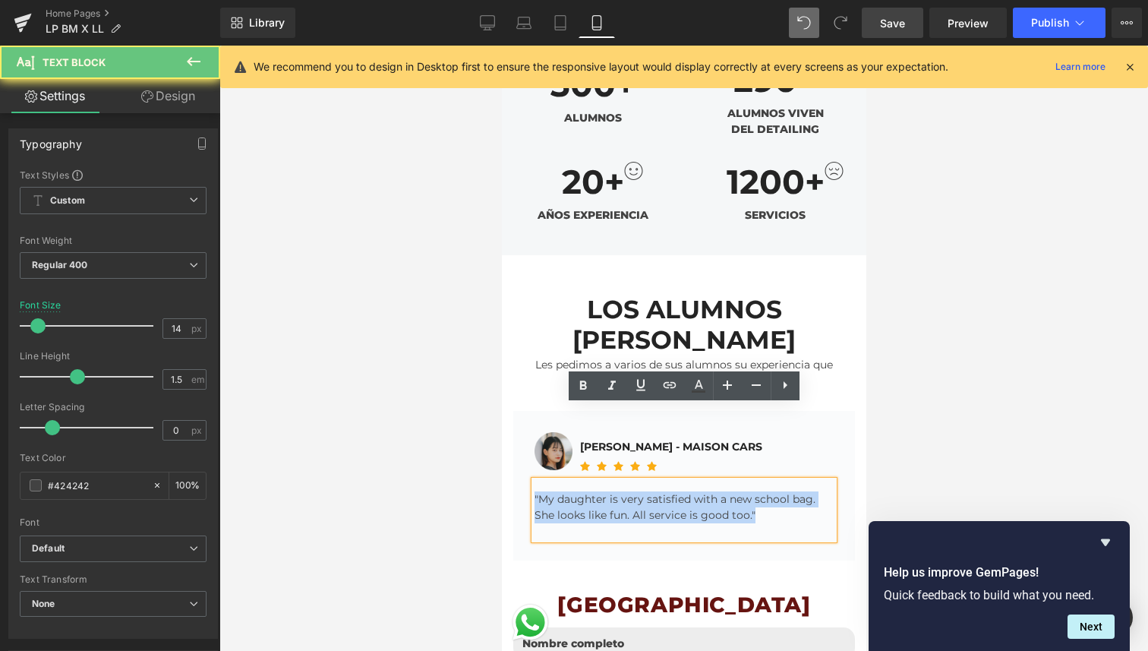
click at [601, 481] on div ""My daughter is very satisfied with a new school bag. She looks like fun. All s…" at bounding box center [683, 510] width 299 height 58
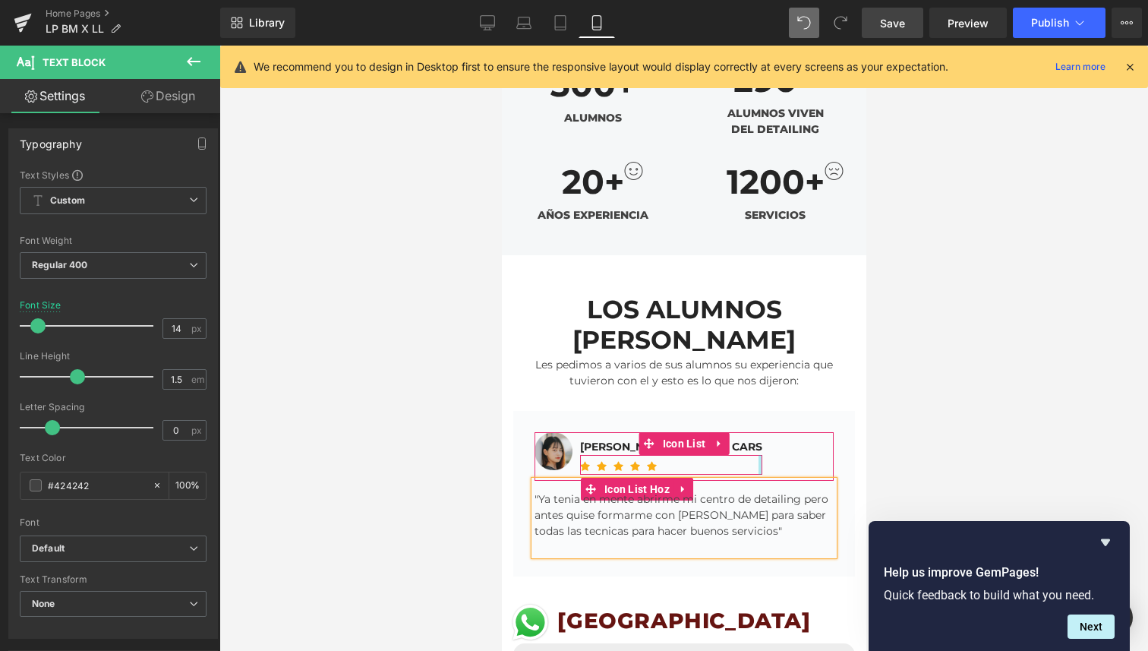
click at [758, 455] on div at bounding box center [760, 464] width 4 height 19
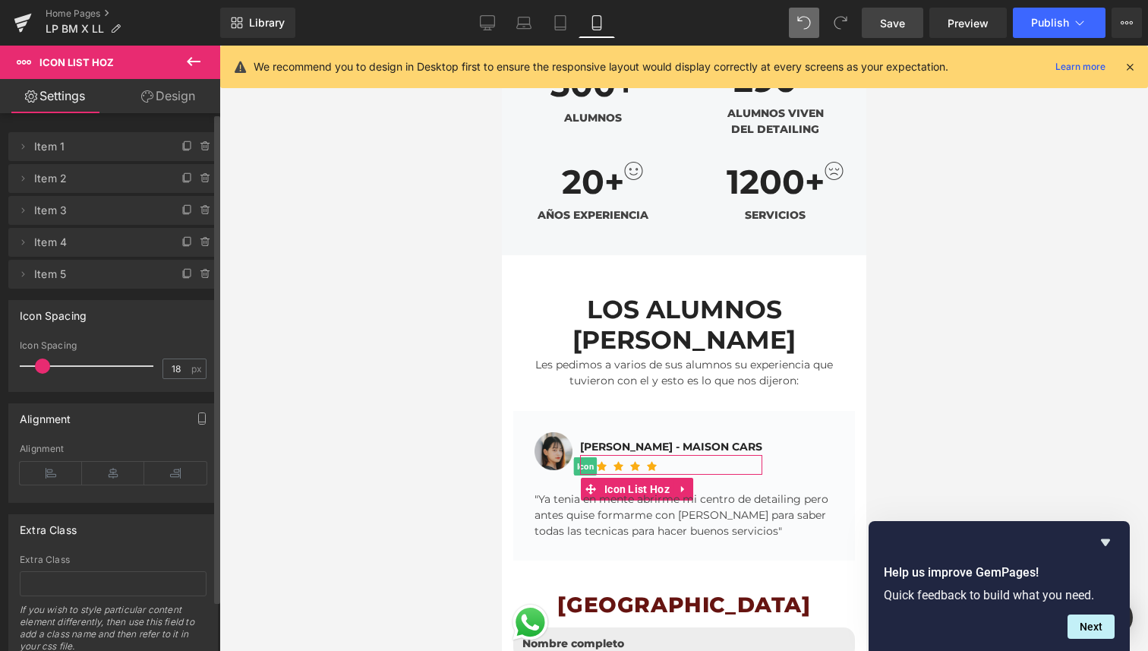
click at [118, 142] on span "Item 1" at bounding box center [98, 146] width 128 height 29
click at [50, 150] on span "Item 1" at bounding box center [98, 146] width 128 height 29
click at [26, 147] on icon at bounding box center [23, 146] width 12 height 12
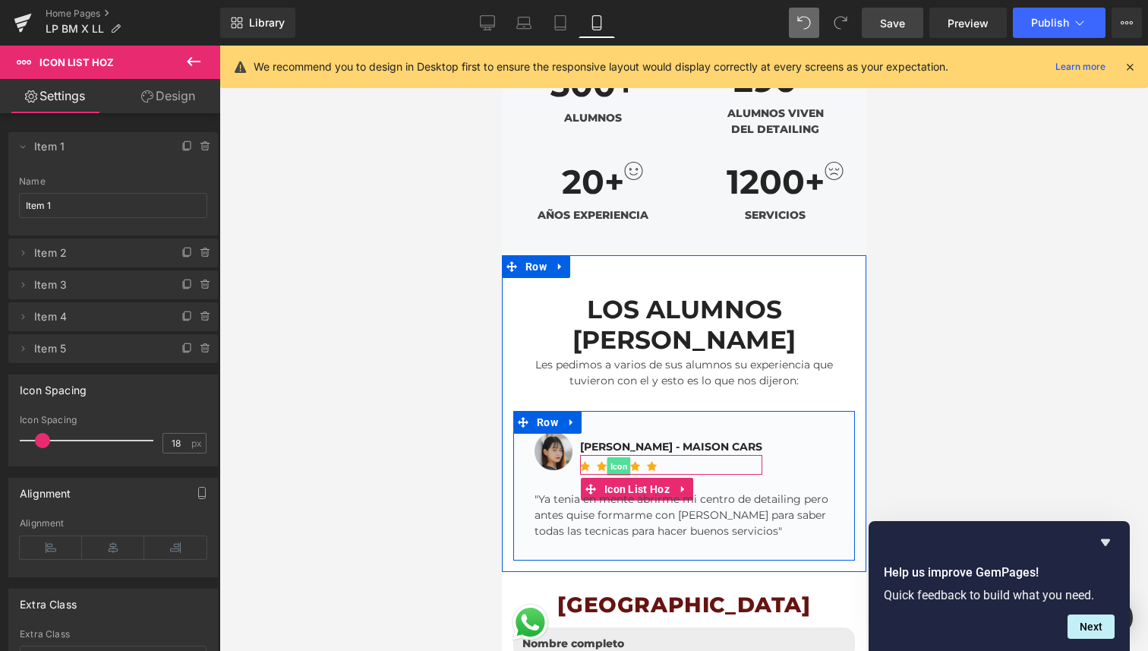
click at [622, 457] on span "Icon" at bounding box center [618, 466] width 24 height 18
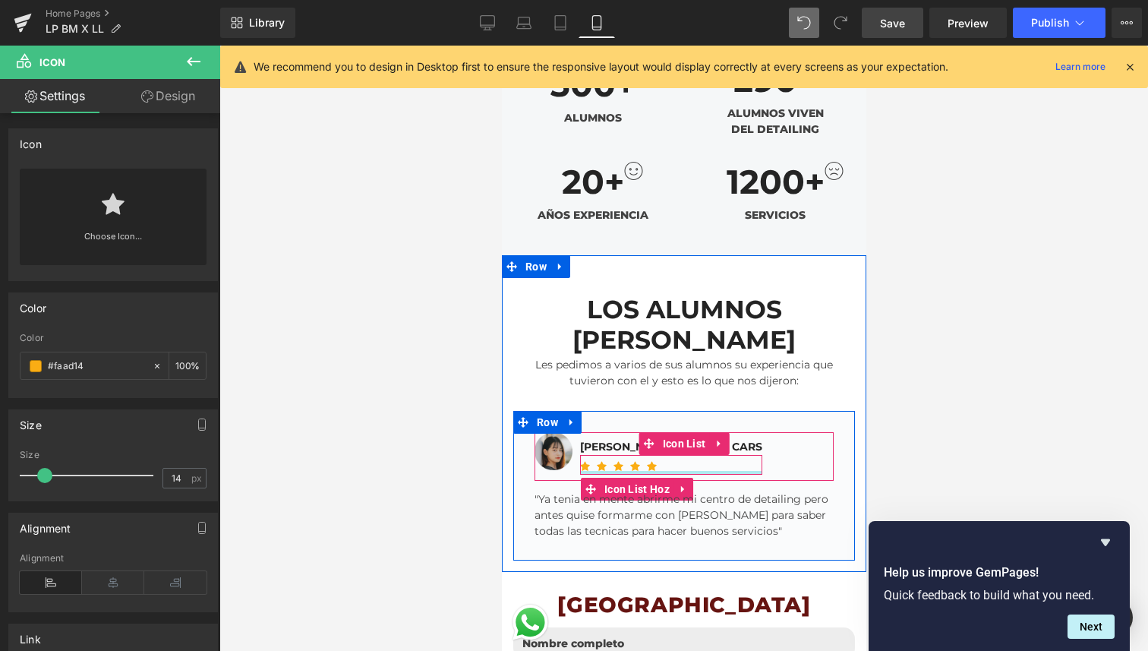
click at [657, 471] on div at bounding box center [670, 473] width 182 height 4
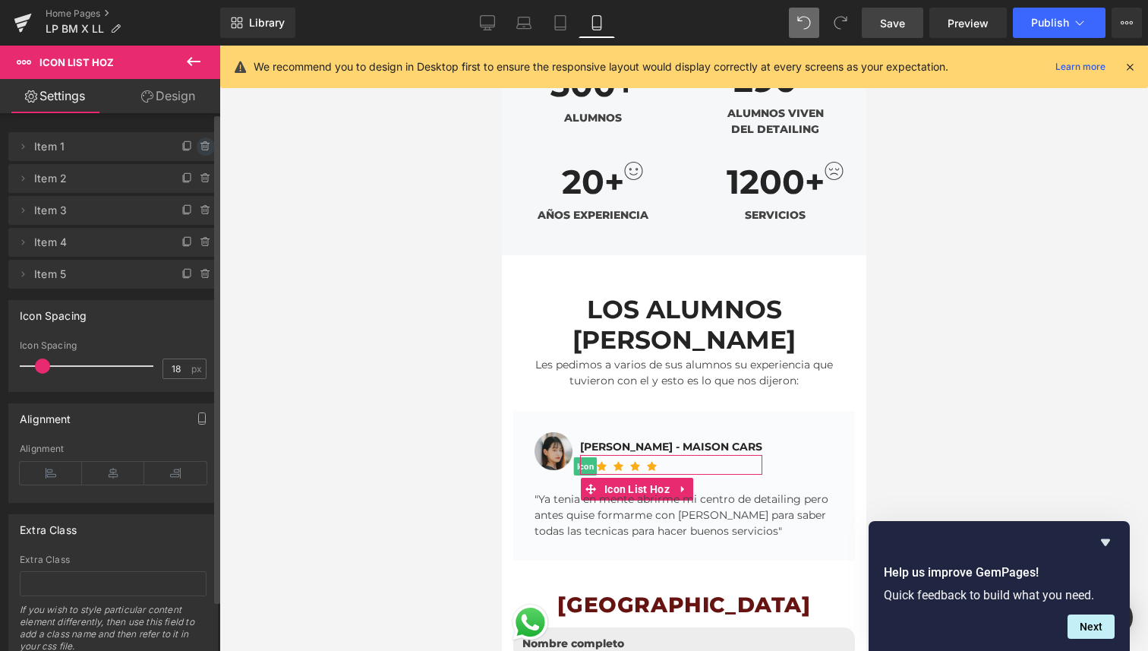
click at [202, 144] on icon at bounding box center [204, 144] width 8 height 0
click at [193, 146] on button "Delete" at bounding box center [190, 147] width 48 height 20
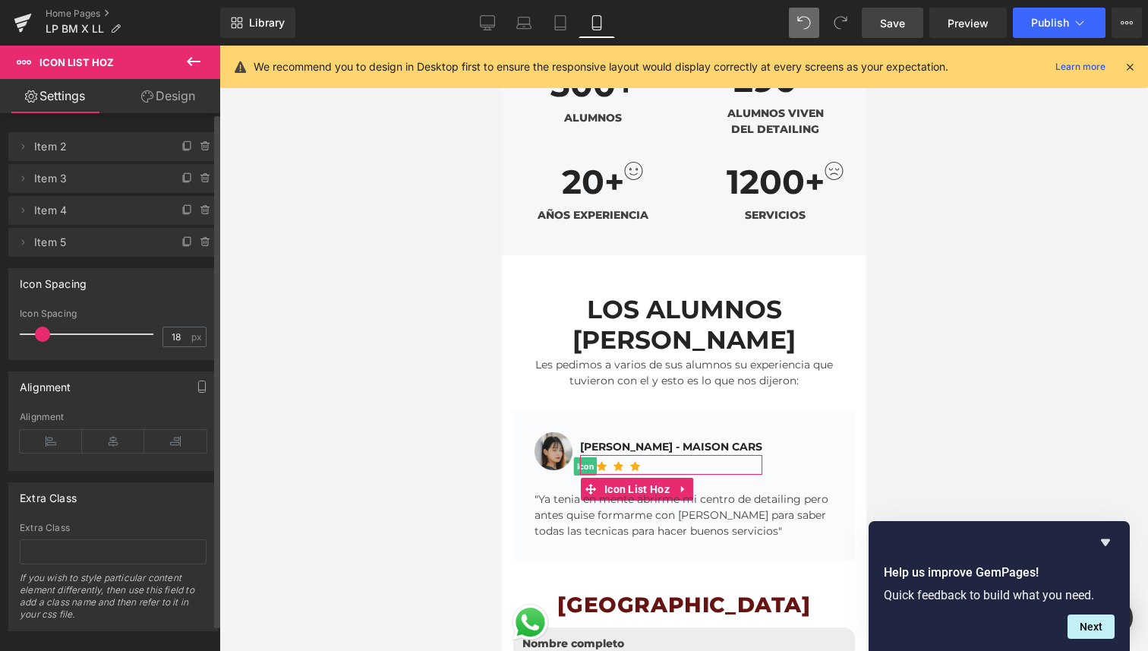
click at [200, 146] on icon at bounding box center [206, 146] width 12 height 12
click at [198, 149] on button "Delete" at bounding box center [190, 147] width 48 height 20
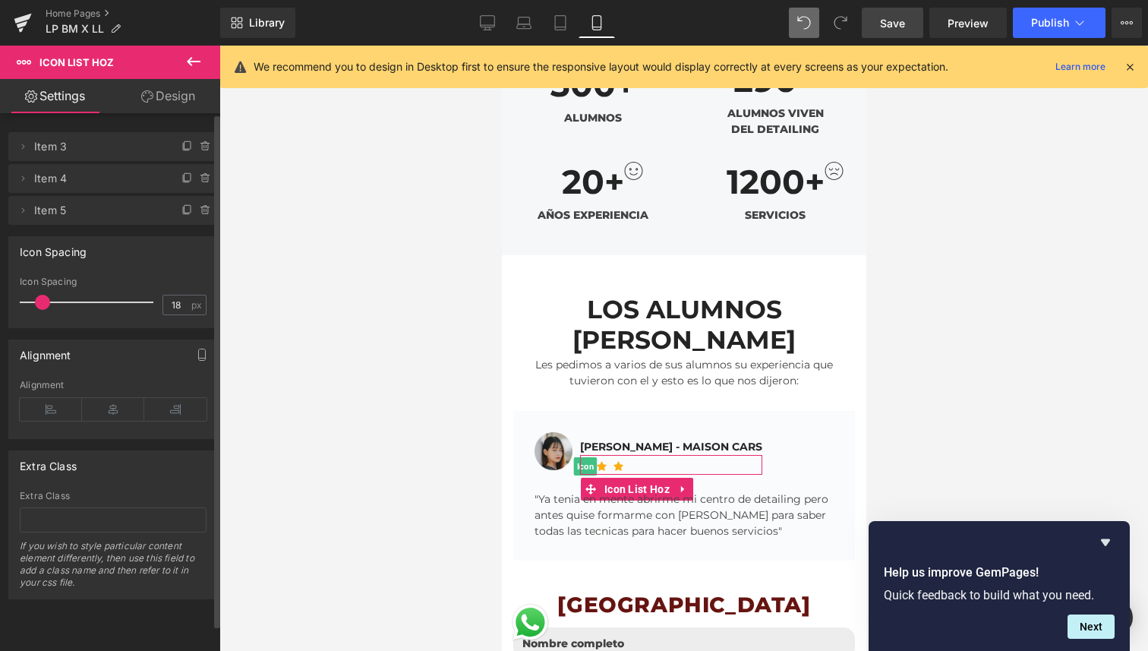
click at [200, 149] on icon at bounding box center [206, 146] width 12 height 12
click at [198, 149] on button "Delete" at bounding box center [190, 147] width 48 height 20
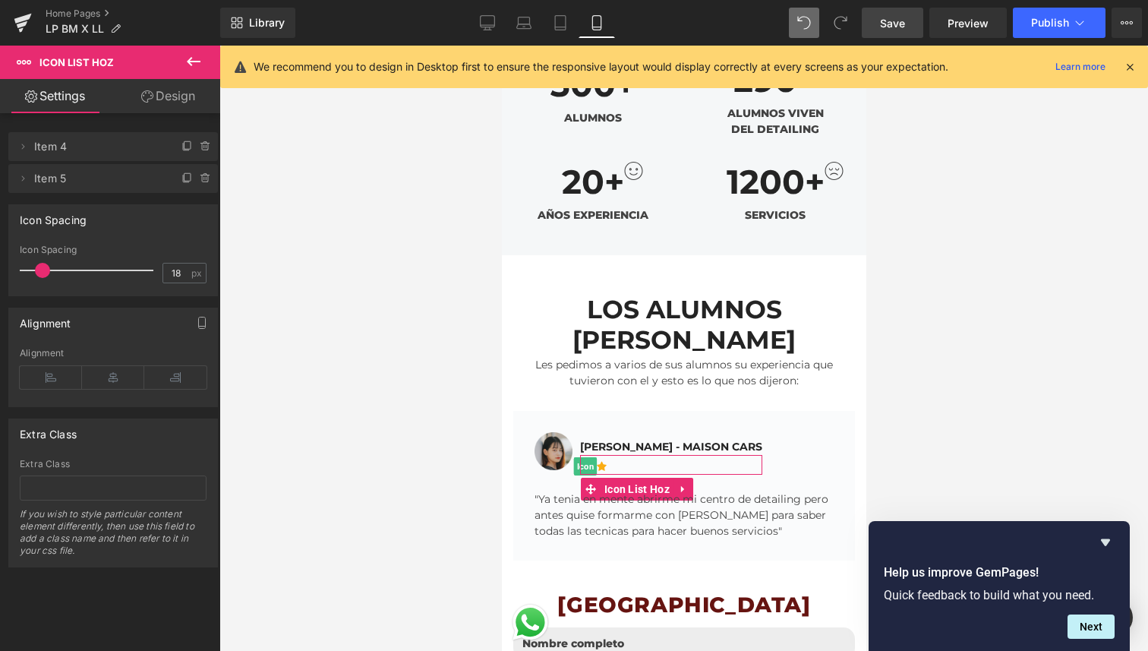
click at [200, 149] on icon at bounding box center [206, 146] width 12 height 12
click at [198, 149] on button "Delete" at bounding box center [190, 147] width 48 height 20
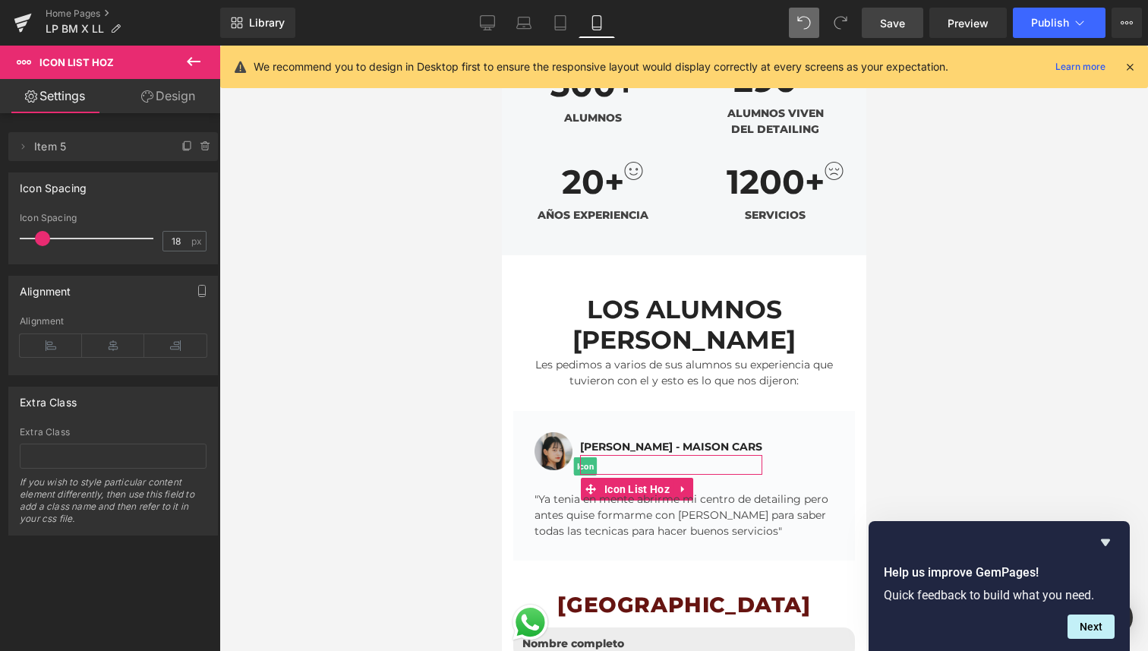
click at [200, 149] on icon at bounding box center [206, 146] width 12 height 12
click at [198, 149] on button "Delete" at bounding box center [190, 147] width 48 height 20
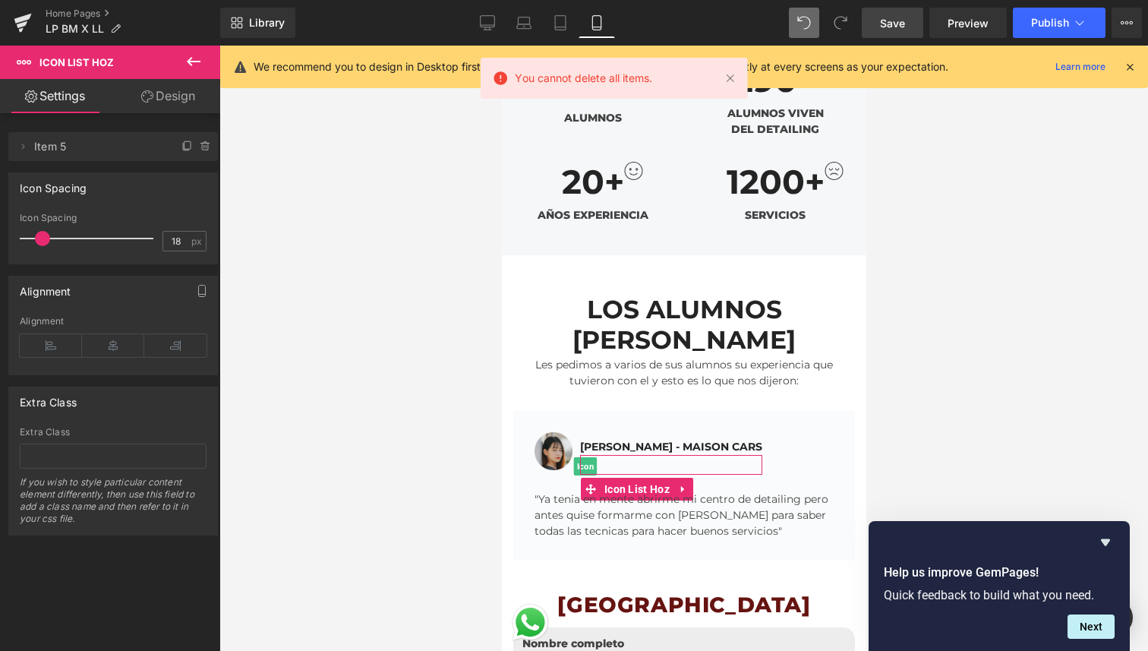
click at [200, 149] on icon at bounding box center [206, 146] width 12 height 12
click at [198, 149] on button "Delete" at bounding box center [190, 147] width 48 height 20
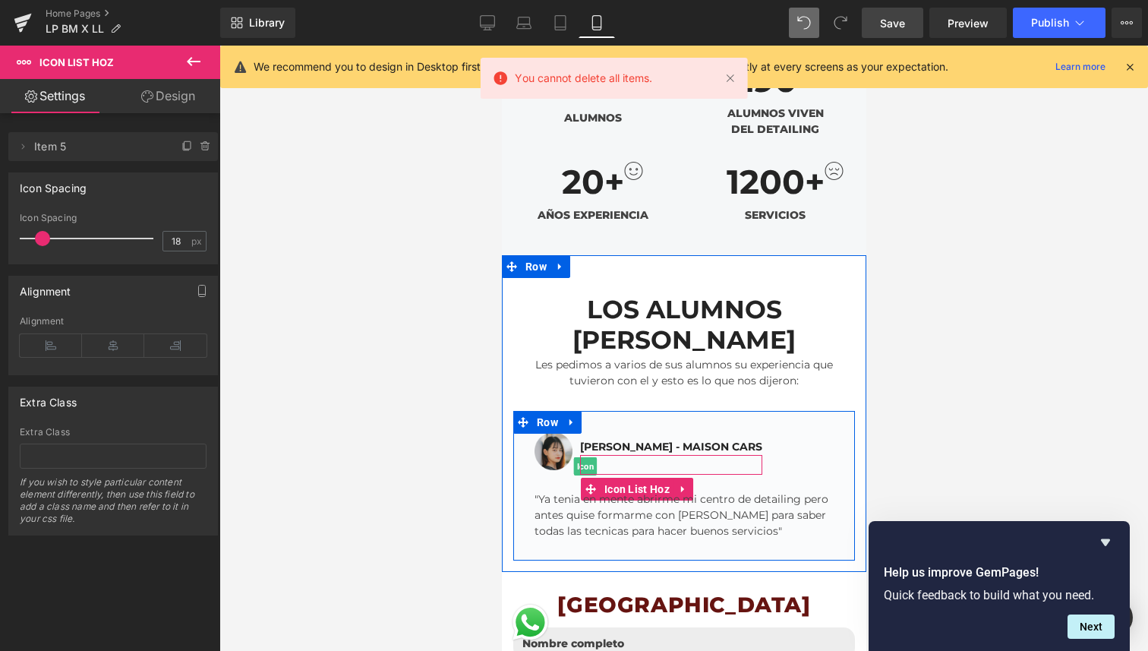
click at [585, 457] on span "Icon" at bounding box center [585, 466] width 24 height 18
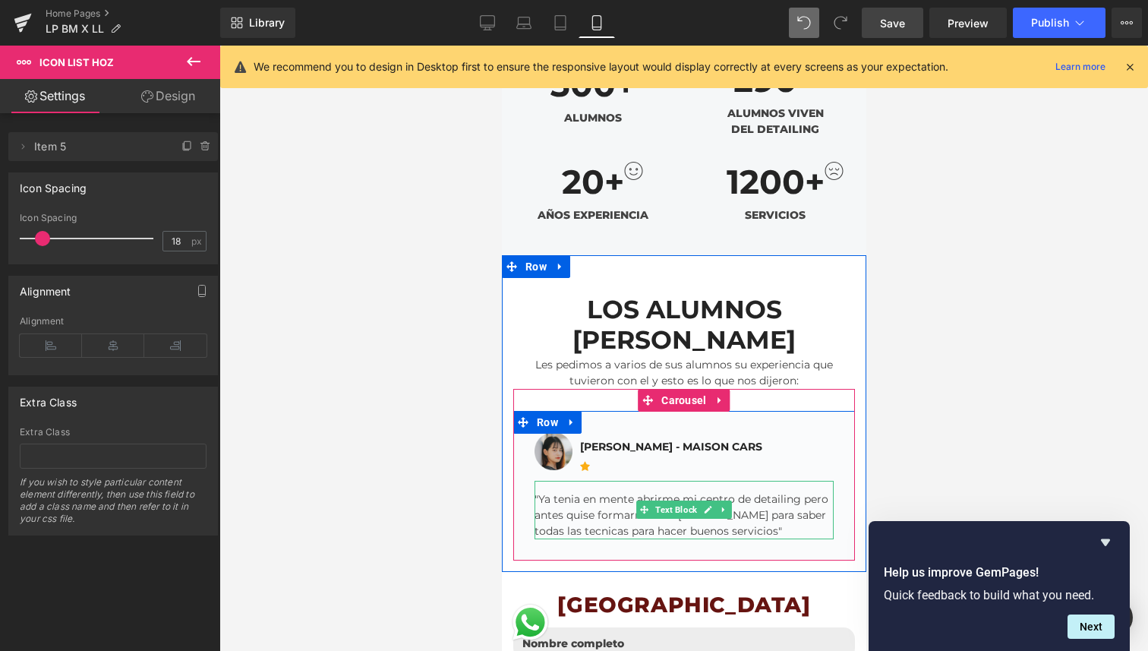
drag, startPoint x: 655, startPoint y: 396, endPoint x: 675, endPoint y: 418, distance: 29.6
click at [675, 432] on div "Image Alex - MAISON CARS Text Block Icon Icon List Hoz Icon List "Ya tenia en m…" at bounding box center [683, 485] width 322 height 106
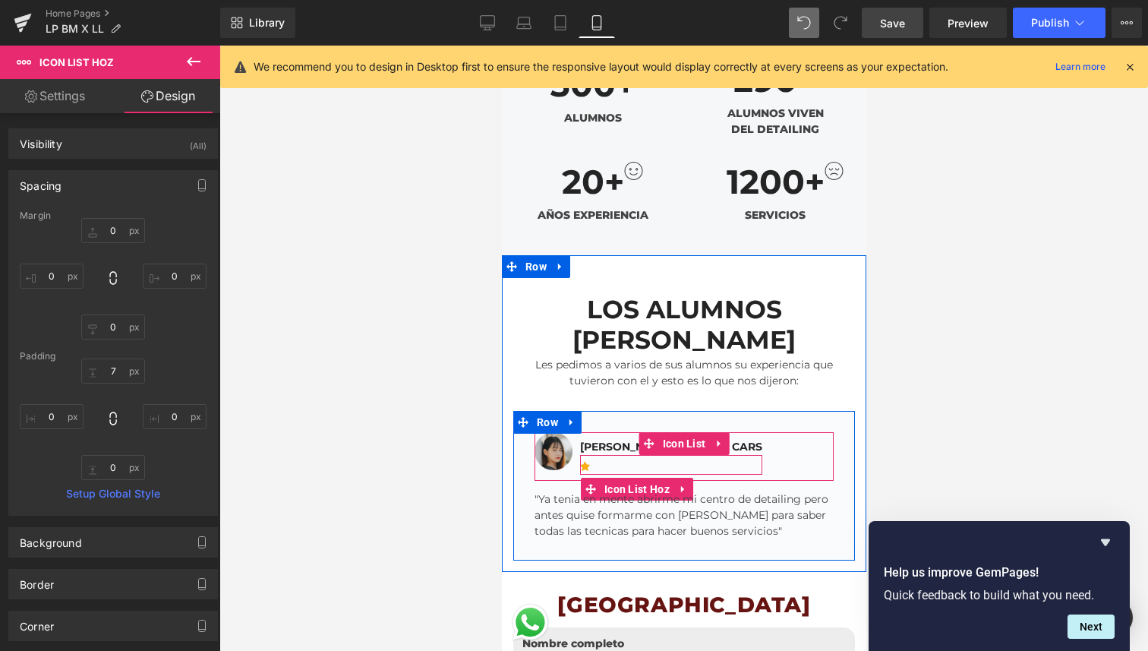
click at [646, 460] on div "Icon" at bounding box center [670, 467] width 182 height 14
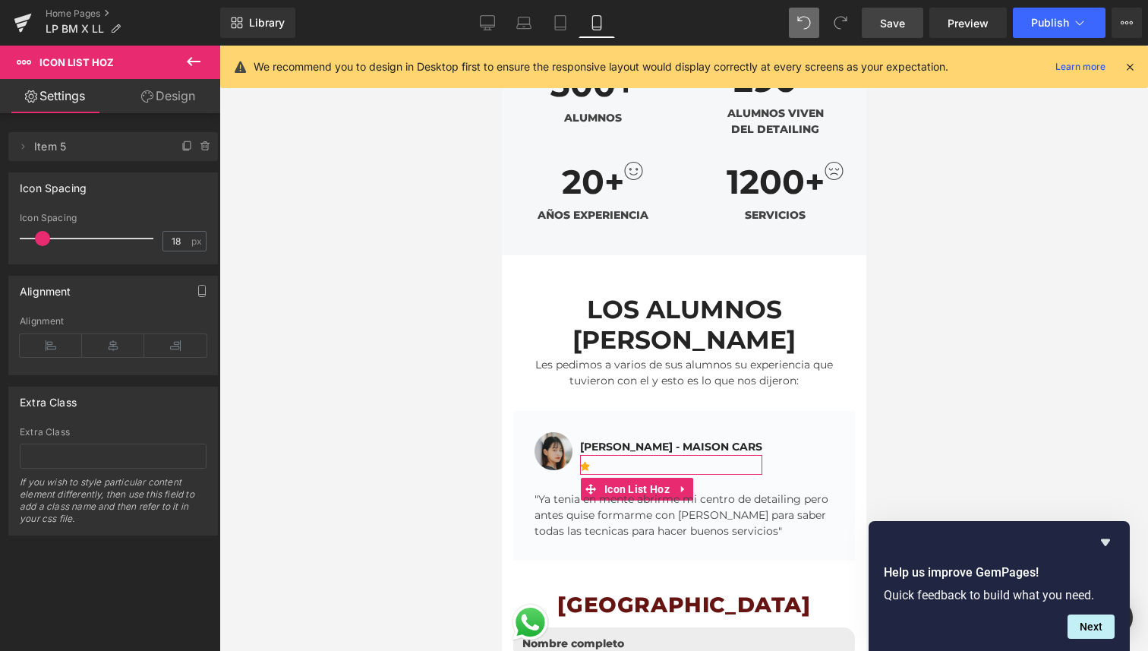
click at [185, 106] on link "Design" at bounding box center [168, 96] width 110 height 34
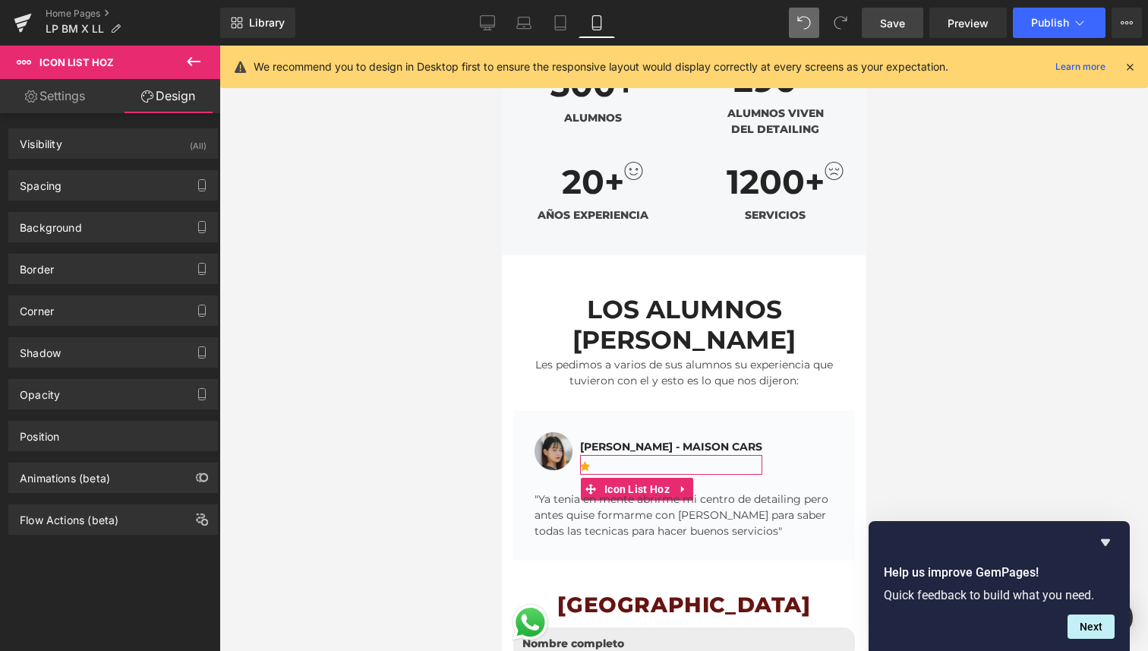
click at [81, 88] on link "Settings" at bounding box center [55, 96] width 110 height 34
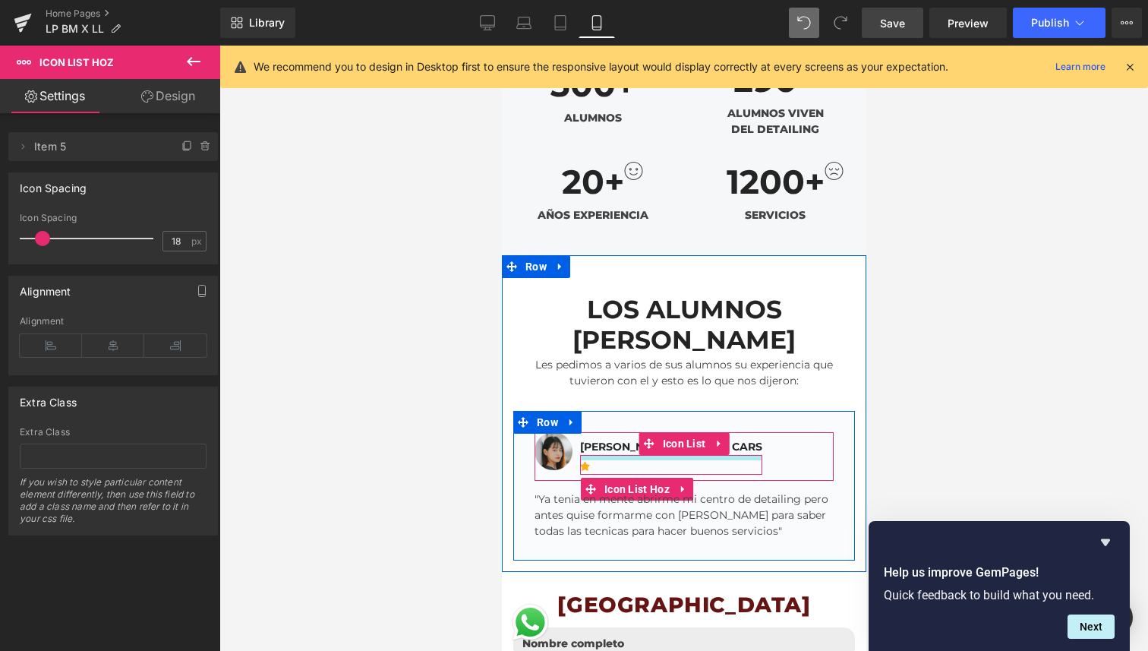
drag, startPoint x: 652, startPoint y: 397, endPoint x: 693, endPoint y: 387, distance: 42.2
click at [693, 455] on div "Icon Icon List Hoz" at bounding box center [670, 464] width 182 height 19
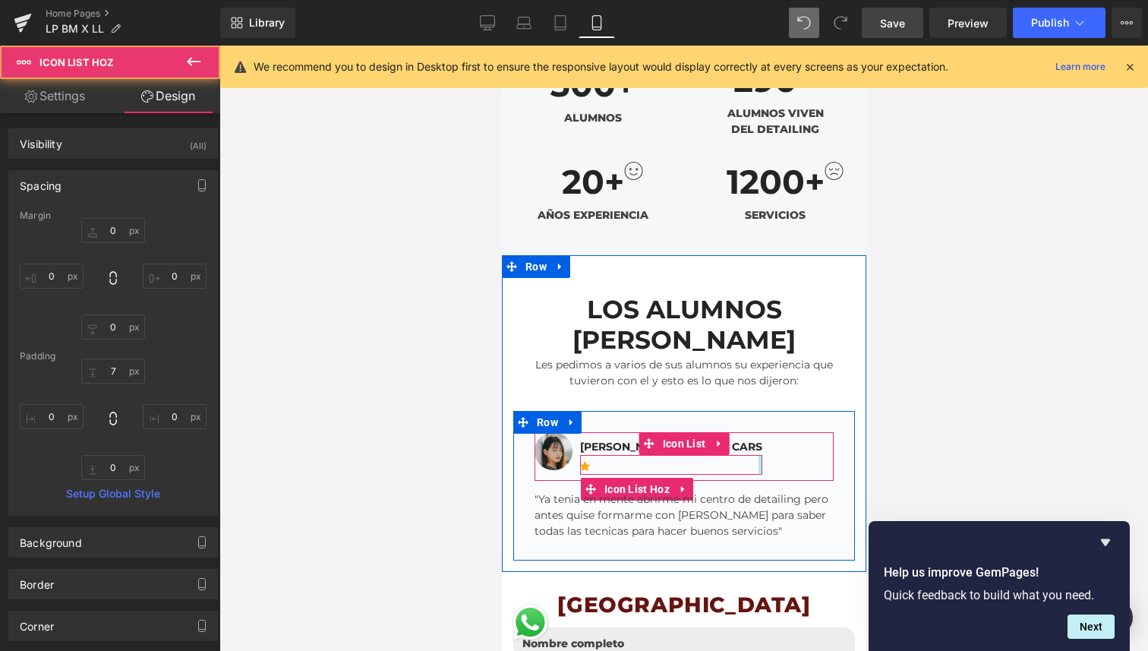
drag, startPoint x: 693, startPoint y: 387, endPoint x: 718, endPoint y: 387, distance: 25.1
click at [718, 432] on div "Image Alex - MAISON CARS Text Block Icon Icon List Hoz" at bounding box center [683, 456] width 299 height 48
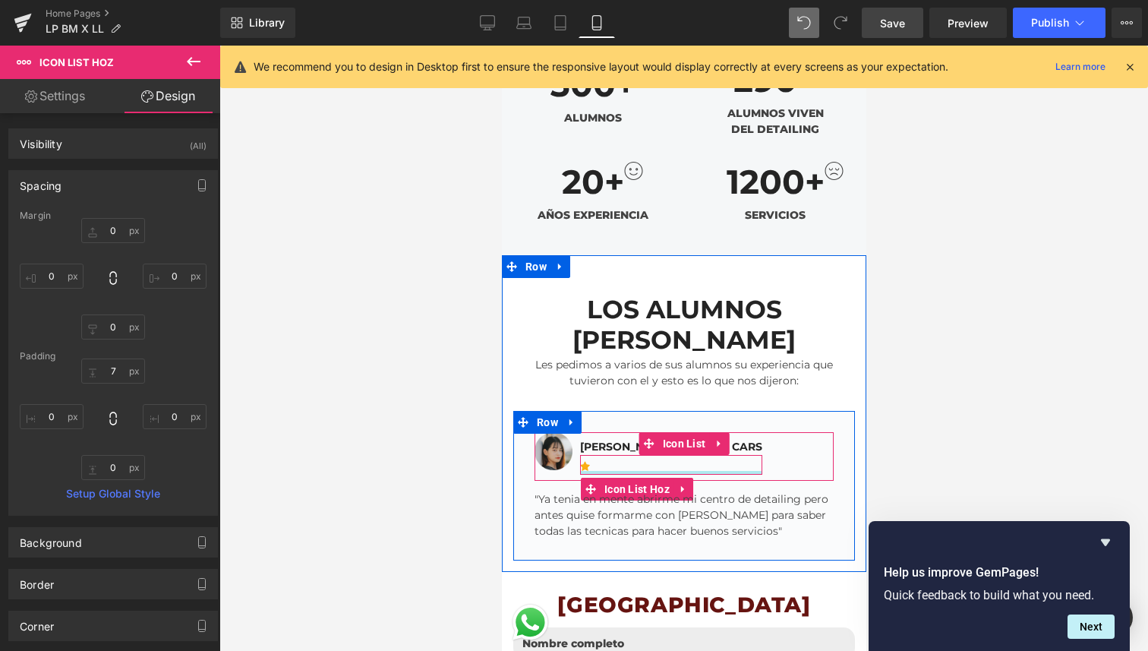
click at [586, 471] on div at bounding box center [670, 473] width 182 height 4
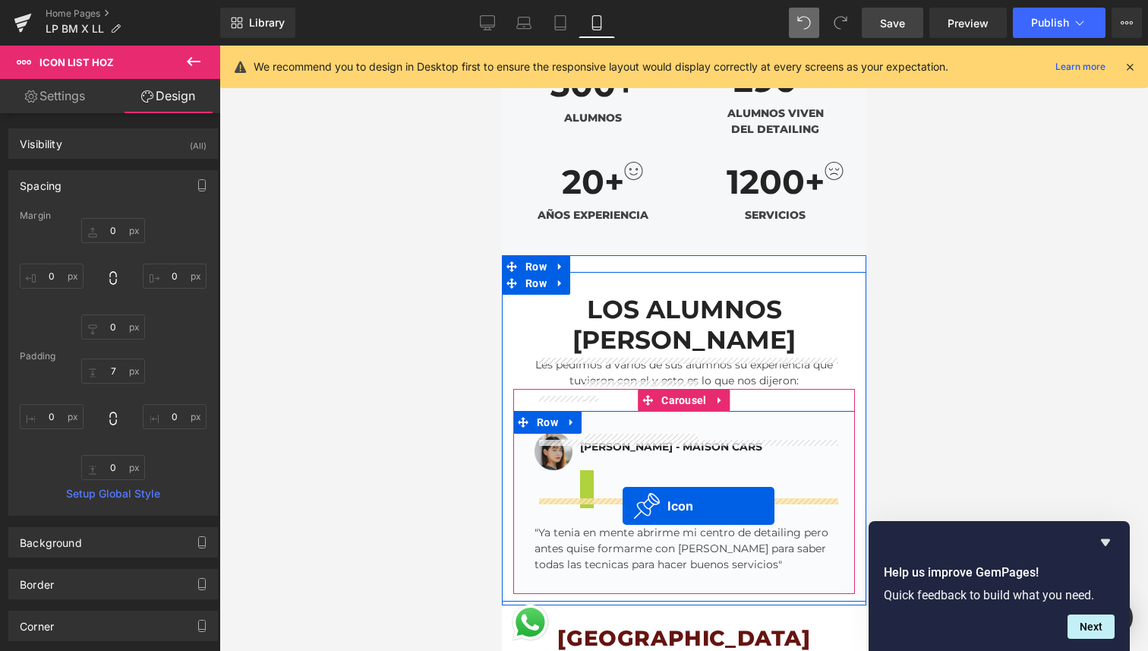
drag, startPoint x: 584, startPoint y: 393, endPoint x: 622, endPoint y: 506, distance: 119.3
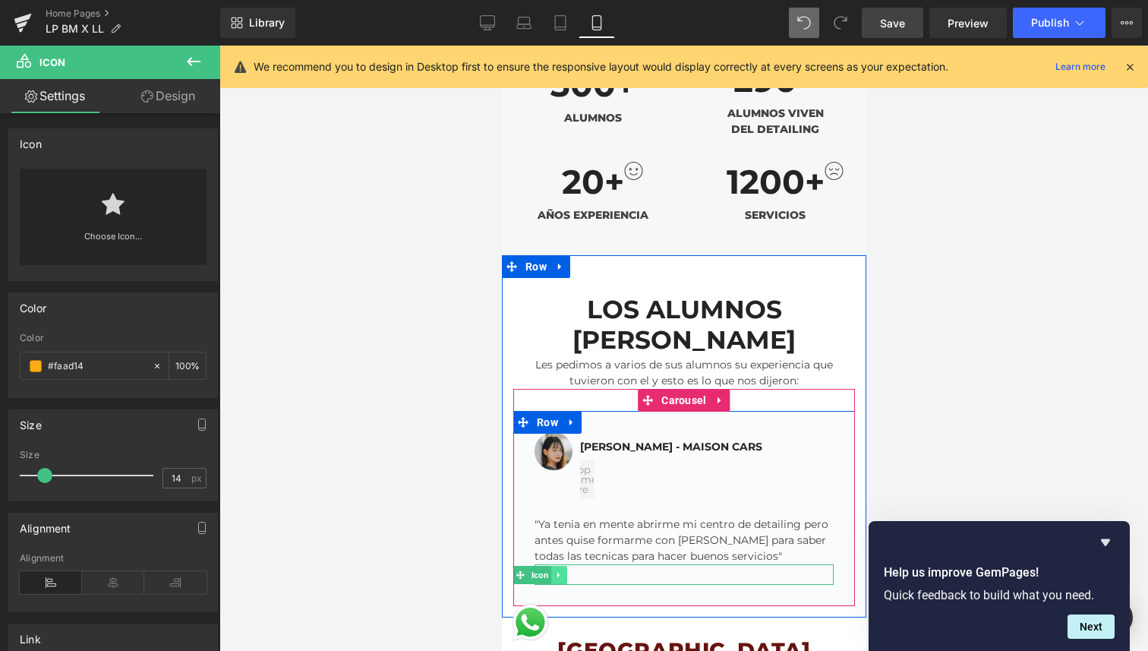
click at [558, 572] on icon at bounding box center [558, 574] width 2 height 5
click at [567, 570] on icon at bounding box center [566, 574] width 8 height 8
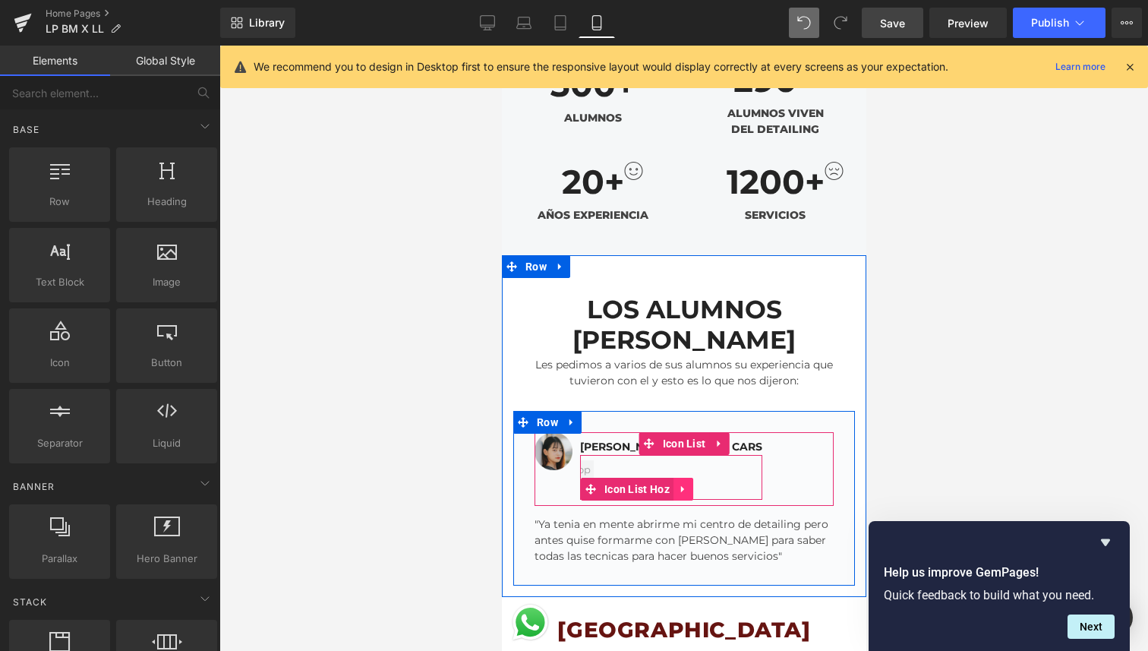
click at [690, 478] on link at bounding box center [683, 489] width 20 height 23
click at [689, 484] on icon at bounding box center [692, 489] width 11 height 11
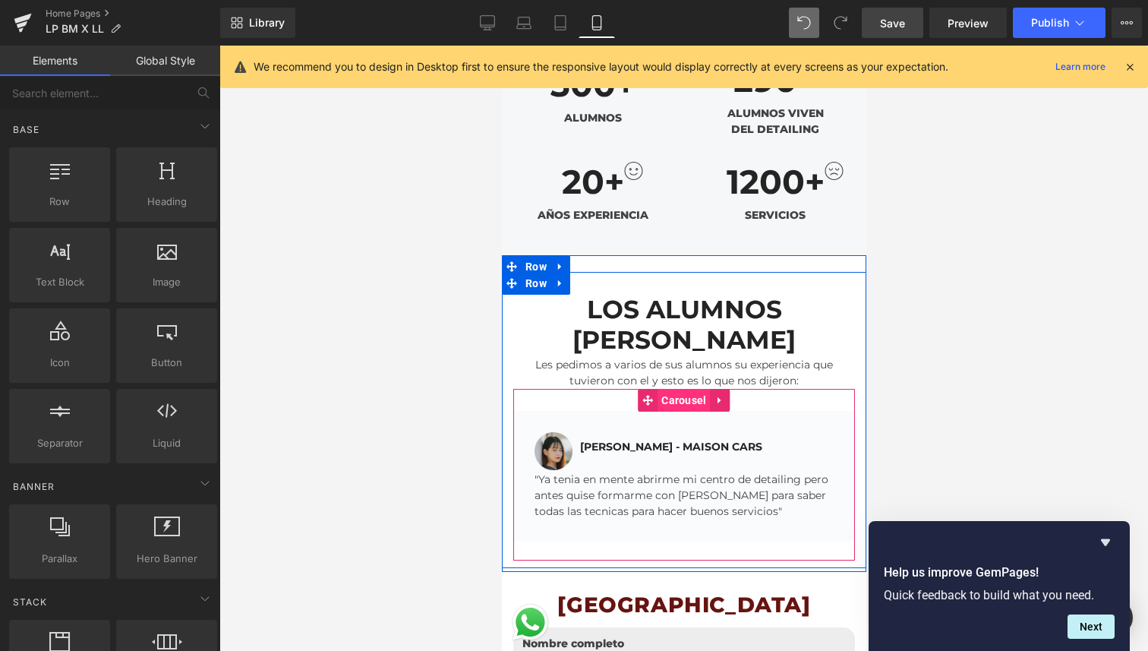
click at [681, 389] on span "Carousel" at bounding box center [683, 400] width 52 height 23
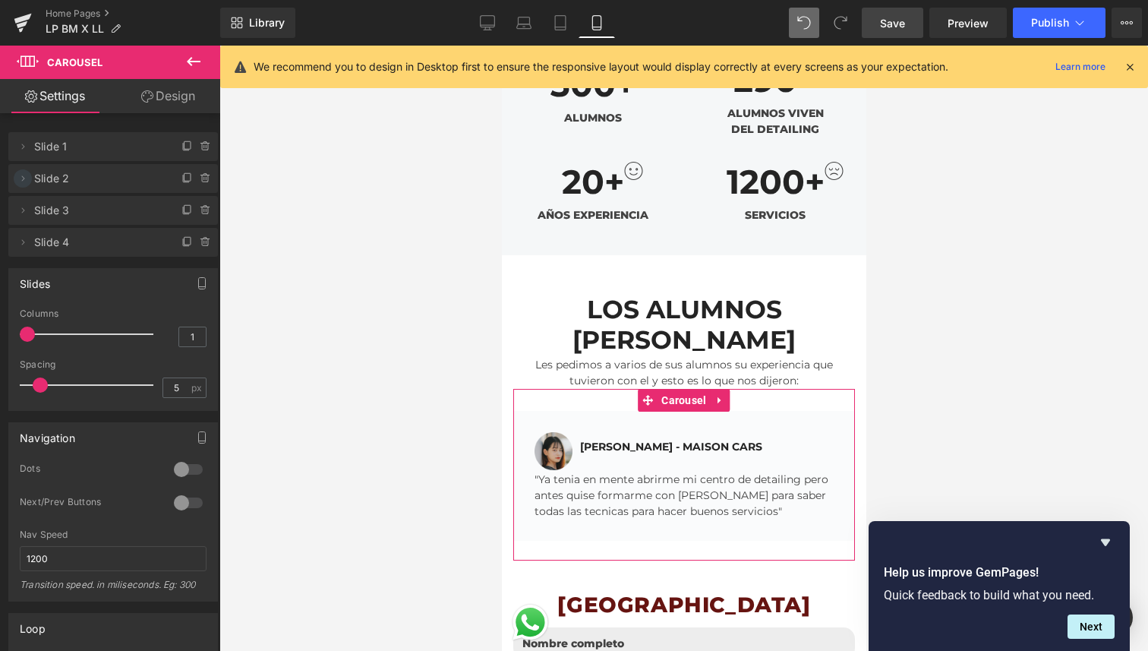
click at [25, 178] on icon at bounding box center [23, 178] width 12 height 12
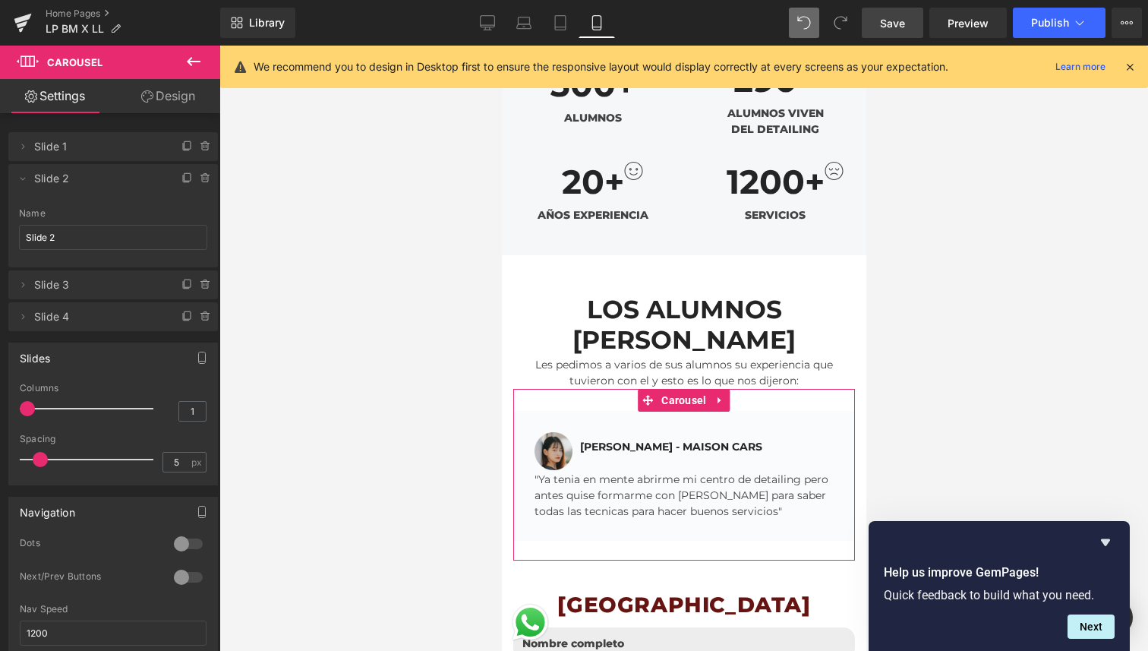
click at [41, 187] on span "Slide 2" at bounding box center [98, 178] width 128 height 29
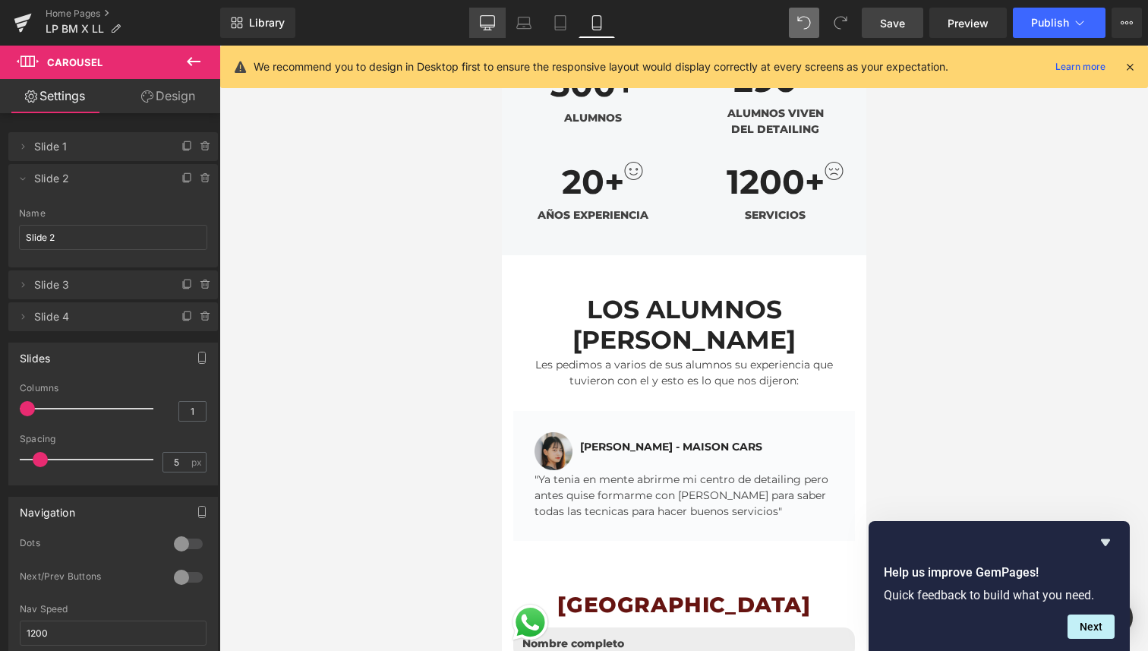
click at [486, 23] on icon at bounding box center [487, 22] width 15 height 15
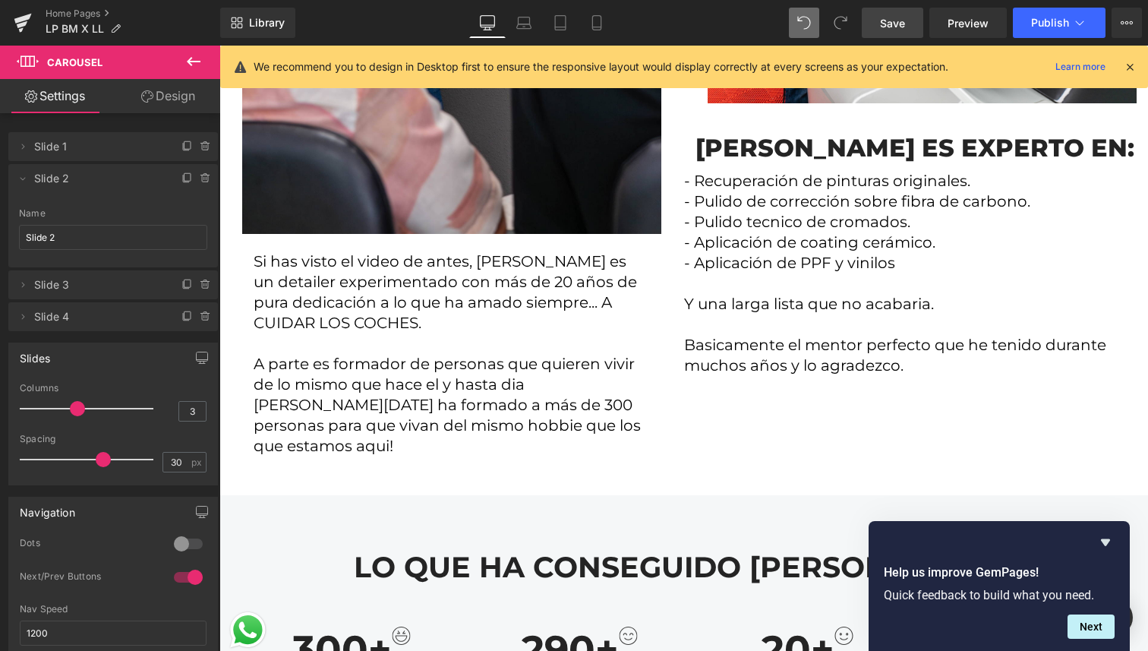
scroll to position [4289, 0]
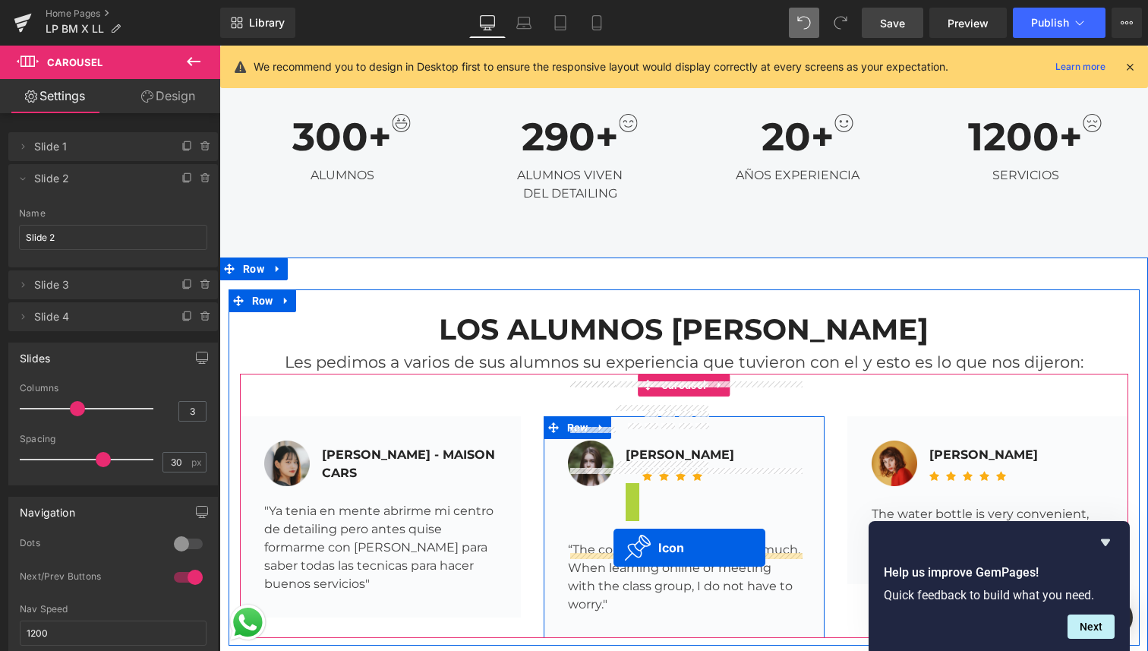
drag, startPoint x: 629, startPoint y: 419, endPoint x: 614, endPoint y: 547, distance: 129.3
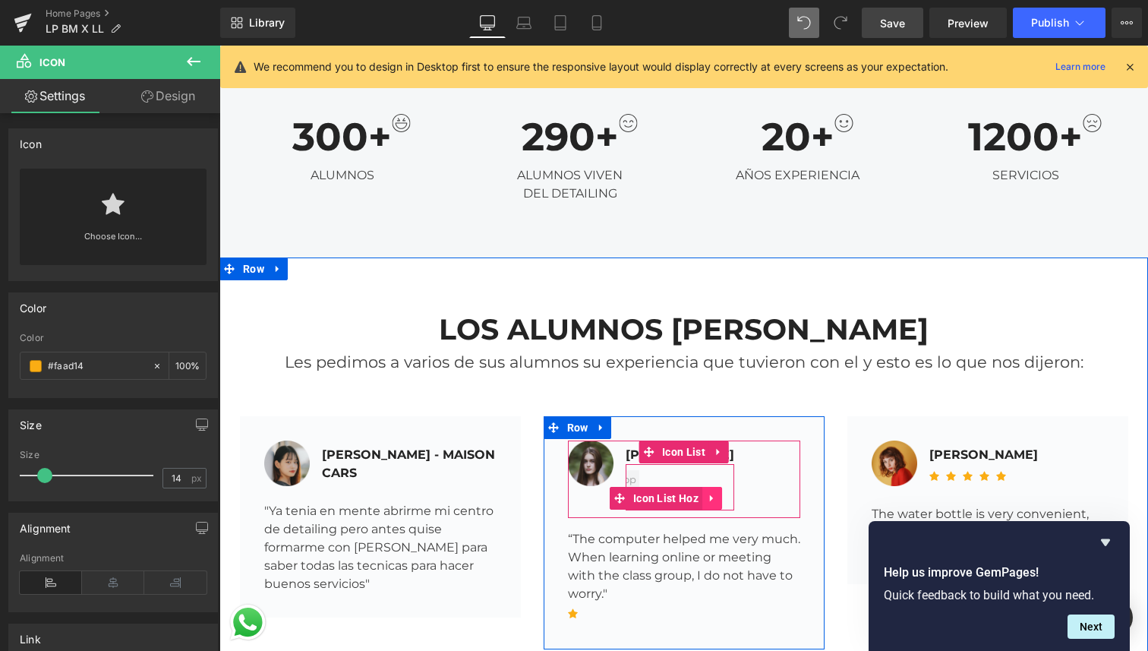
click at [714, 493] on icon at bounding box center [712, 498] width 11 height 11
click at [729, 487] on link at bounding box center [722, 498] width 20 height 23
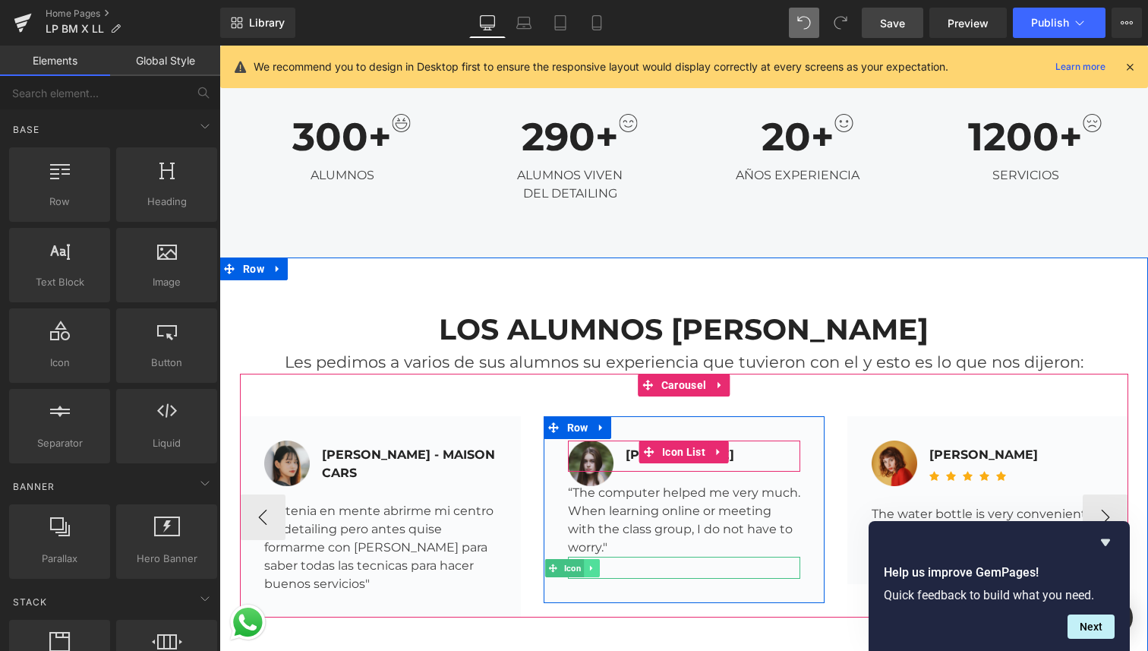
click at [588, 563] on icon at bounding box center [592, 567] width 8 height 9
click at [599, 563] on icon at bounding box center [599, 567] width 8 height 8
click at [743, 440] on div "Image Nicole Smith Text Block" at bounding box center [684, 455] width 232 height 31
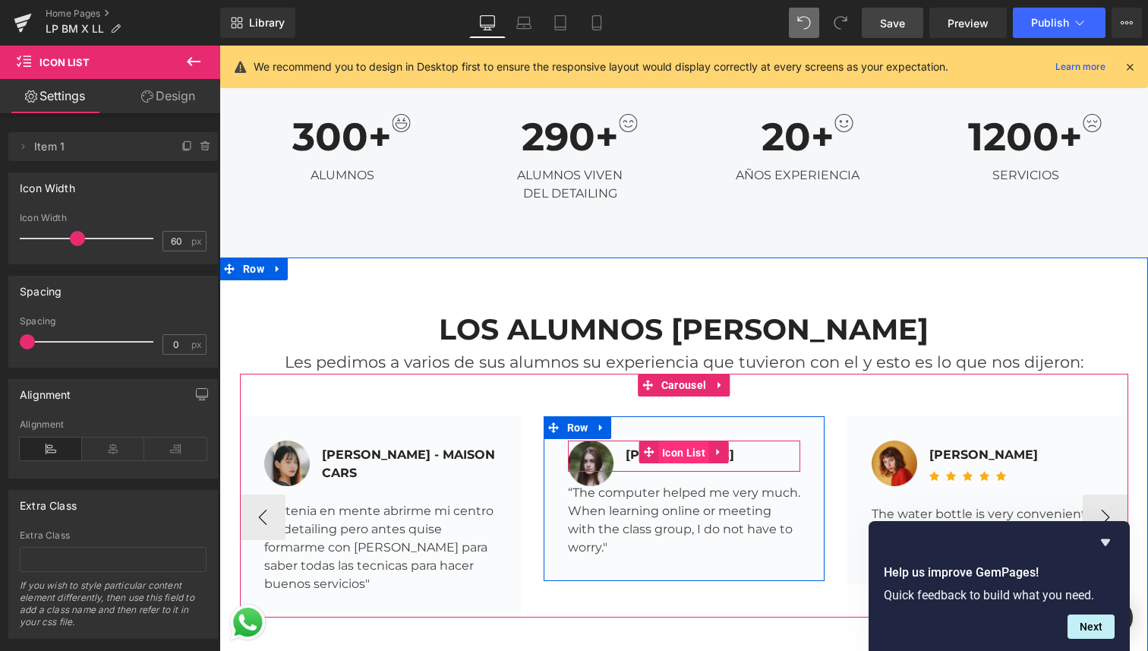
click at [667, 441] on span "Icon List" at bounding box center [683, 452] width 51 height 23
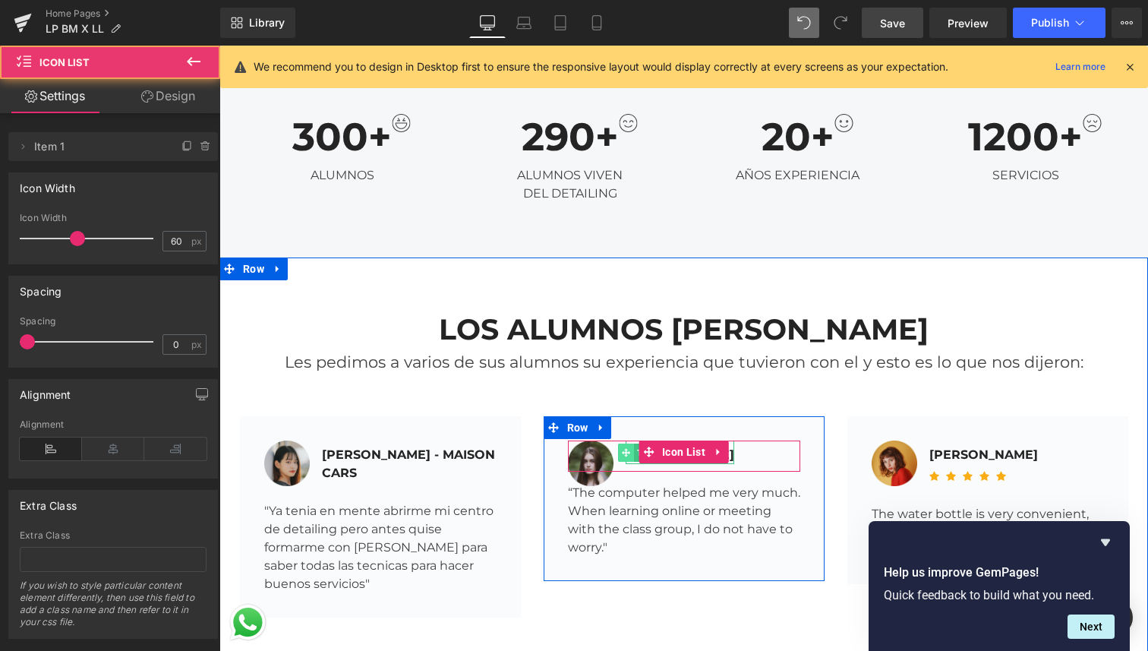
click at [633, 443] on span at bounding box center [626, 452] width 16 height 18
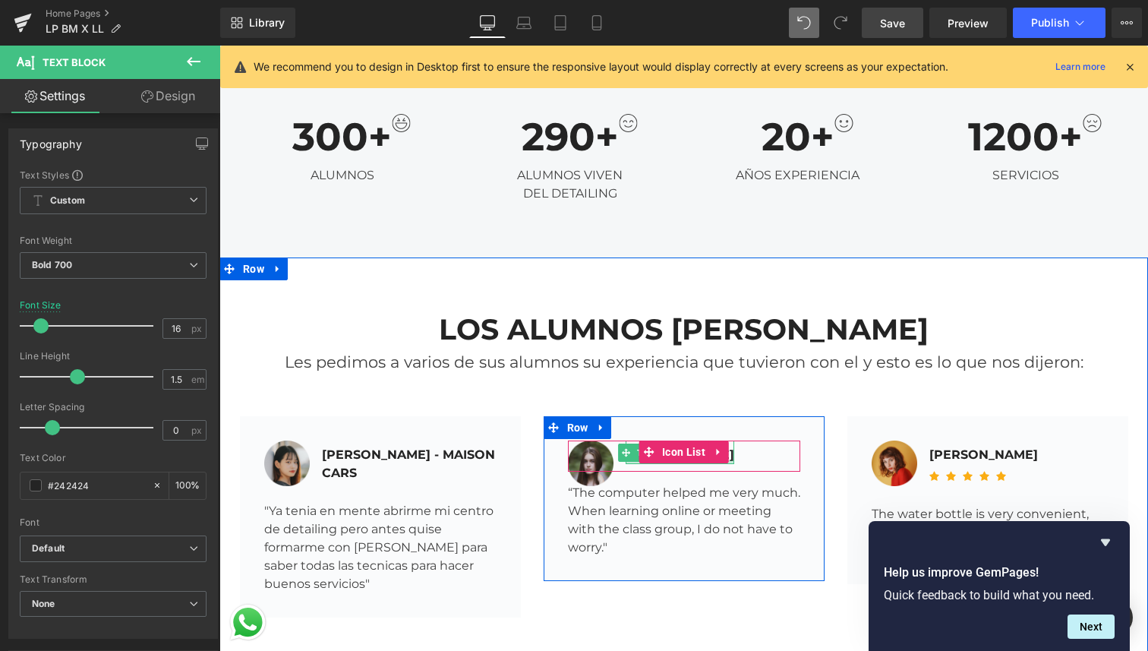
click at [632, 460] on div at bounding box center [680, 462] width 109 height 4
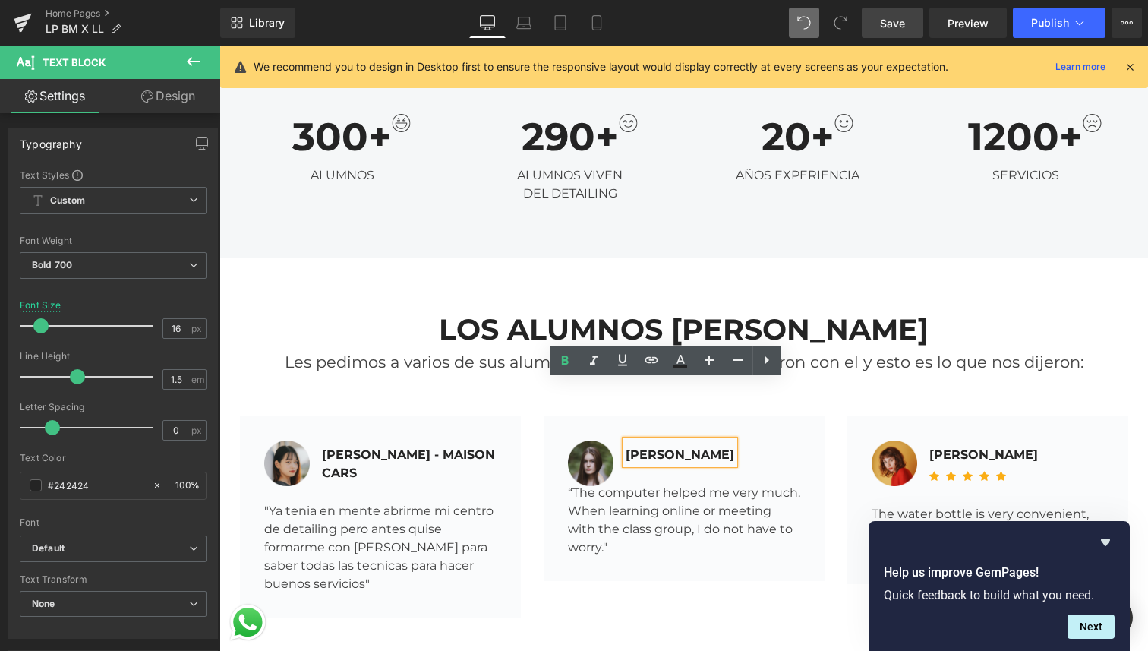
click at [641, 440] on div "Nicole Smith" at bounding box center [680, 452] width 109 height 24
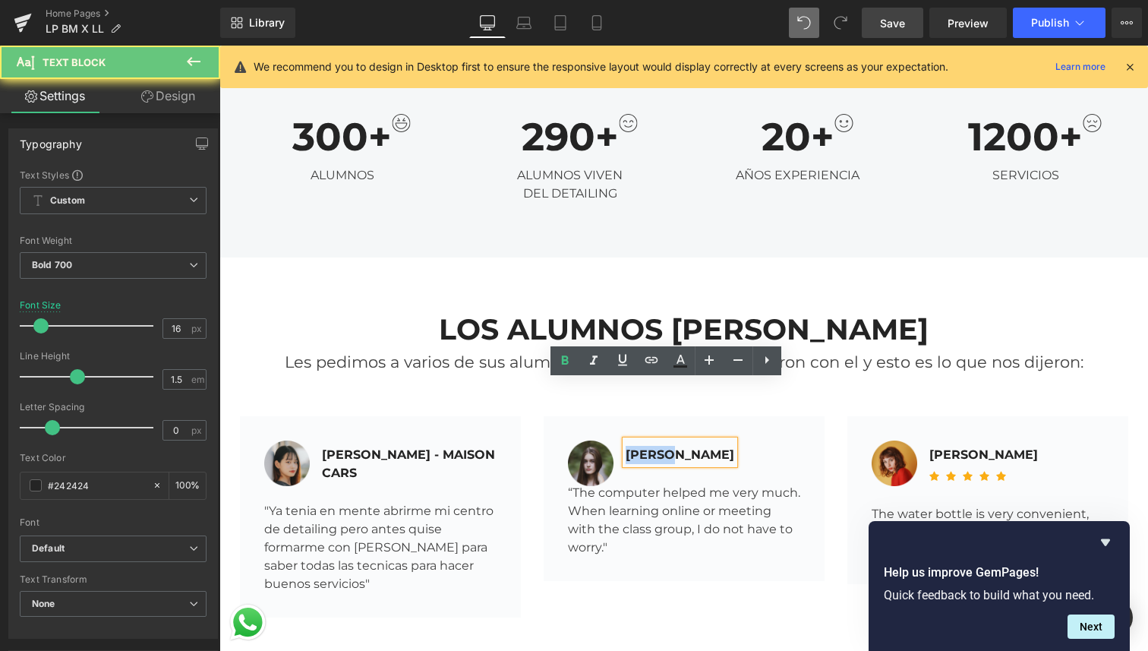
click at [641, 440] on div "Nicole Smith" at bounding box center [680, 452] width 109 height 24
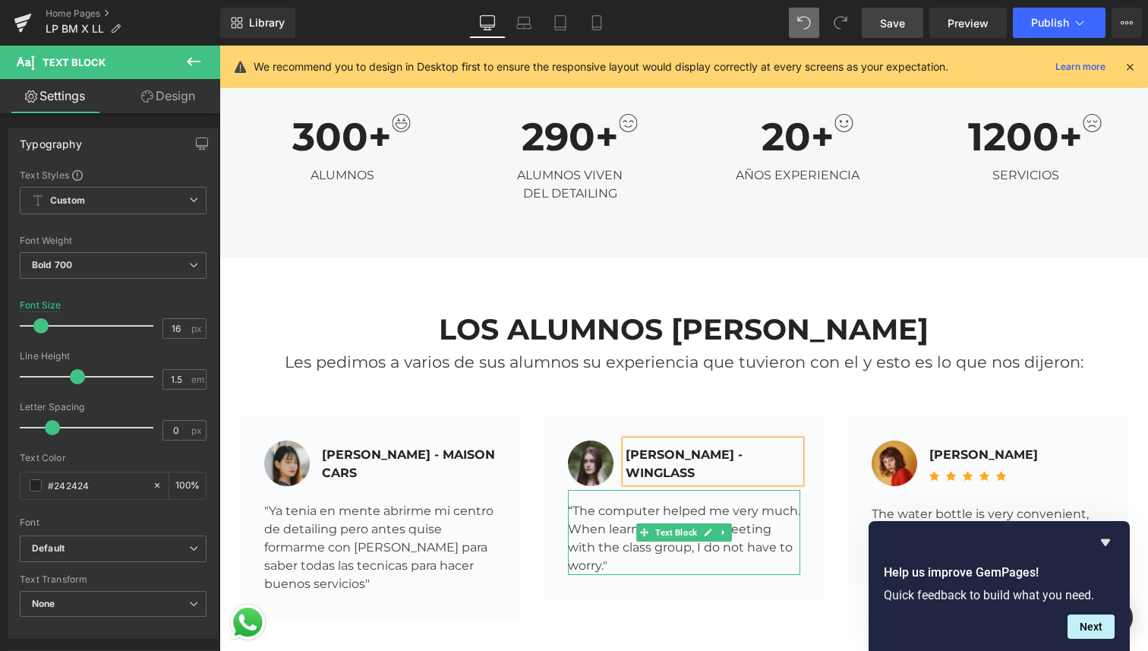
click at [606, 490] on div "“The computer helped me very much. When learning online or meeting with the cla…" at bounding box center [684, 532] width 232 height 85
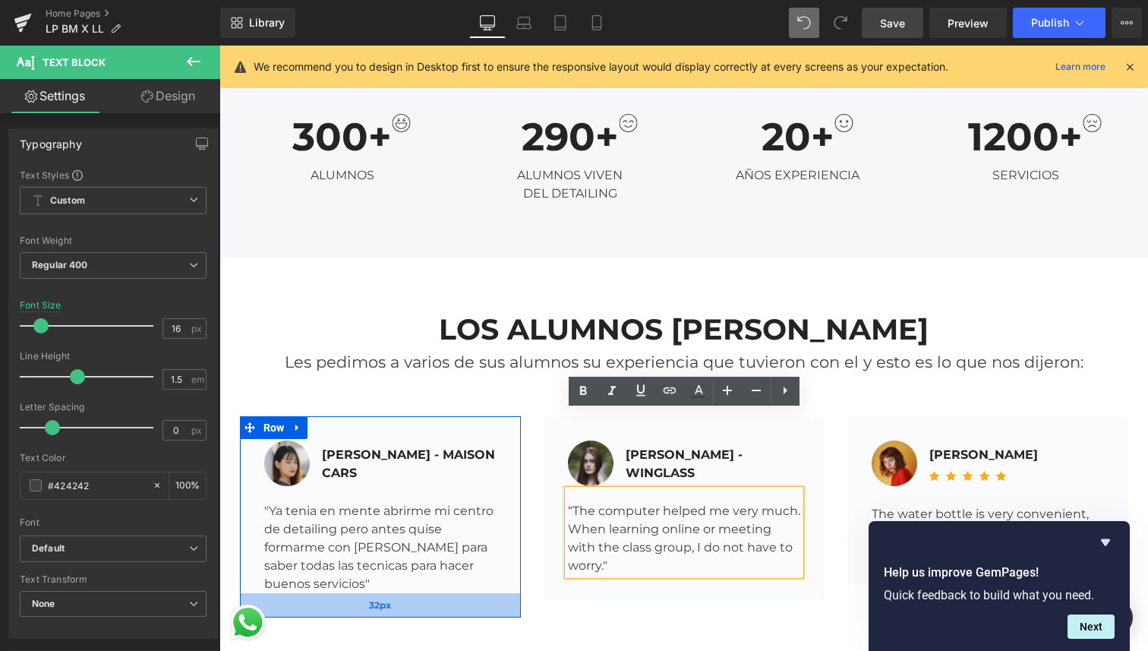
click at [470, 593] on div "32px" at bounding box center [380, 605] width 281 height 24
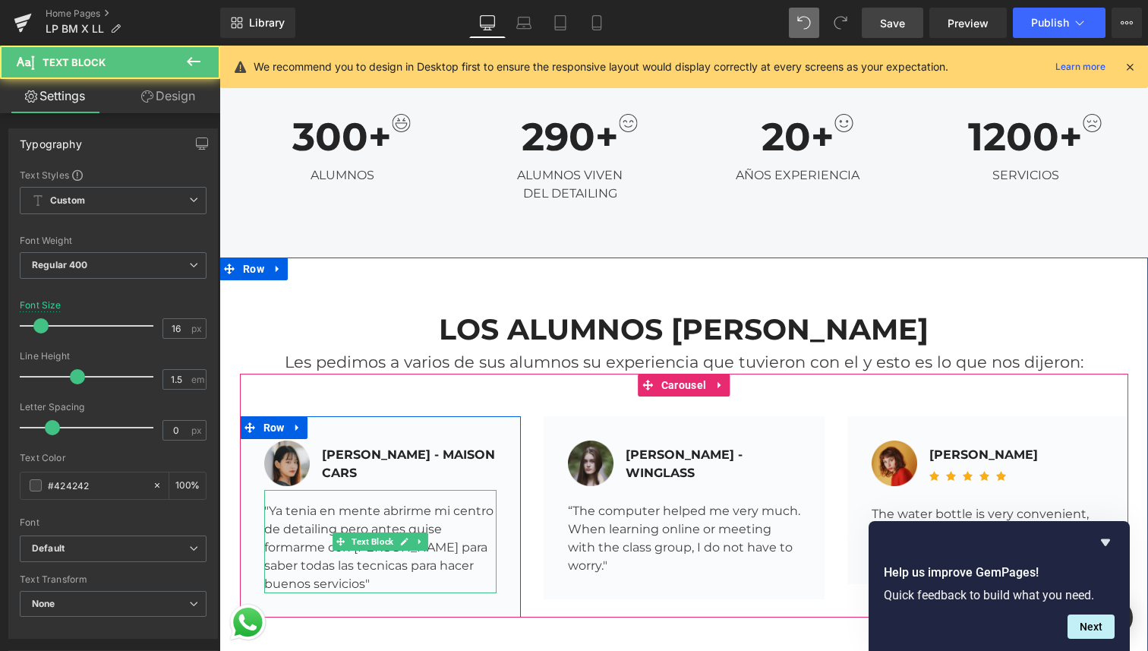
click at [336, 490] on div ""Ya tenia en mente abrirme mi centro de detailing pero antes quise formarme con…" at bounding box center [380, 541] width 232 height 103
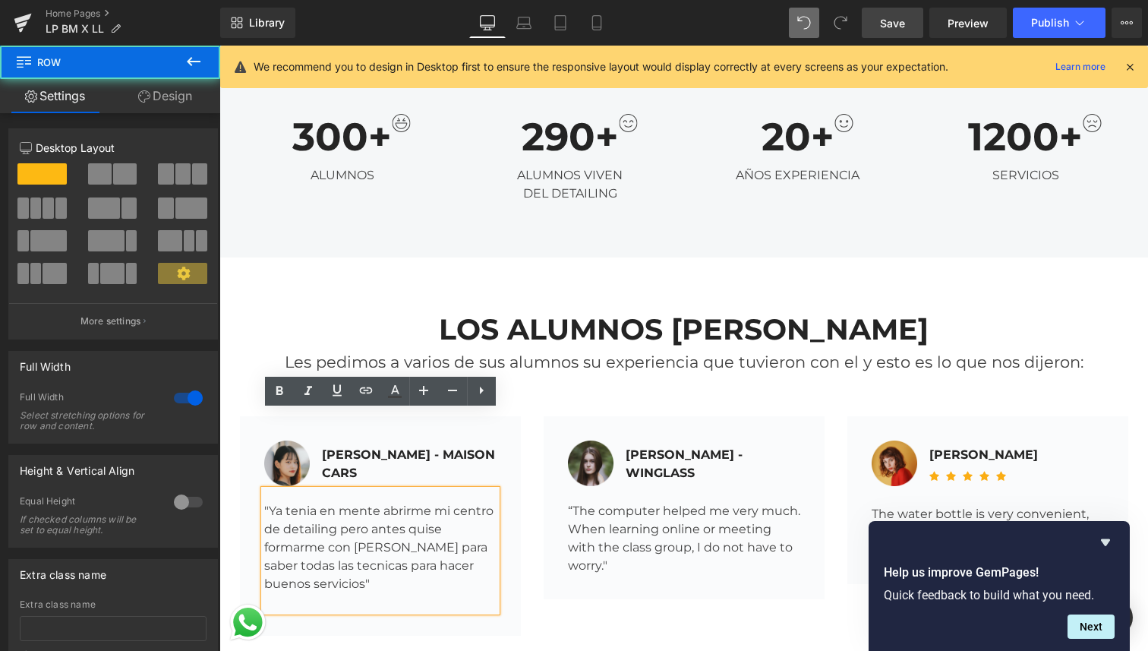
click at [524, 590] on div "LOS ALUMNOS DE LEANDRO Heading Les pedimos a varios de sus alumnos su experienc…" at bounding box center [683, 473] width 929 height 433
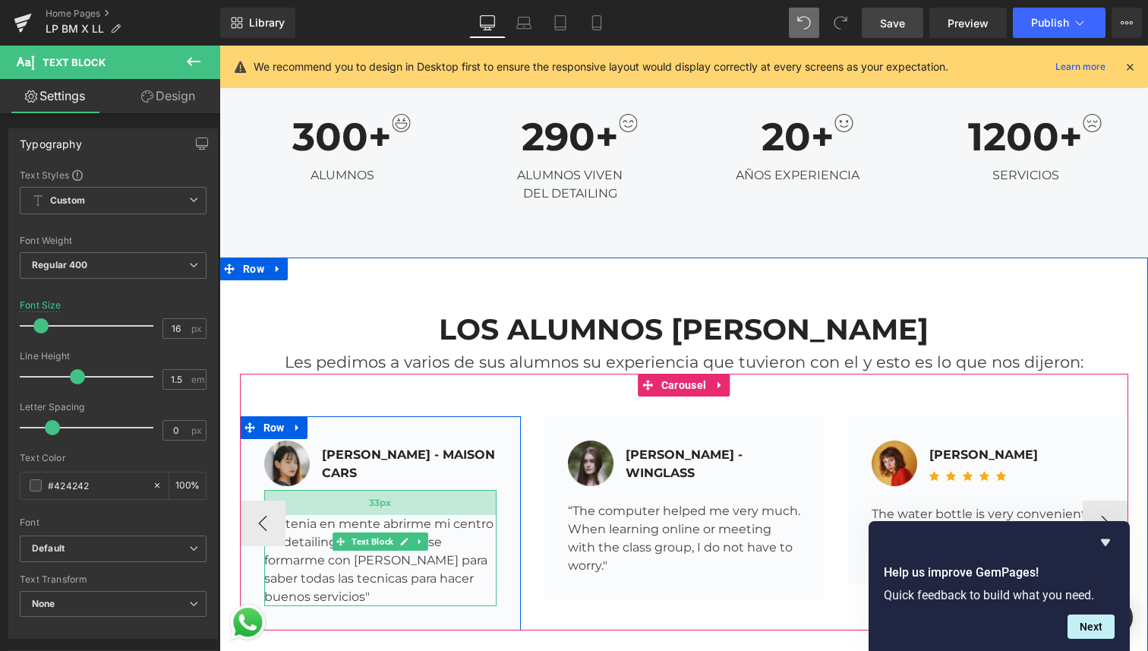
drag, startPoint x: 371, startPoint y: 412, endPoint x: 374, endPoint y: 425, distance: 13.3
click at [374, 490] on div "33px" at bounding box center [380, 502] width 232 height 25
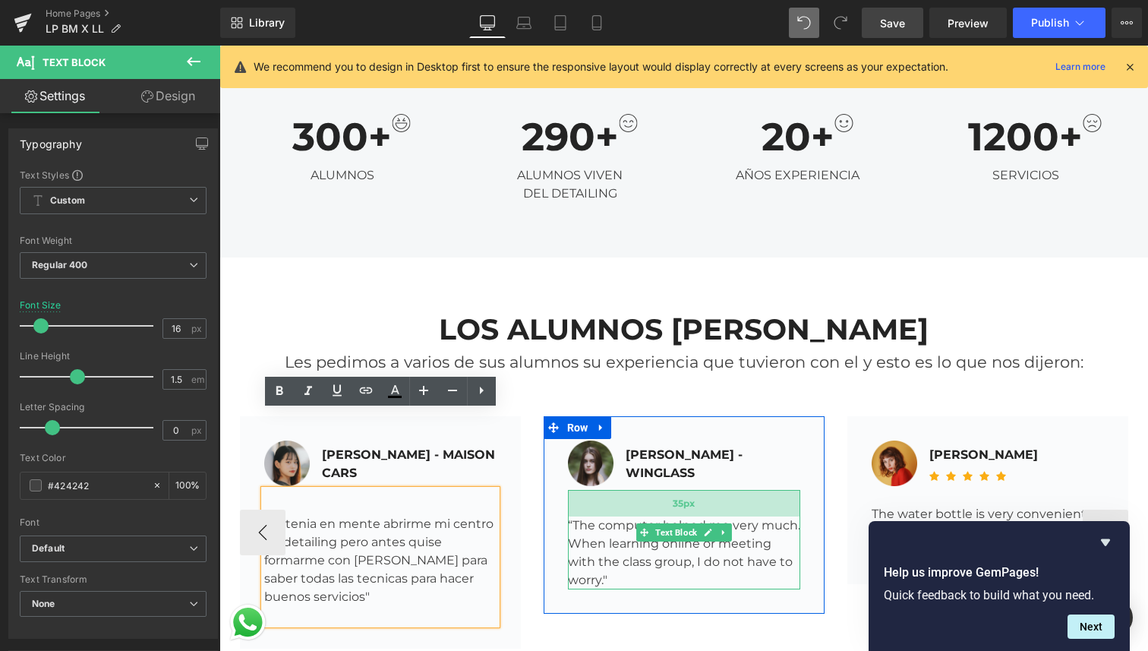
drag, startPoint x: 644, startPoint y: 412, endPoint x: 645, endPoint y: 427, distance: 14.4
click at [645, 490] on div "35px" at bounding box center [684, 503] width 232 height 27
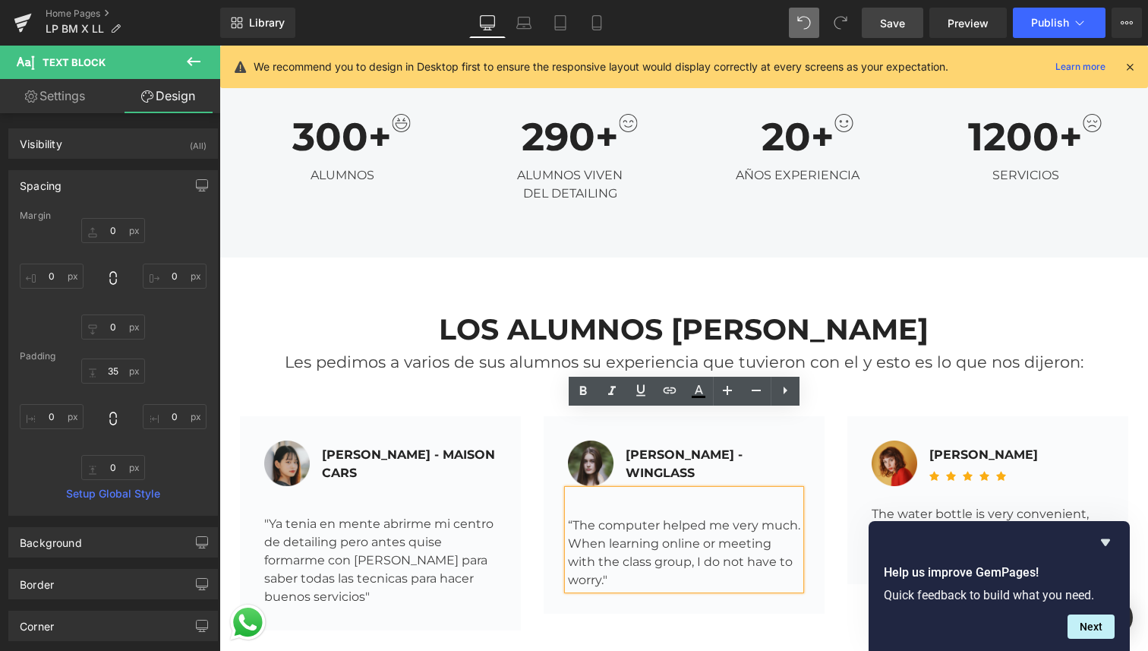
click at [670, 577] on div "LOS ALUMNOS DE LEANDRO Heading Les pedimos a varios de sus alumnos su experienc…" at bounding box center [683, 471] width 929 height 428
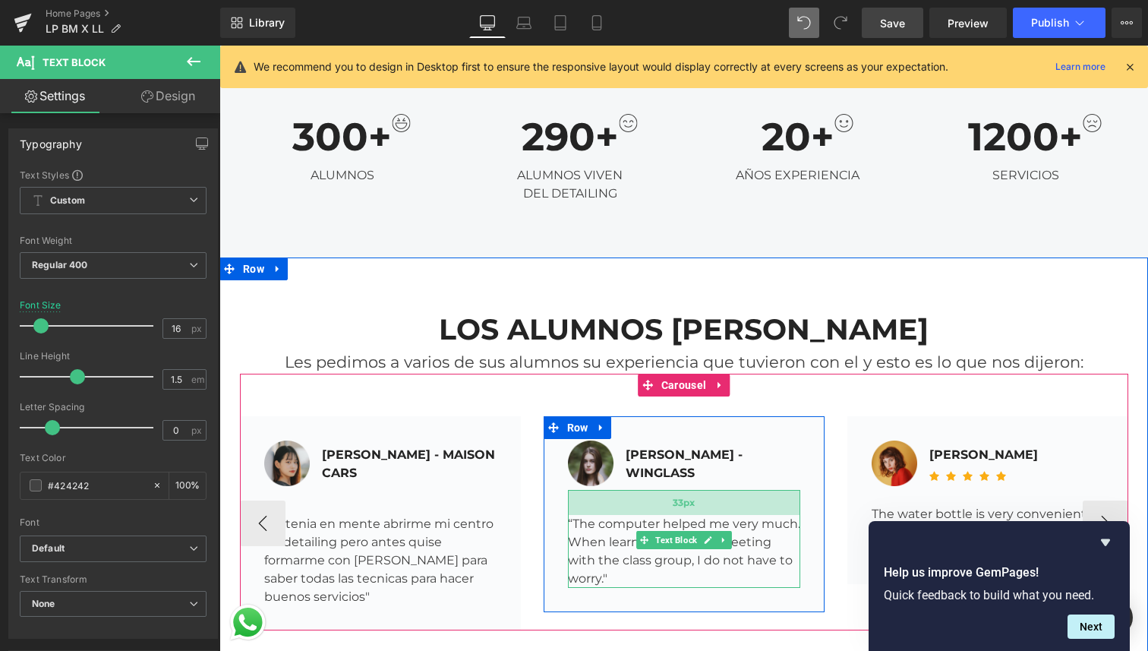
drag, startPoint x: 663, startPoint y: 426, endPoint x: 670, endPoint y: 424, distance: 7.7
click at [670, 490] on div "33px" at bounding box center [684, 502] width 232 height 25
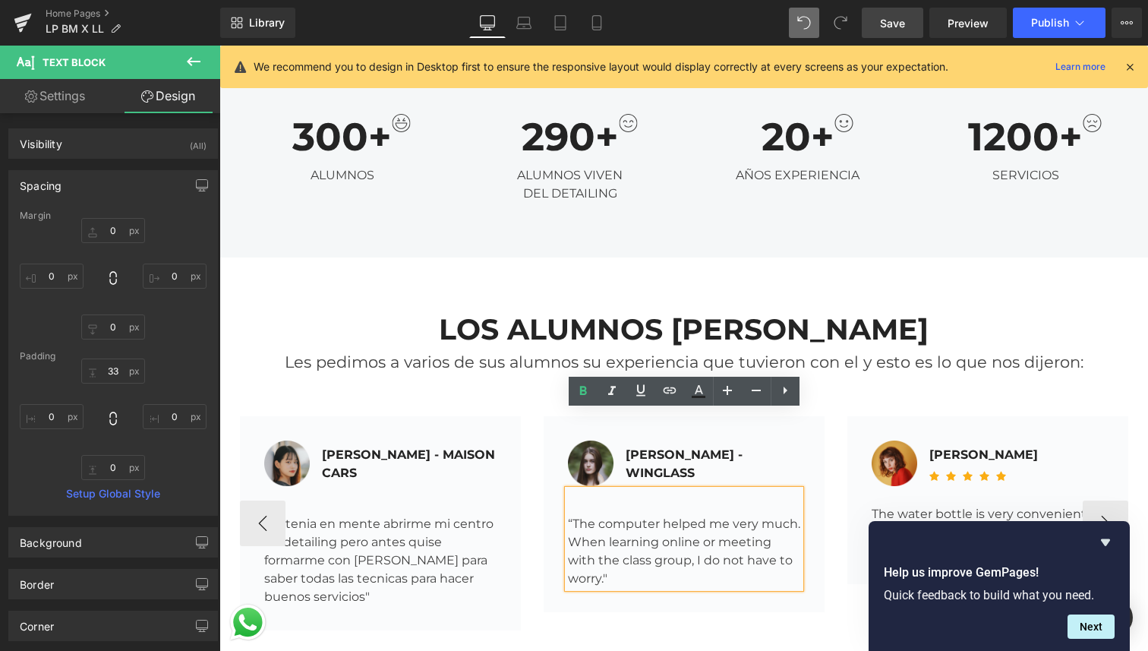
click at [617, 500] on div "“The computer helped me very much. When learning online or meeting with the cla…" at bounding box center [684, 539] width 232 height 98
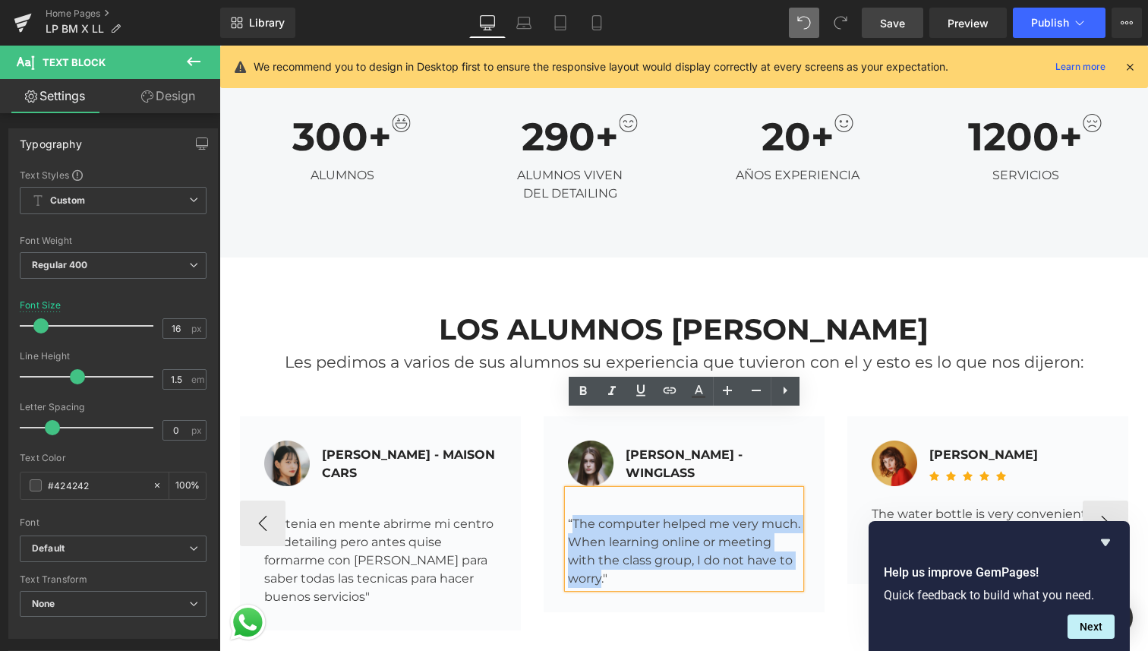
drag, startPoint x: 601, startPoint y: 501, endPoint x: 574, endPoint y: 446, distance: 61.1
click at [574, 490] on div "“The computer helped me very much. When learning online or meeting with the cla…" at bounding box center [684, 539] width 232 height 98
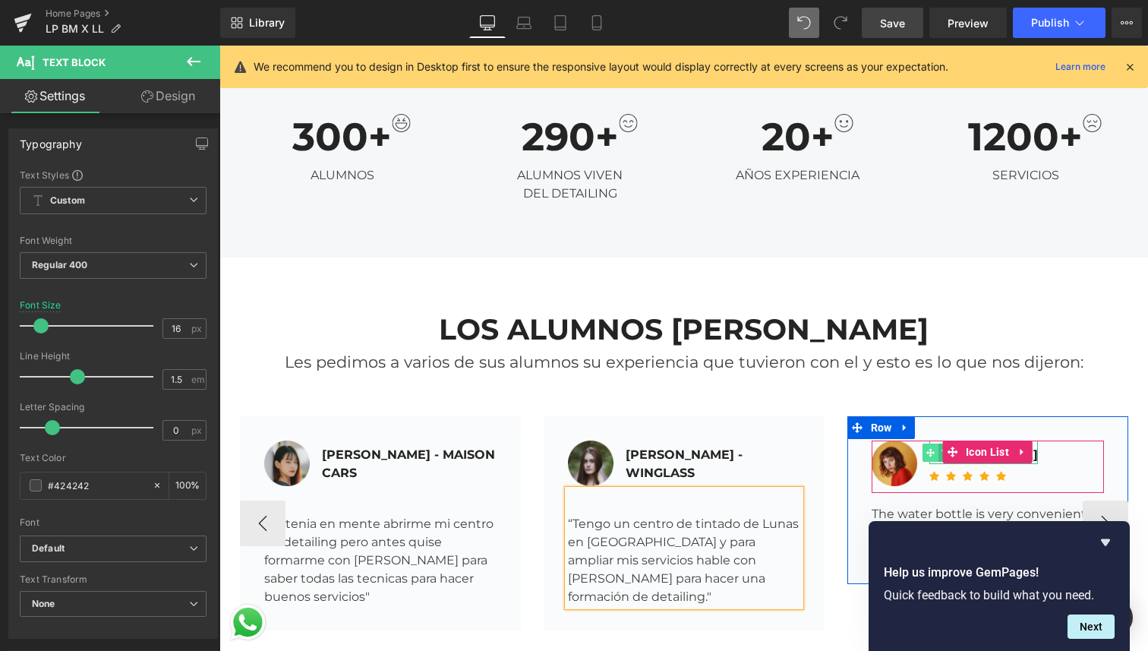
click at [936, 443] on span at bounding box center [931, 452] width 16 height 18
click at [929, 443] on span at bounding box center [931, 452] width 16 height 18
click at [933, 440] on div at bounding box center [988, 442] width 232 height 4
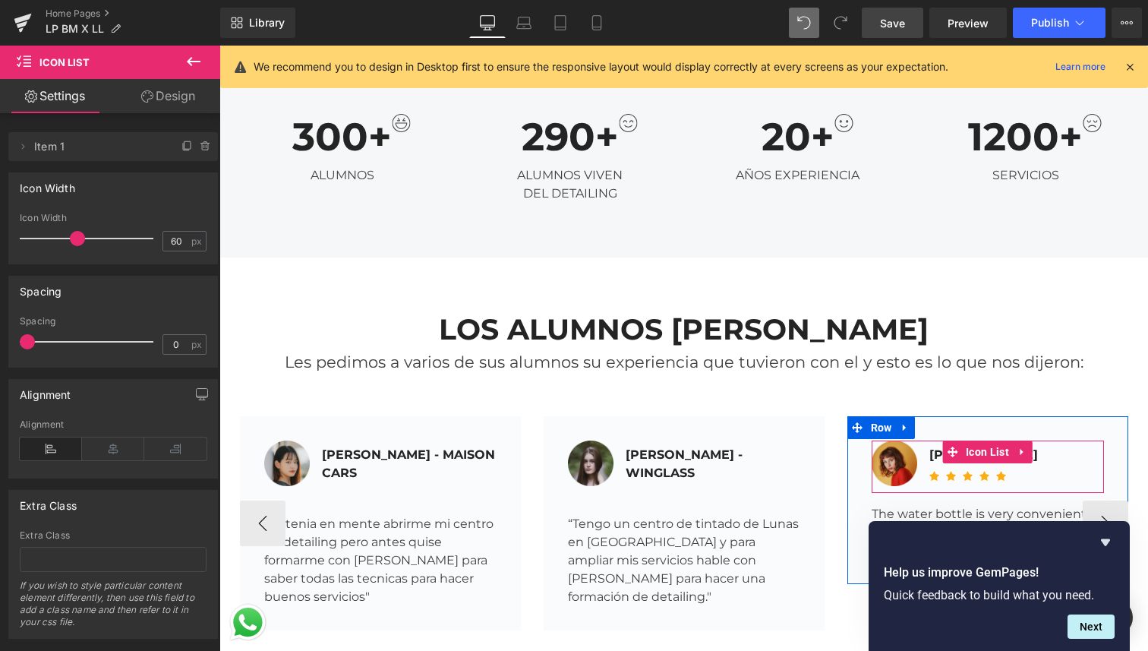
click at [933, 440] on div at bounding box center [988, 442] width 232 height 4
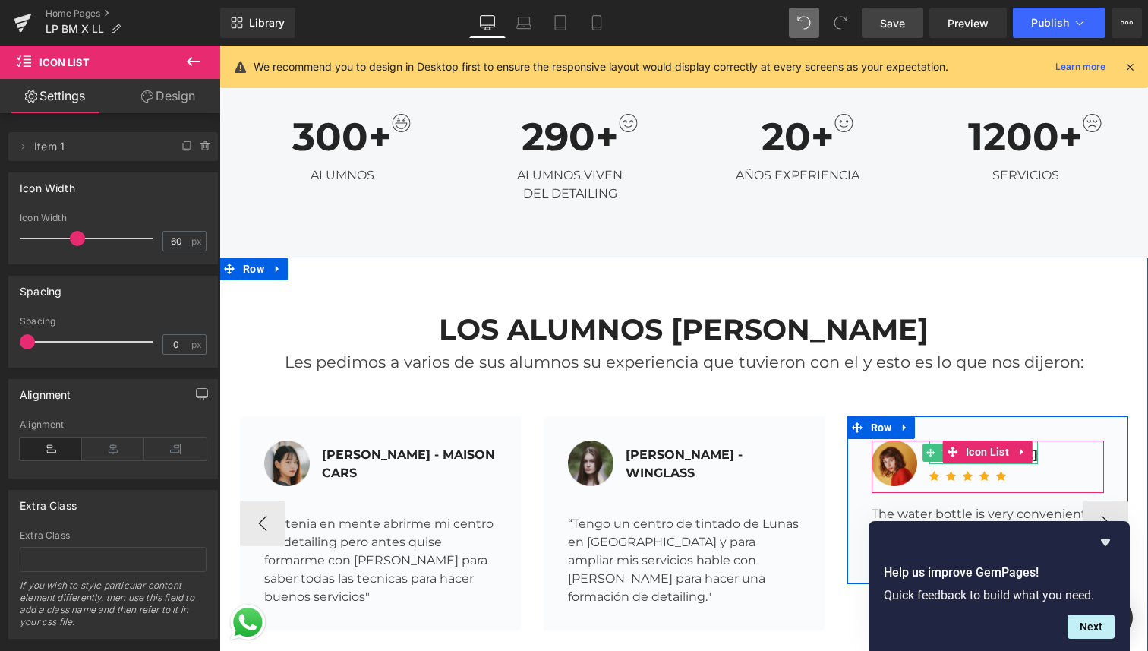
click at [931, 443] on span at bounding box center [931, 452] width 16 height 18
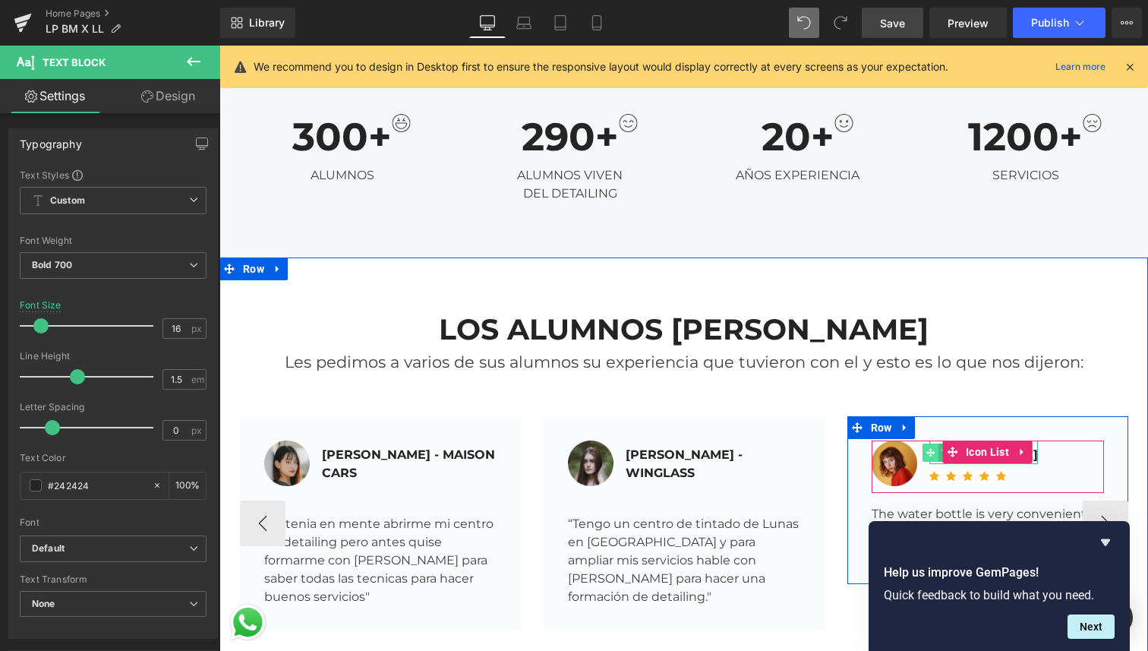
click at [931, 448] on icon at bounding box center [930, 452] width 8 height 8
click at [936, 443] on span at bounding box center [931, 452] width 16 height 18
click at [939, 460] on div at bounding box center [983, 462] width 109 height 4
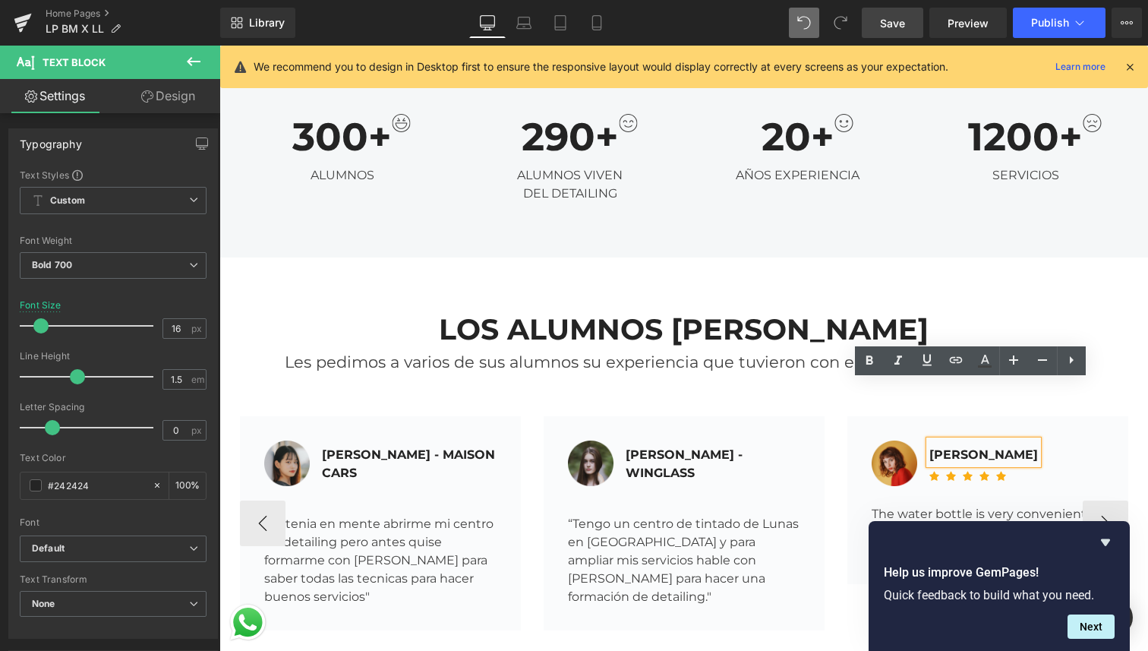
click at [954, 440] on div "Nydia Weber" at bounding box center [983, 452] width 109 height 24
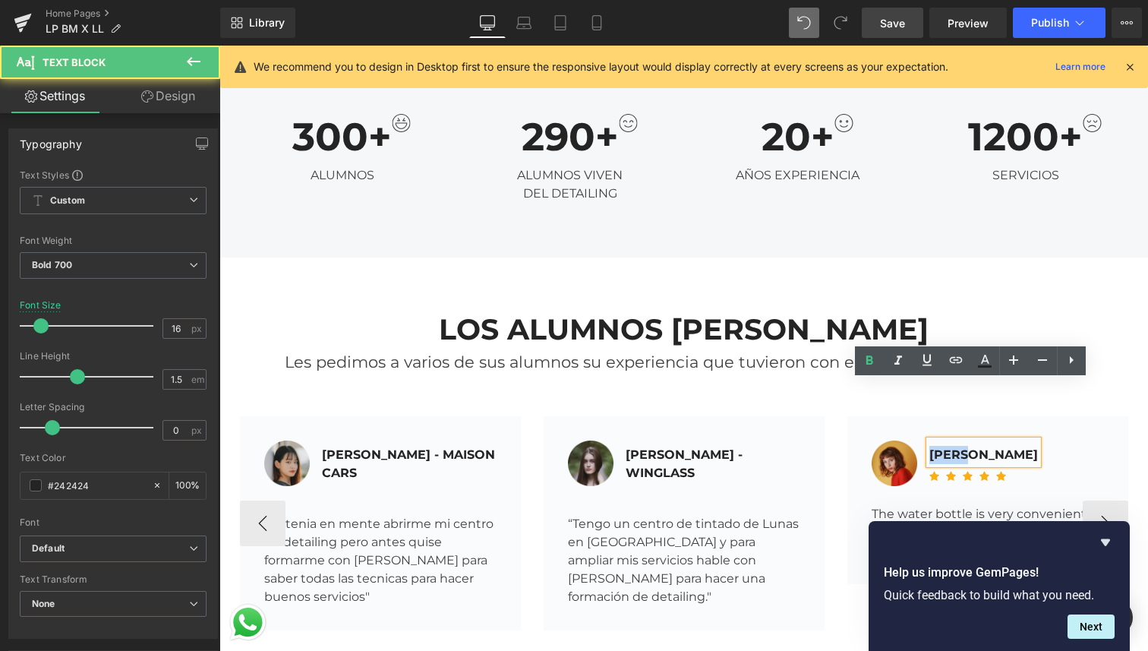
click at [954, 440] on div "Nydia Weber" at bounding box center [983, 452] width 109 height 24
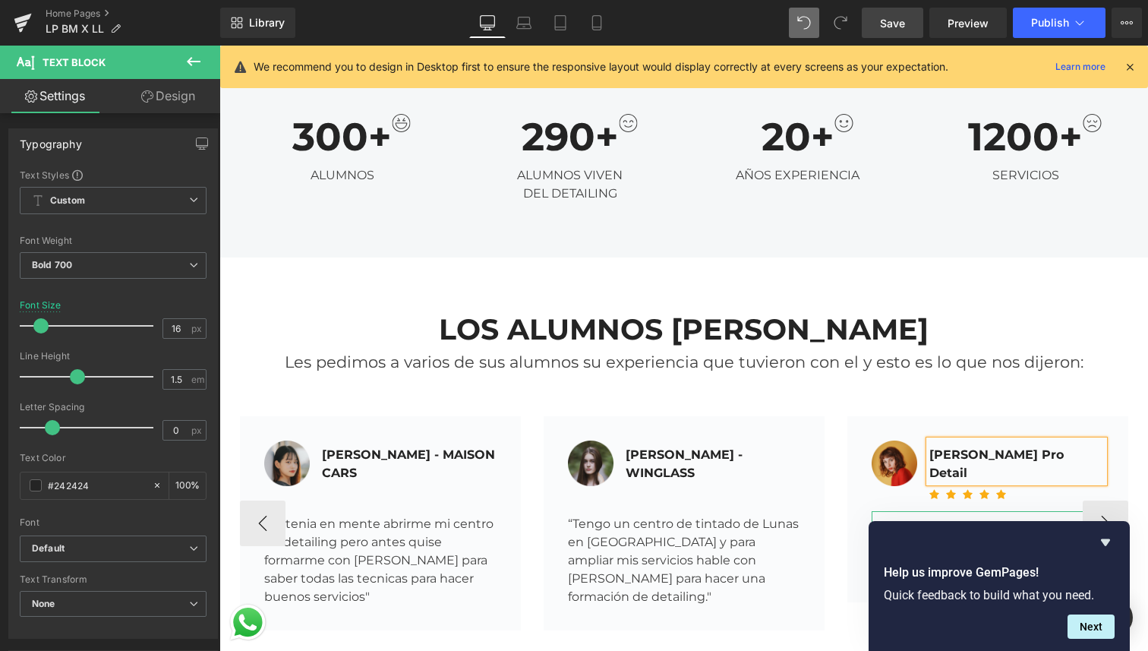
click at [902, 511] on div "The water bottle is very convenient, my son brings it to school and is very ple…" at bounding box center [988, 544] width 232 height 67
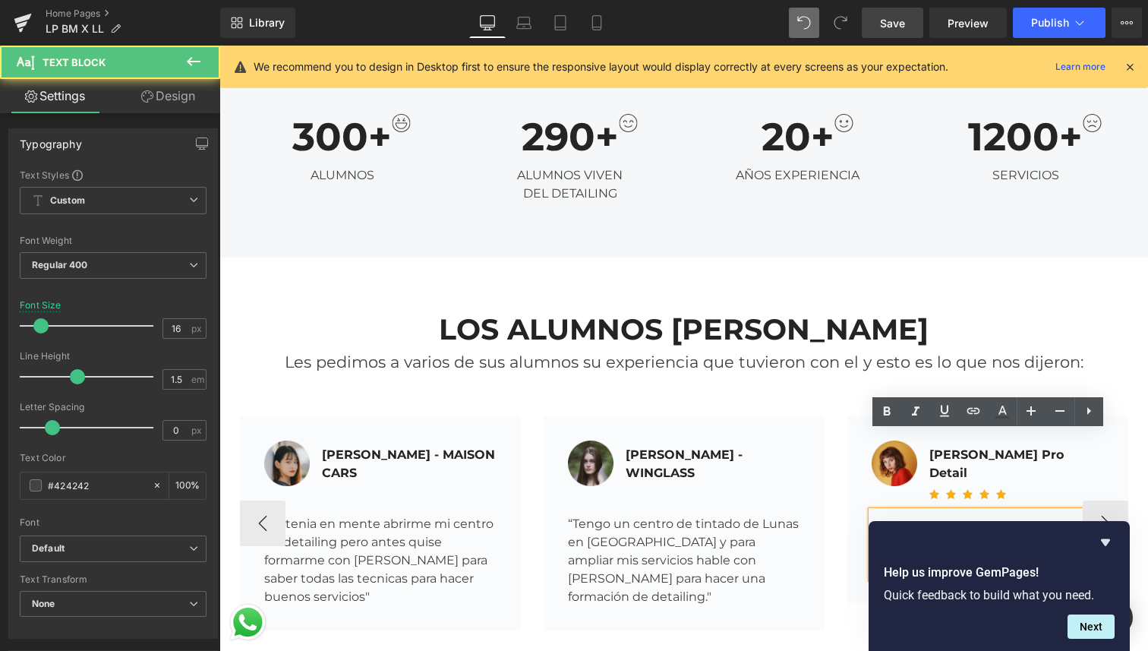
click at [902, 511] on div "The water bottle is very convenient, my son brings it to school and is very ple…" at bounding box center [988, 544] width 232 height 67
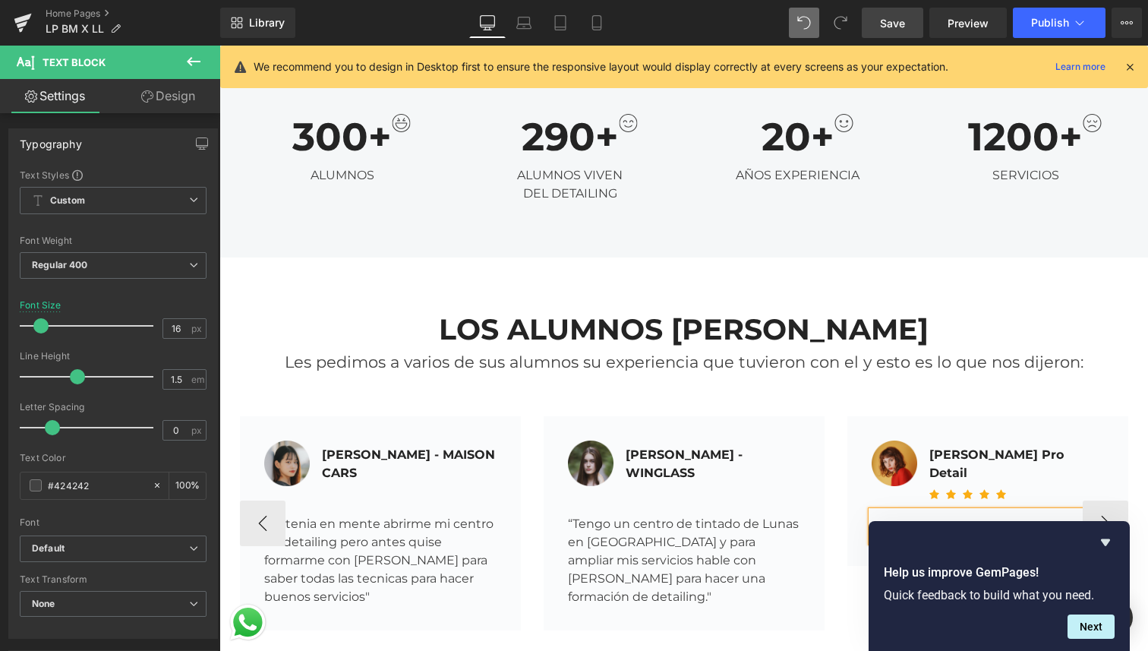
drag, startPoint x: 1072, startPoint y: 454, endPoint x: 1000, endPoint y: 456, distance: 72.2
click at [1000, 511] on div ""Vengo del sector de los aviones" at bounding box center [988, 526] width 232 height 30
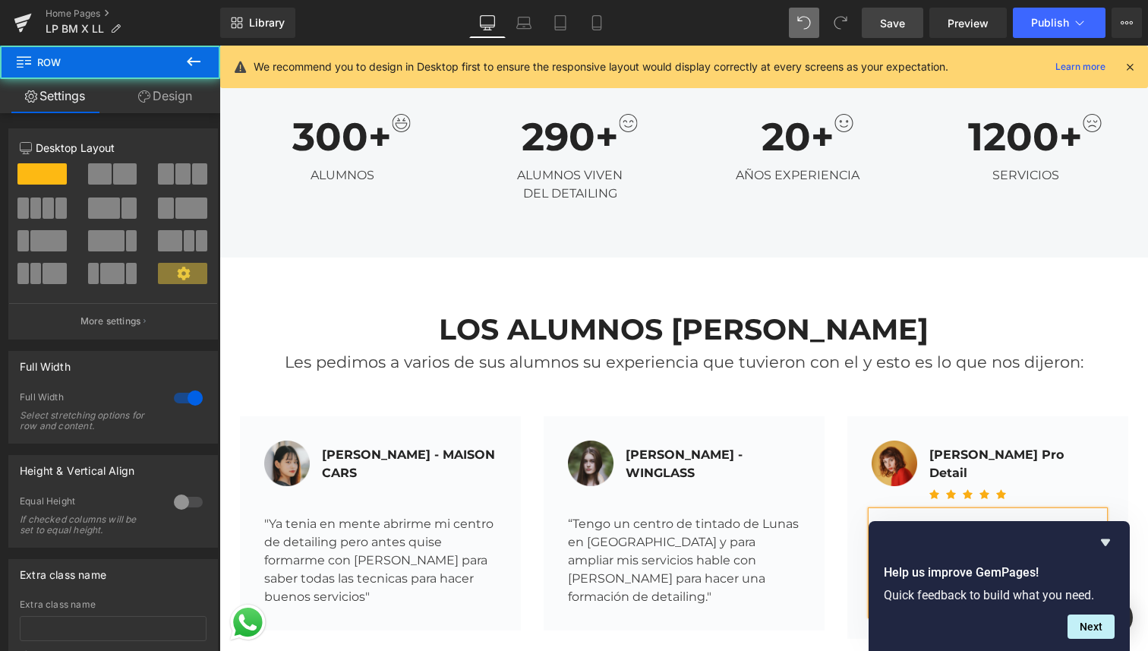
click at [762, 576] on div "LOS ALUMNOS DE LEANDRO Heading Les pedimos a varios de sus alumnos su experienc…" at bounding box center [683, 474] width 929 height 435
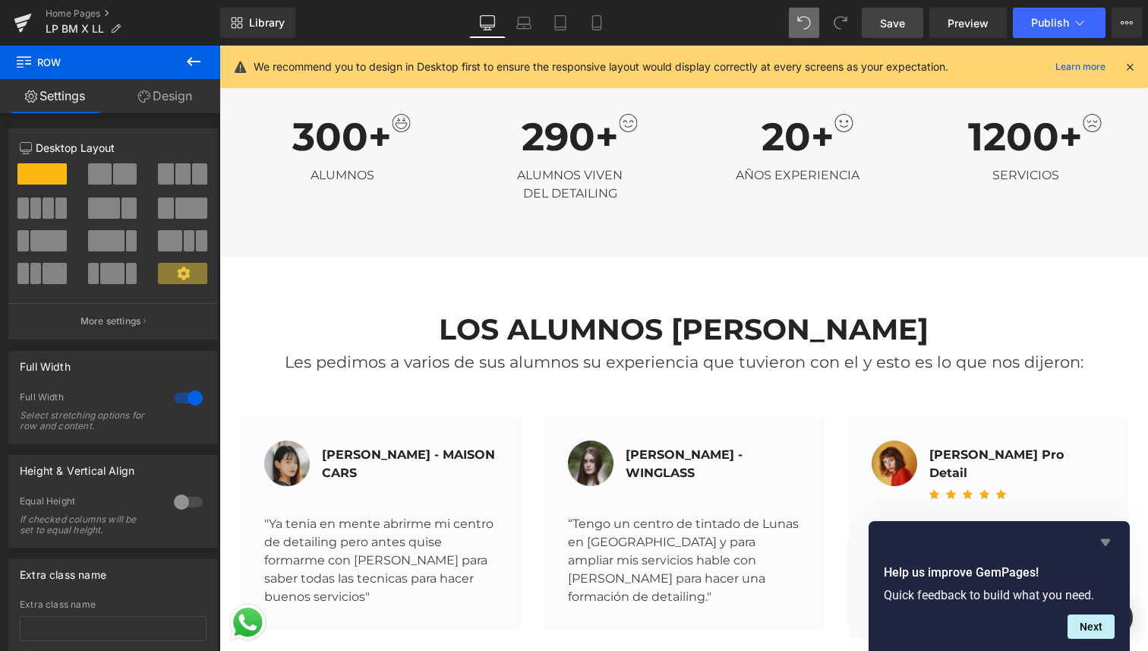
click at [1109, 542] on icon "Hide survey" at bounding box center [1105, 542] width 18 height 18
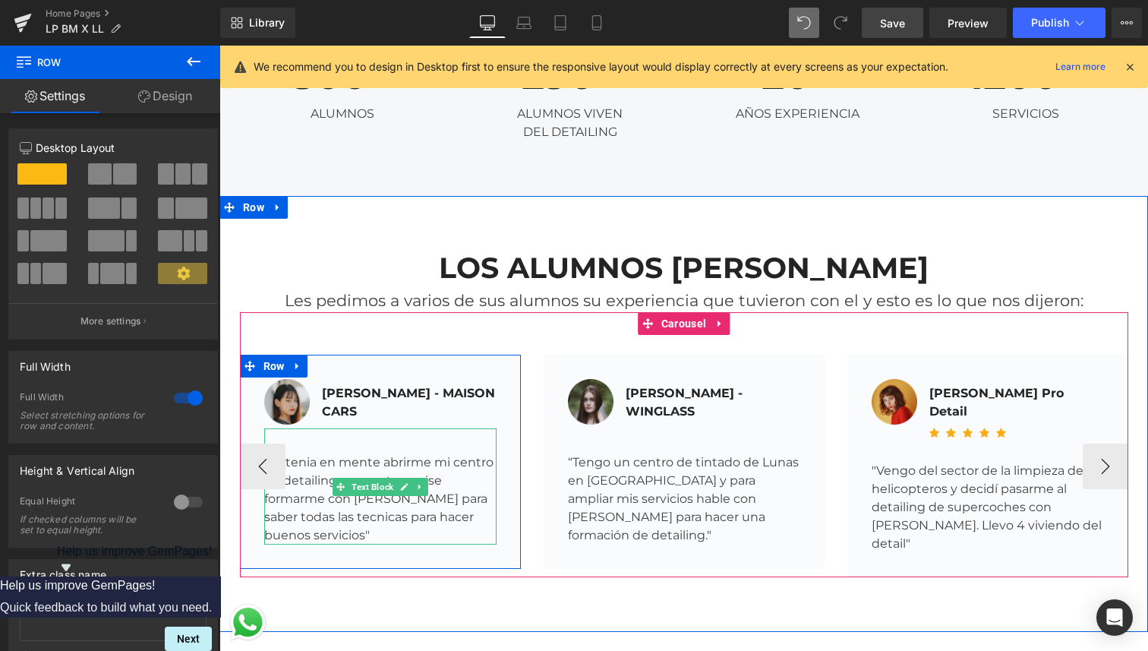
scroll to position [4352, 0]
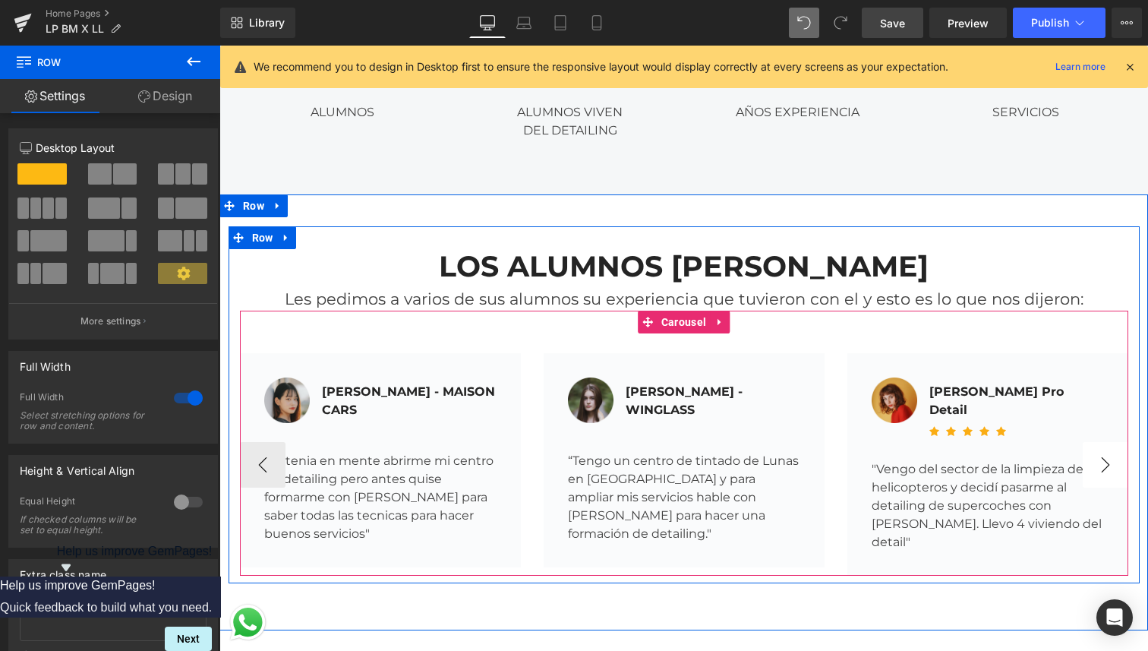
click at [1114, 442] on button "›" at bounding box center [1106, 465] width 46 height 46
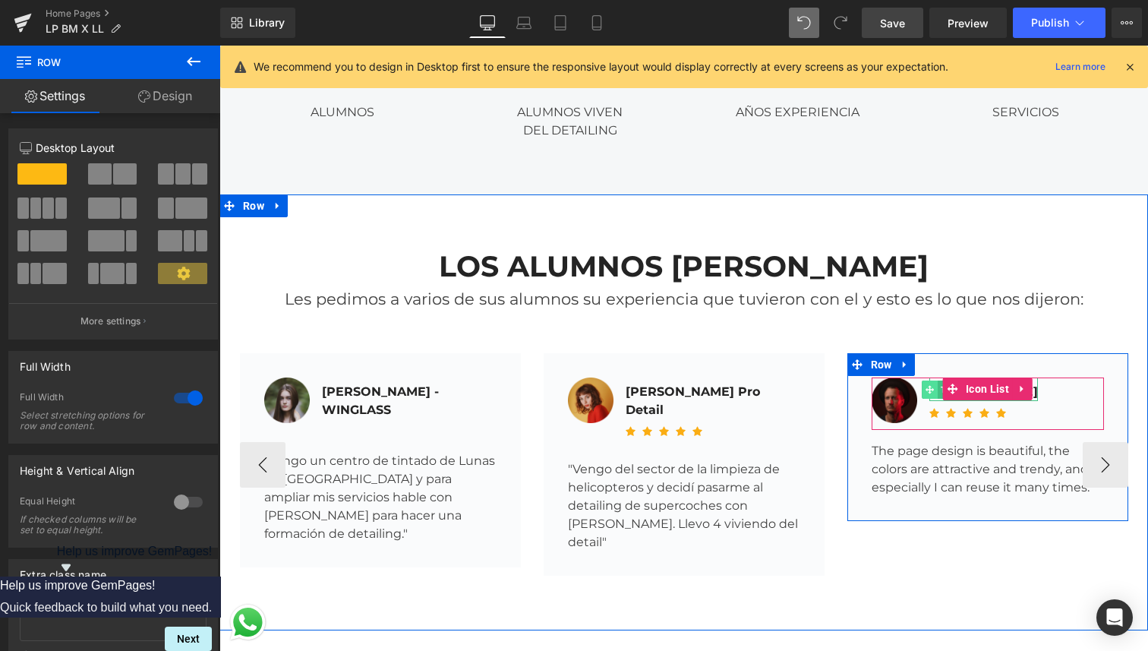
click at [933, 380] on span at bounding box center [930, 389] width 16 height 18
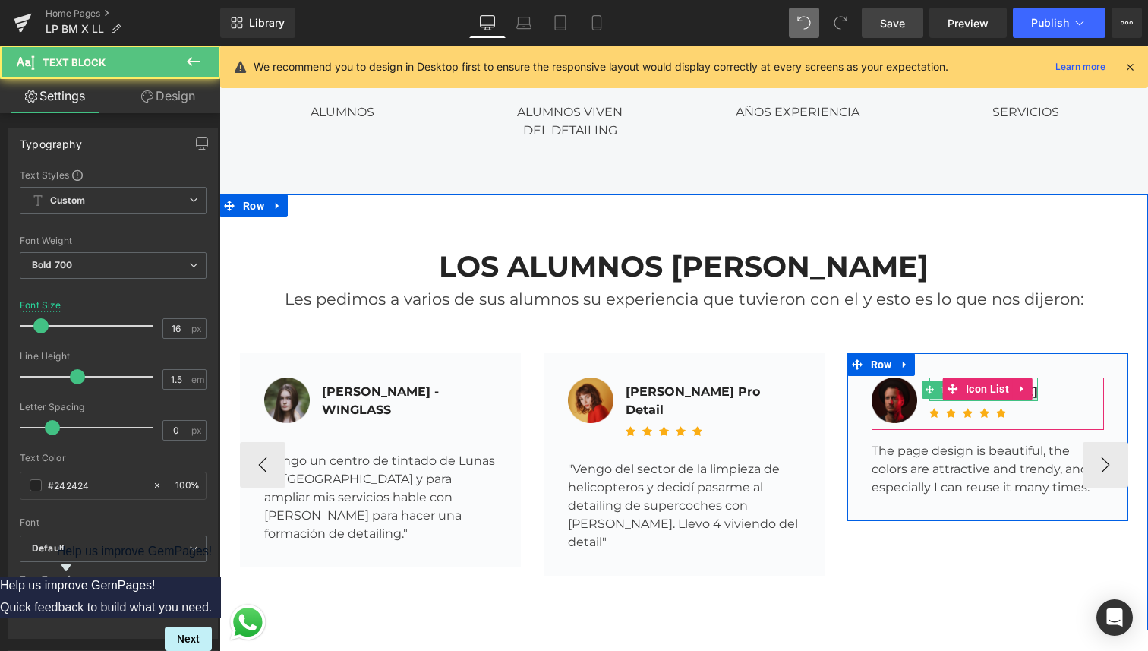
click at [937, 397] on div at bounding box center [983, 399] width 109 height 4
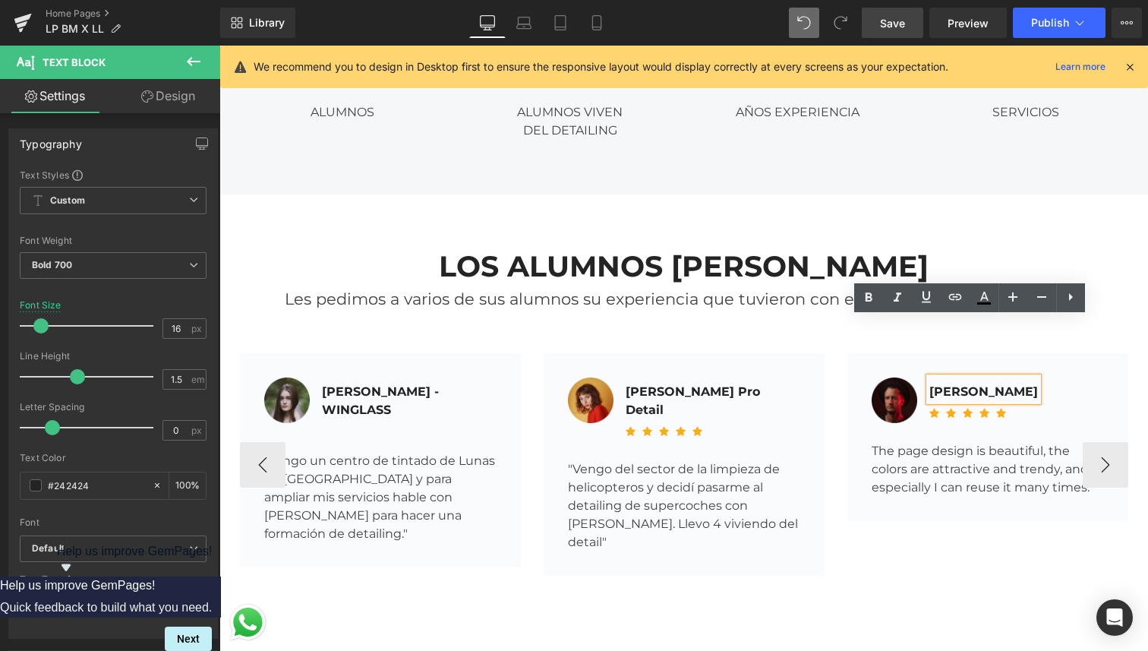
click at [958, 377] on div "Micheal Lu" at bounding box center [983, 389] width 109 height 24
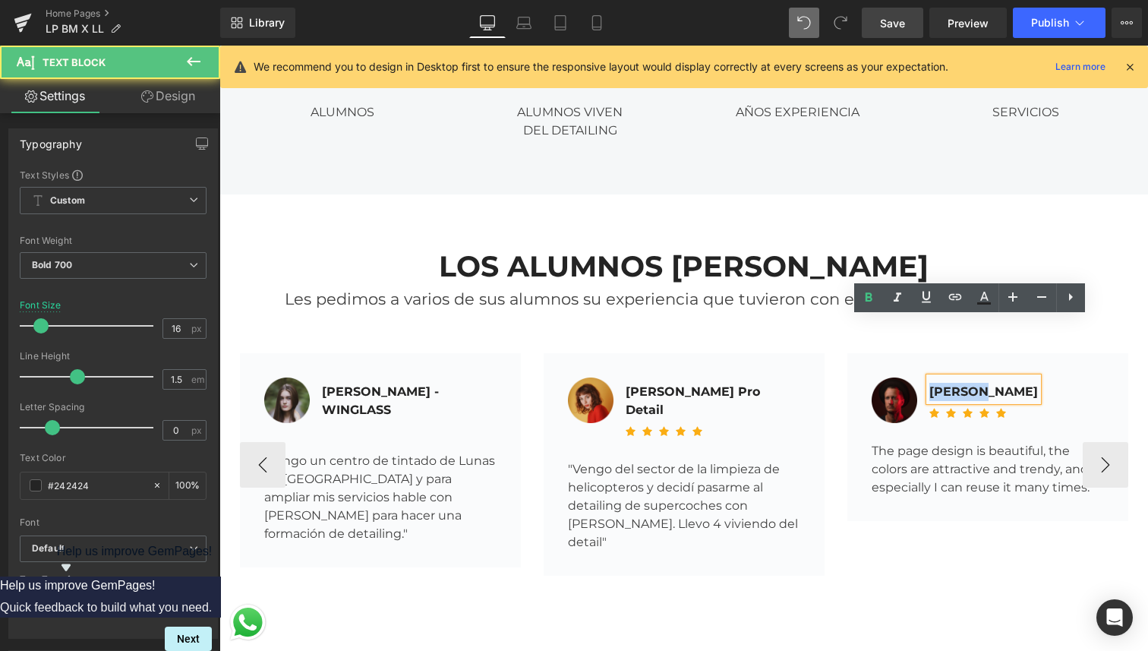
click at [958, 377] on div "Micheal Lu" at bounding box center [983, 389] width 109 height 24
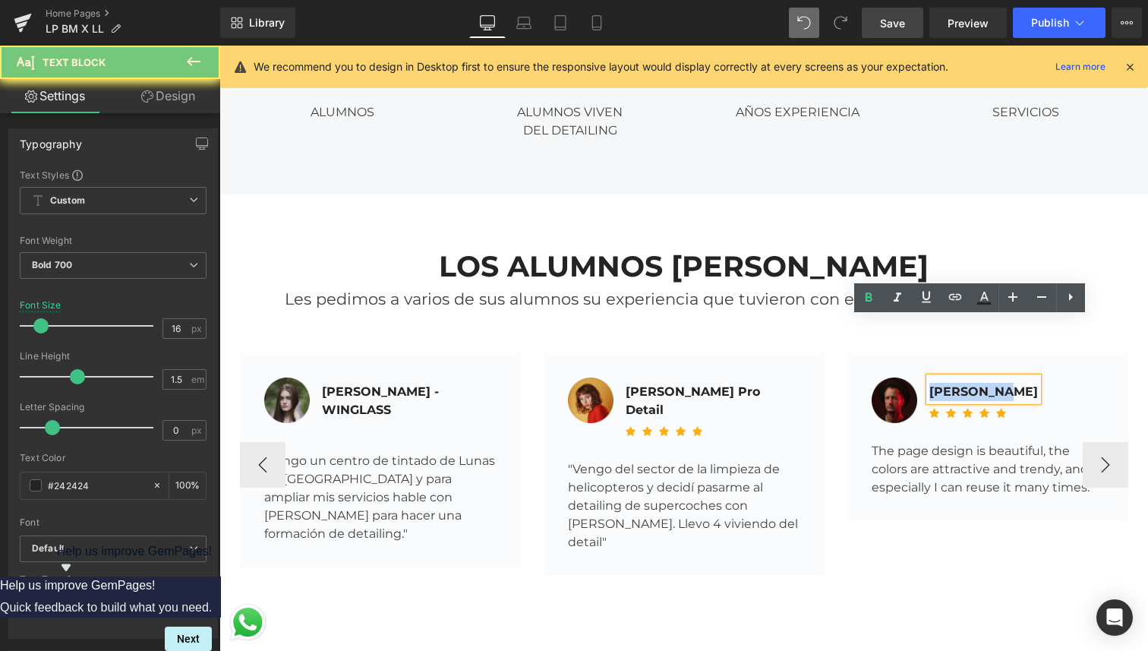
click at [958, 377] on div "Micheal Lu" at bounding box center [983, 389] width 109 height 24
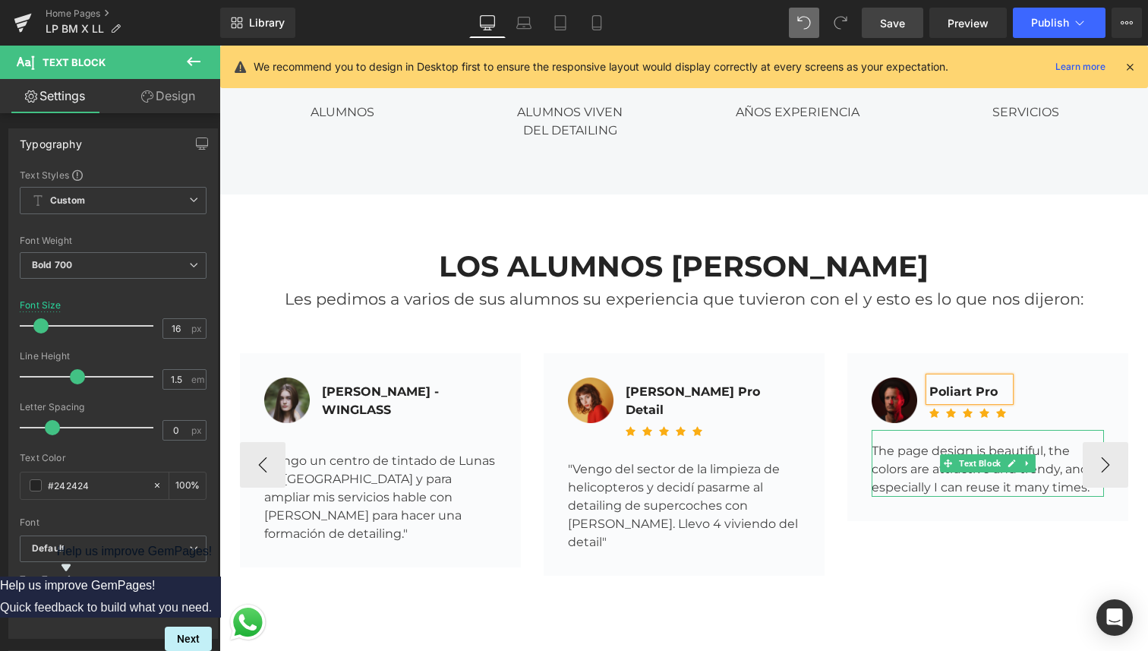
click at [912, 430] on div "The page design is beautiful, the colors are attractive and trendy, and especia…" at bounding box center [988, 463] width 232 height 67
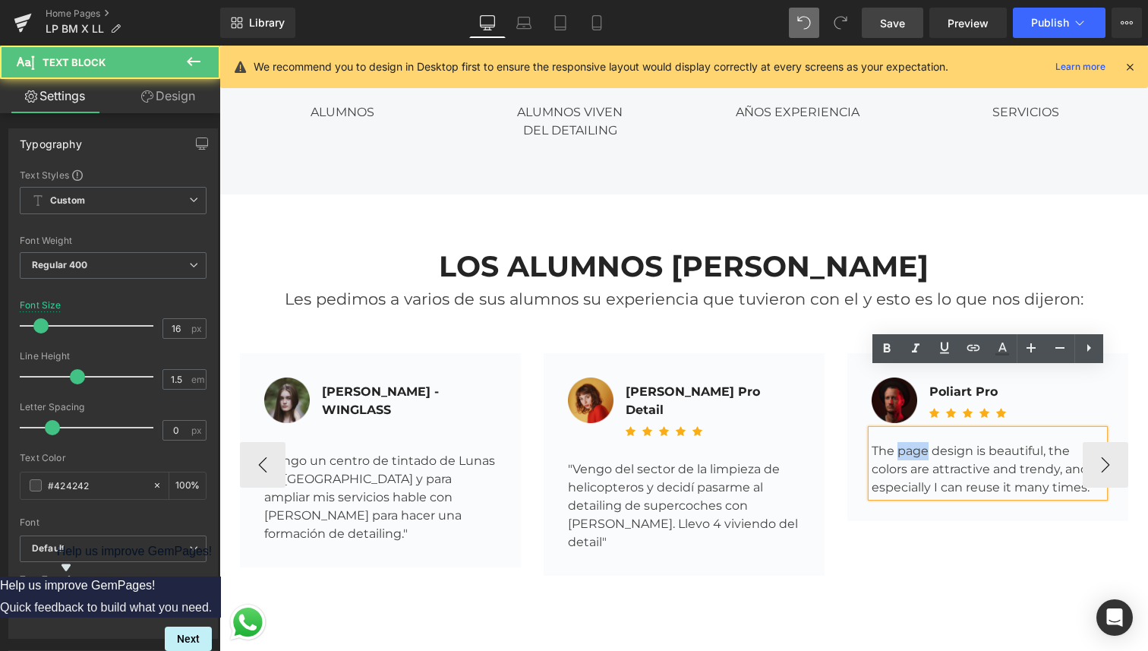
click at [912, 430] on div "The page design is beautiful, the colors are attractive and trendy, and especia…" at bounding box center [988, 463] width 232 height 67
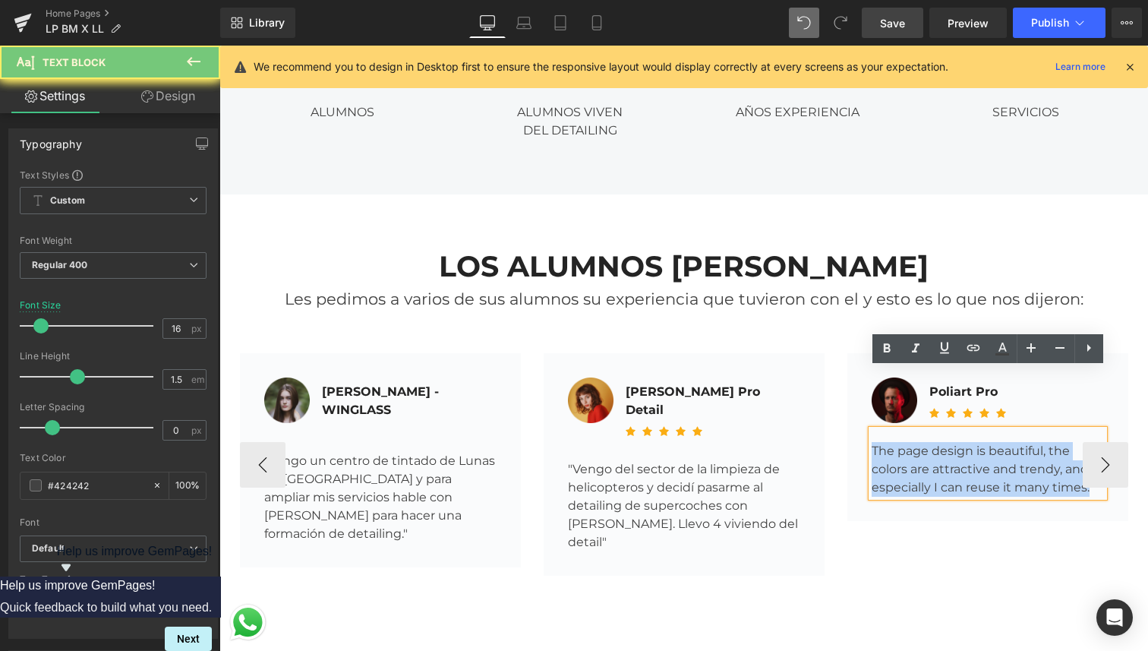
click at [912, 430] on div "The page design is beautiful, the colors are attractive and trendy, and especia…" at bounding box center [988, 463] width 232 height 67
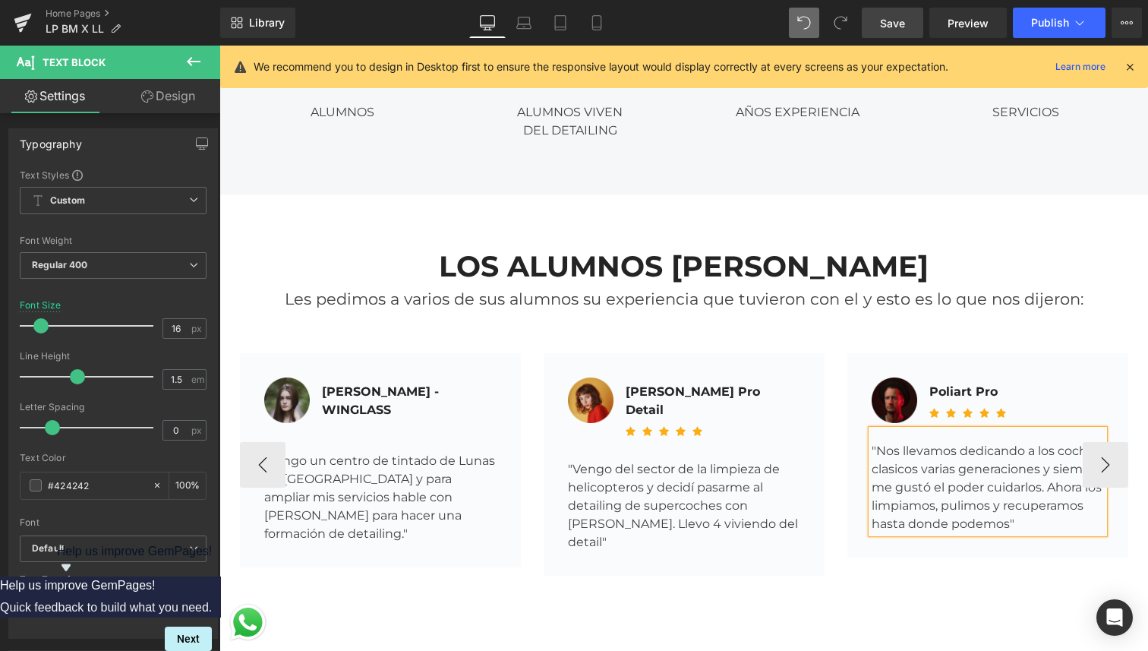
click at [1047, 451] on div ""Nos llevamos dedicando a los coches clasicos varias generaciones y siempre me …" at bounding box center [988, 481] width 232 height 103
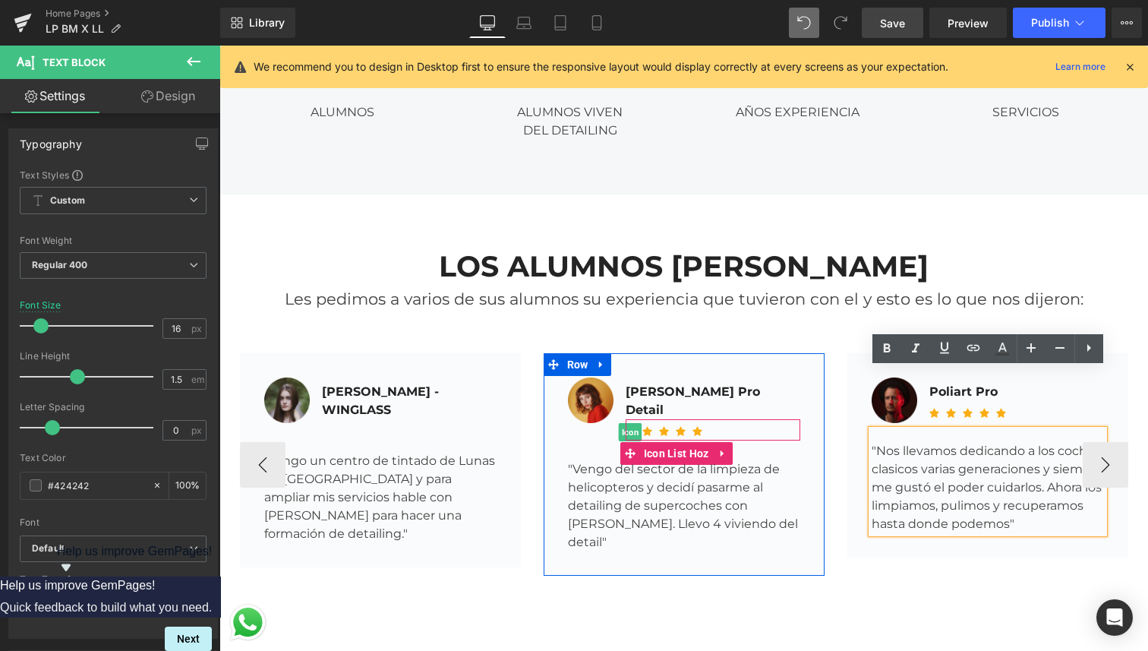
click at [630, 423] on span "Icon" at bounding box center [631, 432] width 24 height 18
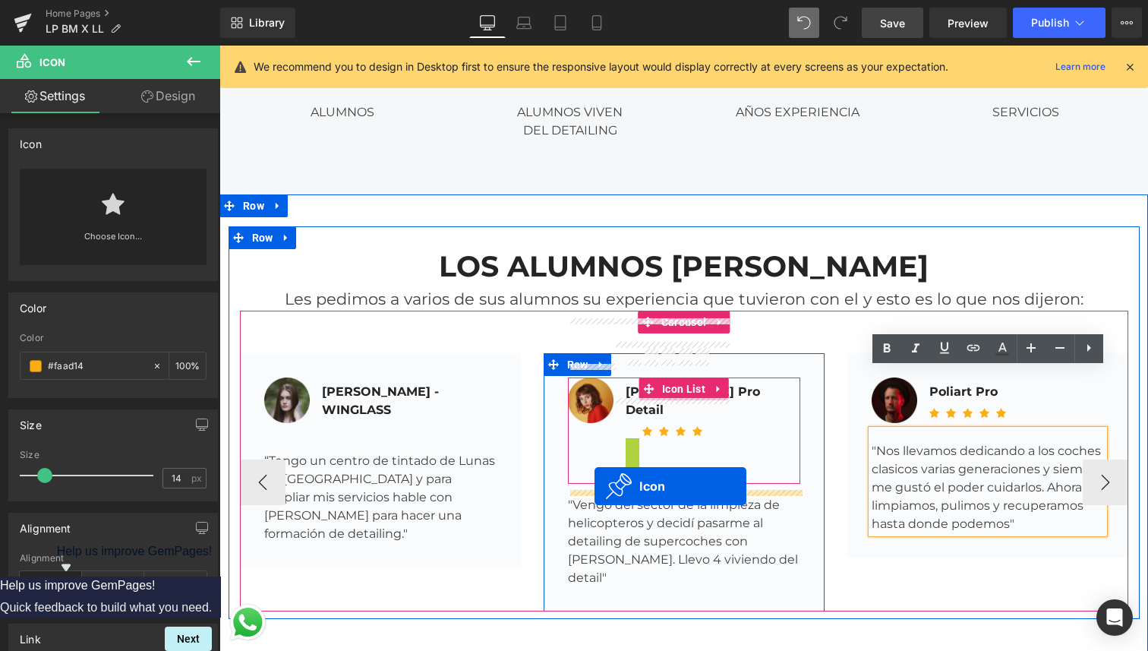
drag, startPoint x: 630, startPoint y: 358, endPoint x: 595, endPoint y: 486, distance: 133.2
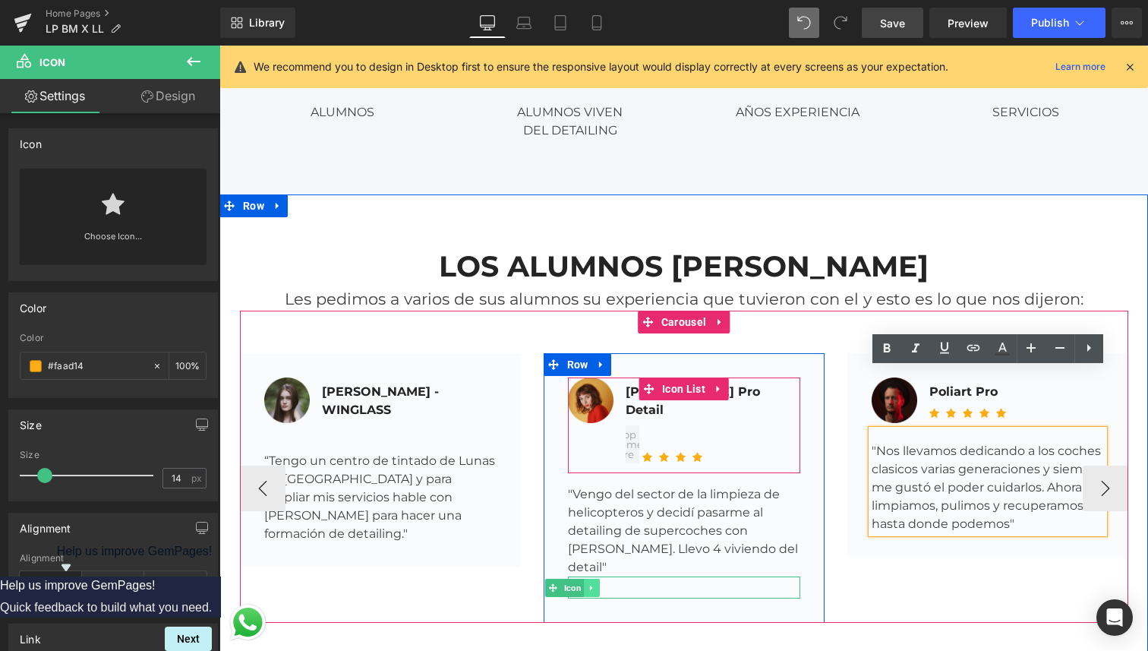
click at [594, 583] on icon at bounding box center [592, 587] width 8 height 9
click at [604, 583] on icon at bounding box center [599, 587] width 8 height 8
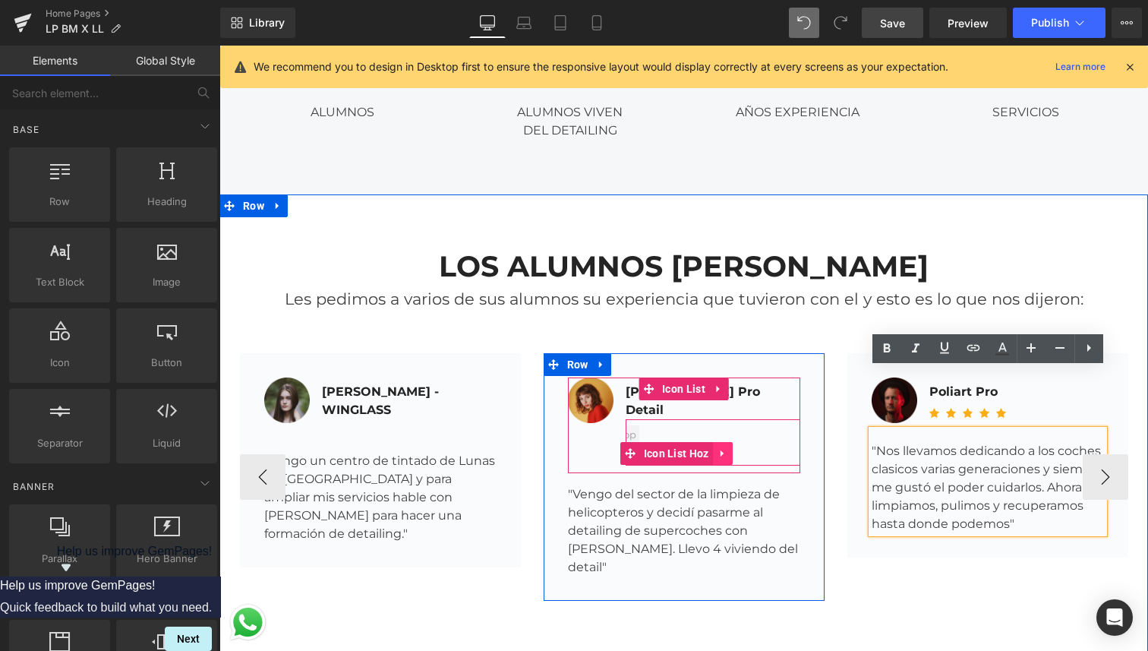
click at [725, 448] on icon at bounding box center [723, 453] width 11 height 11
click at [731, 448] on icon at bounding box center [732, 453] width 11 height 11
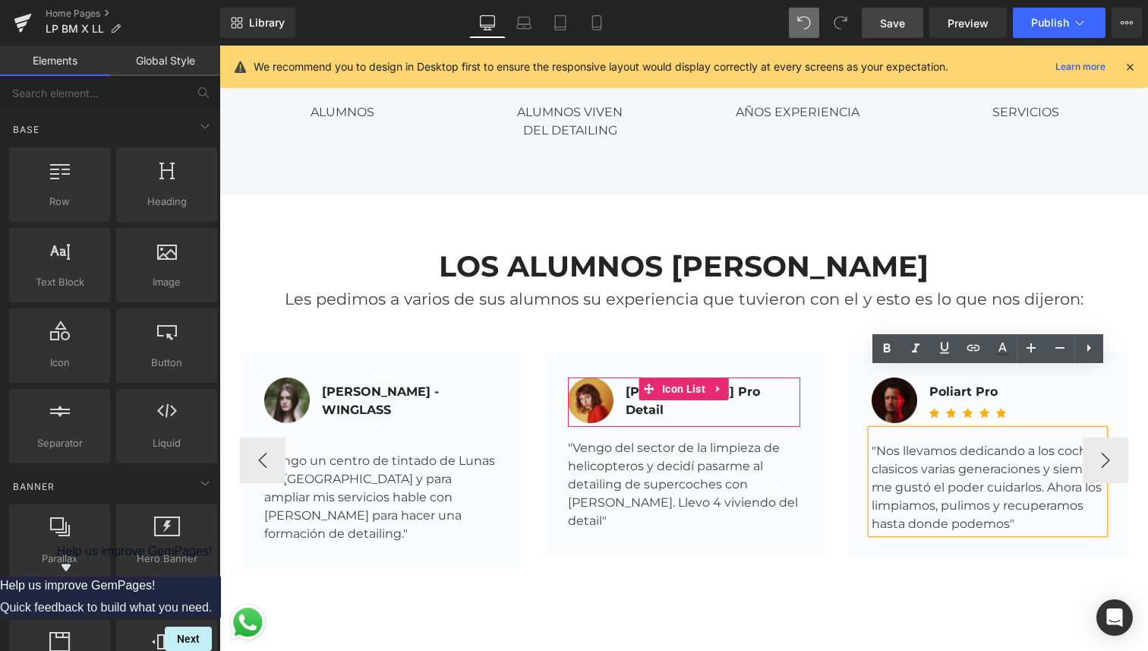
click at [925, 353] on div "Image Poliart Pro Text Block Icon Icon Icon Icon Icon Icon List Hoz Icon List T…" at bounding box center [987, 455] width 281 height 204
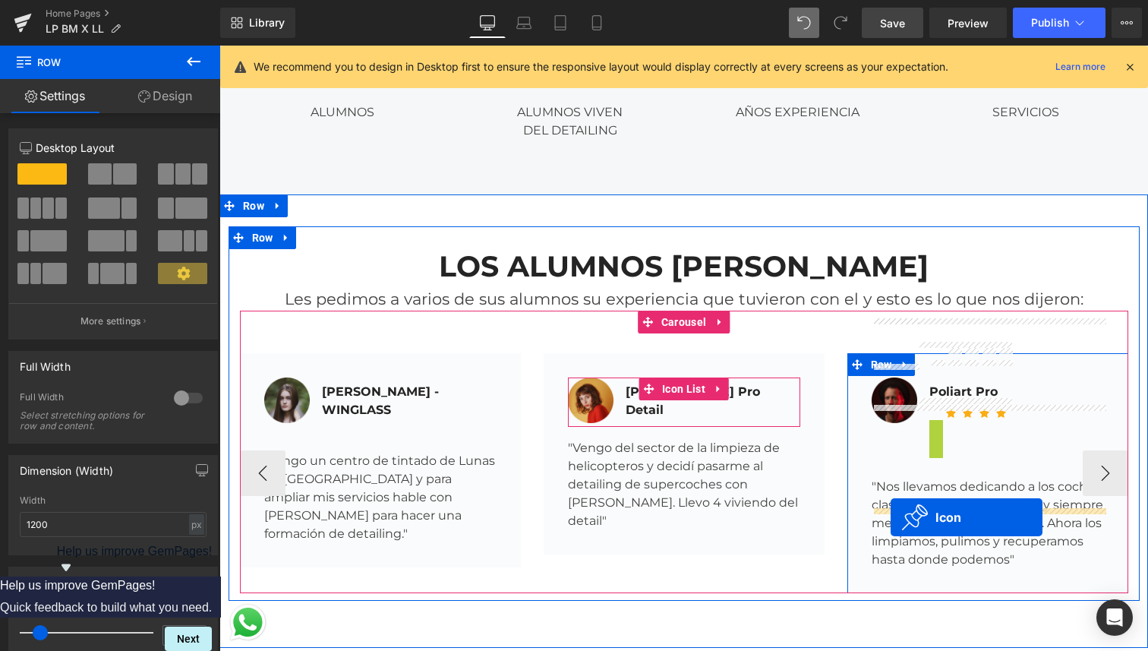
drag, startPoint x: 935, startPoint y: 355, endPoint x: 891, endPoint y: 517, distance: 168.4
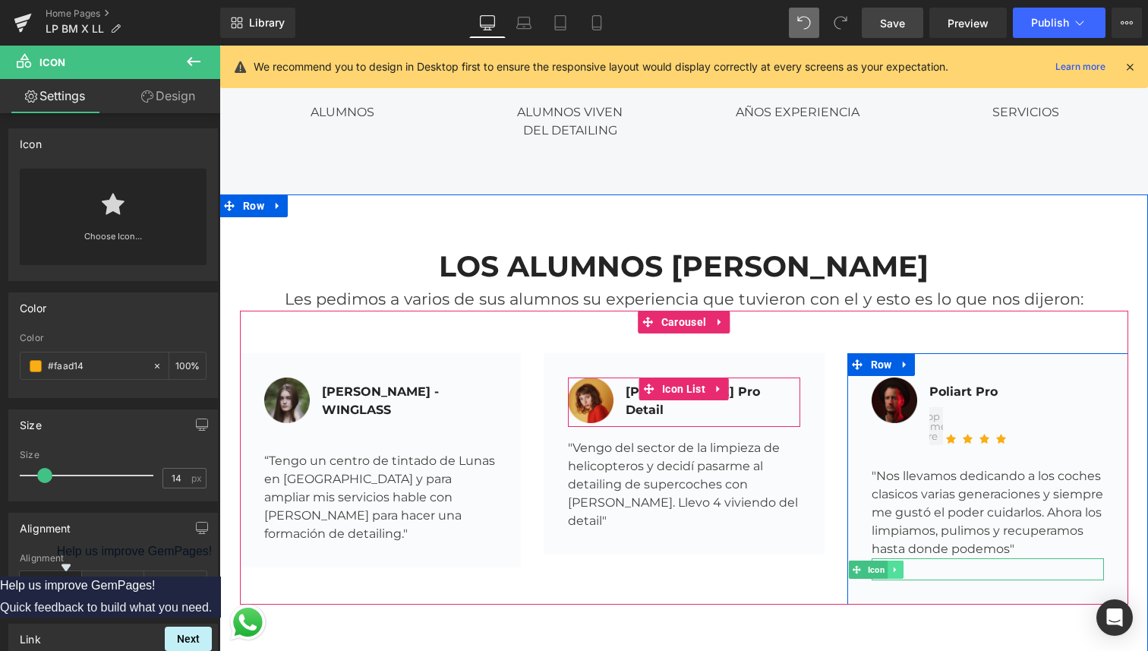
click at [901, 560] on link at bounding box center [896, 569] width 16 height 18
click at [906, 565] on icon at bounding box center [903, 569] width 8 height 8
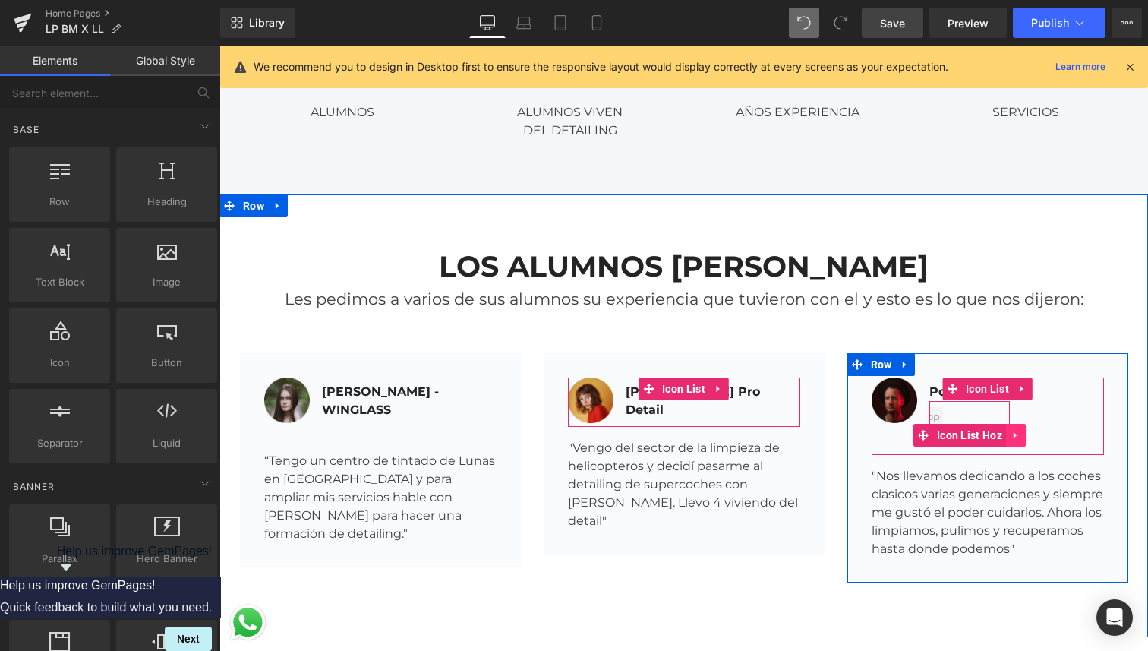
click at [1021, 424] on link at bounding box center [1016, 435] width 20 height 23
click at [1021, 430] on icon at bounding box center [1026, 435] width 11 height 11
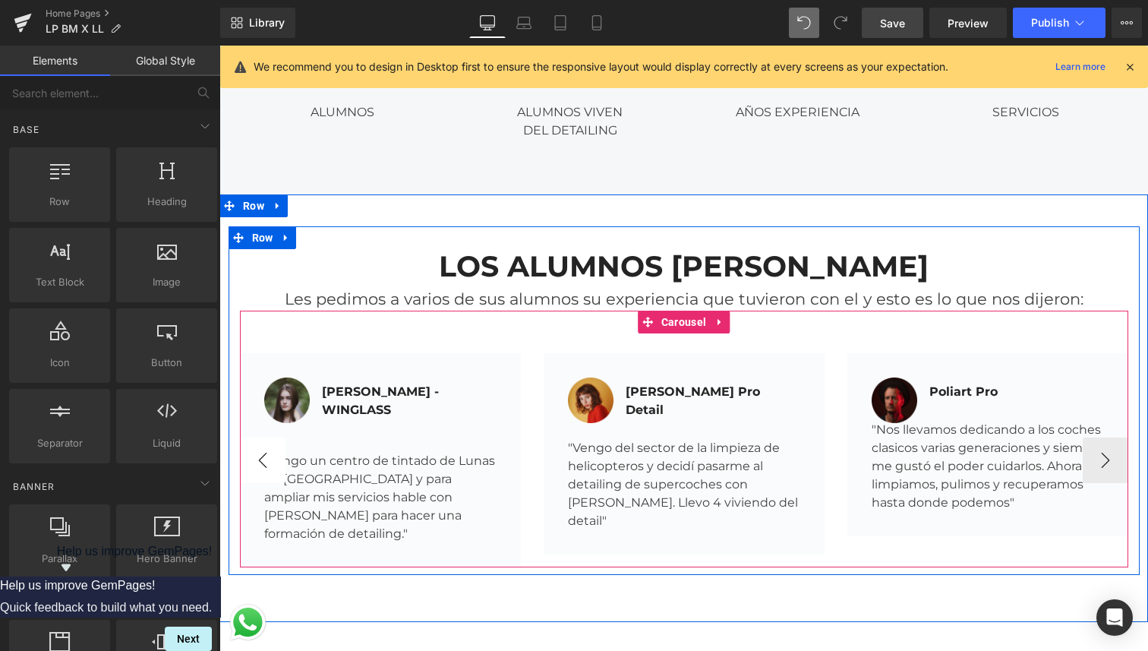
click at [257, 437] on button "‹" at bounding box center [263, 460] width 46 height 46
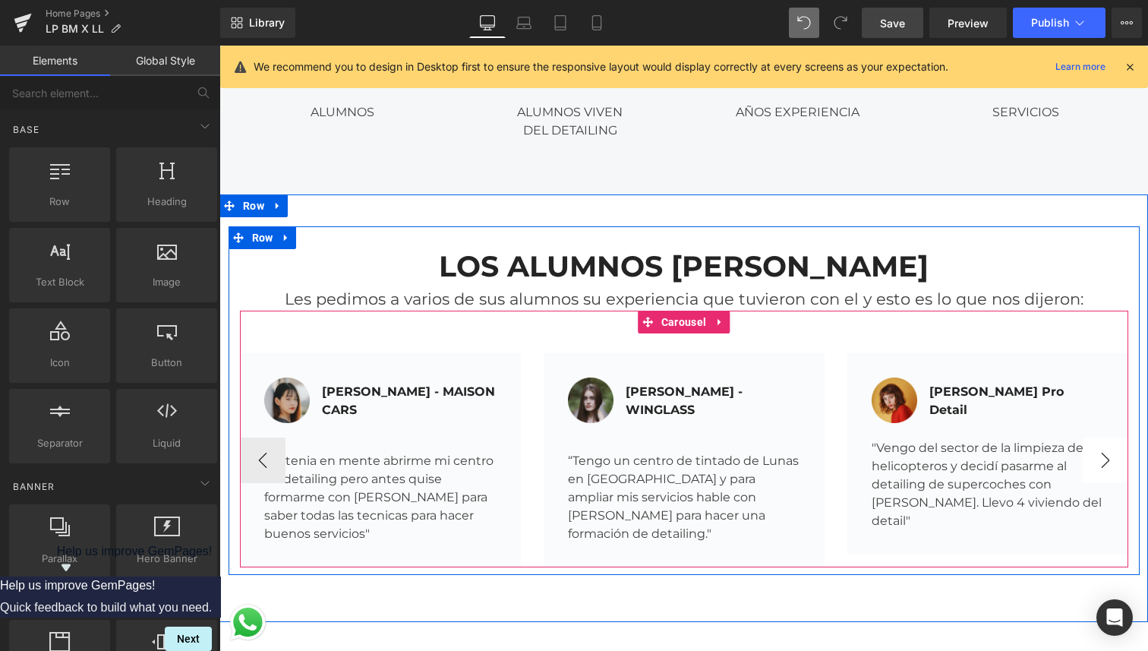
click at [1104, 437] on button "›" at bounding box center [1106, 460] width 46 height 46
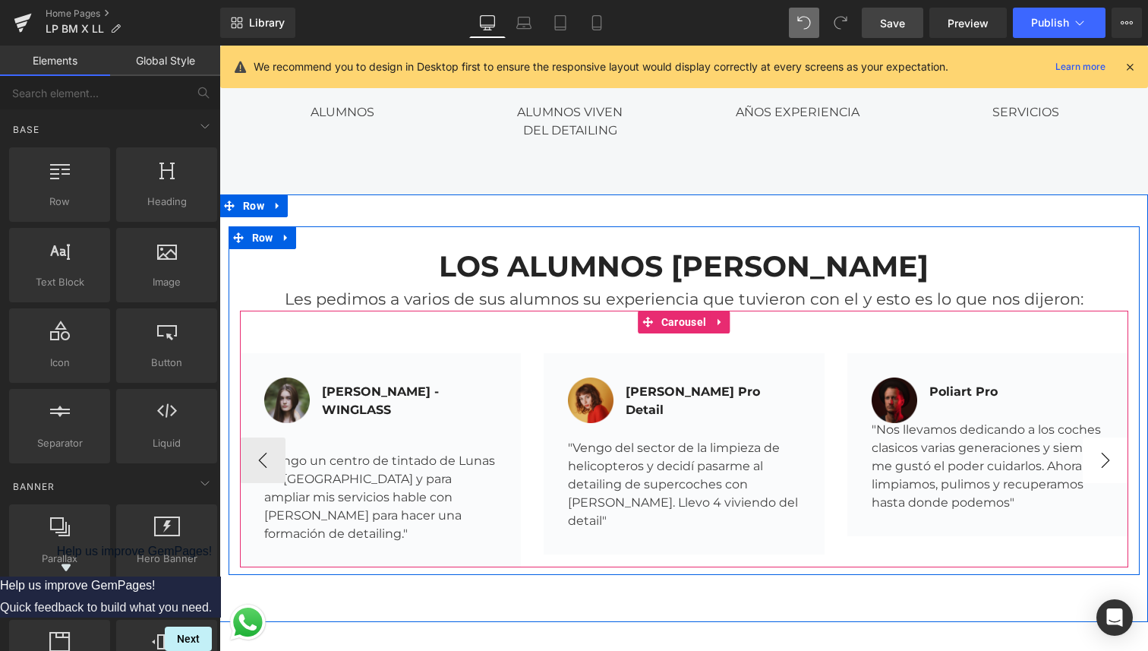
click at [1104, 437] on button "›" at bounding box center [1106, 460] width 46 height 46
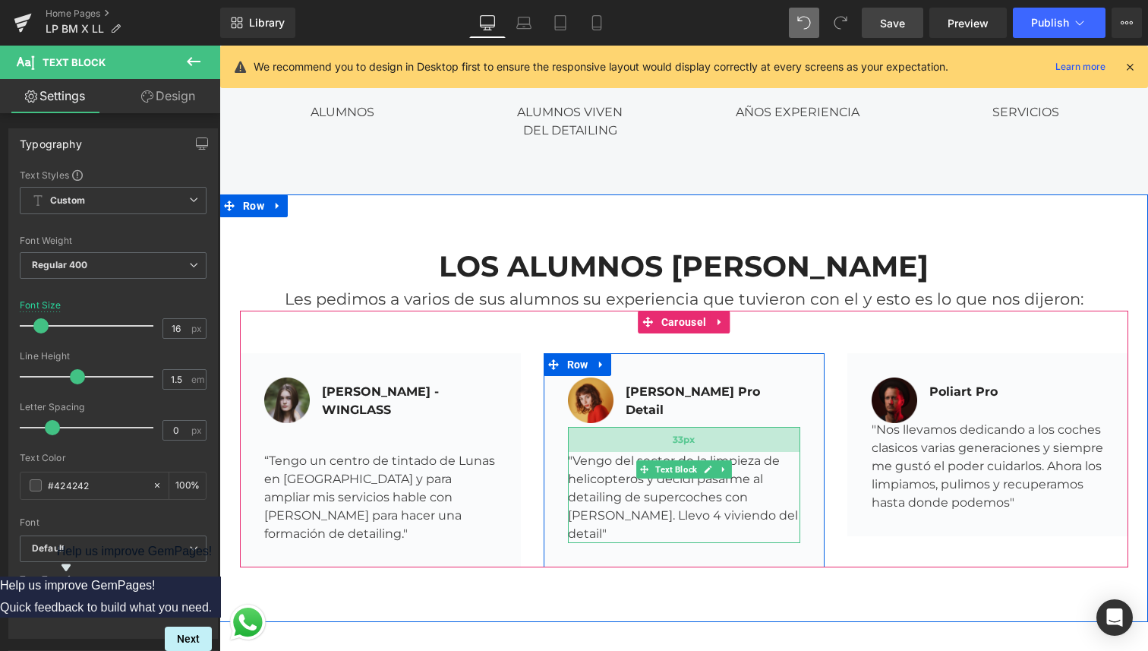
drag, startPoint x: 651, startPoint y: 352, endPoint x: 654, endPoint y: 364, distance: 13.3
click at [654, 427] on div "33px" at bounding box center [684, 439] width 232 height 25
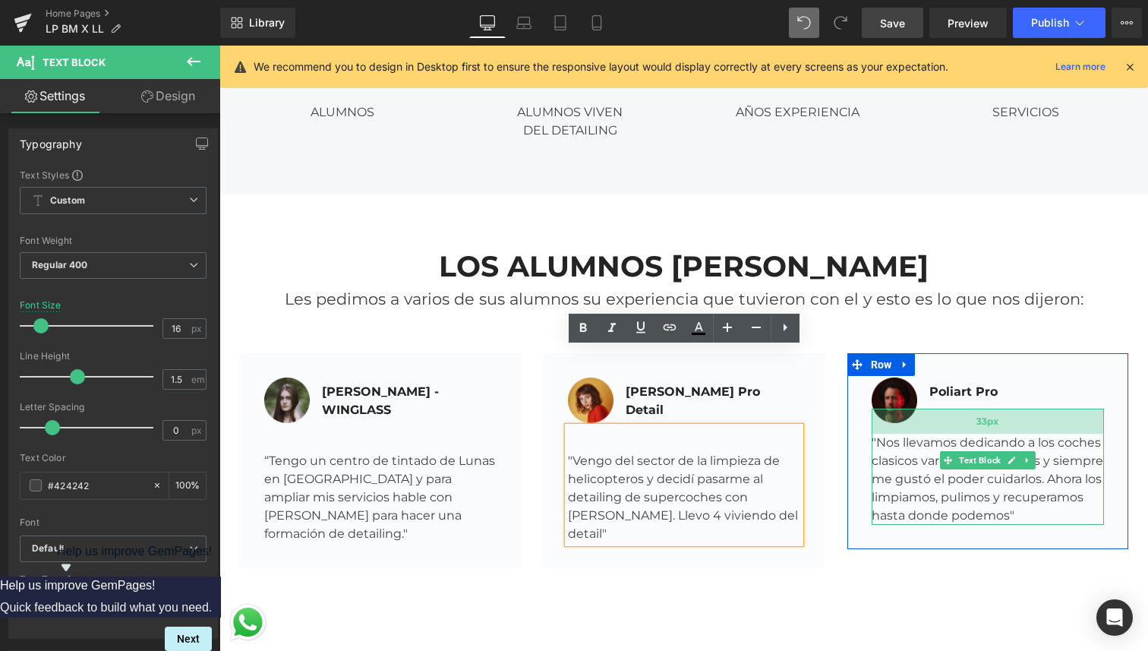
drag, startPoint x: 950, startPoint y: 352, endPoint x: 952, endPoint y: 364, distance: 13.1
click at [952, 409] on div "33px" at bounding box center [988, 421] width 232 height 25
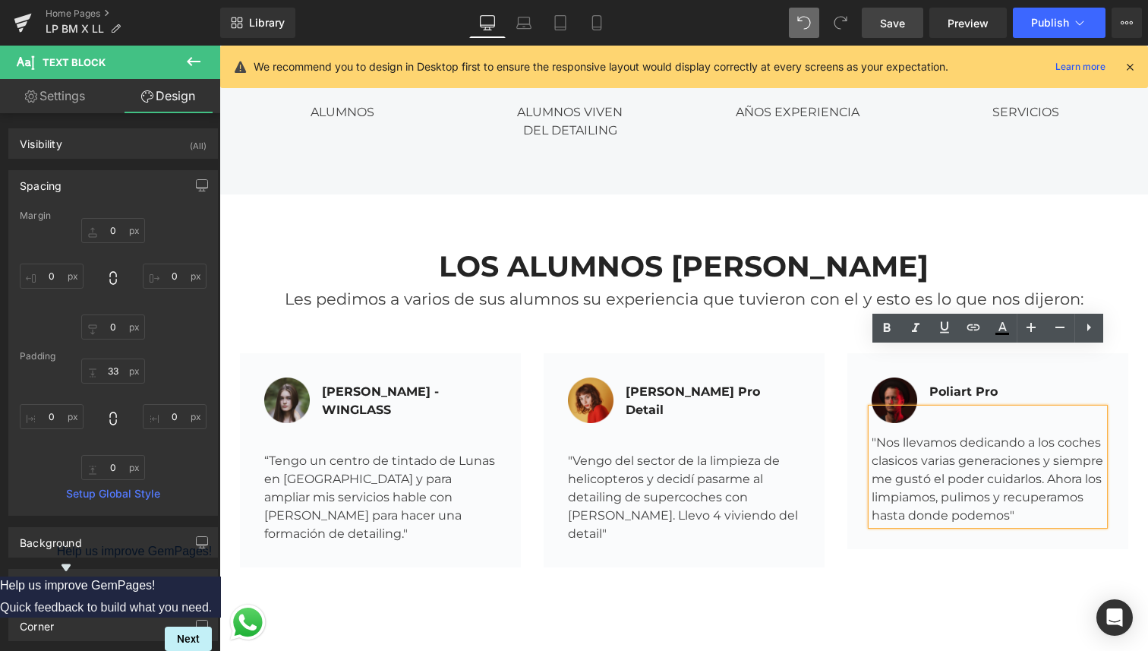
click at [240, 437] on button "‹" at bounding box center [217, 460] width 46 height 46
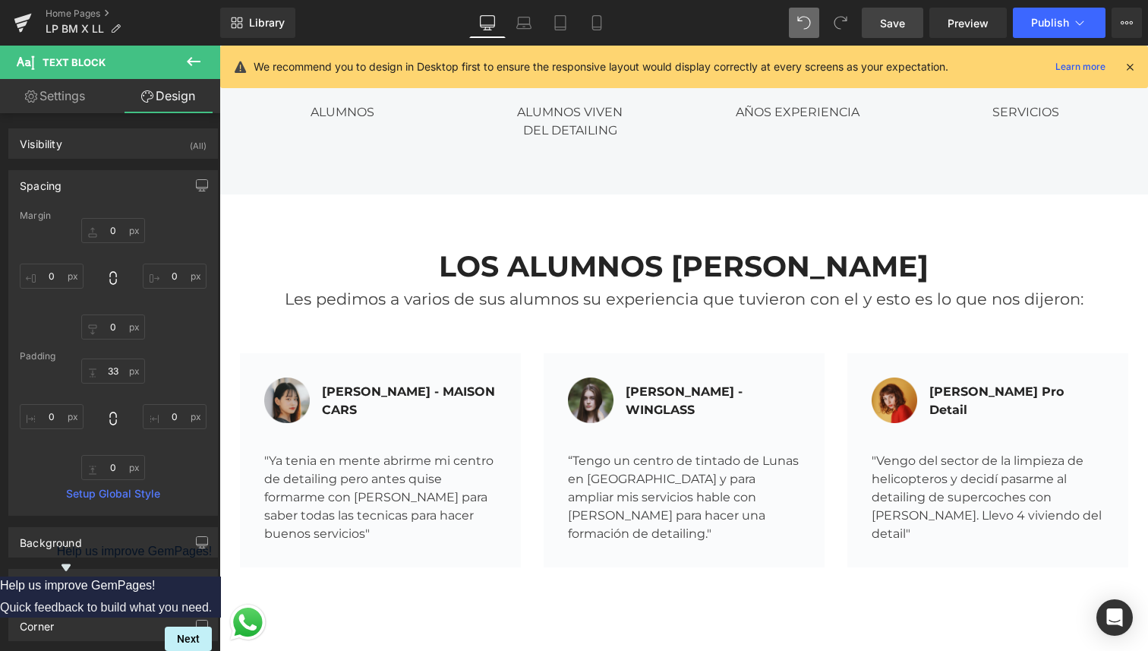
click at [240, 437] on button "‹" at bounding box center [217, 460] width 46 height 46
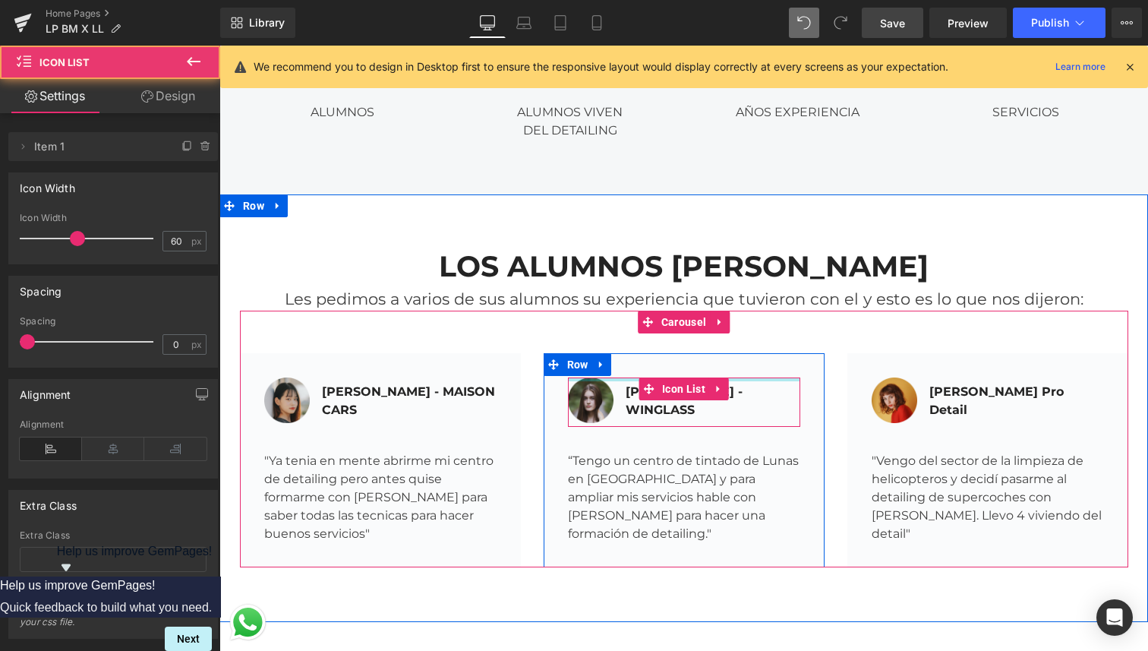
click at [747, 377] on div at bounding box center [684, 379] width 232 height 4
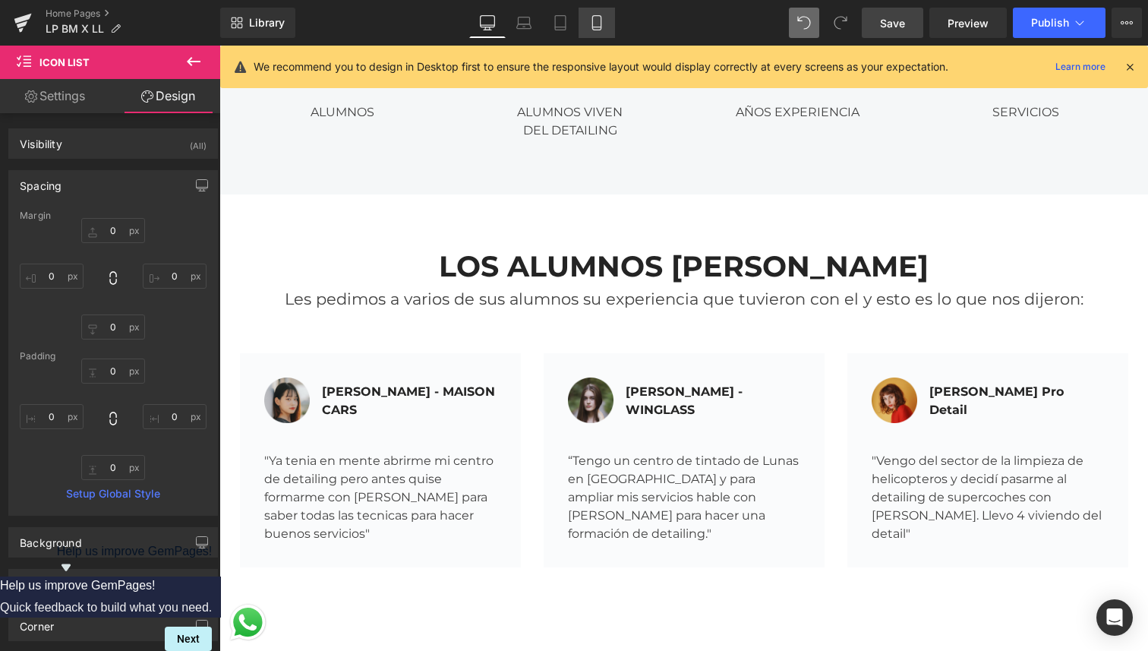
click at [594, 17] on icon at bounding box center [596, 22] width 15 height 15
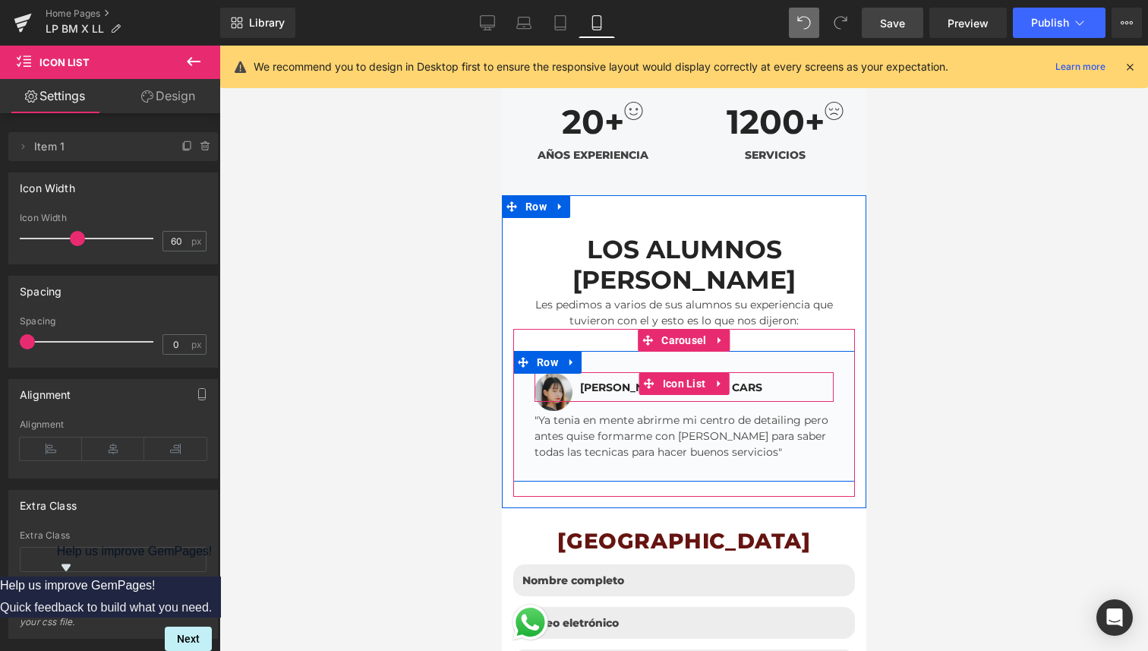
click at [631, 372] on div "Image Alex - MAISON CARS Text Block Icon List" at bounding box center [683, 387] width 299 height 30
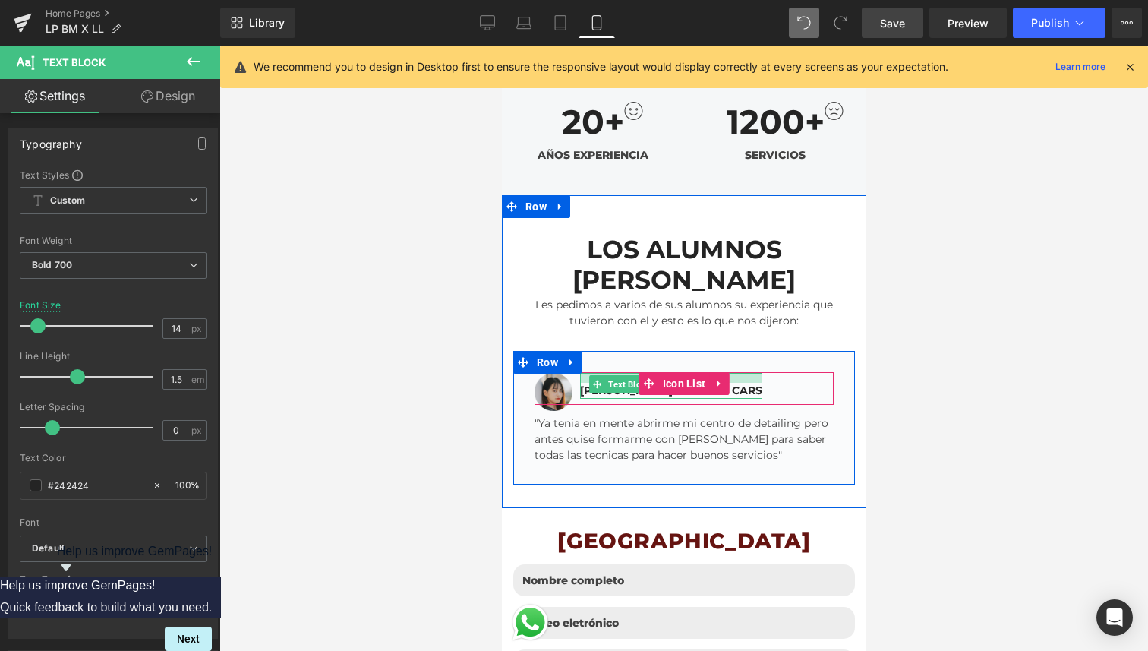
click at [588, 373] on div at bounding box center [670, 378] width 182 height 10
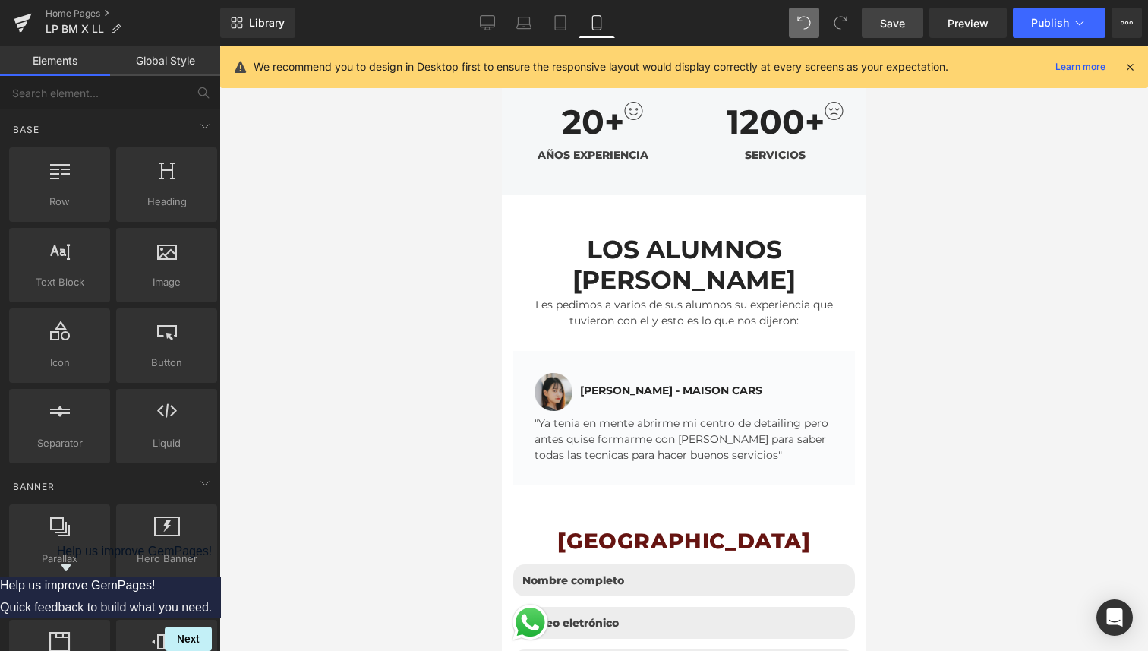
click at [476, 325] on div at bounding box center [683, 348] width 929 height 605
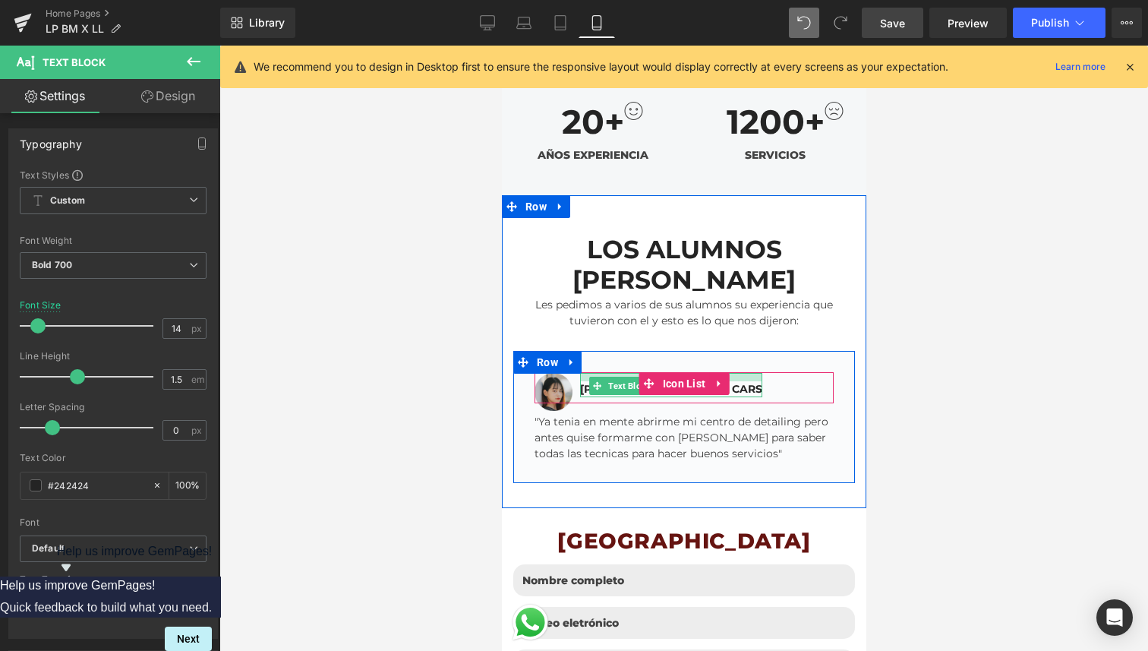
click at [594, 373] on div at bounding box center [670, 377] width 182 height 8
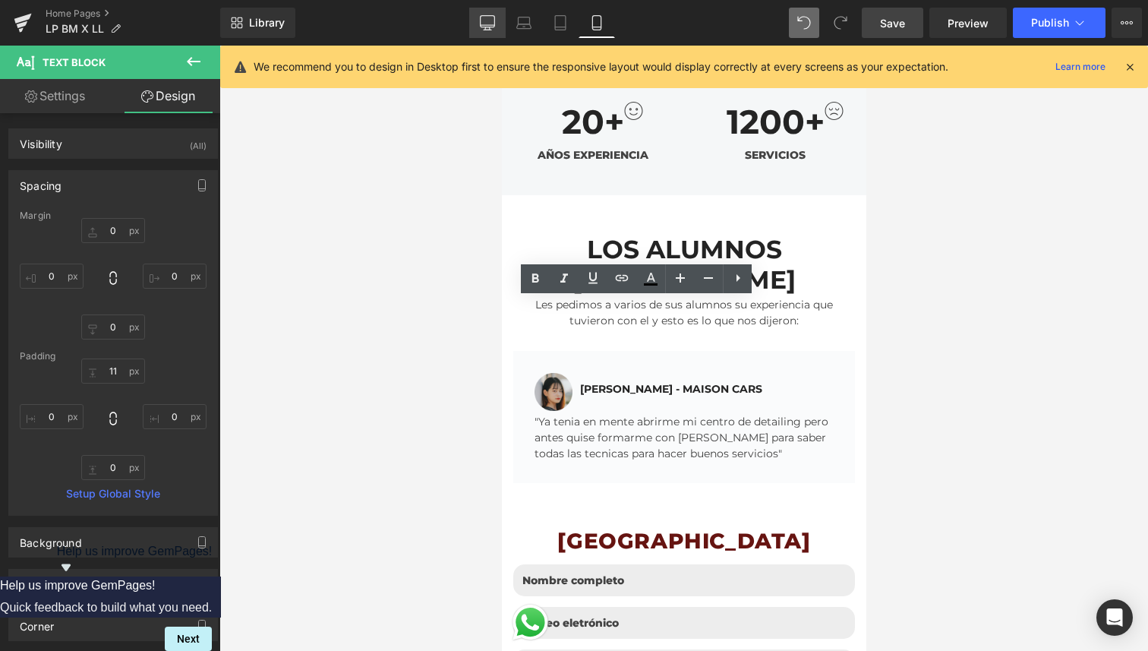
click at [491, 25] on icon at bounding box center [488, 25] width 14 height 0
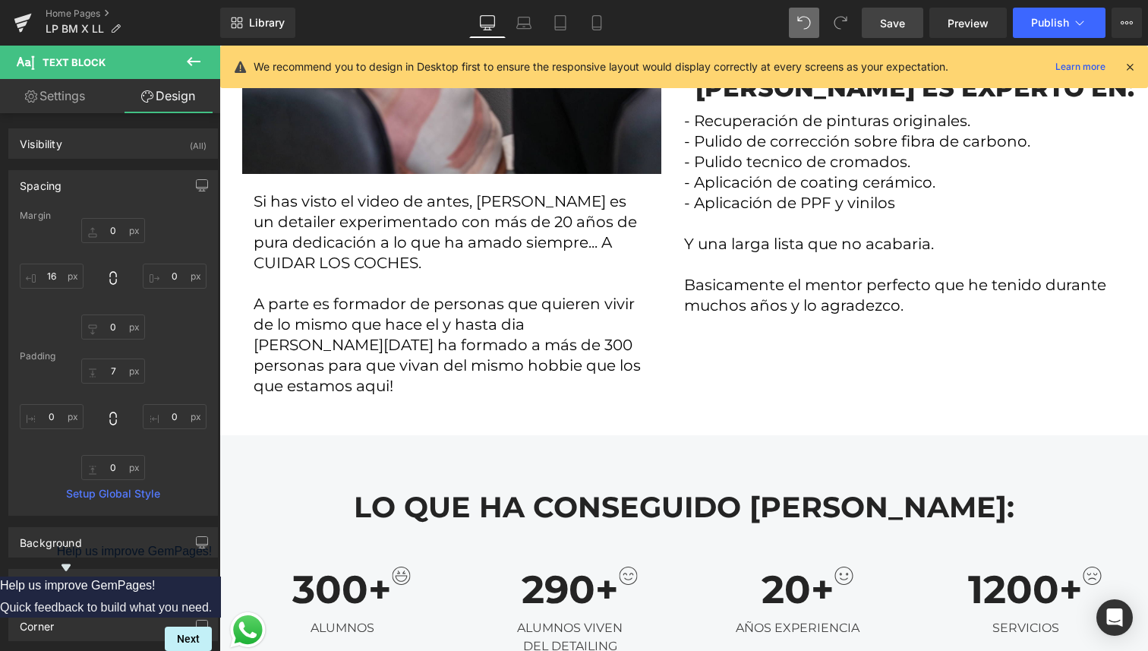
scroll to position [4350, 0]
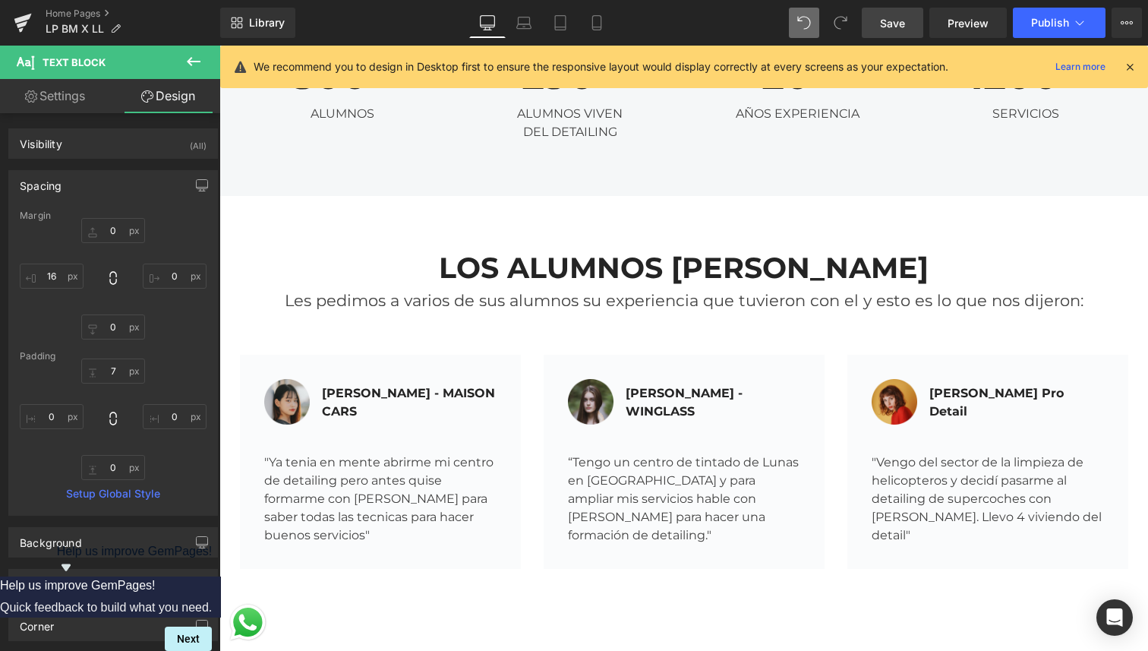
click at [893, 27] on span "Save" at bounding box center [892, 23] width 25 height 16
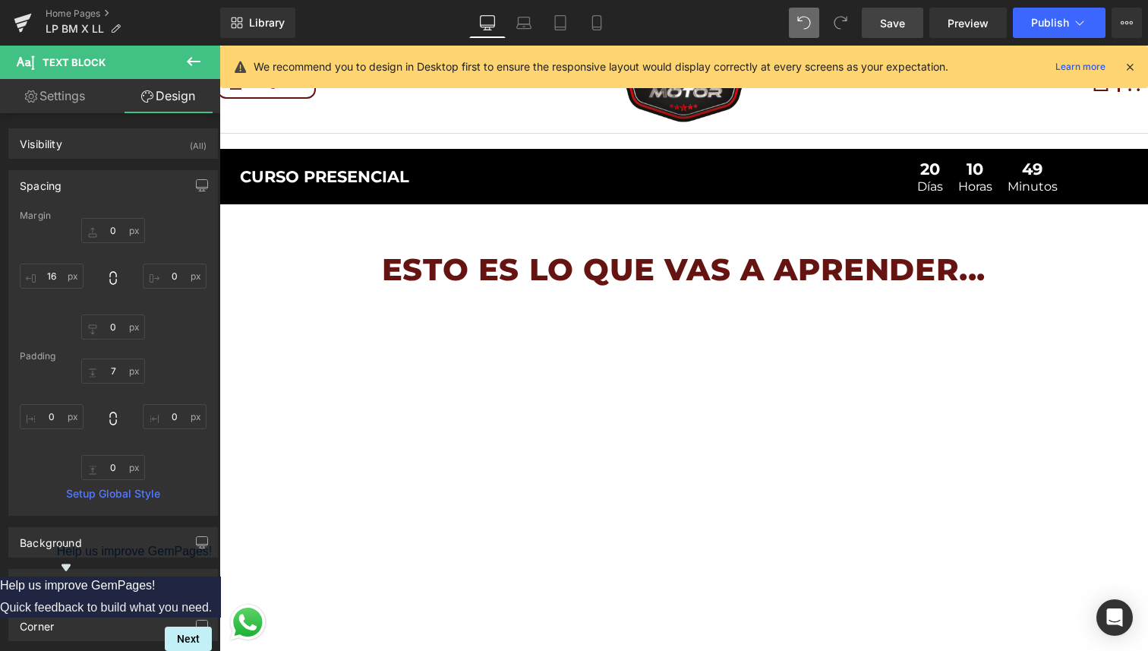
scroll to position [0, 0]
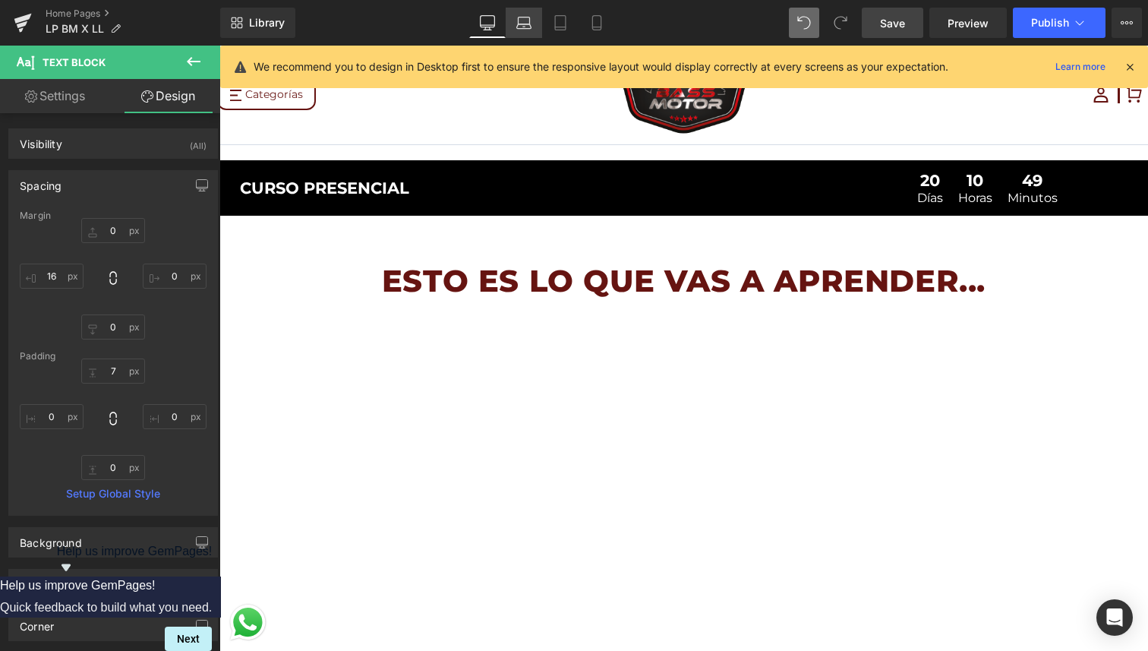
click at [518, 29] on icon at bounding box center [523, 22] width 15 height 15
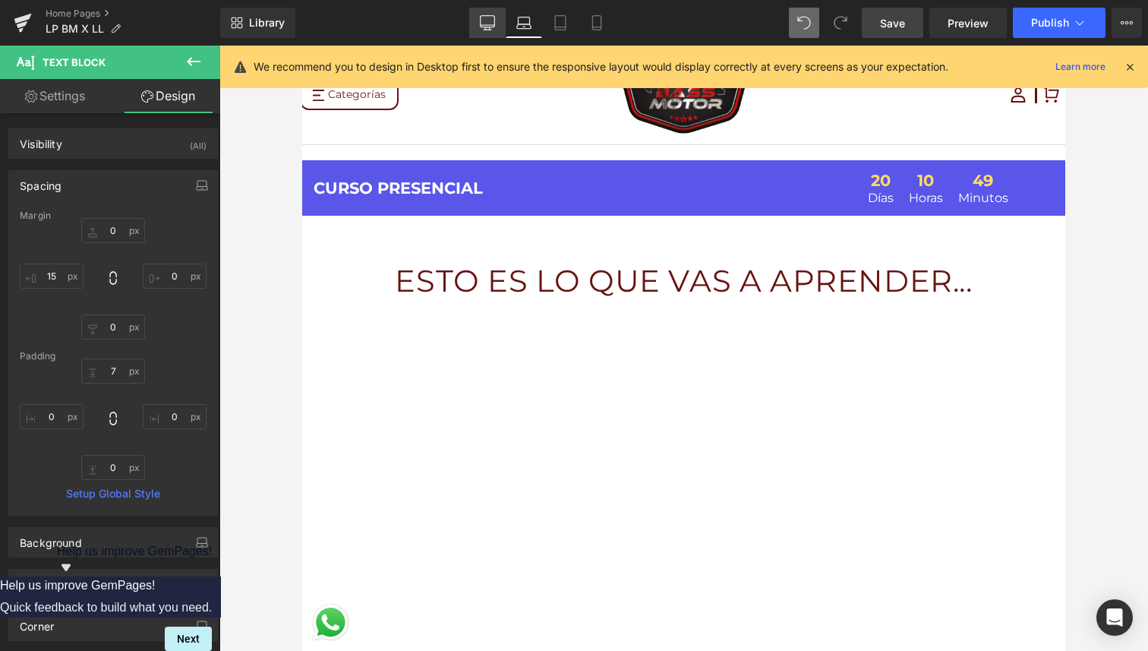
click at [500, 19] on link "Desktop" at bounding box center [487, 23] width 36 height 30
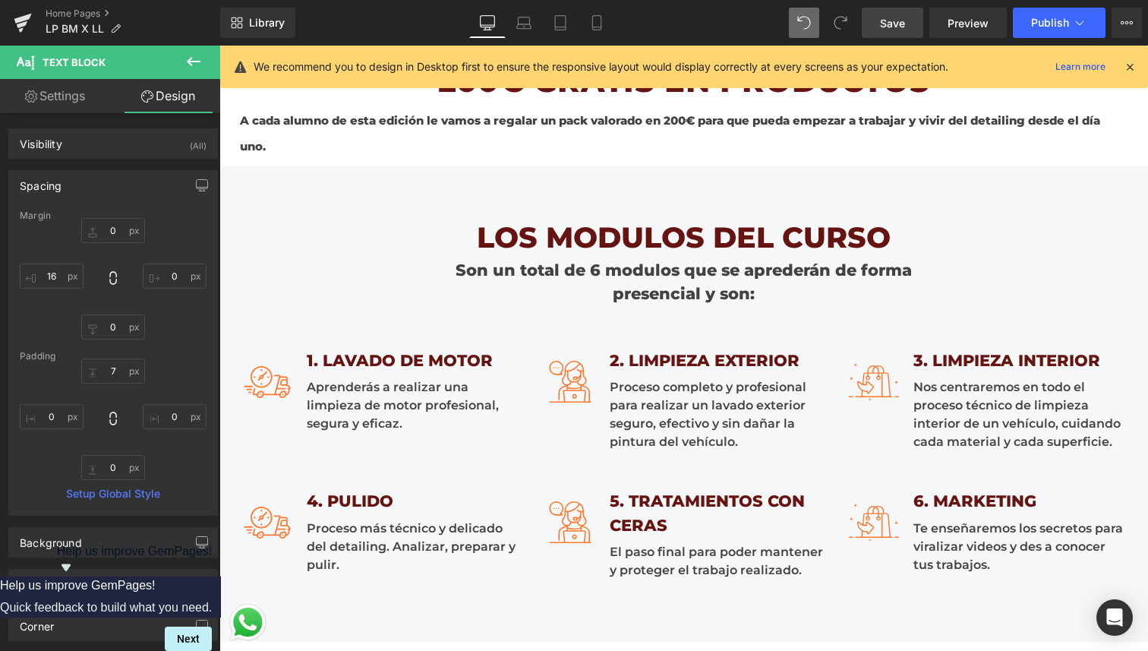
scroll to position [2478, 0]
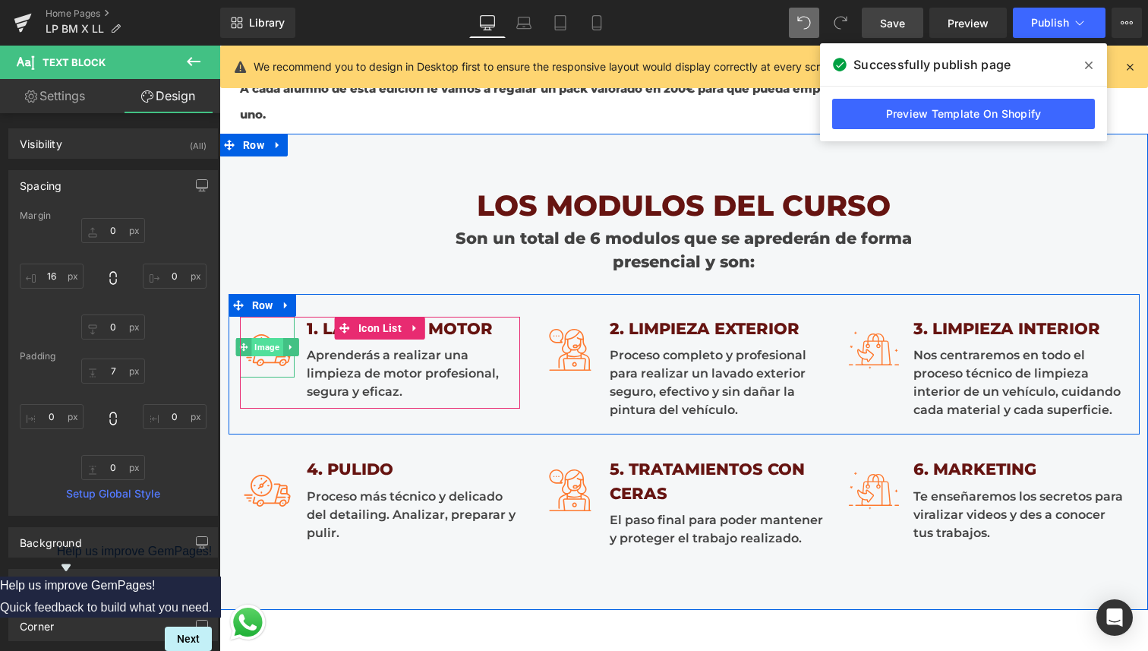
click at [265, 349] on span "Image" at bounding box center [266, 347] width 31 height 18
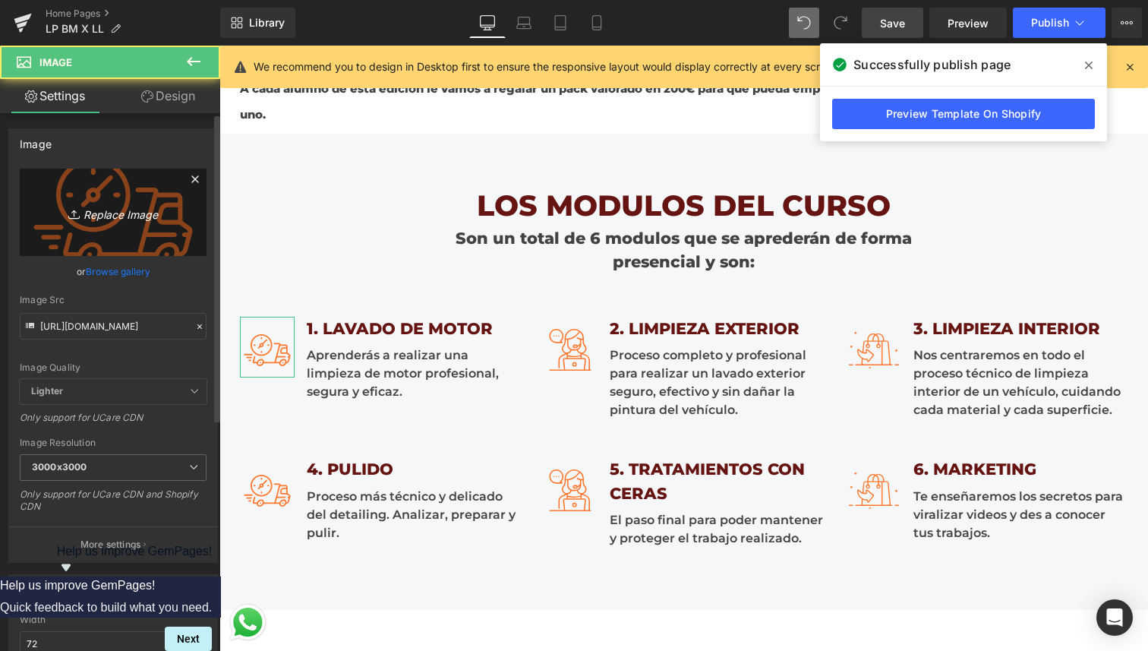
click at [84, 213] on icon "Replace Image" at bounding box center [112, 212] width 121 height 19
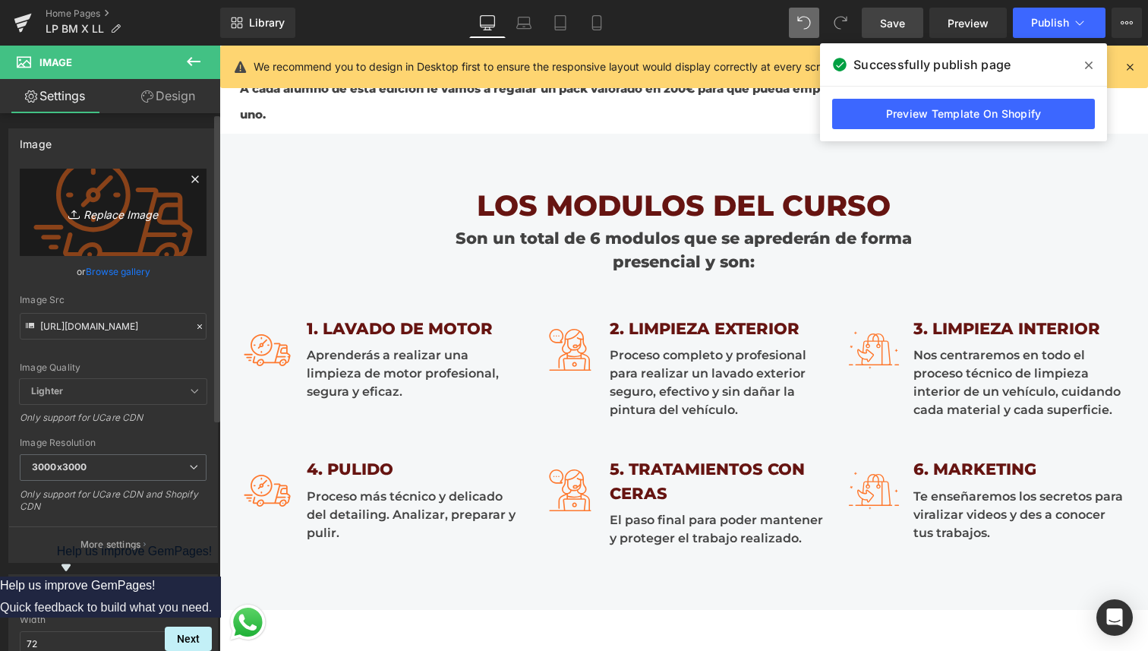
type input "C:\fakepath\1. MOTOR.png"
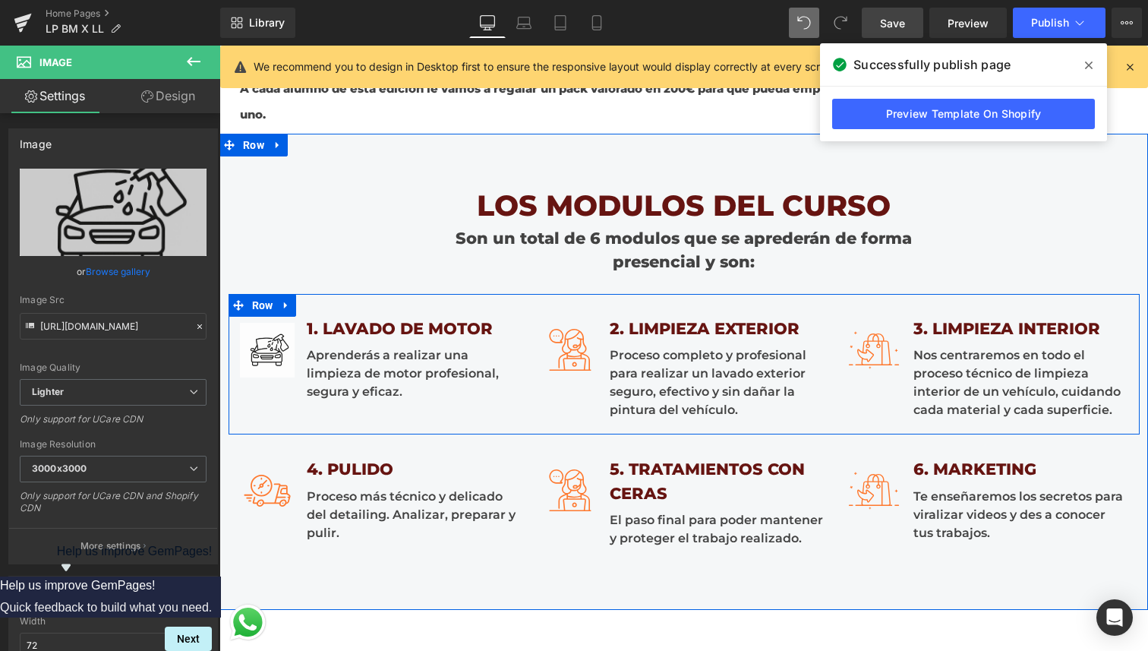
scroll to position [2509, 0]
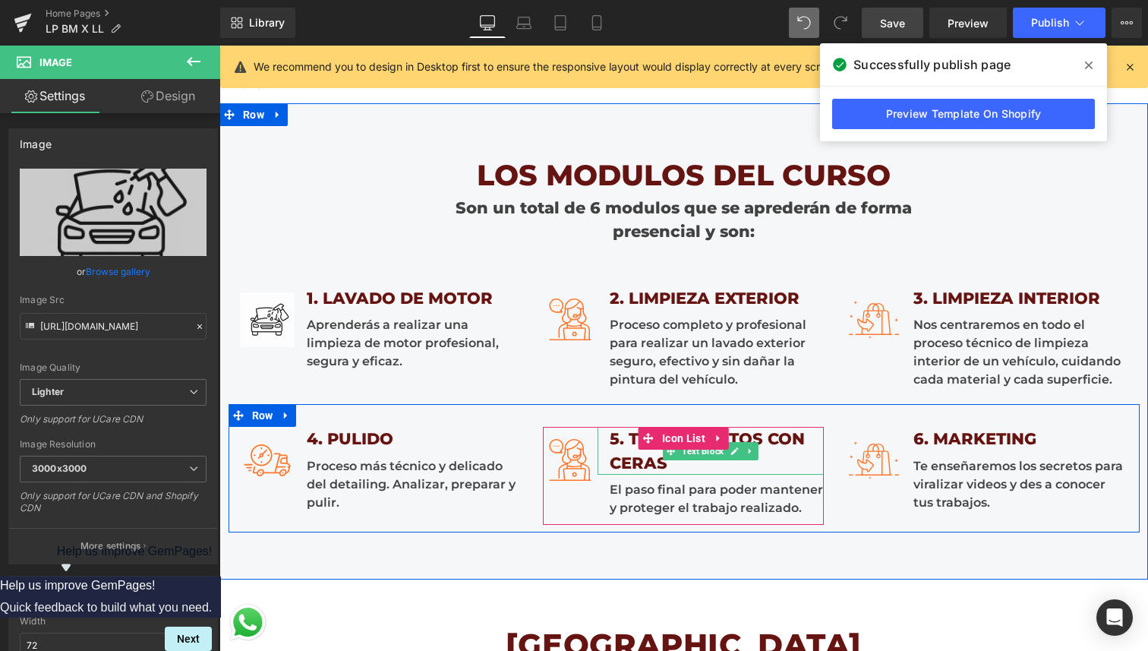
click at [648, 465] on div "5. TRATAMIENTOS CON CERAS" at bounding box center [711, 451] width 226 height 48
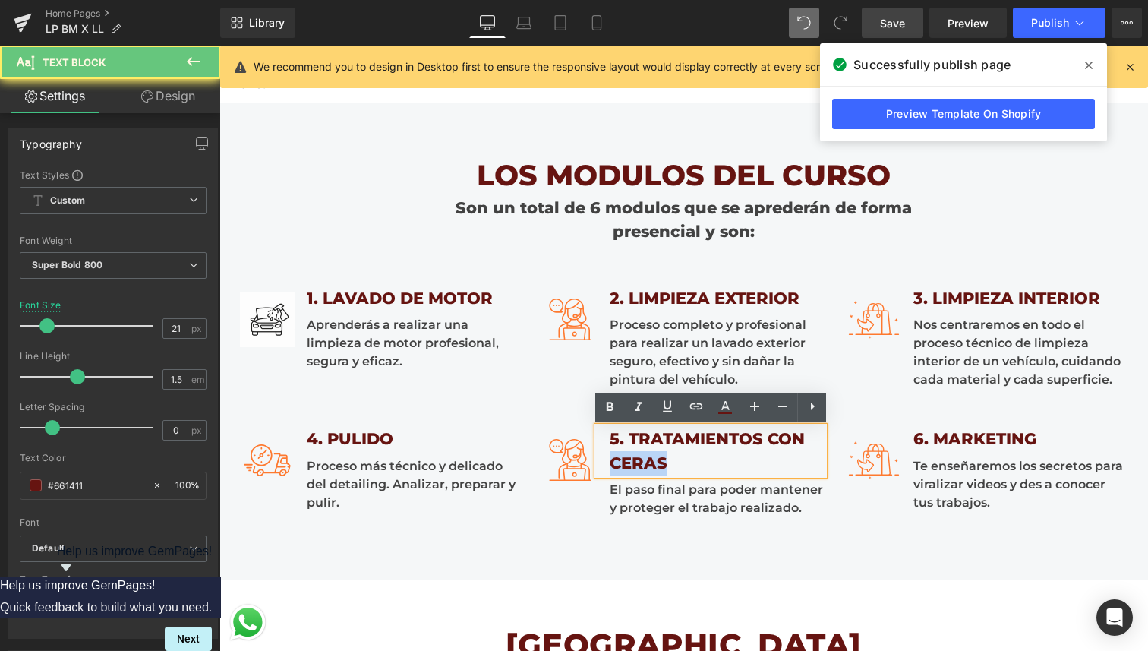
click at [648, 465] on div "5. TRATAMIENTOS CON CERAS" at bounding box center [711, 451] width 226 height 48
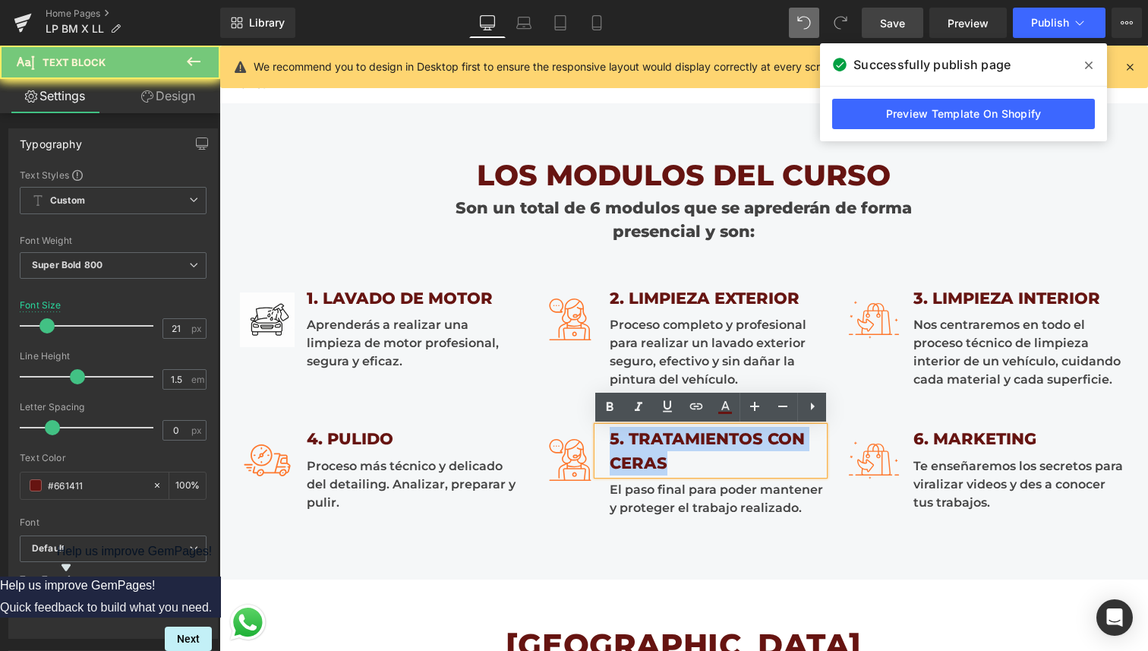
copy div "5. TRATAMIENTOS CON CERAS"
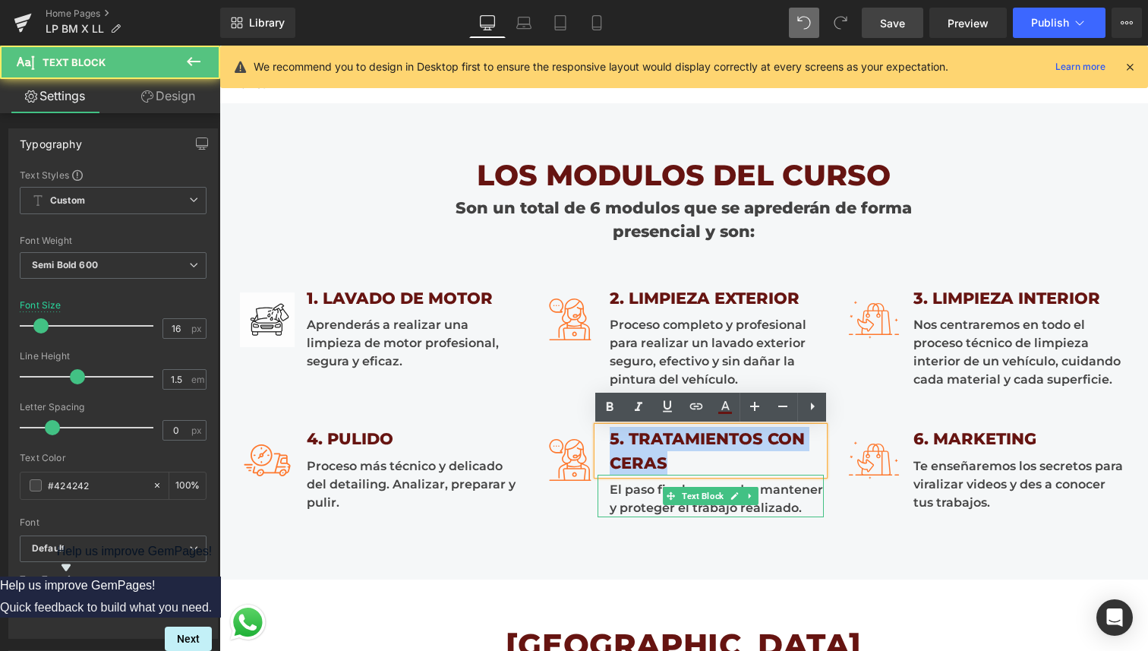
click at [778, 505] on div "El paso final para poder mantener y proteger el trabajo realizado." at bounding box center [711, 496] width 226 height 43
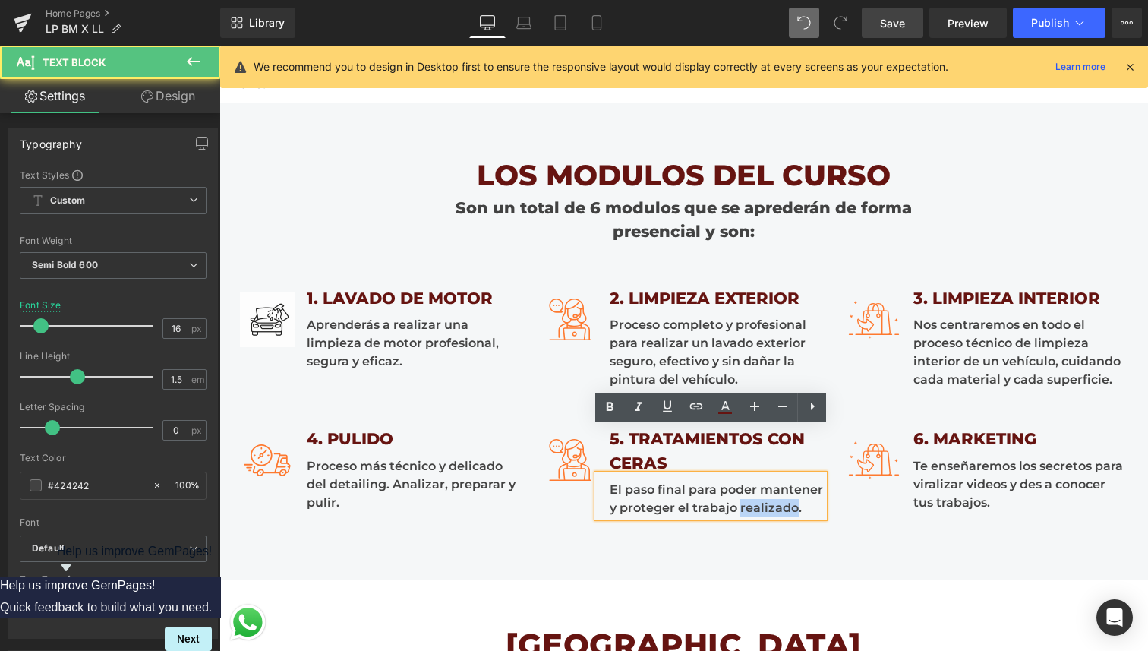
click at [778, 505] on div "El paso final para poder mantener y proteger el trabajo realizado." at bounding box center [711, 496] width 226 height 43
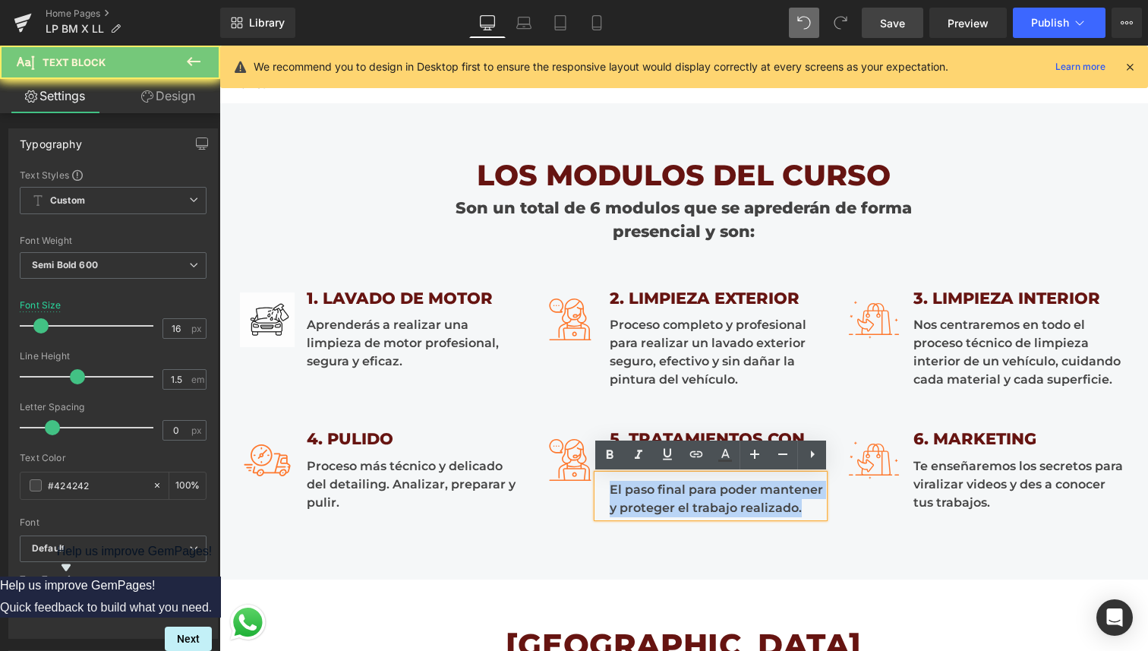
click at [778, 505] on div "El paso final para poder mantener y proteger el trabajo realizado." at bounding box center [711, 496] width 226 height 43
copy div "El paso final para poder mantener y proteger el trabajo realizado."
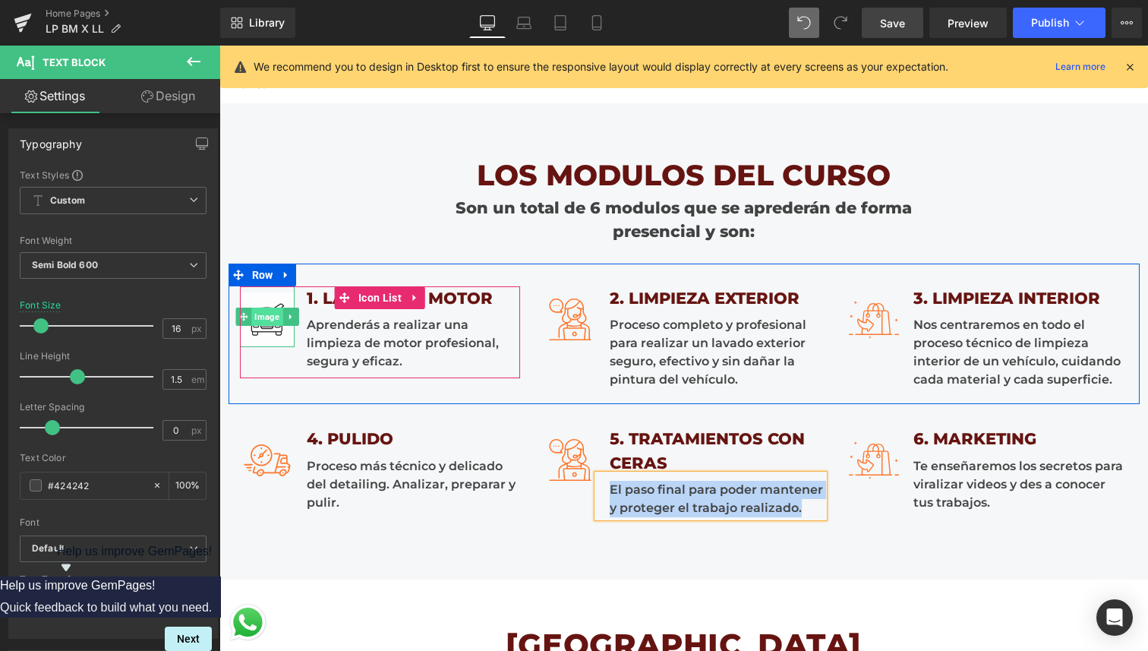
click at [266, 313] on span "Image" at bounding box center [266, 317] width 31 height 18
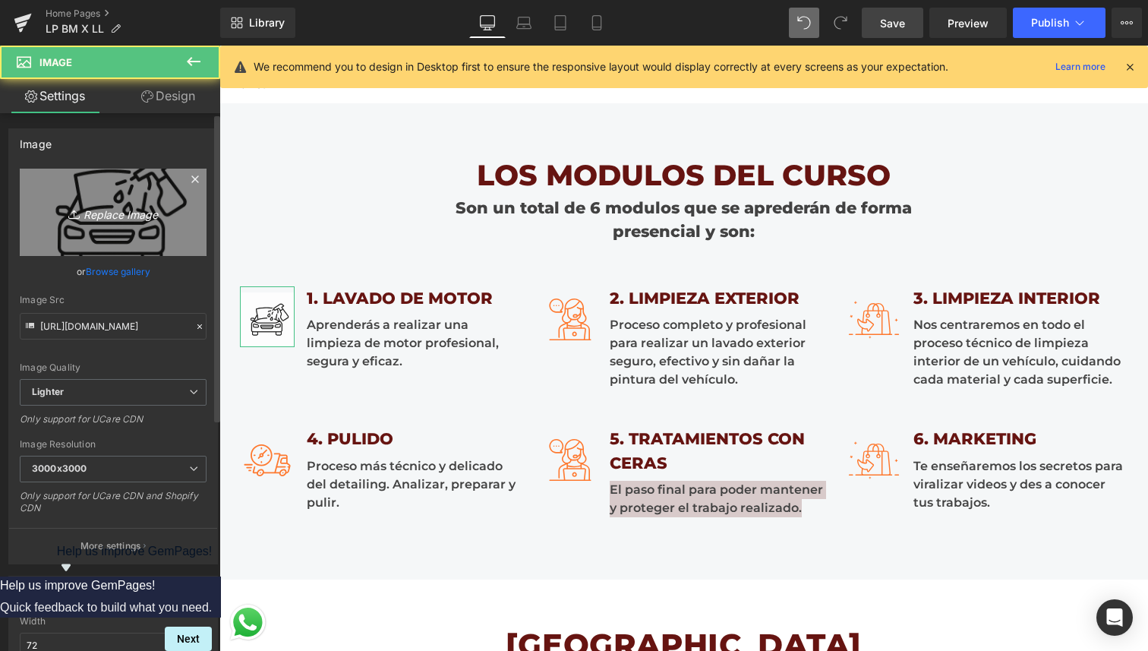
click at [109, 212] on icon "Replace Image" at bounding box center [112, 212] width 121 height 19
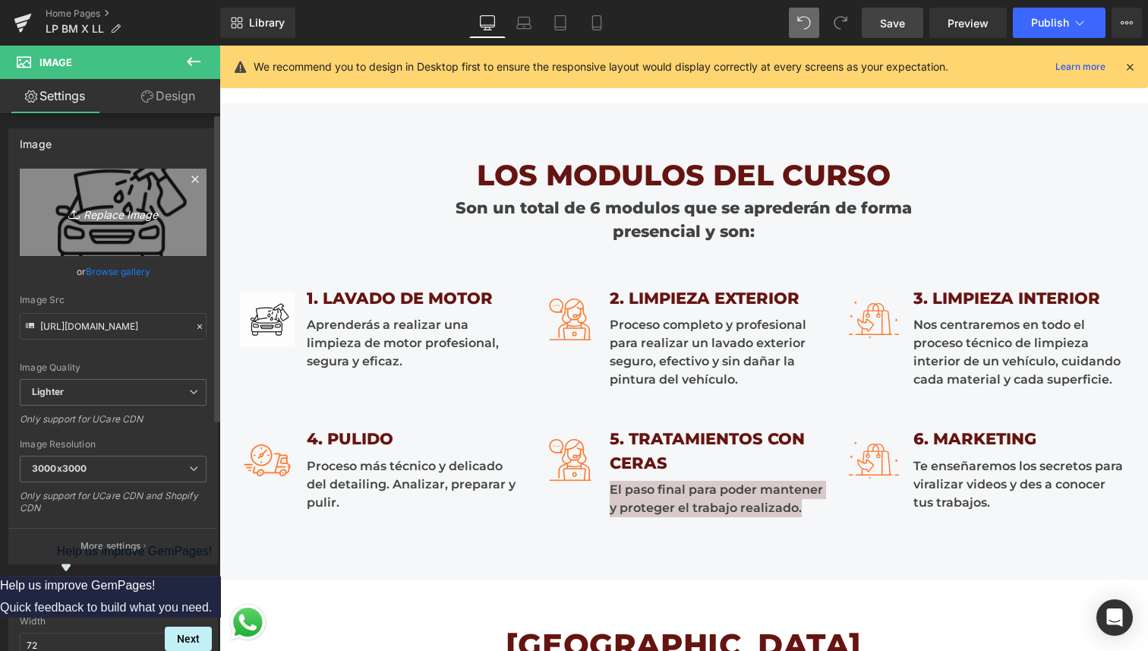
type input "C:\fakepath\1.png"
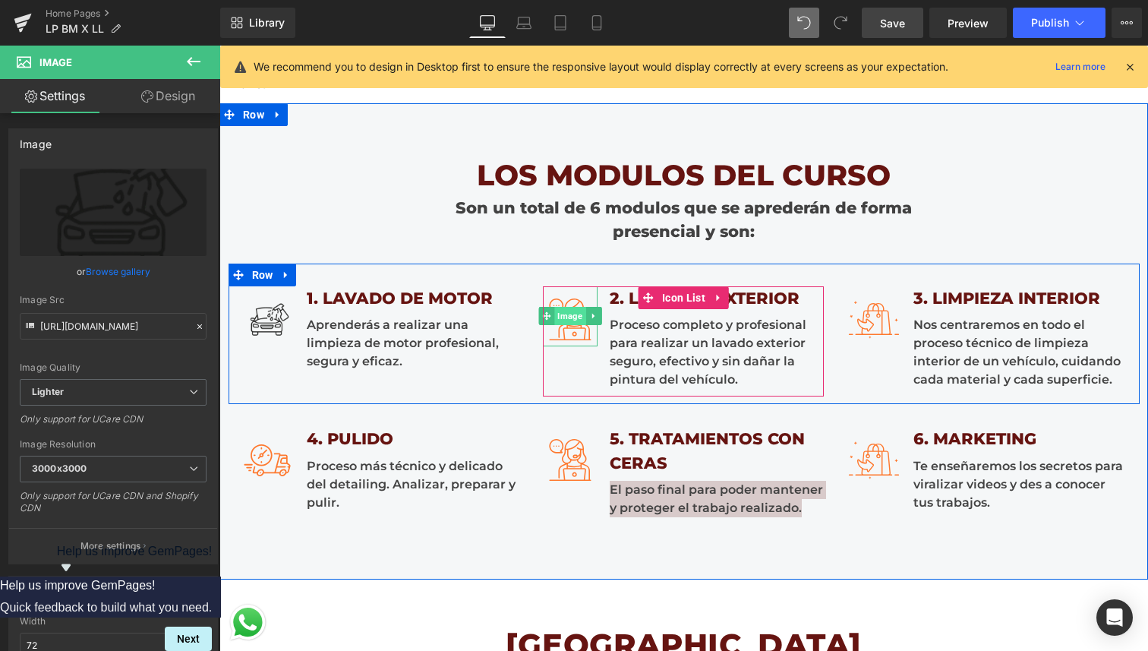
click at [577, 325] on span "Image" at bounding box center [570, 316] width 31 height 18
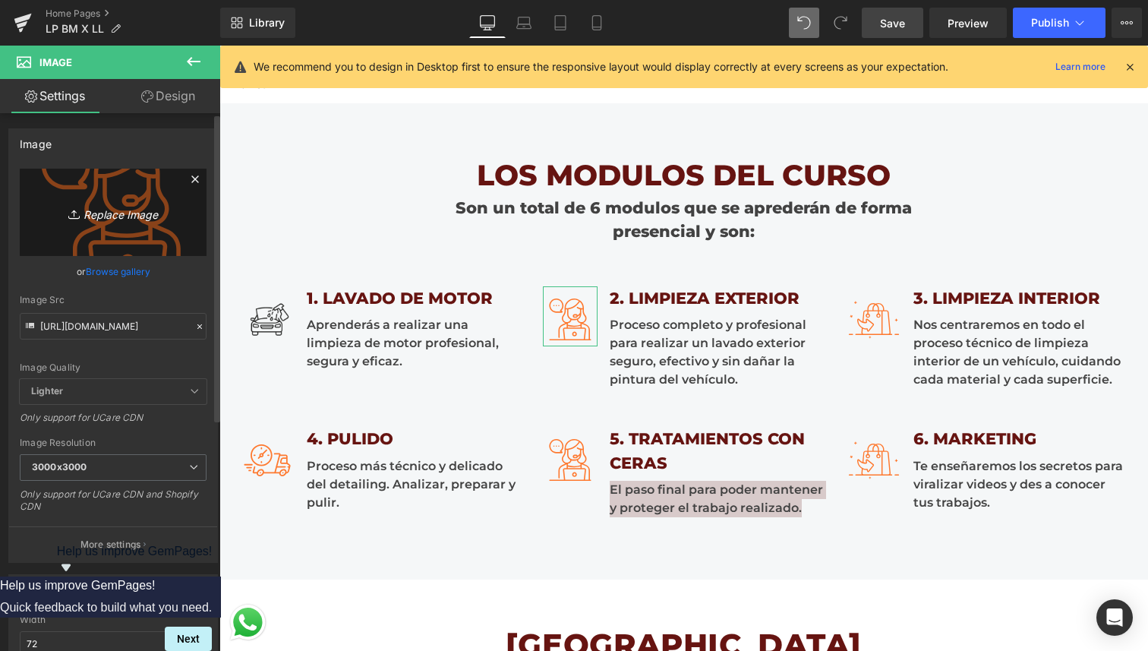
click at [93, 213] on icon "Replace Image" at bounding box center [112, 212] width 121 height 19
type input "C:\fakepath\2.png"
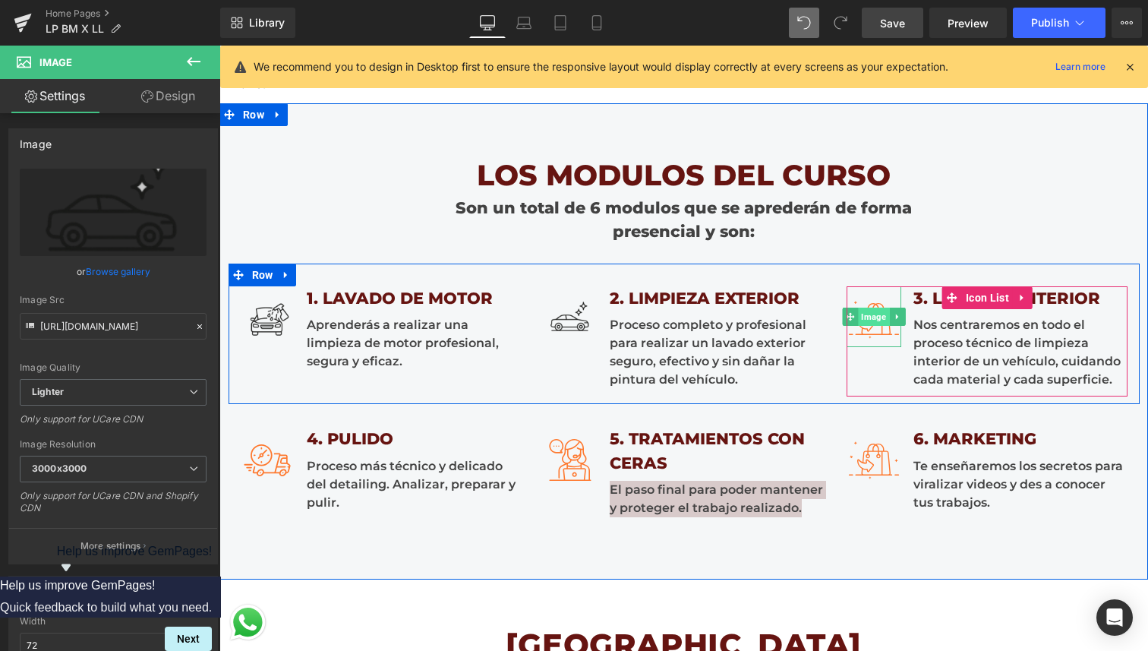
click at [876, 317] on span "Image" at bounding box center [874, 317] width 31 height 18
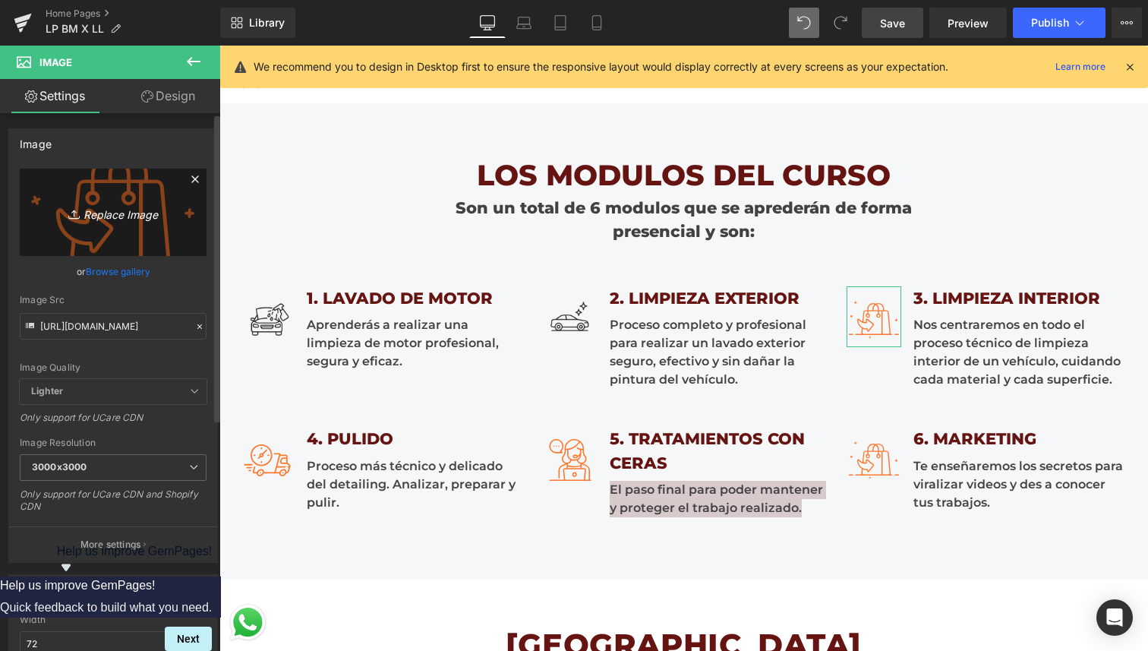
click at [107, 248] on link "Replace Image" at bounding box center [113, 212] width 187 height 87
type input "C:\fakepath\3.png"
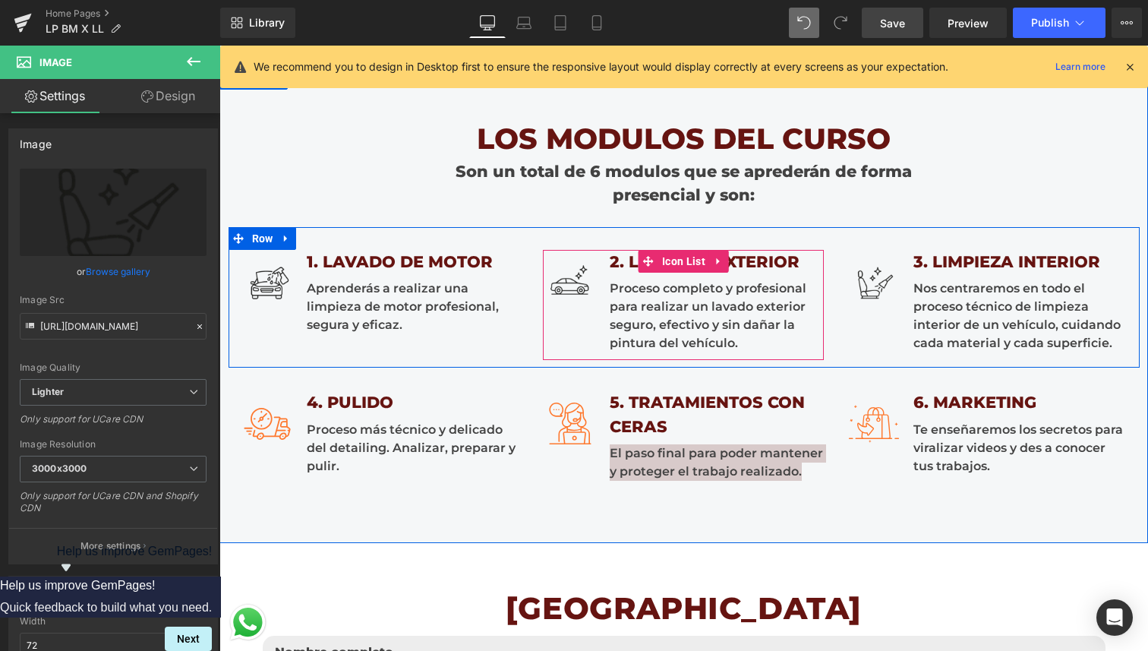
scroll to position [2548, 0]
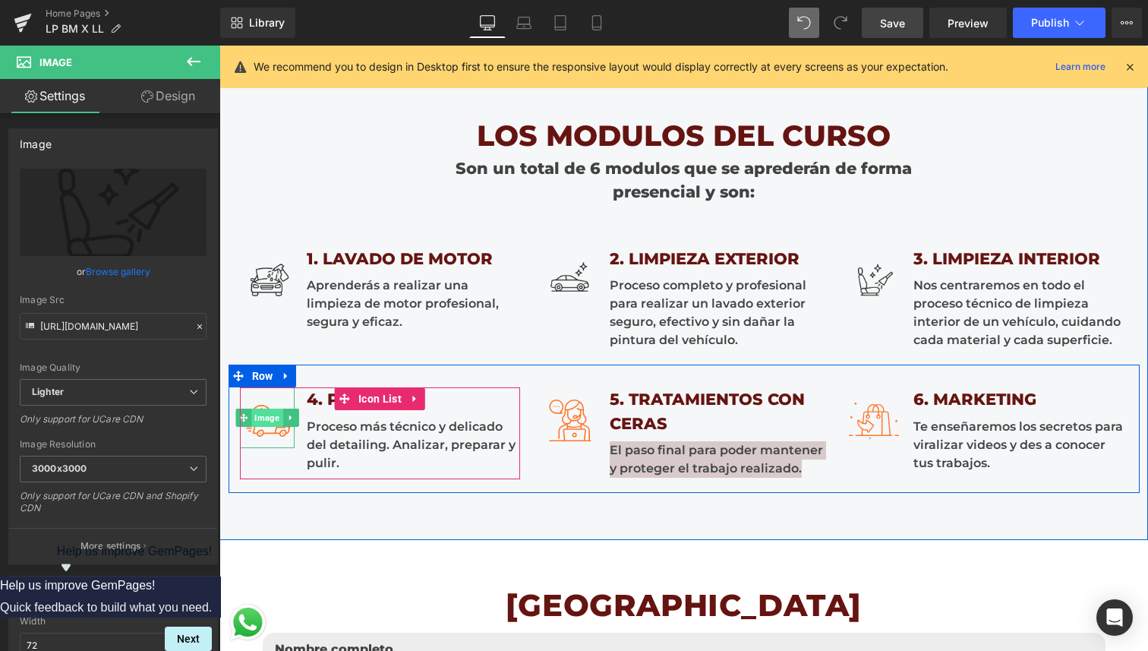
click at [261, 420] on span "Image" at bounding box center [266, 418] width 31 height 18
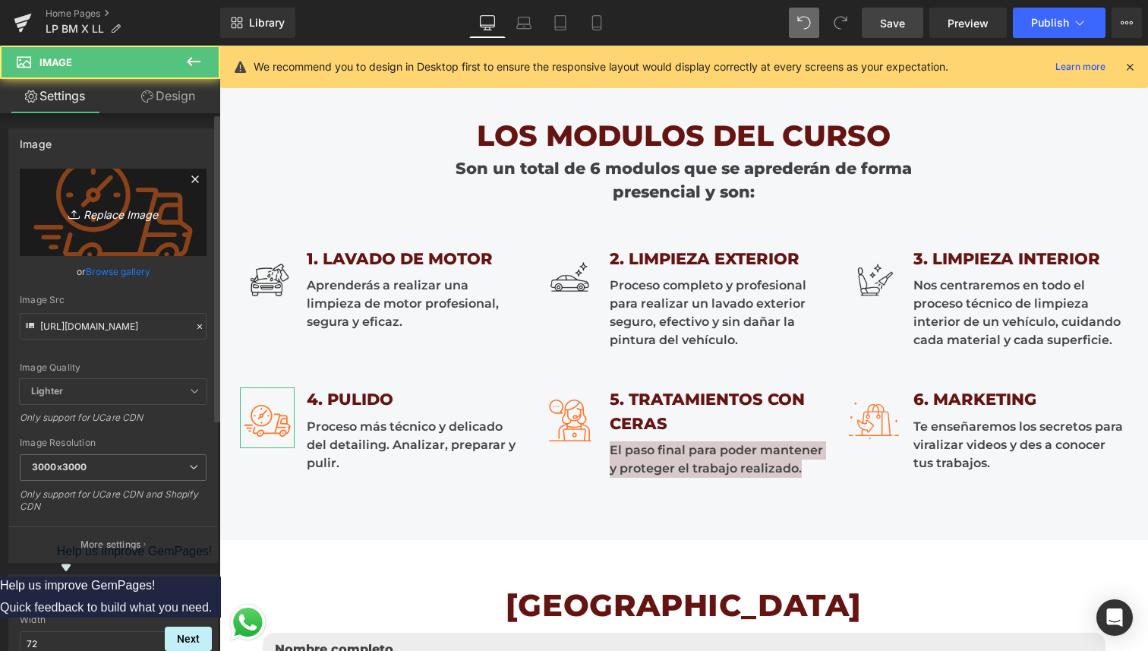
click at [101, 199] on link "Replace Image" at bounding box center [113, 212] width 187 height 87
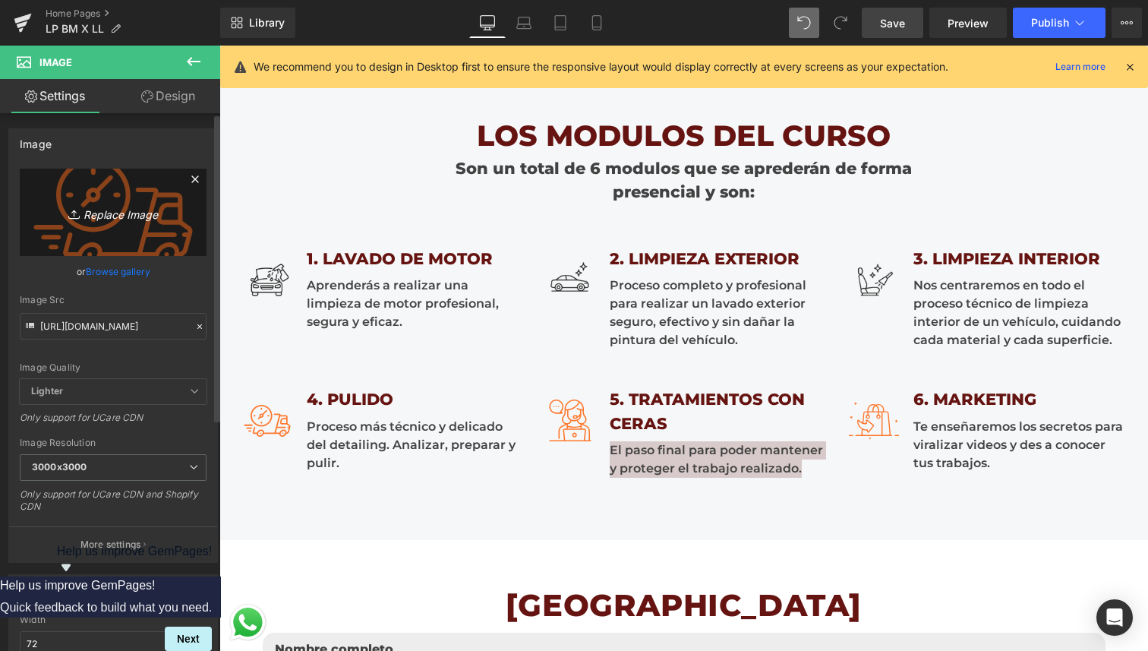
type input "C:\fakepath\4.png"
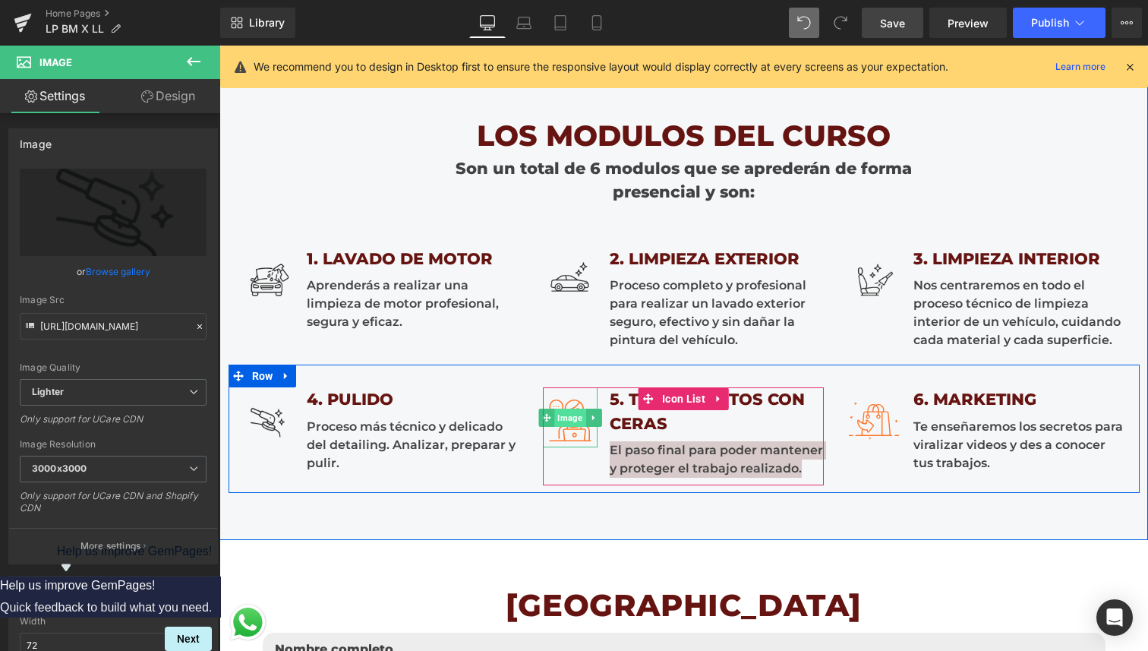
click at [575, 419] on span "Image" at bounding box center [570, 418] width 31 height 18
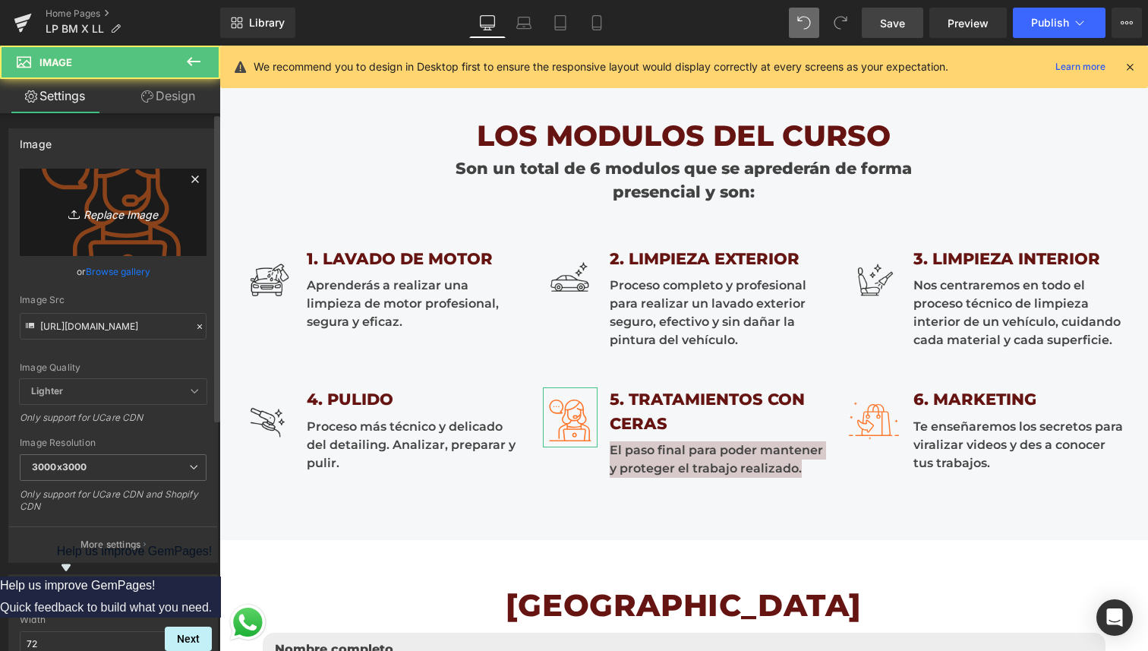
click at [111, 206] on icon "Replace Image" at bounding box center [112, 212] width 121 height 19
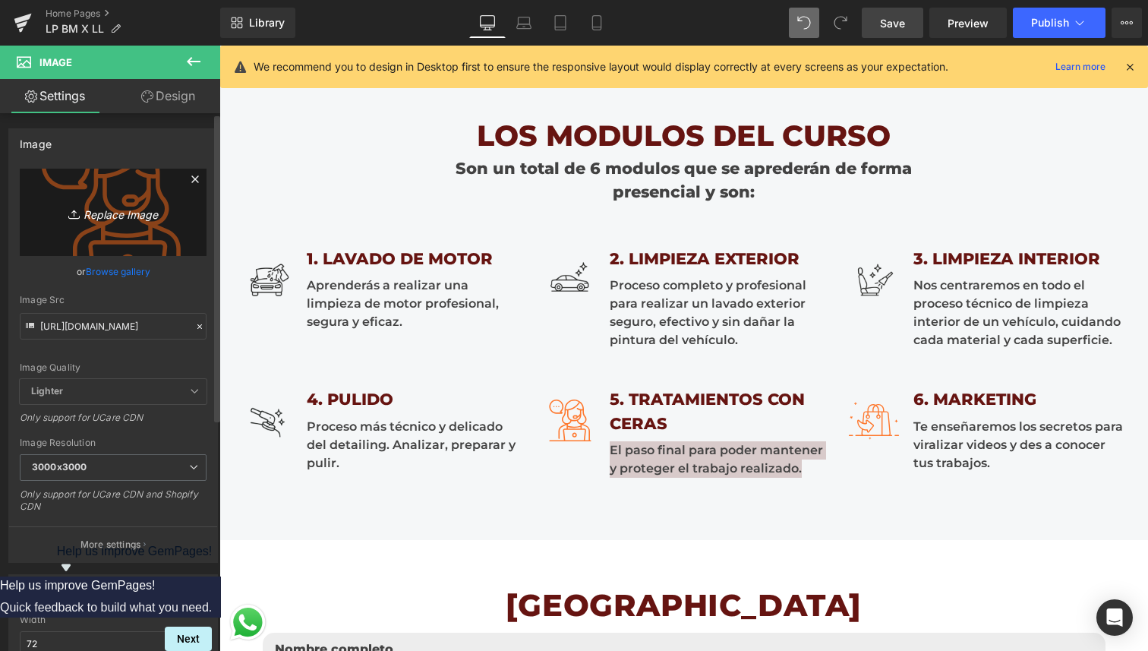
type input "C:\fakepath\5.png"
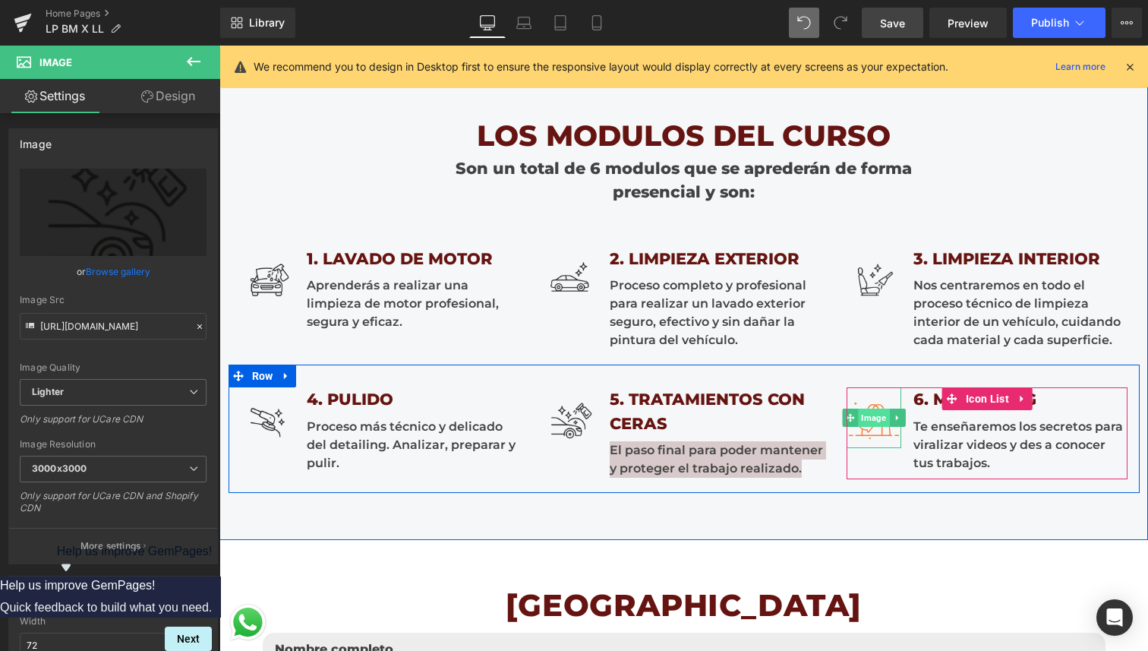
click at [881, 418] on span "Image" at bounding box center [874, 418] width 31 height 18
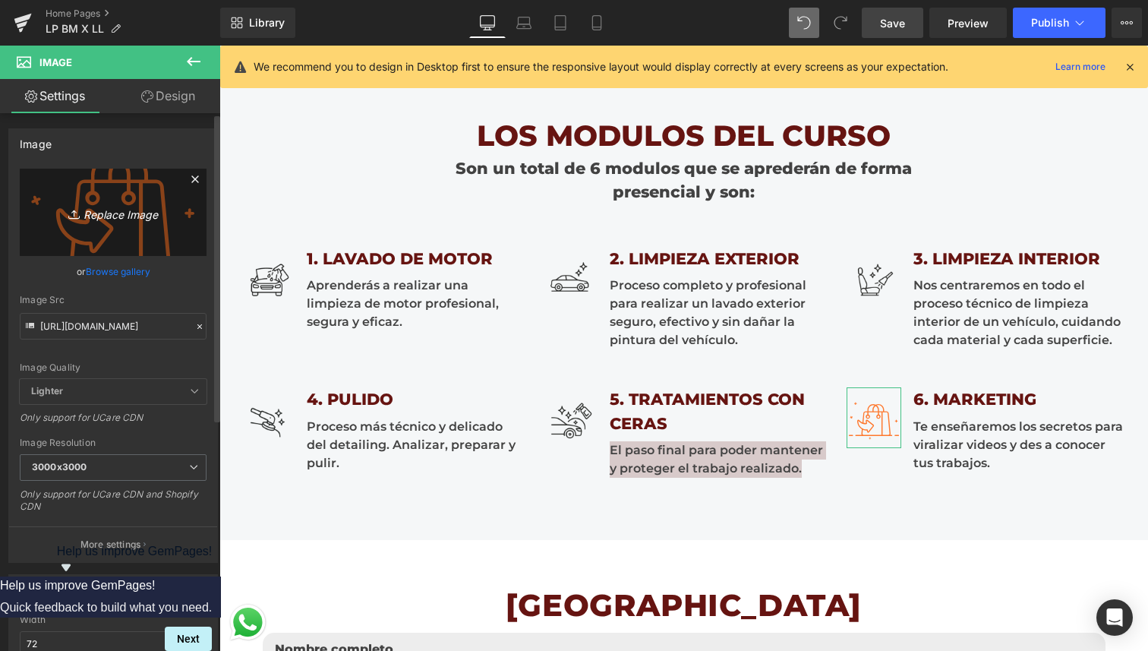
click at [112, 208] on icon "Replace Image" at bounding box center [112, 212] width 121 height 19
type input "C:\fakepath\6.png"
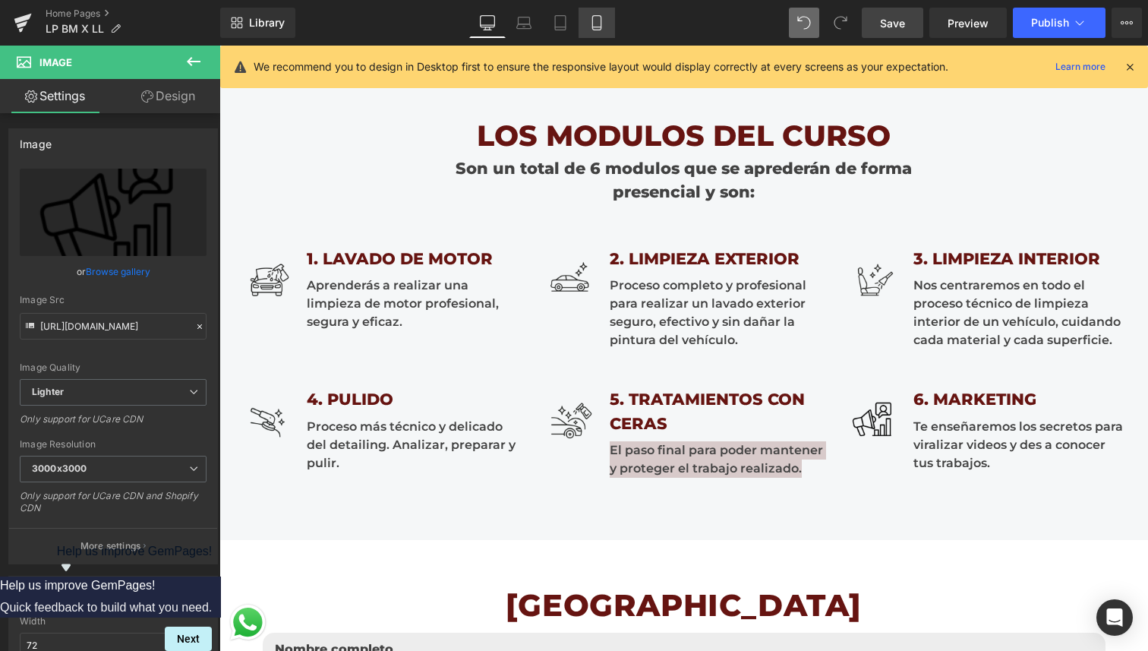
click at [596, 22] on icon at bounding box center [596, 22] width 15 height 15
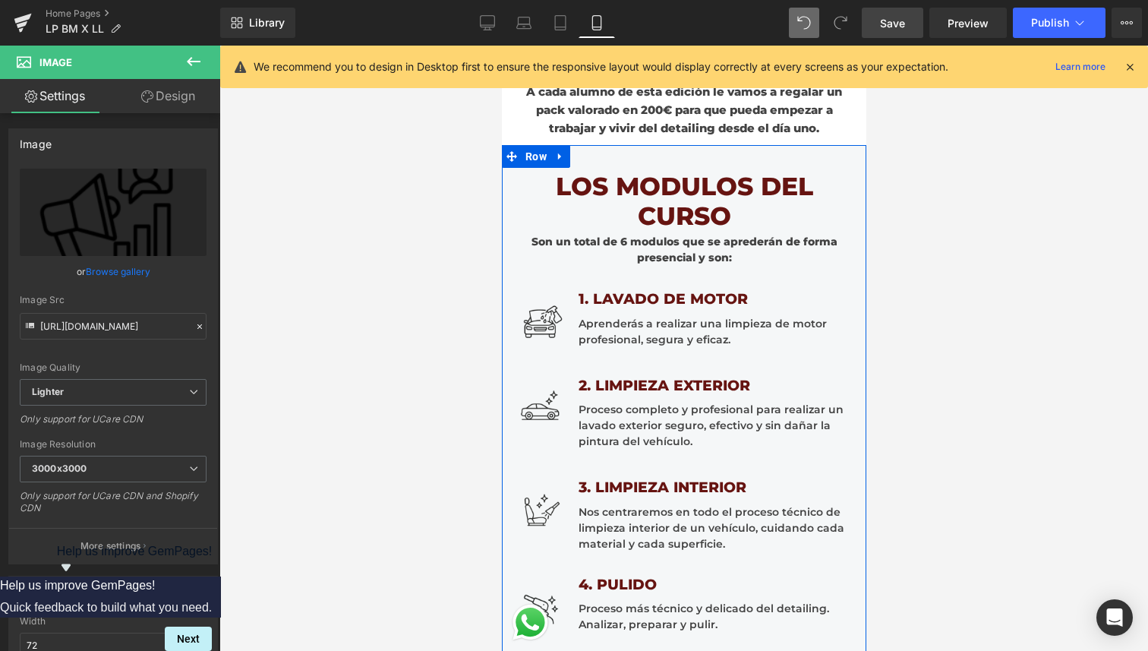
scroll to position [1279, 0]
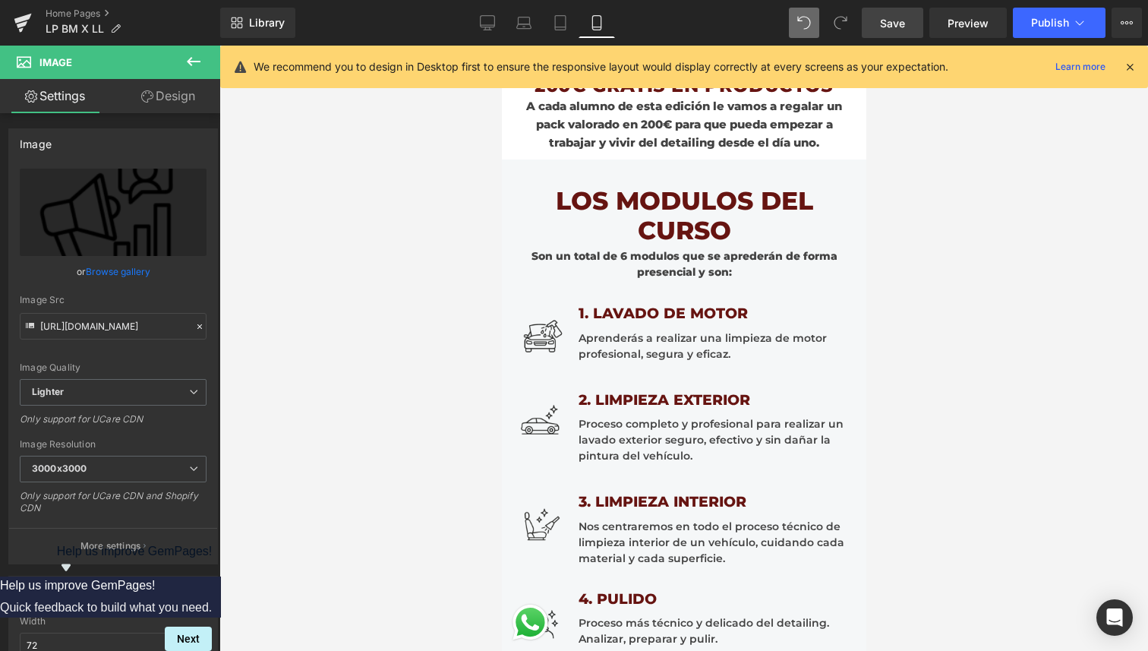
click at [913, 15] on link "Save" at bounding box center [893, 23] width 62 height 30
